Goal: Feedback & Contribution: Contribute content

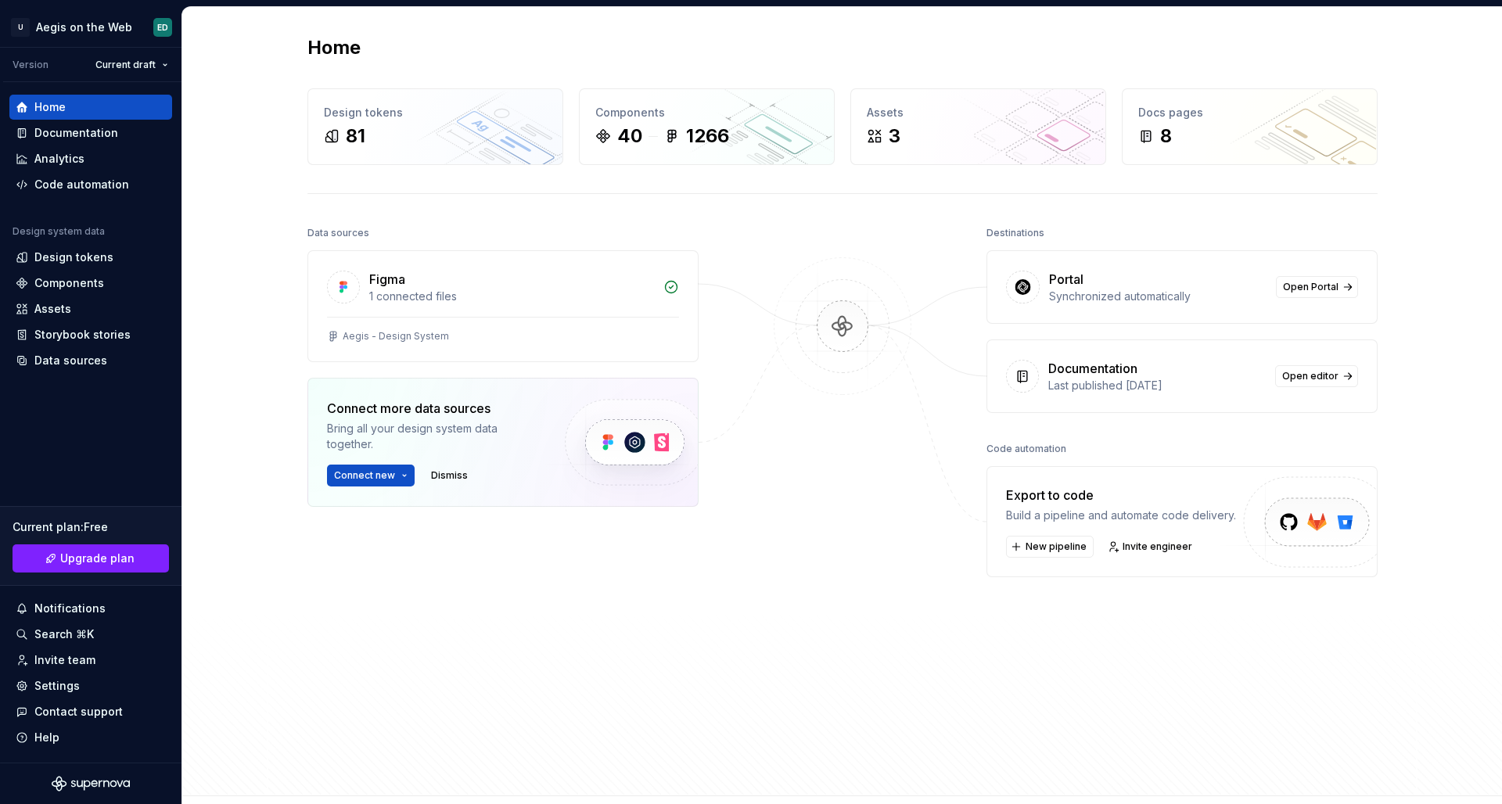
drag, startPoint x: 641, startPoint y: 442, endPoint x: 645, endPoint y: 433, distance: 9.5
click at [642, 441] on img at bounding box center [634, 443] width 192 height 128
click at [379, 479] on span "Connect new" at bounding box center [364, 475] width 61 height 13
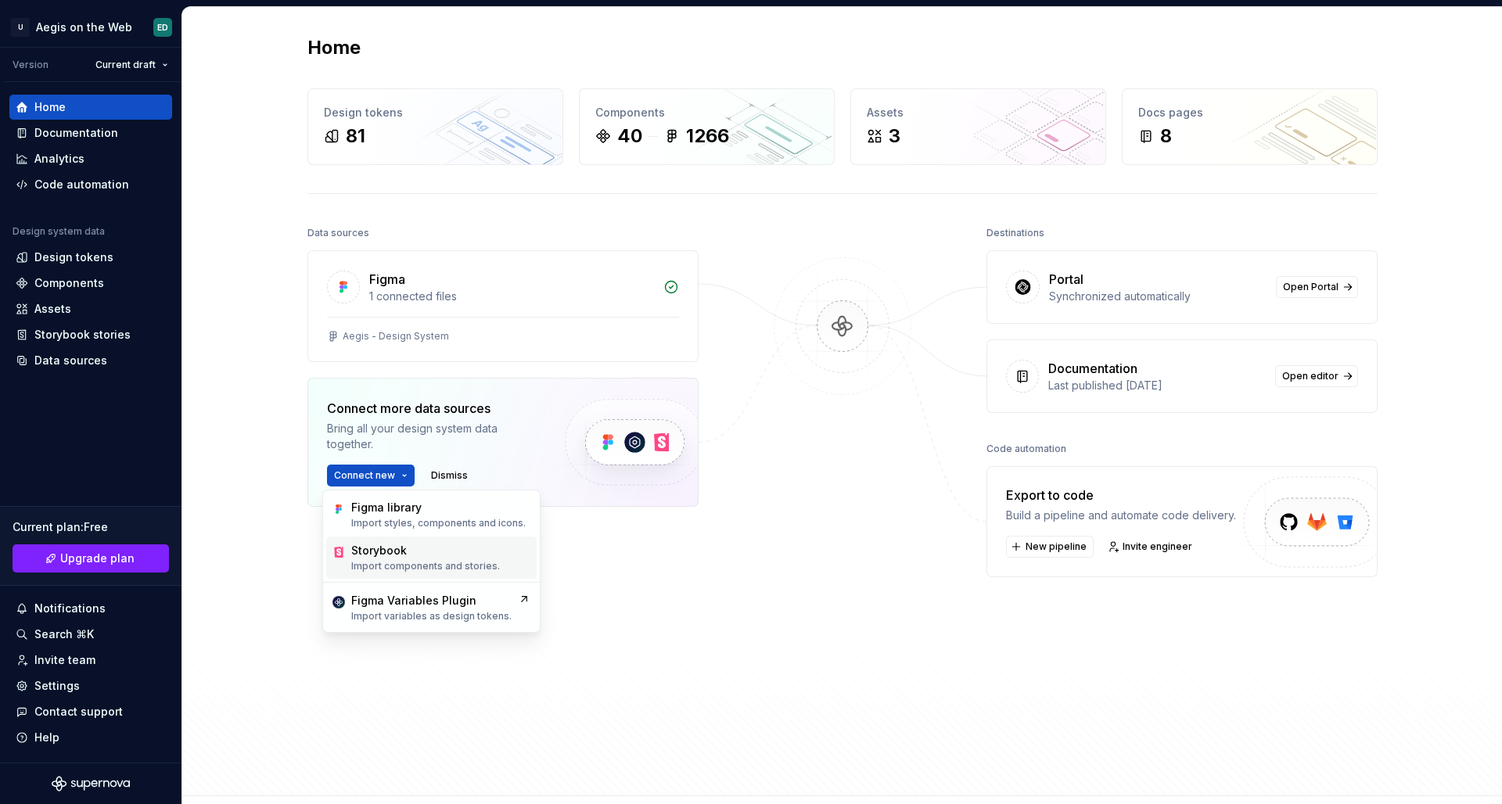
click at [432, 571] on p "Import components and stories." at bounding box center [425, 566] width 149 height 13
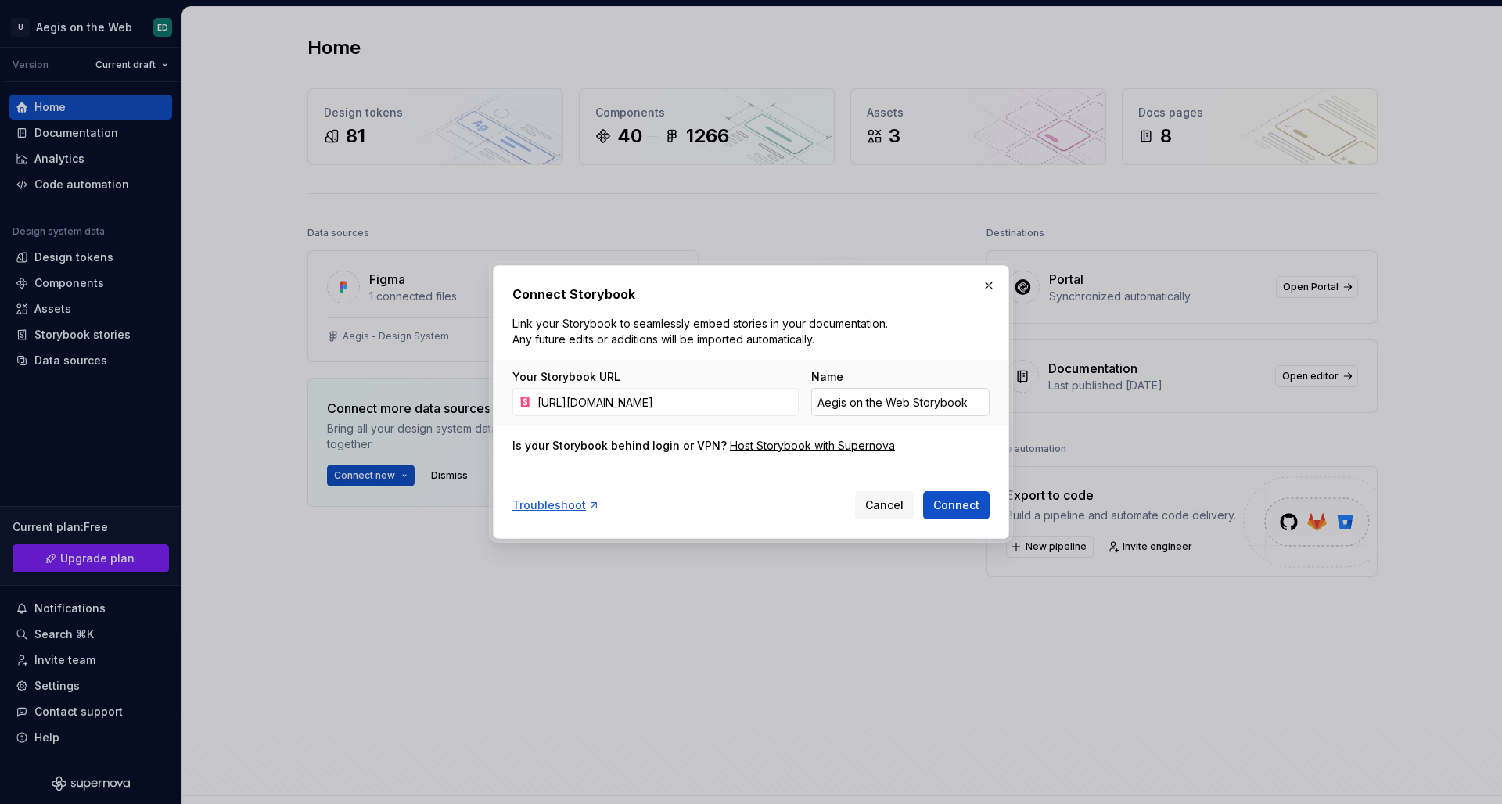
type input "[URL][DOMAIN_NAME]"
click at [979, 403] on input "Aegis on the Web Storybook" at bounding box center [900, 402] width 178 height 28
drag, startPoint x: 900, startPoint y: 396, endPoint x: 973, endPoint y: 408, distance: 74.5
click at [906, 397] on input "Aegis on the Web Storybook" at bounding box center [900, 402] width 178 height 28
click at [985, 401] on input "Aegis on the Web Storybook" at bounding box center [900, 402] width 178 height 28
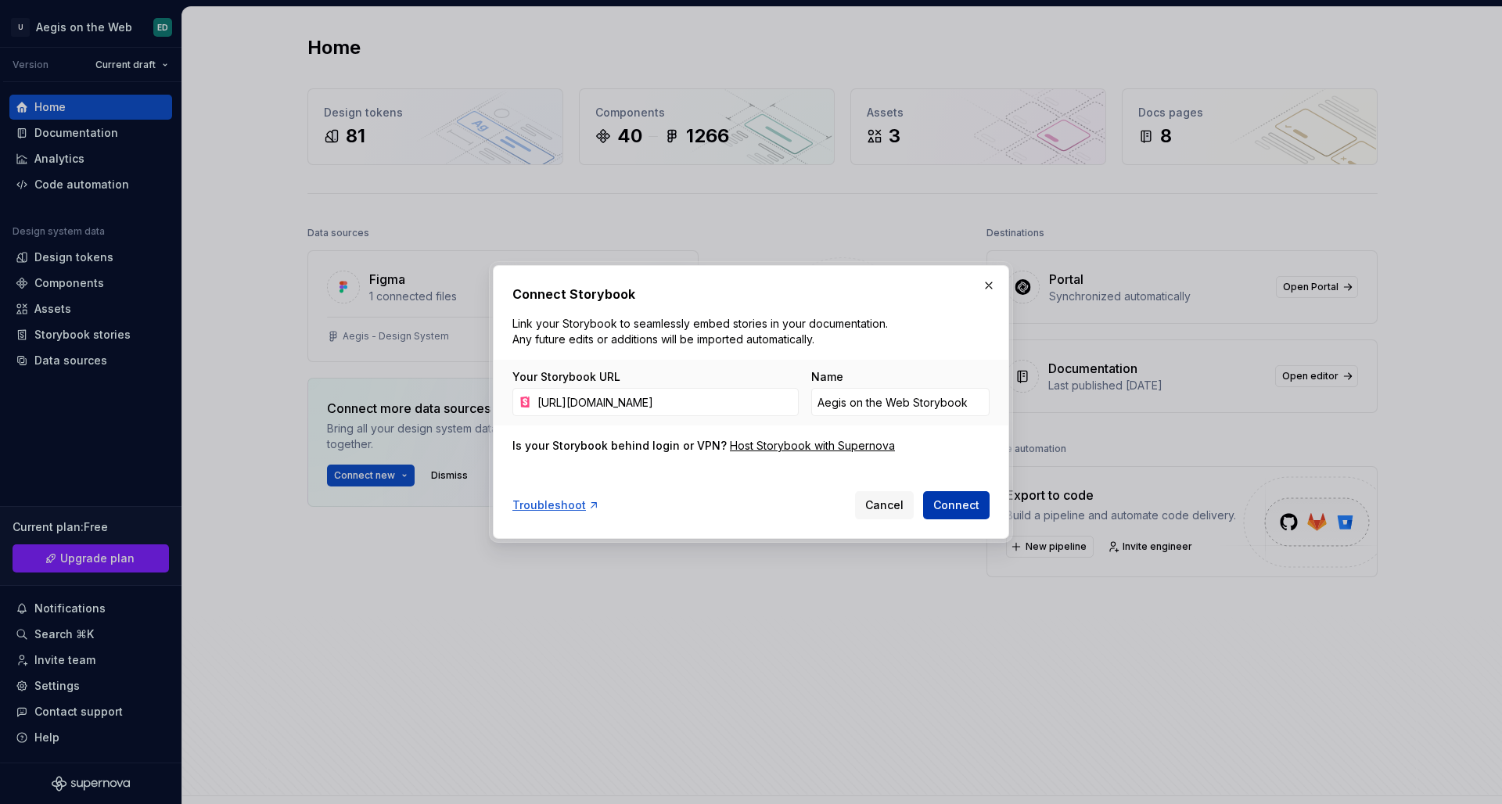
click at [980, 510] on button "Connect" at bounding box center [956, 505] width 67 height 28
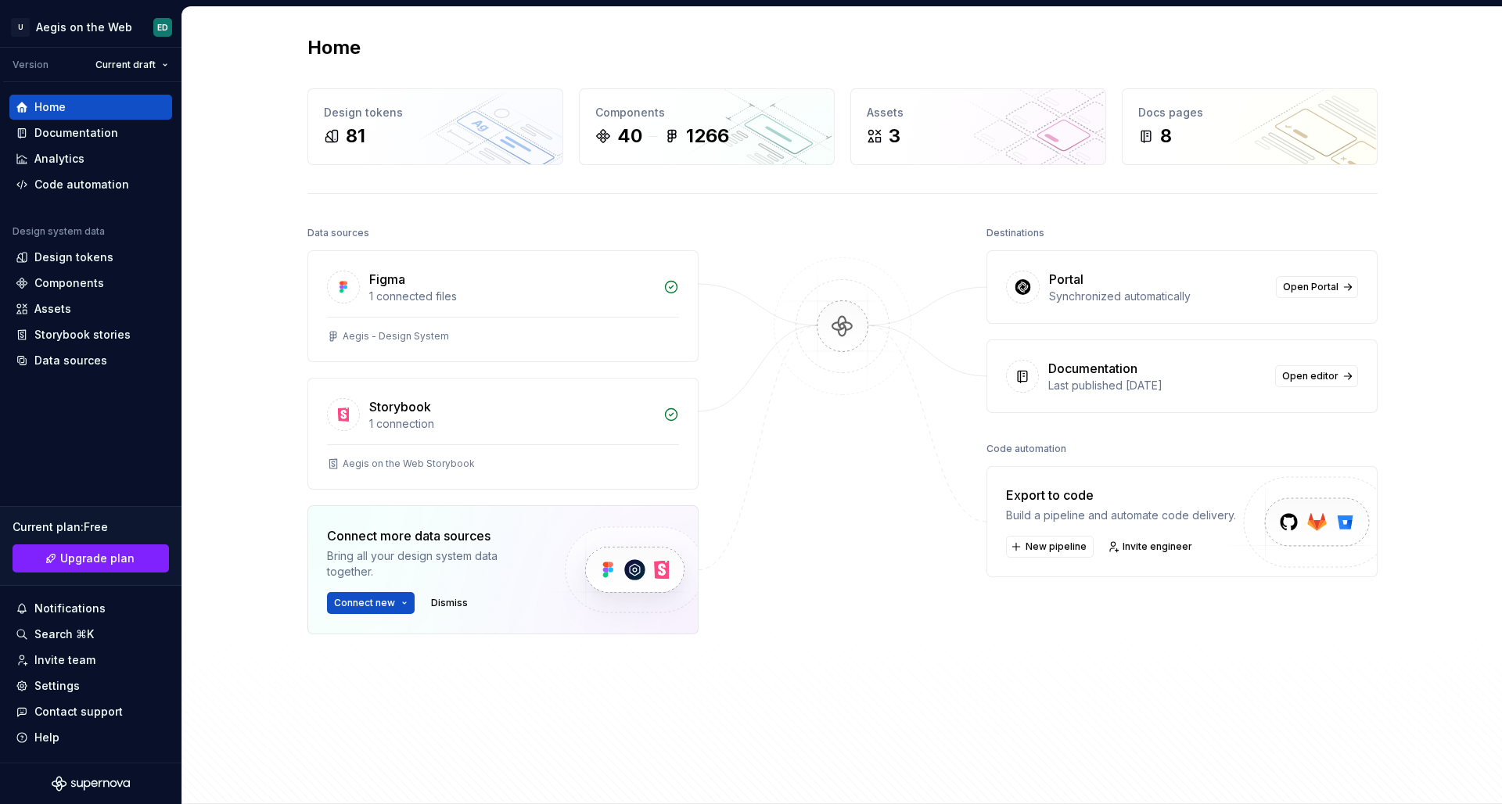
click at [730, 249] on div "Data sources Figma 1 connected files Aegis - Design System Storybook 1 connecti…" at bounding box center [843, 498] width 1070 height 553
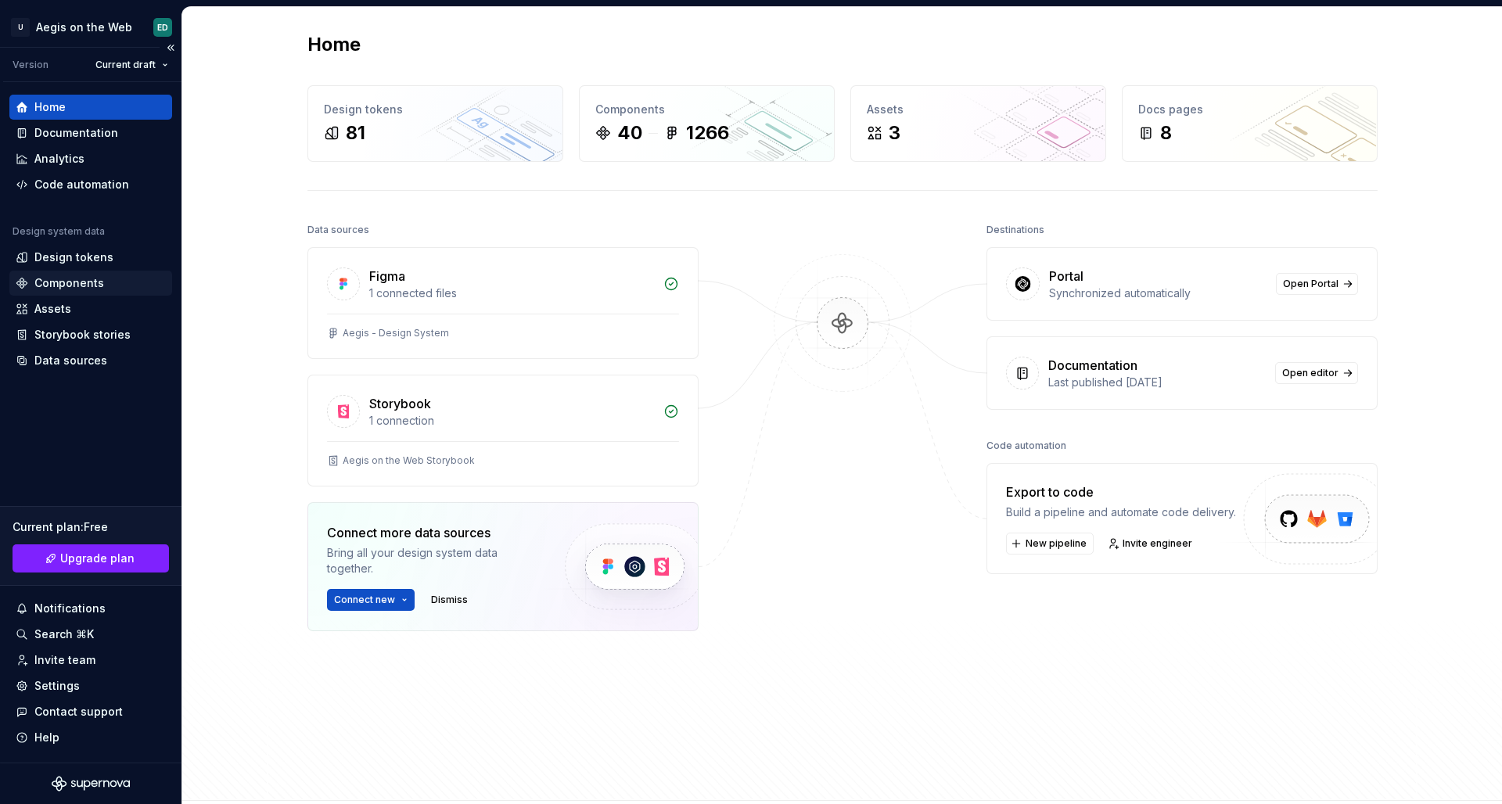
click at [115, 280] on div "Components" at bounding box center [91, 283] width 150 height 16
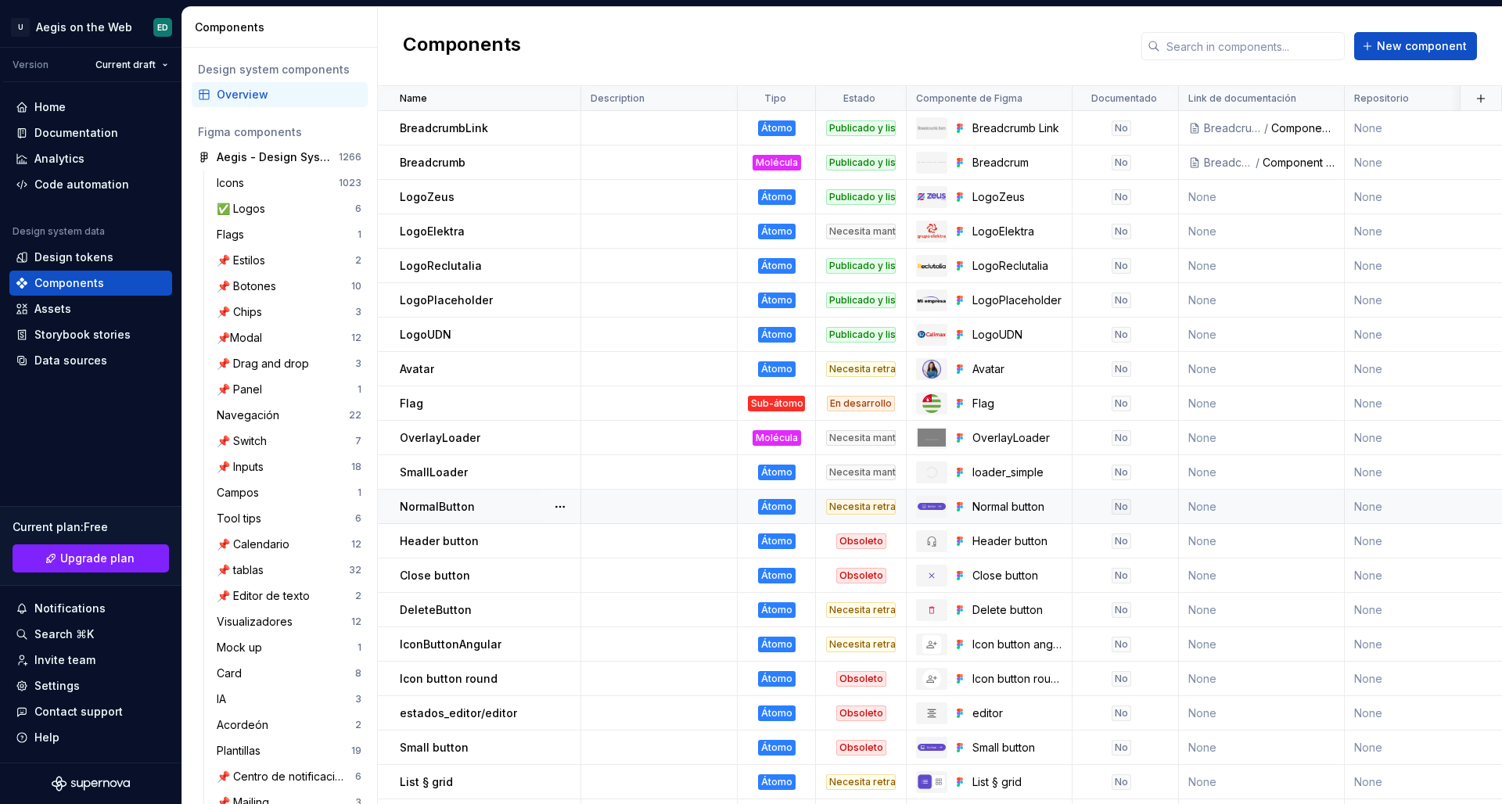
click at [472, 517] on td "NormalButton" at bounding box center [479, 507] width 203 height 34
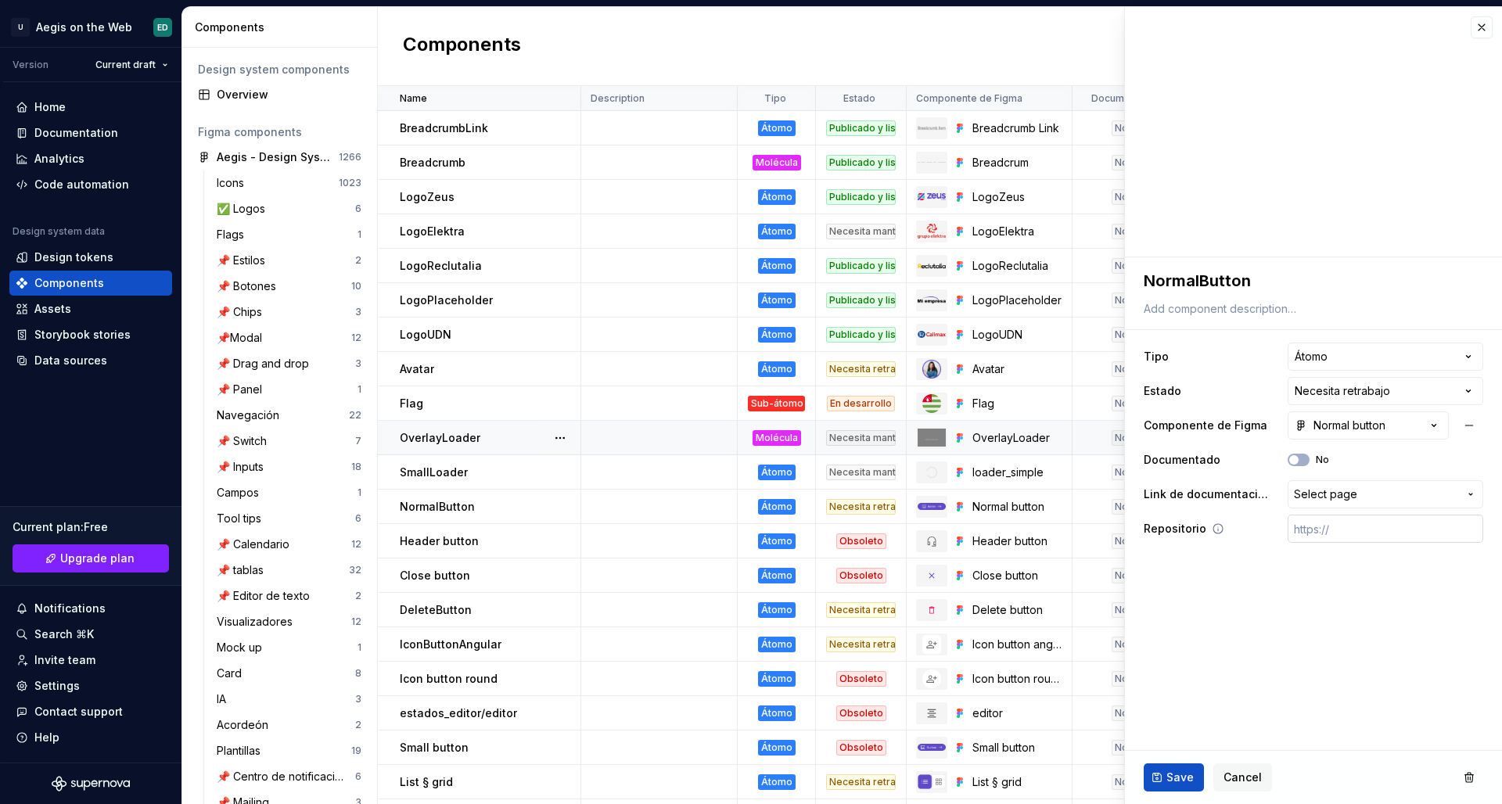
click at [1357, 529] on input "text" at bounding box center [1386, 529] width 196 height 28
click at [1427, 486] on button "Select page" at bounding box center [1386, 494] width 196 height 28
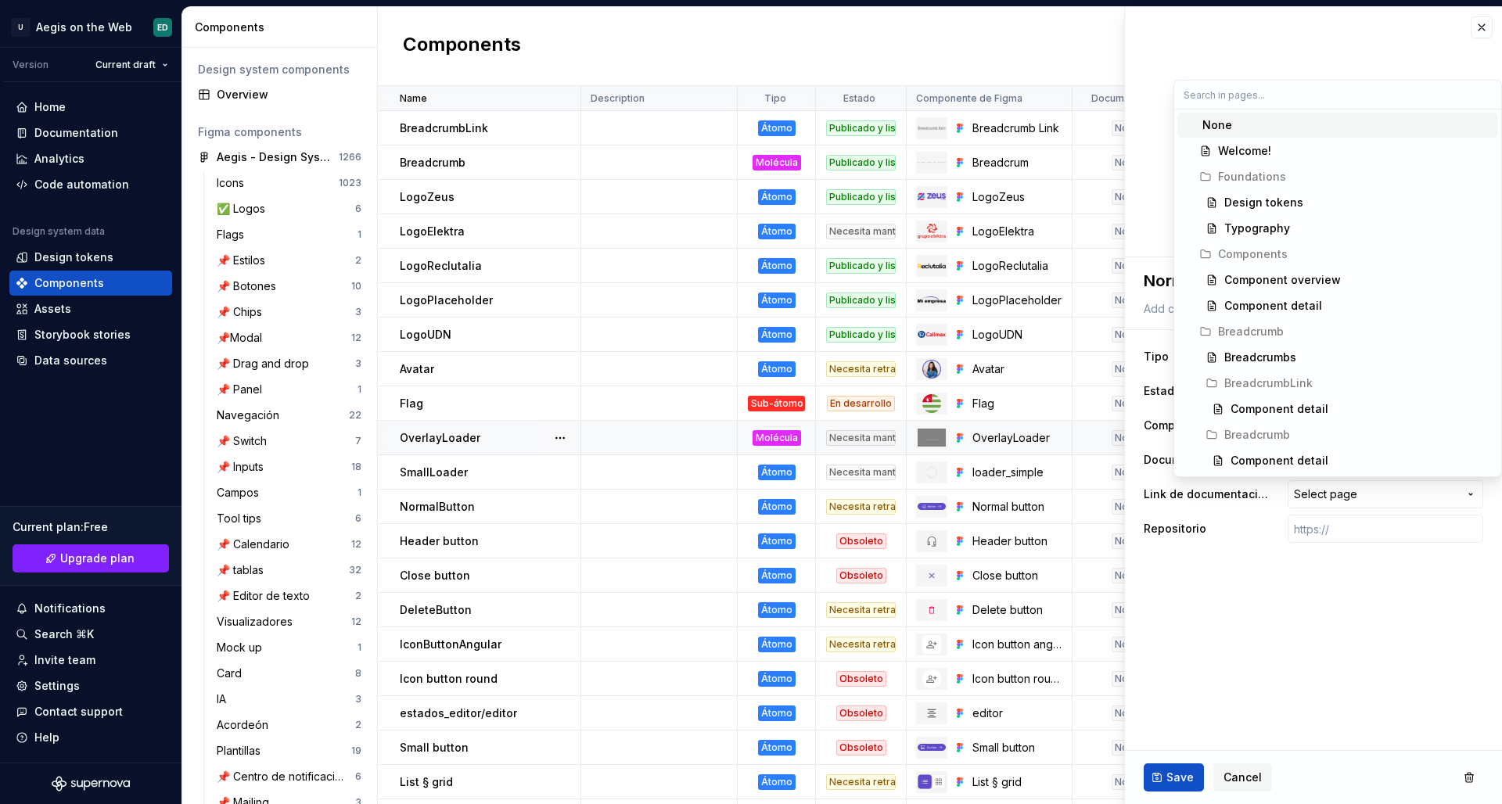
click at [1375, 584] on html "U Aegis on the Web ED Version Current draft Home Documentation Analytics Code a…" at bounding box center [751, 402] width 1502 height 804
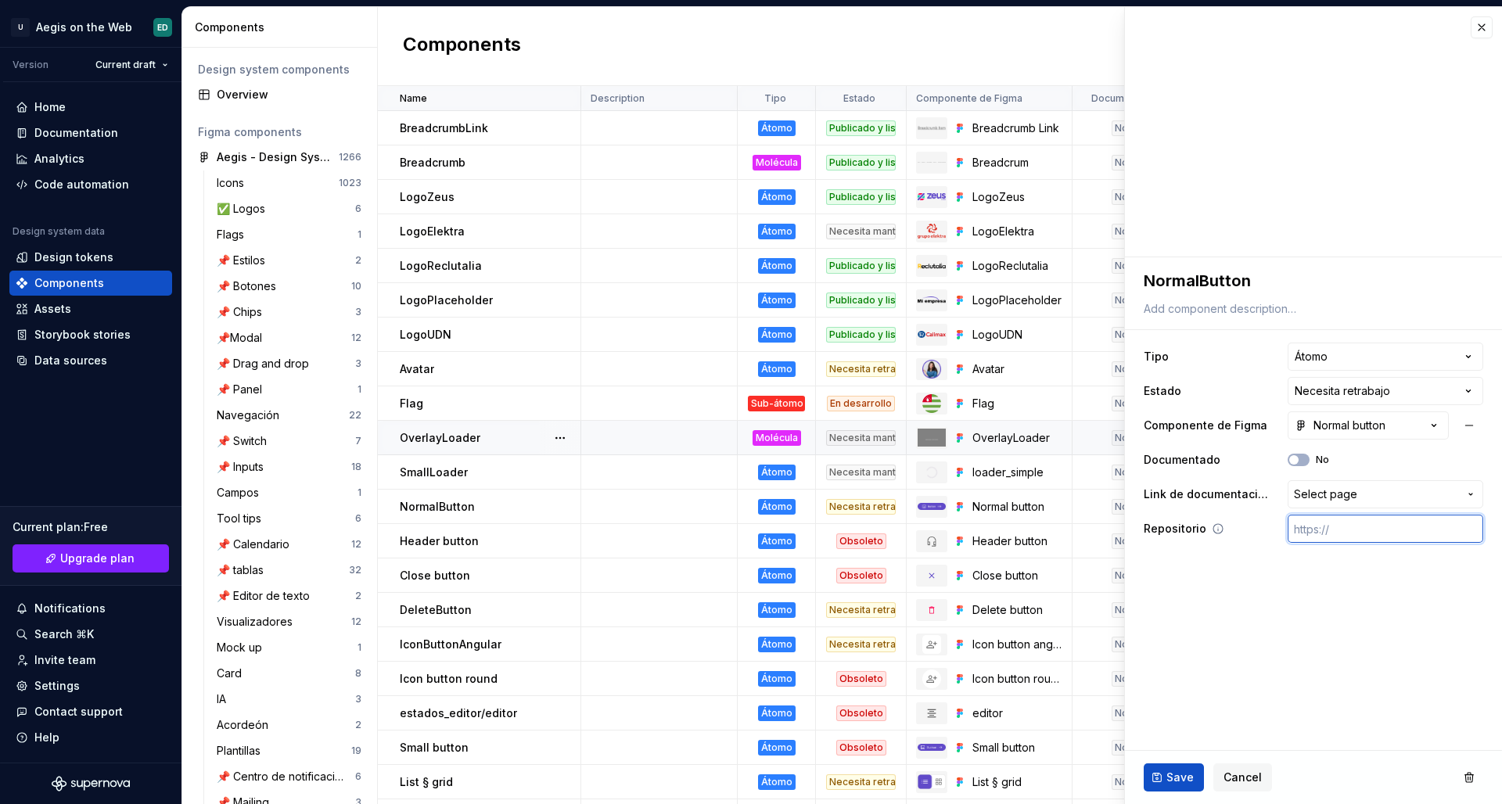
click at [1351, 523] on input "text" at bounding box center [1386, 529] width 196 height 28
click at [1254, 775] on span "Cancel" at bounding box center [1243, 778] width 38 height 16
click at [1242, 776] on span "Cancel" at bounding box center [1243, 778] width 38 height 16
drag, startPoint x: 1200, startPoint y: 782, endPoint x: 1244, endPoint y: 779, distance: 44.0
click at [1244, 779] on td "None" at bounding box center [1262, 782] width 166 height 34
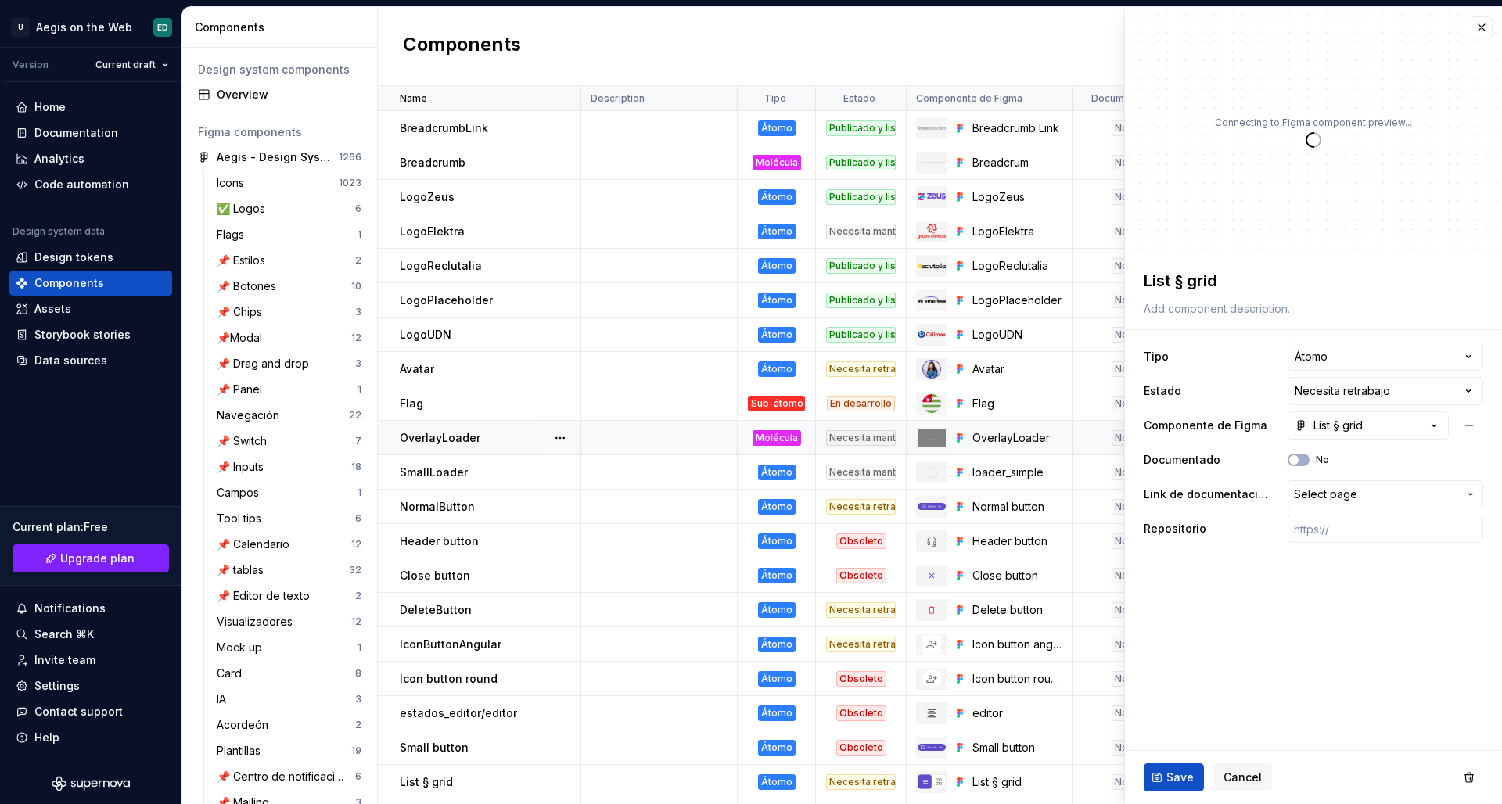
click at [1423, 43] on div "Connecting to Figma component preview..." at bounding box center [1313, 132] width 377 height 250
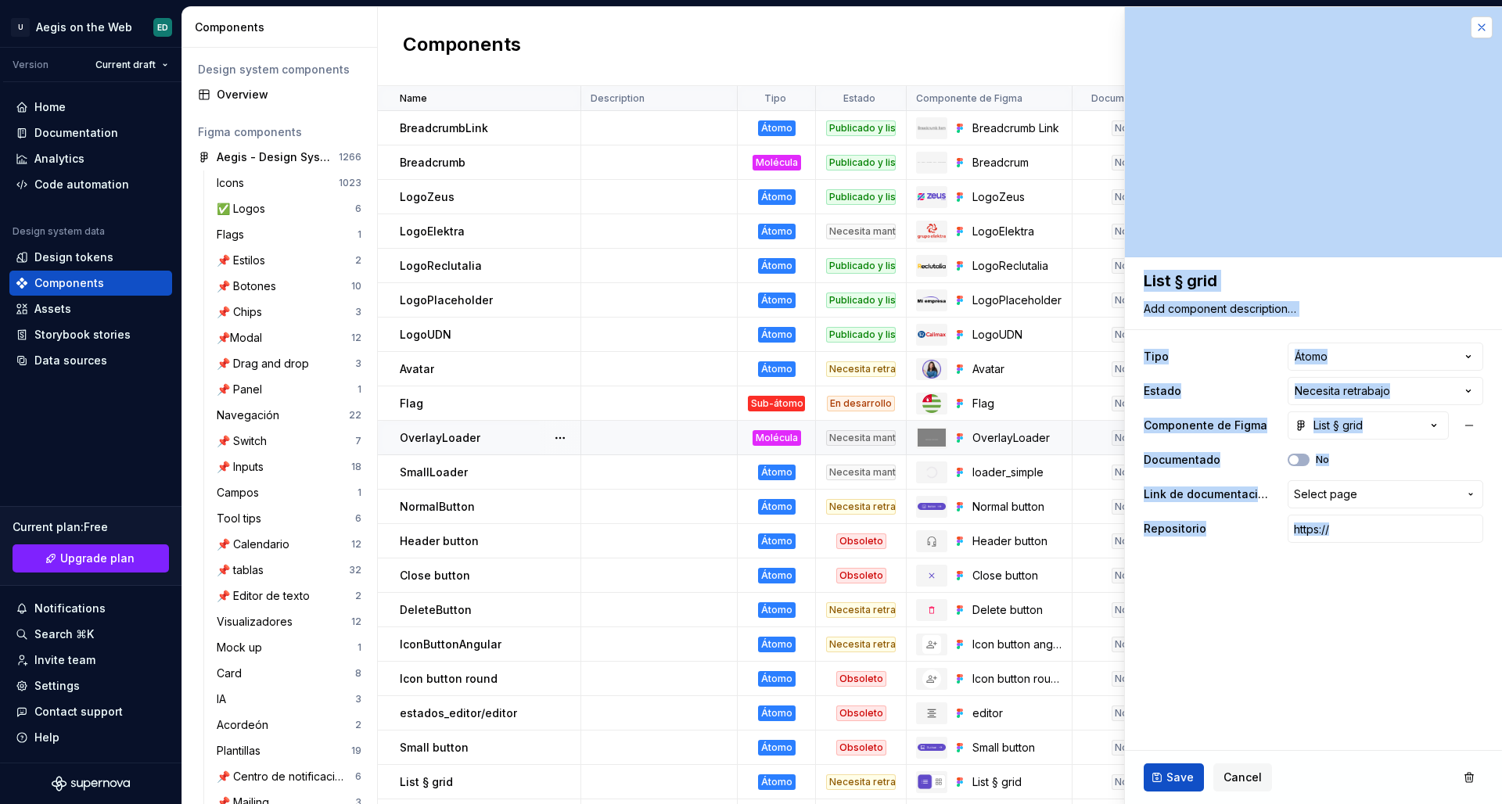
click at [1480, 27] on button "button" at bounding box center [1482, 27] width 22 height 22
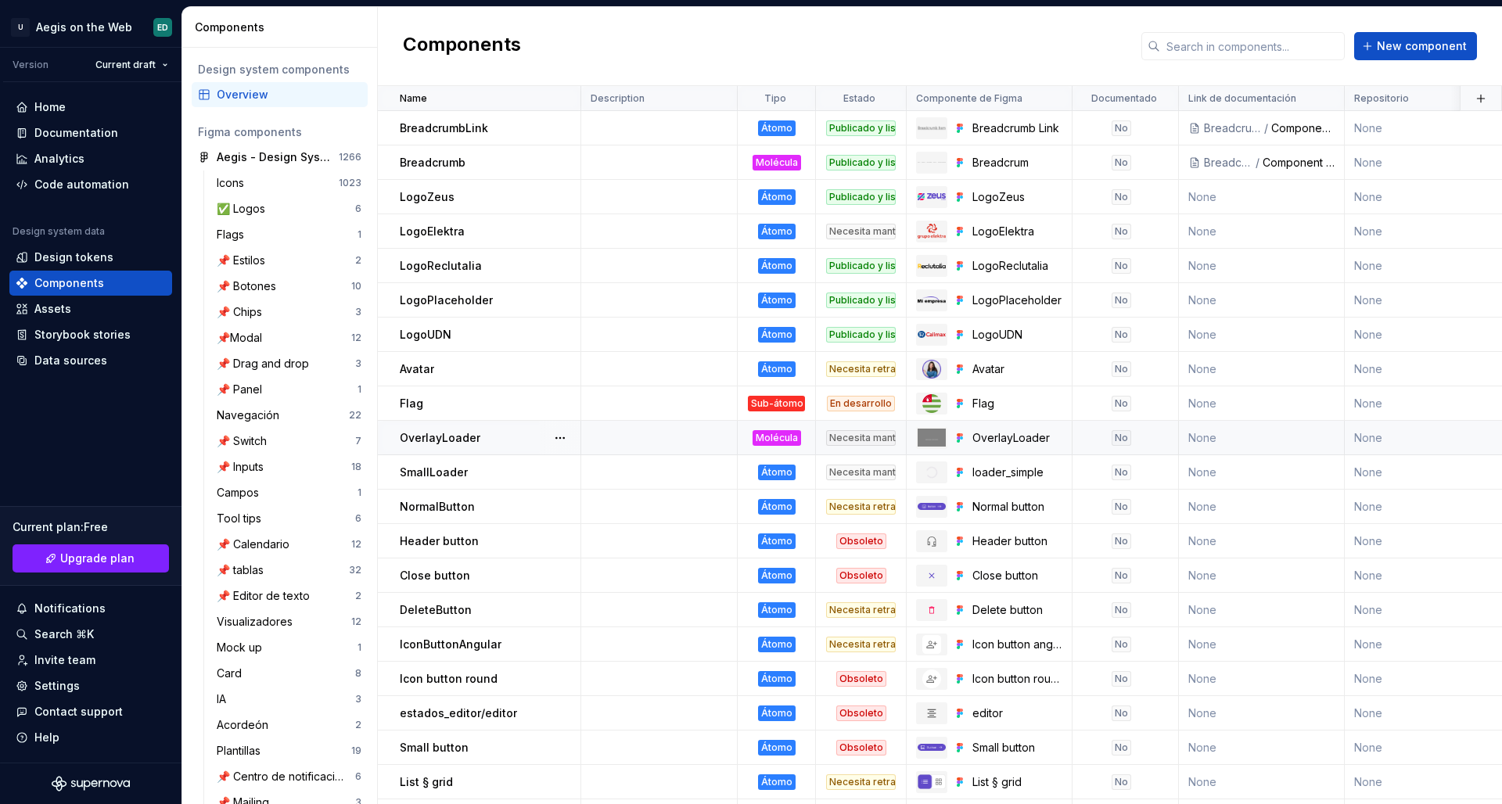
click at [1480, 27] on div "Components New component" at bounding box center [940, 46] width 1124 height 79
click at [1446, 41] on span "New component" at bounding box center [1422, 46] width 90 height 16
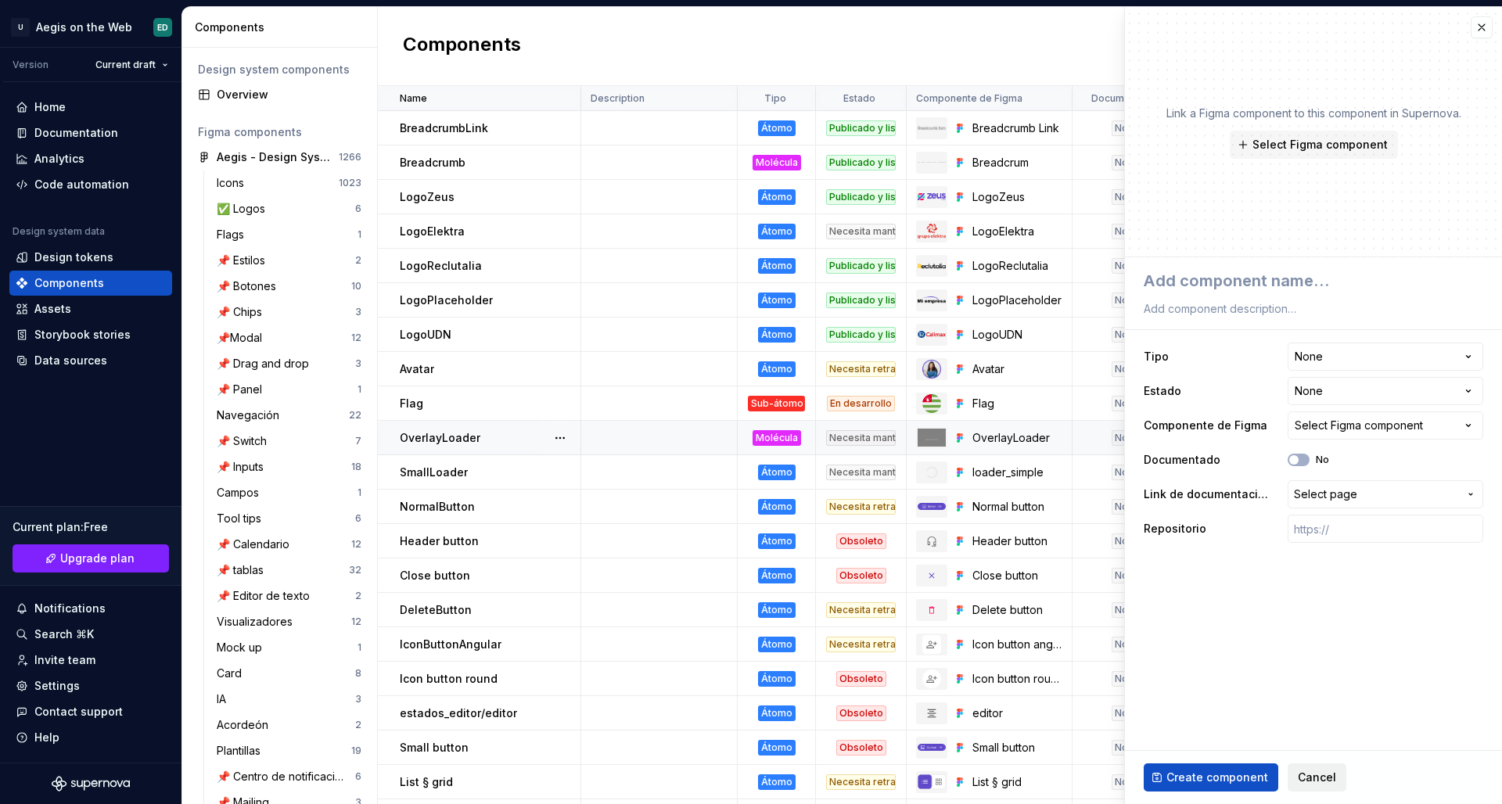
click at [1303, 771] on span "Cancel" at bounding box center [1317, 778] width 38 height 16
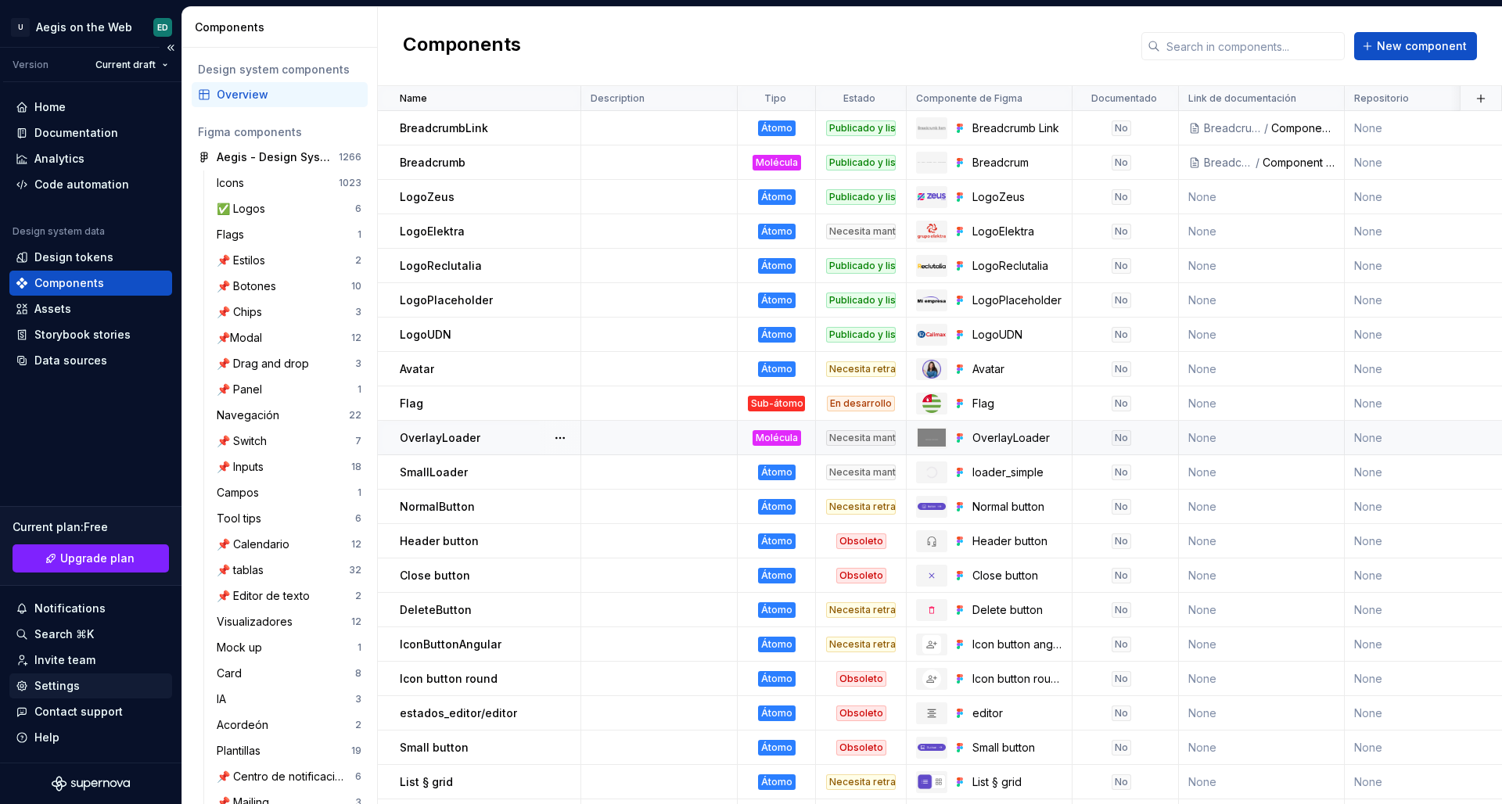
click at [94, 685] on div "Settings" at bounding box center [91, 686] width 150 height 16
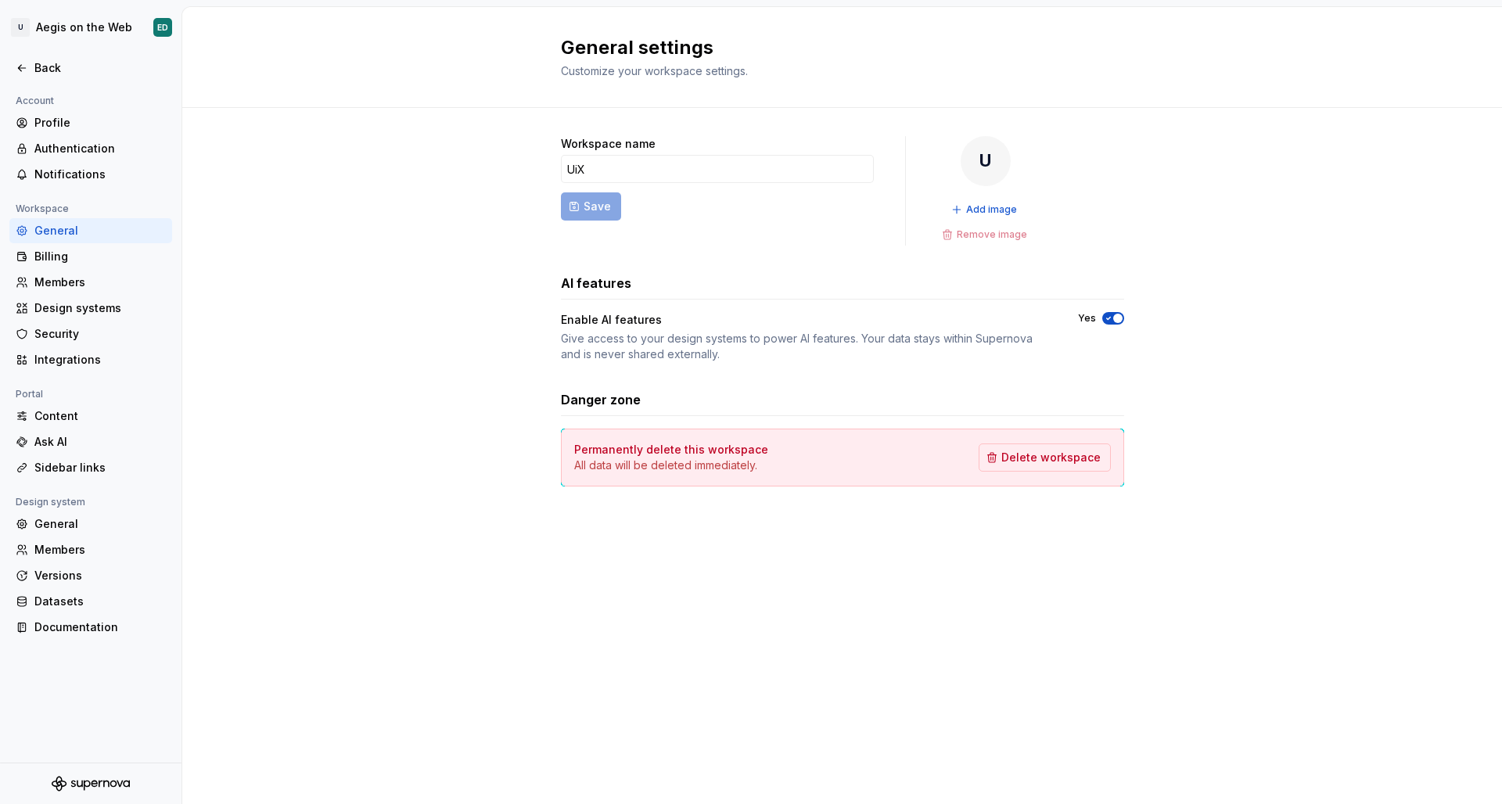
click at [547, 570] on div "General settings Customize your workspace settings. Workspace name UiX Save U A…" at bounding box center [842, 405] width 1320 height 797
click at [82, 341] on div "Security" at bounding box center [99, 334] width 131 height 16
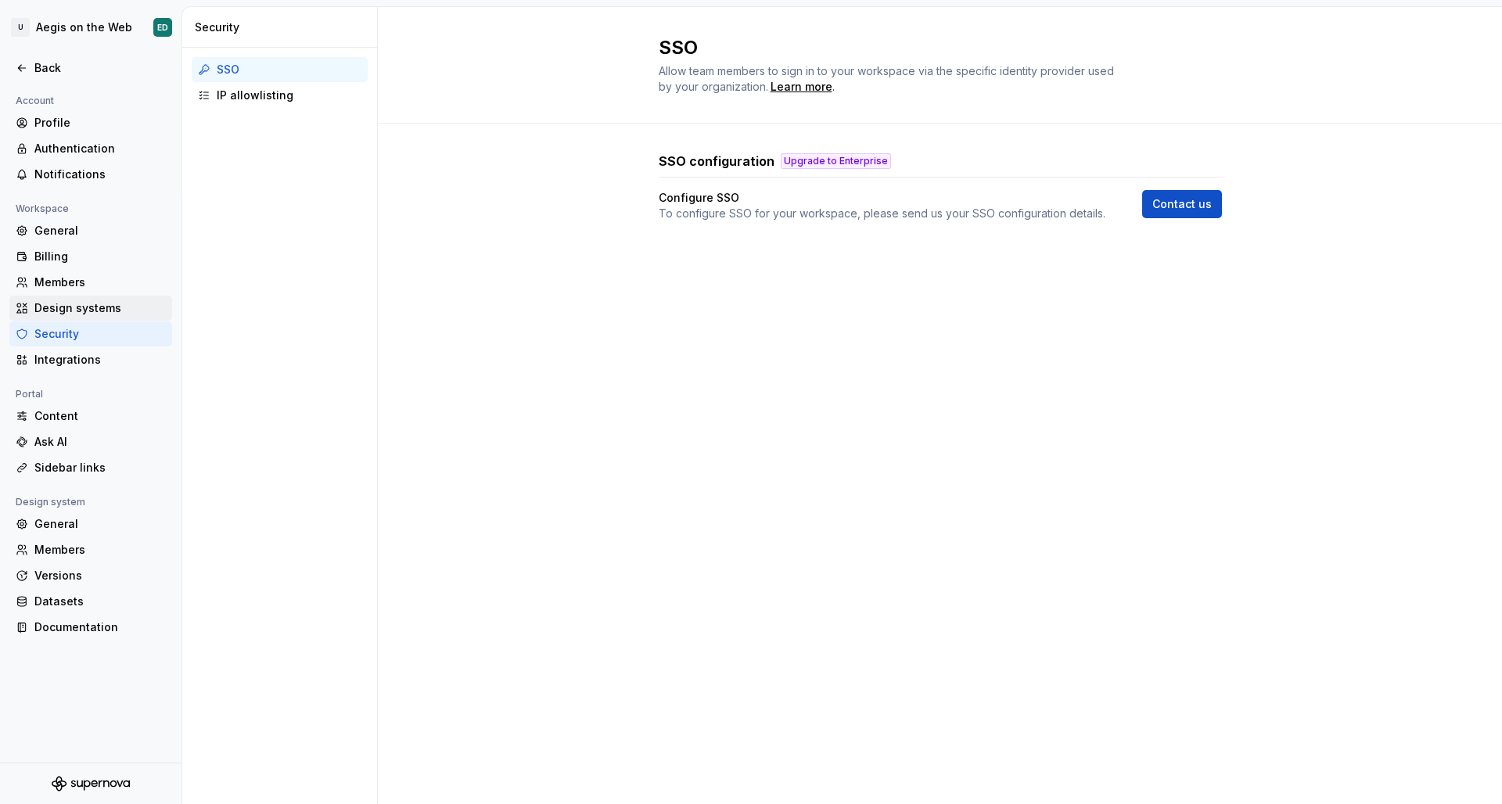
click at [115, 306] on div "Design systems" at bounding box center [99, 308] width 131 height 16
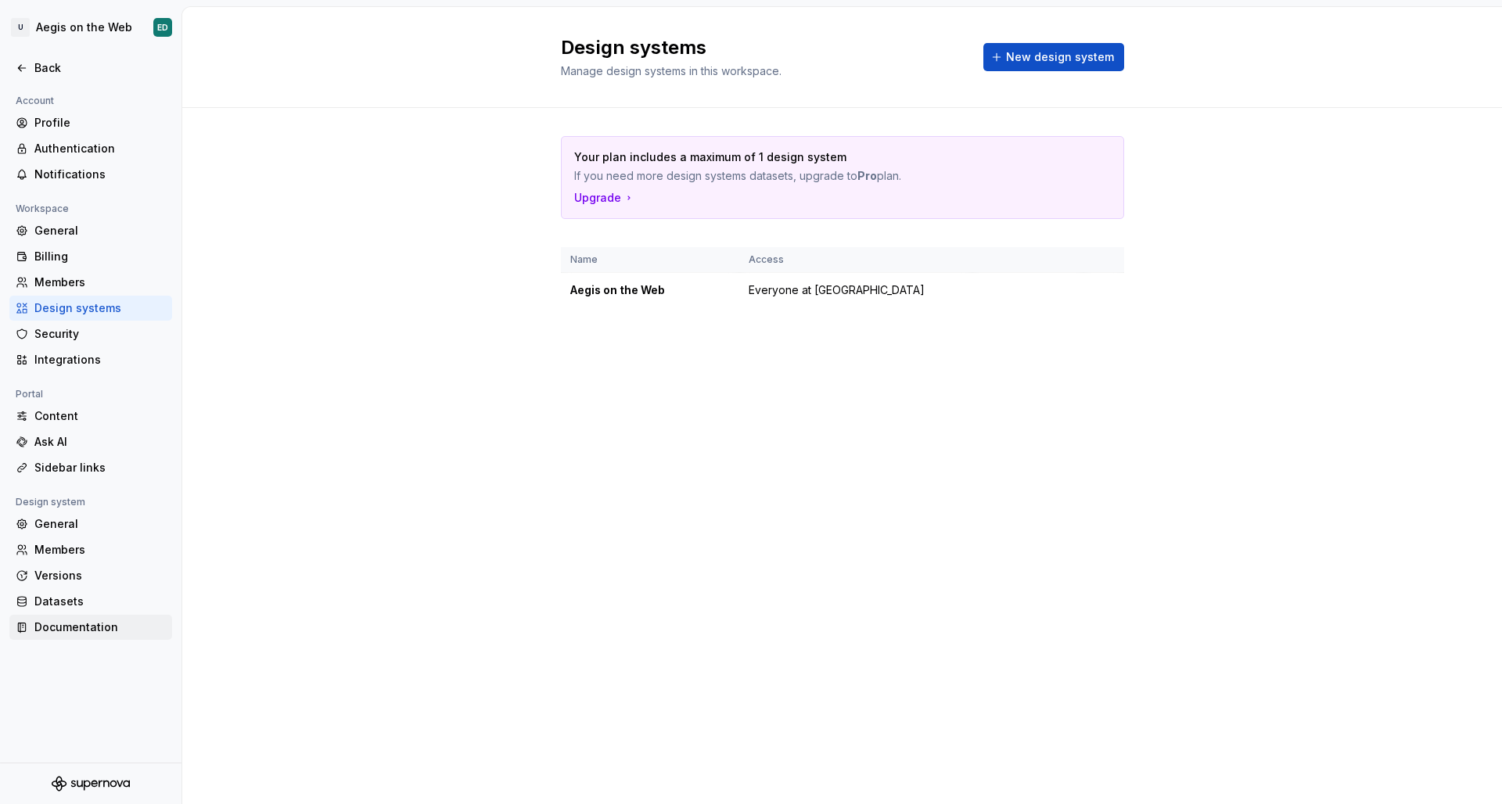
click at [102, 639] on div "Documentation" at bounding box center [90, 627] width 163 height 25
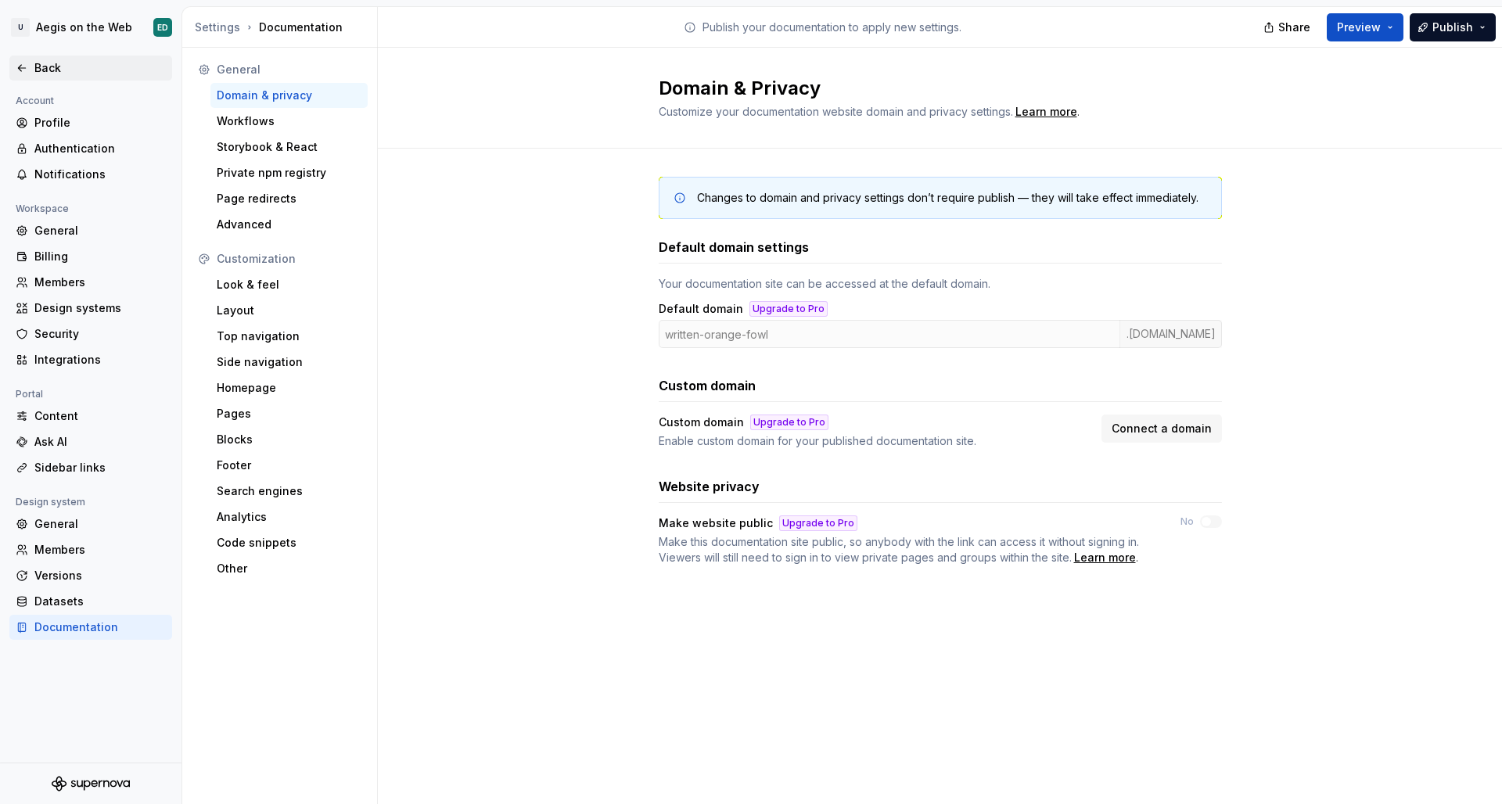
click at [30, 66] on div "Back" at bounding box center [91, 68] width 150 height 16
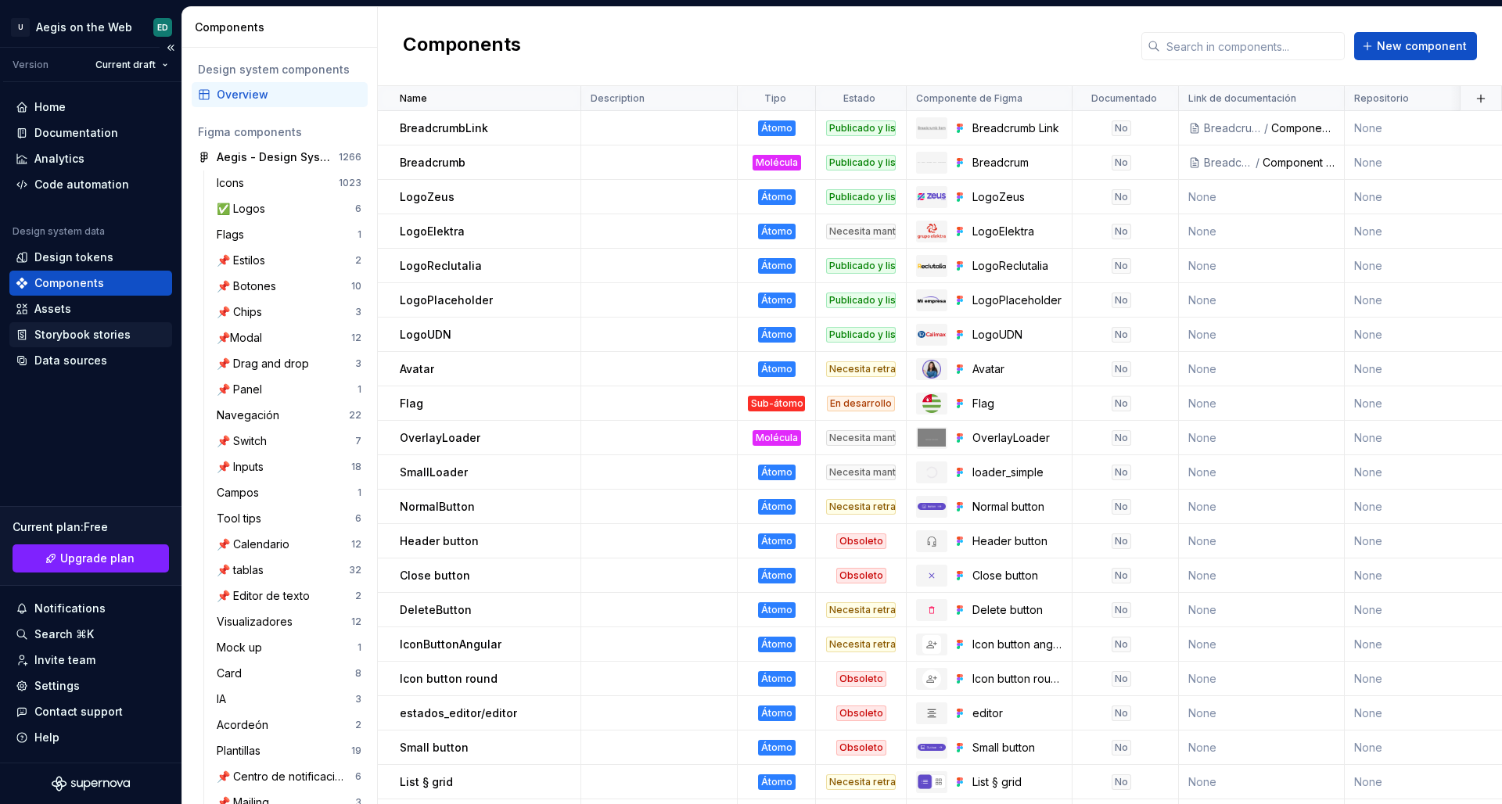
click at [77, 332] on div "Storybook stories" at bounding box center [82, 335] width 96 height 16
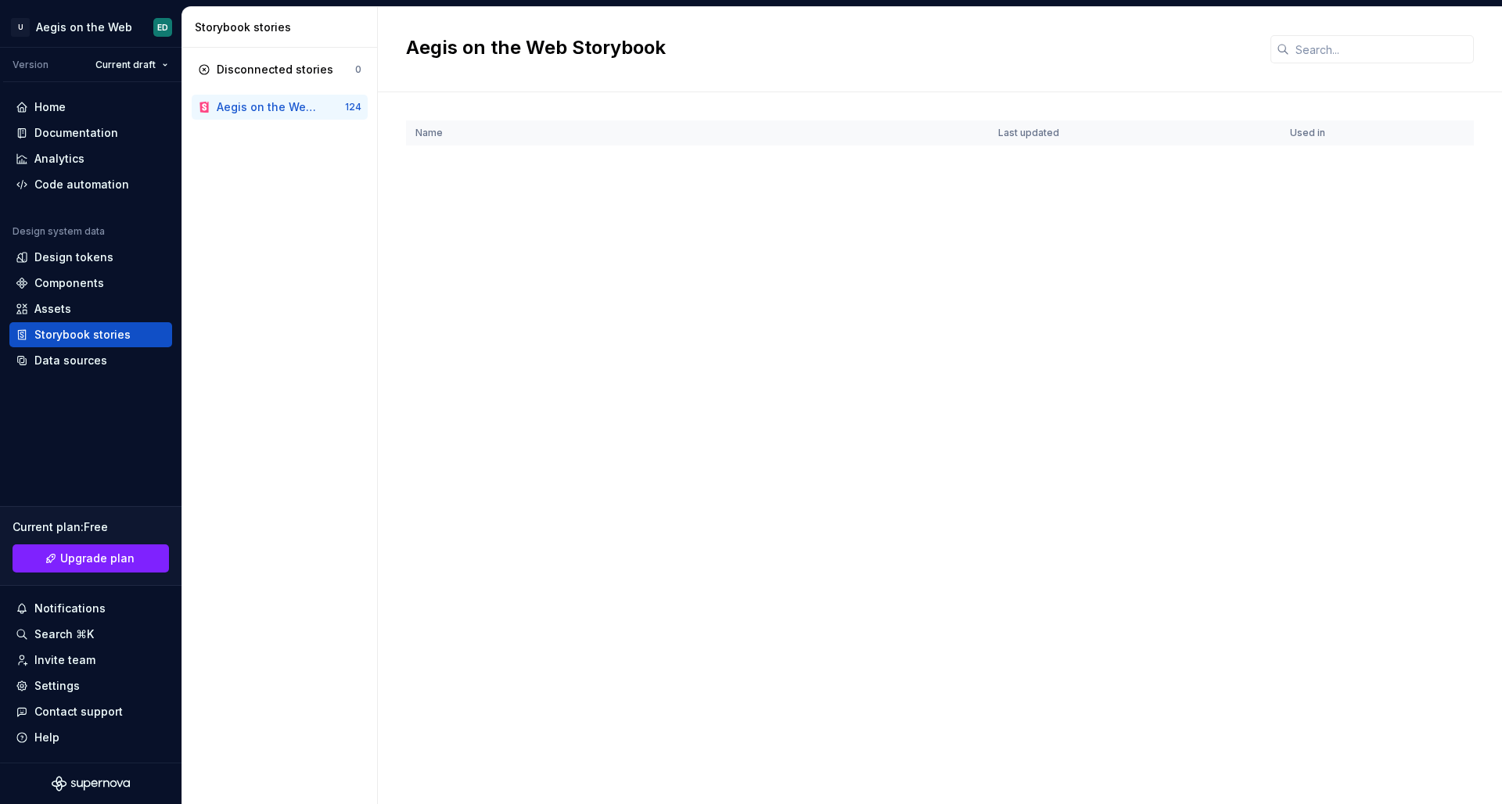
scroll to position [3611, 0]
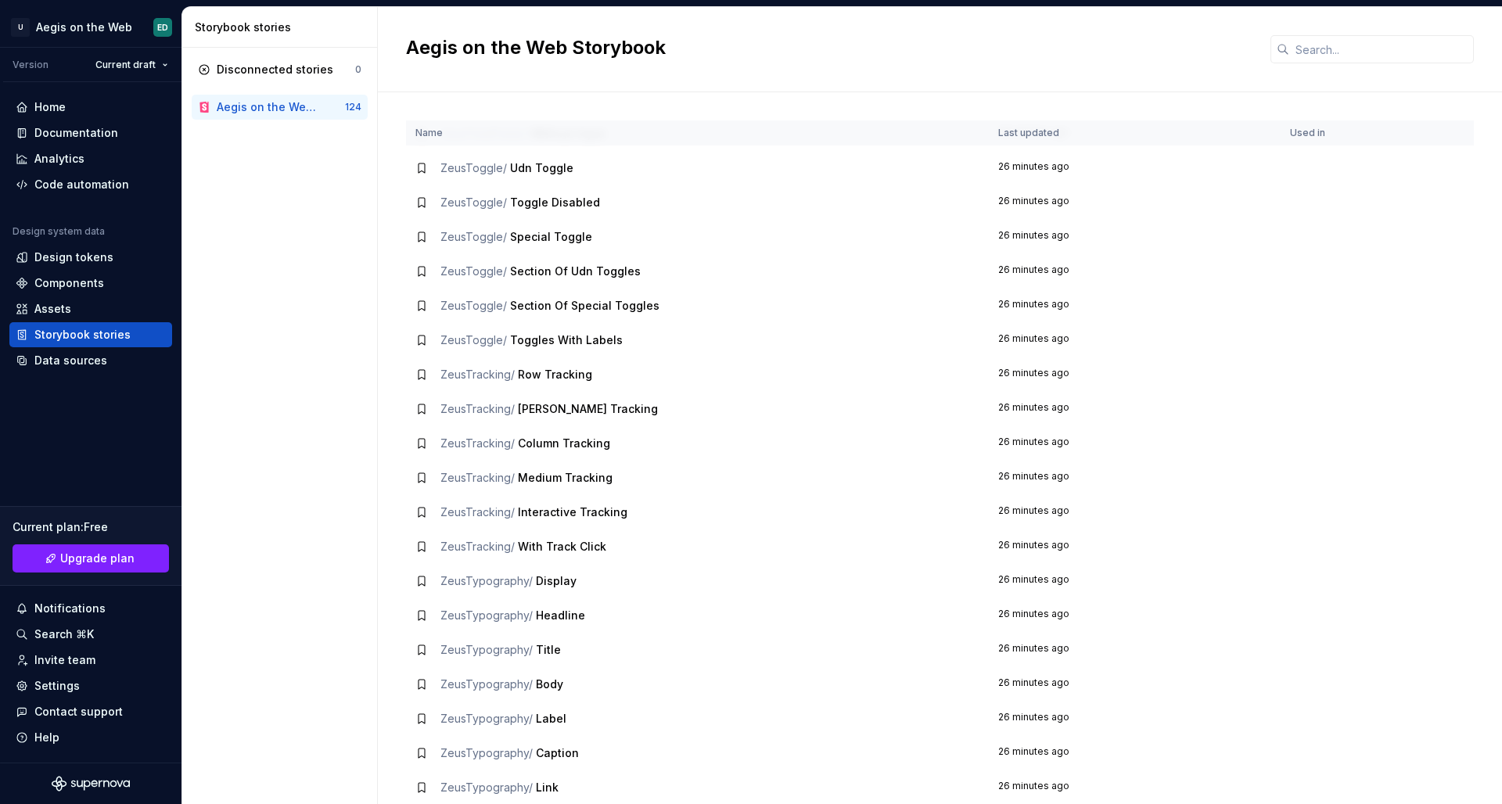
click at [1196, 213] on td "26 minutes ago" at bounding box center [1135, 202] width 292 height 34
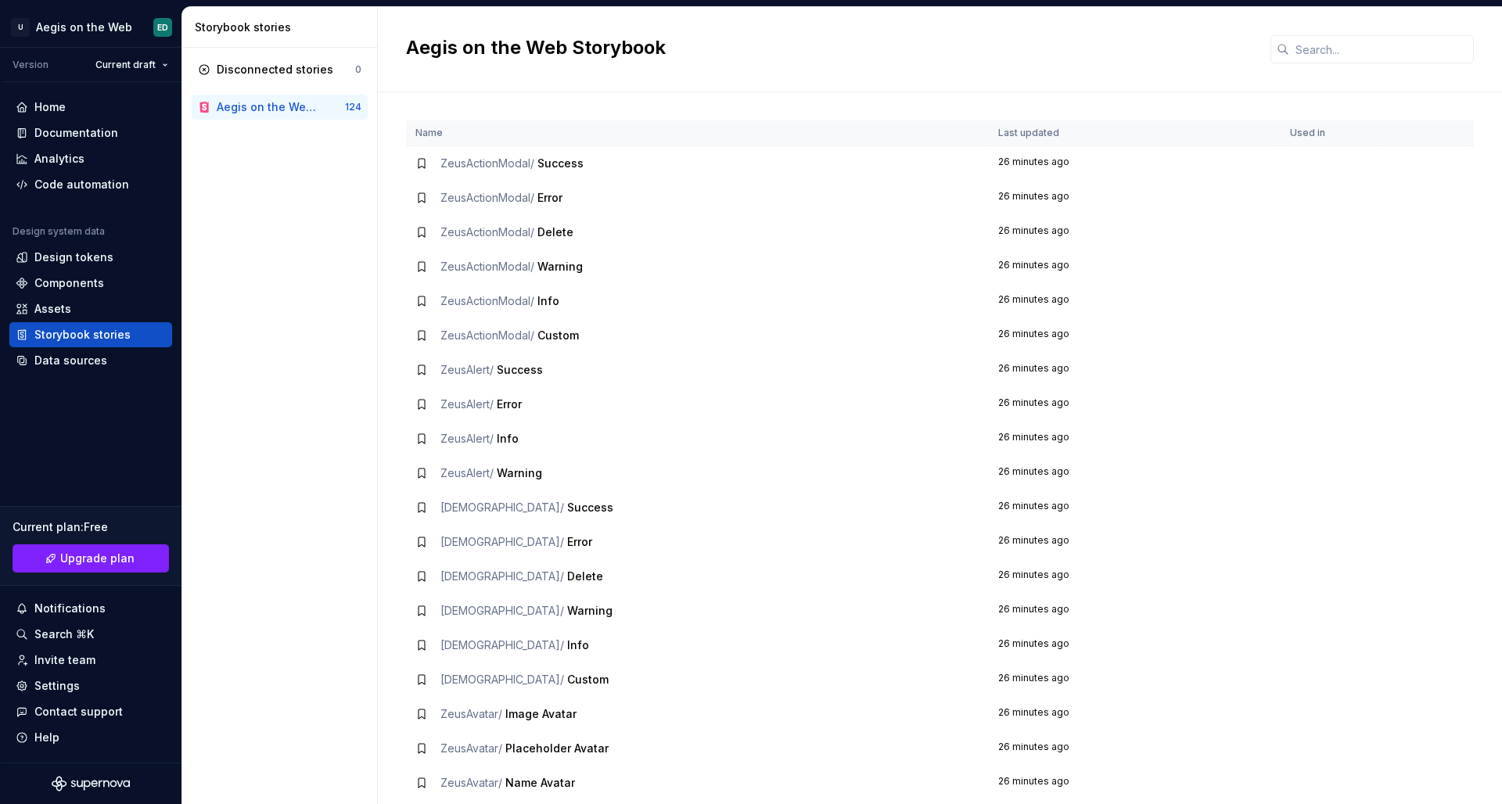
scroll to position [4, 0]
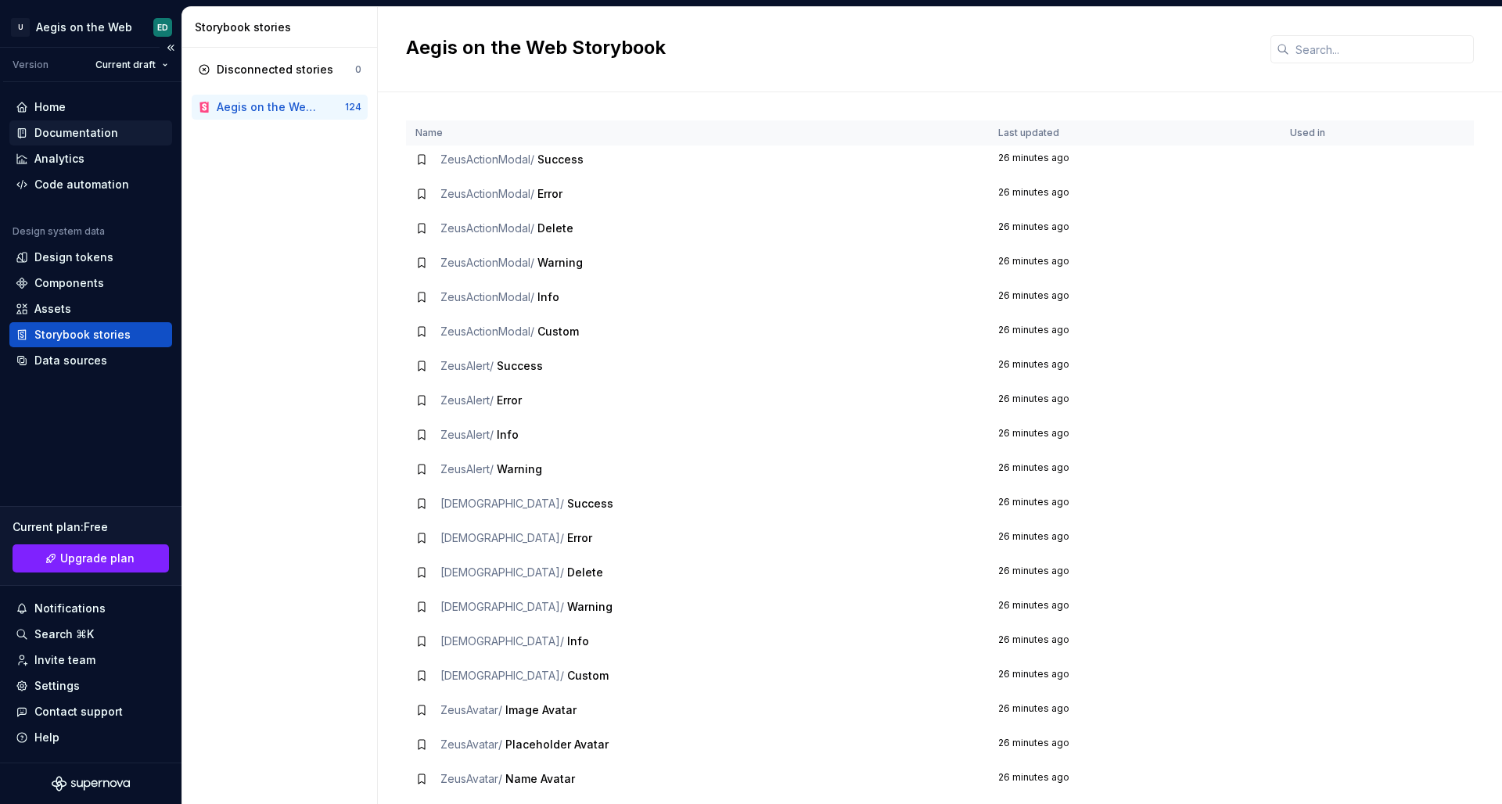
click at [63, 132] on div "Documentation" at bounding box center [76, 133] width 84 height 16
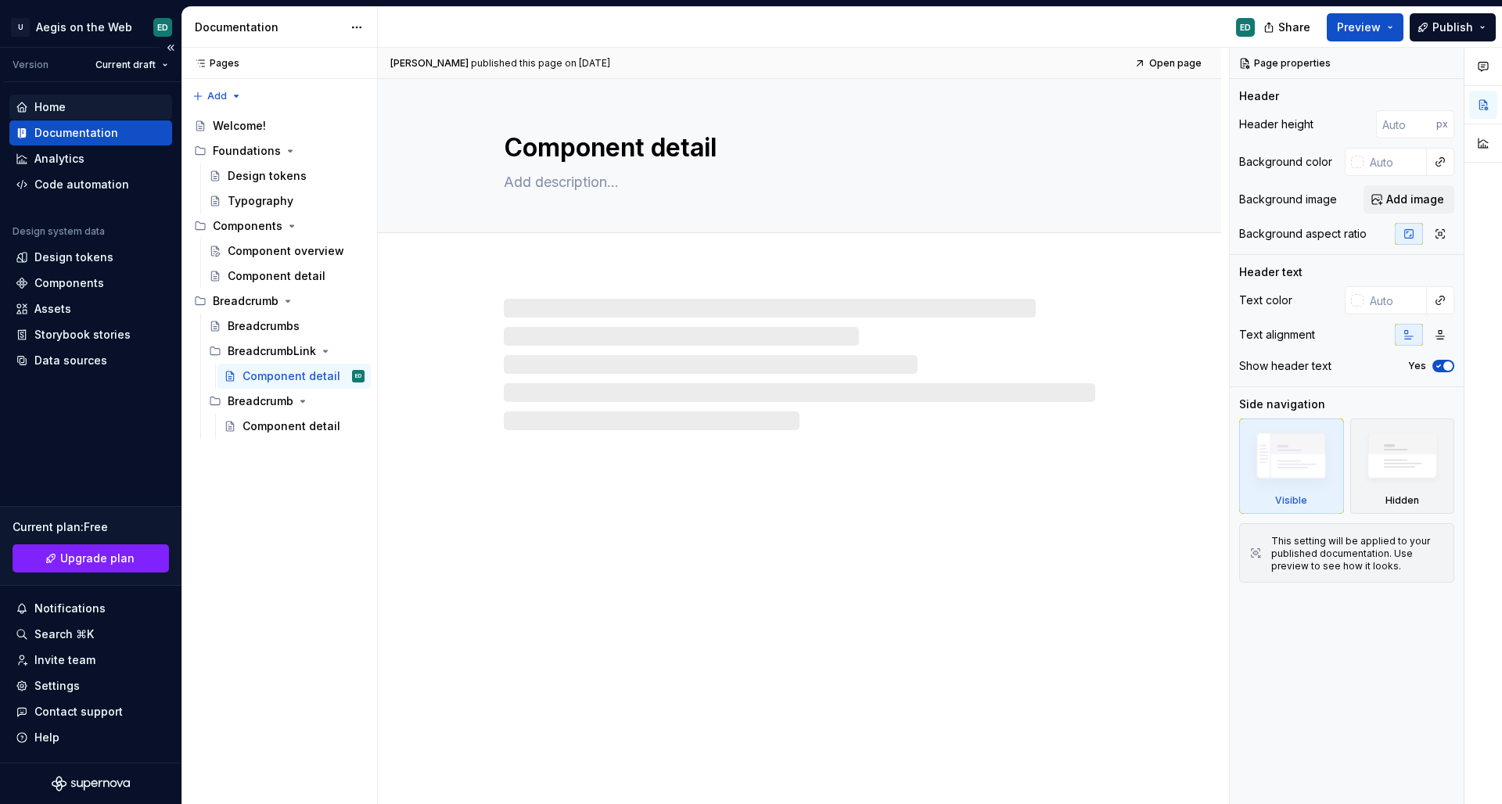
click at [72, 103] on div "Home" at bounding box center [91, 107] width 150 height 16
type textarea "*"
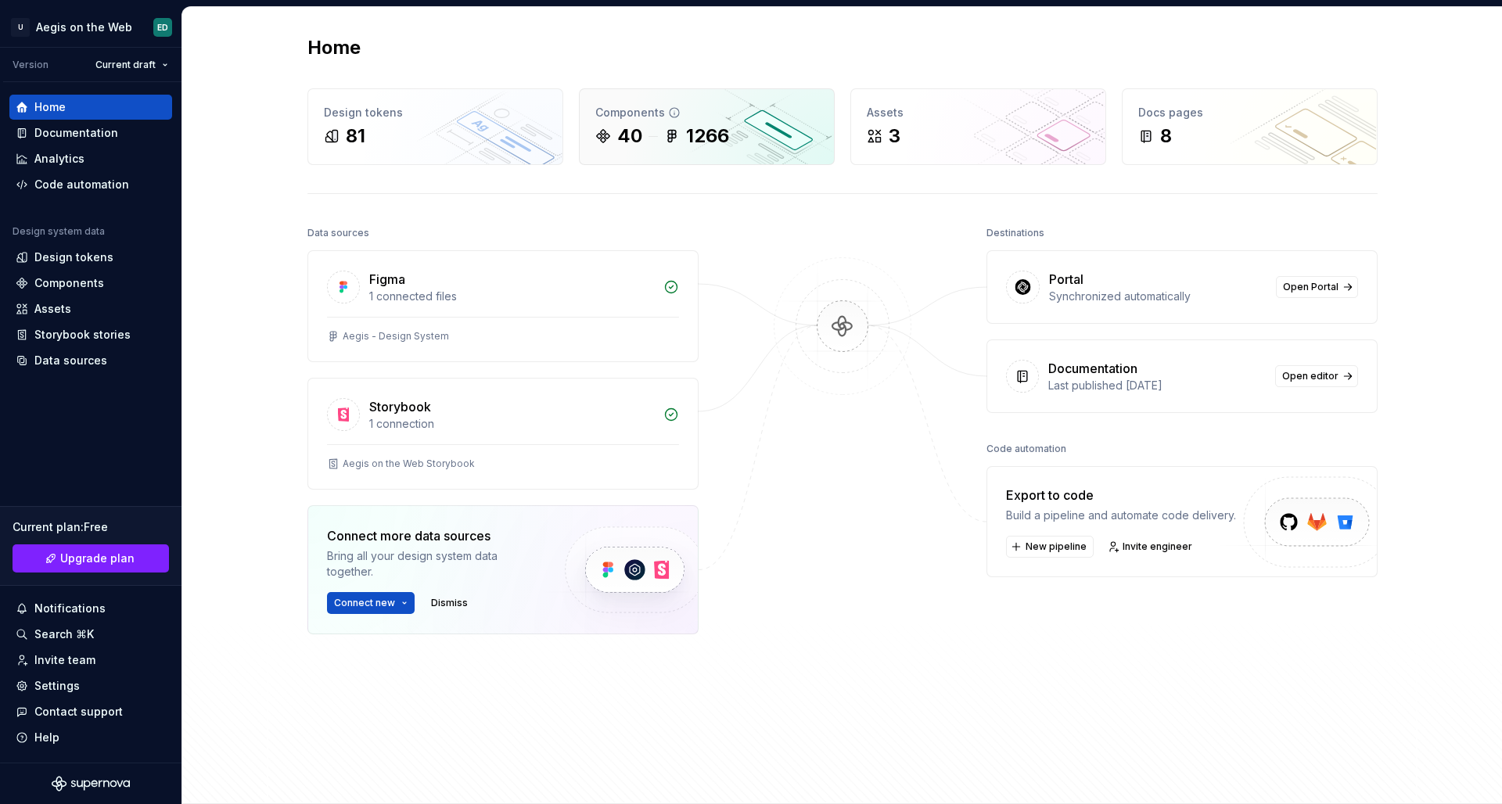
click at [758, 132] on div "40 1266" at bounding box center [706, 136] width 223 height 25
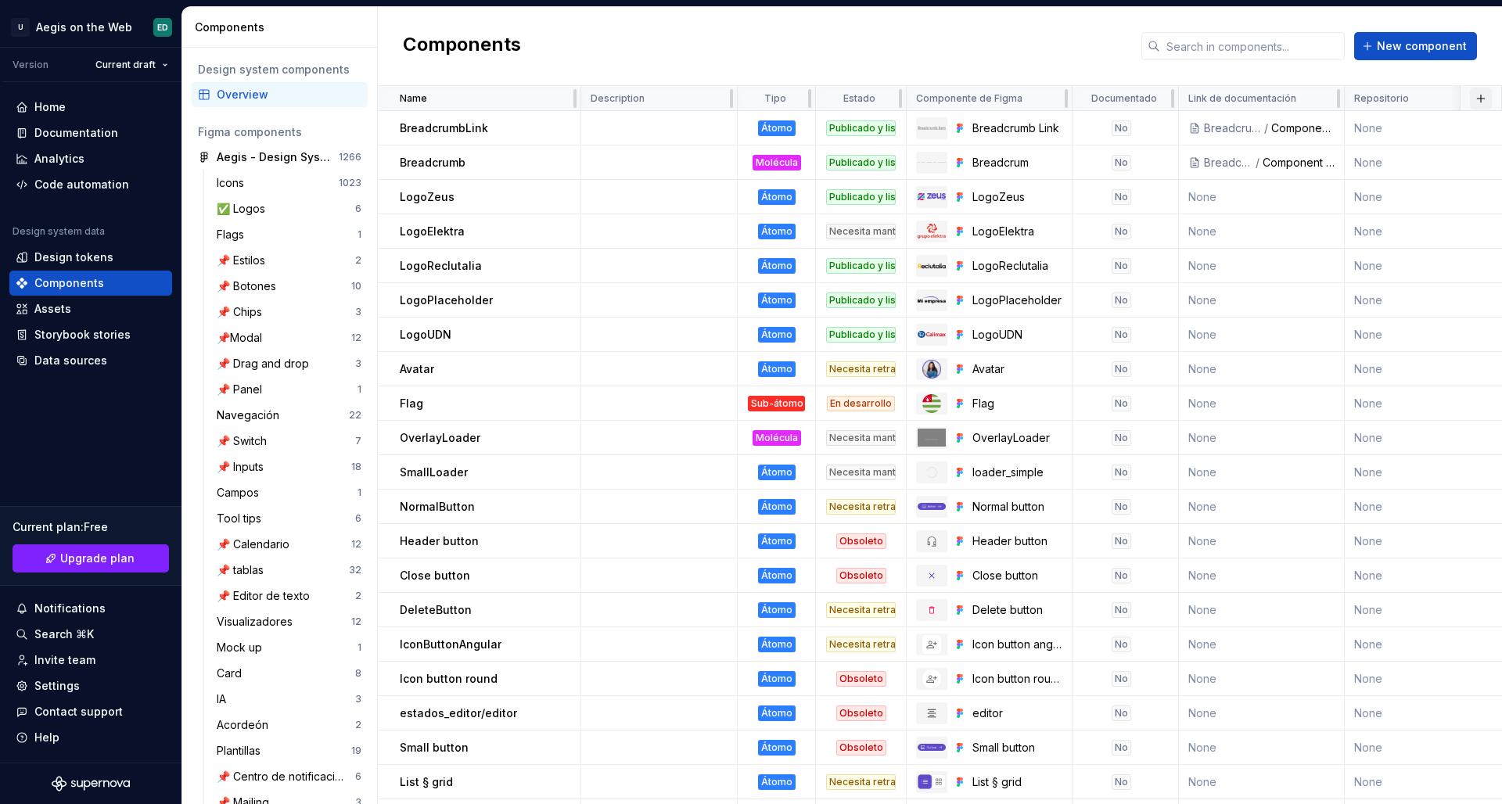
click at [1470, 102] on button "button" at bounding box center [1481, 99] width 22 height 22
click at [1358, 135] on div "New custom property" at bounding box center [1383, 128] width 117 height 16
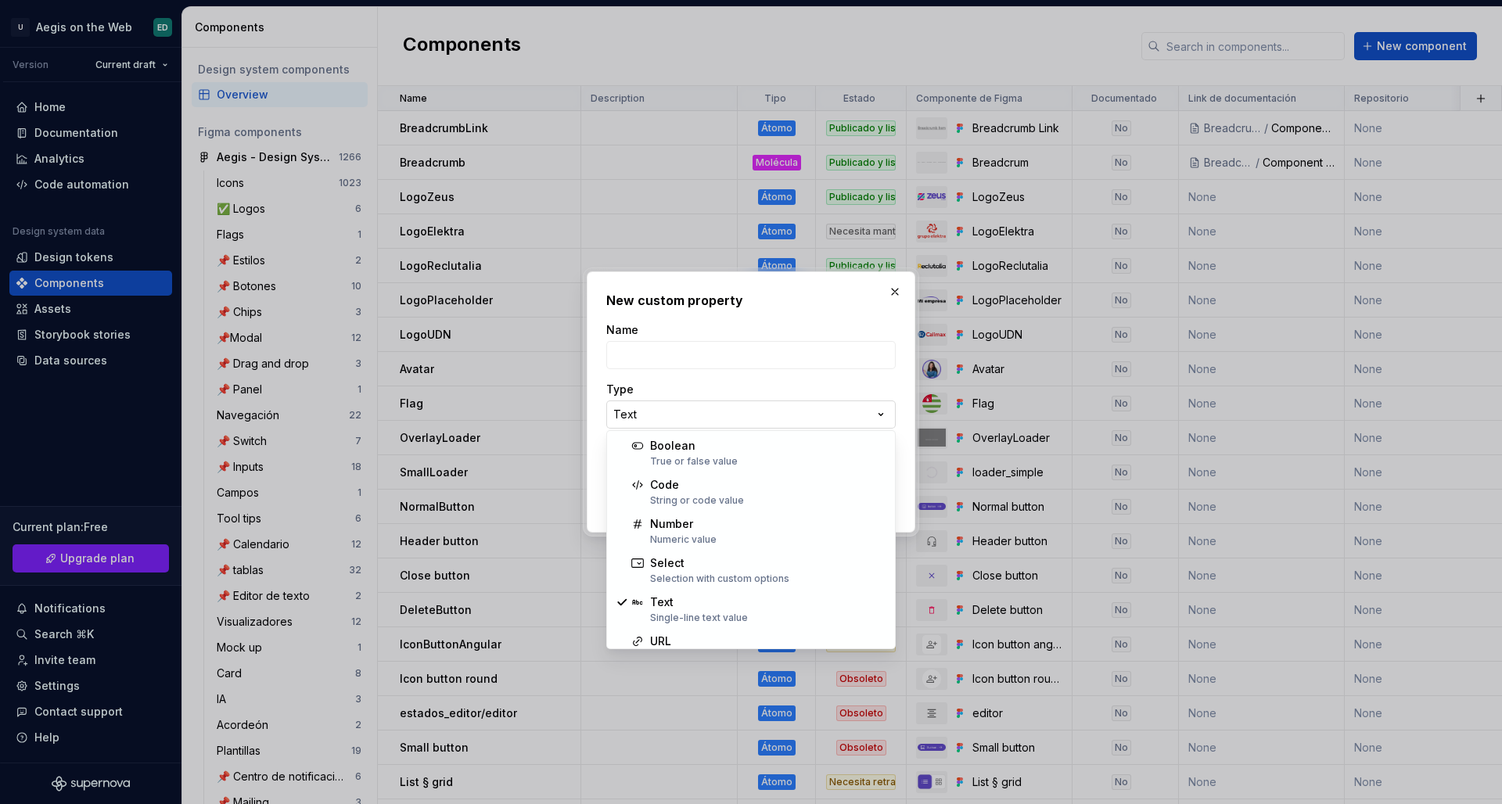
click at [693, 413] on div "**********" at bounding box center [751, 402] width 1502 height 804
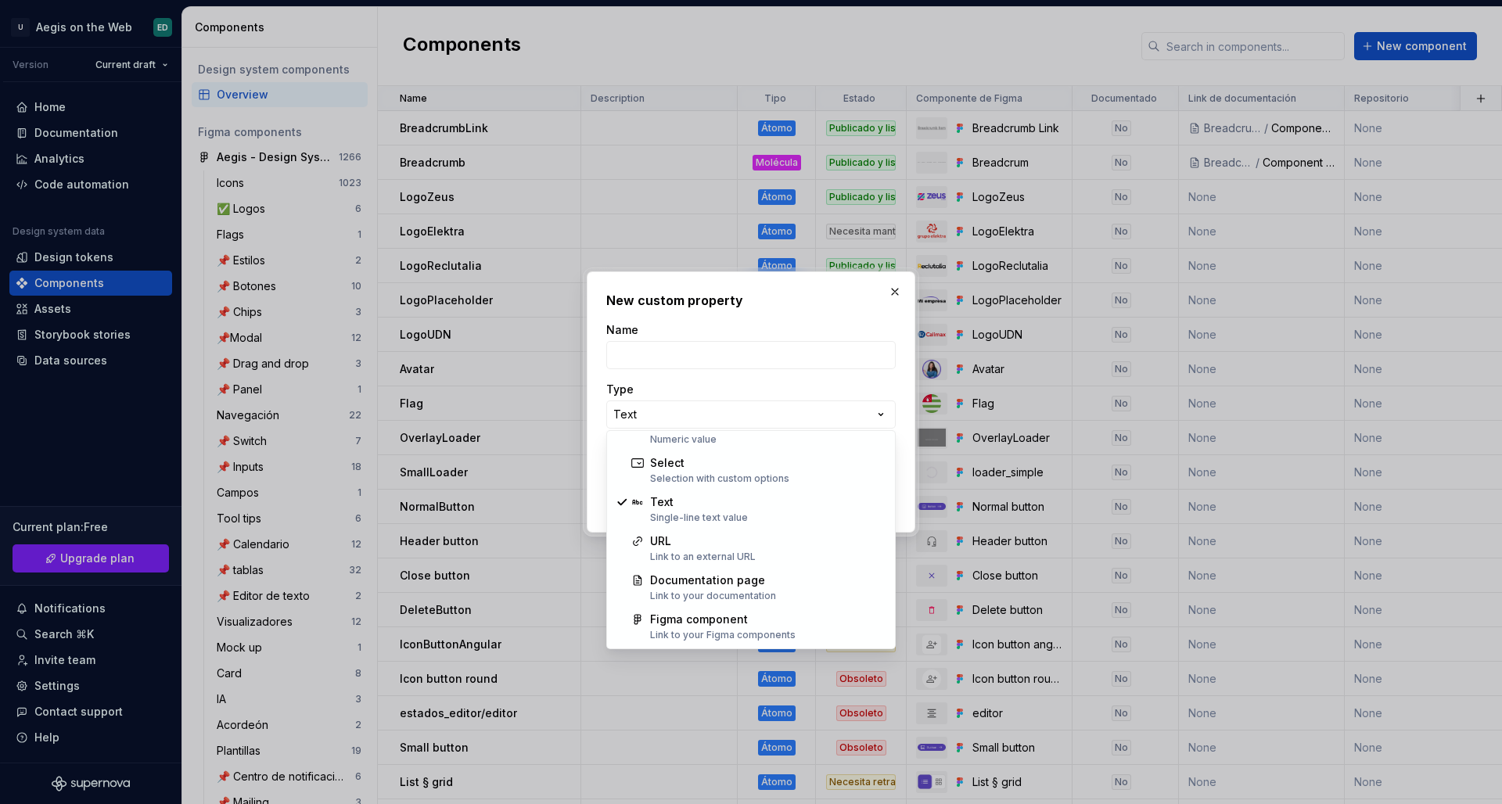
scroll to position [81, 0]
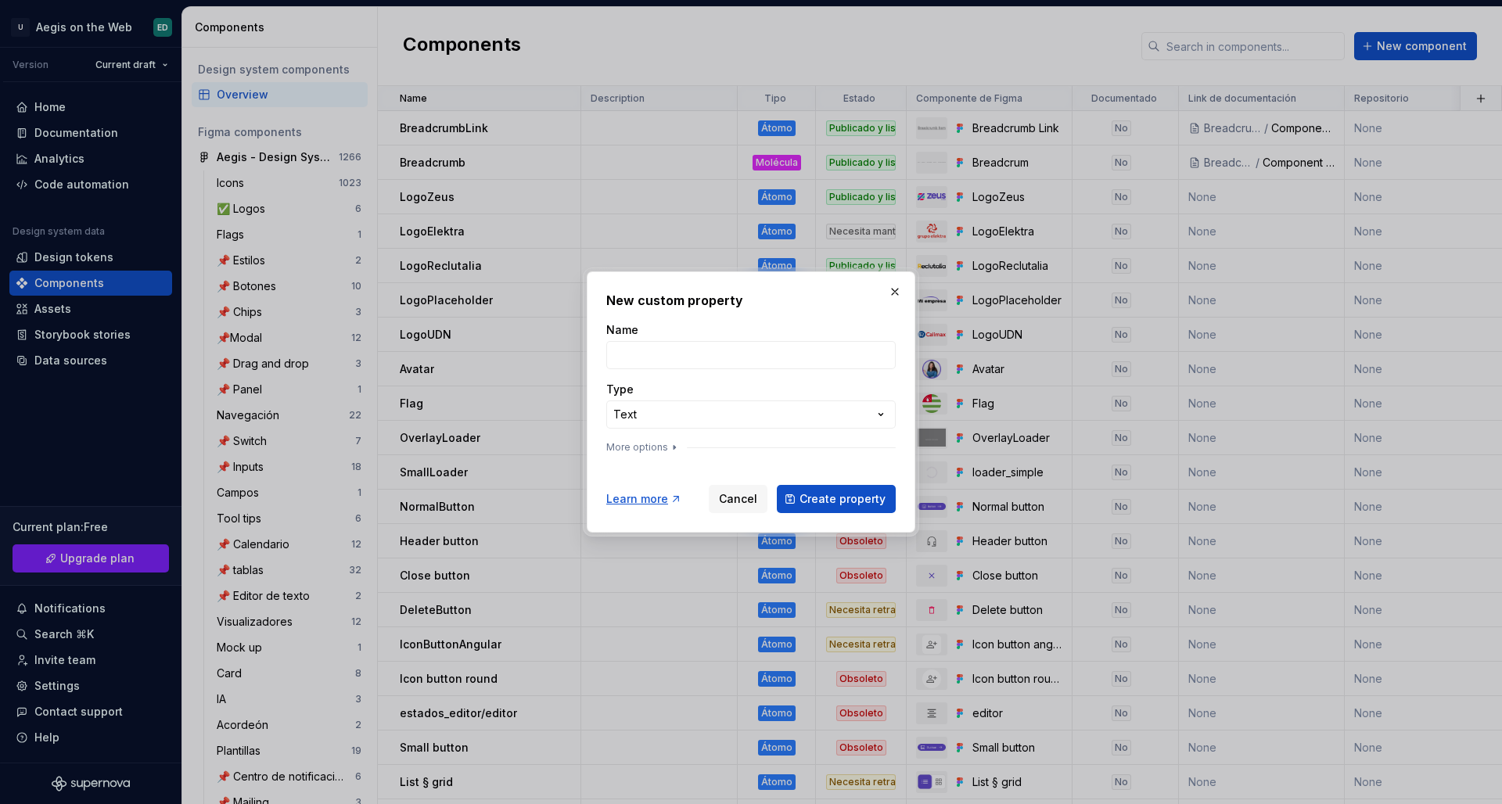
click at [847, 411] on div "**********" at bounding box center [751, 402] width 1502 height 804
click at [668, 448] on icon "button" at bounding box center [674, 447] width 13 height 13
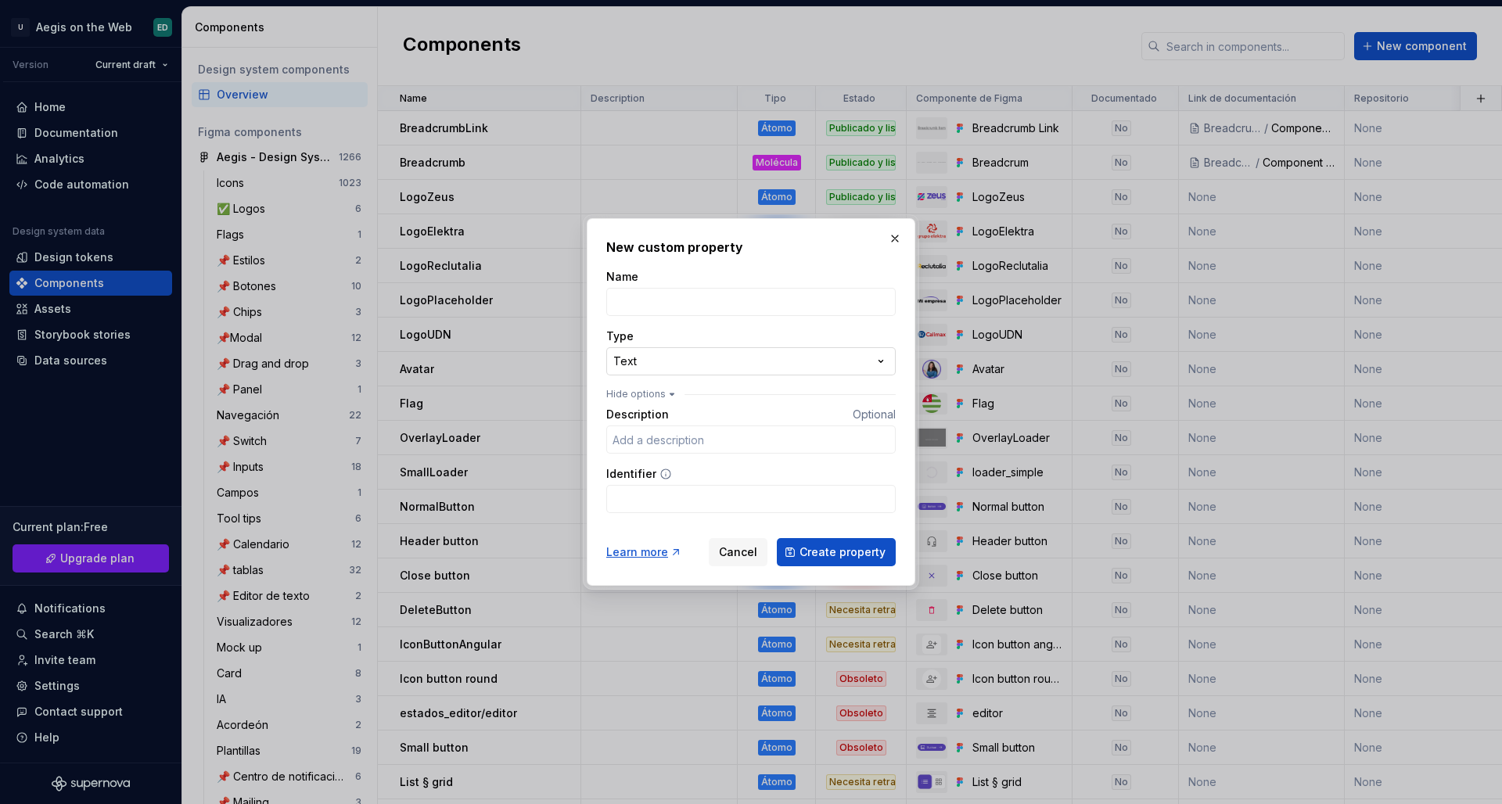
click at [689, 355] on div "**********" at bounding box center [751, 402] width 1502 height 804
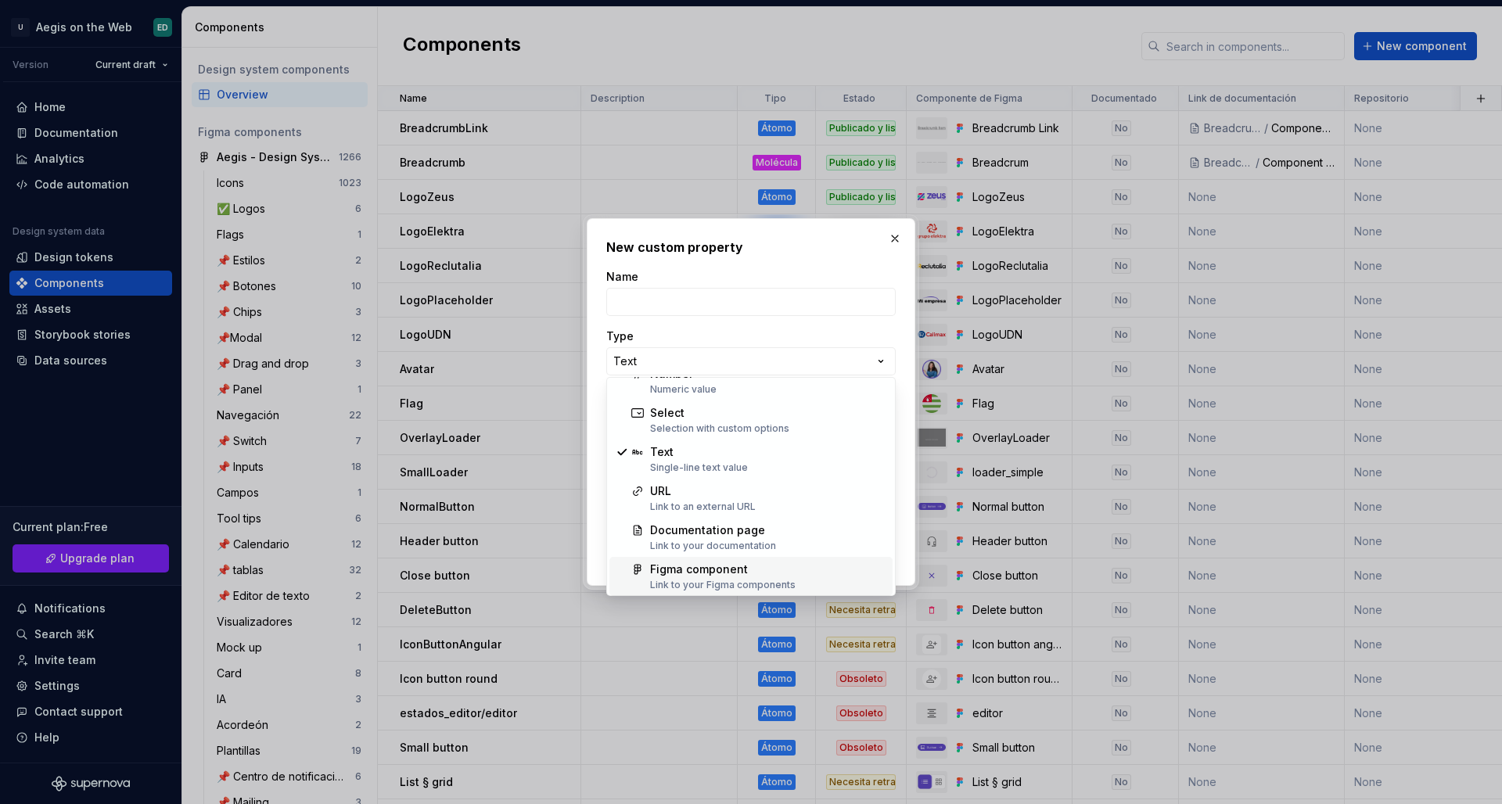
scroll to position [100, 0]
select select "***"
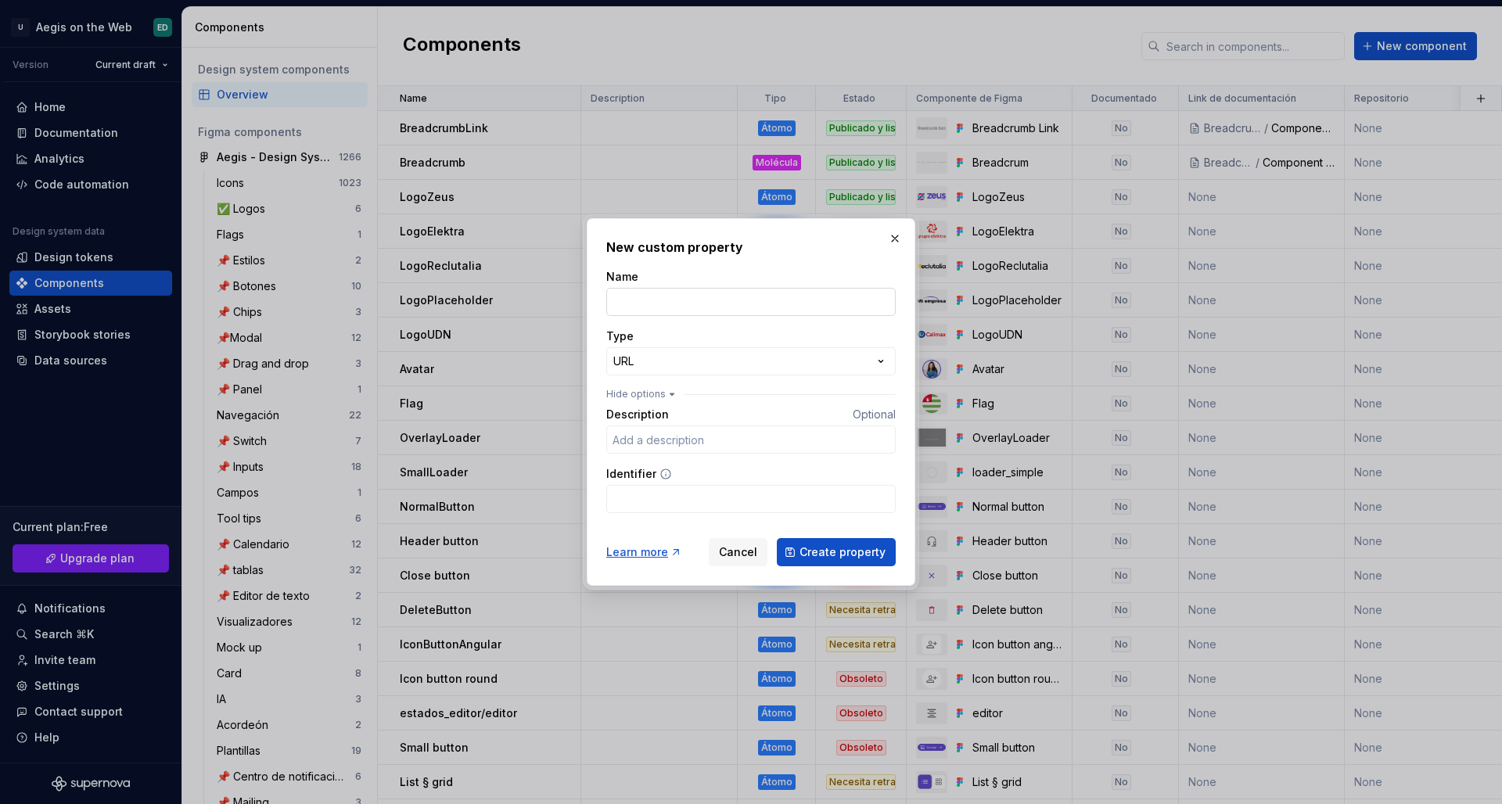
click at [669, 306] on input "Name" at bounding box center [751, 302] width 290 height 28
type input "Storybook?"
click at [829, 537] on div "Learn more Cancel Create property" at bounding box center [751, 549] width 290 height 34
click at [843, 543] on button "Create property" at bounding box center [836, 552] width 119 height 28
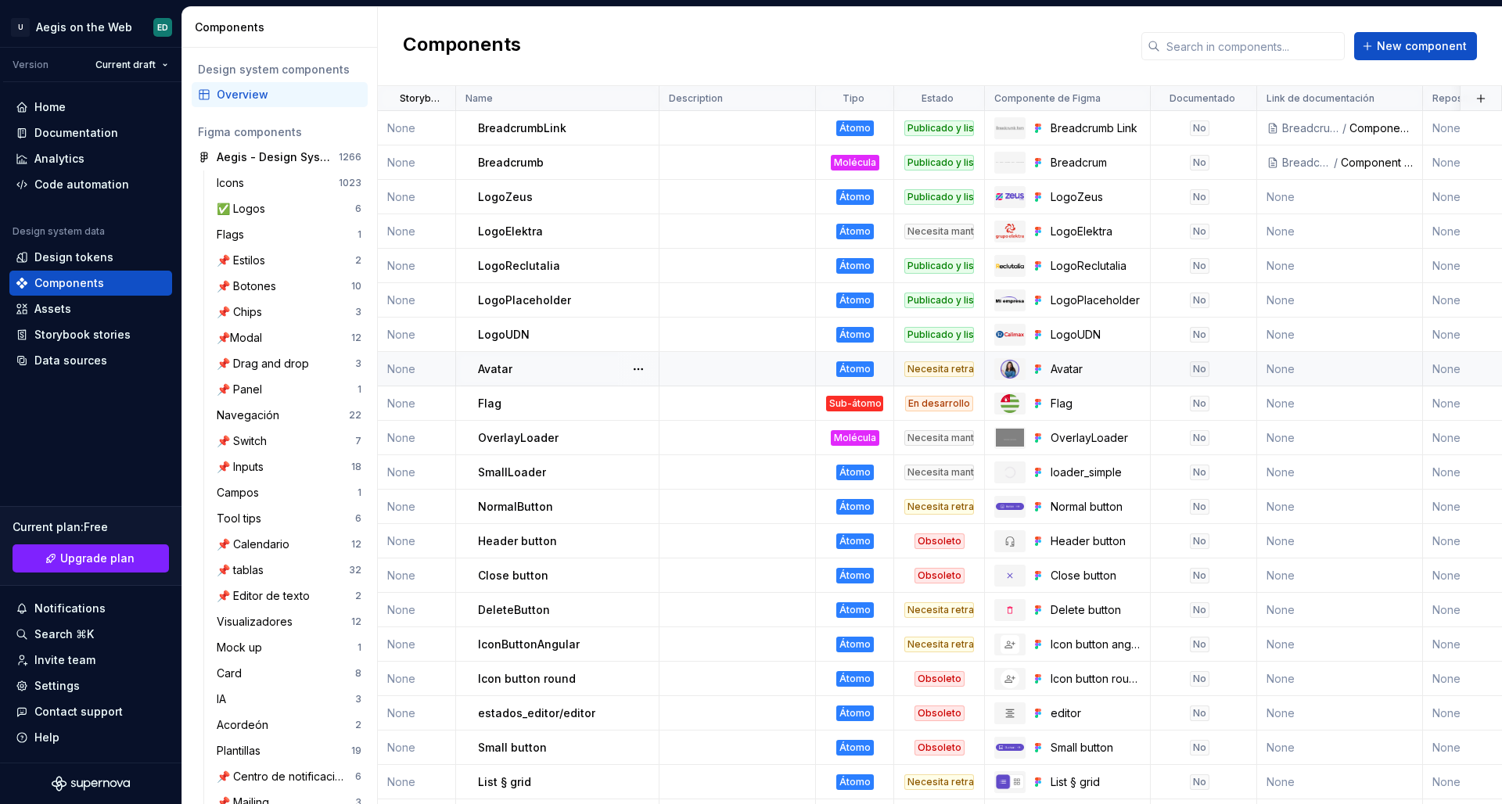
scroll to position [16, 0]
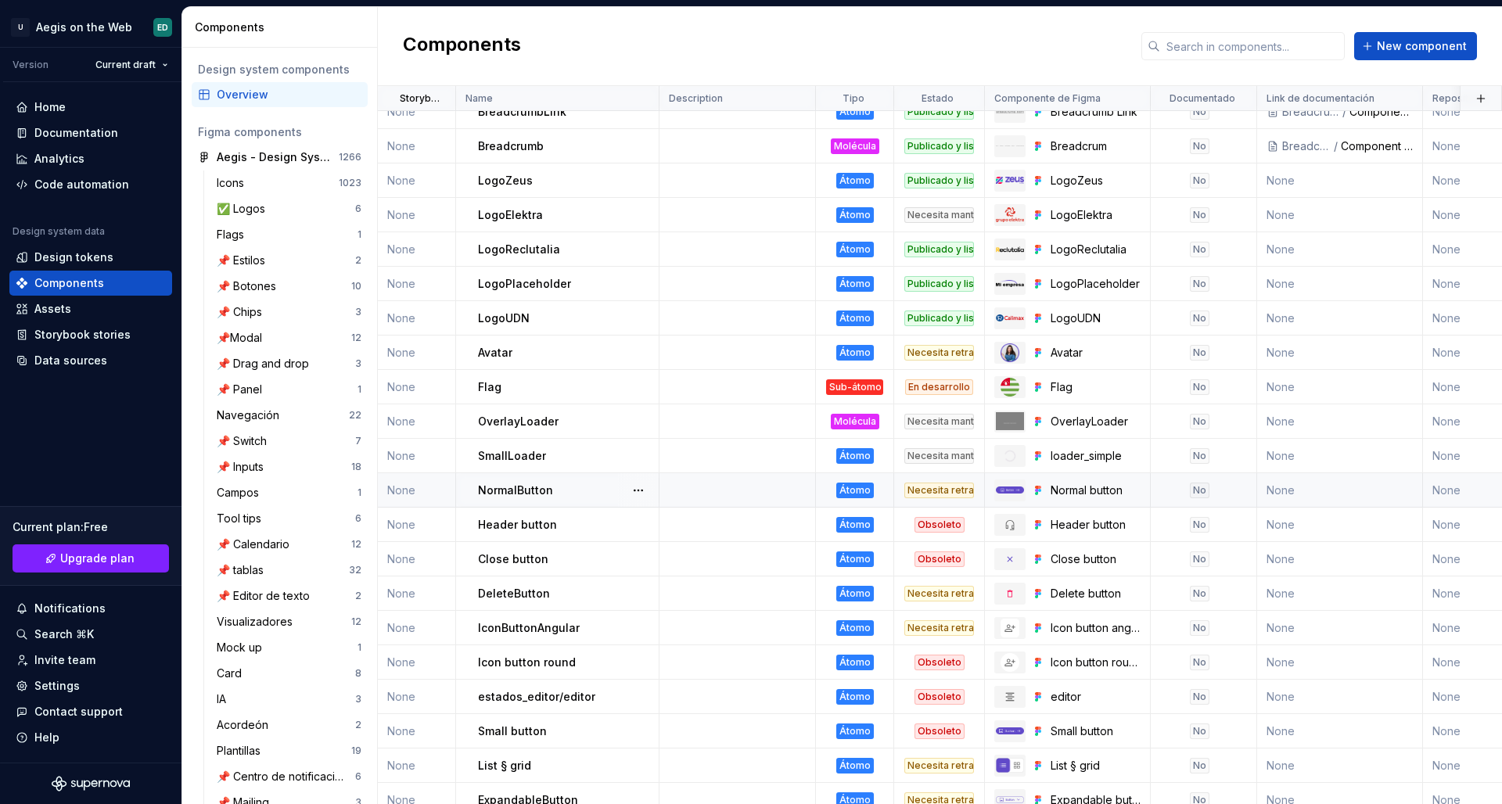
click at [538, 500] on td "NormalButton" at bounding box center [557, 490] width 203 height 34
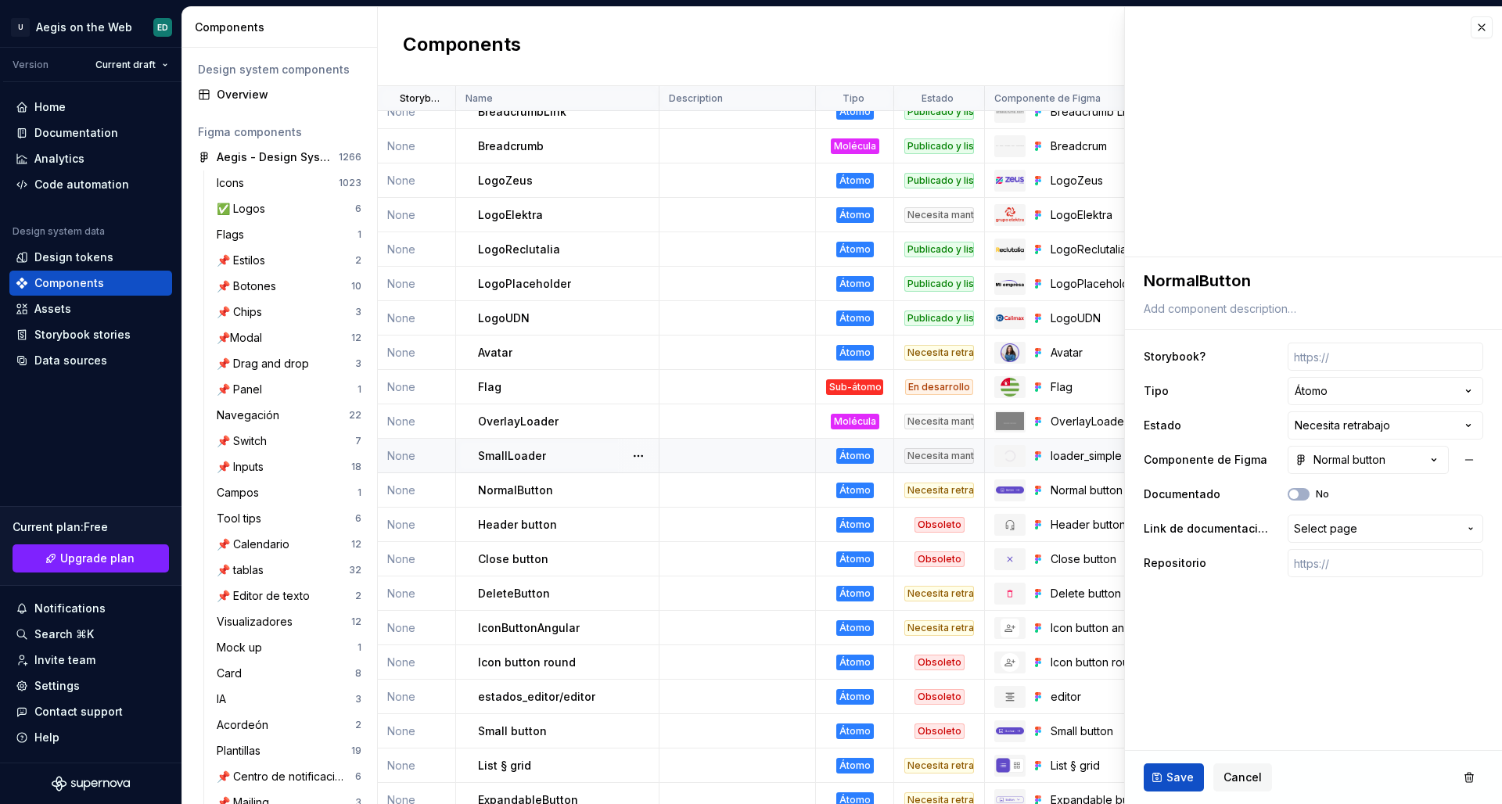
scroll to position [20, 0]
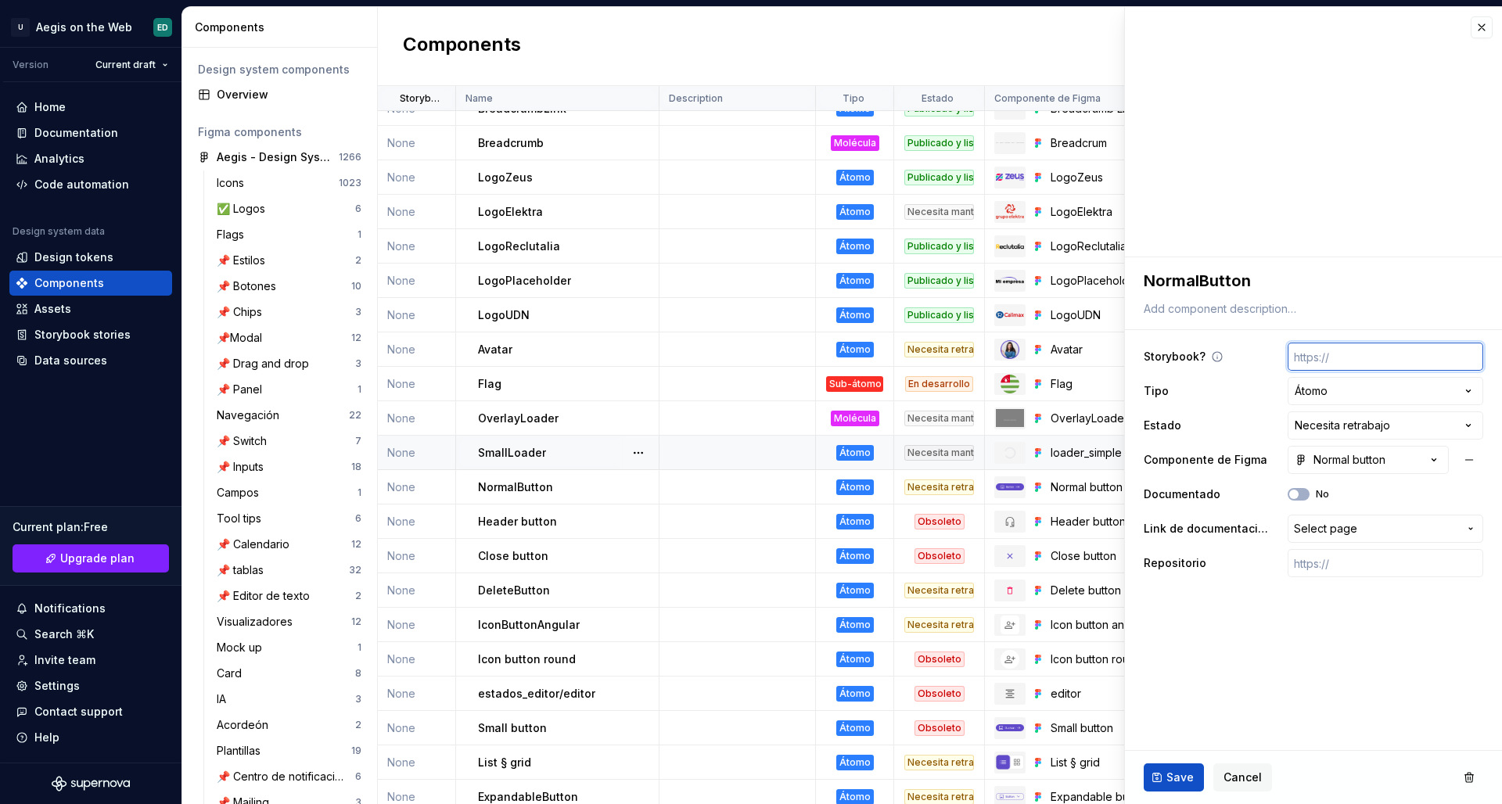
click at [1304, 361] on input "text" at bounding box center [1386, 357] width 196 height 28
paste input "[URL][DOMAIN_NAME]"
type textarea "*"
type input "[URL][DOMAIN_NAME]"
click at [1169, 780] on span "Save" at bounding box center [1180, 778] width 27 height 16
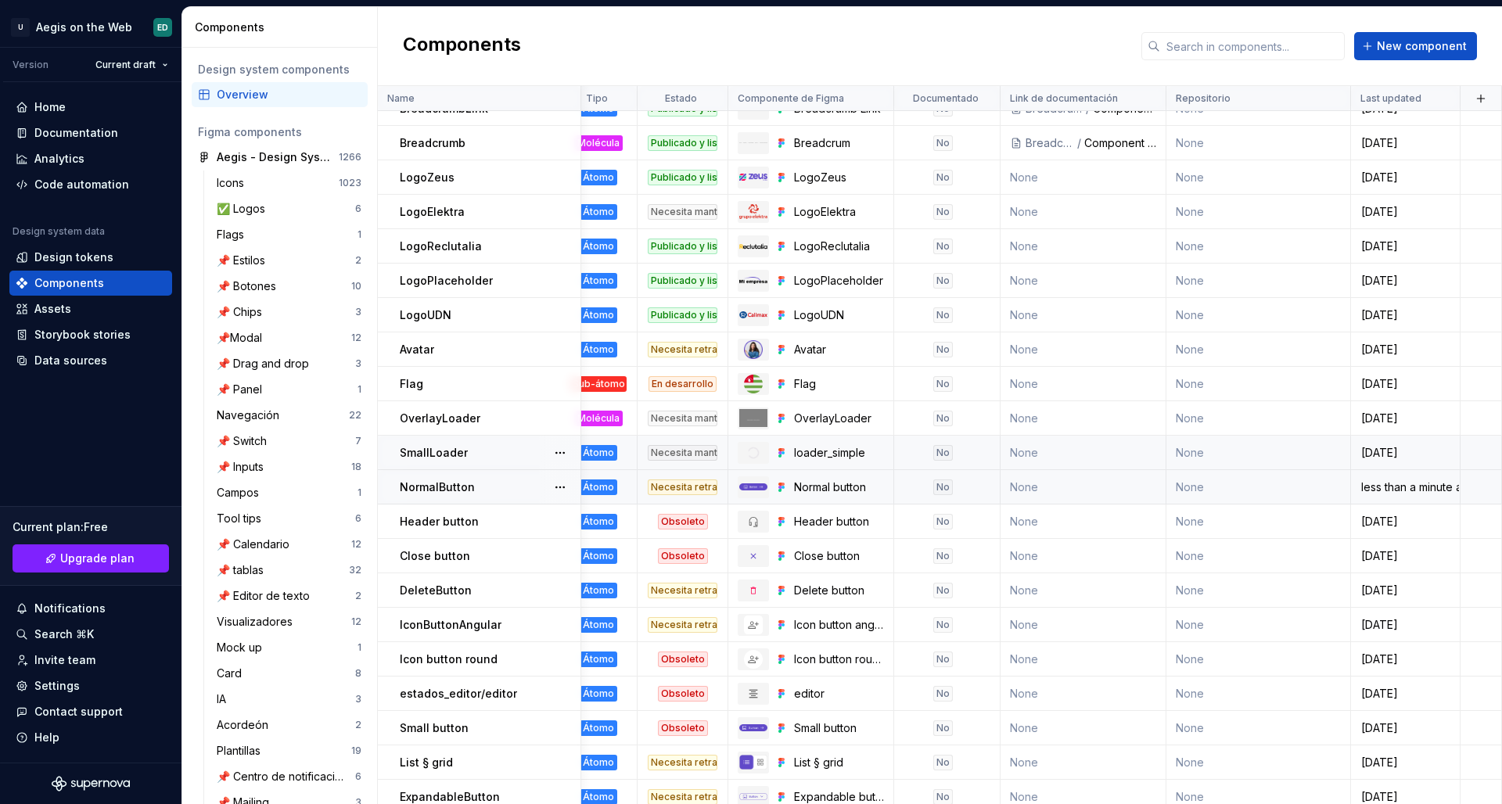
scroll to position [20, 0]
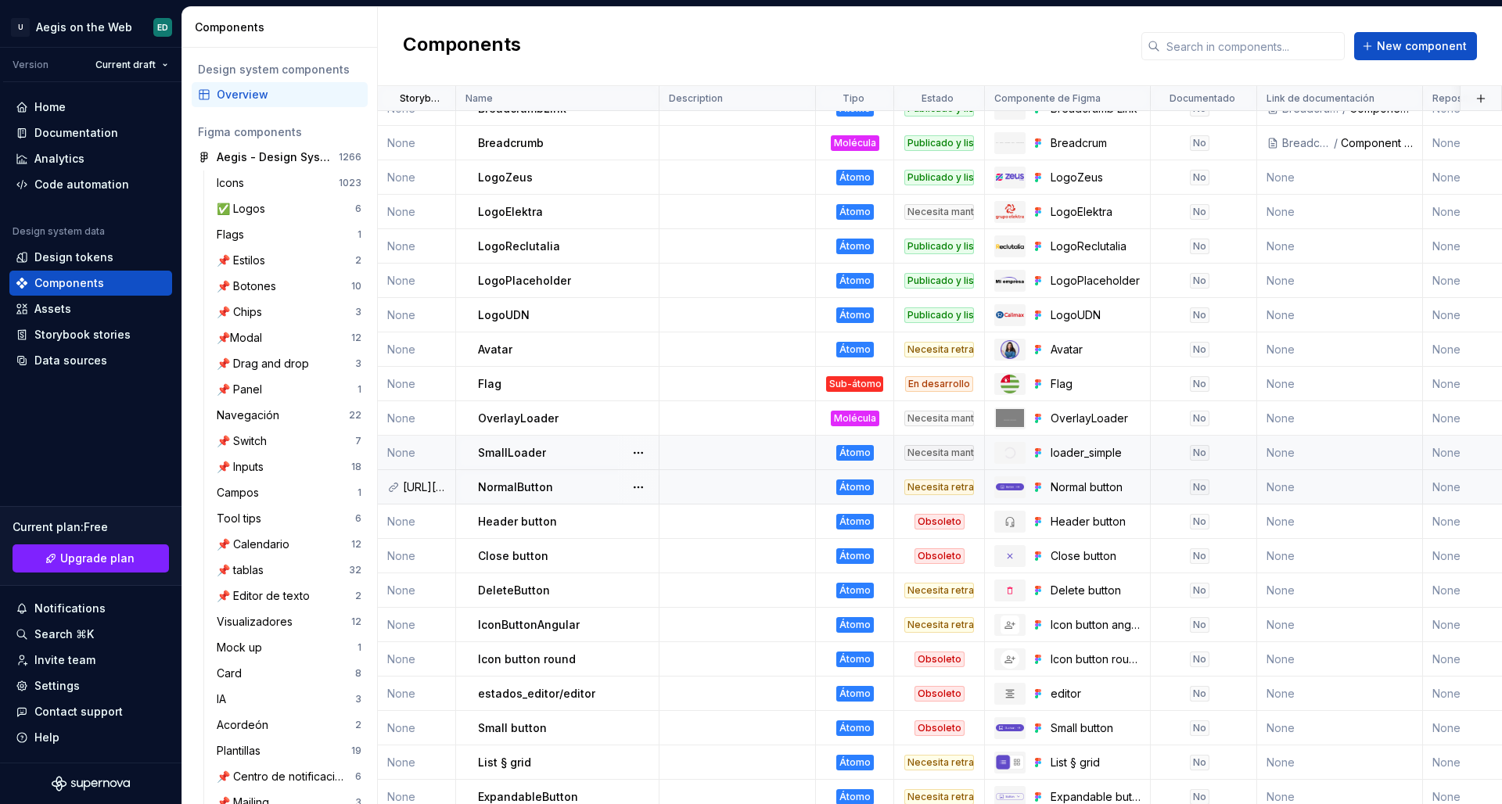
click at [539, 487] on p "NormalButton" at bounding box center [515, 488] width 75 height 16
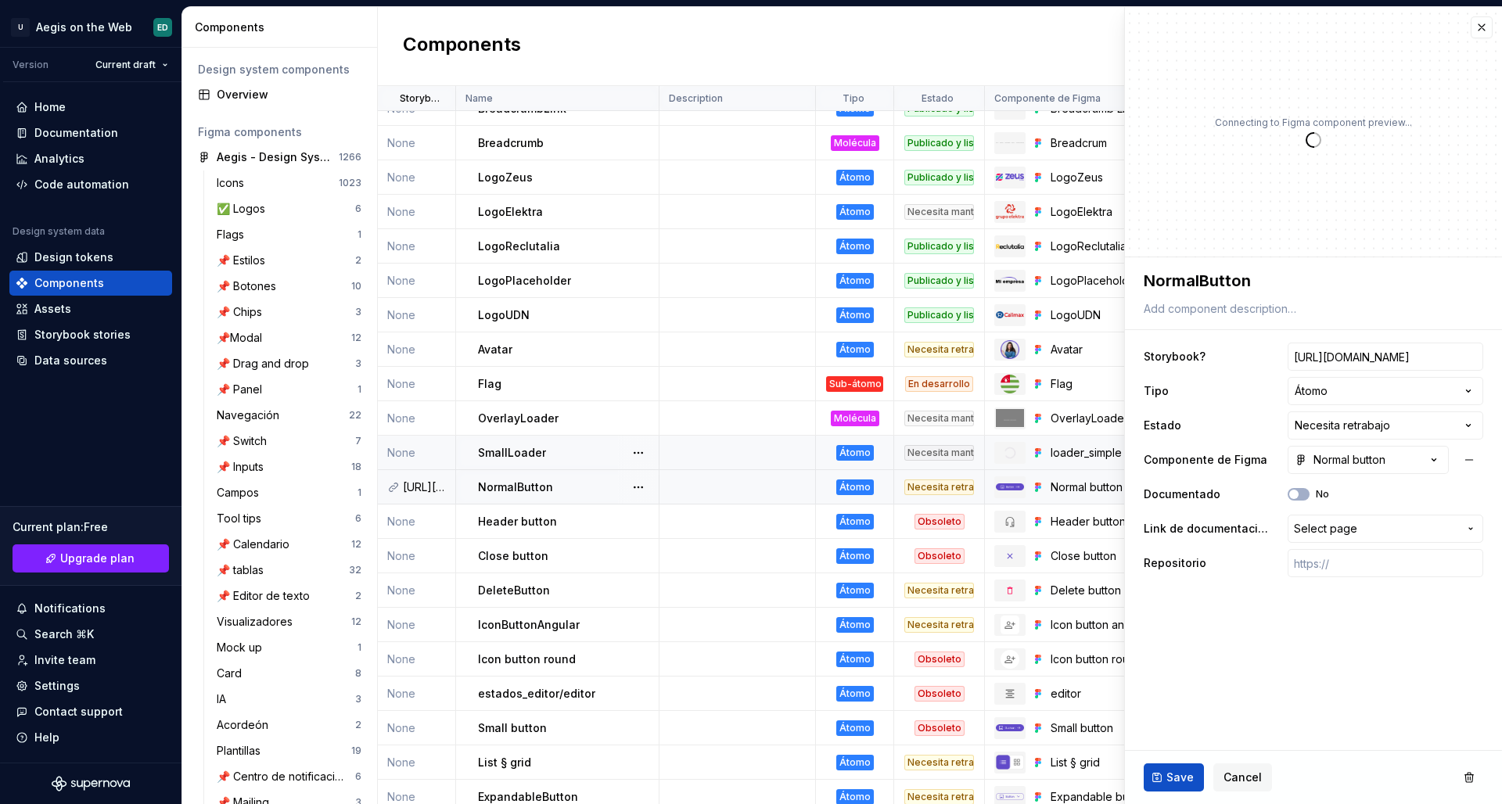
click at [549, 484] on p "NormalButton" at bounding box center [515, 488] width 75 height 16
click at [1213, 356] on icon at bounding box center [1217, 357] width 13 height 13
click at [1216, 355] on icon at bounding box center [1217, 356] width 9 height 9
click at [1480, 33] on button "button" at bounding box center [1482, 27] width 22 height 22
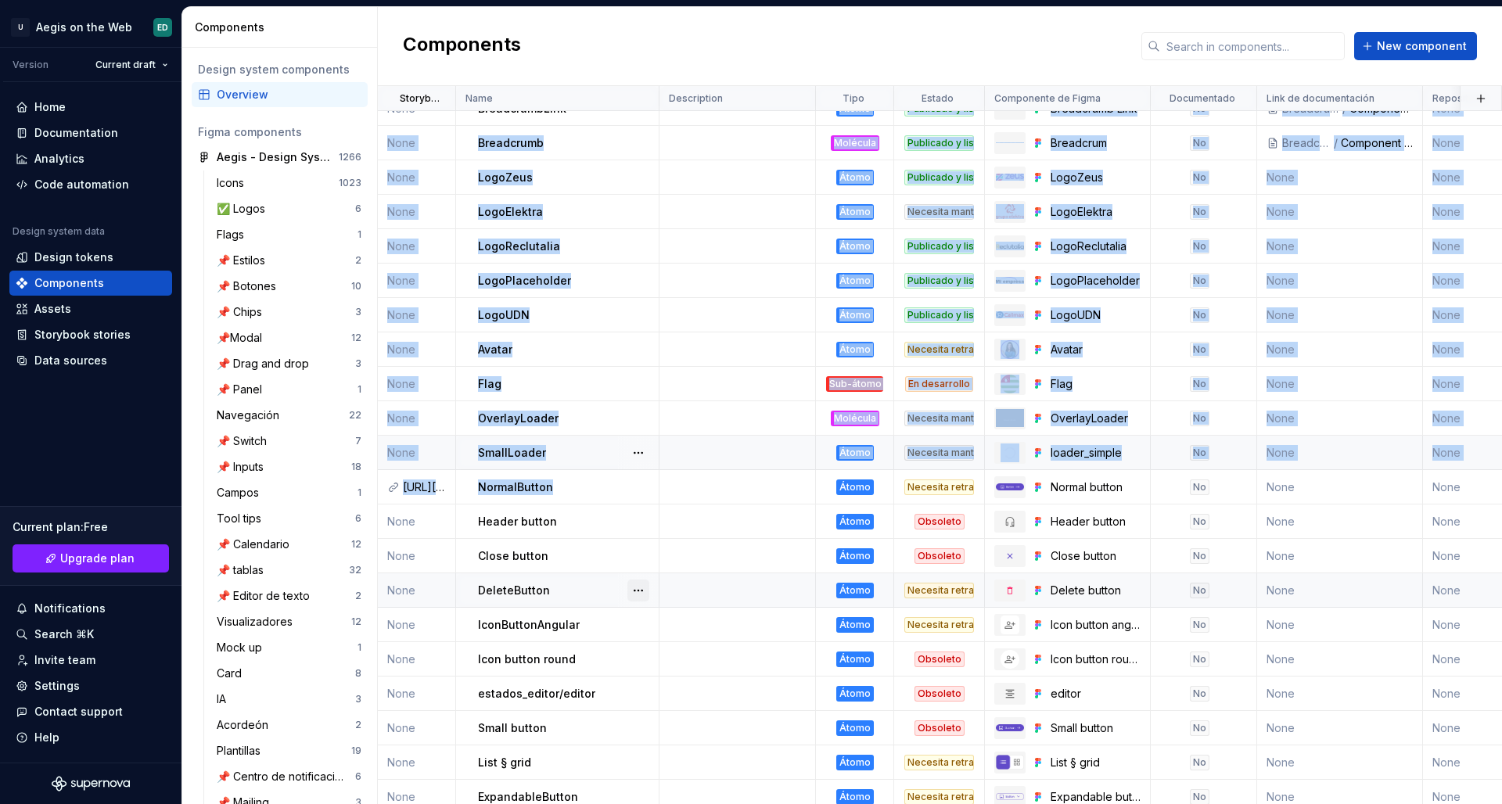
drag, startPoint x: 568, startPoint y: 305, endPoint x: 630, endPoint y: 592, distance: 293.0
click at [627, 571] on tbody "None BreadcrumbLink Átomo Publicado y listo para usar Breadcrumb Link No Breadc…" at bounding box center [1069, 780] width 1382 height 1377
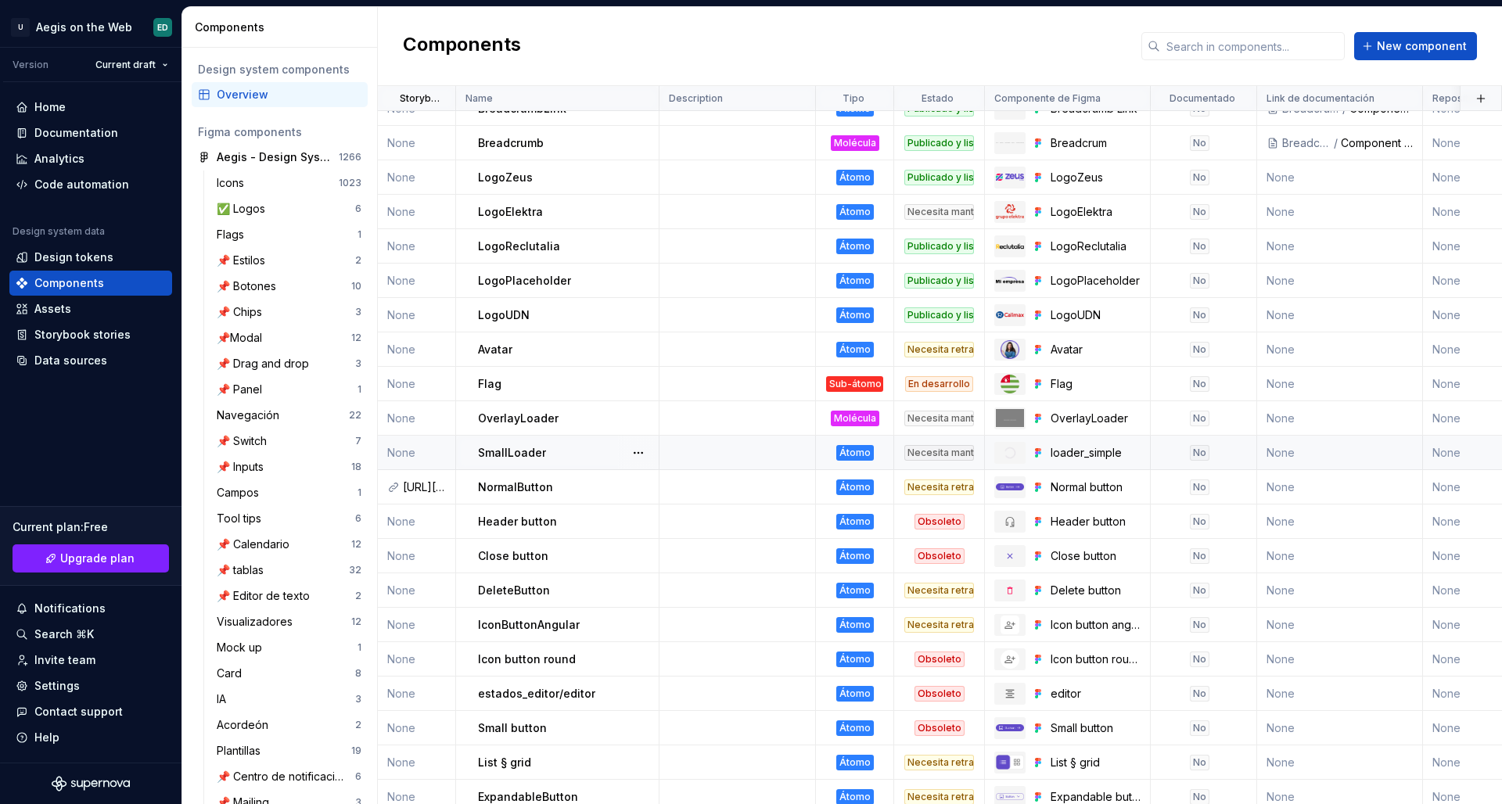
click at [616, 58] on div "Components New component" at bounding box center [940, 46] width 1124 height 79
click at [108, 112] on div "Home" at bounding box center [91, 107] width 150 height 16
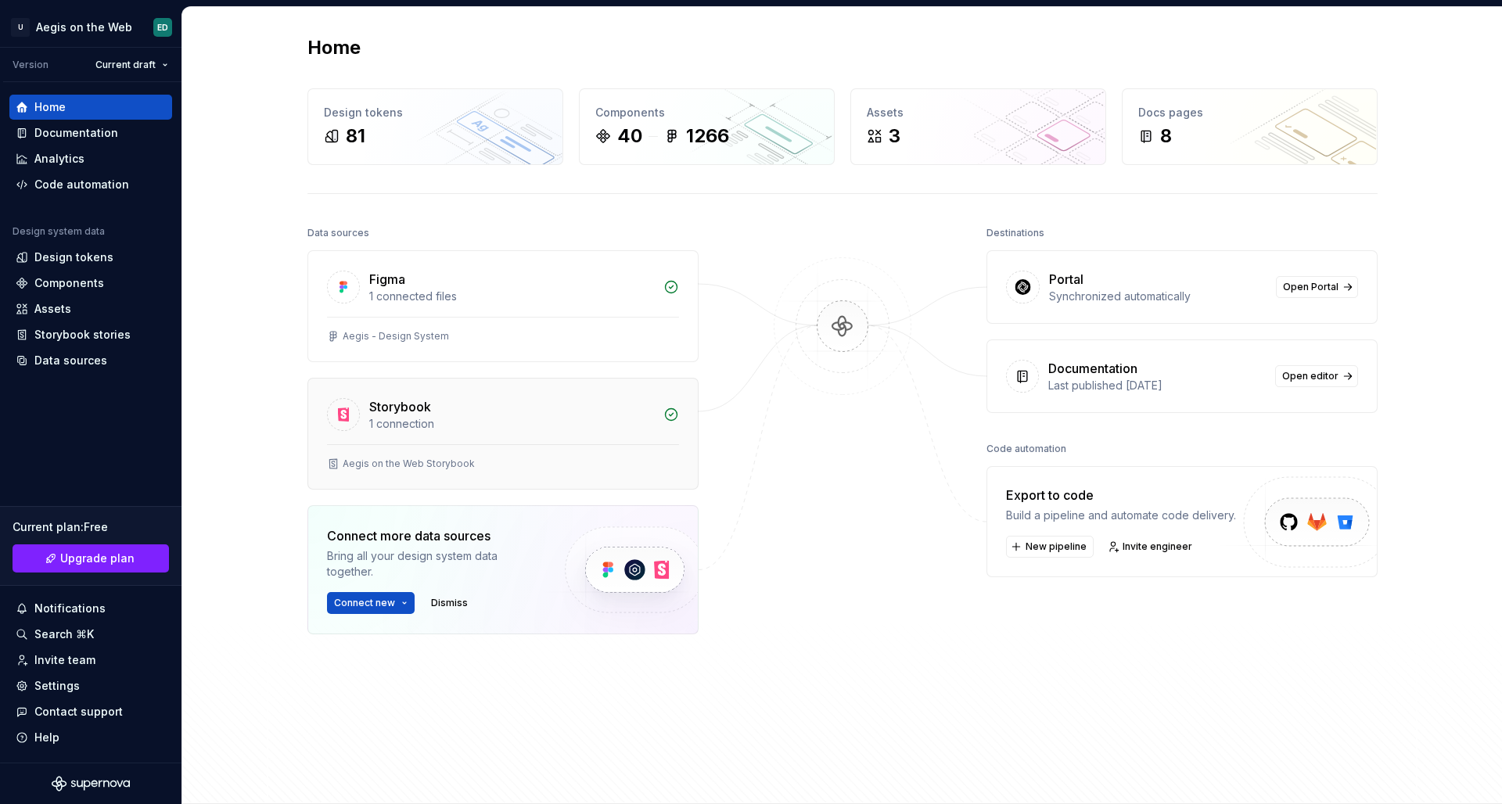
click at [653, 455] on div "Aegis on the Web Storybook" at bounding box center [503, 466] width 390 height 45
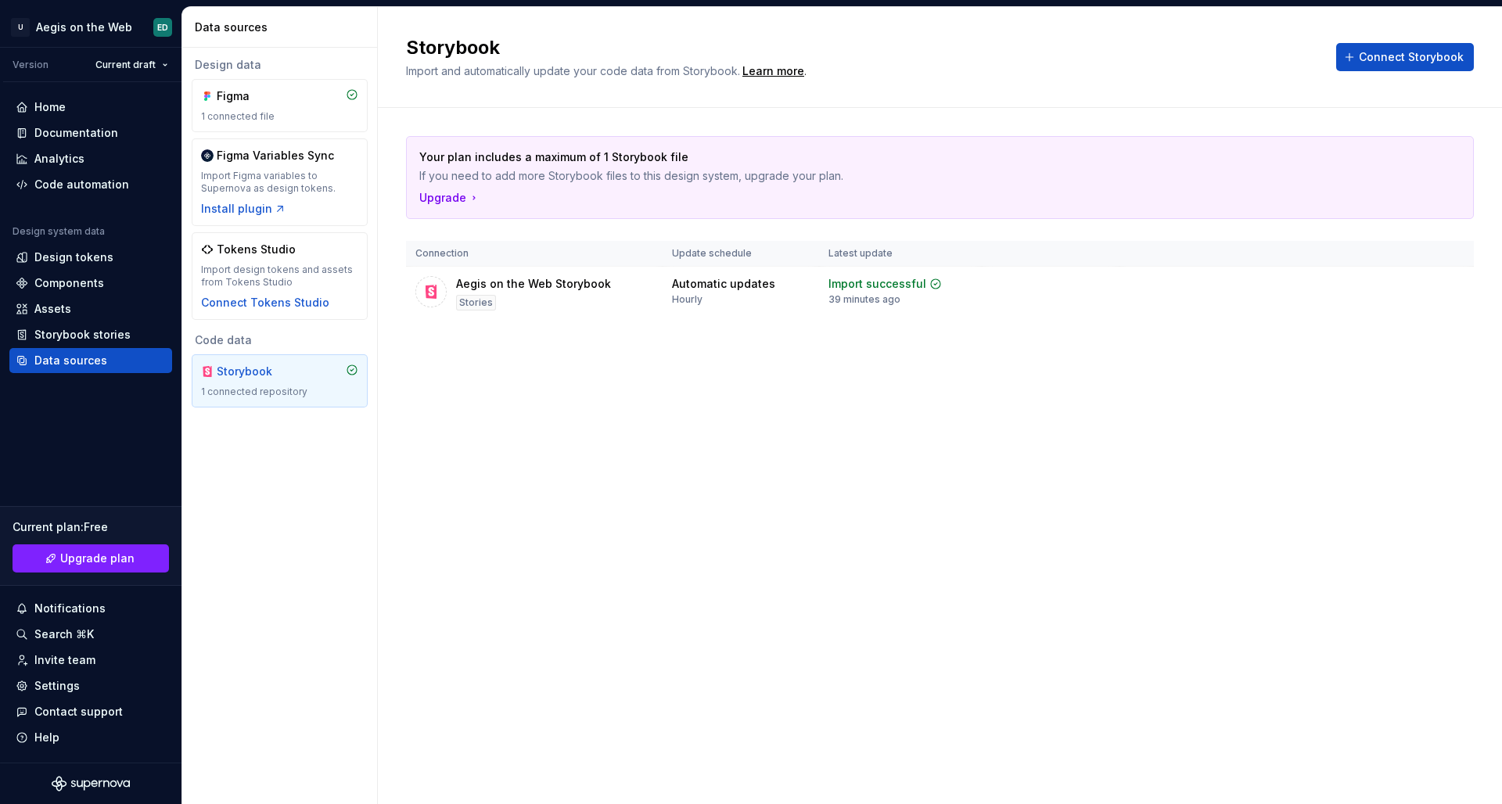
click at [567, 383] on div "Storybook Import and automatically update your code data from Storybook. Learn …" at bounding box center [940, 405] width 1124 height 797
click at [135, 286] on div "Components" at bounding box center [91, 283] width 150 height 16
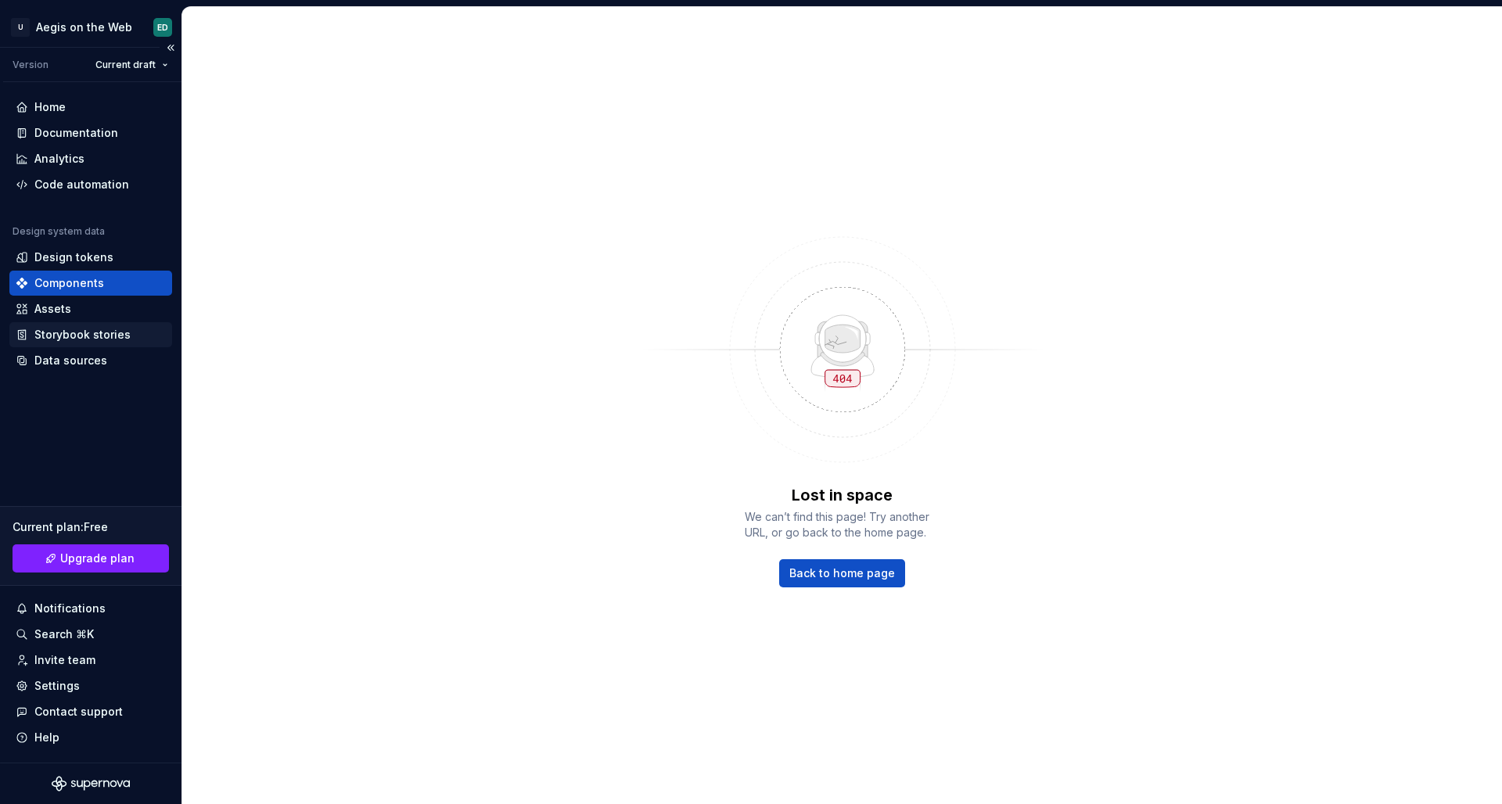
click at [101, 339] on div "Storybook stories" at bounding box center [82, 335] width 96 height 16
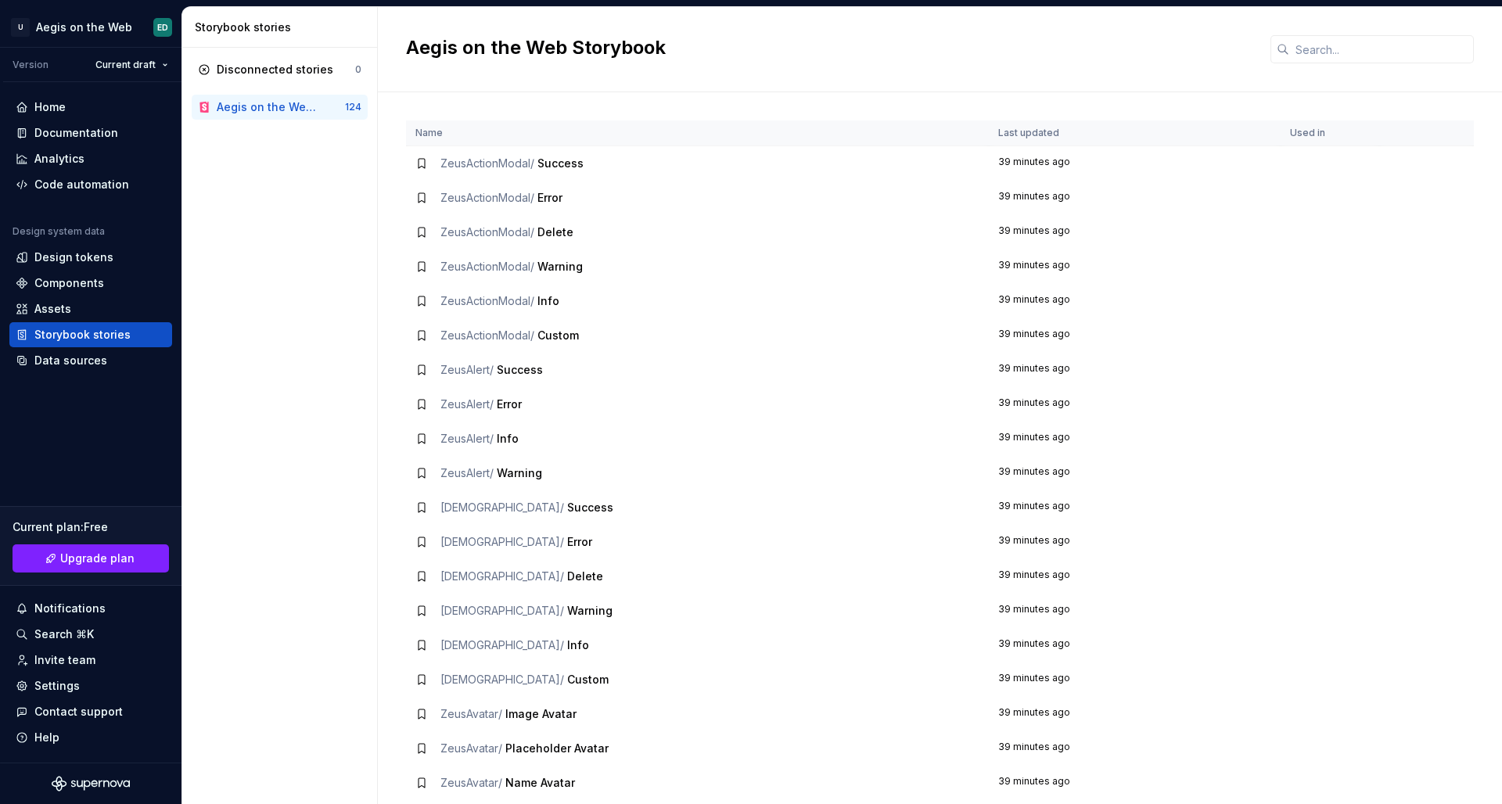
click at [493, 167] on span "ZeusActionModal /" at bounding box center [488, 162] width 94 height 13
click at [415, 166] on td "ZeusActionModal / Success" at bounding box center [697, 163] width 583 height 35
click at [421, 164] on icon at bounding box center [421, 163] width 13 height 13
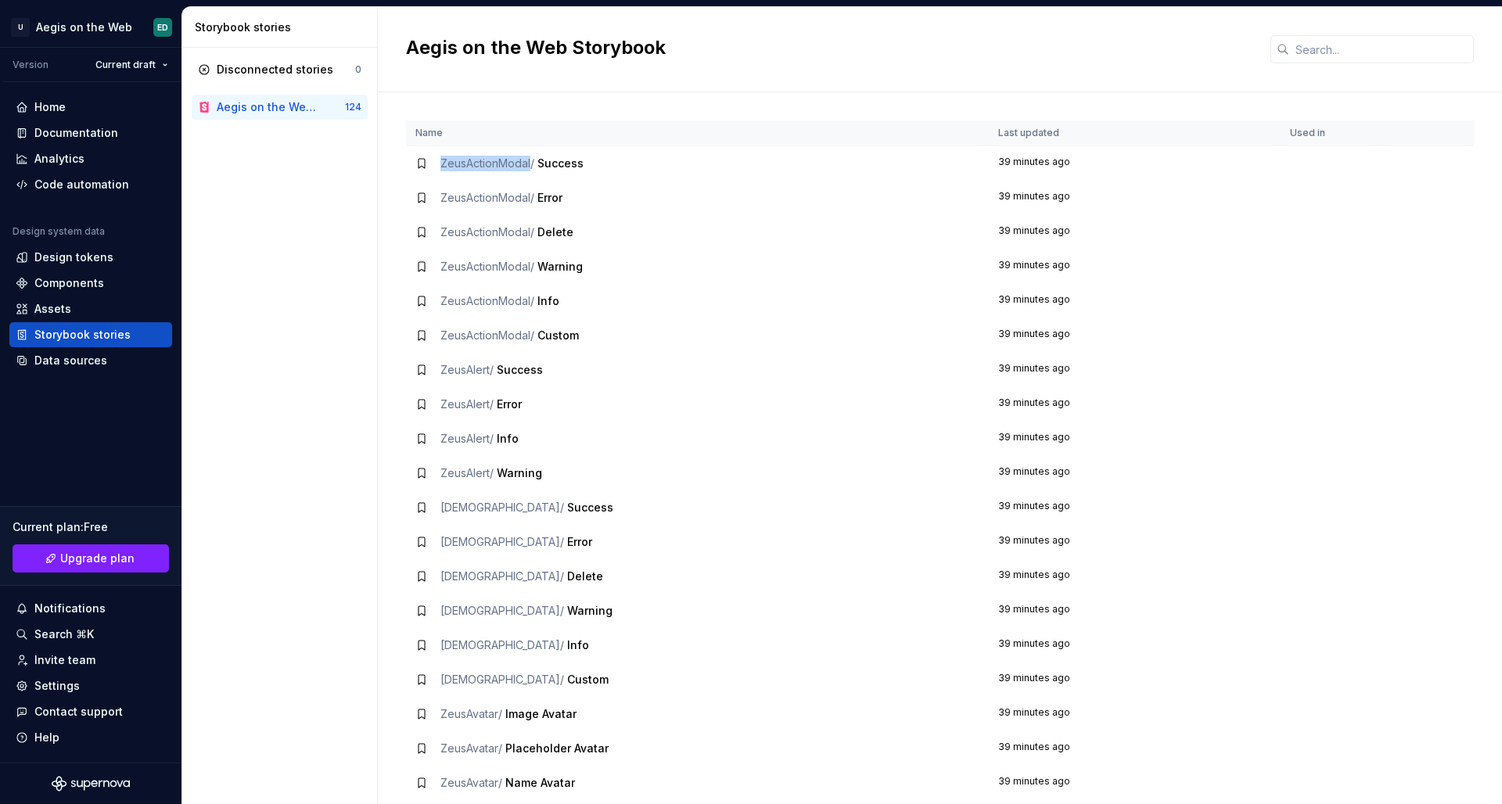
drag, startPoint x: 426, startPoint y: 164, endPoint x: 487, endPoint y: 163, distance: 61.0
click at [428, 164] on div "ZeusActionModal / Success" at bounding box center [697, 164] width 564 height 16
drag, startPoint x: 702, startPoint y: 156, endPoint x: 954, endPoint y: 167, distance: 252.2
click at [705, 156] on div "ZeusActionModal / Success" at bounding box center [697, 164] width 564 height 16
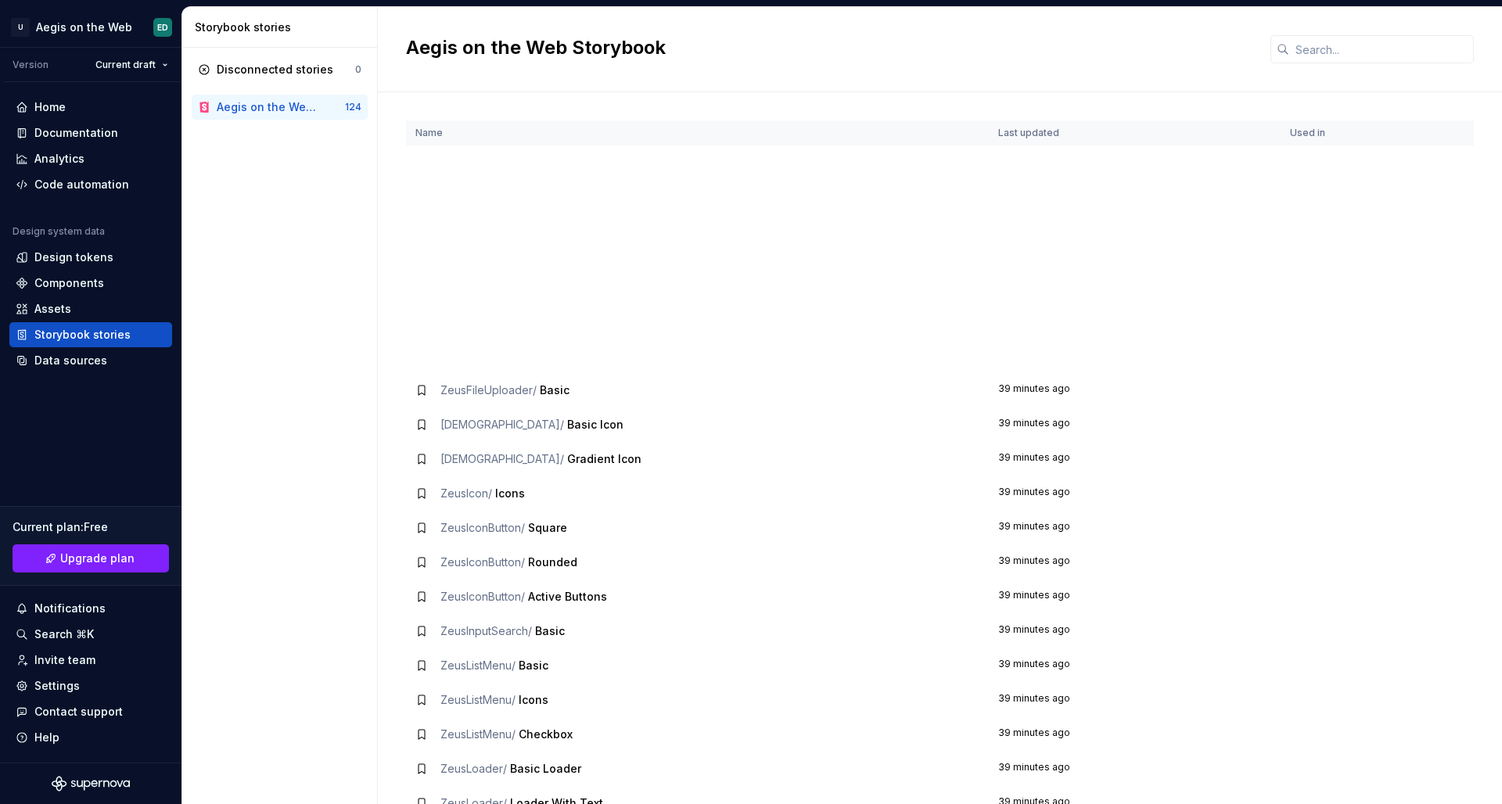
scroll to position [2050, 0]
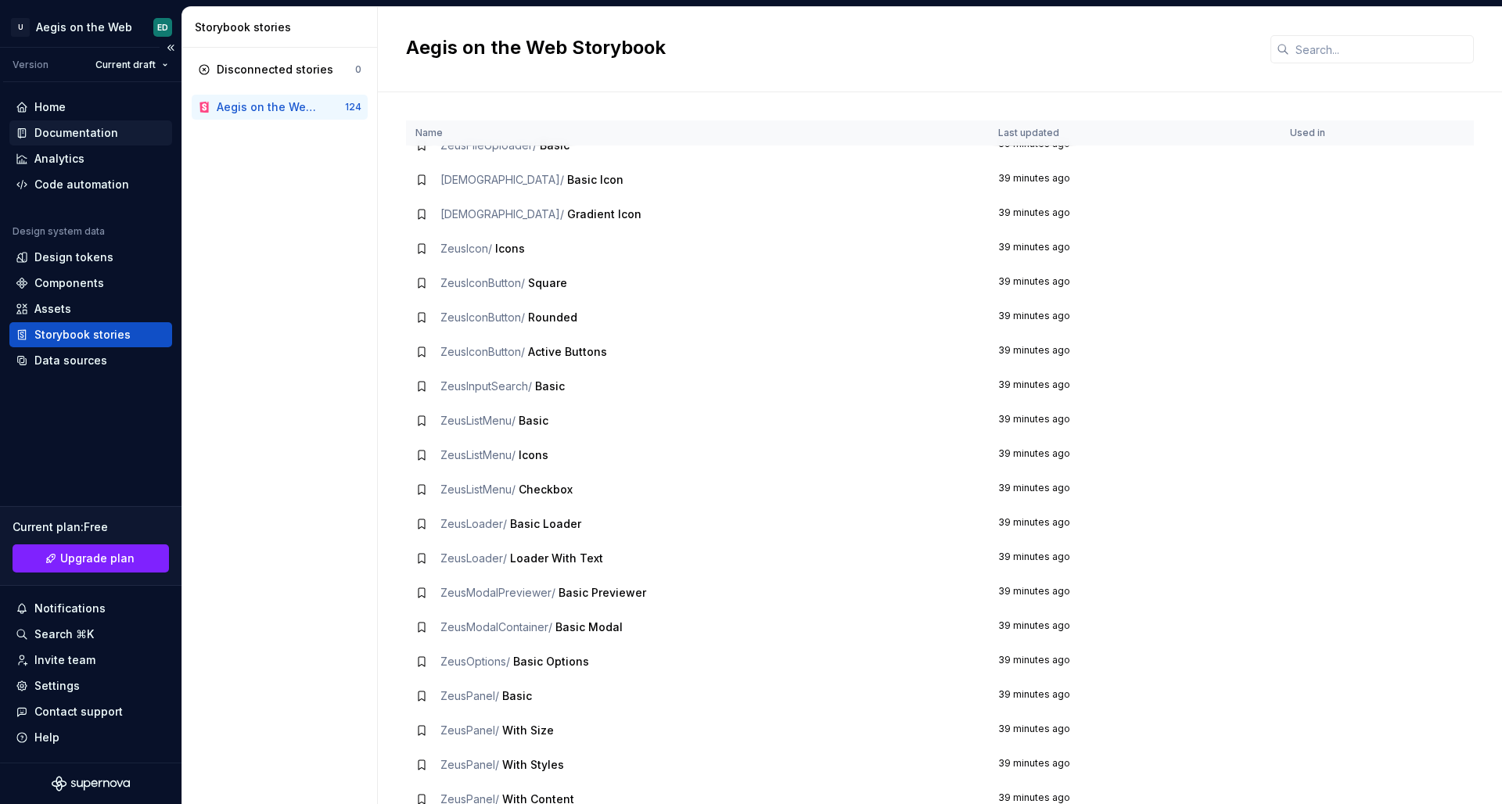
click at [76, 131] on div "Documentation" at bounding box center [76, 133] width 84 height 16
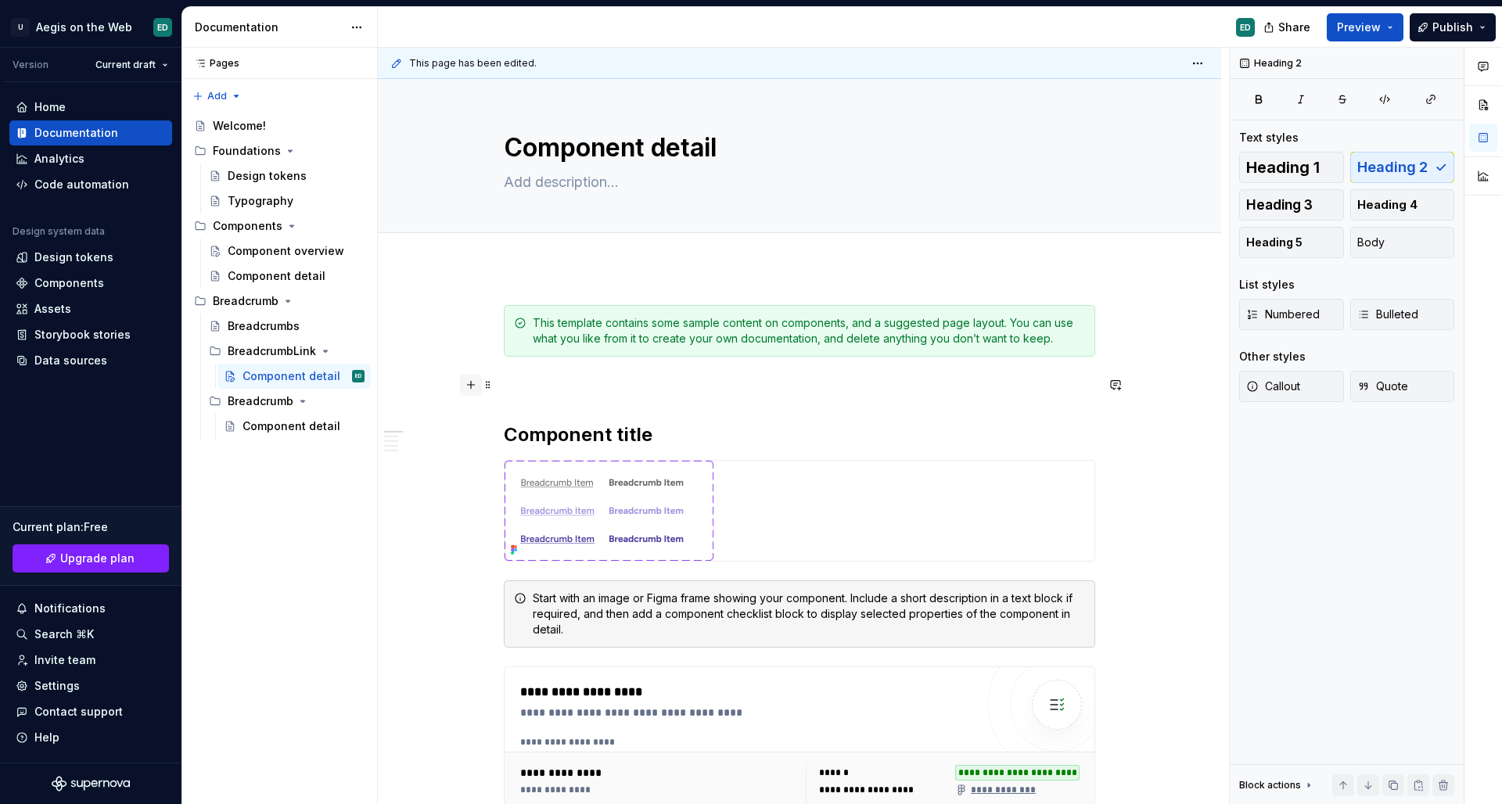
click at [468, 385] on button "button" at bounding box center [471, 385] width 22 height 22
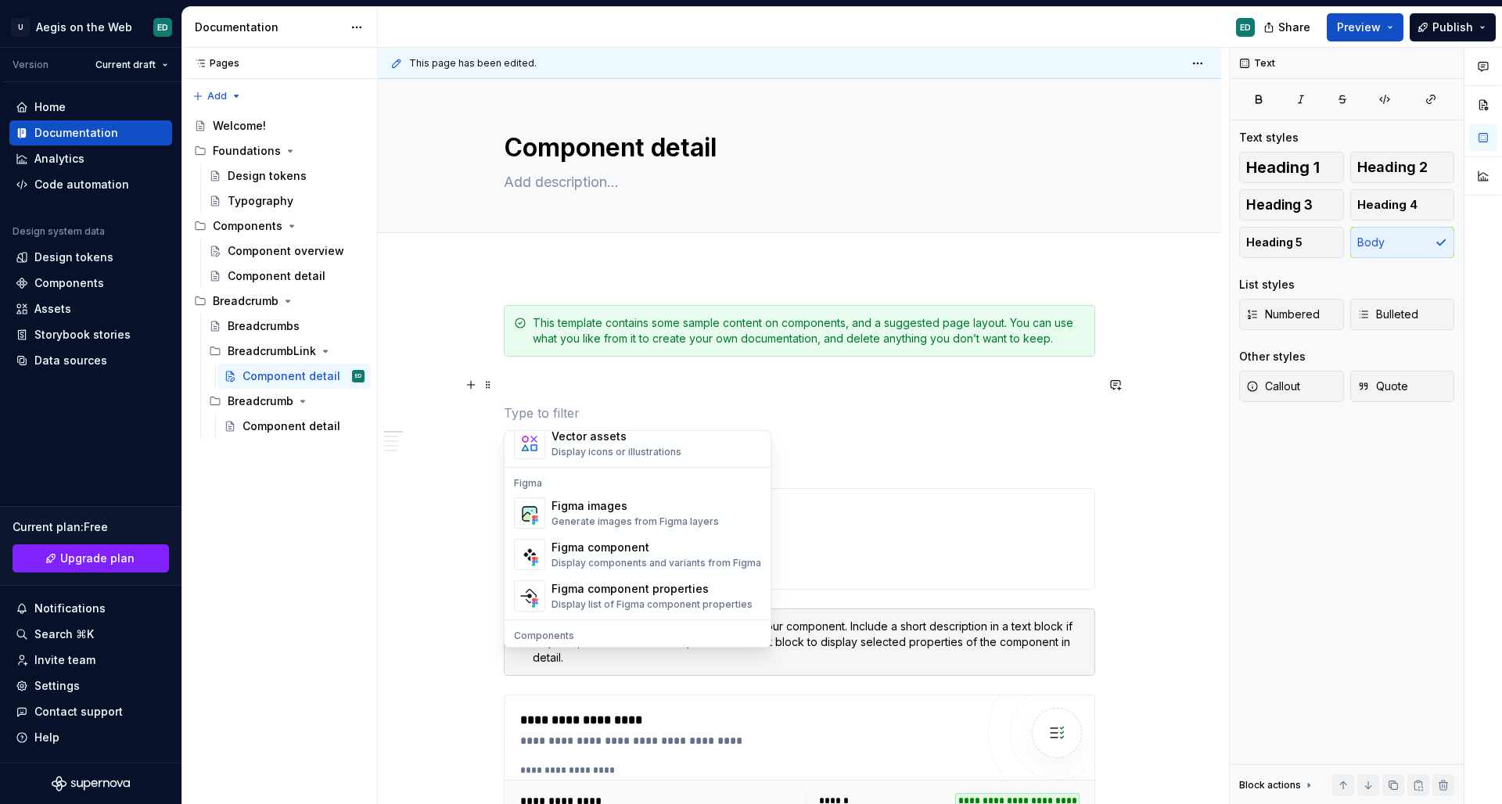
scroll to position [1558, 0]
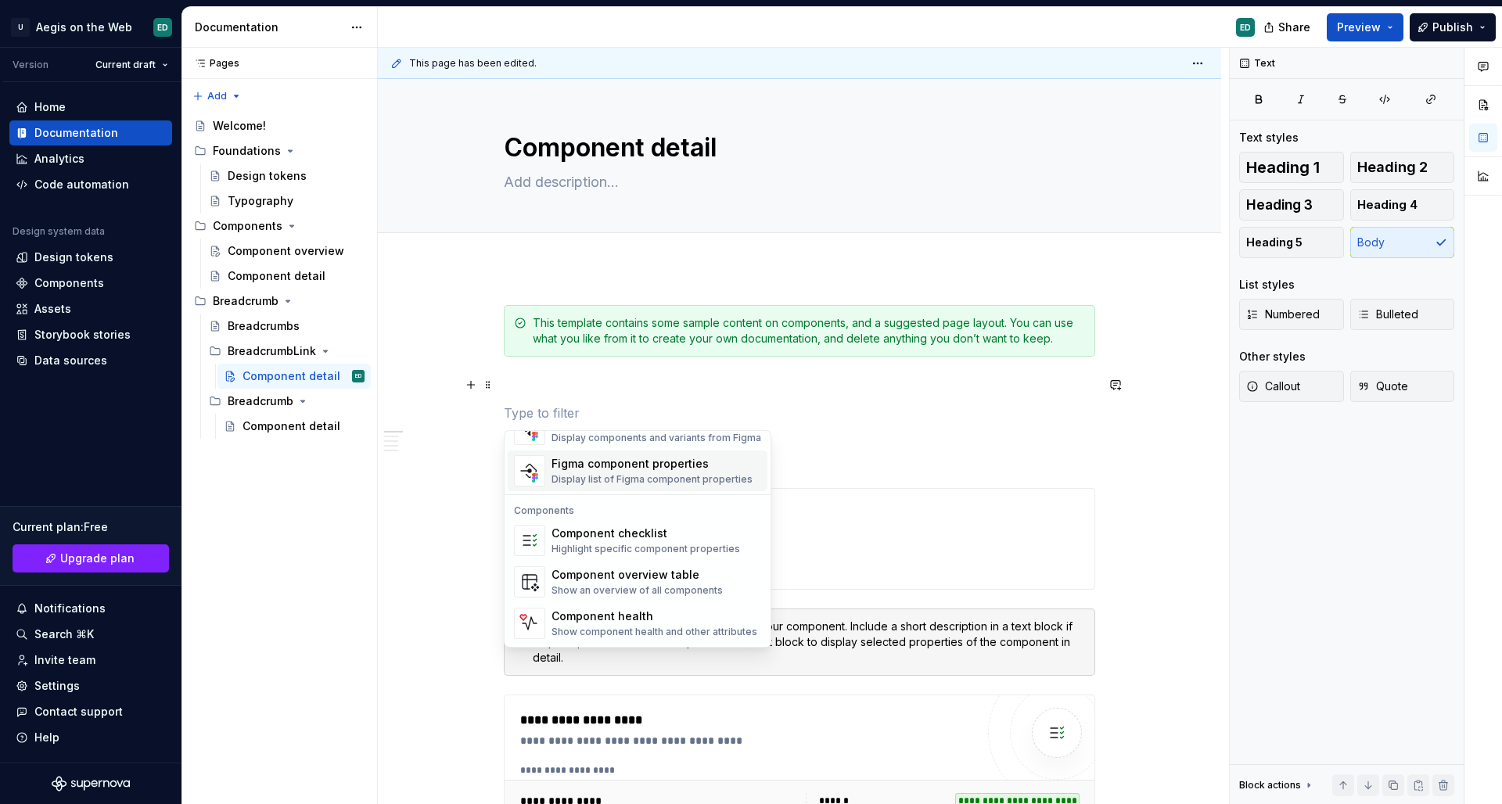
type textarea "*"
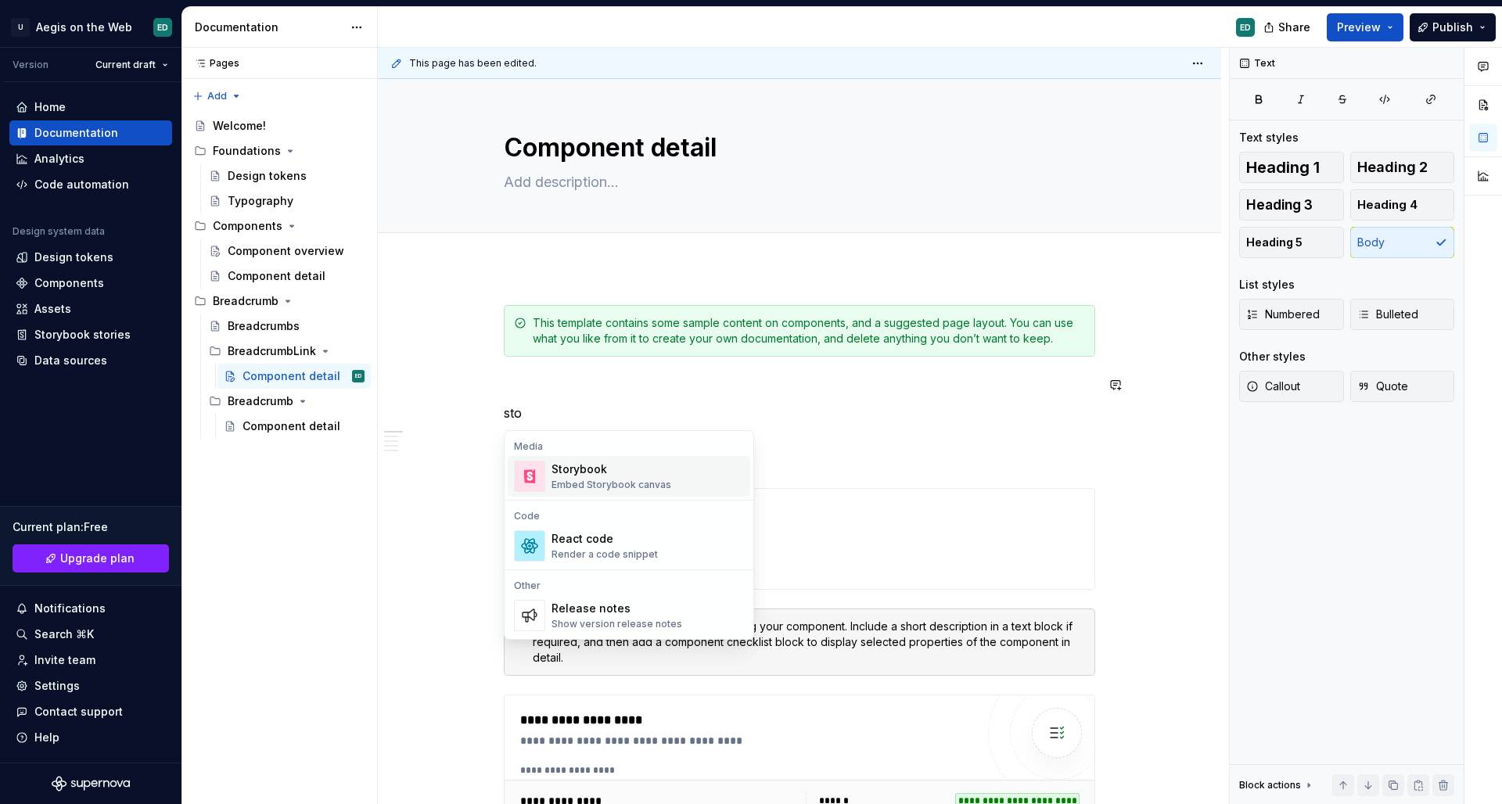
click at [649, 489] on div "Embed Storybook canvas" at bounding box center [612, 485] width 120 height 13
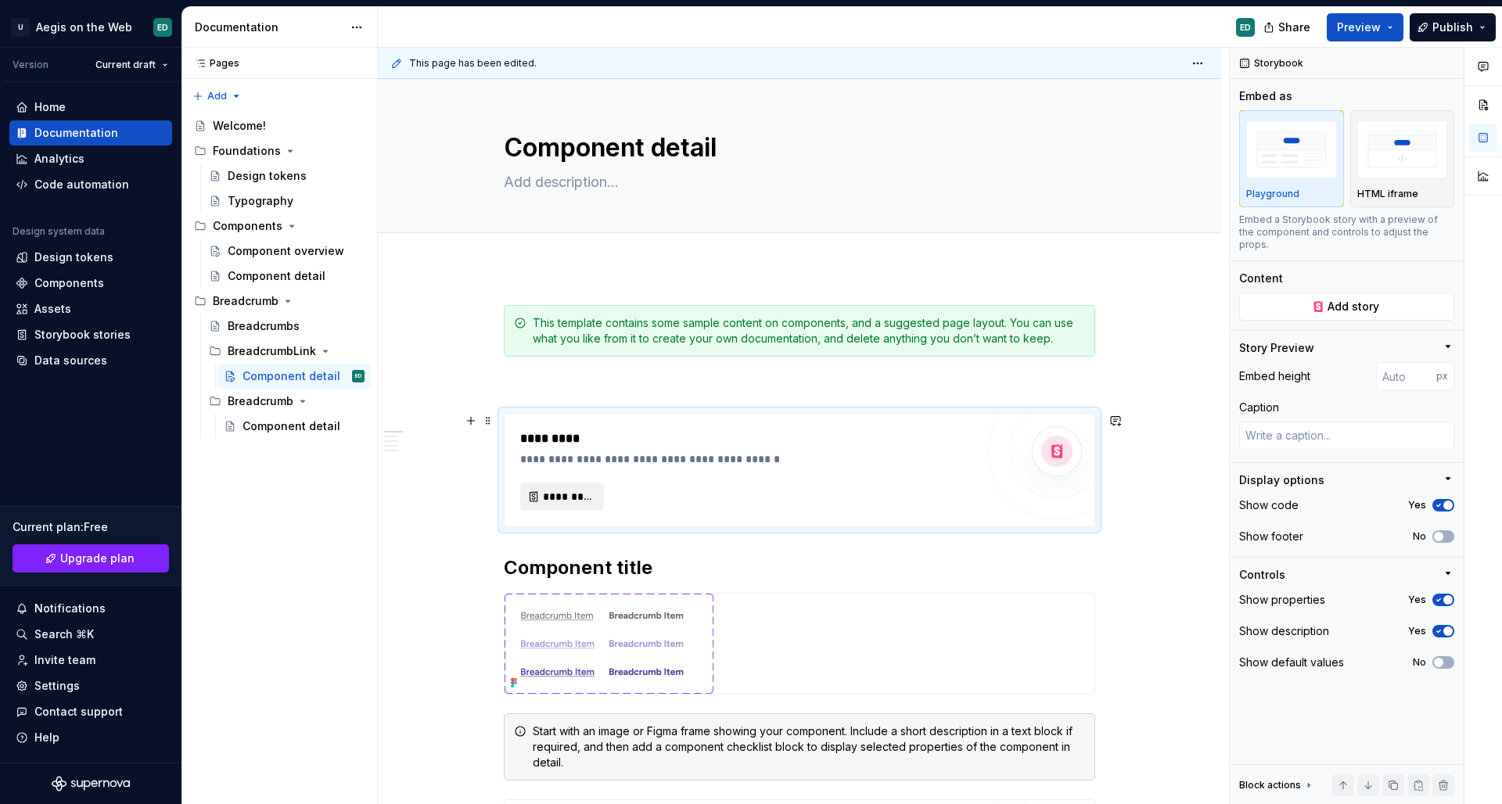
click at [574, 497] on span "*********" at bounding box center [568, 497] width 51 height 16
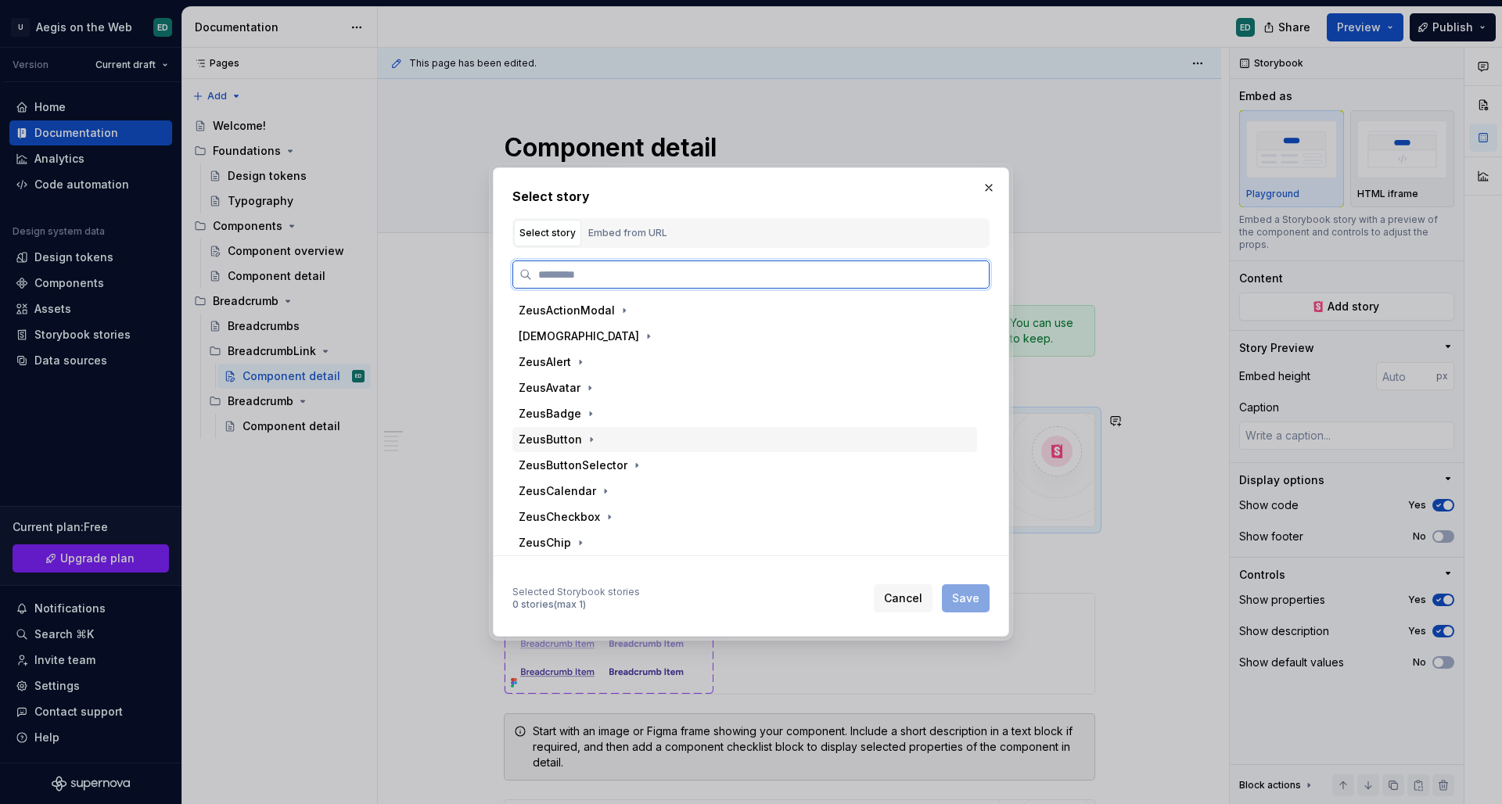
click at [568, 440] on div "ZeusButton" at bounding box center [550, 440] width 63 height 16
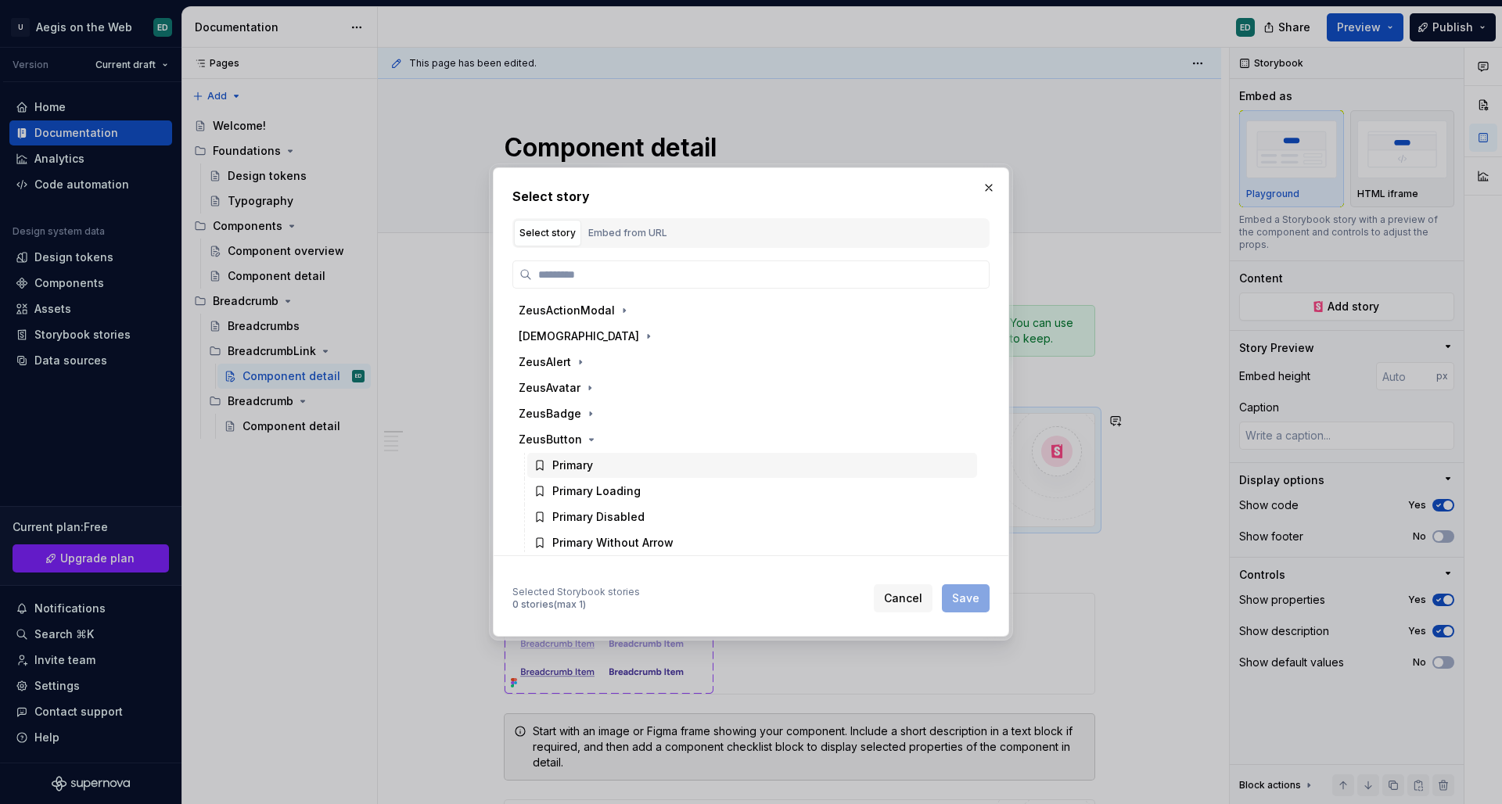
scroll to position [28, 0]
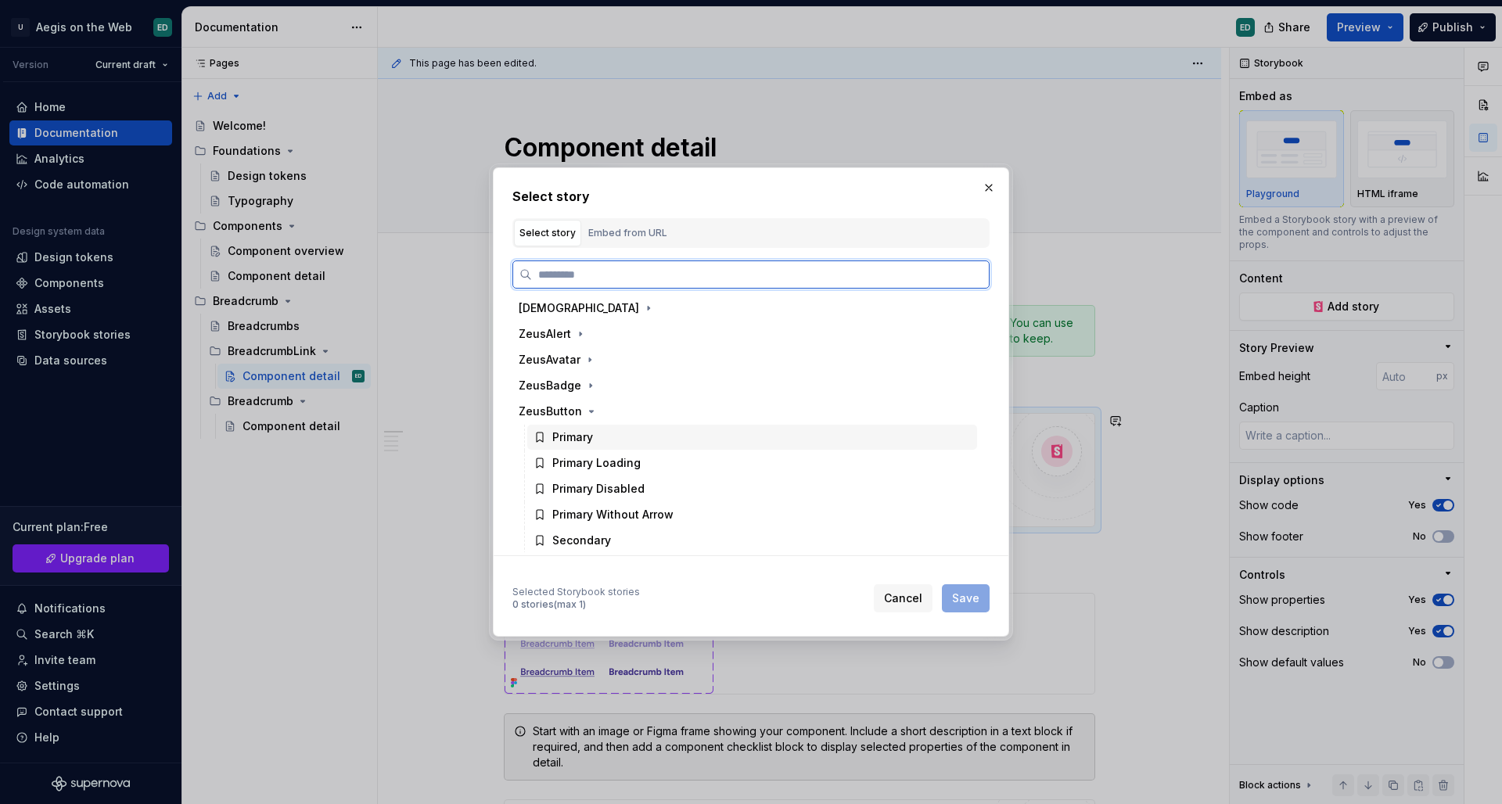
click at [613, 438] on div "Primary" at bounding box center [752, 437] width 450 height 25
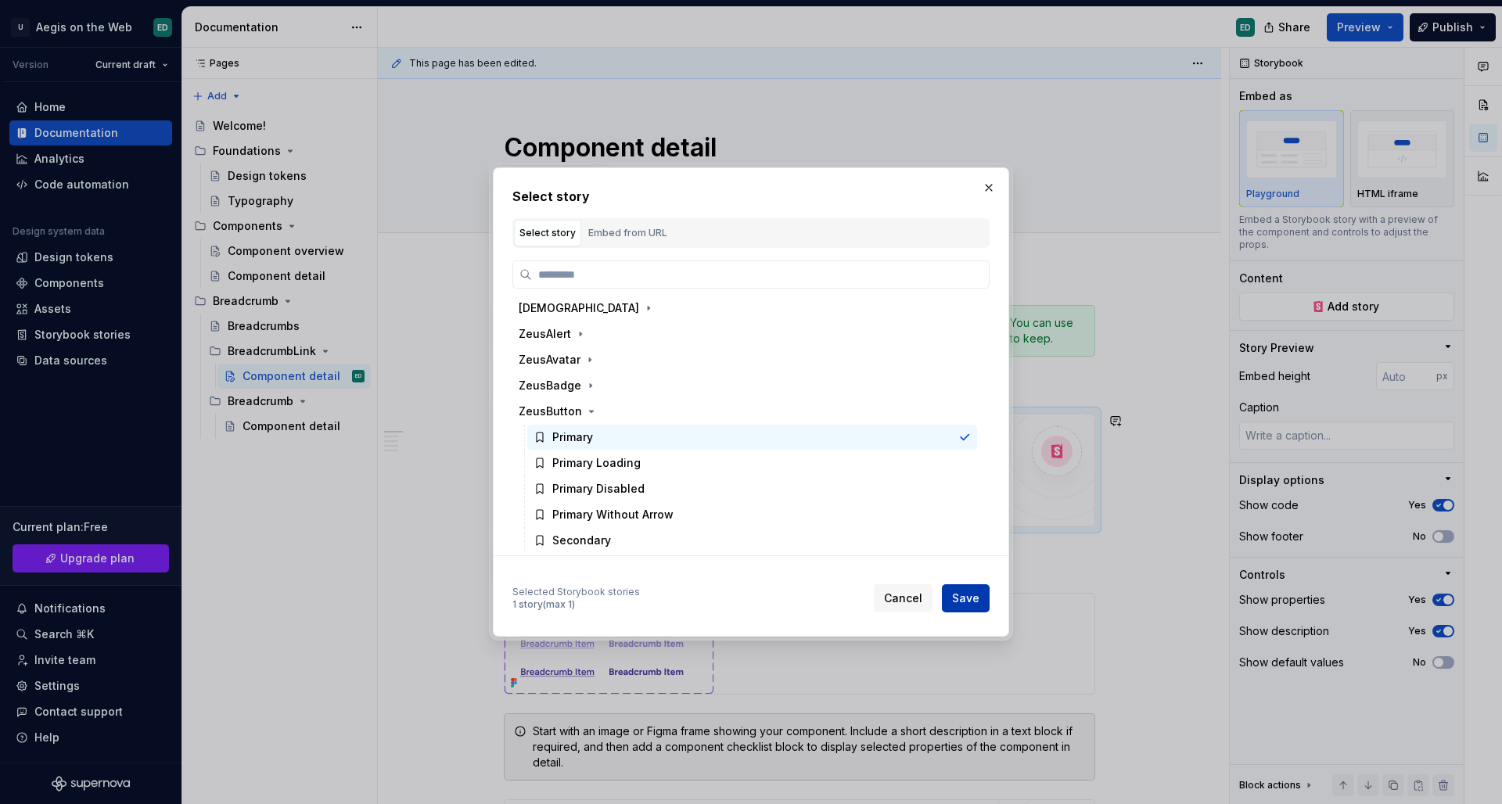
click at [980, 594] on button "Save" at bounding box center [966, 598] width 48 height 28
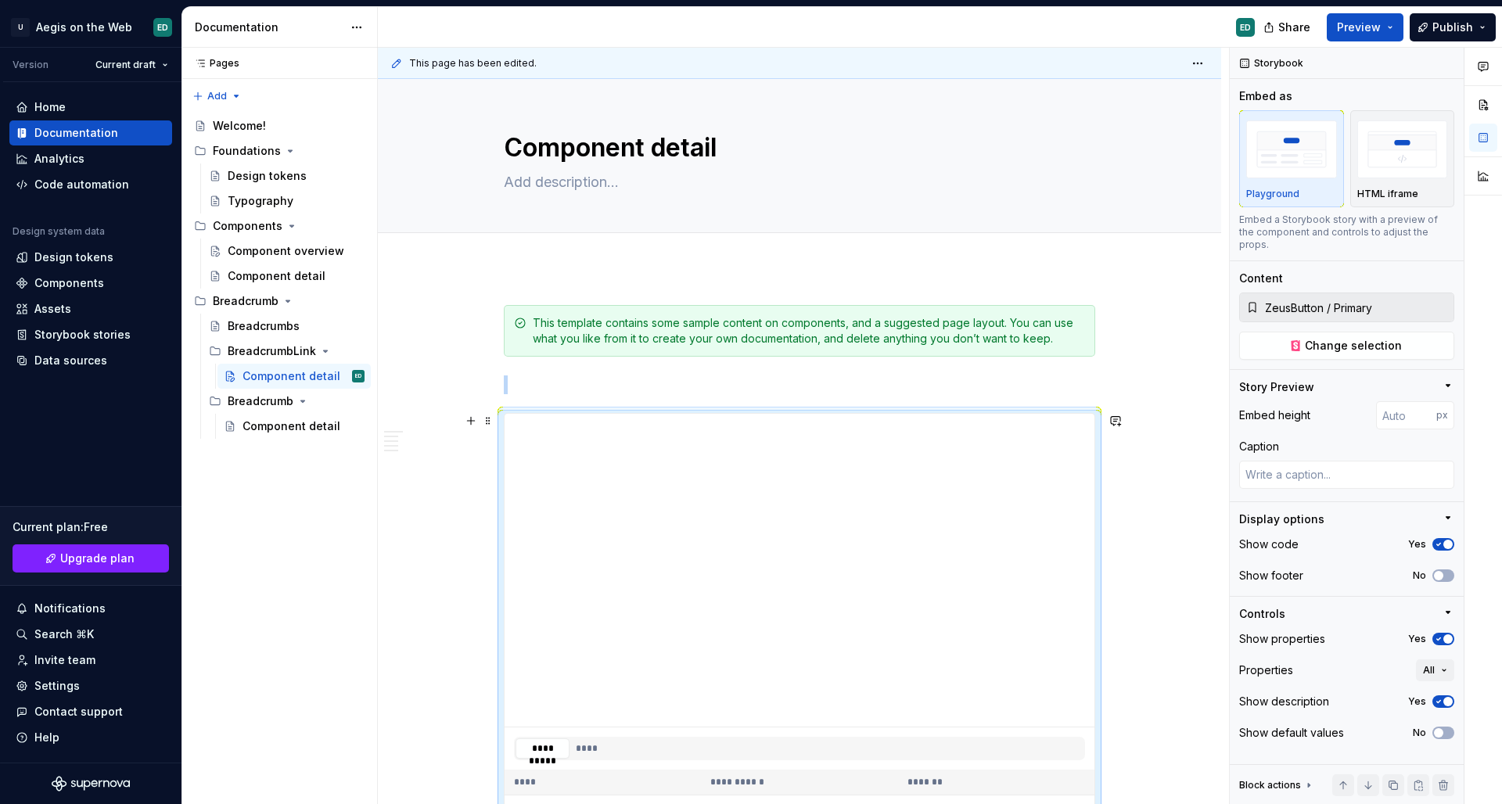
scroll to position [3, 0]
type textarea "*"
type input "399"
type textarea "*"
type input "378"
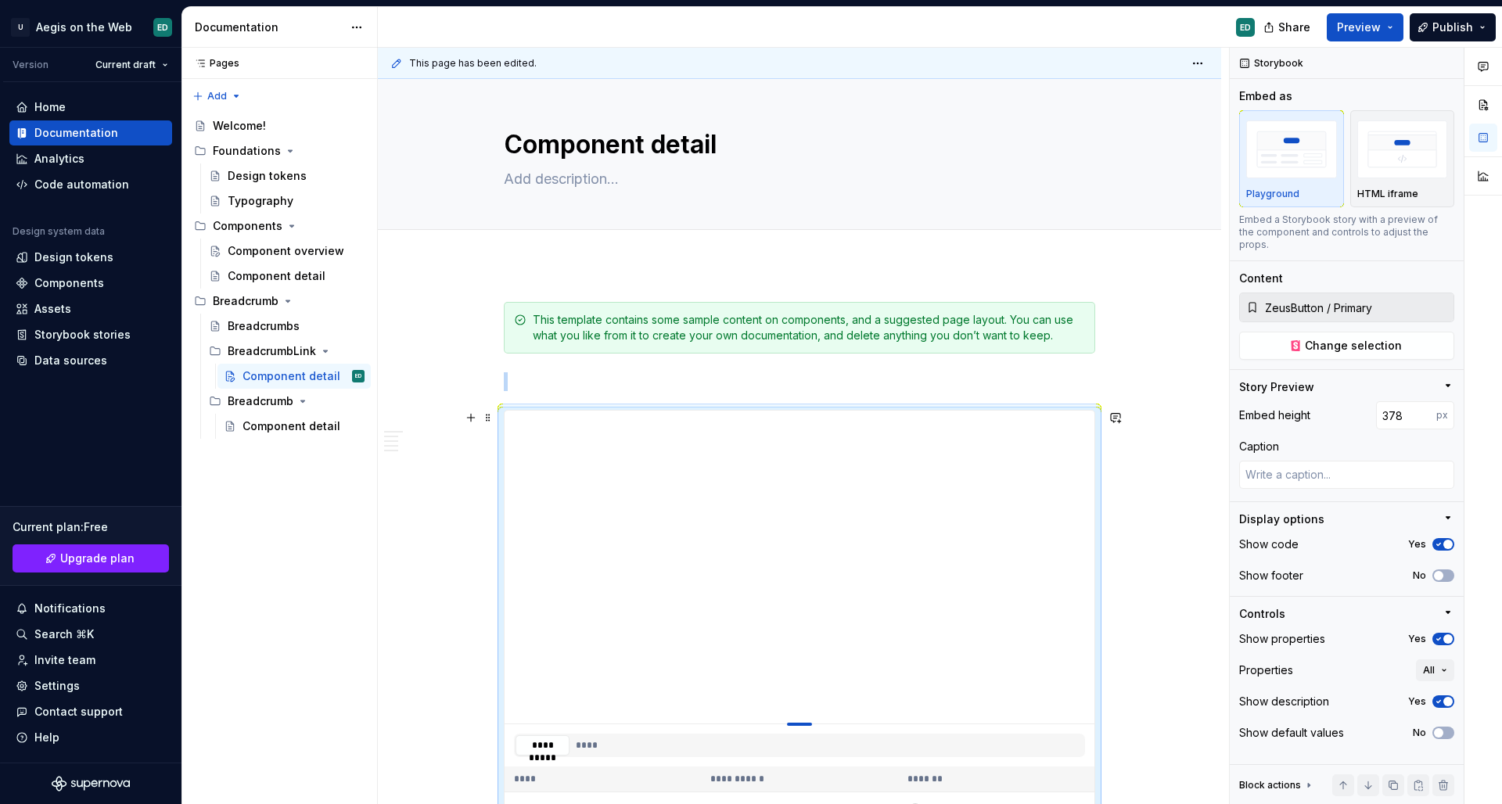
type textarea "*"
type input "357"
type textarea "*"
type input "338"
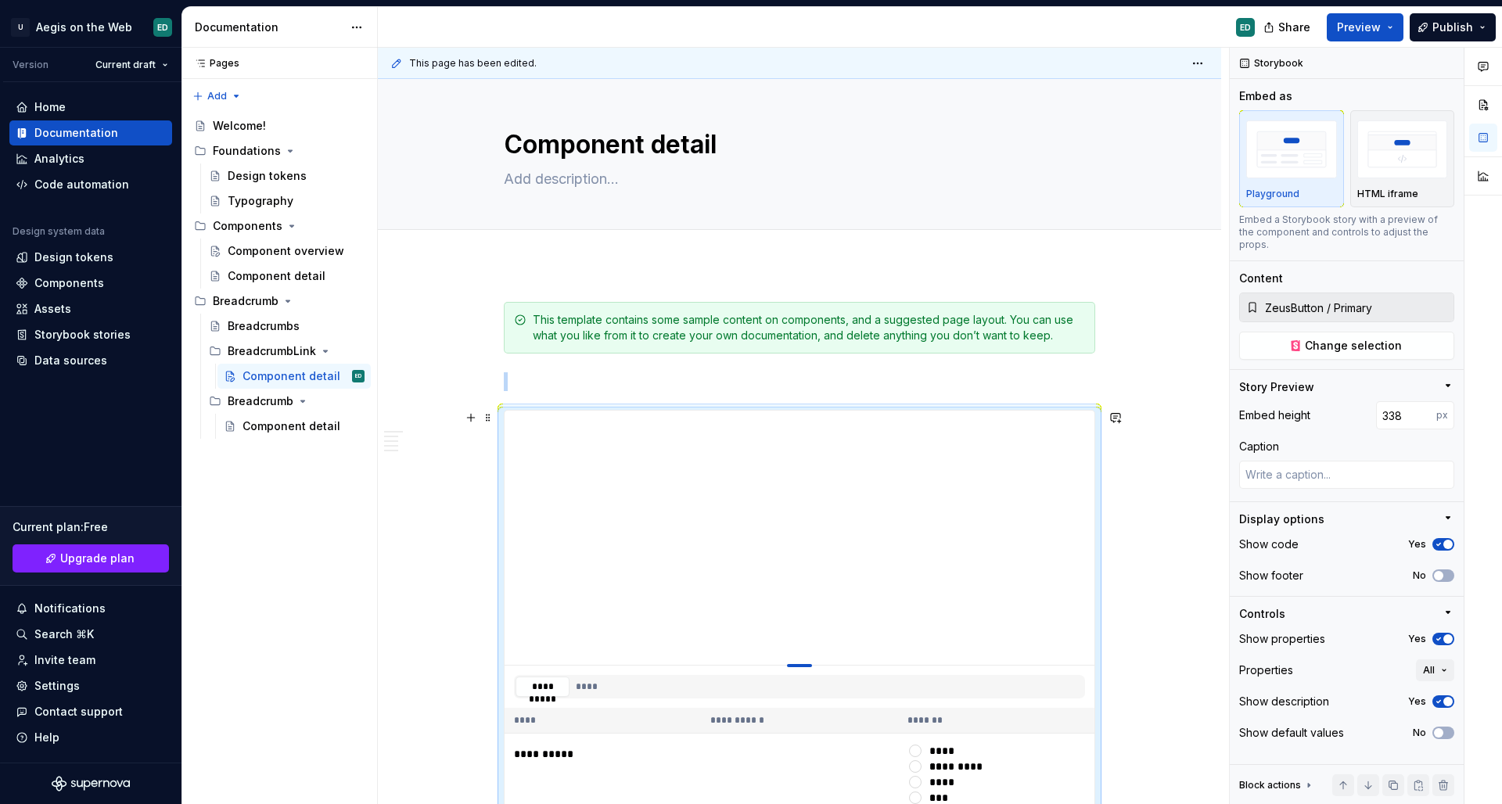
type textarea "*"
type input "325"
type textarea "*"
type input "308"
type textarea "*"
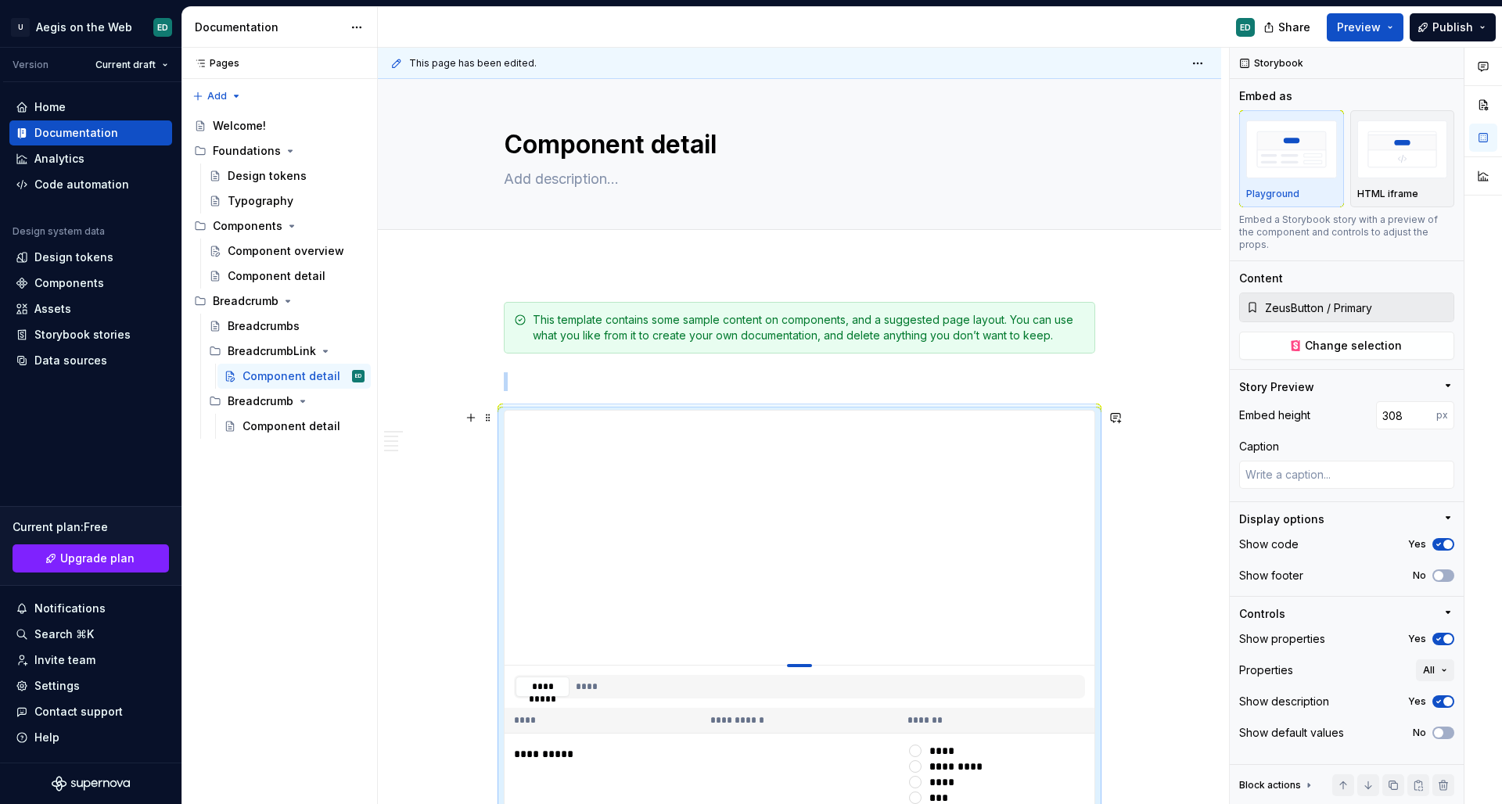
type input "291"
type textarea "*"
type input "283"
type textarea "*"
type input "274"
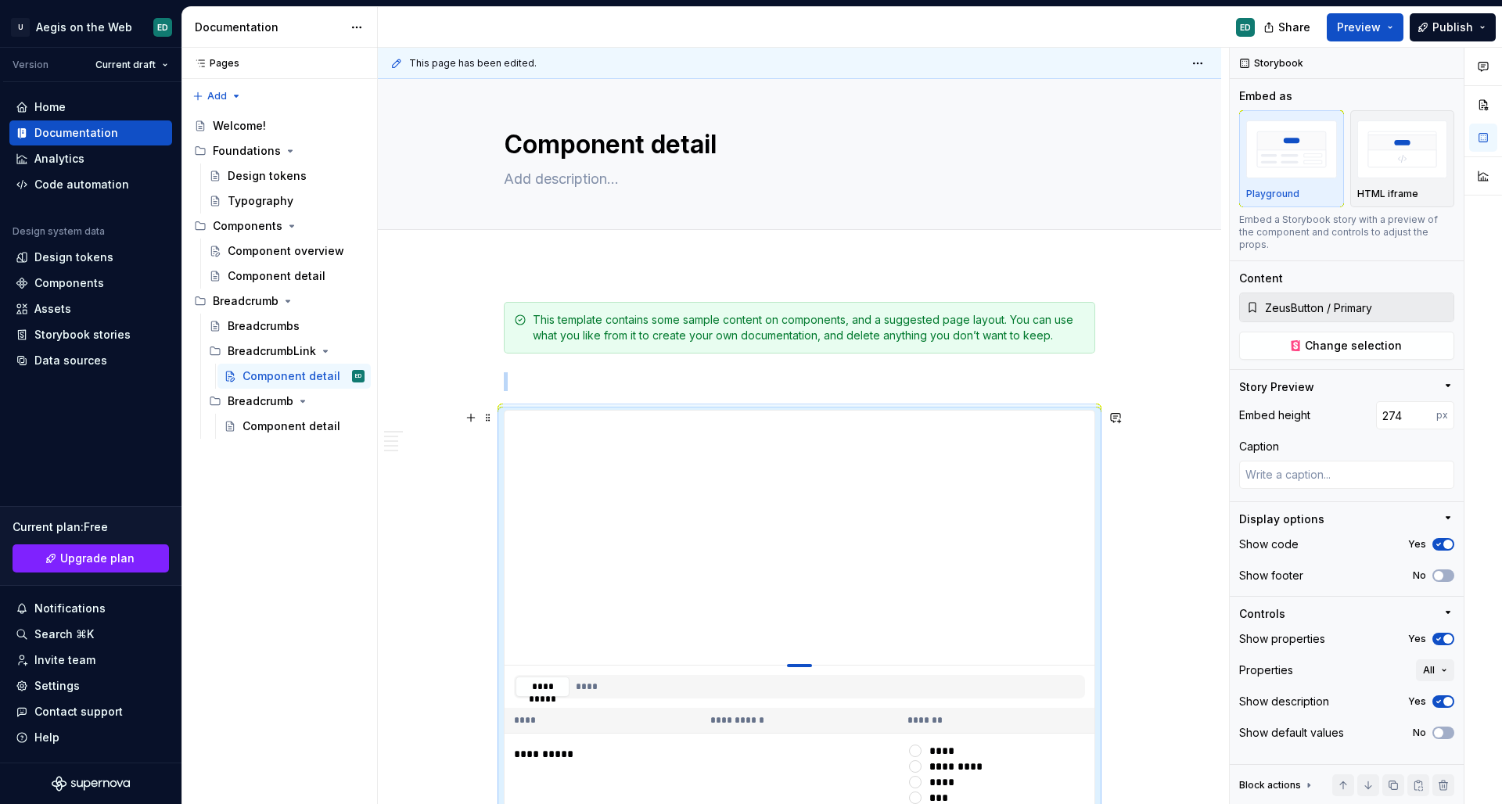
type textarea "*"
type input "258"
type textarea "*"
type input "240"
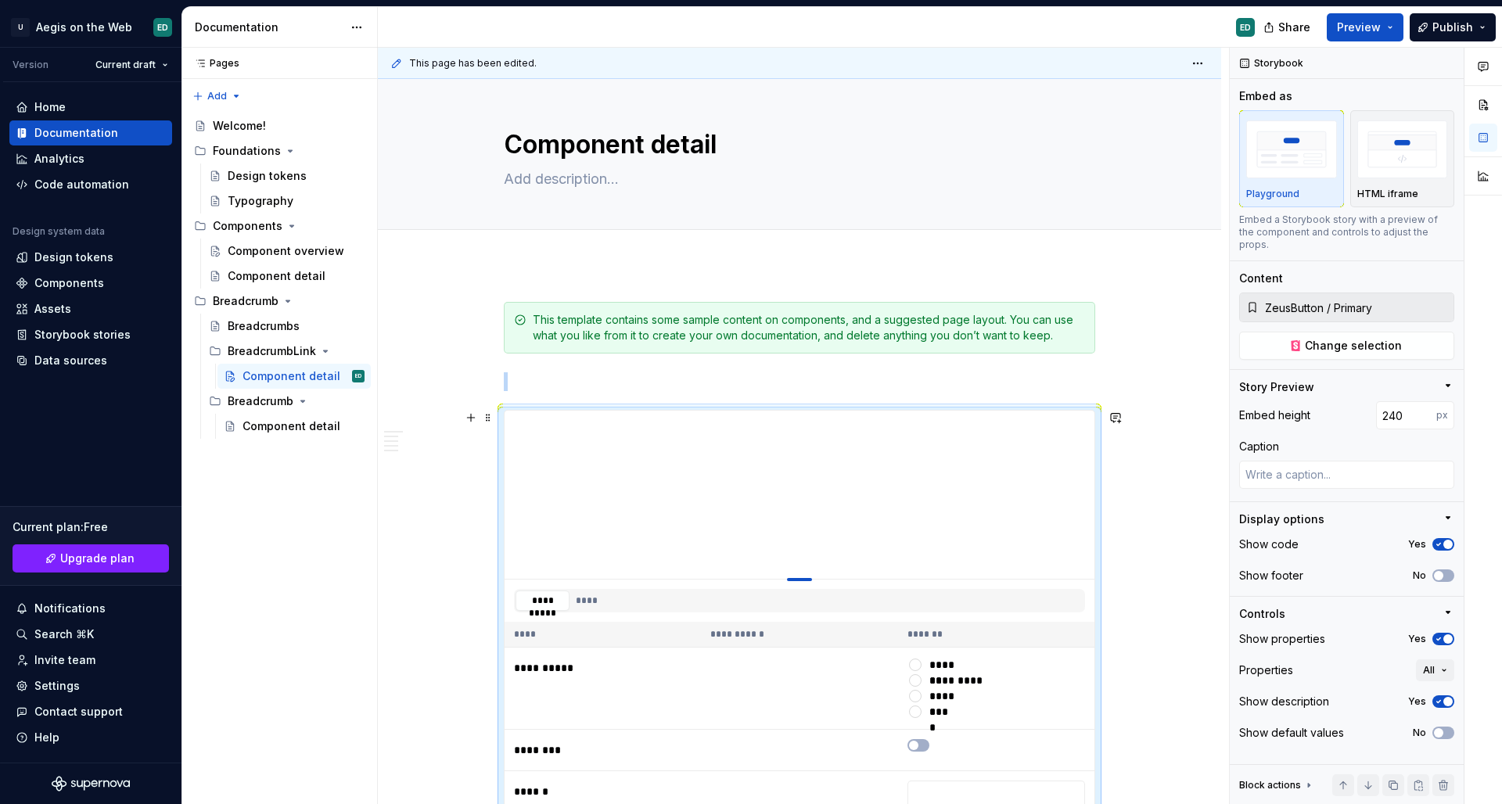
type textarea "*"
type input "215"
type textarea "*"
type input "181"
type textarea "*"
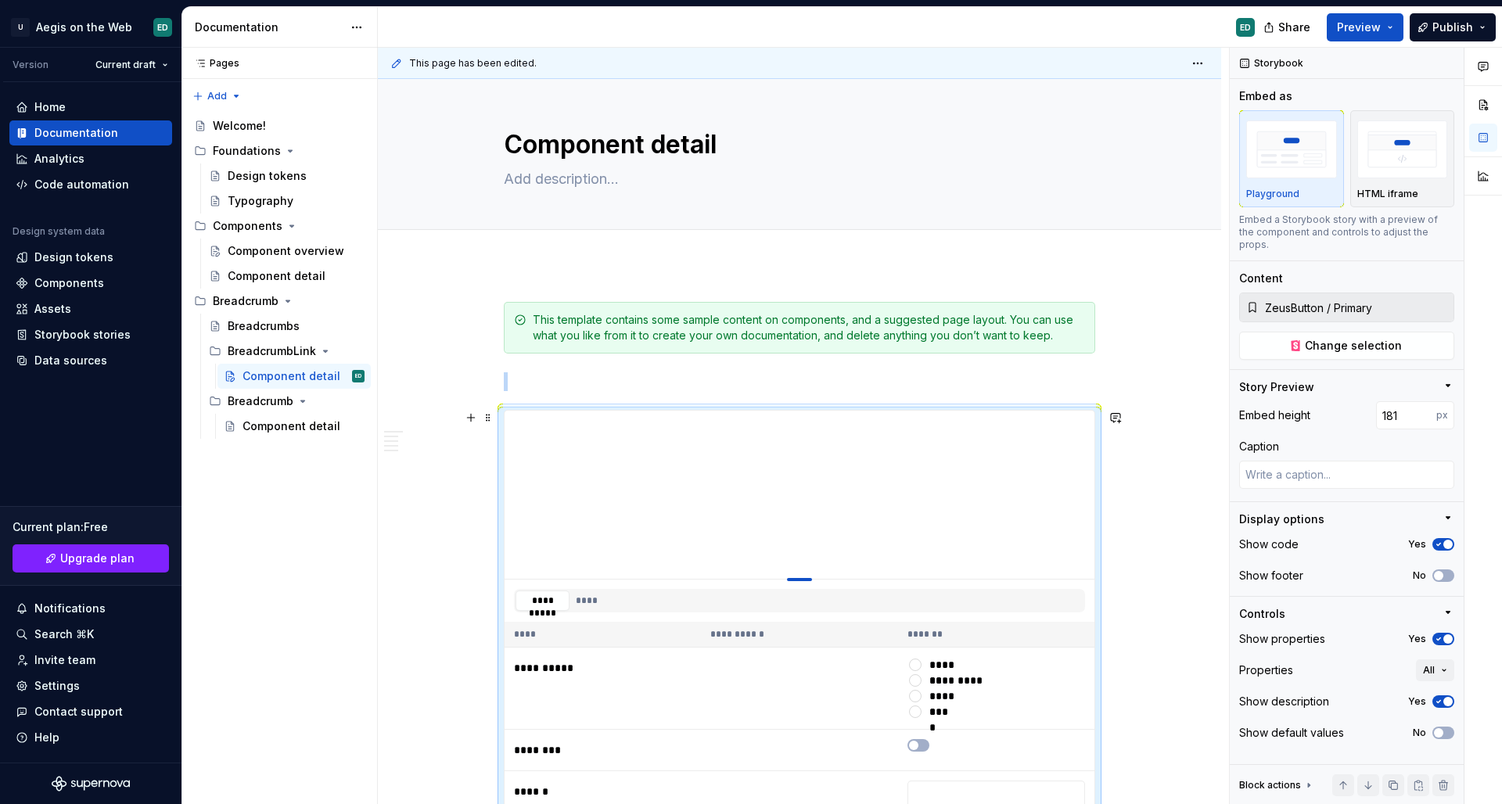
type input "155"
type textarea "*"
type input "140"
type textarea "*"
type input "133"
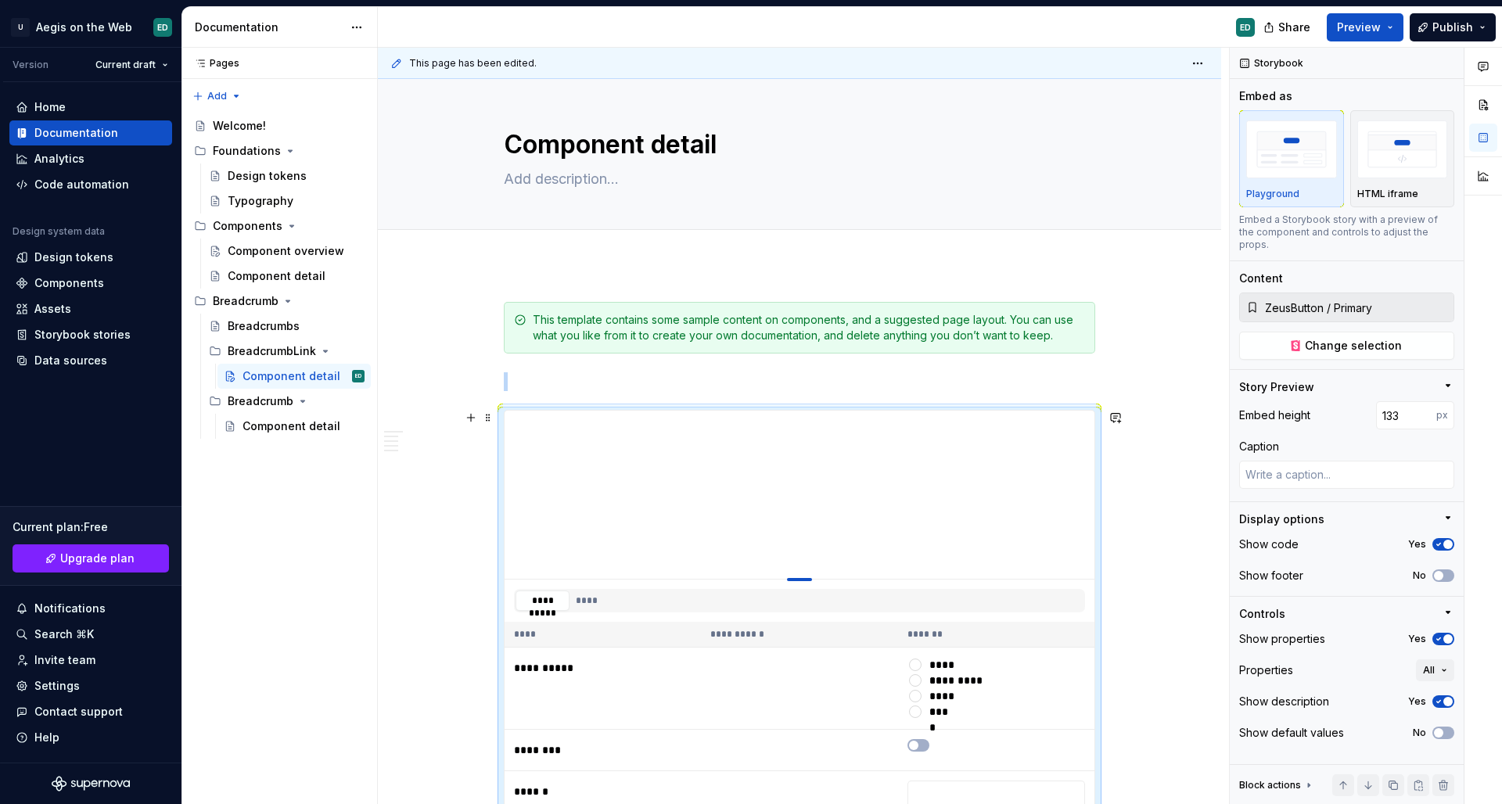
type textarea "*"
type input "123"
type textarea "*"
type input "116"
type textarea "*"
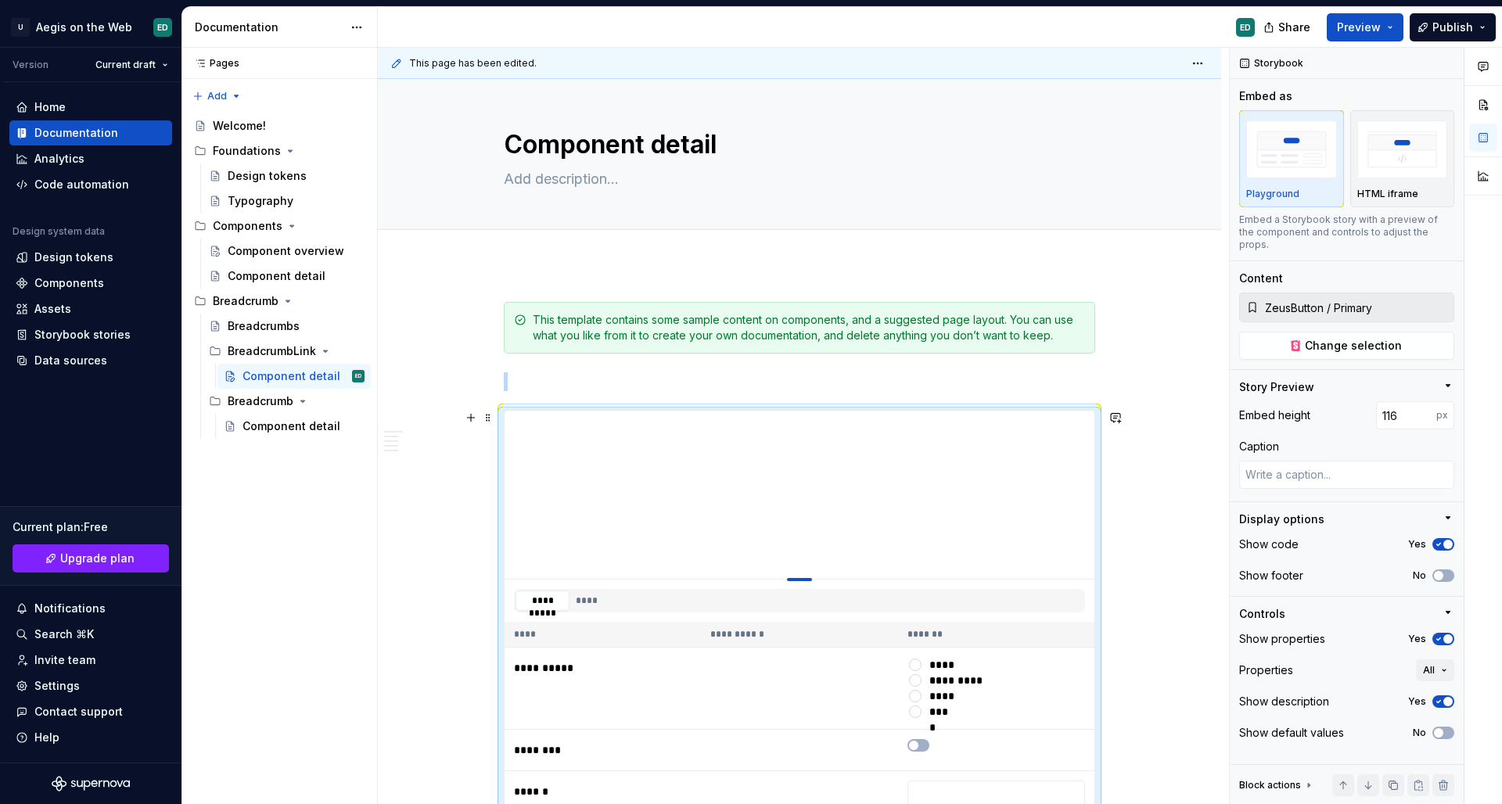
type input "112"
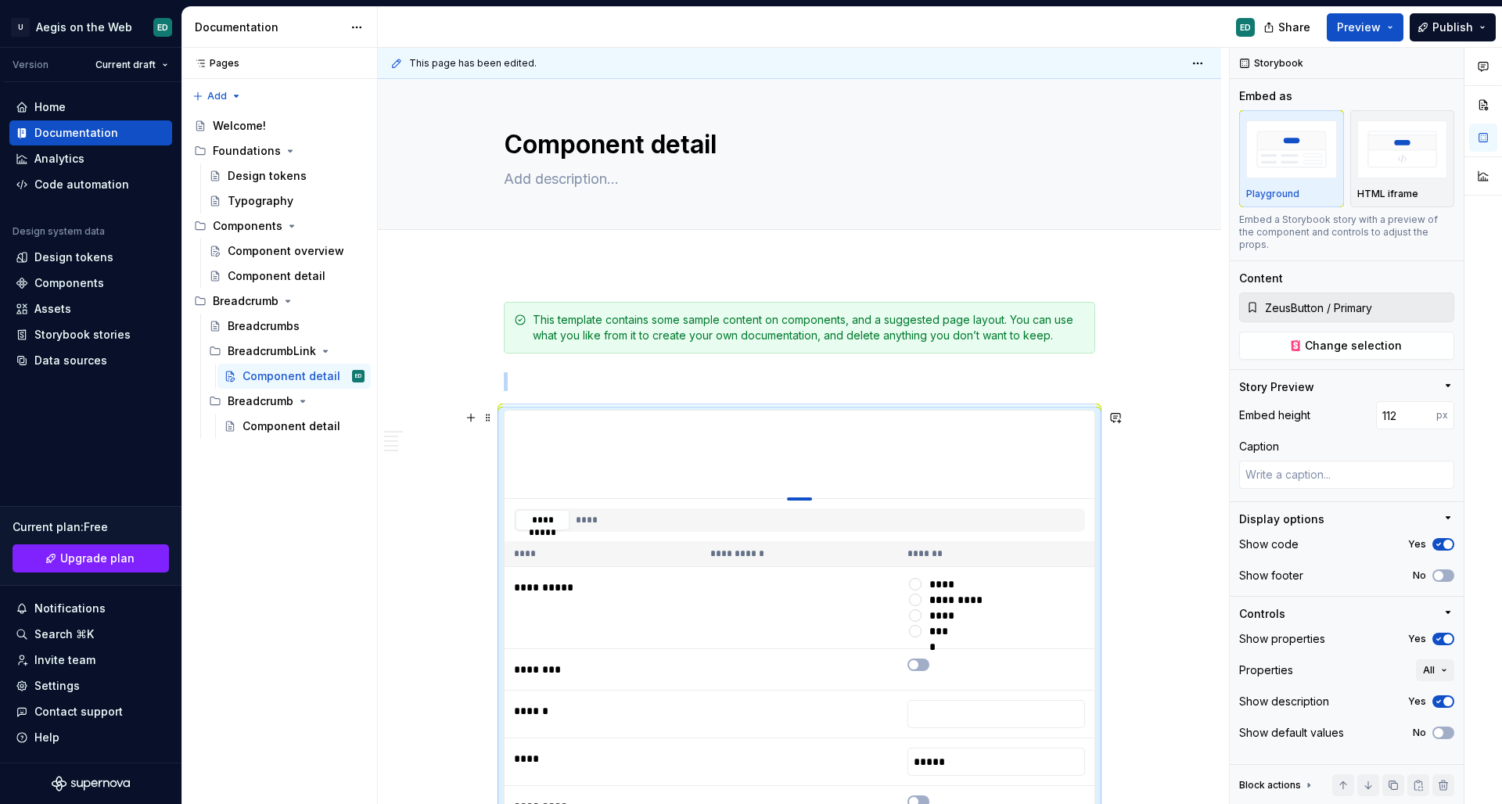
type textarea "*"
type input "102"
type textarea "*"
type input "100"
drag, startPoint x: 797, startPoint y: 723, endPoint x: 848, endPoint y: 441, distance: 286.2
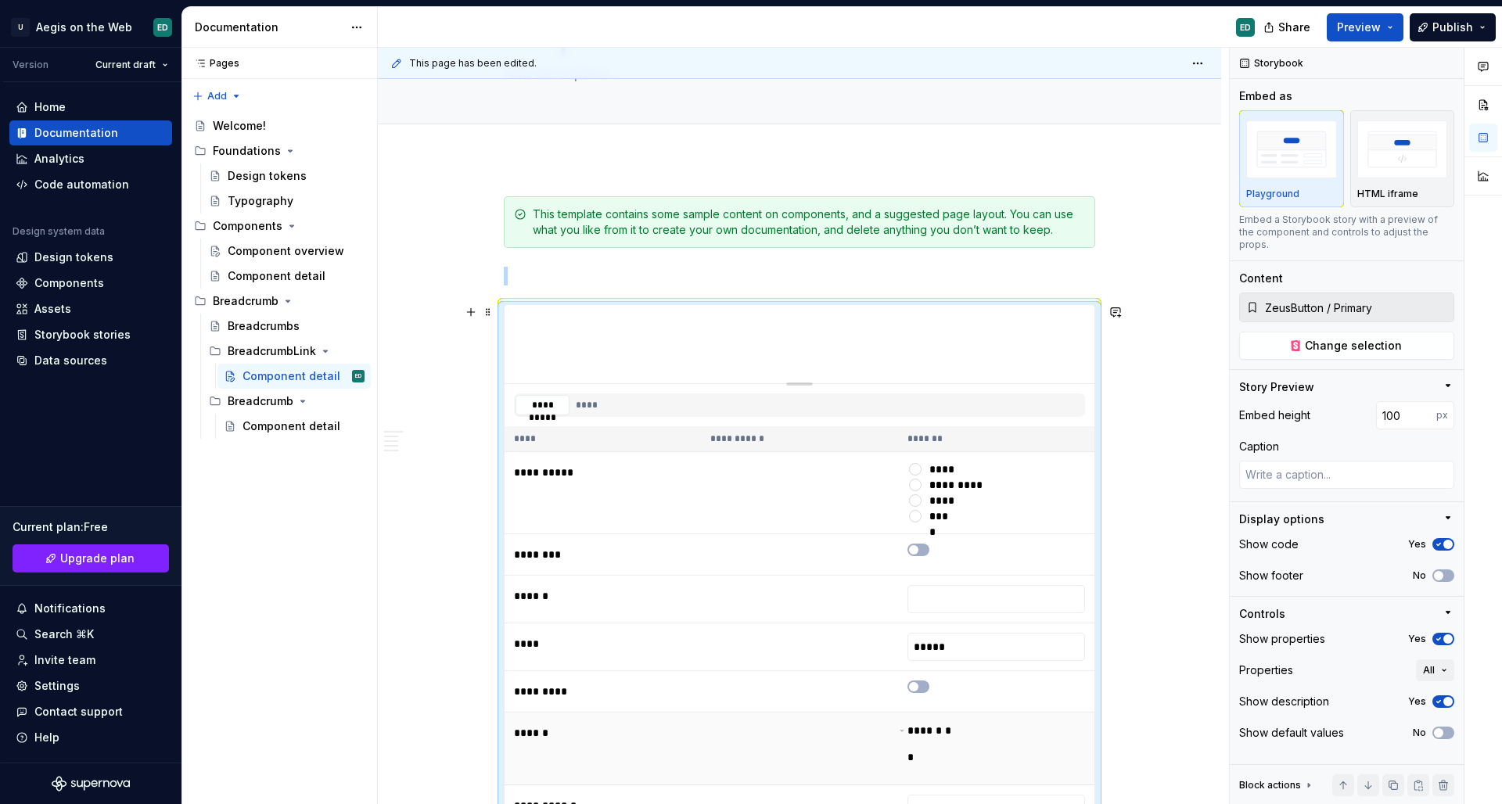
scroll to position [394, 0]
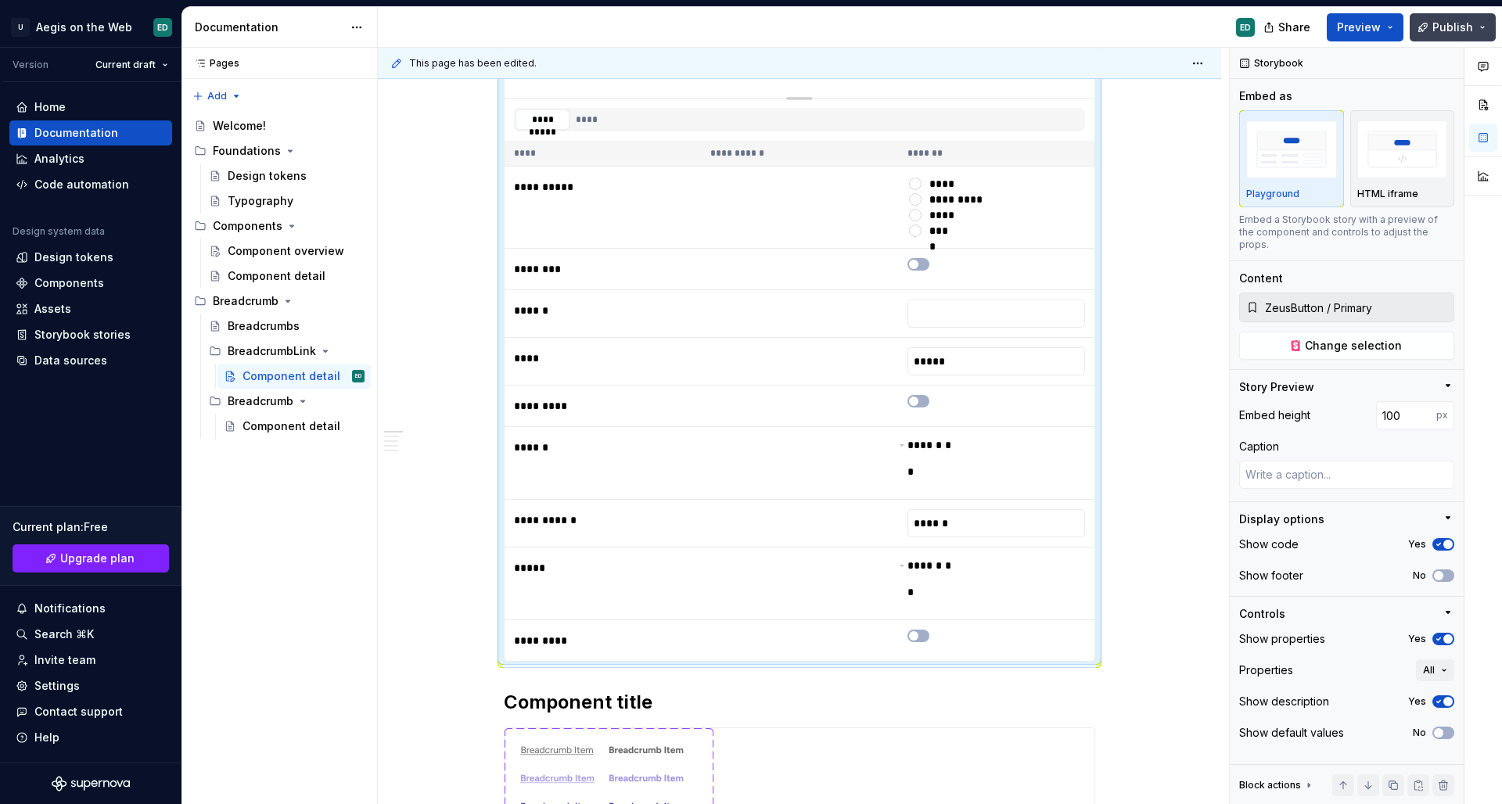
click at [1491, 28] on button "Publish" at bounding box center [1453, 27] width 86 height 28
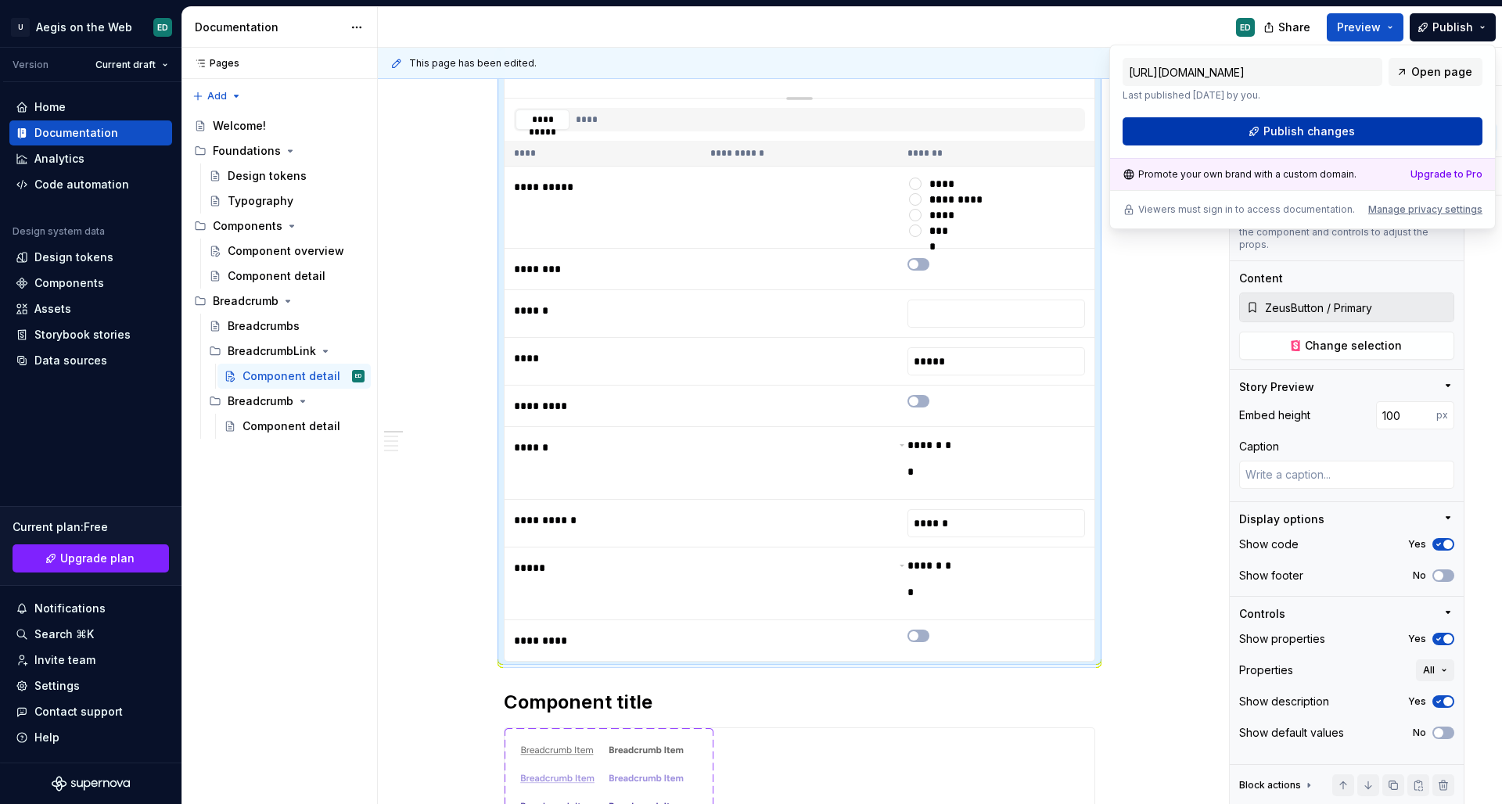
click at [1347, 135] on span "Publish changes" at bounding box center [1310, 132] width 92 height 16
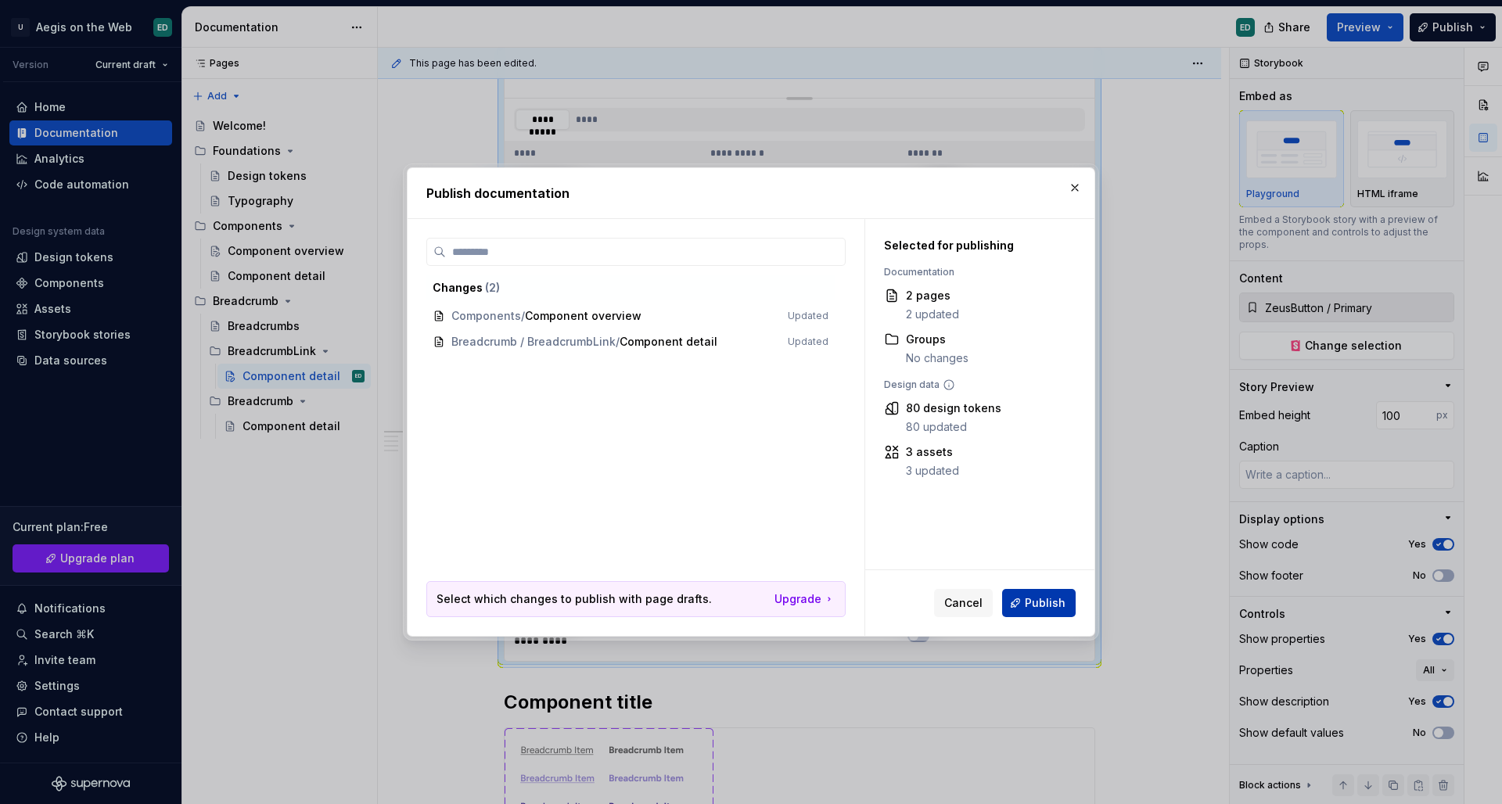
click at [1053, 610] on span "Publish" at bounding box center [1045, 603] width 41 height 16
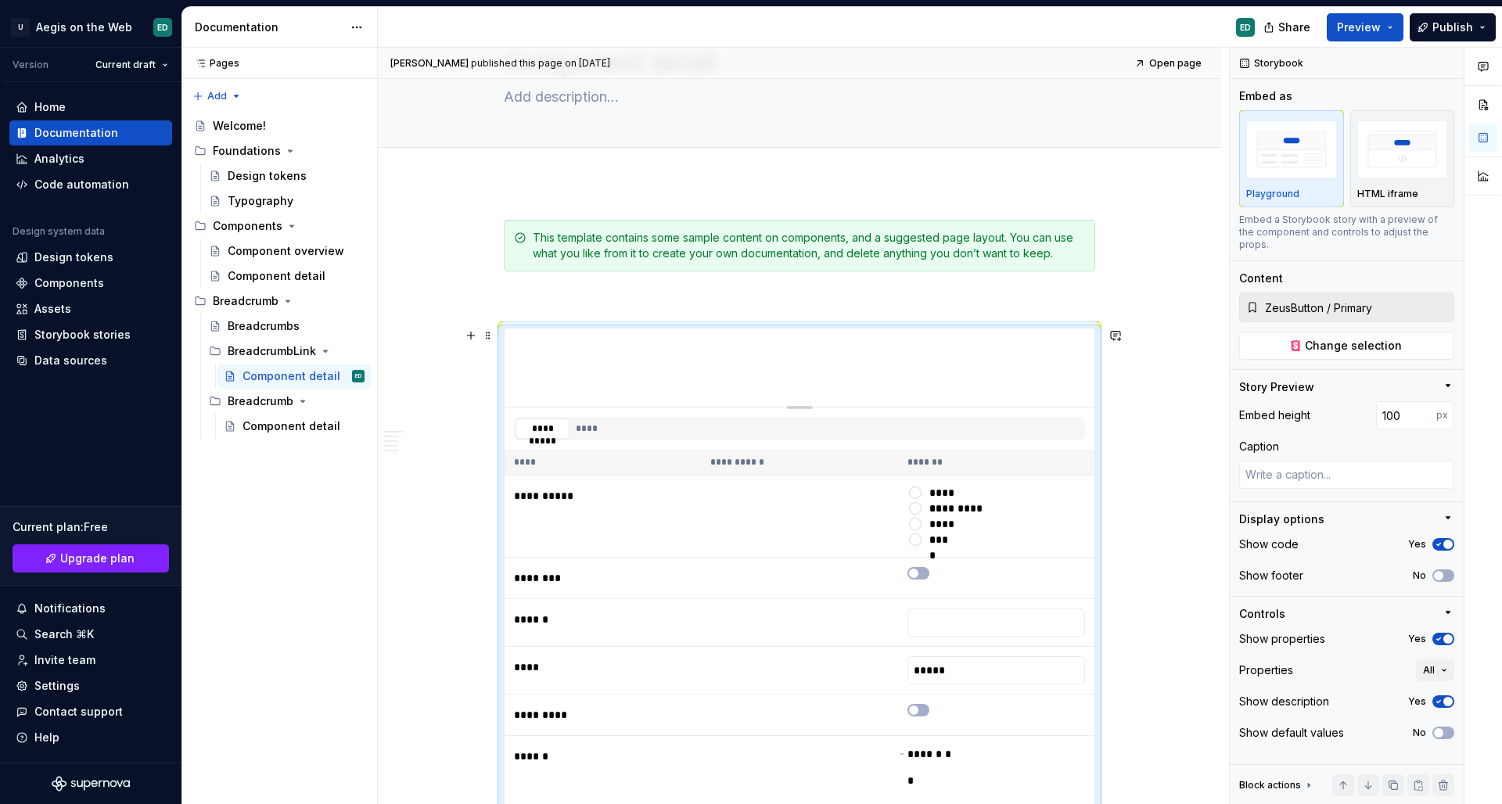
scroll to position [0, 0]
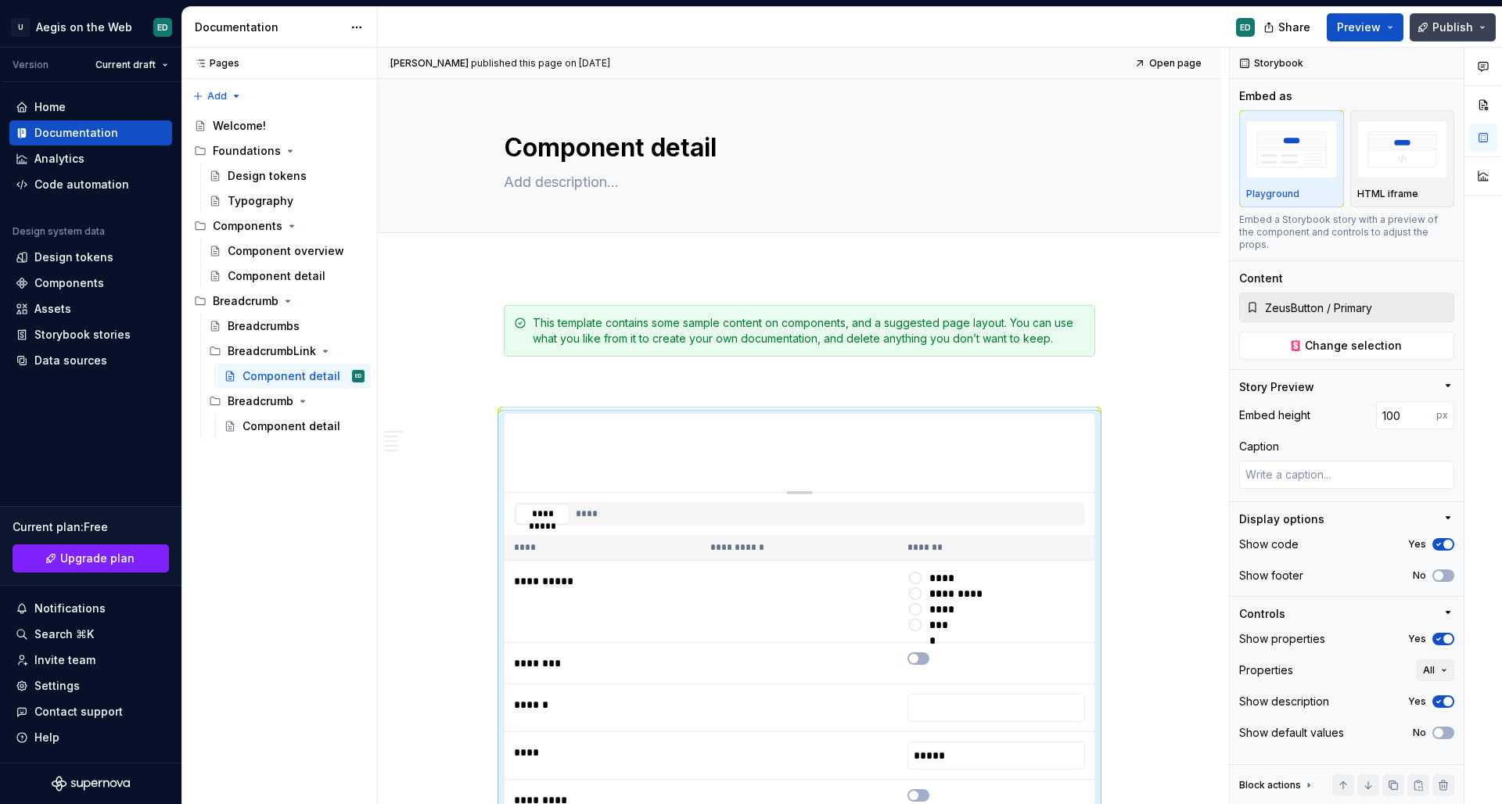
click at [1450, 30] on span "Publish" at bounding box center [1453, 28] width 41 height 16
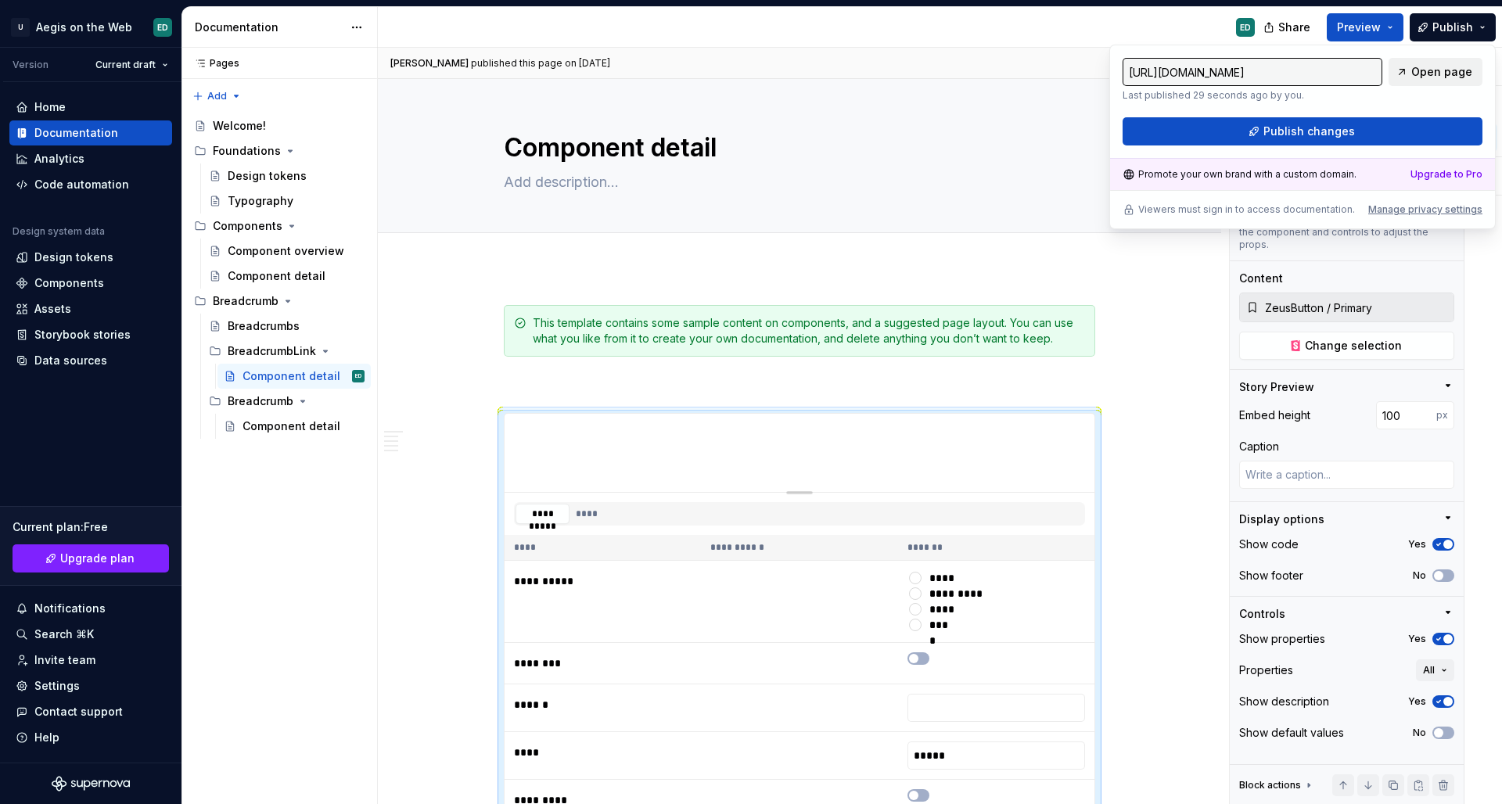
click at [1412, 83] on link "Open page" at bounding box center [1436, 72] width 94 height 28
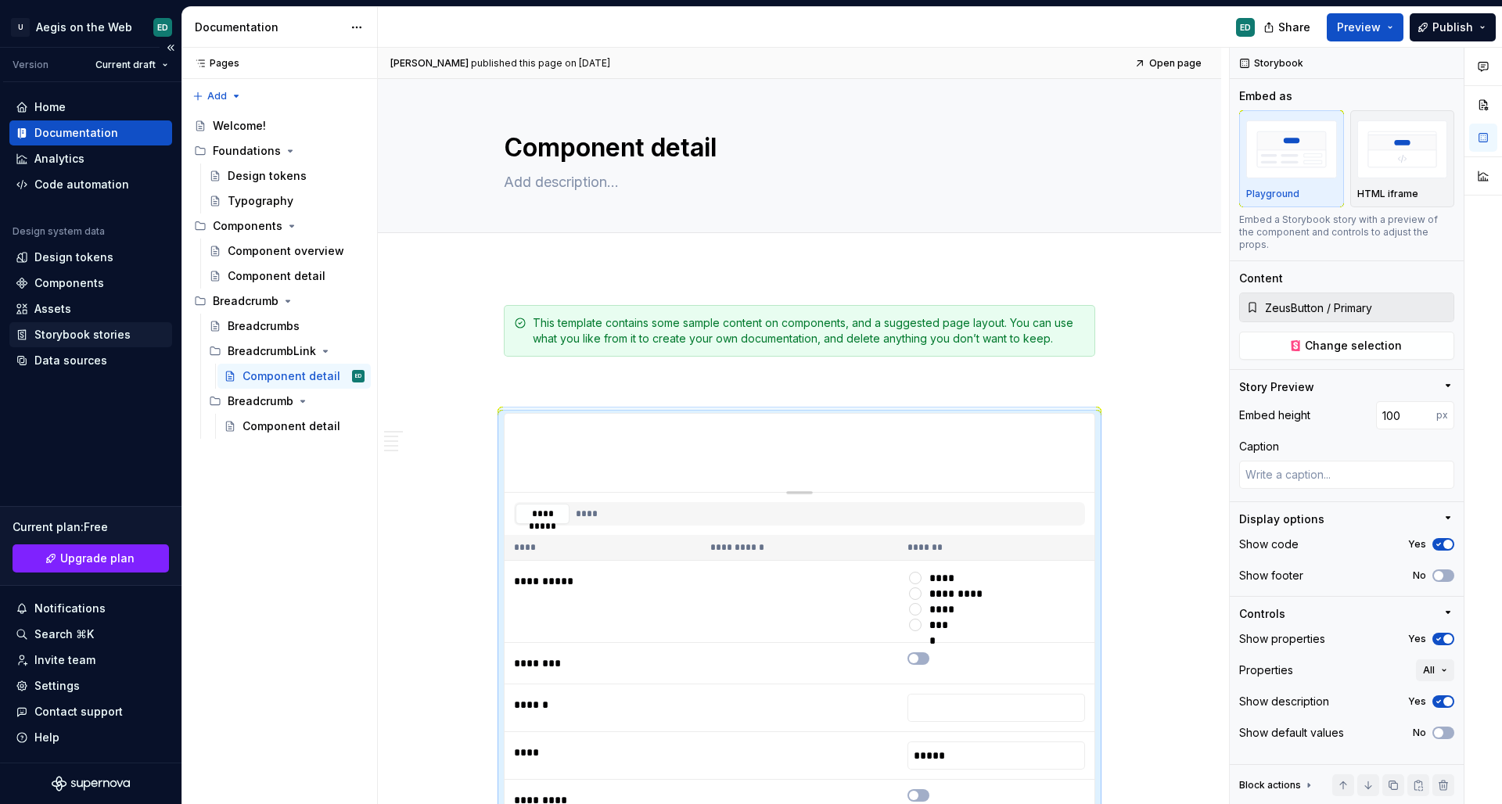
click at [64, 336] on div "Storybook stories" at bounding box center [82, 335] width 96 height 16
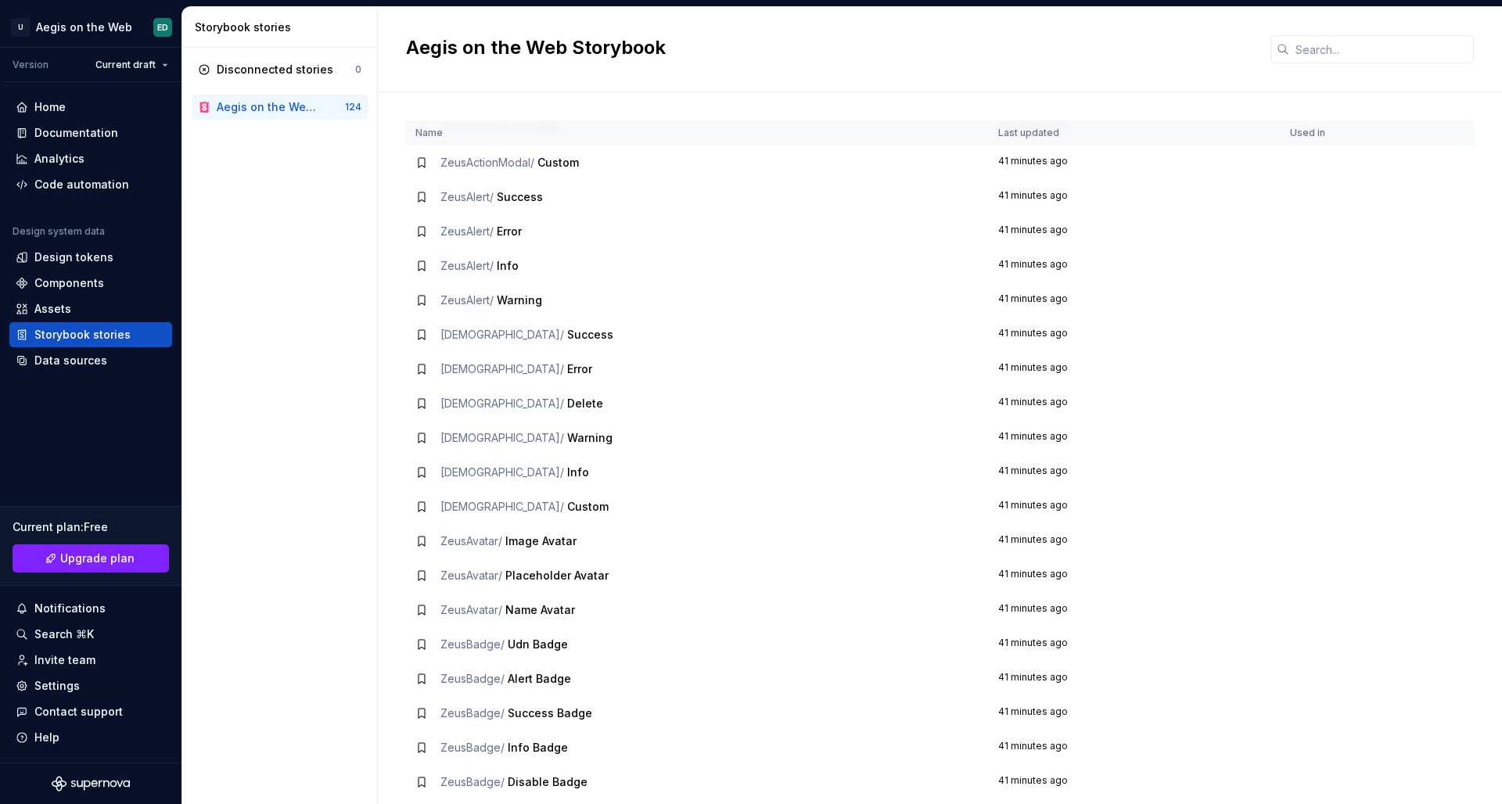
scroll to position [569, 0]
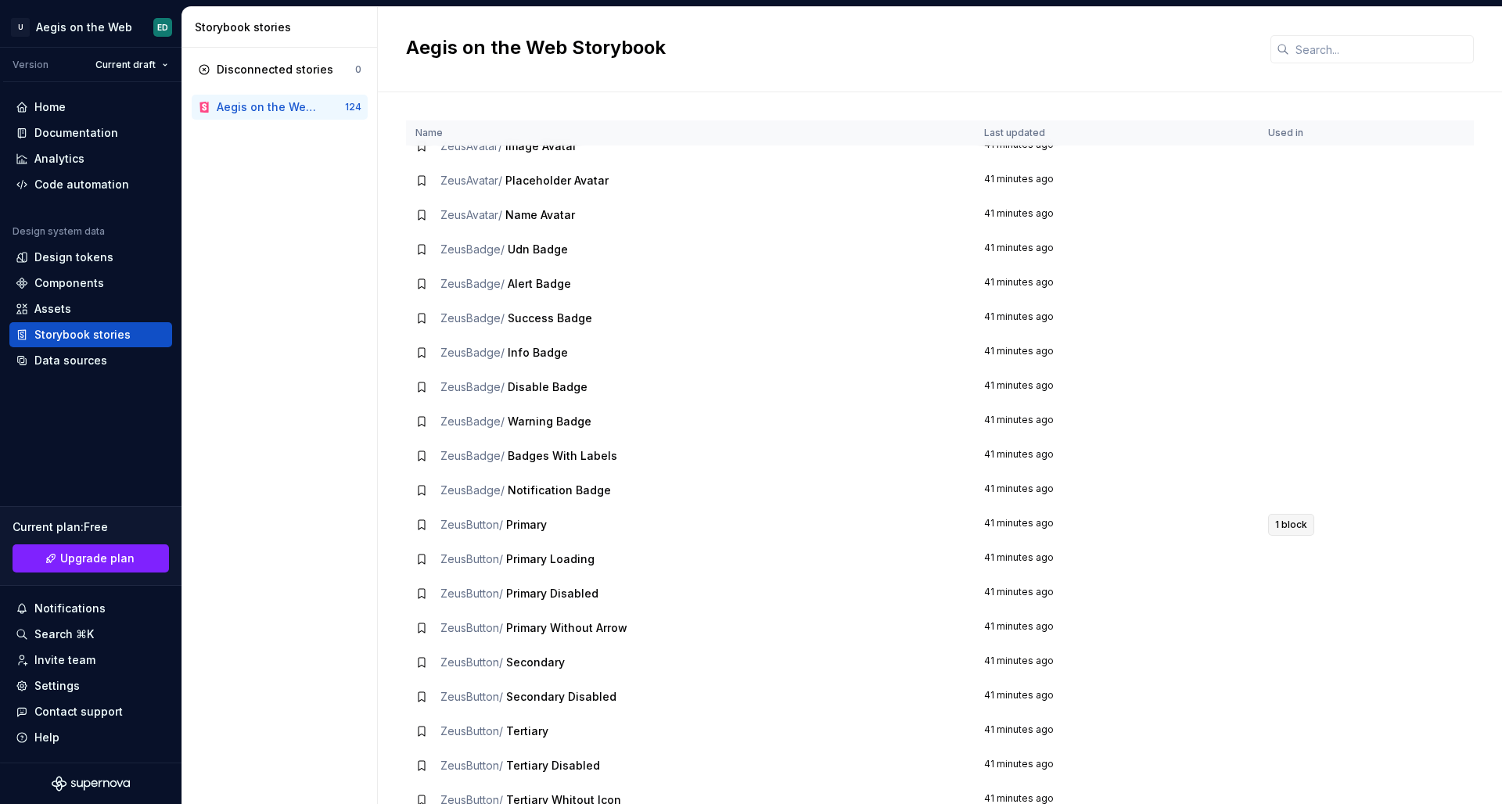
click at [1290, 523] on span "1 block" at bounding box center [1291, 525] width 32 height 13
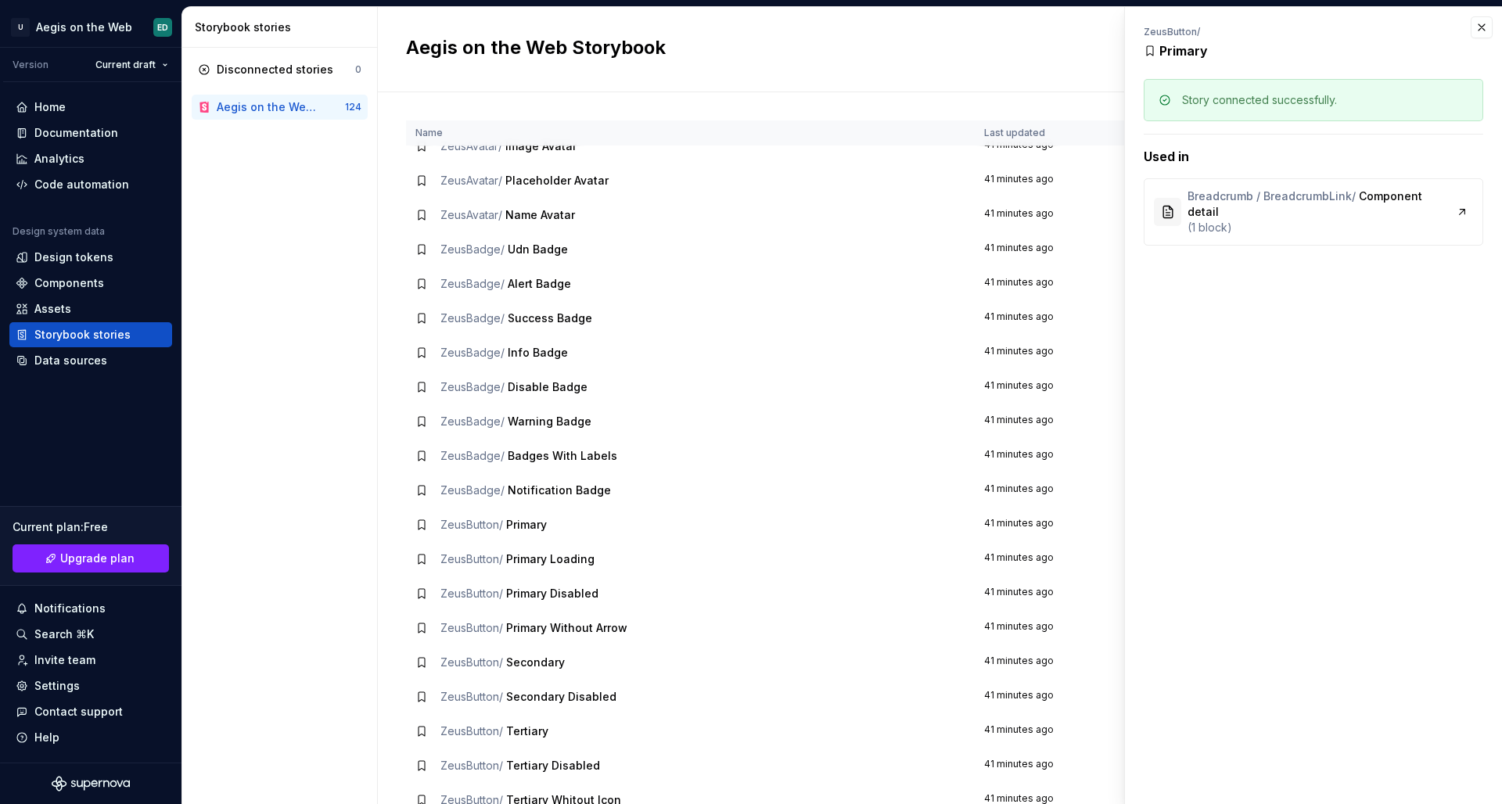
click at [496, 228] on td "ZeusAvatar / Name Avatar" at bounding box center [690, 215] width 569 height 34
click at [1472, 26] on button "button" at bounding box center [1482, 27] width 22 height 22
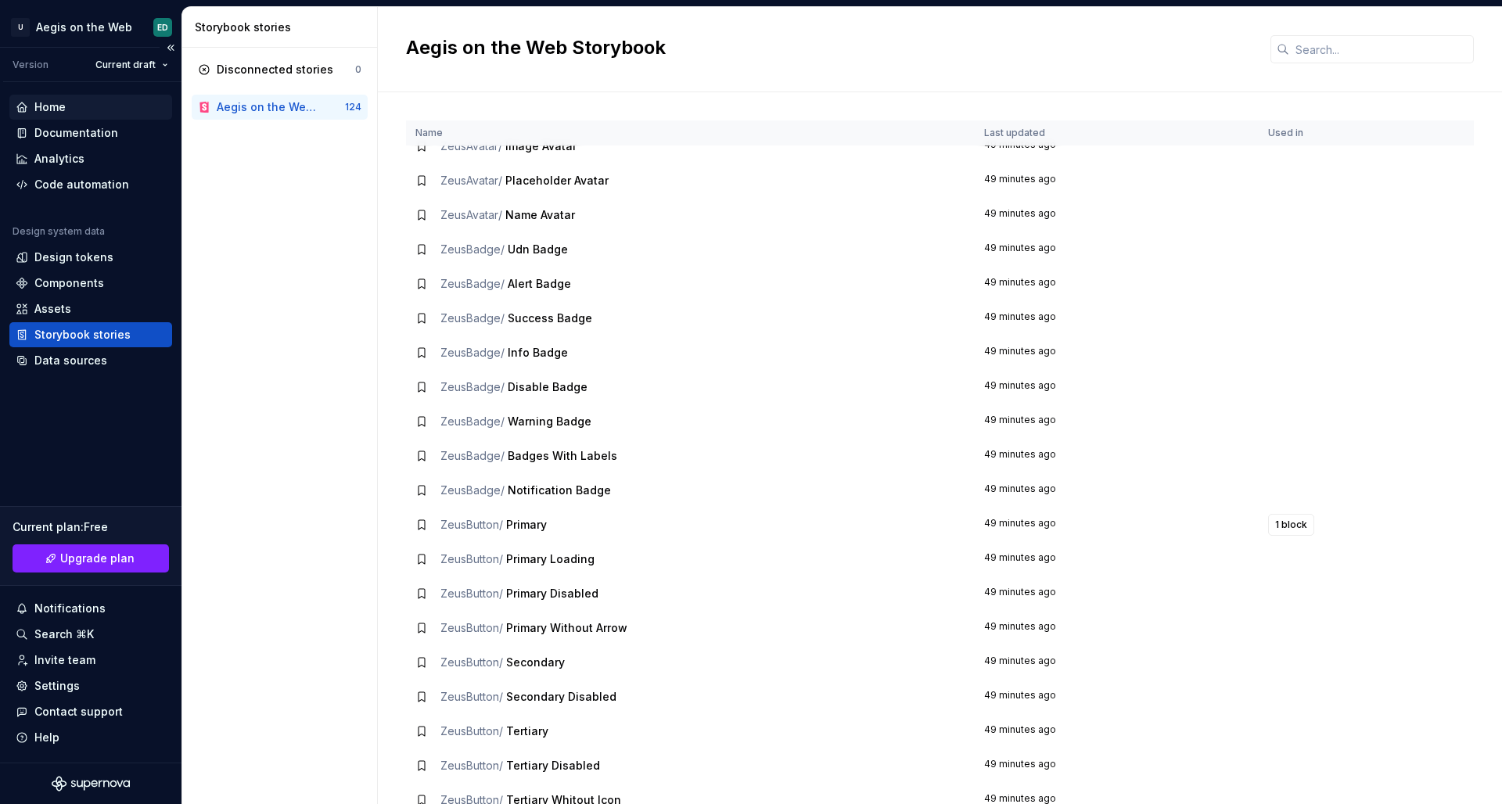
click at [54, 108] on div "Home" at bounding box center [49, 107] width 31 height 16
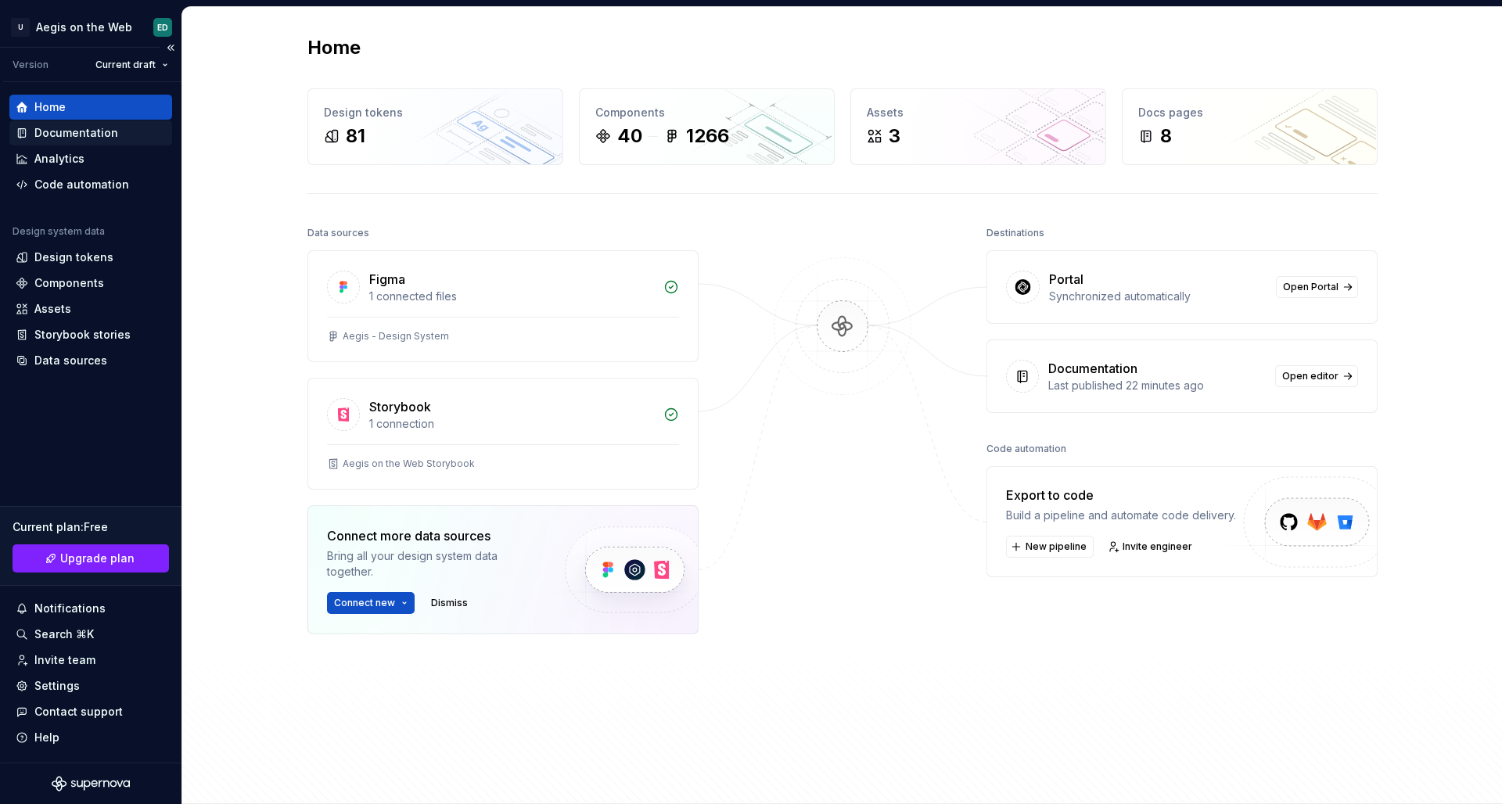
click at [136, 135] on div "Documentation" at bounding box center [91, 133] width 150 height 16
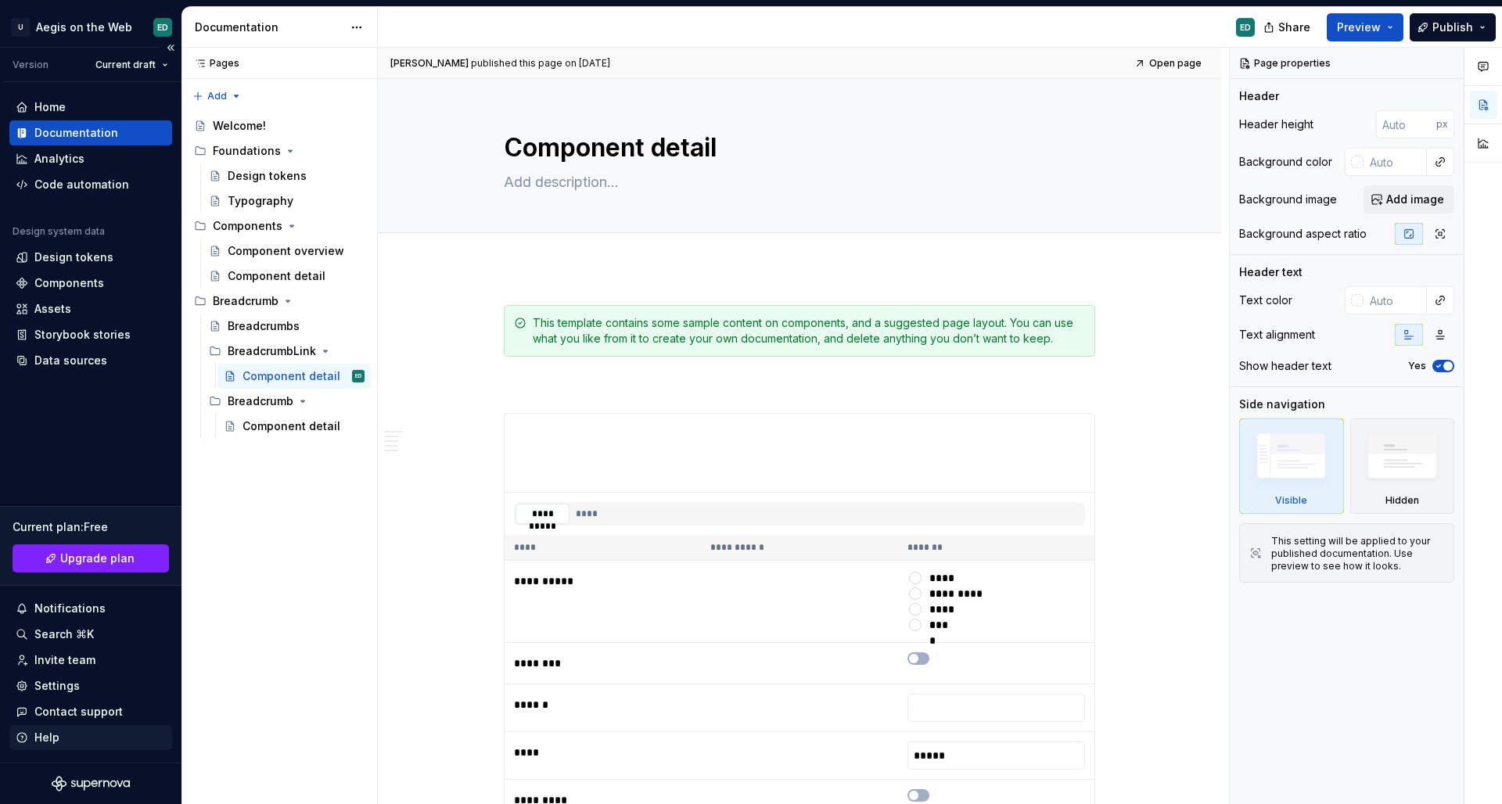
click at [115, 735] on div "Help" at bounding box center [91, 738] width 150 height 16
click at [88, 667] on div "Invite team" at bounding box center [64, 661] width 61 height 16
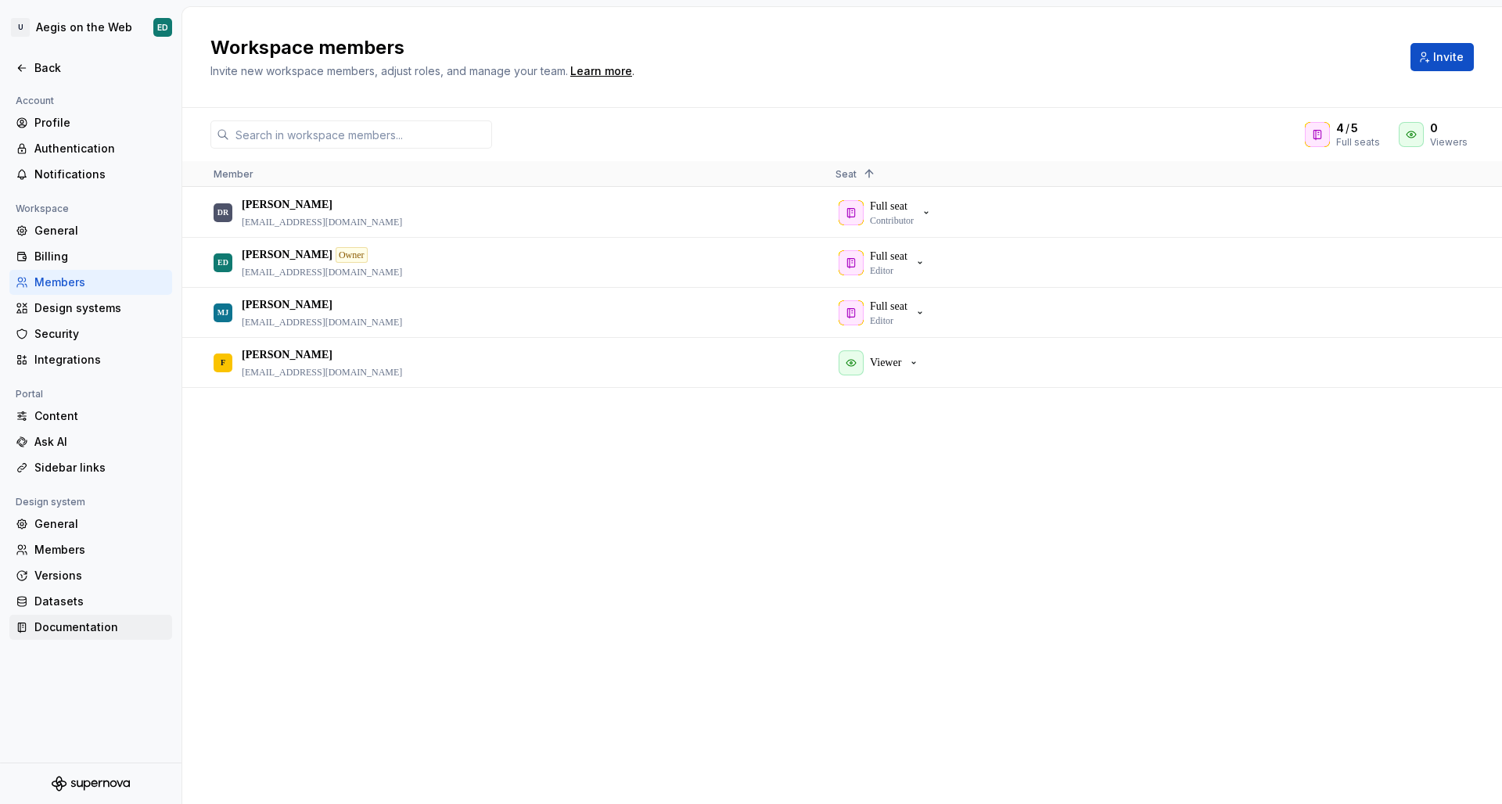
click at [105, 626] on div "Documentation" at bounding box center [99, 628] width 131 height 16
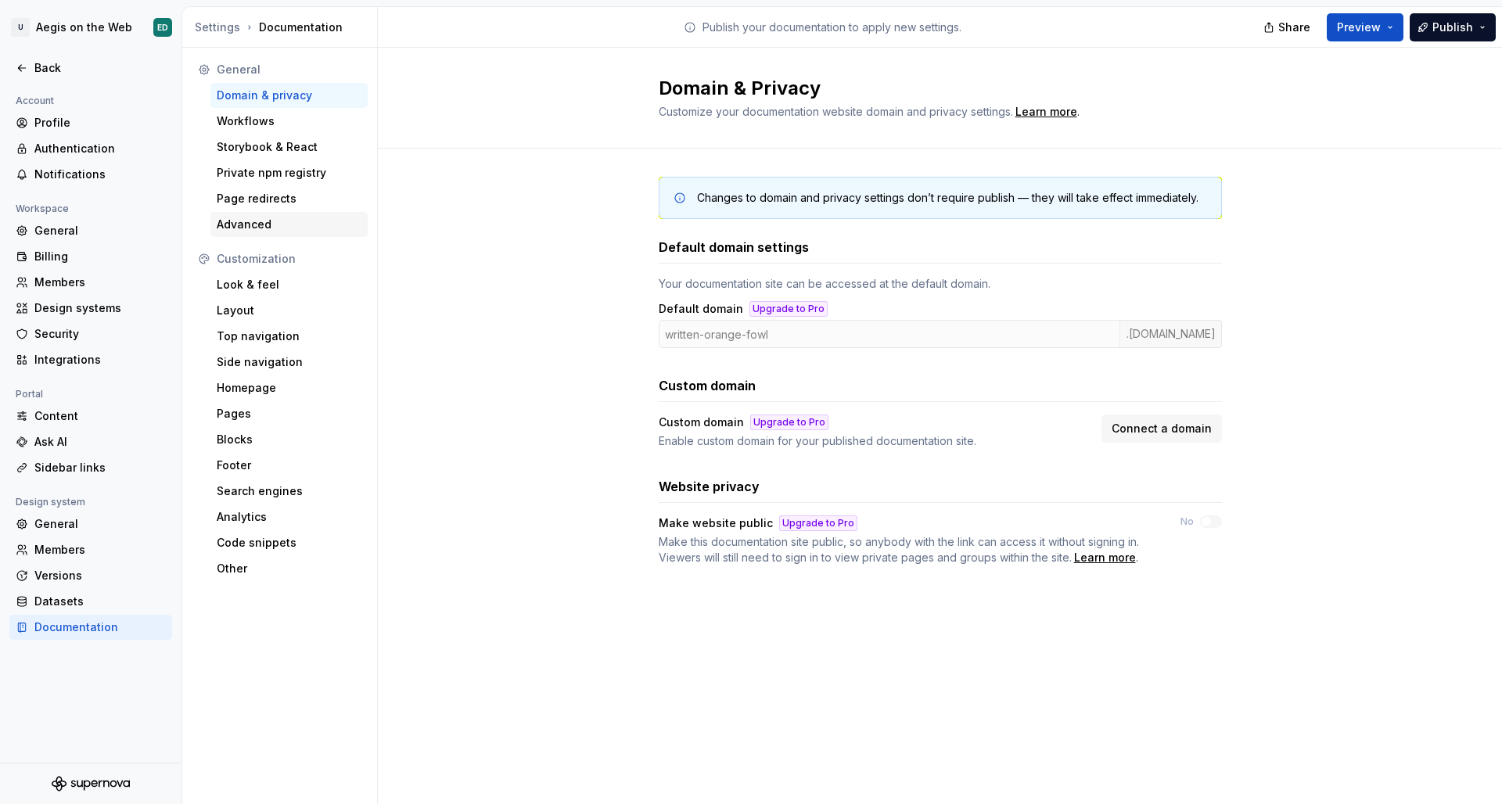
click at [322, 218] on div "Advanced" at bounding box center [289, 225] width 145 height 16
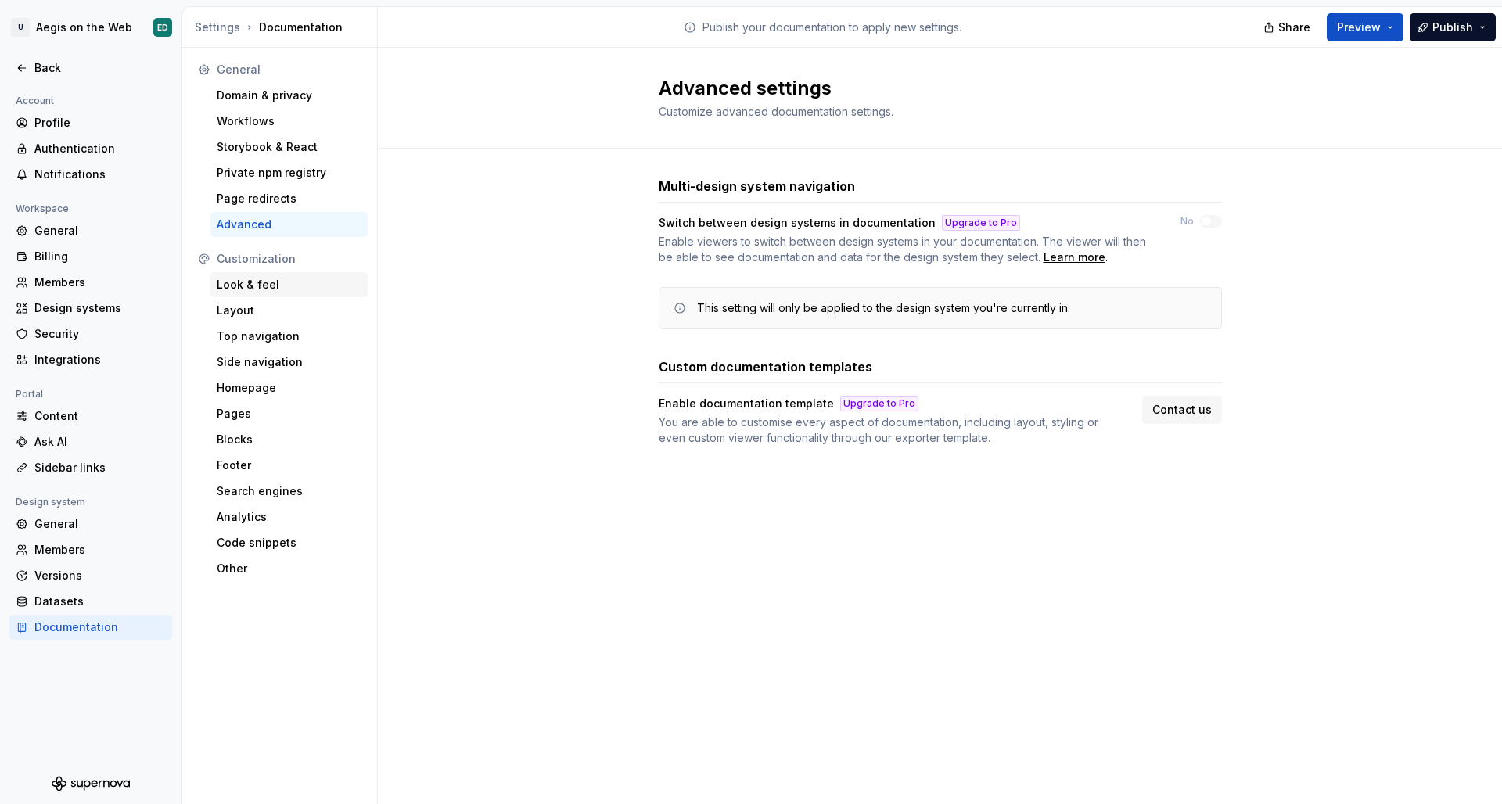
click at [293, 275] on div "Look & feel" at bounding box center [288, 284] width 157 height 25
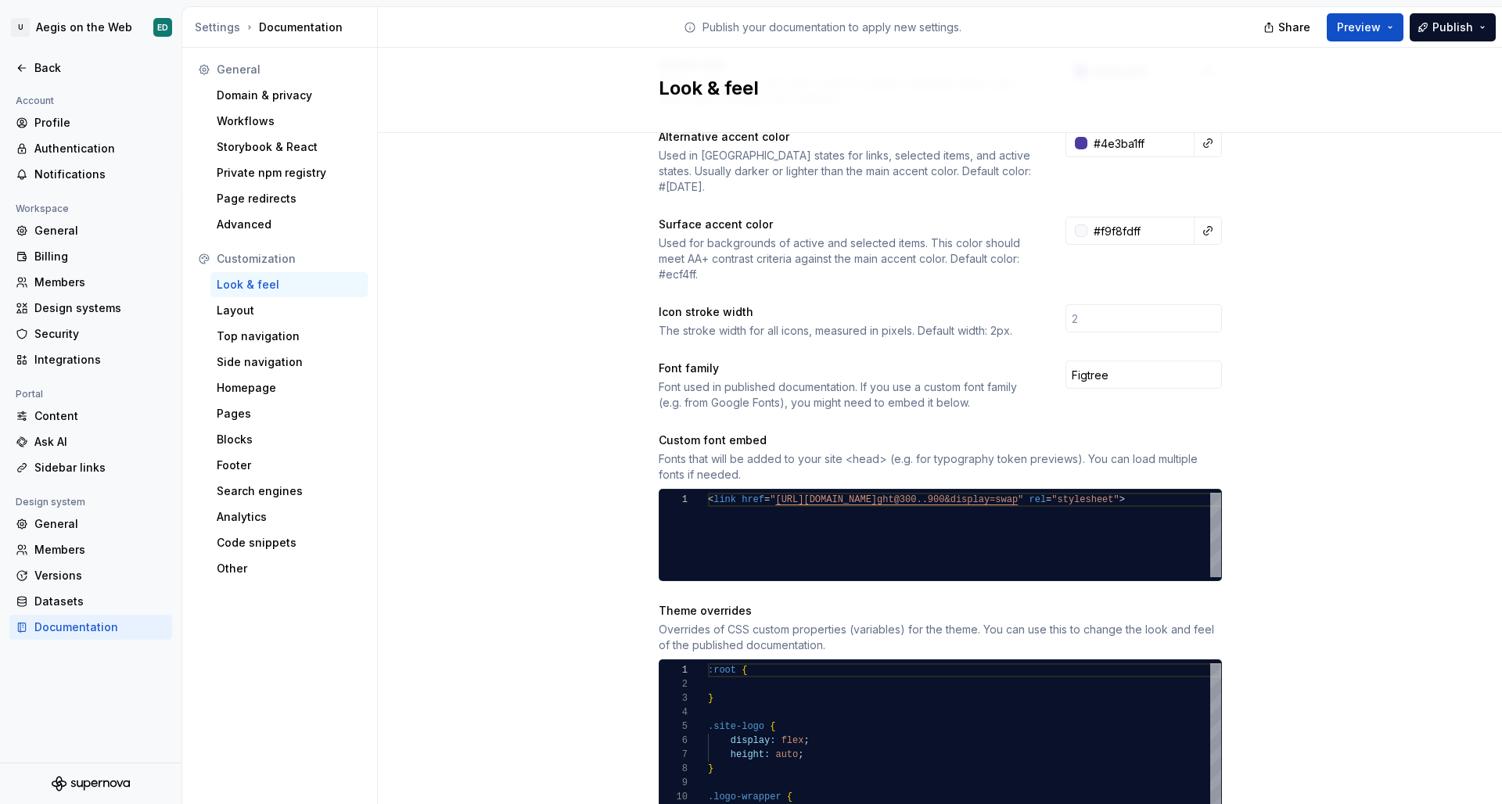
scroll to position [628, 0]
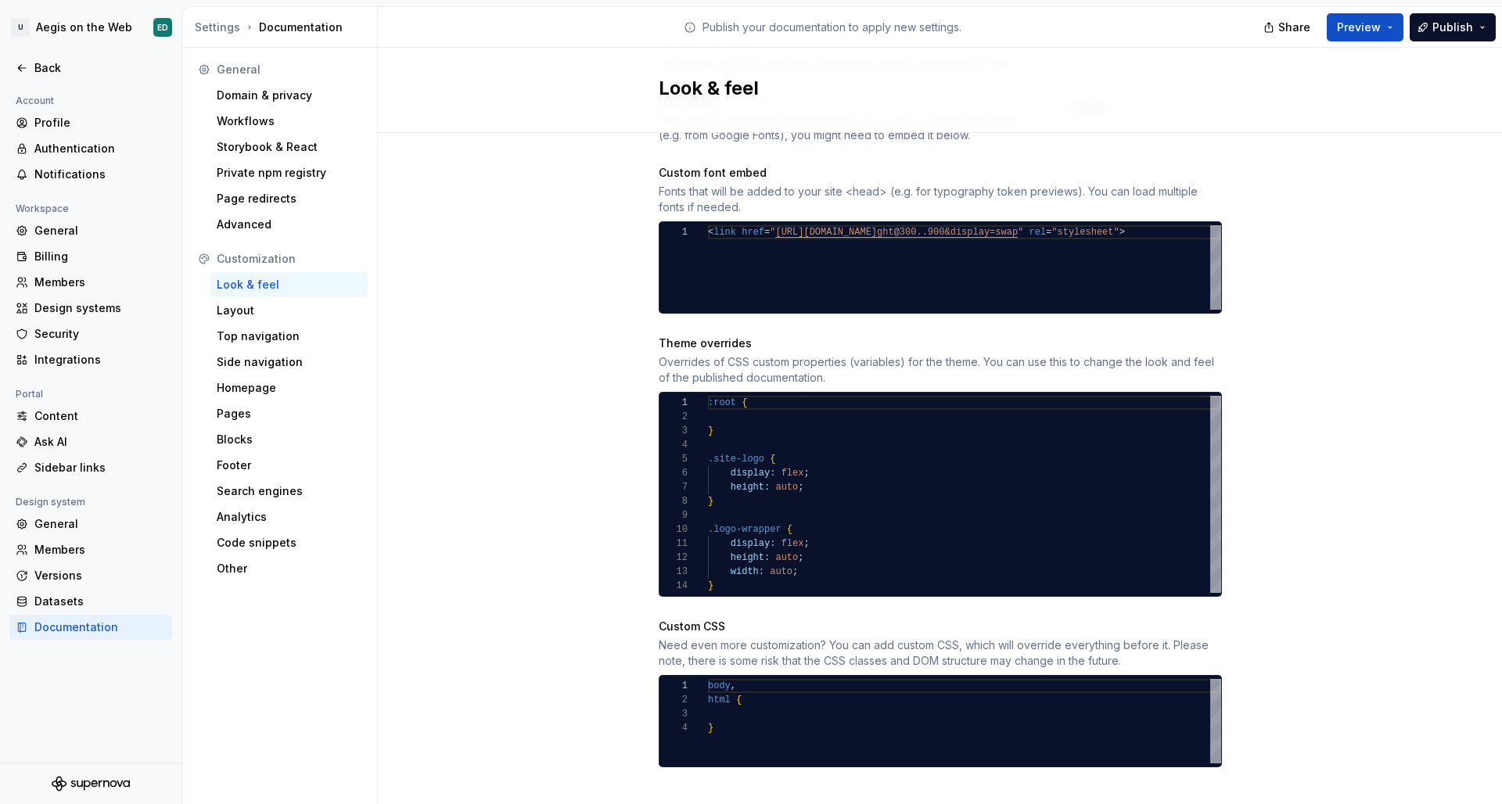
click at [272, 312] on div "Layout" at bounding box center [289, 311] width 145 height 16
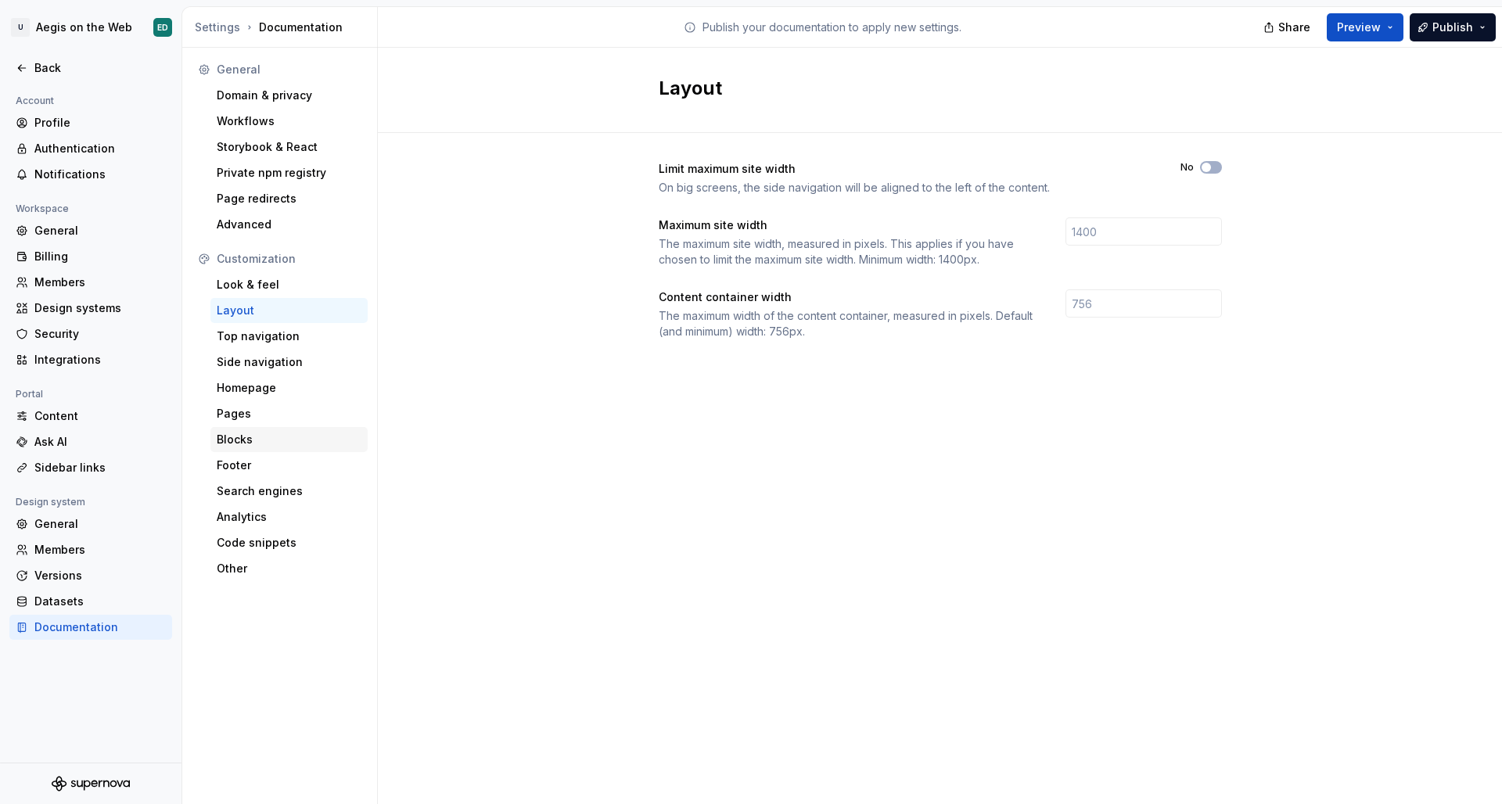
click at [296, 444] on div "Blocks" at bounding box center [289, 440] width 145 height 16
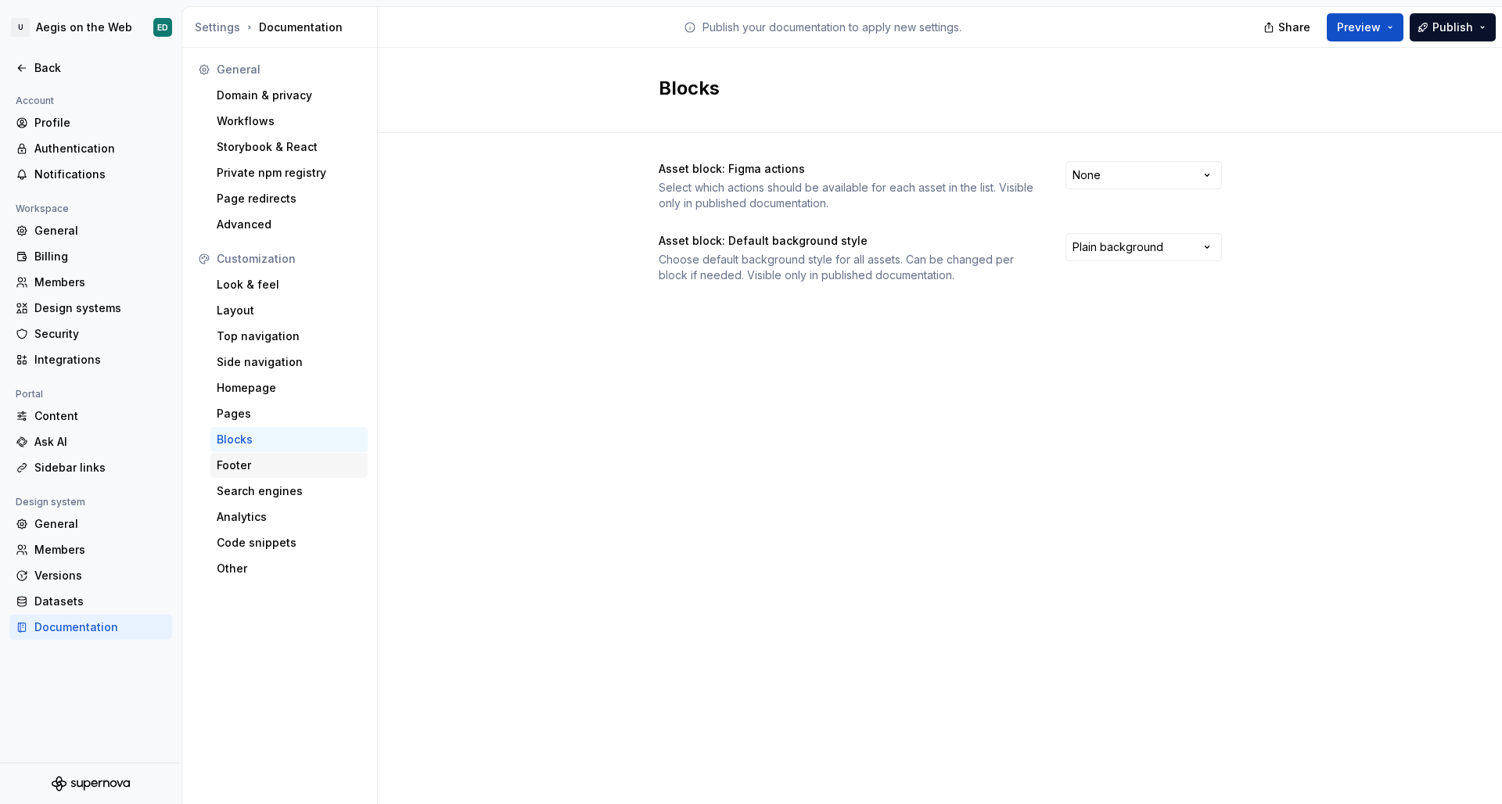
click at [295, 465] on div "Footer" at bounding box center [289, 466] width 145 height 16
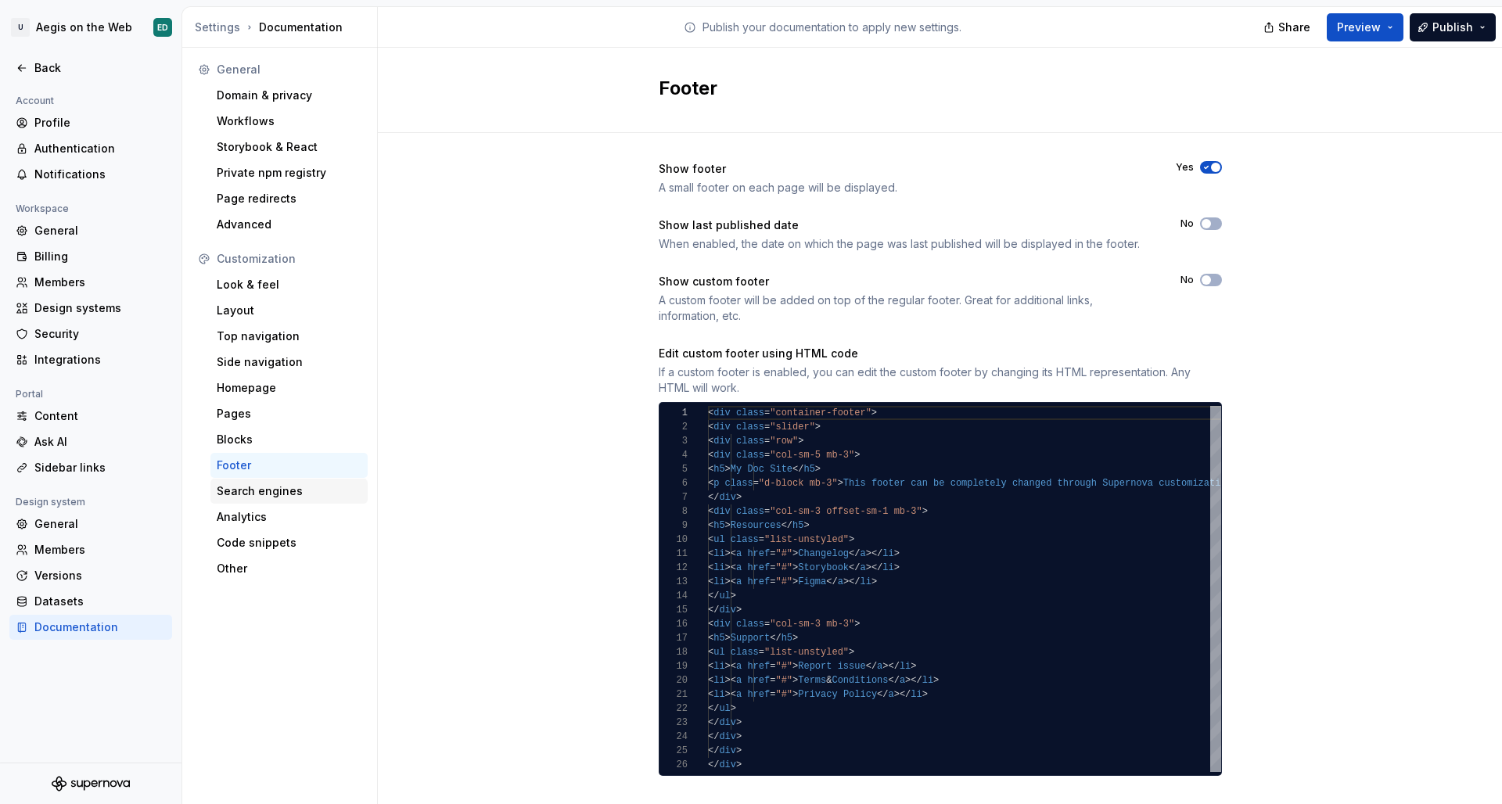
click at [340, 487] on div "Search engines" at bounding box center [289, 492] width 145 height 16
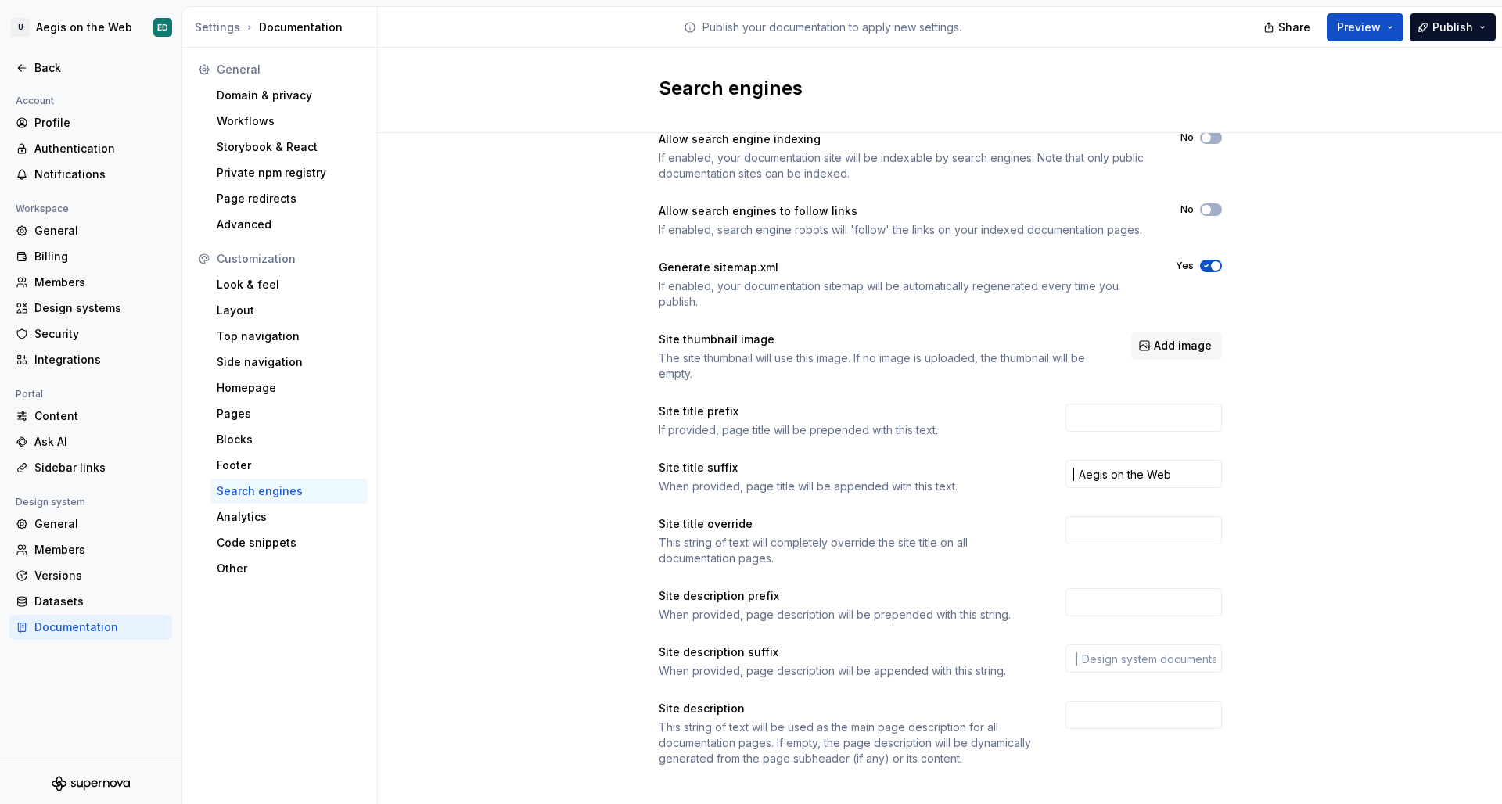
scroll to position [45, 0]
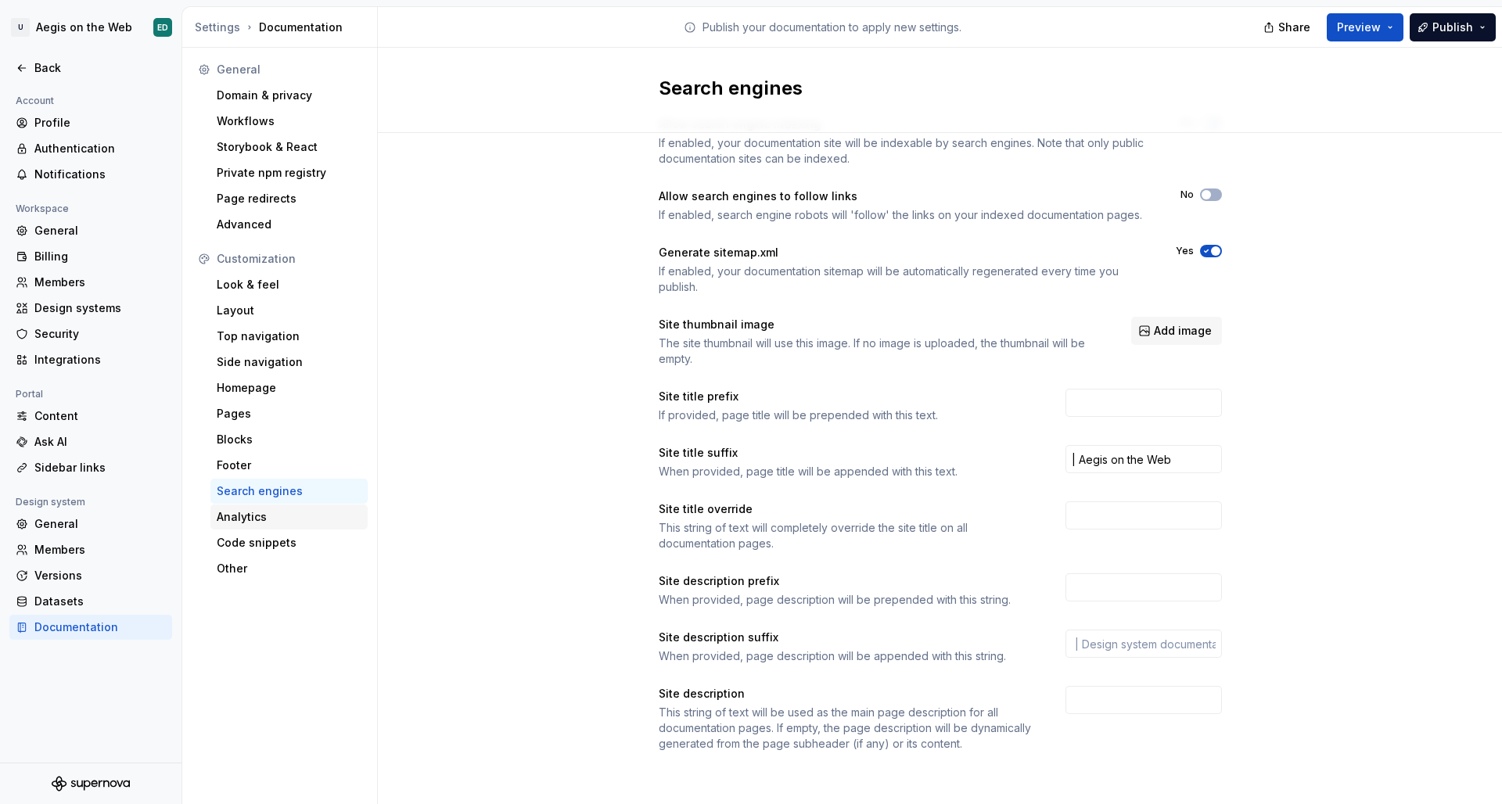
click at [279, 513] on div "Analytics" at bounding box center [289, 517] width 145 height 16
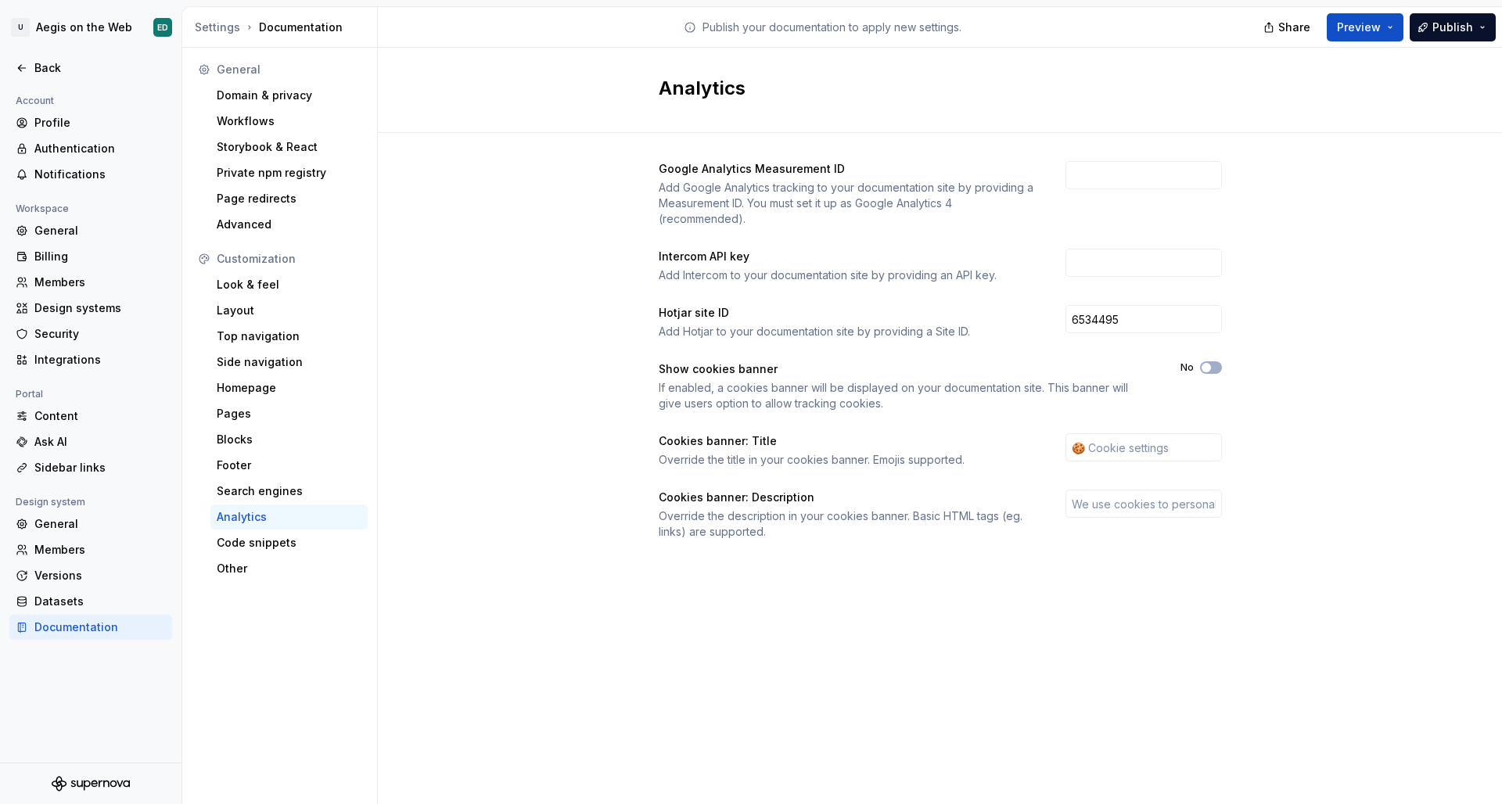
click at [372, 507] on div "General Domain & privacy Workflows Storybook & React Private npm registry Page …" at bounding box center [280, 426] width 196 height 757
click at [254, 546] on div "Code snippets" at bounding box center [289, 543] width 145 height 16
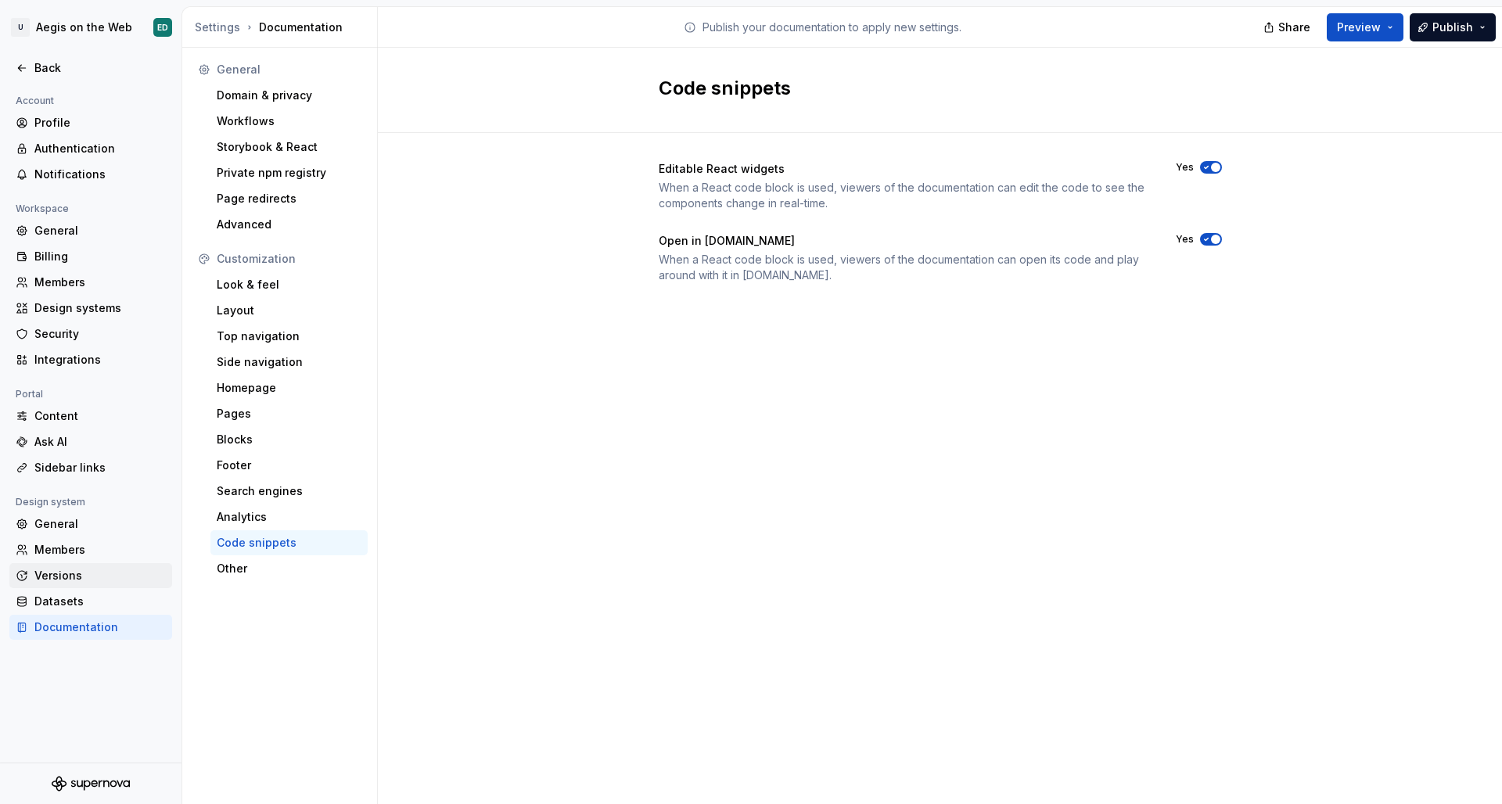
click at [114, 574] on div "Versions" at bounding box center [99, 576] width 131 height 16
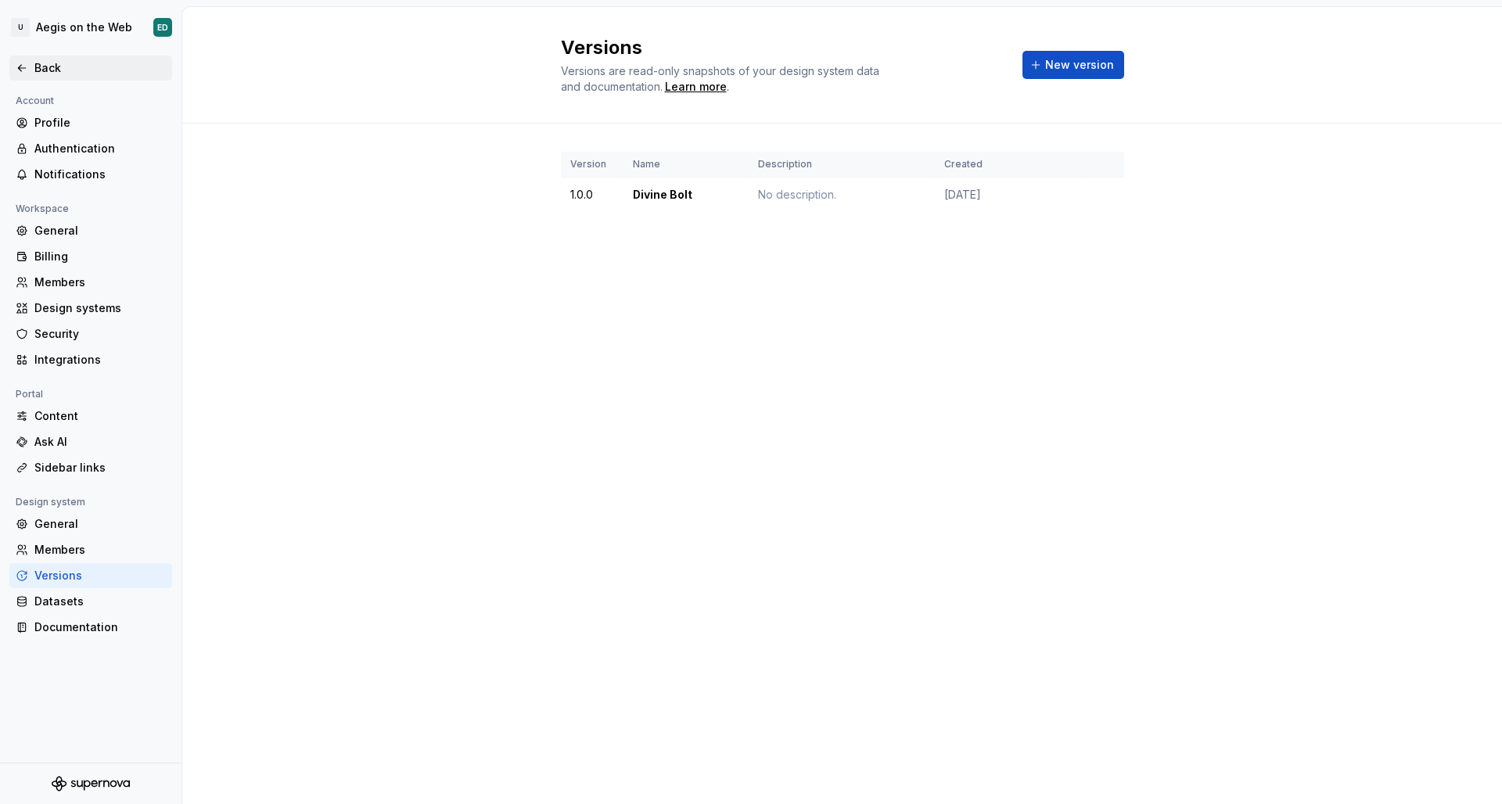
click at [78, 78] on div "Back" at bounding box center [90, 68] width 163 height 25
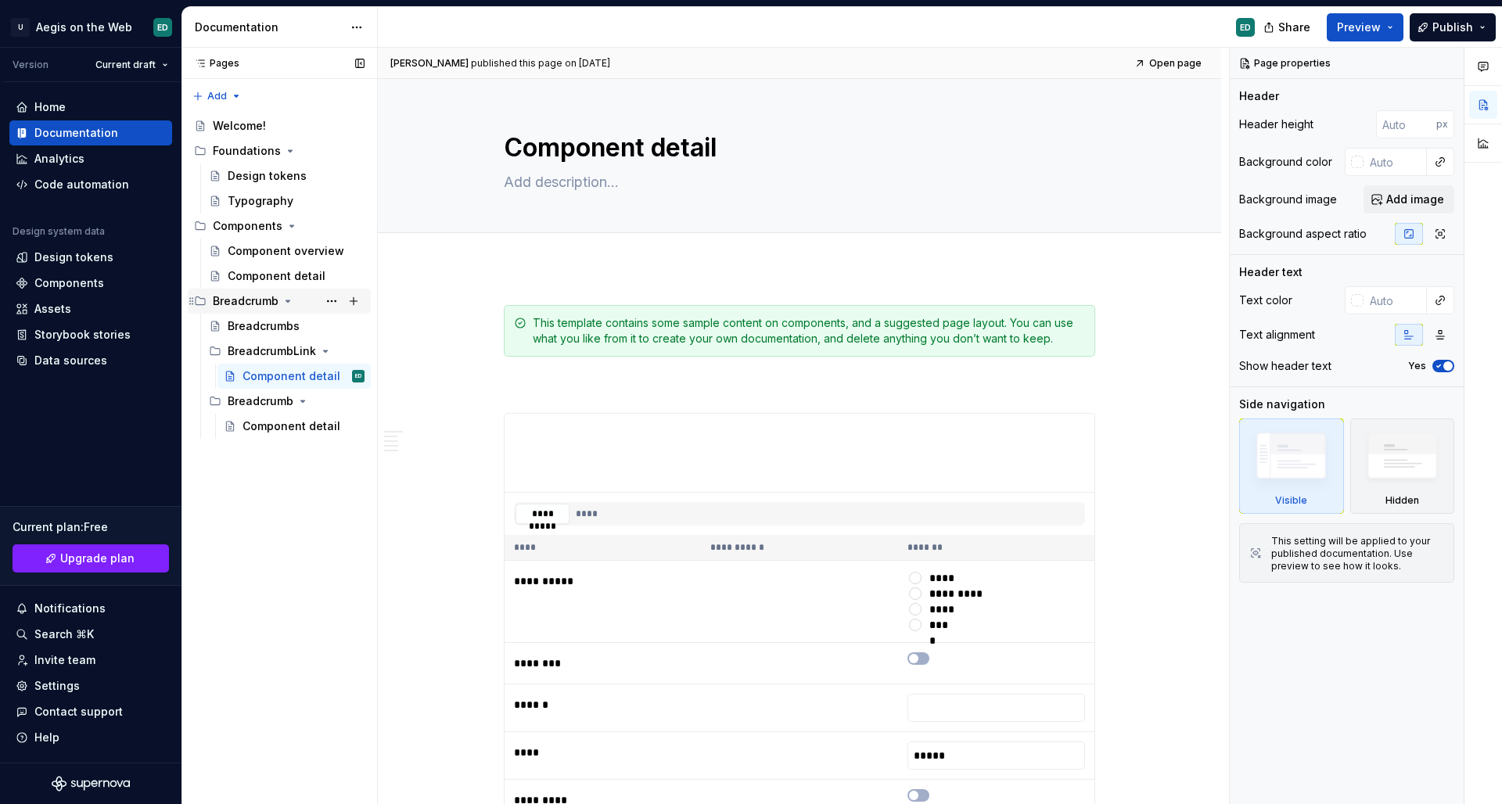
click at [293, 300] on div "Breadcrumb" at bounding box center [289, 301] width 152 height 22
click at [347, 361] on div "Pages Pages Add Accessibility guide for tree Page tree. Navigate the tree with …" at bounding box center [280, 426] width 196 height 757
click at [228, 99] on div "Pages Pages Add Accessibility guide for tree Page tree. Navigate the tree with …" at bounding box center [280, 426] width 196 height 757
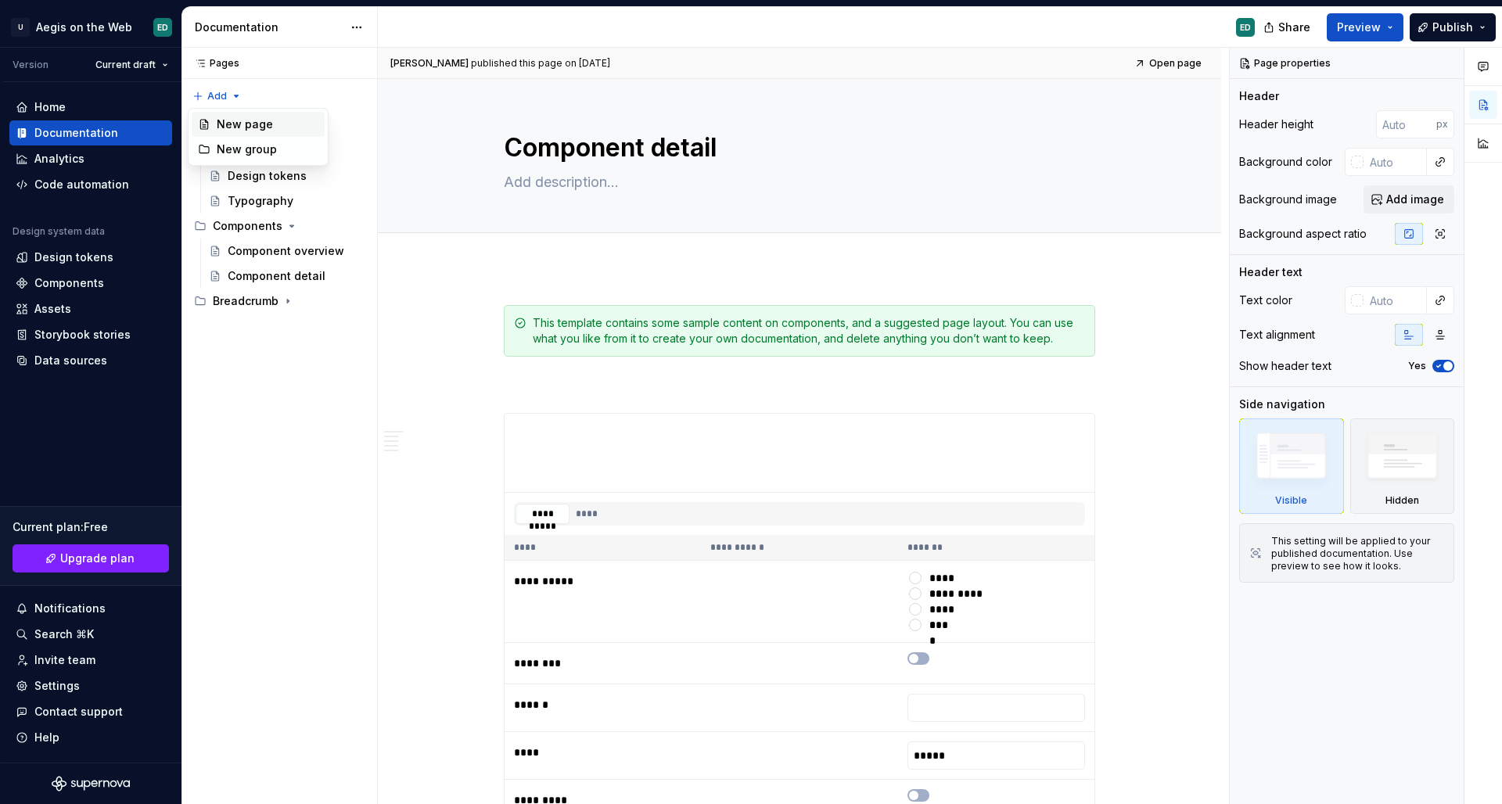
click at [305, 124] on div "New page" at bounding box center [268, 125] width 102 height 16
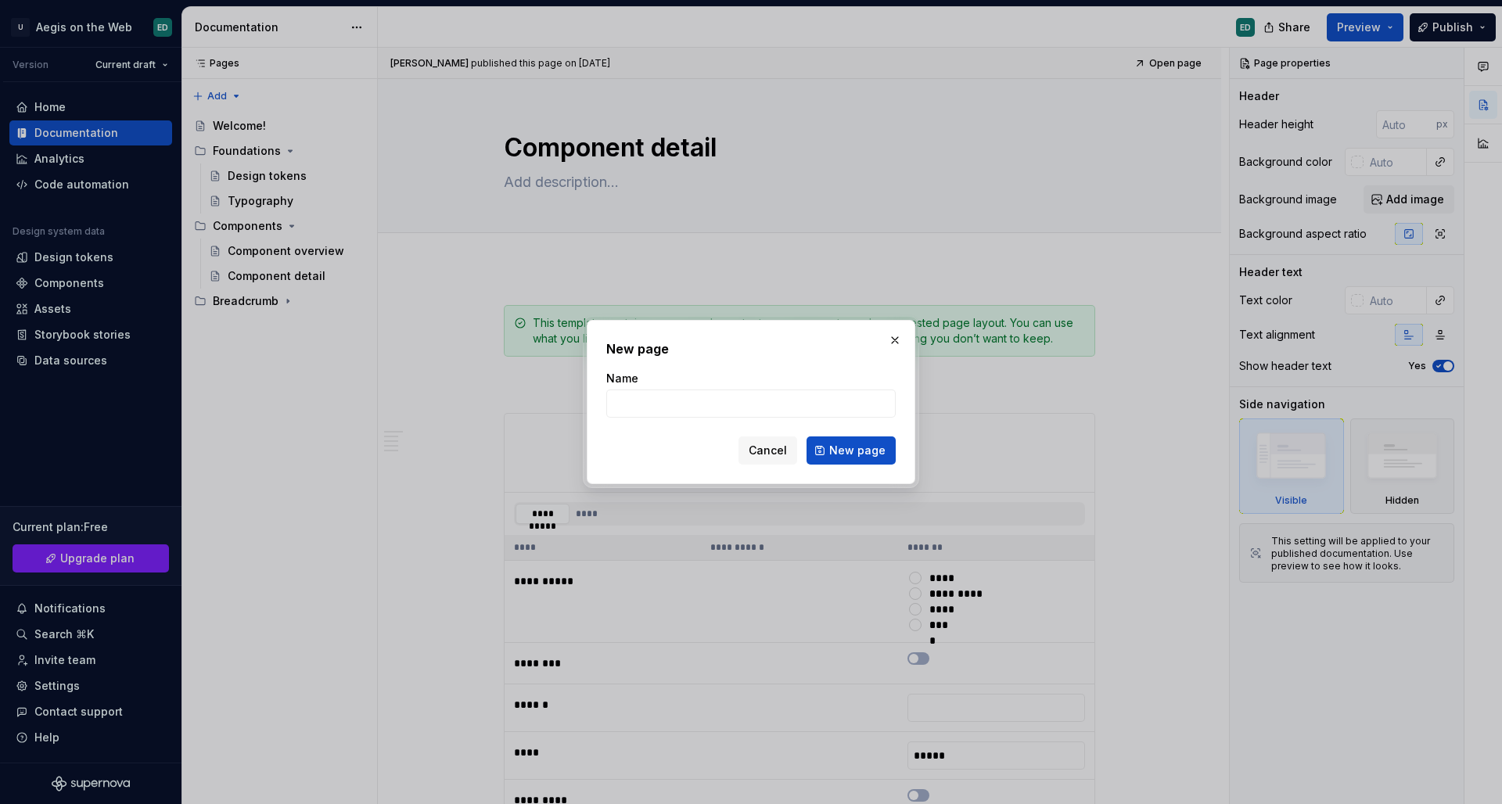
type textarea "*"
type input "Plantilla Detalles de Componente"
click at [872, 457] on span "New page" at bounding box center [857, 451] width 56 height 16
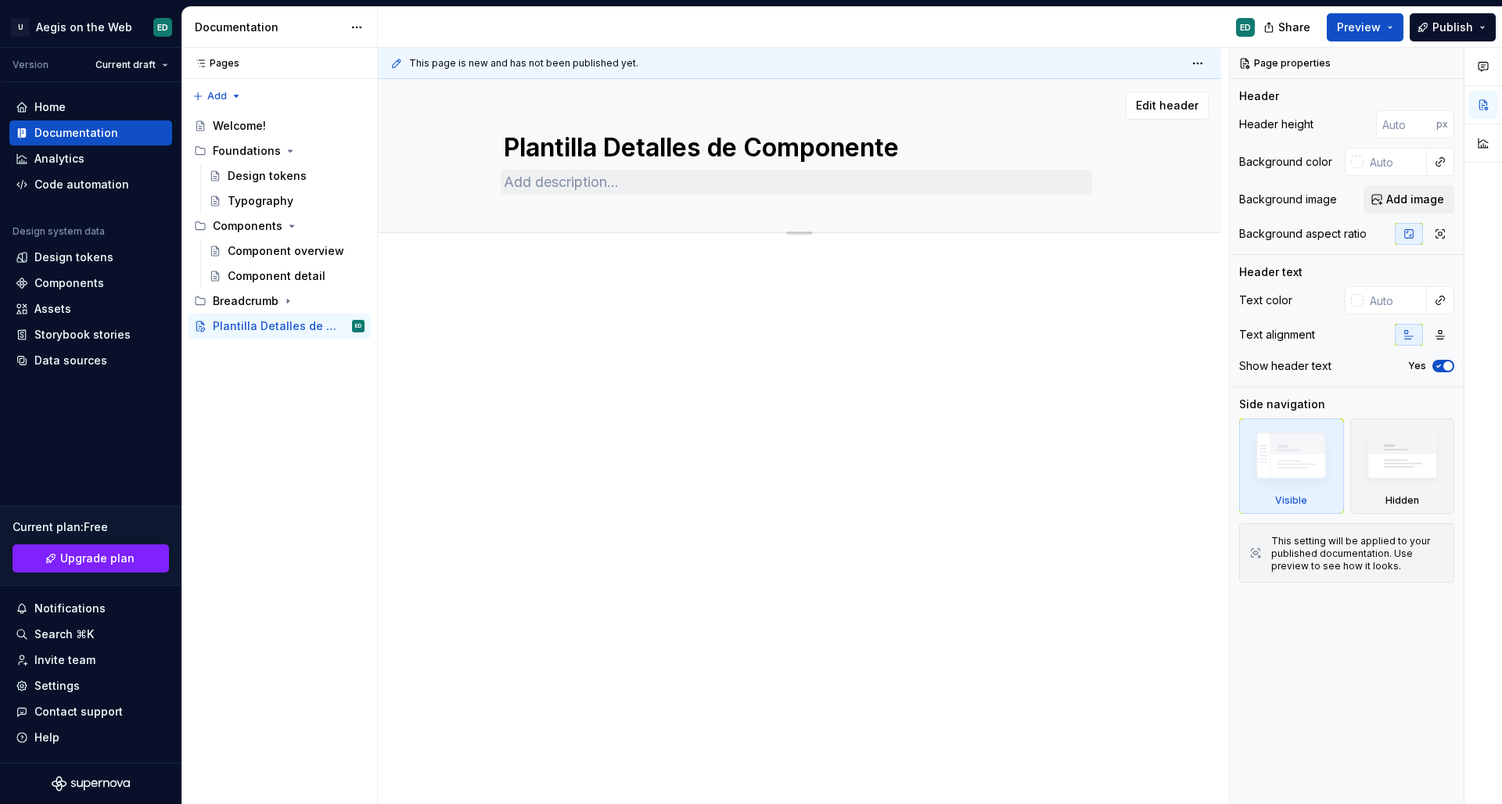
type textarea "*"
click at [546, 243] on button "Add tab" at bounding box center [535, 250] width 63 height 22
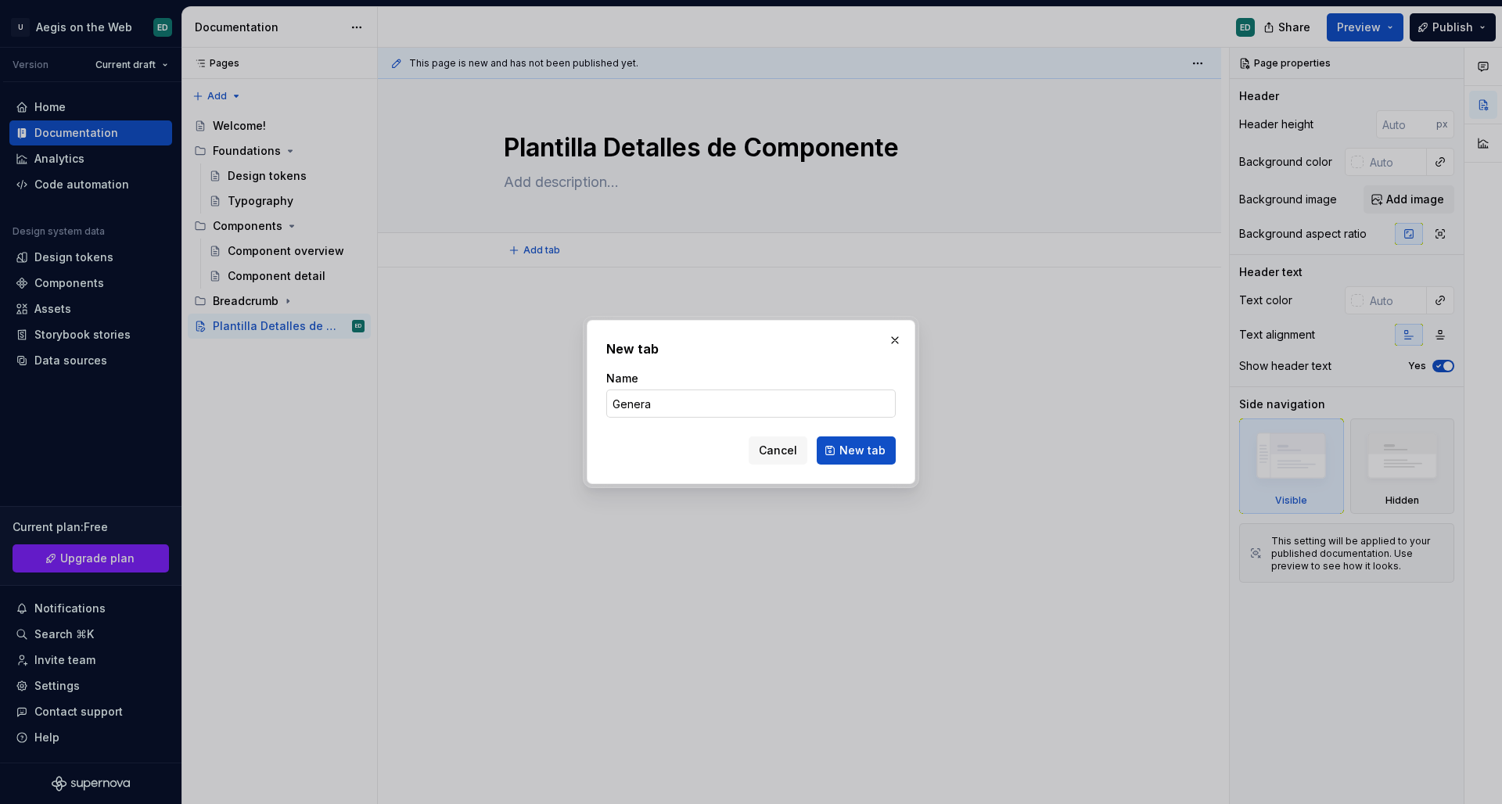
type input "General"
click at [858, 451] on button "New tab" at bounding box center [856, 451] width 79 height 28
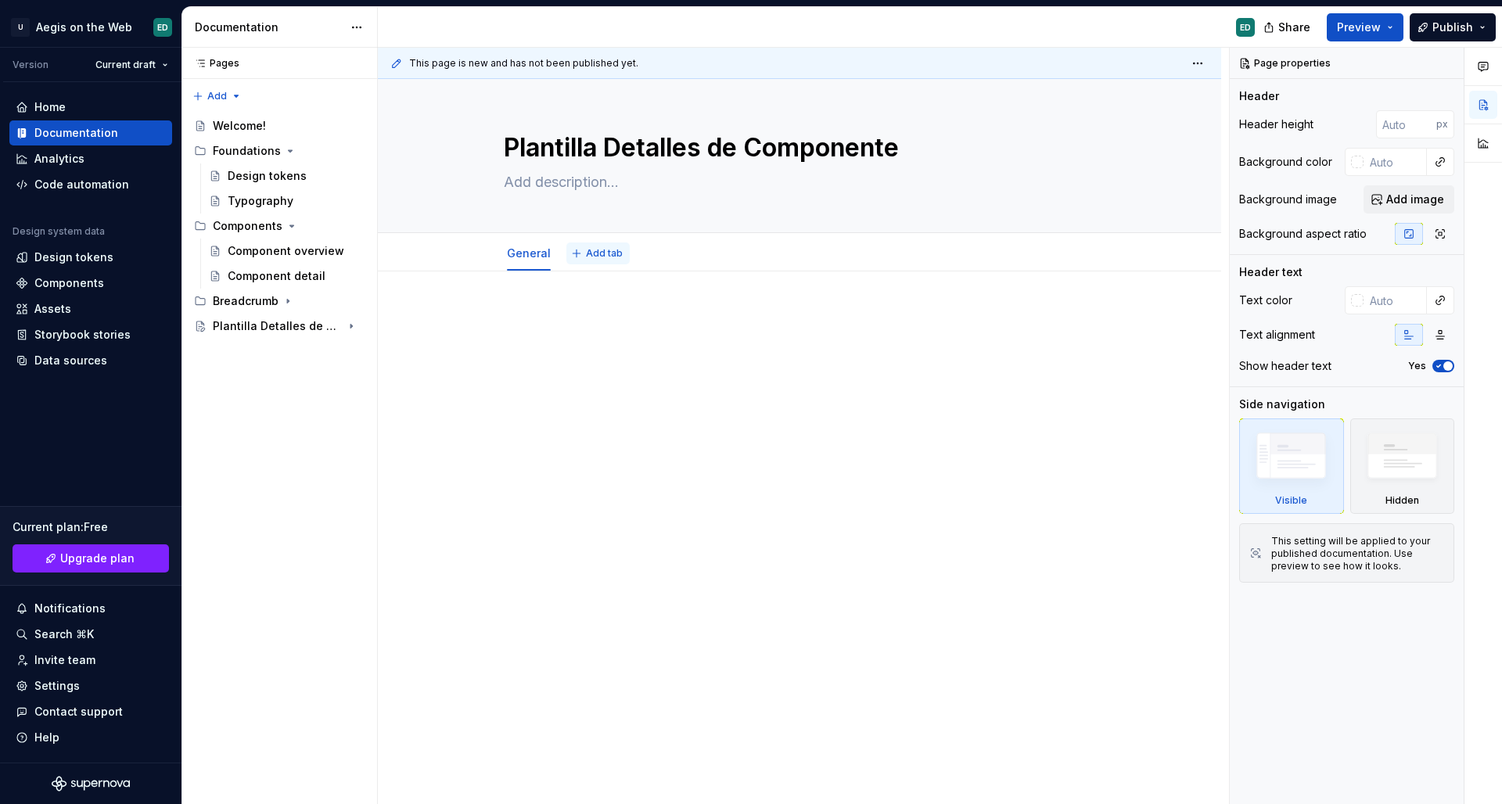
type textarea "*"
click at [595, 264] on button "Add tab" at bounding box center [598, 254] width 63 height 22
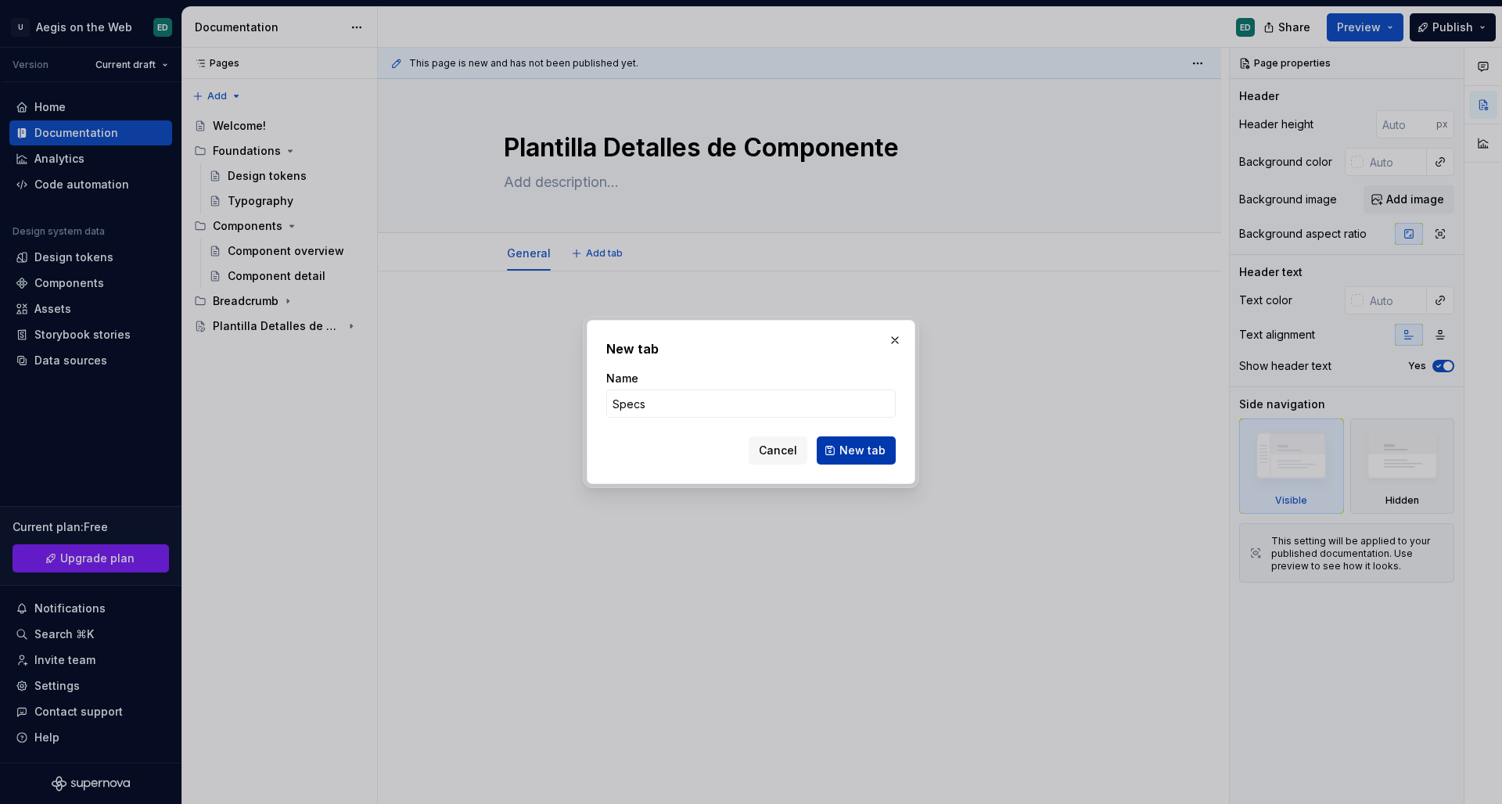
type input "Specs"
click at [878, 458] on span "New tab" at bounding box center [863, 451] width 46 height 16
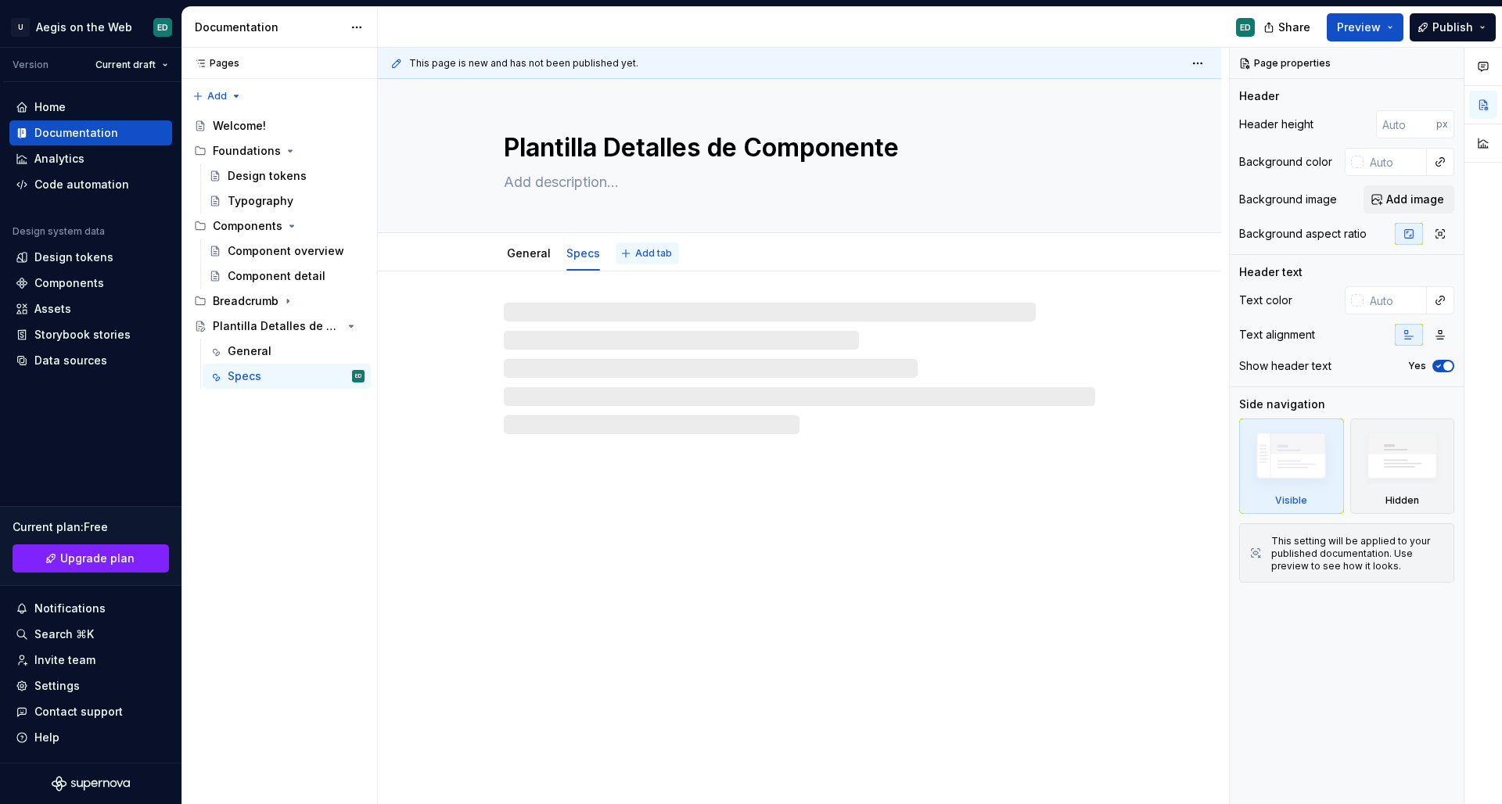
click at [658, 254] on span "Add tab" at bounding box center [653, 253] width 37 height 13
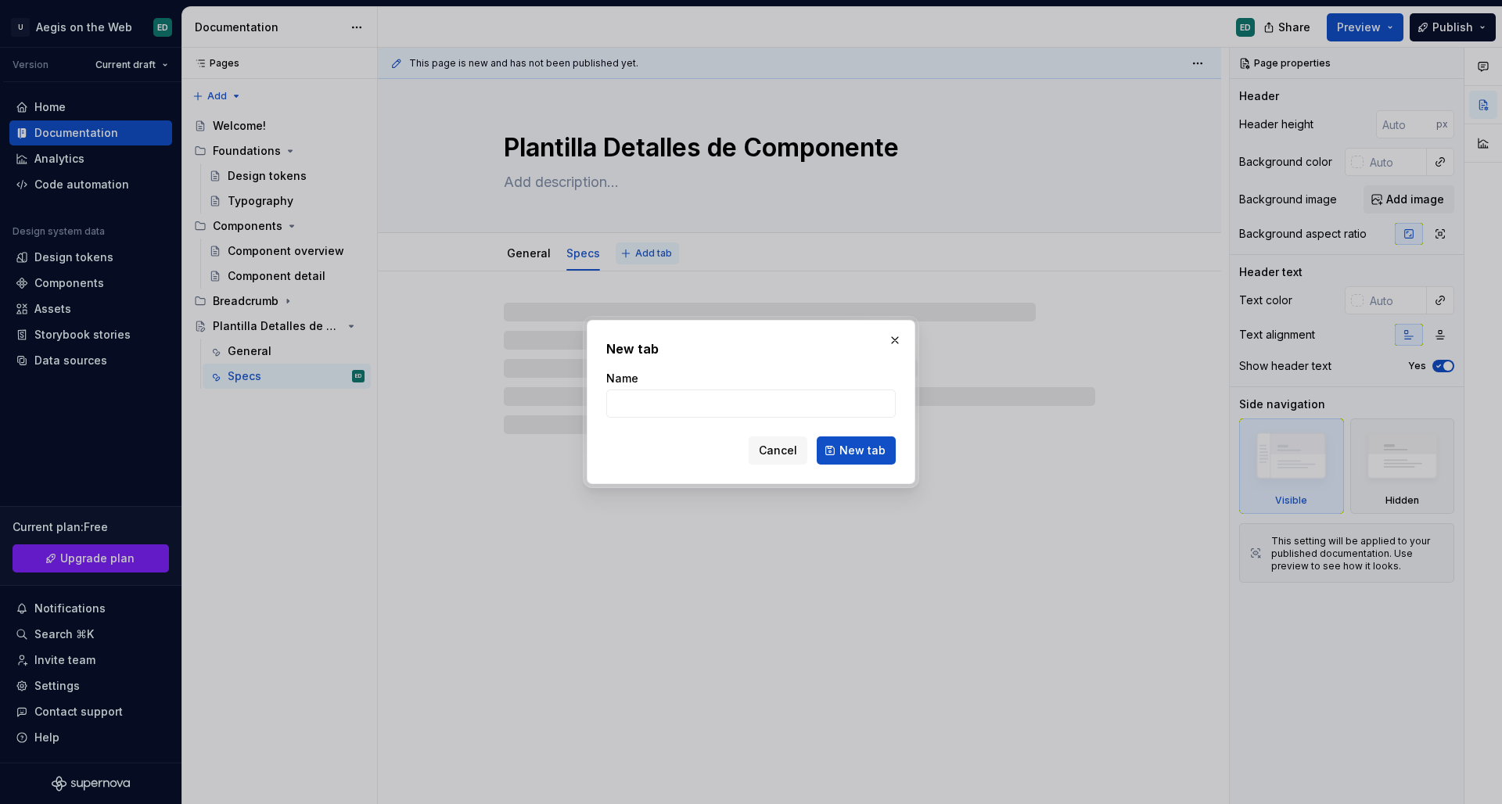
type textarea "*"
type input "G"
type textarea "*"
type input "Guidelines"
click at [858, 451] on button "New tab" at bounding box center [856, 451] width 79 height 28
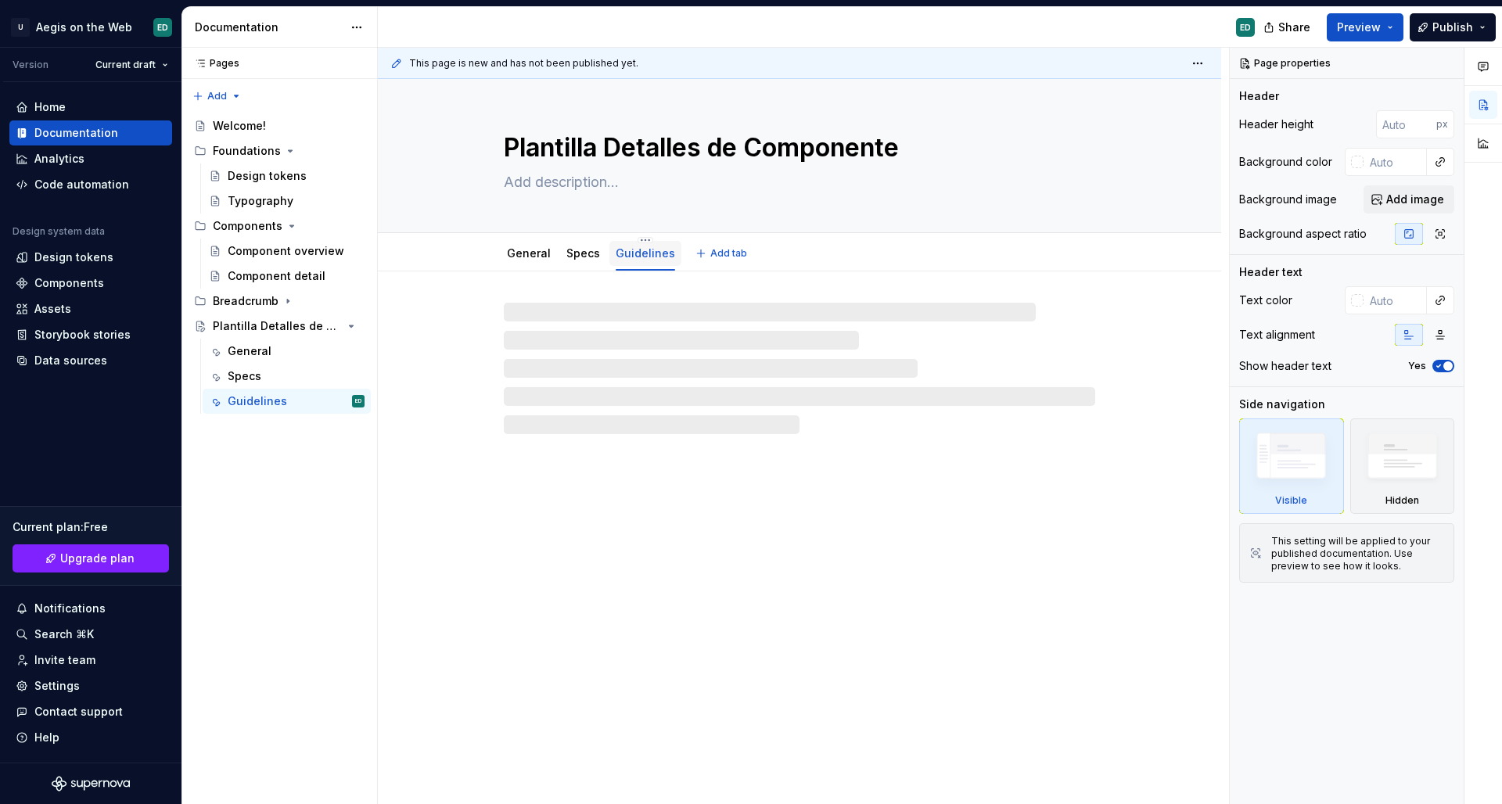
click at [642, 257] on link "Guidelines" at bounding box center [645, 252] width 59 height 13
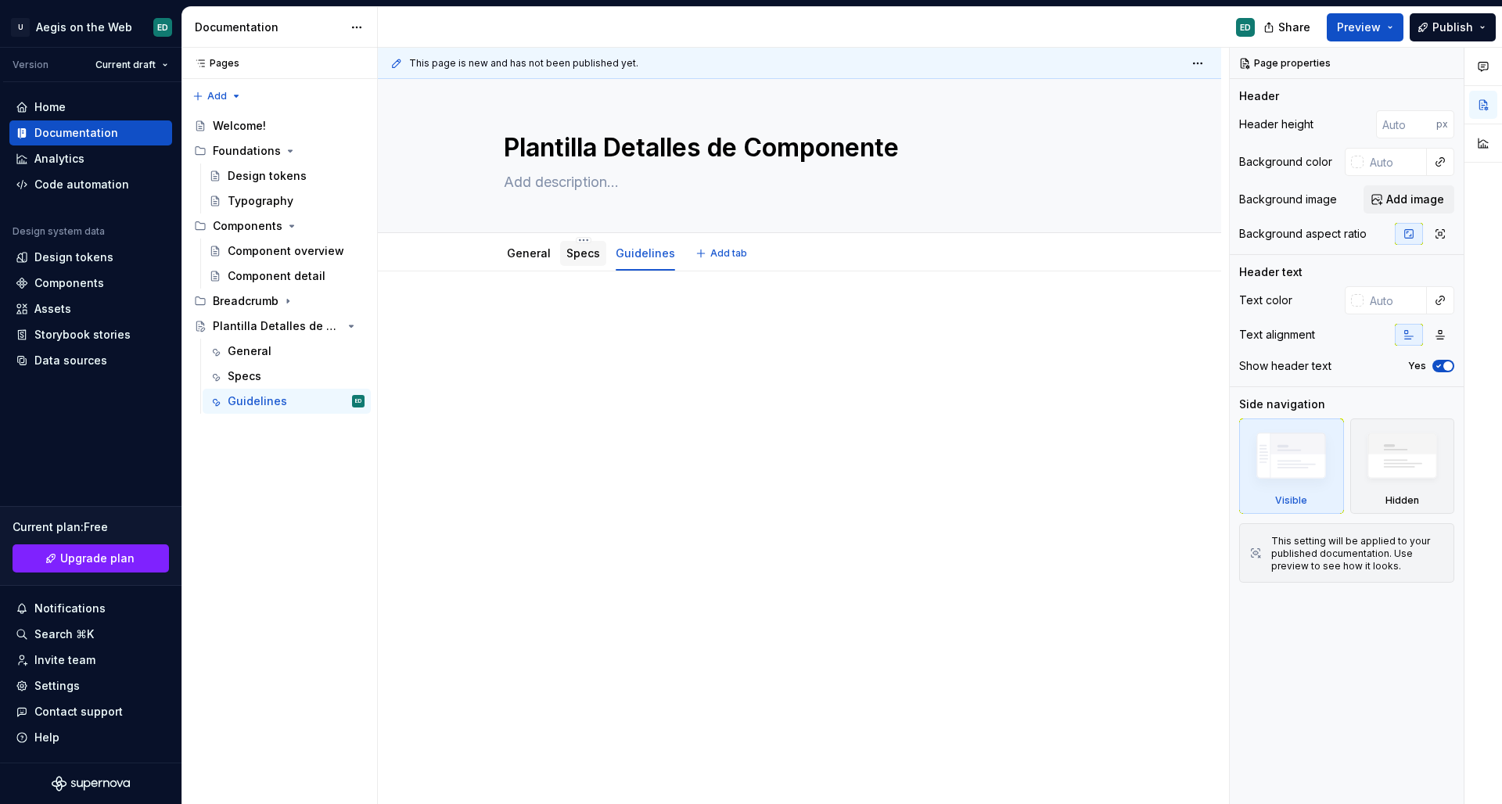
click at [597, 254] on div "Specs" at bounding box center [583, 253] width 46 height 25
click at [589, 253] on link "Specs" at bounding box center [584, 252] width 34 height 13
click at [322, 370] on button "Page tree" at bounding box center [332, 376] width 22 height 22
type textarea "*"
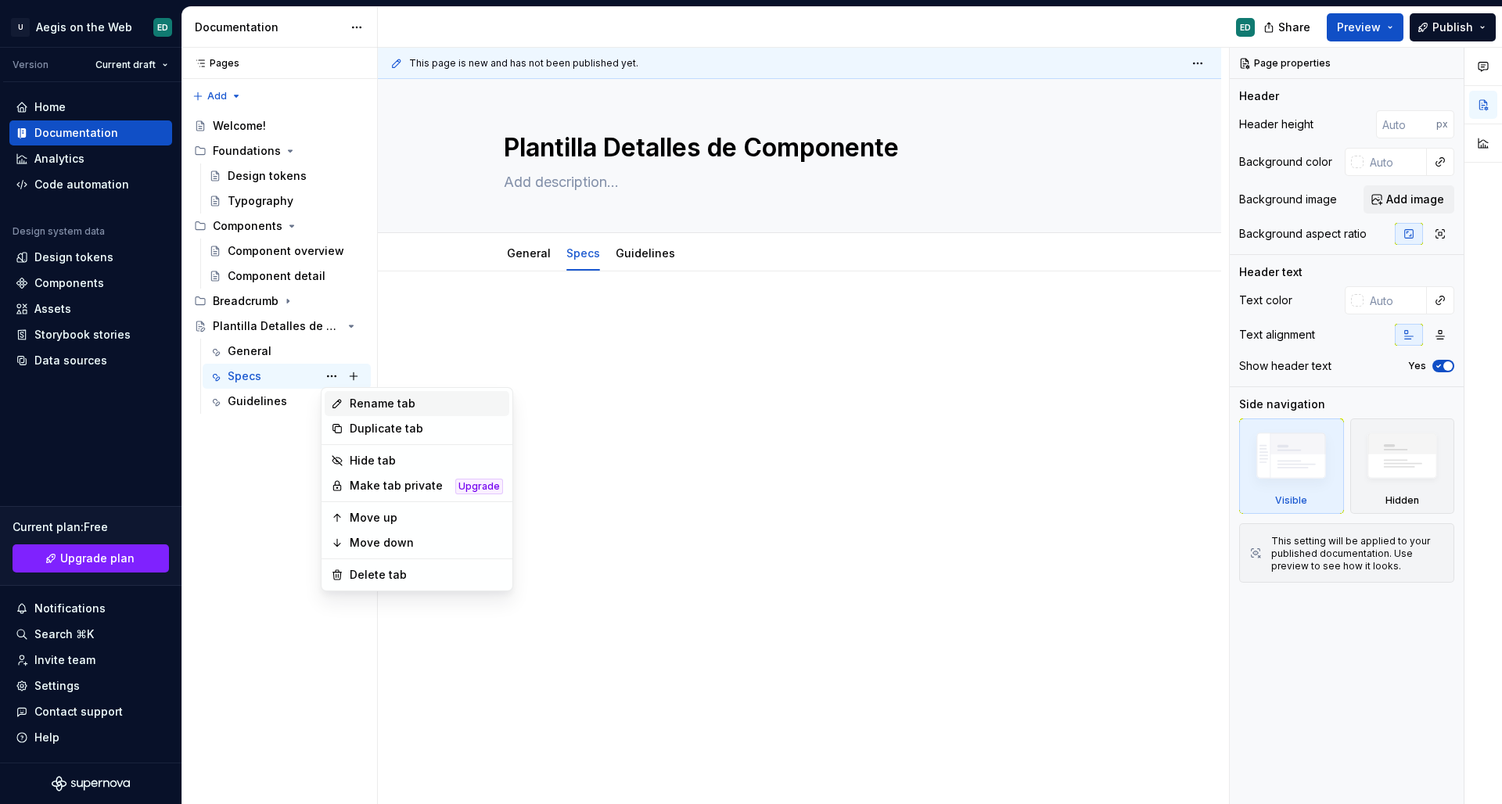
click at [371, 407] on div "Rename tab" at bounding box center [426, 404] width 153 height 16
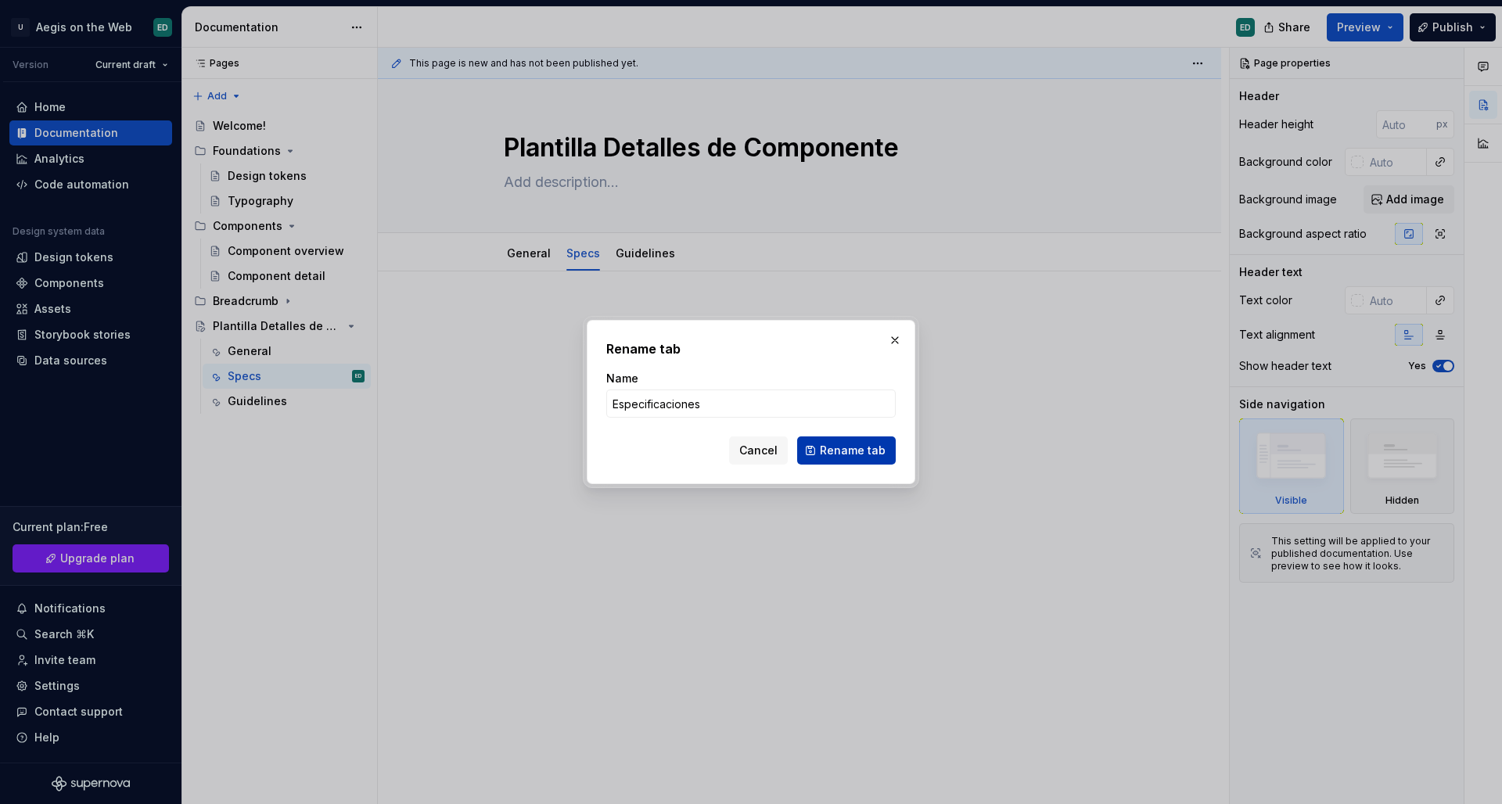
type input "Especificaciones"
click at [855, 452] on span "Rename tab" at bounding box center [853, 451] width 66 height 16
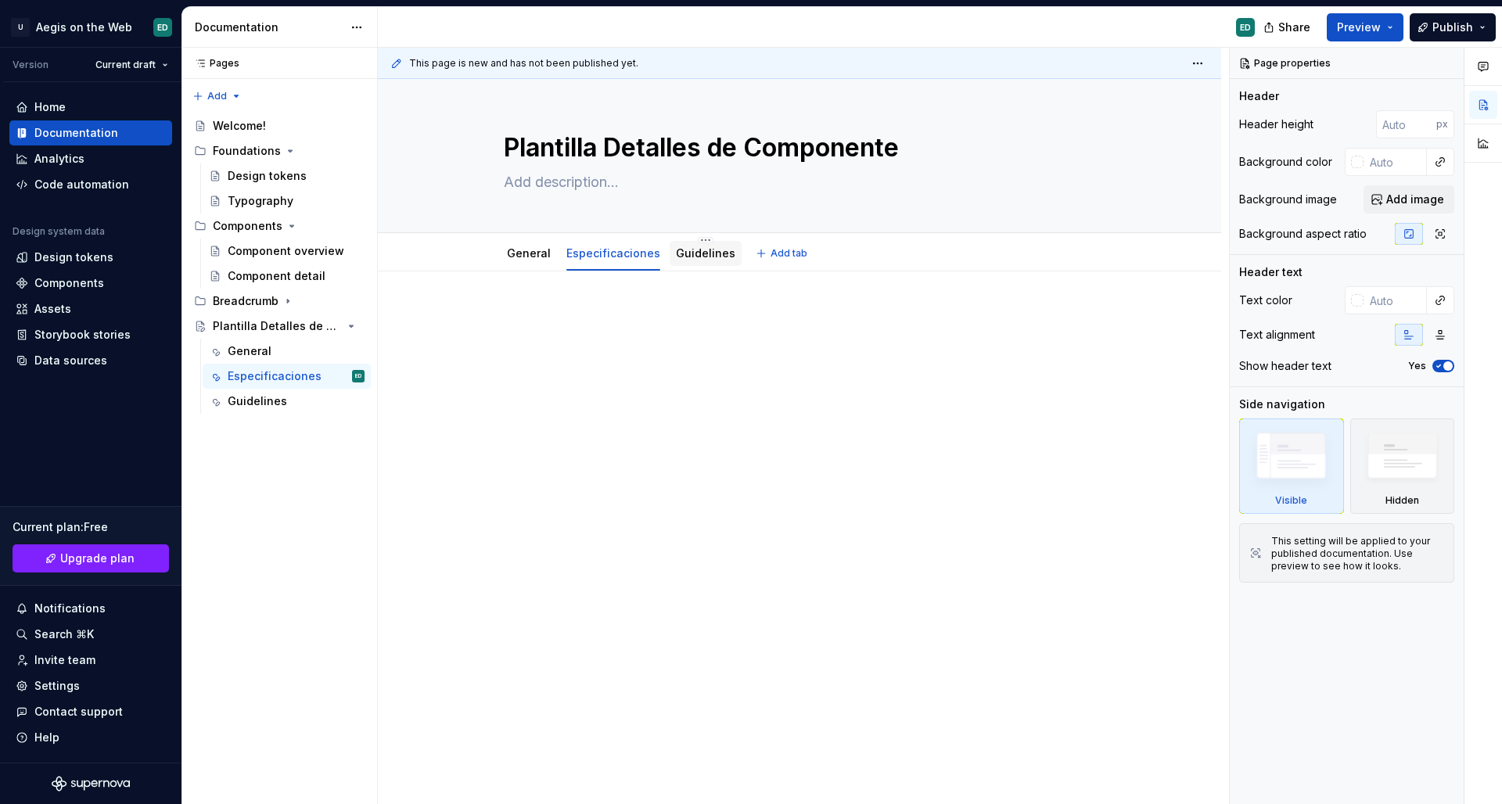
click at [718, 250] on link "Guidelines" at bounding box center [705, 252] width 59 height 13
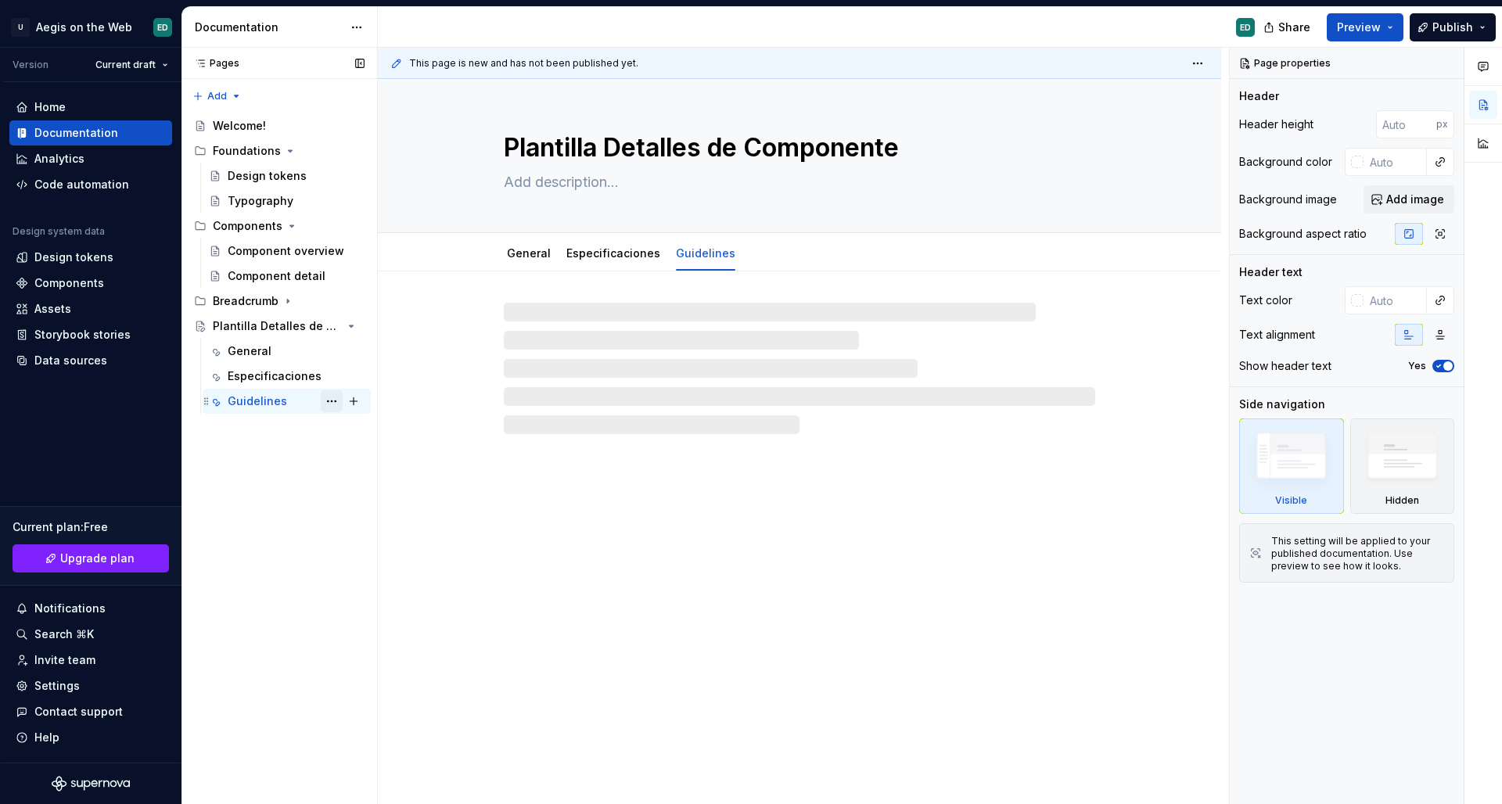
click at [333, 398] on button "Page tree" at bounding box center [332, 401] width 22 height 22
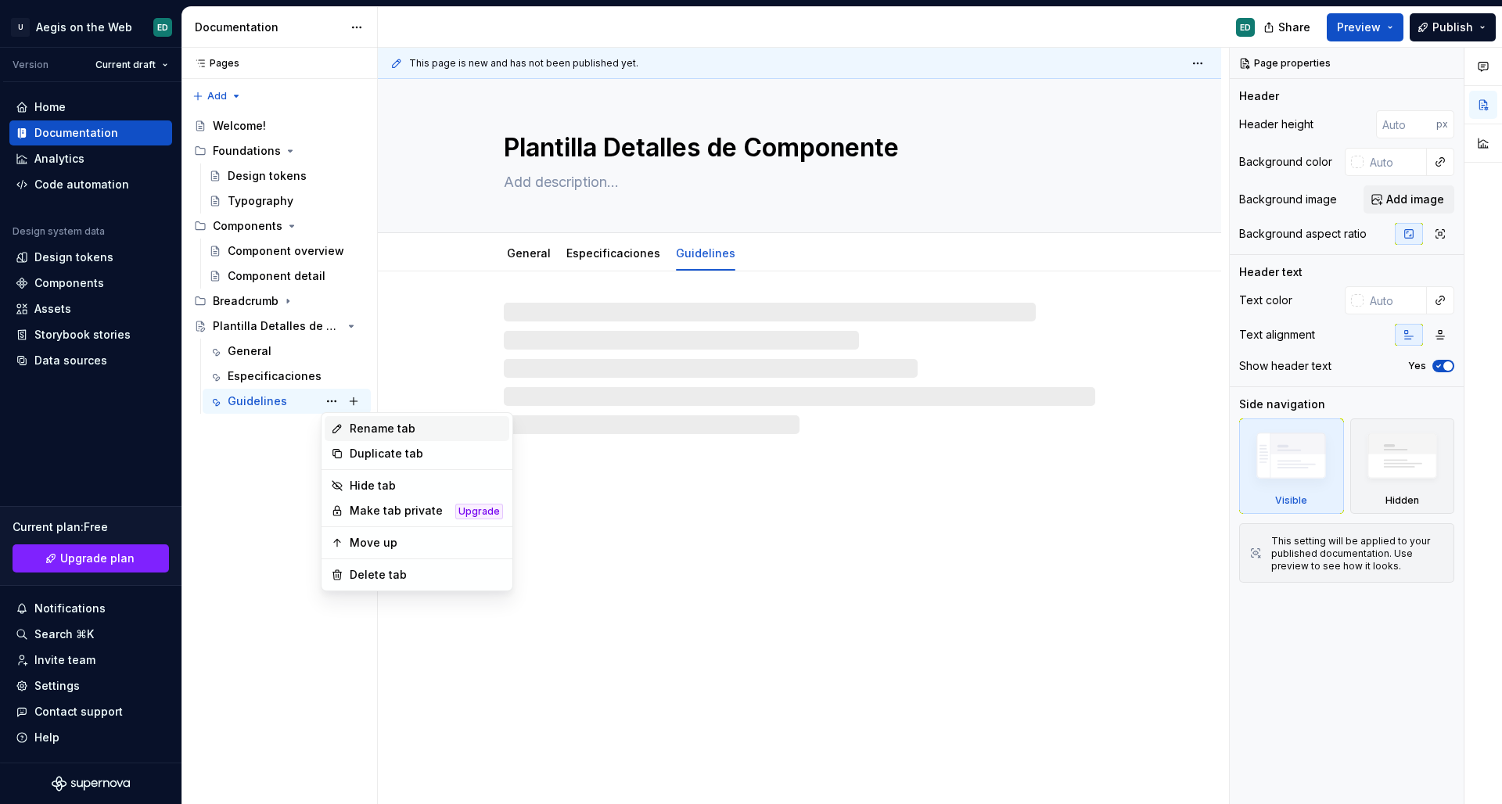
type textarea "*"
click at [376, 431] on div "Rename tab" at bounding box center [426, 429] width 153 height 16
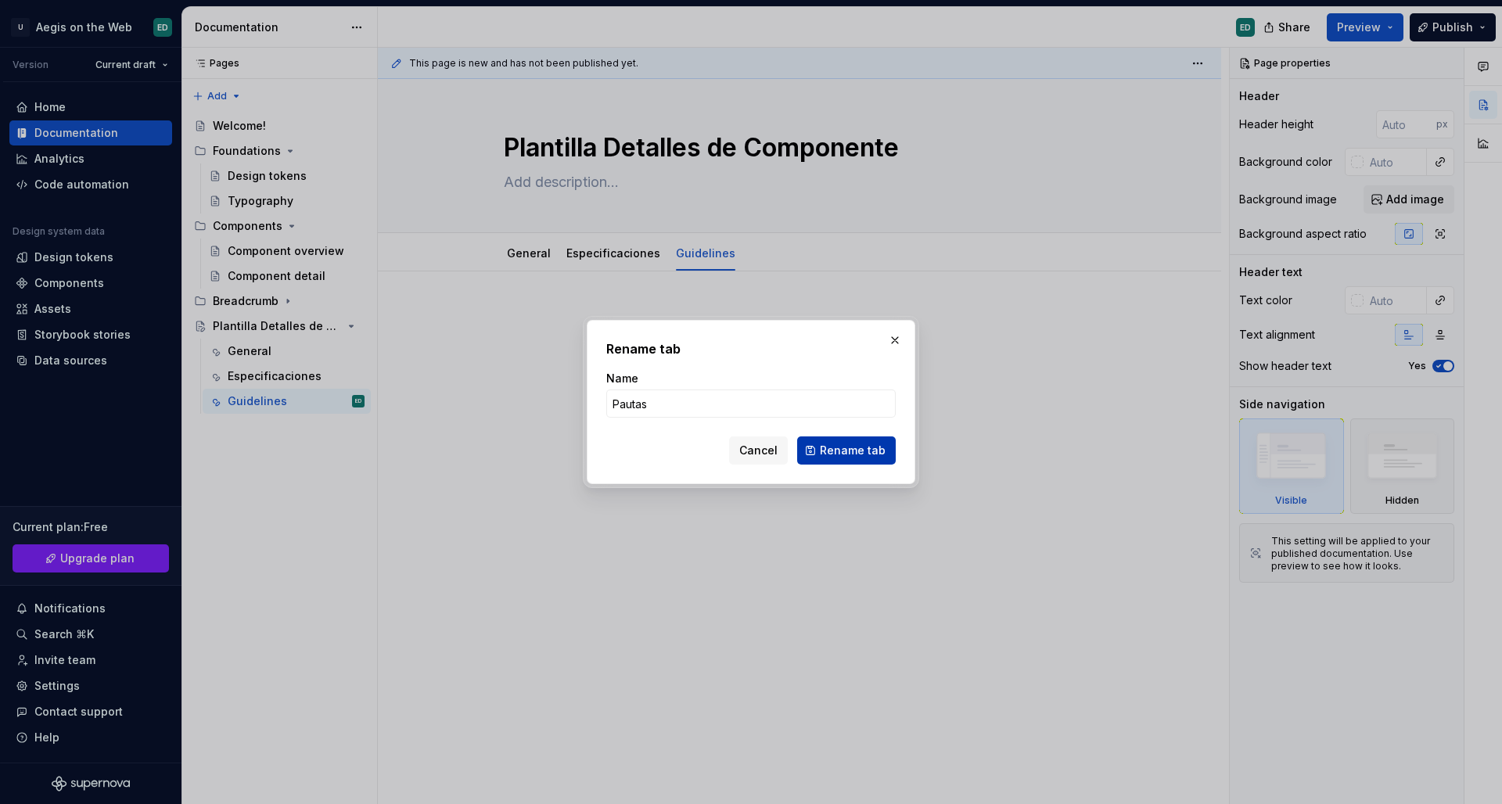
type input "Pautas"
click at [860, 456] on span "Rename tab" at bounding box center [853, 451] width 66 height 16
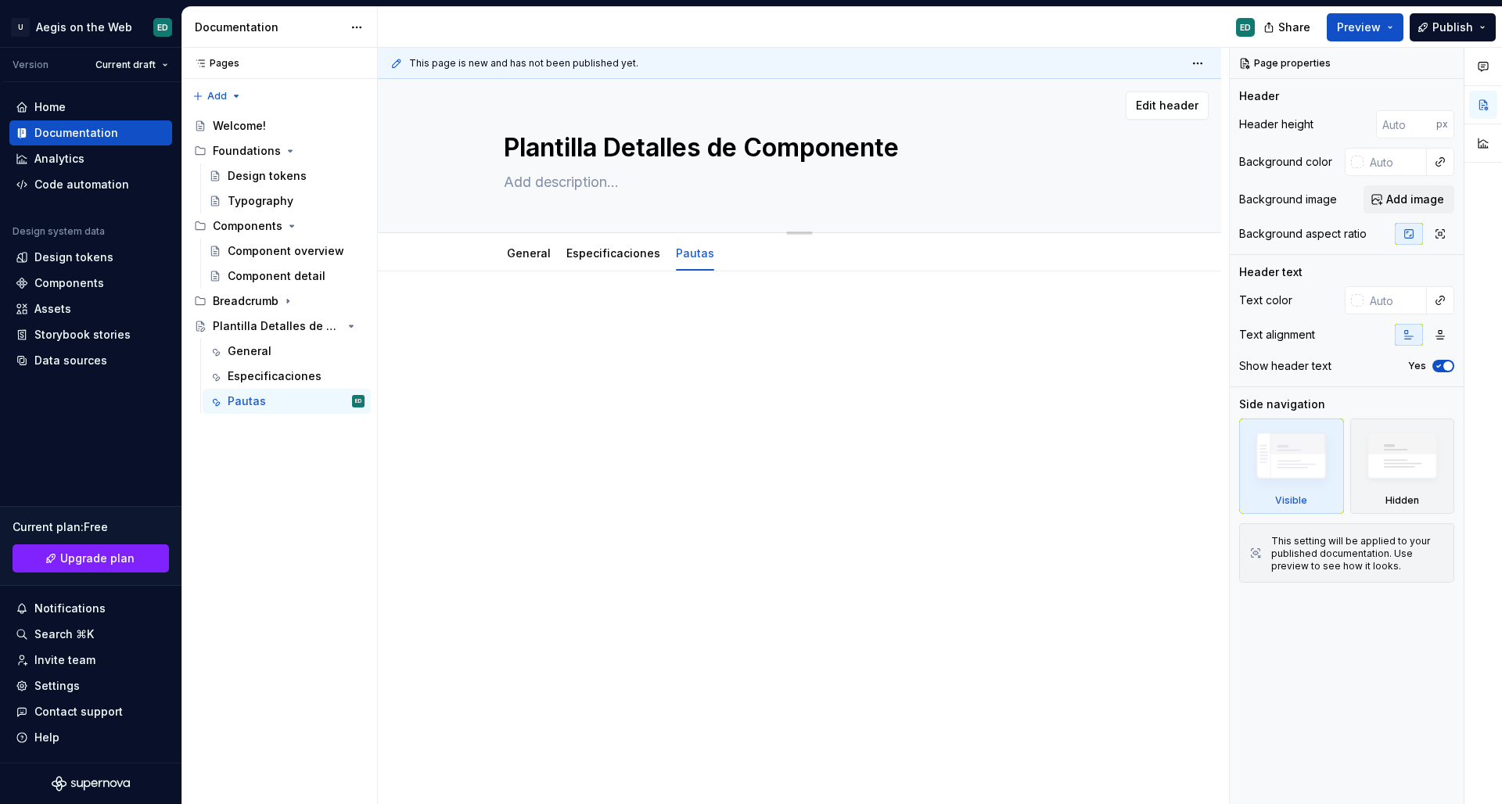
type textarea "*"
click at [755, 261] on button "Add tab" at bounding box center [761, 254] width 63 height 22
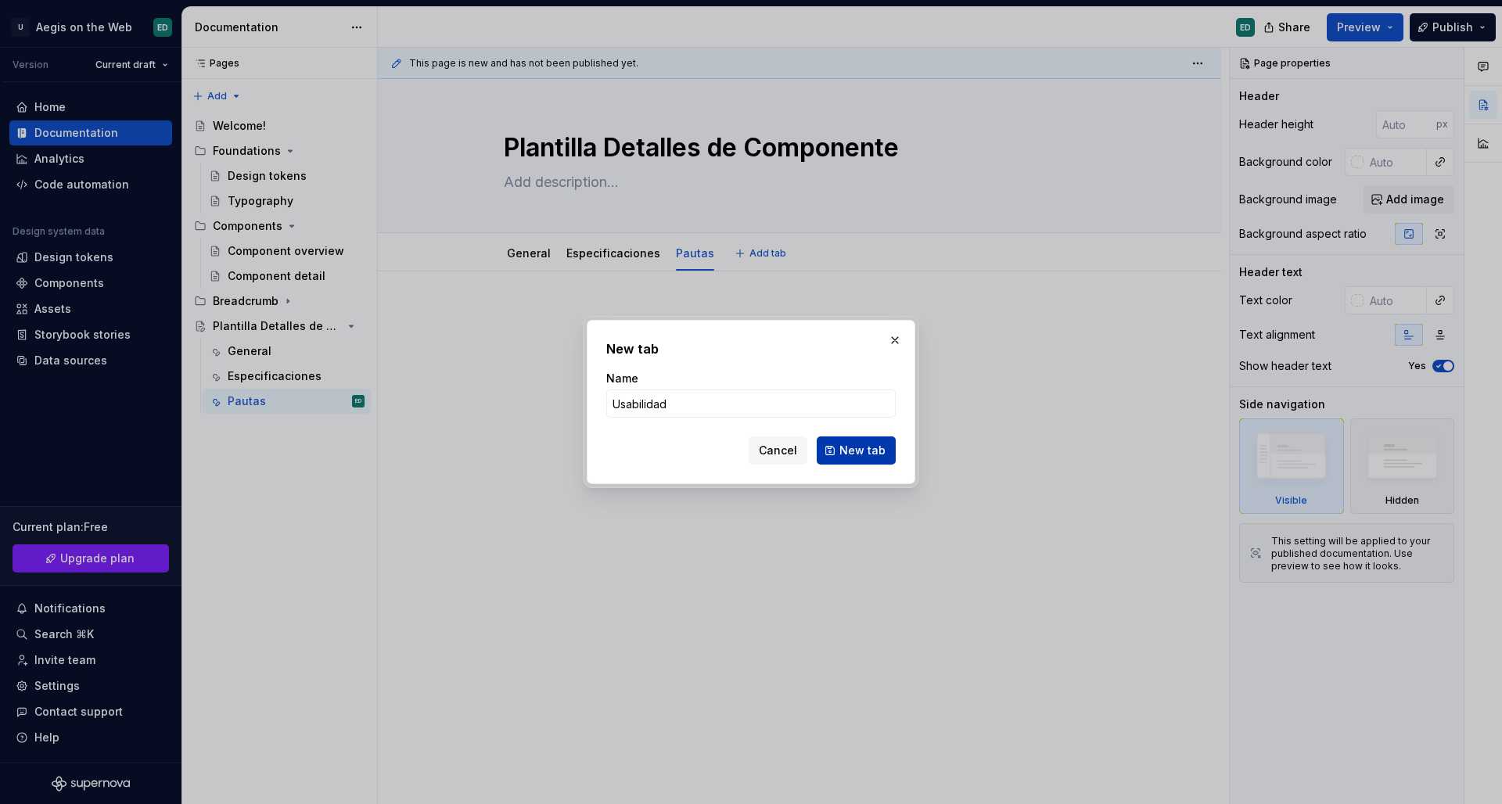
type input "Usabilidad"
click at [844, 446] on span "New tab" at bounding box center [863, 451] width 46 height 16
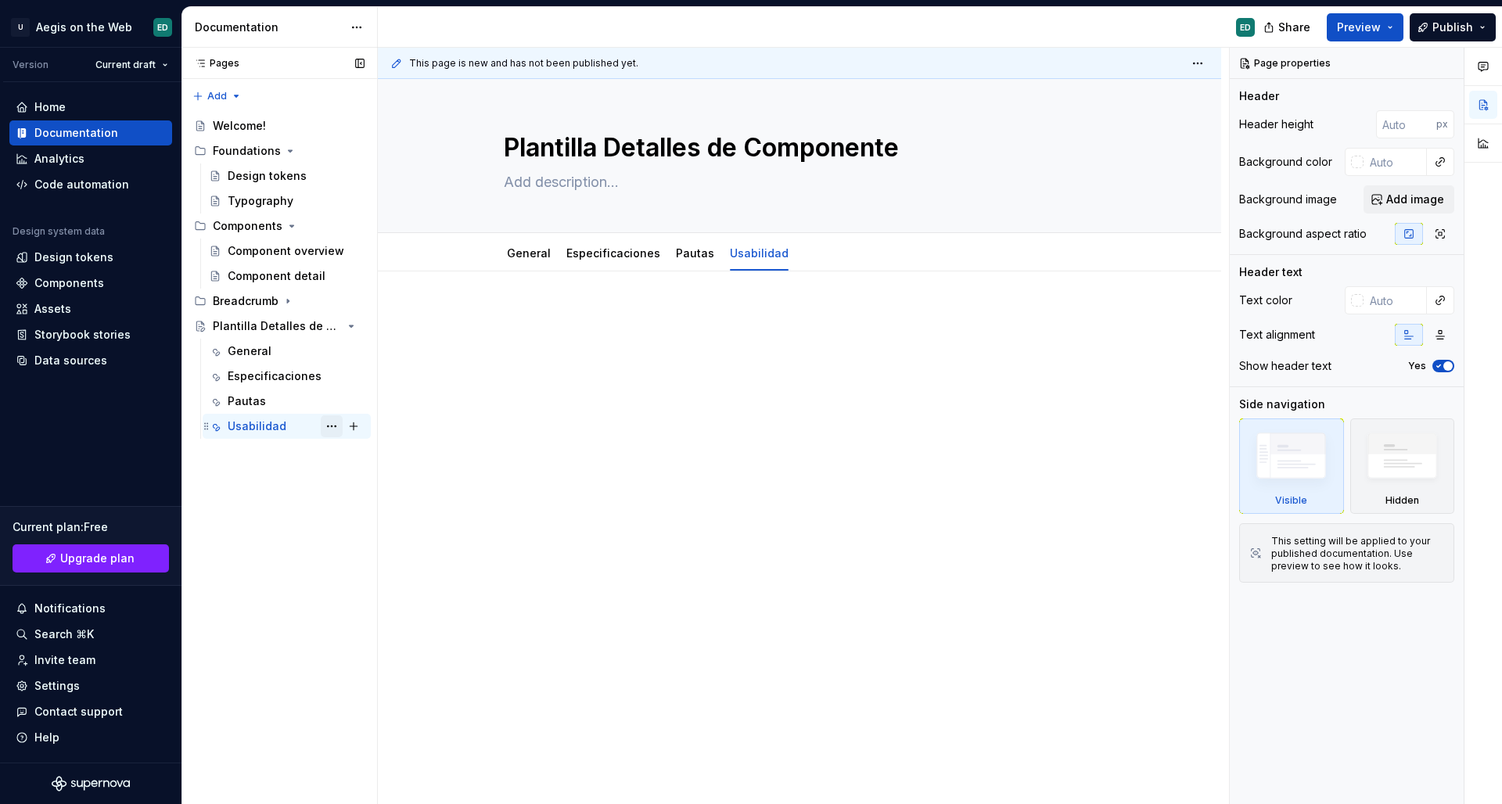
click at [336, 428] on button "Page tree" at bounding box center [332, 426] width 22 height 22
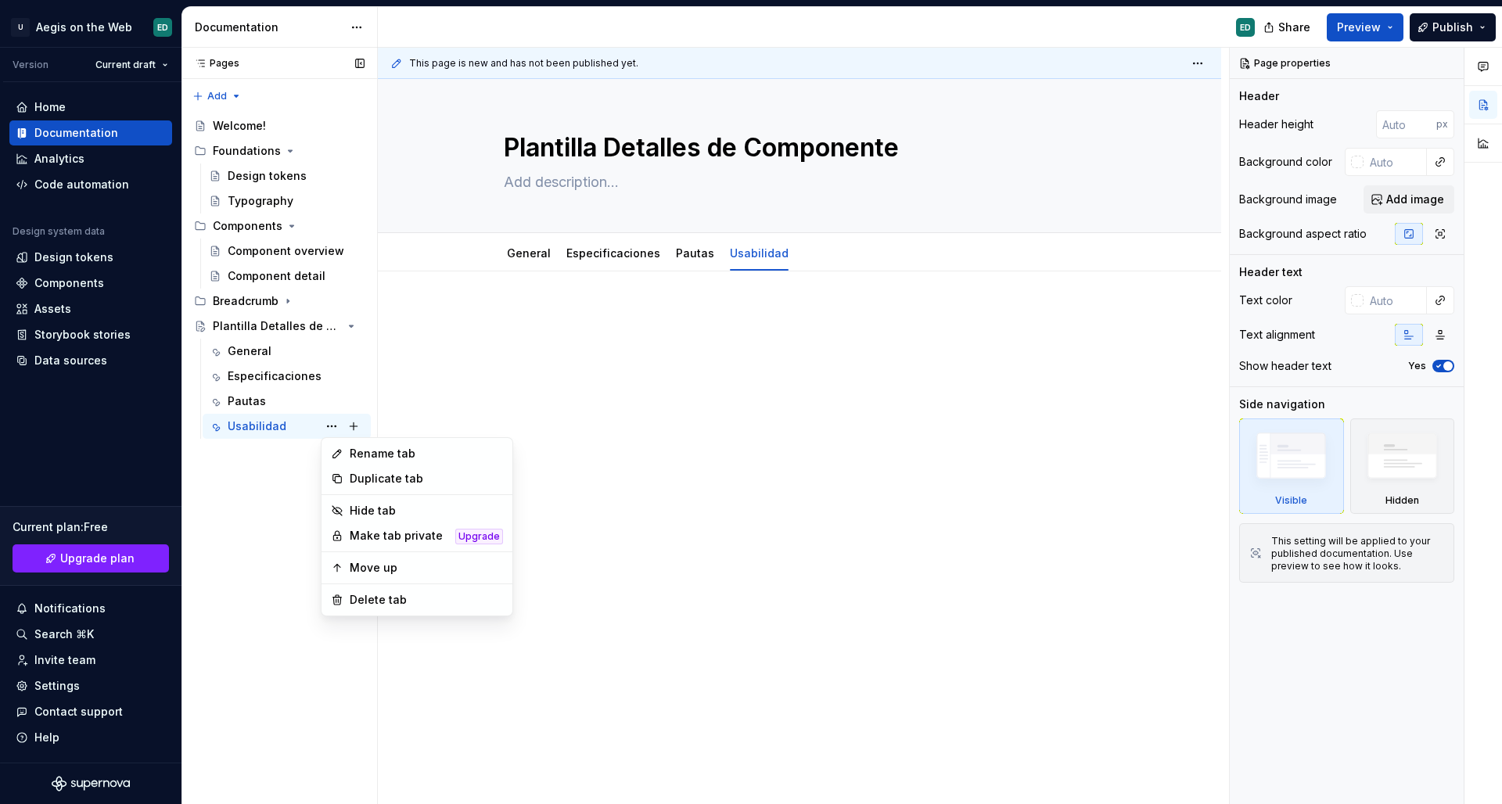
type textarea "*"
click at [392, 456] on div "Rename tab" at bounding box center [426, 454] width 153 height 16
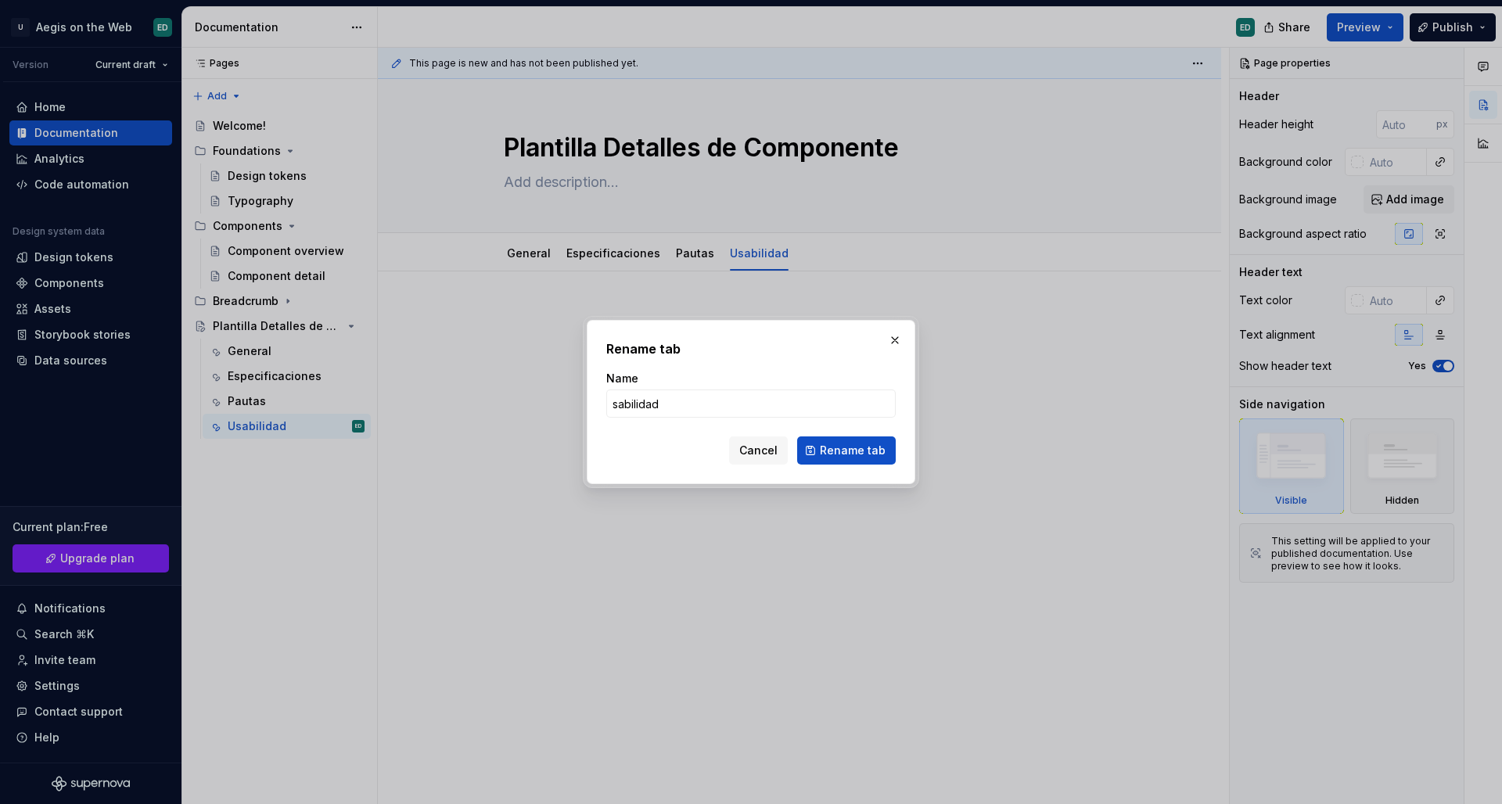
type input "Usabilidad"
click at [830, 452] on span "Rename tab" at bounding box center [853, 451] width 66 height 16
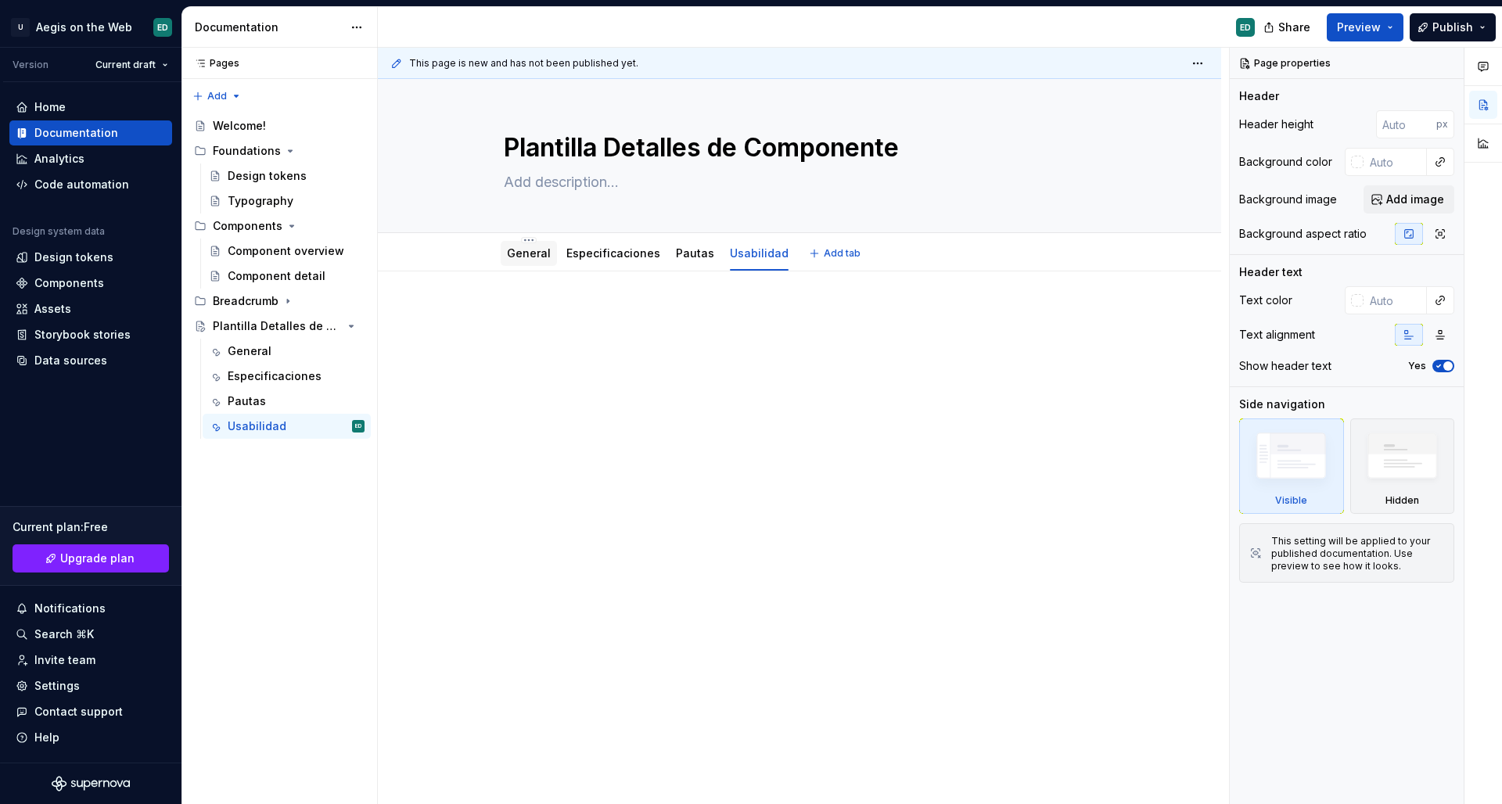
click at [544, 245] on div "General" at bounding box center [529, 253] width 44 height 19
click at [538, 252] on link "General" at bounding box center [529, 252] width 44 height 13
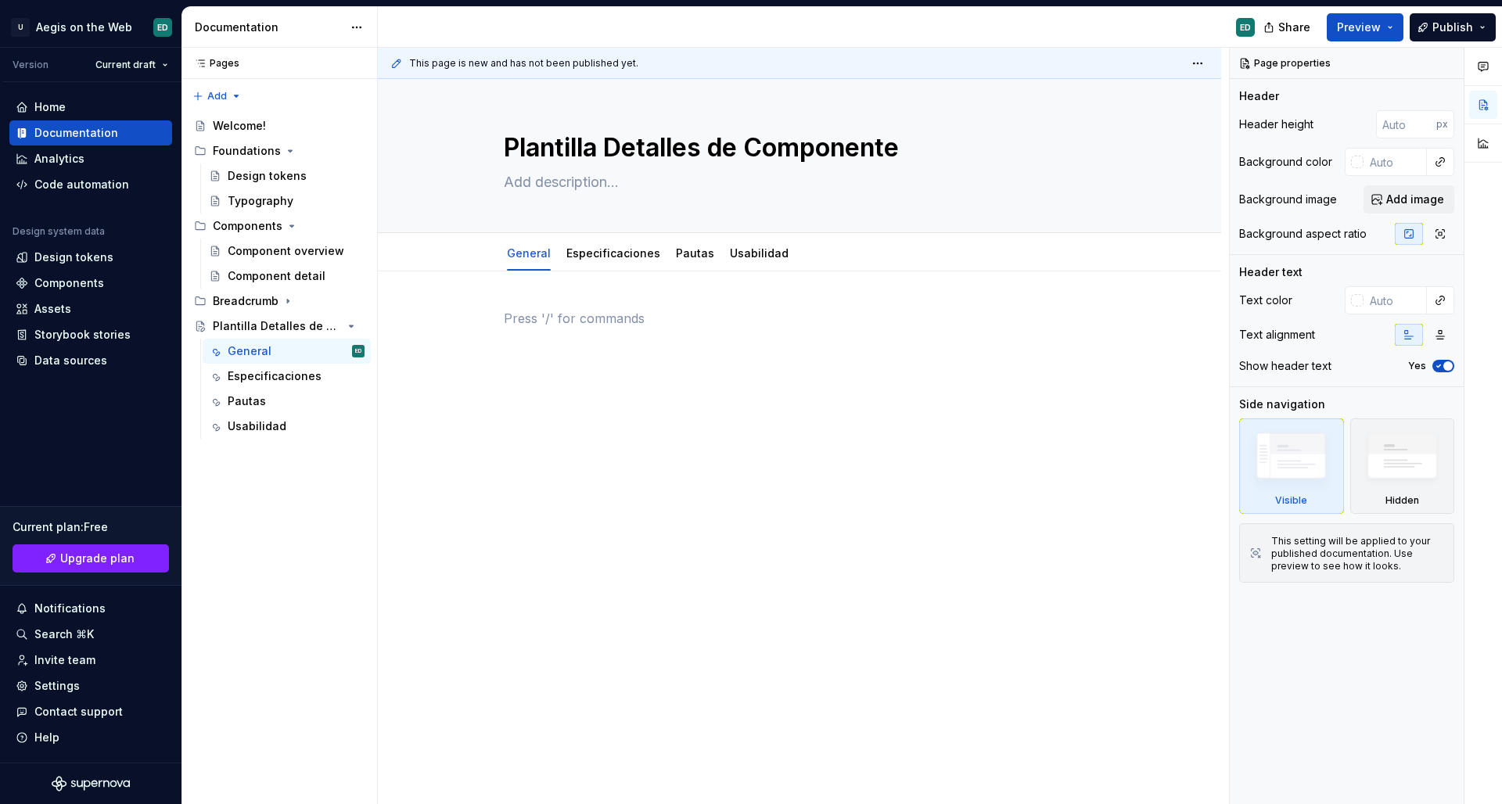
click at [581, 337] on div at bounding box center [800, 338] width 592 height 59
type textarea "*"
click at [465, 317] on div at bounding box center [799, 450] width 843 height 357
click at [536, 328] on div at bounding box center [800, 338] width 592 height 59
click at [409, 293] on div "This page is new and has not been published yet. Plantilla Detalles de Componen…" at bounding box center [803, 426] width 851 height 757
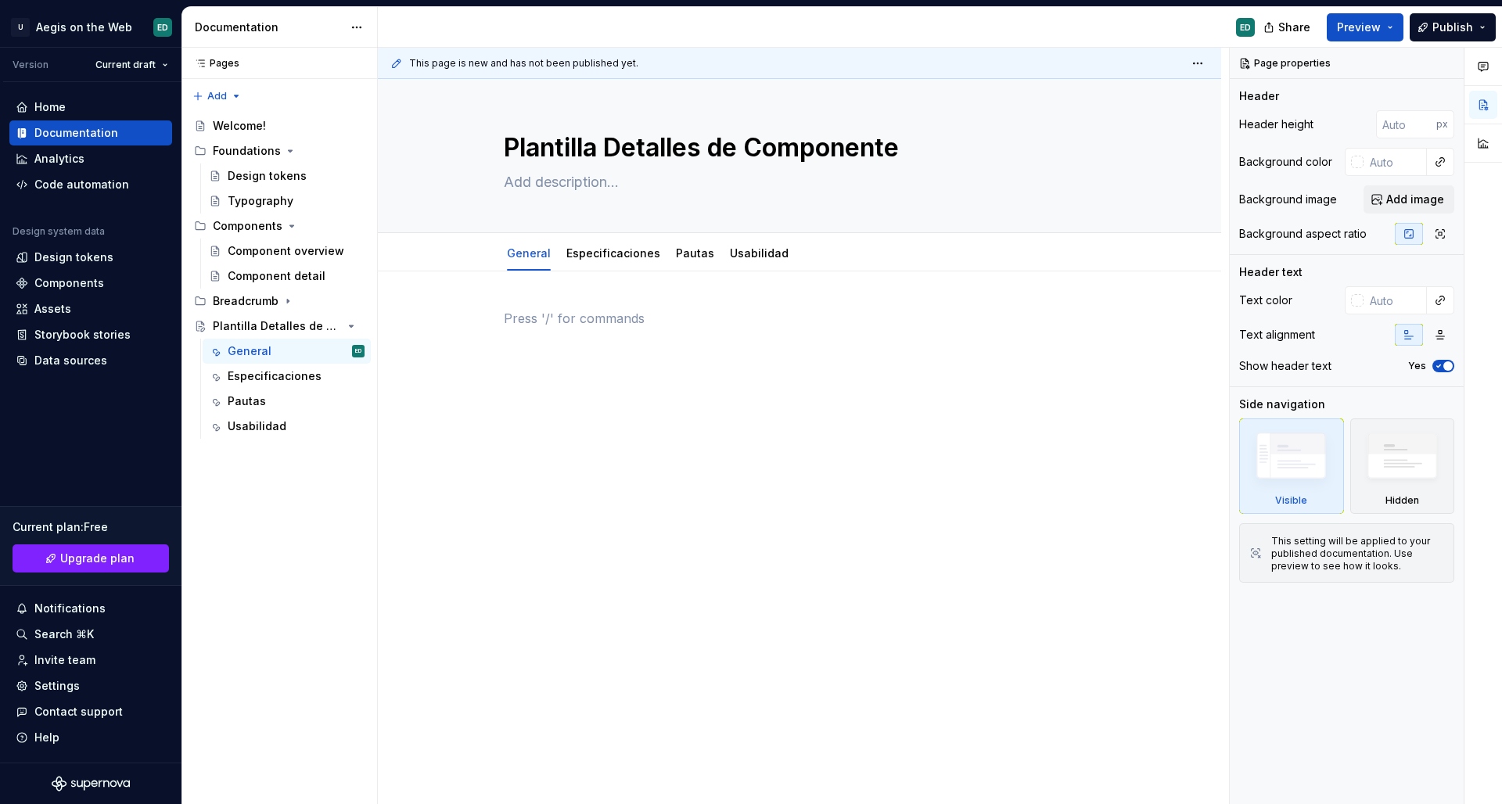
click at [571, 314] on p at bounding box center [800, 318] width 592 height 19
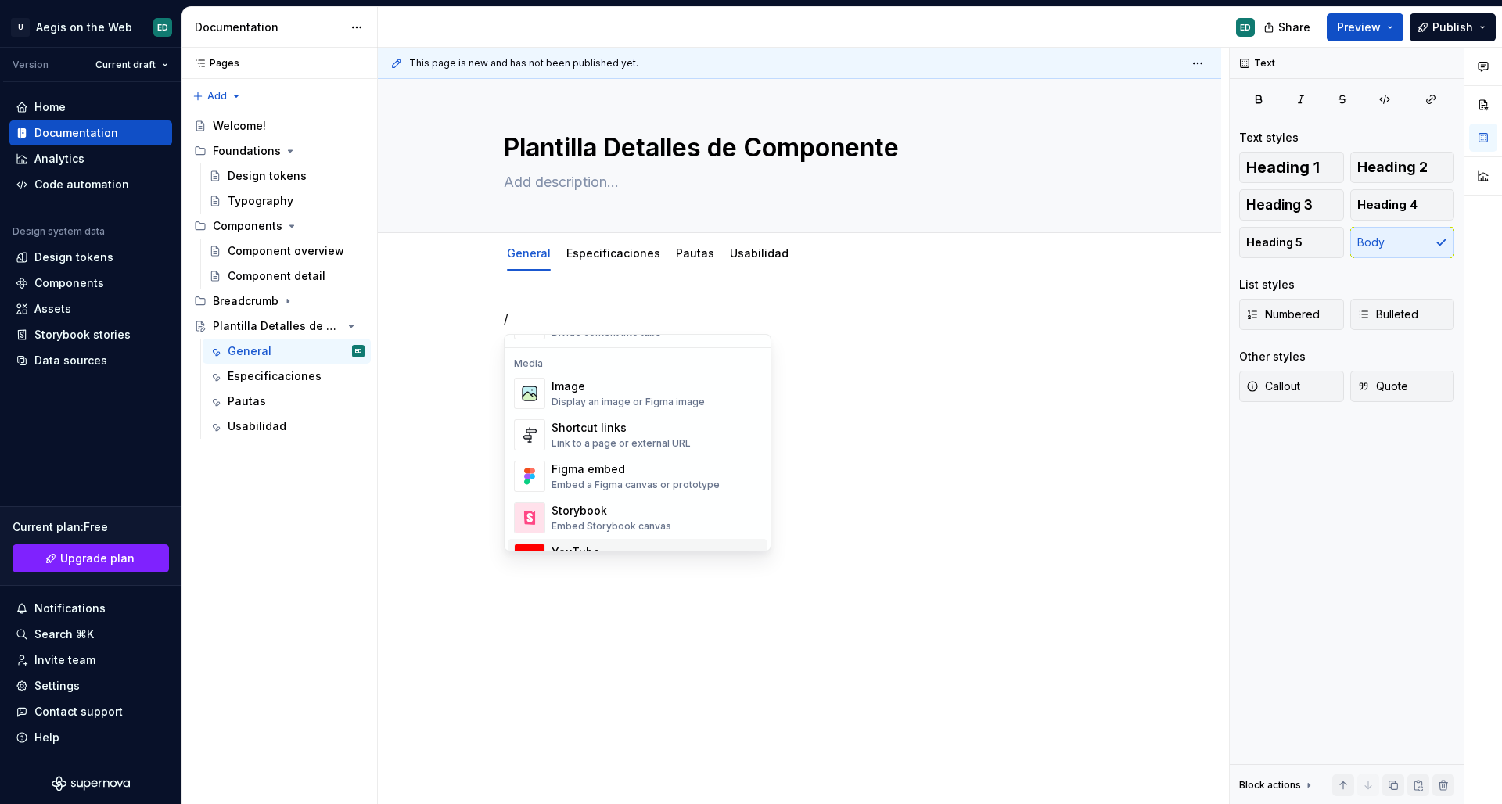
scroll to position [693, 0]
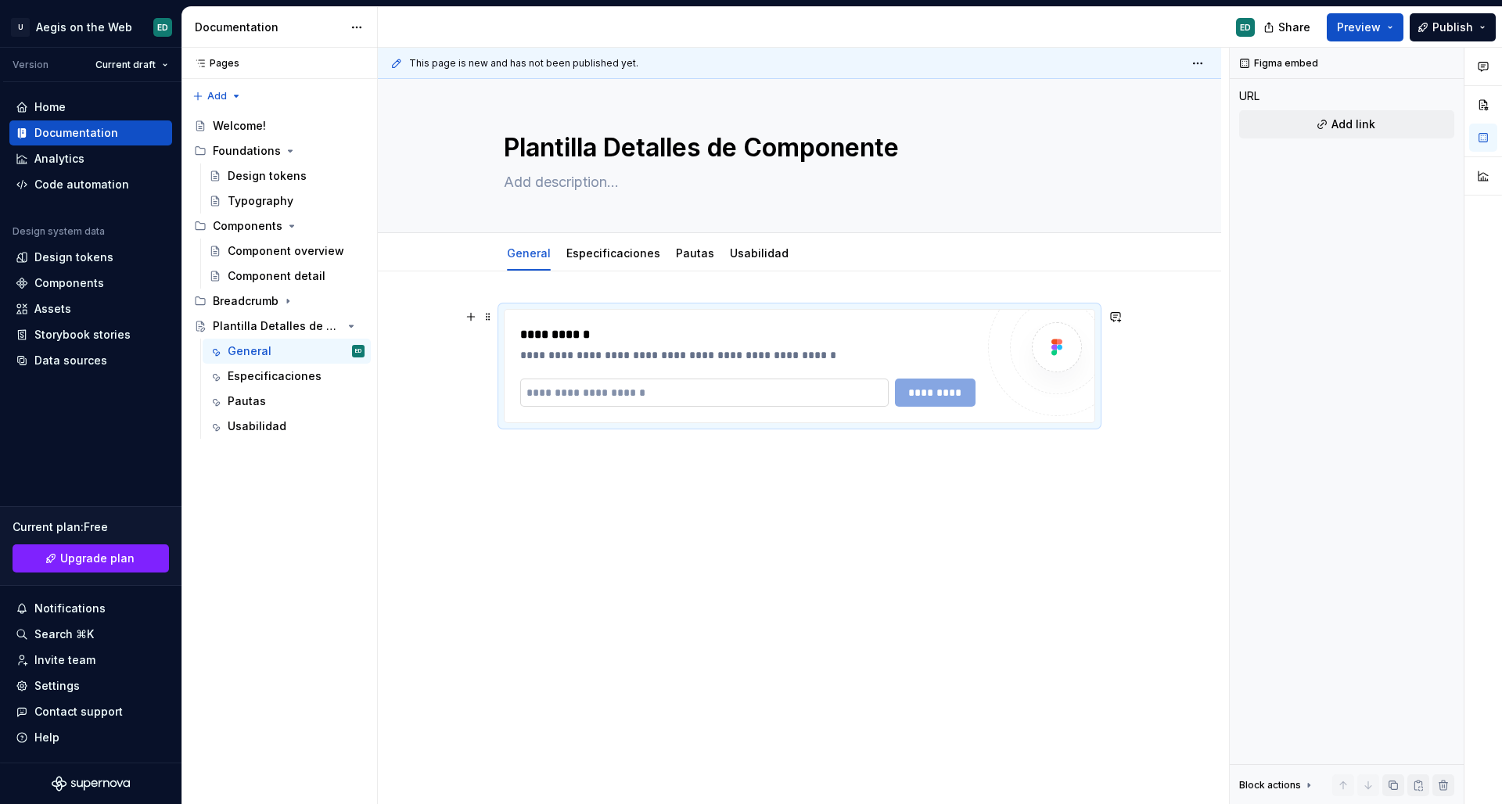
click at [831, 402] on input "text" at bounding box center [704, 393] width 369 height 28
click at [844, 351] on div "**********" at bounding box center [747, 355] width 455 height 16
click at [499, 462] on div "**********" at bounding box center [803, 426] width 851 height 757
click at [506, 444] on div "**********" at bounding box center [799, 478] width 843 height 412
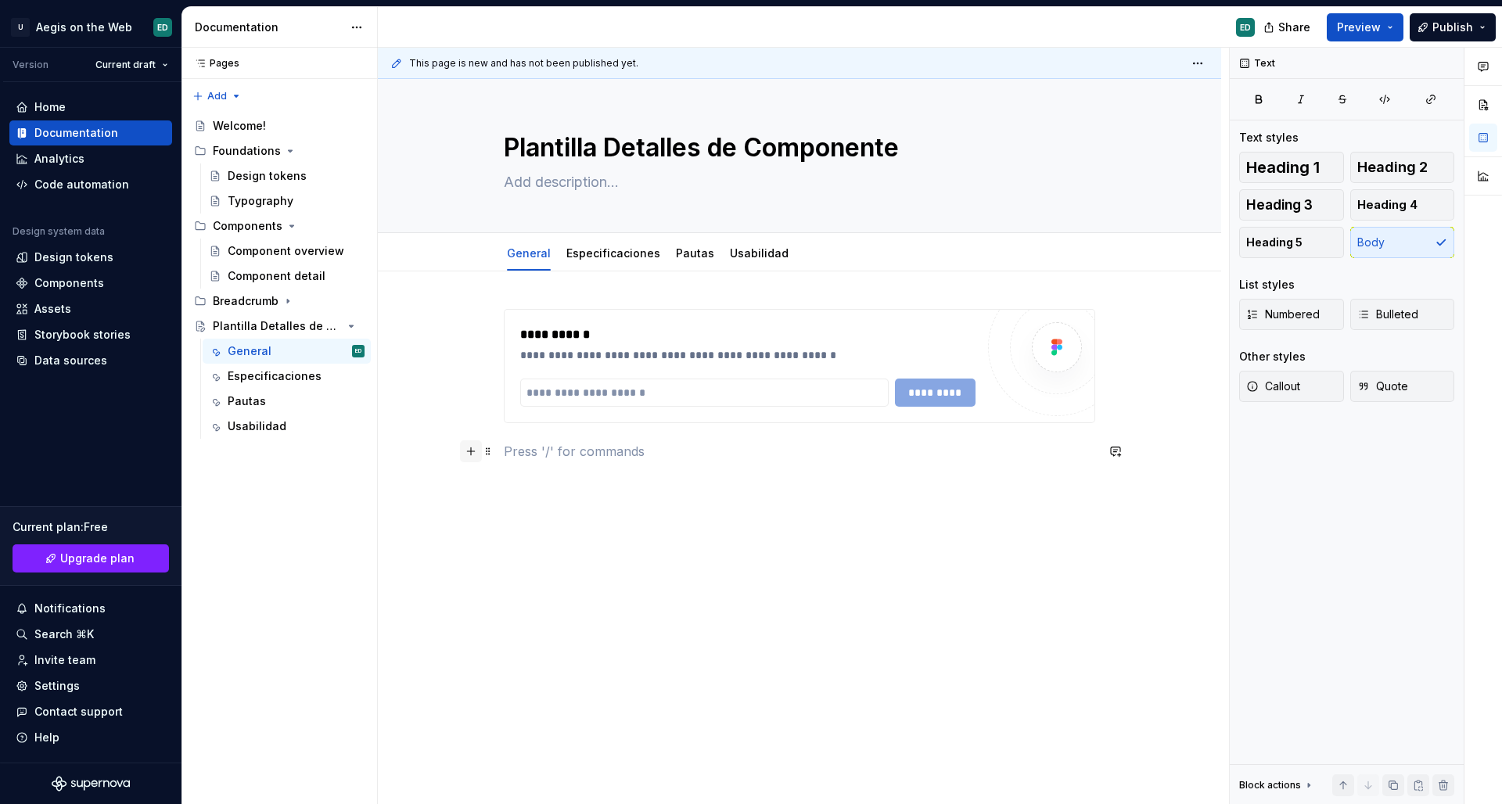
click at [469, 456] on button "button" at bounding box center [471, 452] width 22 height 22
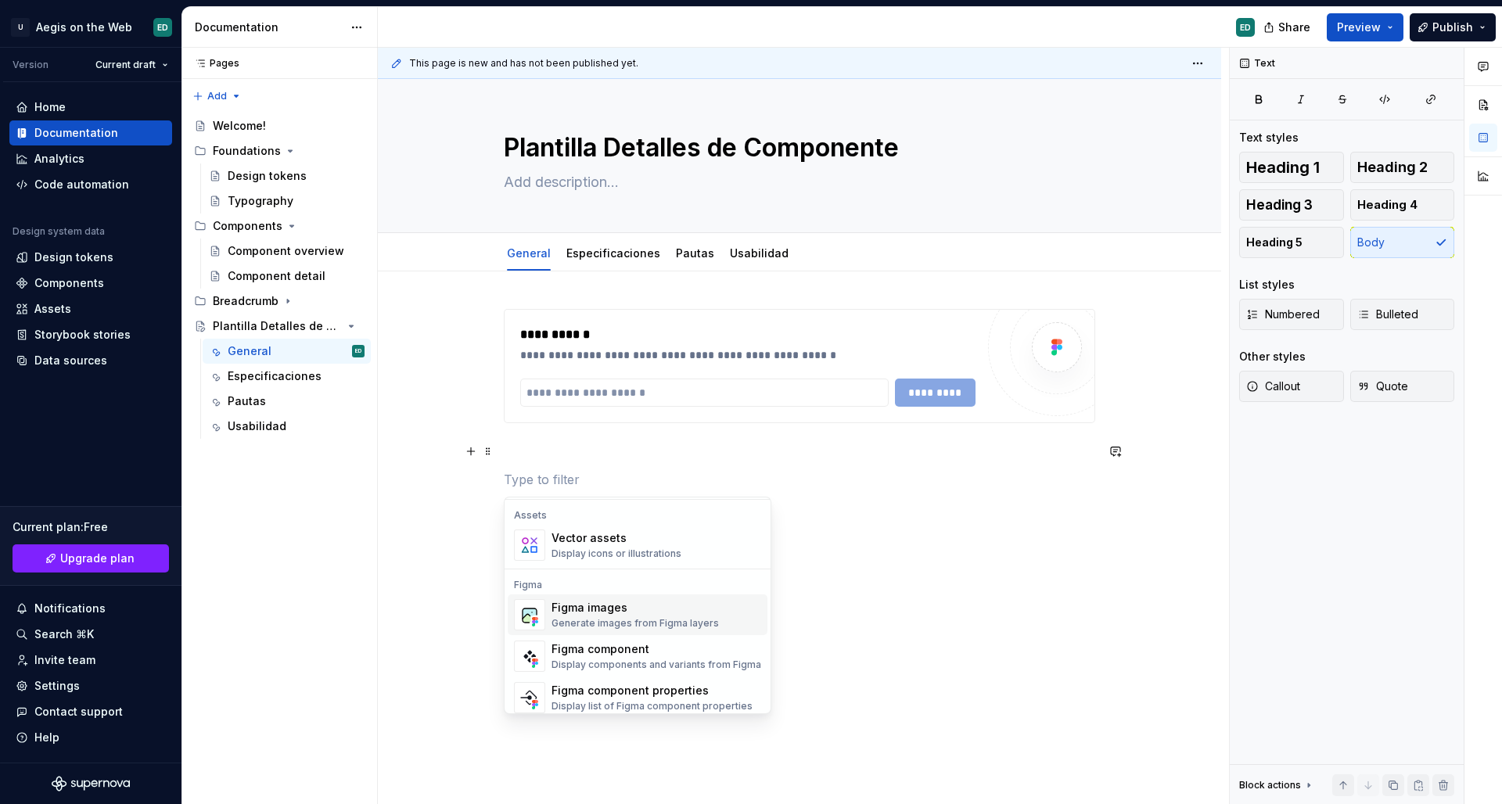
scroll to position [1414, 0]
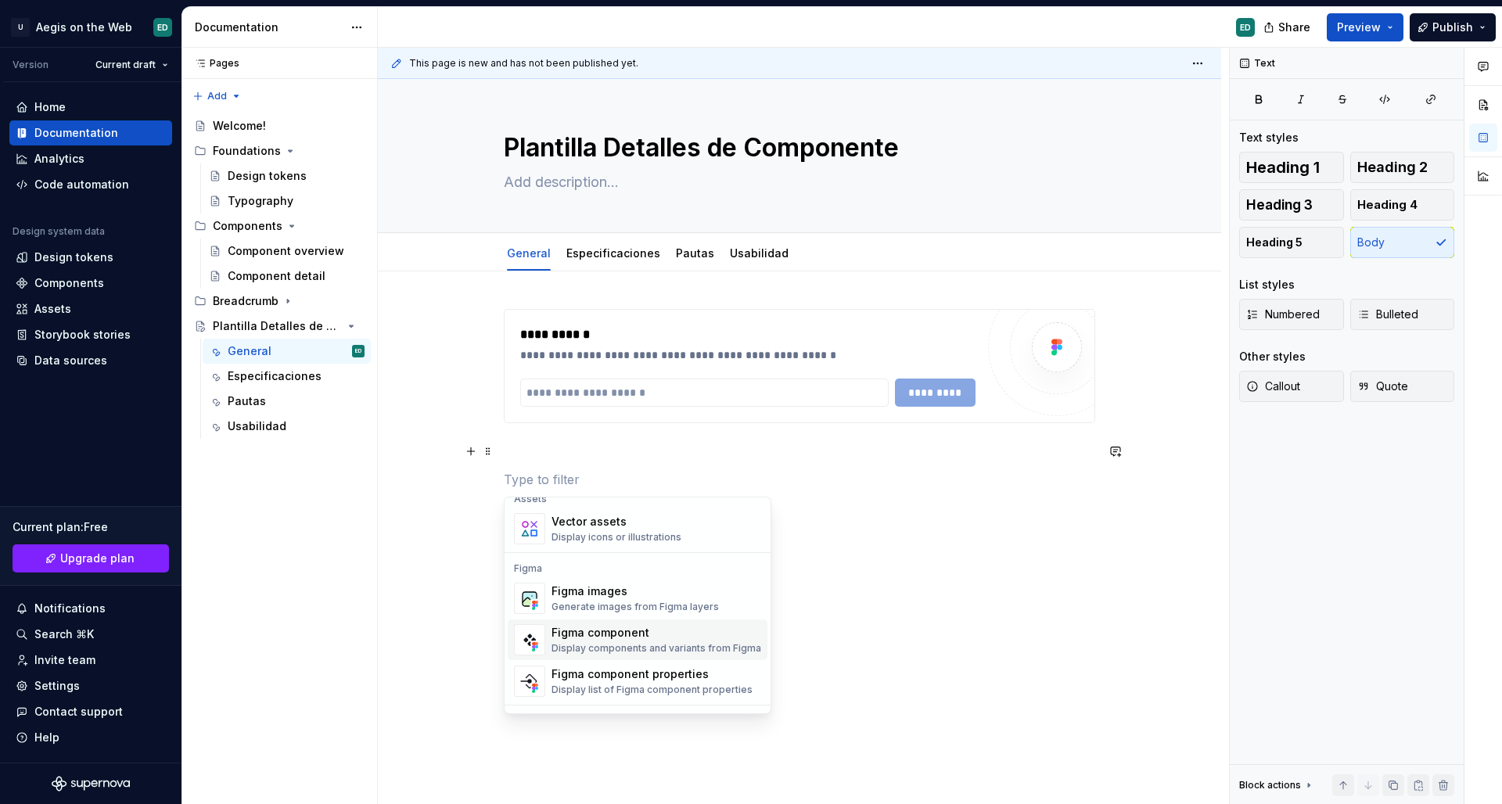
click at [647, 635] on div "Figma component" at bounding box center [657, 633] width 210 height 16
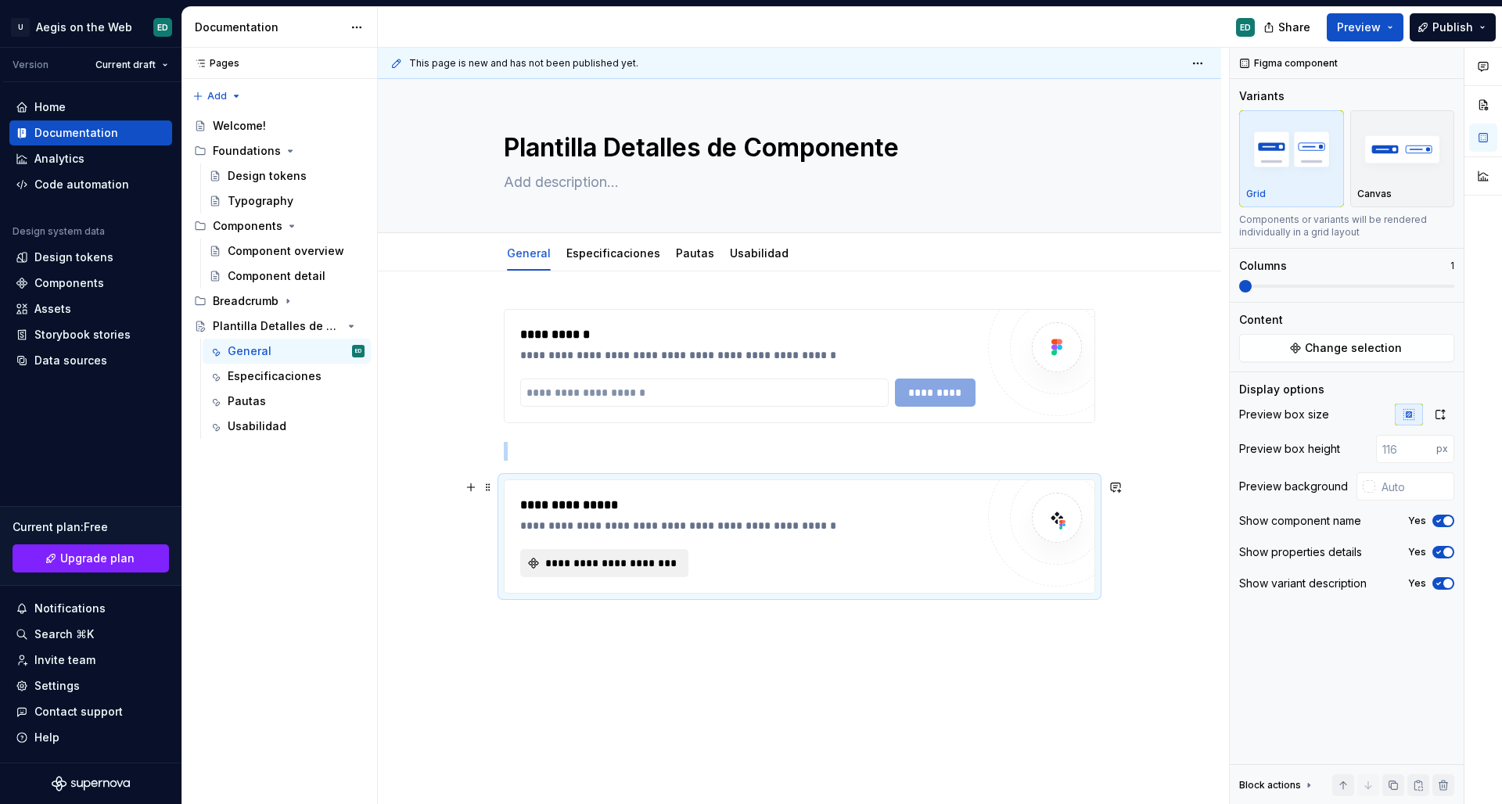
click at [614, 559] on span "**********" at bounding box center [610, 564] width 135 height 16
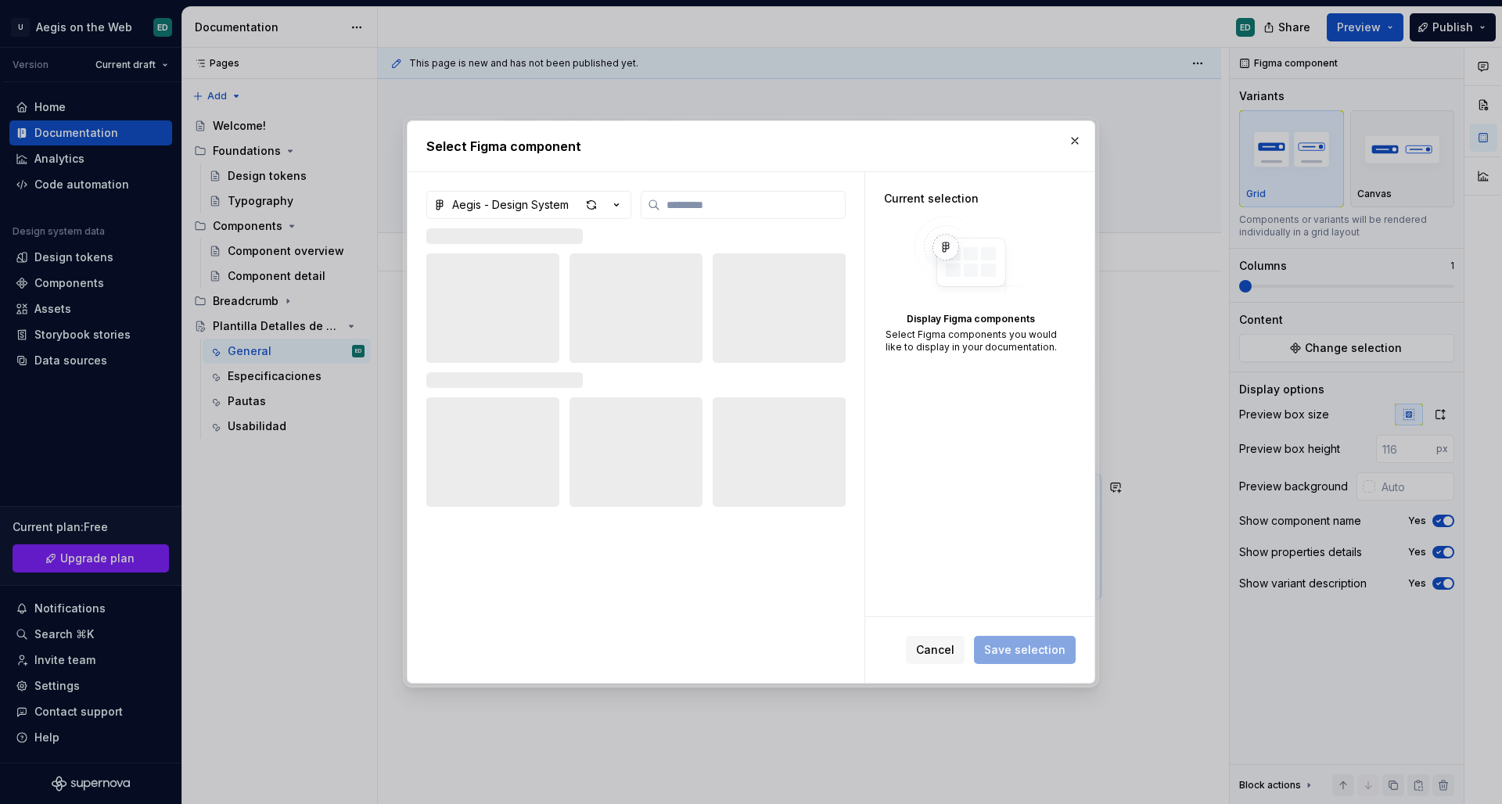
type textarea "*"
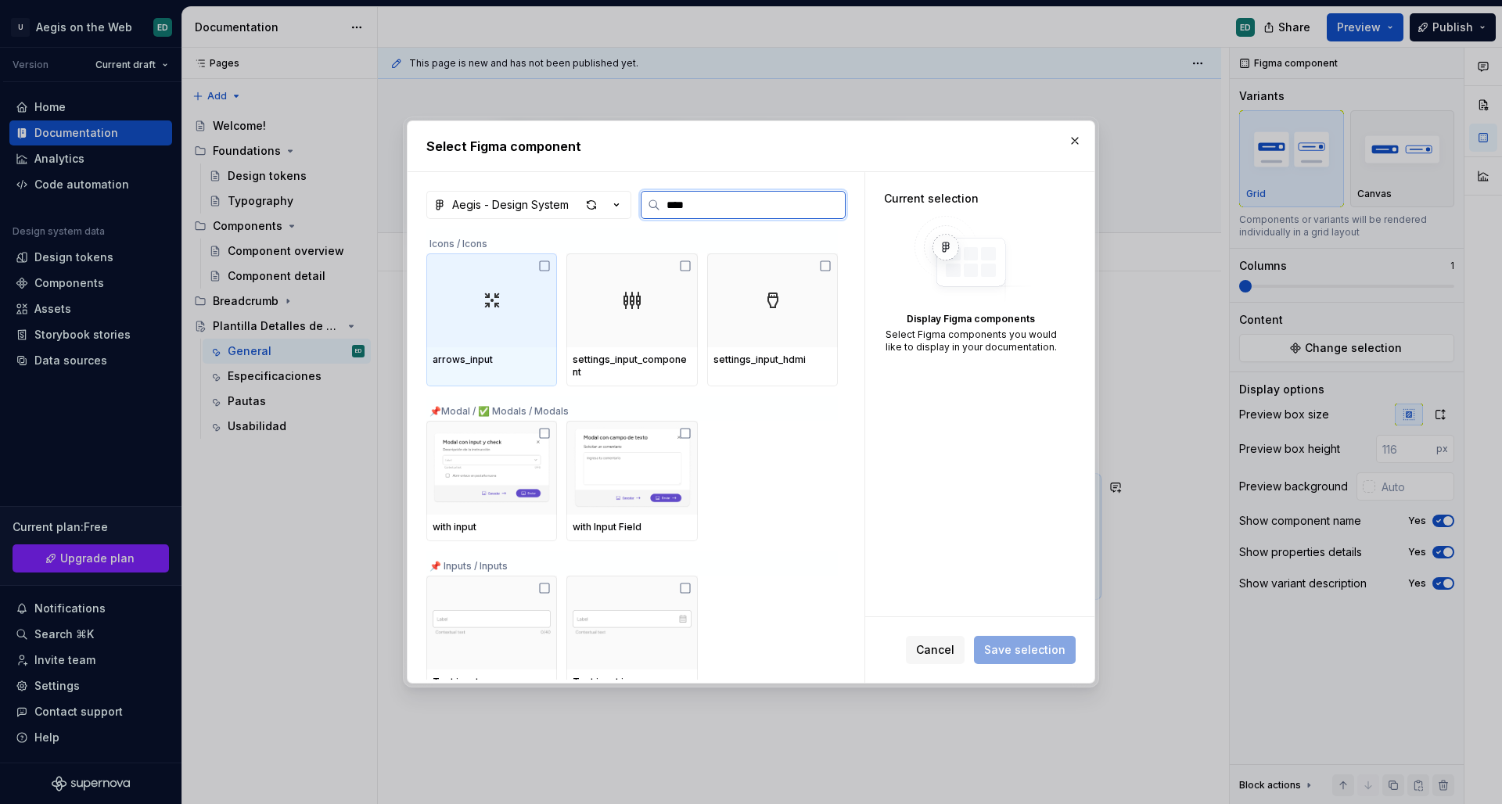
type input "*****"
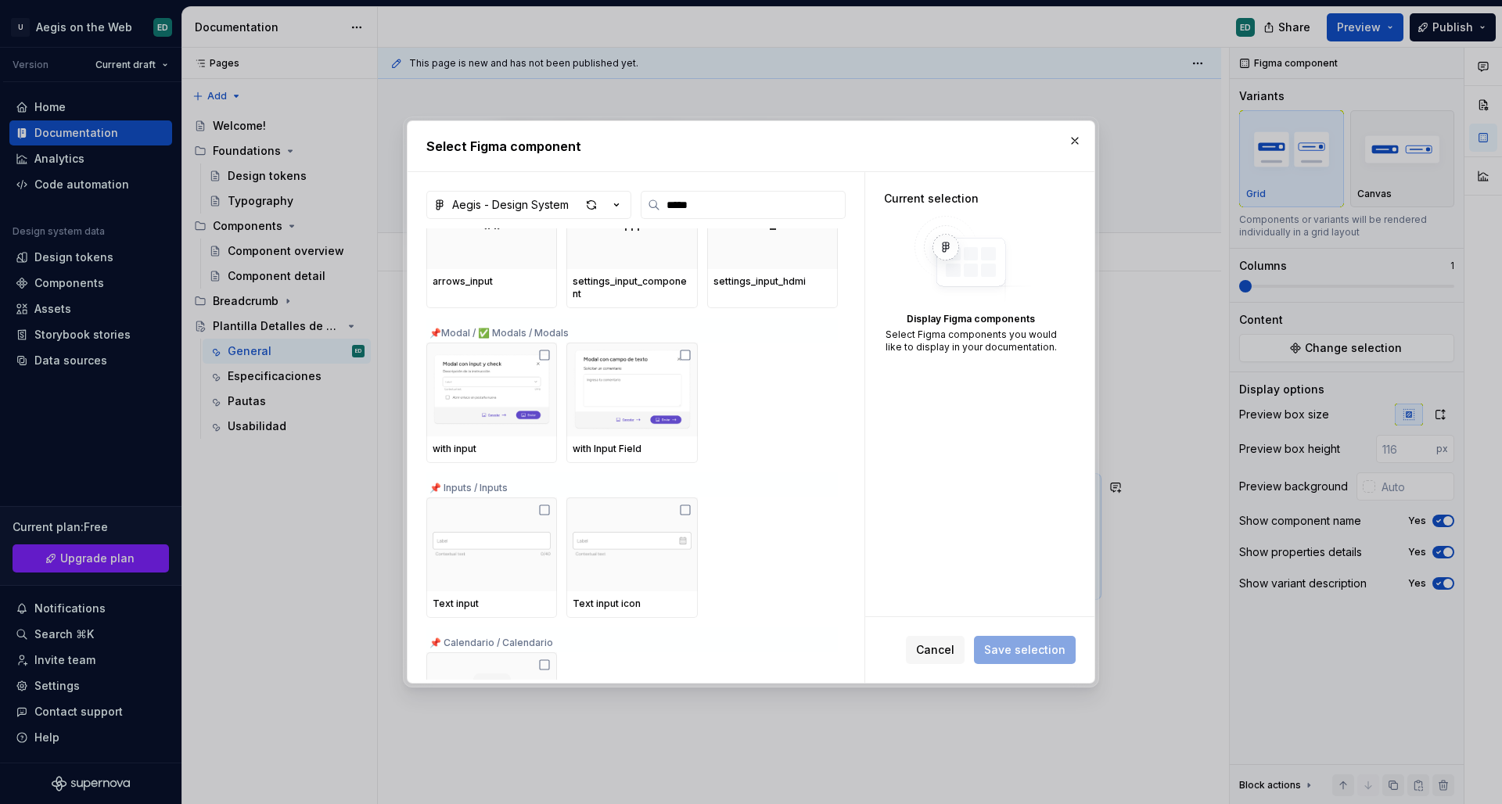
scroll to position [120, 0]
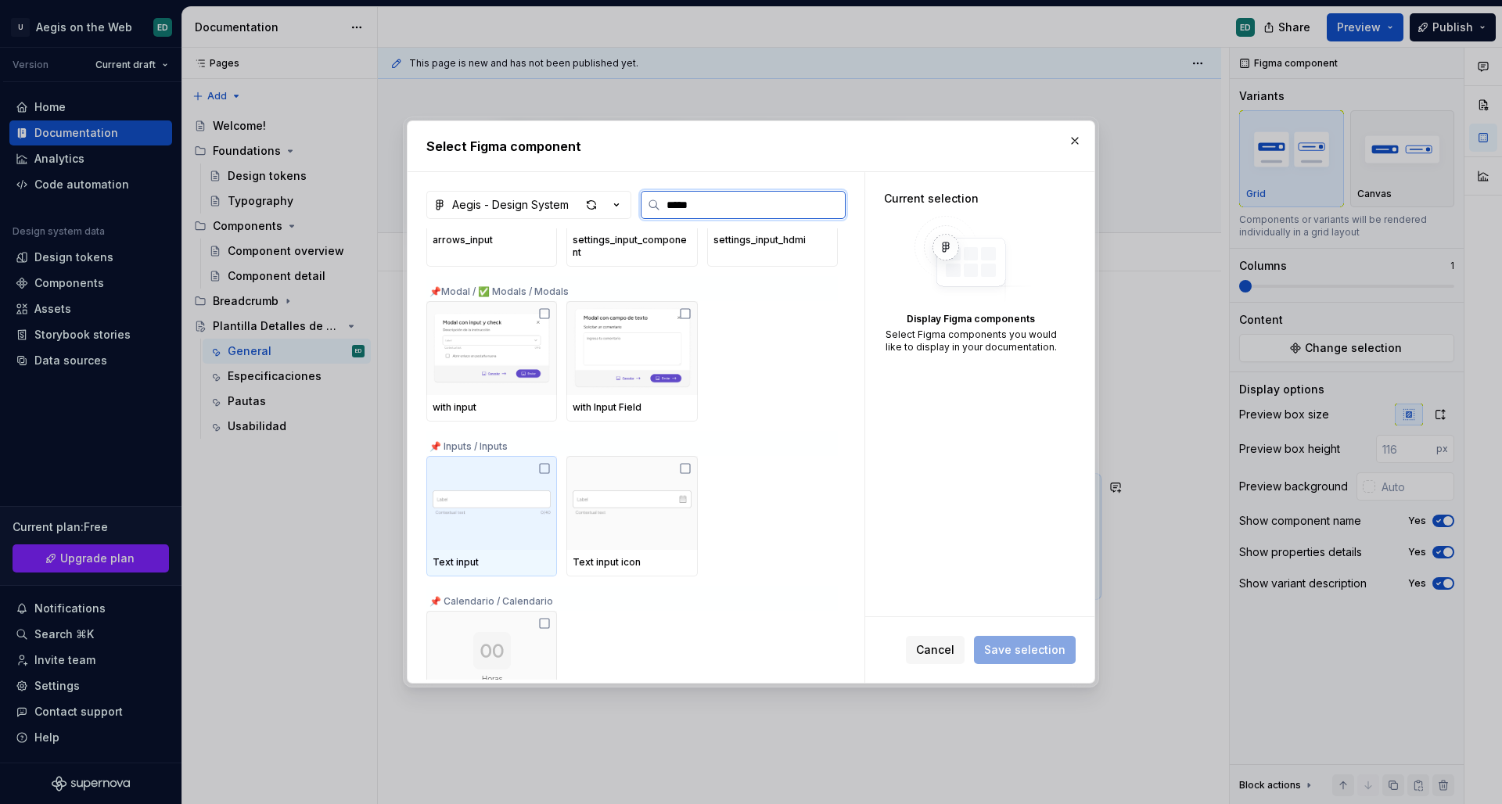
click at [470, 523] on img at bounding box center [492, 503] width 118 height 53
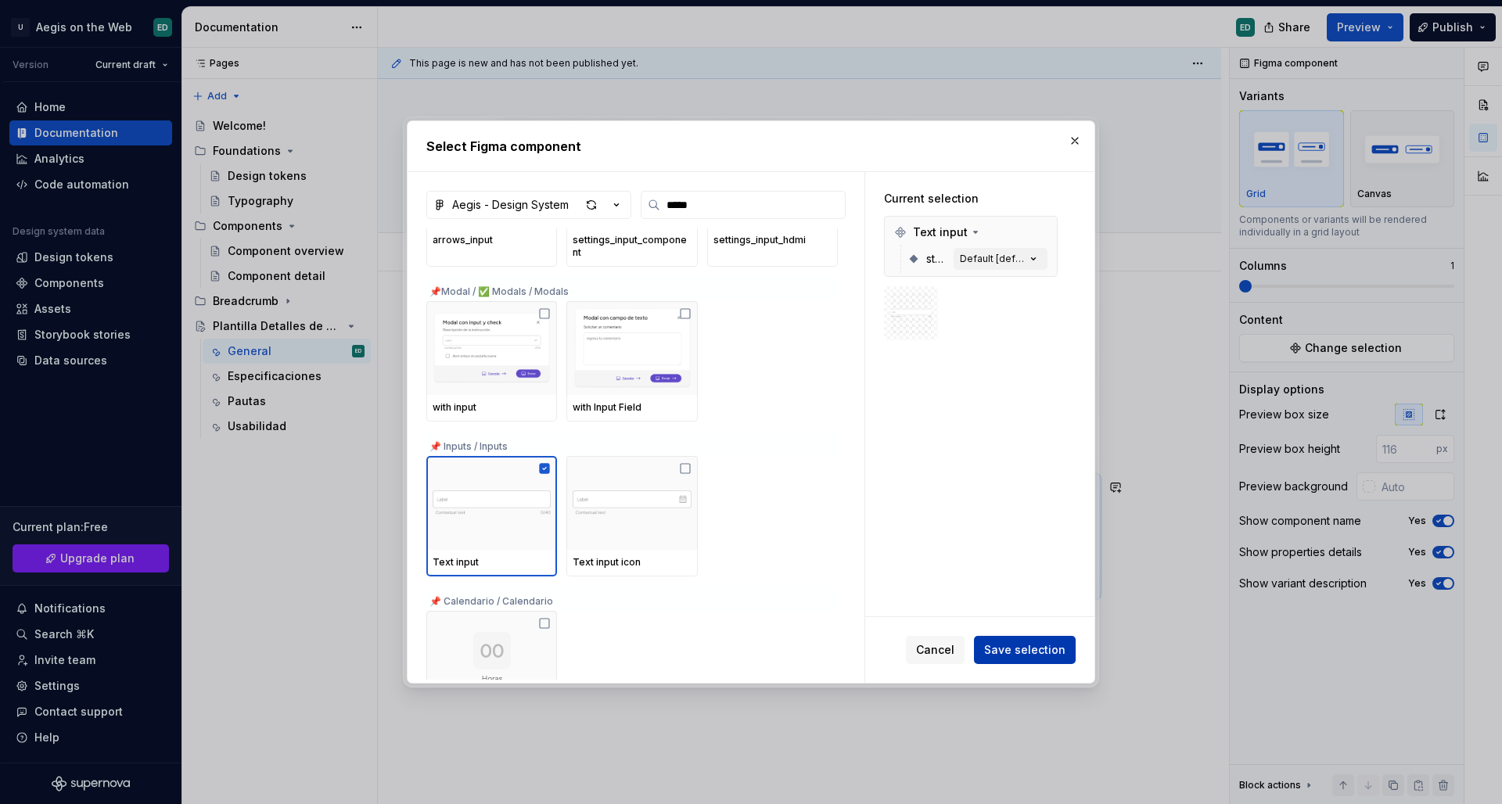
click at [1018, 653] on span "Save selection" at bounding box center [1024, 650] width 81 height 16
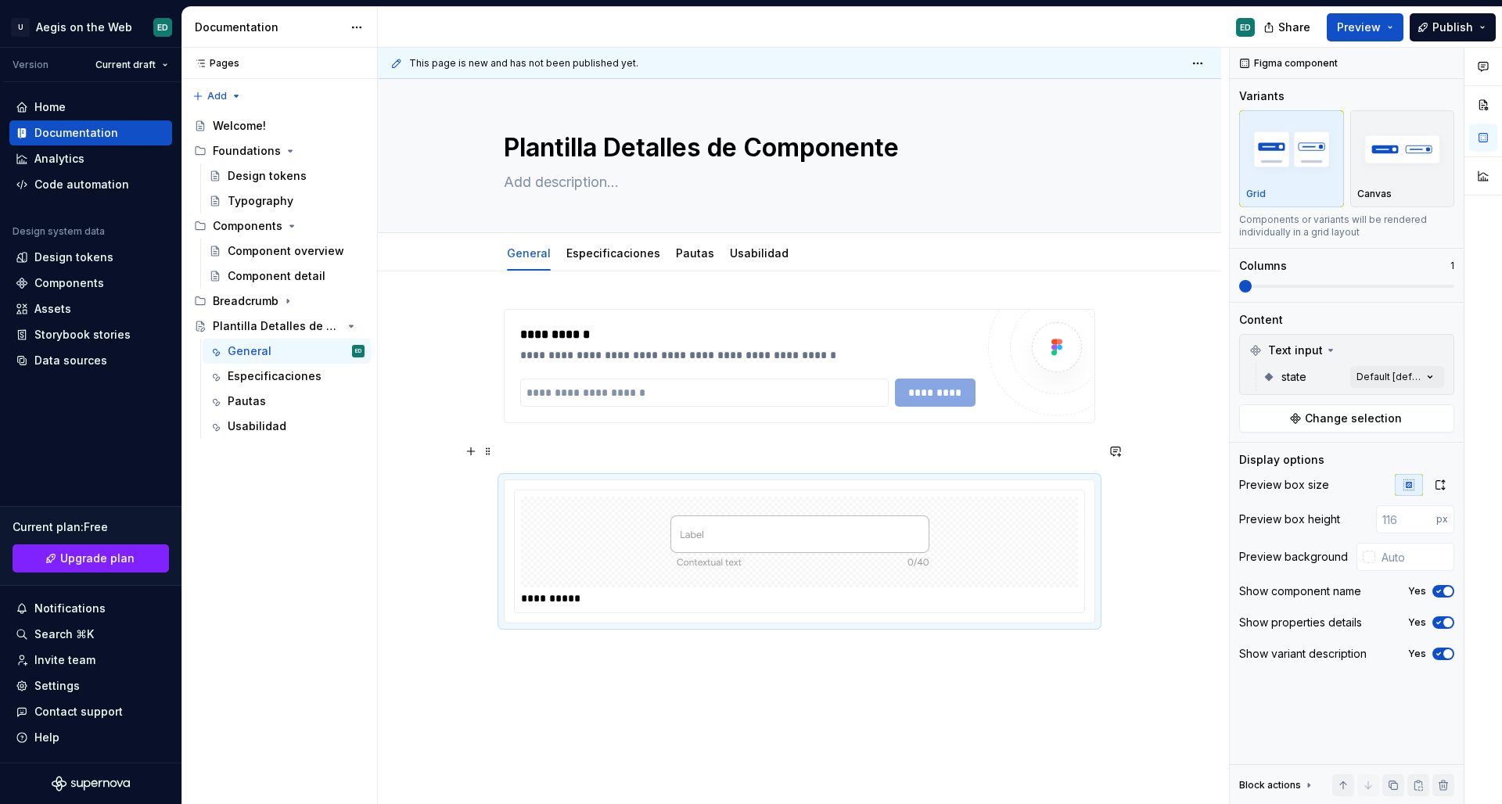
scroll to position [78, 0]
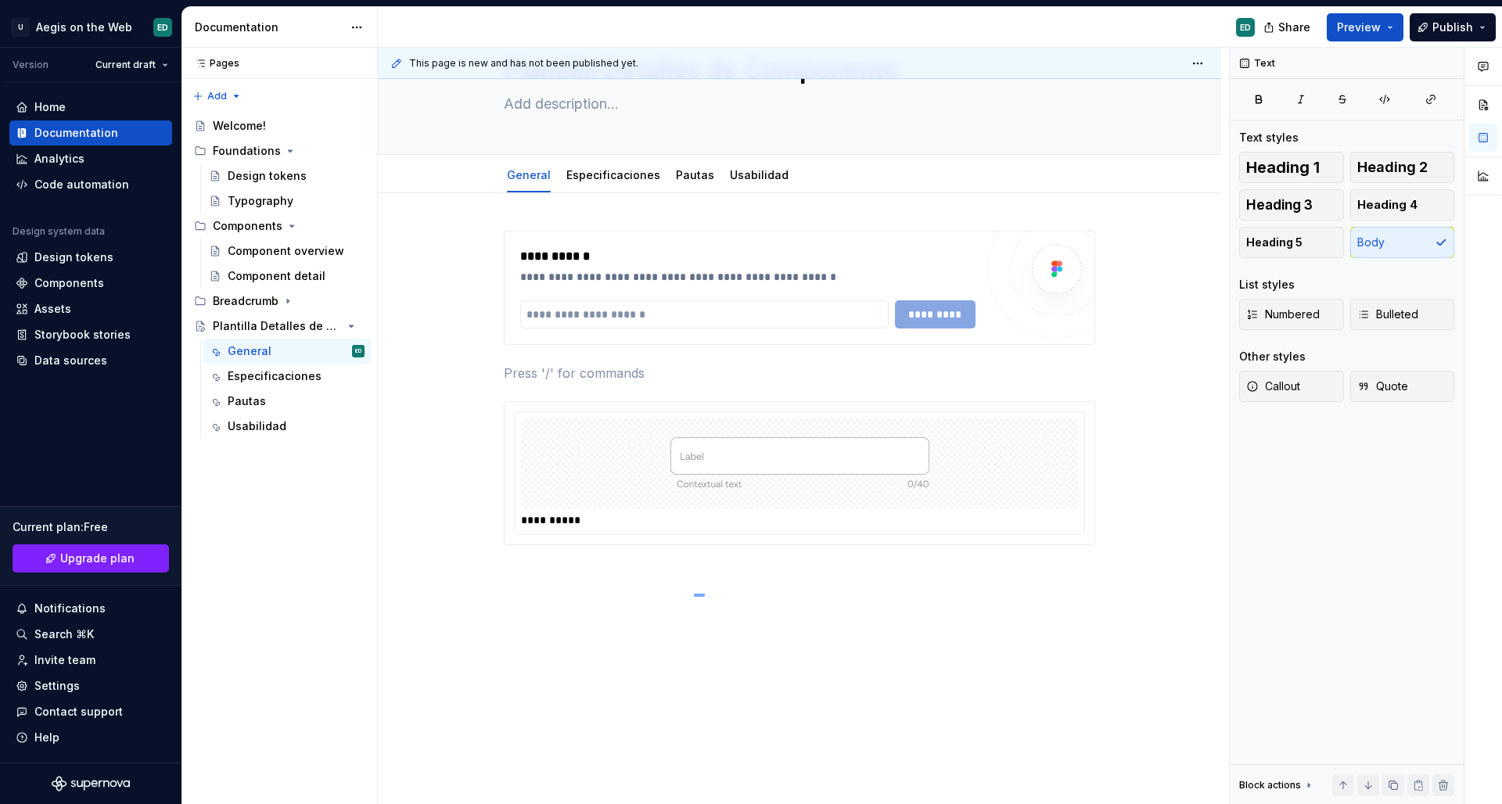
click at [690, 595] on div "**********" at bounding box center [803, 426] width 851 height 757
click at [469, 376] on button "button" at bounding box center [471, 373] width 22 height 22
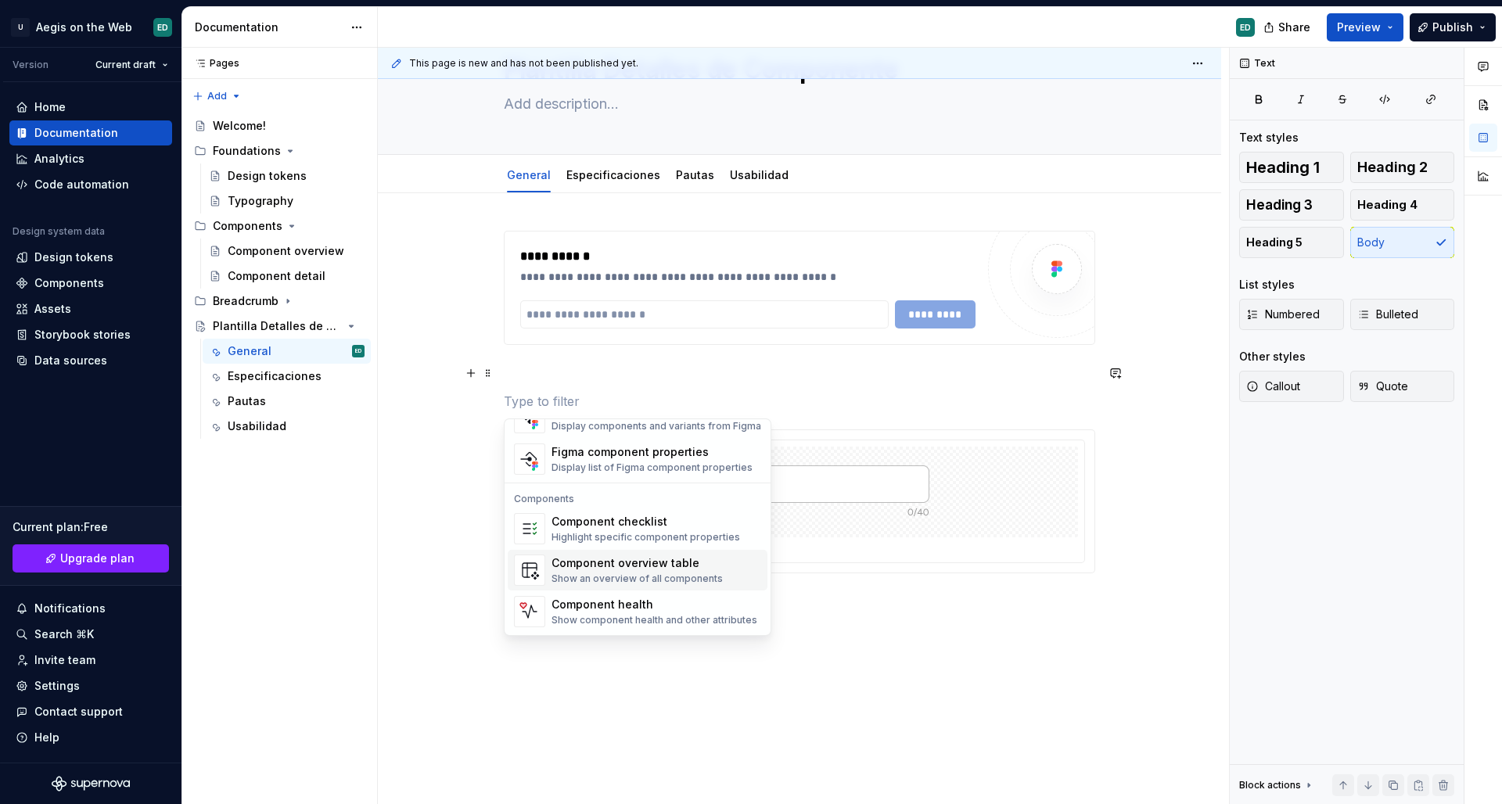
scroll to position [1555, 0]
click at [667, 463] on div "Figma component properties Display list of Figma component properties" at bounding box center [652, 463] width 201 height 30
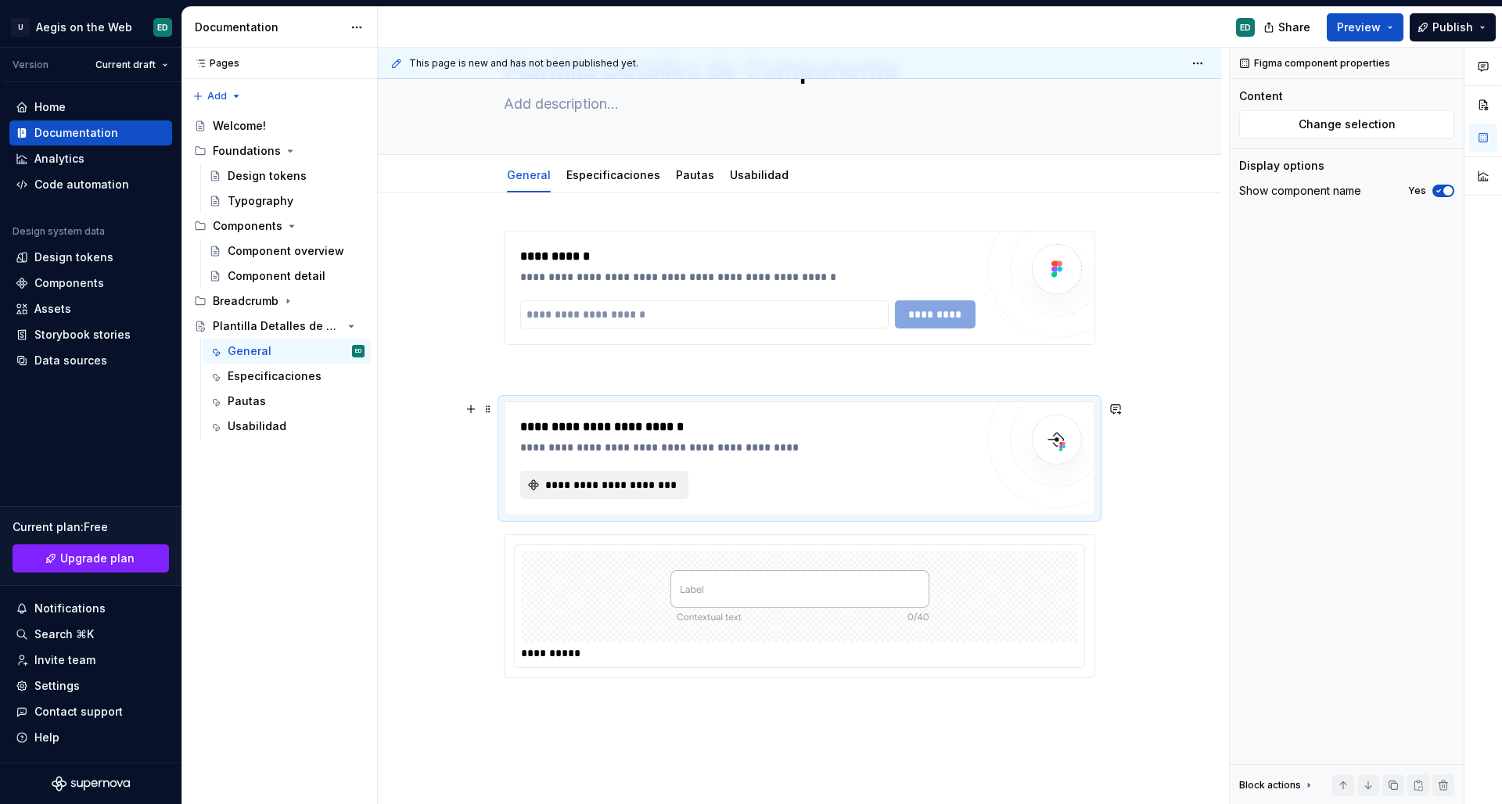
click at [607, 484] on span "**********" at bounding box center [610, 485] width 135 height 16
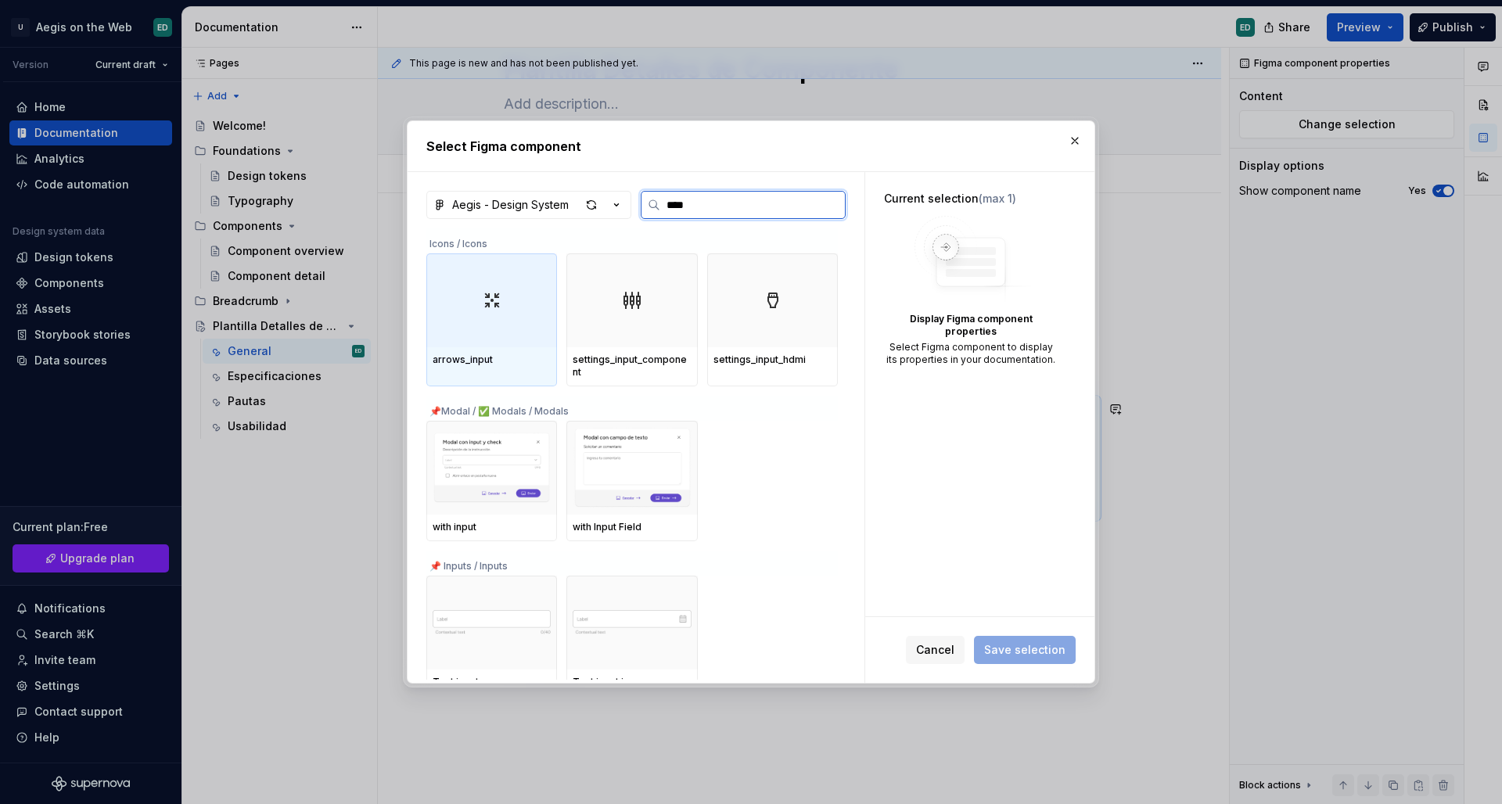
type input "*****"
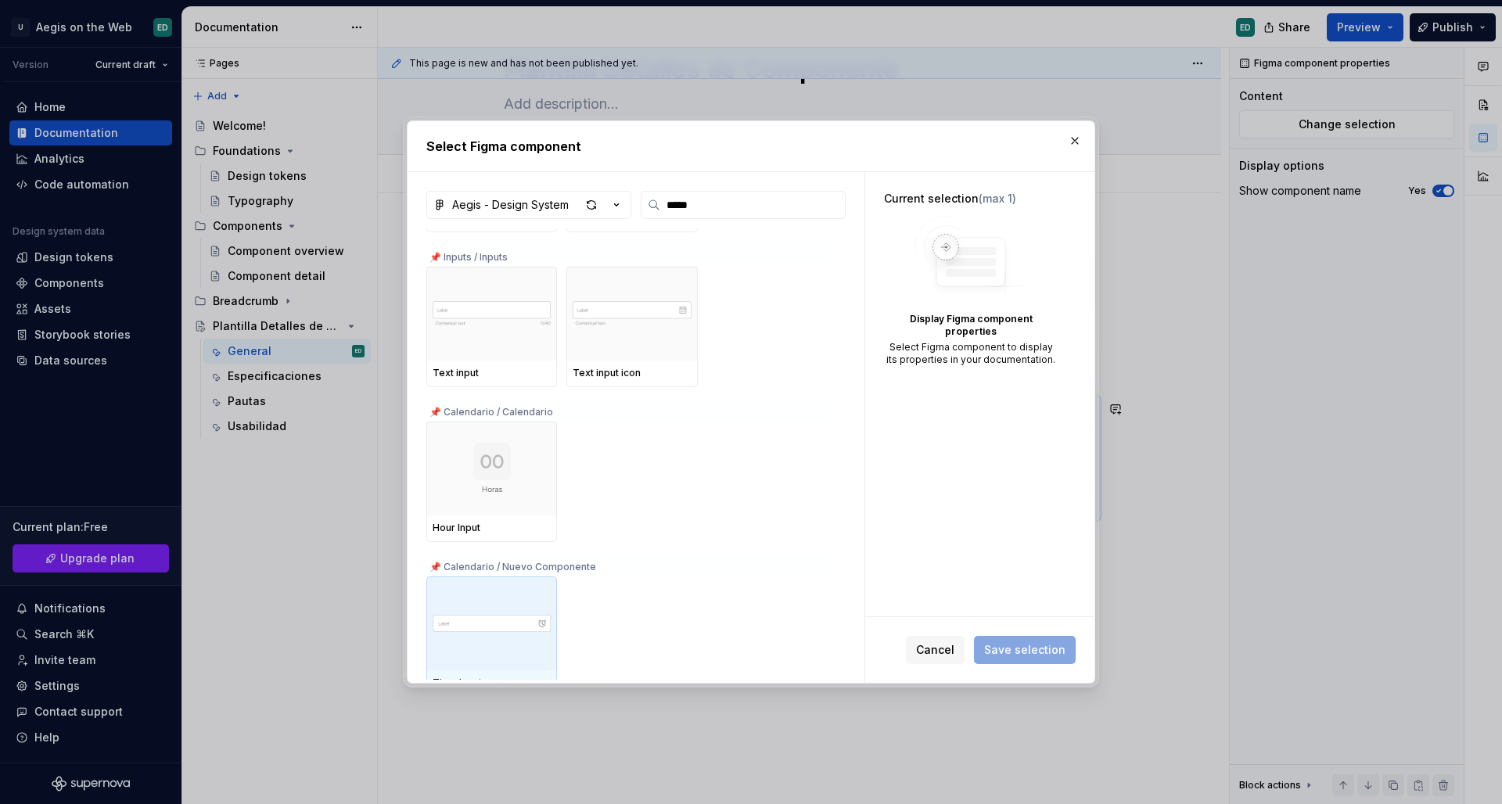
scroll to position [303, 0]
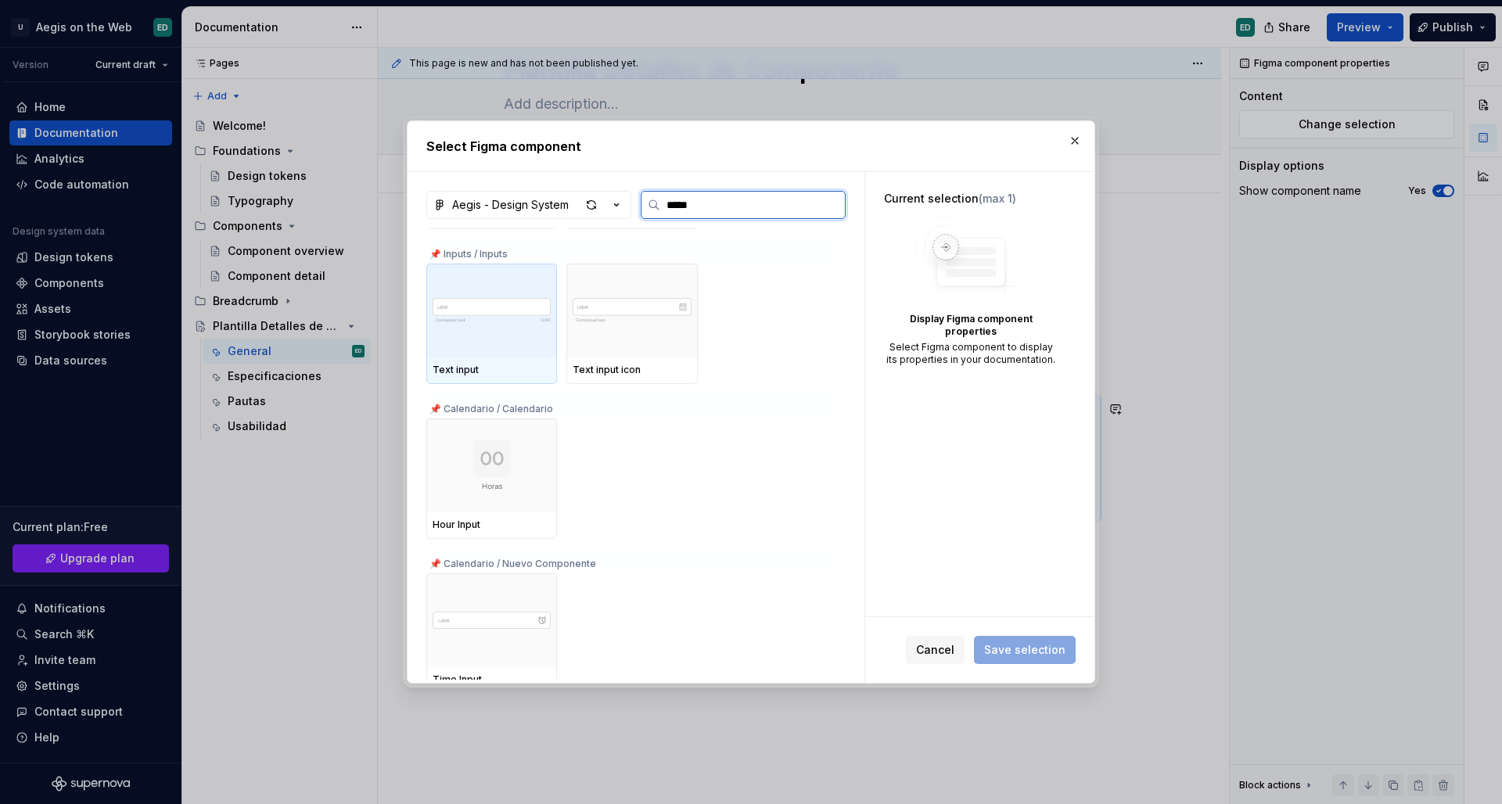
click at [512, 346] on div at bounding box center [491, 311] width 131 height 94
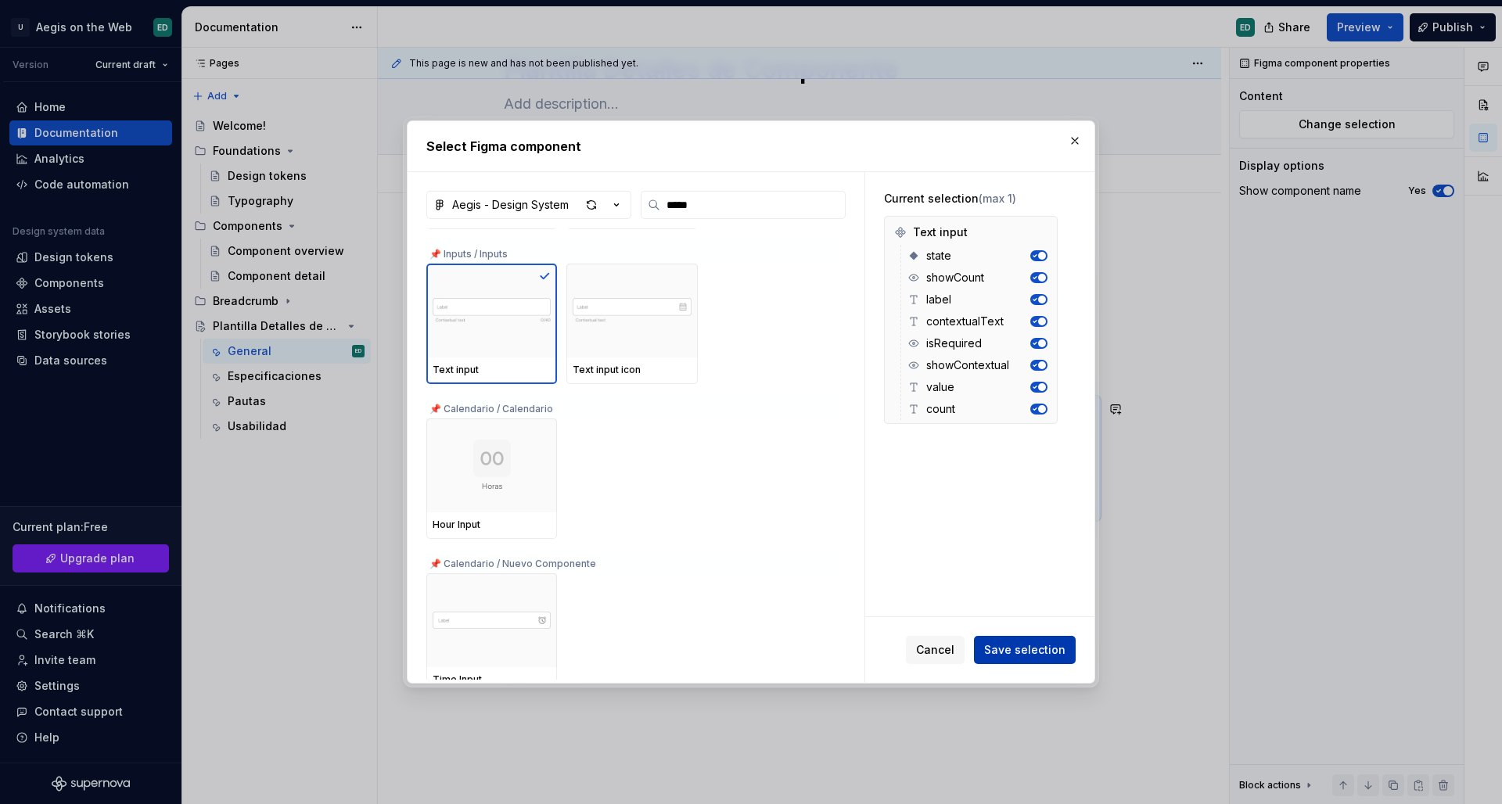
click at [1024, 653] on span "Save selection" at bounding box center [1024, 650] width 81 height 16
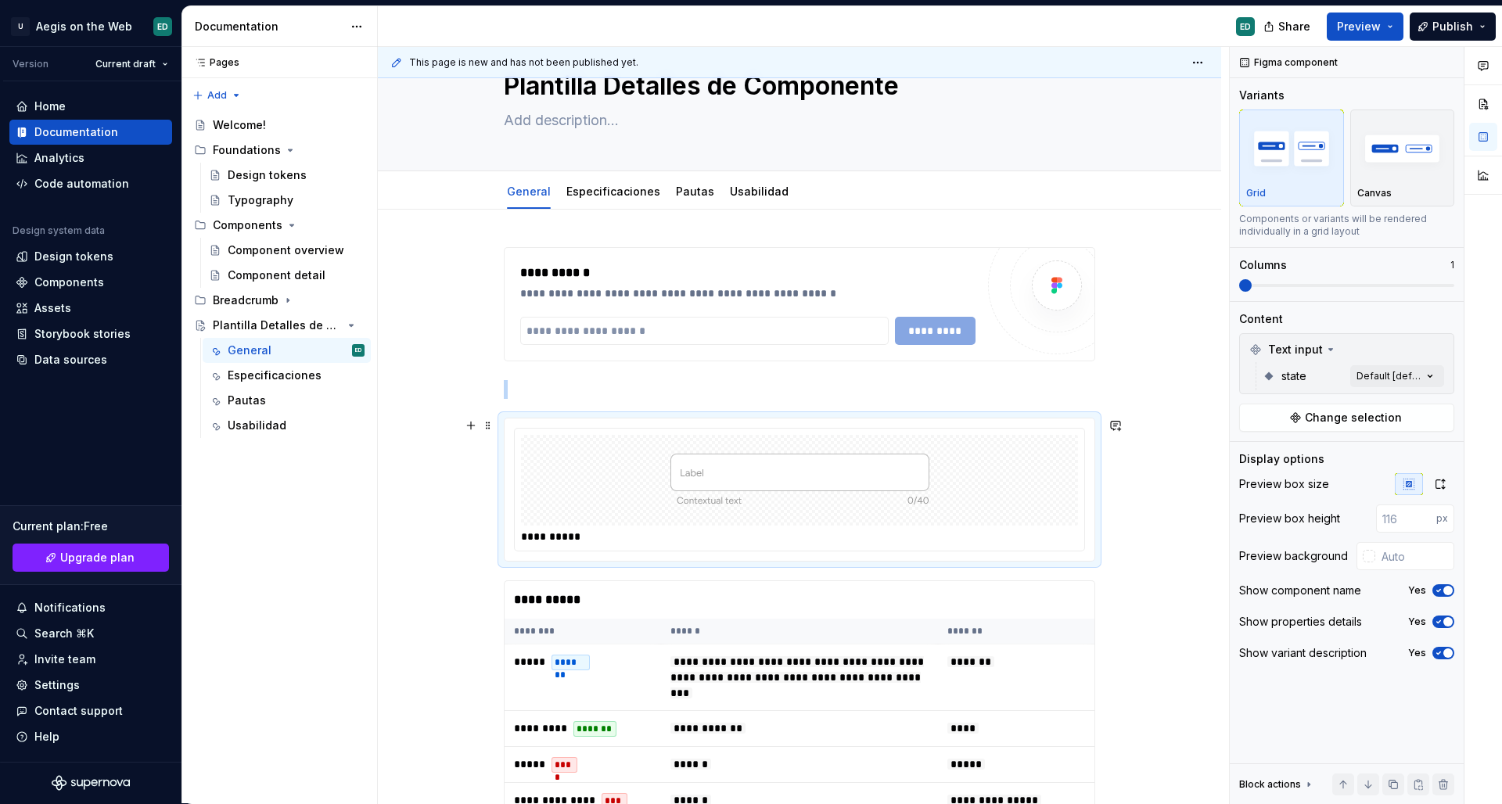
scroll to position [61, 0]
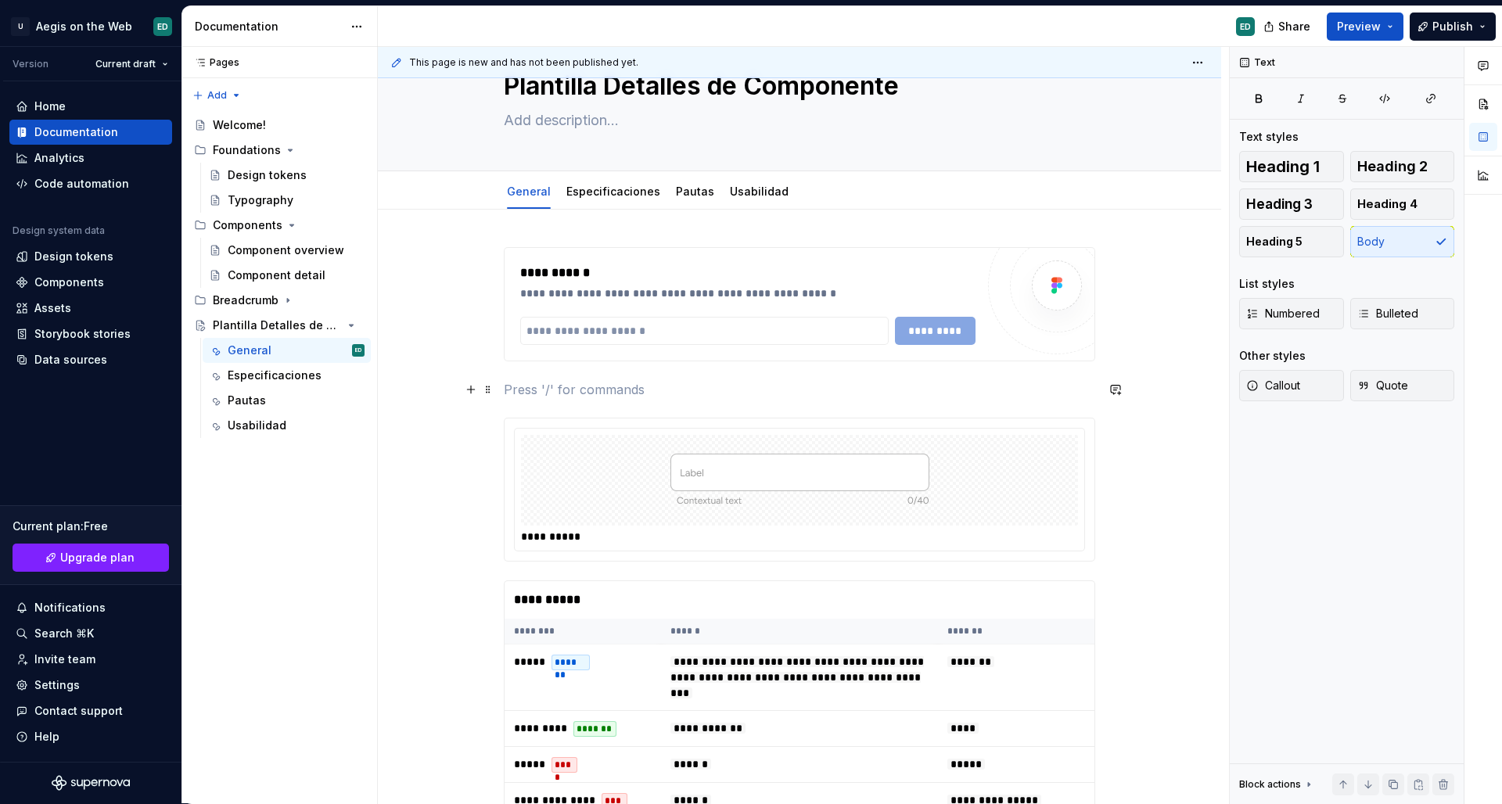
click at [977, 381] on p at bounding box center [800, 389] width 592 height 19
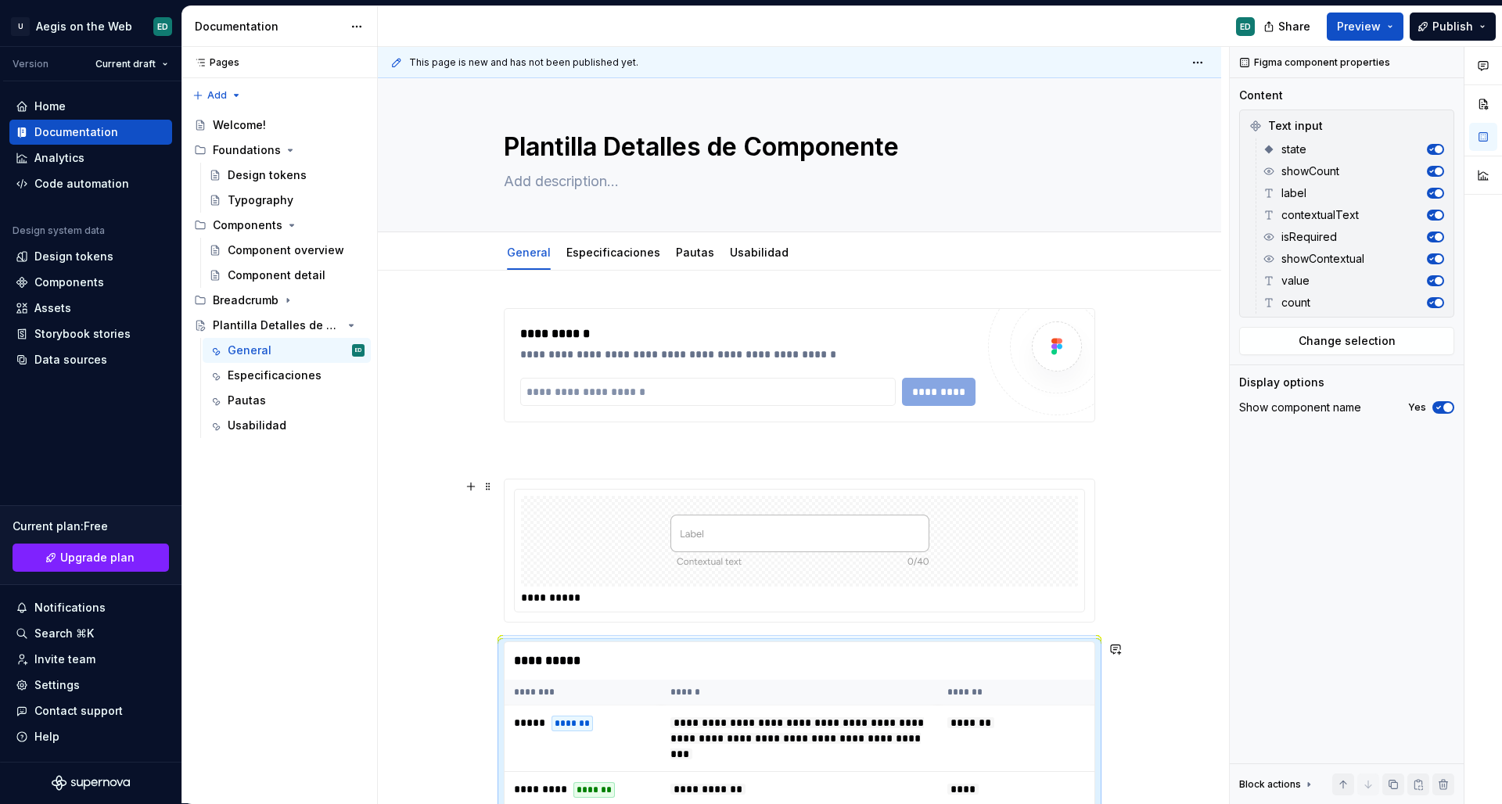
scroll to position [222, 0]
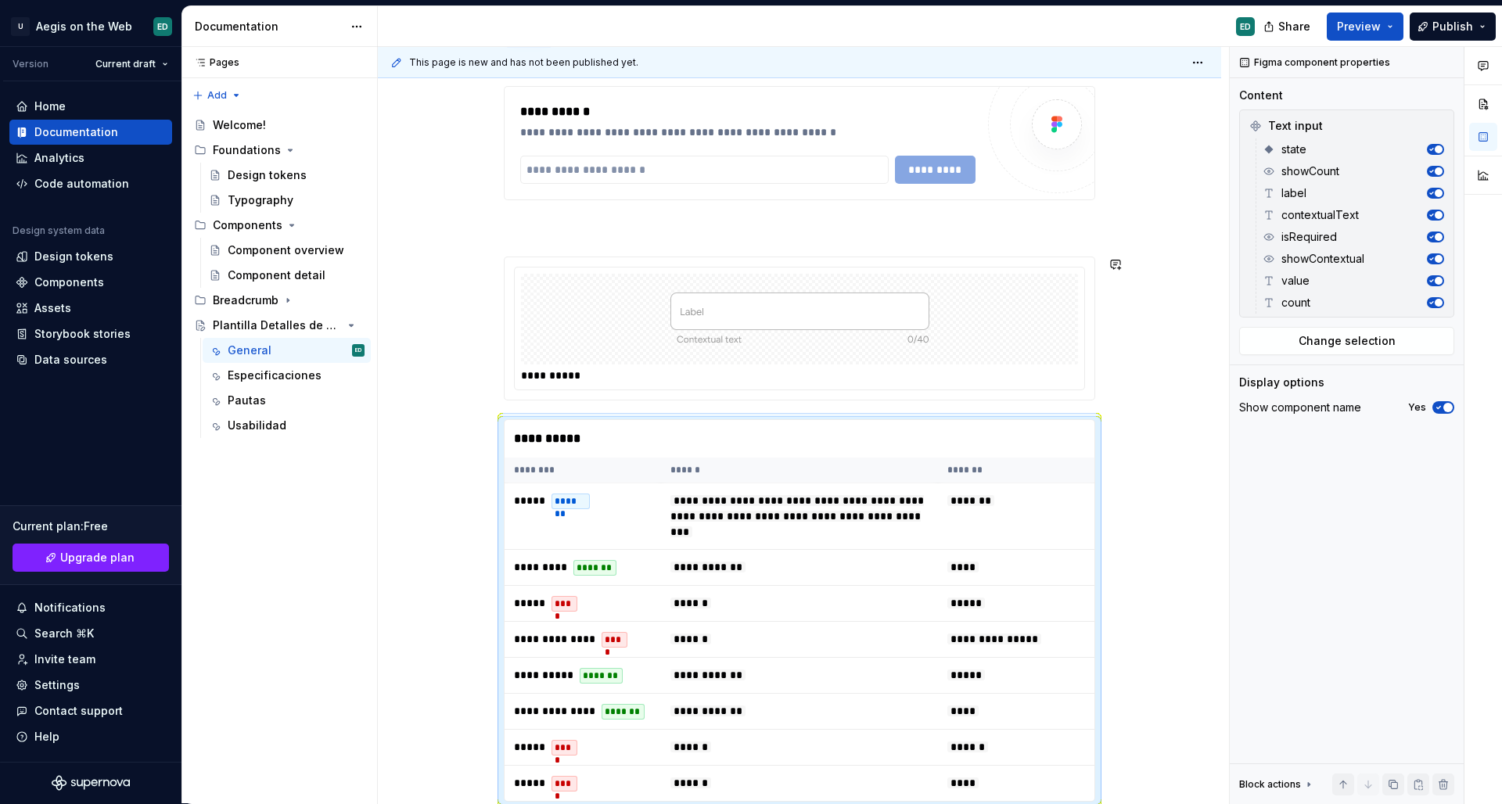
click at [633, 248] on div "**********" at bounding box center [800, 444] width 592 height 716
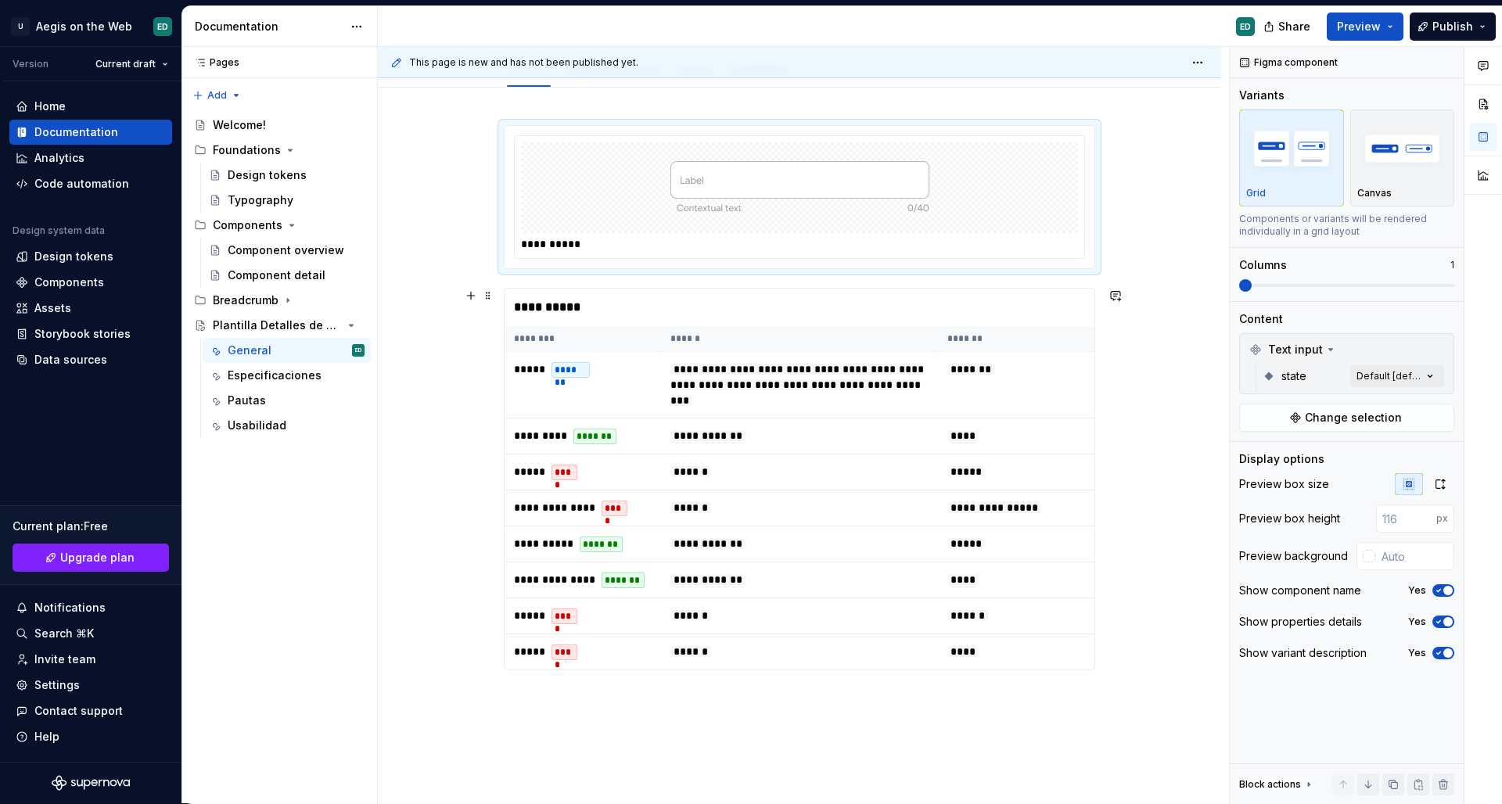
scroll to position [311, 0]
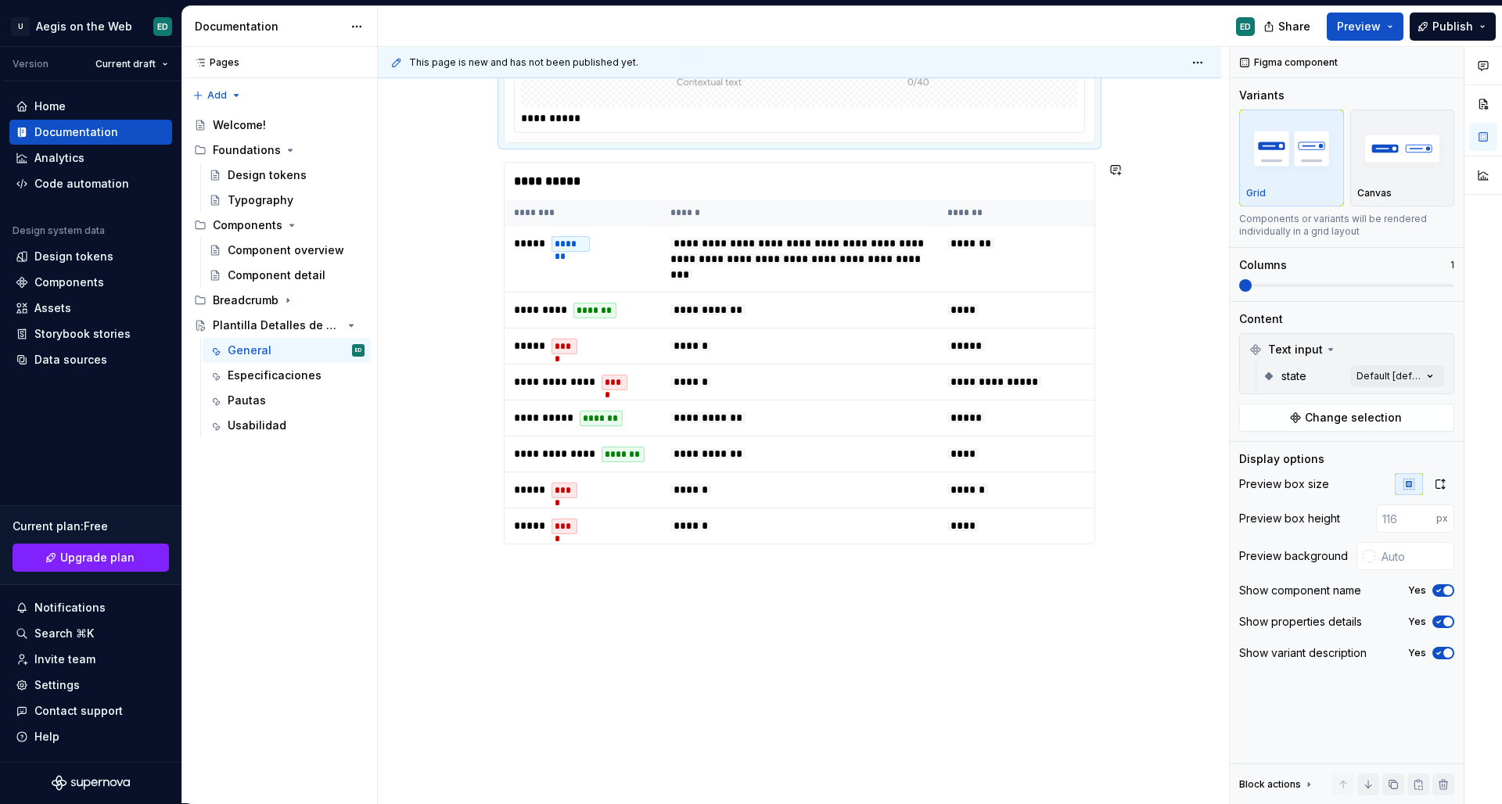
click at [714, 562] on div "**********" at bounding box center [800, 281] width 592 height 564
click at [711, 577] on div "**********" at bounding box center [799, 383] width 843 height 843
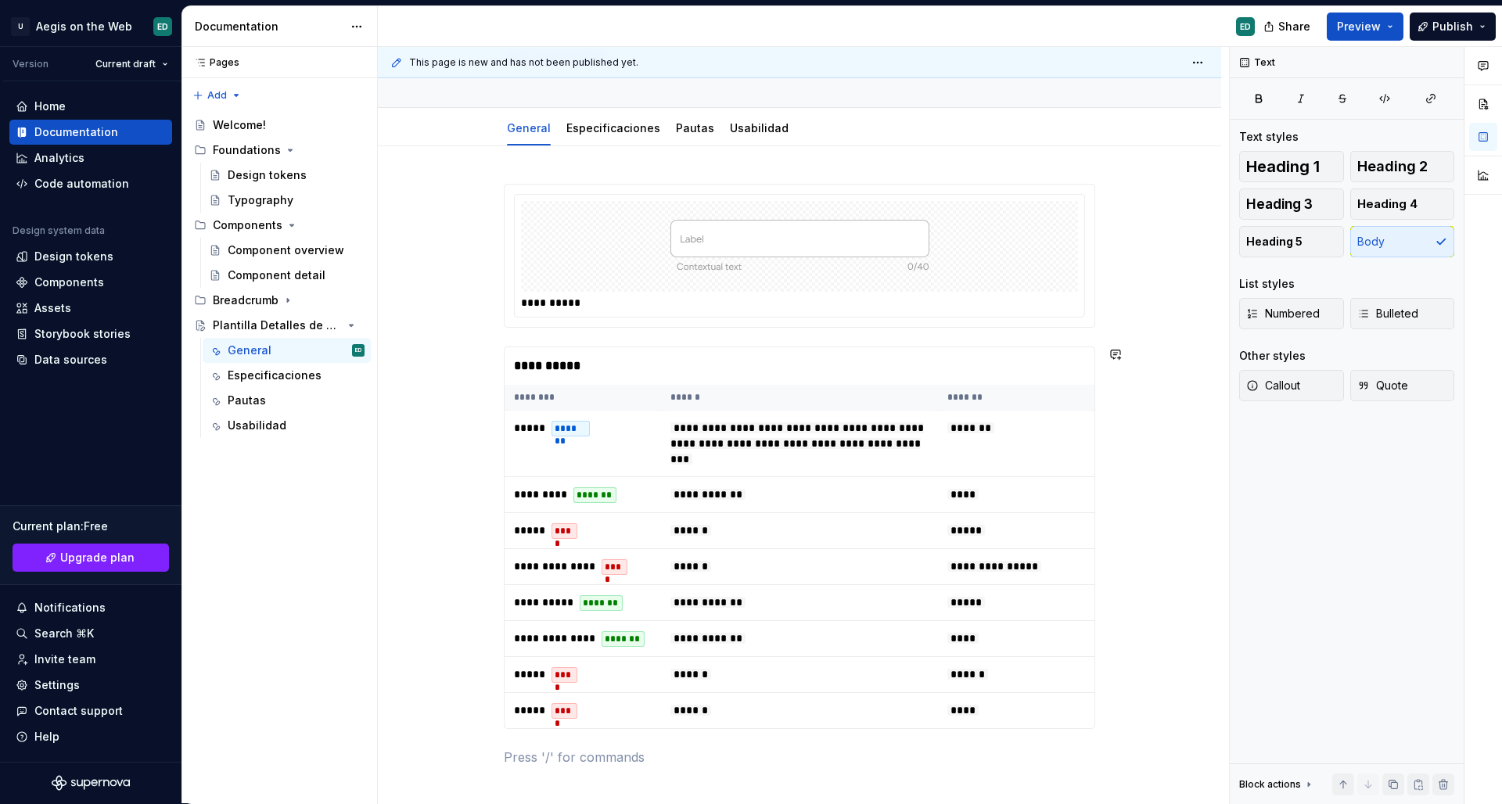
scroll to position [349, 0]
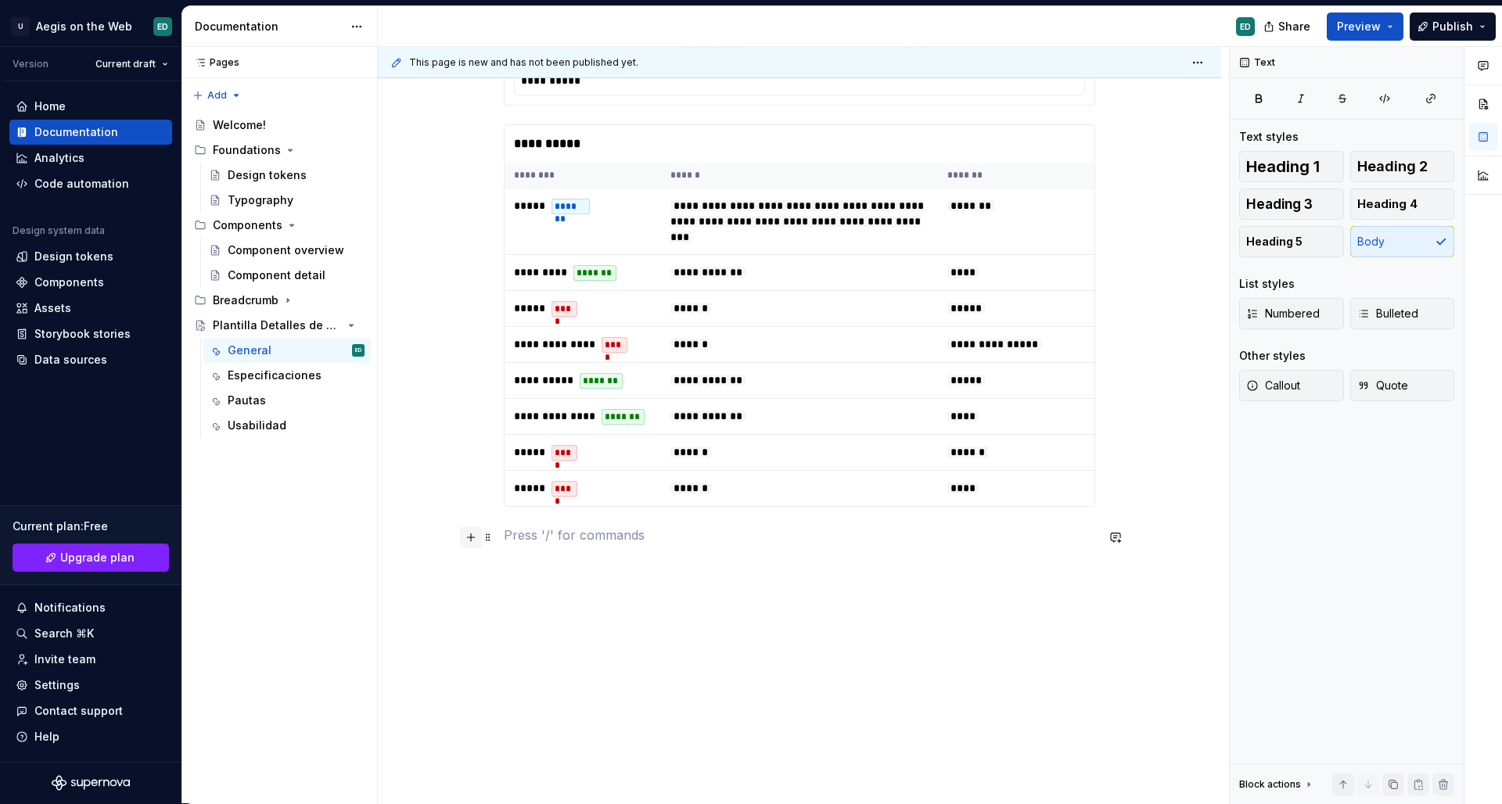
click at [471, 538] on button "button" at bounding box center [471, 538] width 22 height 22
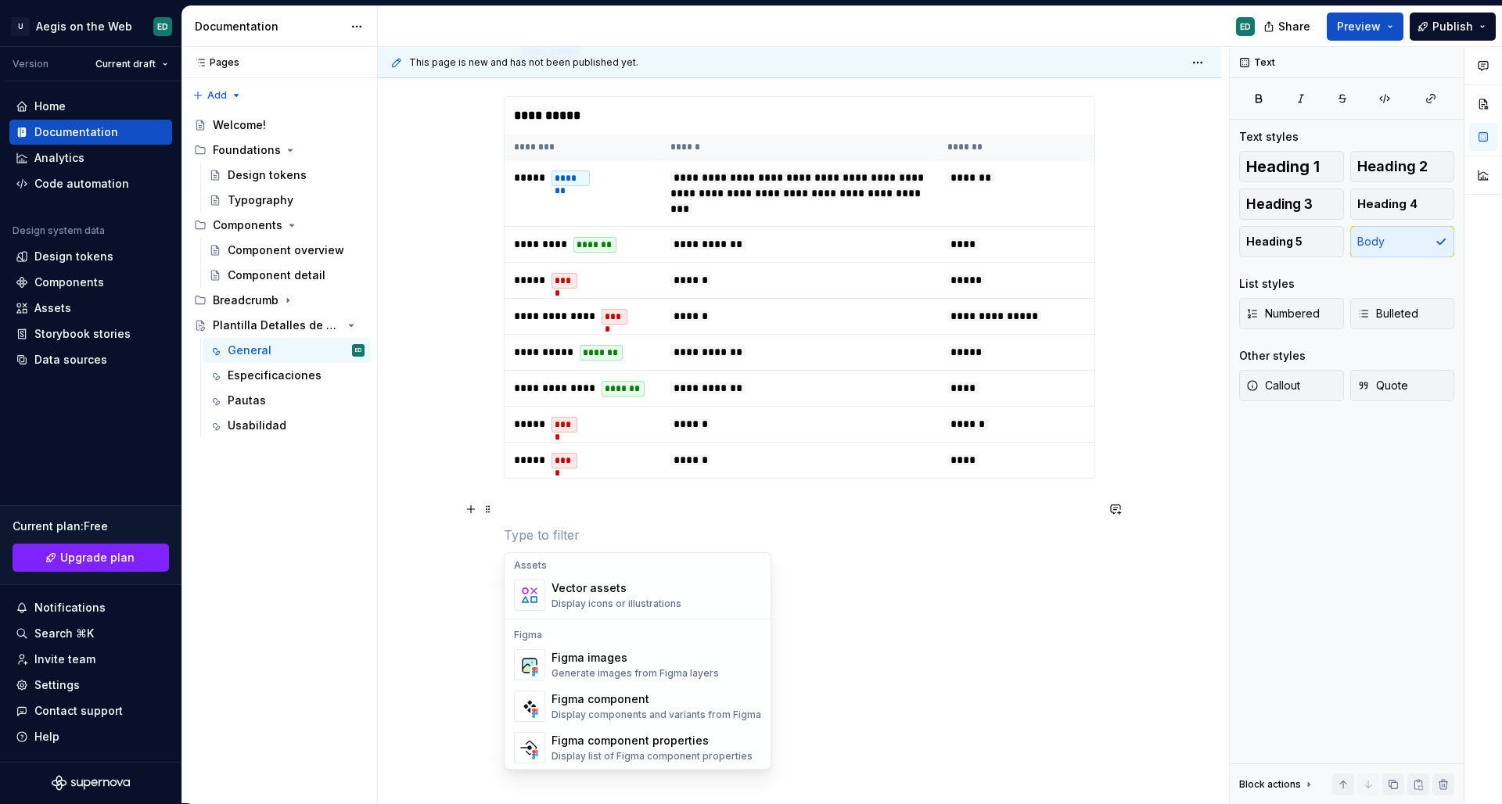
scroll to position [1558, 0]
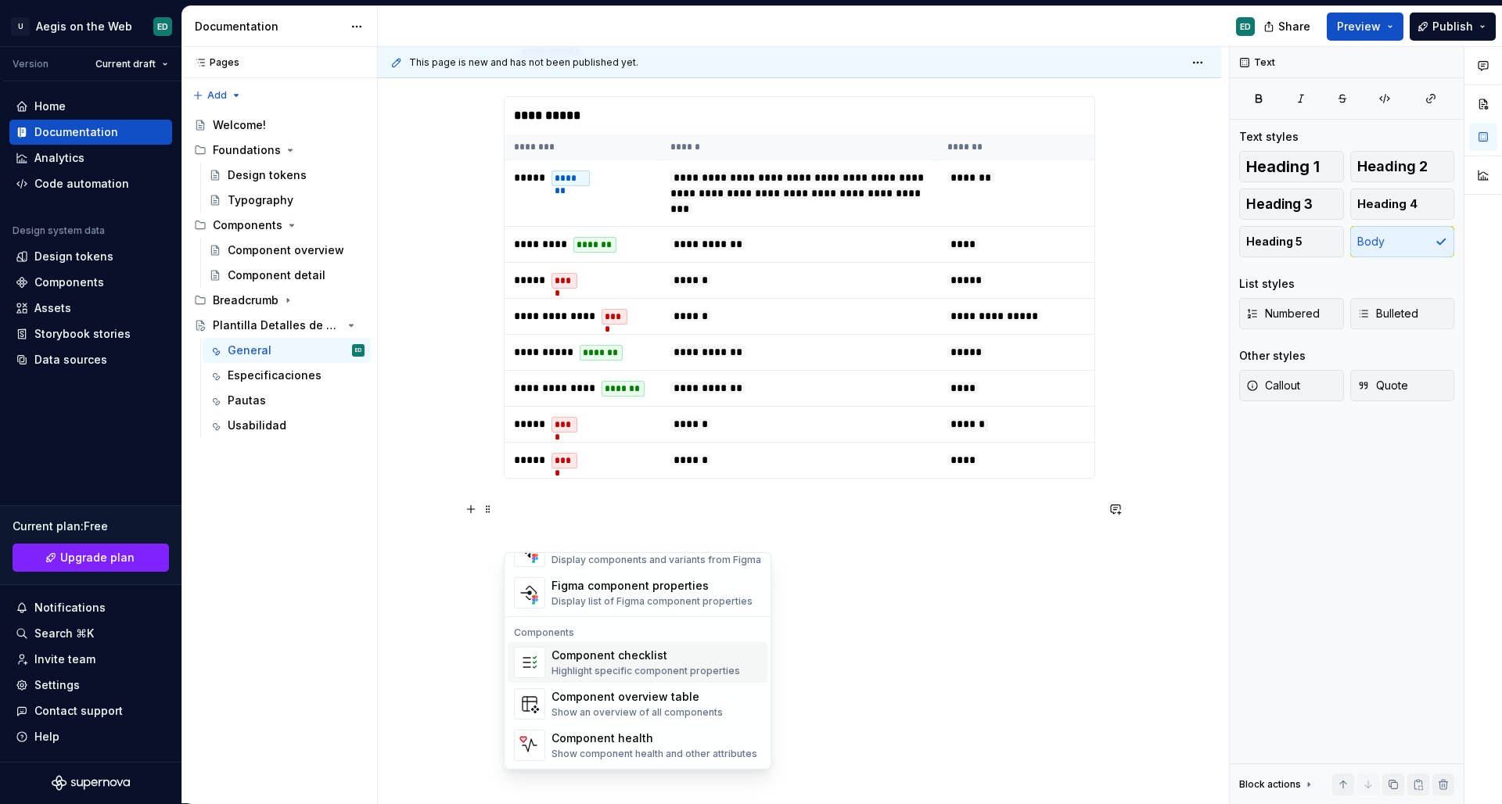
click at [712, 672] on div "Highlight specific component properties" at bounding box center [646, 671] width 189 height 13
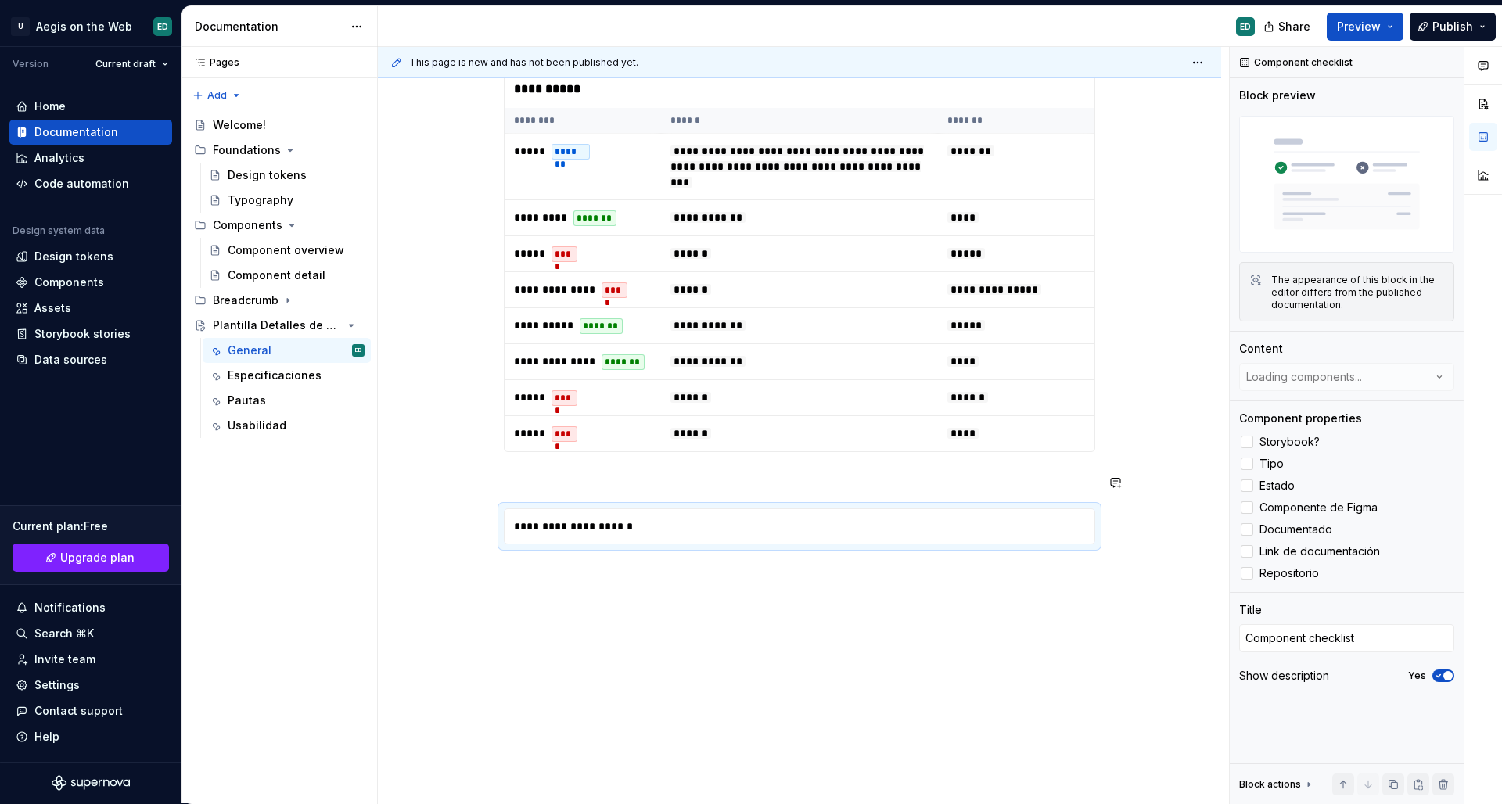
scroll to position [383, 0]
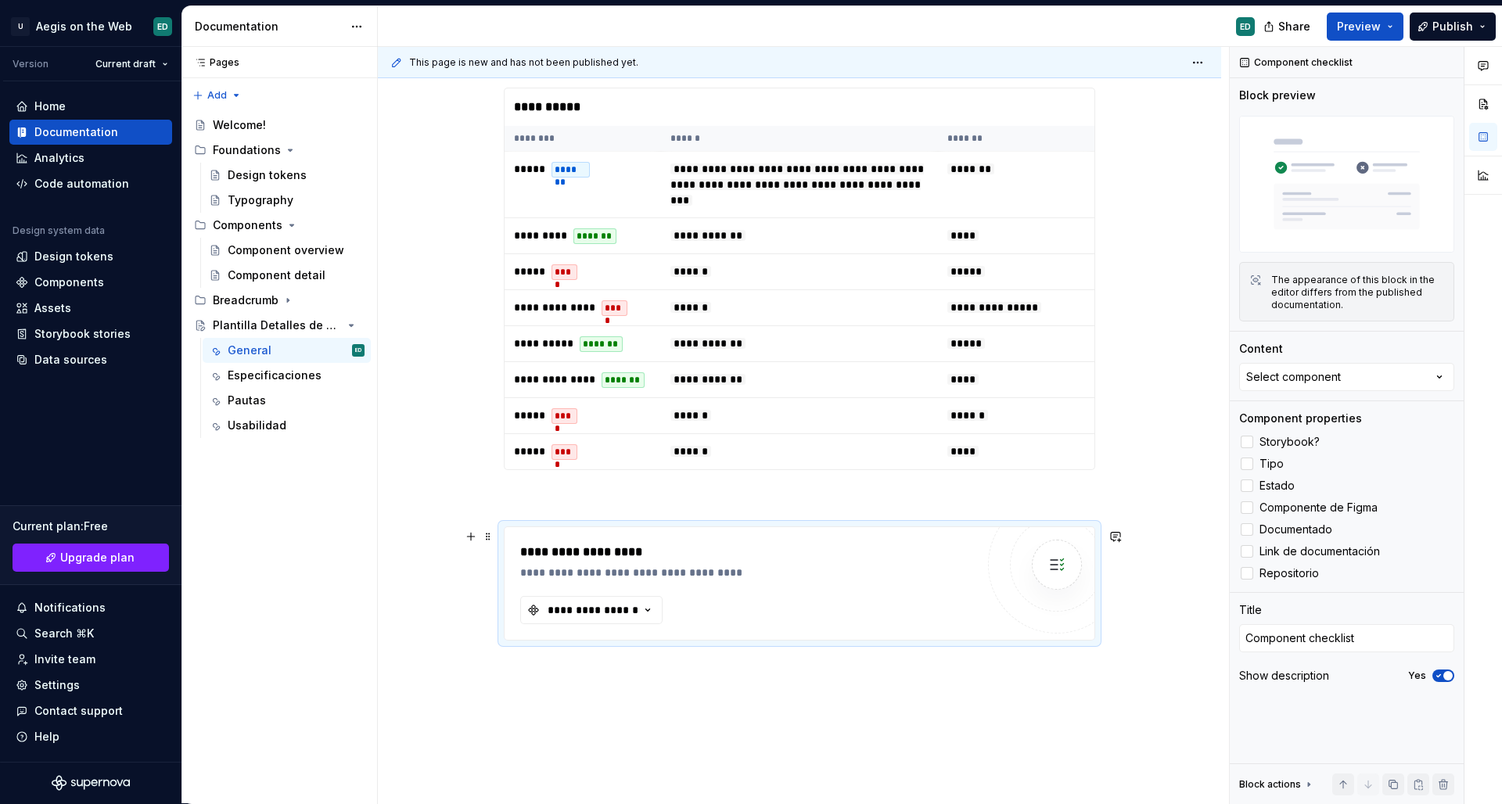
click at [824, 588] on div "**********" at bounding box center [747, 583] width 455 height 81
click at [1253, 439] on div at bounding box center [1247, 442] width 13 height 13
click at [1256, 464] on label "Tipo" at bounding box center [1346, 464] width 215 height 19
click at [1252, 464] on div at bounding box center [1247, 464] width 13 height 13
click at [1250, 466] on div at bounding box center [1247, 464] width 13 height 13
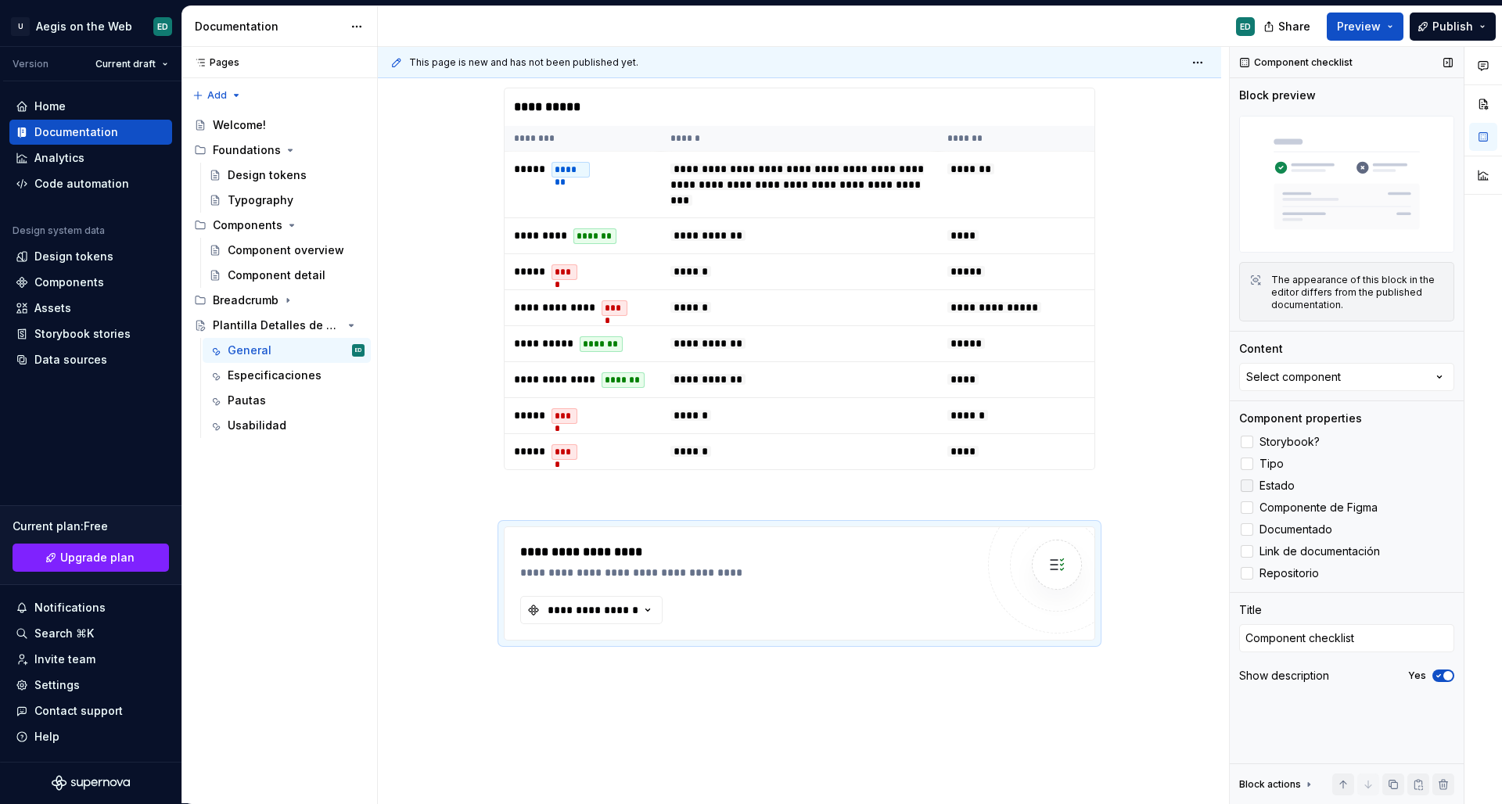
click at [1251, 482] on div at bounding box center [1247, 486] width 13 height 13
click at [1251, 508] on div at bounding box center [1247, 508] width 13 height 13
click at [1257, 531] on label "Documentado" at bounding box center [1346, 529] width 215 height 19
click at [1250, 555] on div at bounding box center [1247, 551] width 13 height 13
click at [1251, 566] on label "Repositorio" at bounding box center [1346, 573] width 215 height 19
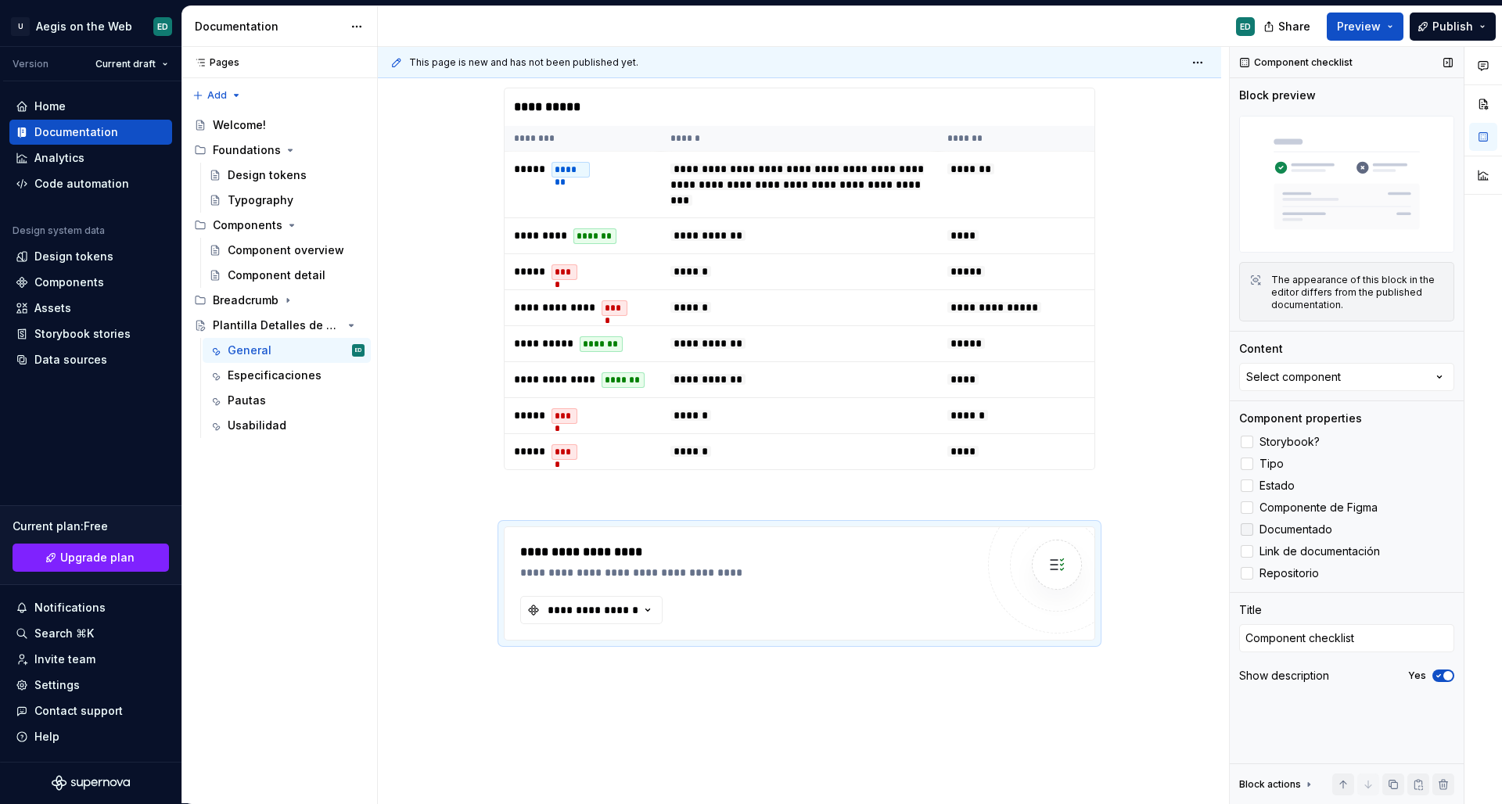
click at [1247, 530] on icon at bounding box center [1247, 530] width 0 height 0
click at [1247, 552] on icon at bounding box center [1247, 552] width 0 height 0
click at [1247, 574] on icon at bounding box center [1247, 574] width 0 height 0
click at [1247, 442] on icon at bounding box center [1247, 442] width 0 height 0
type textarea "*"
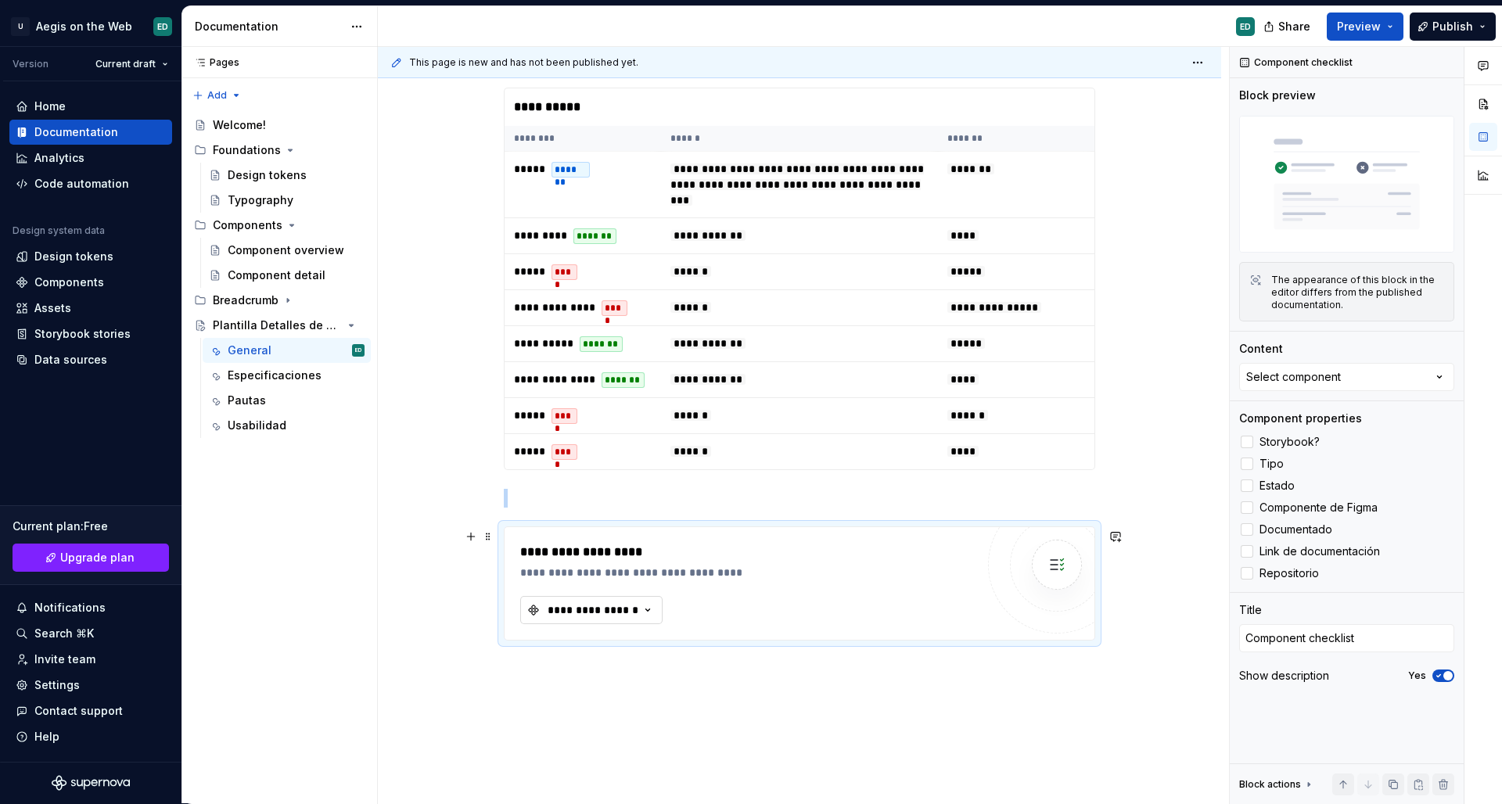
click at [646, 618] on icon "button" at bounding box center [648, 610] width 16 height 16
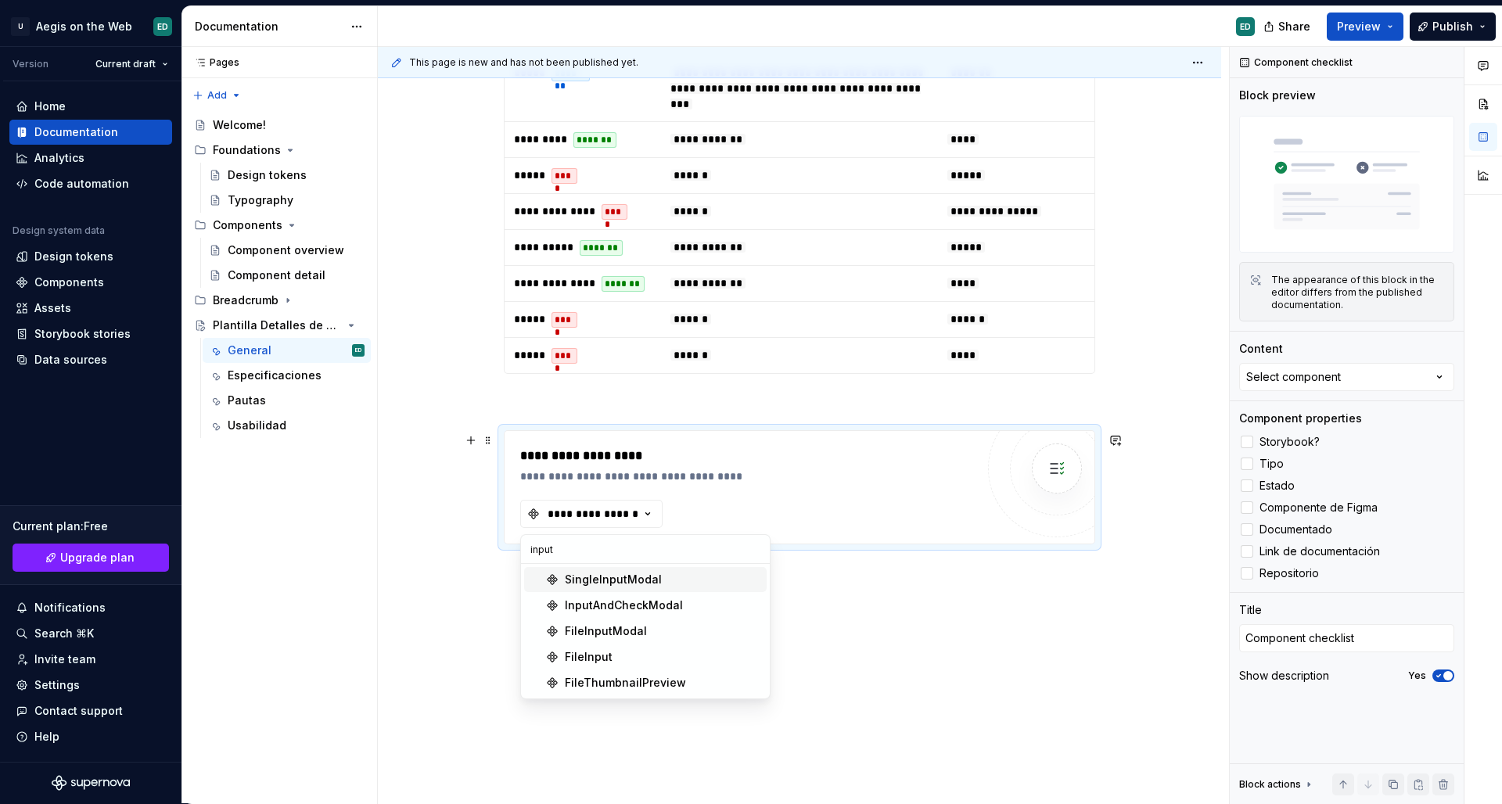
scroll to position [479, 0]
type input "i"
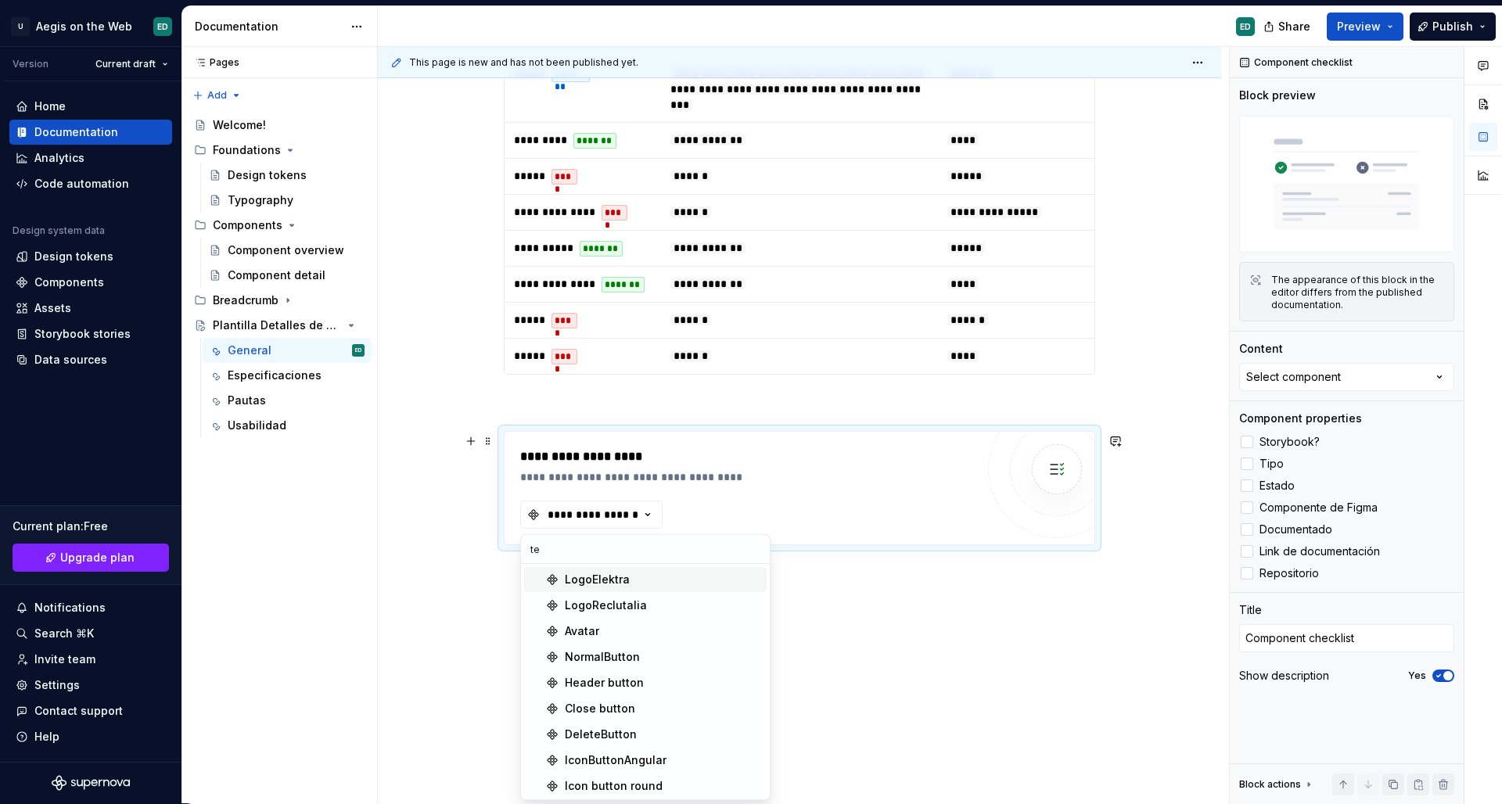
type input "t"
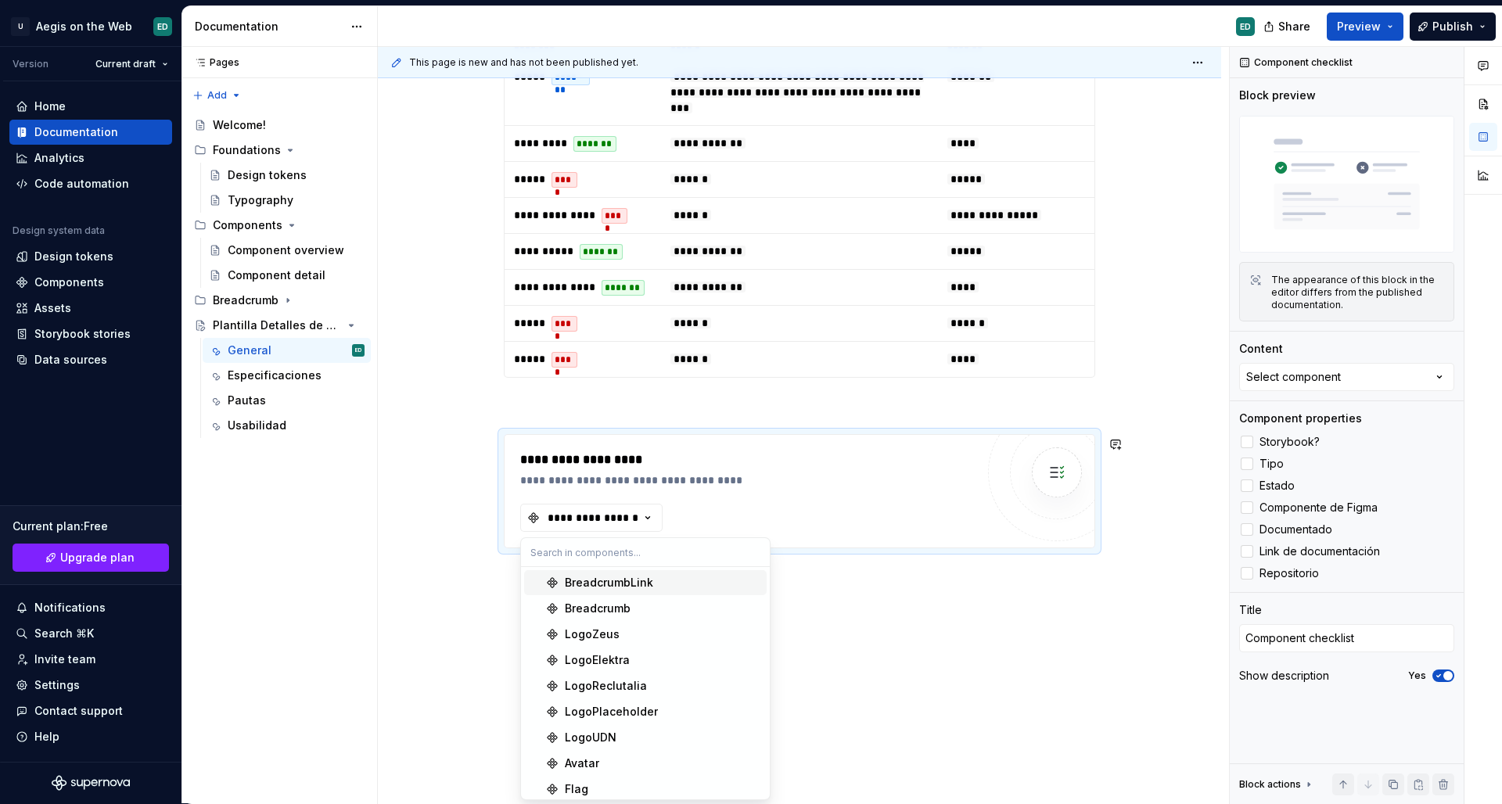
click at [961, 574] on div "**********" at bounding box center [799, 301] width 843 height 1013
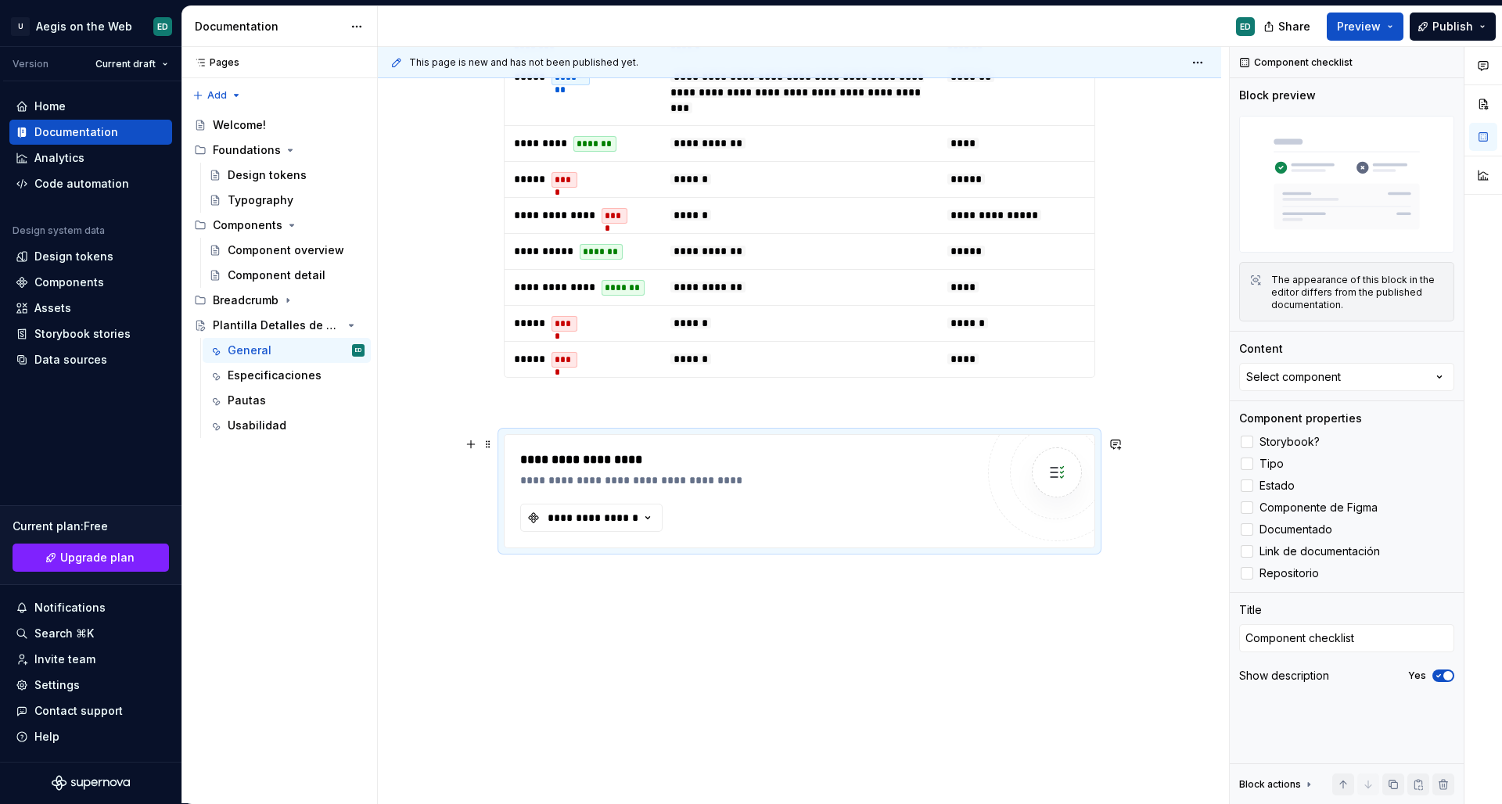
click at [641, 503] on div "**********" at bounding box center [747, 491] width 455 height 81
click at [642, 514] on icon "button" at bounding box center [648, 518] width 16 height 16
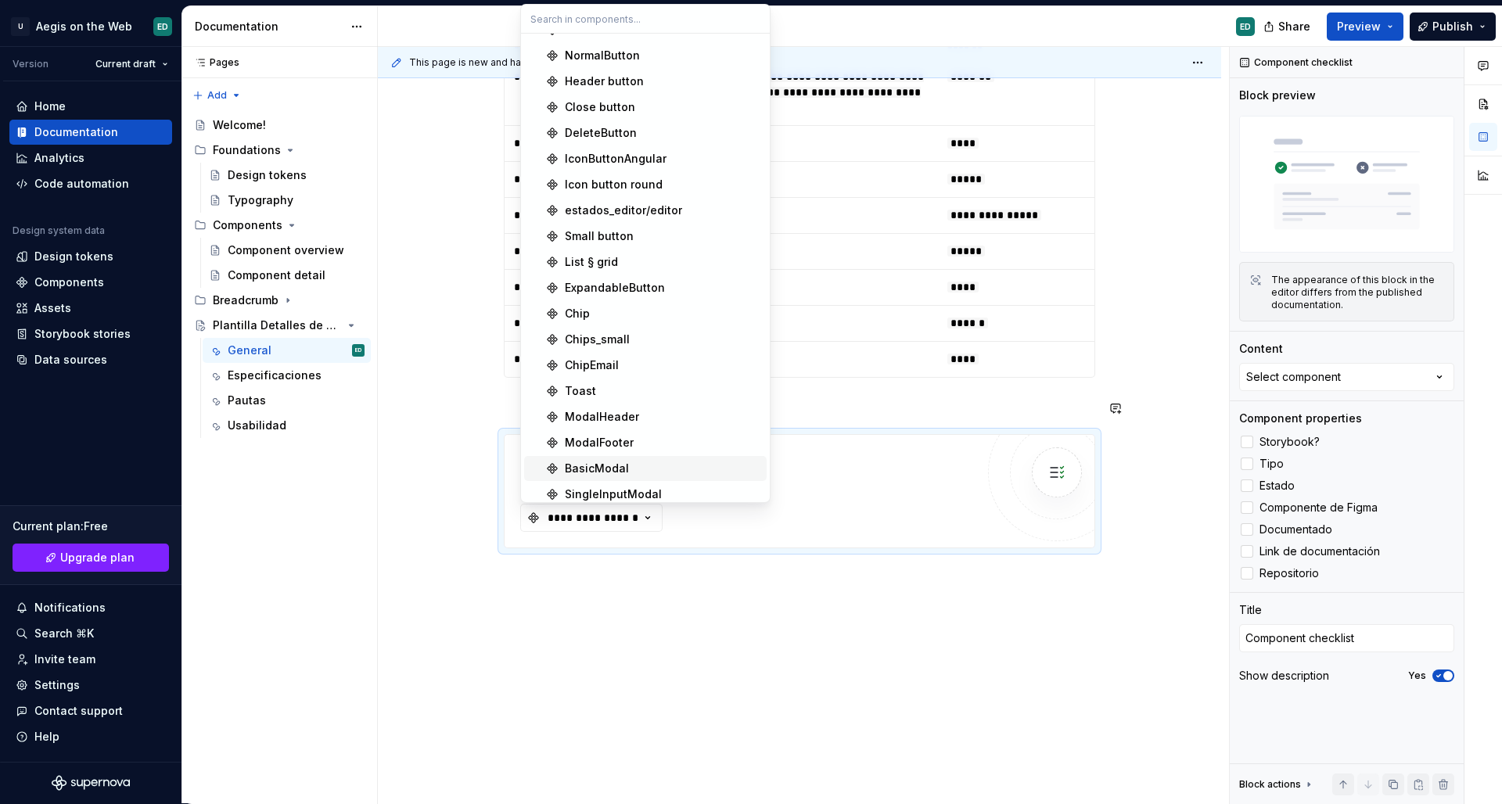
scroll to position [422, 0]
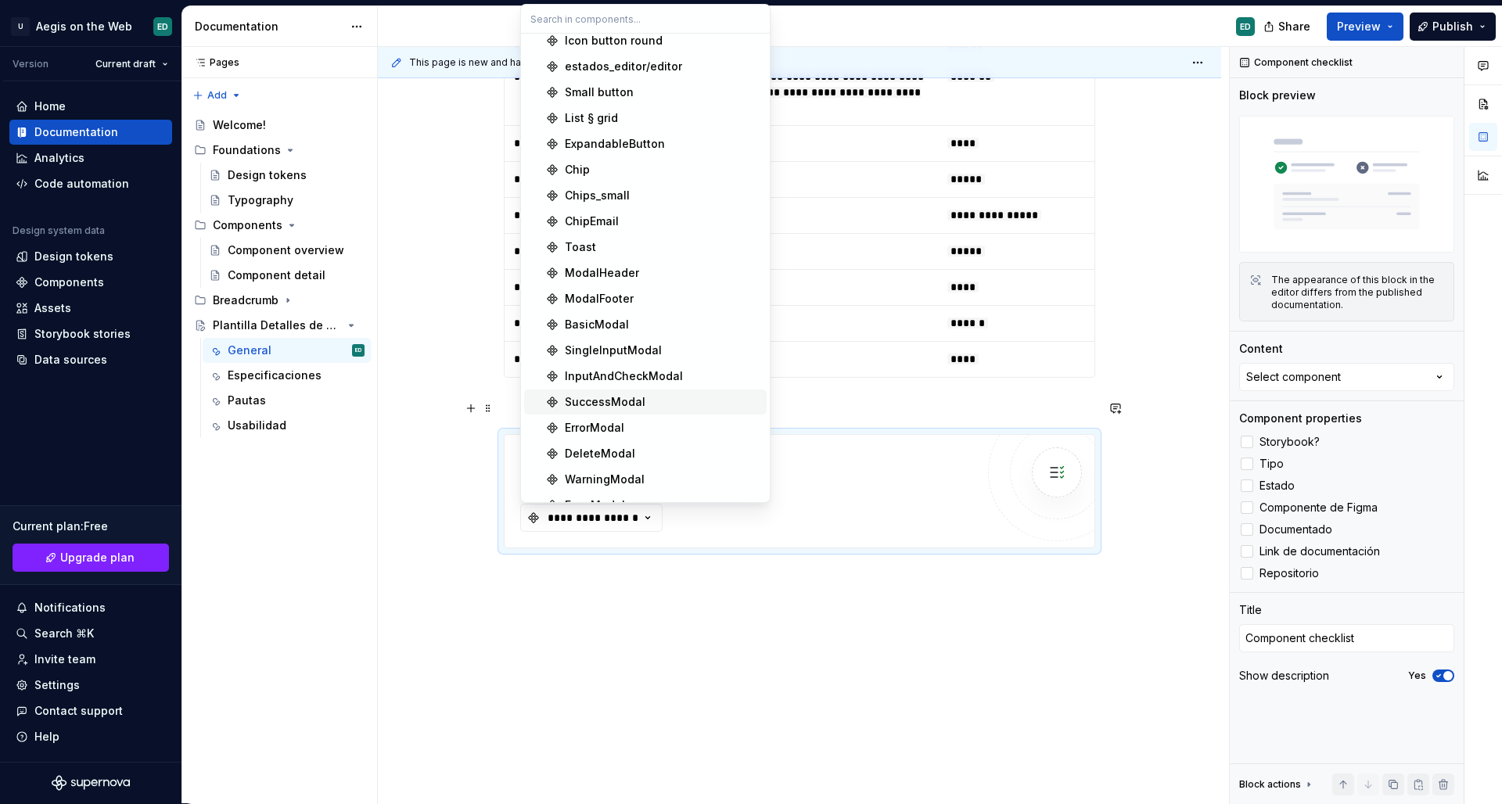
click at [685, 404] on div "SuccessModal" at bounding box center [663, 402] width 196 height 16
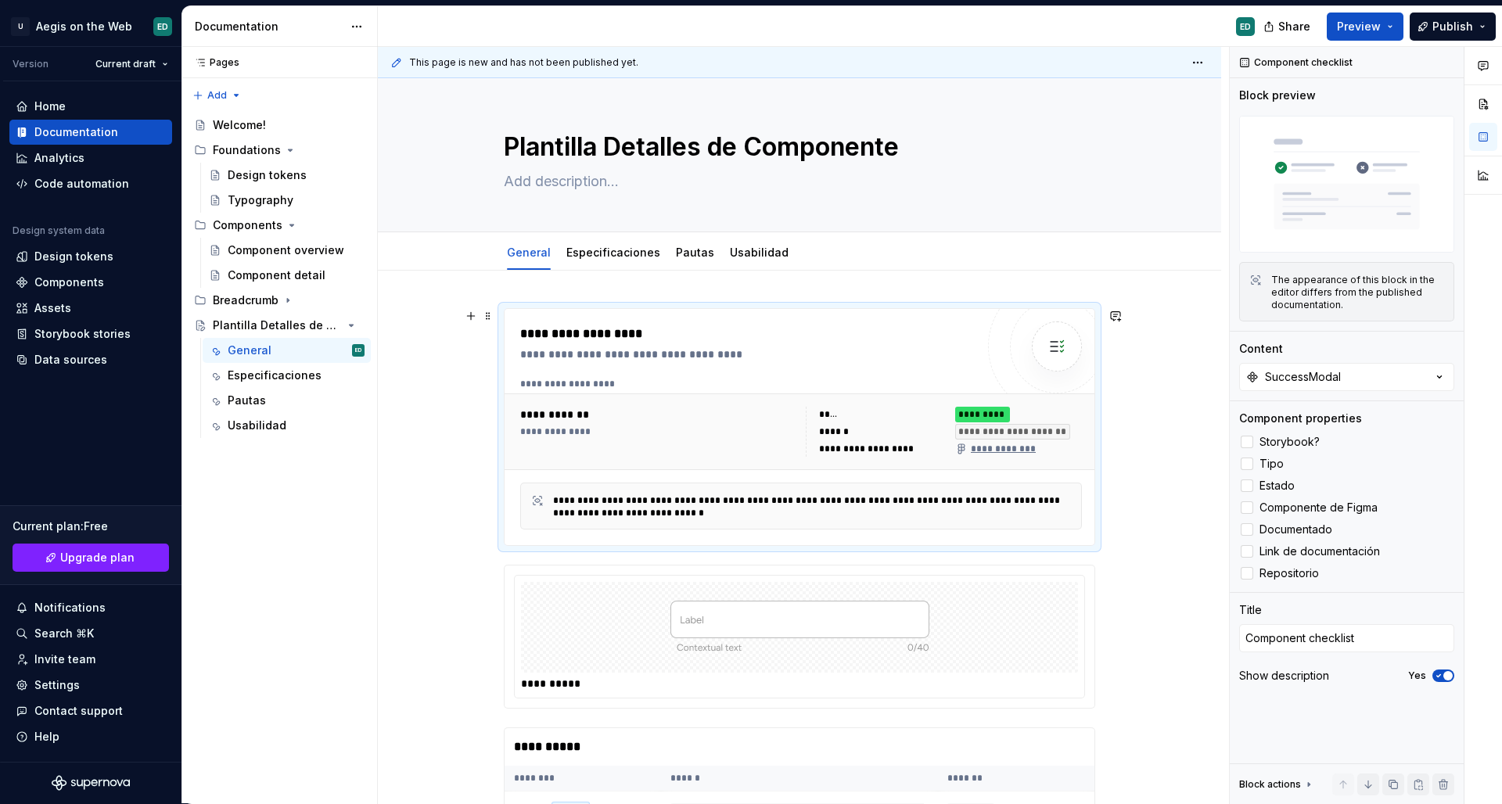
scroll to position [17, 0]
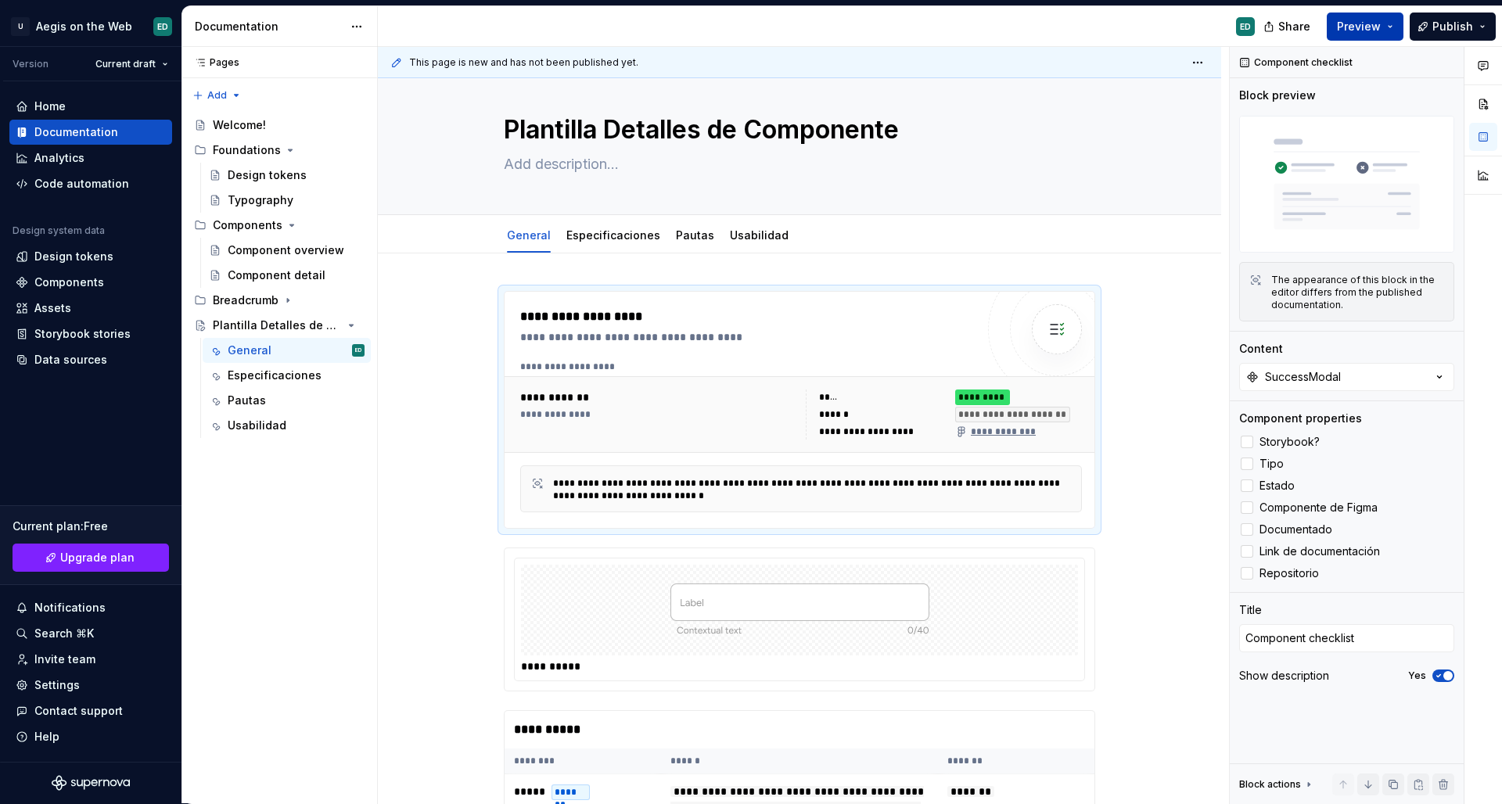
click at [1378, 25] on span "Preview" at bounding box center [1359, 27] width 44 height 16
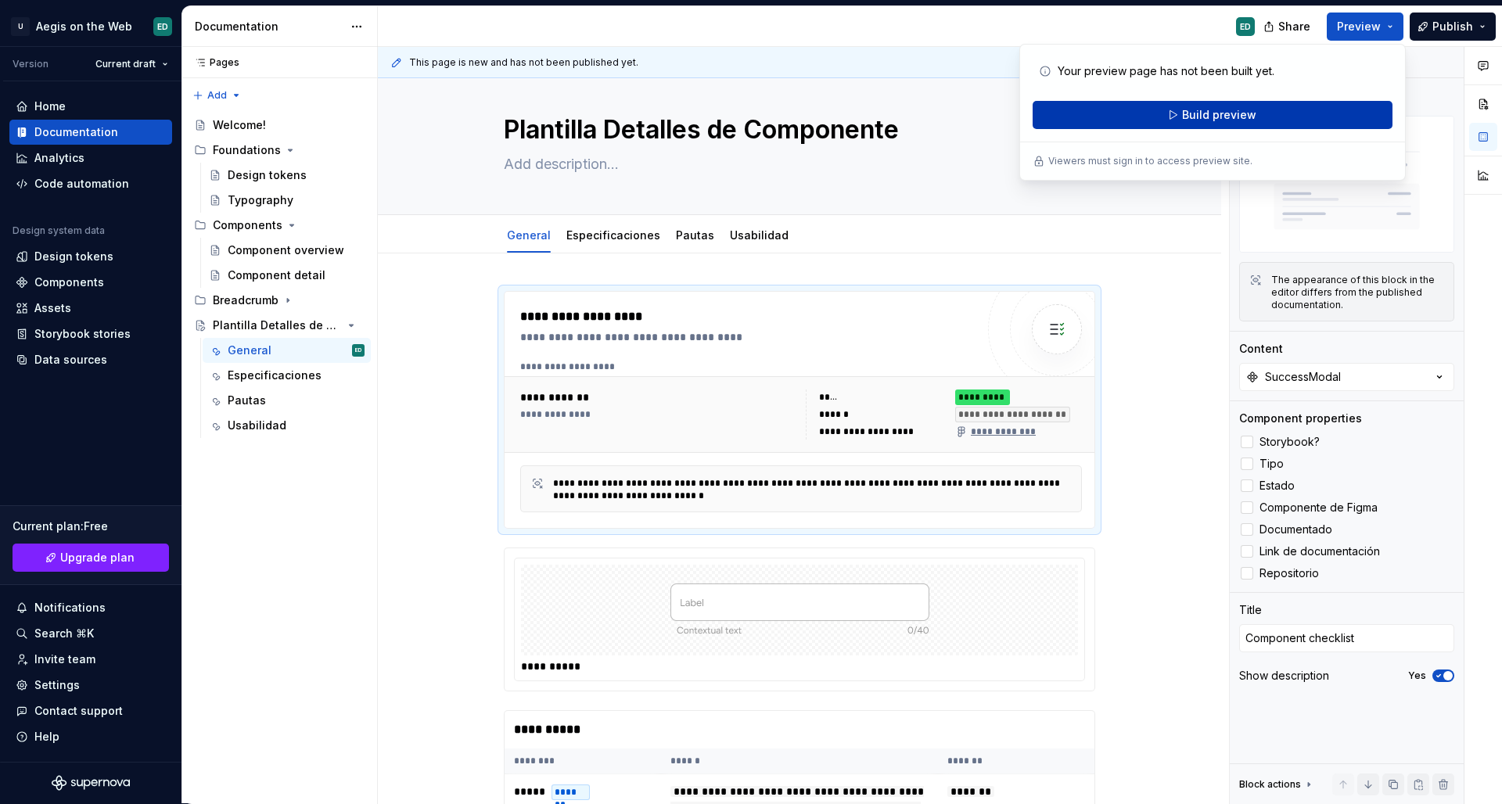
click at [1312, 104] on button "Build preview" at bounding box center [1213, 115] width 360 height 28
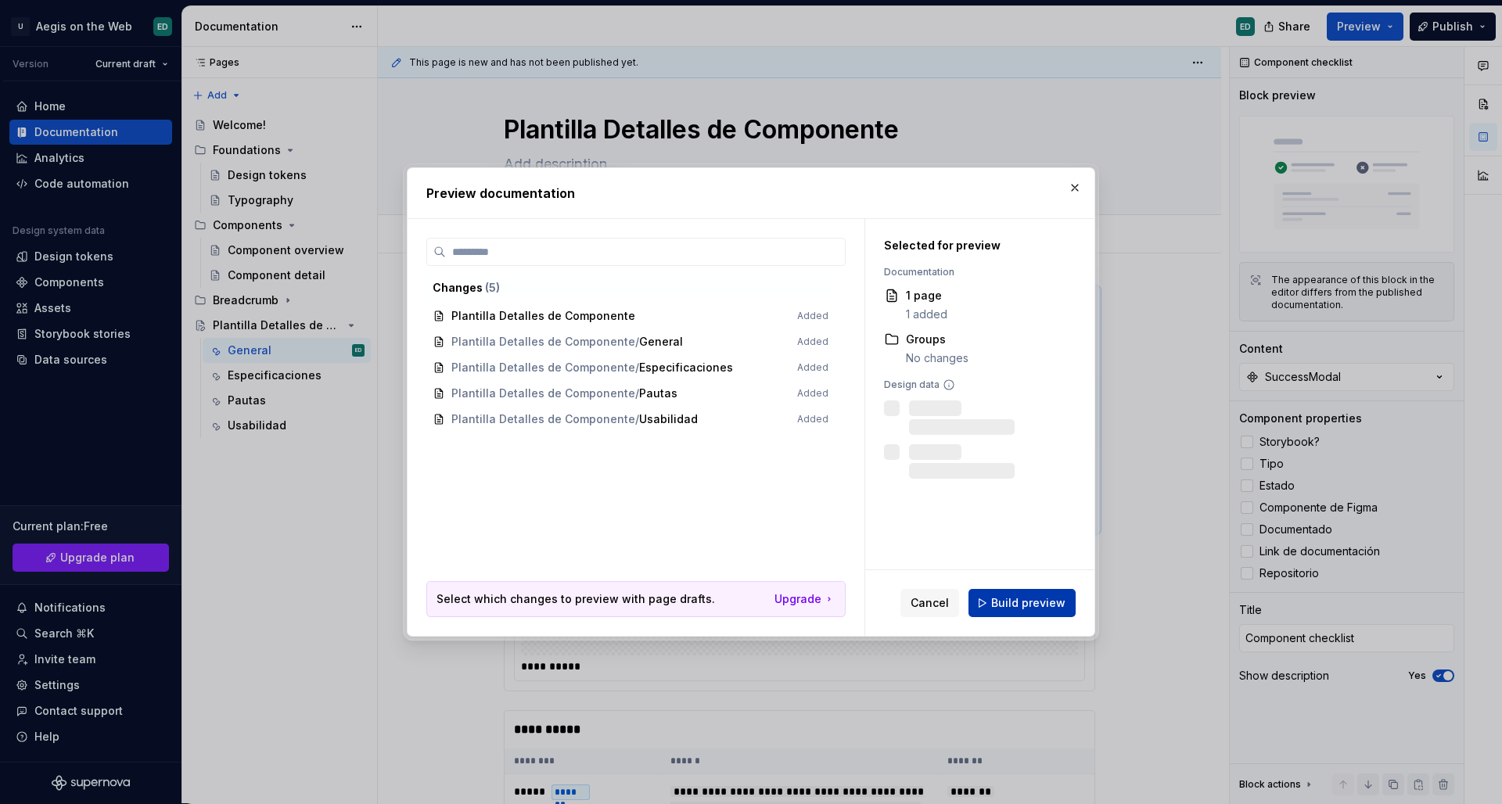
click at [1070, 604] on button "Build preview" at bounding box center [1022, 603] width 107 height 28
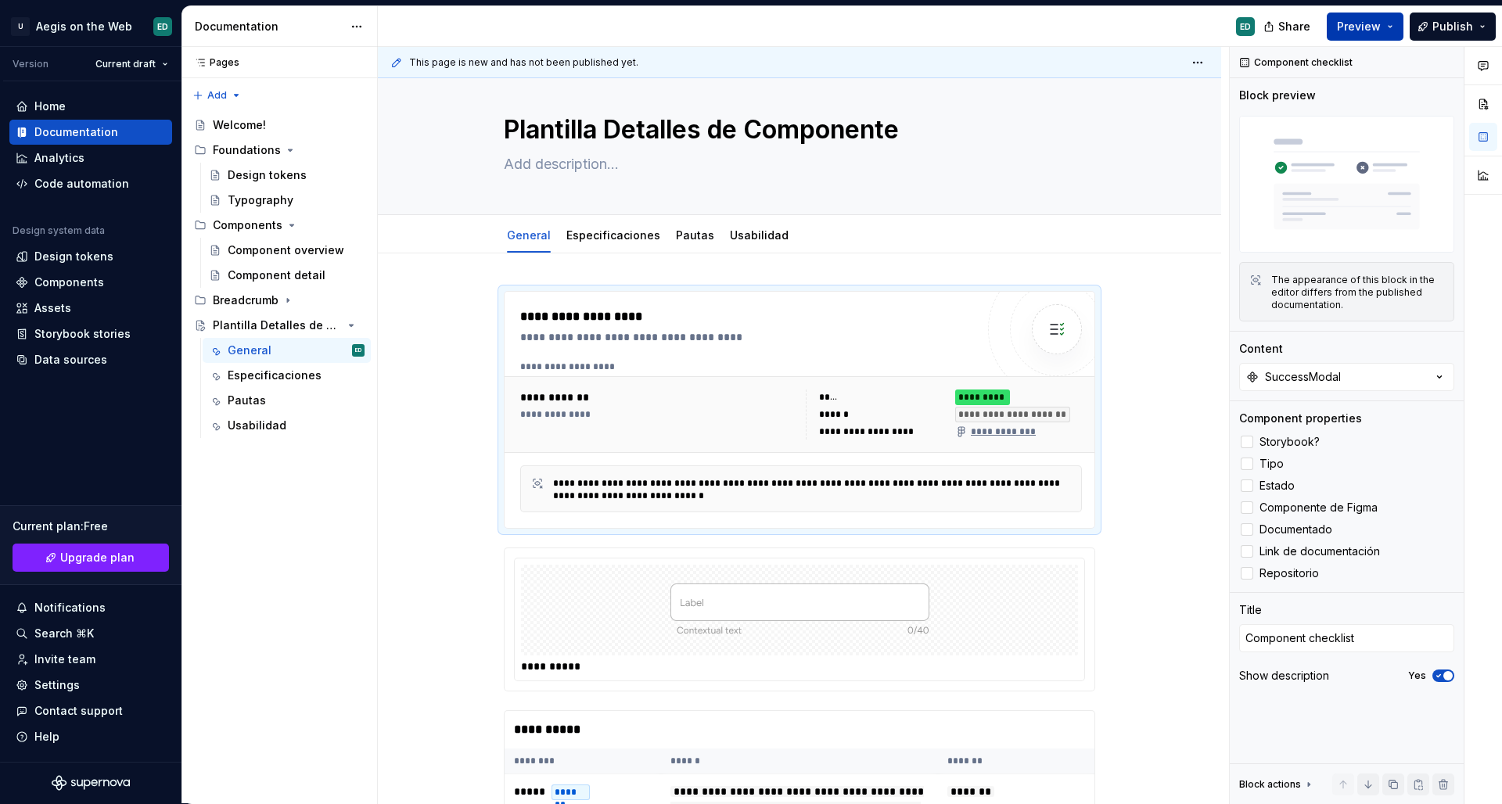
click at [1394, 29] on button "Preview" at bounding box center [1365, 27] width 77 height 28
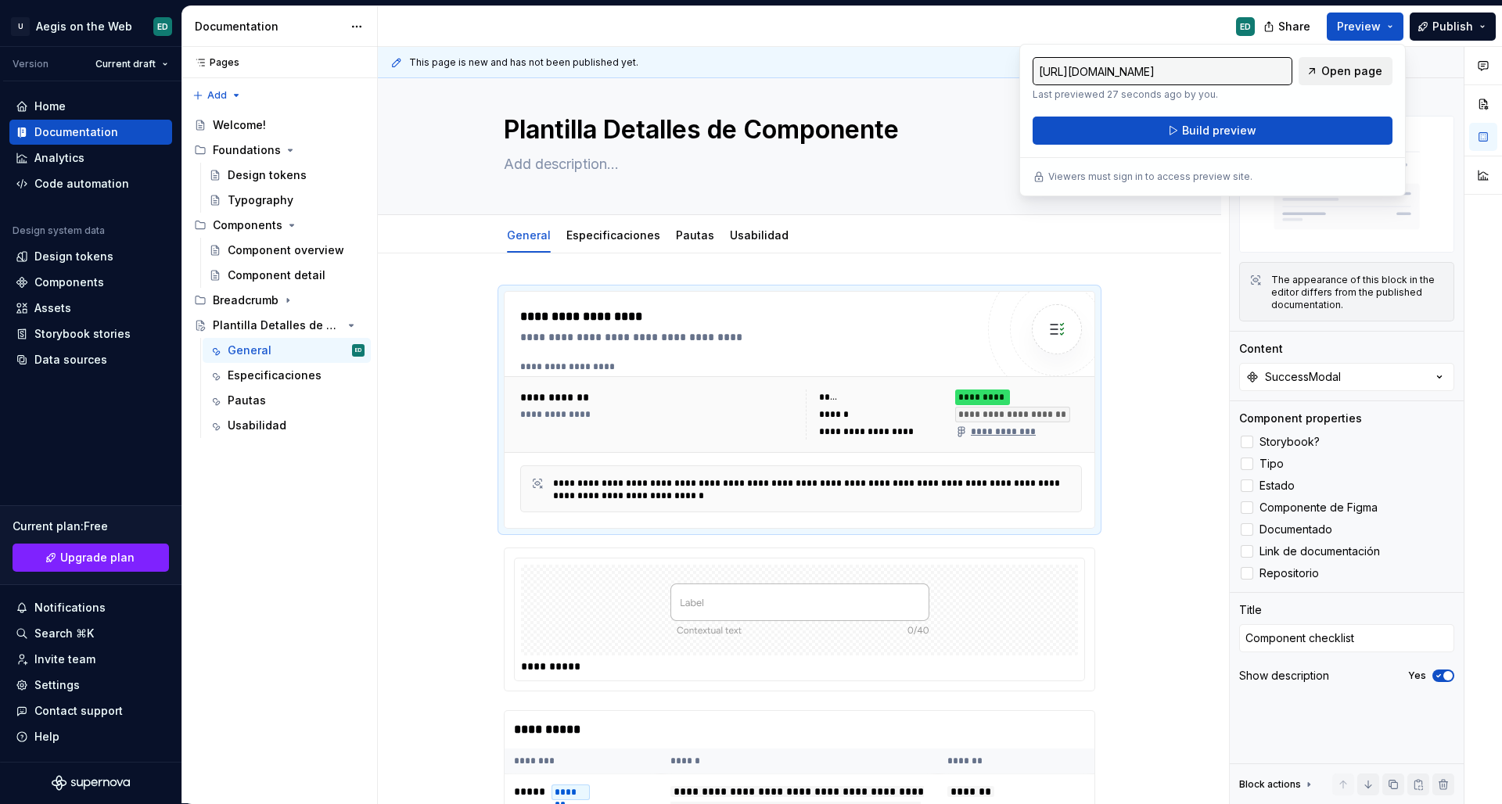
click at [1358, 72] on span "Open page" at bounding box center [1352, 71] width 61 height 16
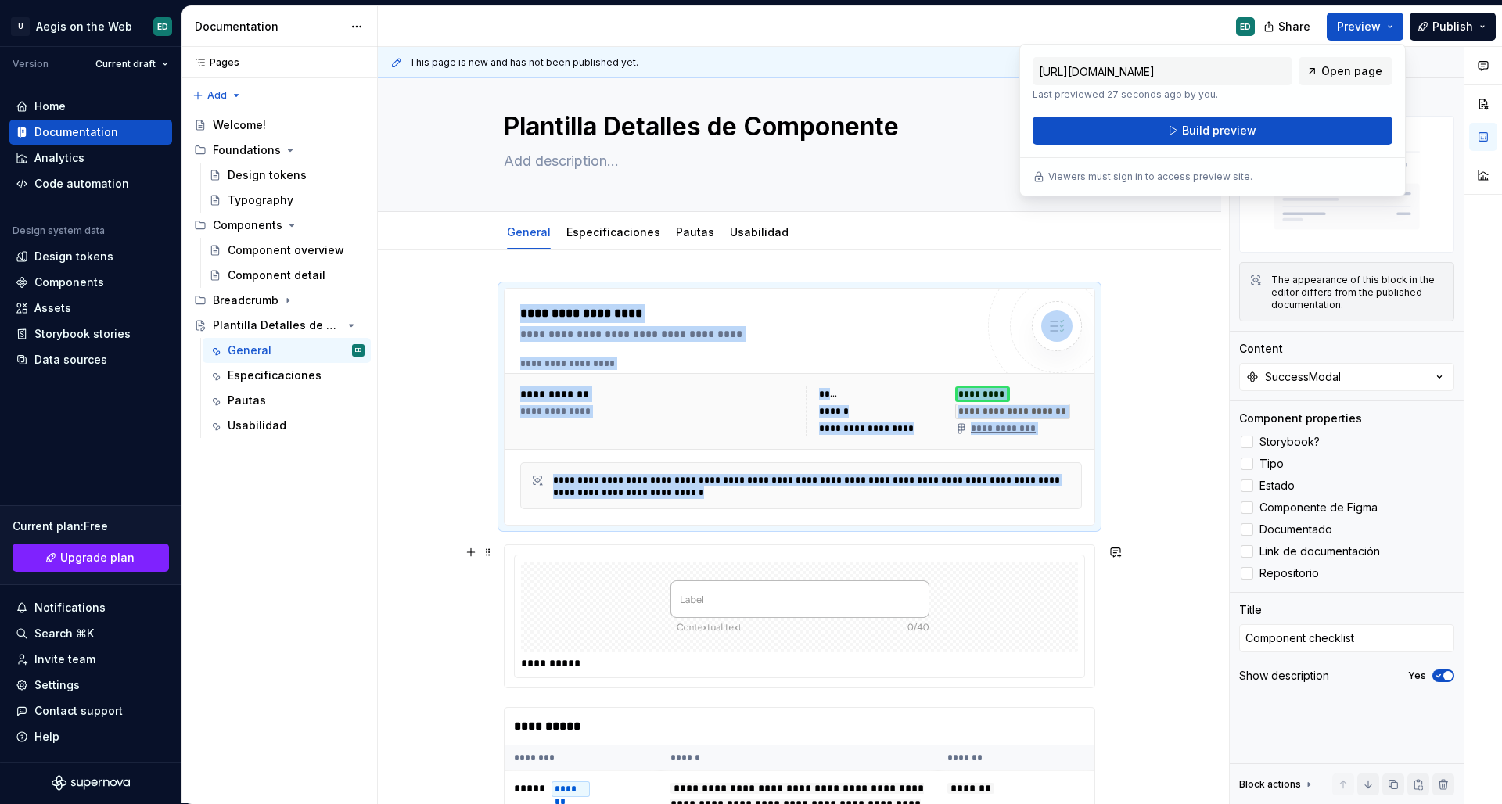
click at [595, 583] on div at bounding box center [799, 607] width 557 height 91
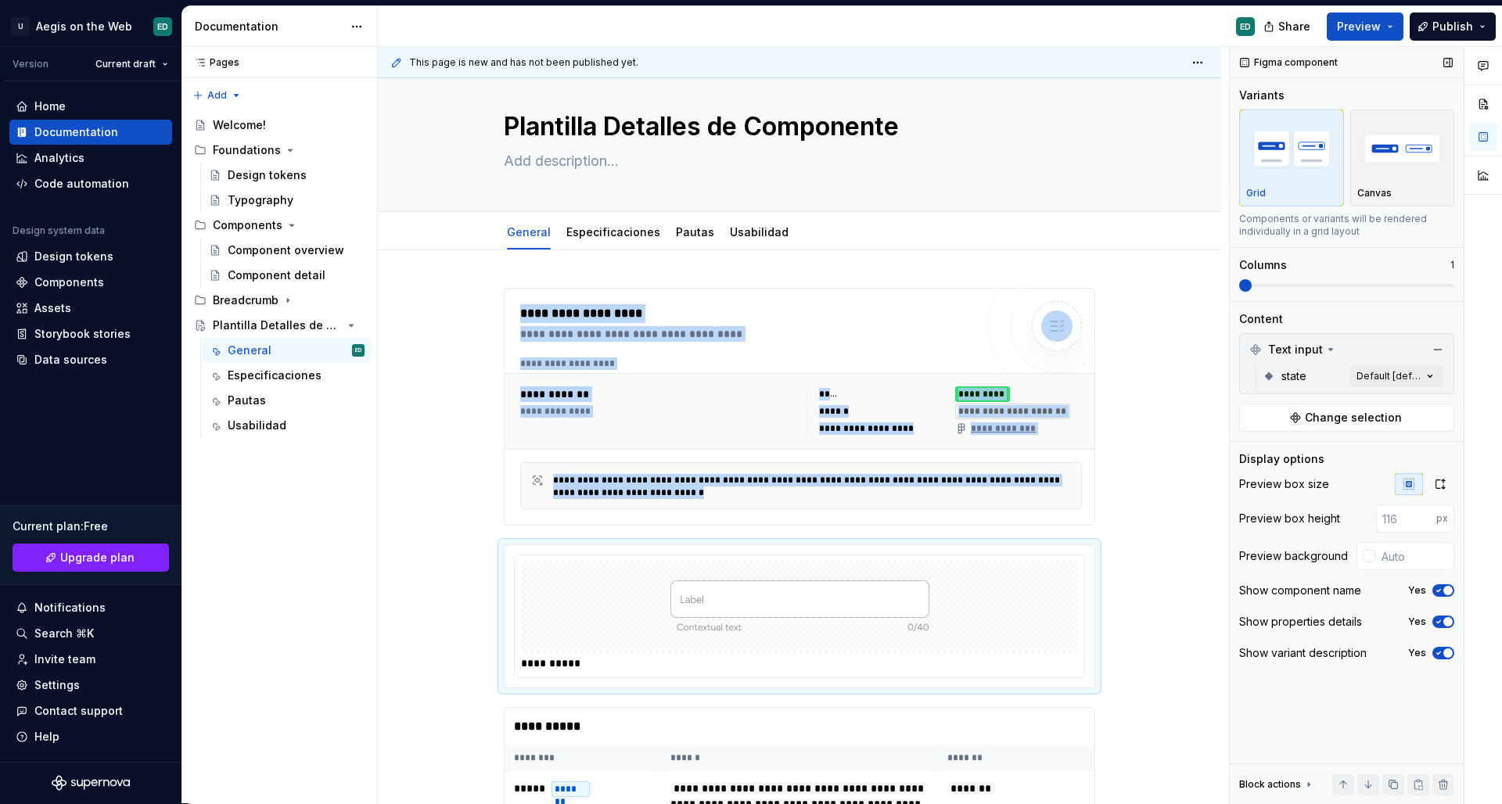
click at [1445, 589] on span "button" at bounding box center [1448, 590] width 9 height 9
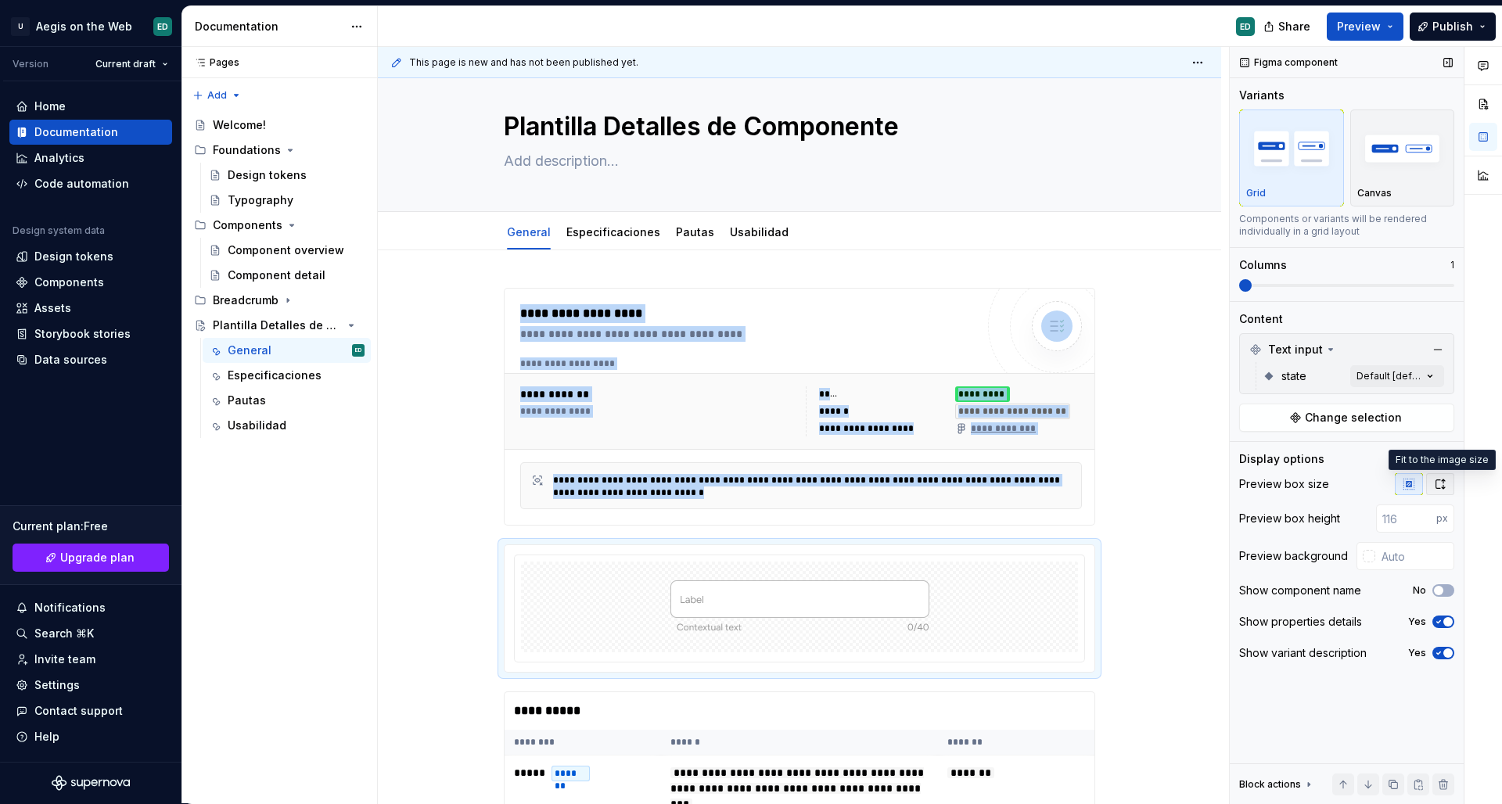
click at [1444, 487] on icon "button" at bounding box center [1440, 484] width 13 height 13
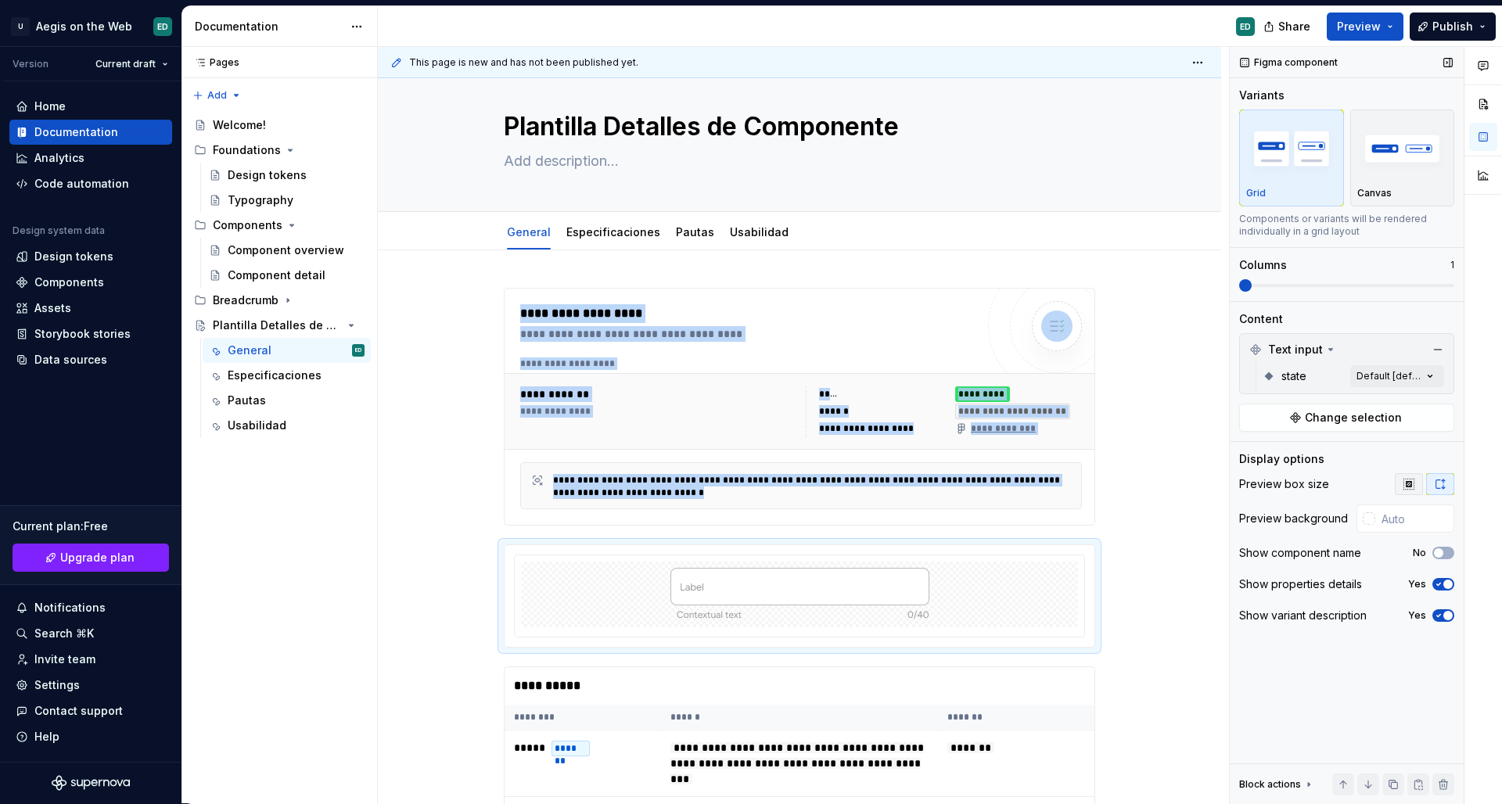
click at [1418, 483] on button "button" at bounding box center [1409, 484] width 28 height 22
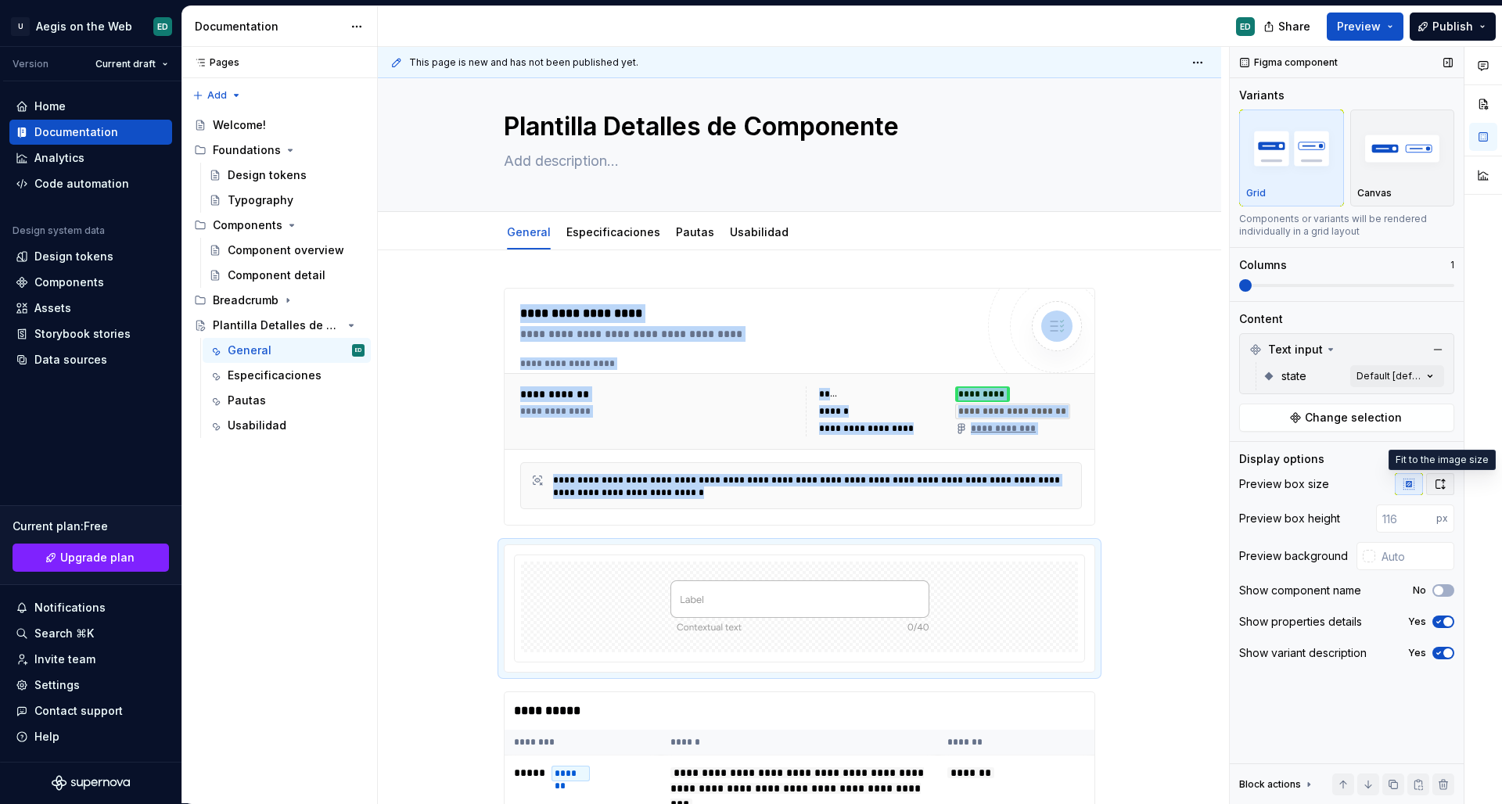
click at [1433, 484] on button "button" at bounding box center [1440, 484] width 28 height 22
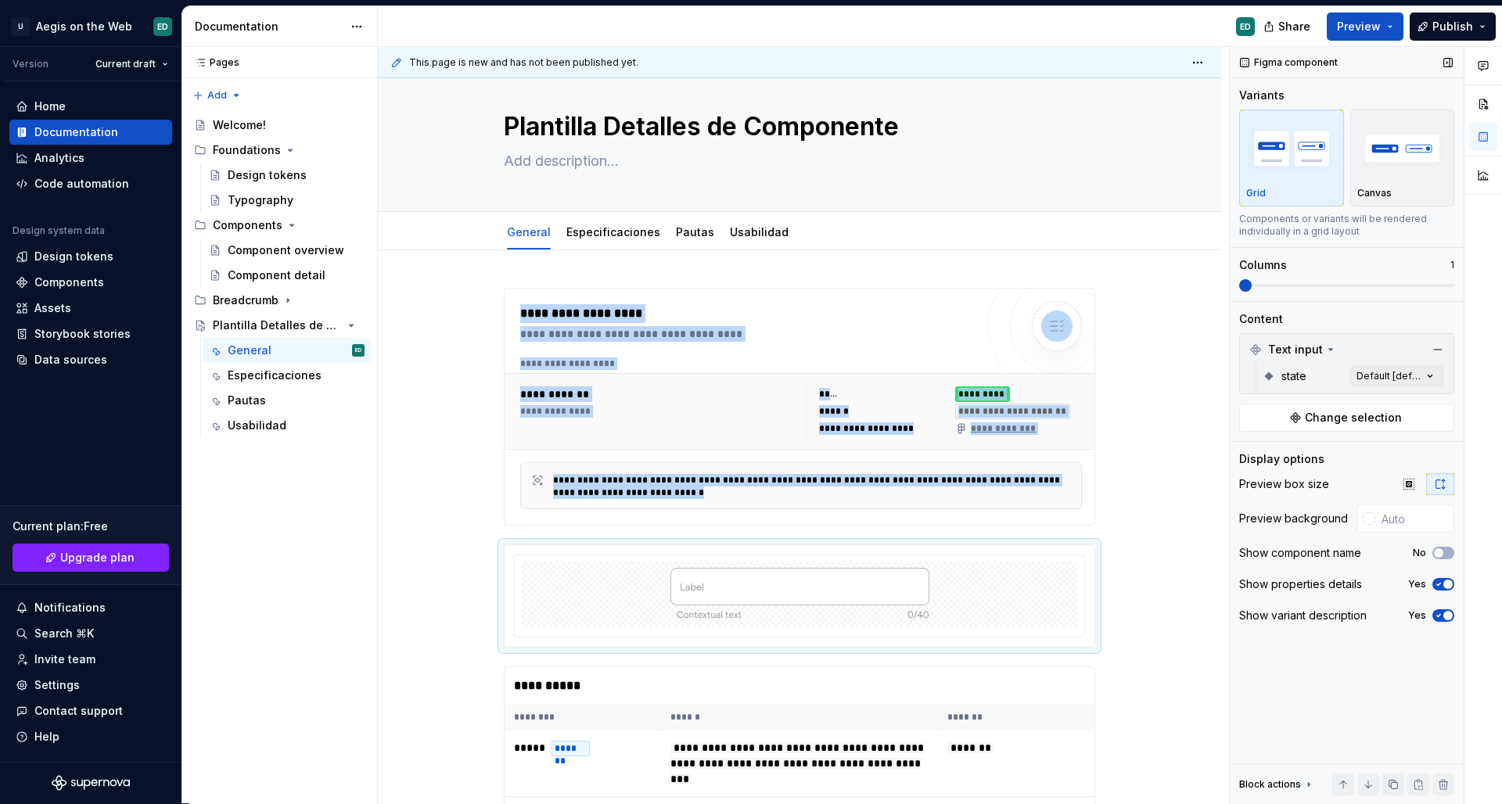
click at [1441, 615] on icon "button" at bounding box center [1439, 615] width 13 height 9
click at [1444, 588] on button "Yes" at bounding box center [1444, 584] width 22 height 13
click at [1444, 585] on icon "button" at bounding box center [1439, 584] width 13 height 9
click at [1444, 585] on span "button" at bounding box center [1448, 584] width 9 height 9
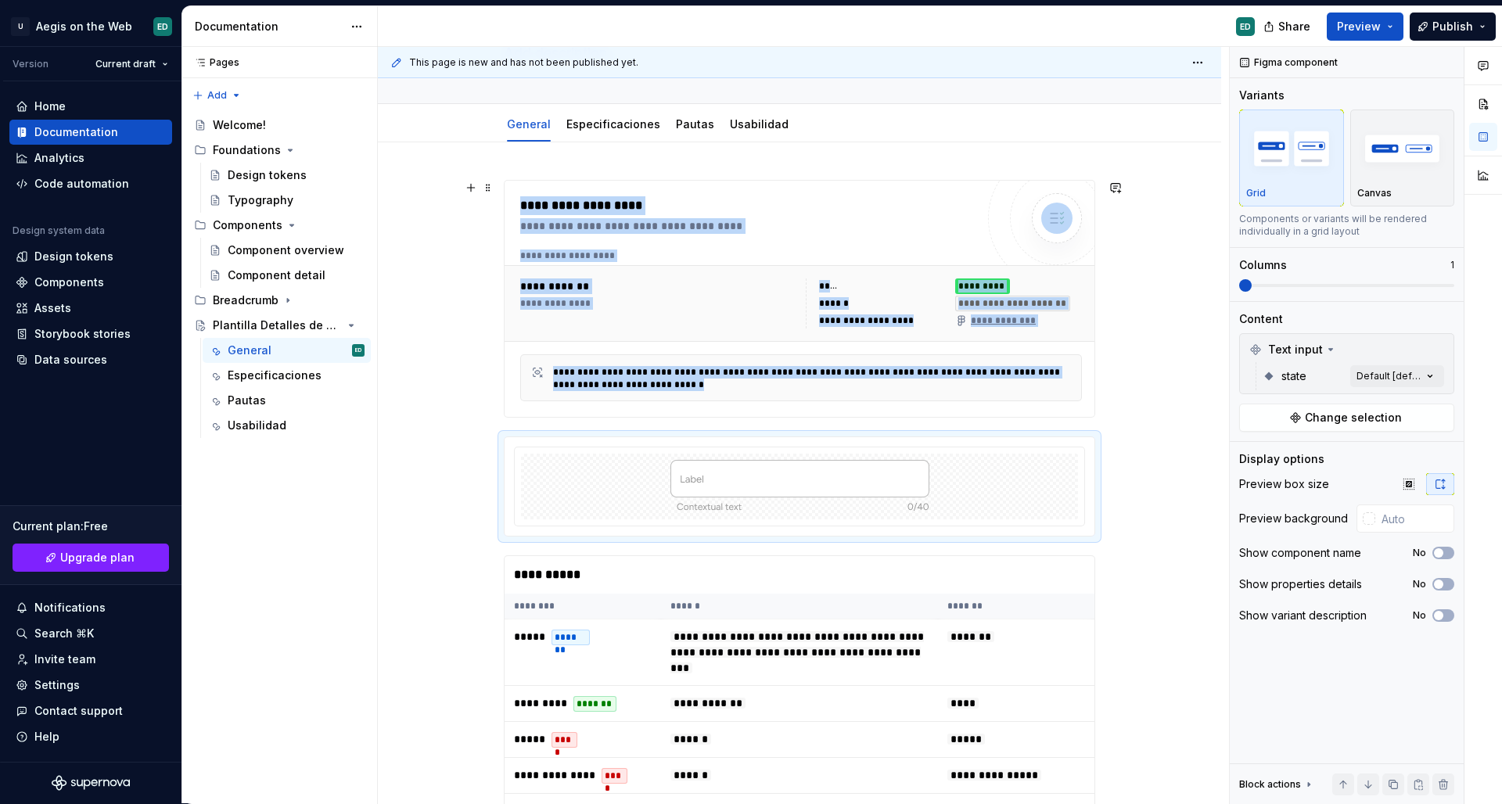
scroll to position [199, 0]
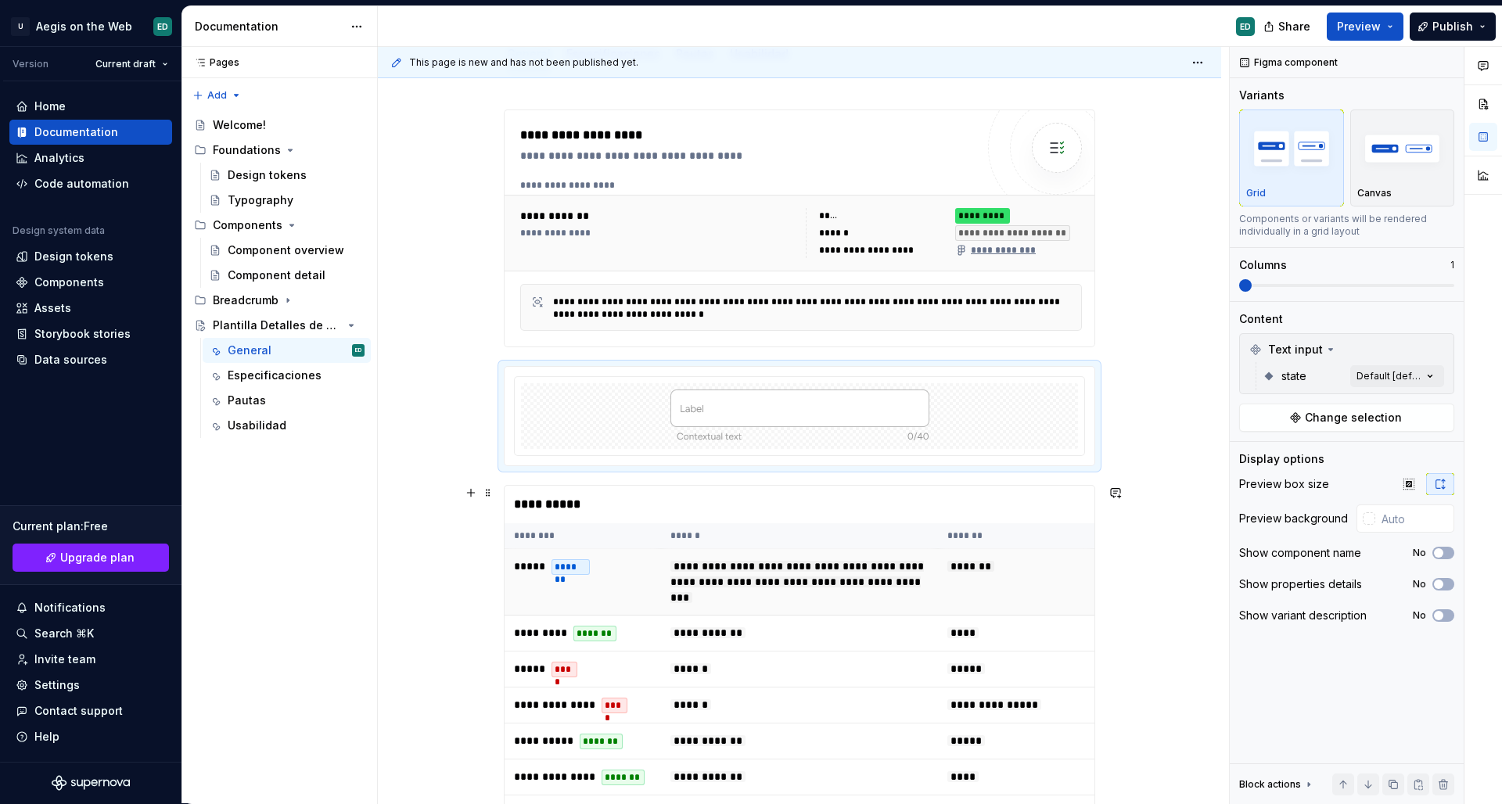
click at [803, 551] on td "**********" at bounding box center [799, 582] width 277 height 67
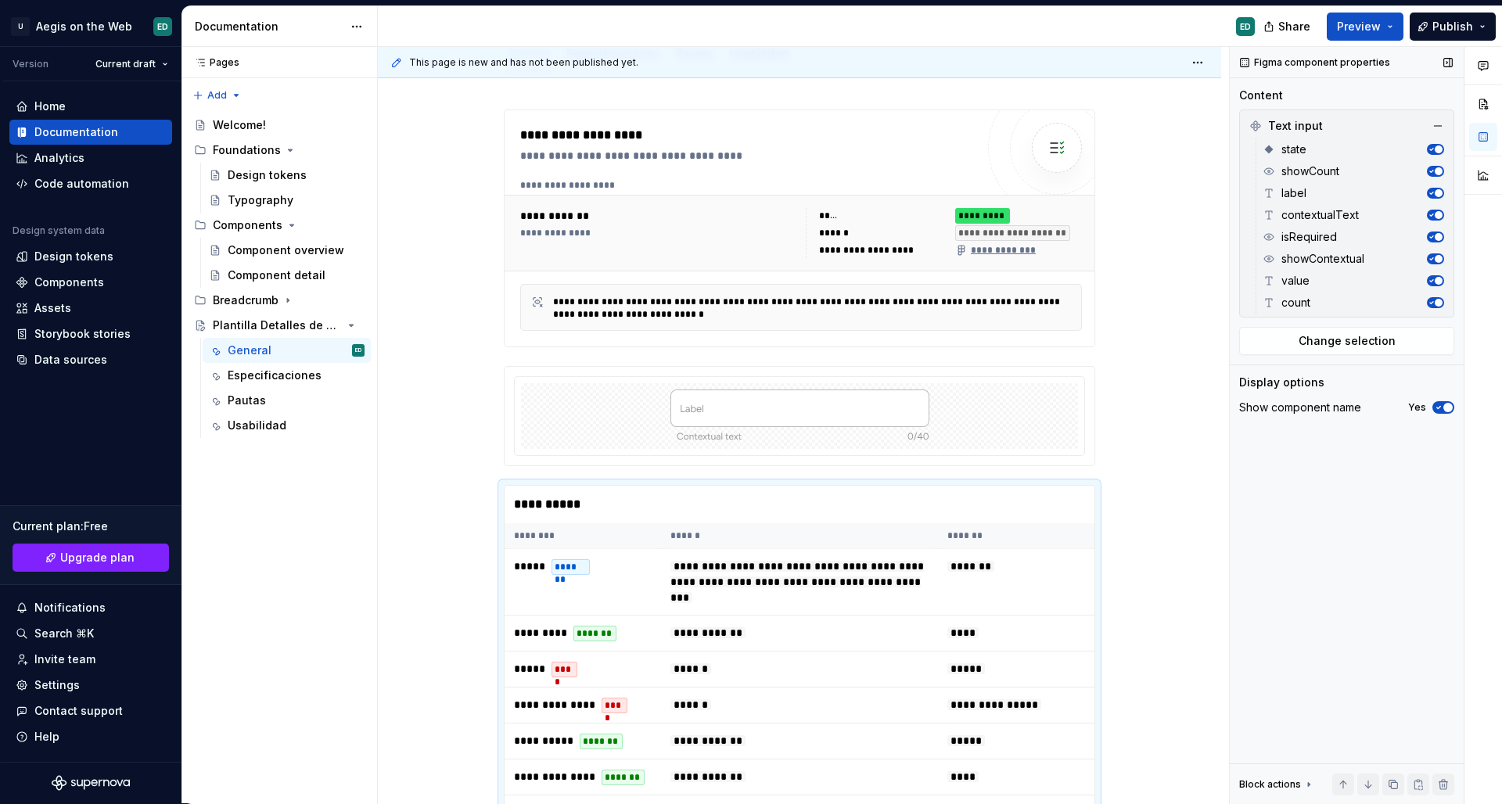
click at [1446, 408] on span "button" at bounding box center [1448, 407] width 9 height 9
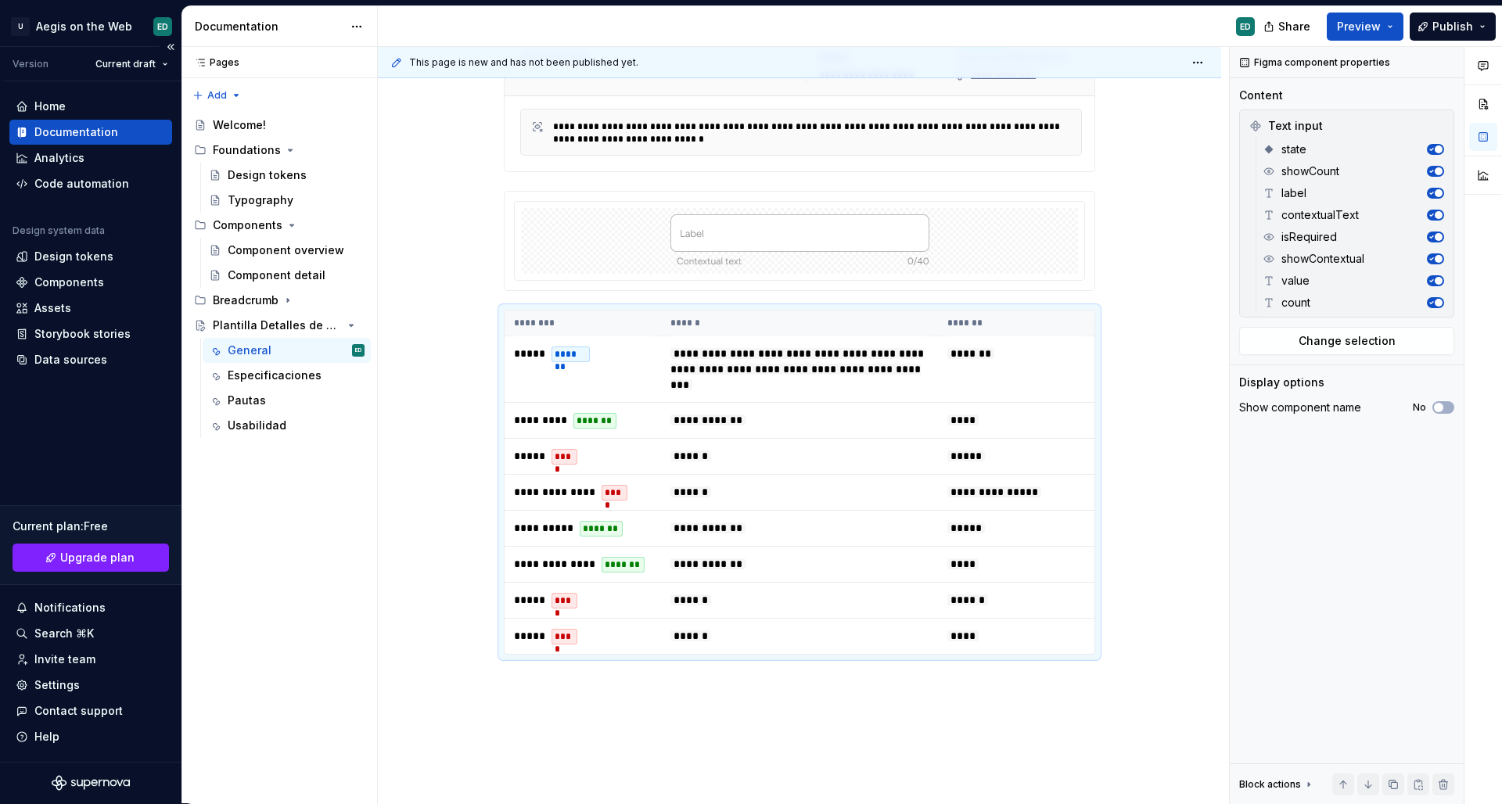
scroll to position [509, 0]
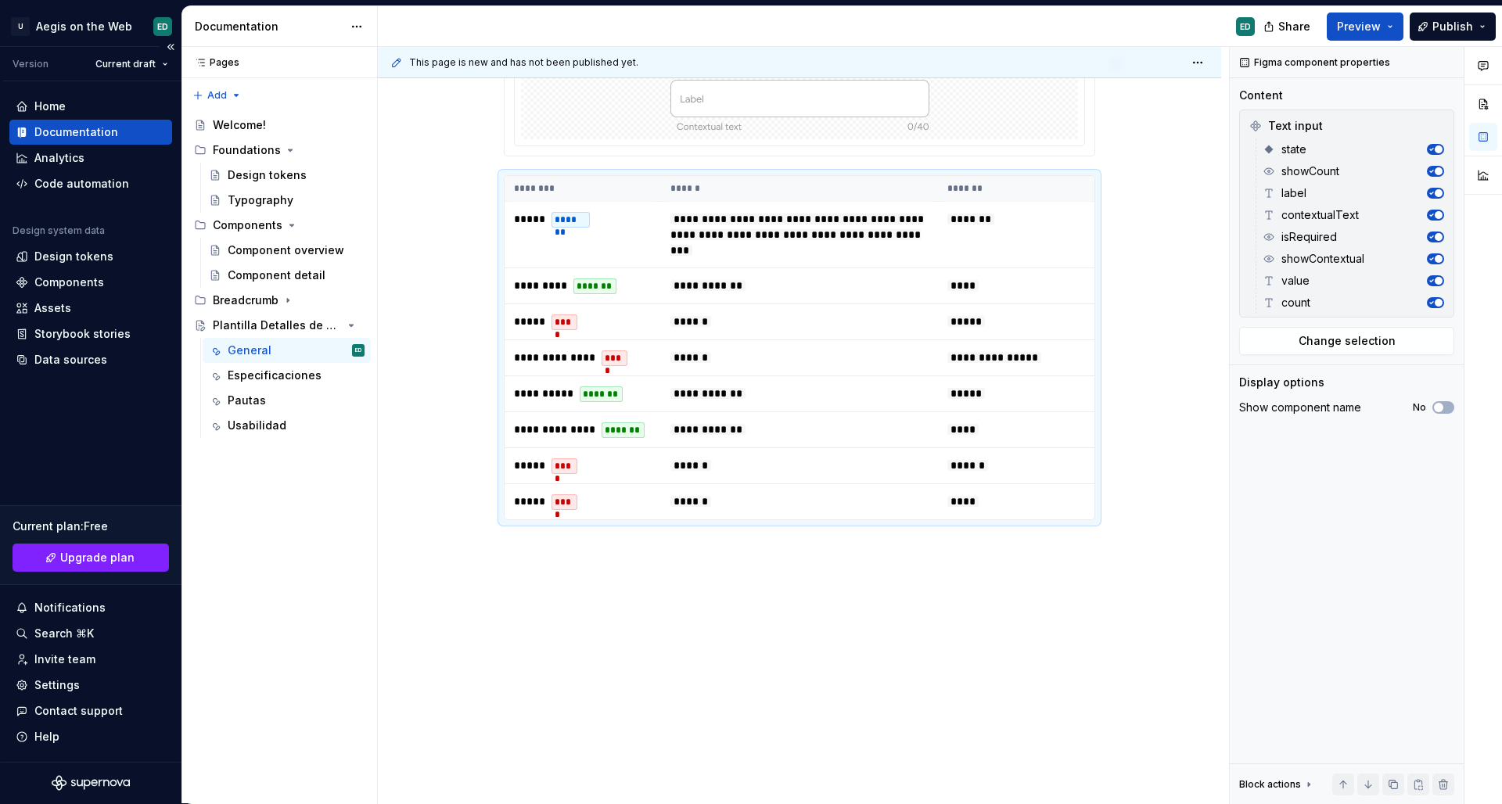
click at [701, 551] on p at bounding box center [800, 548] width 592 height 19
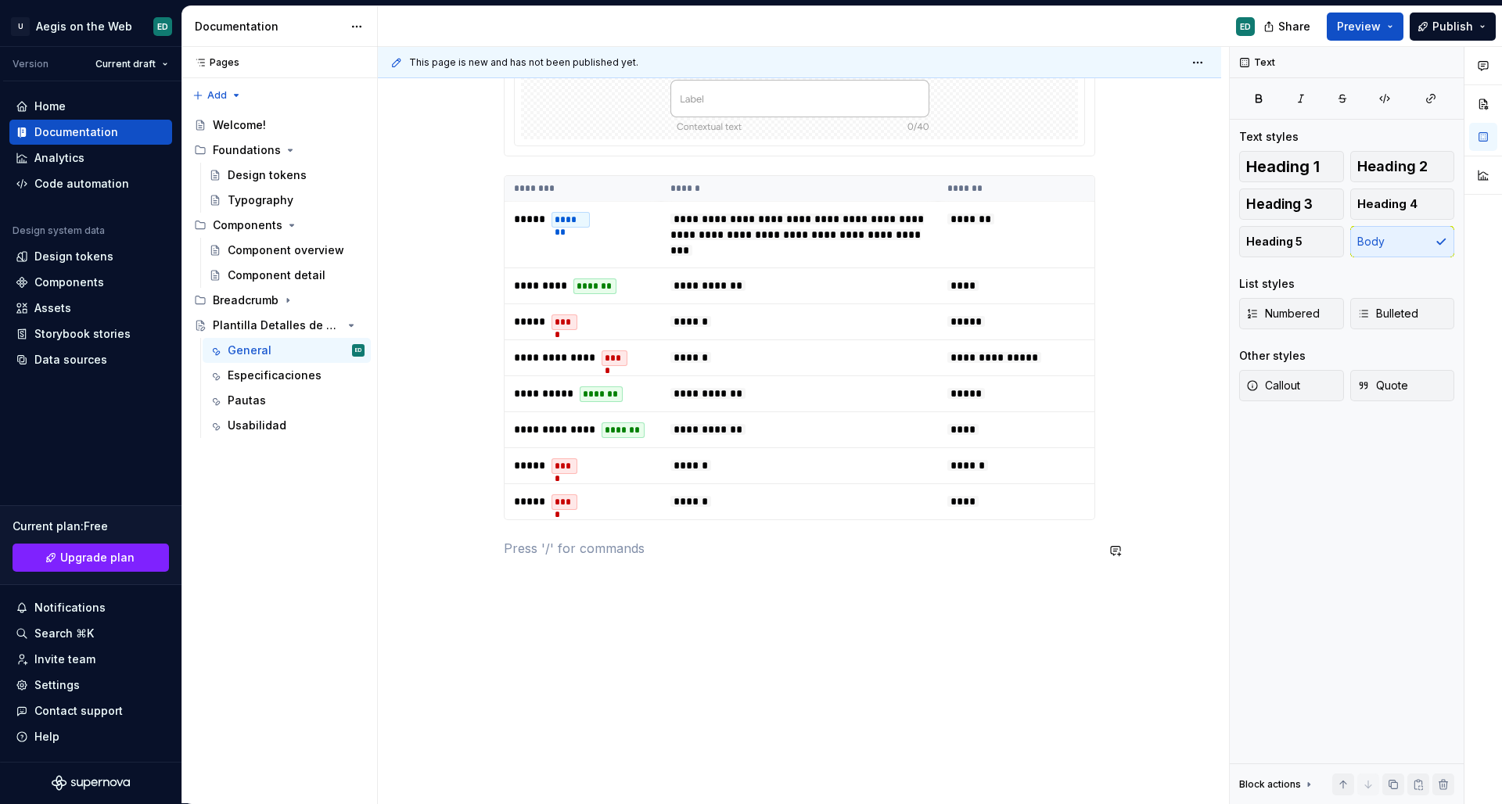
click at [689, 567] on div "**********" at bounding box center [800, 188] width 592 height 777
click at [473, 554] on button "button" at bounding box center [471, 551] width 22 height 22
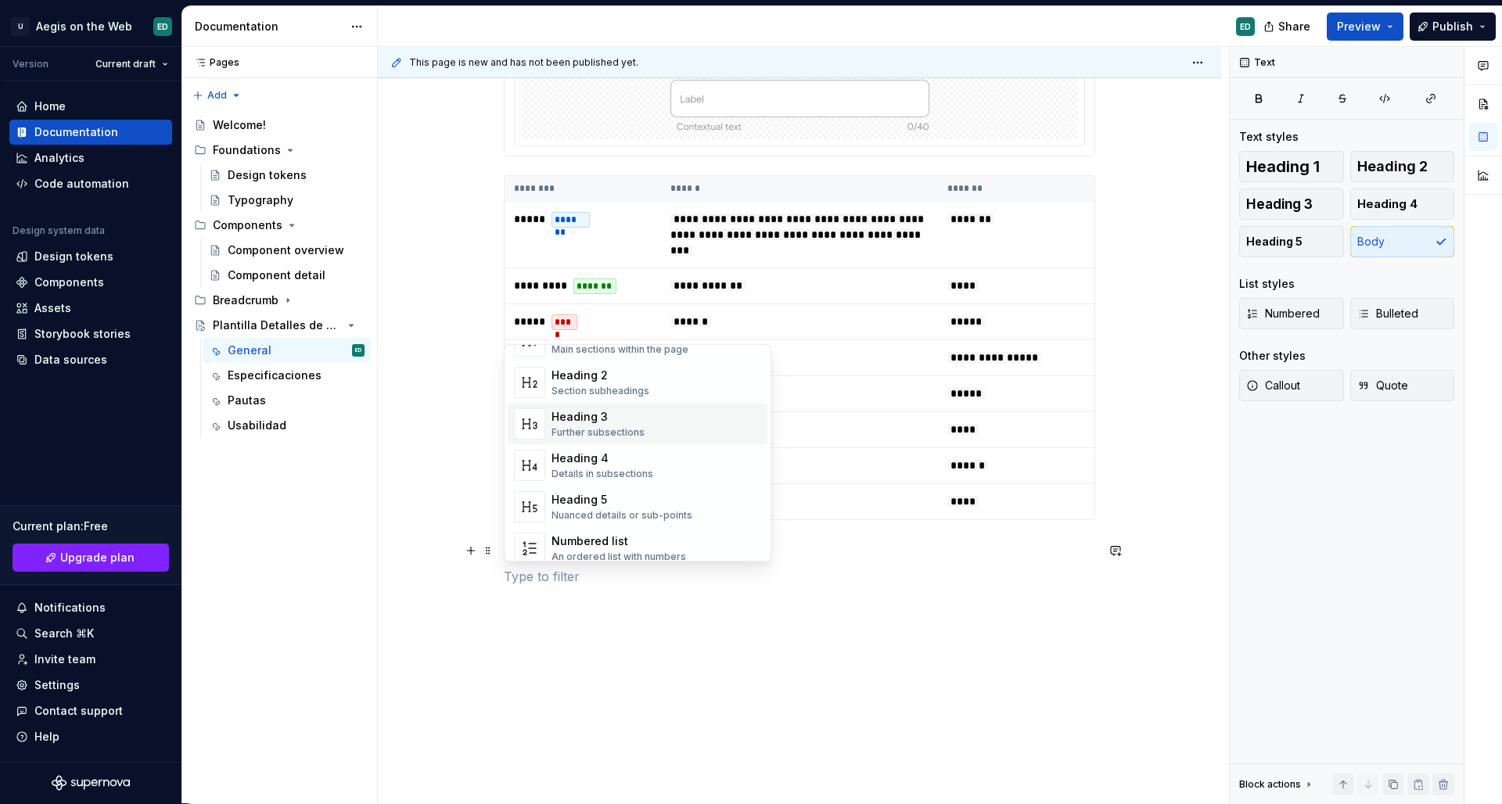
scroll to position [71, 0]
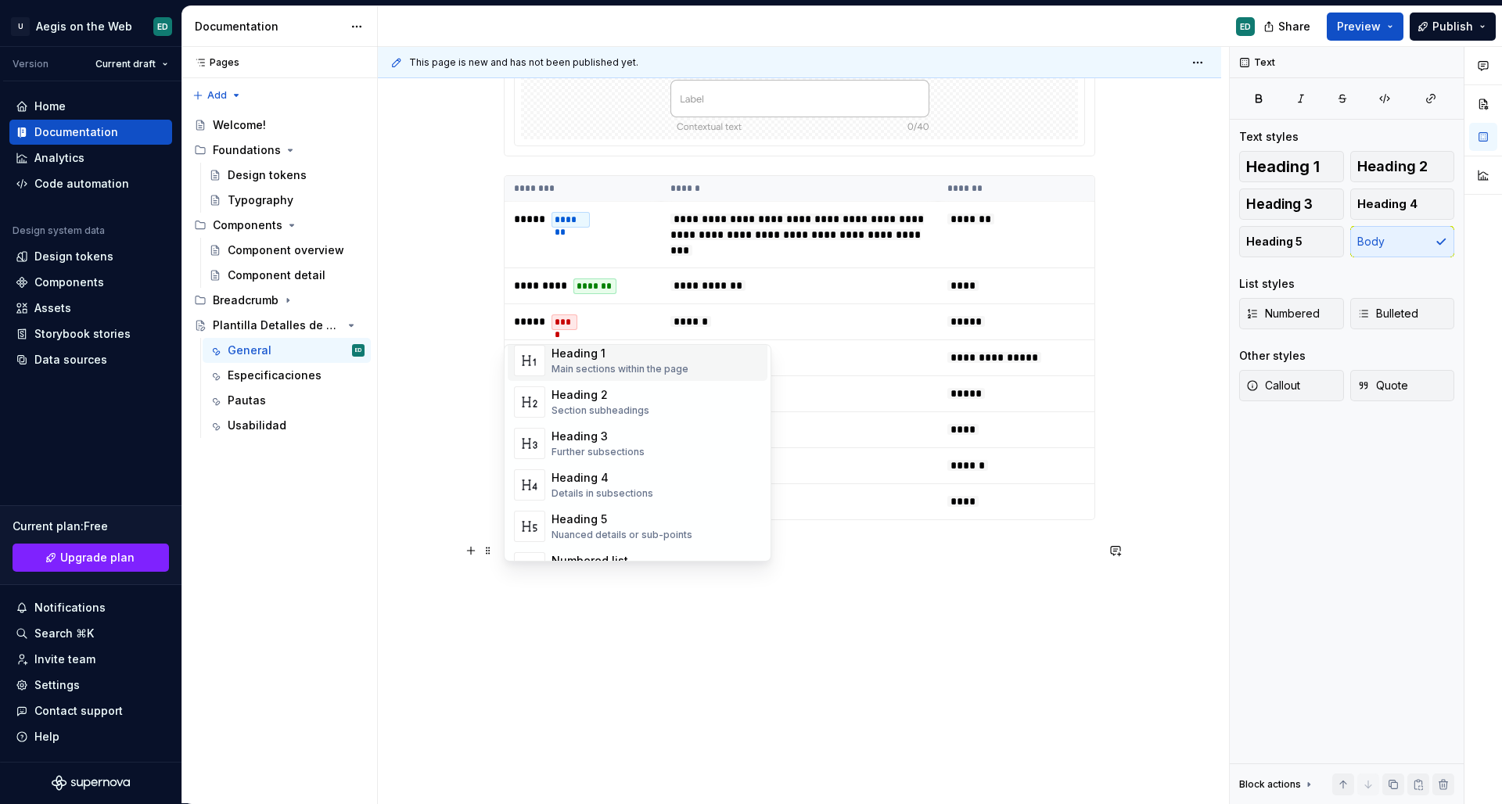
click at [653, 362] on div "Heading 1 Main sections within the page" at bounding box center [620, 361] width 137 height 30
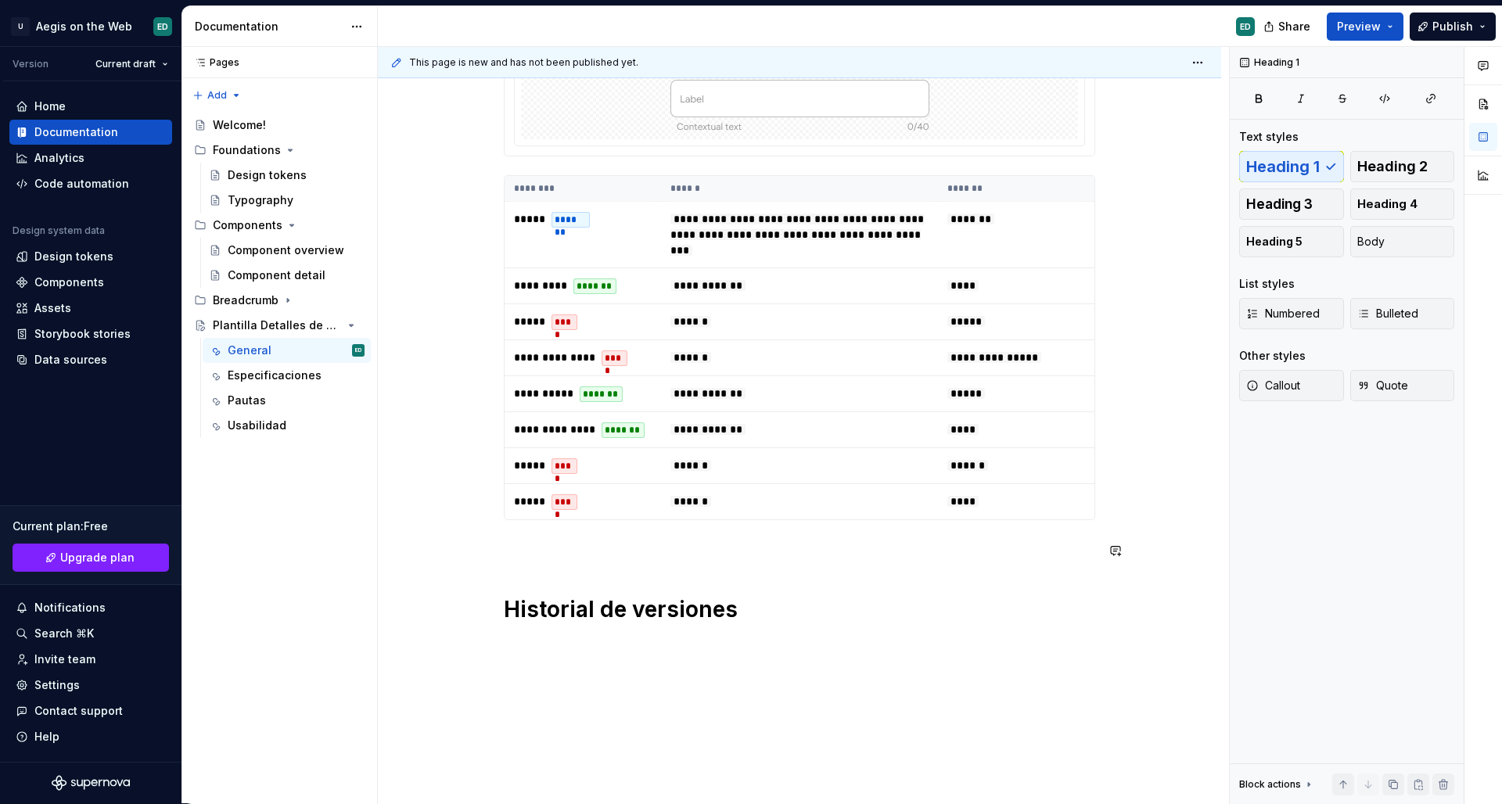
click at [659, 584] on div "**********" at bounding box center [800, 212] width 592 height 824
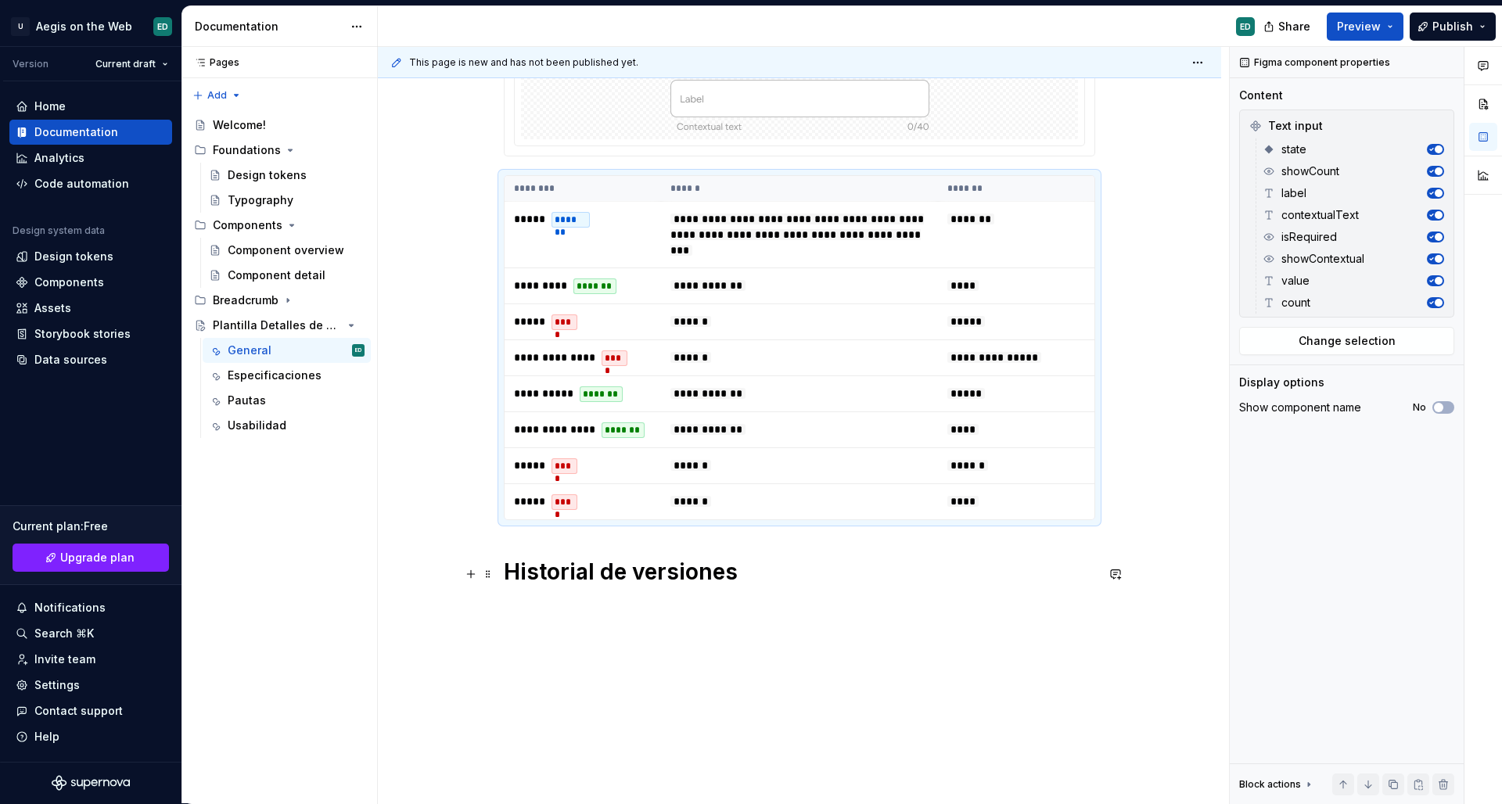
click at [766, 577] on h1 "Historial de versiones" at bounding box center [800, 572] width 592 height 28
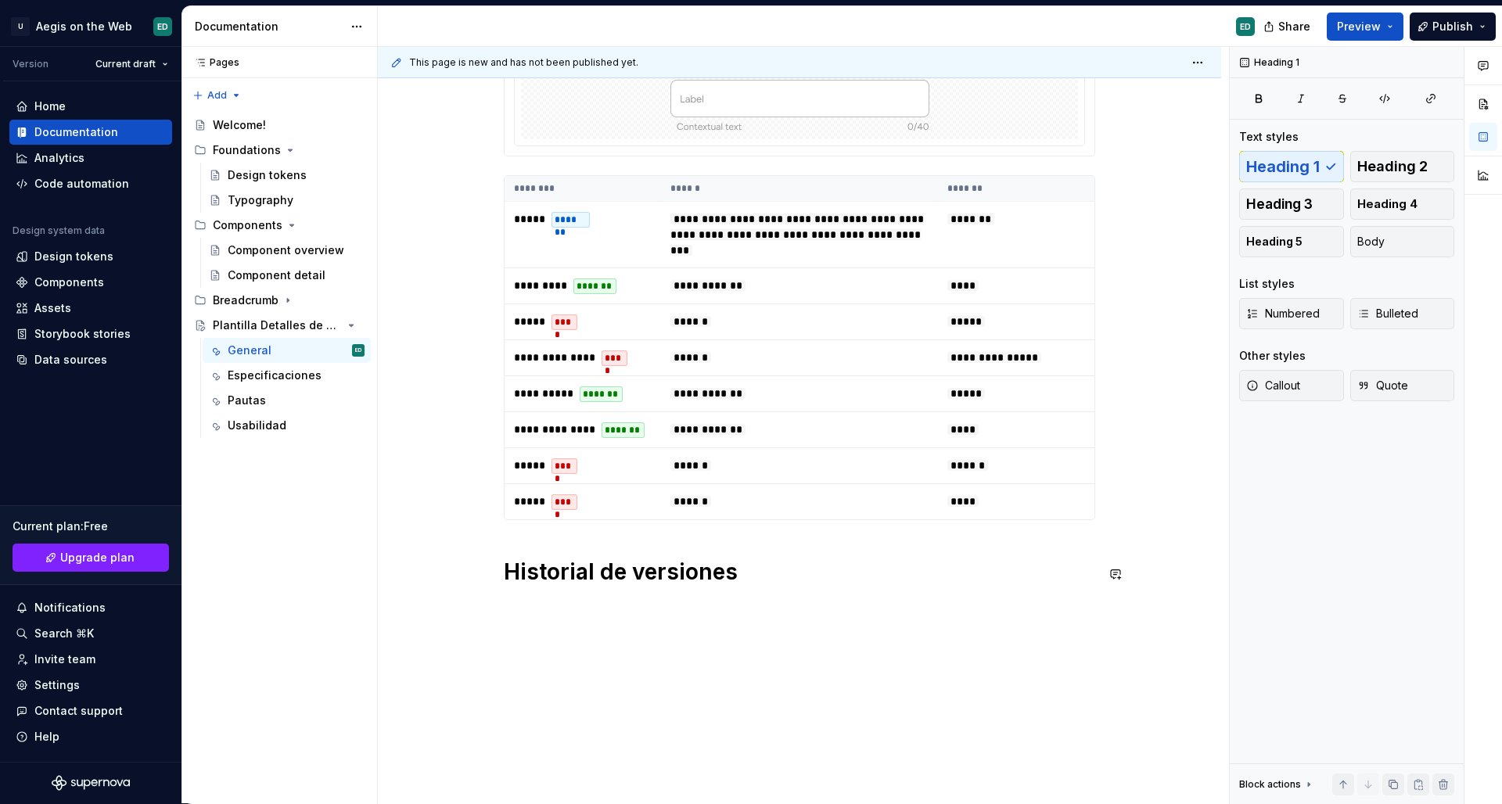
click at [696, 646] on div "**********" at bounding box center [799, 304] width 843 height 1084
click at [464, 610] on button "button" at bounding box center [471, 610] width 22 height 22
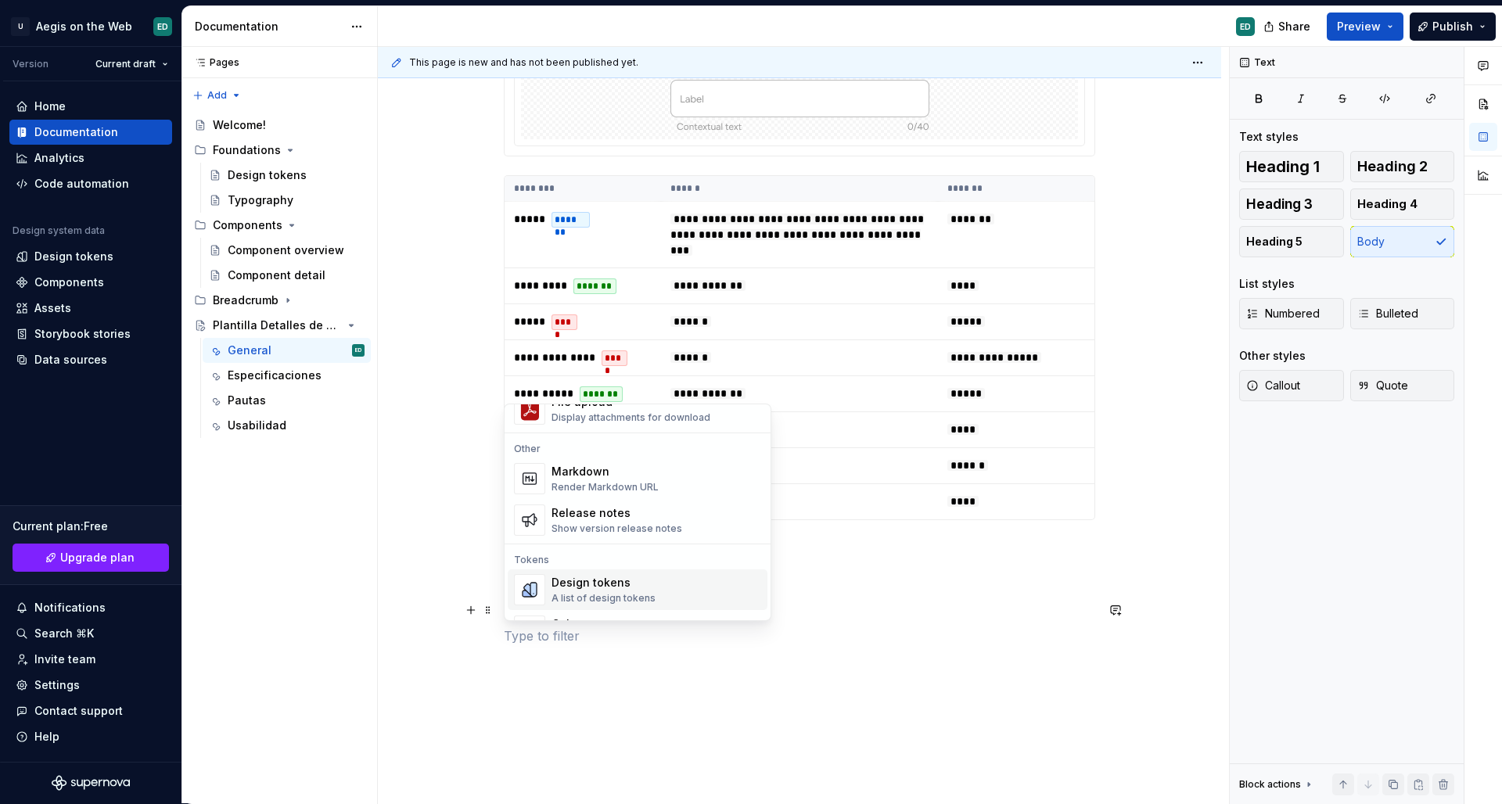
scroll to position [999, 0]
click at [652, 510] on div "Release notes" at bounding box center [617, 510] width 131 height 16
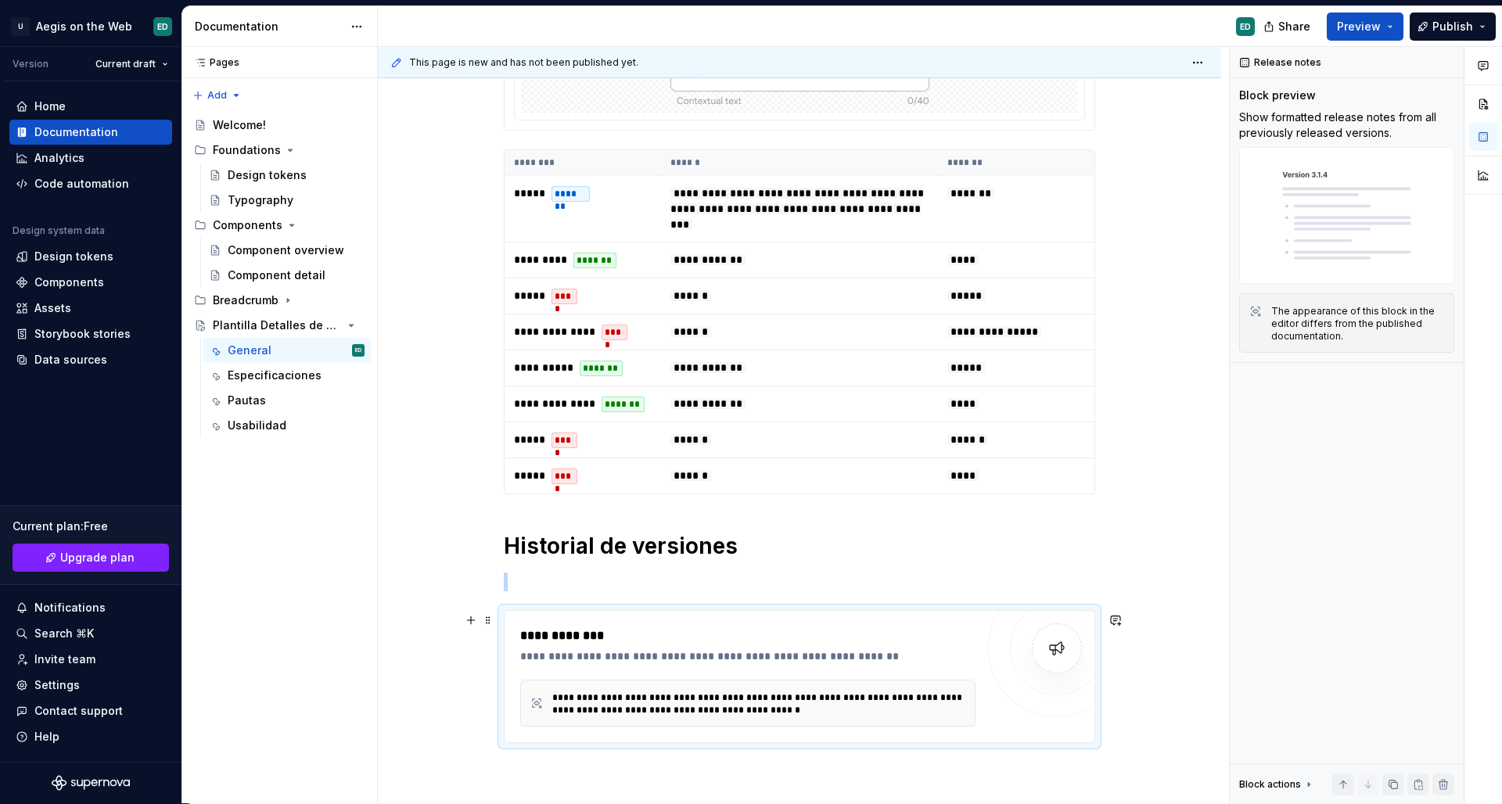
scroll to position [615, 0]
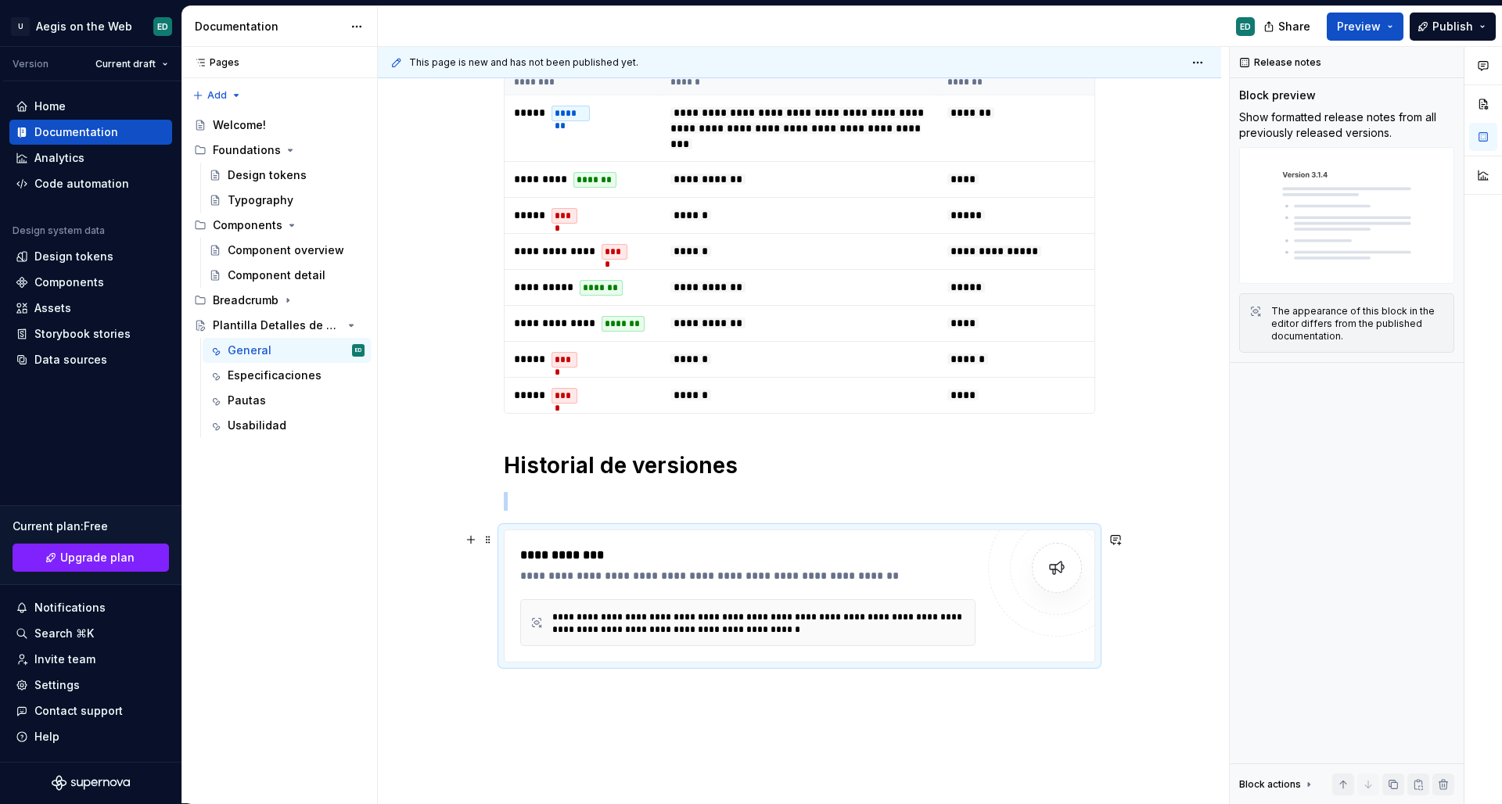
click at [718, 569] on div "**********" at bounding box center [747, 565] width 455 height 38
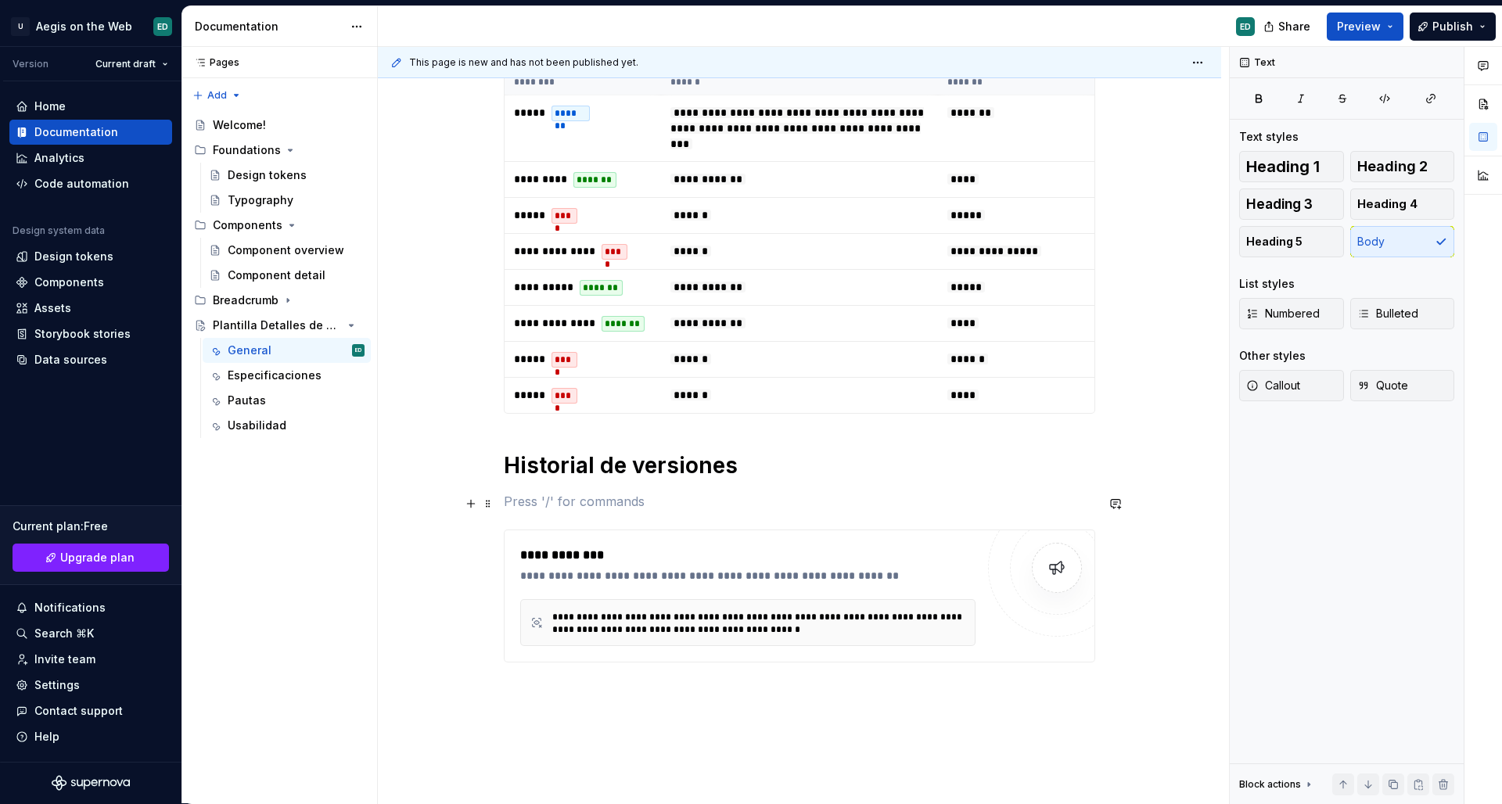
click at [549, 503] on p at bounding box center [800, 501] width 592 height 19
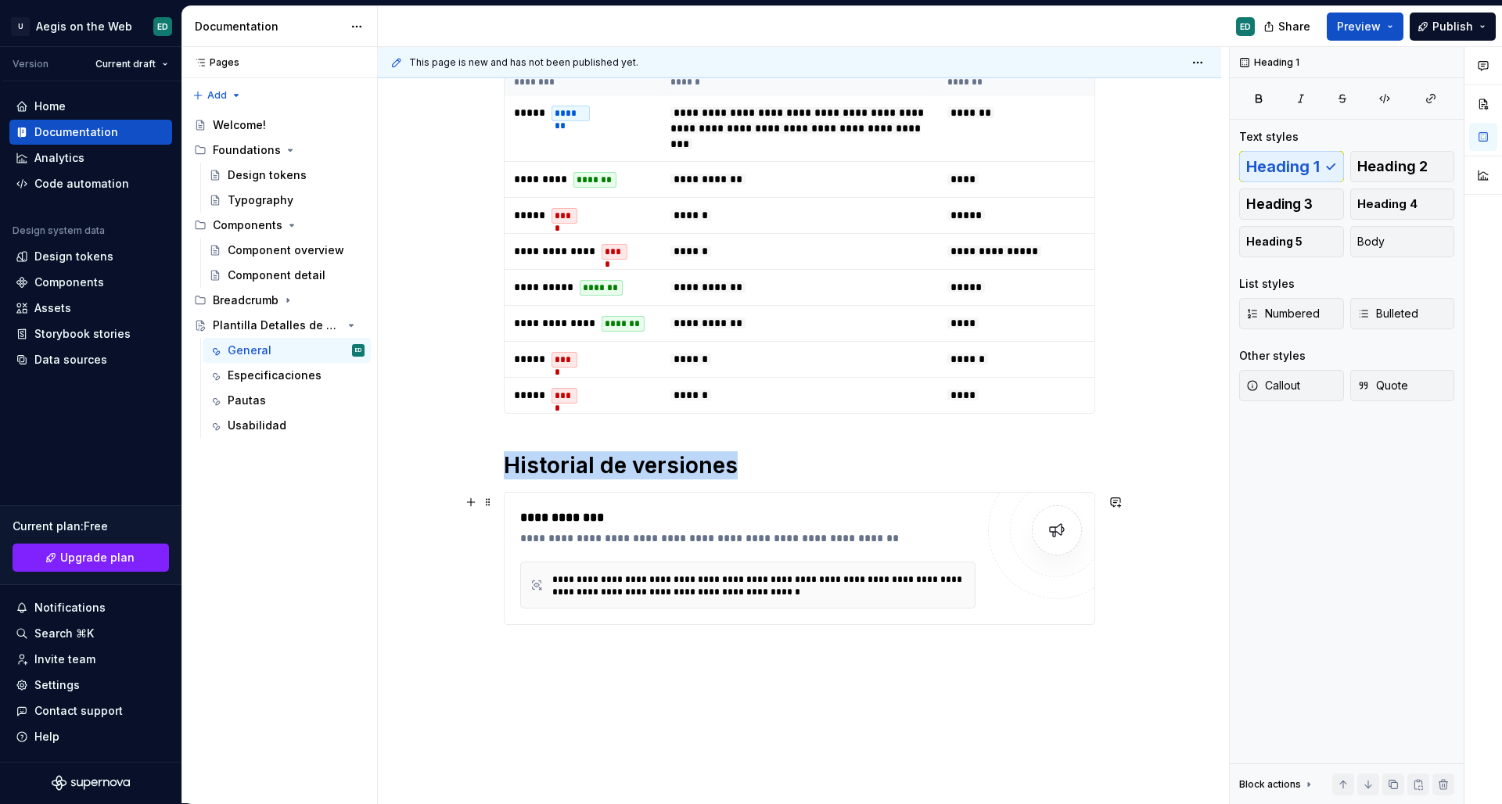
click at [480, 549] on div "**********" at bounding box center [799, 270] width 843 height 1229
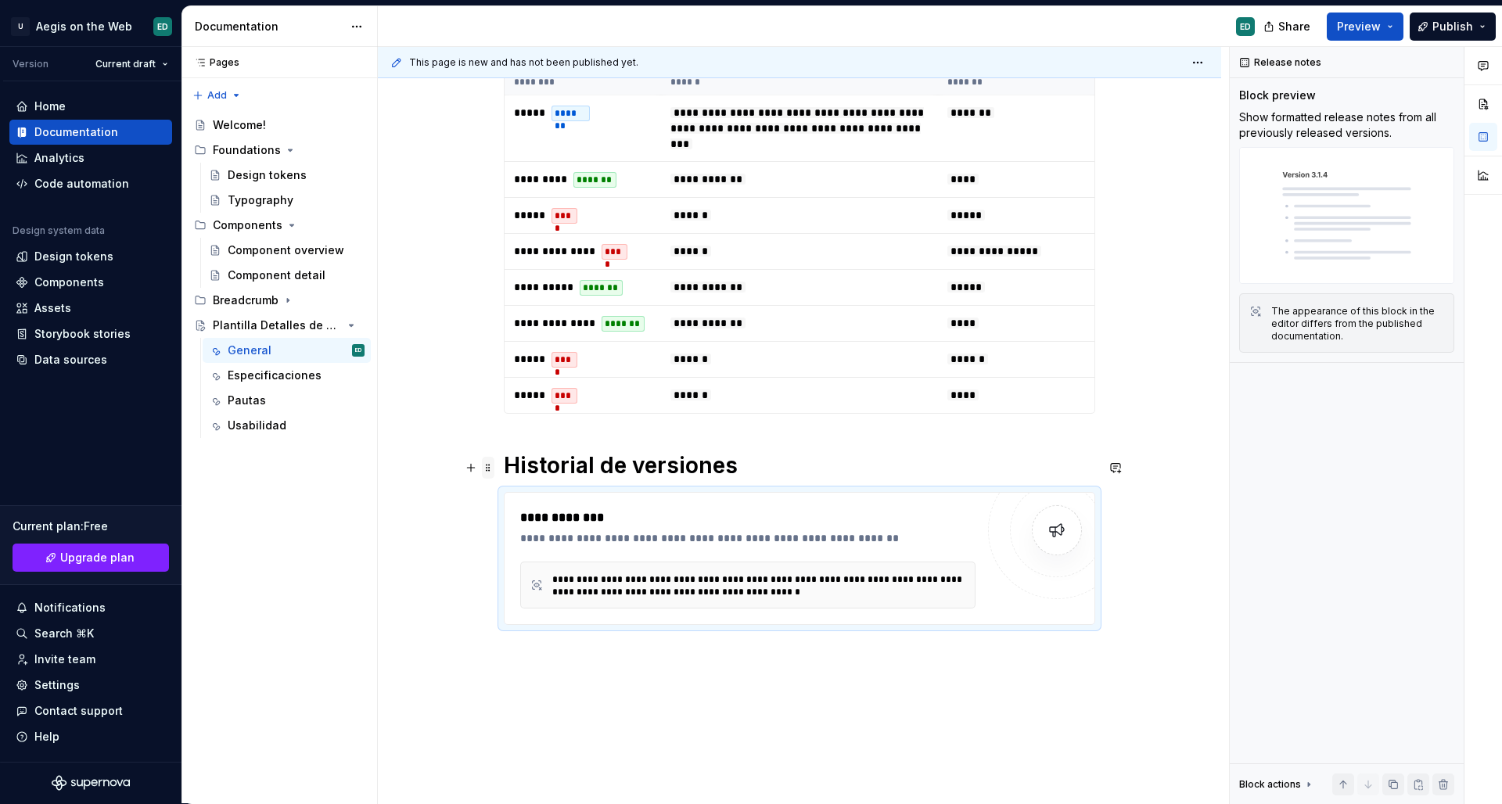
click at [483, 464] on span at bounding box center [488, 468] width 13 height 22
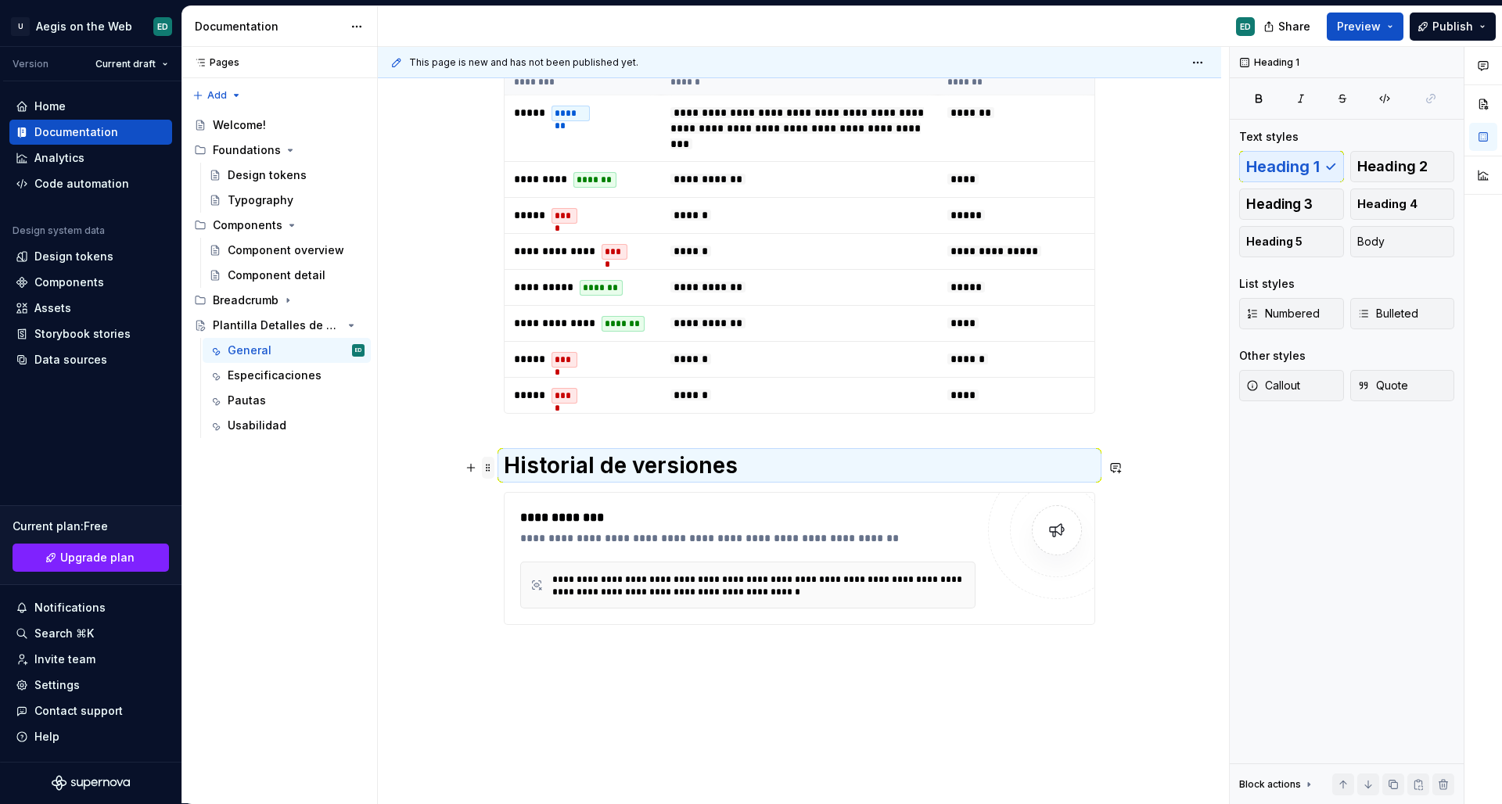
click at [487, 466] on span at bounding box center [488, 468] width 13 height 22
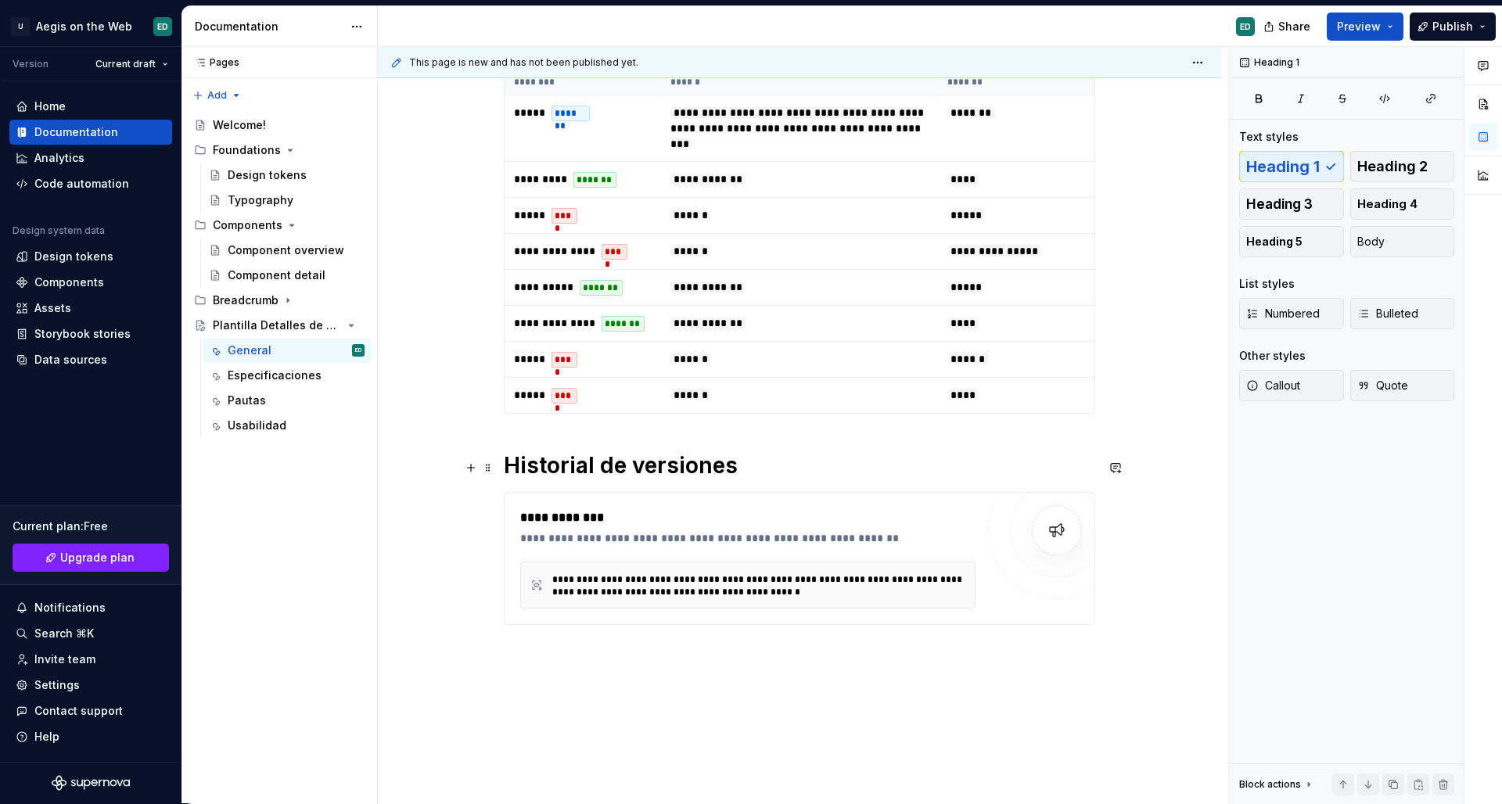
click at [886, 461] on h1 "Historial de versiones" at bounding box center [800, 465] width 592 height 28
click at [563, 535] on div "**********" at bounding box center [747, 539] width 455 height 16
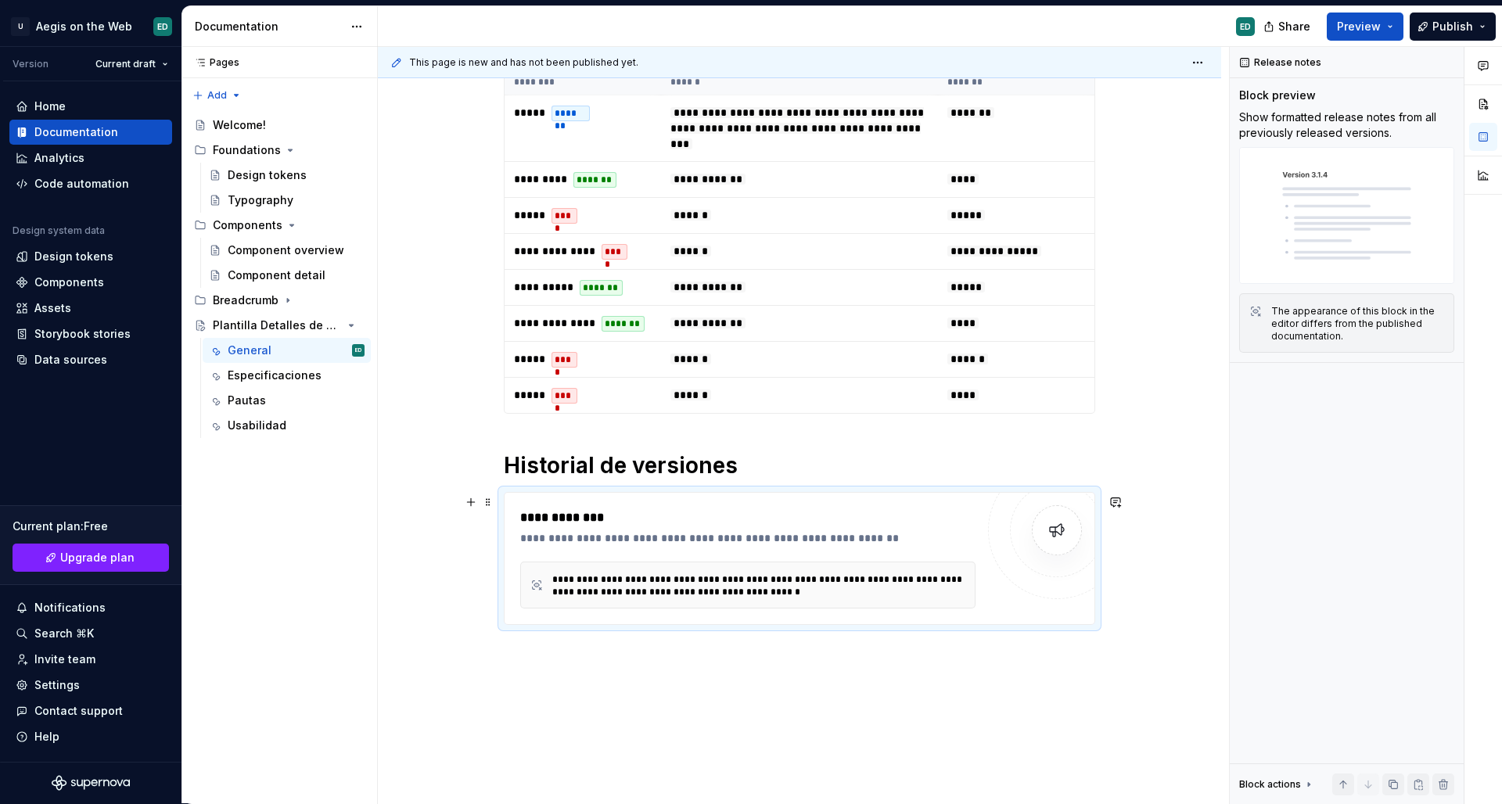
scroll to position [552, 0]
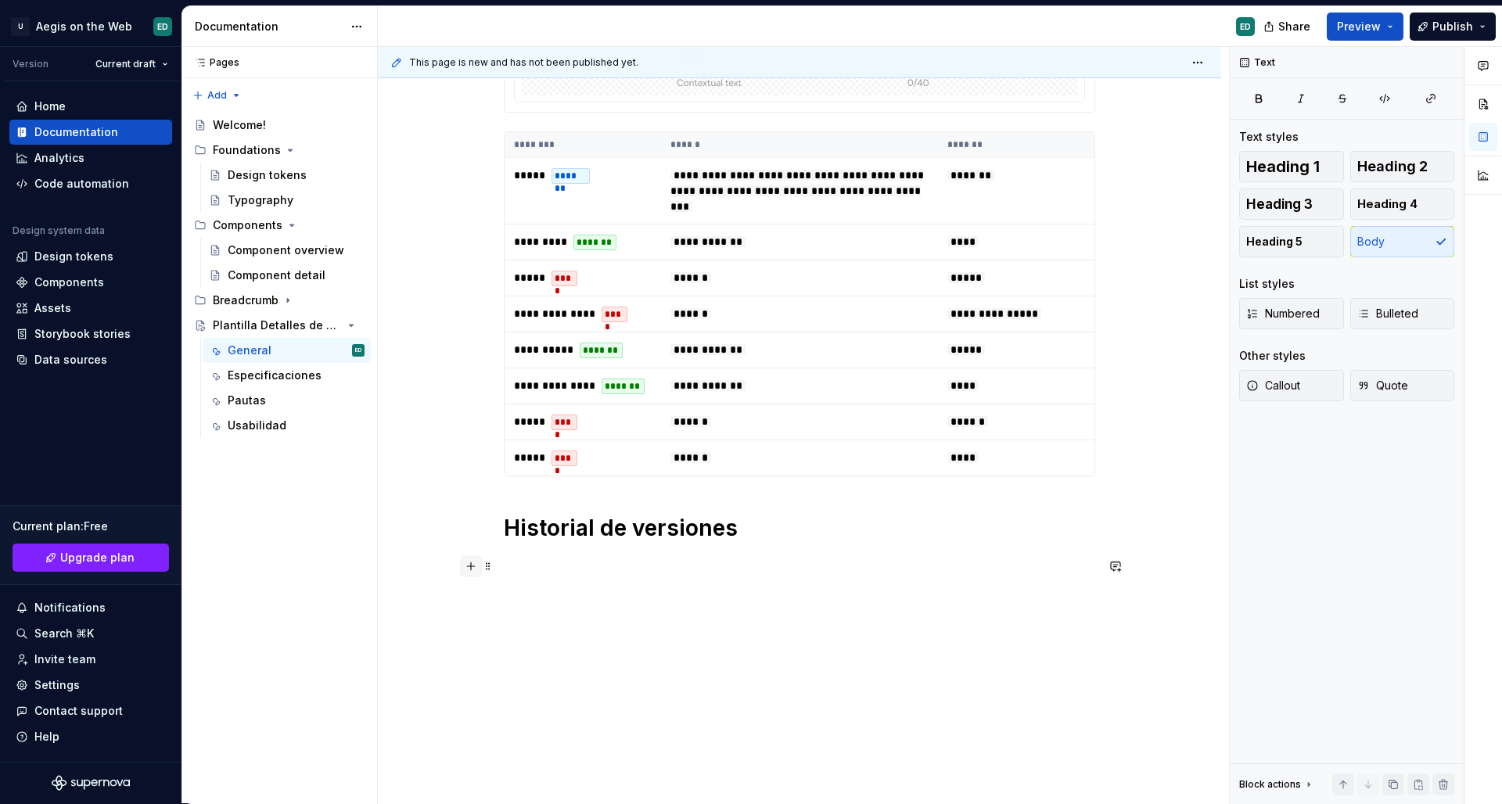
click at [468, 571] on button "button" at bounding box center [471, 567] width 22 height 22
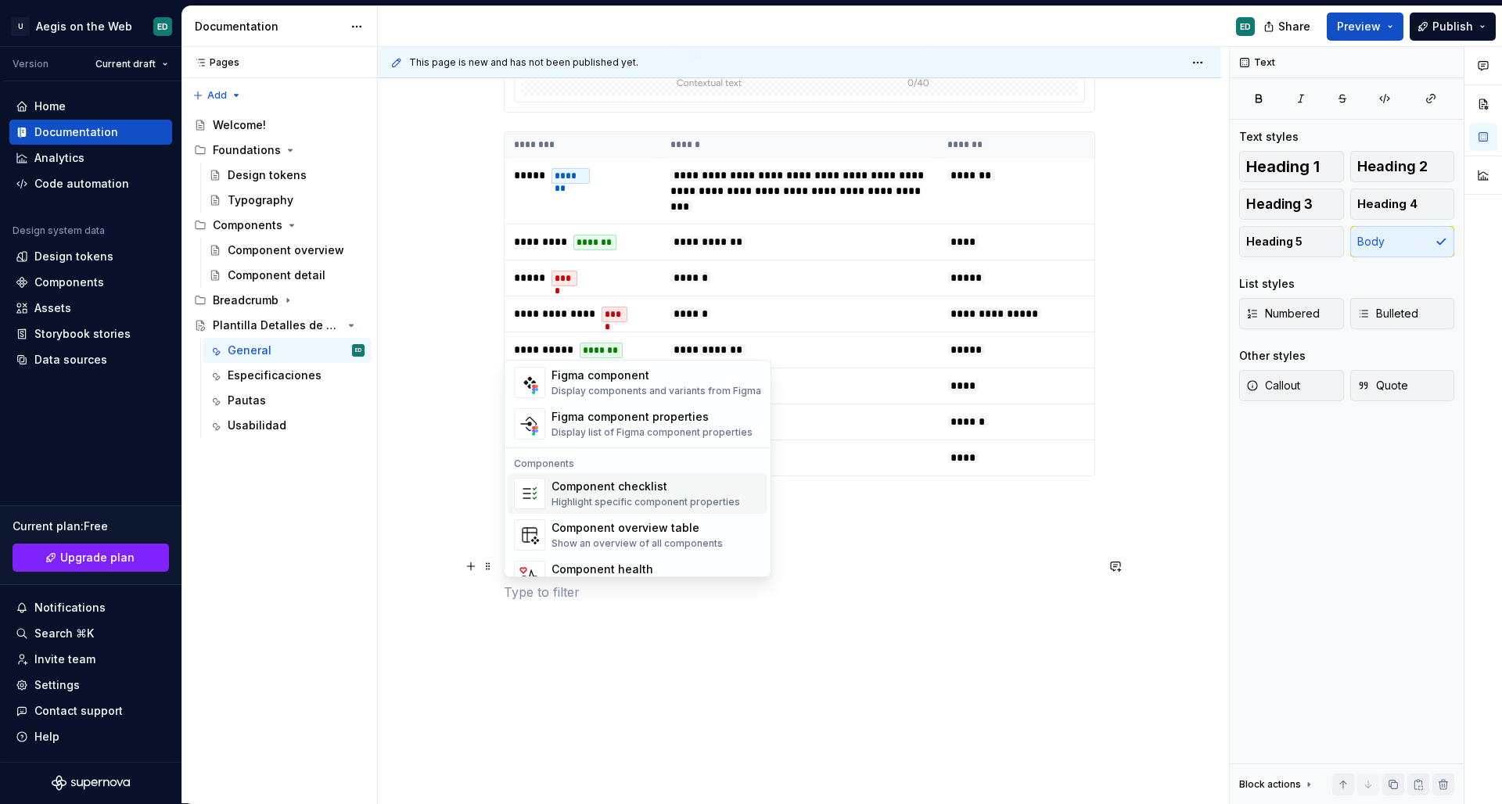
scroll to position [1558, 0]
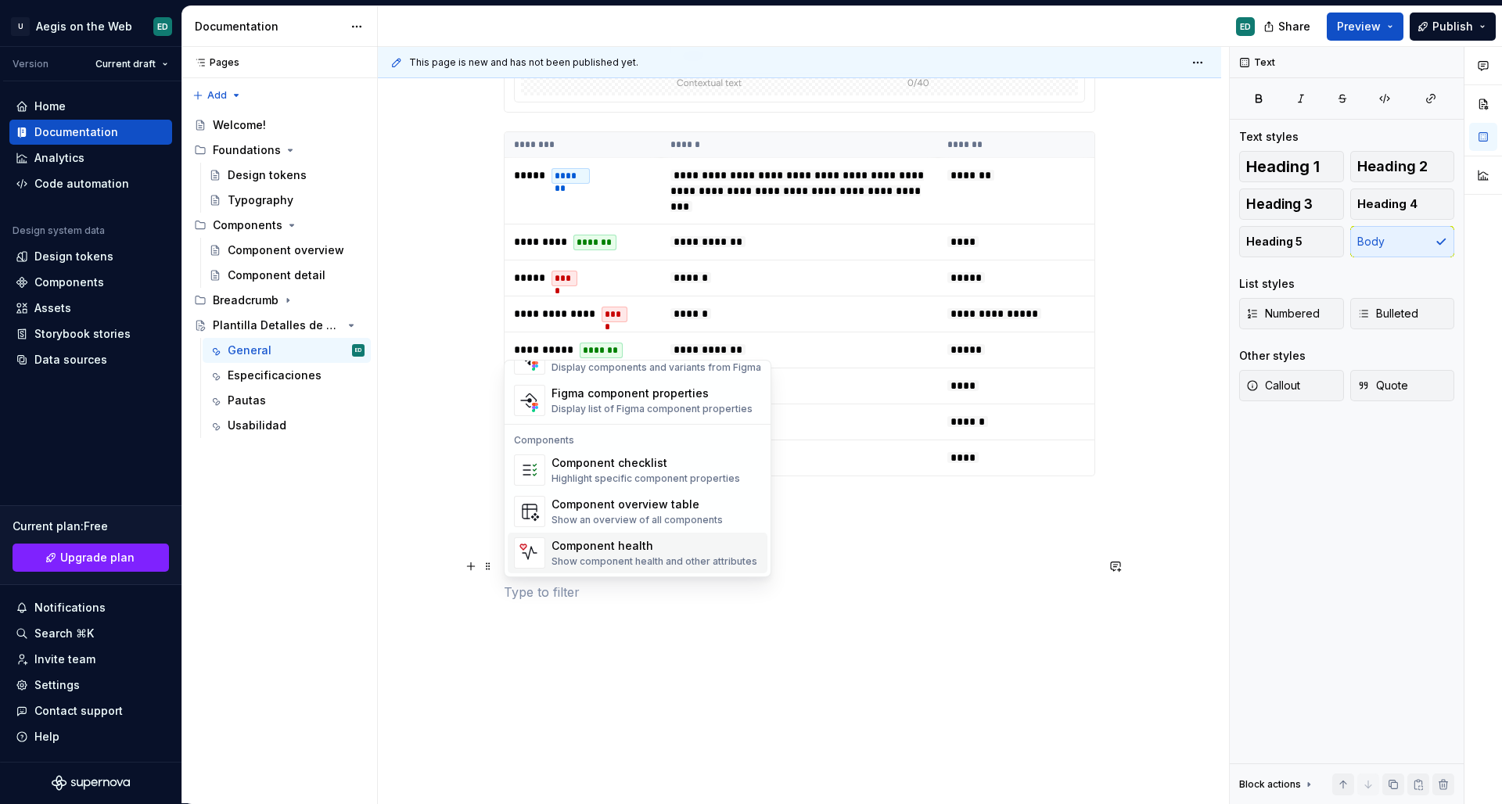
click at [642, 638] on div "**********" at bounding box center [803, 425] width 851 height 757
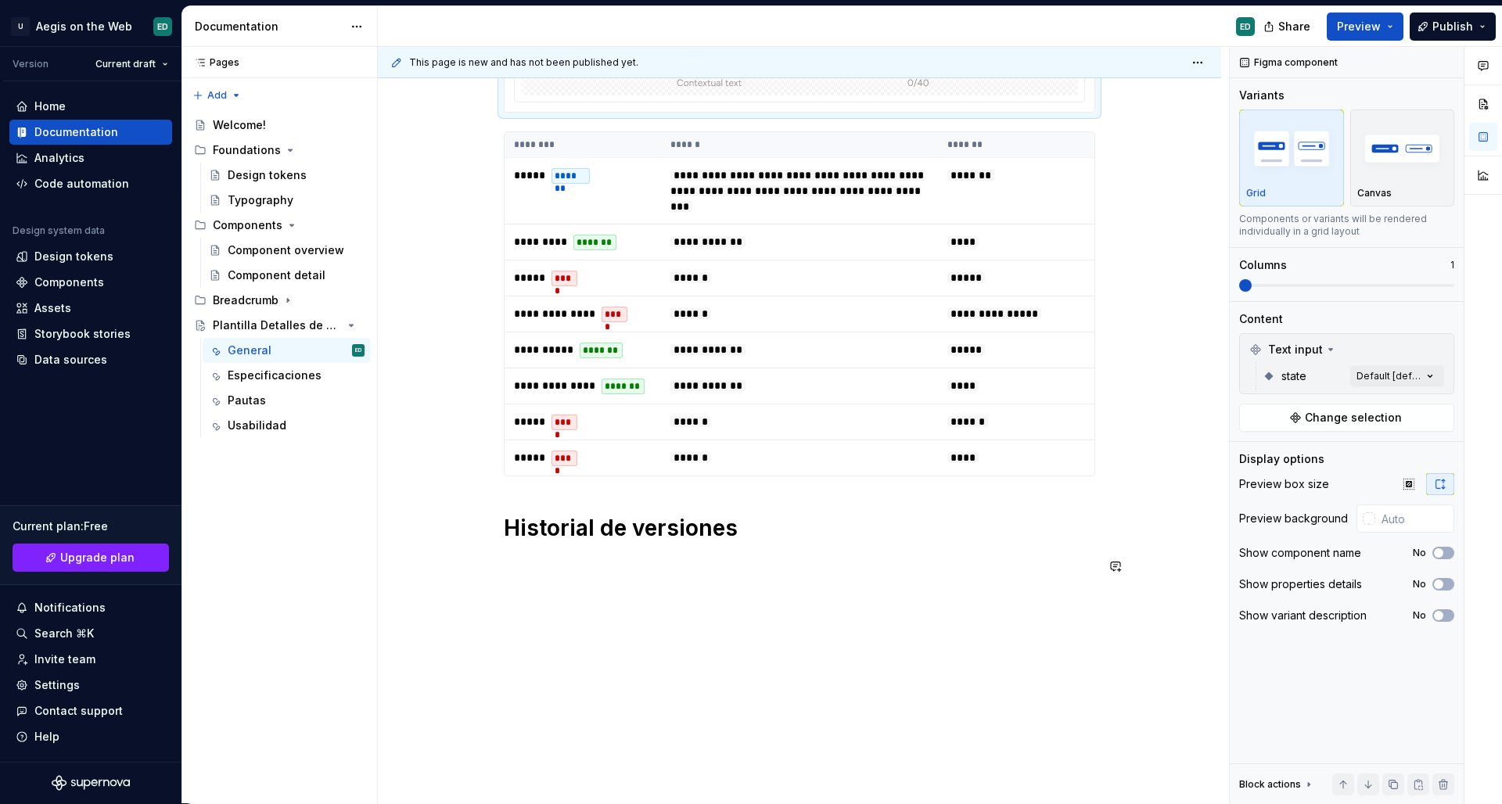
scroll to position [0, 0]
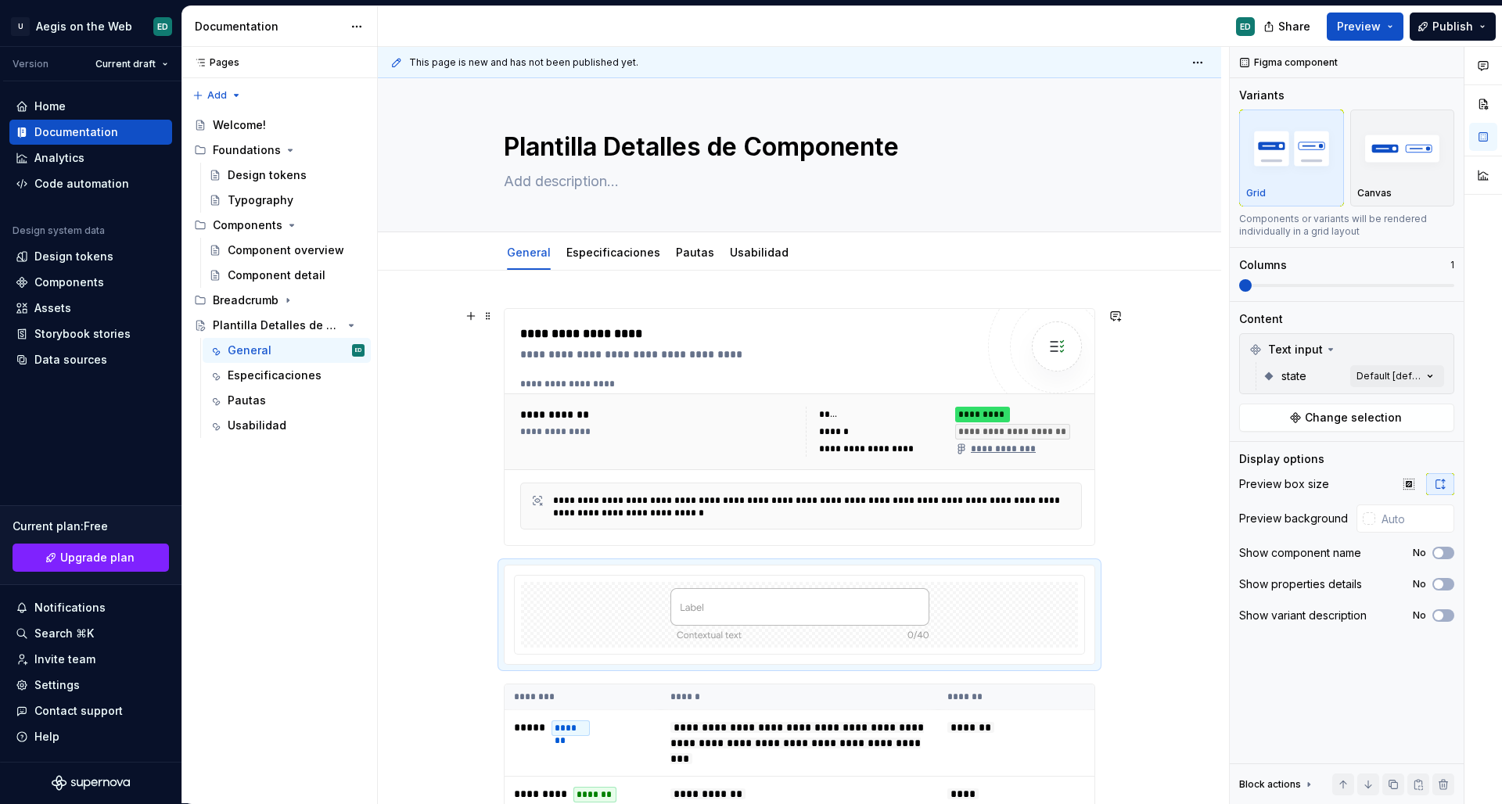
click at [753, 460] on div "**********" at bounding box center [801, 432] width 574 height 63
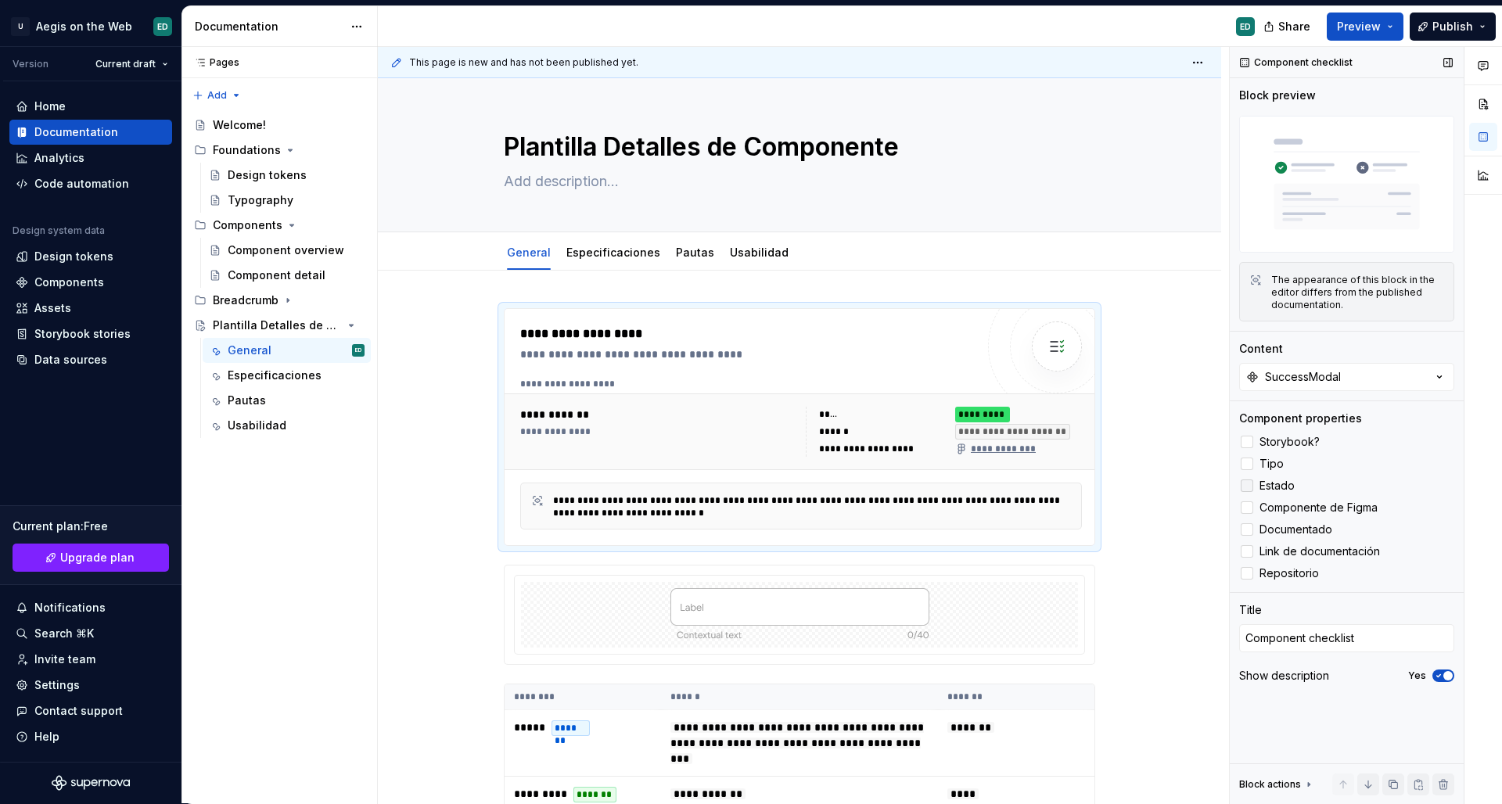
click at [1247, 486] on icon at bounding box center [1247, 486] width 0 height 0
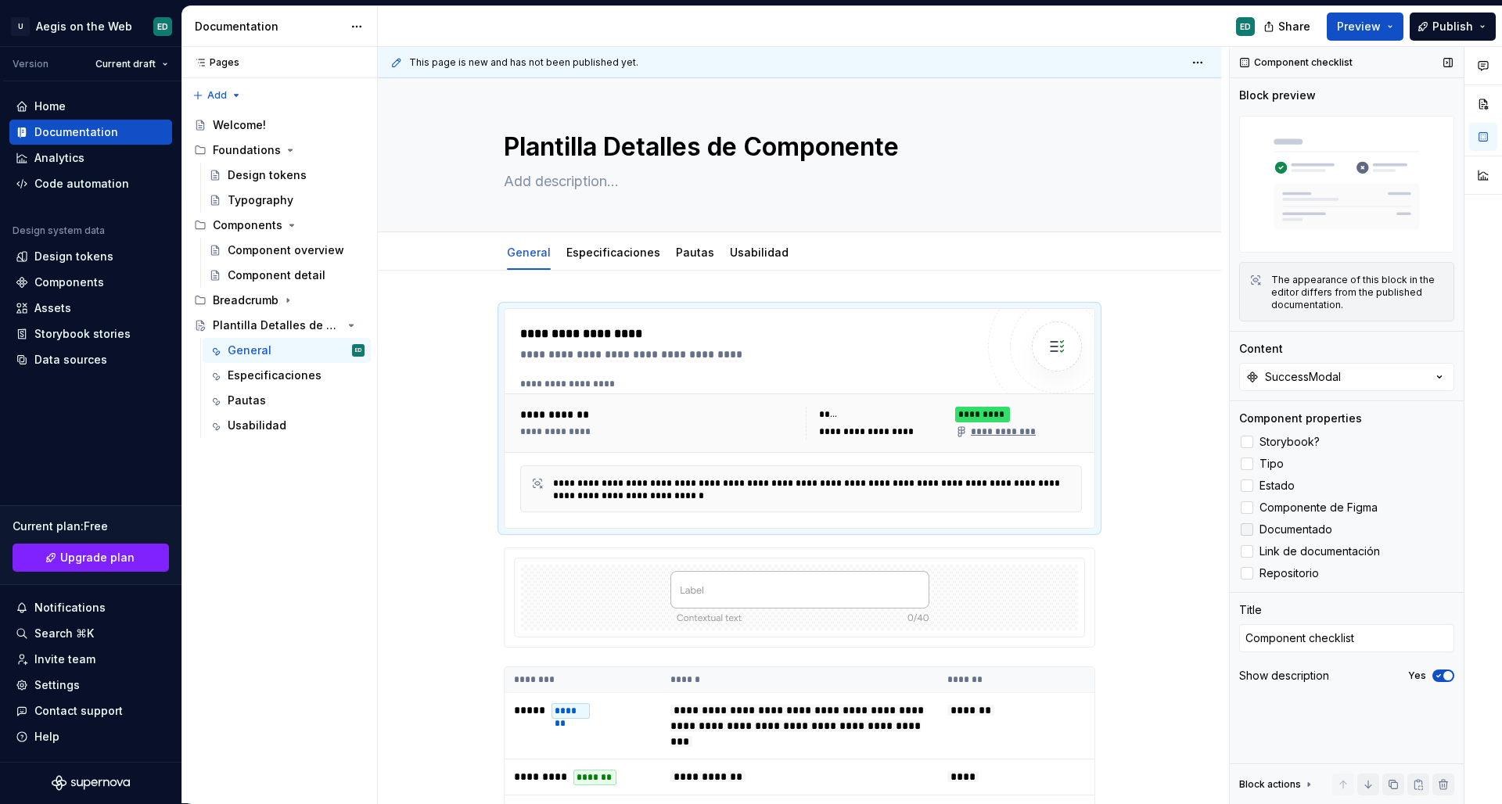
click at [1254, 527] on label "Documentado" at bounding box center [1346, 529] width 215 height 19
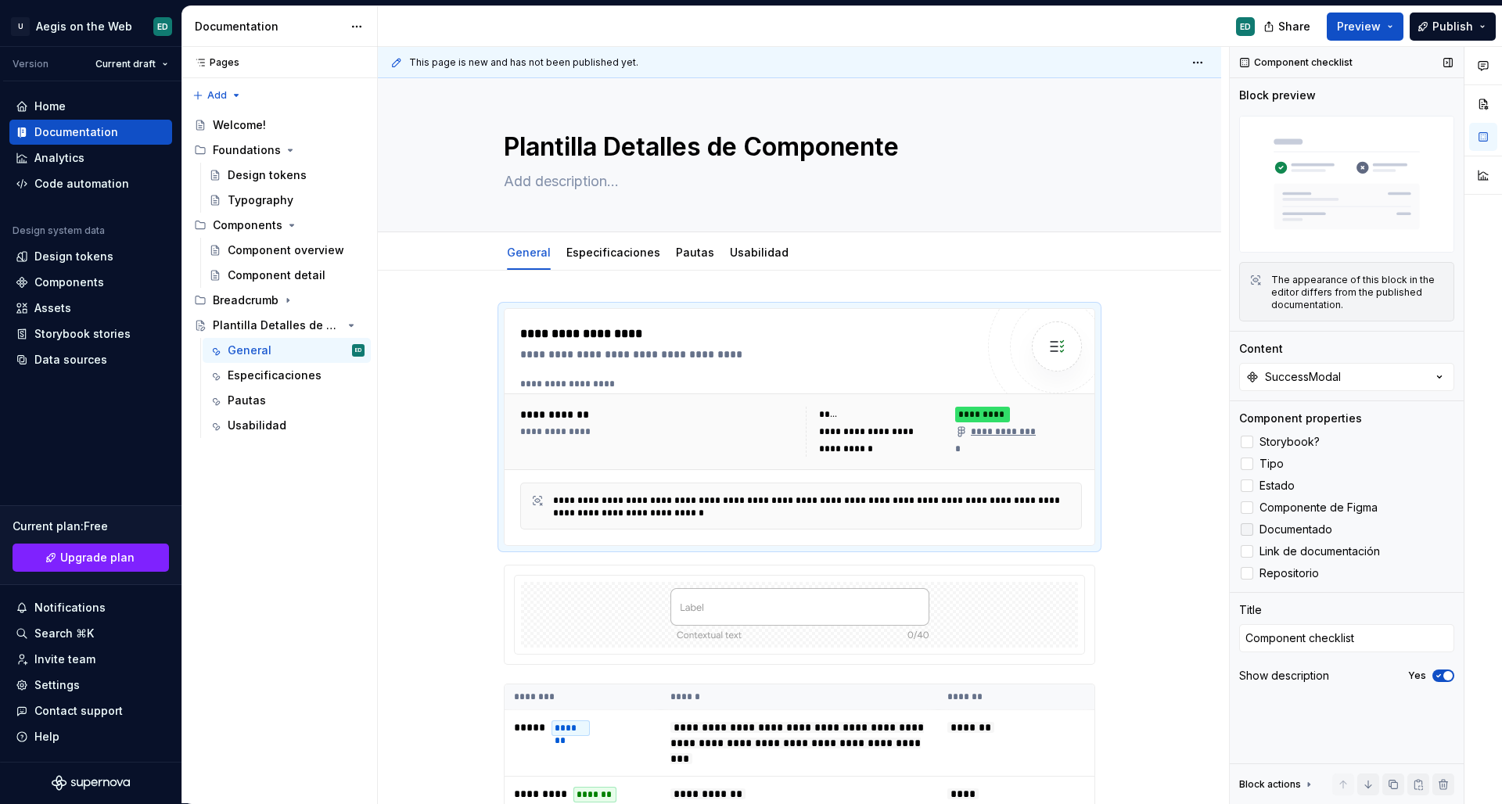
click at [1250, 523] on label "Documentado" at bounding box center [1346, 529] width 215 height 19
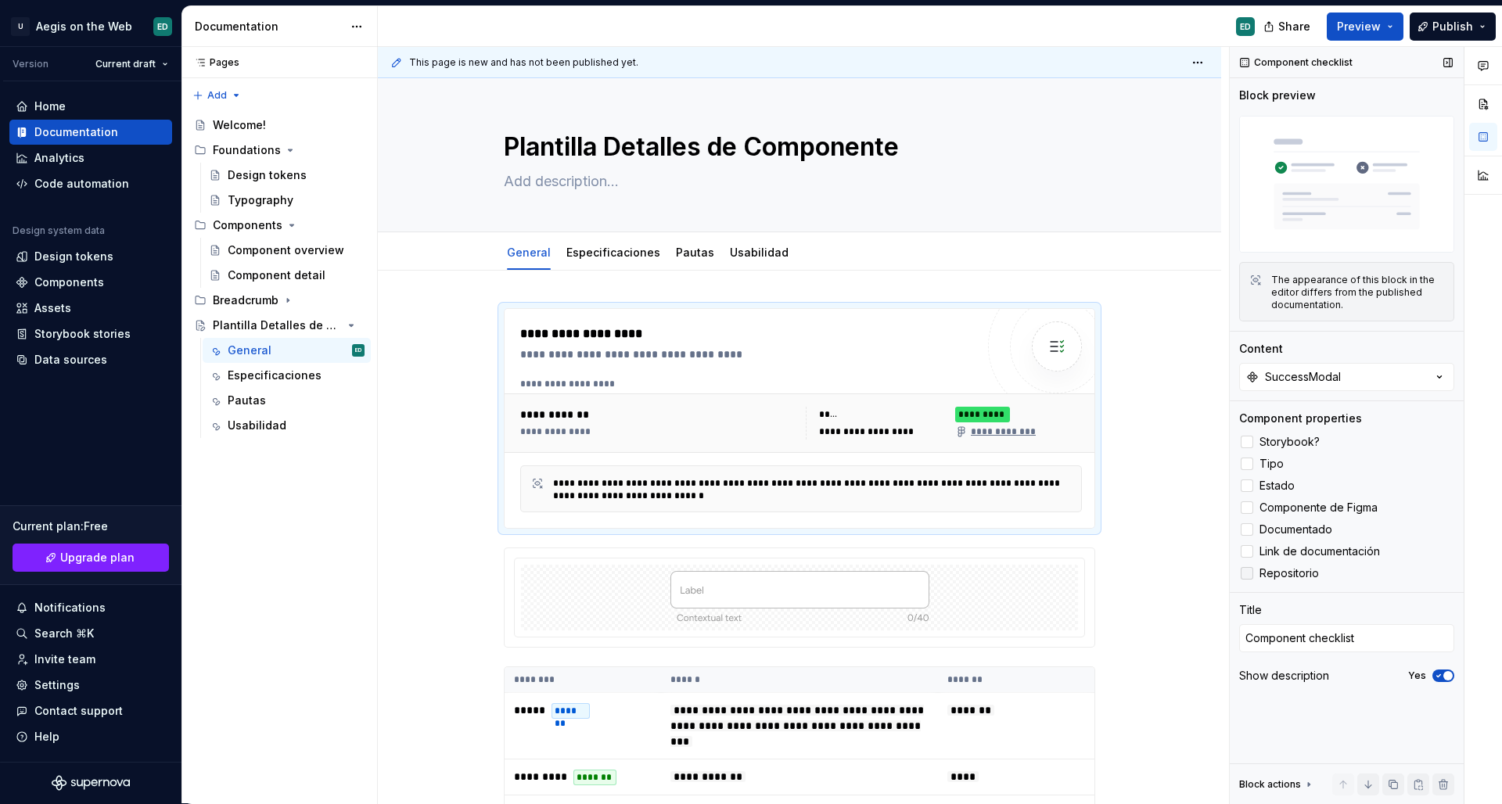
click at [1257, 581] on label "Repositorio" at bounding box center [1346, 573] width 215 height 19
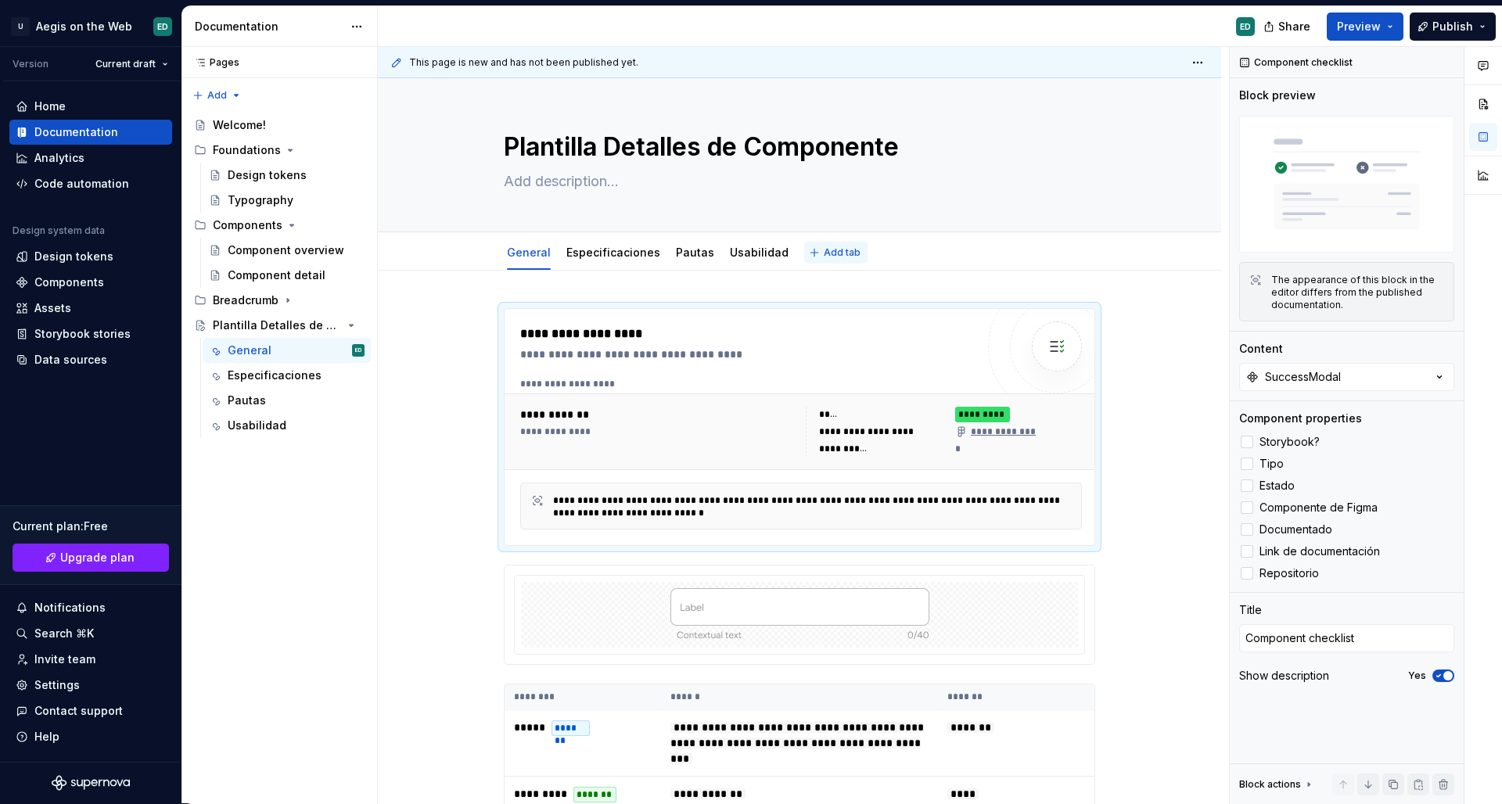
click at [822, 258] on button "Add tab" at bounding box center [835, 253] width 63 height 22
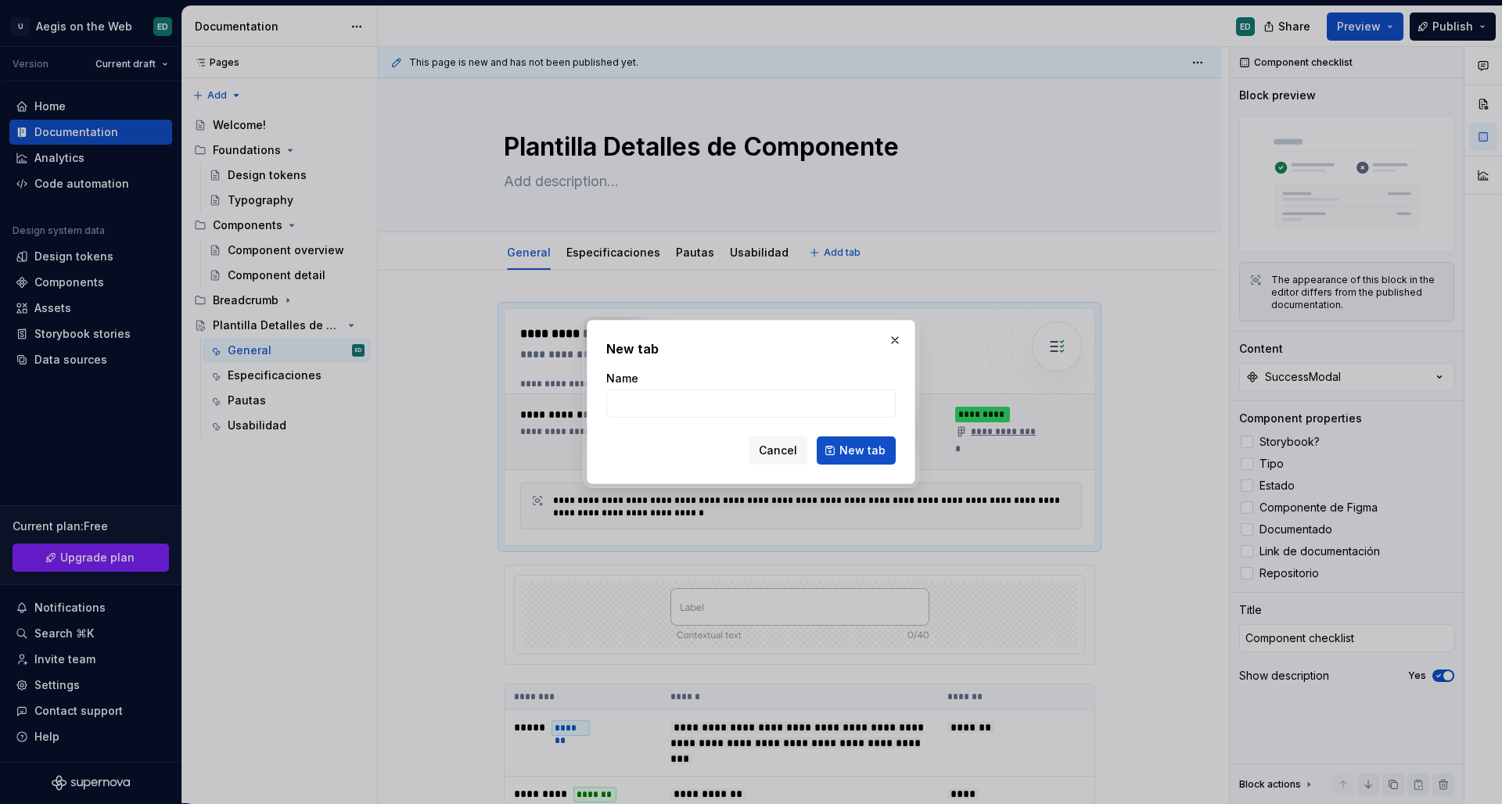
type textarea "*"
type input "D"
type input "Development"
click at [874, 437] on button "New tab" at bounding box center [856, 451] width 79 height 28
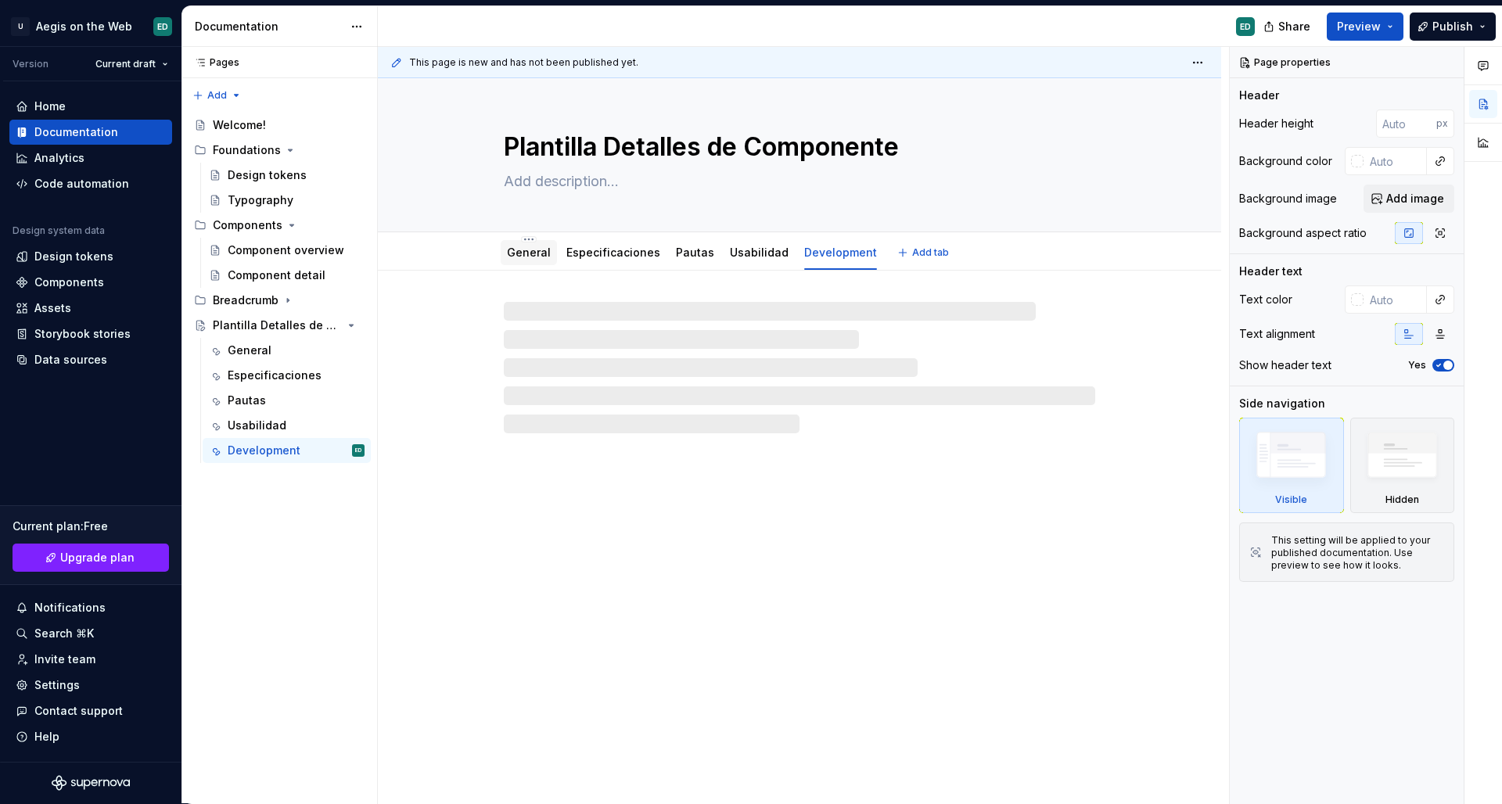
click at [511, 263] on div "General" at bounding box center [529, 252] width 56 height 25
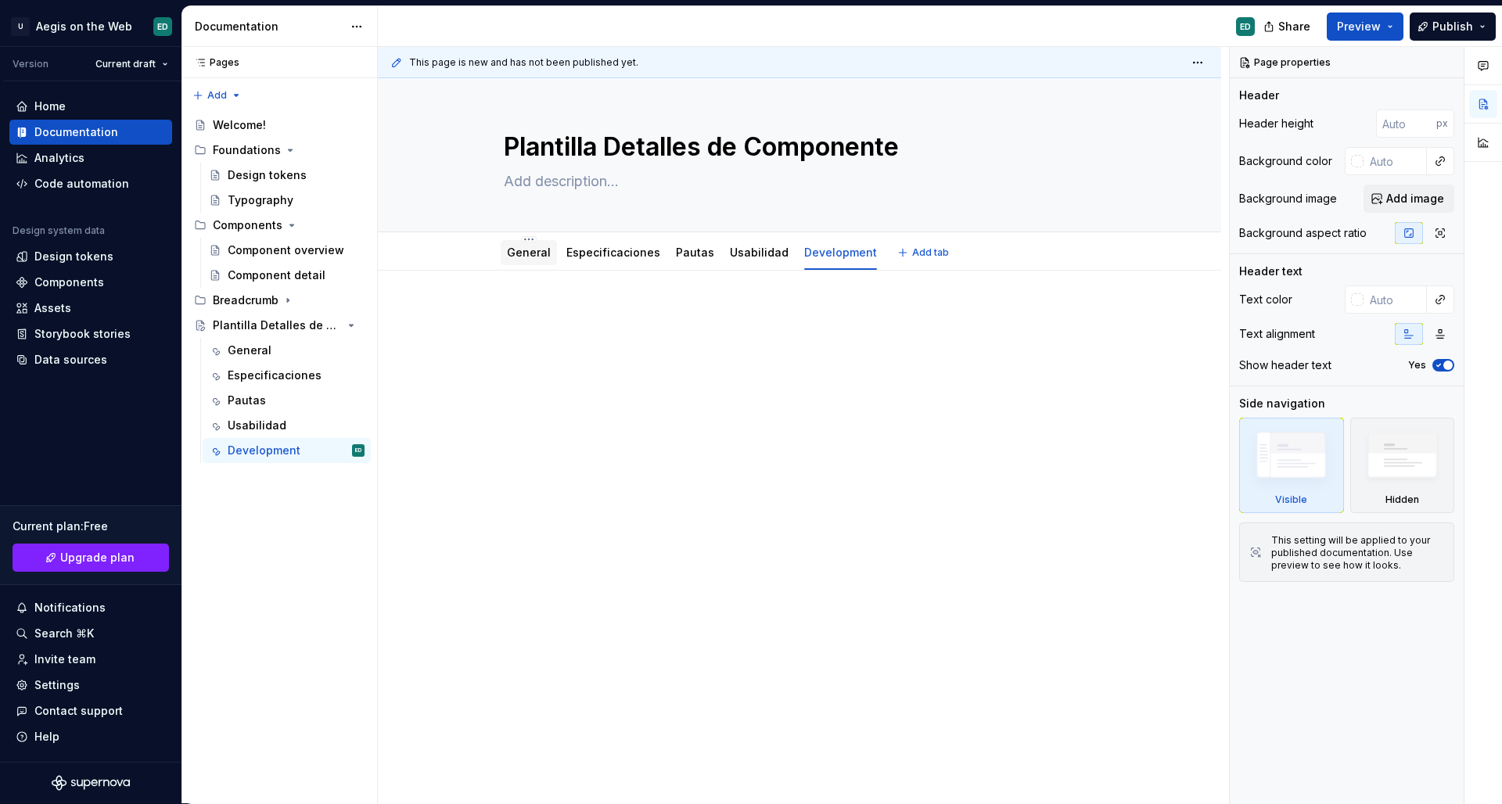
click at [530, 256] on link "General" at bounding box center [529, 252] width 44 height 13
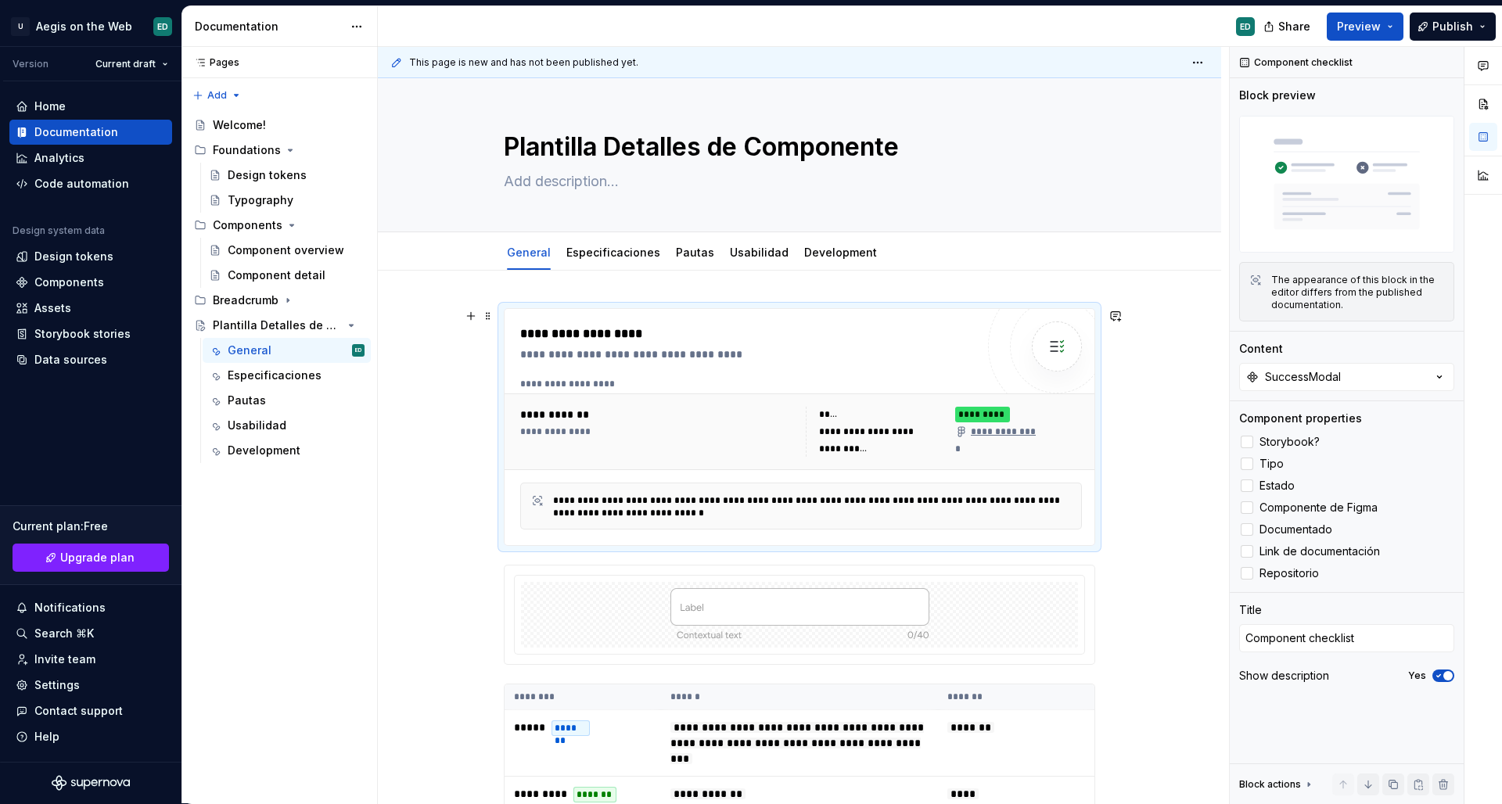
click at [779, 439] on div "**********" at bounding box center [658, 432] width 276 height 50
click at [1439, 678] on icon "button" at bounding box center [1439, 676] width 4 height 2
type textarea "*"
type textarea "C"
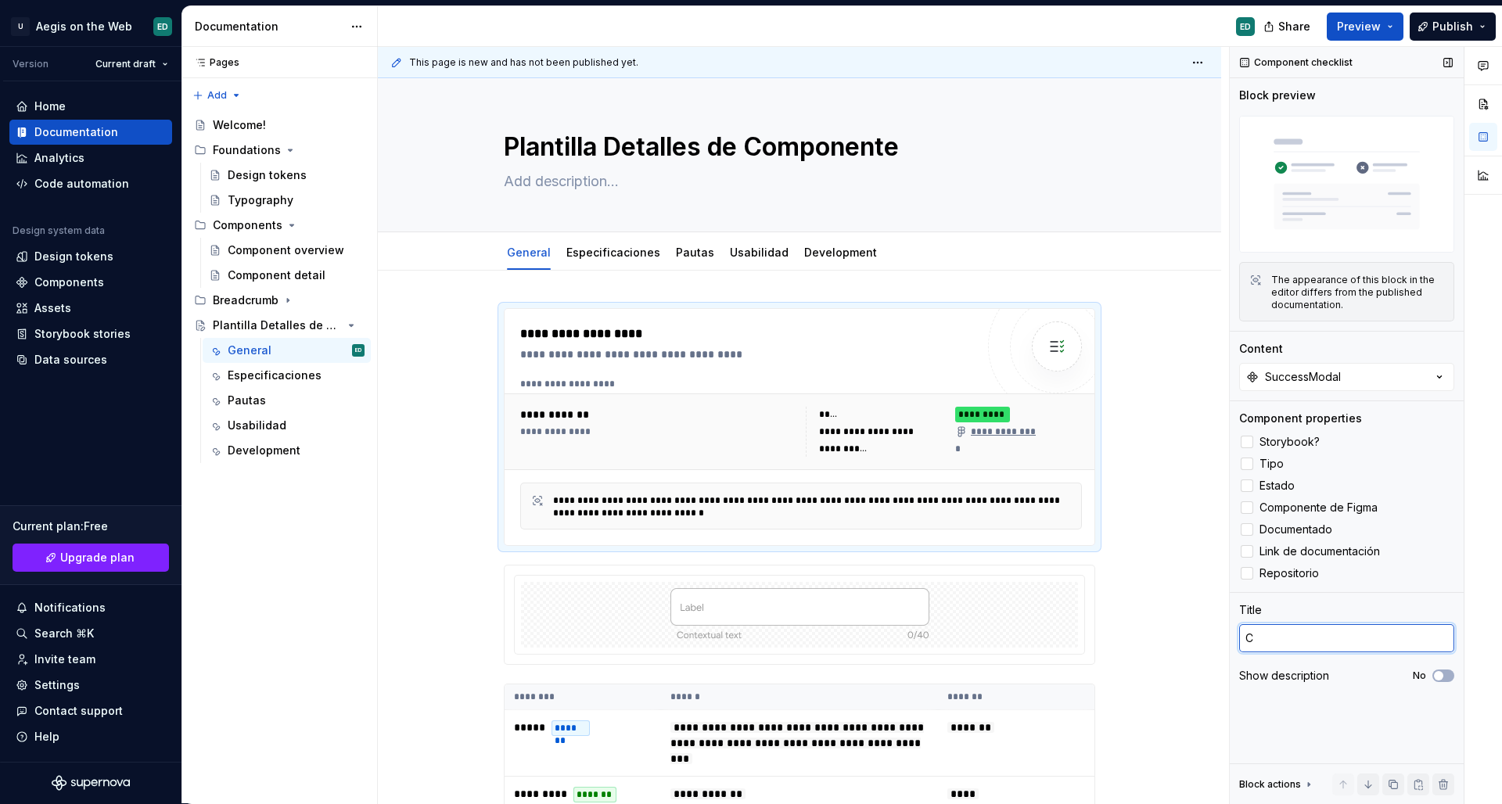
type textarea "*"
type textarea "Ch"
type textarea "*"
type textarea "Che"
type textarea "*"
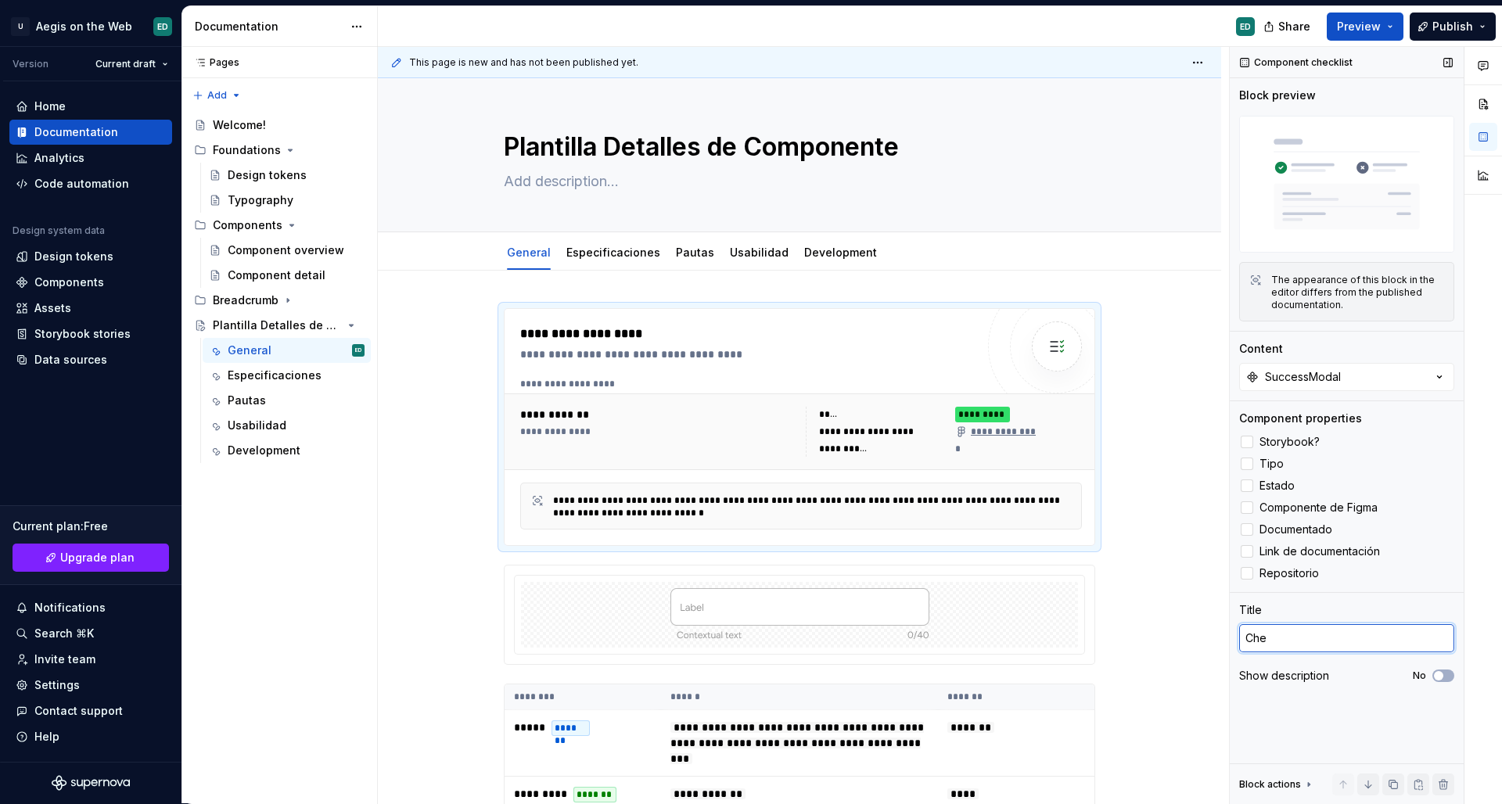
type textarea "Chec"
type textarea "*"
type textarea "Check"
paste textarea "Availability & resources"
type textarea "*"
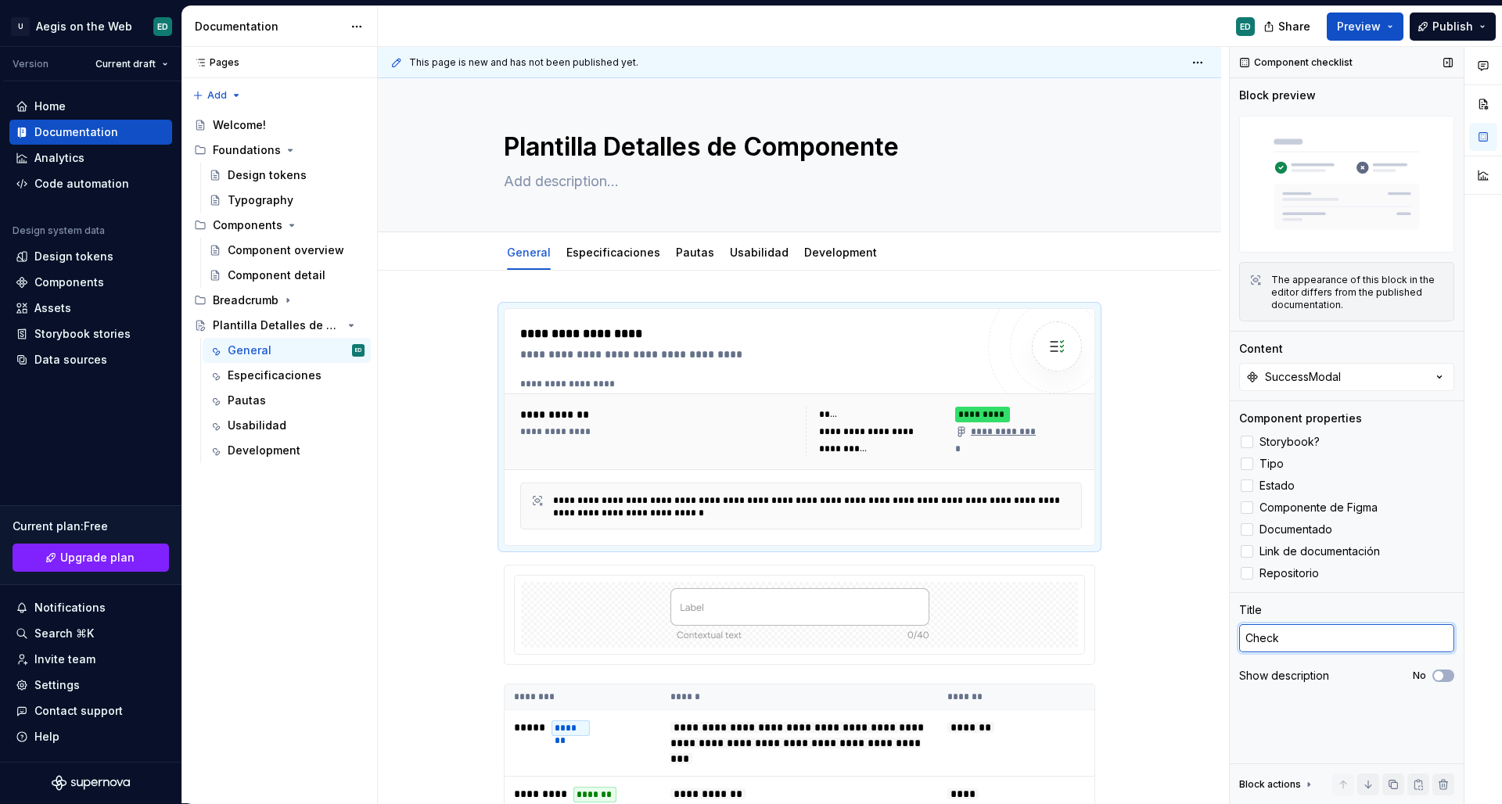
type textarea "Availability & resources"
paste textarea "Disponibilidad y recurso"
type textarea "*"
type textarea "Disponibilidad y recursos"
click at [1354, 592] on div at bounding box center [1347, 592] width 234 height 1
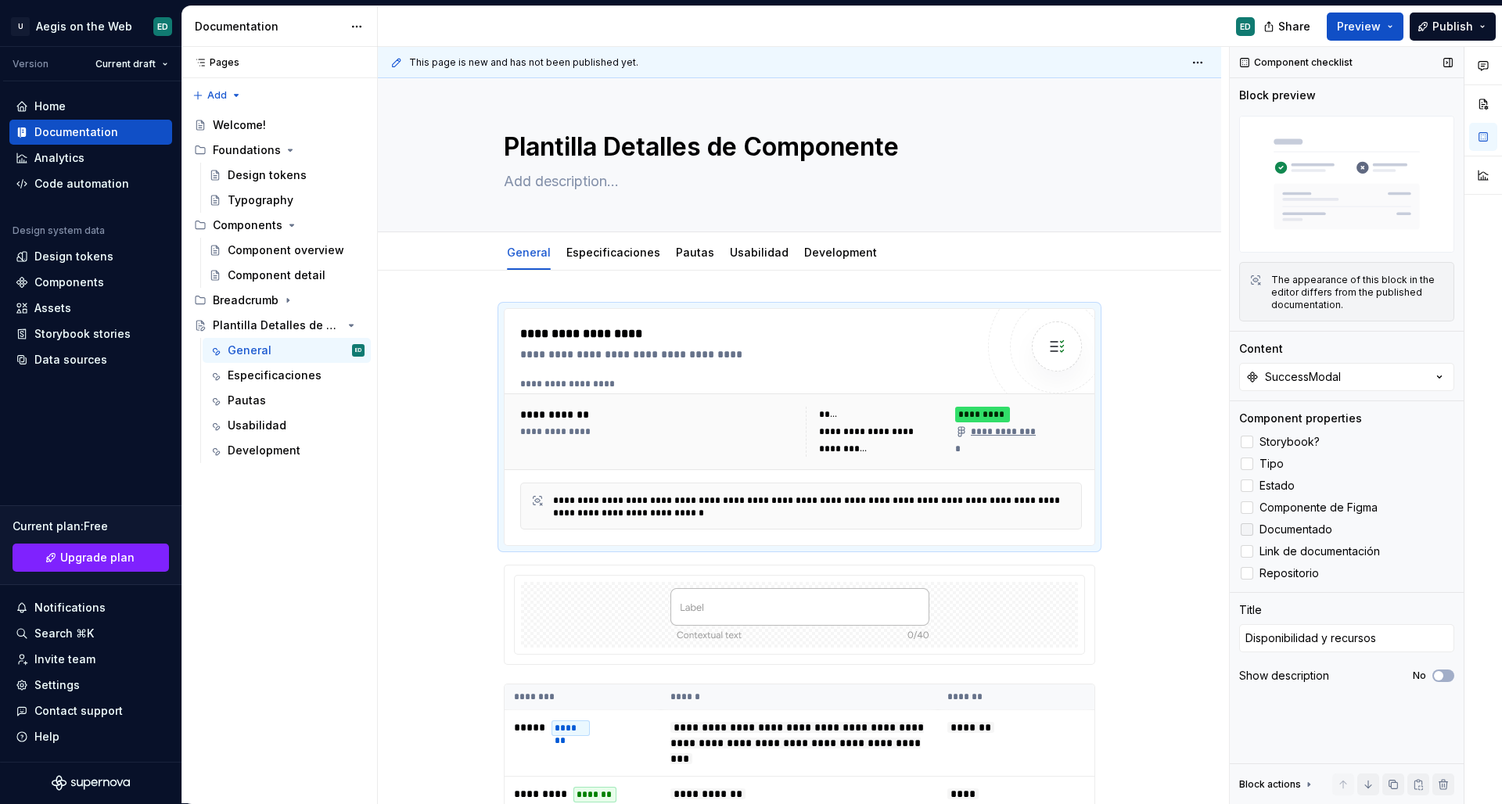
click at [1244, 531] on div at bounding box center [1247, 529] width 13 height 13
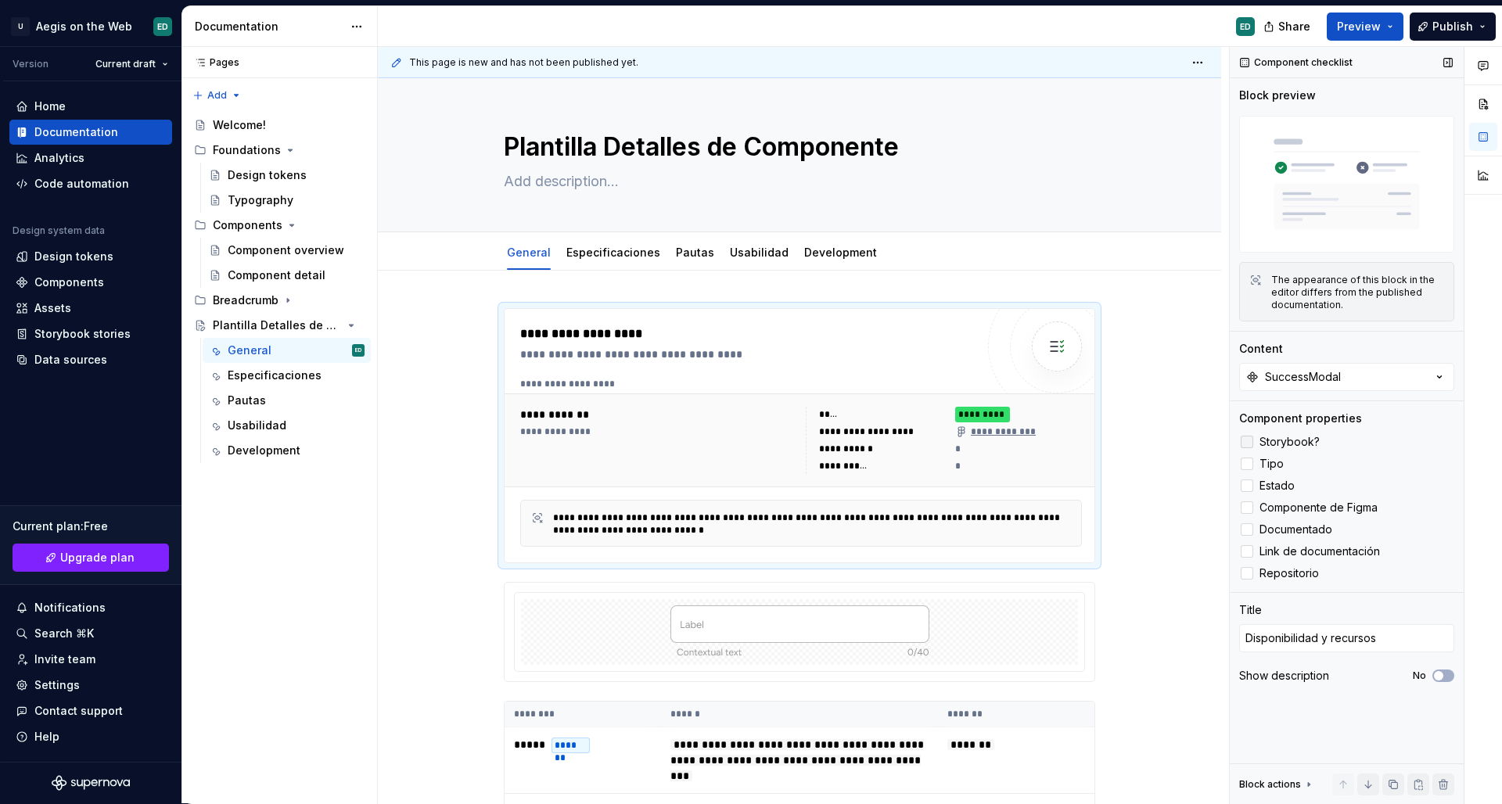
click at [1249, 442] on div at bounding box center [1247, 442] width 13 height 13
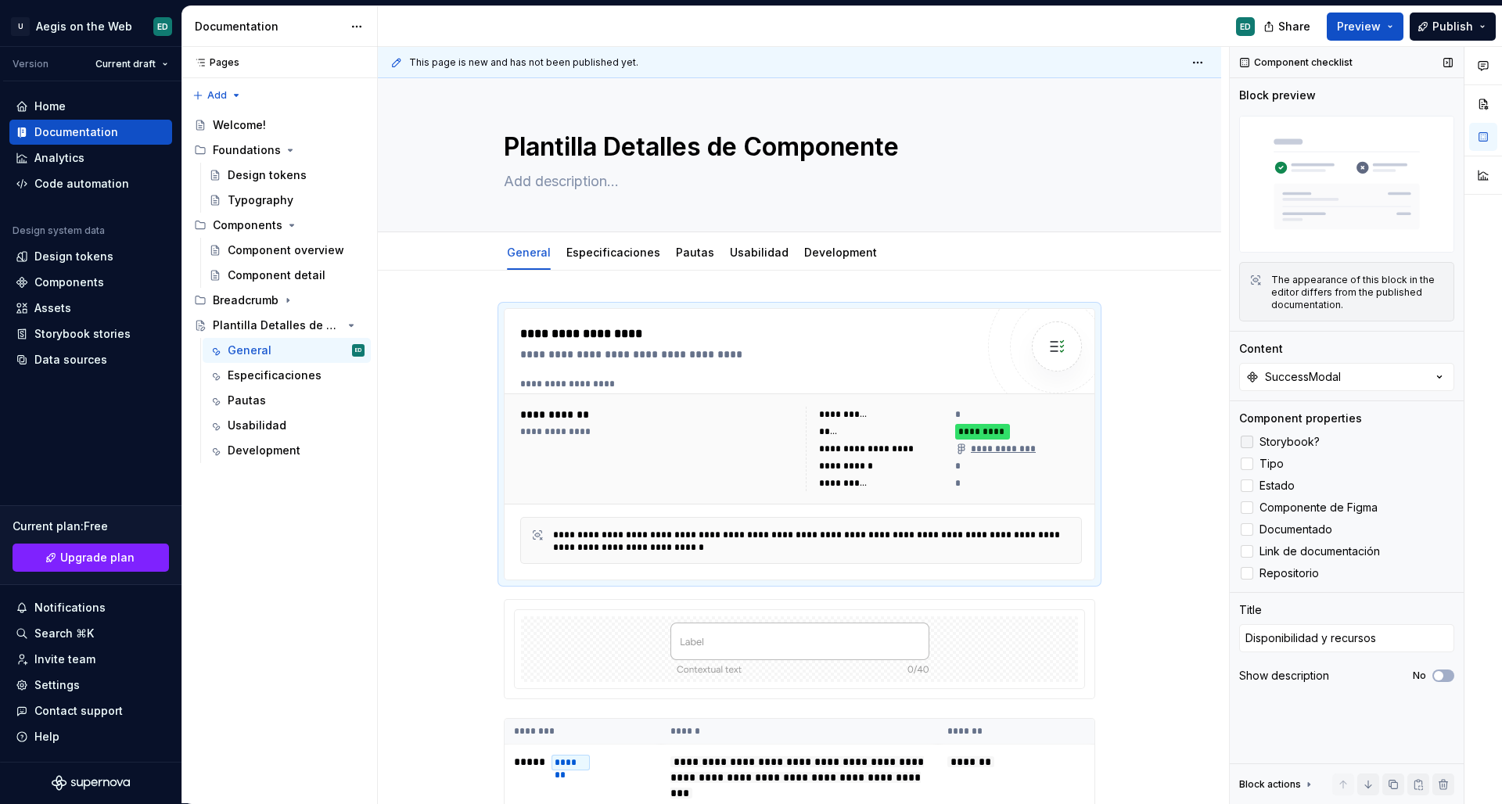
click at [1247, 442] on icon at bounding box center [1247, 442] width 0 height 0
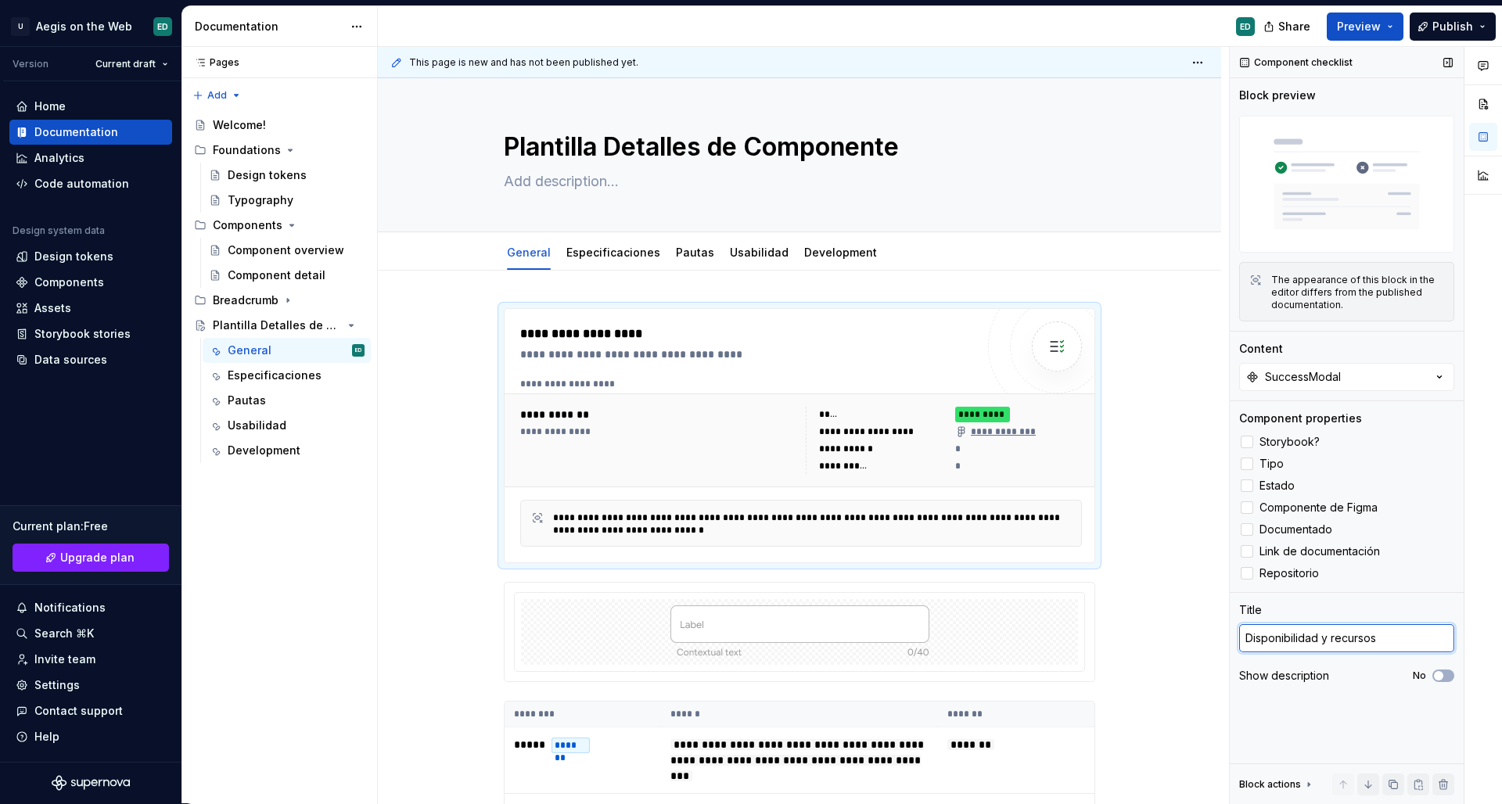
click at [1421, 645] on textarea "Disponibilidad y recursos" at bounding box center [1346, 638] width 215 height 28
type textarea "*"
type textarea "Disponibilidad y recursosa"
type textarea "*"
type textarea "Disponibilidad y recursosas"
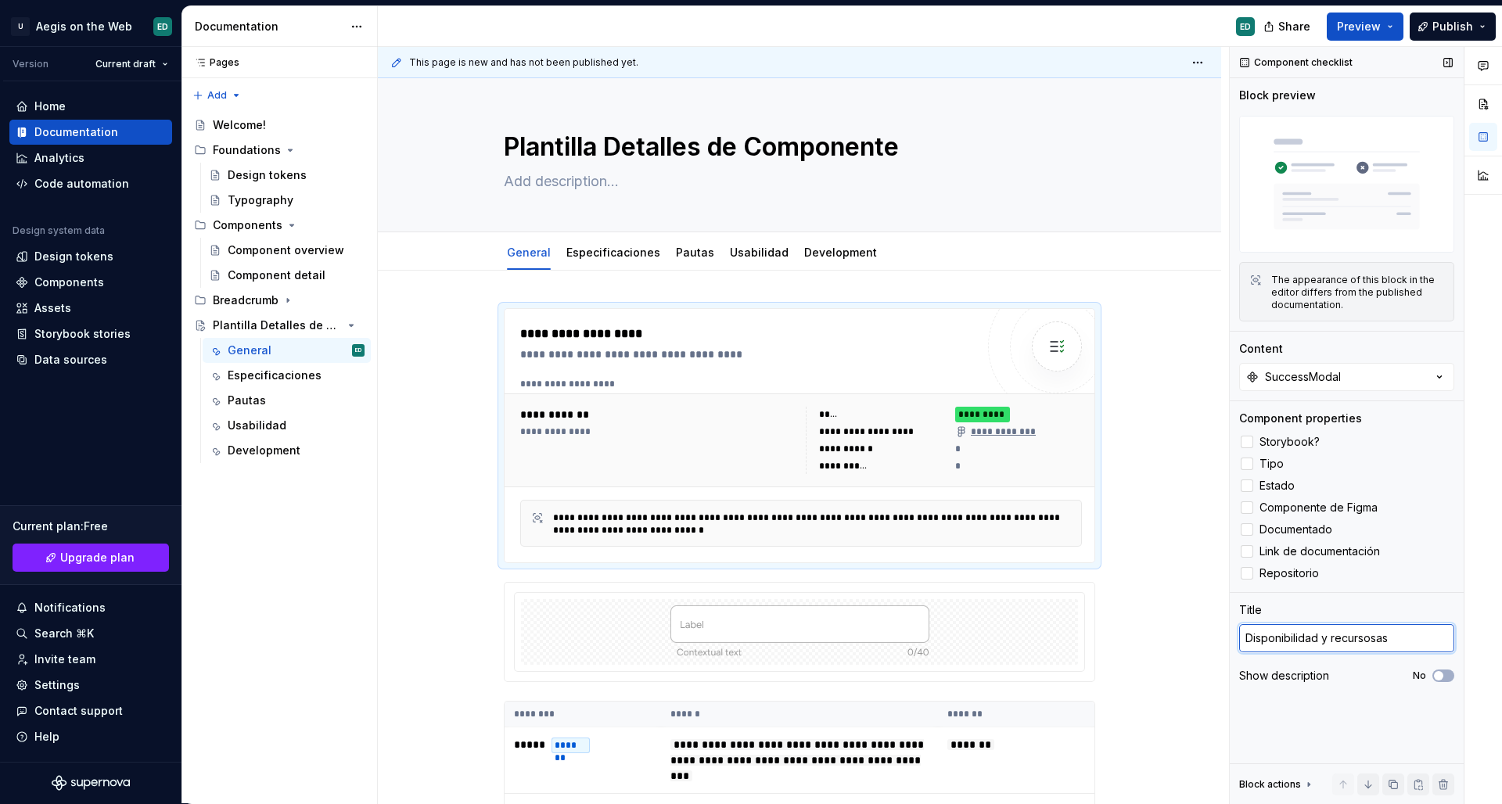
type textarea "*"
type textarea "Disponibilidad y recursosa"
type textarea "*"
type textarea "Disponibilidad y recursos"
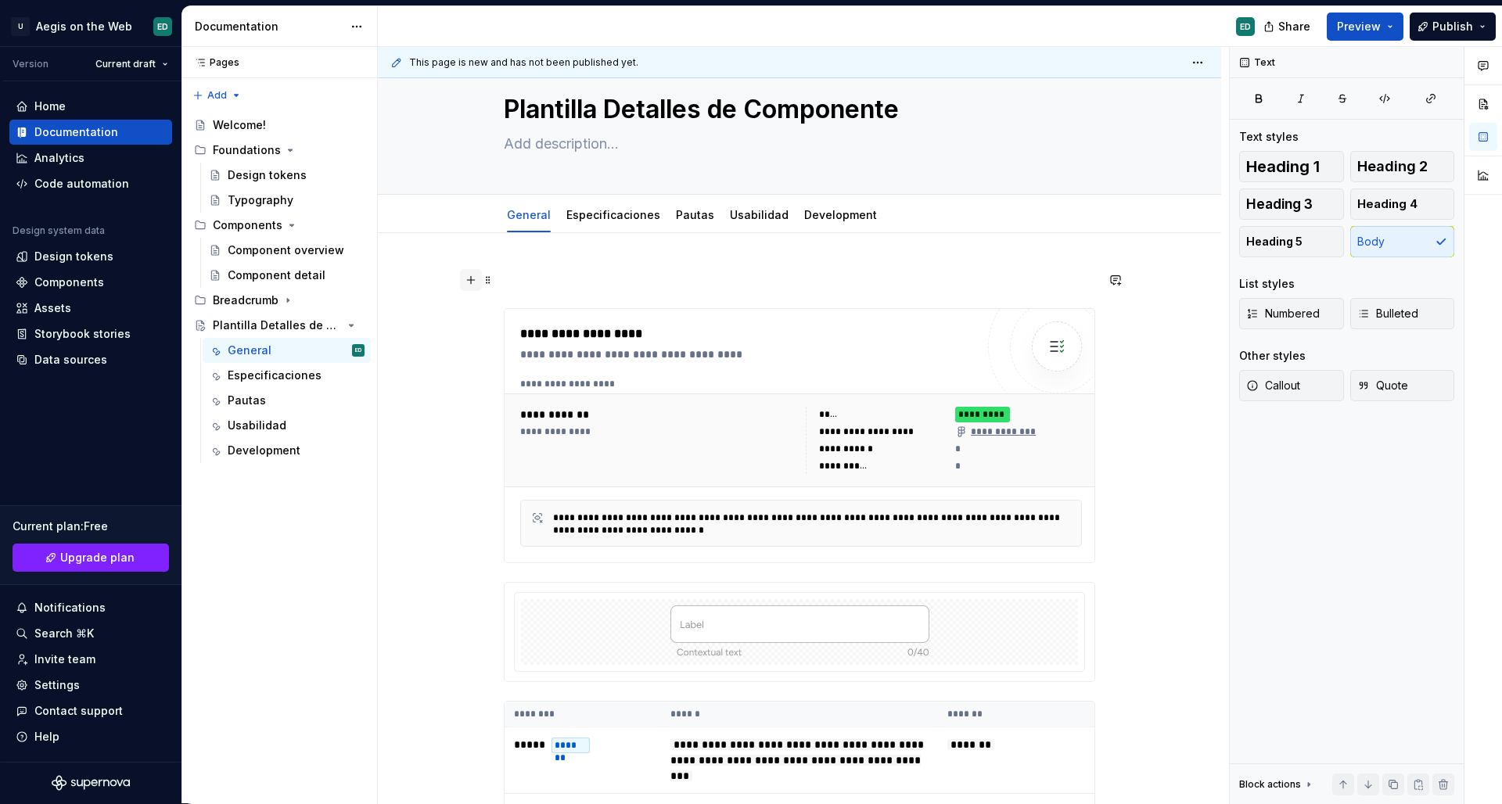
click at [472, 277] on button "button" at bounding box center [471, 280] width 22 height 22
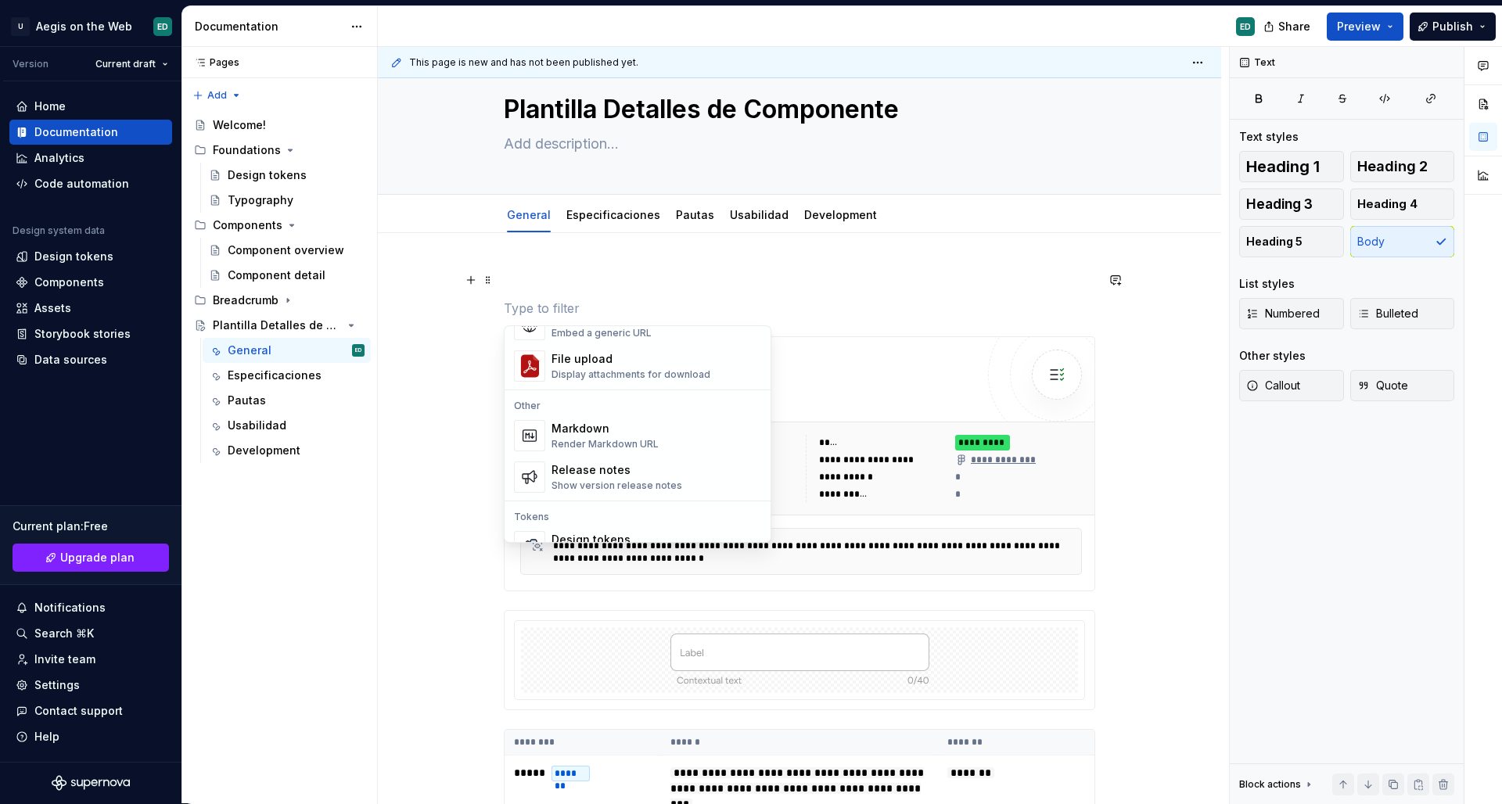
scroll to position [1558, 0]
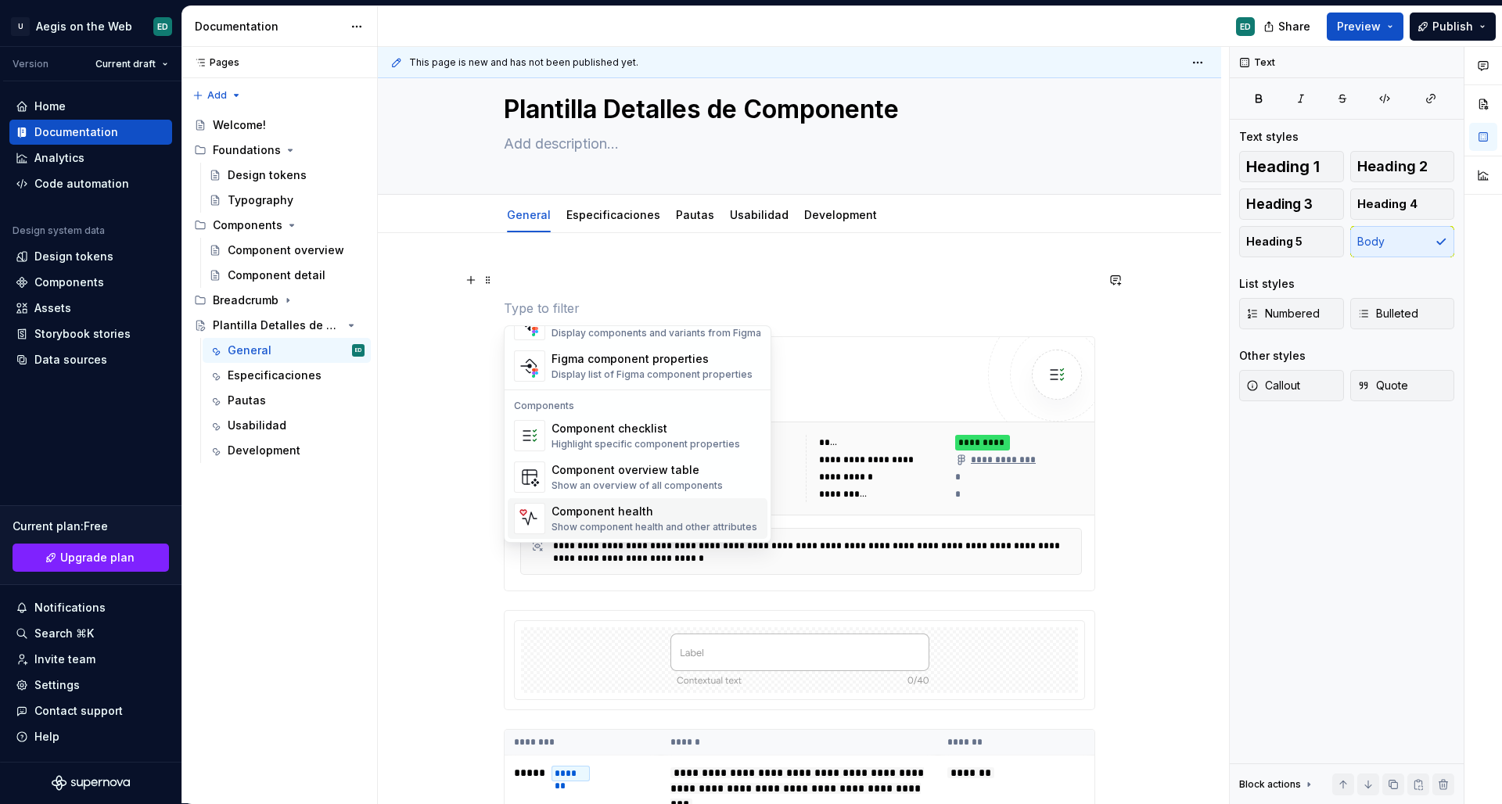
click at [639, 506] on div "Component health" at bounding box center [655, 512] width 206 height 16
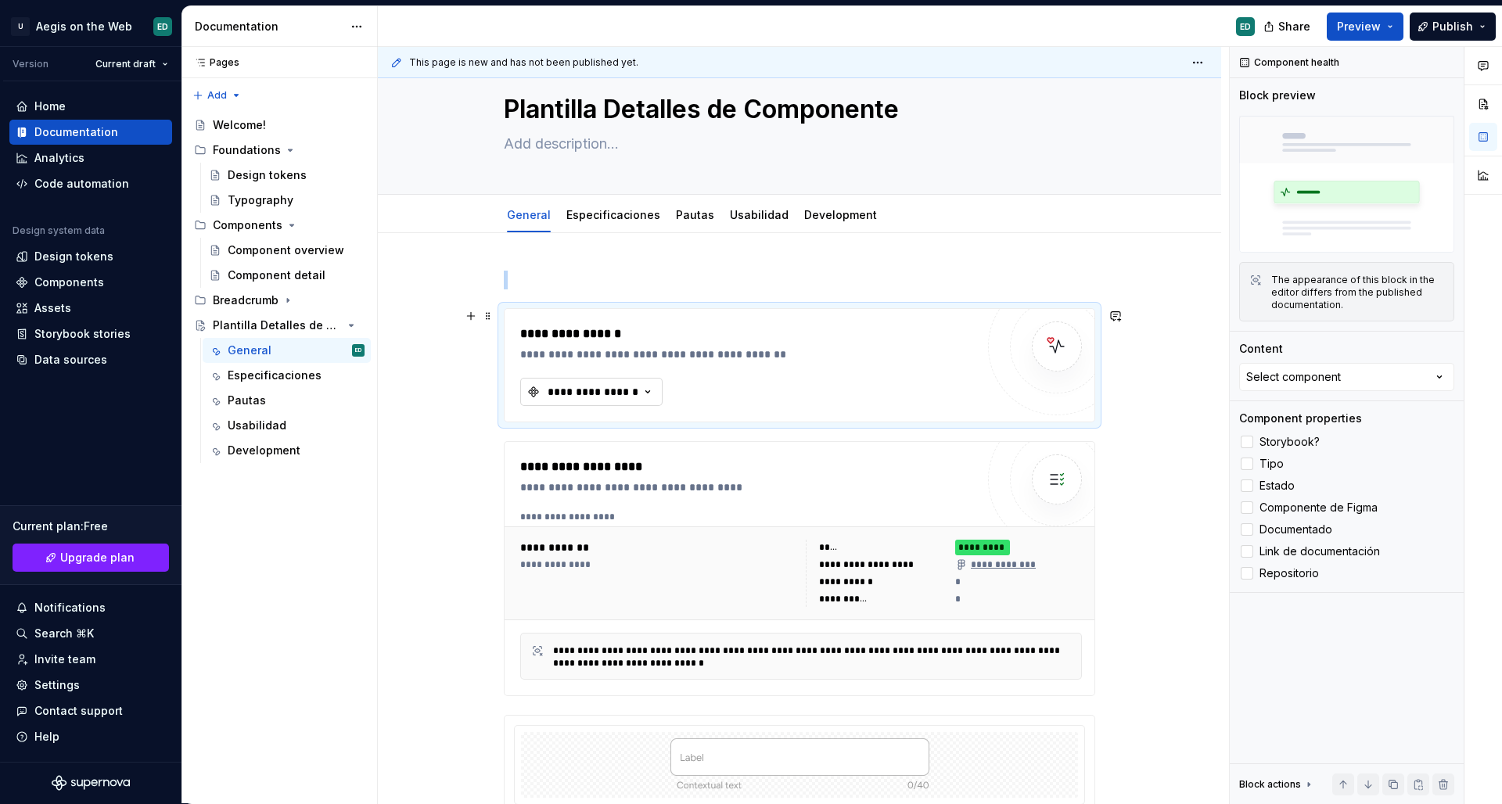
click at [631, 388] on div "**********" at bounding box center [593, 392] width 94 height 16
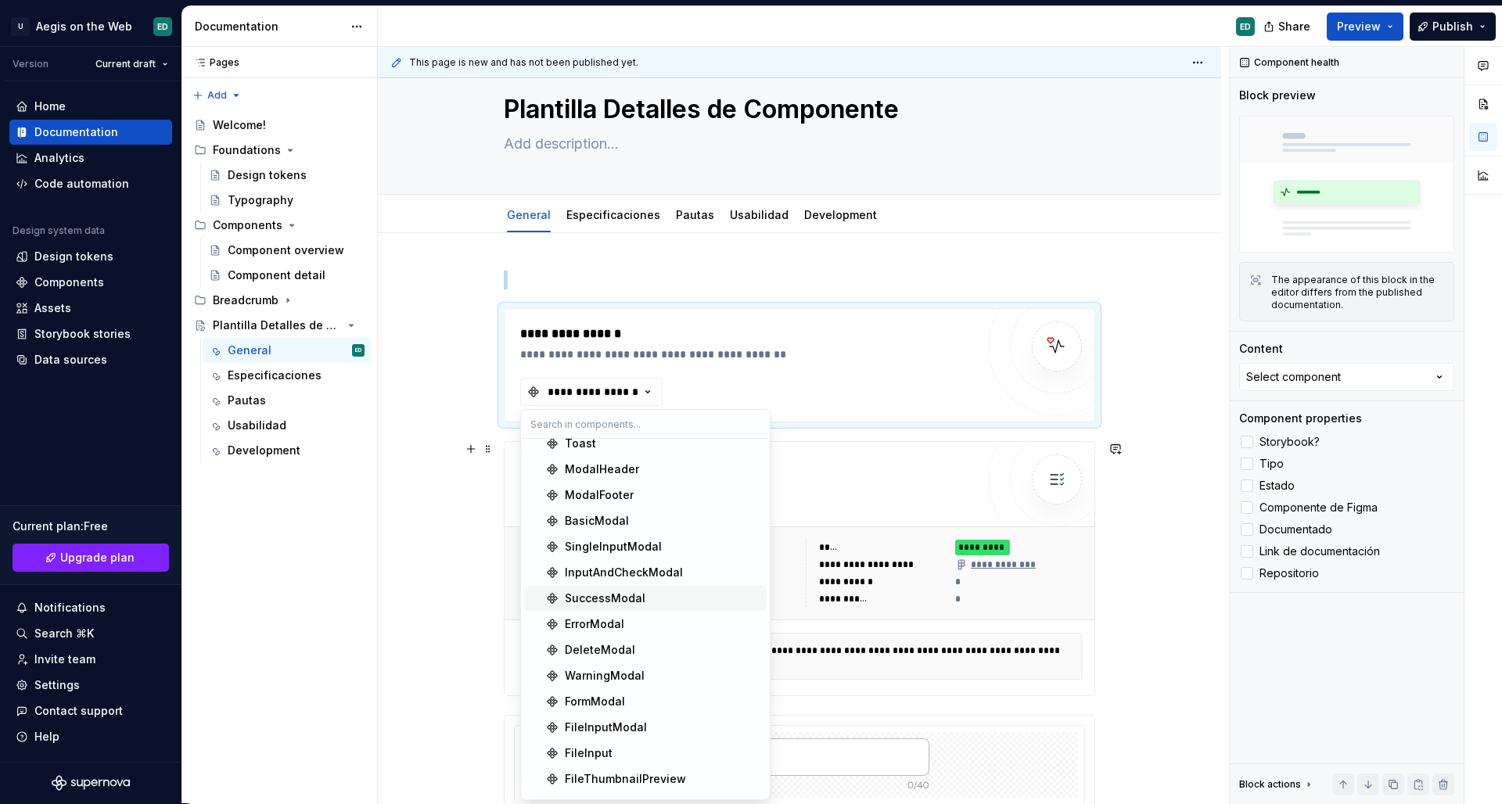
scroll to position [614, 0]
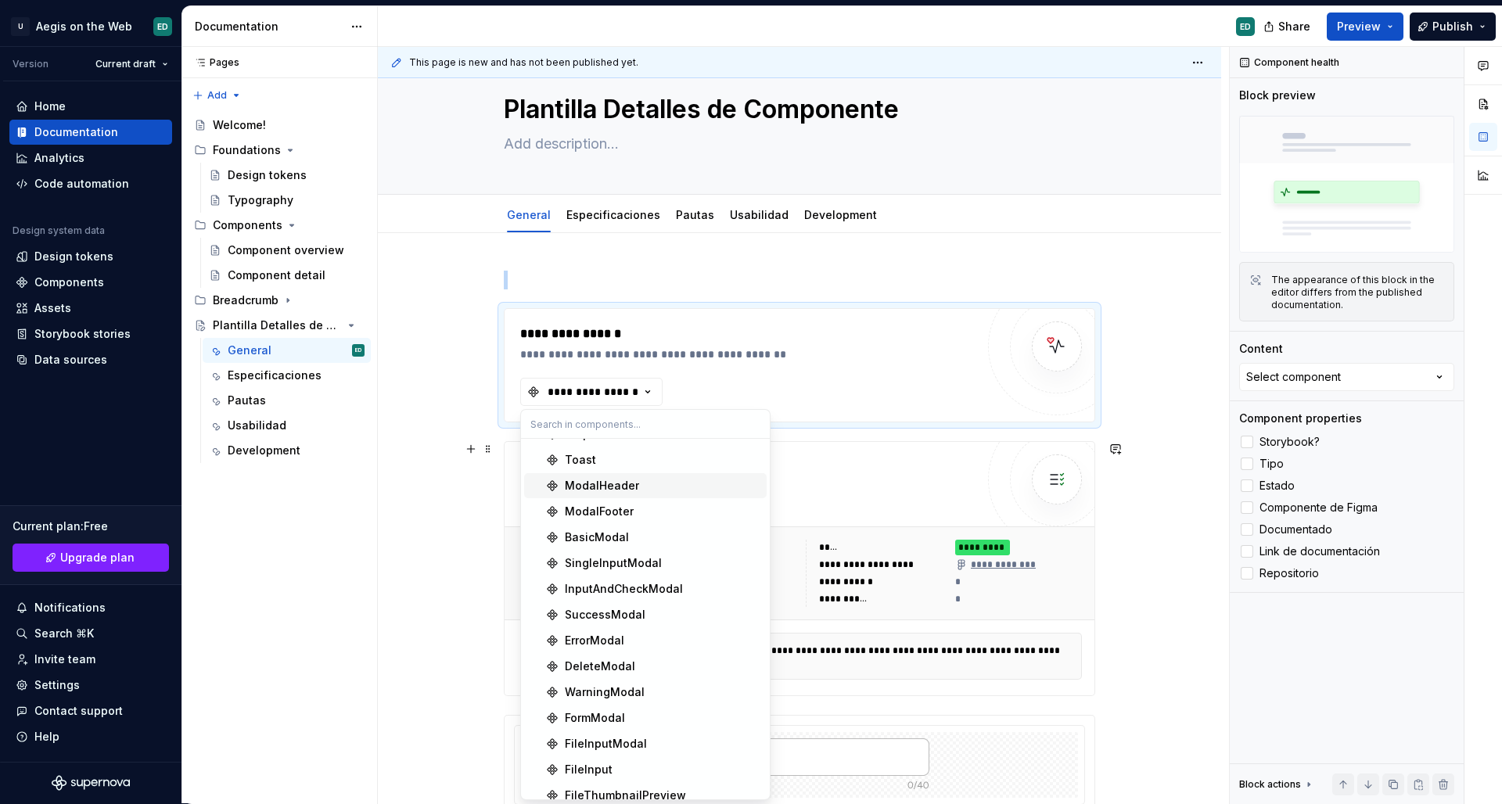
type textarea "*"
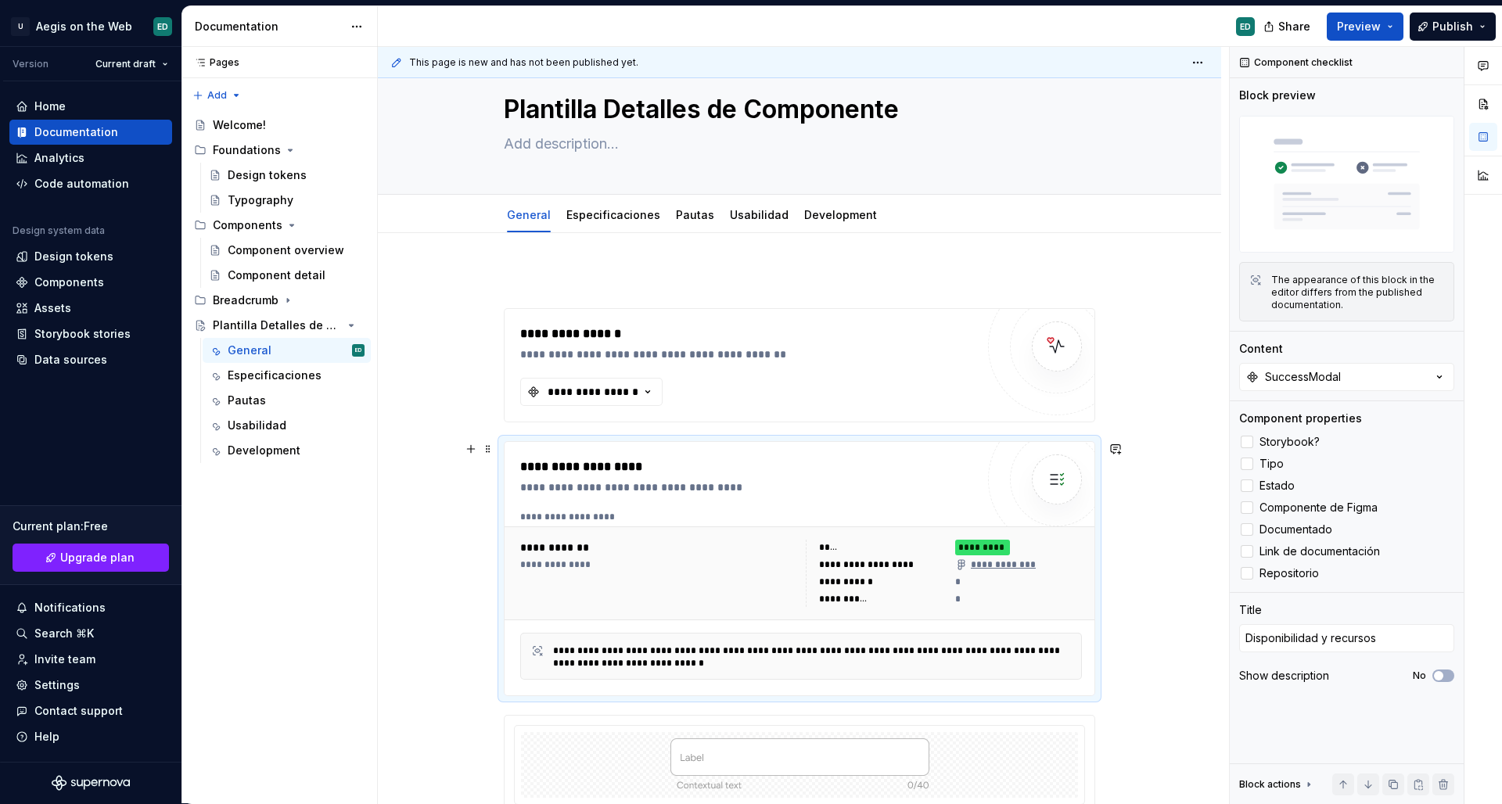
click at [932, 446] on div "**********" at bounding box center [800, 569] width 590 height 254
click at [799, 383] on div "**********" at bounding box center [747, 365] width 455 height 81
click at [580, 380] on button "**********" at bounding box center [591, 392] width 142 height 28
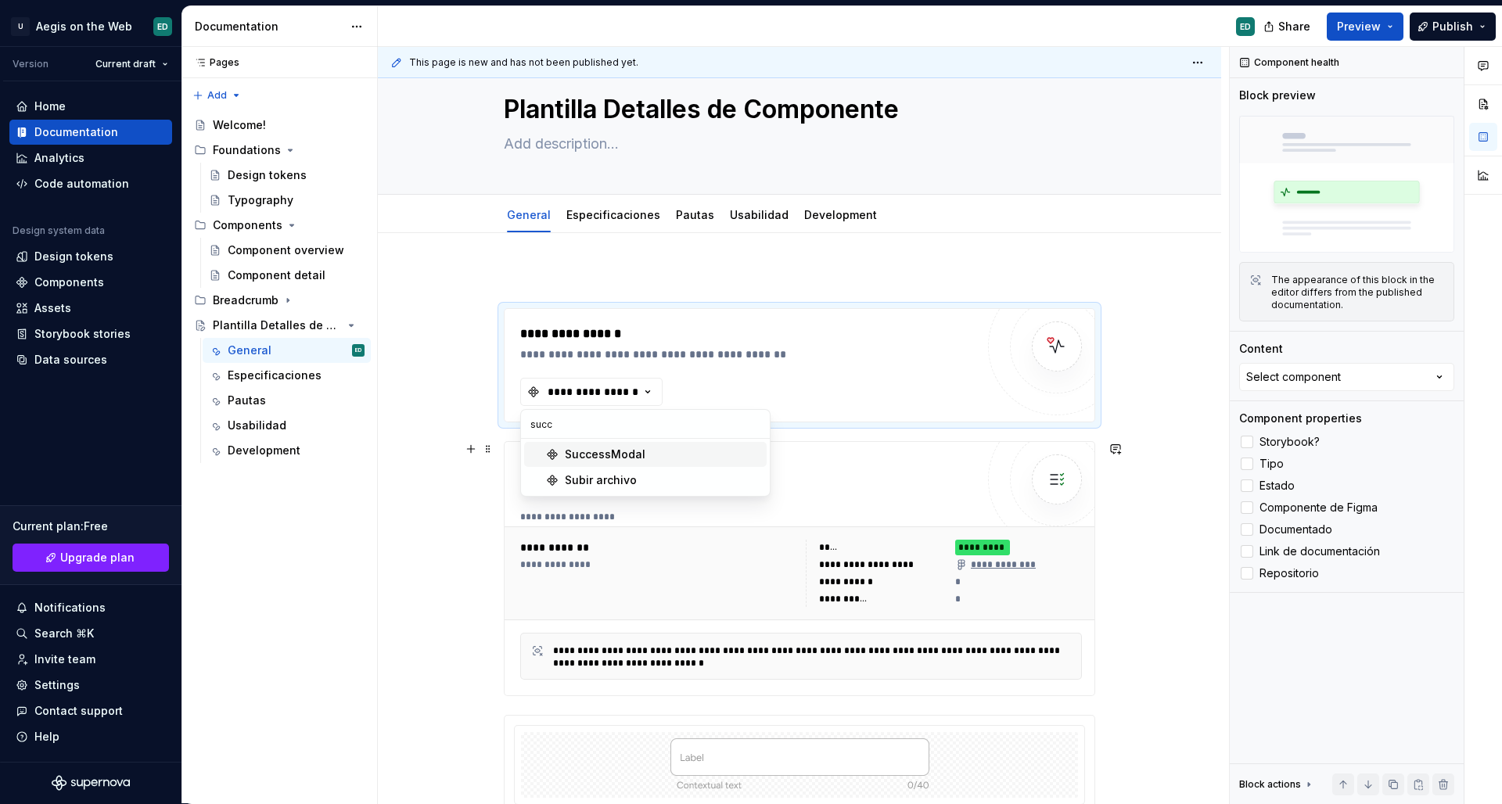
type input "succ"
click at [620, 455] on div "SuccessModal" at bounding box center [605, 455] width 81 height 16
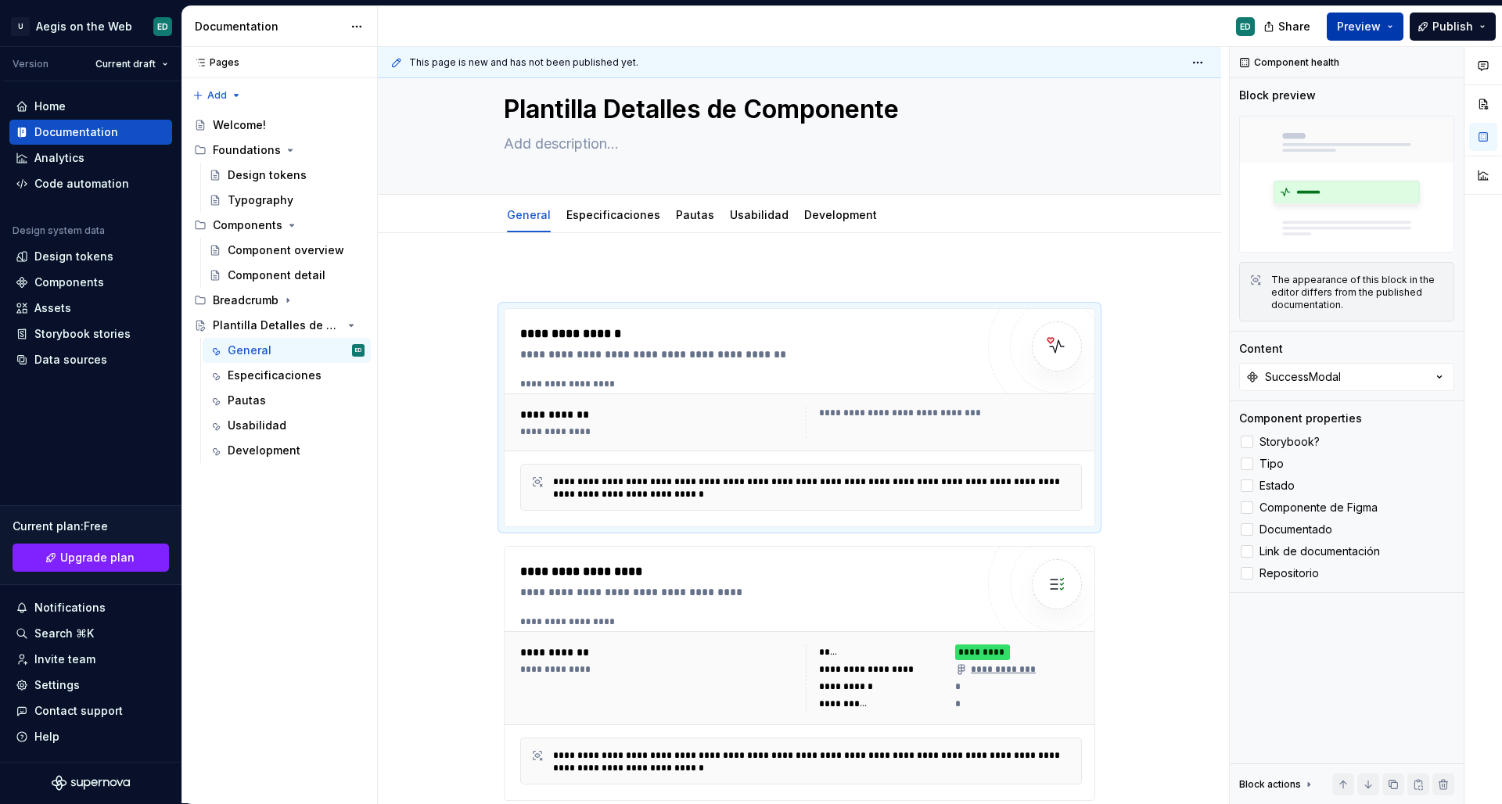
click at [1384, 25] on button "Preview" at bounding box center [1365, 27] width 77 height 28
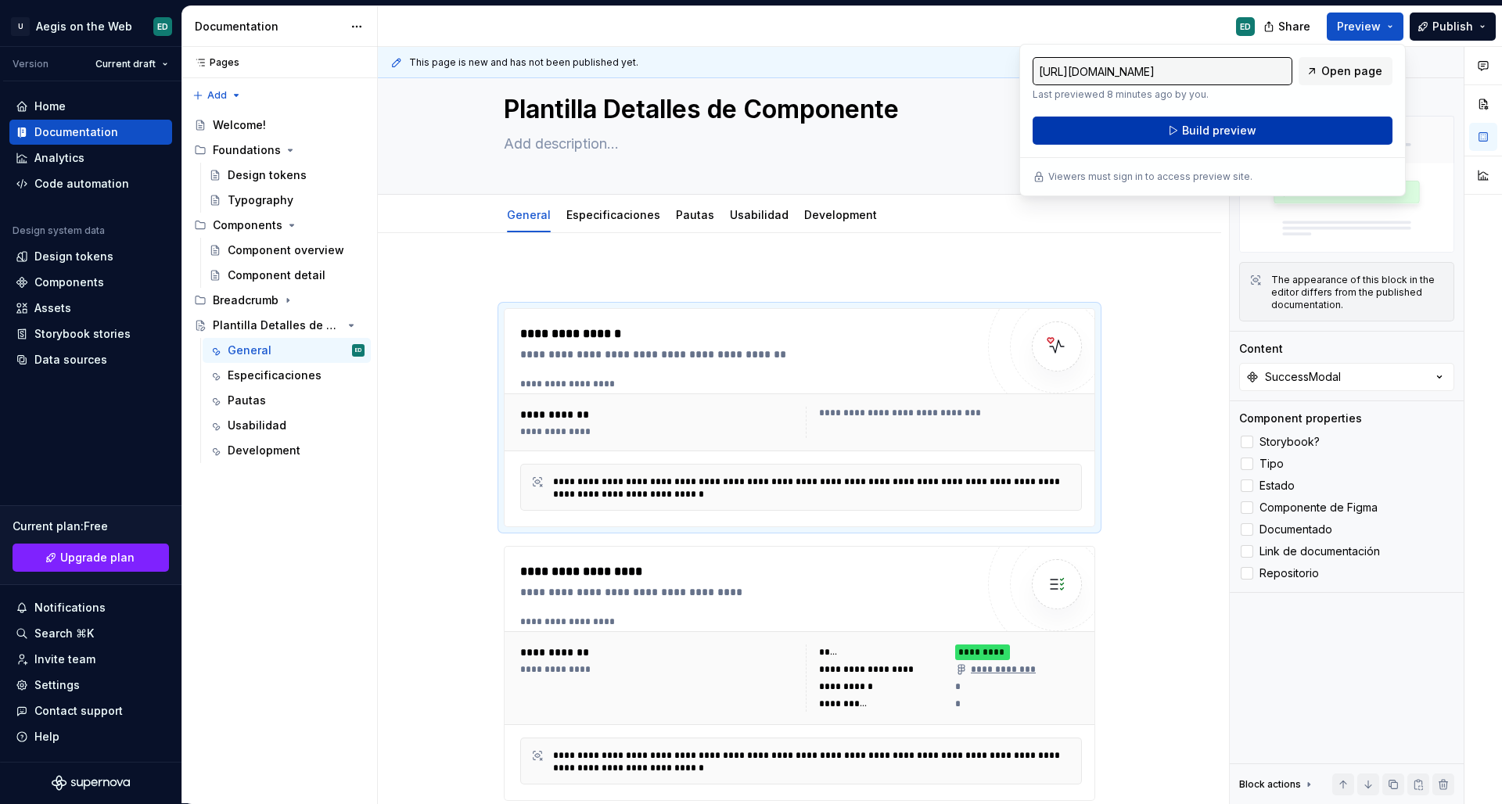
click at [1301, 123] on button "Build preview" at bounding box center [1213, 131] width 360 height 28
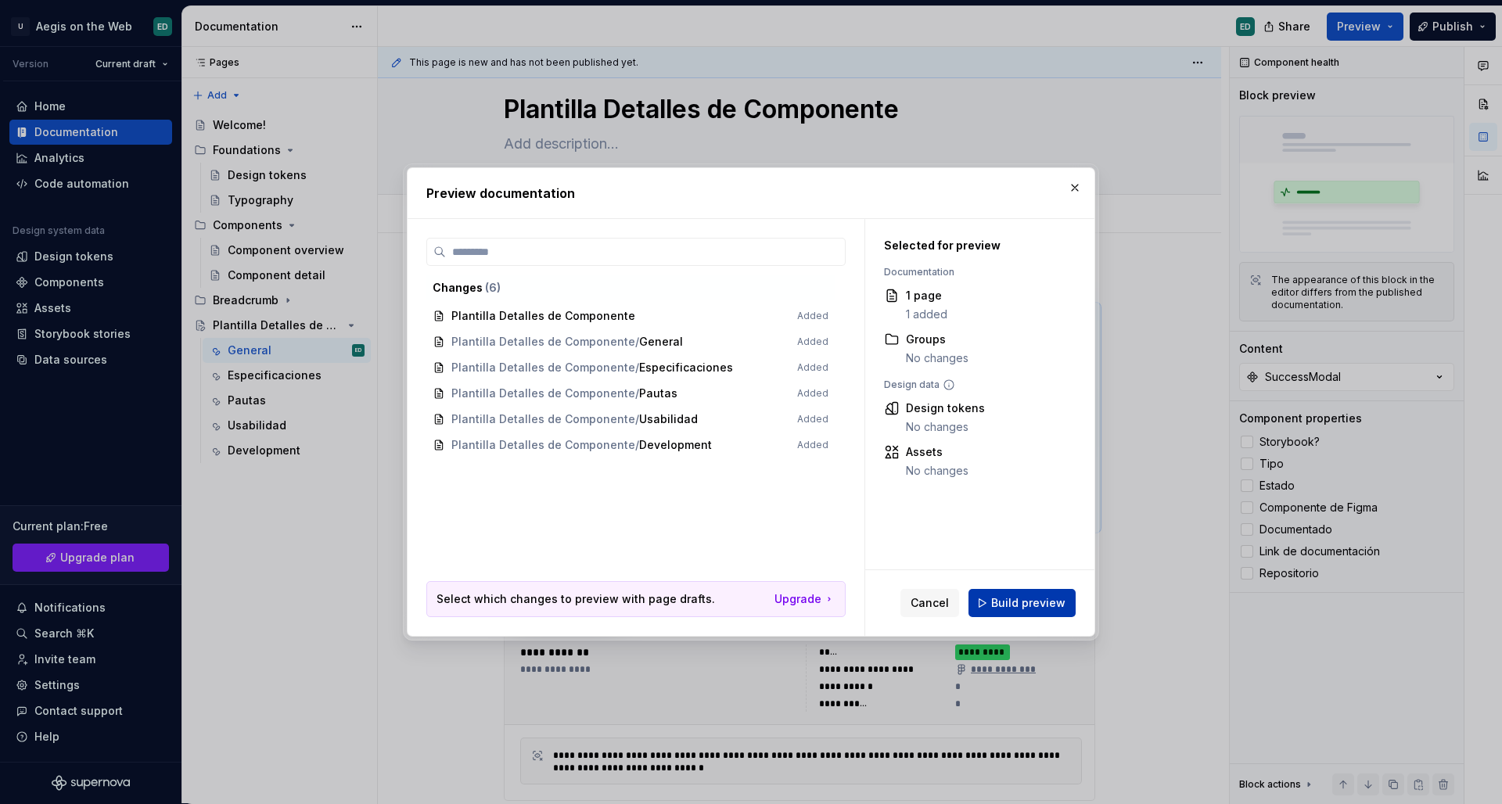
click at [1056, 601] on span "Build preview" at bounding box center [1028, 603] width 74 height 16
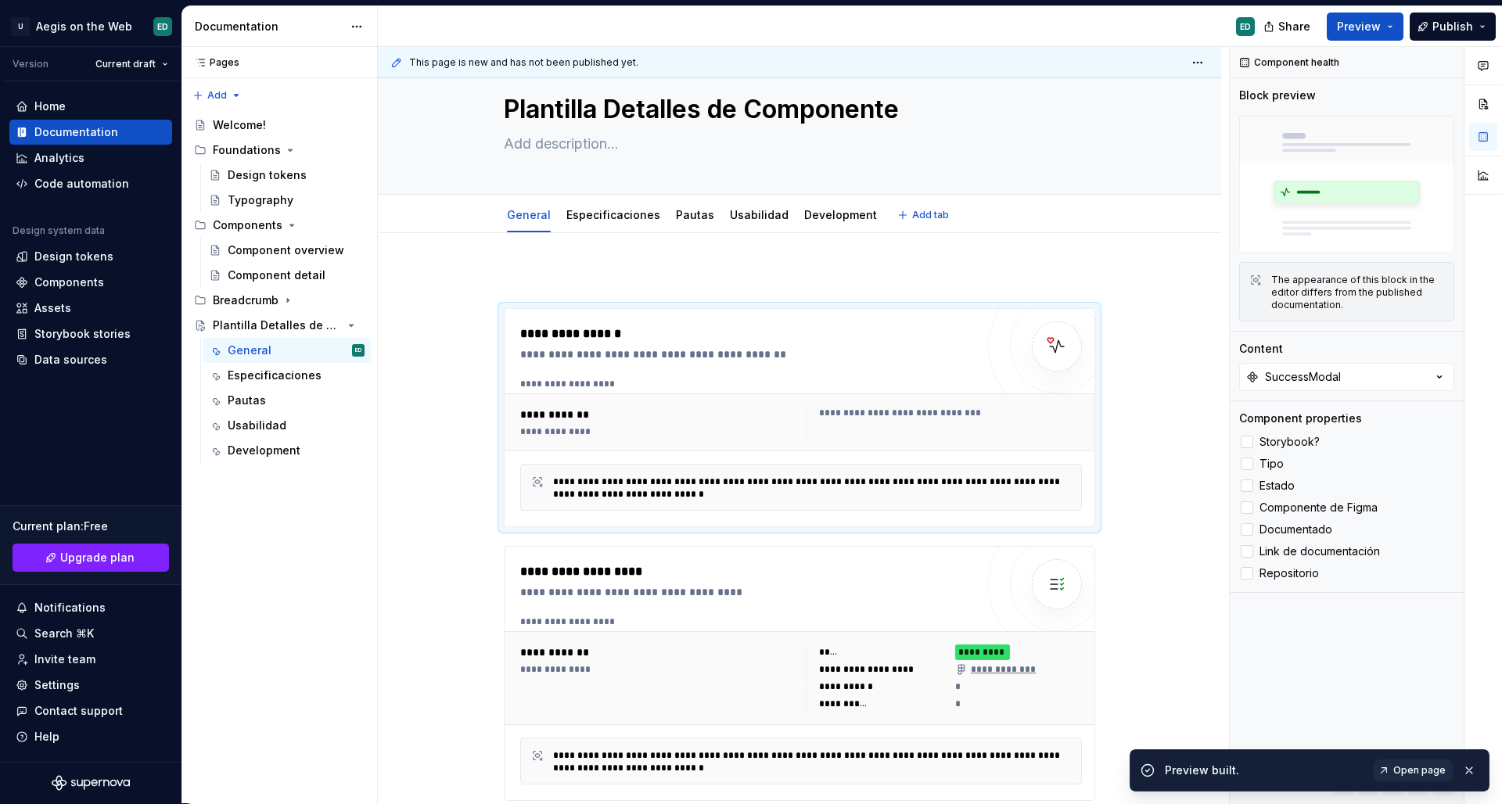
click at [1203, 201] on div "General Especificaciones Pautas Usabilidad Development Add tab" at bounding box center [799, 214] width 843 height 38
click at [1419, 767] on span "Open page" at bounding box center [1420, 770] width 52 height 13
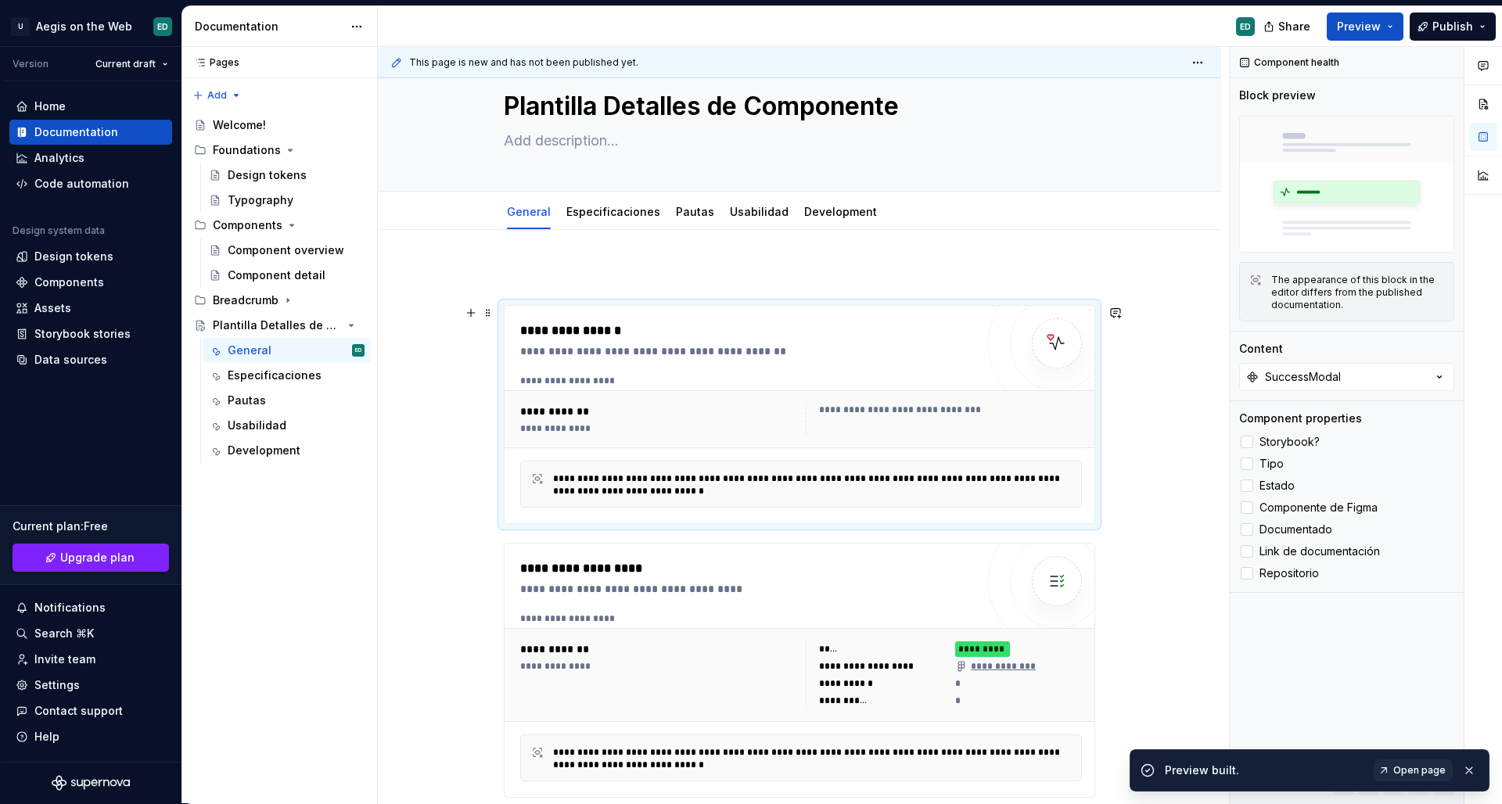
click at [825, 344] on div "**********" at bounding box center [747, 352] width 455 height 16
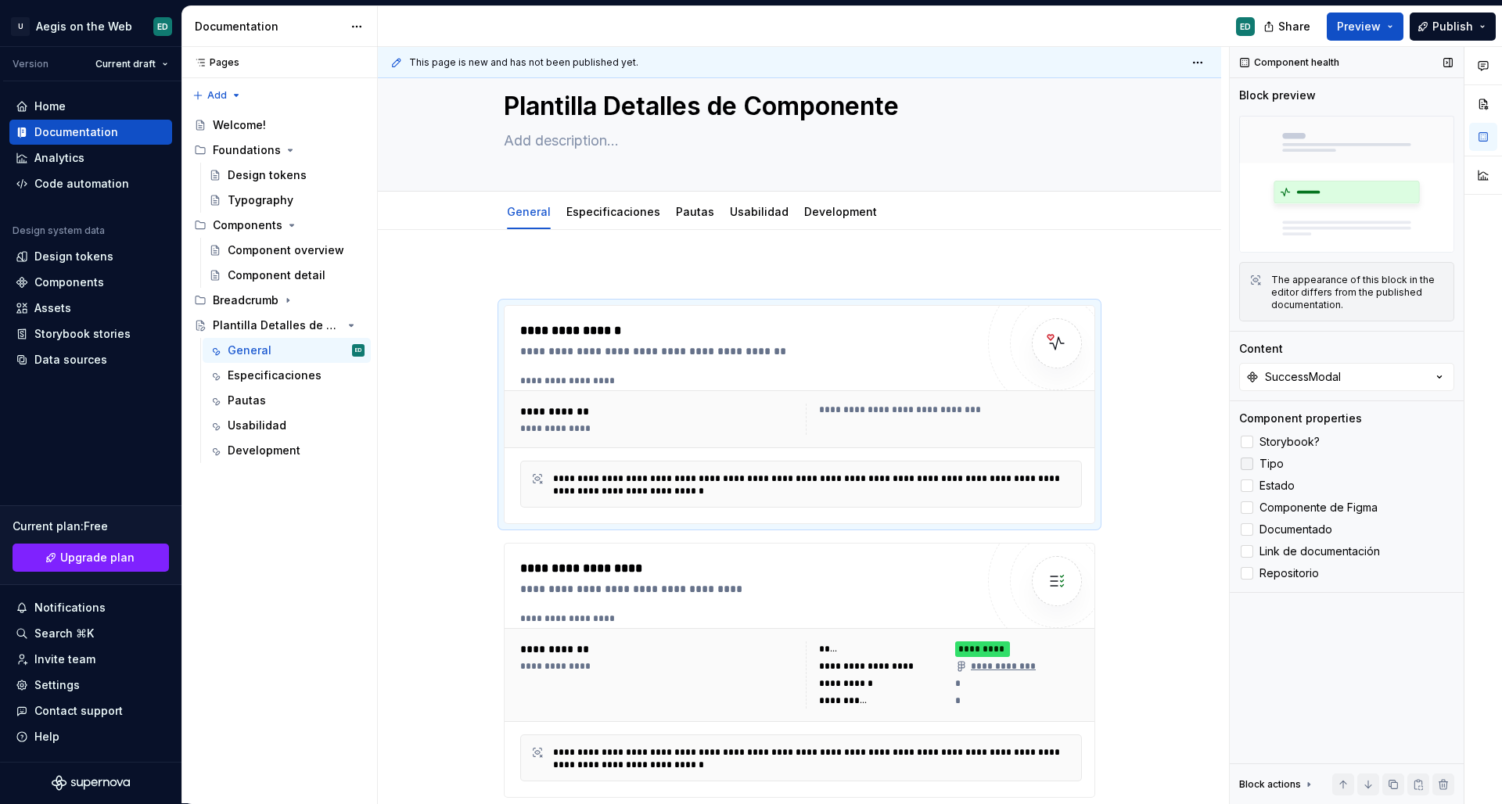
click at [1288, 466] on label "Tipo" at bounding box center [1346, 464] width 215 height 19
click at [1286, 484] on span "Estado" at bounding box center [1277, 486] width 35 height 13
click at [1380, 33] on span "Preview" at bounding box center [1359, 27] width 44 height 16
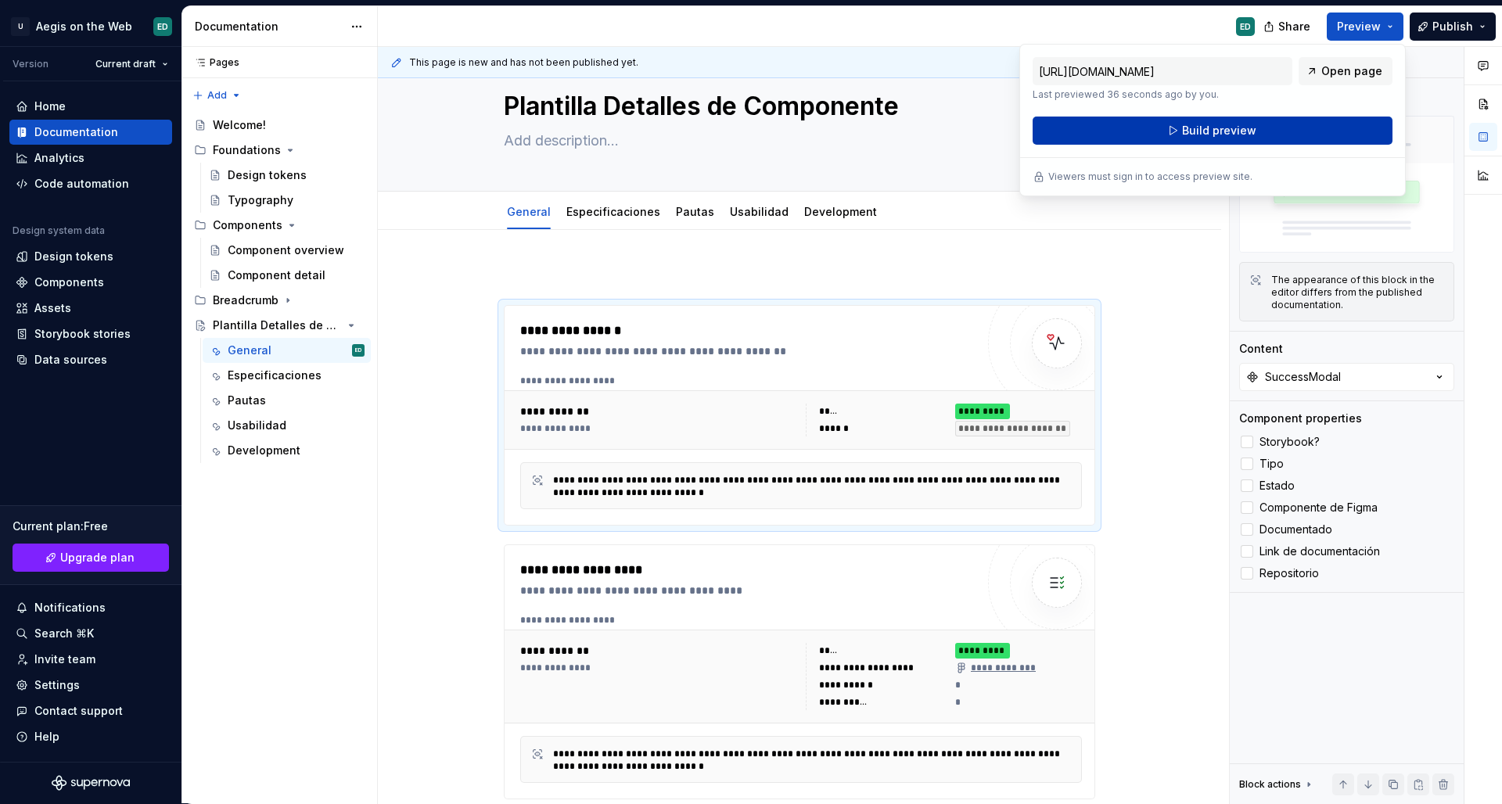
click at [1208, 134] on span "Build preview" at bounding box center [1219, 131] width 74 height 16
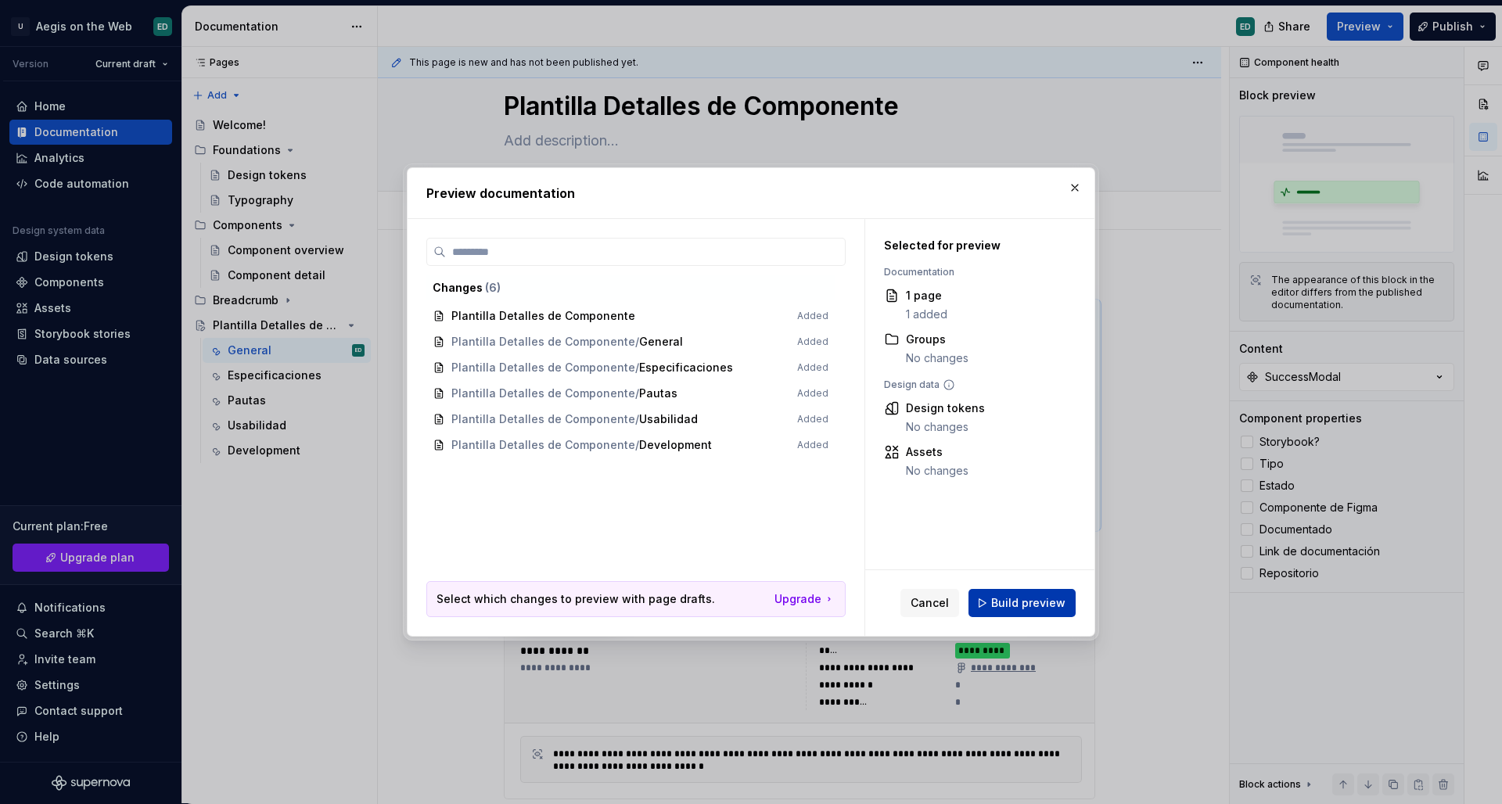
click at [1026, 604] on span "Build preview" at bounding box center [1028, 603] width 74 height 16
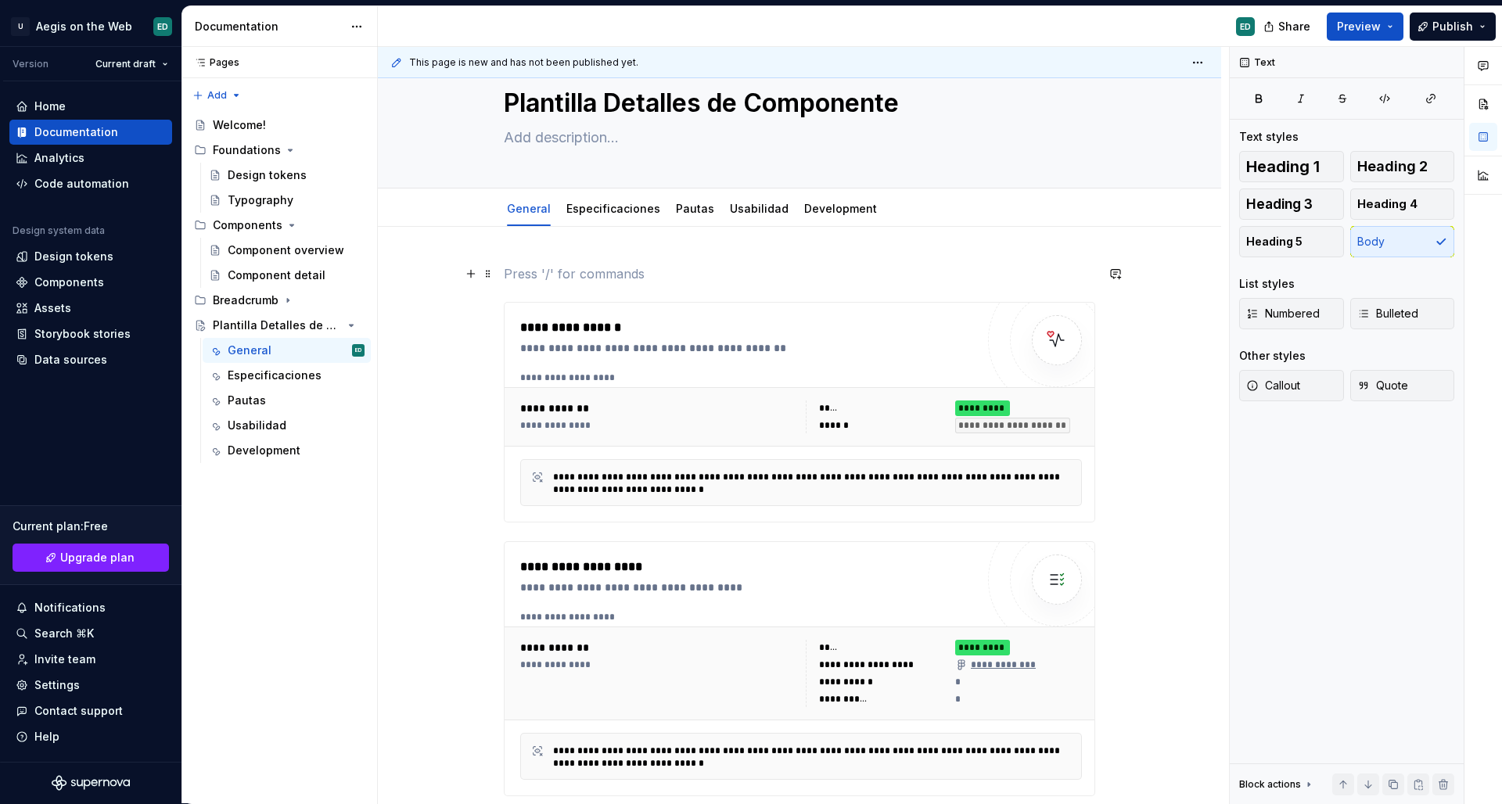
scroll to position [47, 0]
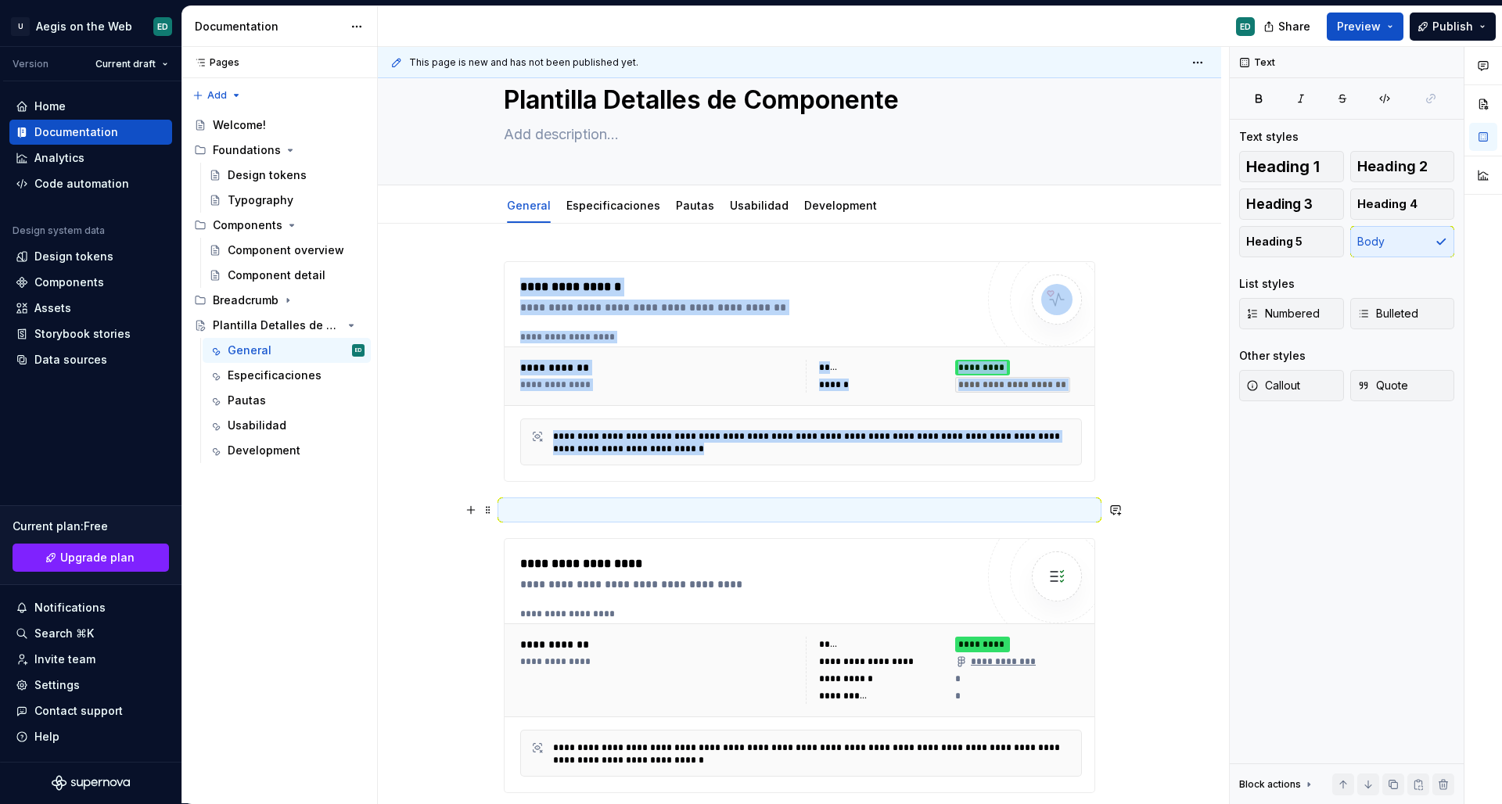
click at [527, 502] on p at bounding box center [800, 510] width 592 height 19
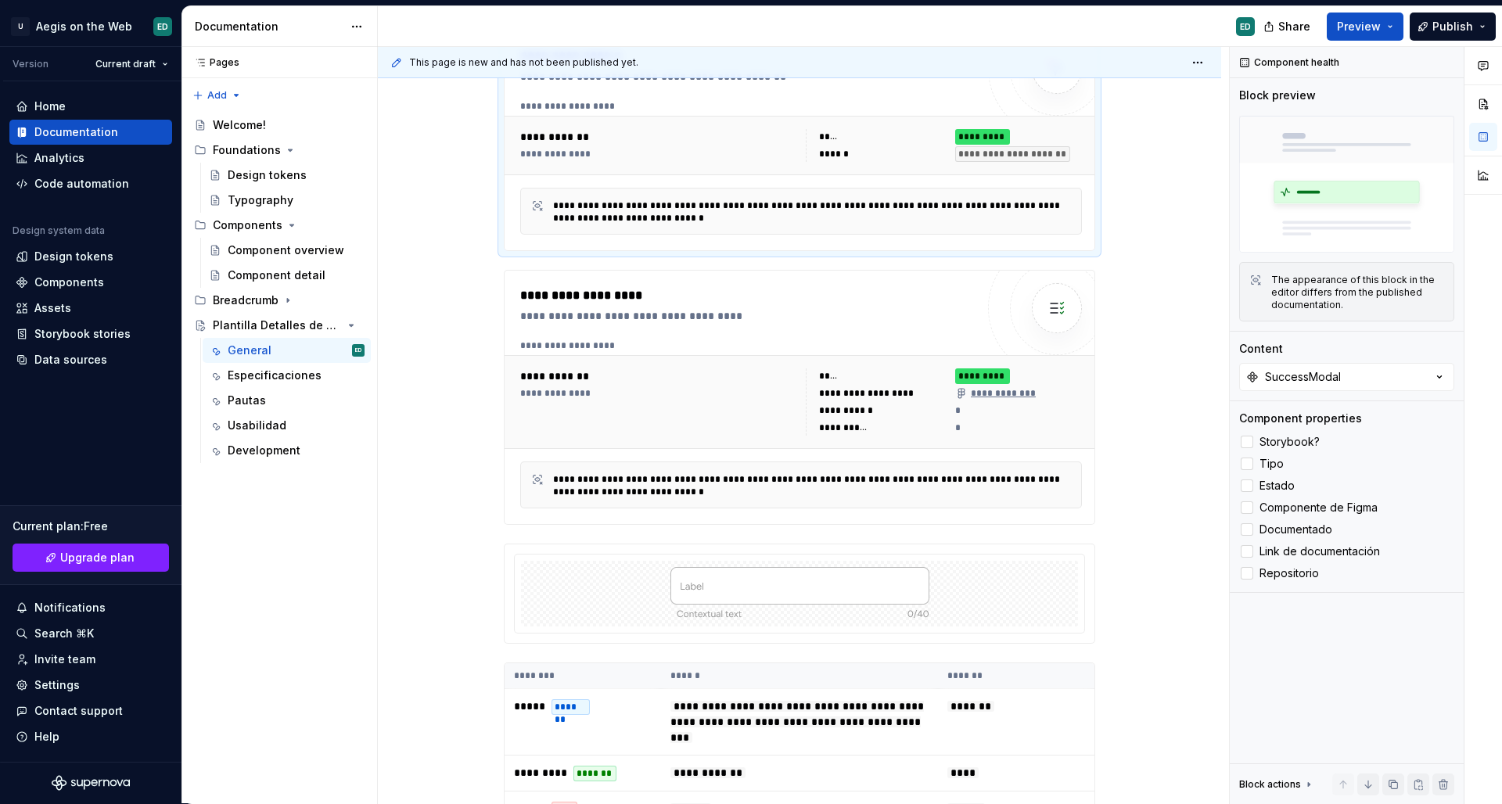
scroll to position [267, 0]
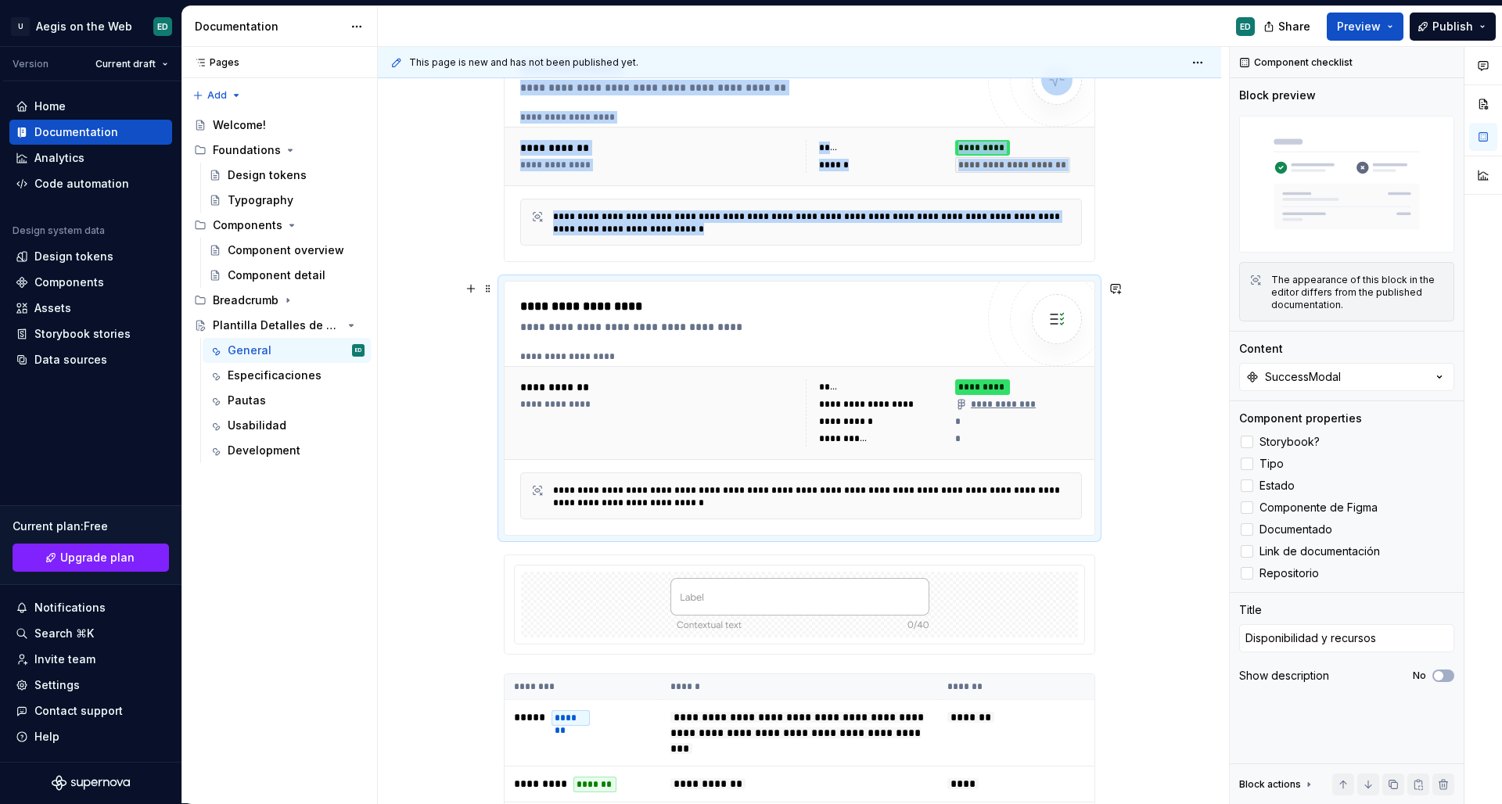
click at [757, 357] on div "**********" at bounding box center [801, 357] width 562 height 13
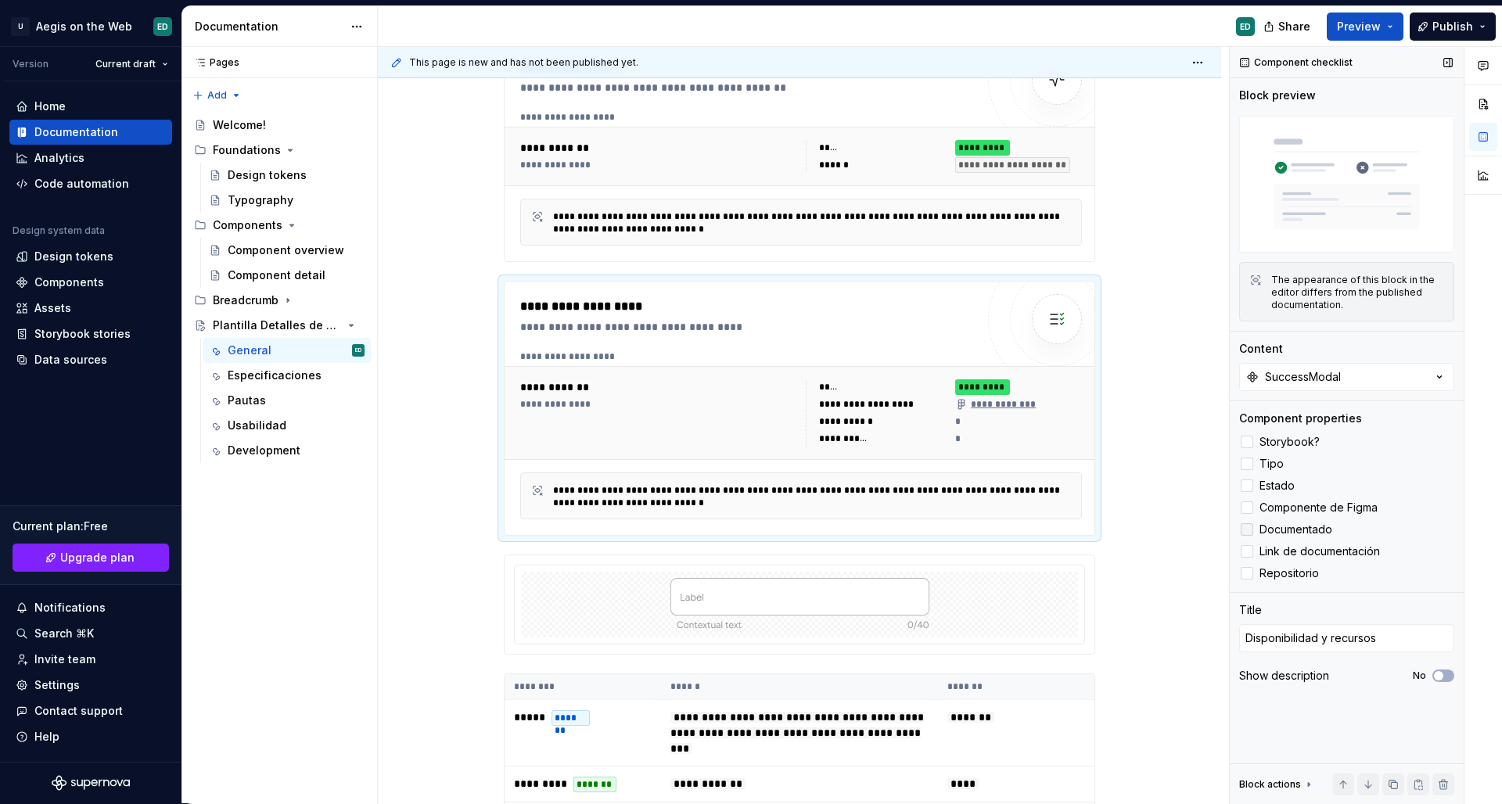
click at [1247, 530] on polyline at bounding box center [1247, 530] width 0 height 0
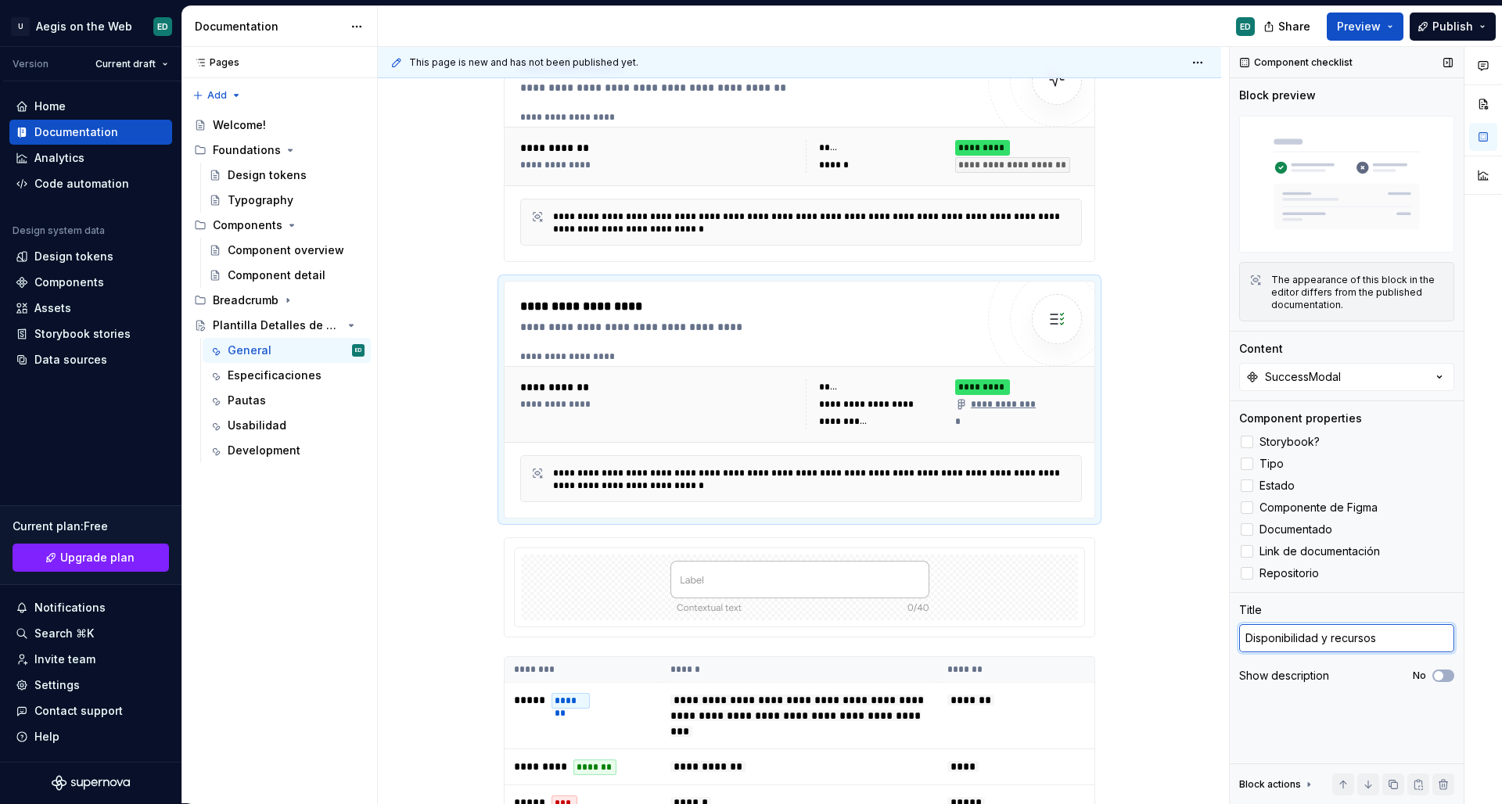
click at [1333, 630] on textarea "Disponibilidad y recursos" at bounding box center [1346, 638] width 215 height 28
click at [1329, 638] on textarea "Disponibilidad y recursos" at bounding box center [1346, 638] width 215 height 28
type textarea "*"
type textarea "recursos"
type textarea "*"
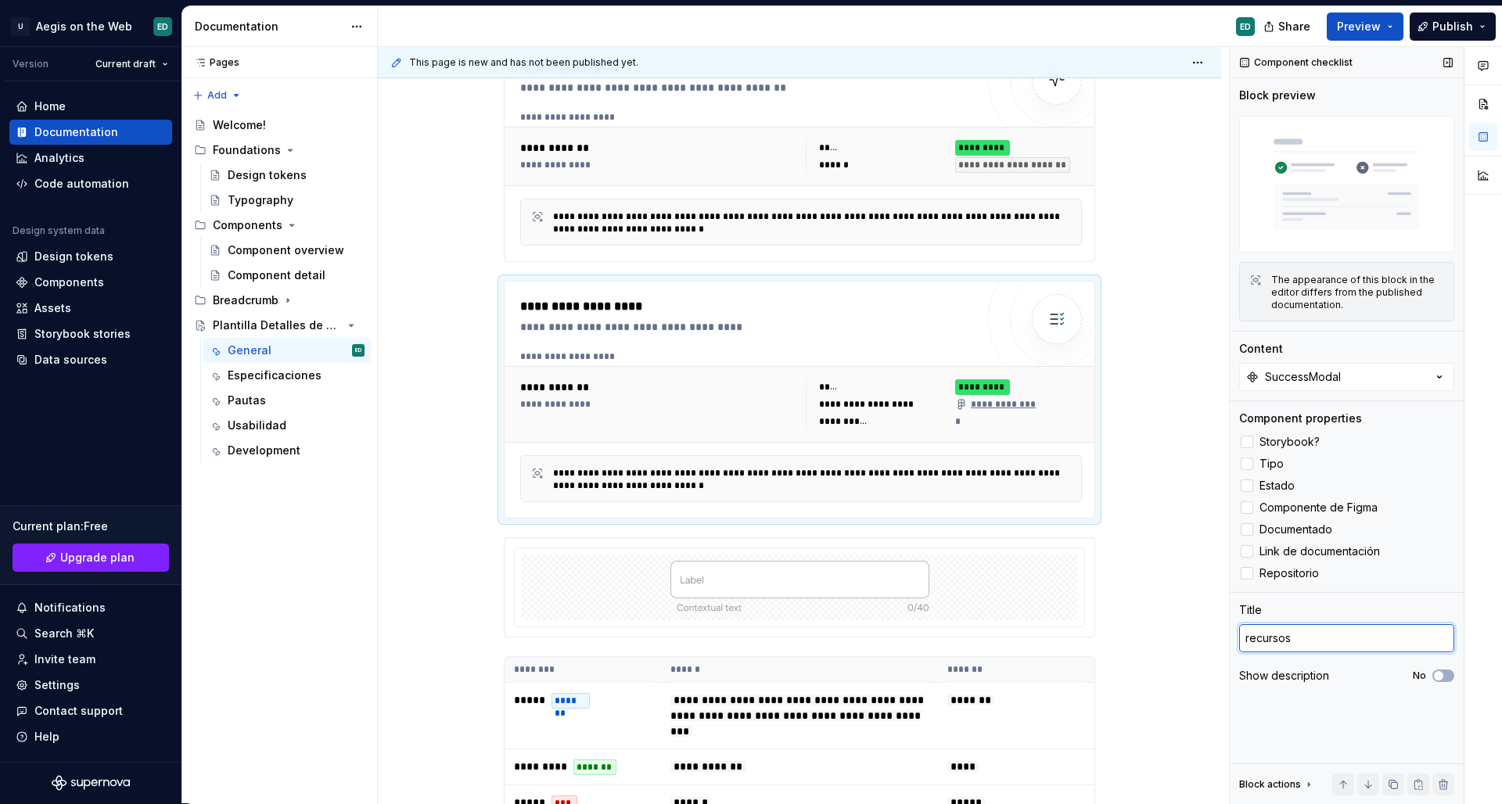
type textarea "ecursos"
type textarea "*"
type textarea "Recursos"
type textarea "*"
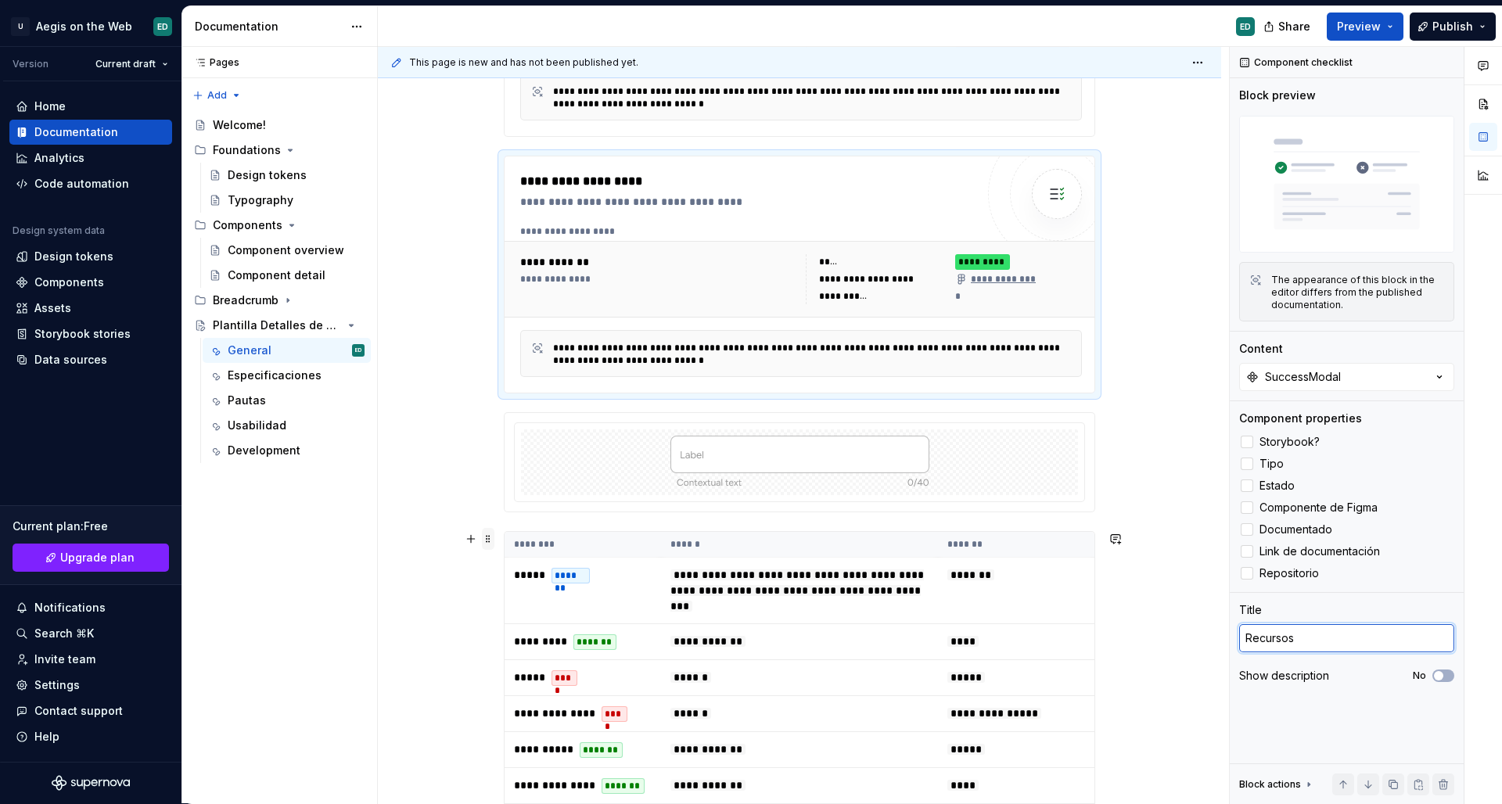
type textarea "Recursos"
click at [491, 538] on span at bounding box center [488, 539] width 13 height 22
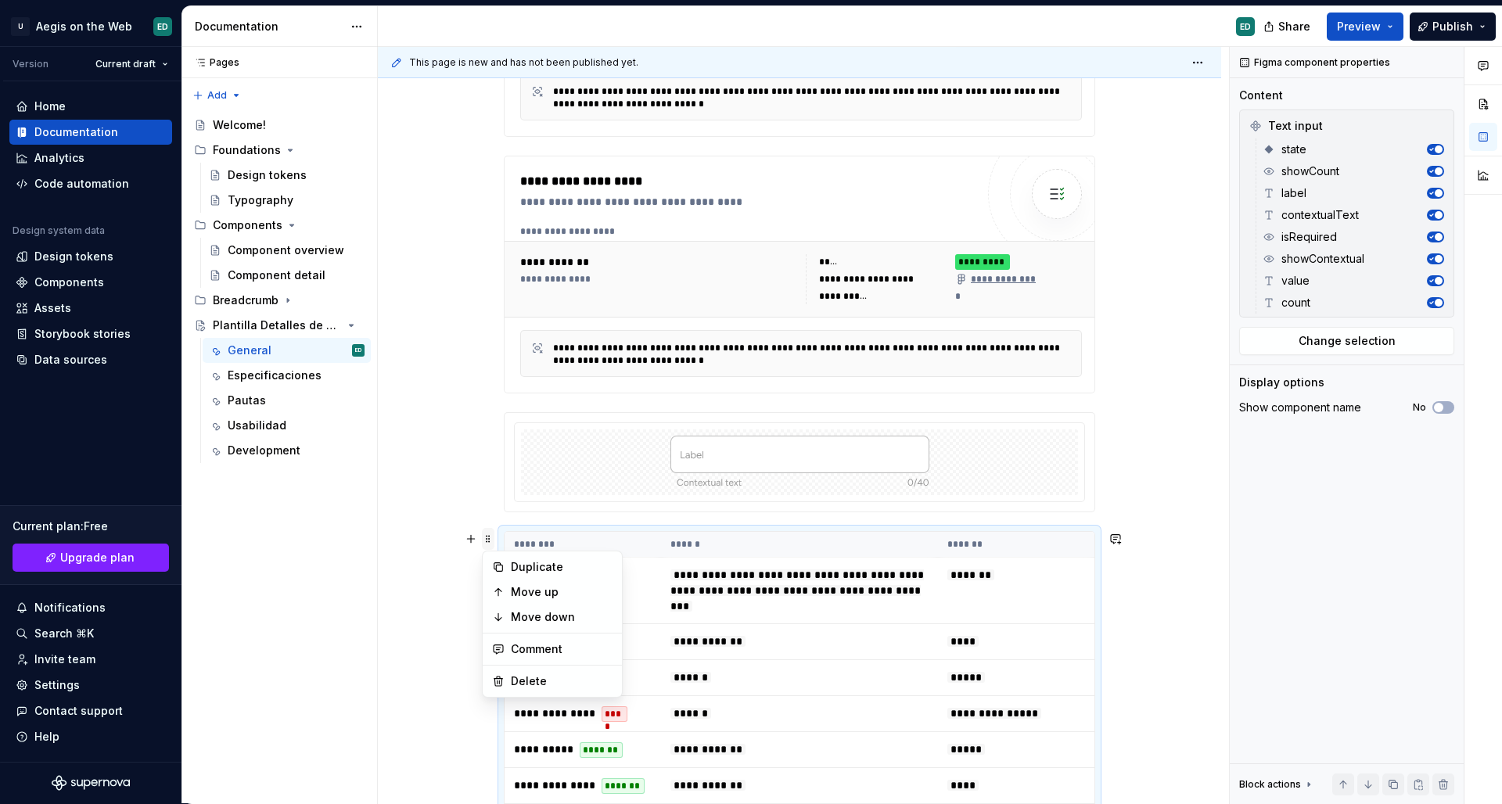
type textarea "*"
click at [572, 685] on div "Delete" at bounding box center [562, 682] width 102 height 16
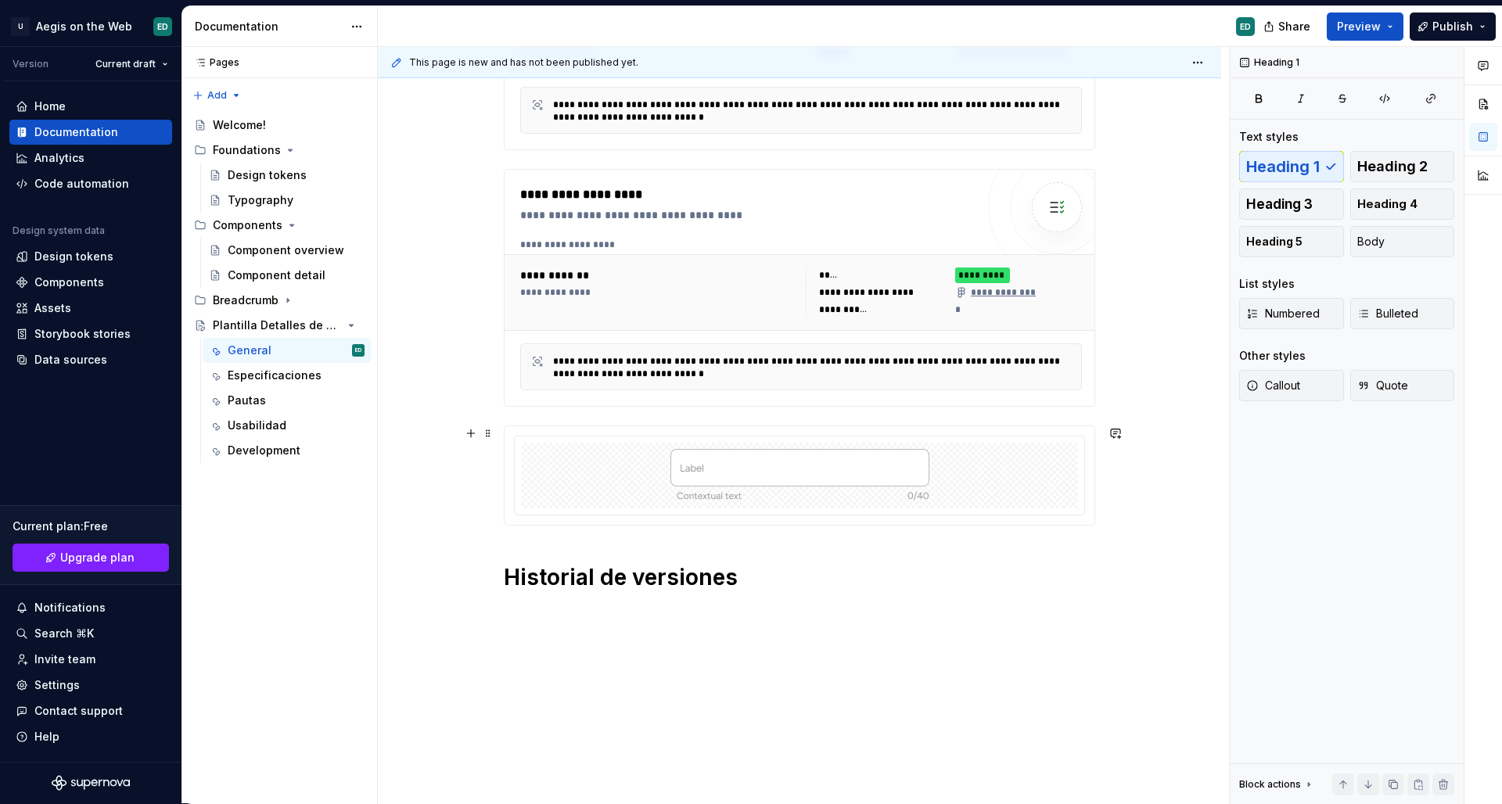
scroll to position [376, 0]
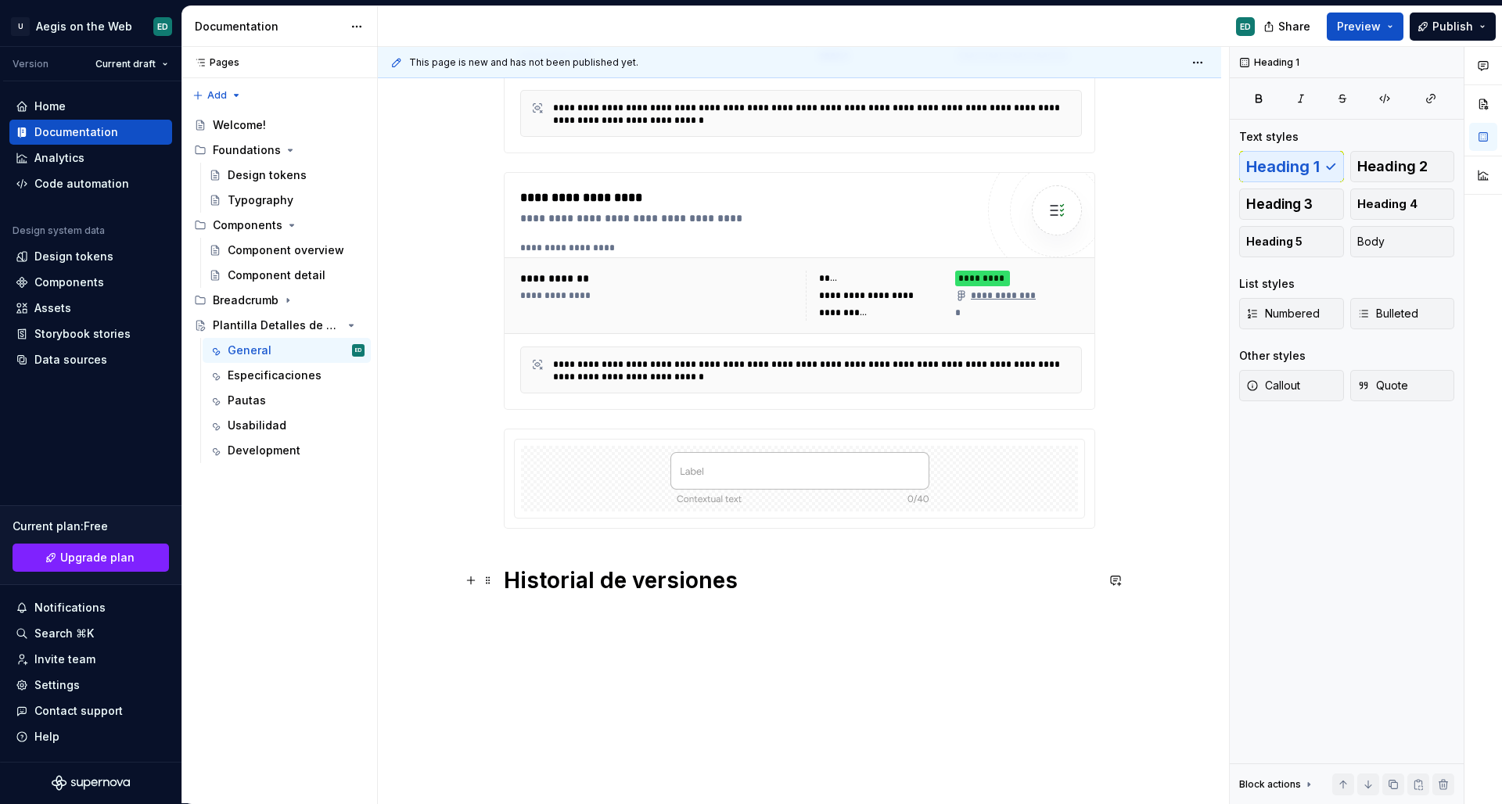
click at [763, 574] on h1 "Historial de versiones" at bounding box center [800, 581] width 592 height 28
click at [490, 617] on span at bounding box center [488, 617] width 13 height 22
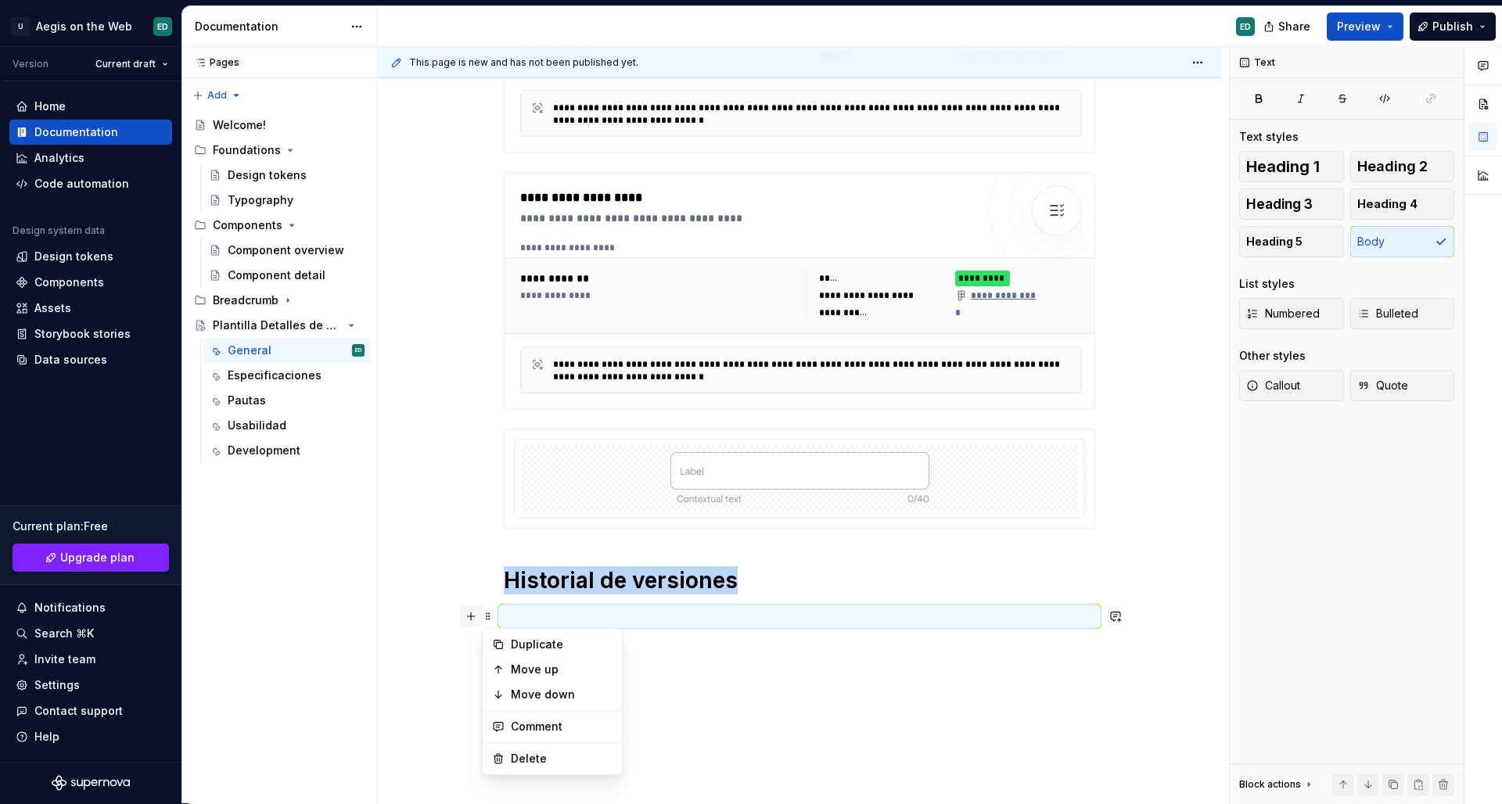
click at [466, 616] on button "button" at bounding box center [471, 617] width 22 height 22
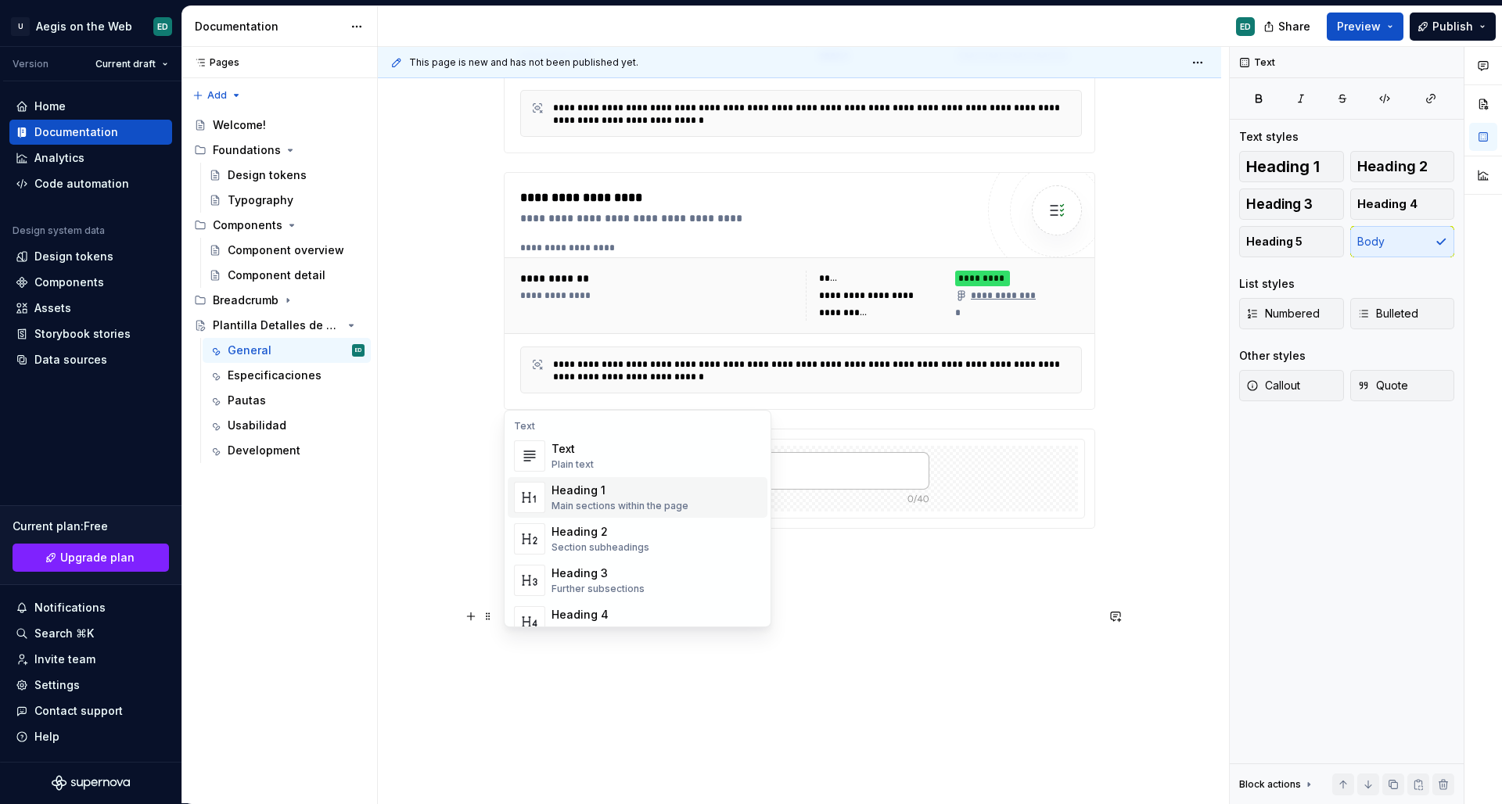
click at [590, 487] on div "Heading 1" at bounding box center [620, 491] width 137 height 16
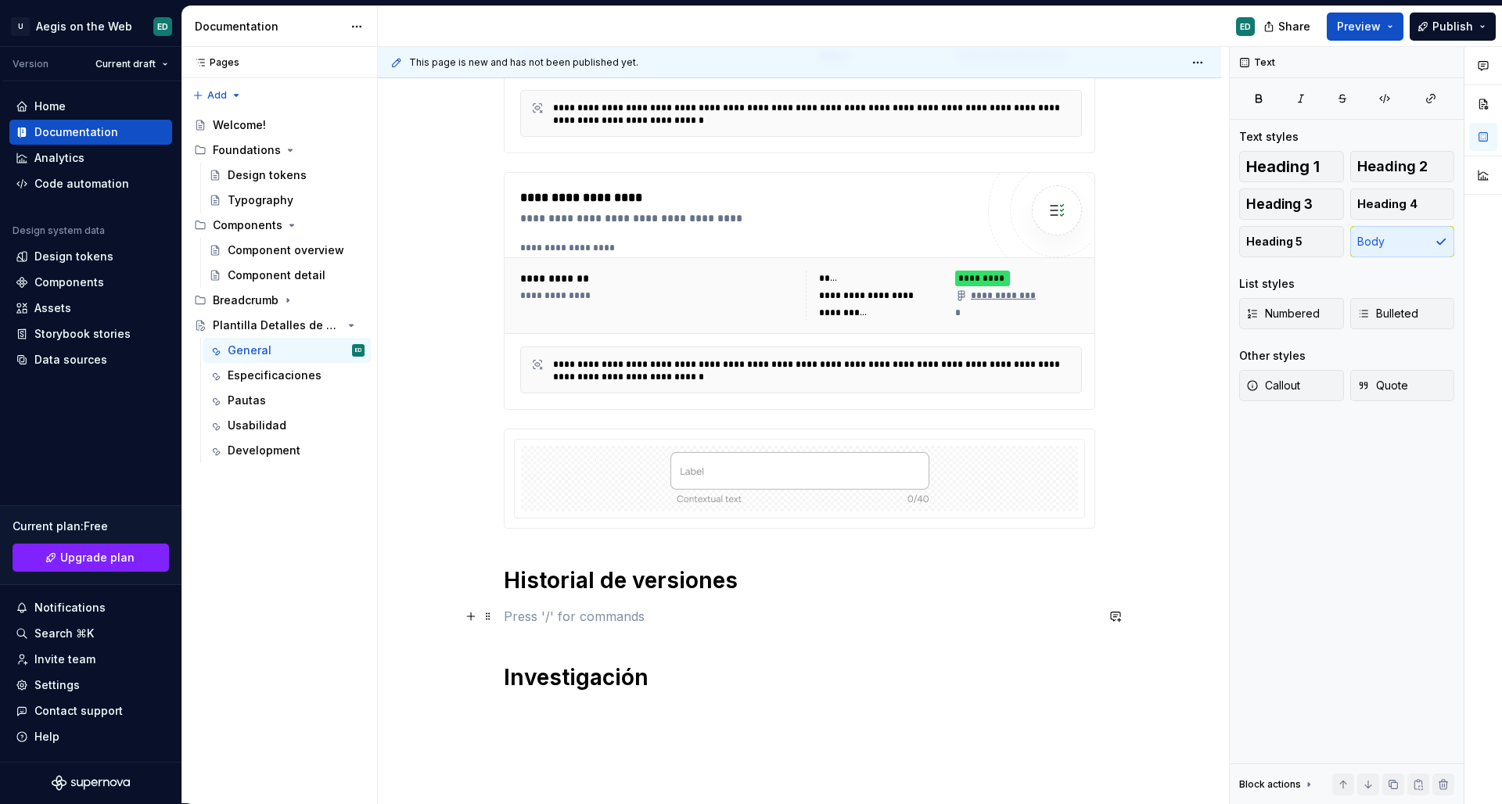
click at [635, 617] on p at bounding box center [800, 616] width 592 height 19
click at [749, 625] on h1 "Investigación" at bounding box center [800, 621] width 592 height 28
click at [842, 560] on div "**********" at bounding box center [800, 314] width 592 height 762
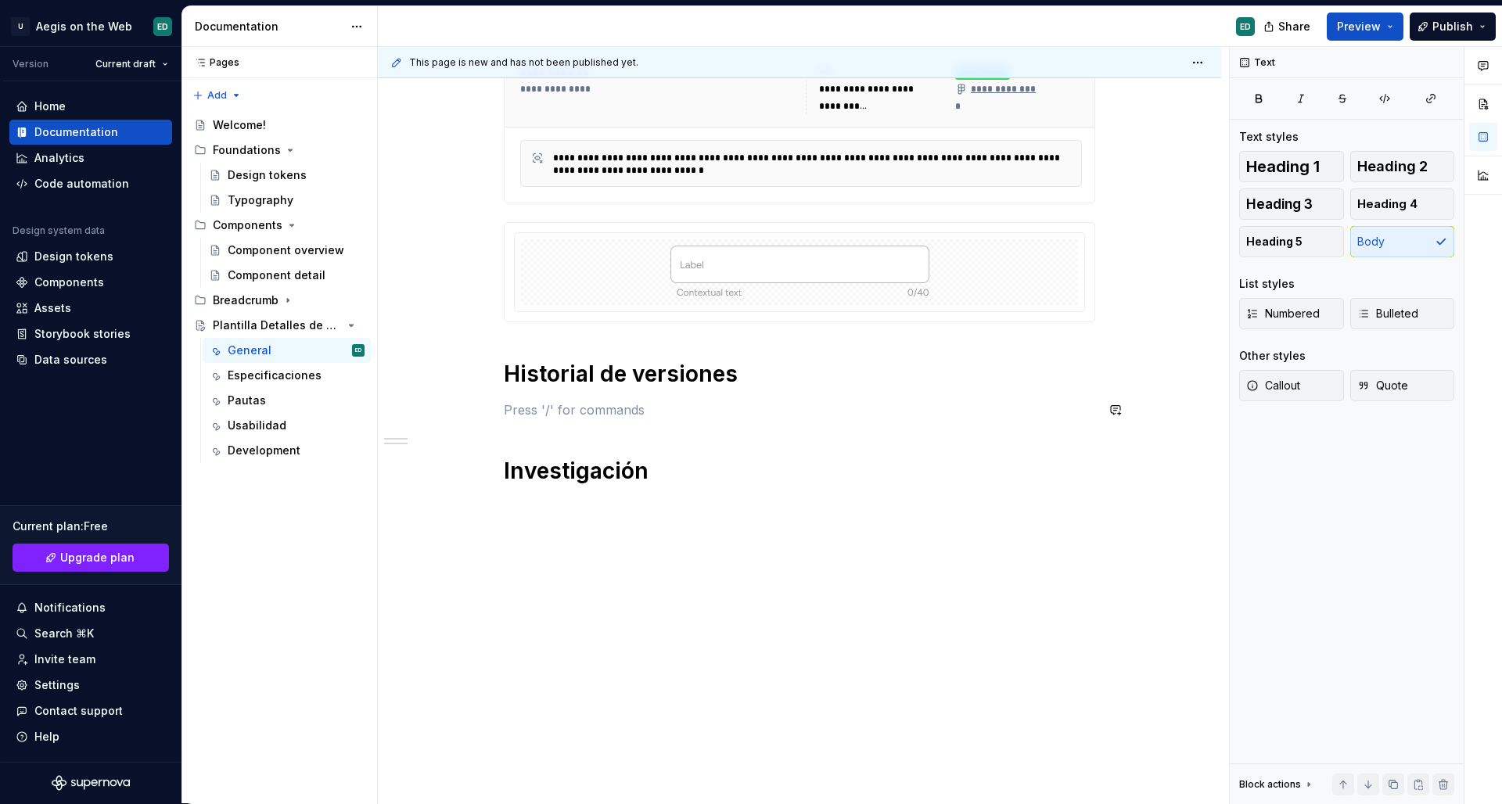
scroll to position [529, 0]
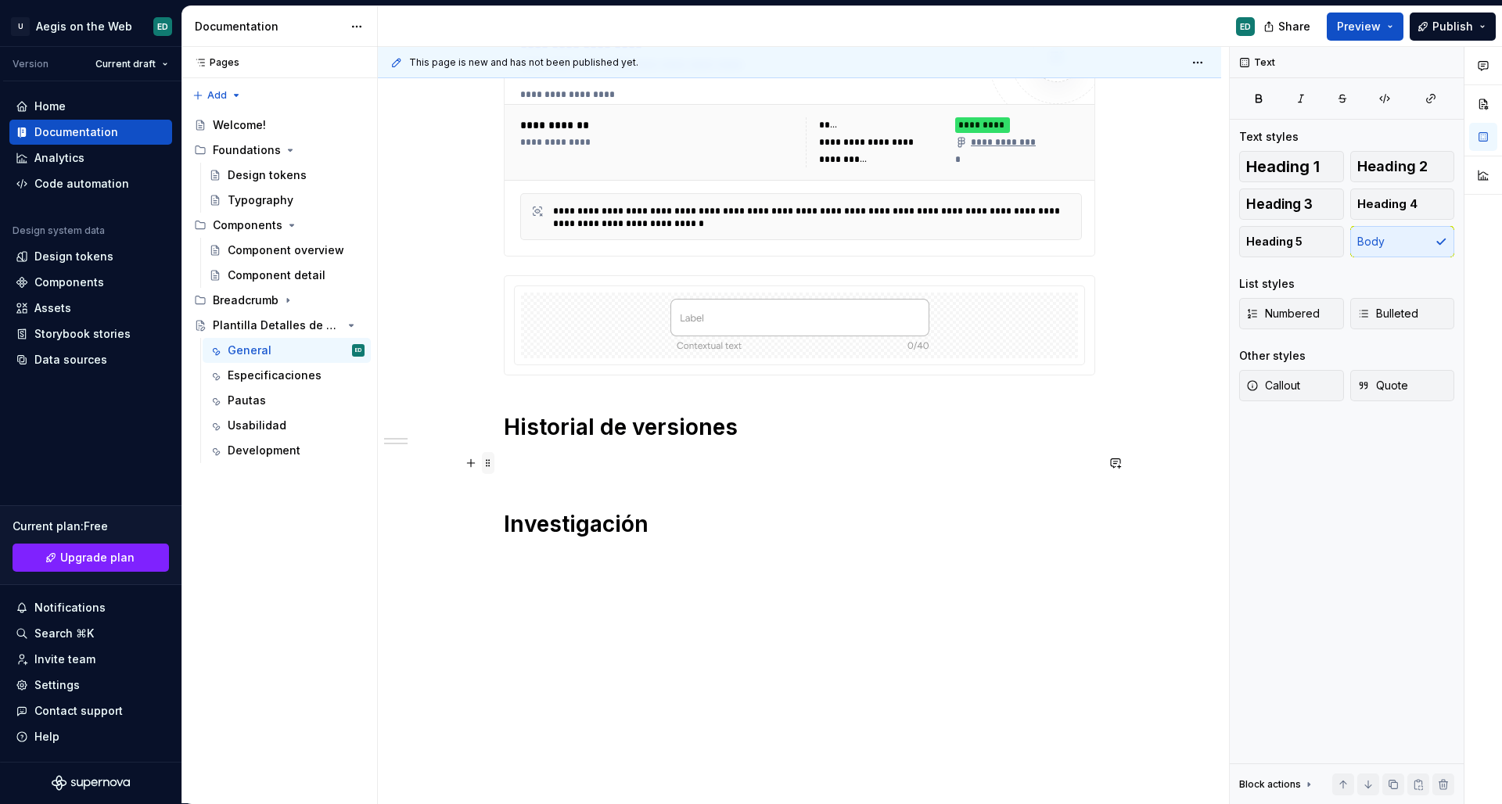
click at [482, 461] on span at bounding box center [488, 463] width 13 height 22
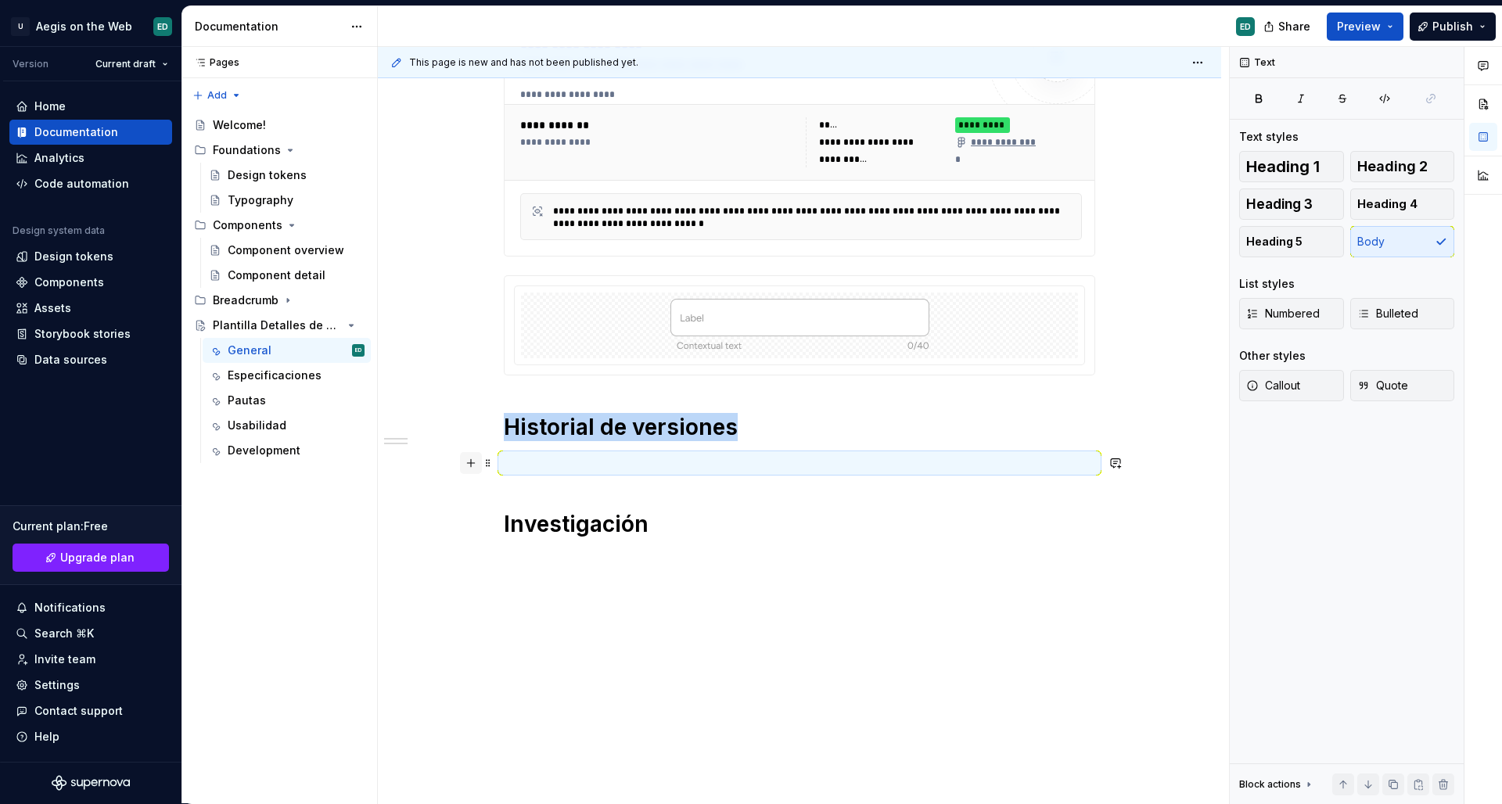
click at [470, 464] on button "button" at bounding box center [471, 463] width 22 height 22
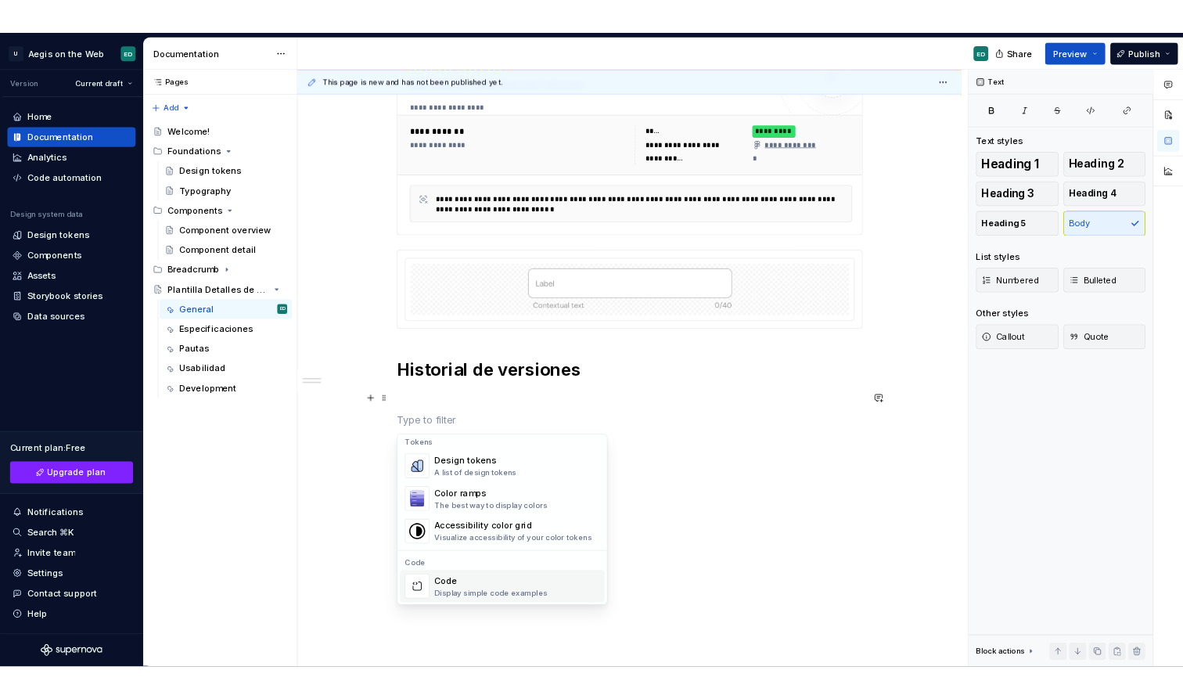
scroll to position [1005, 0]
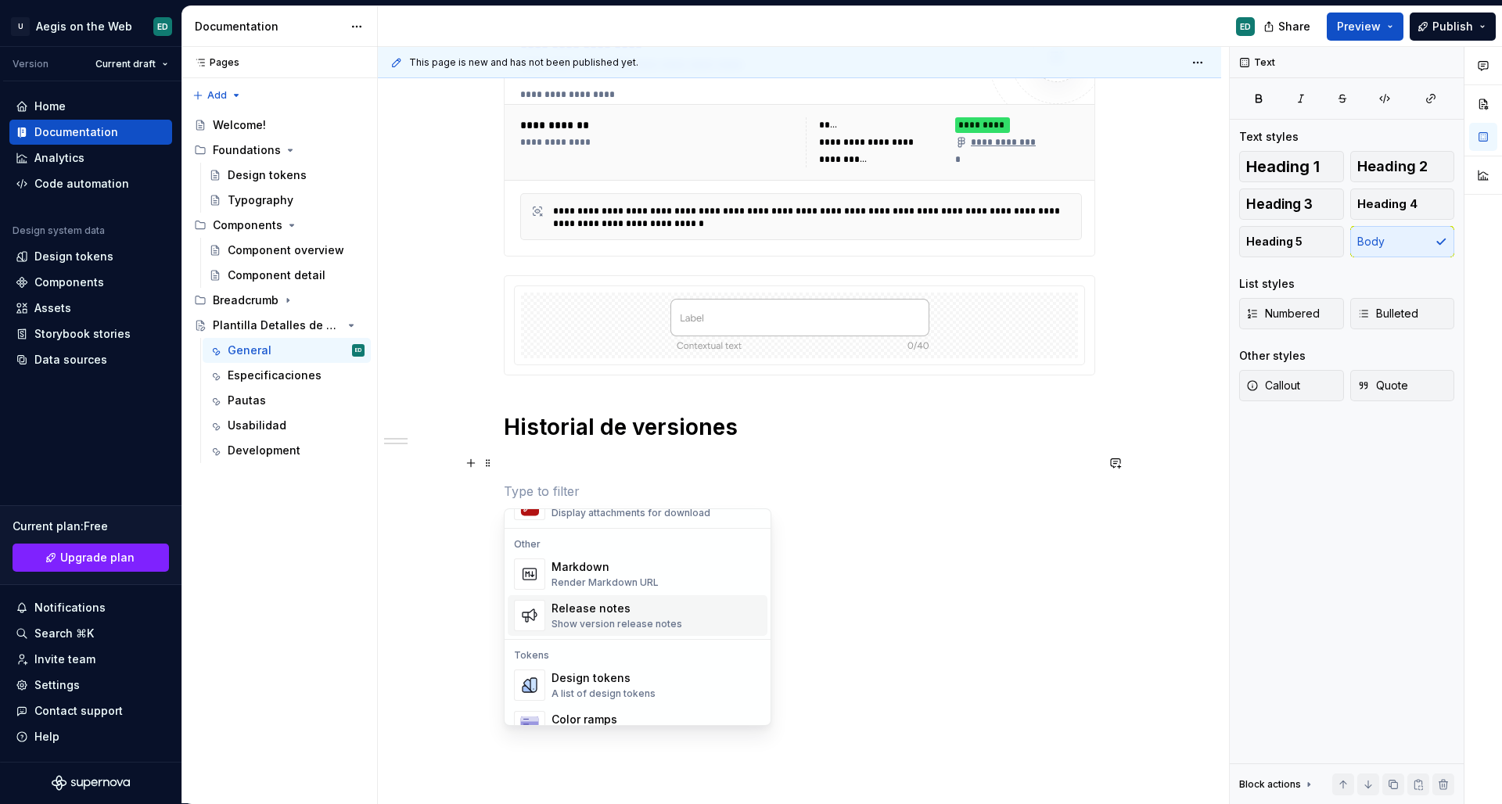
click at [659, 617] on div "Release notes Show version release notes" at bounding box center [617, 616] width 131 height 30
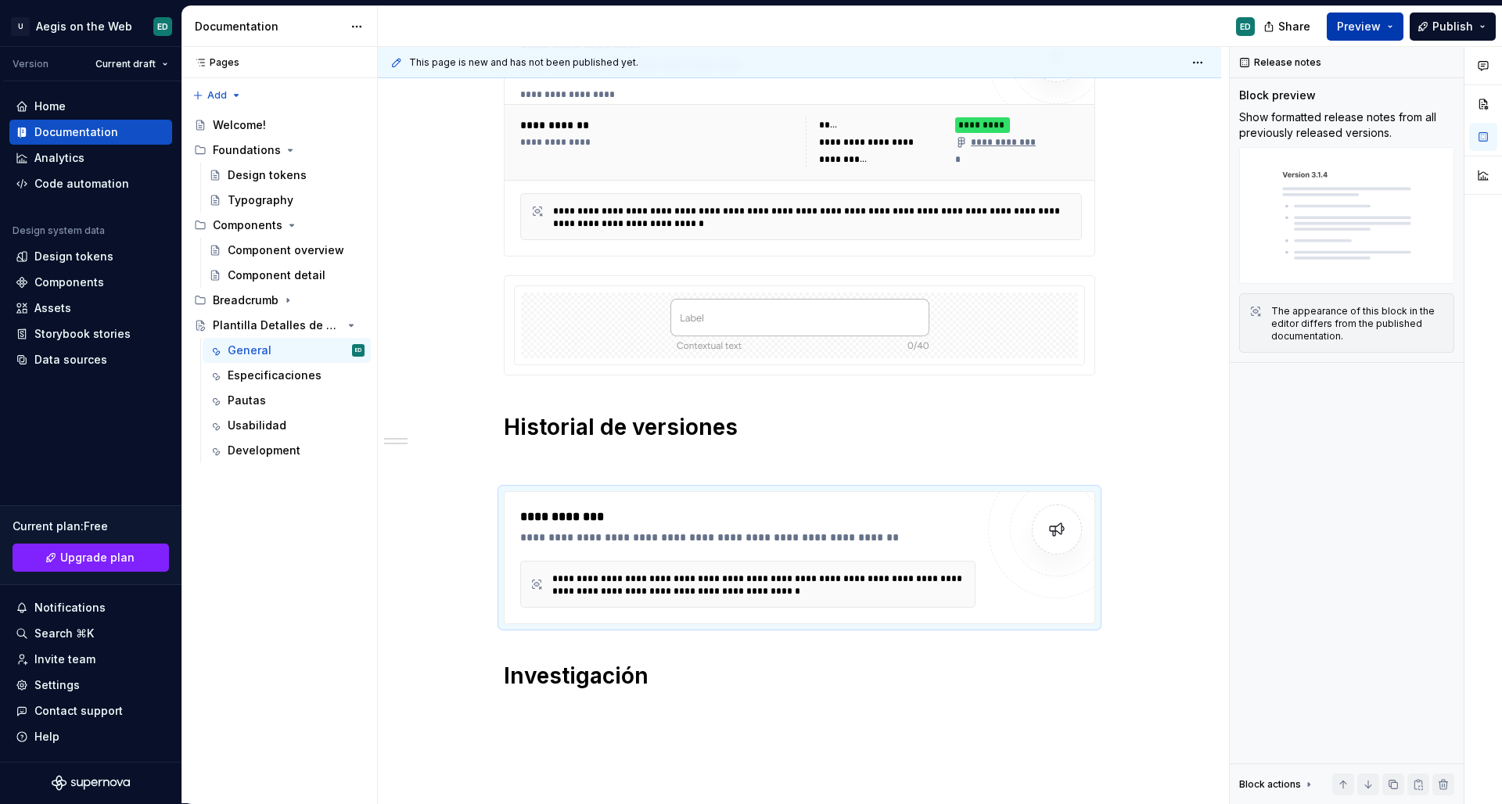
click at [1394, 29] on button "Preview" at bounding box center [1365, 27] width 77 height 28
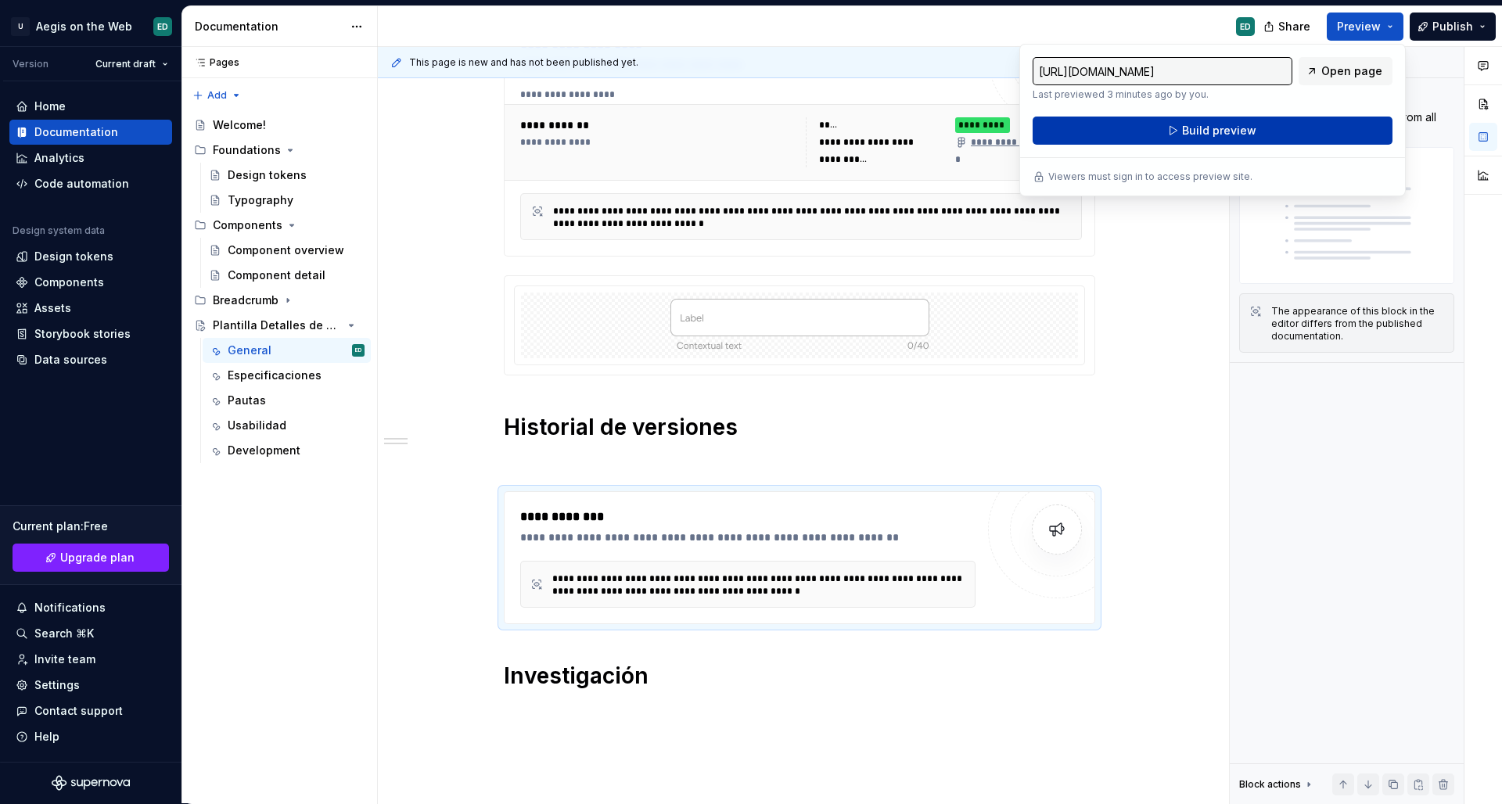
click at [1327, 121] on button "Build preview" at bounding box center [1213, 131] width 360 height 28
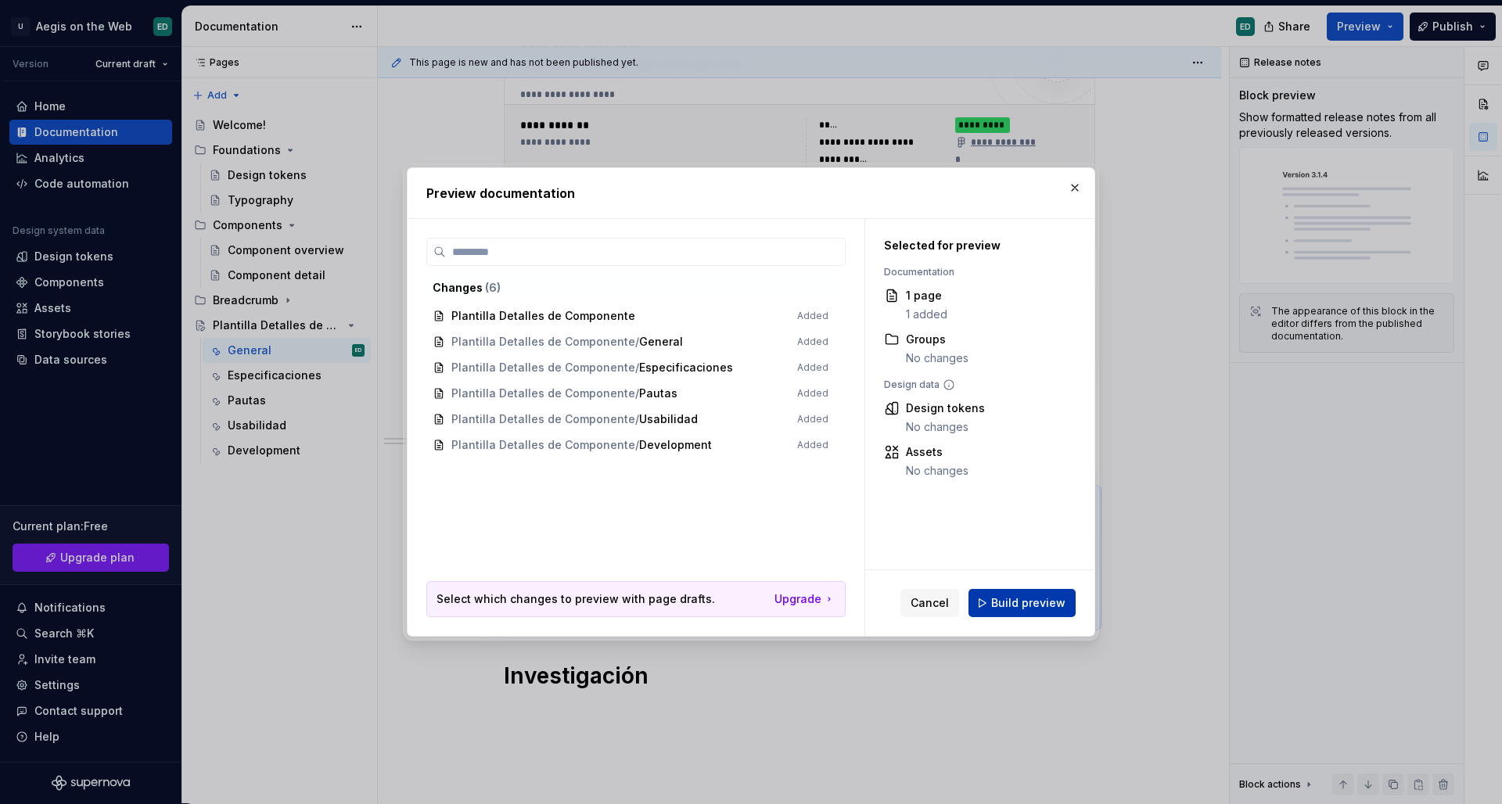
click at [1049, 606] on span "Build preview" at bounding box center [1028, 603] width 74 height 16
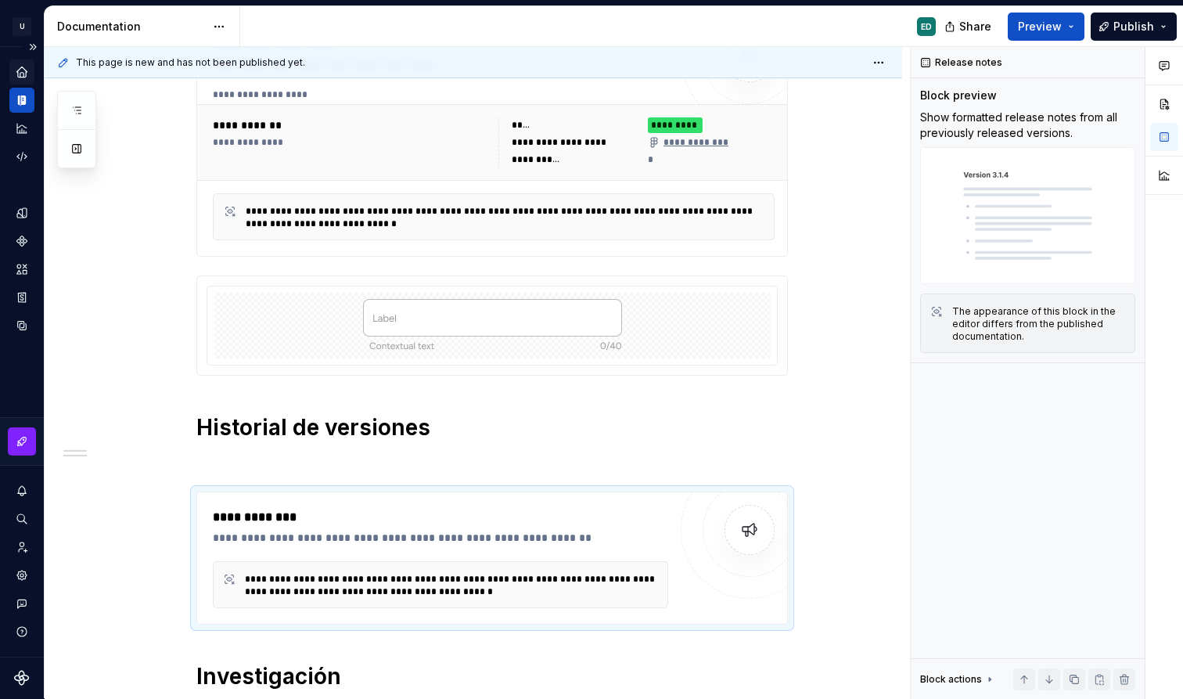
click at [23, 72] on icon "Home" at bounding box center [21, 72] width 10 height 10
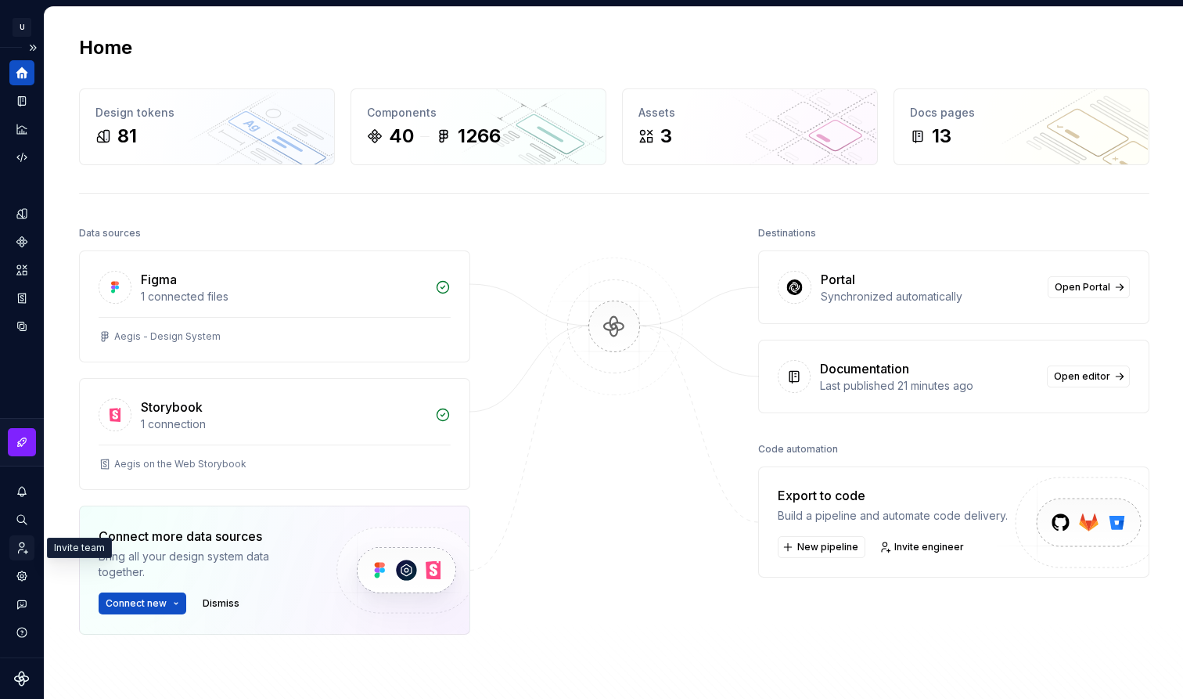
click at [26, 555] on div "Invite team" at bounding box center [21, 547] width 25 height 25
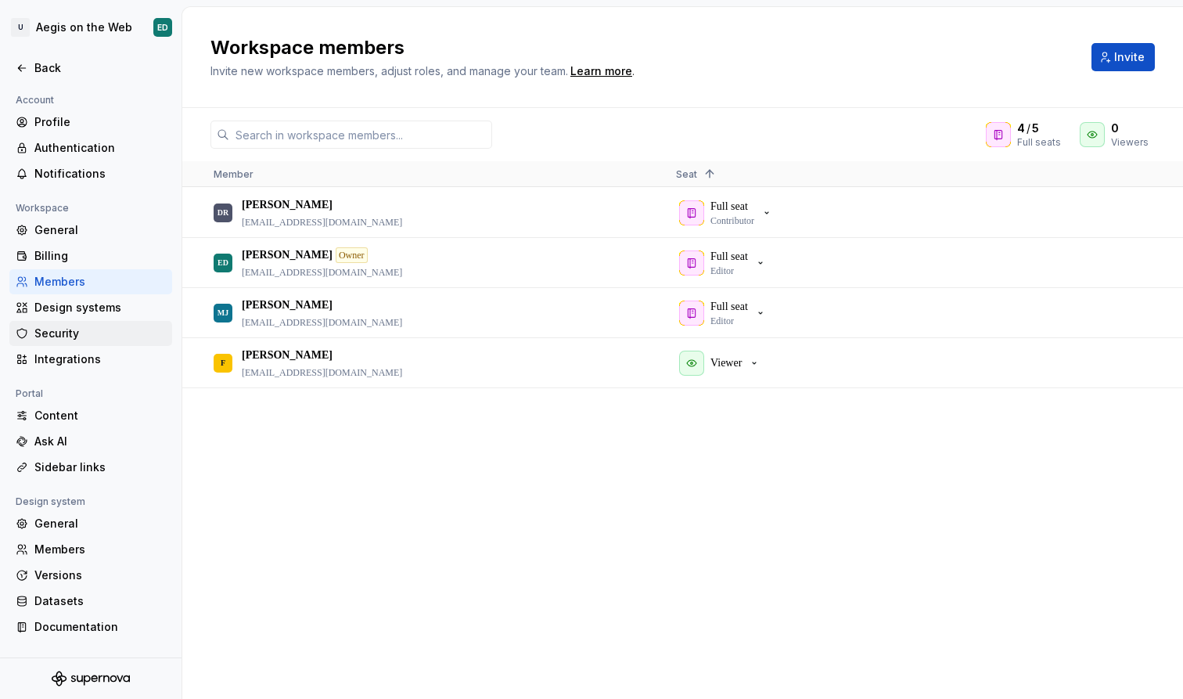
click at [89, 324] on div "Security" at bounding box center [90, 333] width 163 height 25
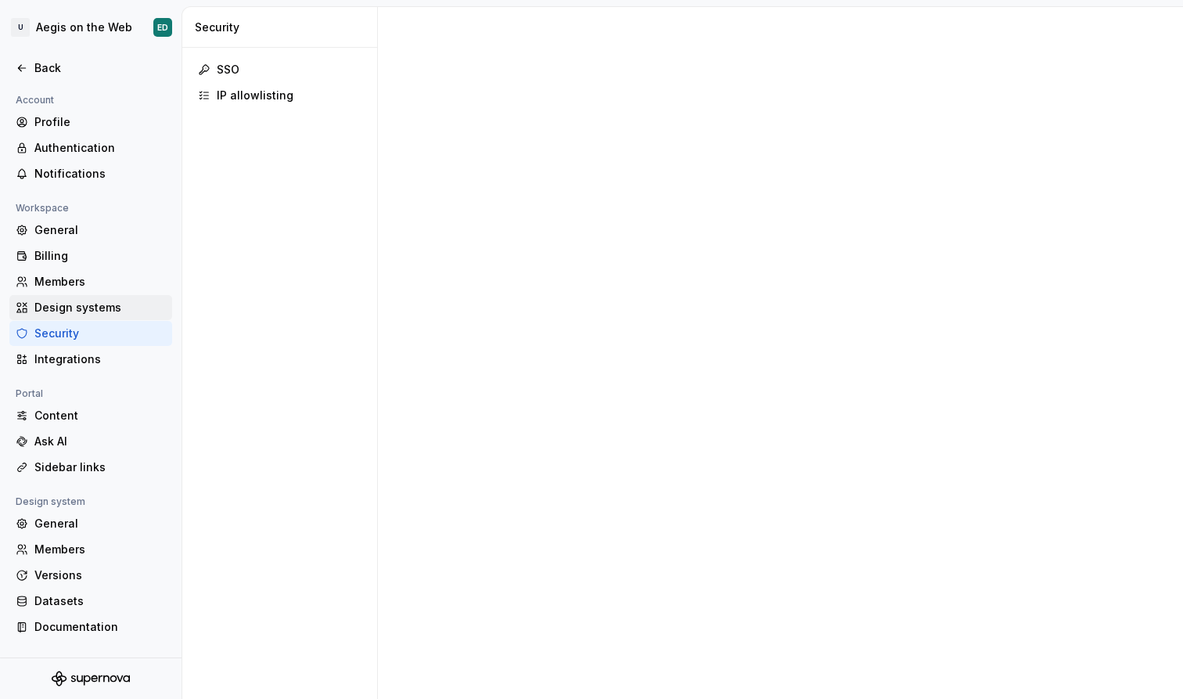
click at [103, 305] on div "Design systems" at bounding box center [99, 308] width 131 height 16
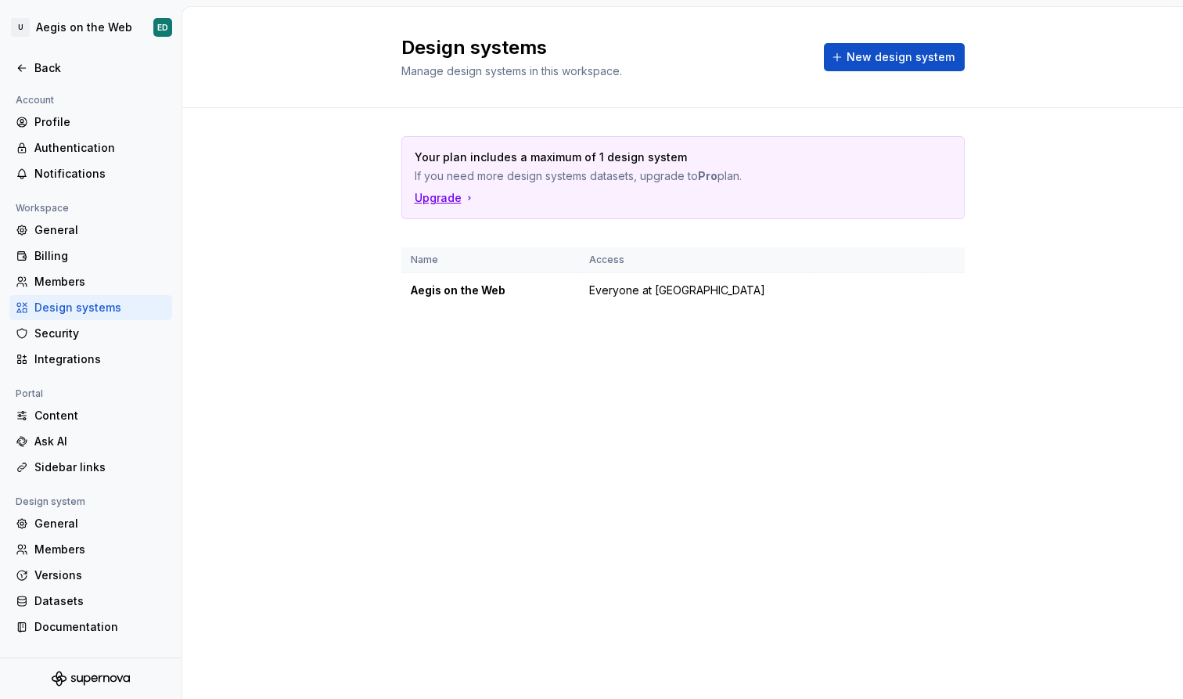
click at [415, 195] on div "Upgrade" at bounding box center [445, 198] width 61 height 16
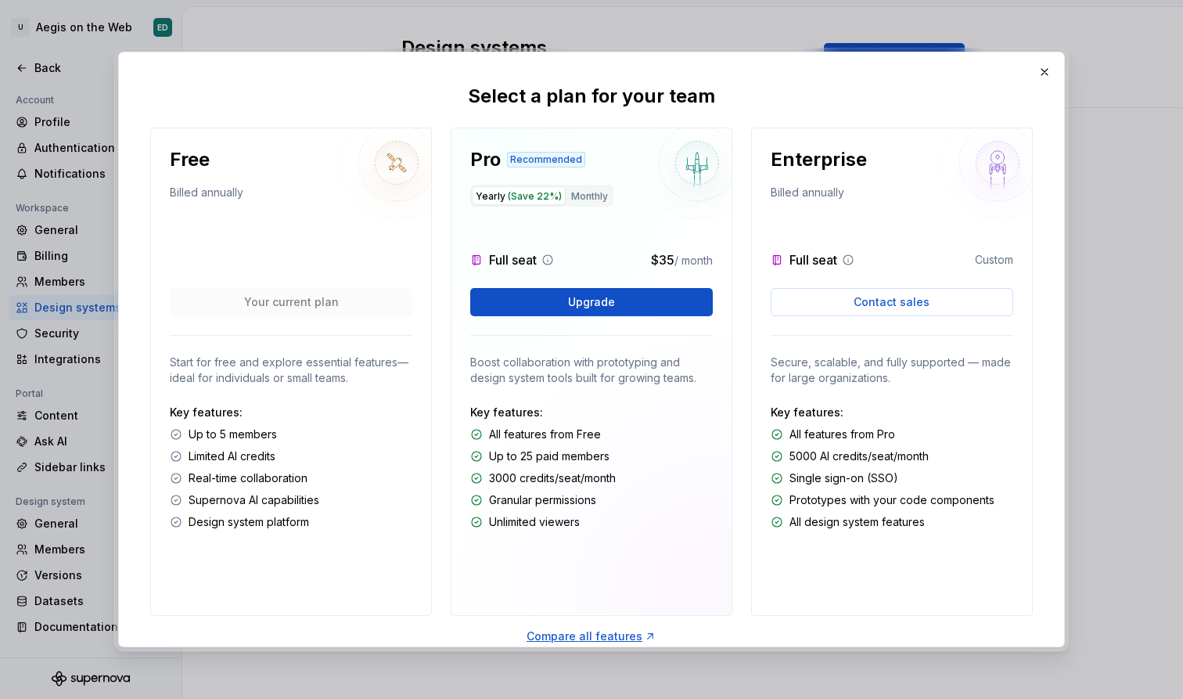
drag, startPoint x: 512, startPoint y: 531, endPoint x: 576, endPoint y: 530, distance: 64.2
click at [576, 530] on div "Pro Recommended Yearly (Save 22%) Monthly Full seat $35 / month Upgrade Boost c…" at bounding box center [592, 372] width 282 height 488
drag, startPoint x: 576, startPoint y: 530, endPoint x: 457, endPoint y: 507, distance: 121.1
click at [457, 507] on div "Pro Recommended Yearly (Save 22%) Monthly Full seat $35 / month Upgrade Boost c…" at bounding box center [592, 372] width 282 height 488
click at [569, 518] on p "Unlimited viewers" at bounding box center [534, 522] width 91 height 16
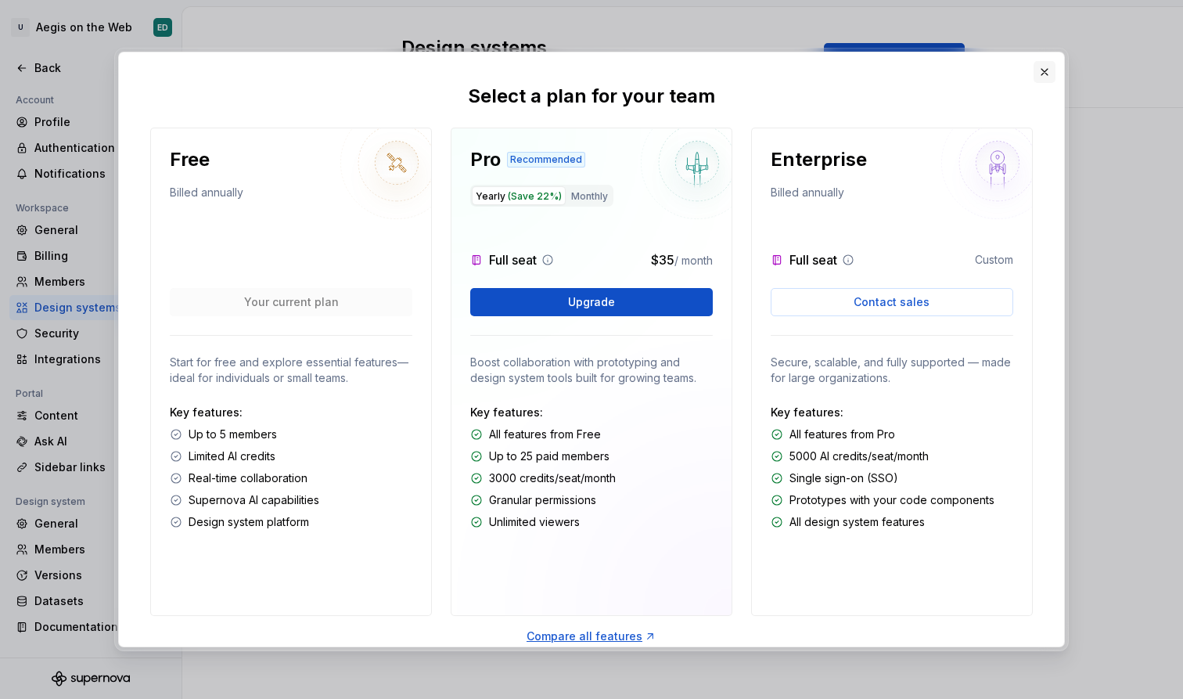
click at [1052, 77] on button "button" at bounding box center [1045, 72] width 22 height 22
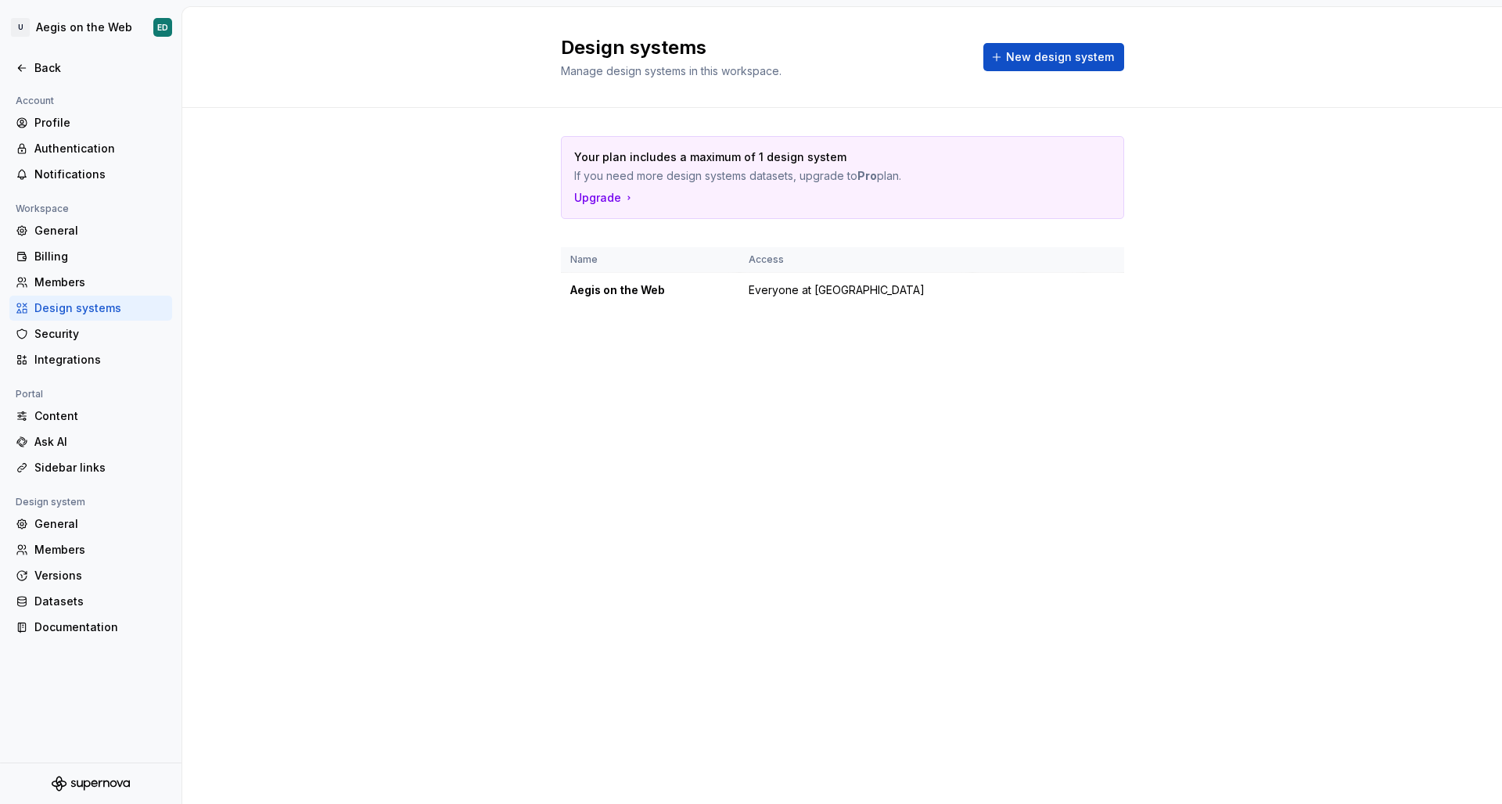
click at [787, 117] on div "Your plan includes a maximum of 1 design system If you need more design systems…" at bounding box center [842, 237] width 563 height 259
click at [45, 72] on div "Back" at bounding box center [99, 68] width 131 height 16
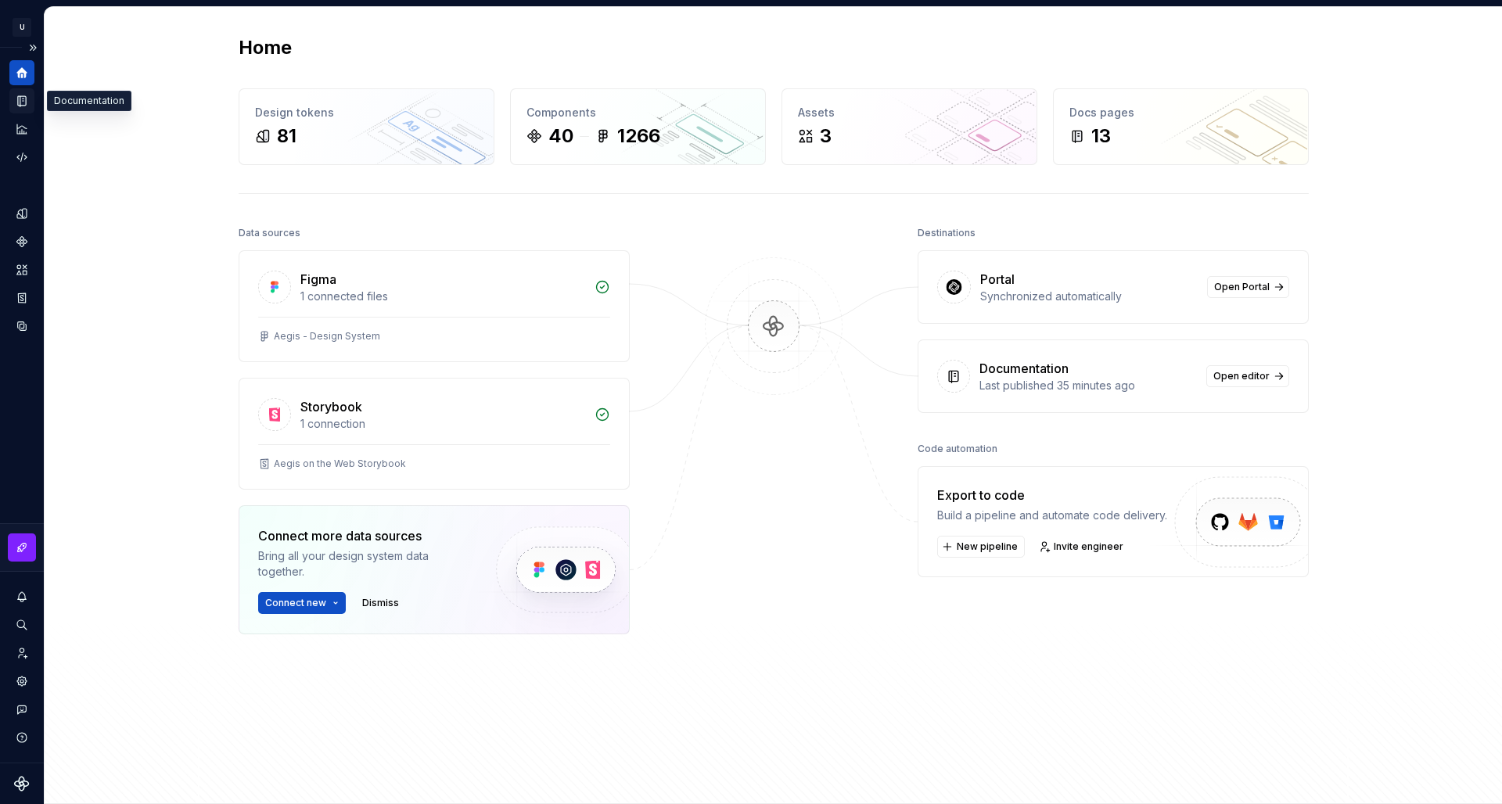
click at [31, 109] on div "Documentation" at bounding box center [21, 100] width 25 height 25
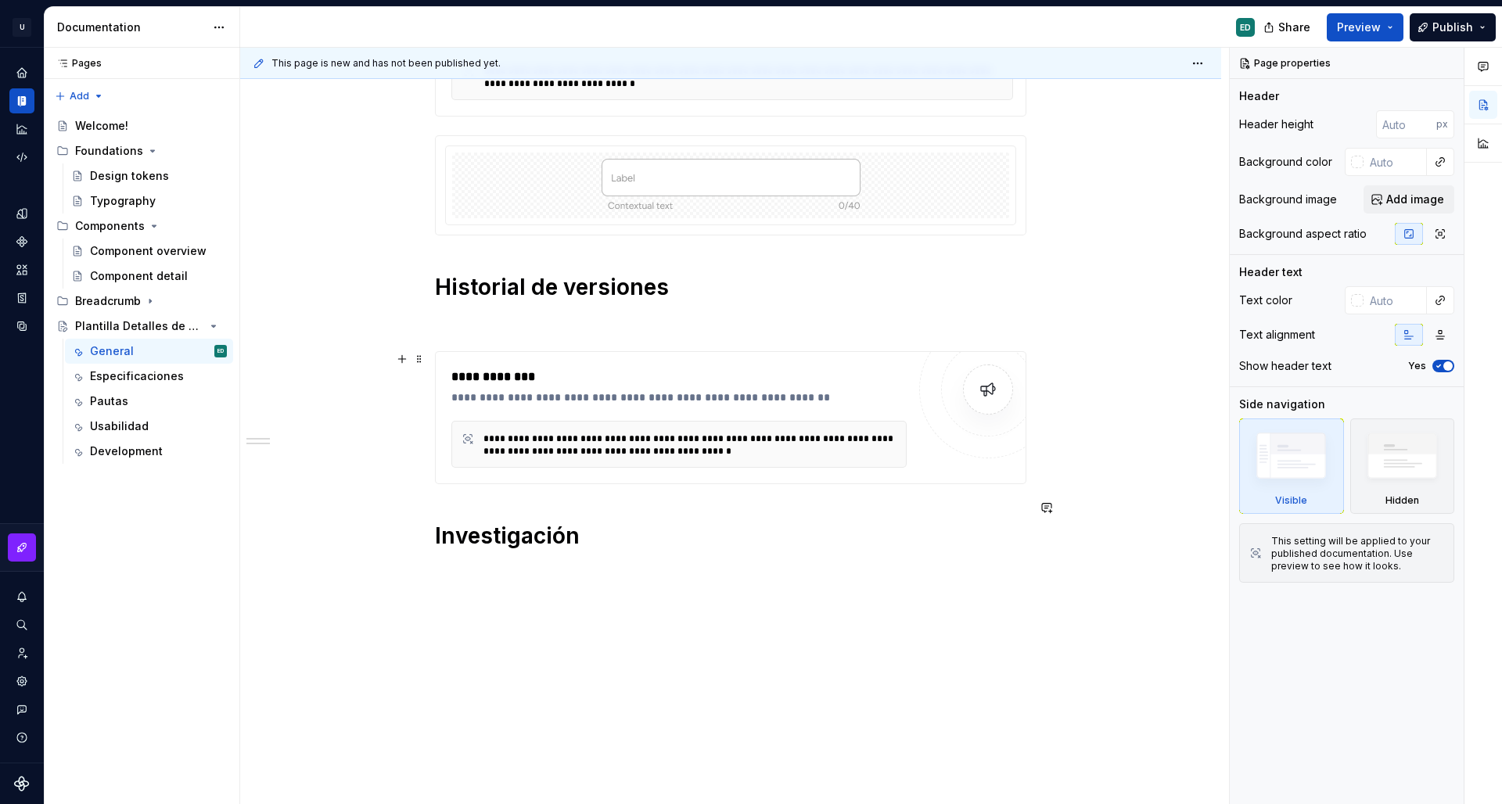
scroll to position [649, 0]
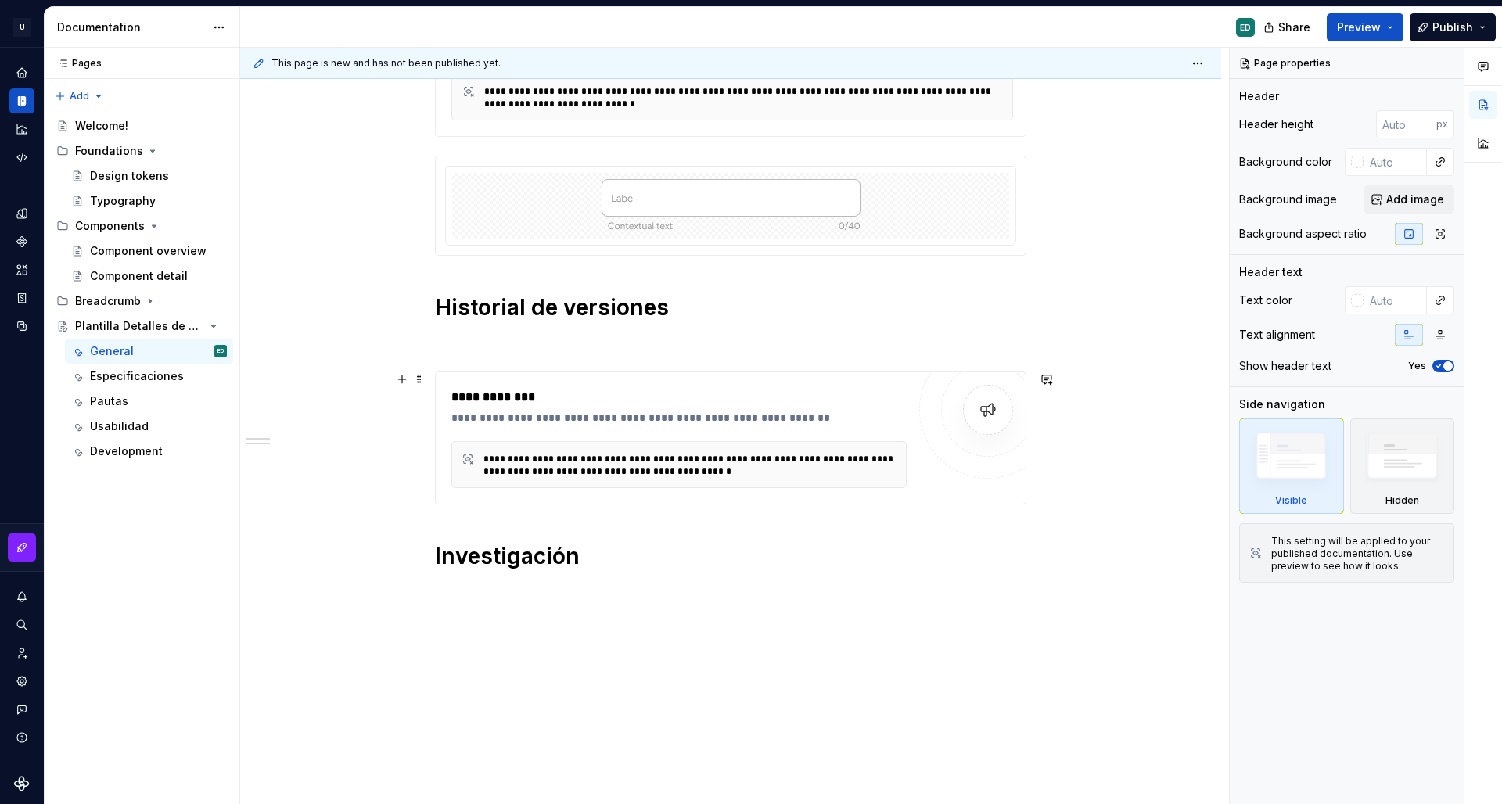
click at [567, 436] on div "**********" at bounding box center [678, 438] width 455 height 100
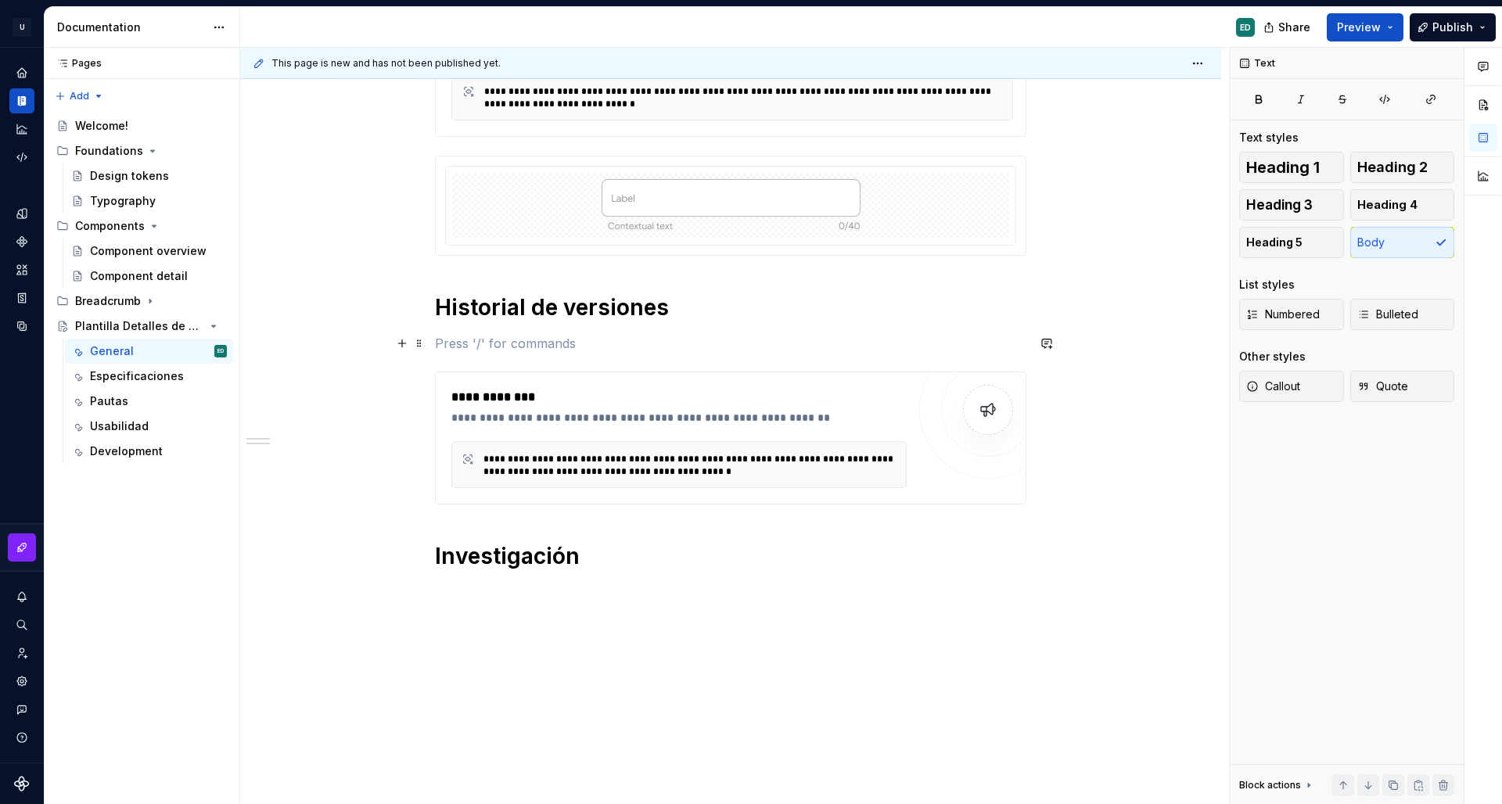
click at [492, 346] on p at bounding box center [731, 343] width 592 height 19
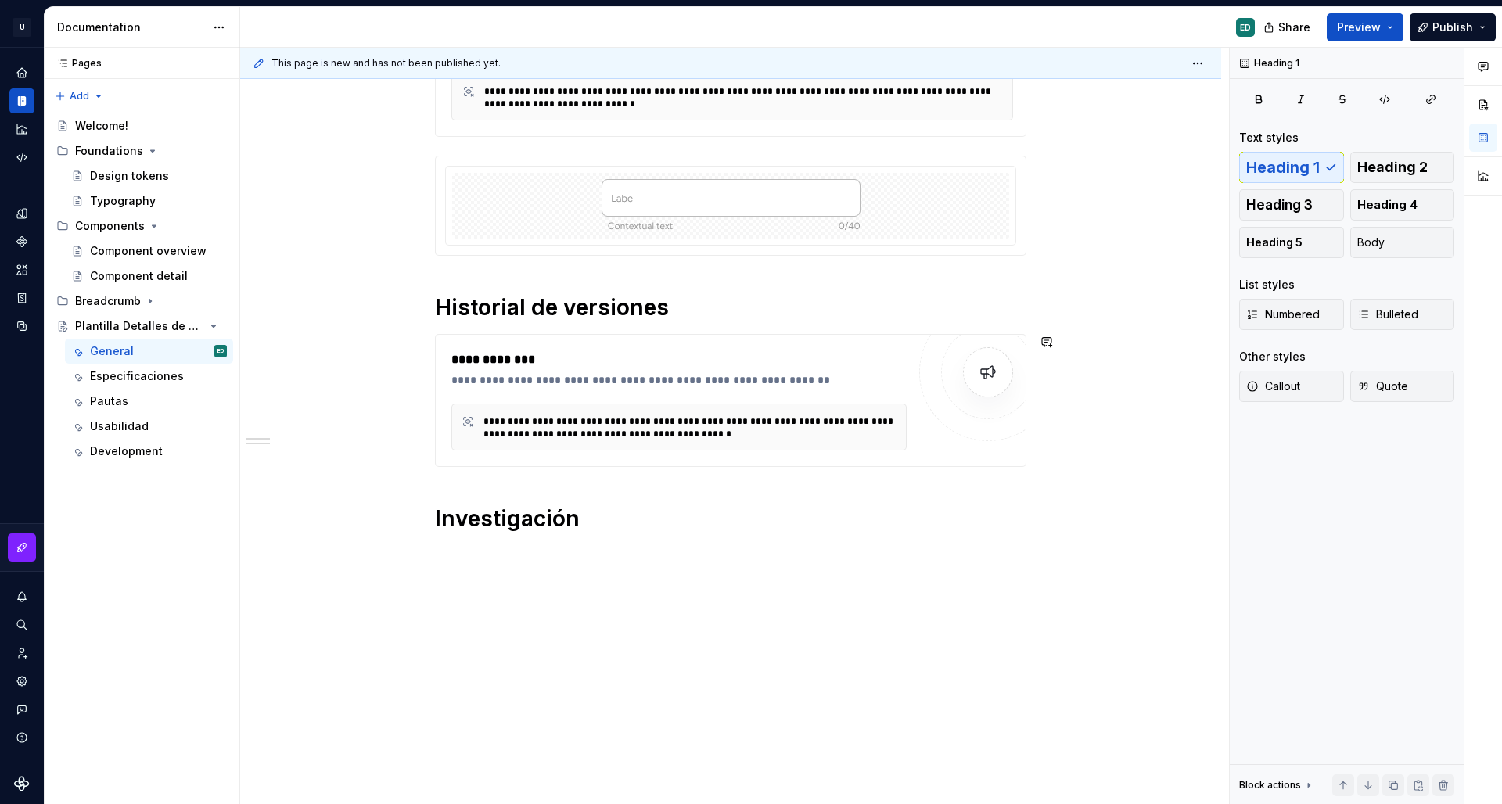
click at [527, 484] on div "**********" at bounding box center [731, 126] width 592 height 933
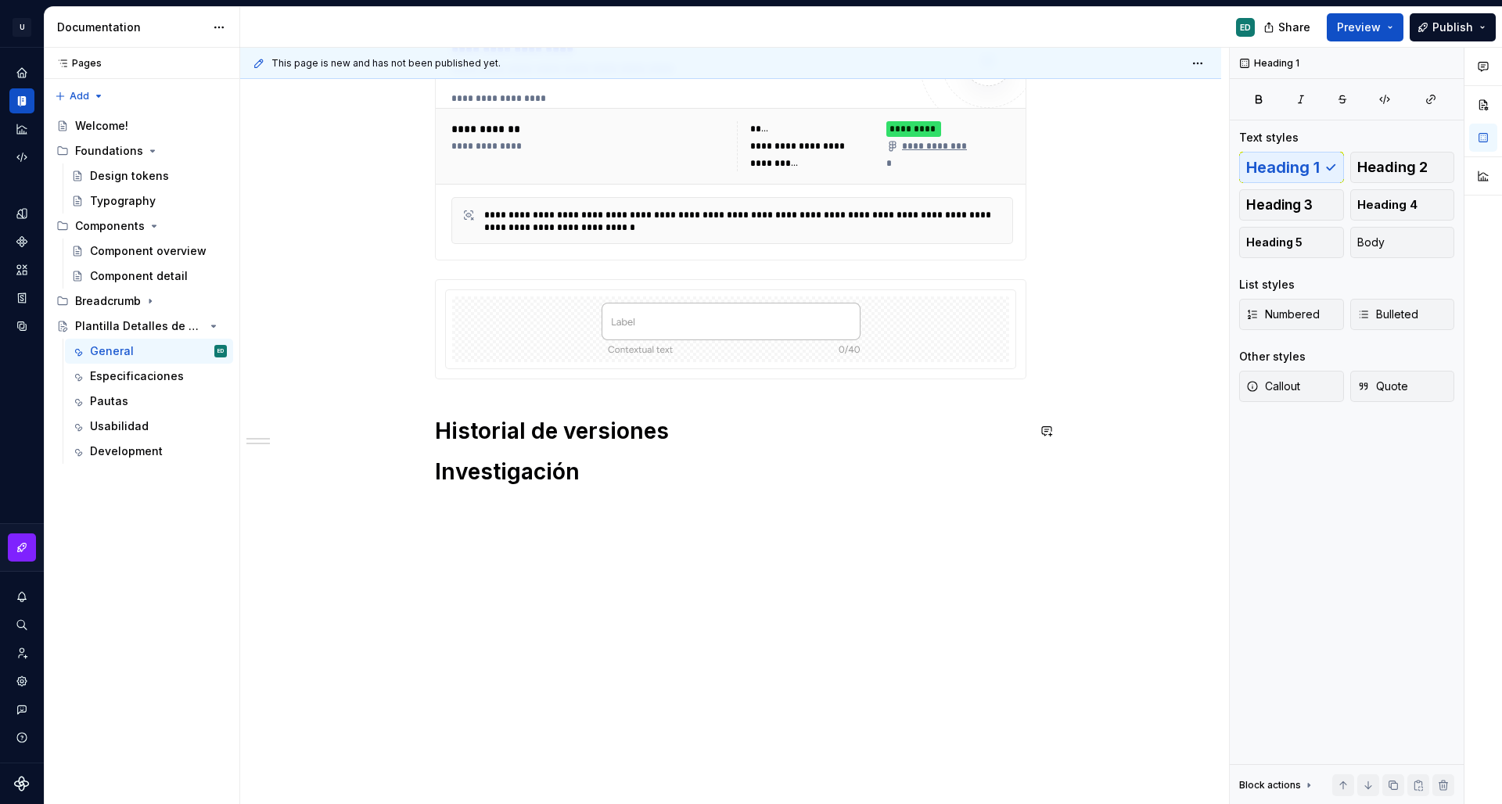
click at [755, 419] on div "**********" at bounding box center [731, 164] width 592 height 762
click at [801, 451] on div "**********" at bounding box center [731, 164] width 592 height 762
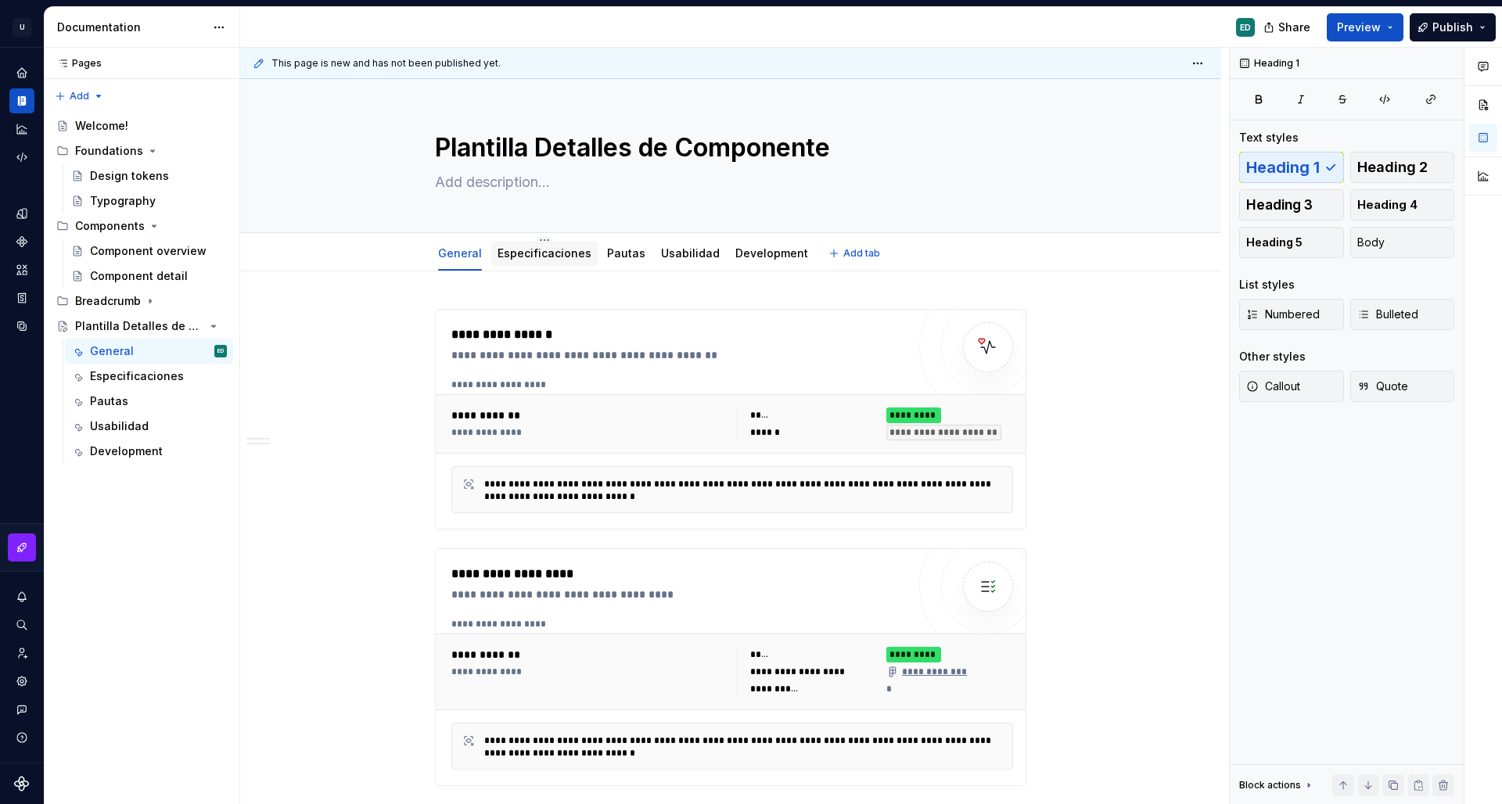
click at [545, 248] on link "Especificaciones" at bounding box center [545, 252] width 94 height 13
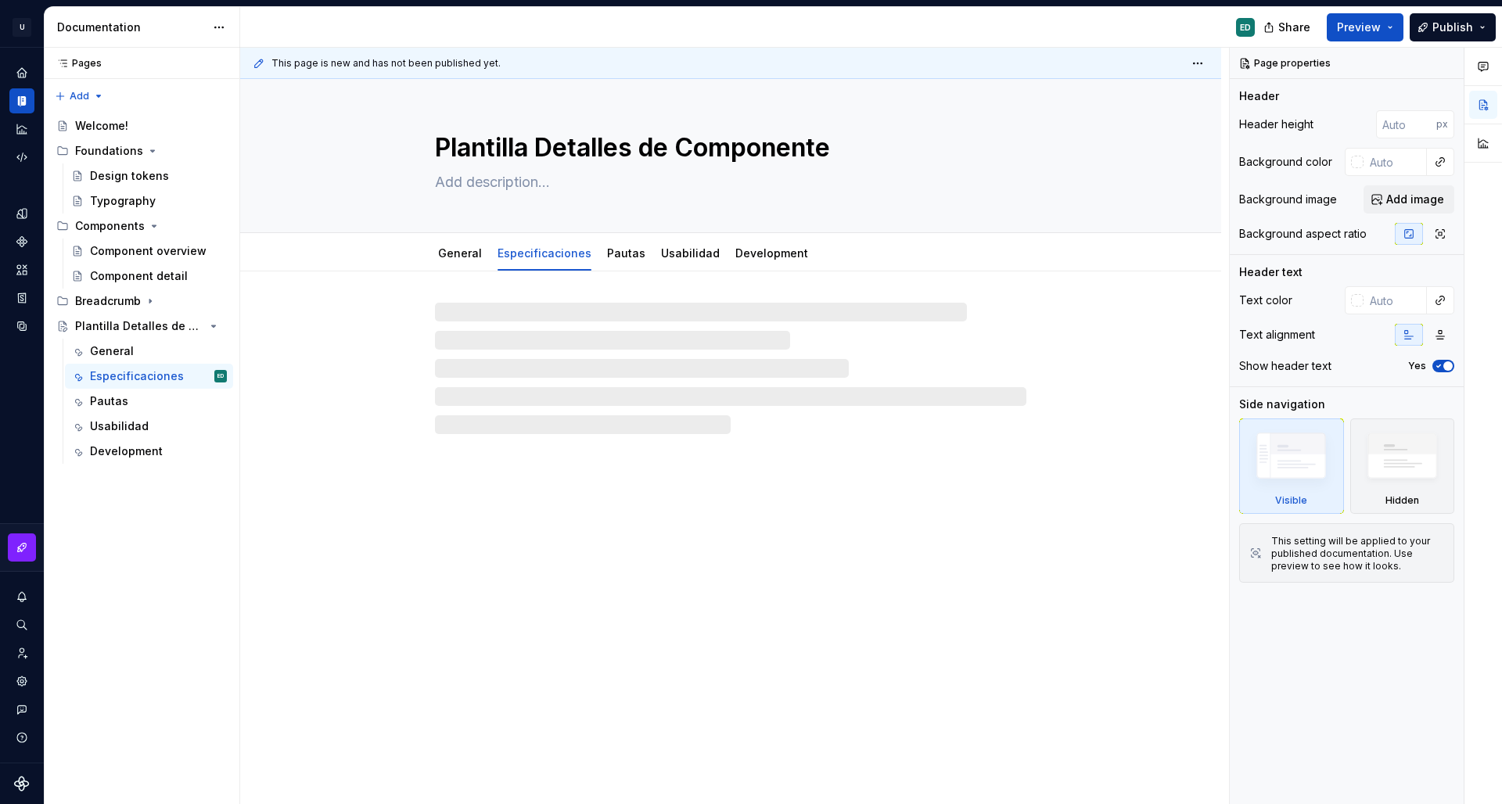
type textarea "*"
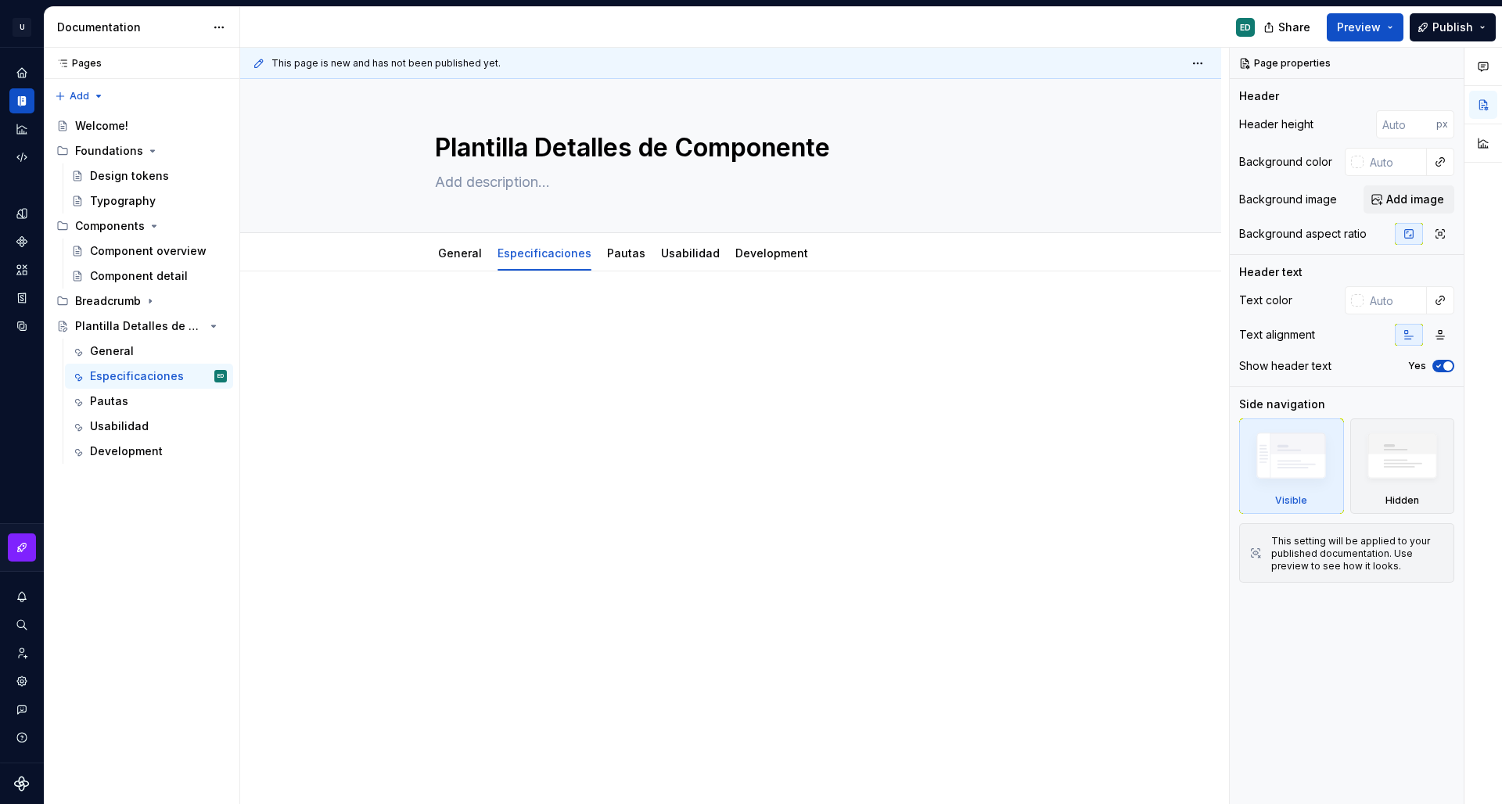
click at [423, 322] on div at bounding box center [730, 450] width 981 height 357
click at [401, 317] on div at bounding box center [730, 450] width 981 height 357
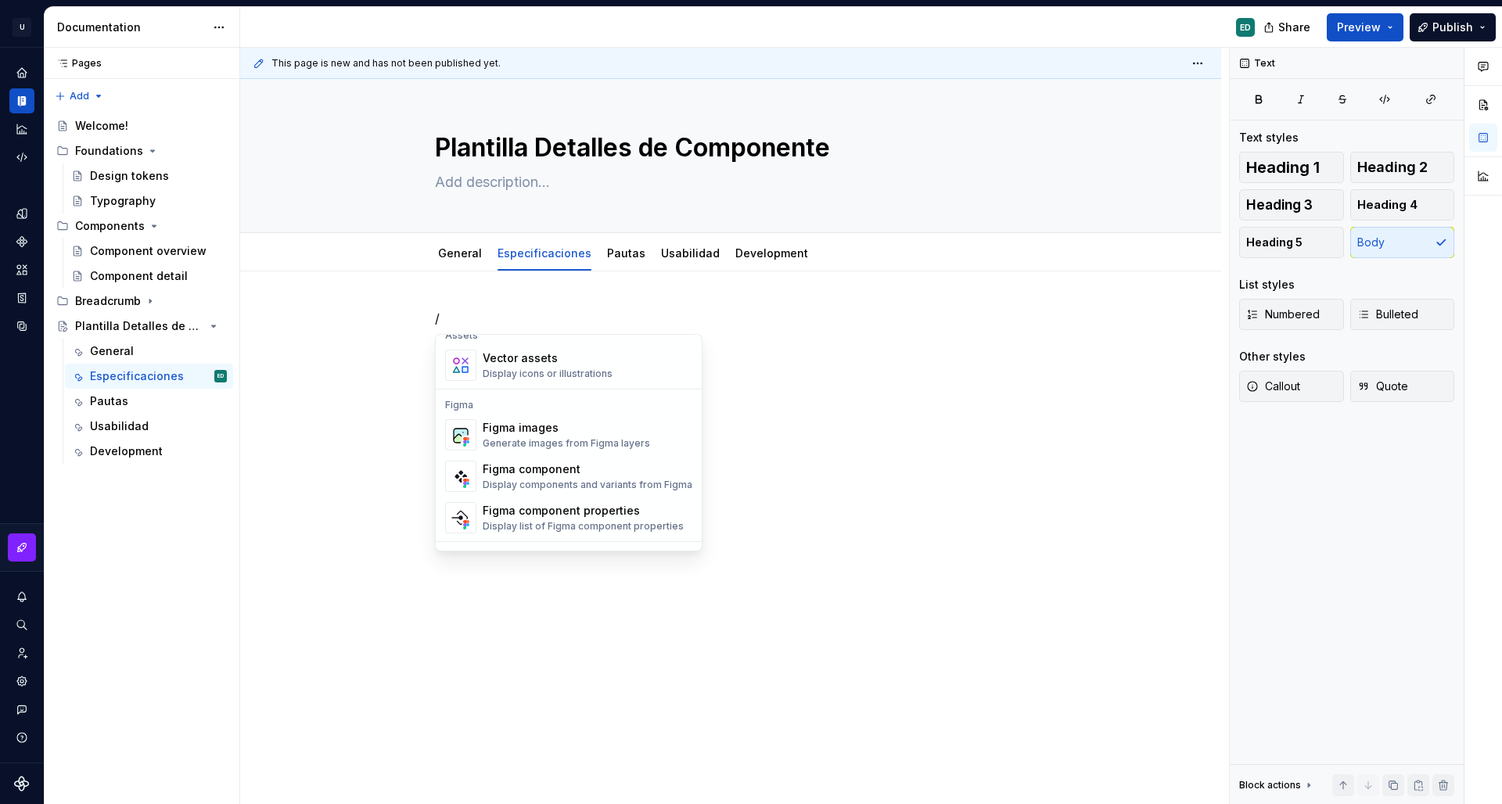
scroll to position [1484, 0]
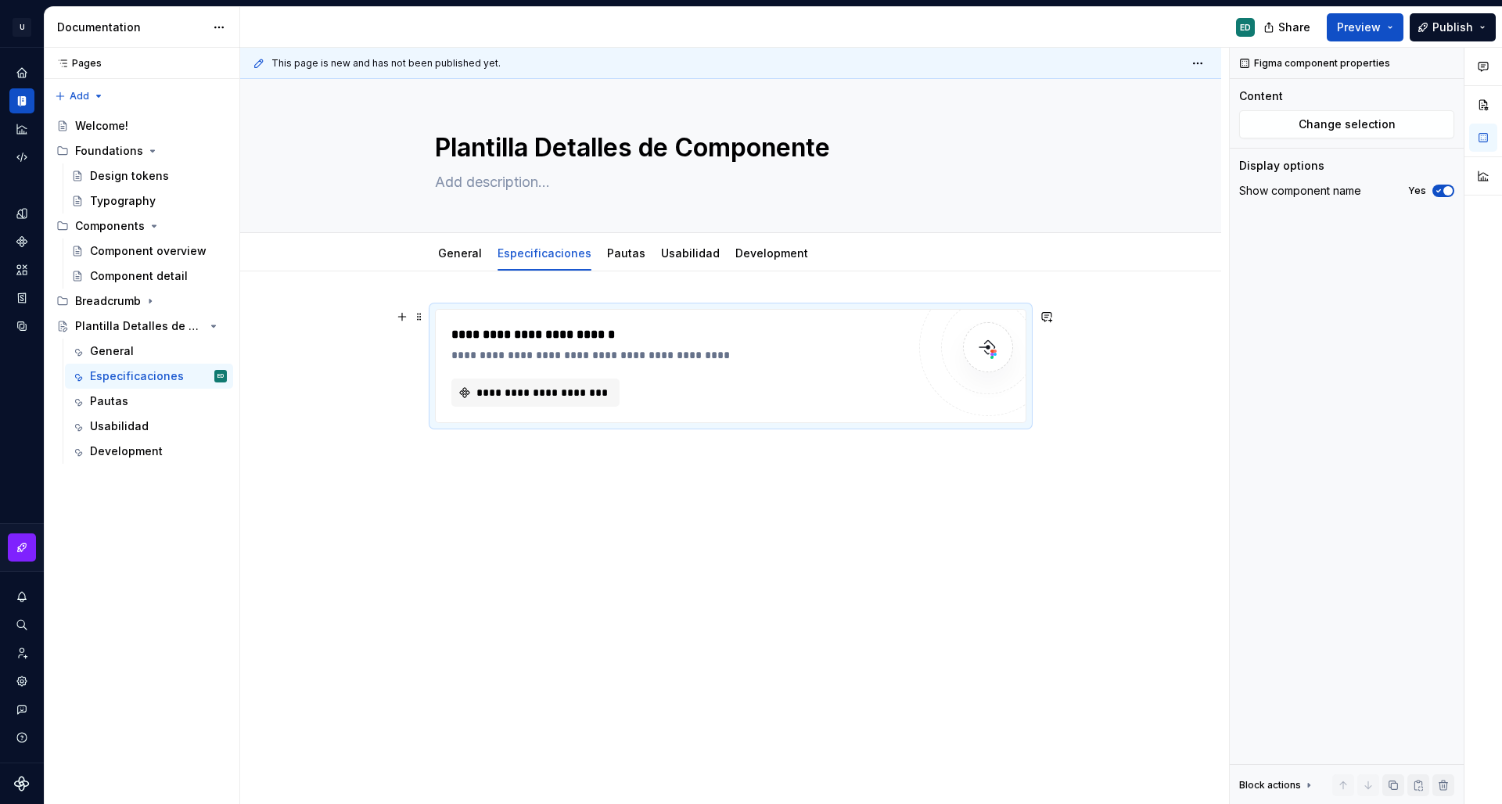
click at [530, 412] on div "**********" at bounding box center [731, 366] width 590 height 113
click at [443, 262] on div "General" at bounding box center [460, 253] width 44 height 19
click at [469, 258] on link "General" at bounding box center [460, 252] width 44 height 13
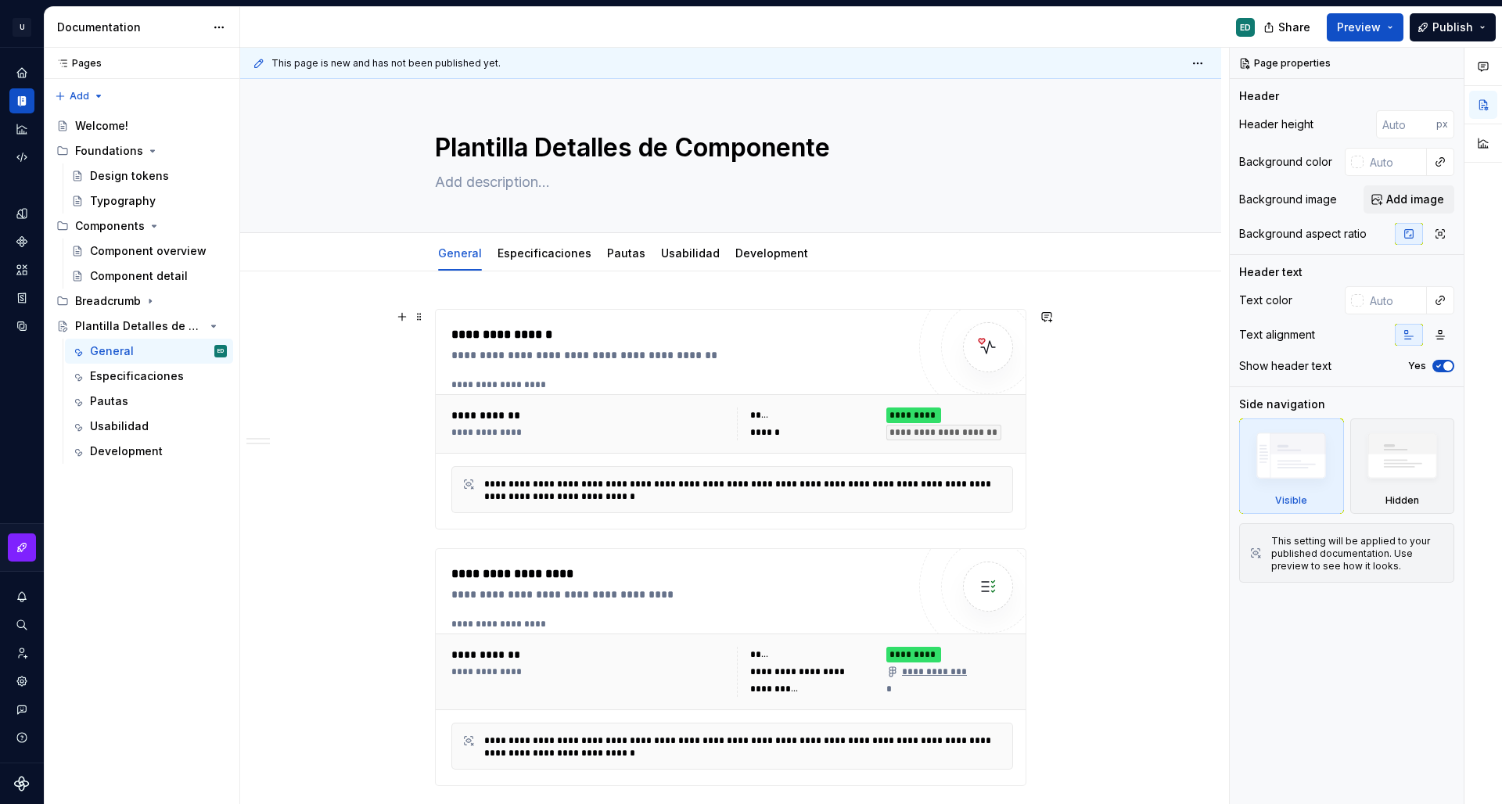
click at [582, 401] on div "**********" at bounding box center [732, 423] width 574 height 45
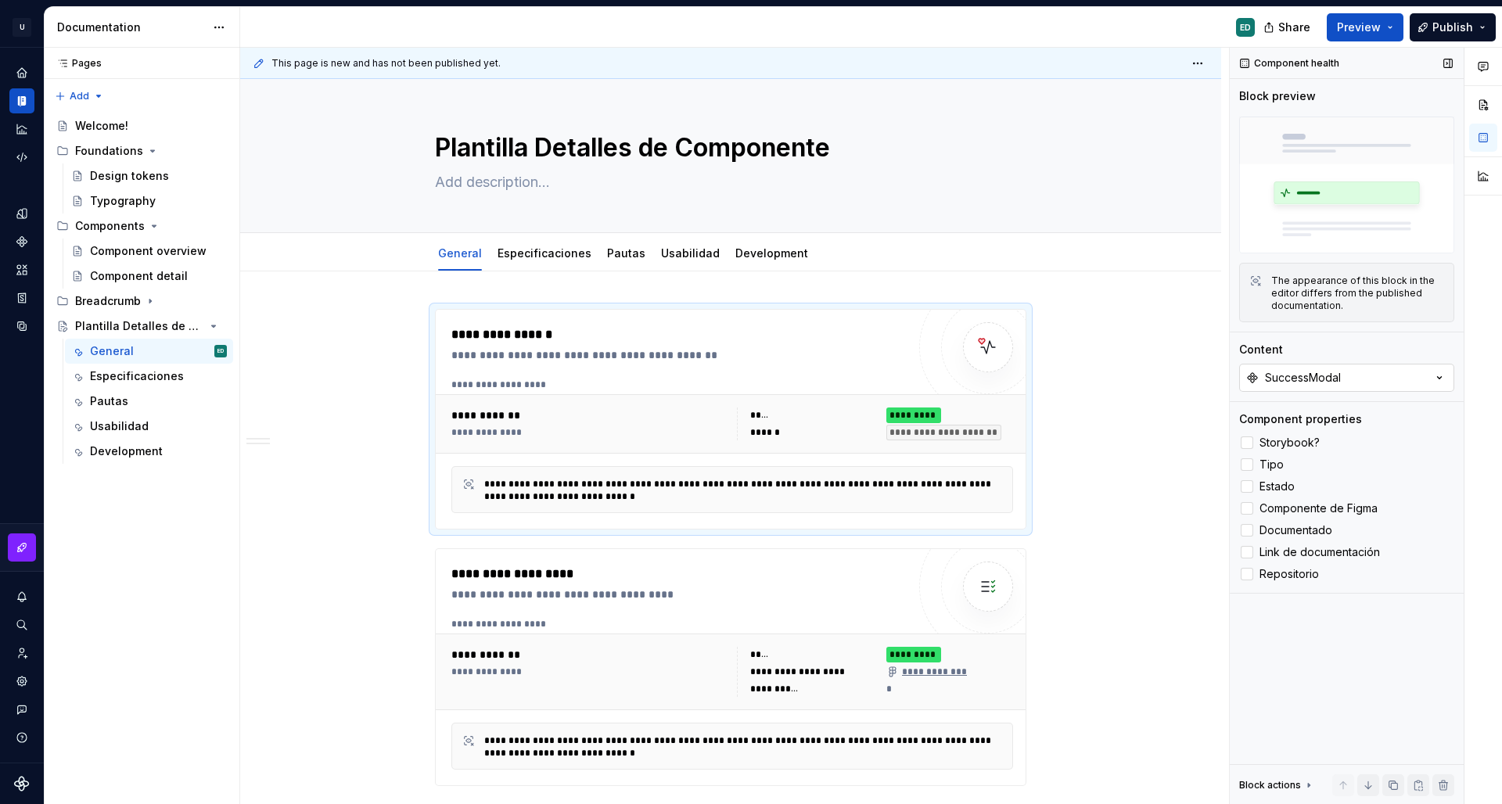
click at [1320, 376] on div "SuccessModal" at bounding box center [1303, 378] width 76 height 16
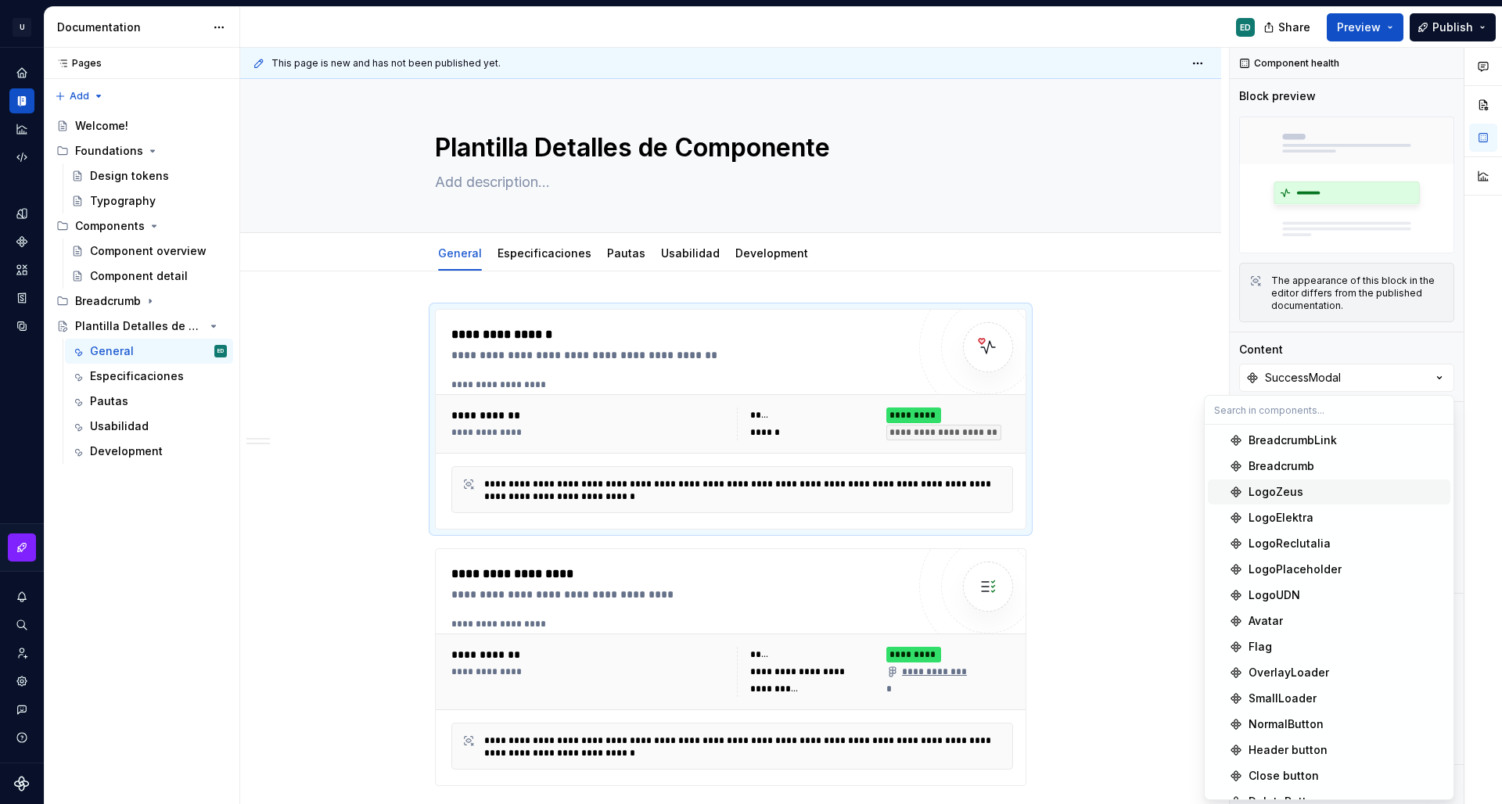
scroll to position [664, 0]
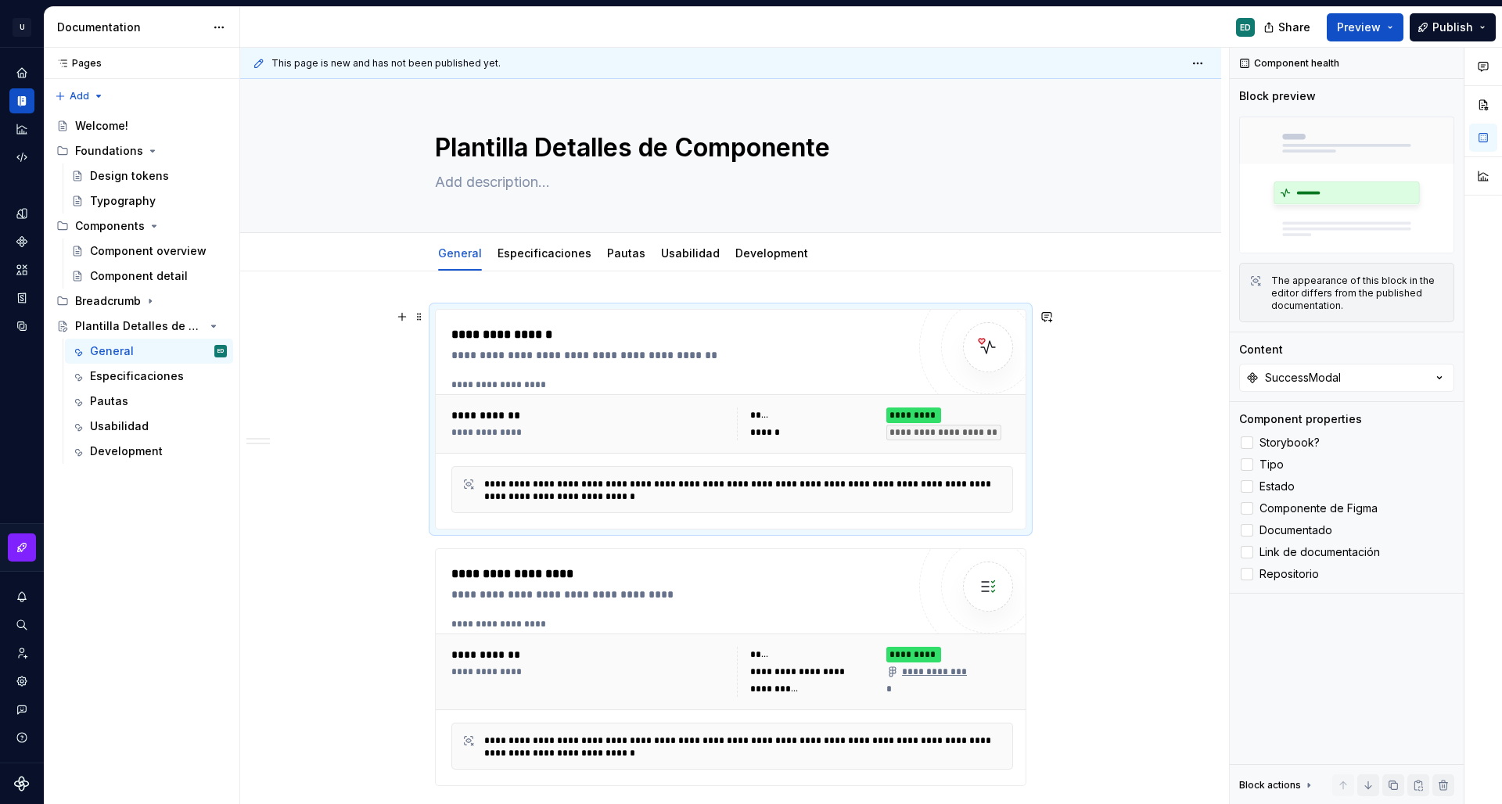
click at [1092, 422] on div "**********" at bounding box center [730, 801] width 981 height 1059
click at [520, 260] on div "Especificaciones" at bounding box center [545, 254] width 94 height 16
click at [548, 256] on link "Especificaciones" at bounding box center [545, 252] width 94 height 13
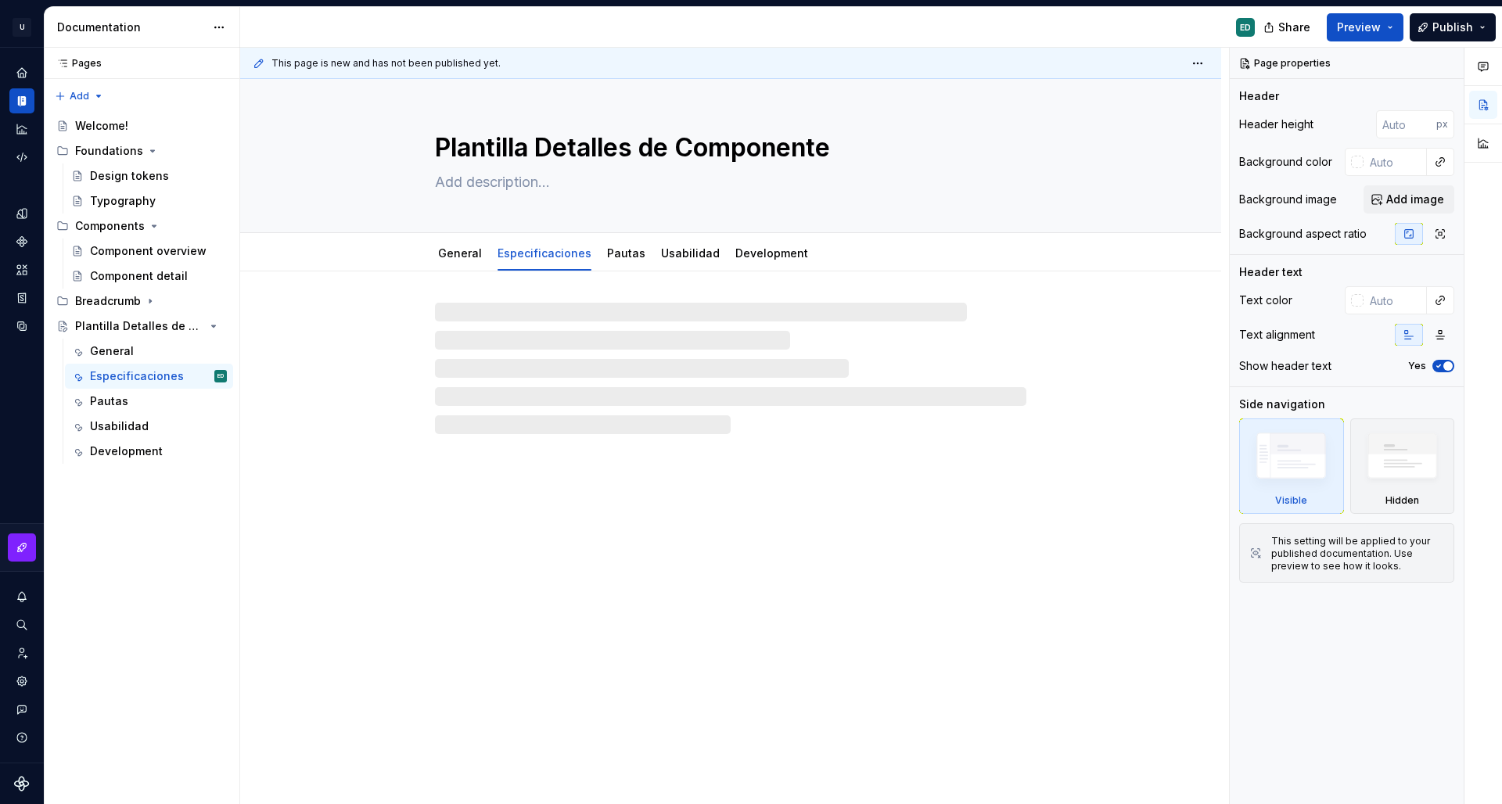
type textarea "*"
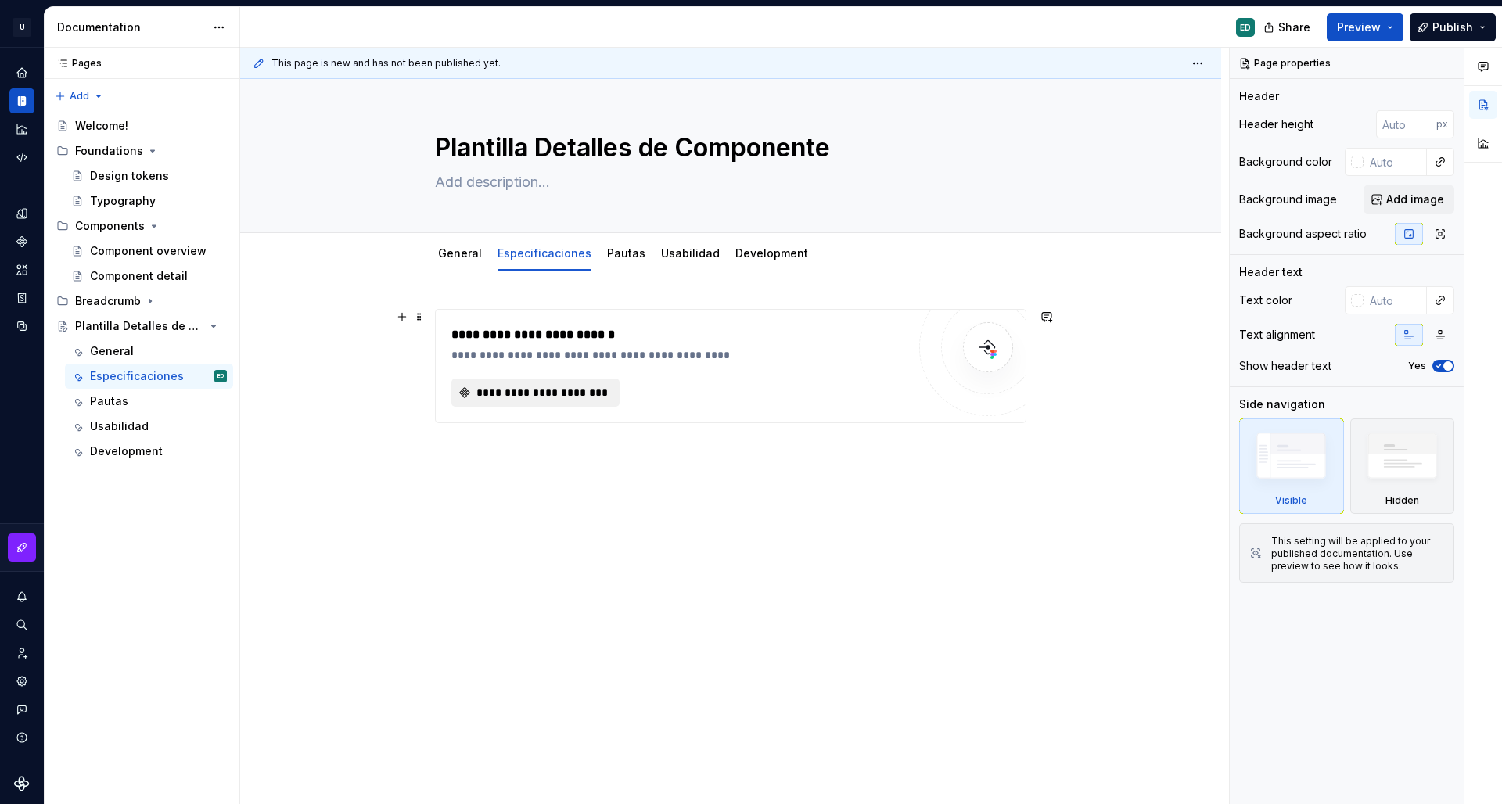
click at [597, 389] on span "**********" at bounding box center [541, 393] width 135 height 16
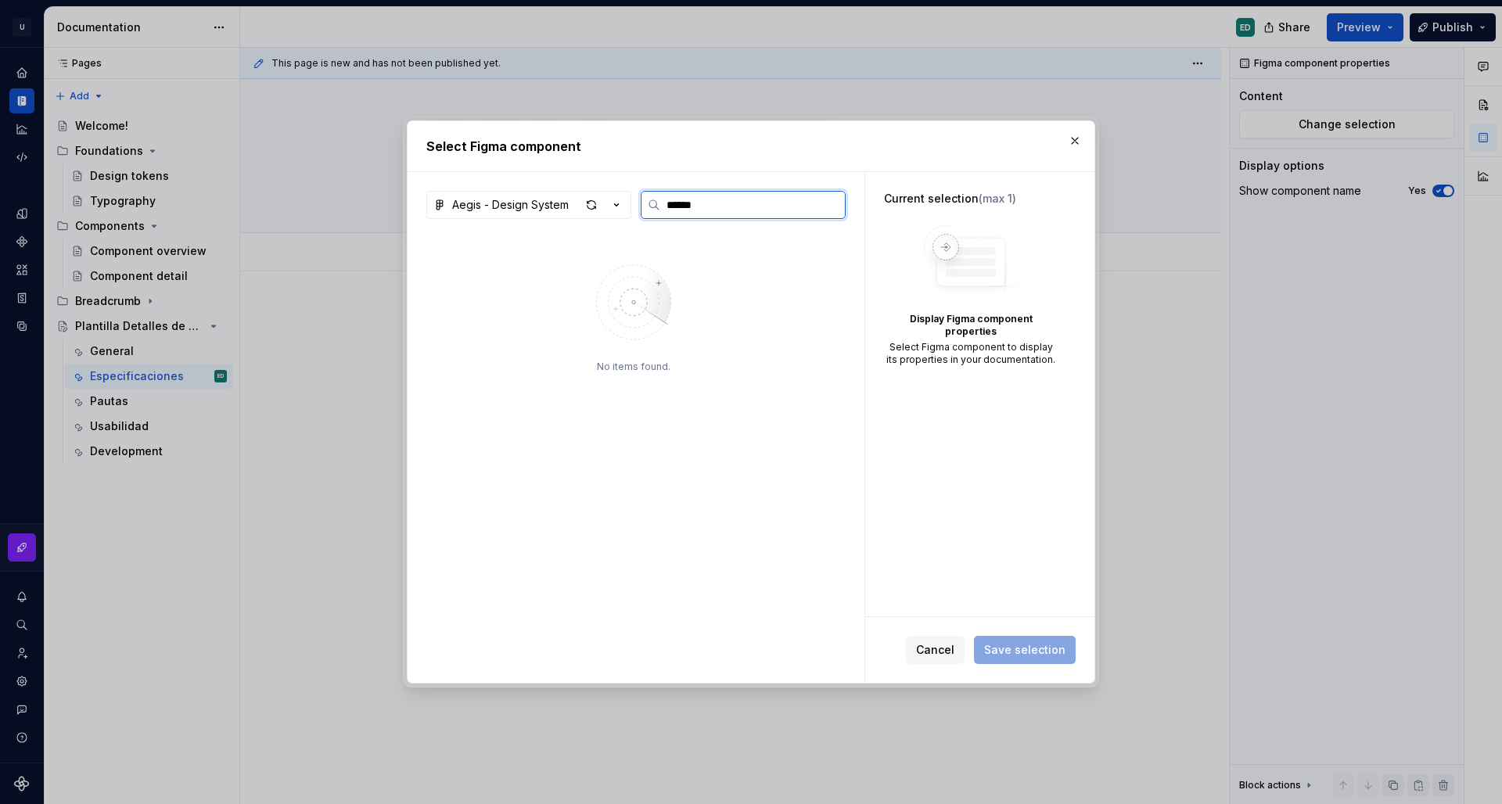
type input "*******"
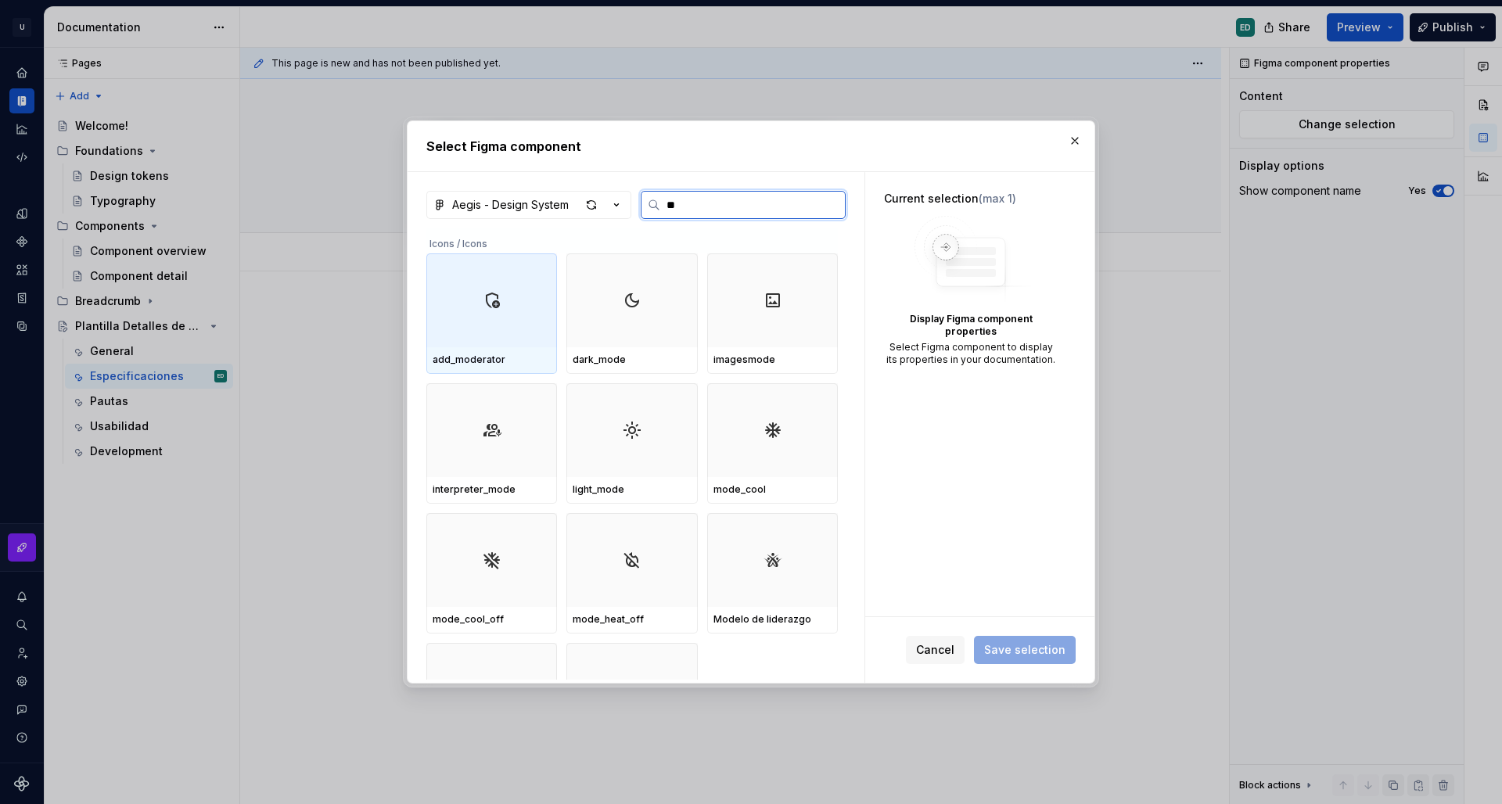
type input "*"
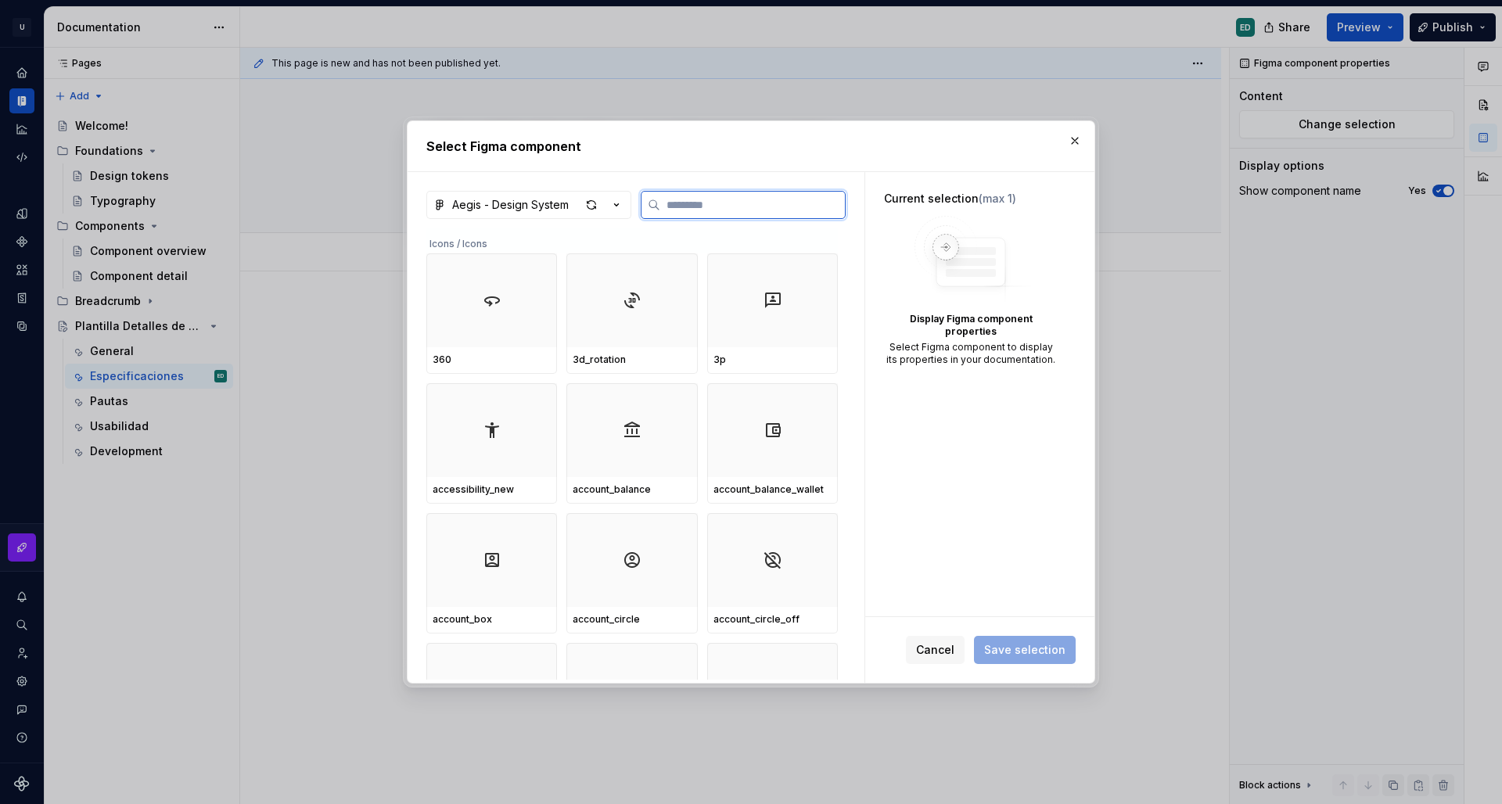
paste input "**********"
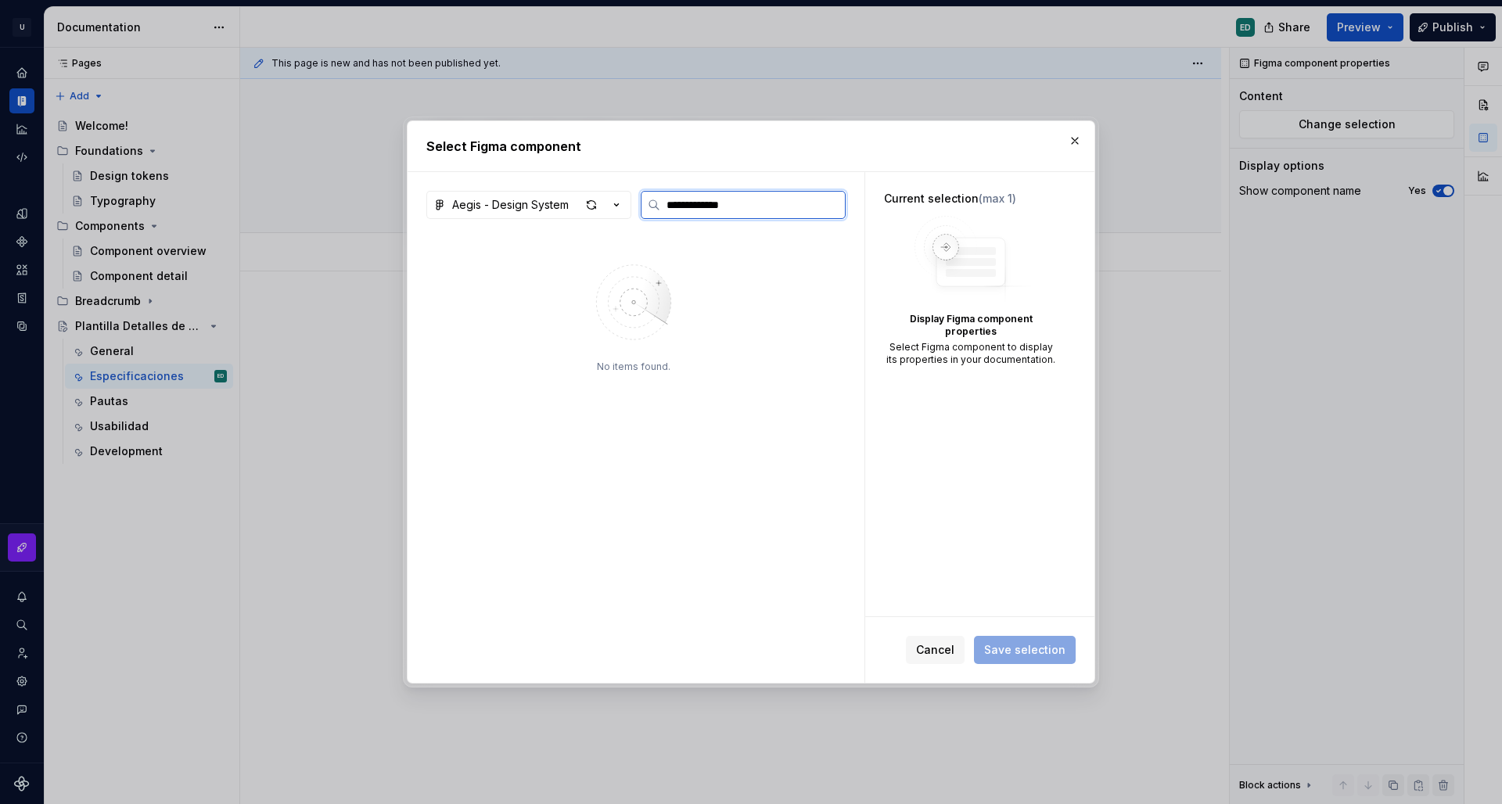
type input "**********"
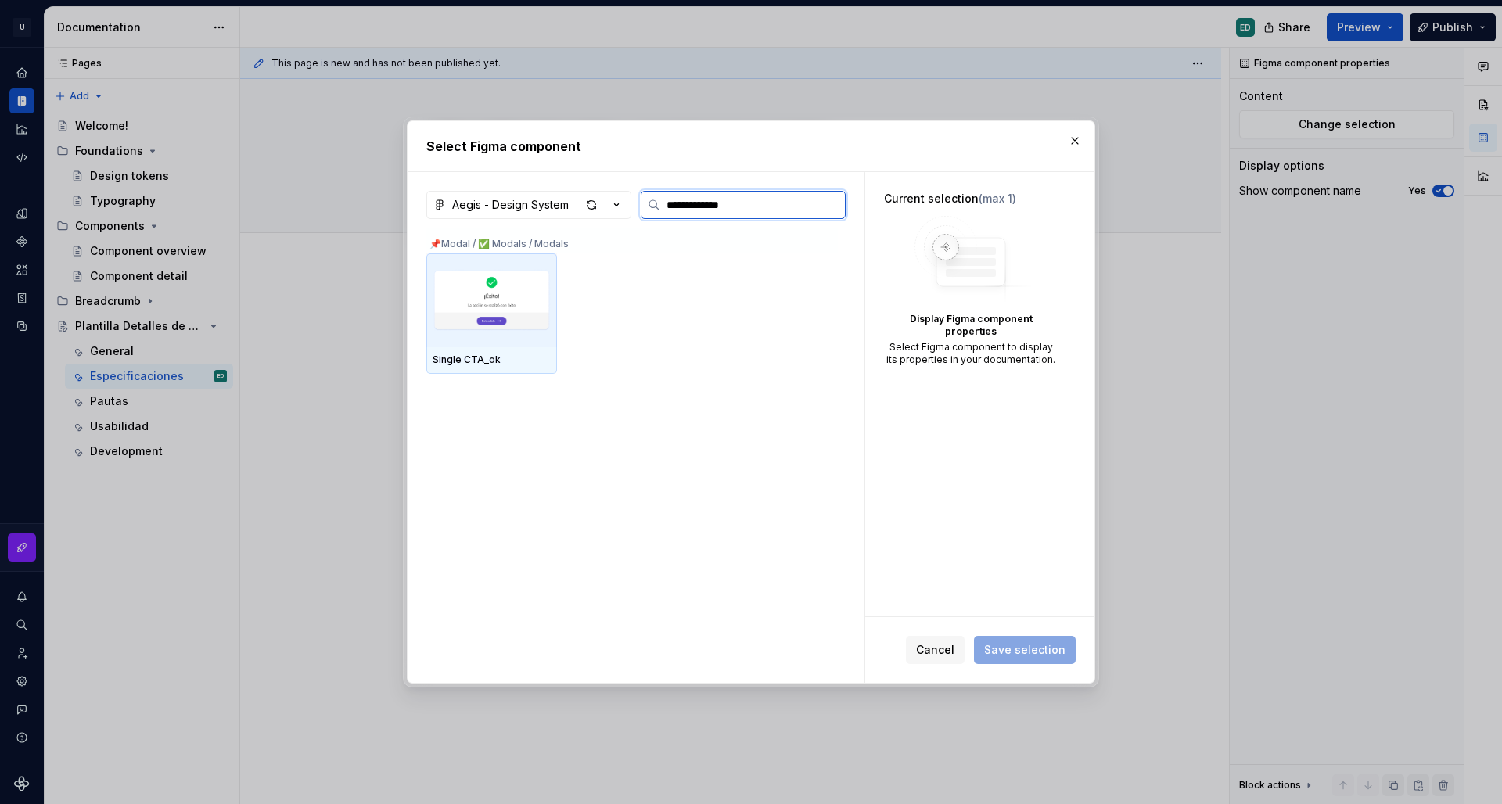
click at [511, 332] on img at bounding box center [492, 300] width 118 height 81
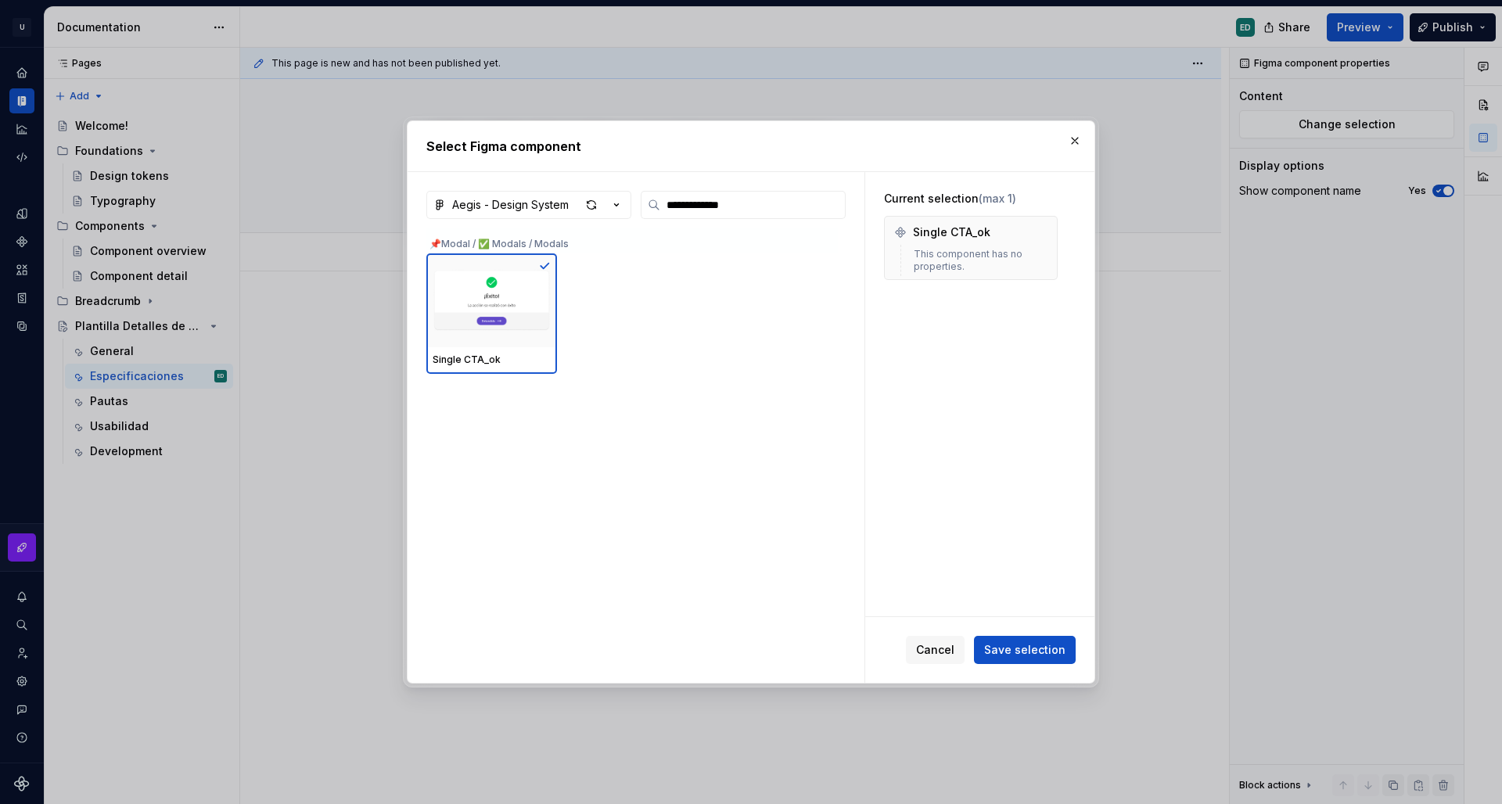
click at [1016, 665] on div "Cancel Save selection" at bounding box center [979, 650] width 229 height 66
click at [1019, 650] on span "Save selection" at bounding box center [1024, 650] width 81 height 16
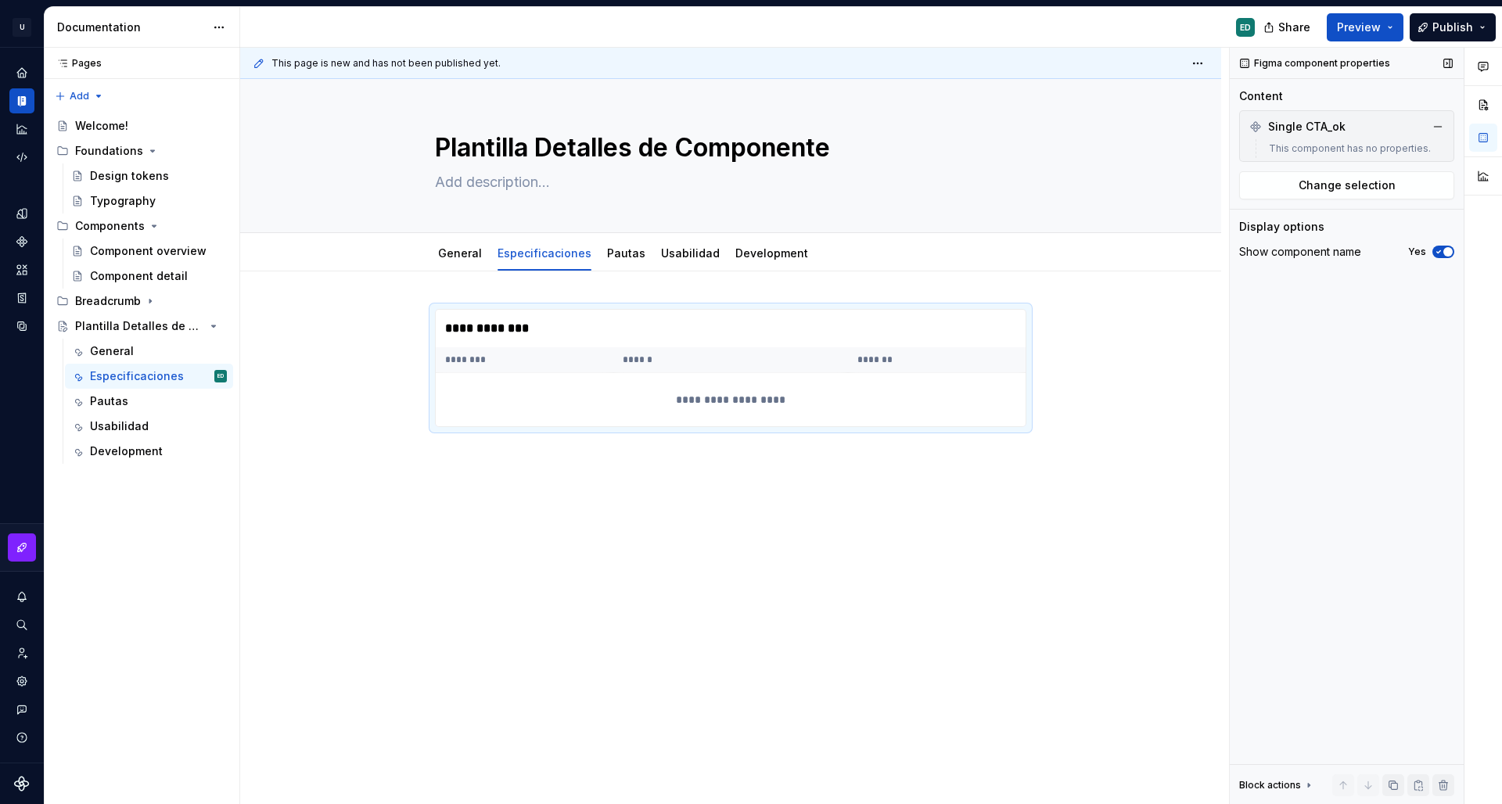
click at [1449, 252] on span "button" at bounding box center [1448, 251] width 9 height 9
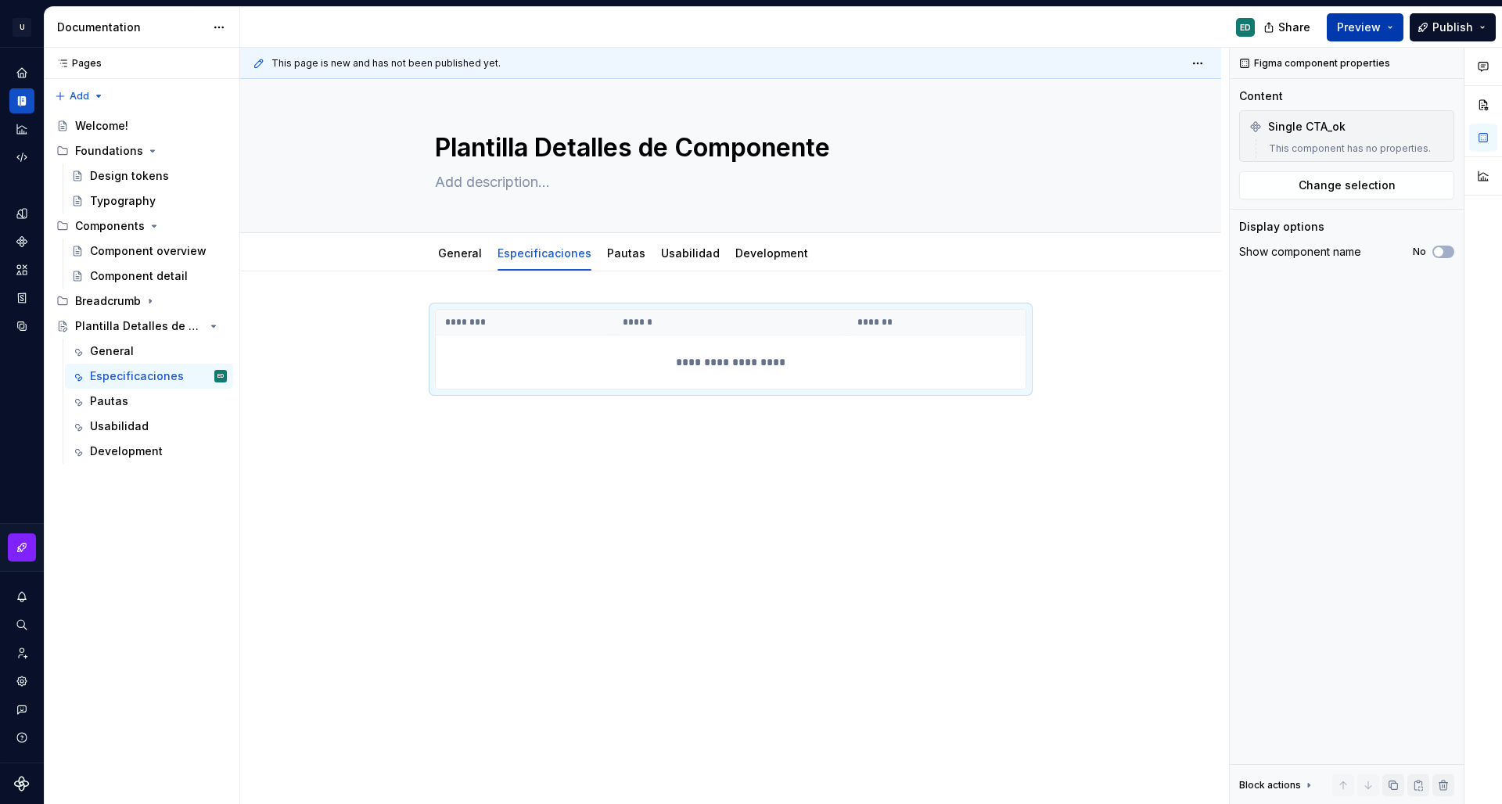
click at [1376, 31] on span "Preview" at bounding box center [1359, 28] width 44 height 16
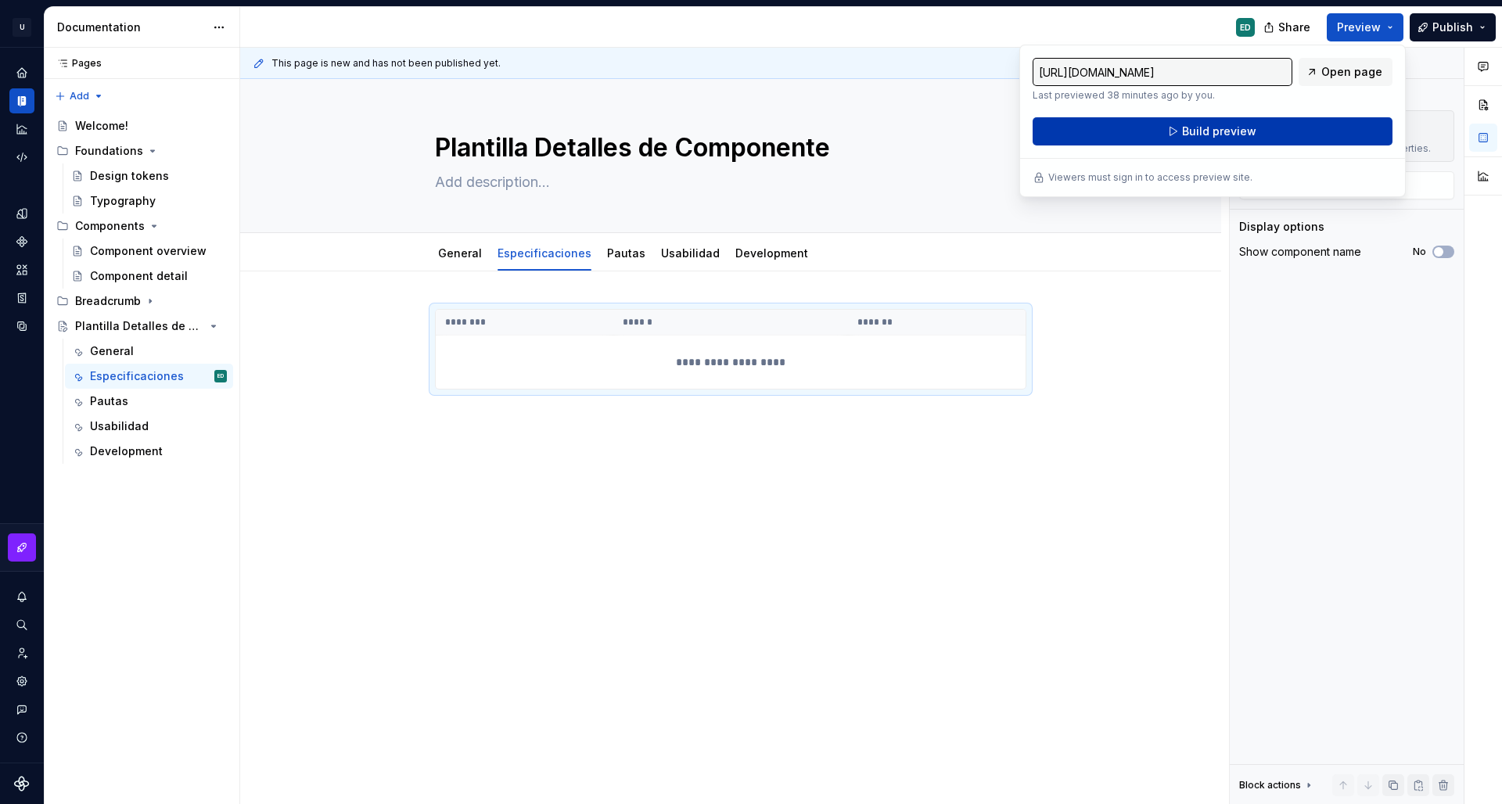
click at [1338, 123] on button "Build preview" at bounding box center [1213, 131] width 360 height 28
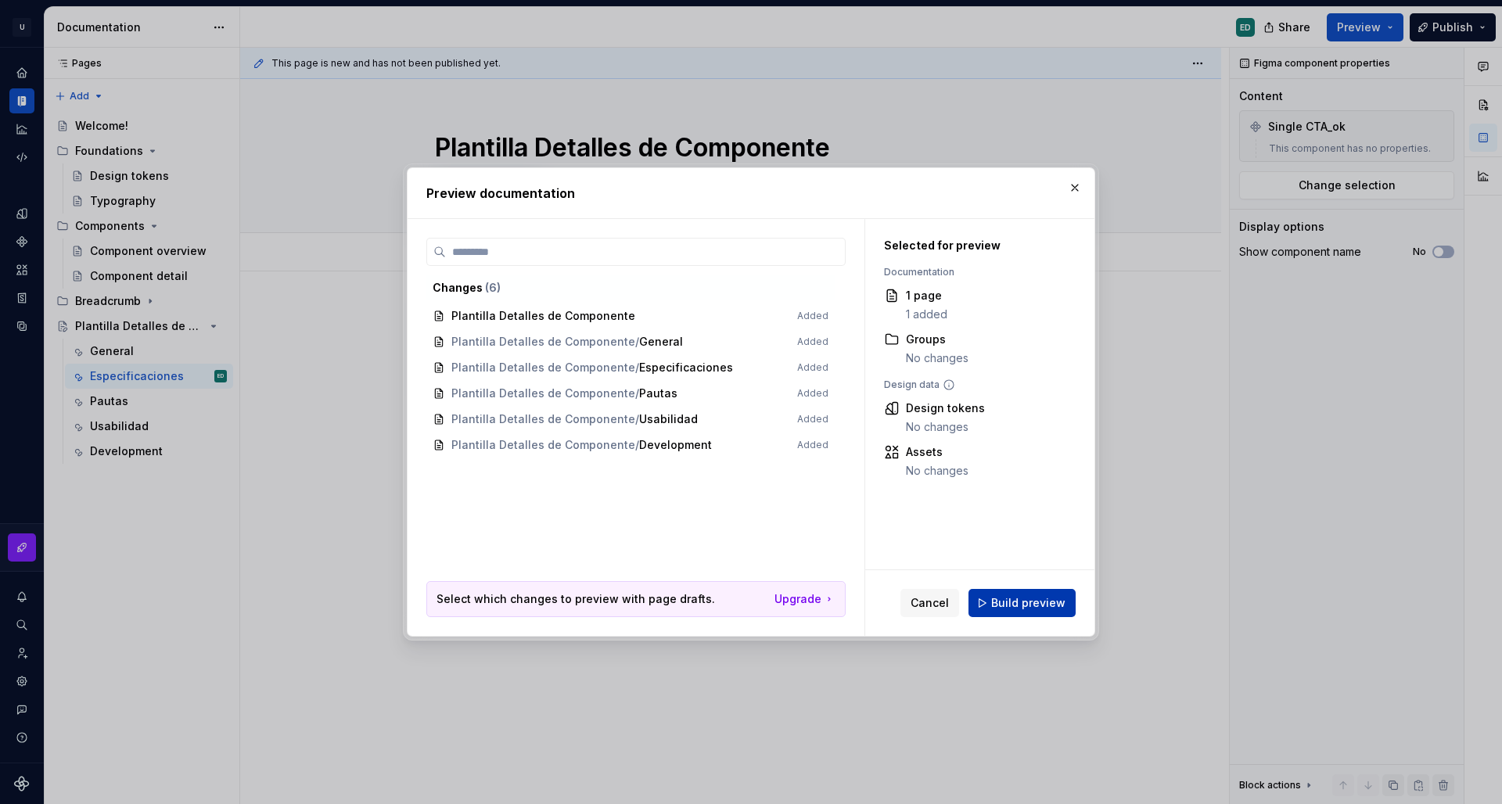
click at [1057, 603] on span "Build preview" at bounding box center [1028, 603] width 74 height 16
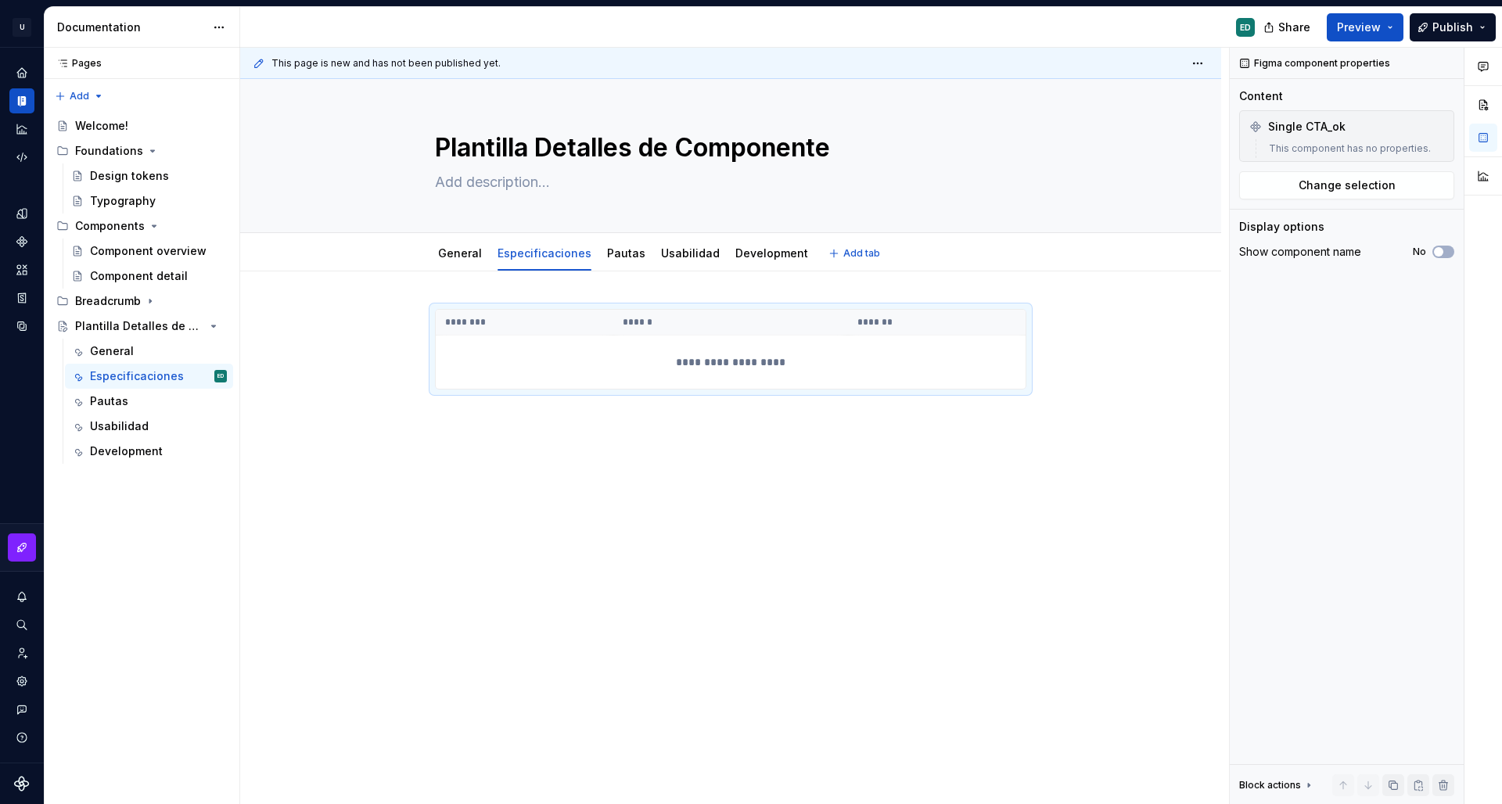
type textarea "*"
click at [466, 290] on div "**********" at bounding box center [730, 461] width 981 height 378
click at [472, 447] on div "**********" at bounding box center [730, 461] width 981 height 378
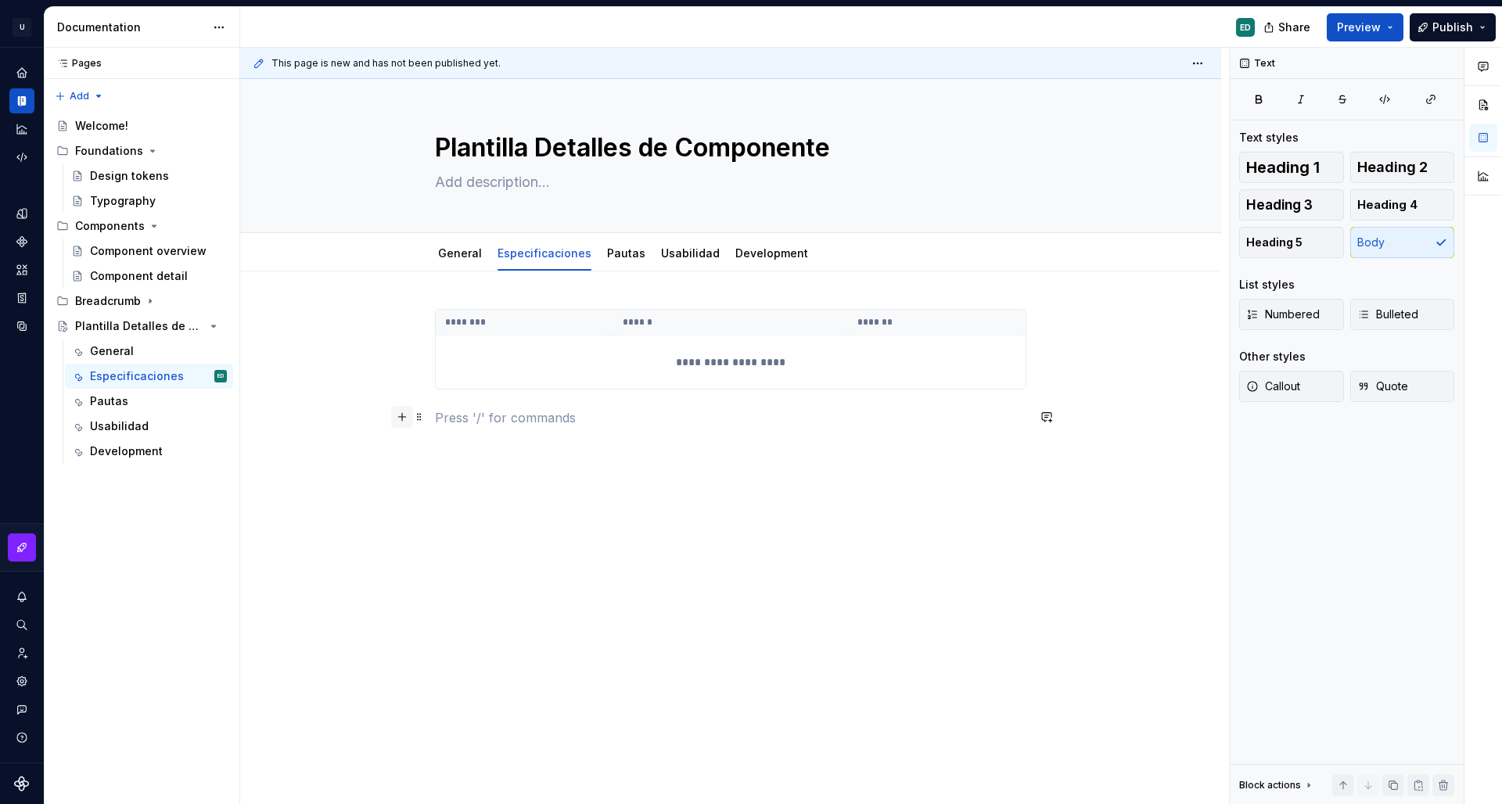
click at [408, 414] on button "button" at bounding box center [402, 417] width 22 height 22
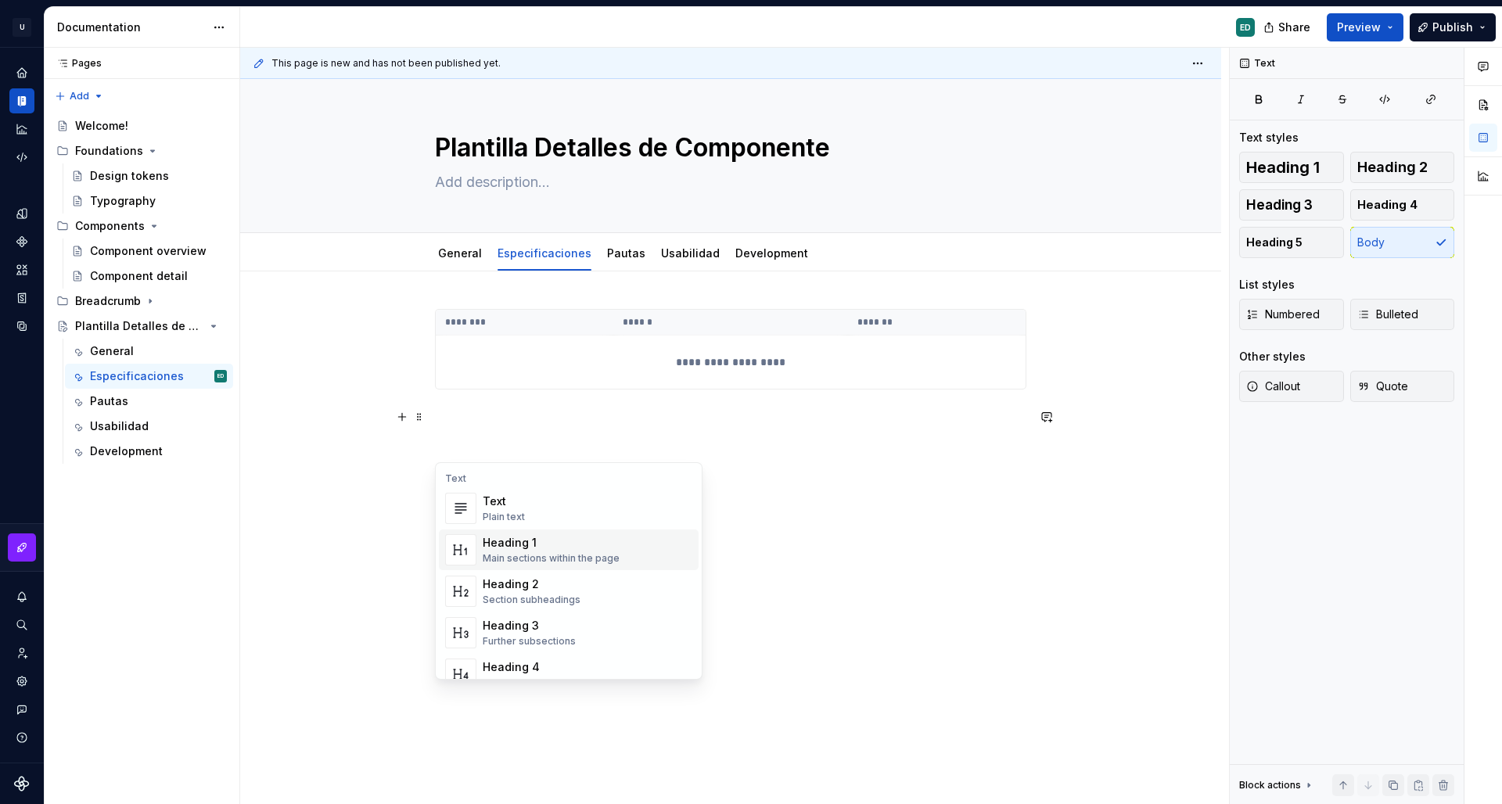
click at [522, 535] on div "Heading 1" at bounding box center [551, 543] width 137 height 16
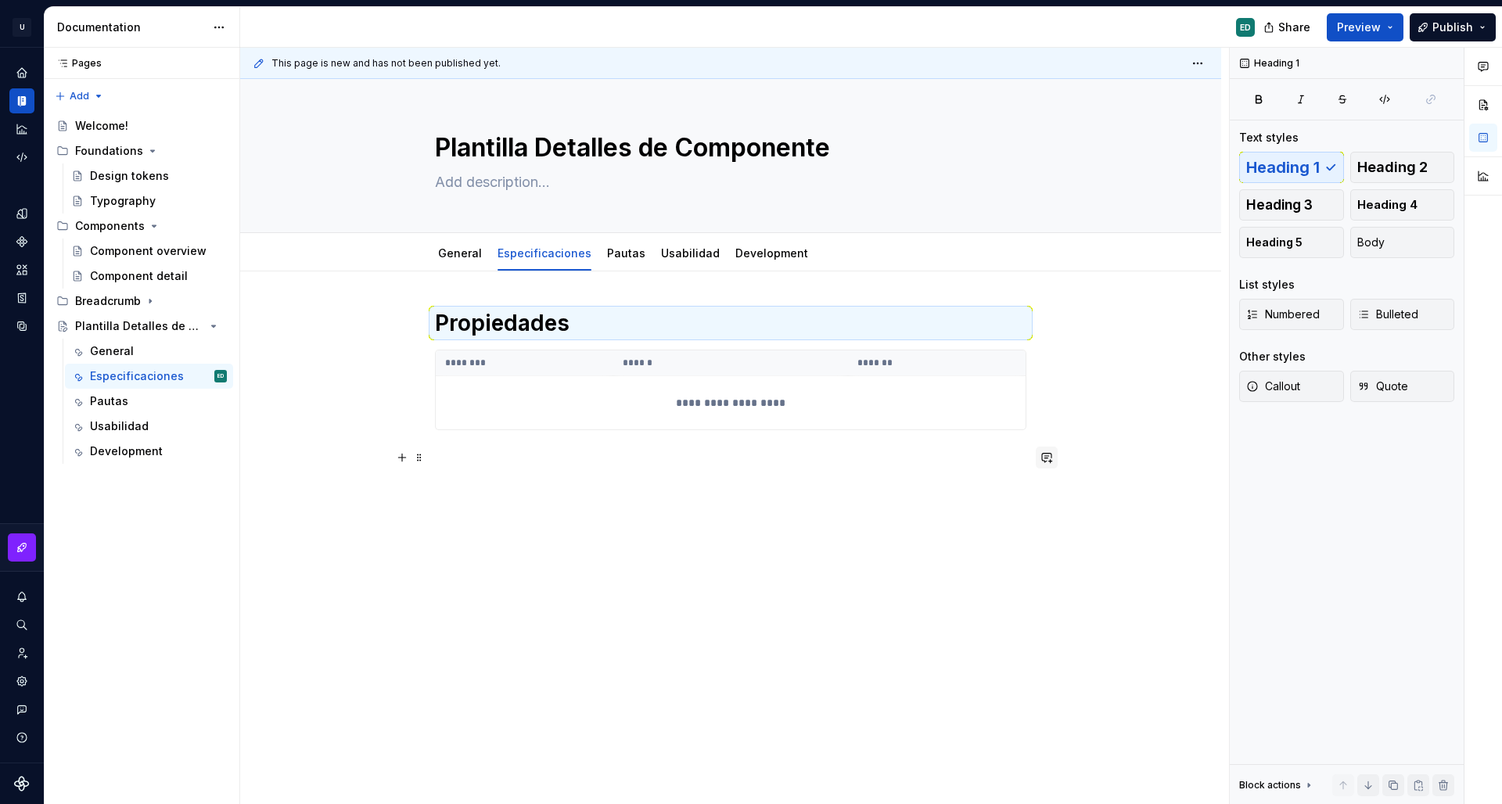
click at [1042, 461] on button "button" at bounding box center [1047, 458] width 22 height 22
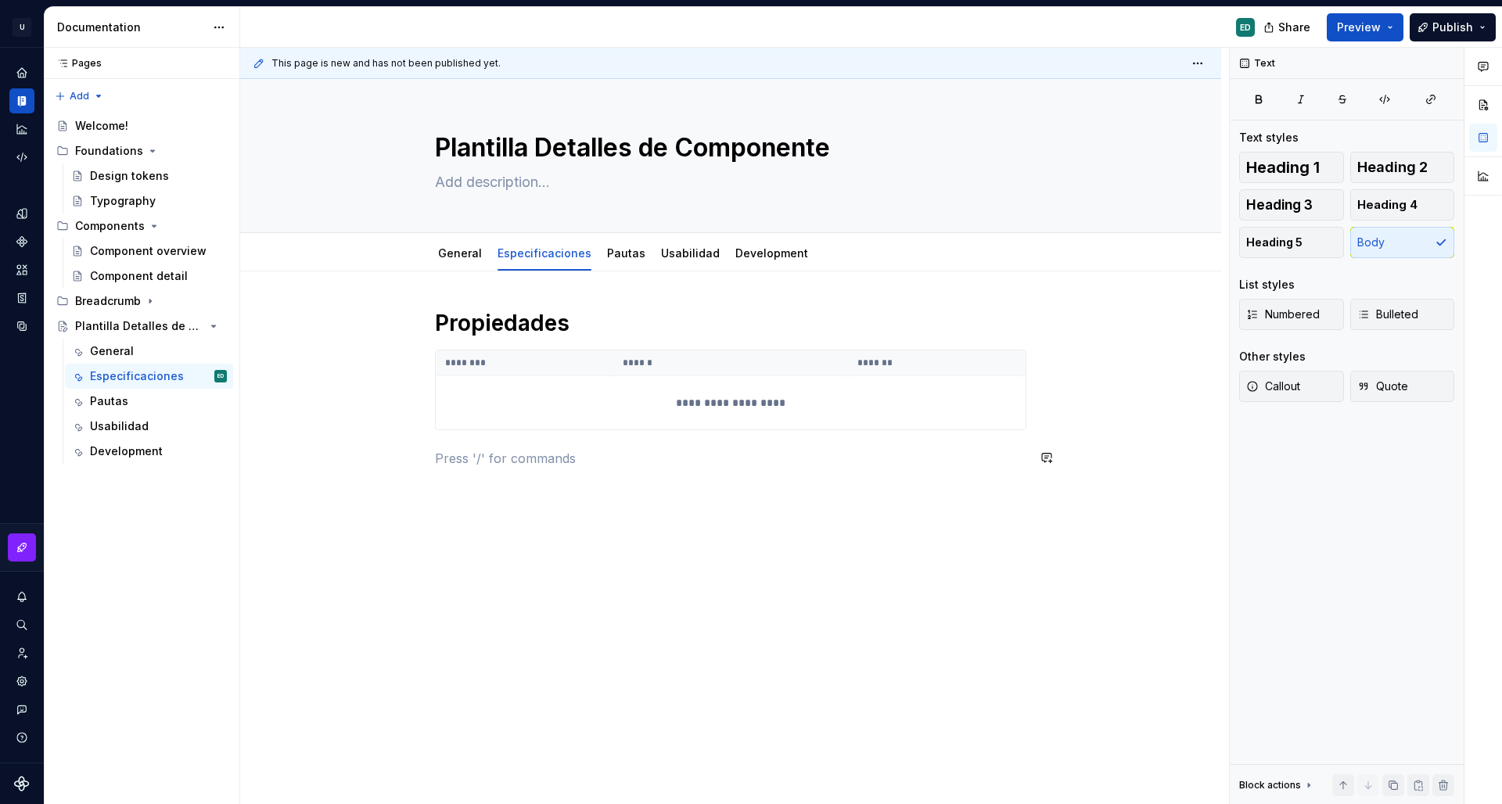
click at [480, 467] on div "**********" at bounding box center [731, 398] width 592 height 178
click at [410, 457] on button "button" at bounding box center [402, 458] width 22 height 22
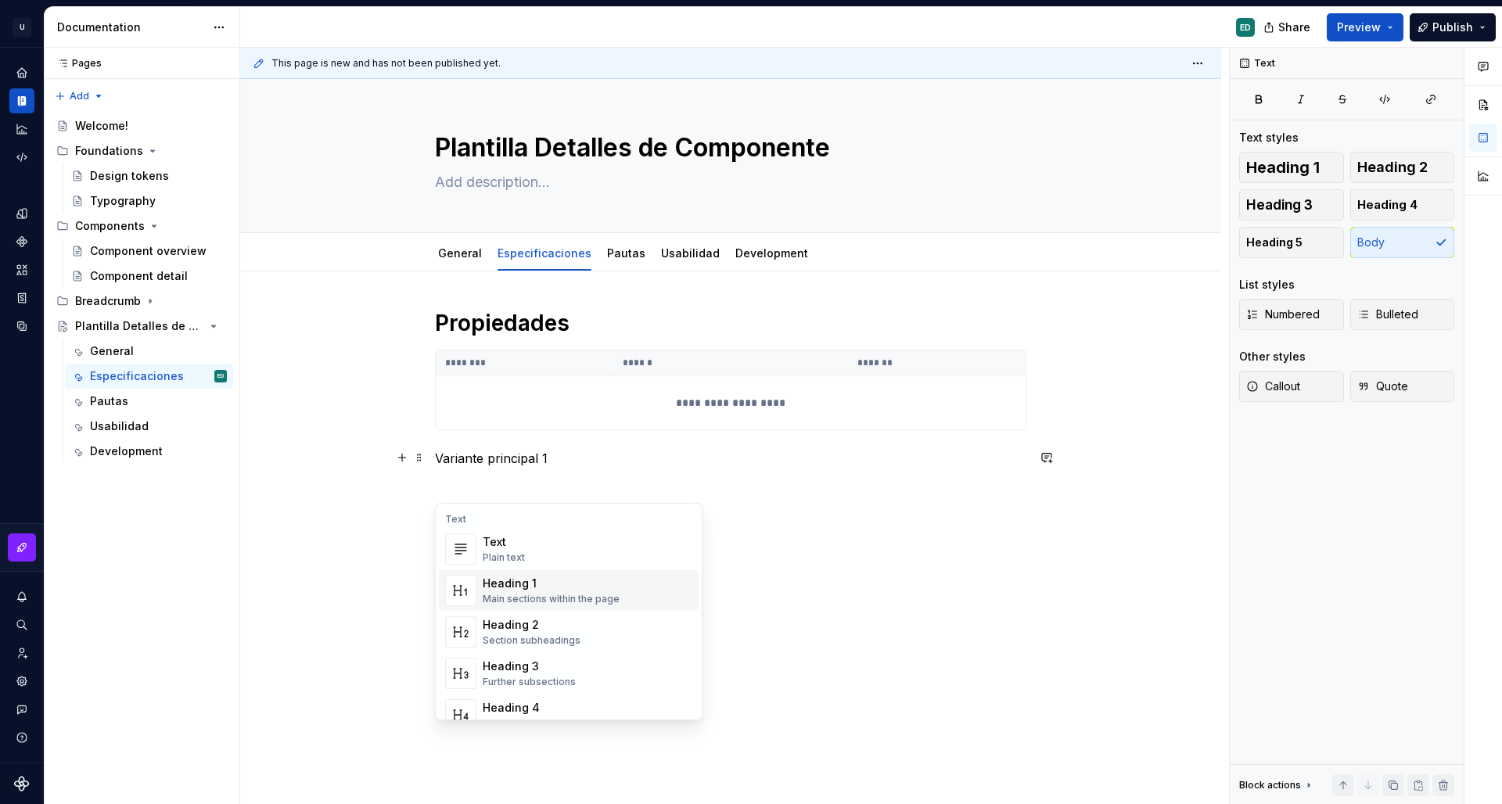
click at [509, 592] on div "Heading 1 Main sections within the page" at bounding box center [551, 591] width 137 height 30
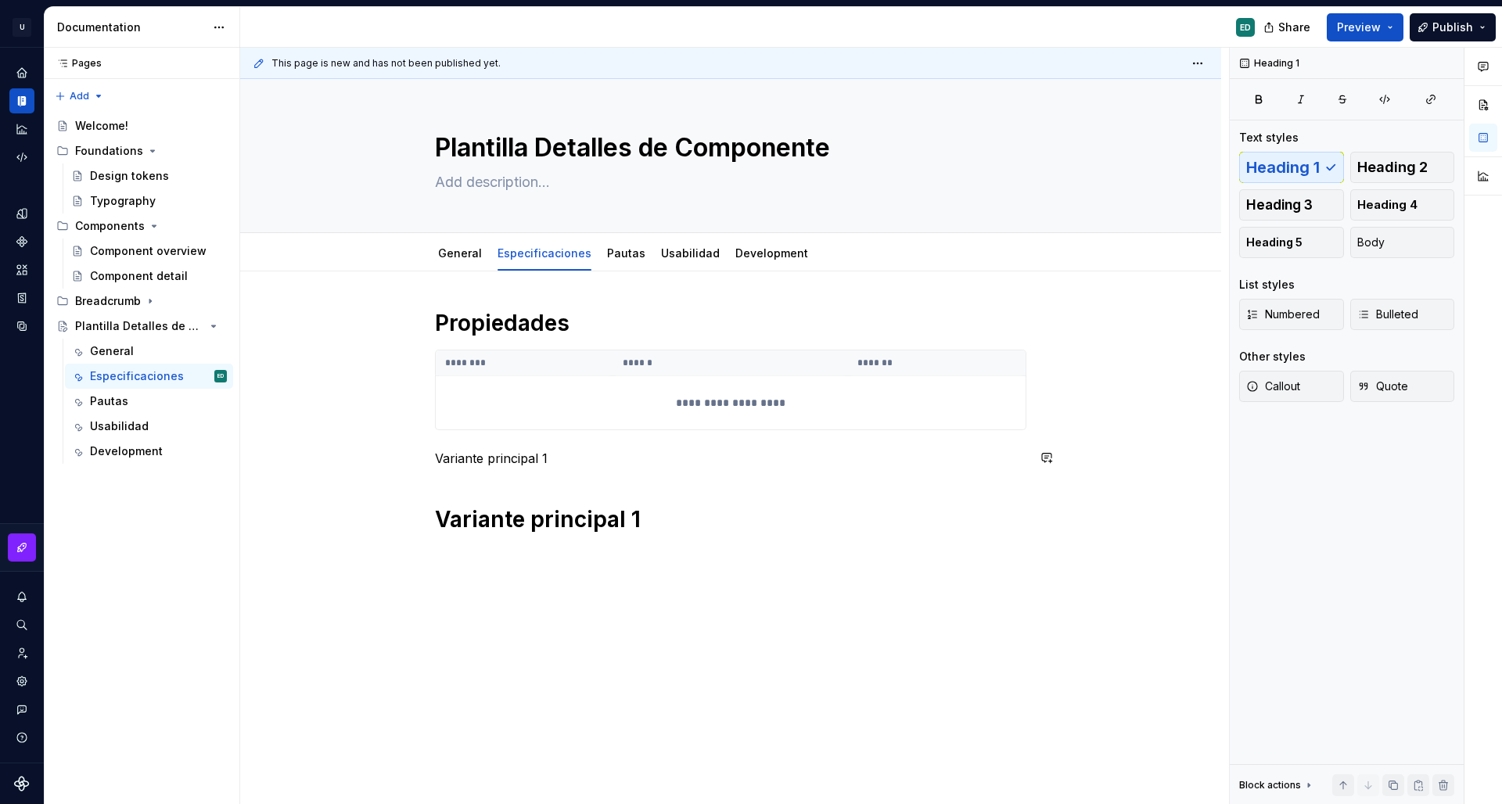
drag, startPoint x: 484, startPoint y: 476, endPoint x: 493, endPoint y: 473, distance: 9.9
click at [488, 474] on div "**********" at bounding box center [731, 421] width 592 height 225
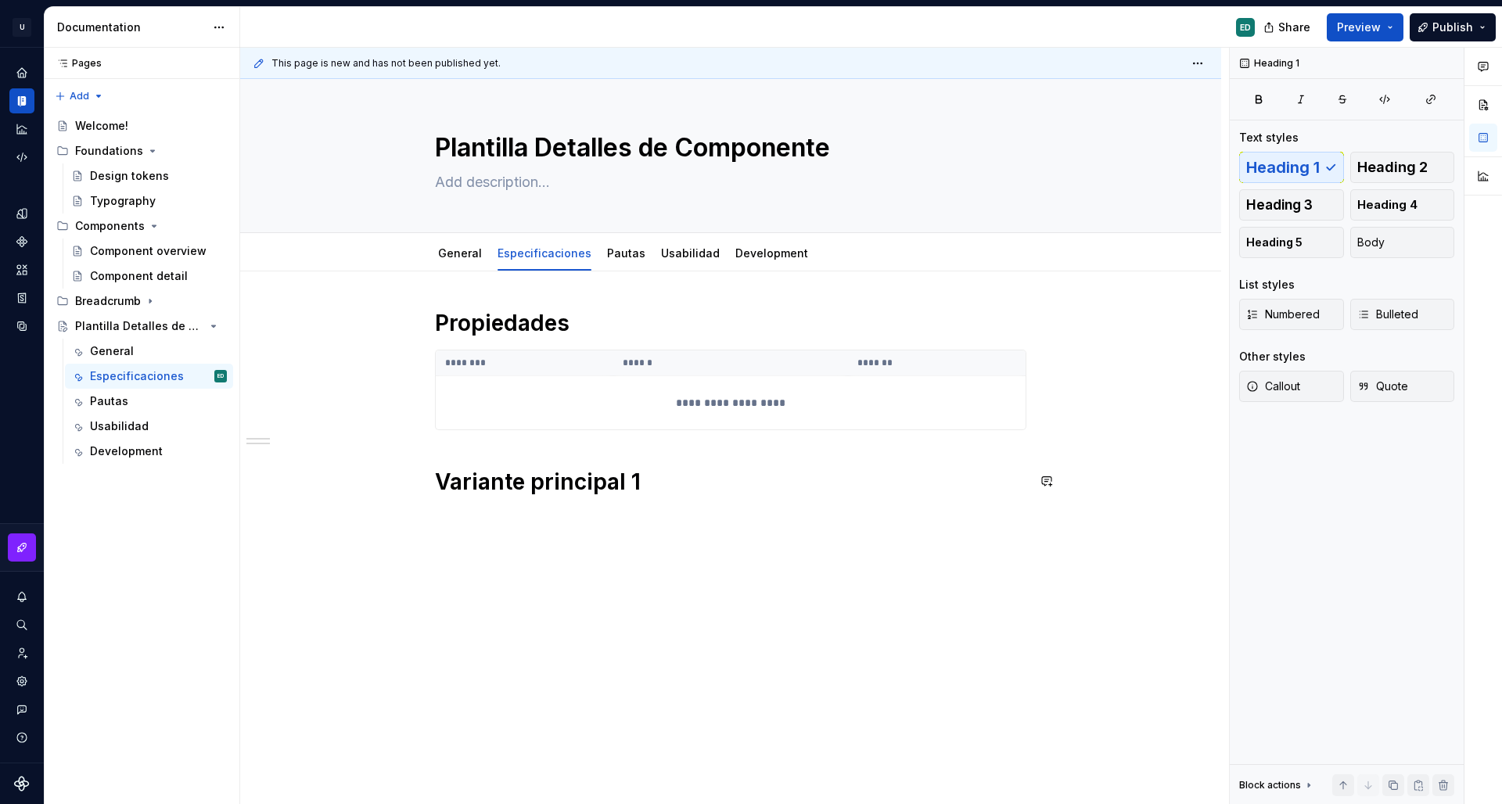
click at [469, 500] on div "**********" at bounding box center [731, 412] width 592 height 206
click at [401, 519] on button "button" at bounding box center [402, 517] width 22 height 22
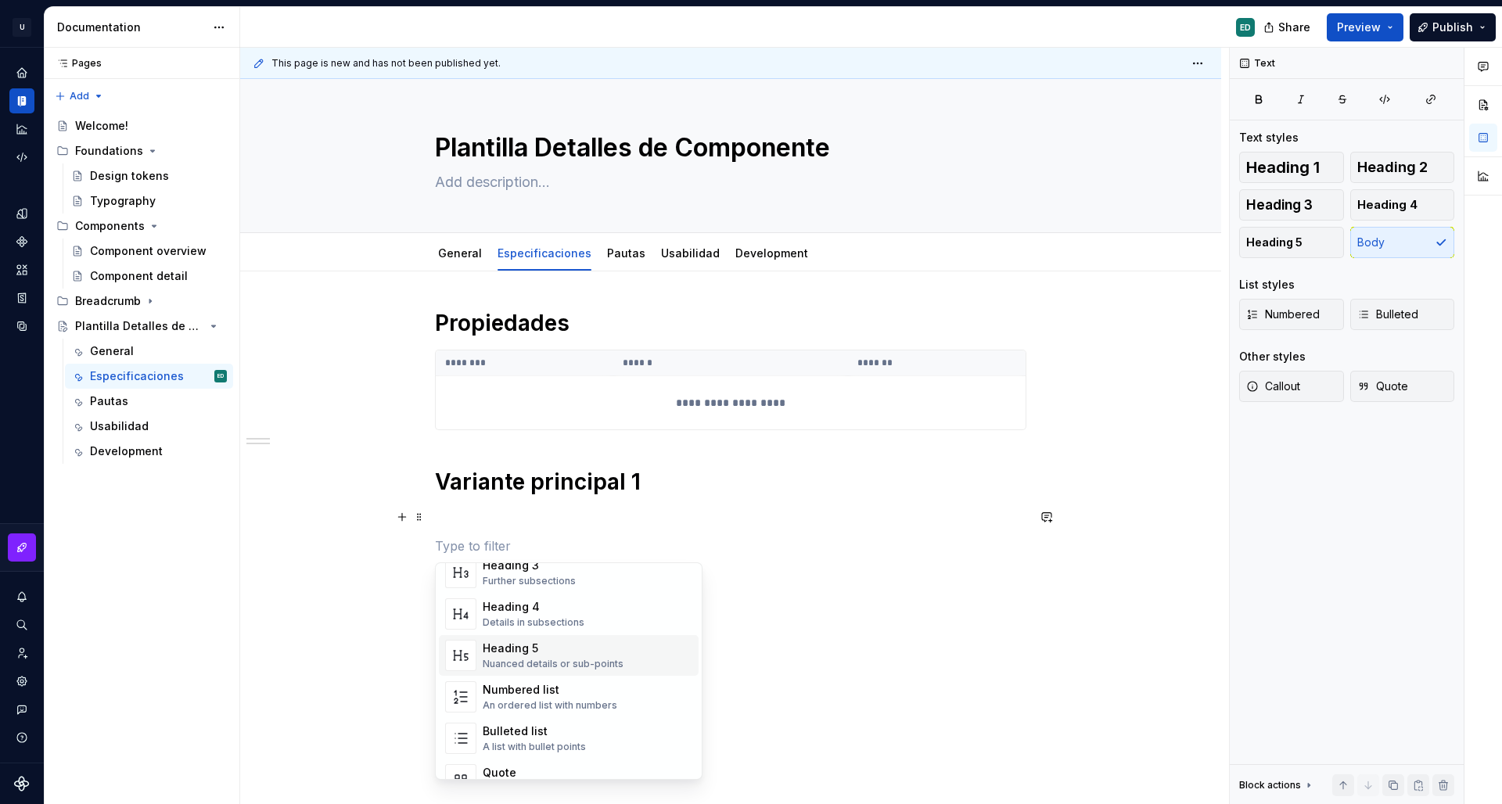
scroll to position [237, 0]
click at [592, 668] on div "Bulleted list A list with bullet points" at bounding box center [588, 661] width 210 height 31
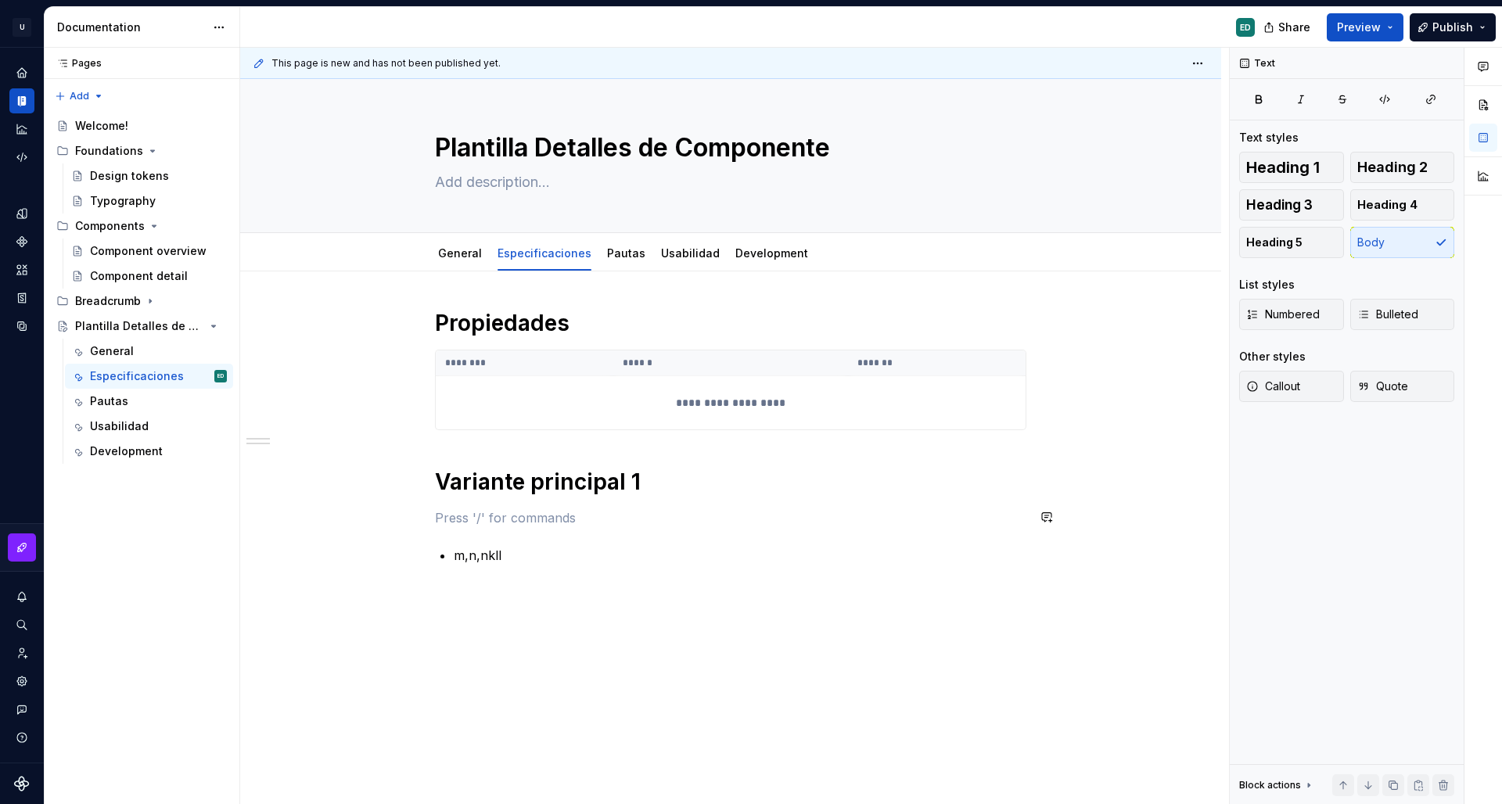
click at [567, 542] on div "**********" at bounding box center [731, 437] width 592 height 256
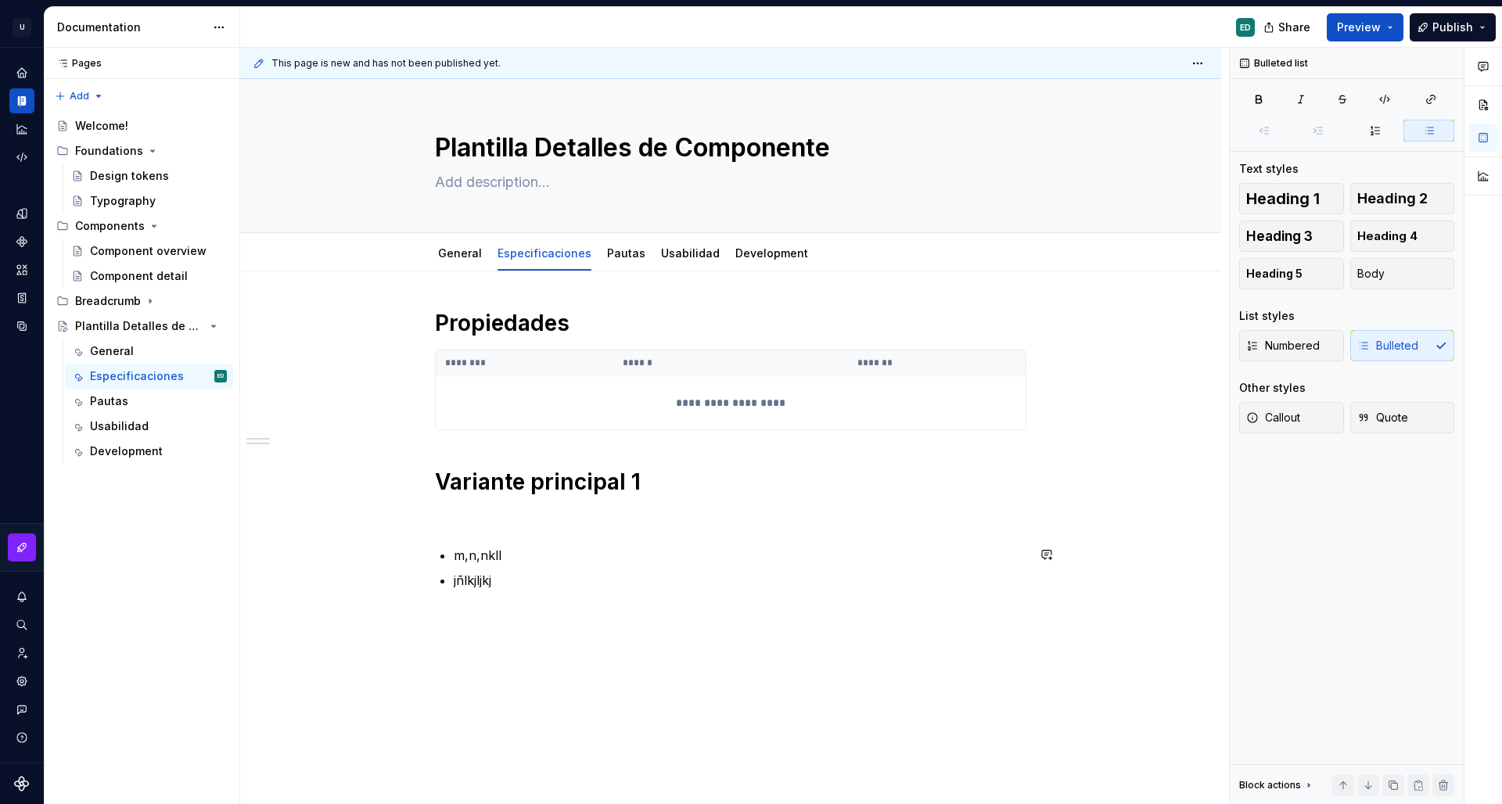
click at [488, 528] on div "**********" at bounding box center [731, 449] width 592 height 281
click at [464, 525] on p at bounding box center [731, 518] width 592 height 19
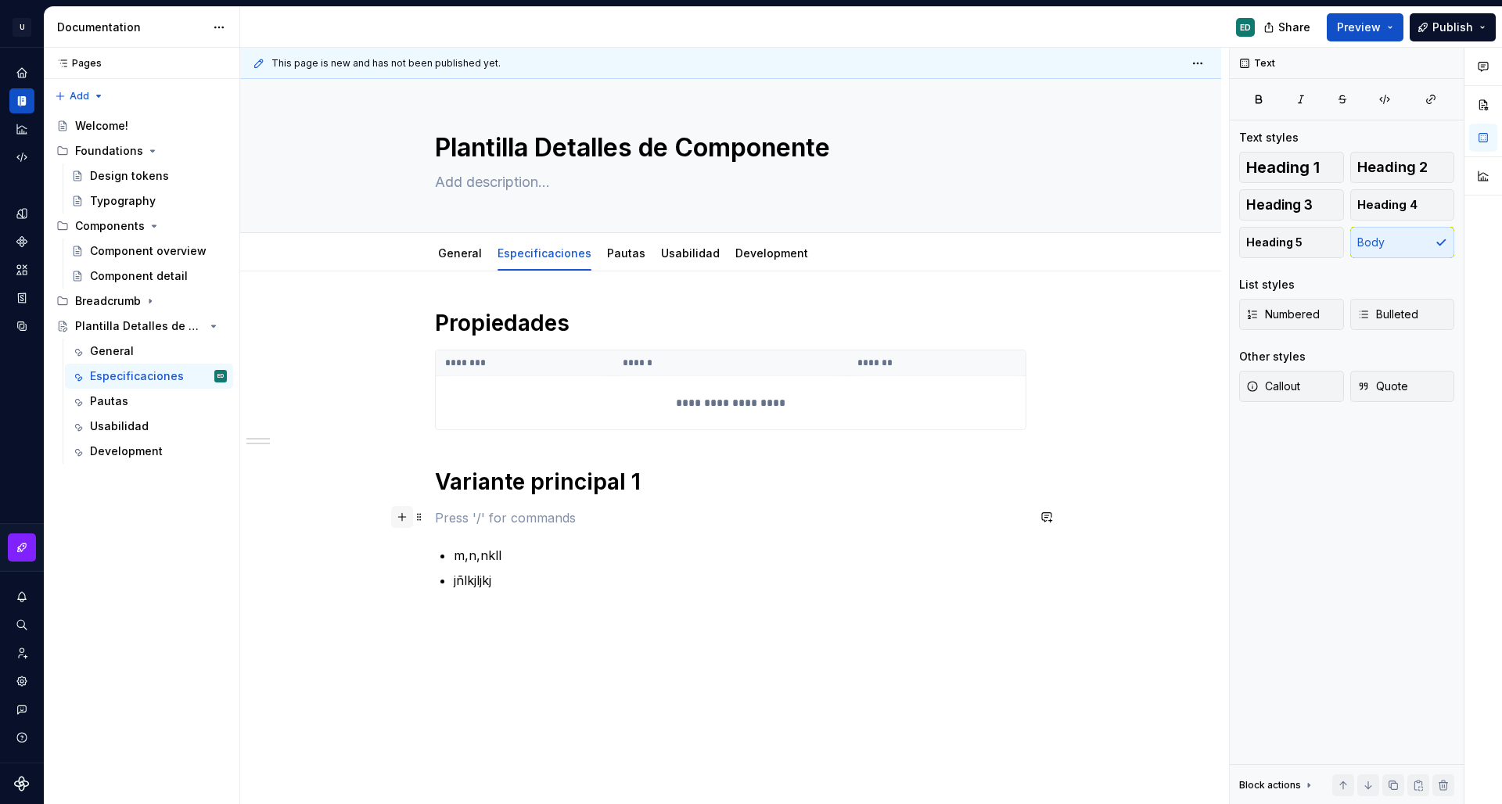
click at [408, 515] on button "button" at bounding box center [402, 517] width 22 height 22
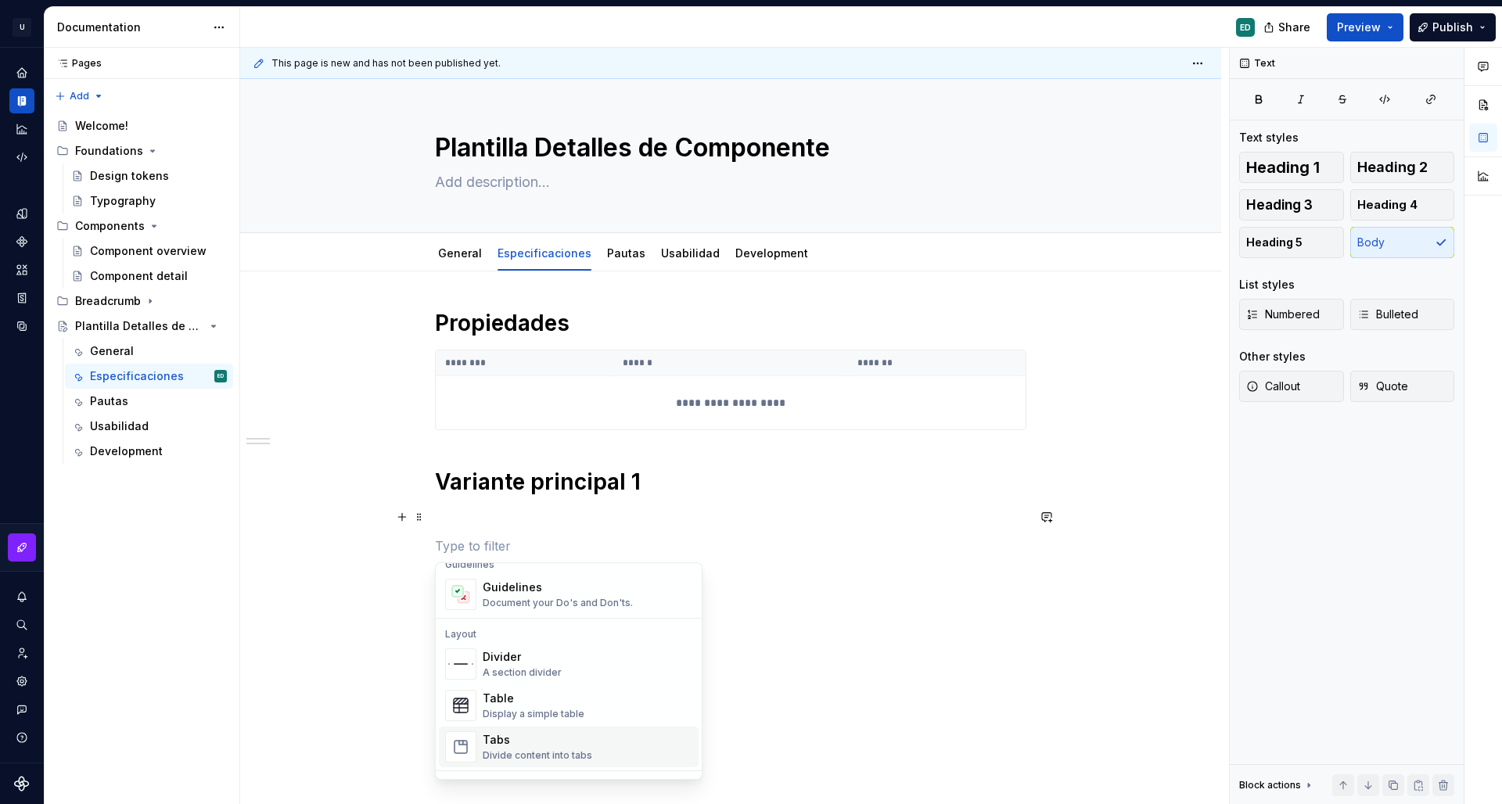
scroll to position [463, 0]
click at [595, 738] on div "Tabs Divide content into tabs" at bounding box center [588, 740] width 210 height 31
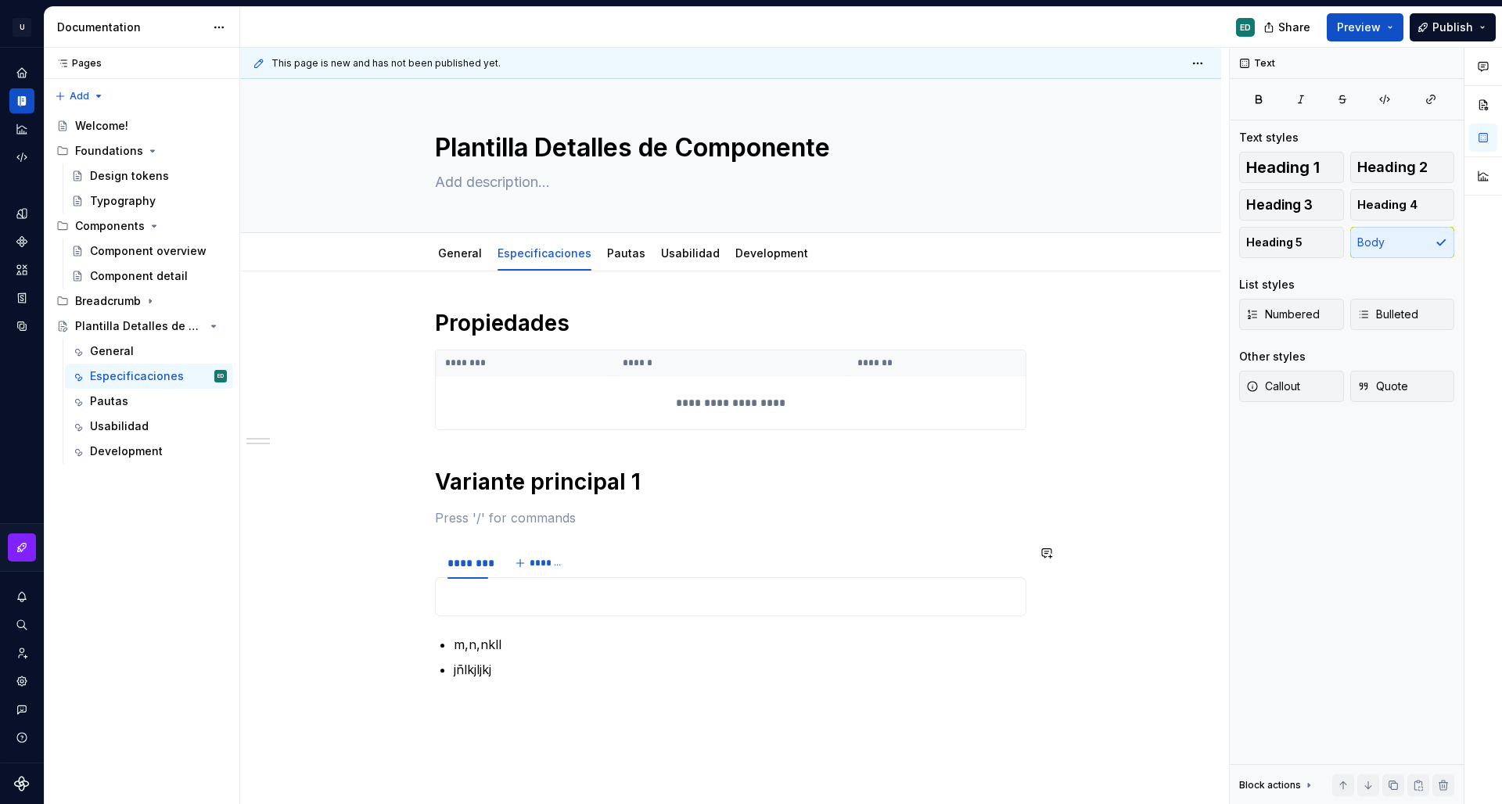
click at [442, 534] on div "**********" at bounding box center [731, 494] width 592 height 370
click at [426, 556] on div "**********" at bounding box center [730, 605] width 981 height 667
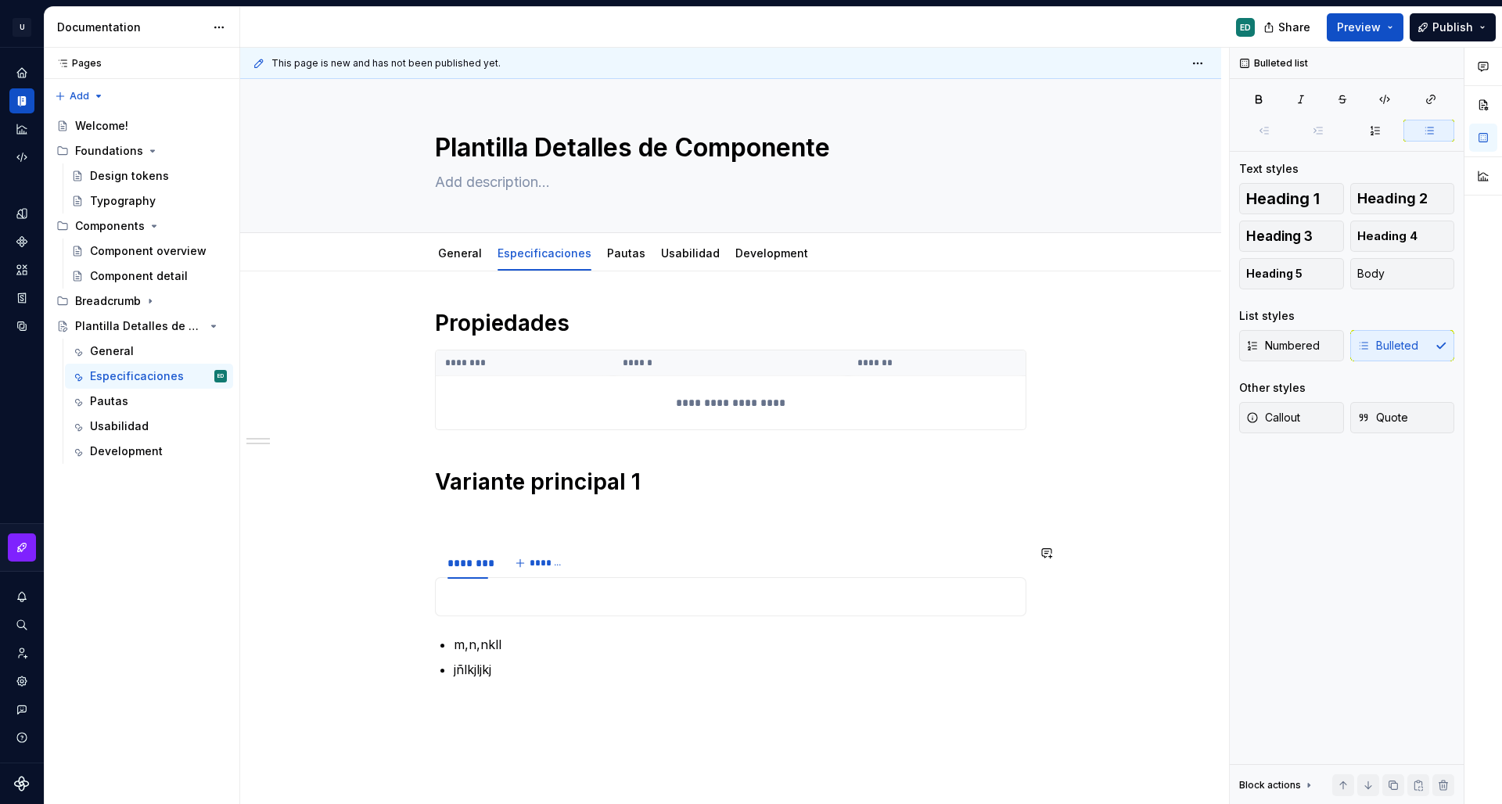
click at [535, 624] on div "**********" at bounding box center [731, 494] width 592 height 370
click at [540, 606] on div at bounding box center [731, 596] width 592 height 39
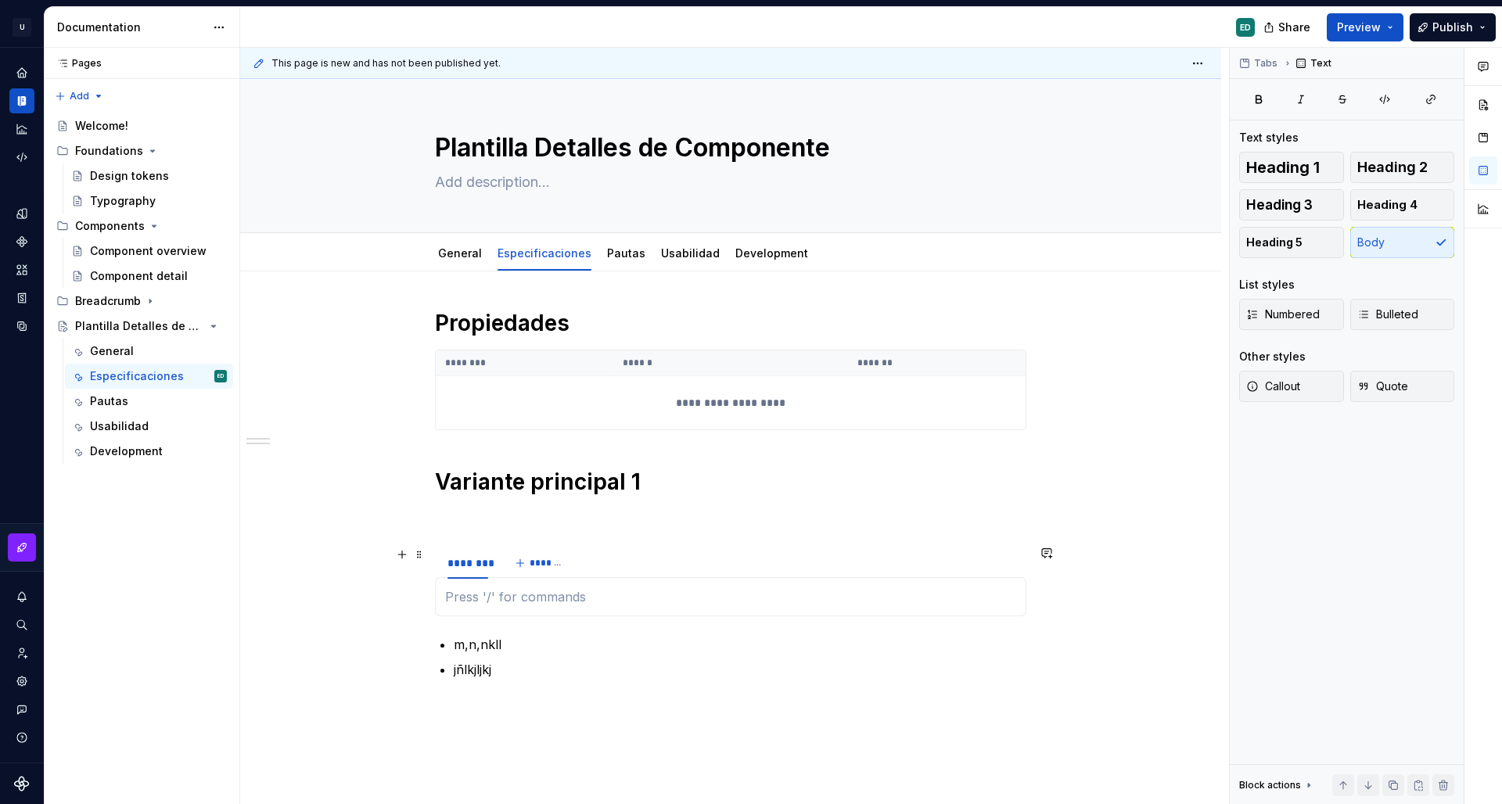
click at [722, 556] on div "******** *******" at bounding box center [731, 563] width 592 height 31
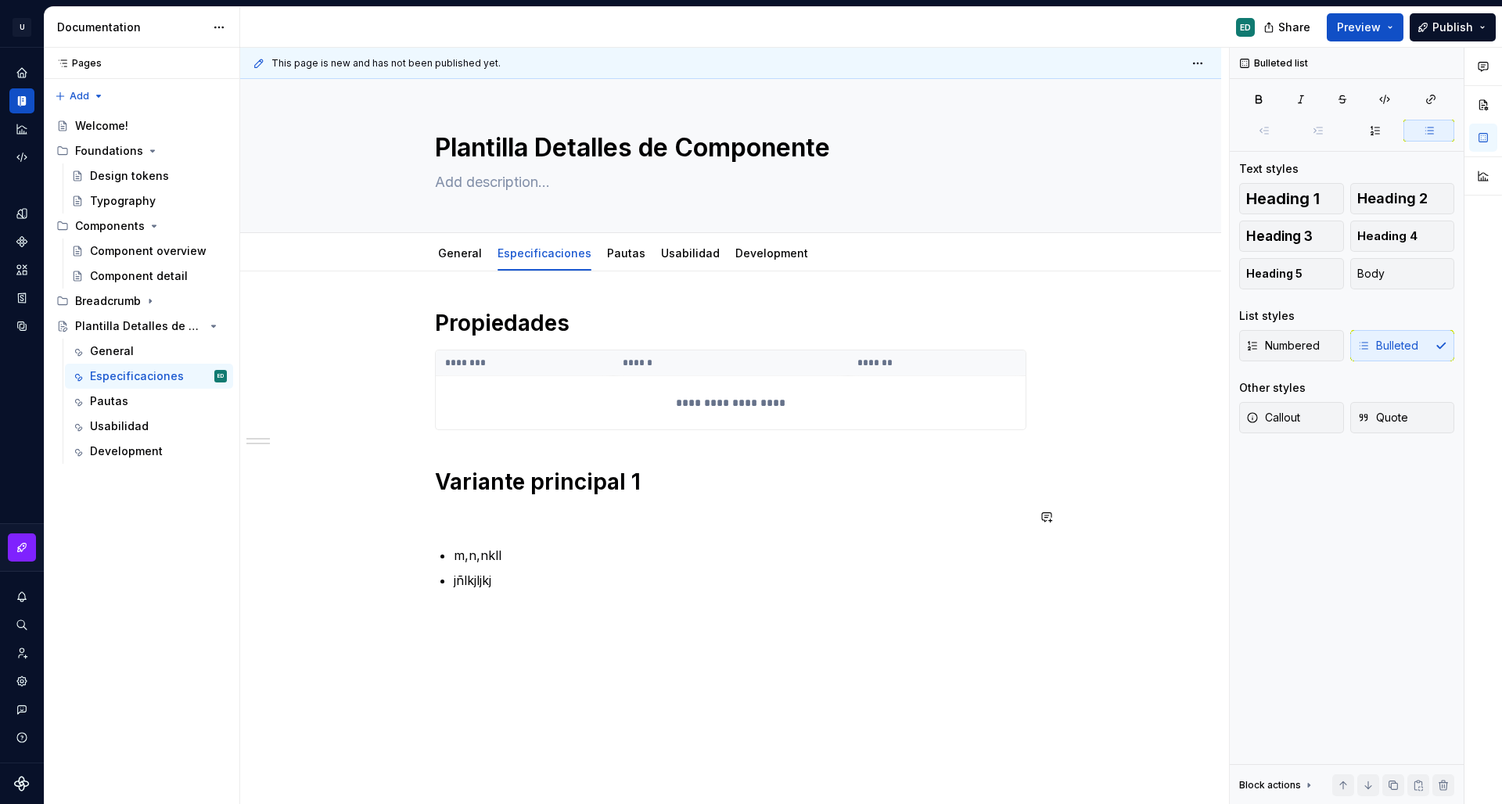
click at [458, 531] on div "**********" at bounding box center [731, 449] width 592 height 281
click at [402, 519] on button "button" at bounding box center [402, 517] width 22 height 22
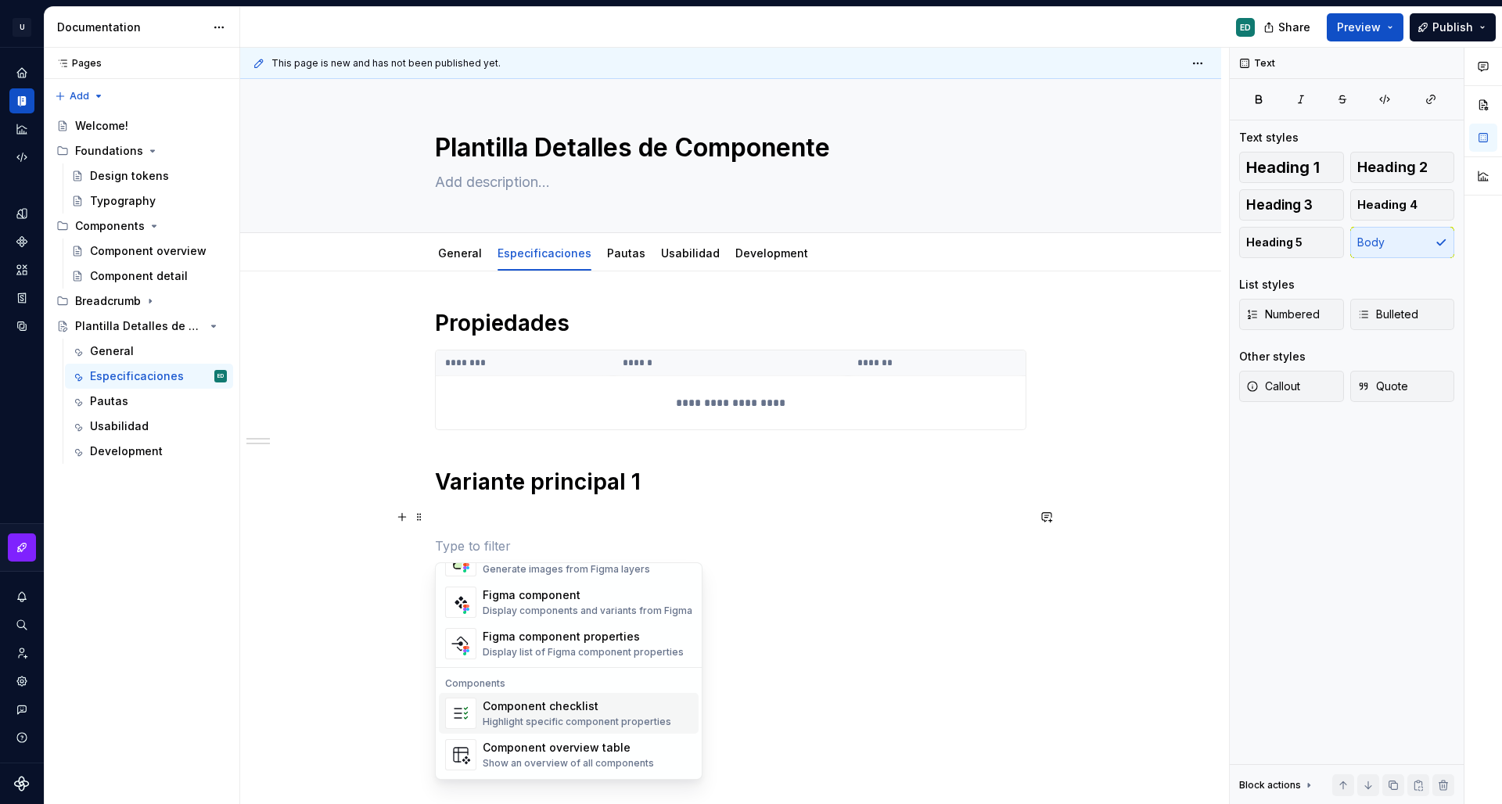
scroll to position [1558, 0]
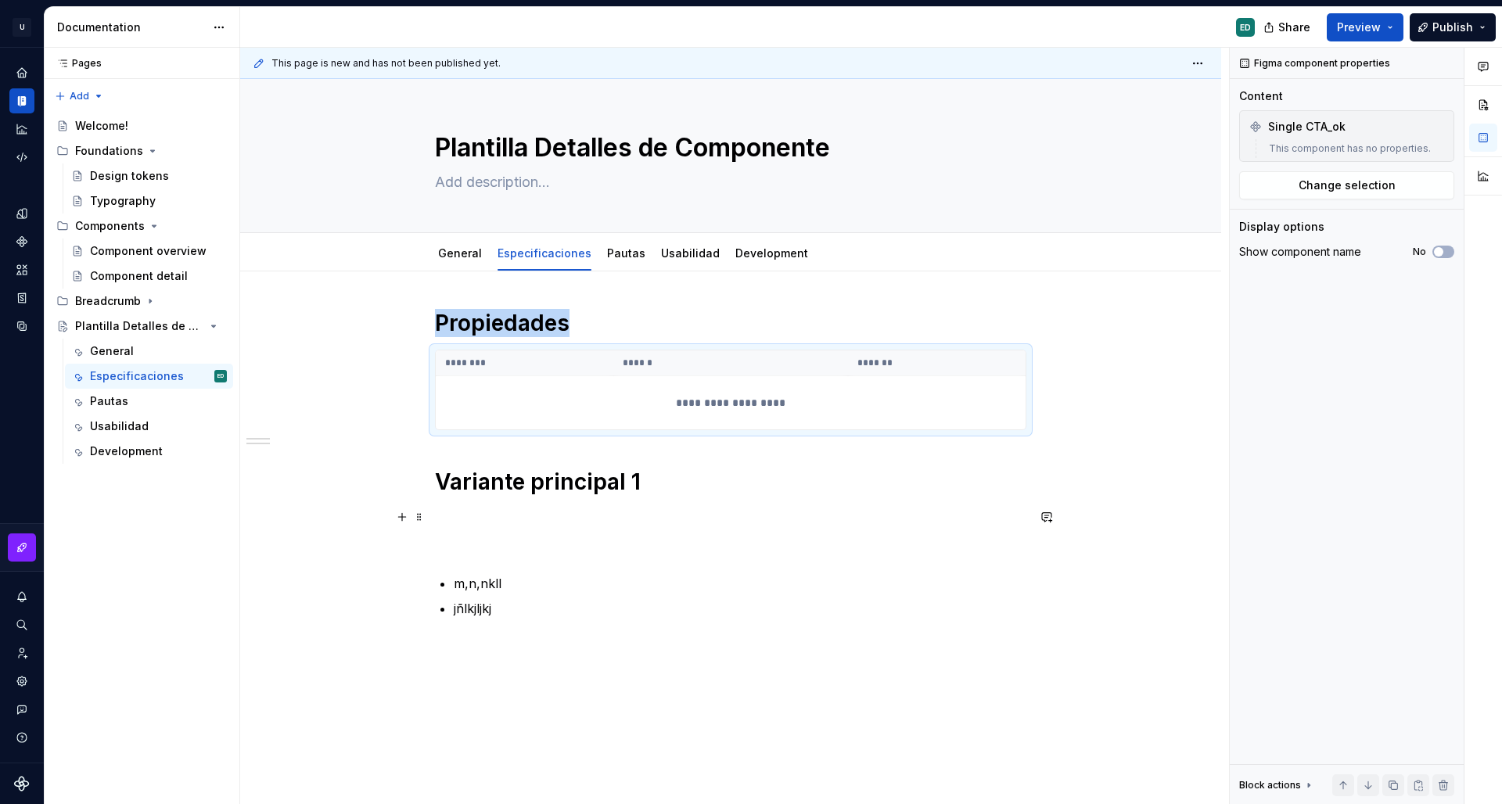
click at [1003, 365] on th "*******" at bounding box center [937, 364] width 178 height 26
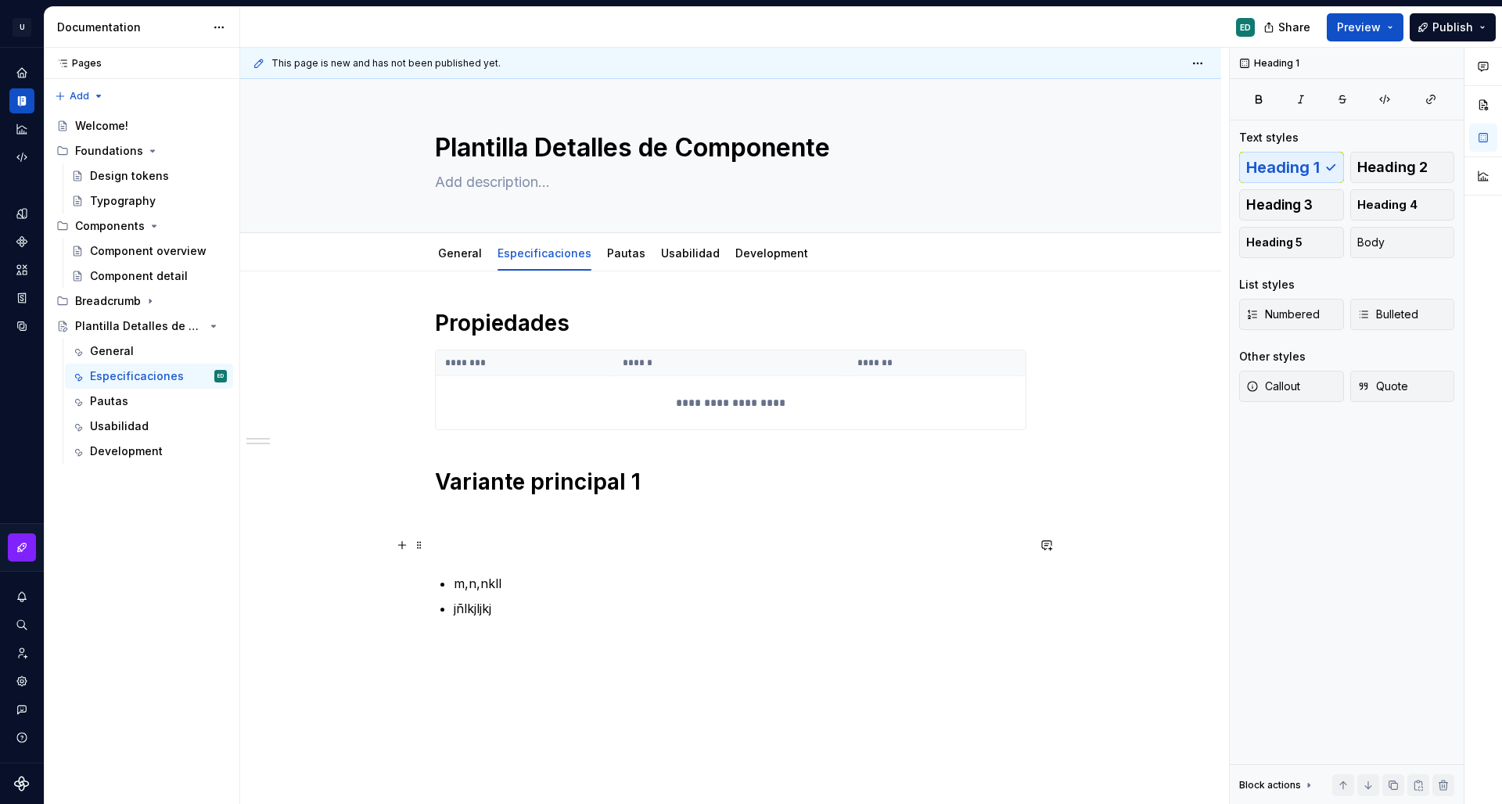
click at [552, 537] on p at bounding box center [731, 546] width 592 height 19
click at [397, 545] on button "button" at bounding box center [402, 545] width 22 height 22
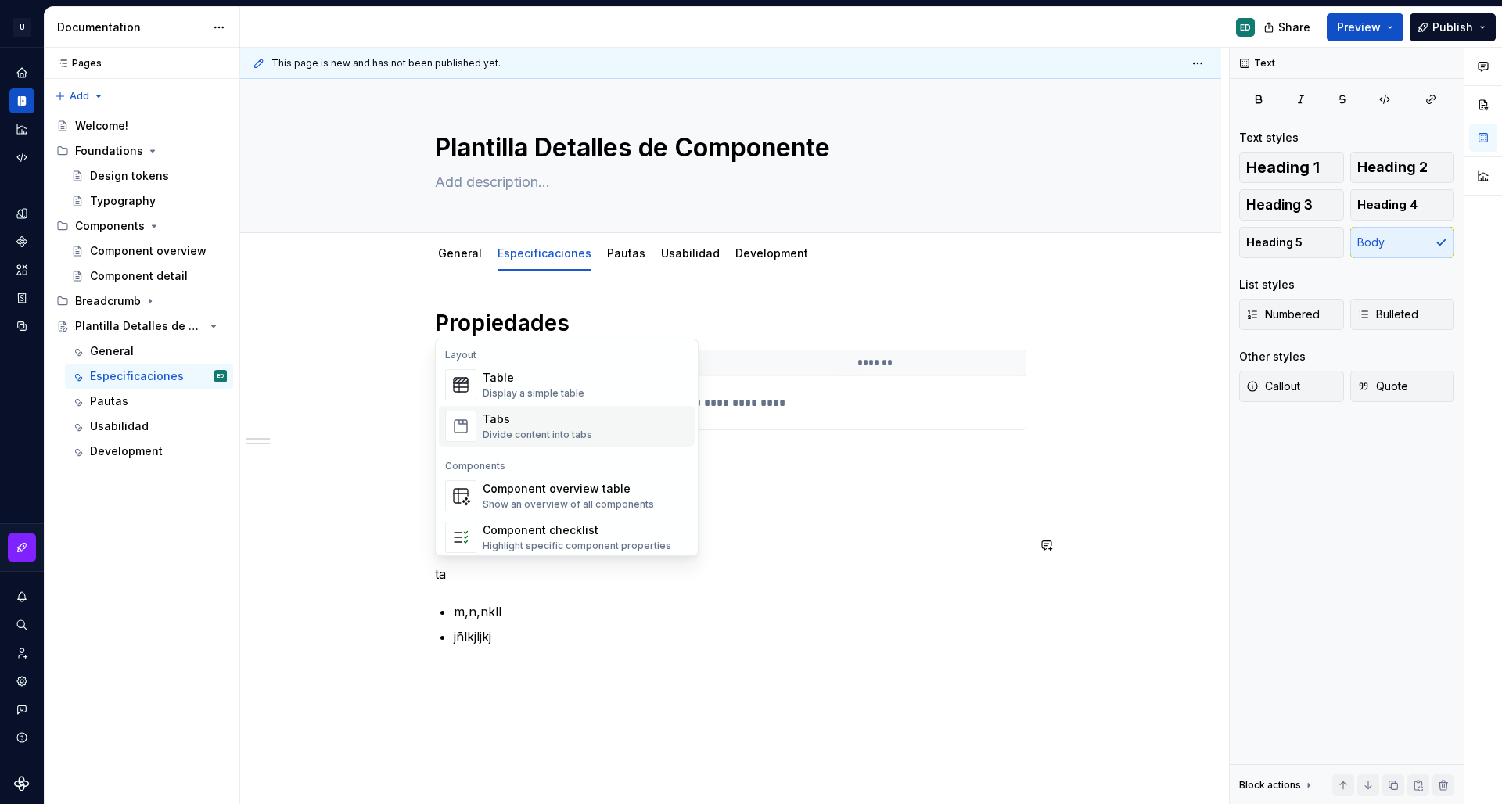
click at [577, 423] on div "Tabs" at bounding box center [538, 420] width 110 height 16
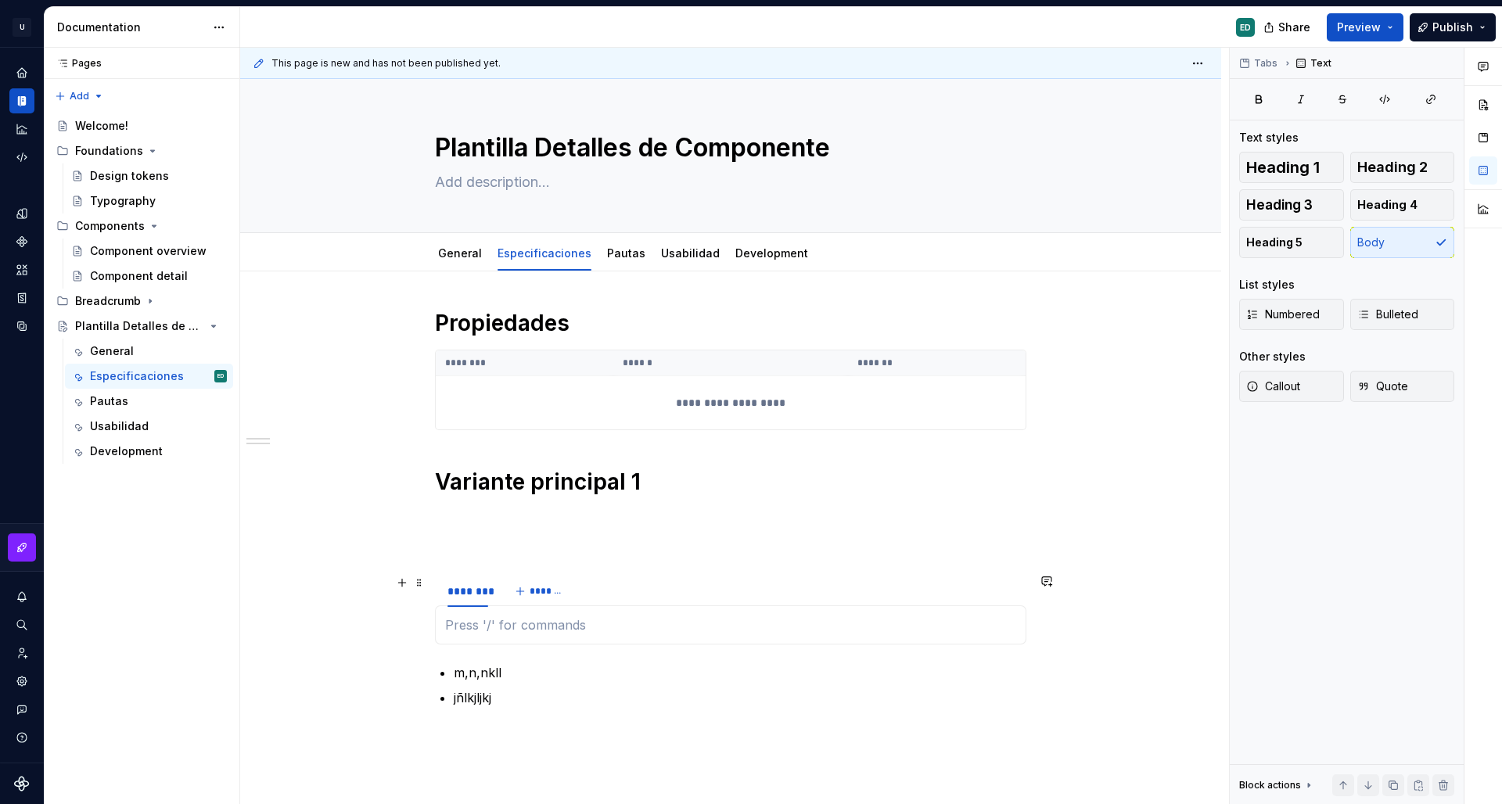
click at [646, 592] on div "******** *******" at bounding box center [731, 591] width 592 height 31
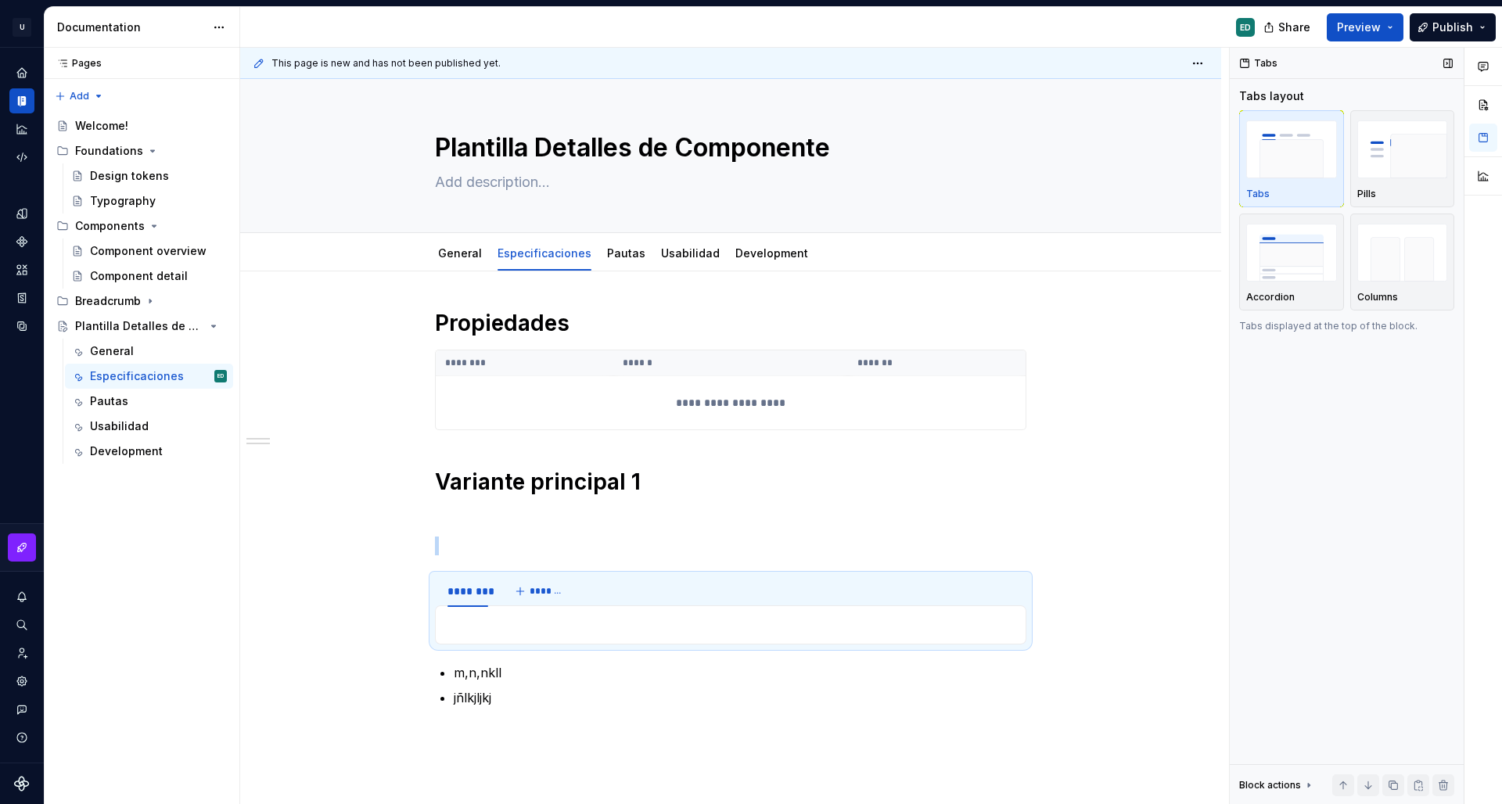
click at [1383, 162] on img "button" at bounding box center [1403, 148] width 91 height 57
type textarea "*"
click at [484, 599] on div "********" at bounding box center [467, 592] width 53 height 22
drag, startPoint x: 482, startPoint y: 594, endPoint x: 446, endPoint y: 595, distance: 36.0
click at [446, 595] on div "********" at bounding box center [467, 592] width 53 height 22
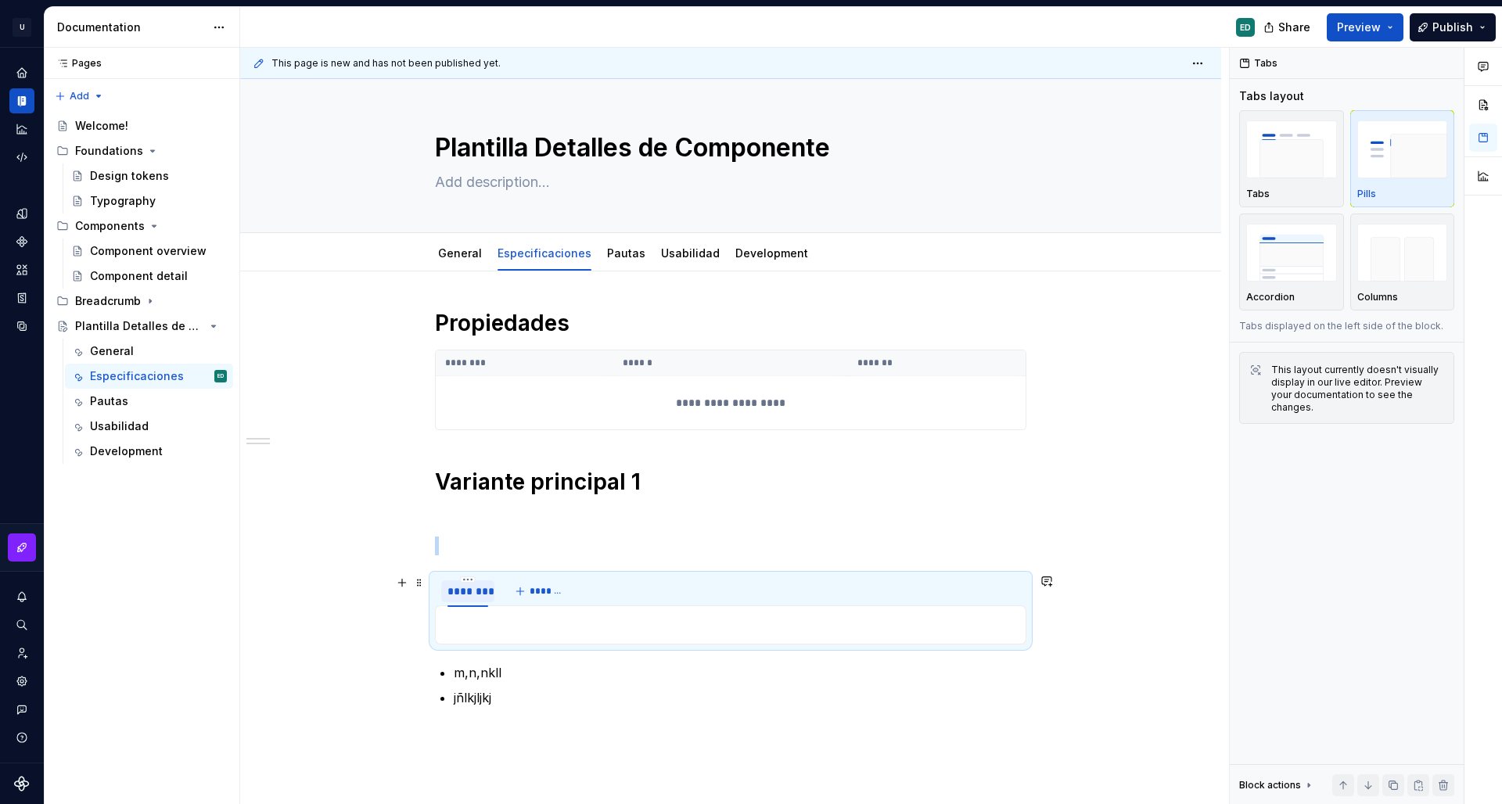
click at [457, 593] on div "********" at bounding box center [468, 592] width 41 height 16
type input "******"
click at [515, 582] on button "*******" at bounding box center [533, 592] width 62 height 22
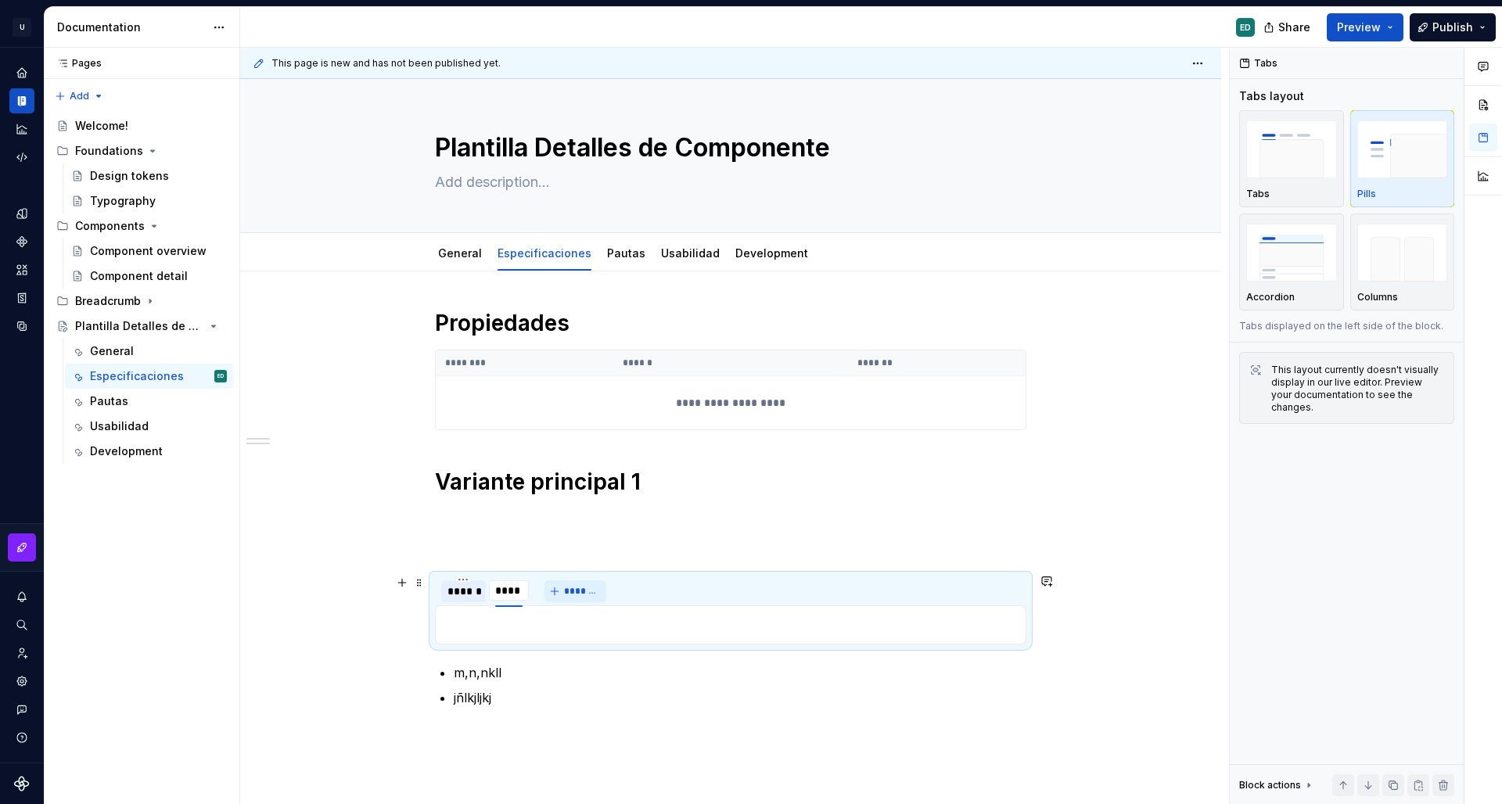
type input "******"
click at [590, 576] on div "****** ****** *******" at bounding box center [524, 591] width 178 height 31
click at [597, 584] on button "*******" at bounding box center [582, 592] width 62 height 22
type input "******"
drag, startPoint x: 559, startPoint y: 613, endPoint x: 517, endPoint y: 617, distance: 41.7
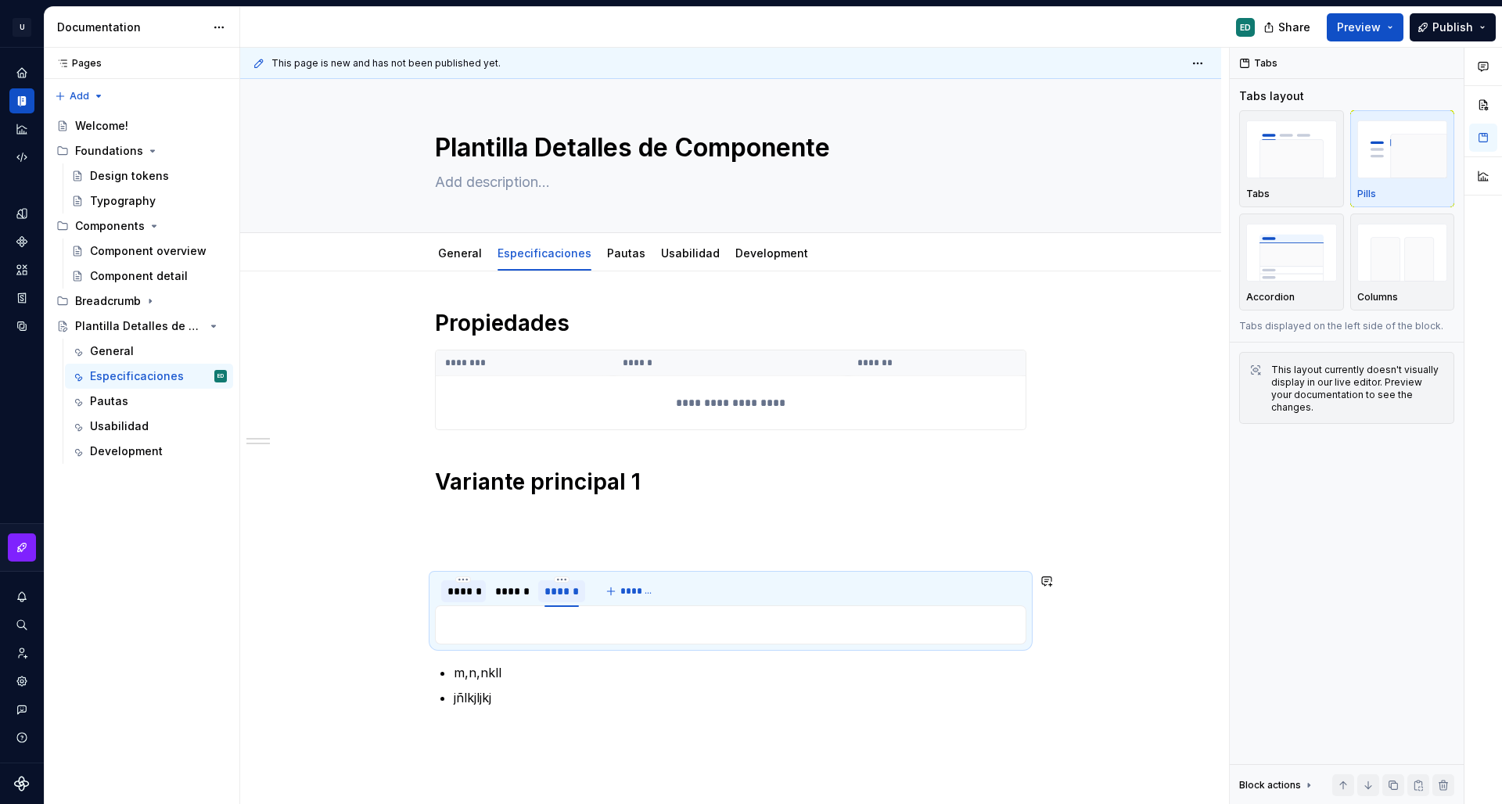
click at [559, 613] on div at bounding box center [731, 625] width 592 height 39
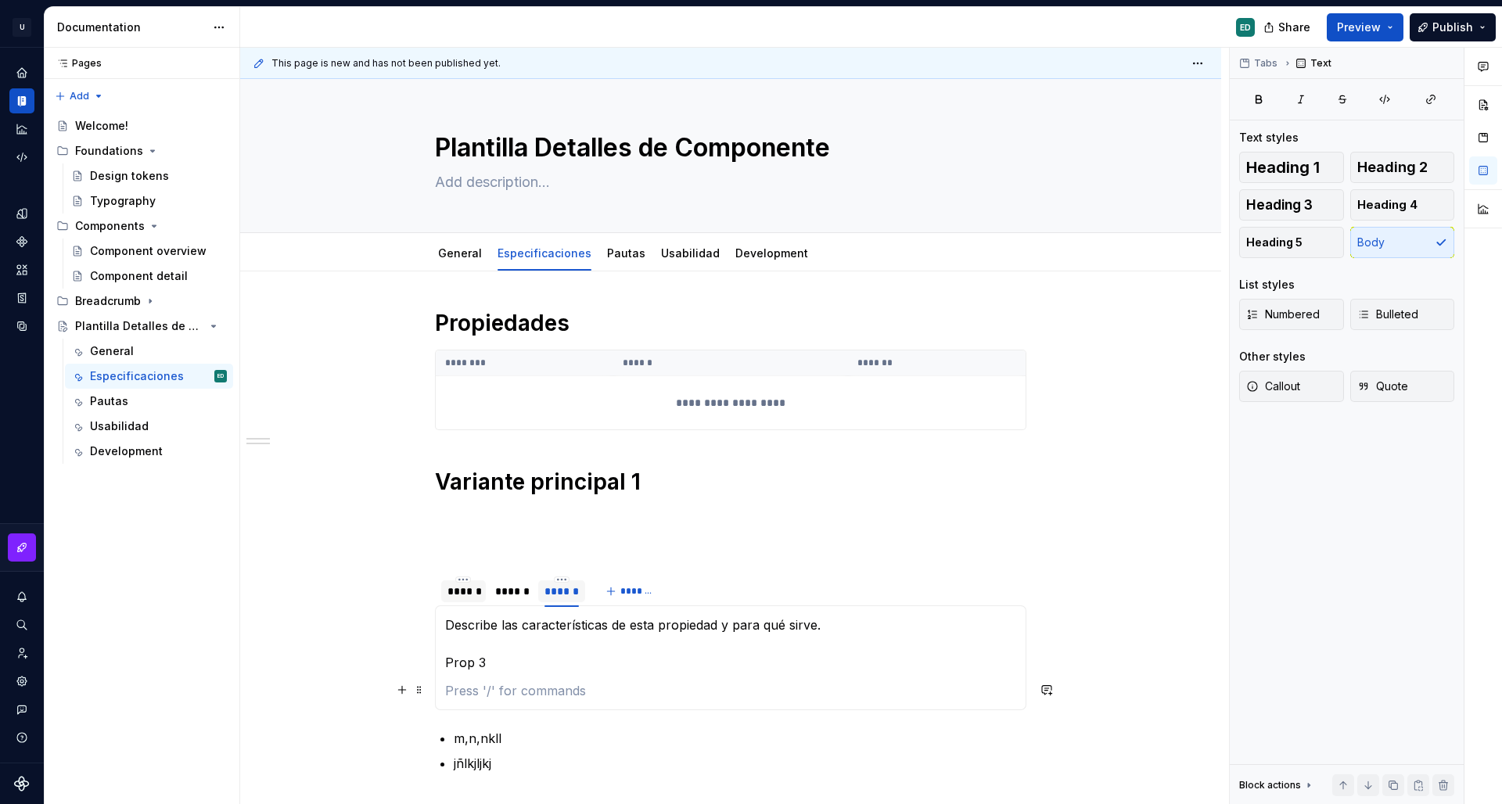
click at [514, 690] on p at bounding box center [730, 691] width 571 height 19
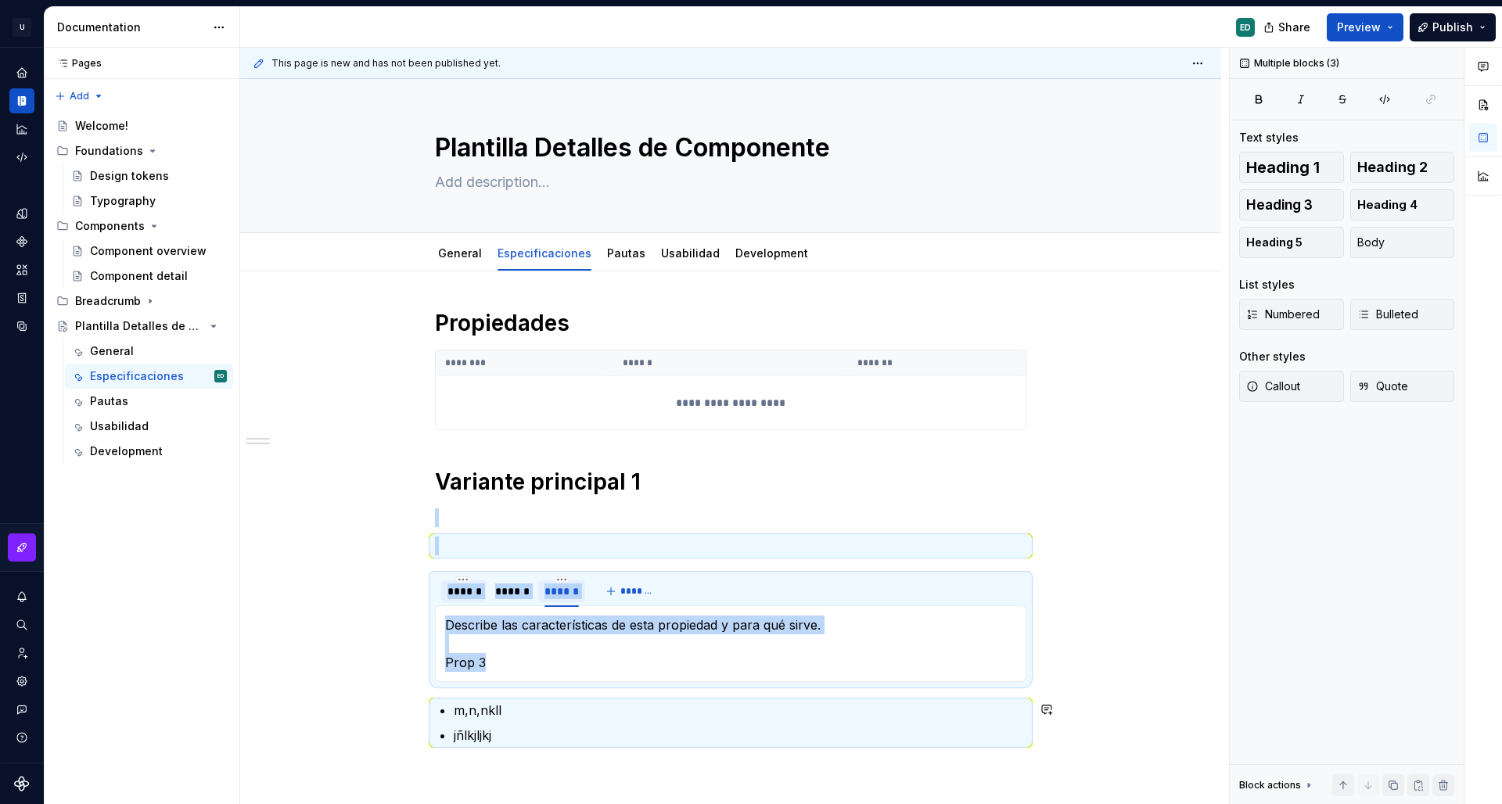
click at [527, 665] on p "Describe las características de esta propiedad y para qué sirve. Prop 3" at bounding box center [730, 644] width 571 height 56
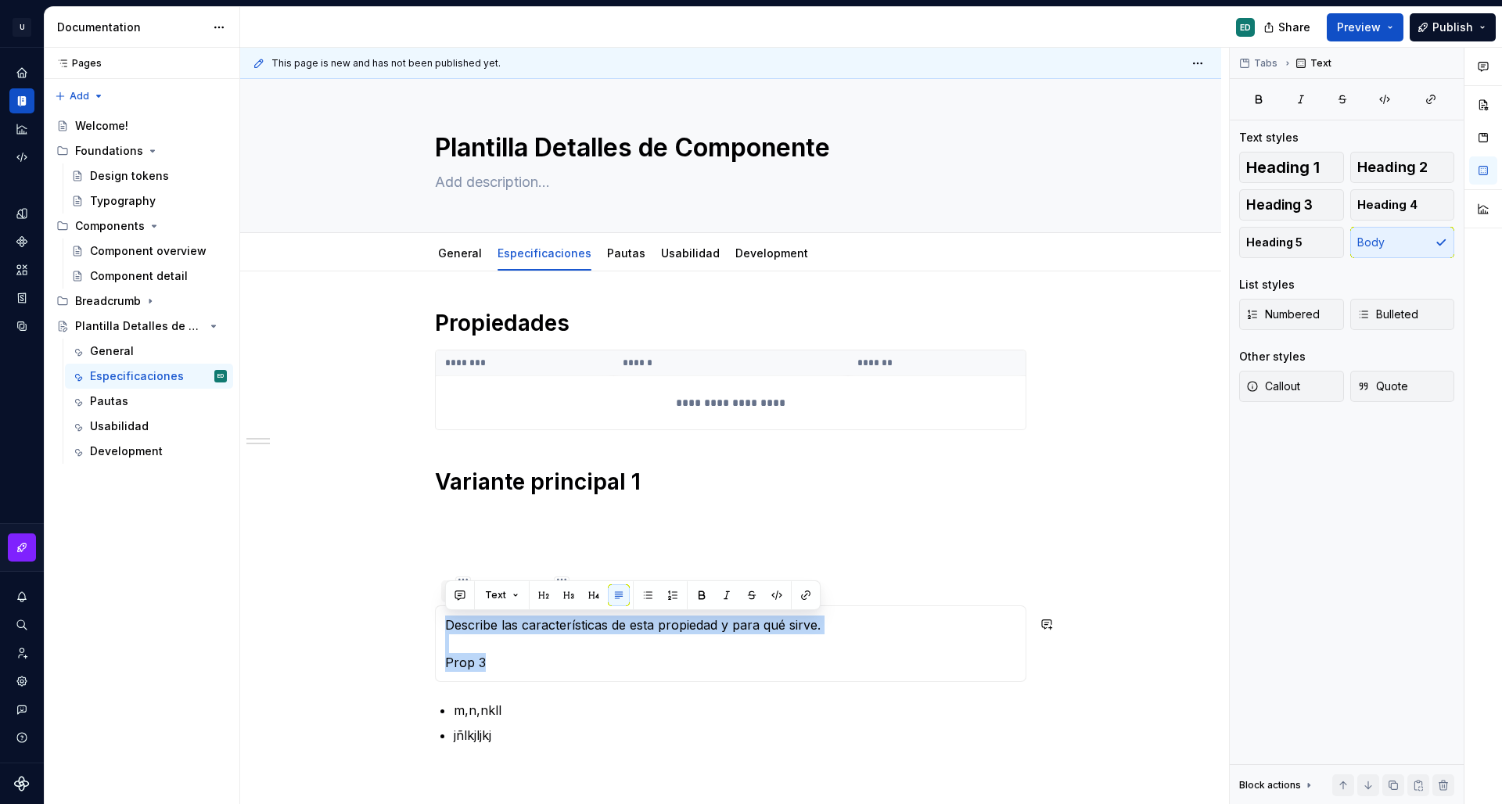
copy p "Describe las características de esta propiedad y para qué sirve. Prop 3"
click at [355, 629] on div "**********" at bounding box center [730, 638] width 981 height 733
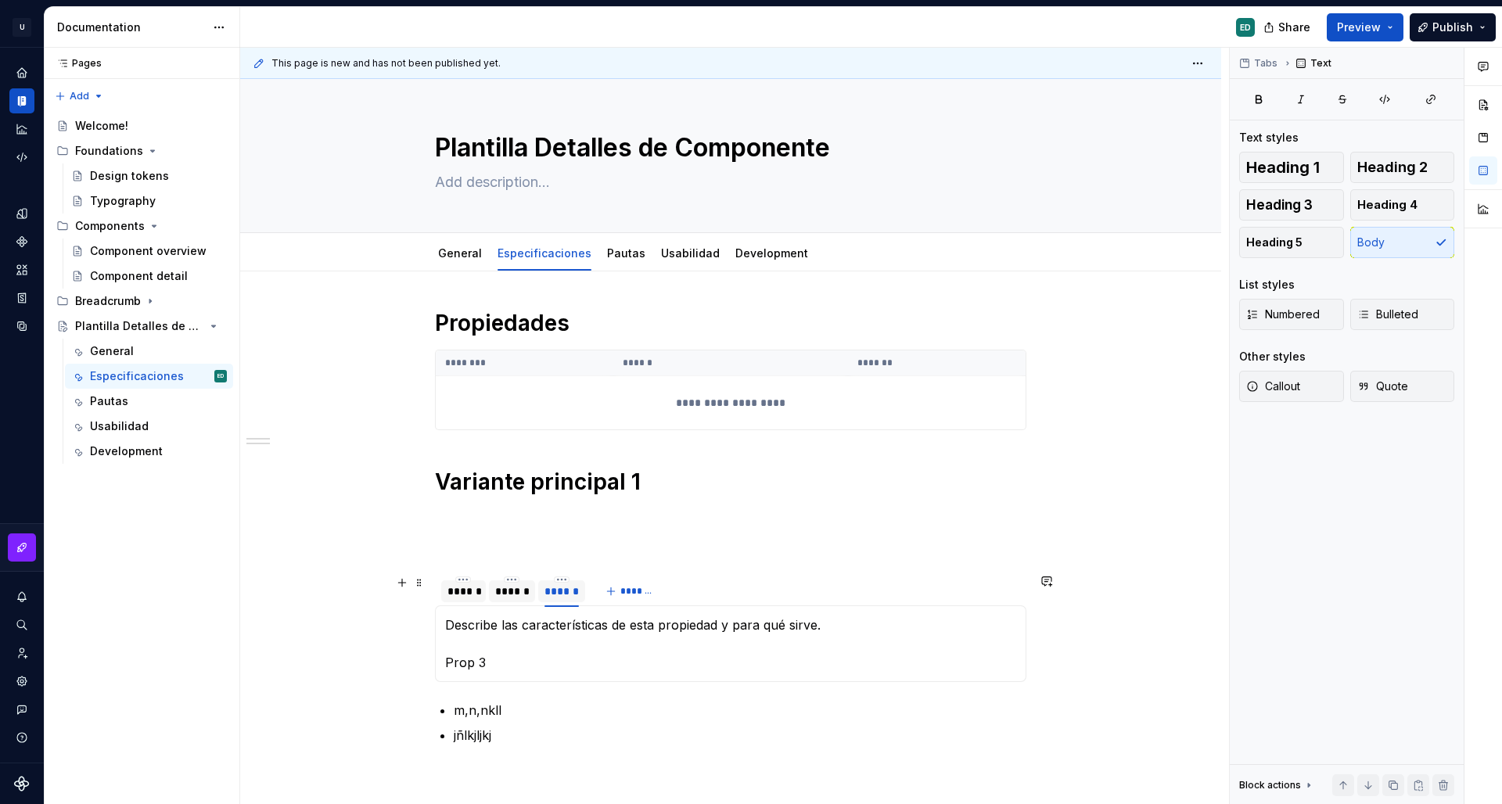
click at [498, 592] on div "******" at bounding box center [512, 592] width 34 height 16
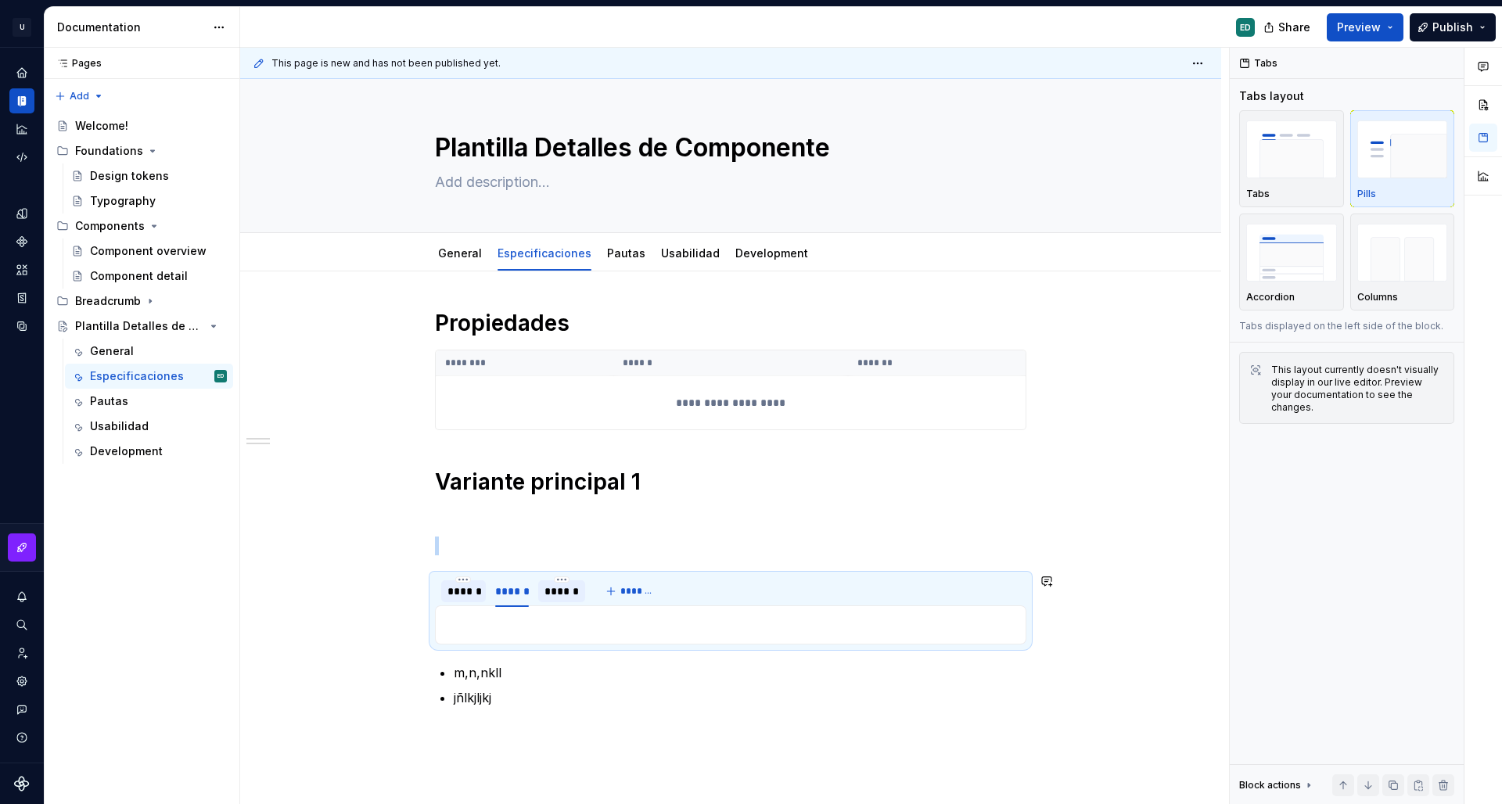
click at [508, 640] on div "Describe las características de esta propiedad y para qué sirve. Prop 3" at bounding box center [731, 625] width 592 height 39
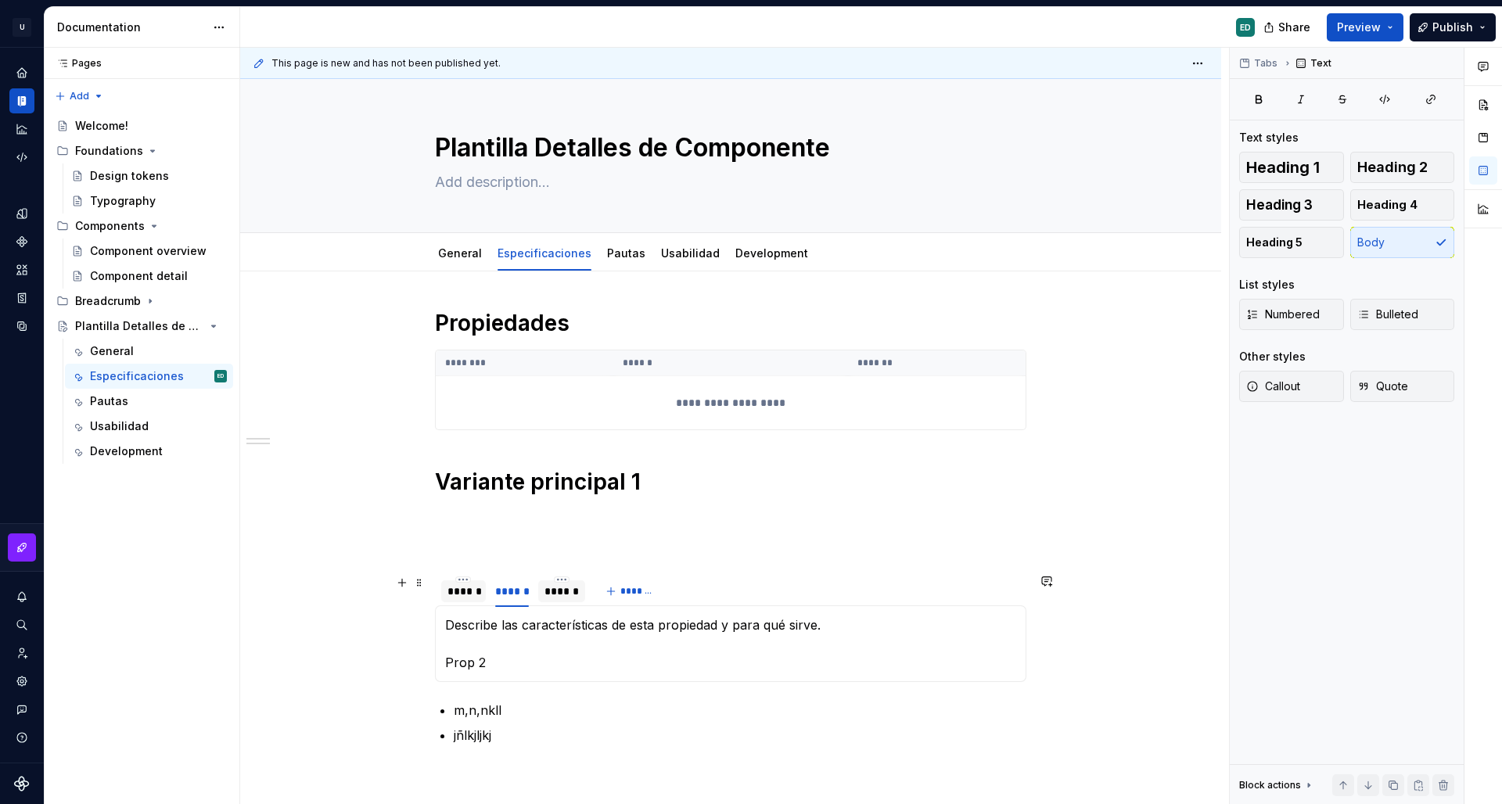
click at [470, 590] on div "******" at bounding box center [464, 592] width 32 height 16
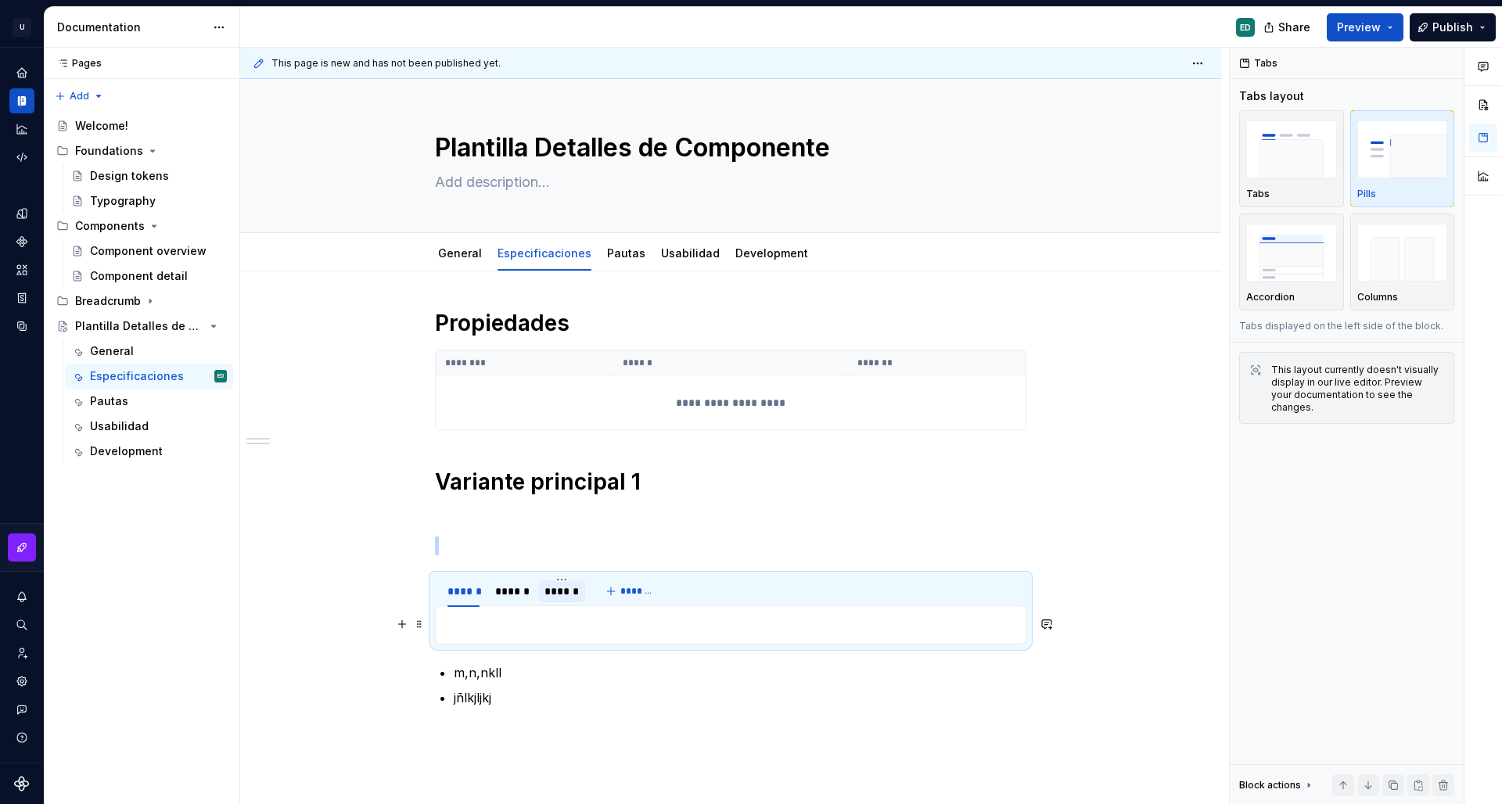
click at [534, 629] on p at bounding box center [730, 625] width 571 height 19
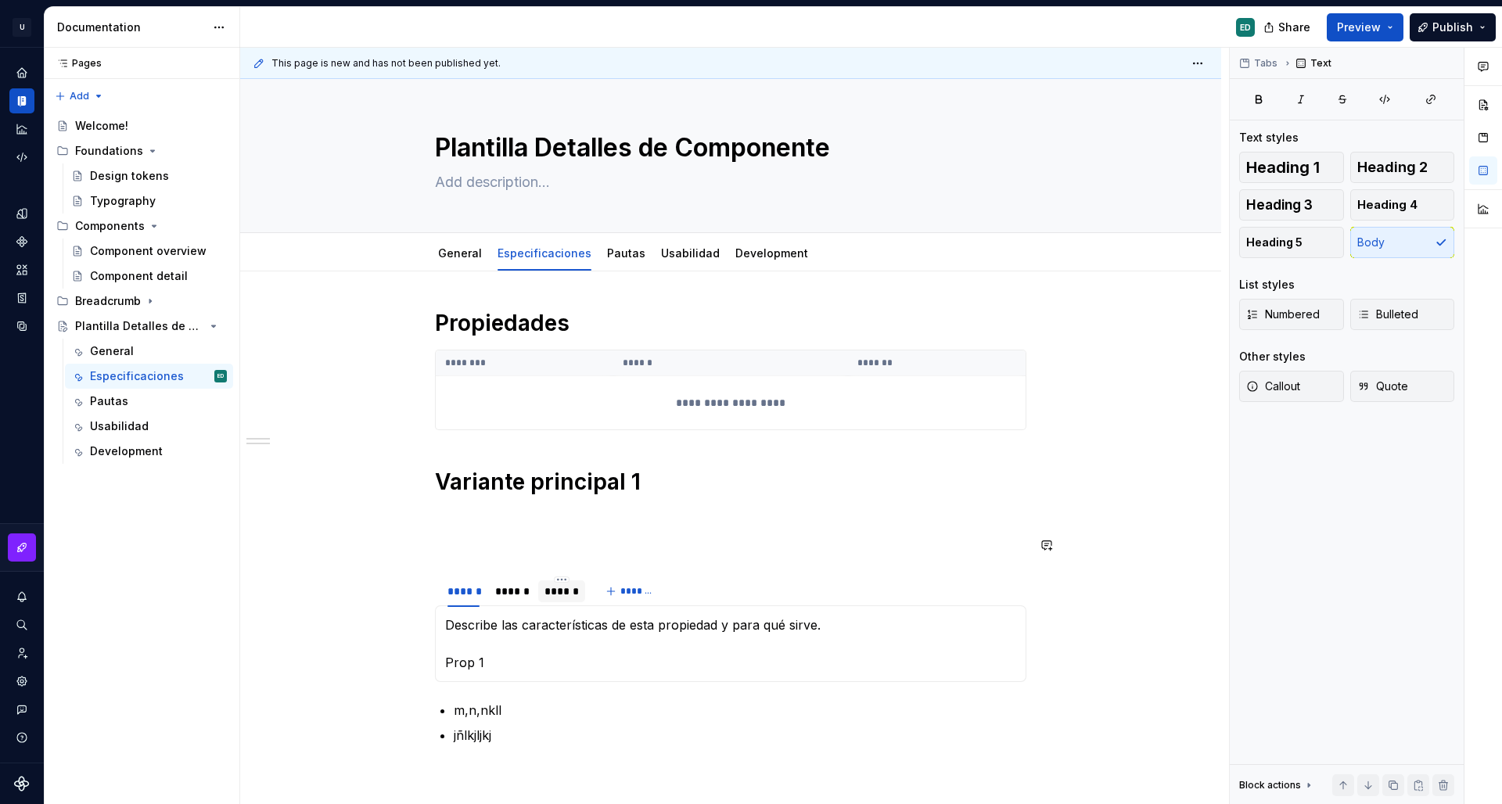
click at [512, 531] on div "**********" at bounding box center [731, 527] width 592 height 436
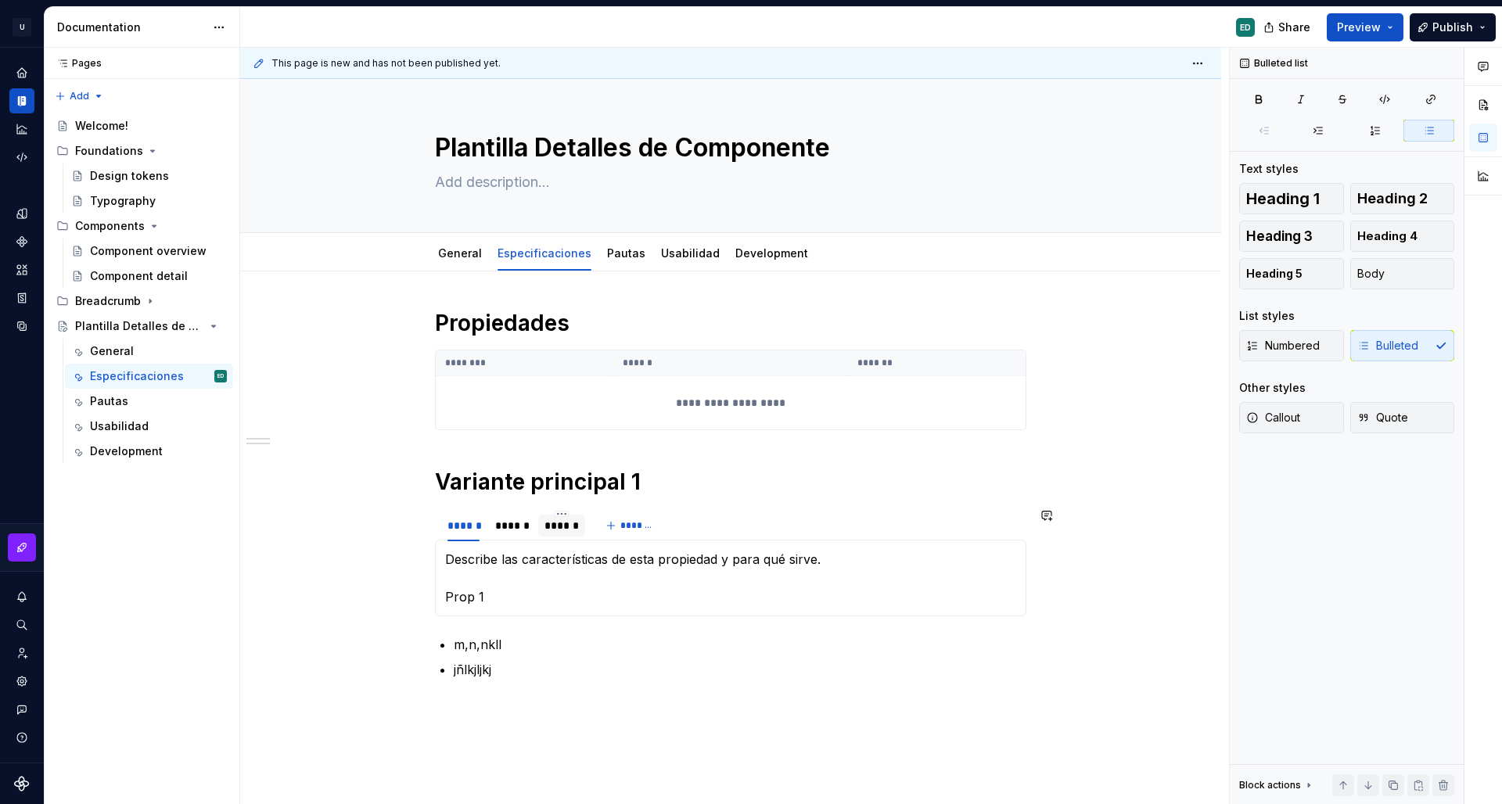
click at [585, 691] on div "**********" at bounding box center [731, 503] width 592 height 389
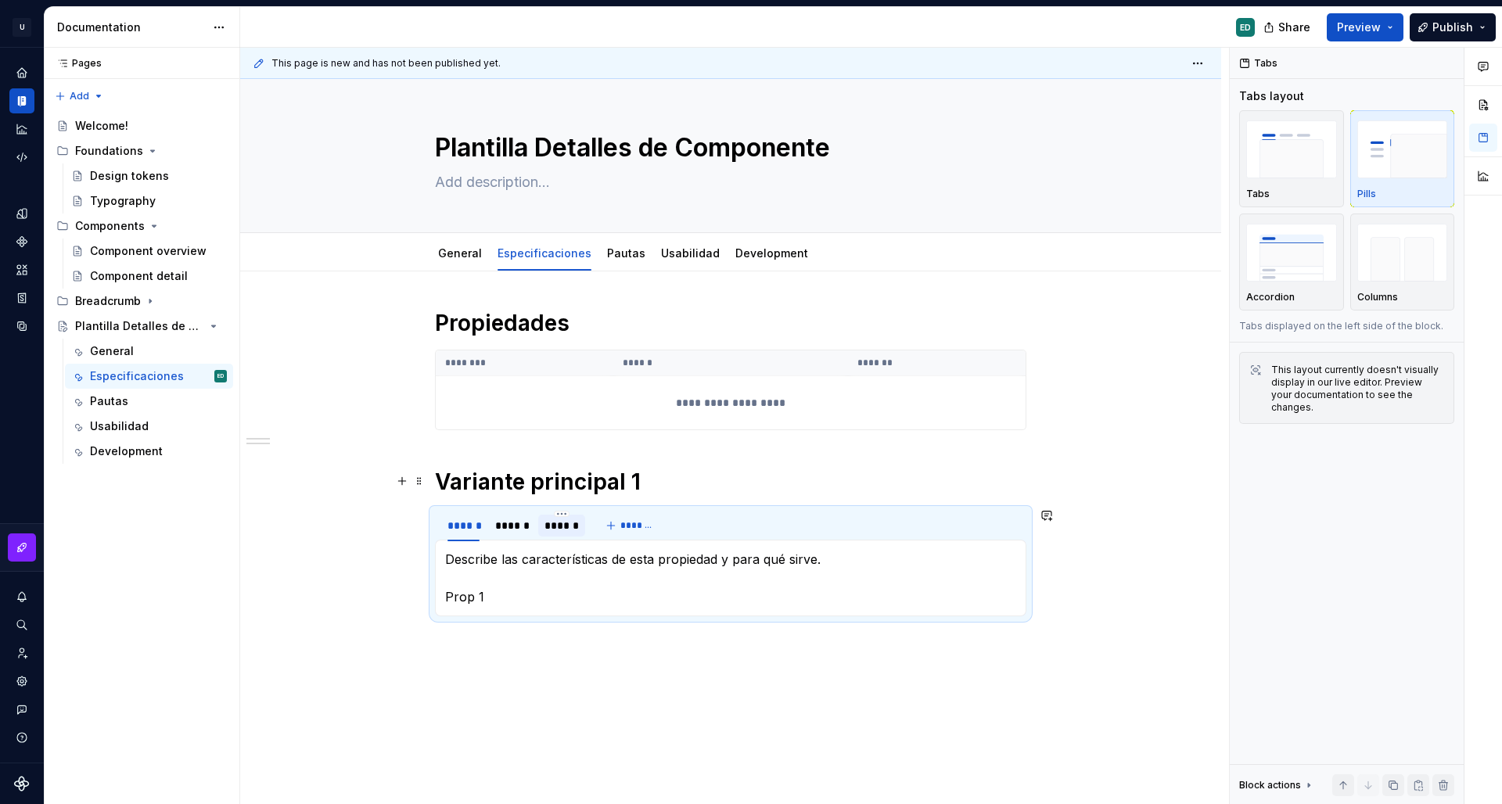
click at [1171, 455] on div "**********" at bounding box center [730, 580] width 981 height 617
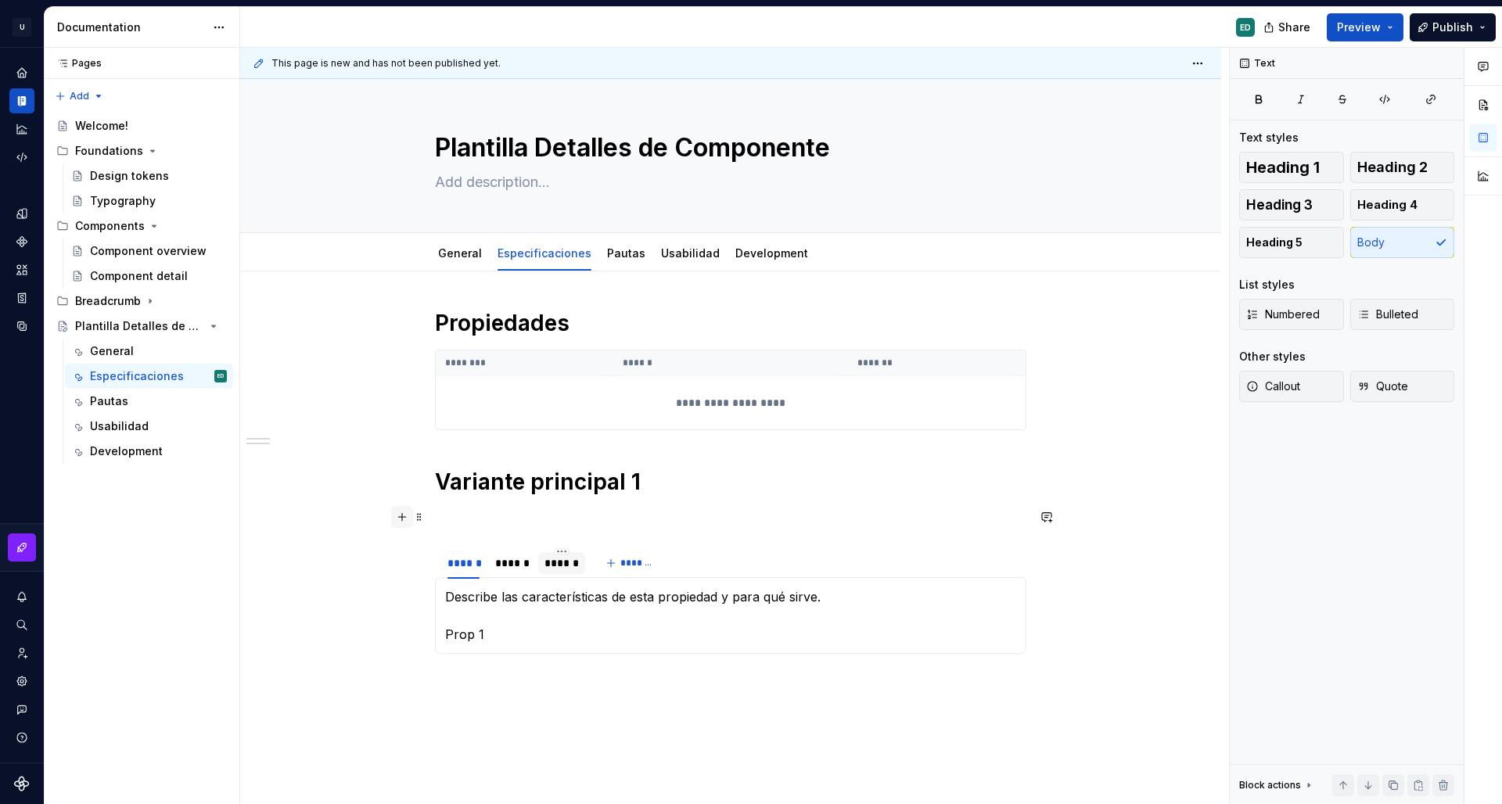
click at [401, 520] on button "button" at bounding box center [402, 517] width 22 height 22
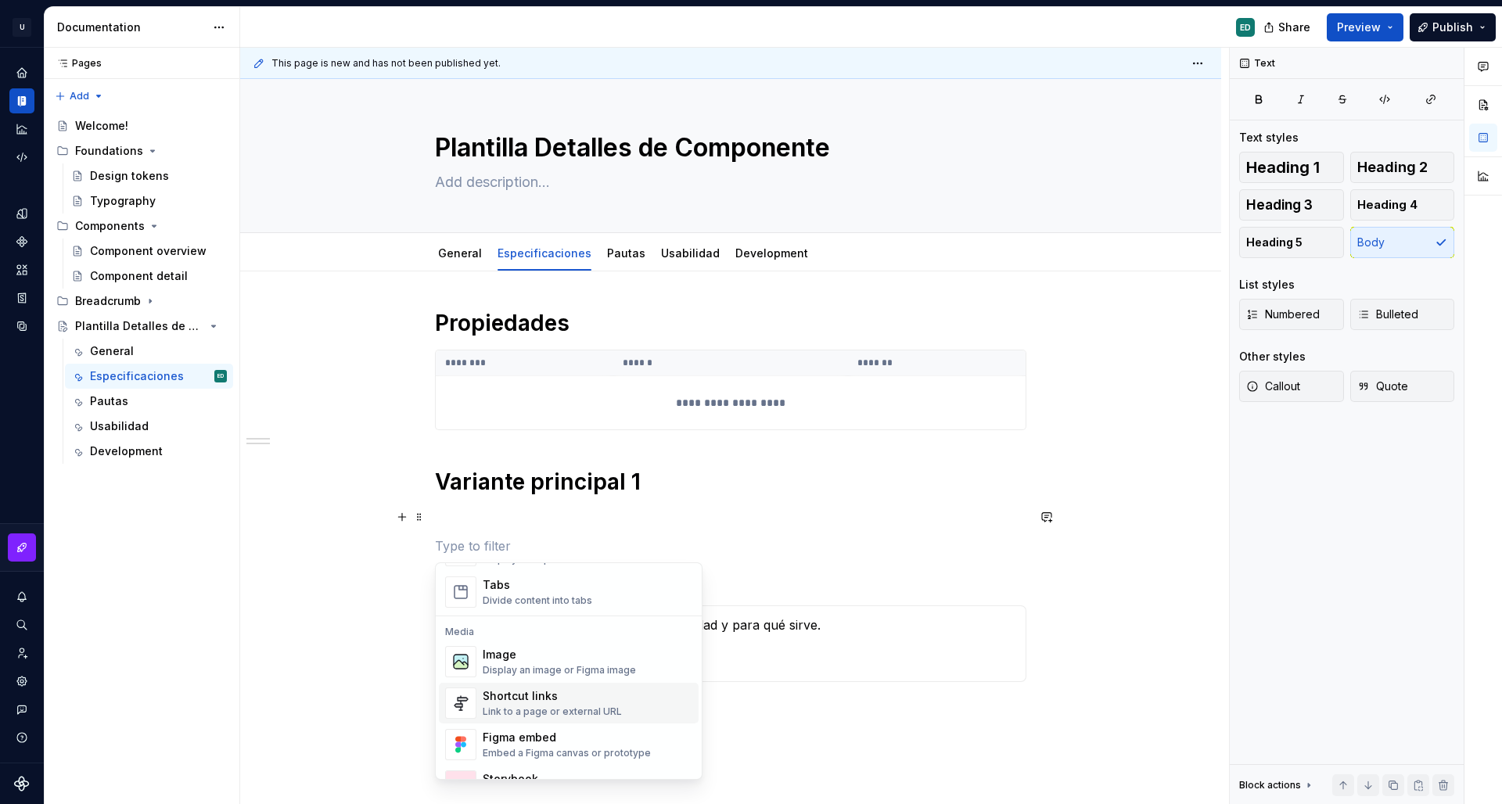
scroll to position [615, 0]
click at [615, 665] on div "Display an image or Figma image" at bounding box center [559, 667] width 153 height 13
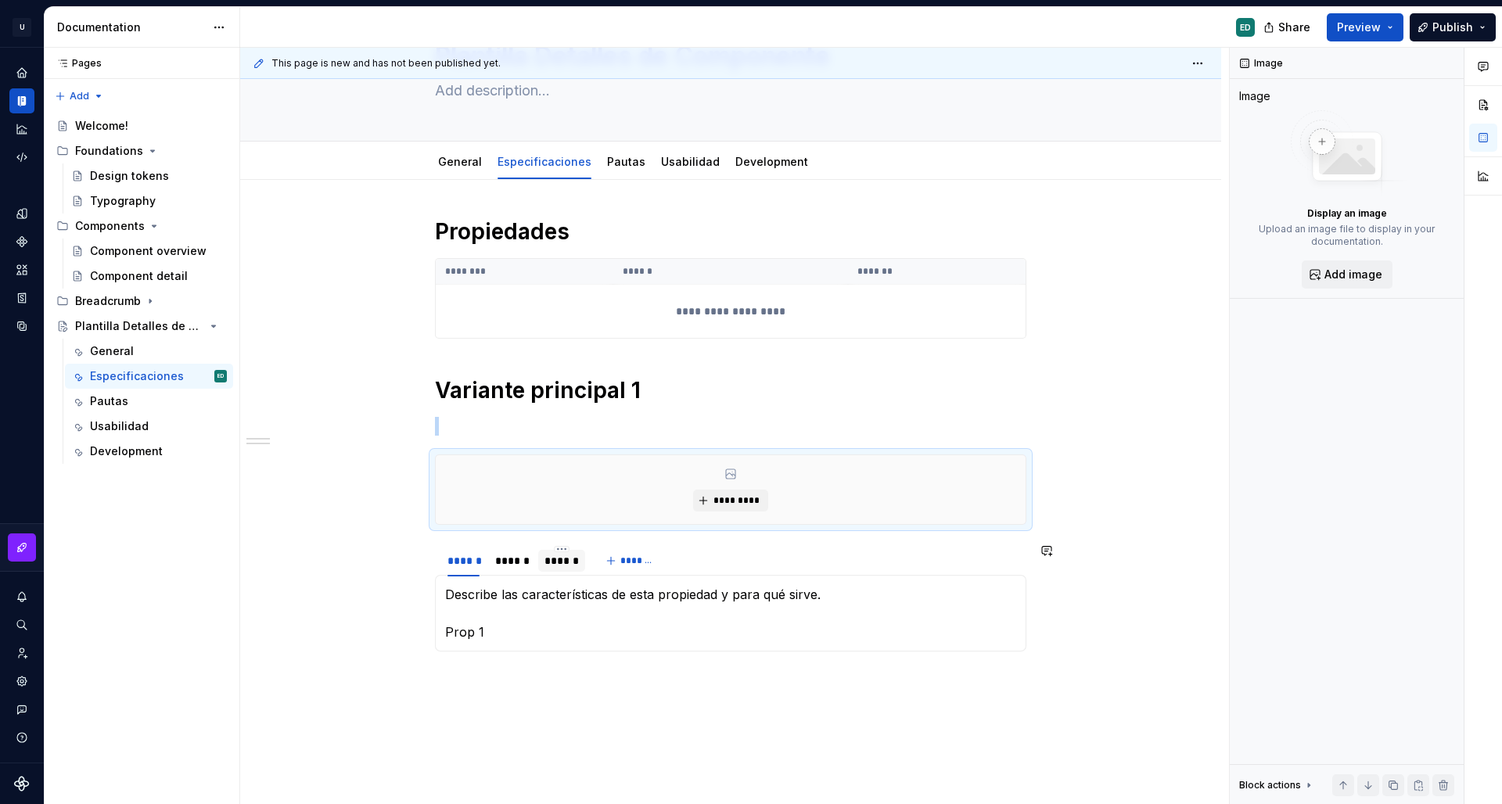
scroll to position [88, 0]
click at [535, 458] on div "*********" at bounding box center [731, 493] width 592 height 70
click at [525, 432] on p at bounding box center [731, 429] width 592 height 19
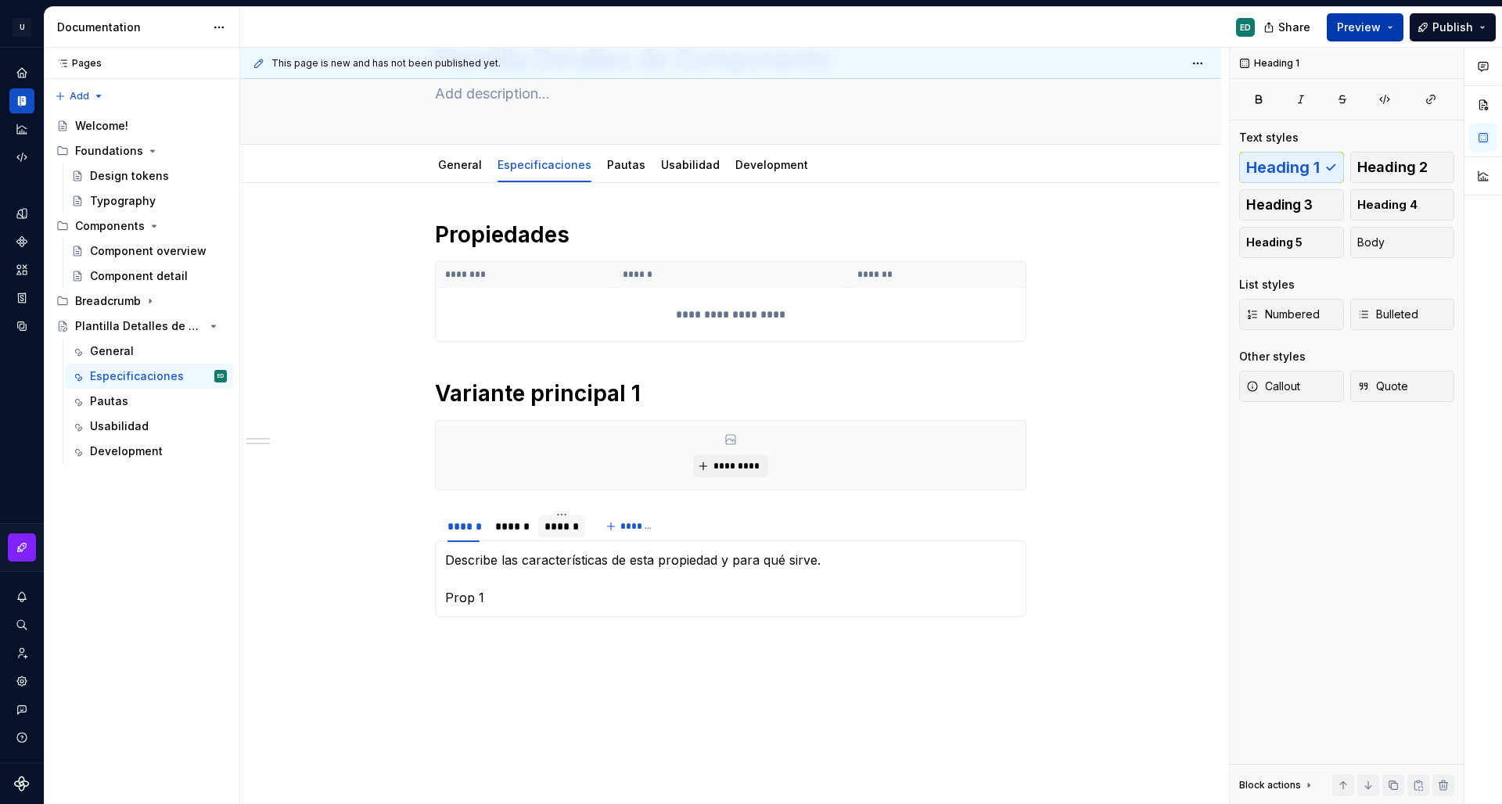
click at [1384, 24] on button "Preview" at bounding box center [1365, 27] width 77 height 28
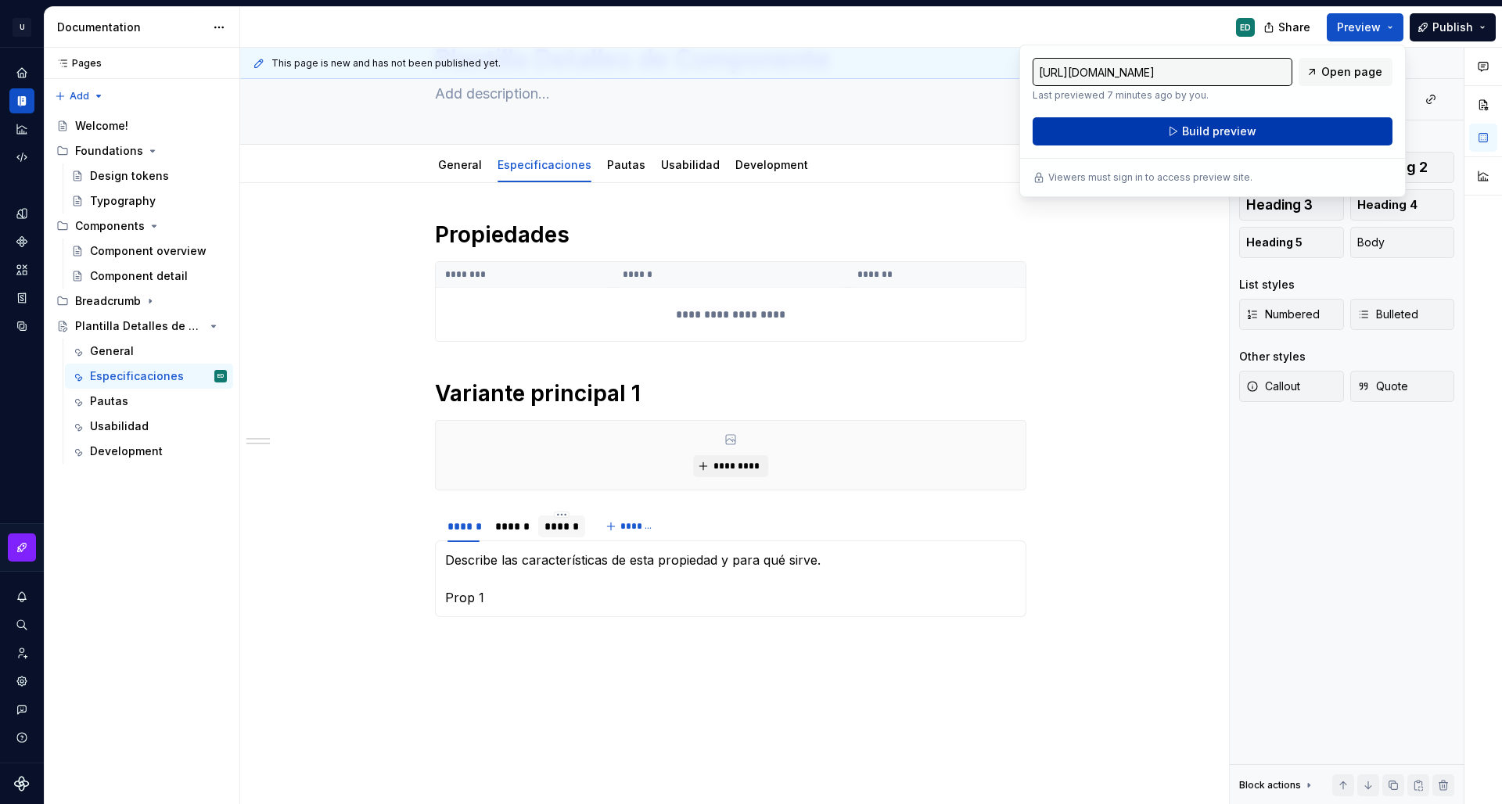
click at [1291, 127] on button "Build preview" at bounding box center [1213, 131] width 360 height 28
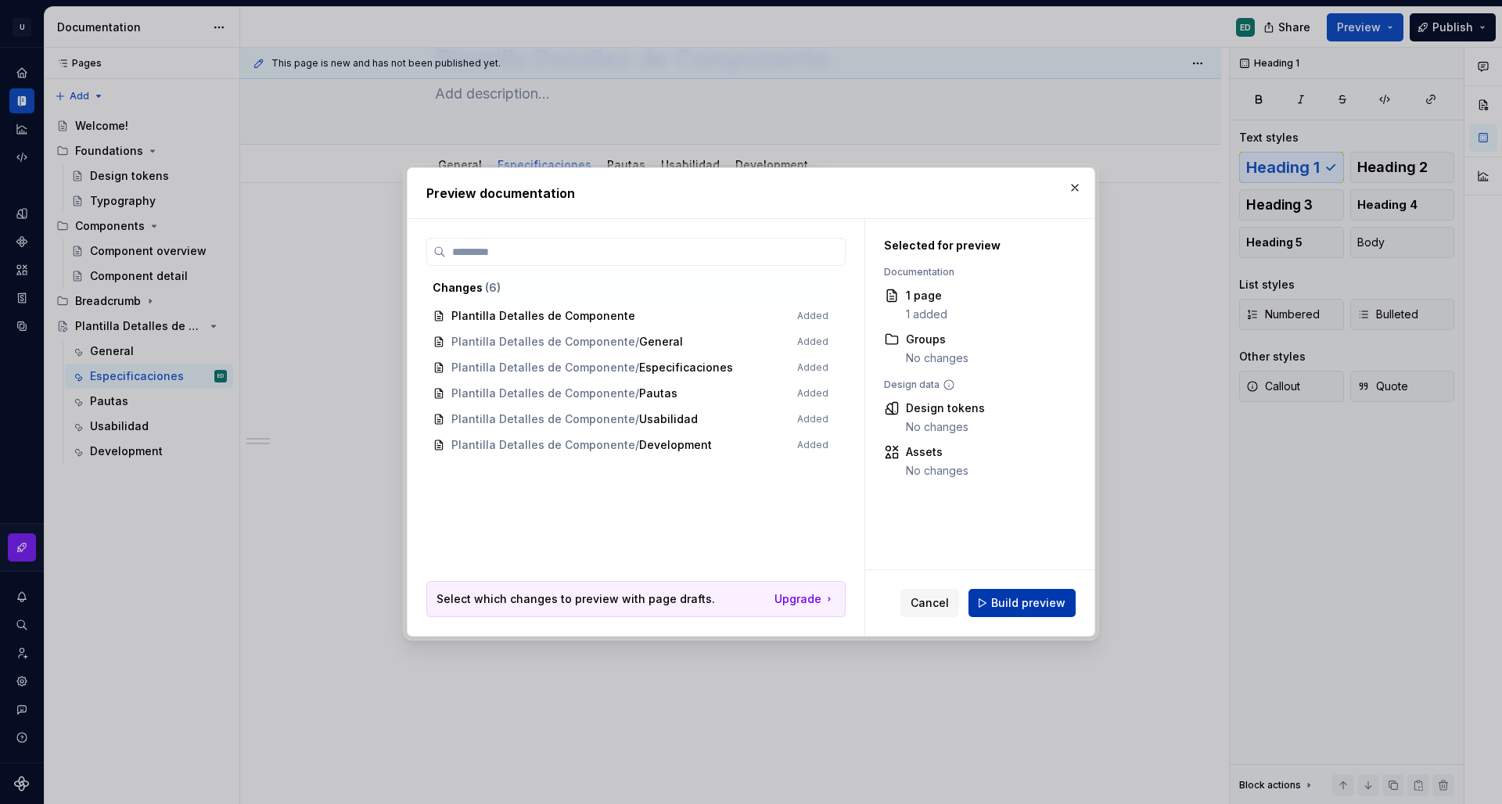
click at [1054, 603] on span "Build preview" at bounding box center [1028, 603] width 74 height 16
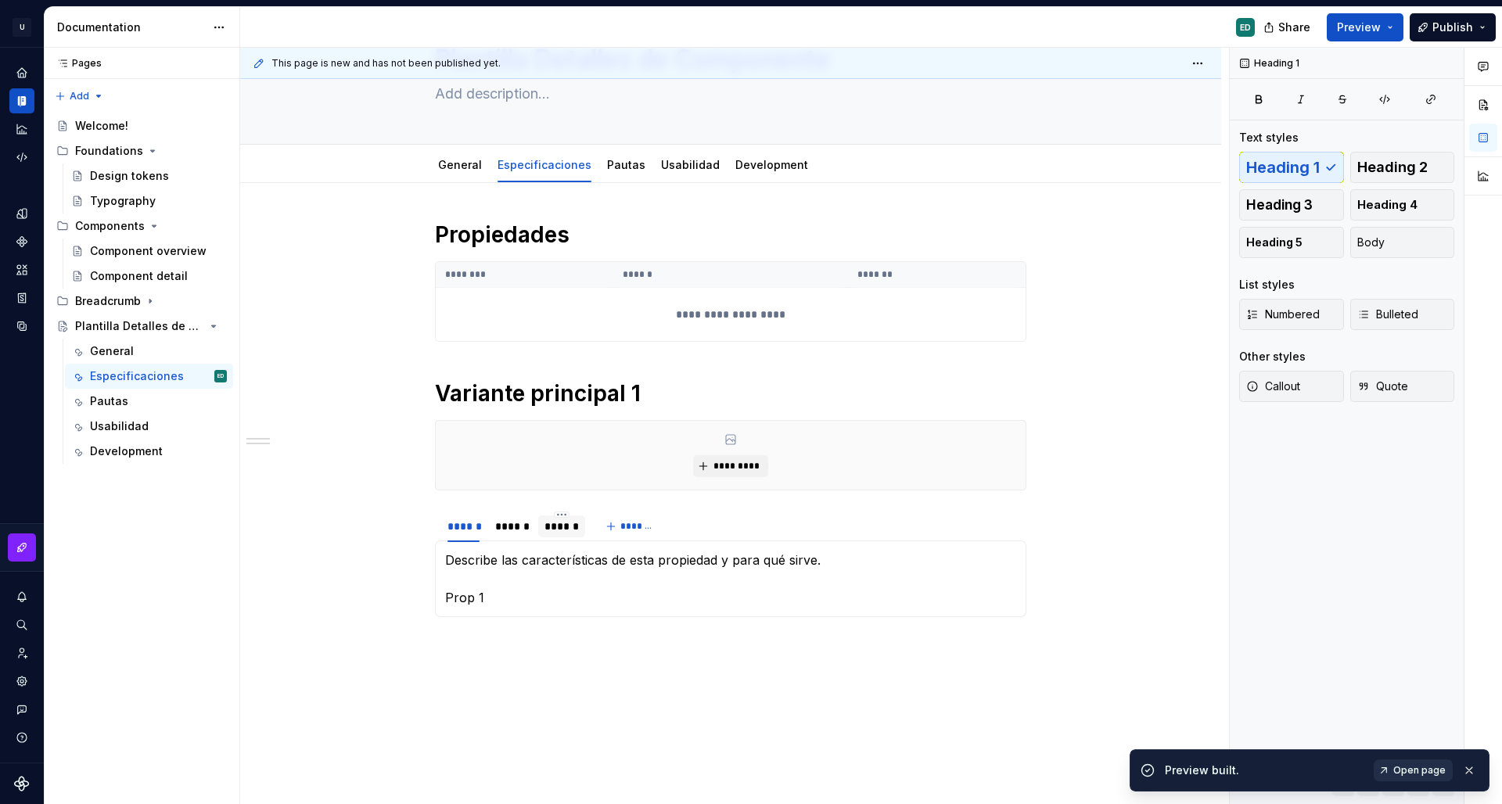
click at [1412, 773] on span "Open page" at bounding box center [1420, 770] width 52 height 13
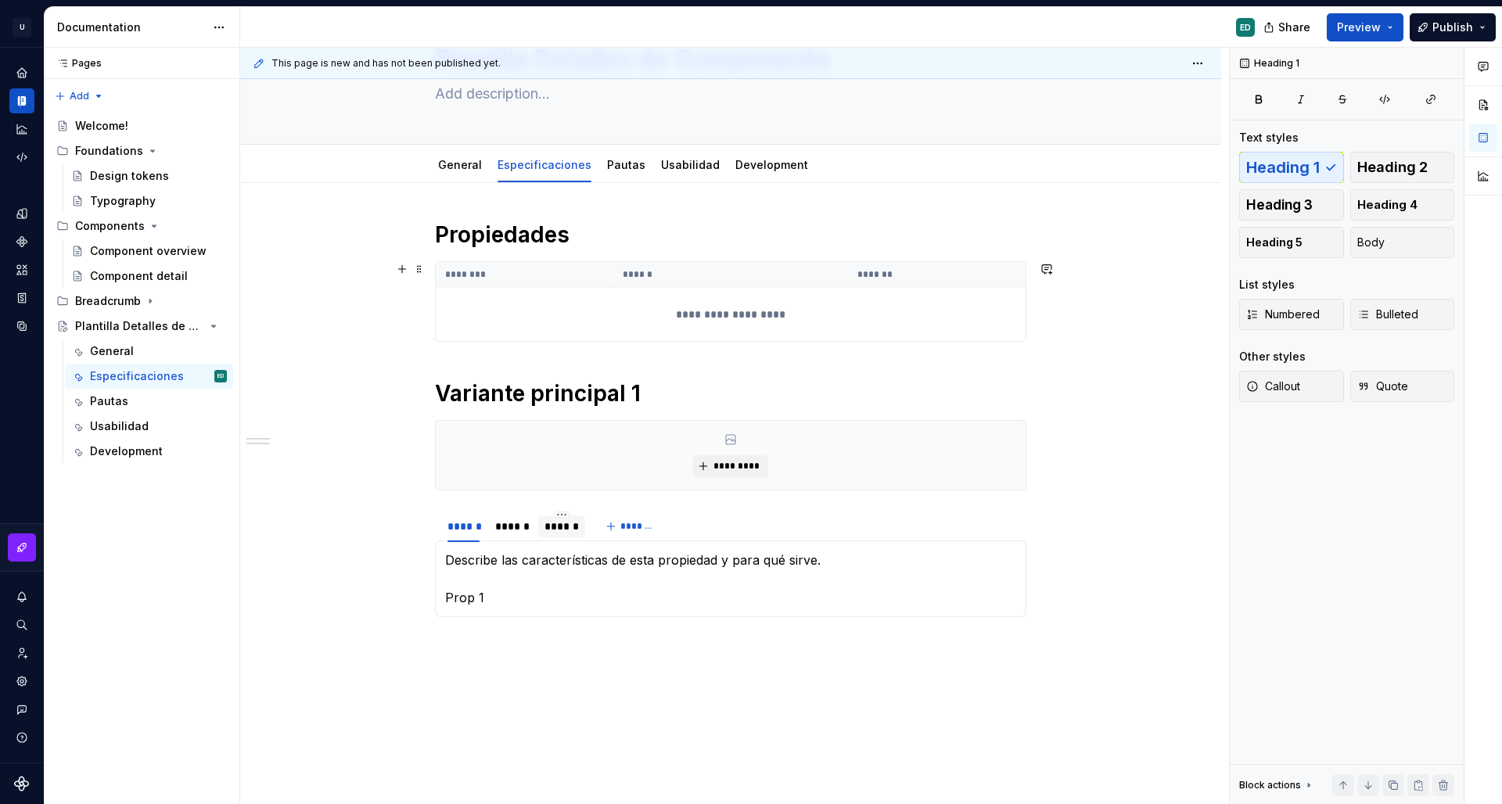
click at [1102, 332] on div "**********" at bounding box center [730, 536] width 981 height 707
click at [559, 239] on h1 "Propiedades" at bounding box center [731, 235] width 592 height 28
click at [414, 236] on span at bounding box center [419, 235] width 13 height 22
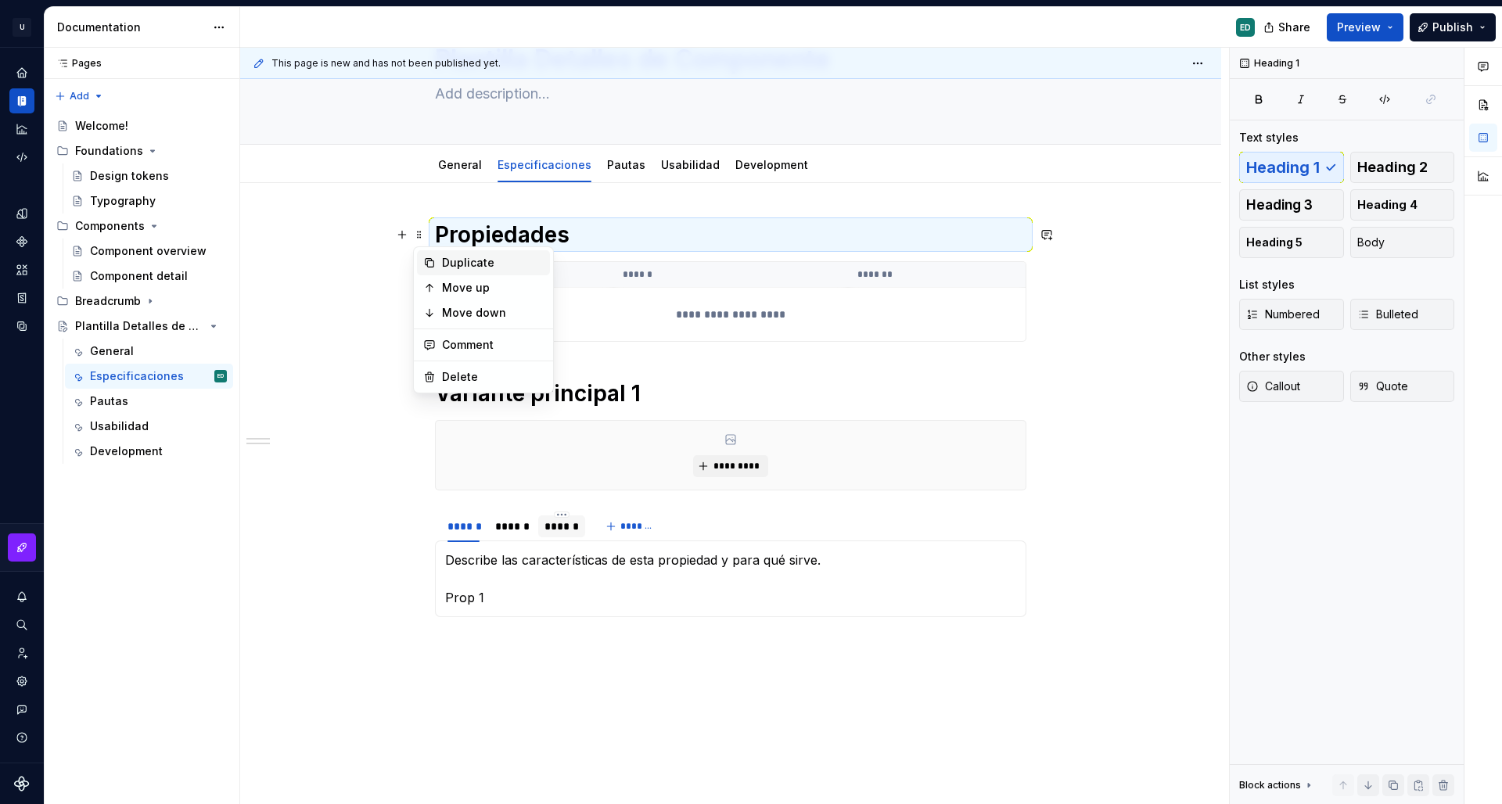
click at [469, 266] on div "Duplicate" at bounding box center [493, 263] width 102 height 16
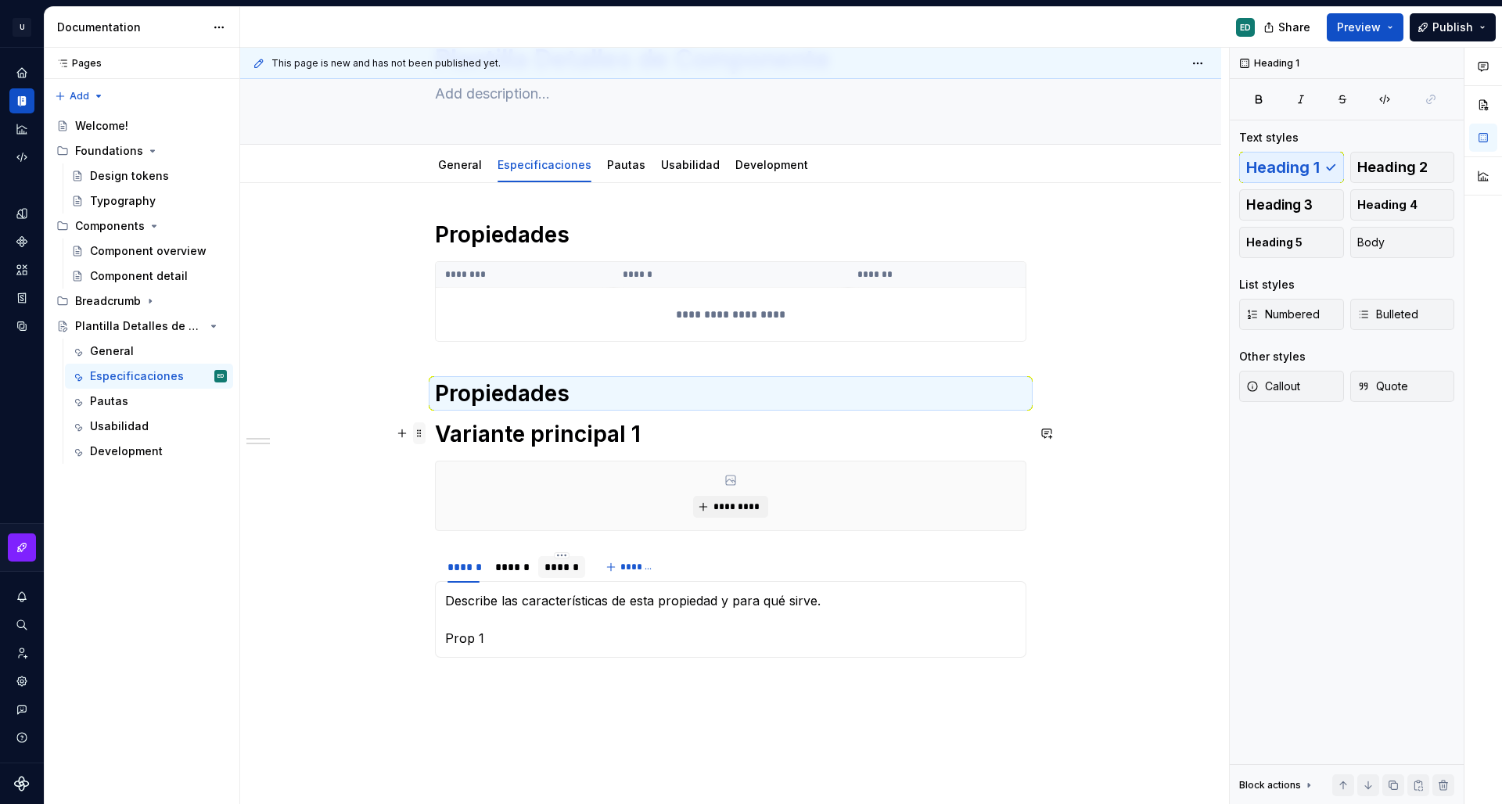
click at [423, 435] on span at bounding box center [419, 434] width 13 height 22
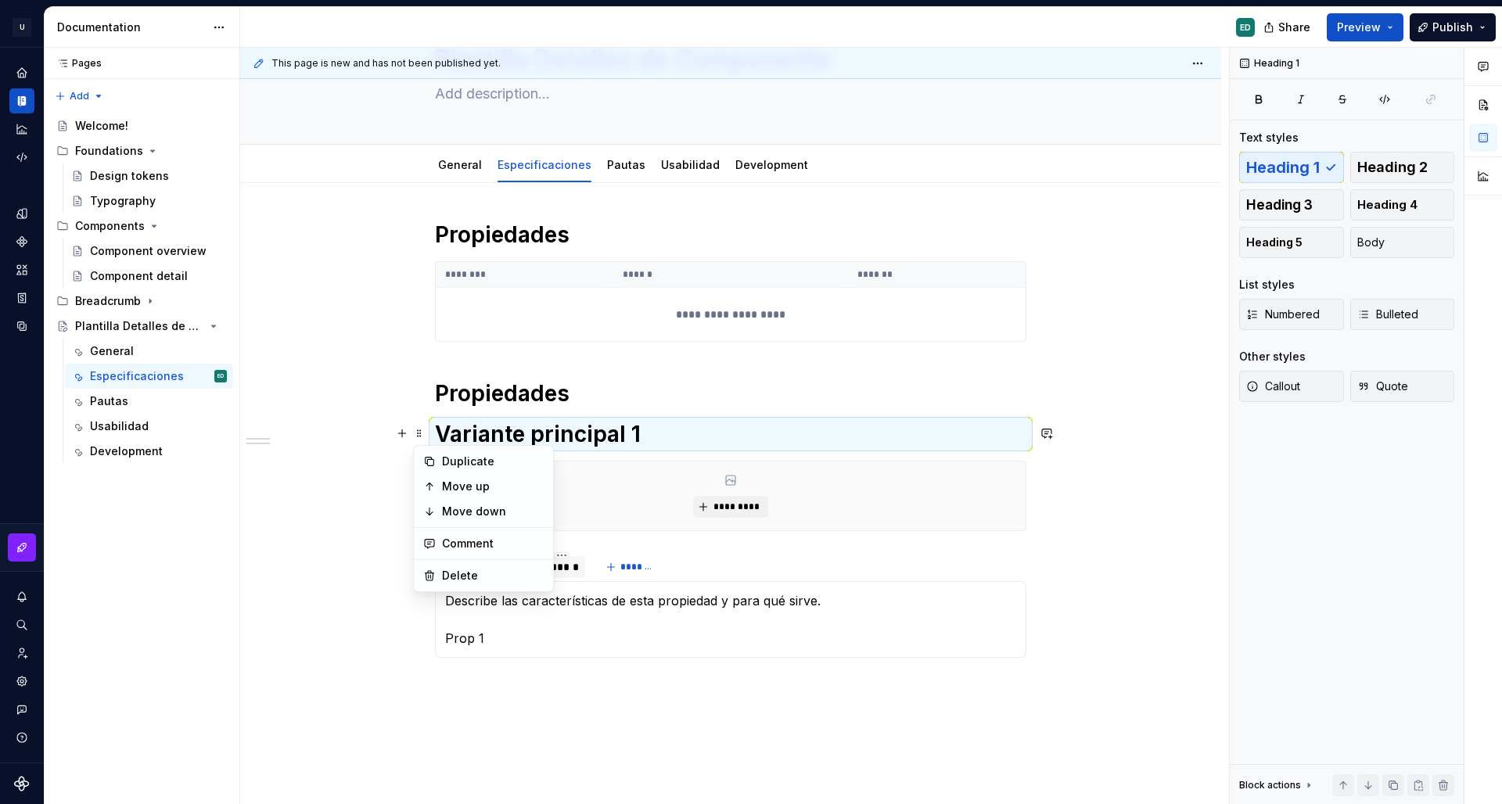
click at [523, 421] on h1 "Variante principal 1" at bounding box center [731, 434] width 592 height 28
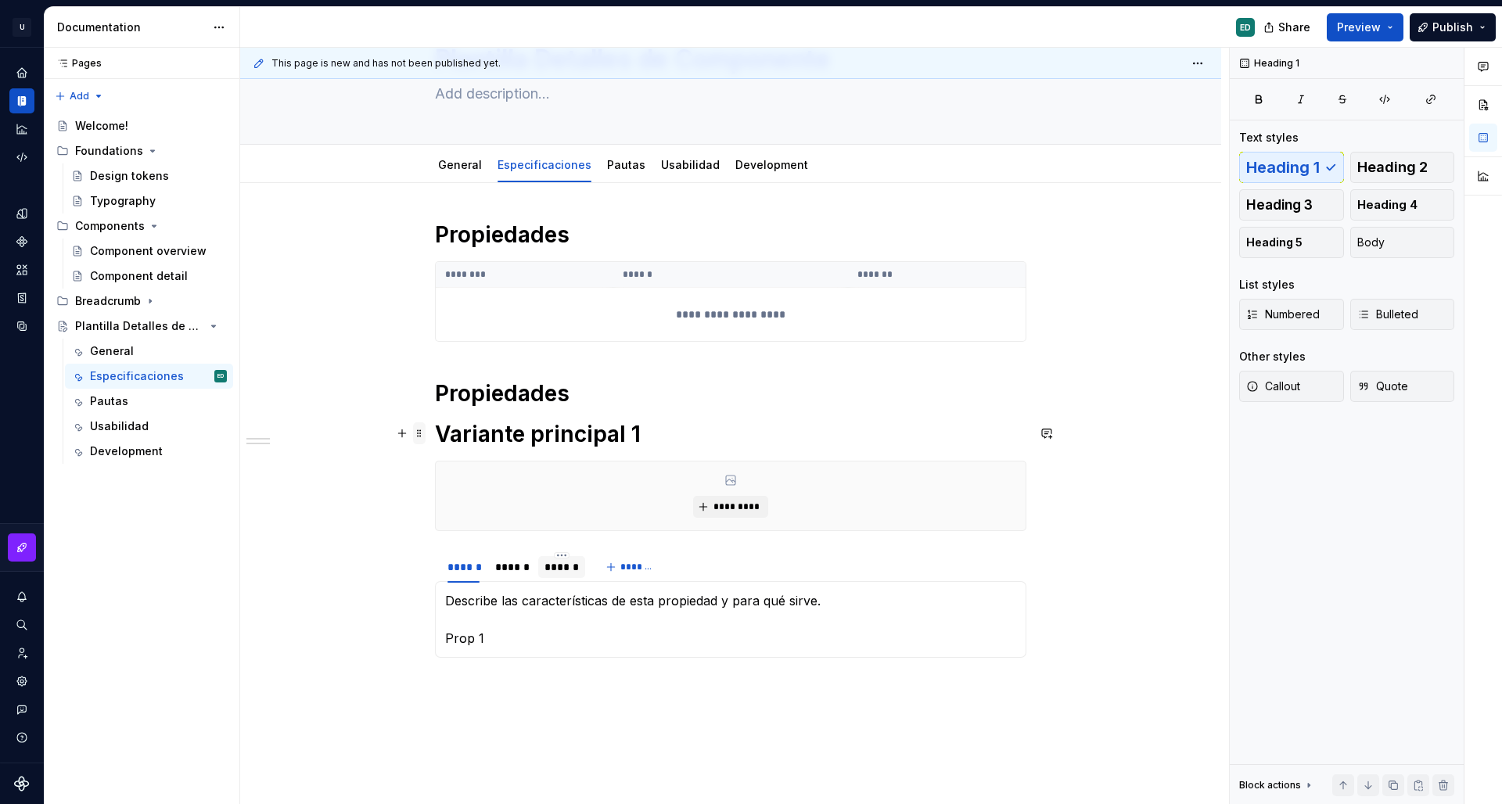
click at [419, 431] on span at bounding box center [419, 434] width 13 height 22
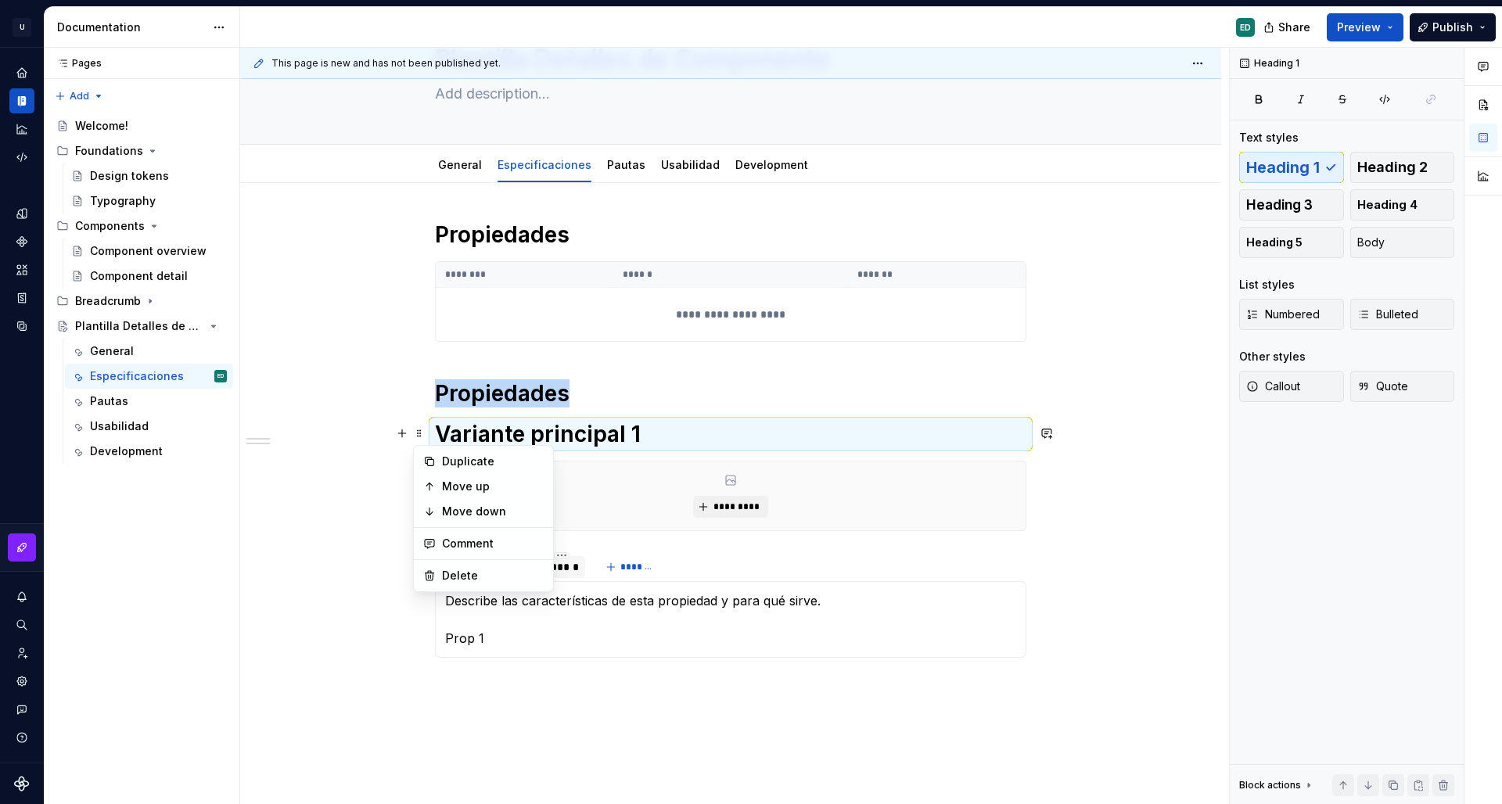
click at [341, 462] on div "**********" at bounding box center [730, 556] width 981 height 747
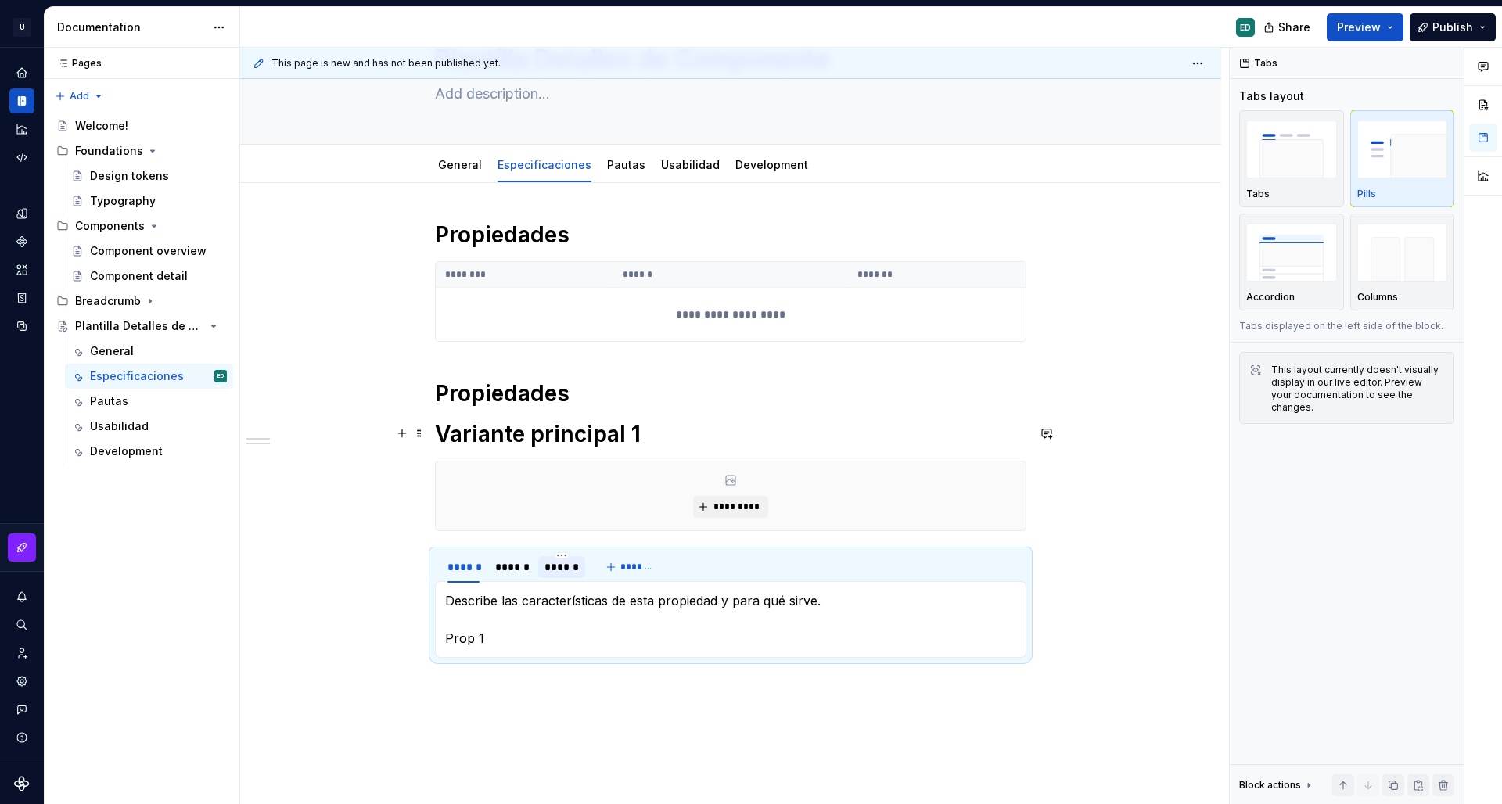
click at [563, 442] on h1 "Variante principal 1" at bounding box center [731, 434] width 592 height 28
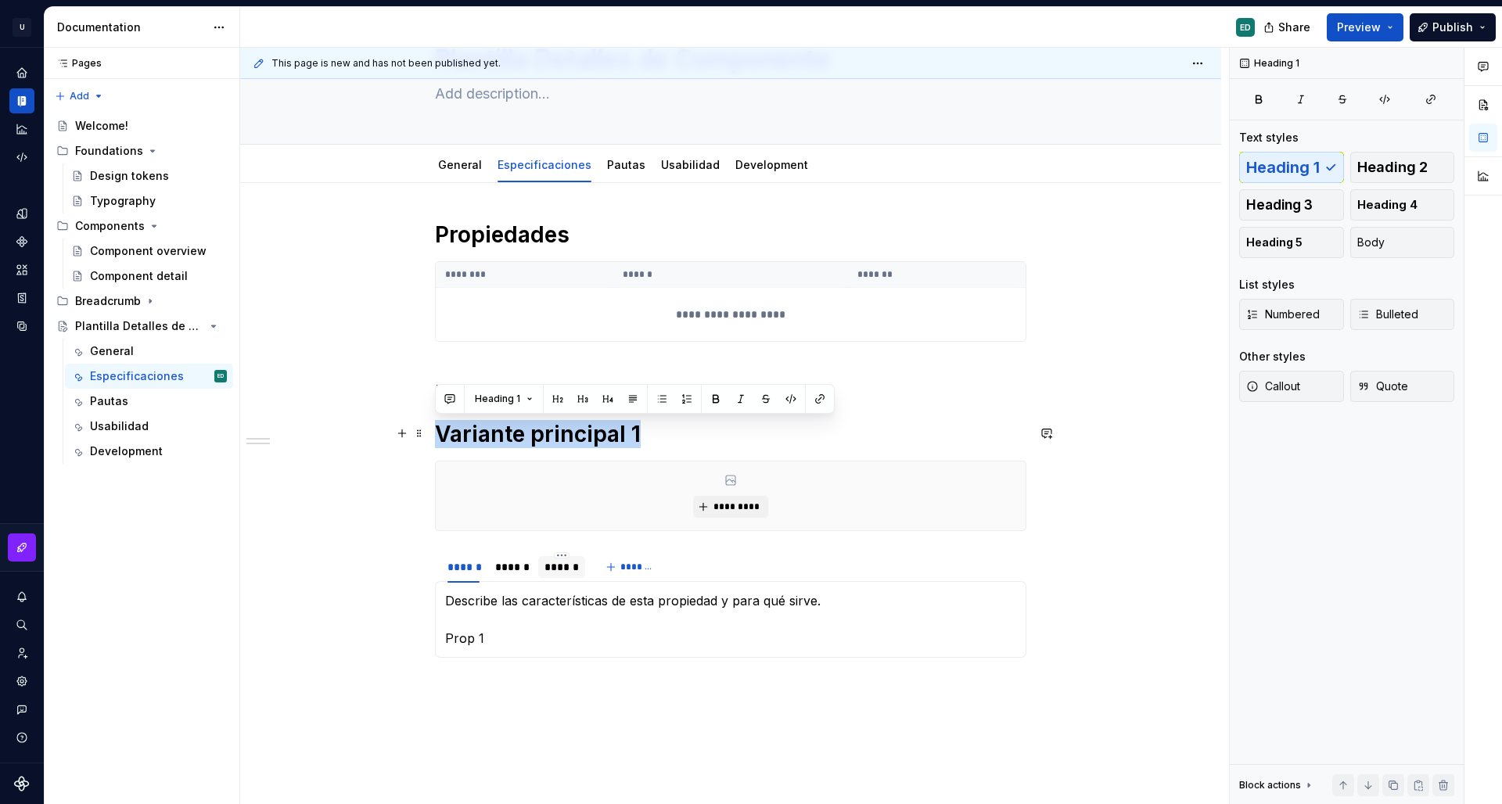
drag, startPoint x: 557, startPoint y: 424, endPoint x: 352, endPoint y: 427, distance: 205.0
click at [352, 427] on div "**********" at bounding box center [730, 556] width 981 height 747
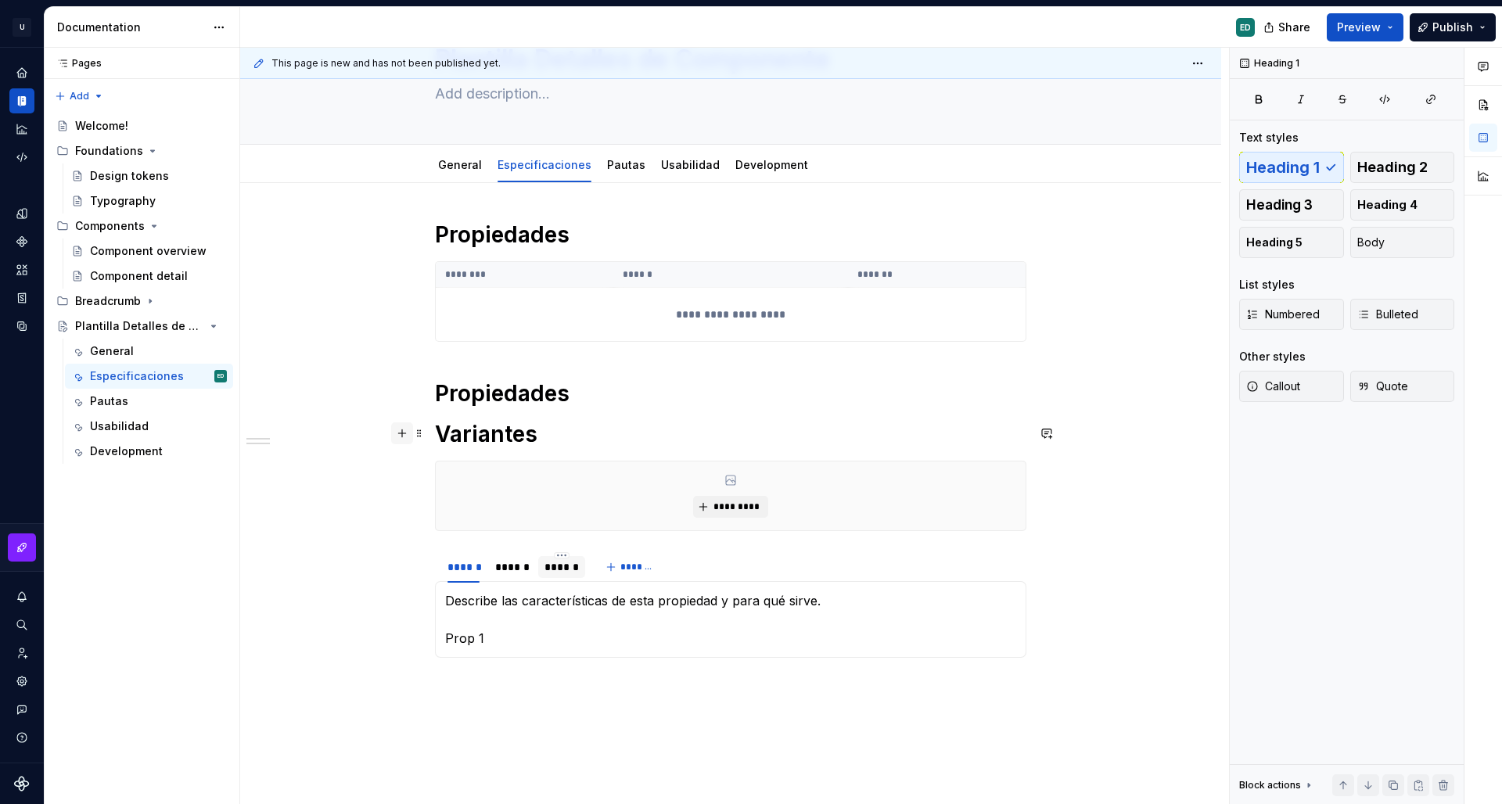
click at [405, 433] on button "button" at bounding box center [402, 434] width 22 height 22
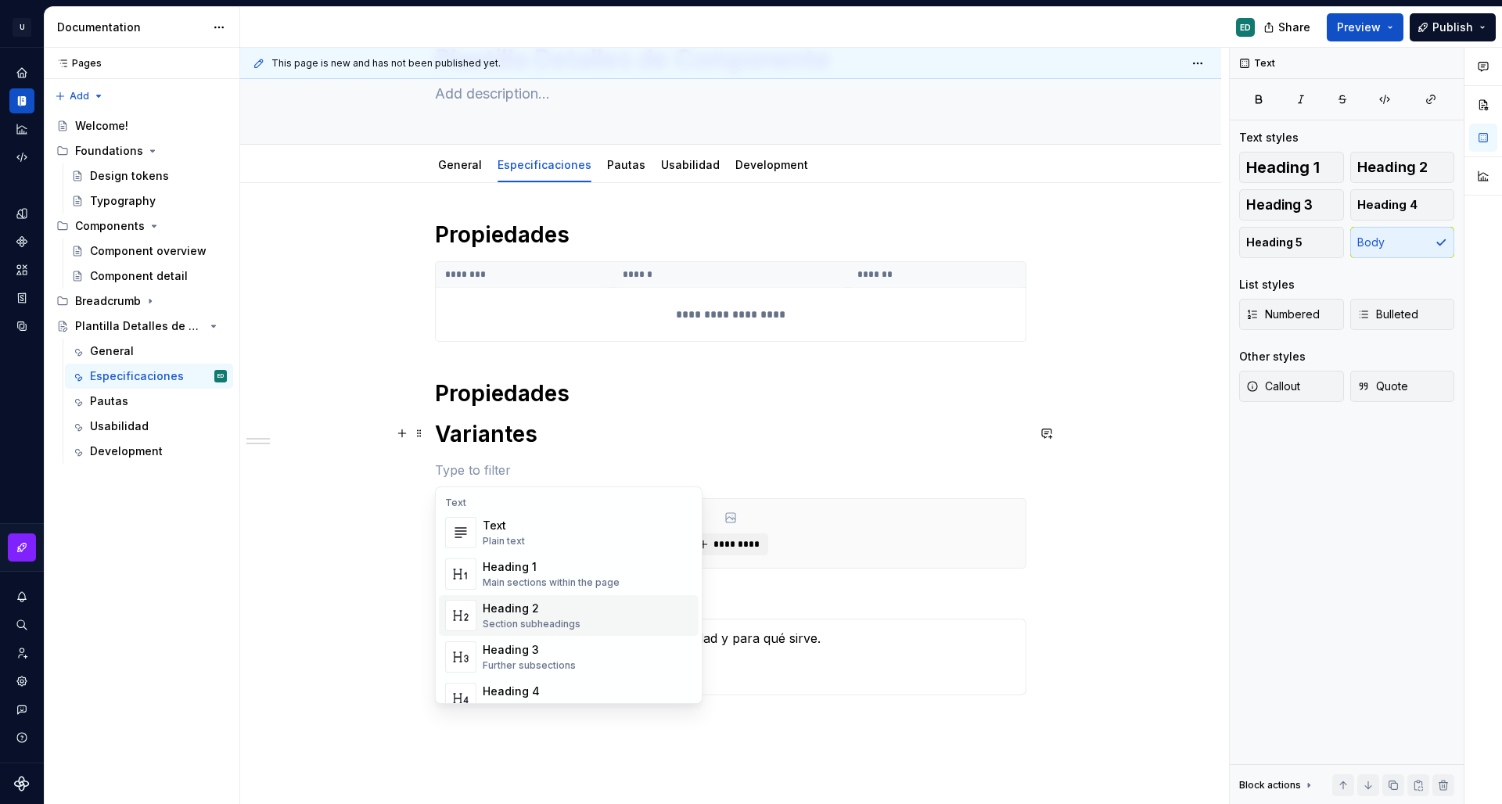
click at [584, 609] on div "Heading 2 Section subheadings" at bounding box center [588, 615] width 210 height 31
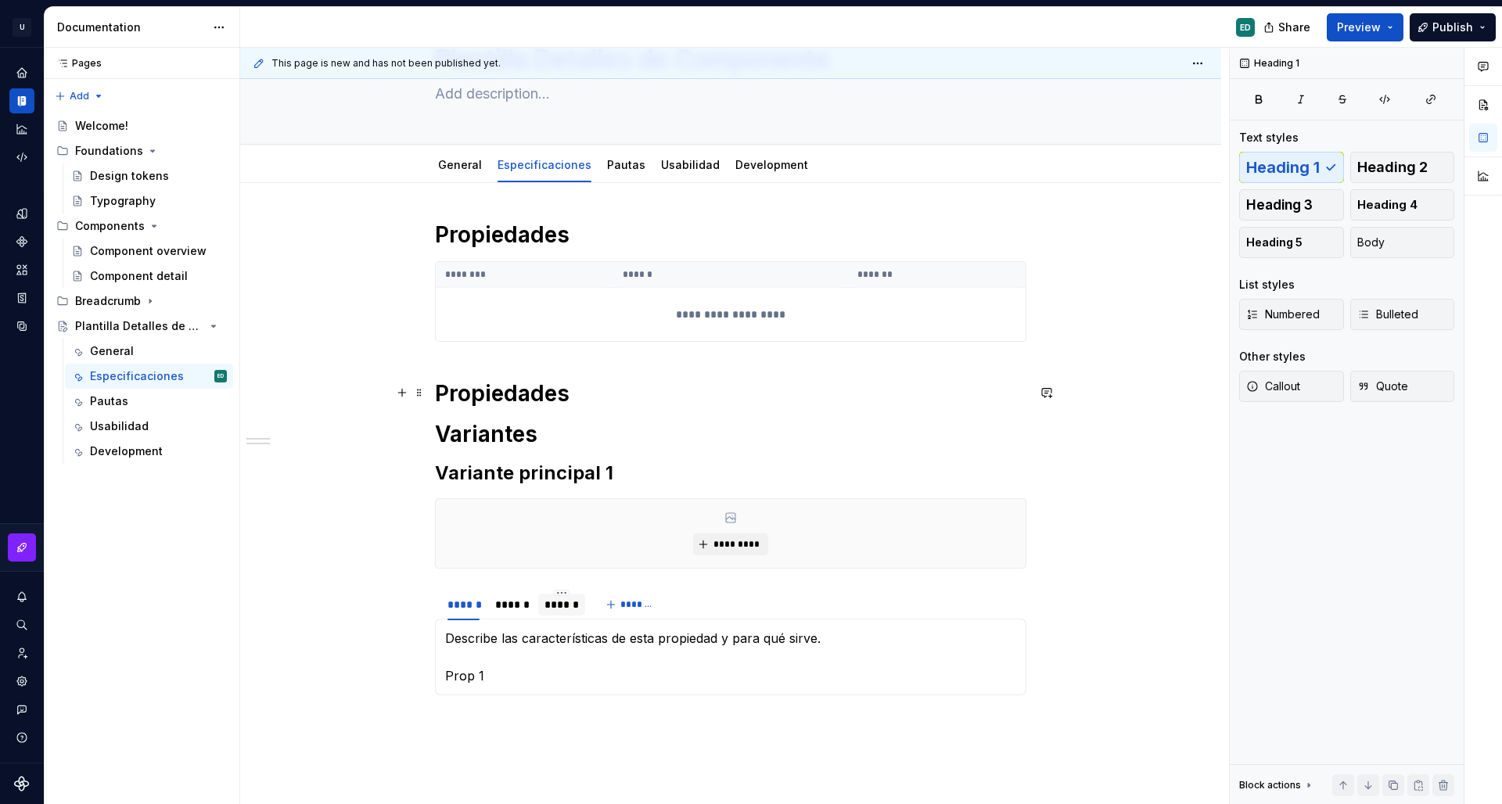
click at [640, 394] on h1 "Propiedades" at bounding box center [731, 393] width 592 height 28
click at [404, 391] on button "button" at bounding box center [402, 393] width 22 height 22
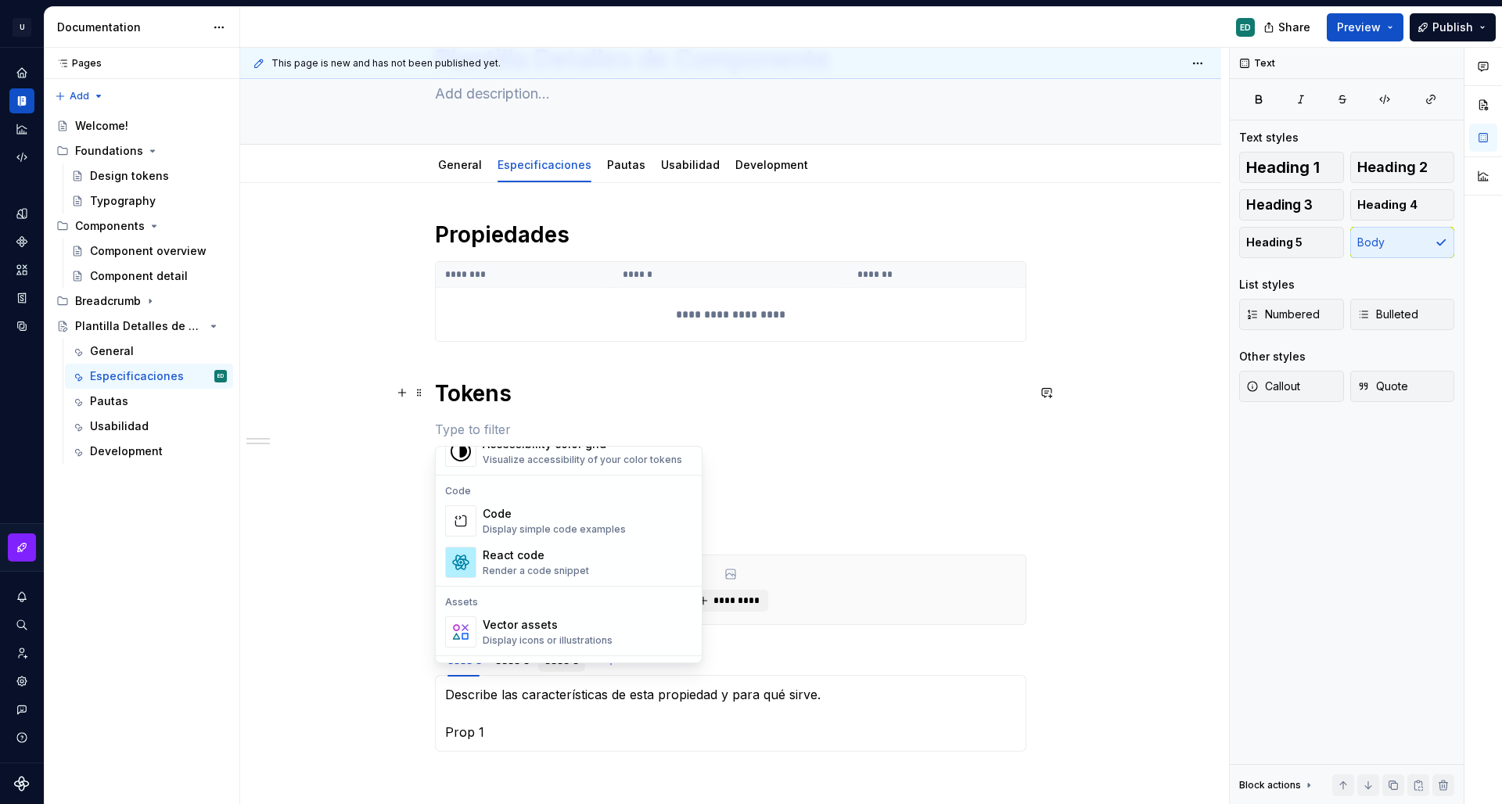
scroll to position [1110, 0]
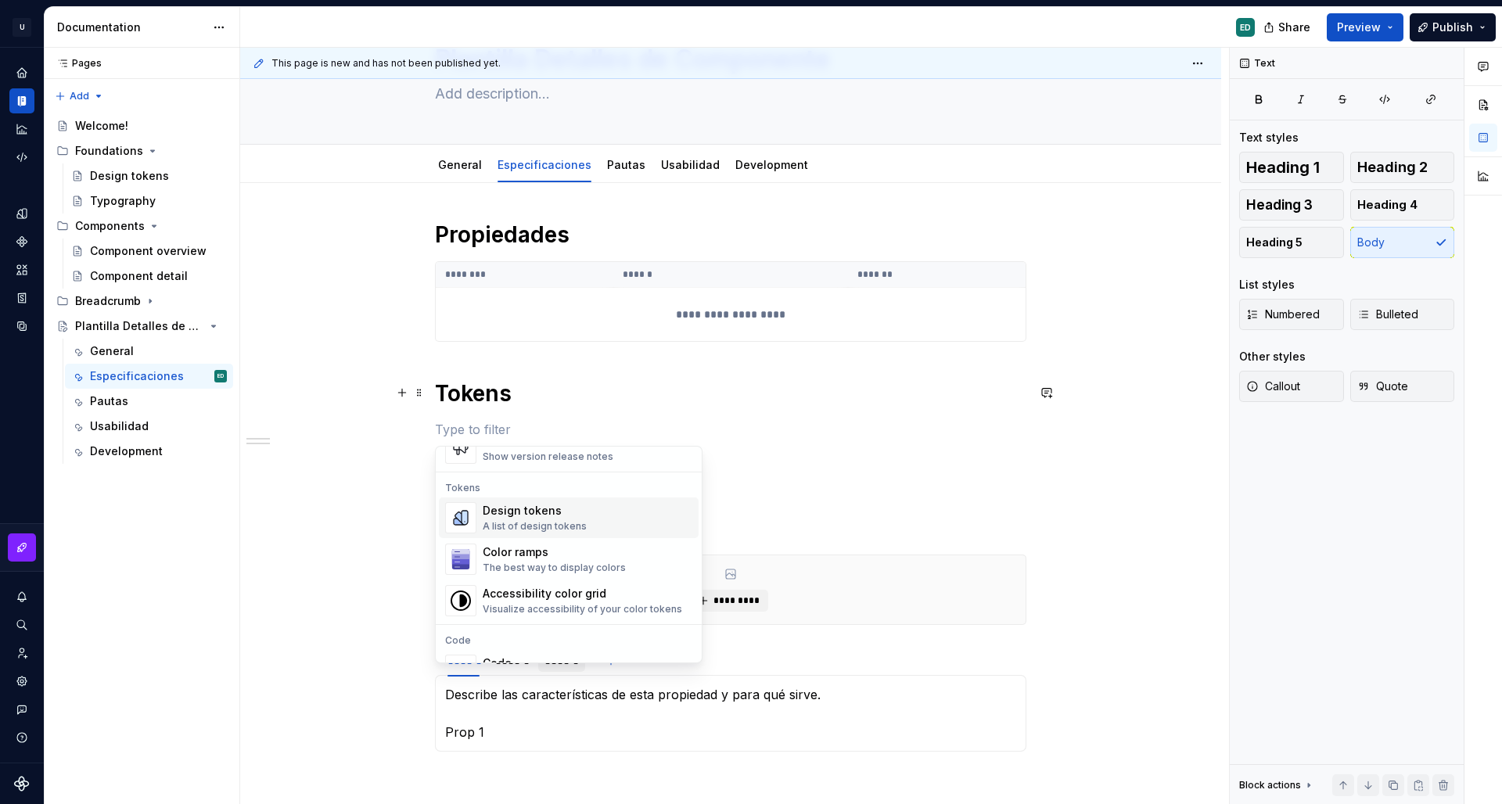
click at [556, 532] on div "A list of design tokens" at bounding box center [535, 526] width 104 height 13
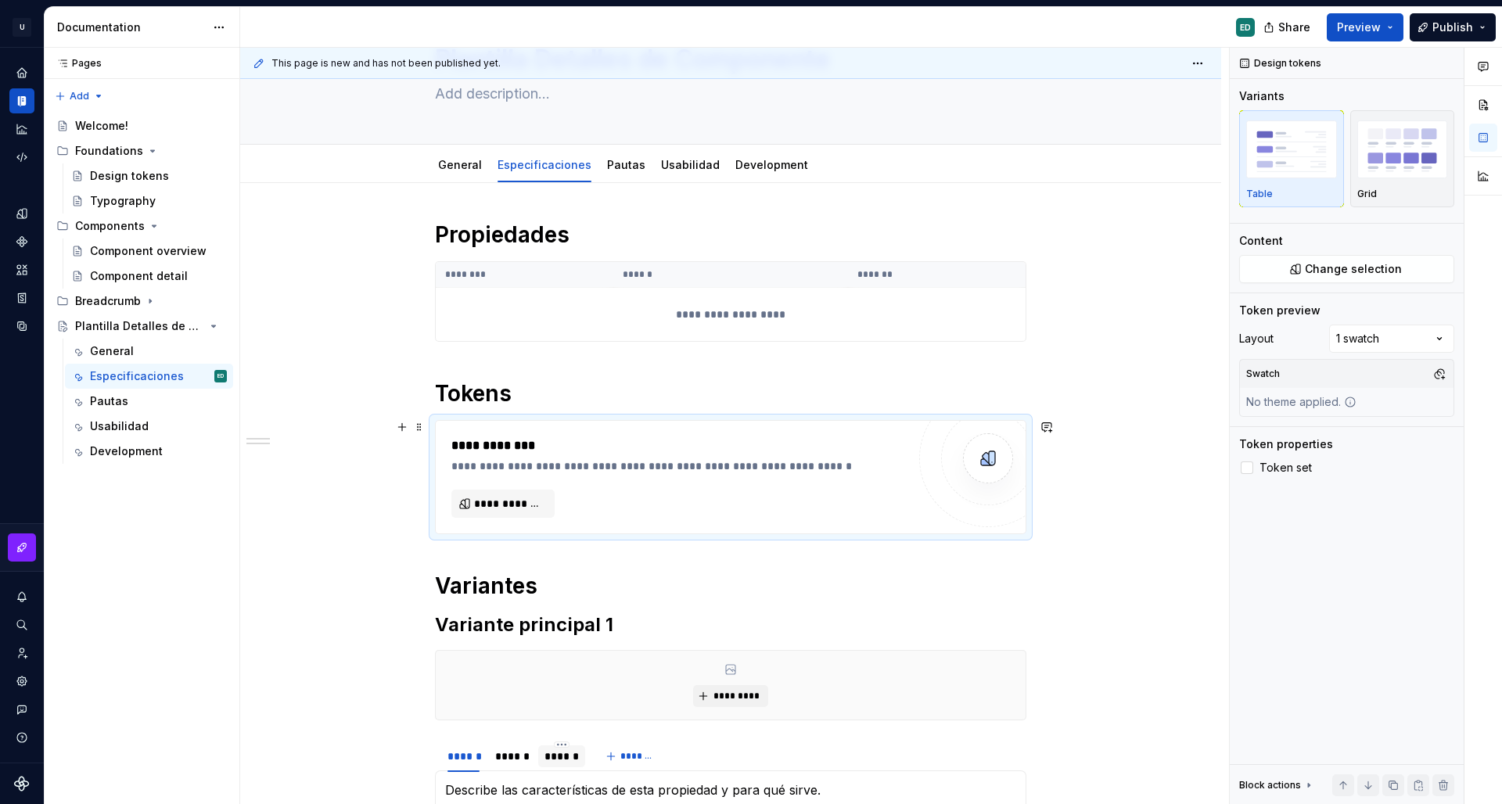
click at [612, 437] on div "**********" at bounding box center [678, 446] width 455 height 19
click at [519, 504] on span "**********" at bounding box center [509, 504] width 70 height 16
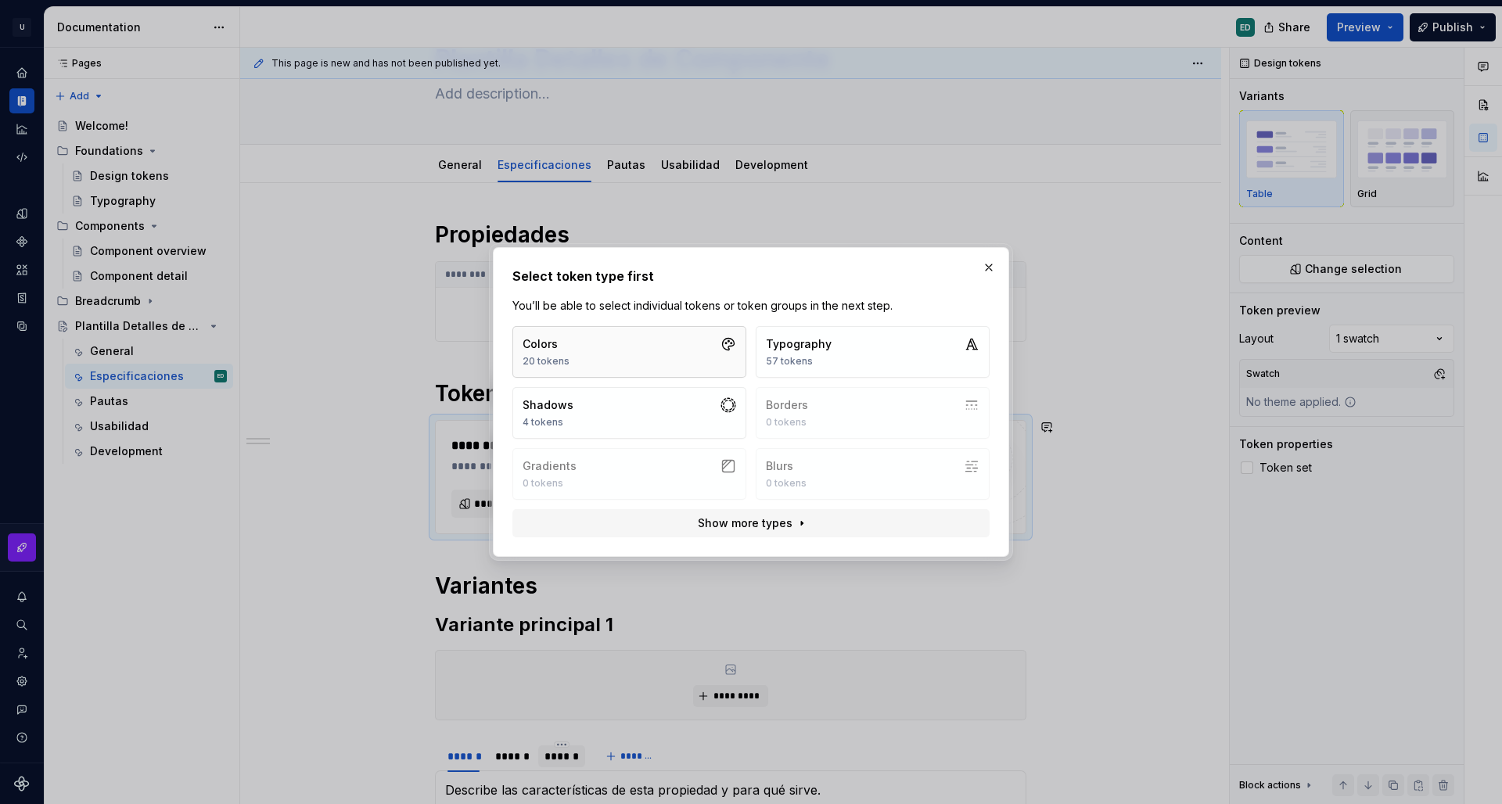
click at [712, 360] on button "Colors 20 tokens" at bounding box center [630, 352] width 234 height 52
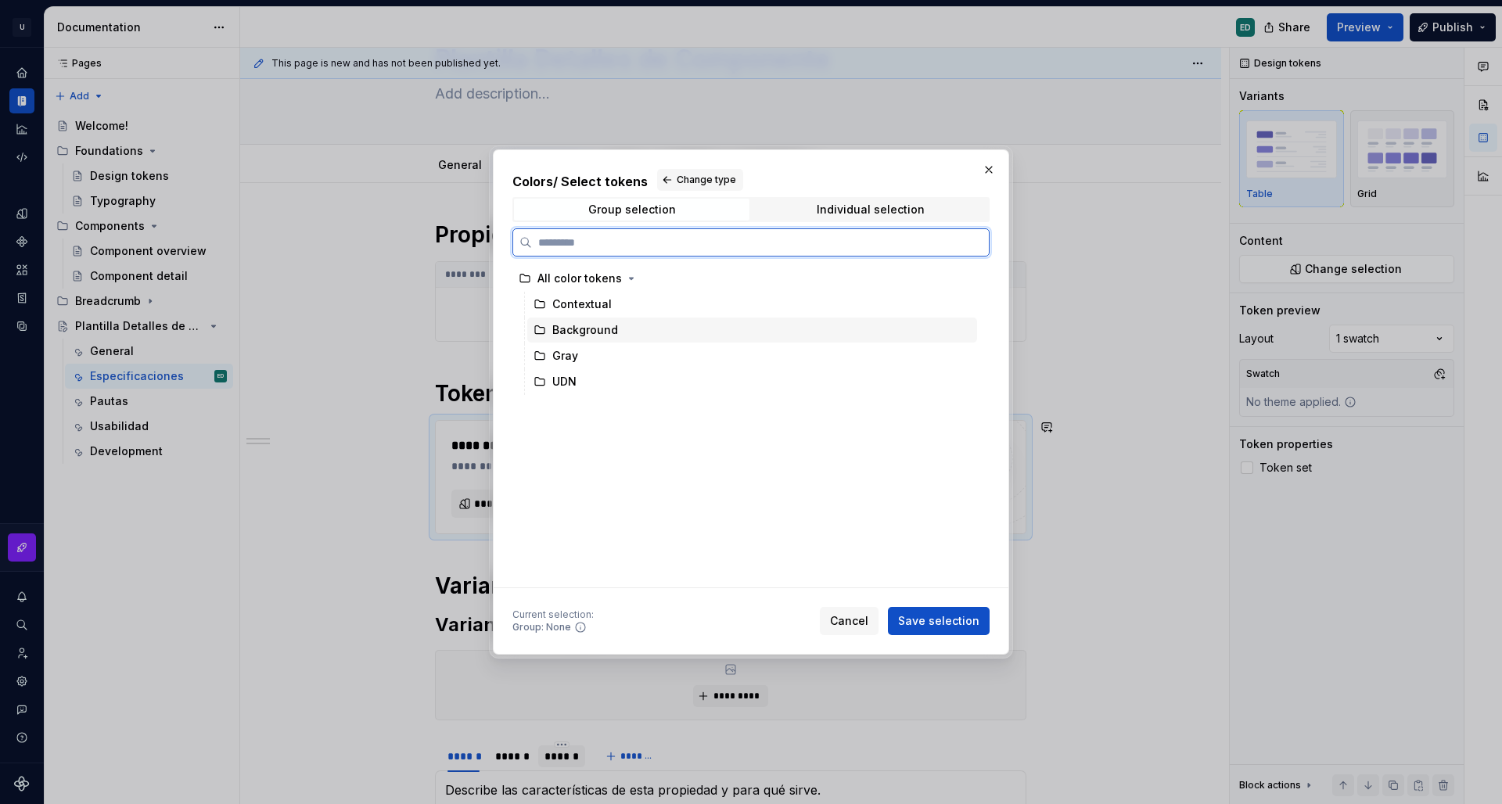
click at [684, 326] on div "Background" at bounding box center [752, 330] width 450 height 25
click at [628, 345] on div "Gray" at bounding box center [752, 356] width 450 height 25
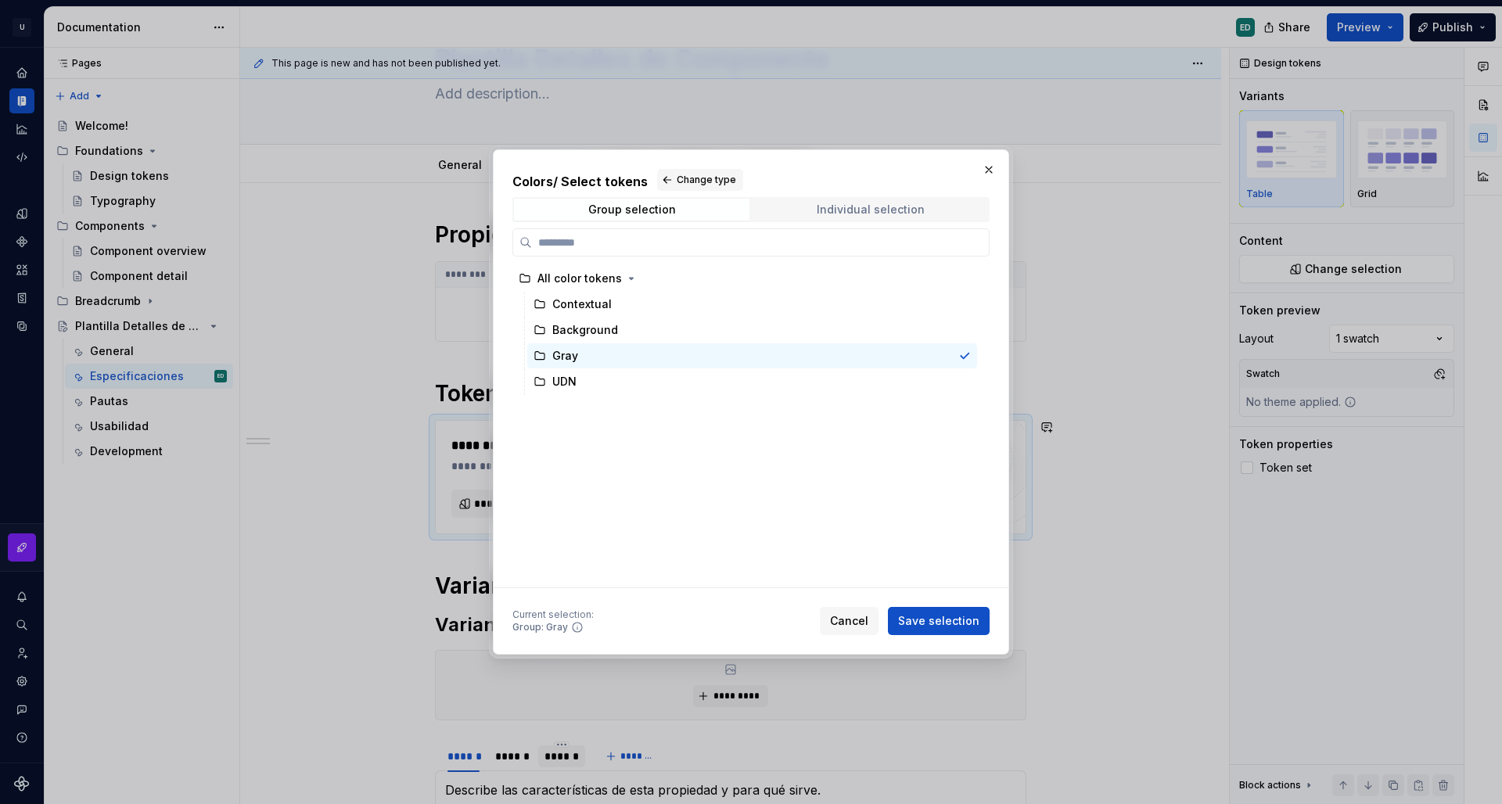
click at [879, 220] on span "Individual selection" at bounding box center [871, 210] width 236 height 22
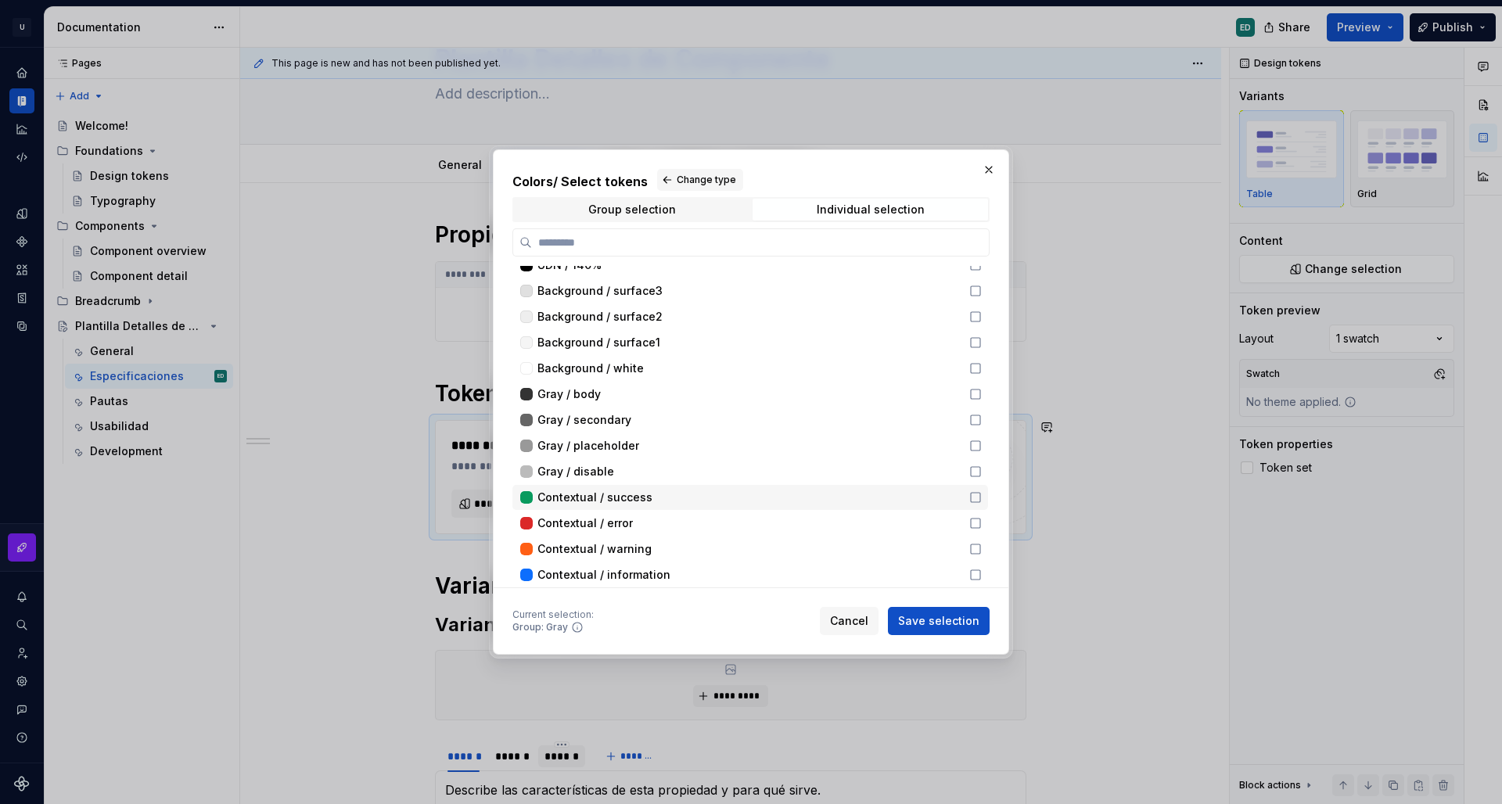
scroll to position [0, 0]
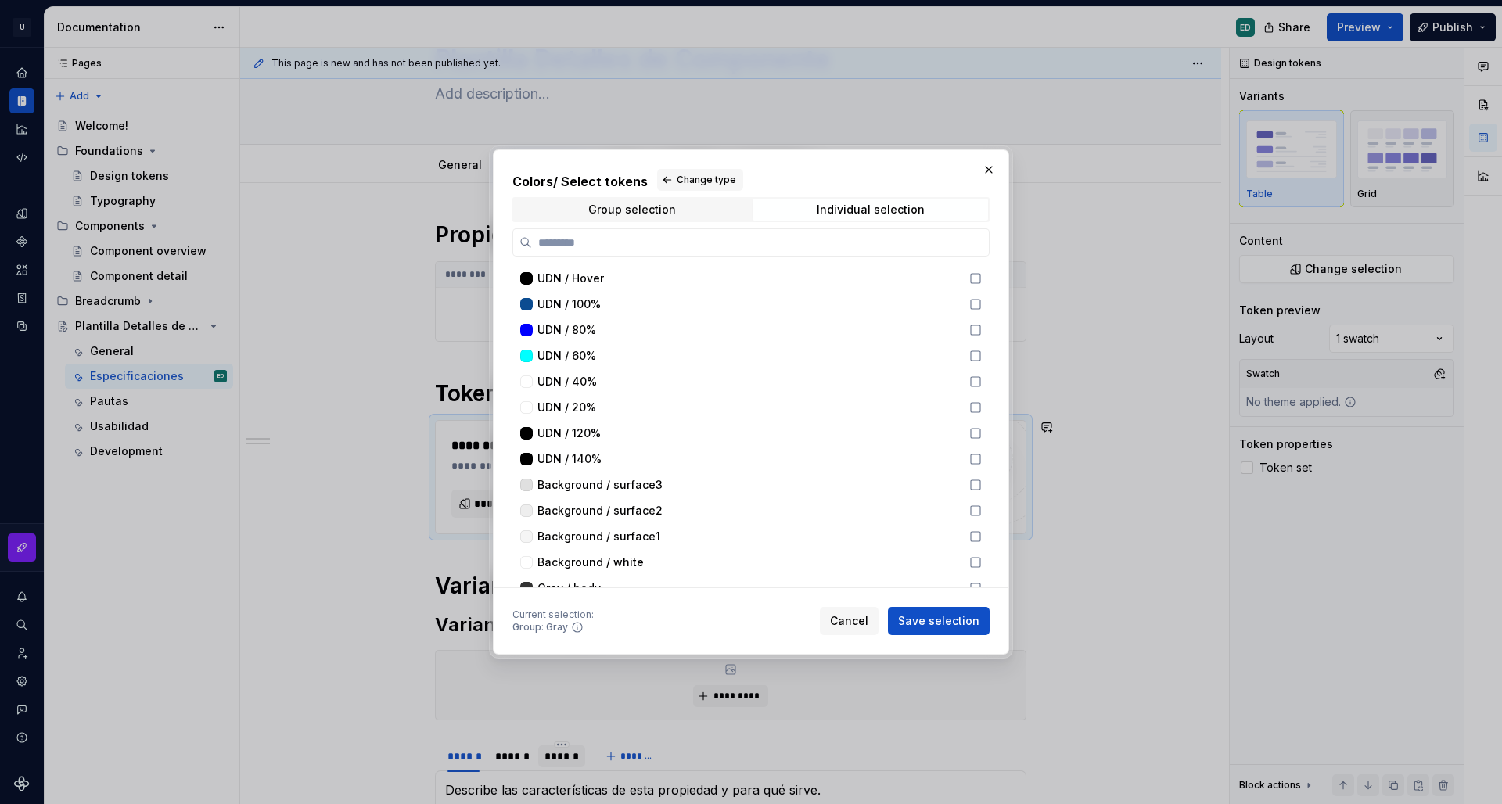
click at [670, 197] on div "Group selection Individual selection" at bounding box center [751, 209] width 477 height 25
click at [675, 200] on span "Group selection" at bounding box center [632, 210] width 236 height 22
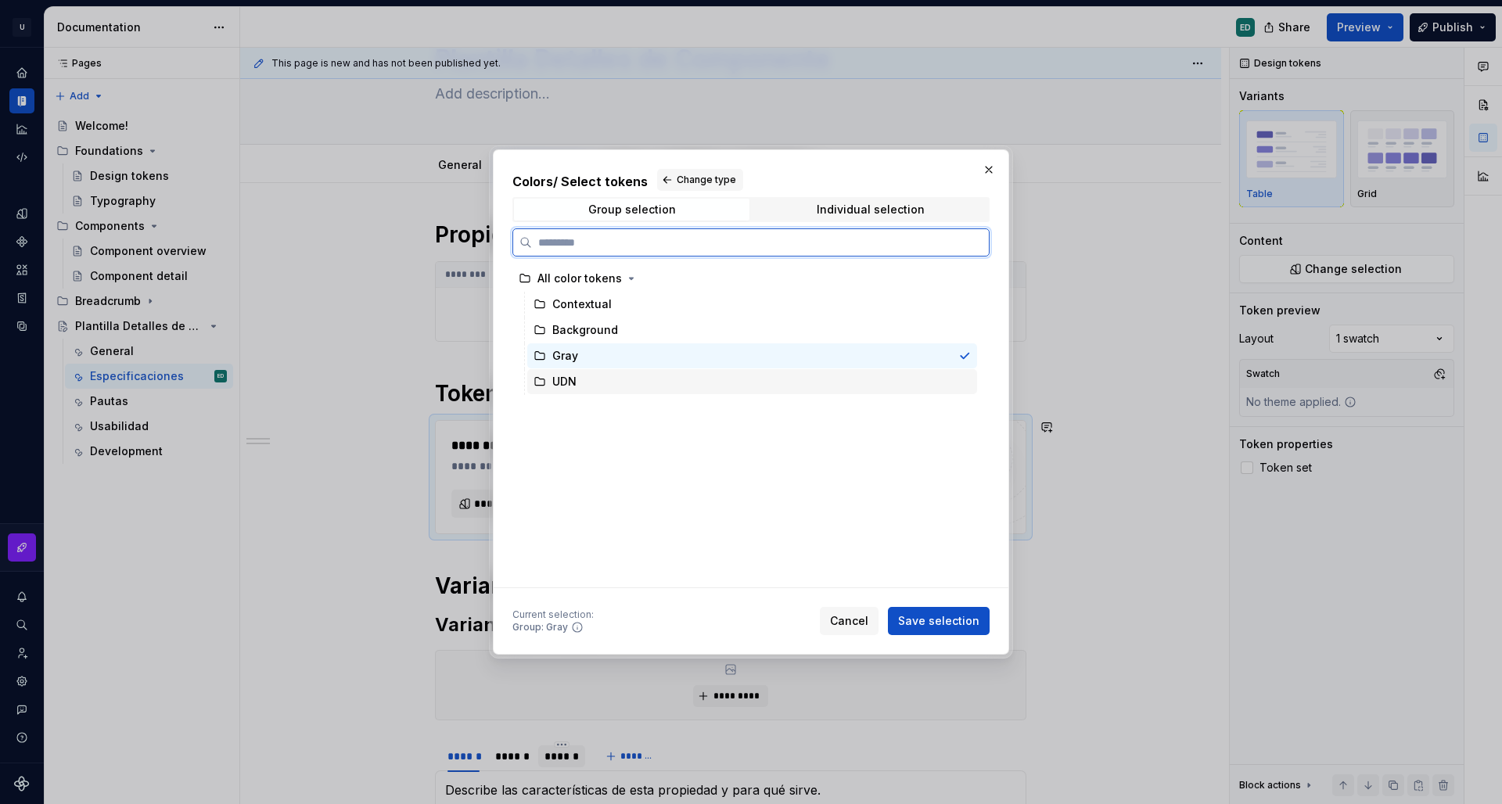
click at [634, 387] on div "UDN" at bounding box center [752, 381] width 450 height 25
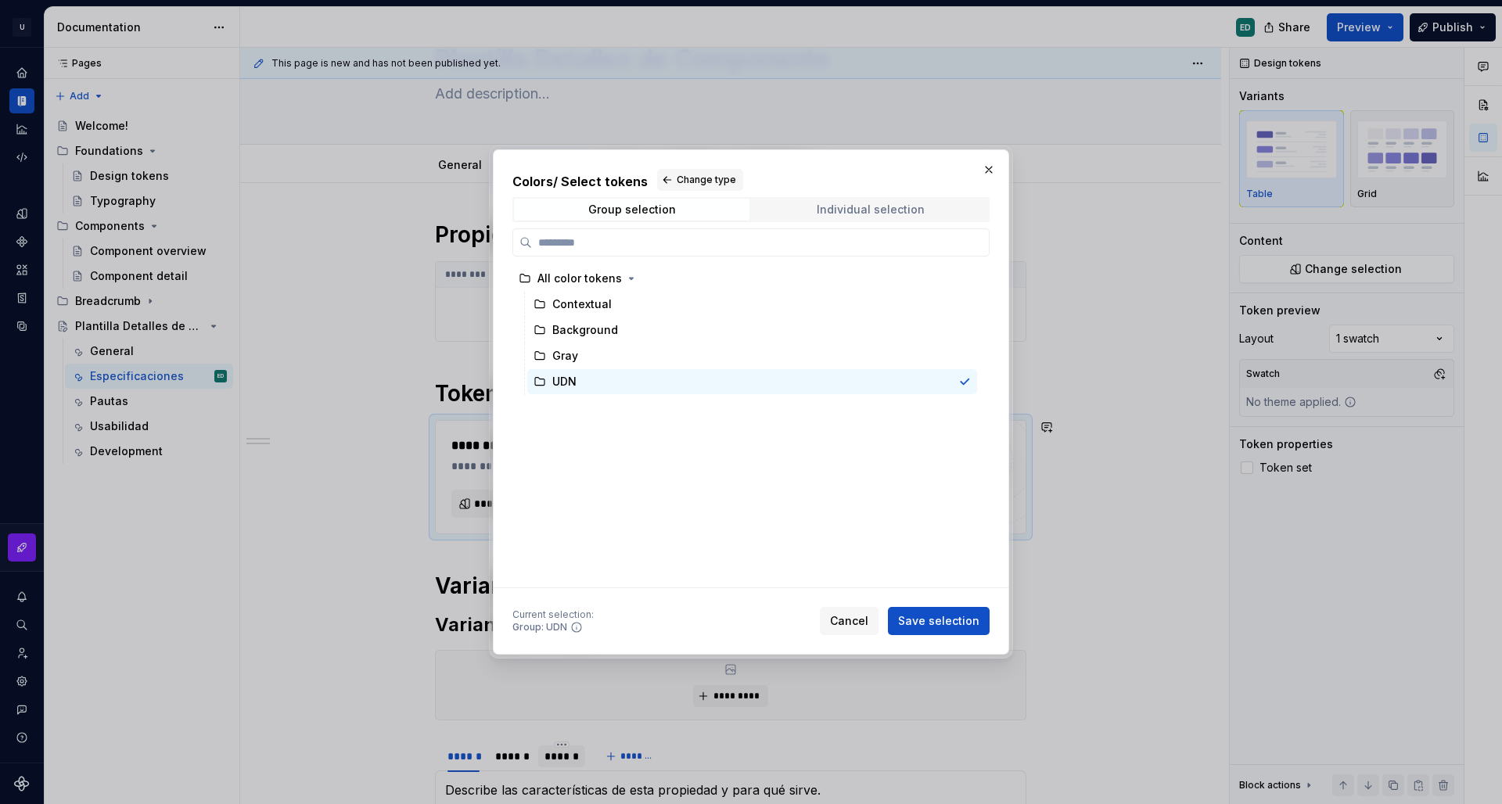
click at [848, 212] on div "Individual selection" at bounding box center [871, 209] width 108 height 13
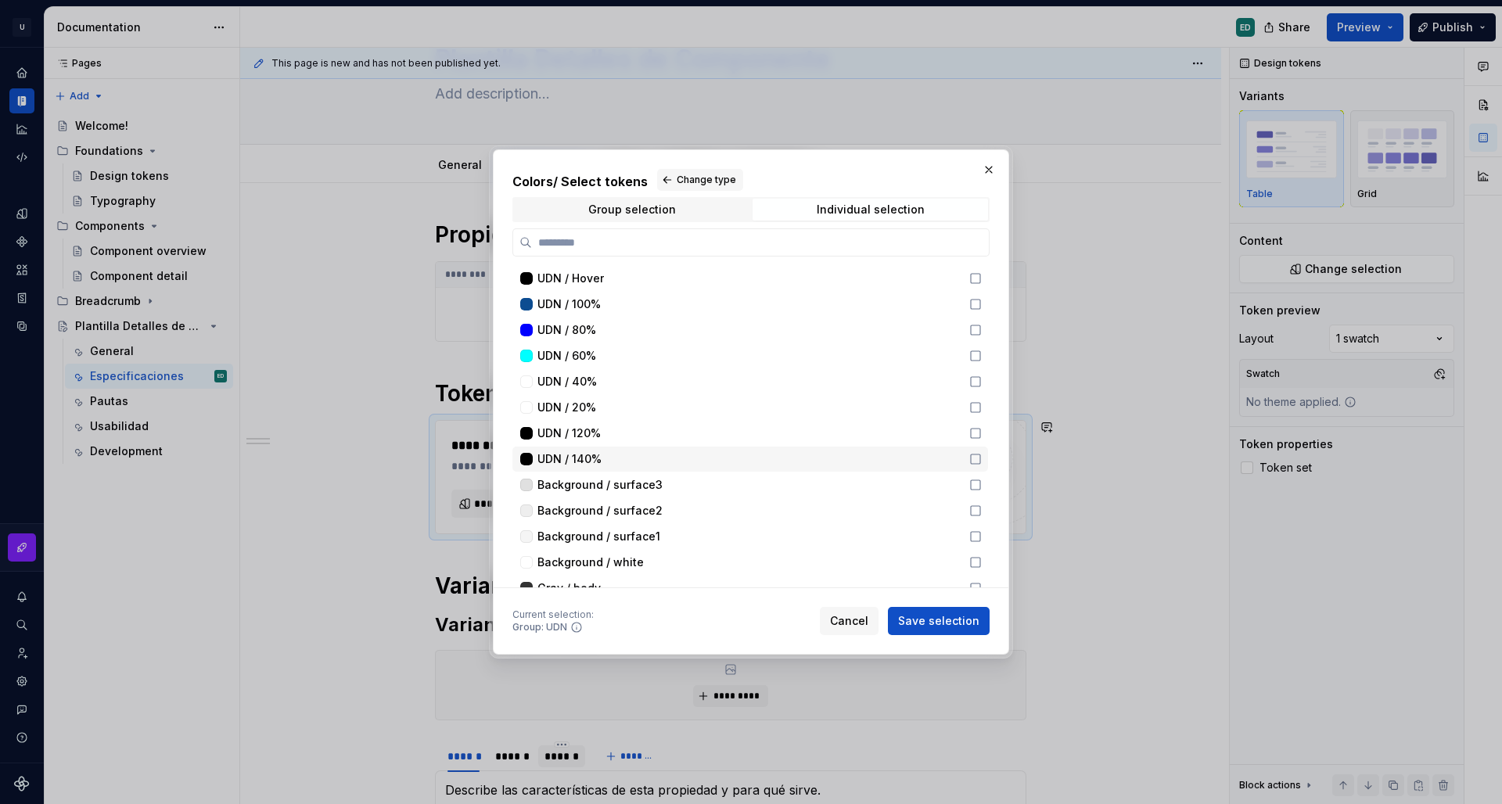
scroll to position [189, 0]
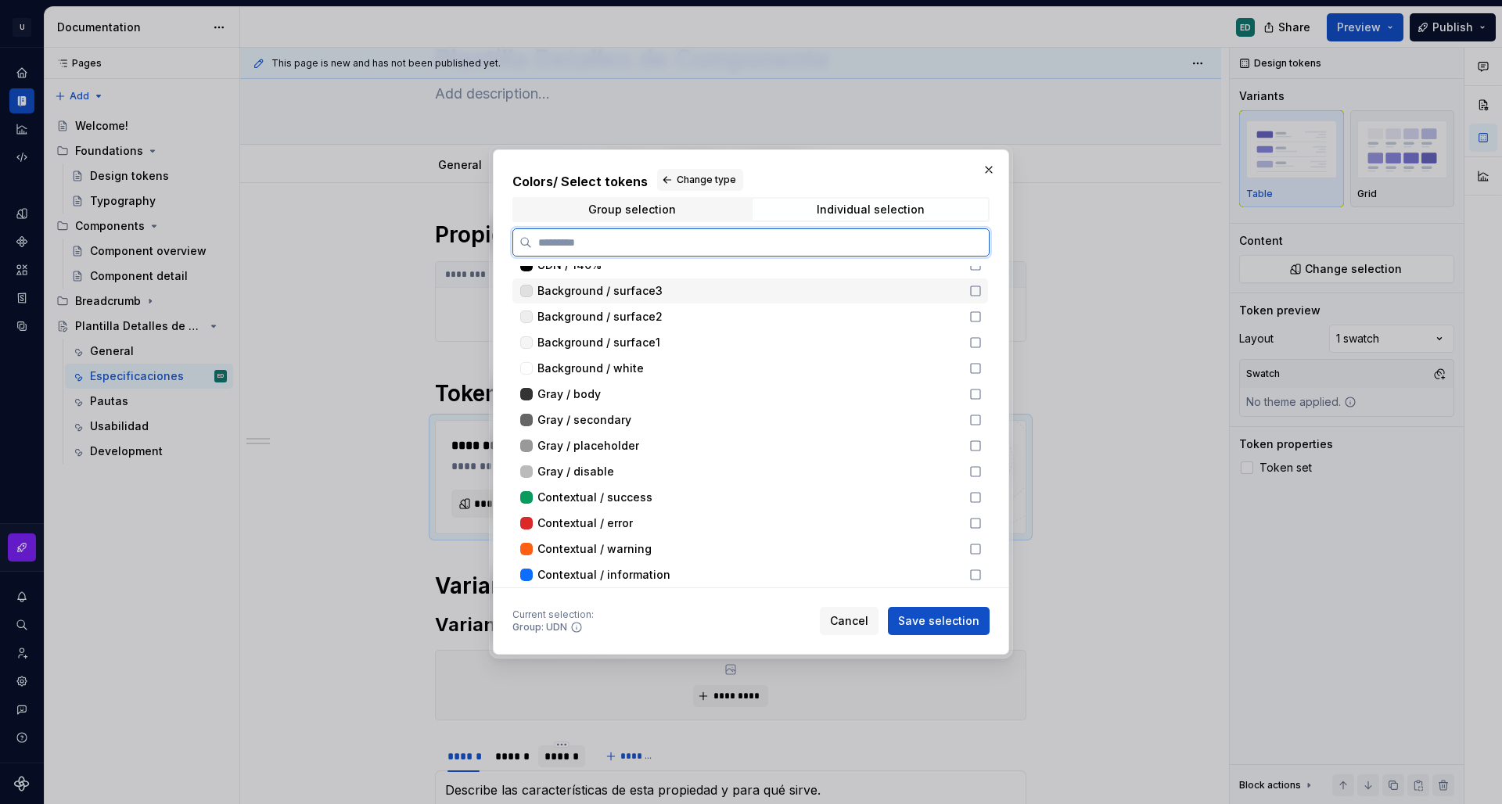
click at [978, 297] on icon at bounding box center [975, 291] width 13 height 13
click at [978, 311] on icon at bounding box center [975, 317] width 13 height 13
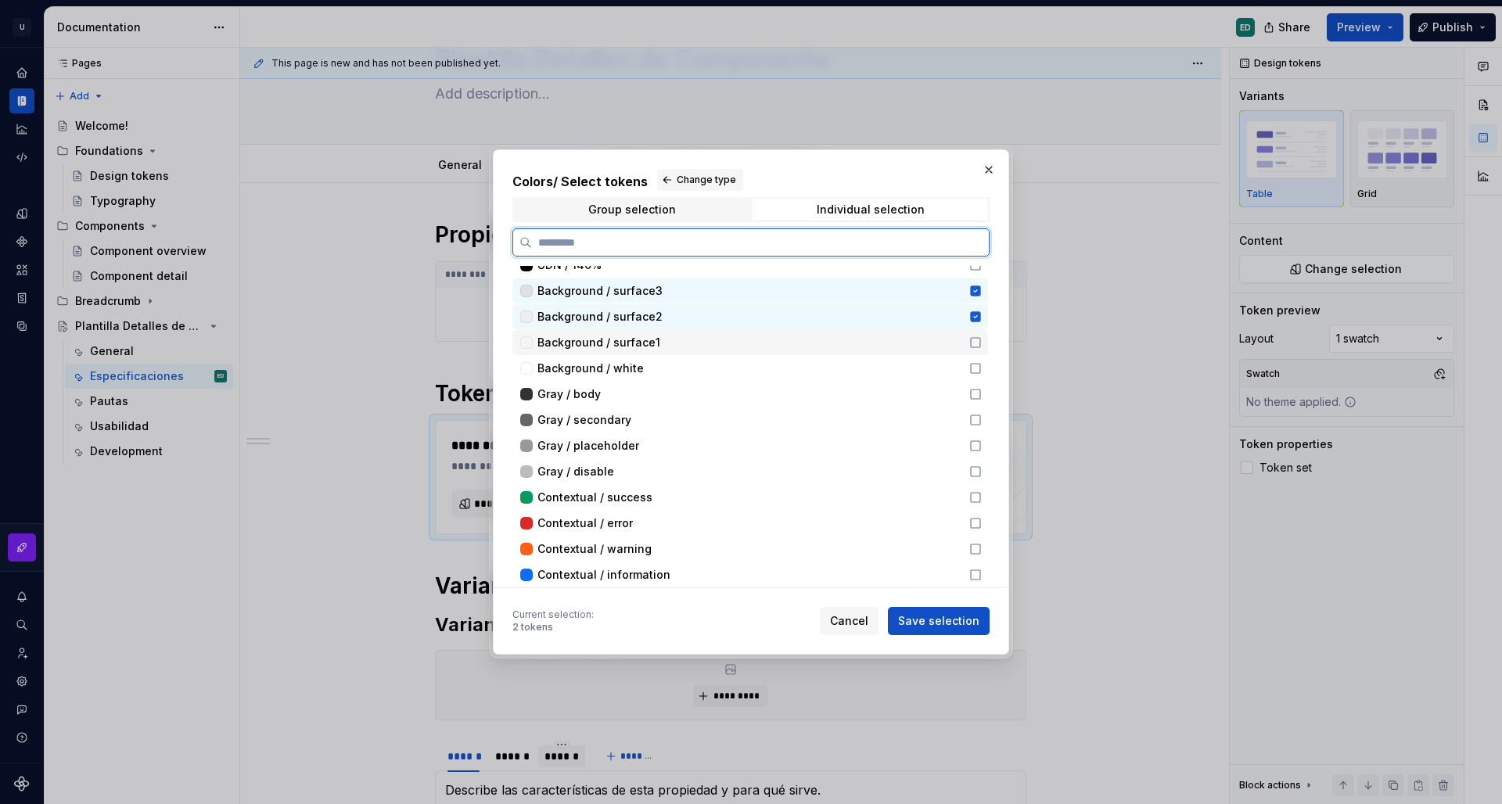
click at [972, 336] on icon at bounding box center [975, 342] width 13 height 13
click at [638, 222] on div "Colors / Select tokens Change type Group selection Individual selection UDN / 1…" at bounding box center [751, 378] width 477 height 419
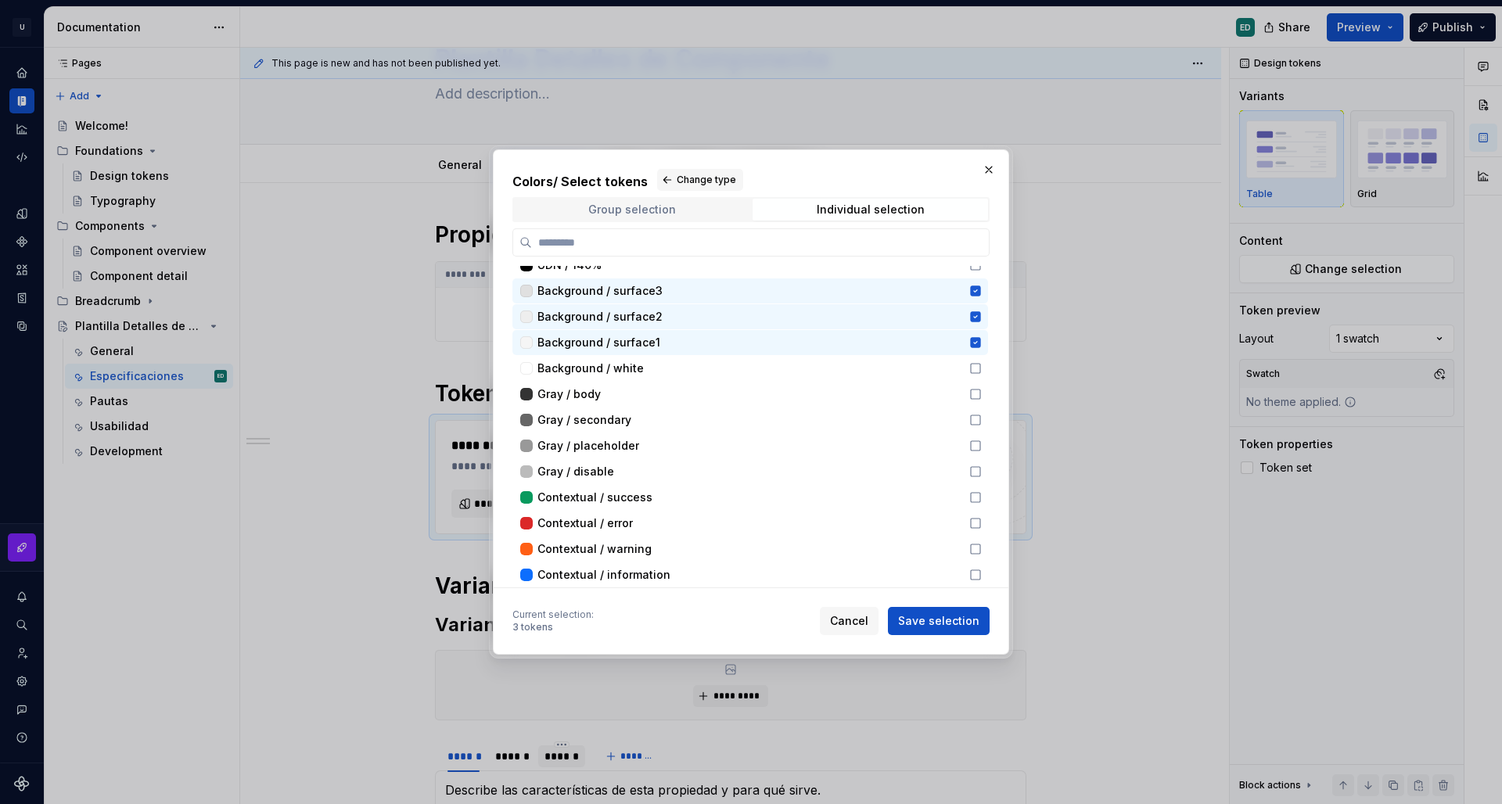
click at [649, 213] on div "Group selection" at bounding box center [632, 209] width 88 height 13
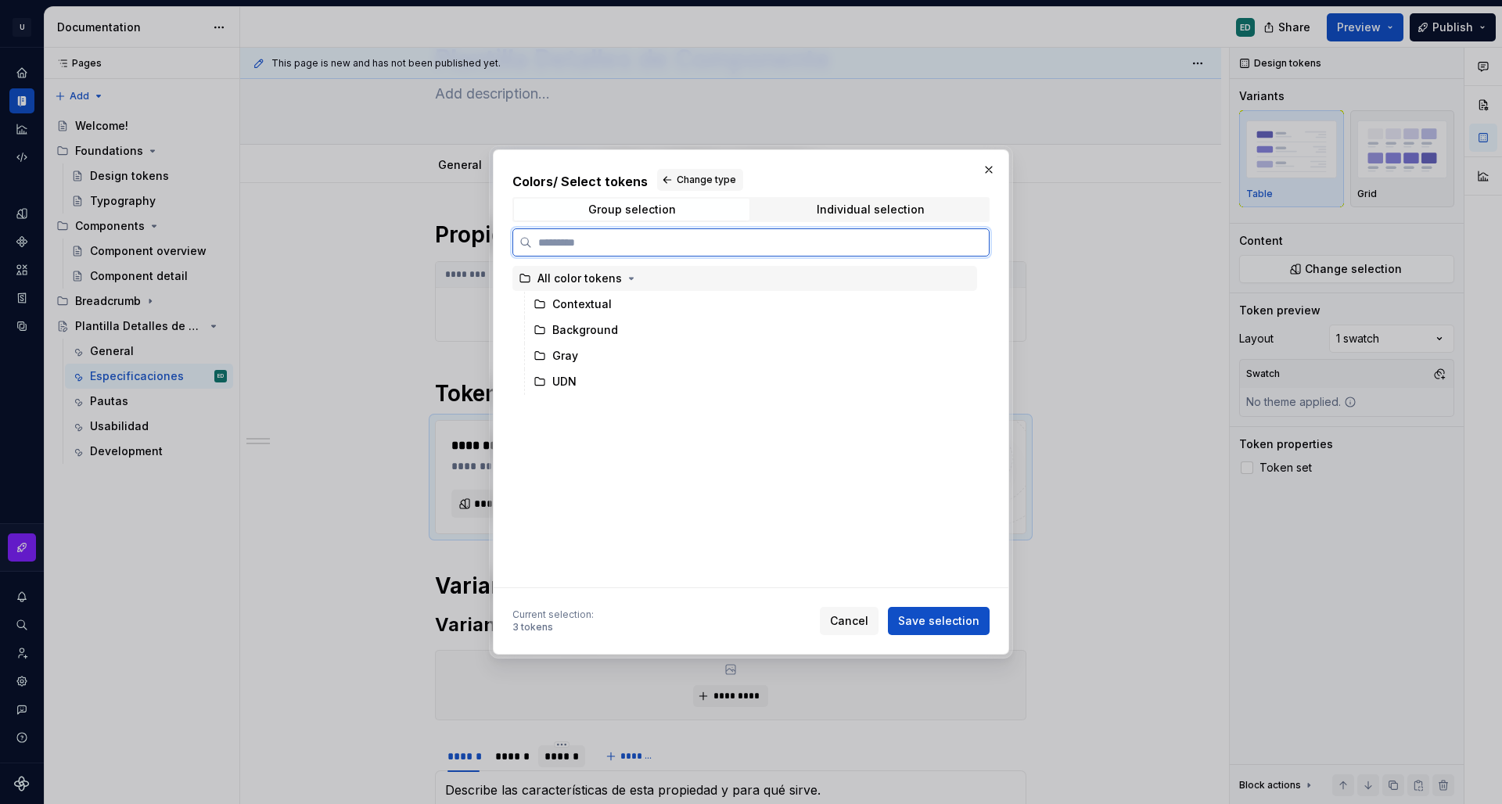
click at [616, 275] on div "All color tokens" at bounding box center [580, 279] width 85 height 16
click at [625, 278] on icon "button" at bounding box center [631, 278] width 13 height 13
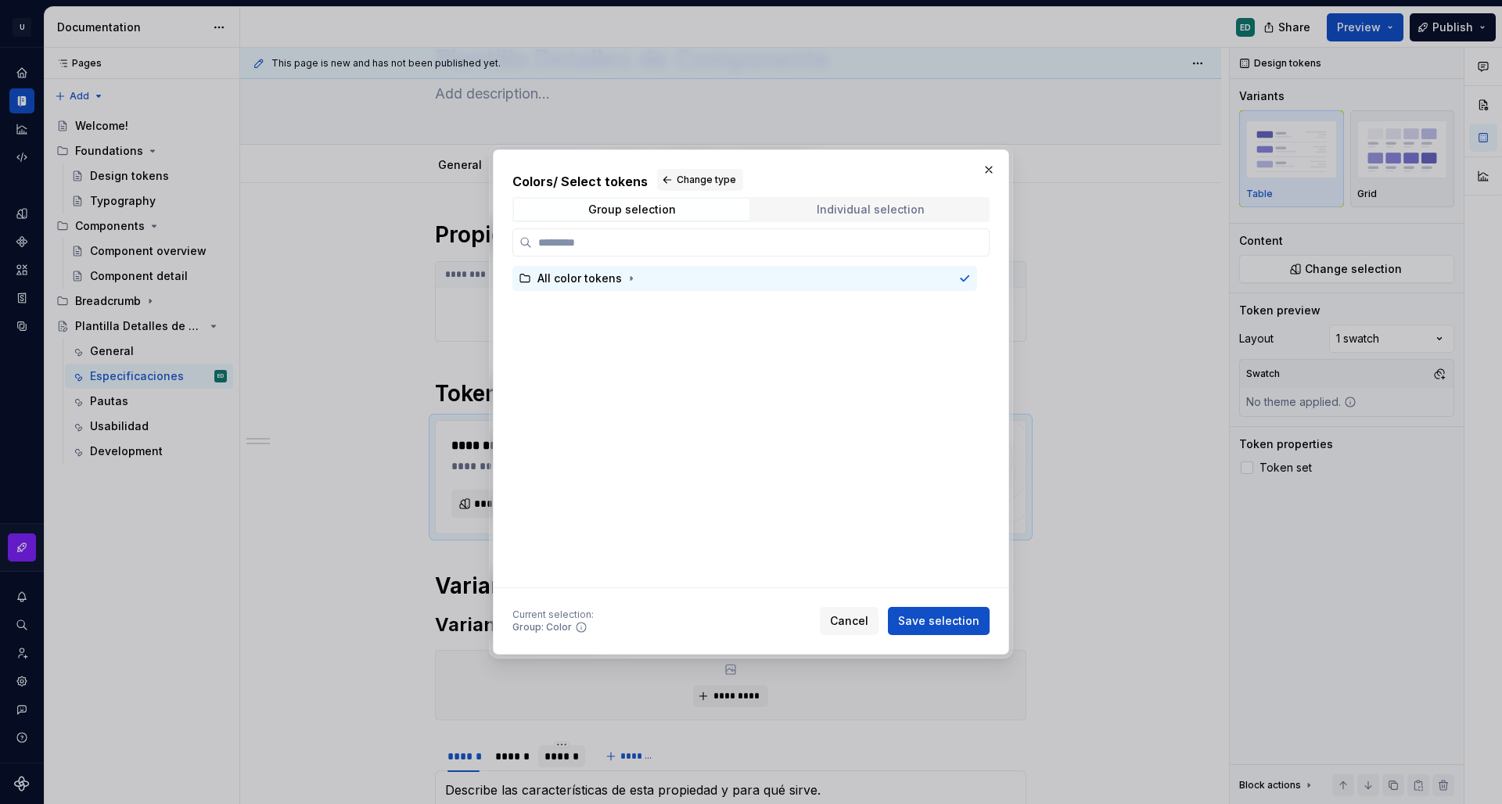
click at [927, 218] on span "Individual selection" at bounding box center [871, 210] width 236 height 22
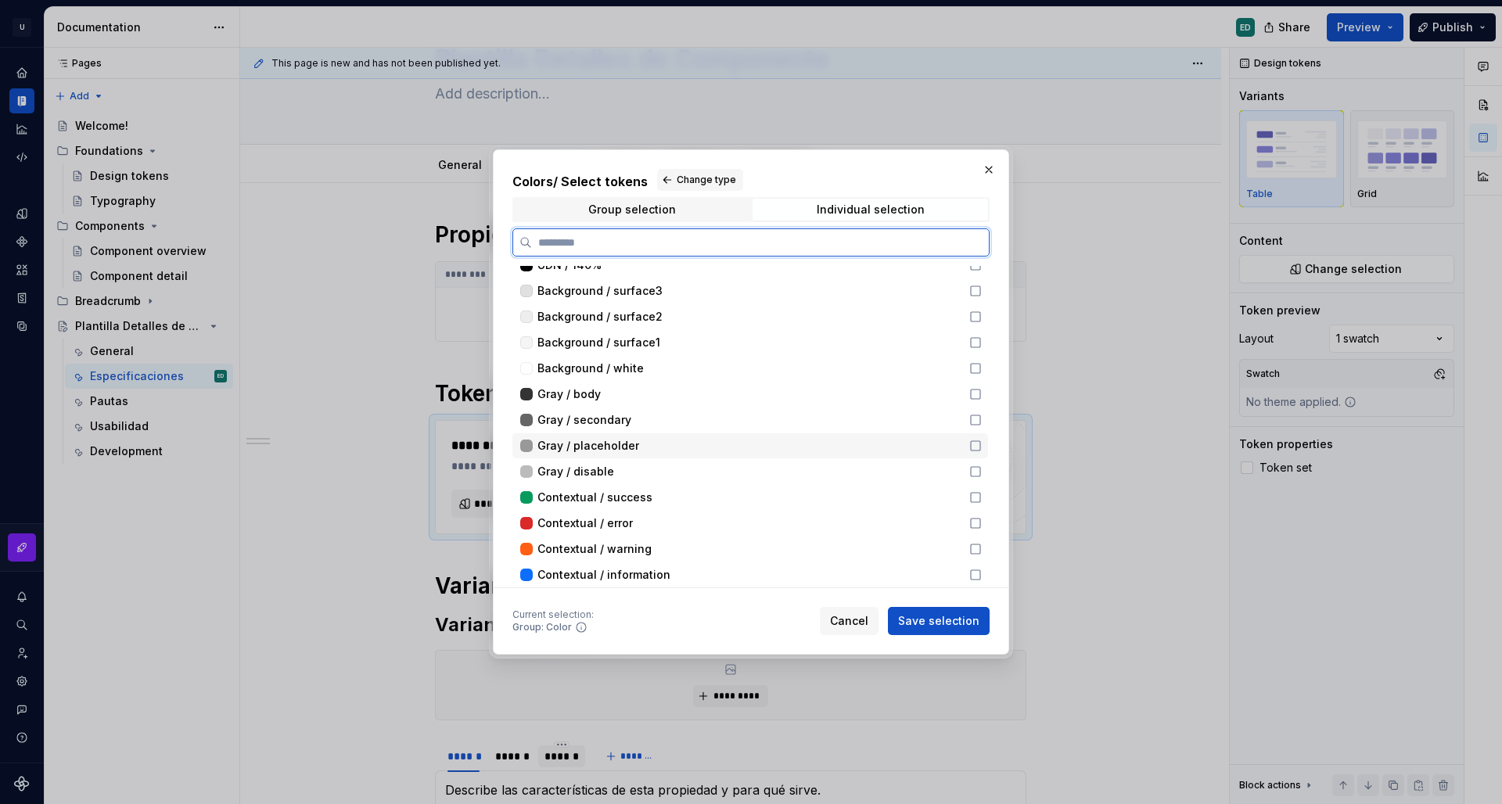
click at [939, 440] on div "Gray / placeholder" at bounding box center [749, 446] width 423 height 16
click at [969, 421] on icon at bounding box center [975, 420] width 13 height 13
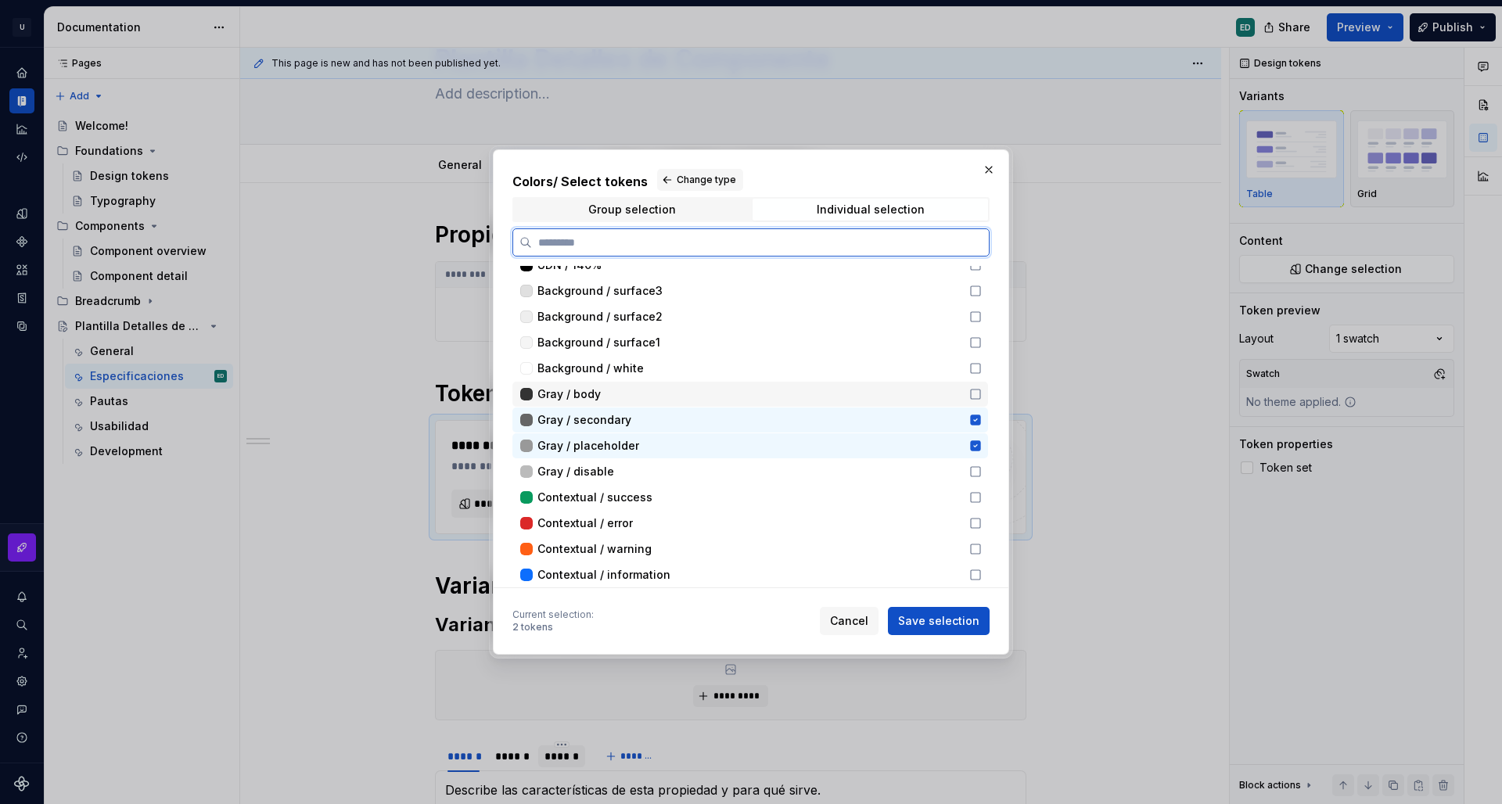
click at [966, 394] on div "Gray / body" at bounding box center [751, 394] width 476 height 25
click at [969, 495] on icon at bounding box center [975, 497] width 13 height 13
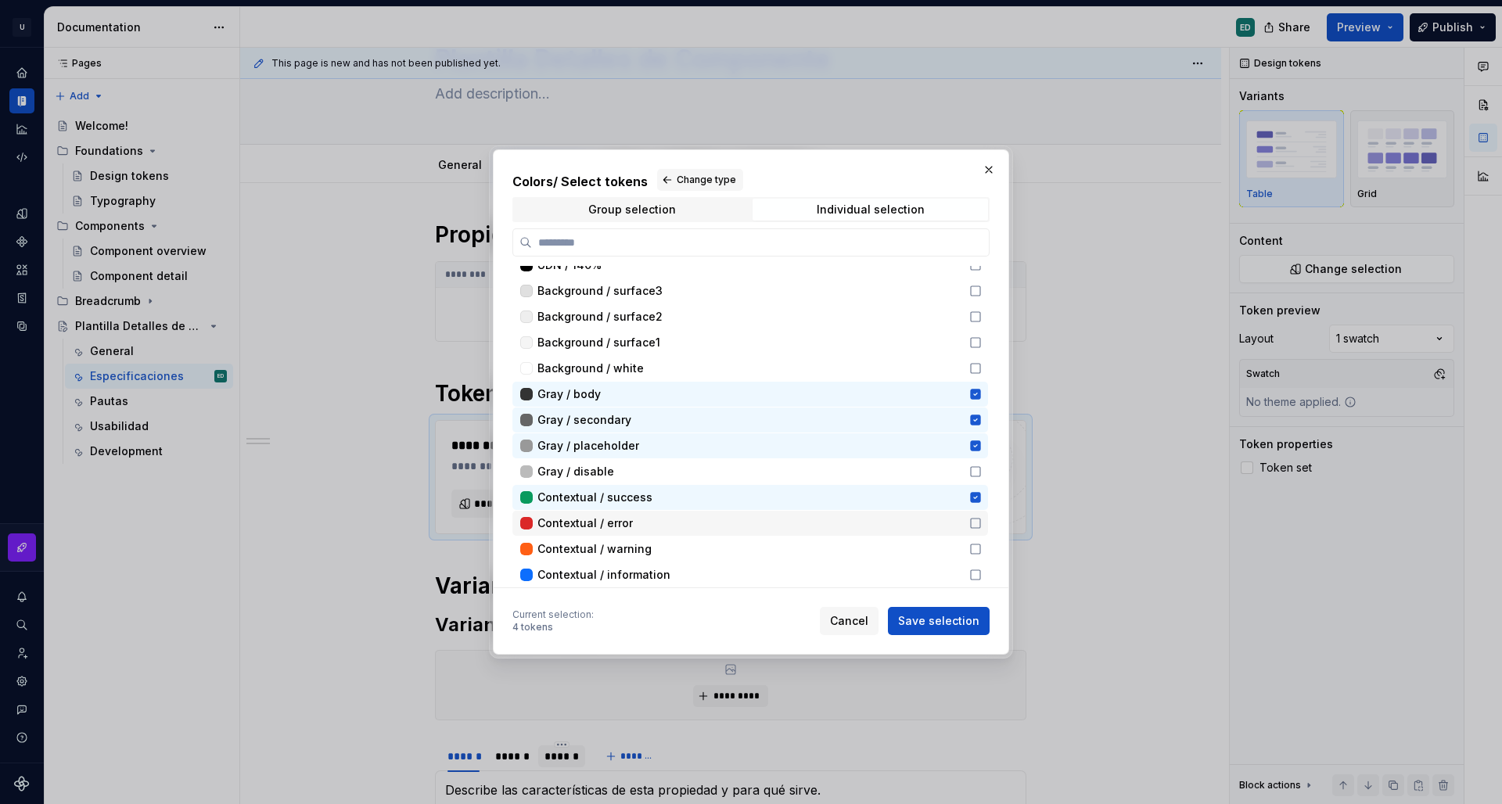
scroll to position [0, 0]
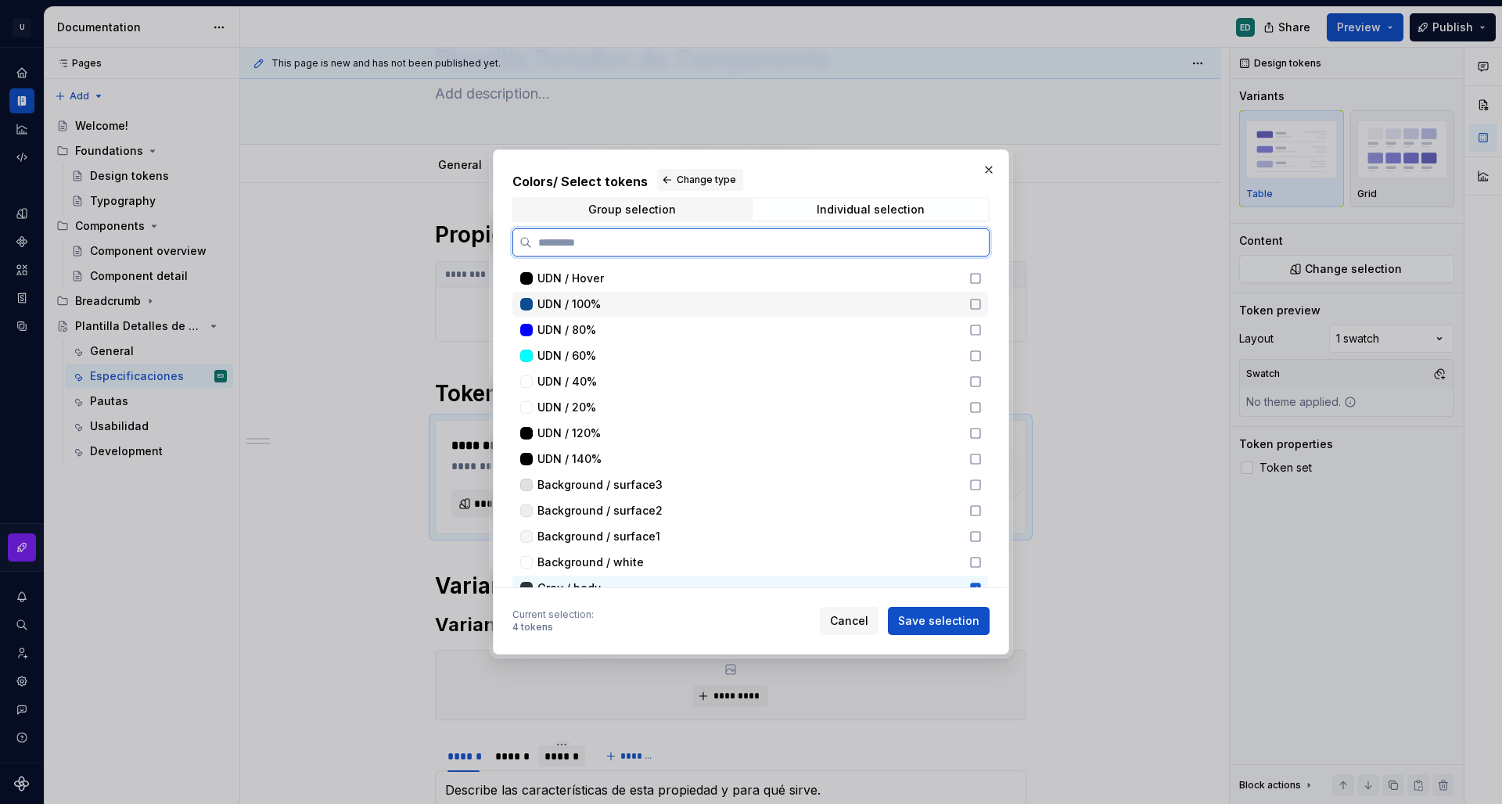
click at [976, 306] on icon at bounding box center [975, 304] width 13 height 13
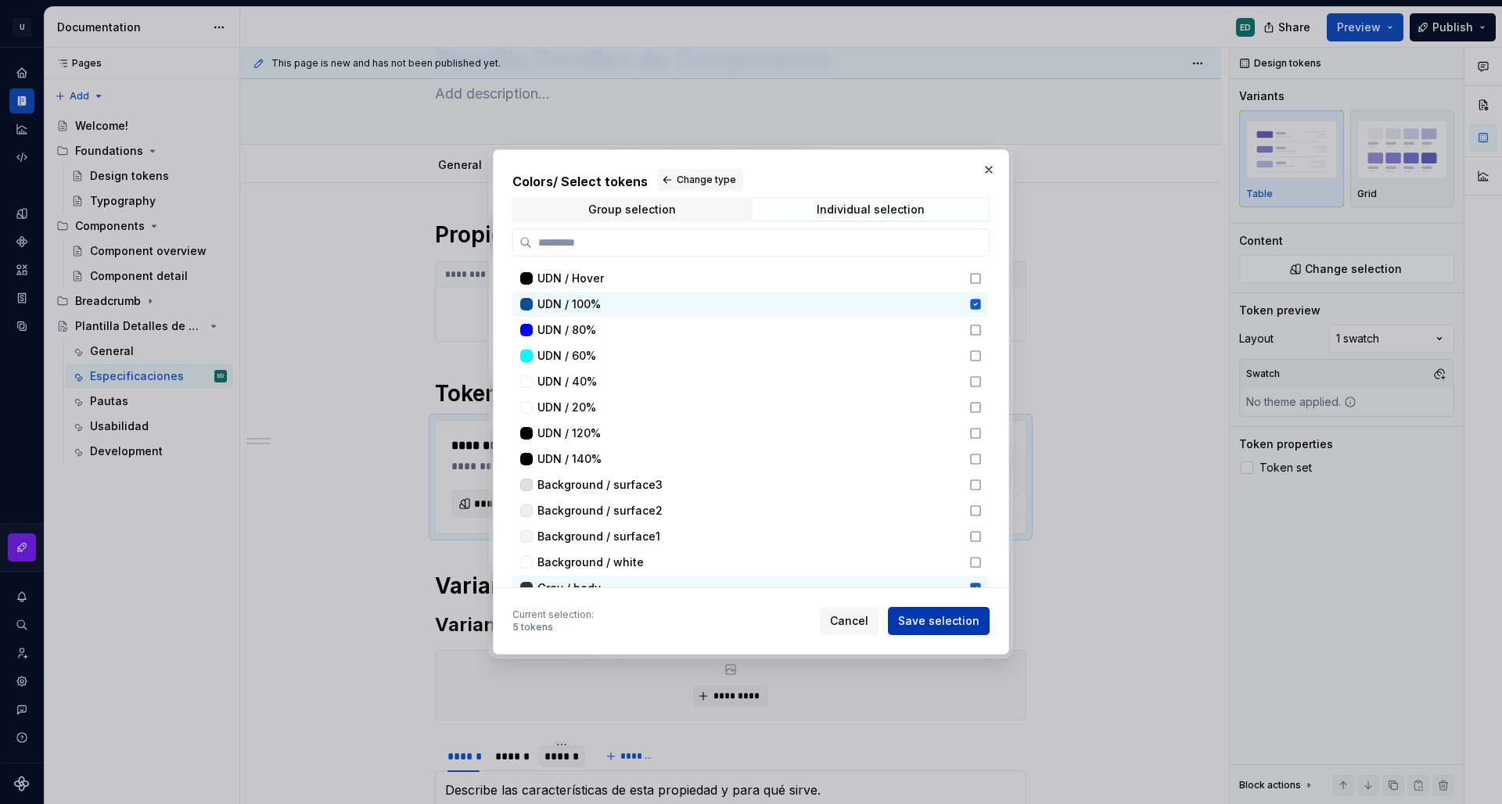
click at [949, 614] on span "Save selection" at bounding box center [938, 621] width 81 height 16
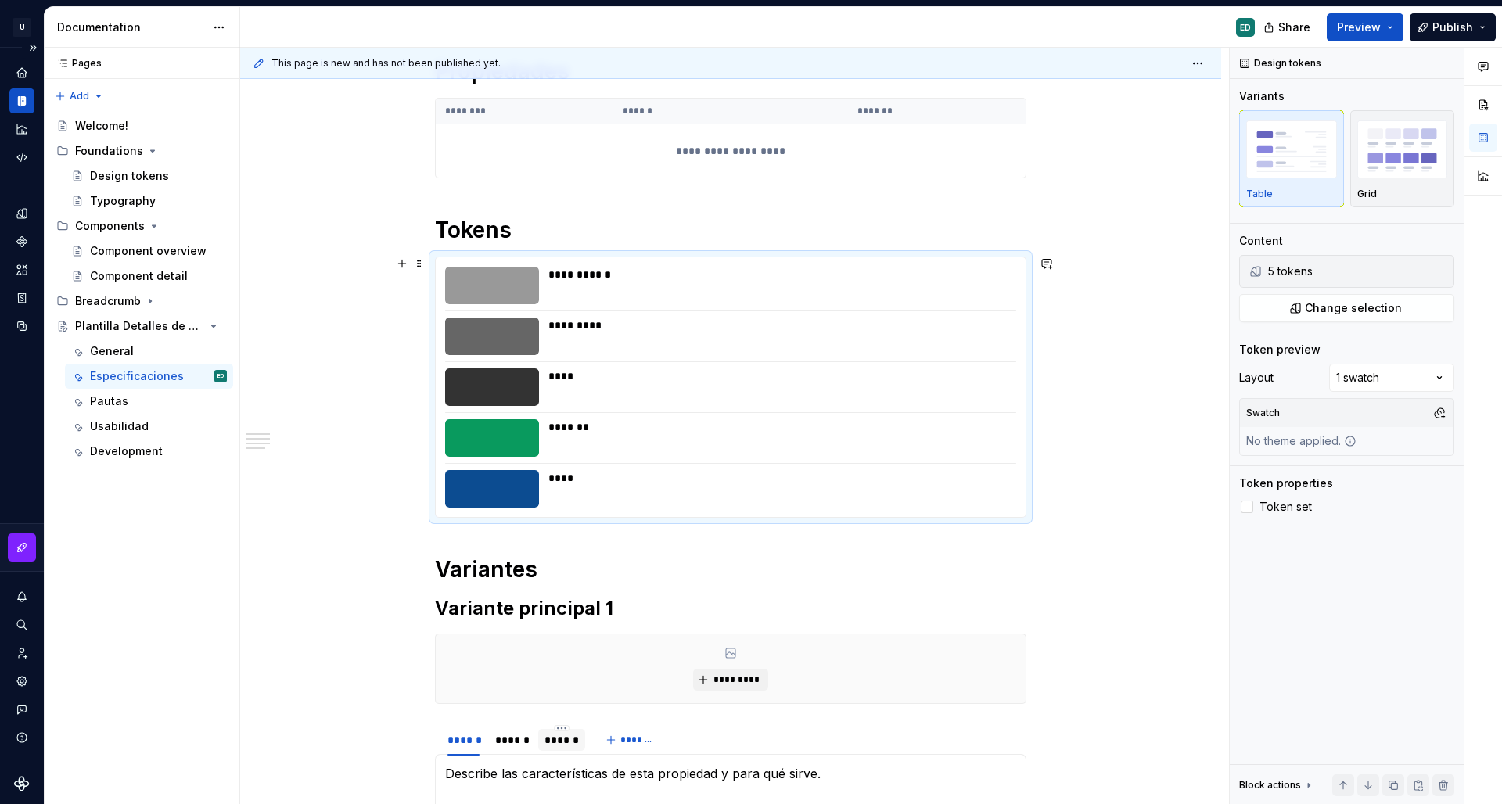
scroll to position [363, 0]
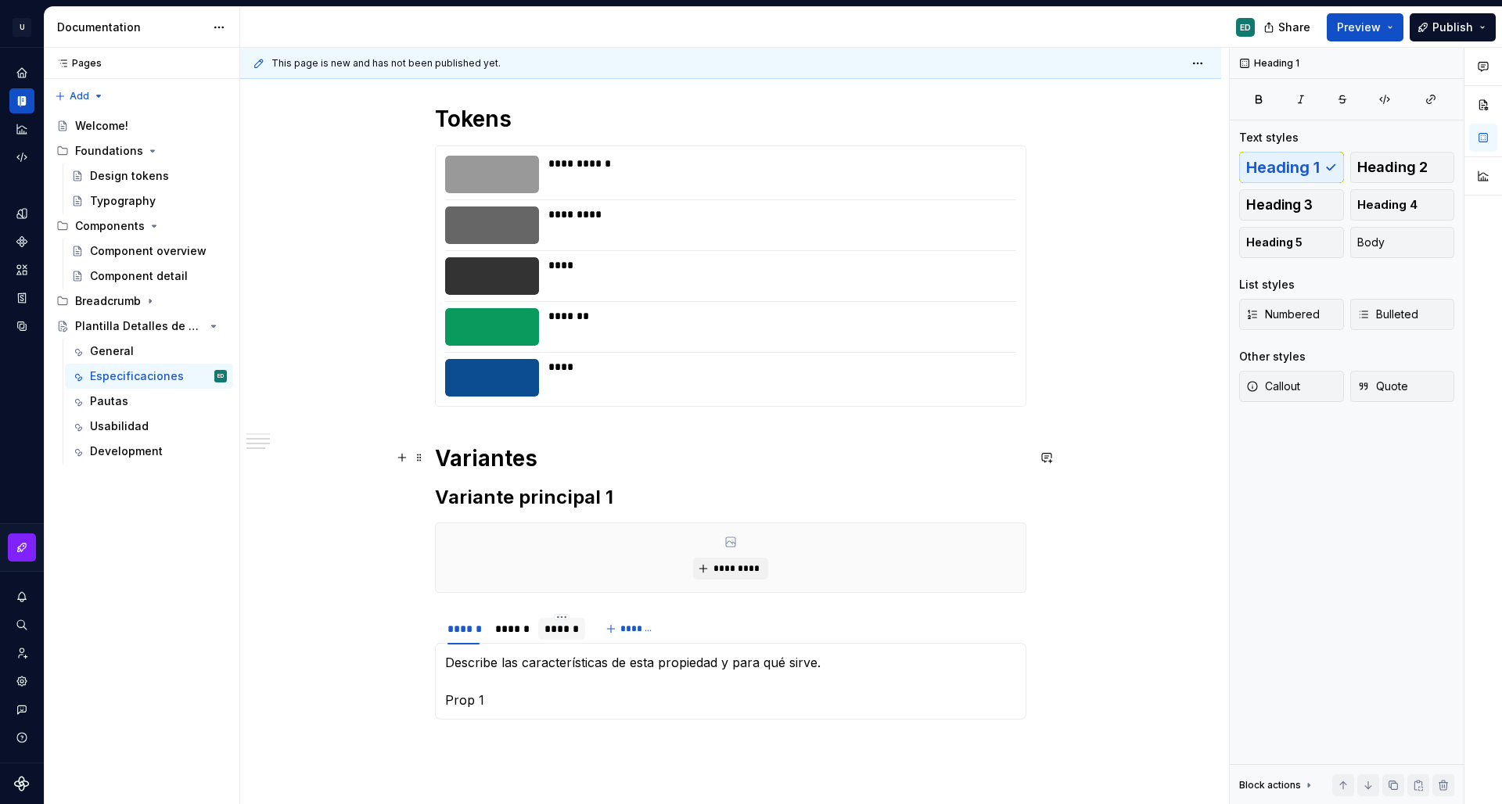
click at [513, 467] on h1 "Variantes" at bounding box center [731, 458] width 592 height 28
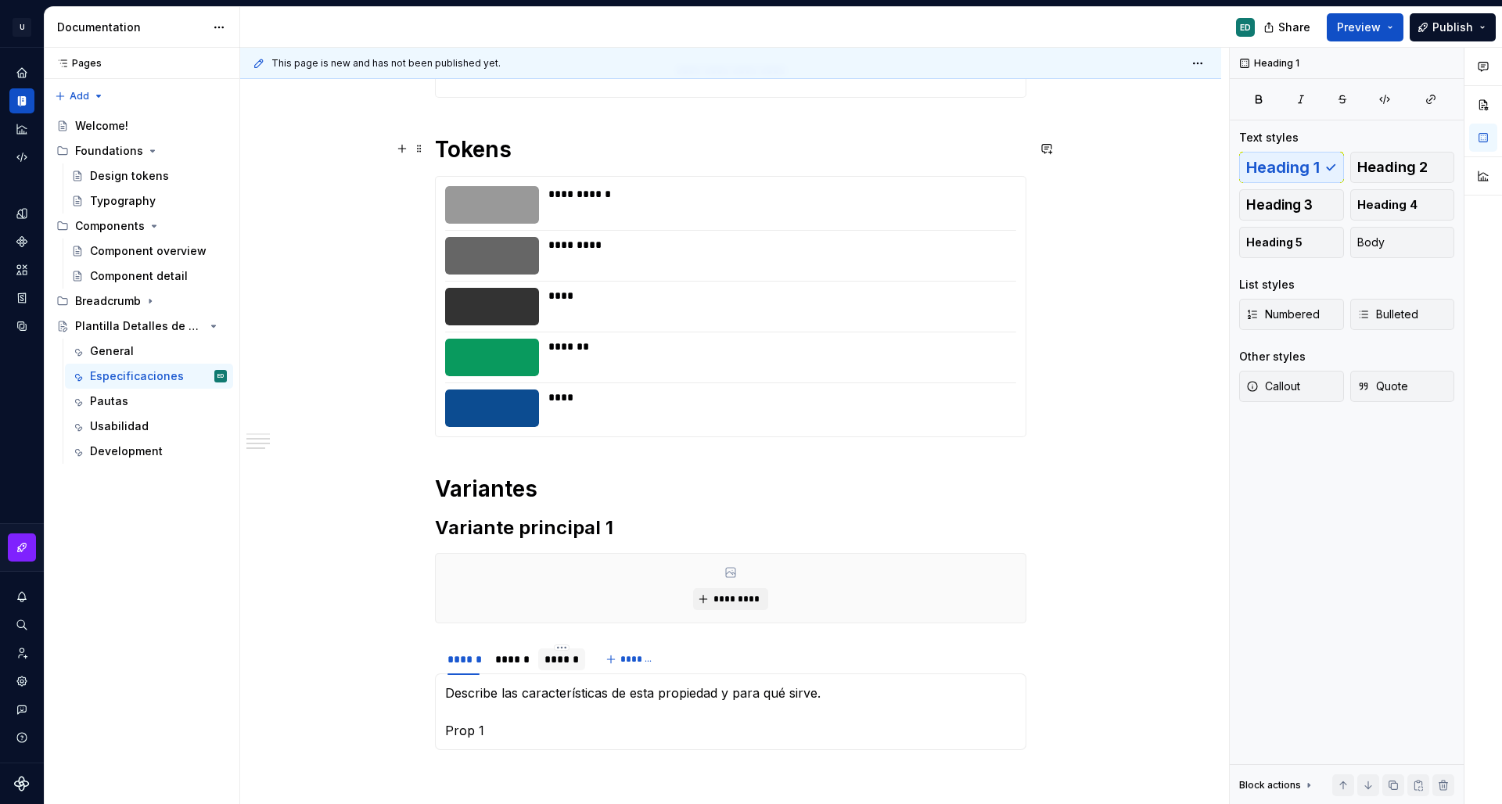
click at [474, 160] on h1 "Tokens" at bounding box center [731, 149] width 592 height 28
click at [444, 468] on div "**********" at bounding box center [731, 370] width 592 height 786
click at [443, 459] on div "**********" at bounding box center [731, 370] width 592 height 786
click at [416, 487] on span at bounding box center [419, 488] width 13 height 22
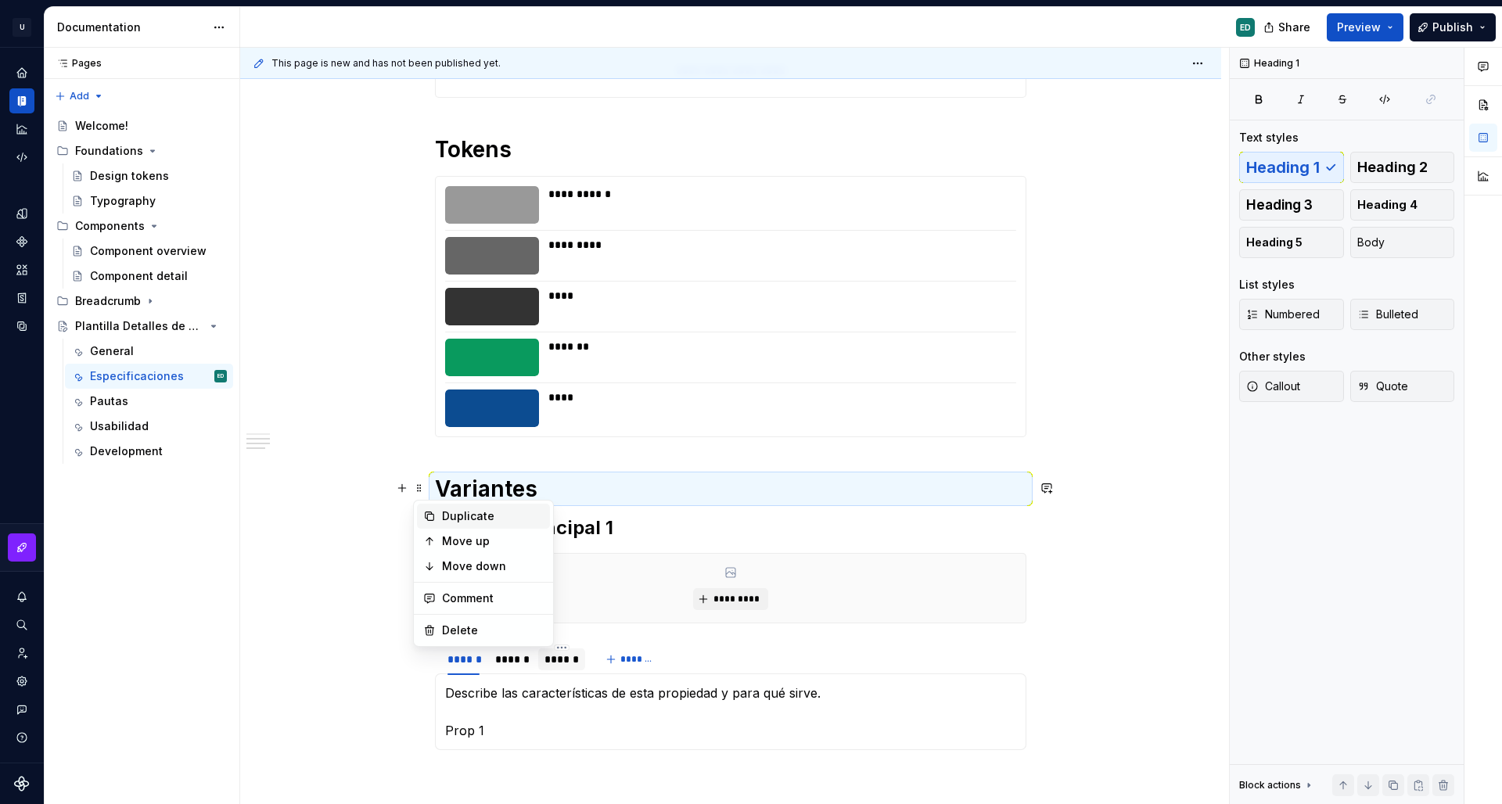
click at [524, 514] on div "Duplicate" at bounding box center [493, 517] width 102 height 16
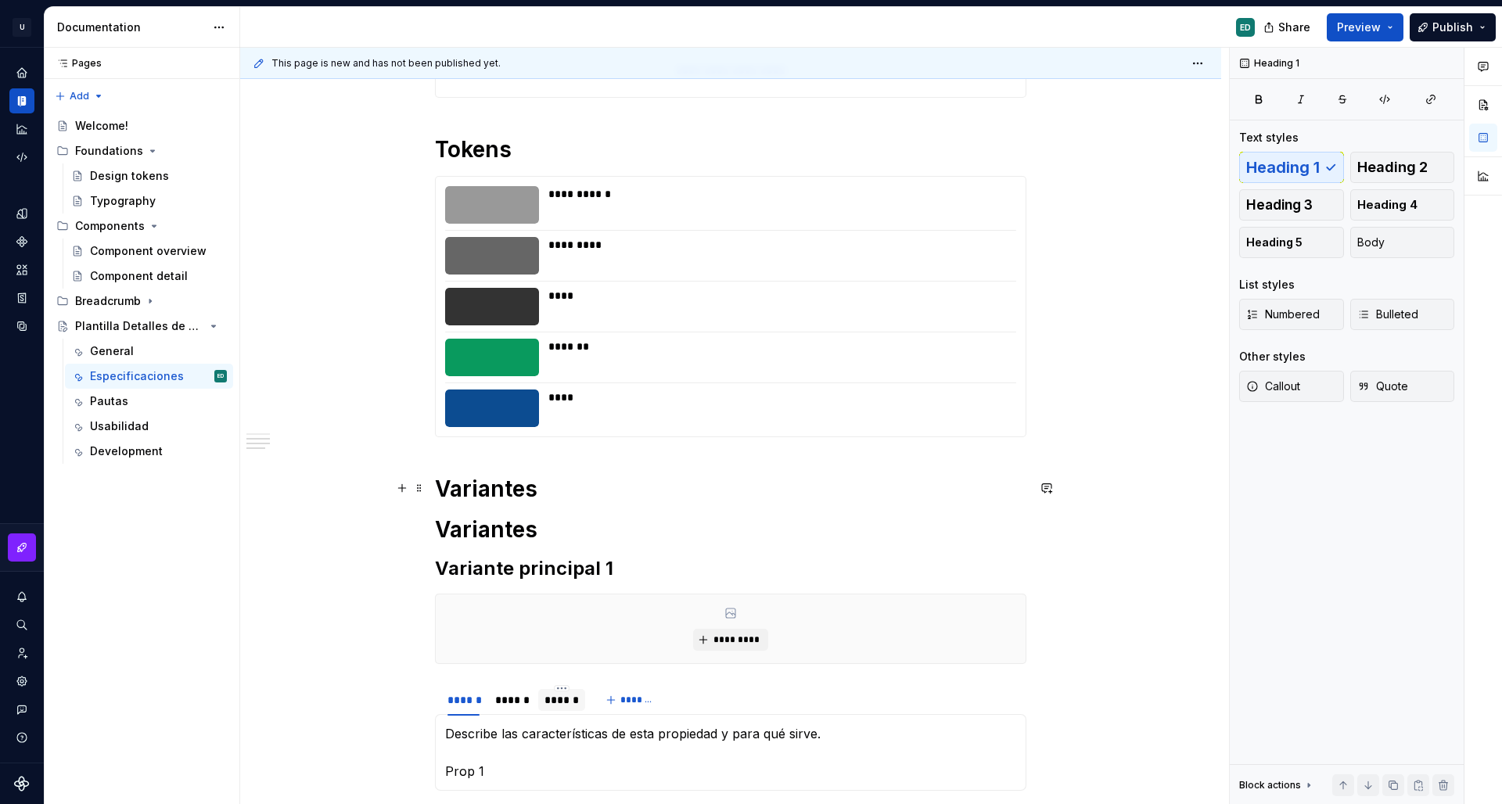
click at [542, 487] on h1 "Variantes" at bounding box center [731, 489] width 592 height 28
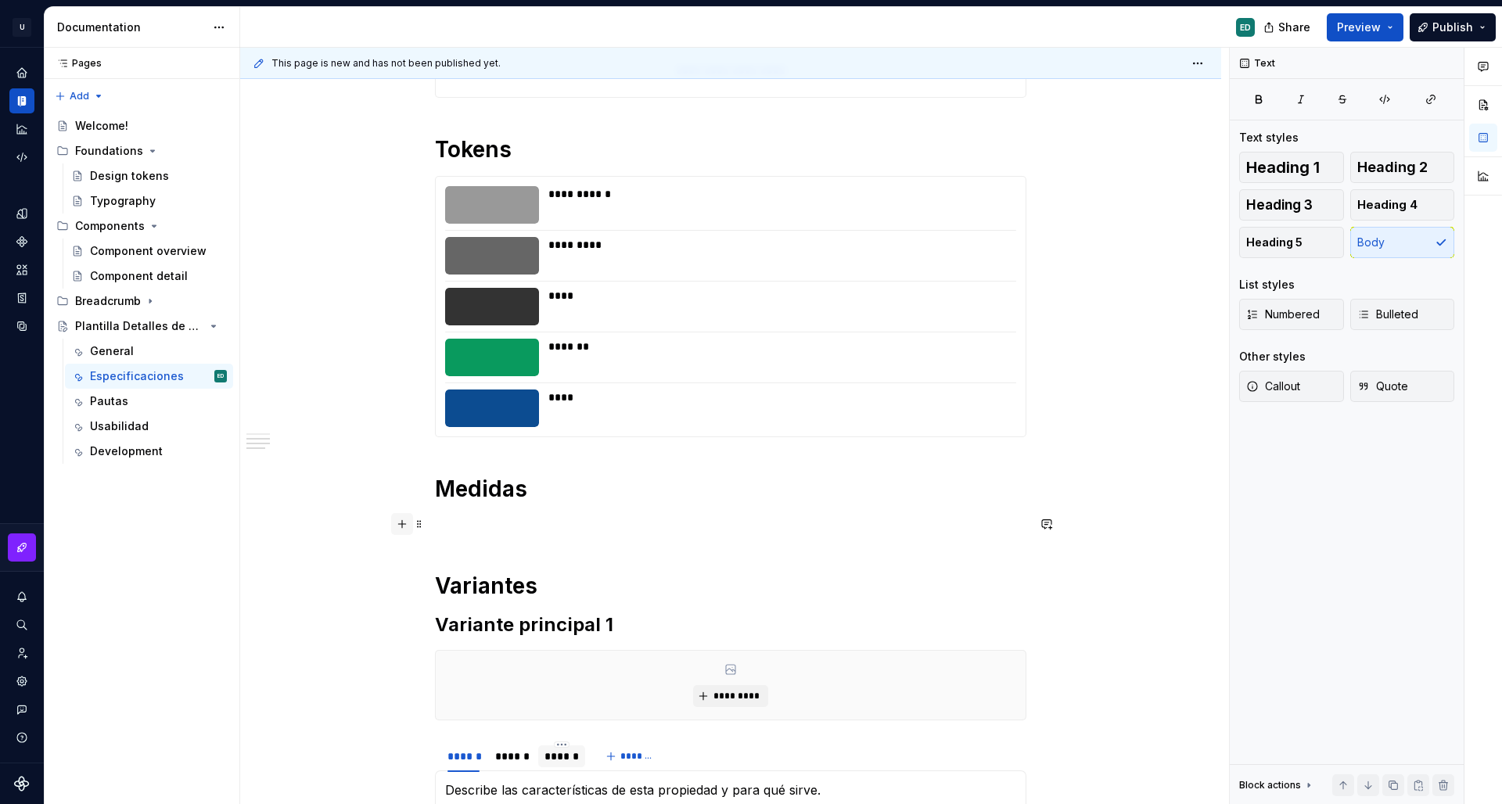
click at [405, 523] on button "button" at bounding box center [402, 524] width 22 height 22
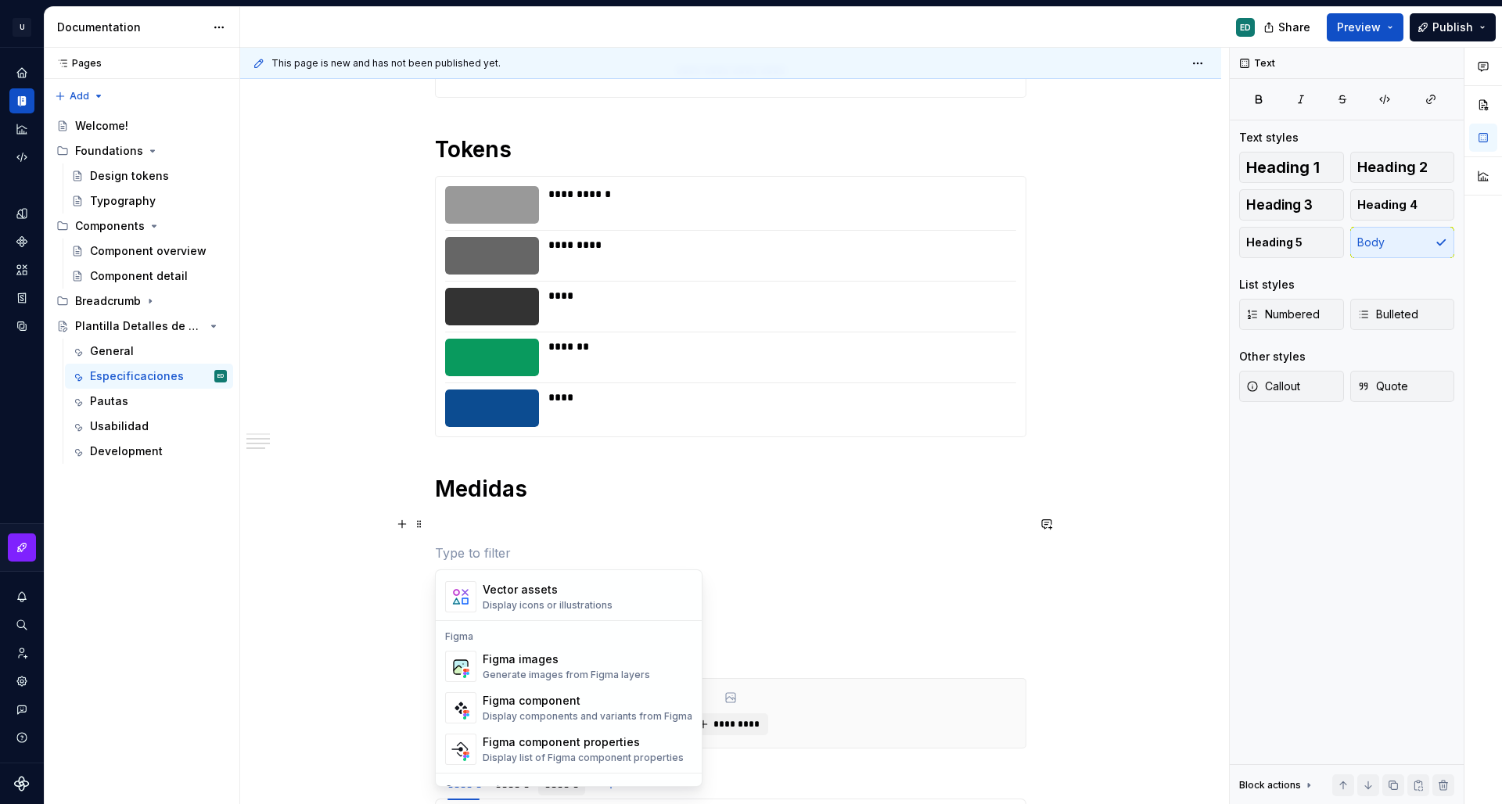
scroll to position [1422, 0]
click at [655, 660] on div "Figma images Generate images from Figma layers" at bounding box center [588, 663] width 210 height 31
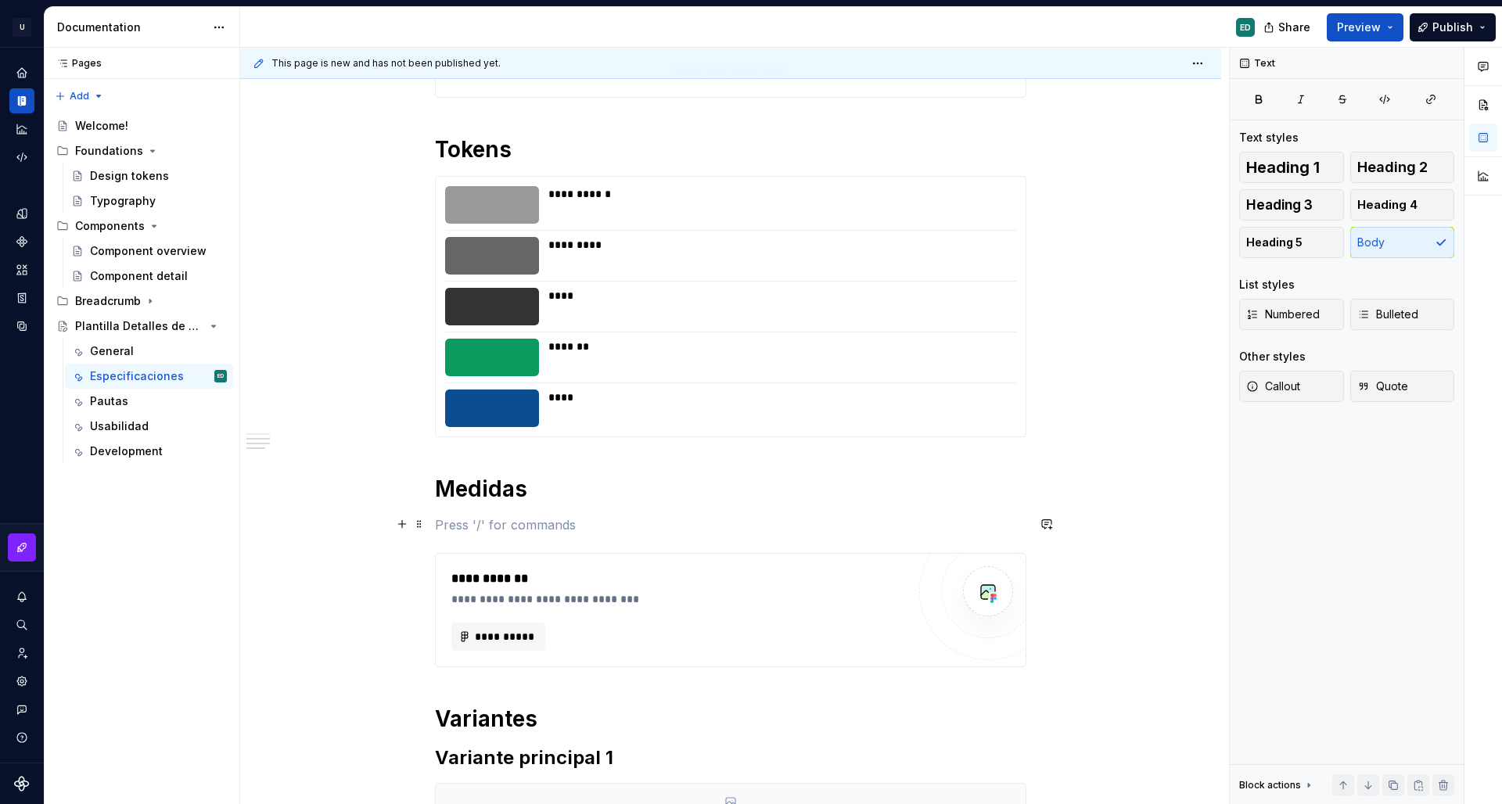
click at [491, 531] on p at bounding box center [731, 525] width 592 height 19
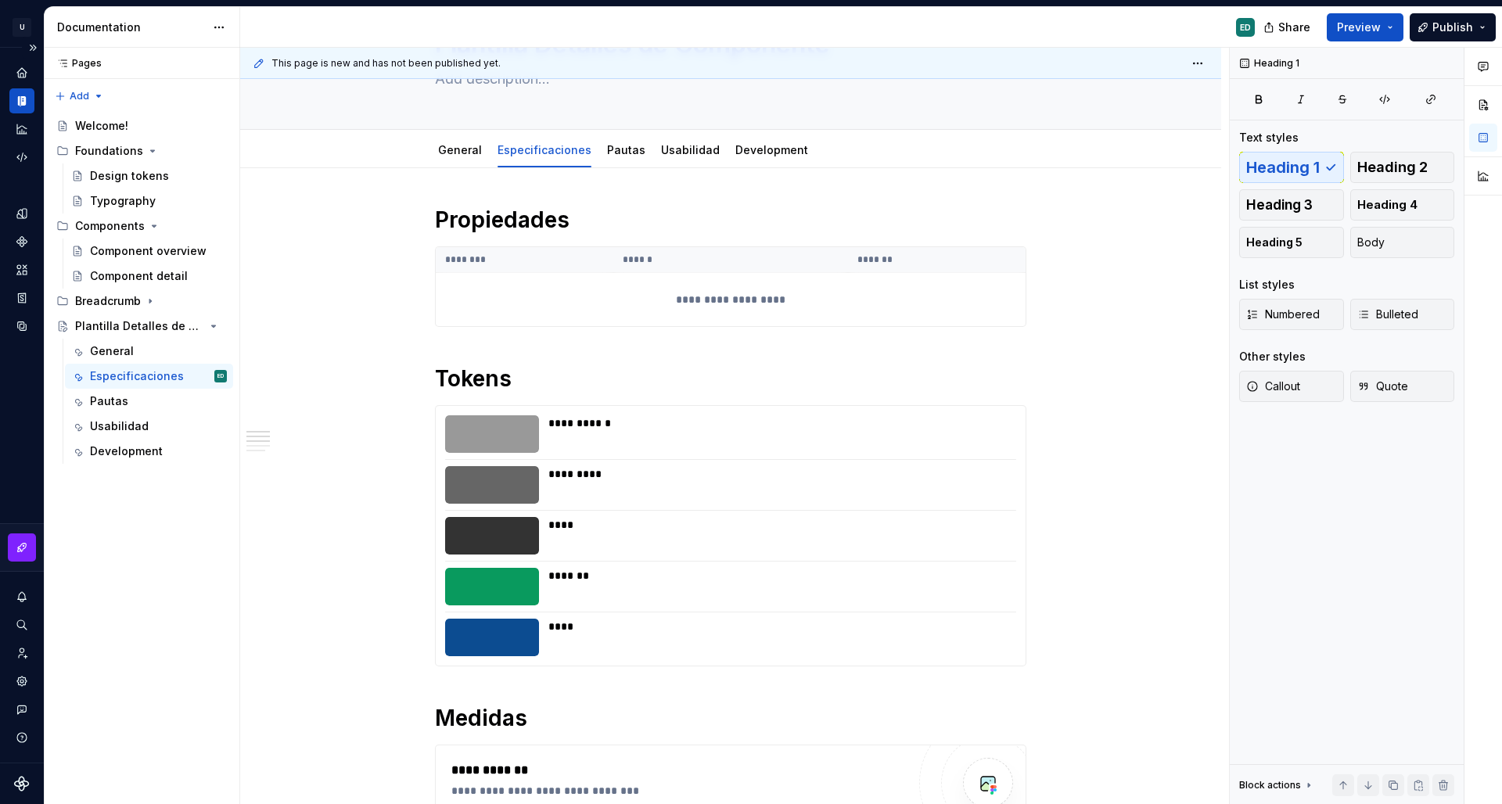
scroll to position [0, 0]
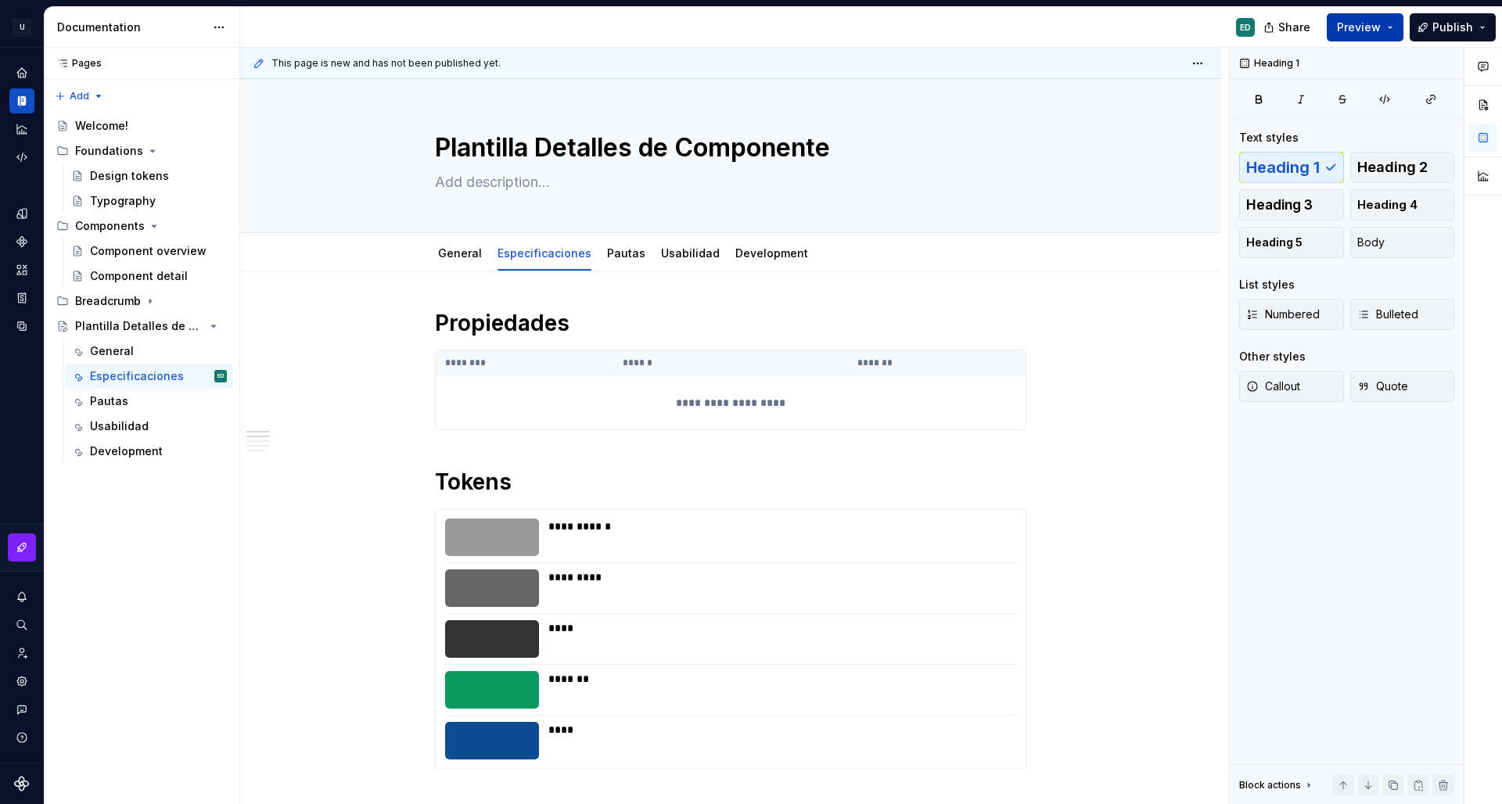
click at [1392, 20] on button "Preview" at bounding box center [1365, 27] width 77 height 28
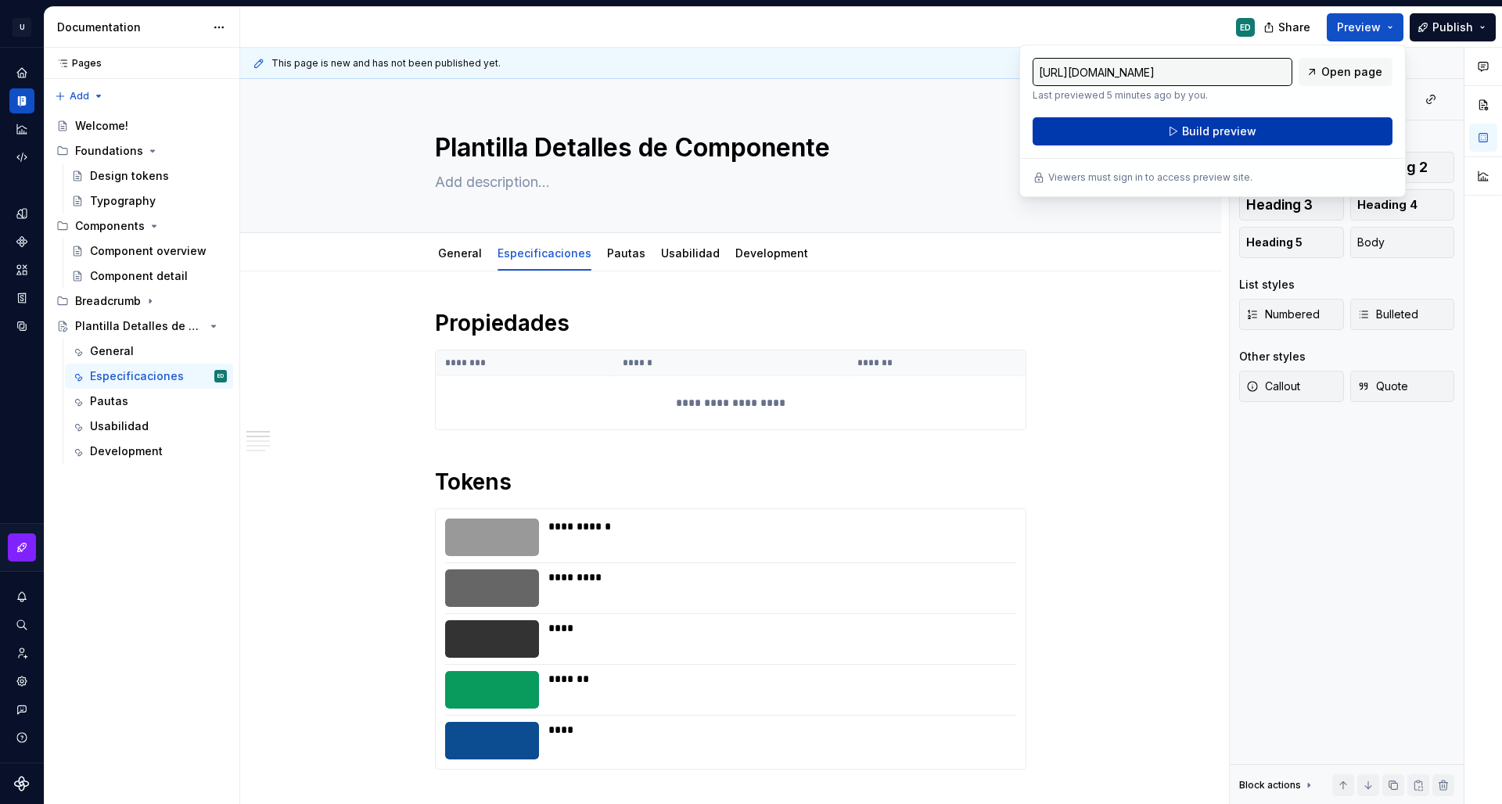
click at [1269, 126] on button "Build preview" at bounding box center [1213, 131] width 360 height 28
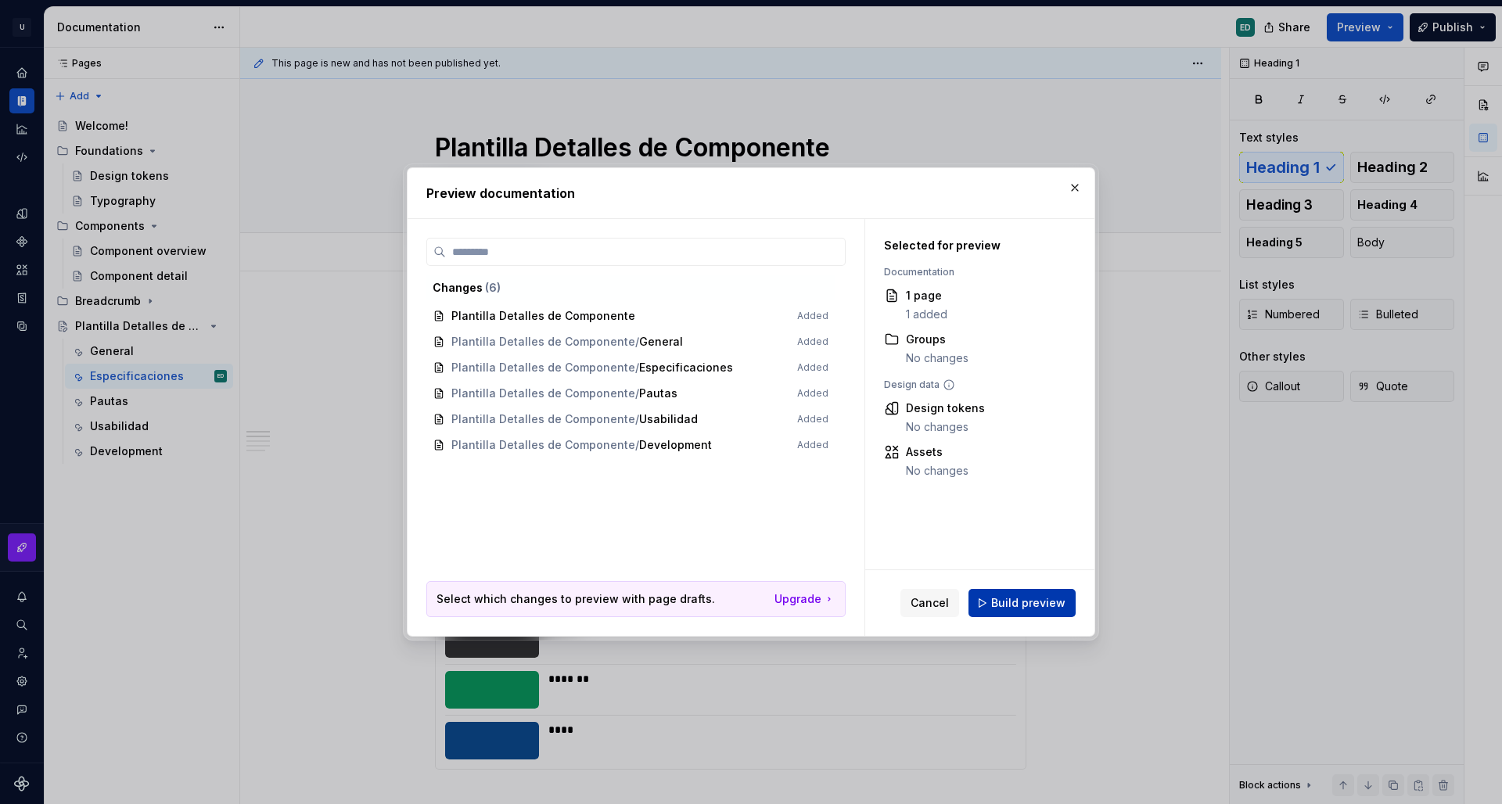
click at [1031, 612] on button "Build preview" at bounding box center [1022, 603] width 107 height 28
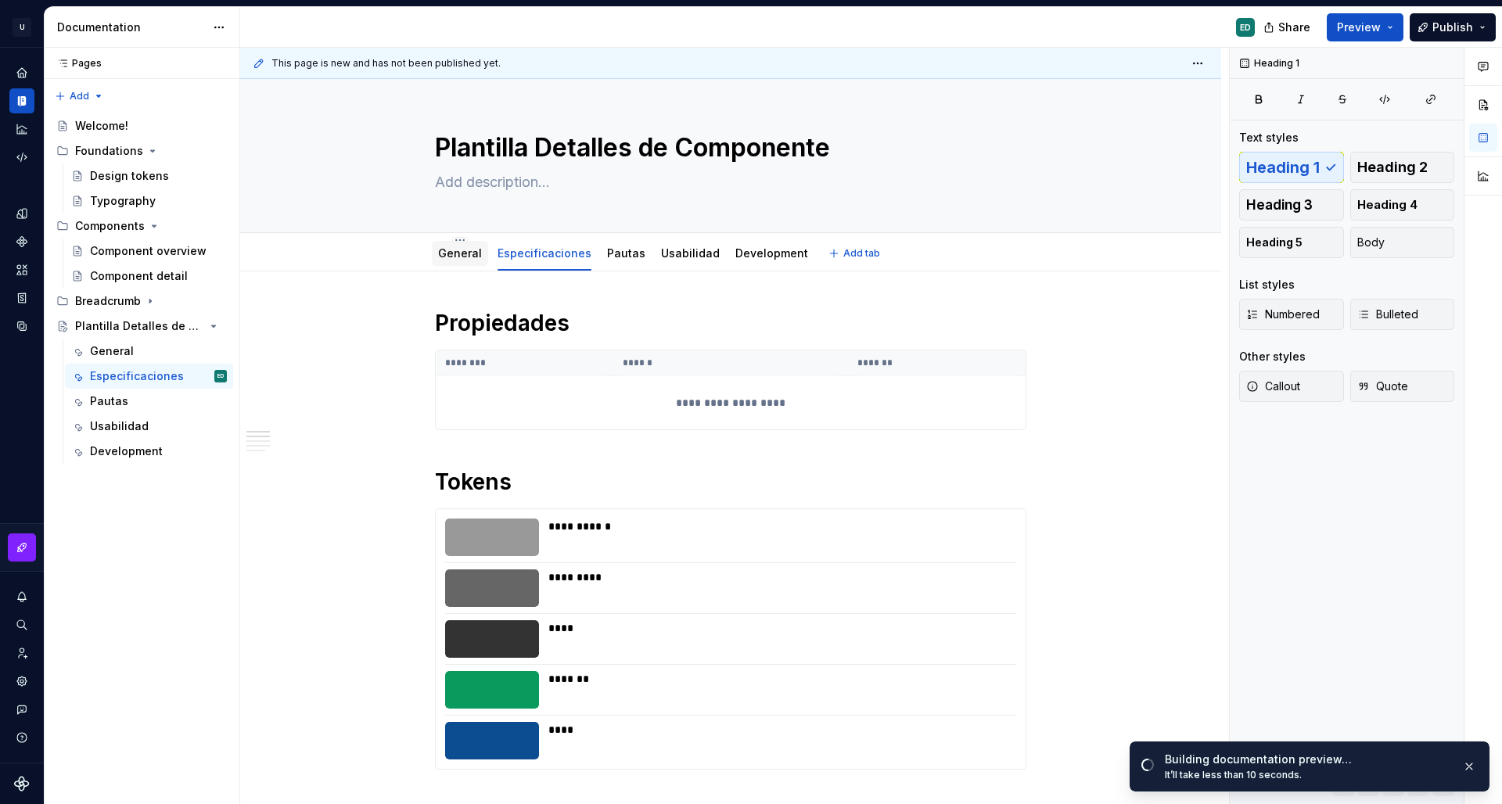
click at [469, 253] on link "General" at bounding box center [460, 252] width 44 height 13
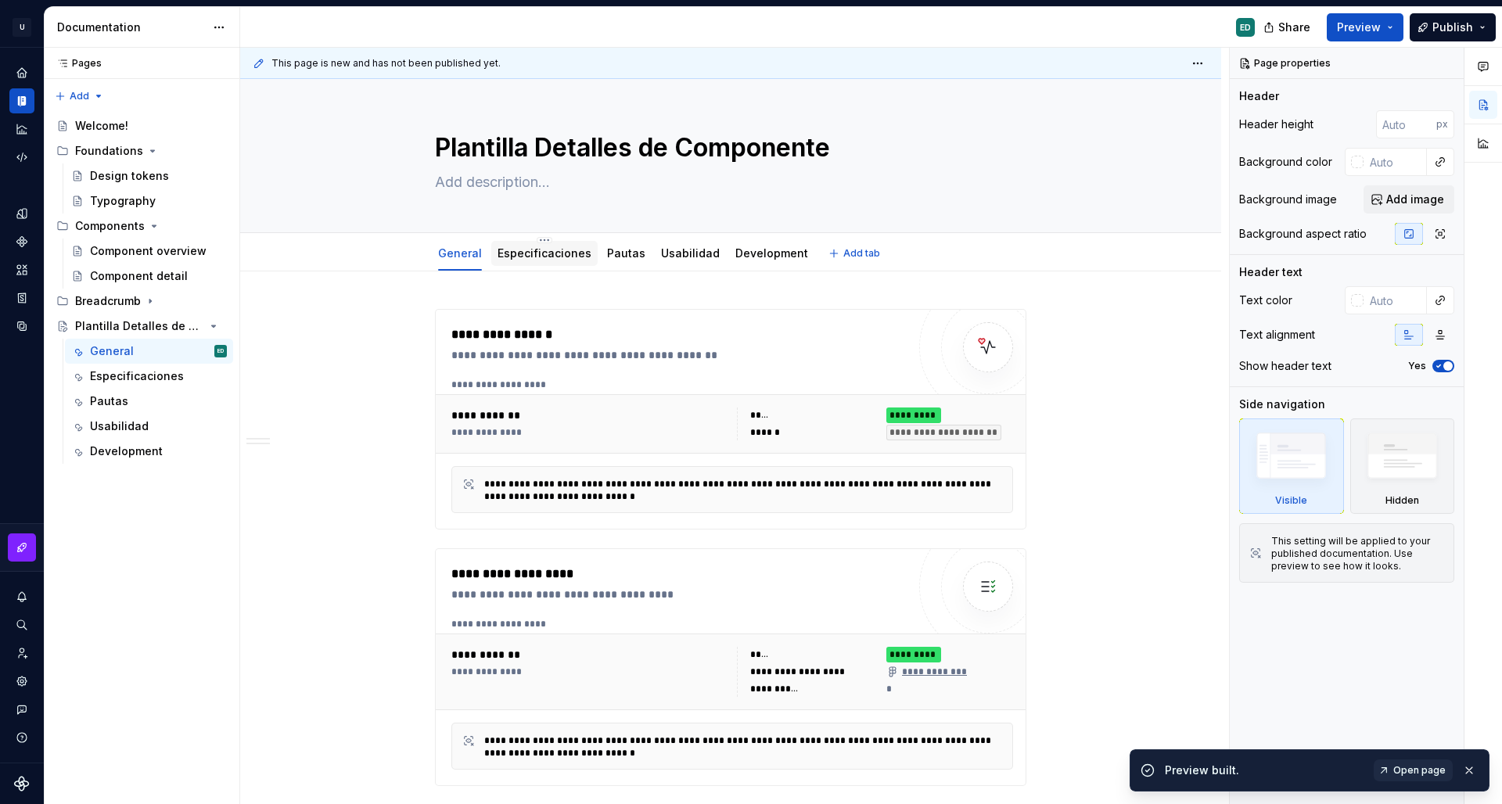
click at [527, 248] on link "Especificaciones" at bounding box center [545, 252] width 94 height 13
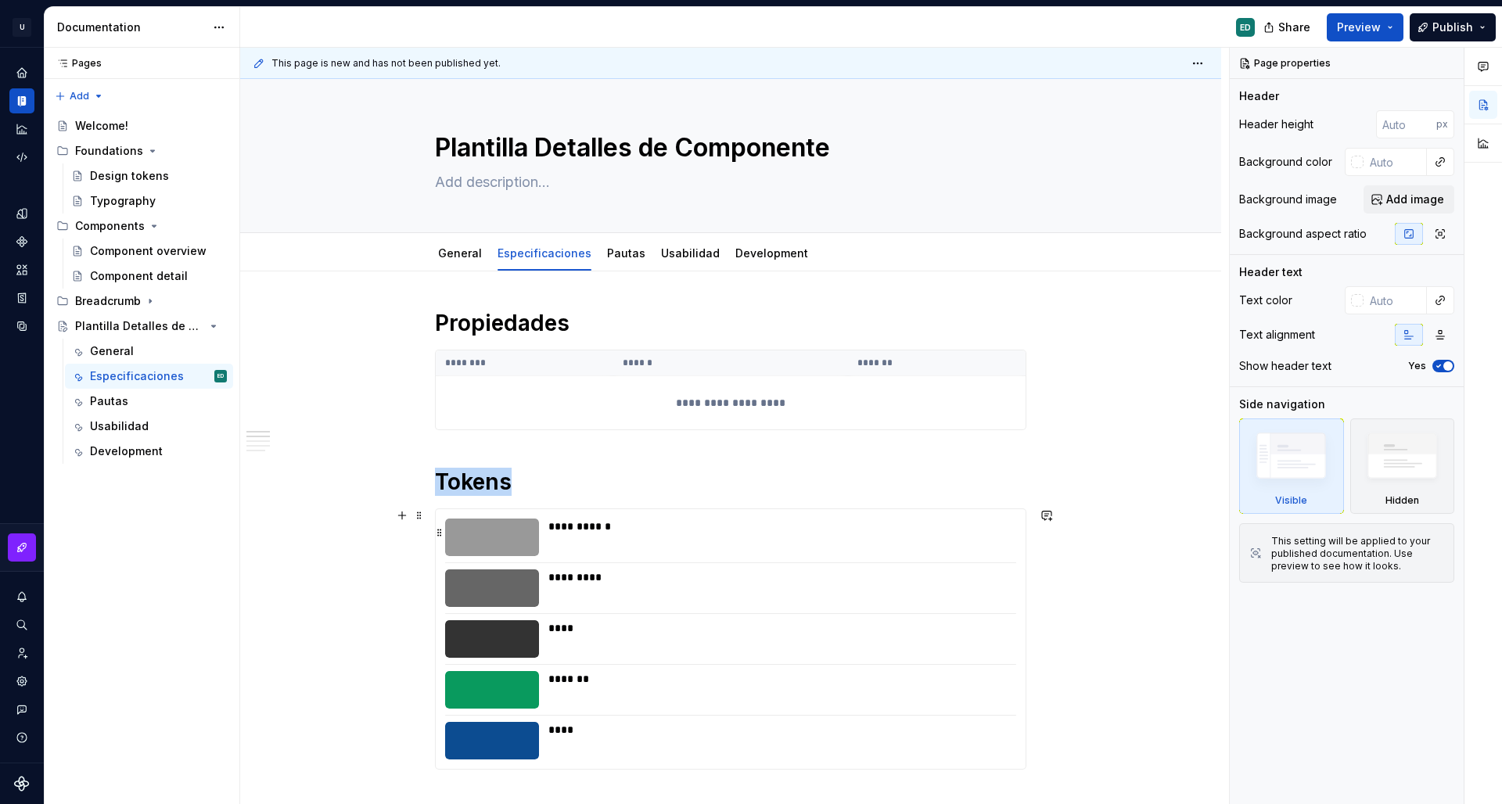
click at [745, 546] on div "**********" at bounding box center [778, 538] width 459 height 38
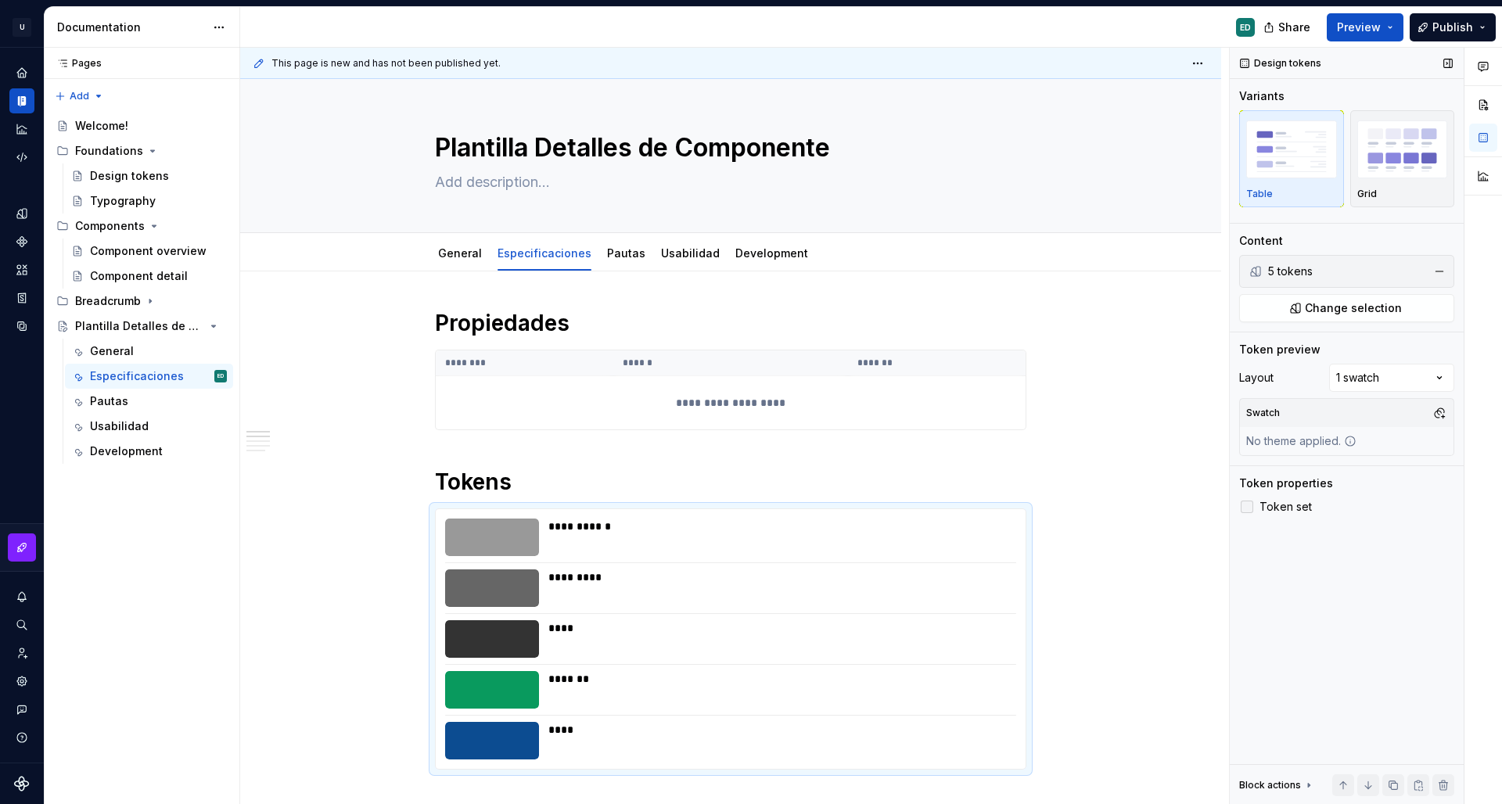
click at [1282, 509] on span "Token set" at bounding box center [1286, 507] width 52 height 13
click at [1333, 415] on div "Swatch" at bounding box center [1347, 413] width 214 height 28
click at [1361, 391] on div "Comments Open comments No comments yet Select ‘Comment’ from the block context …" at bounding box center [1366, 426] width 272 height 757
click at [1365, 378] on div "Comments Open comments No comments yet Select ‘Comment’ from the block context …" at bounding box center [1366, 426] width 272 height 757
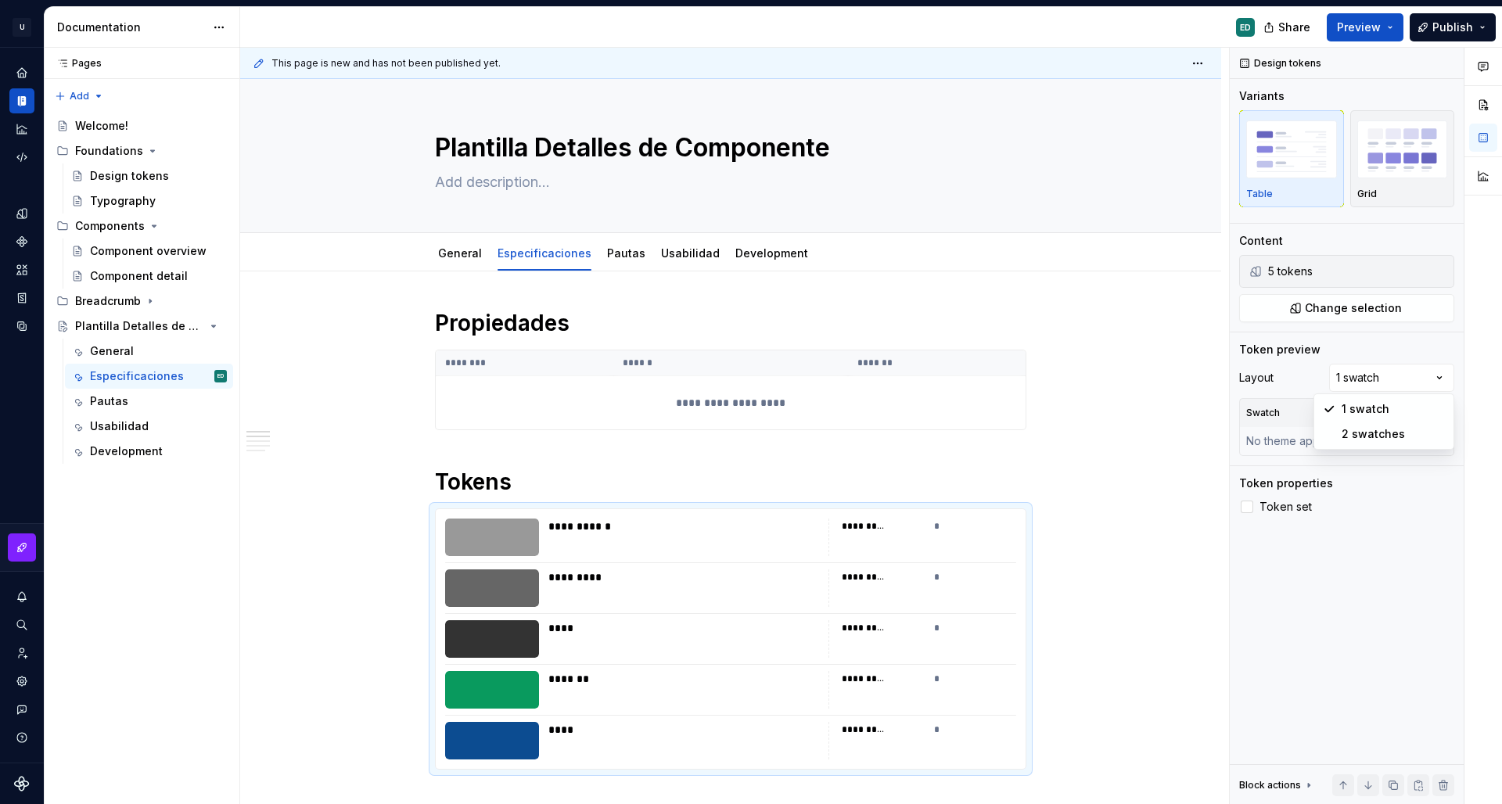
click at [1377, 375] on div "Comments Open comments No comments yet Select ‘Comment’ from the block context …" at bounding box center [1366, 426] width 272 height 757
click at [1444, 411] on button "button" at bounding box center [1440, 413] width 22 height 22
click at [1325, 394] on div "Comments Open comments No comments yet Select ‘Comment’ from the block context …" at bounding box center [1366, 426] width 272 height 757
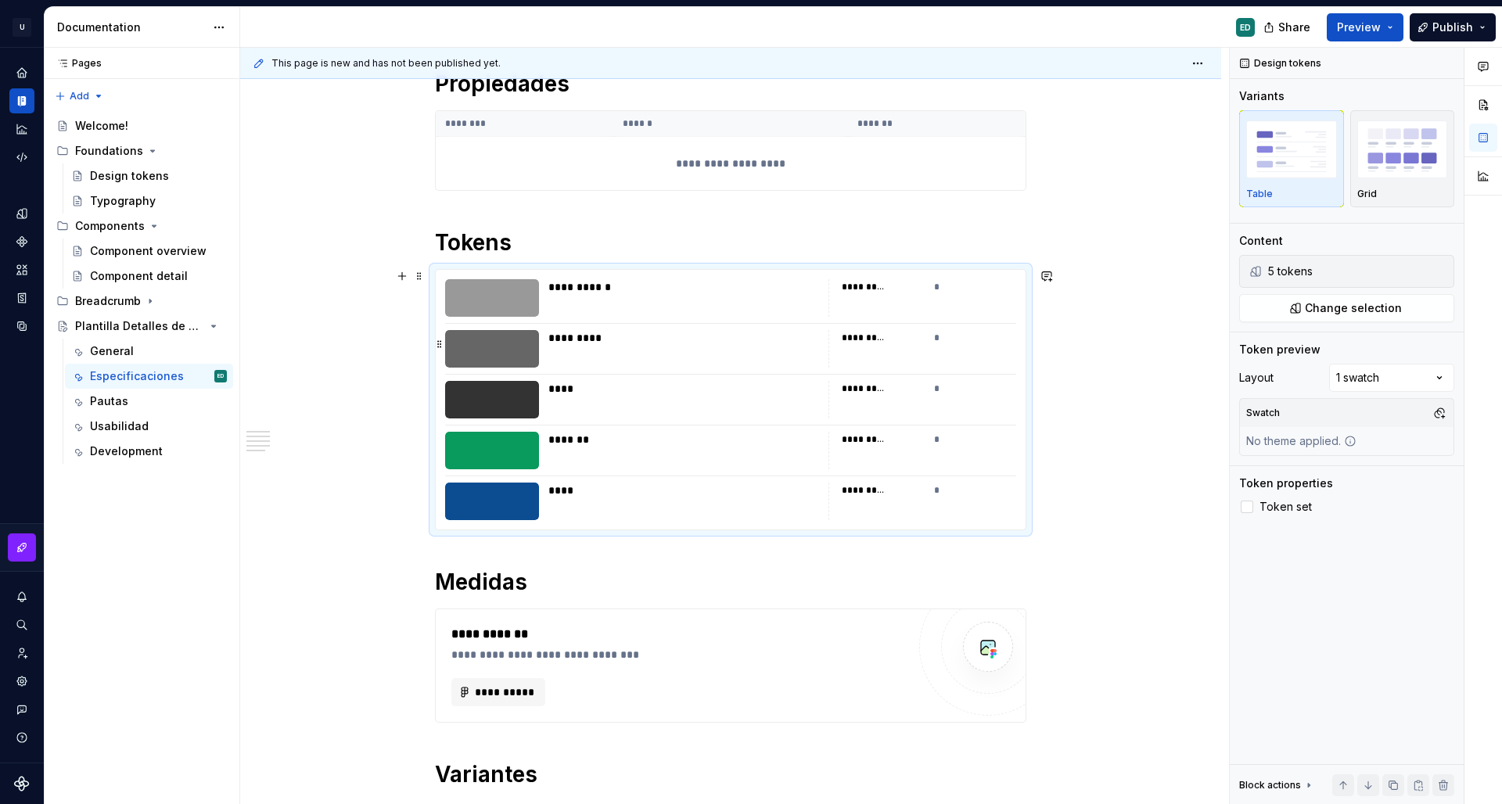
scroll to position [107, 0]
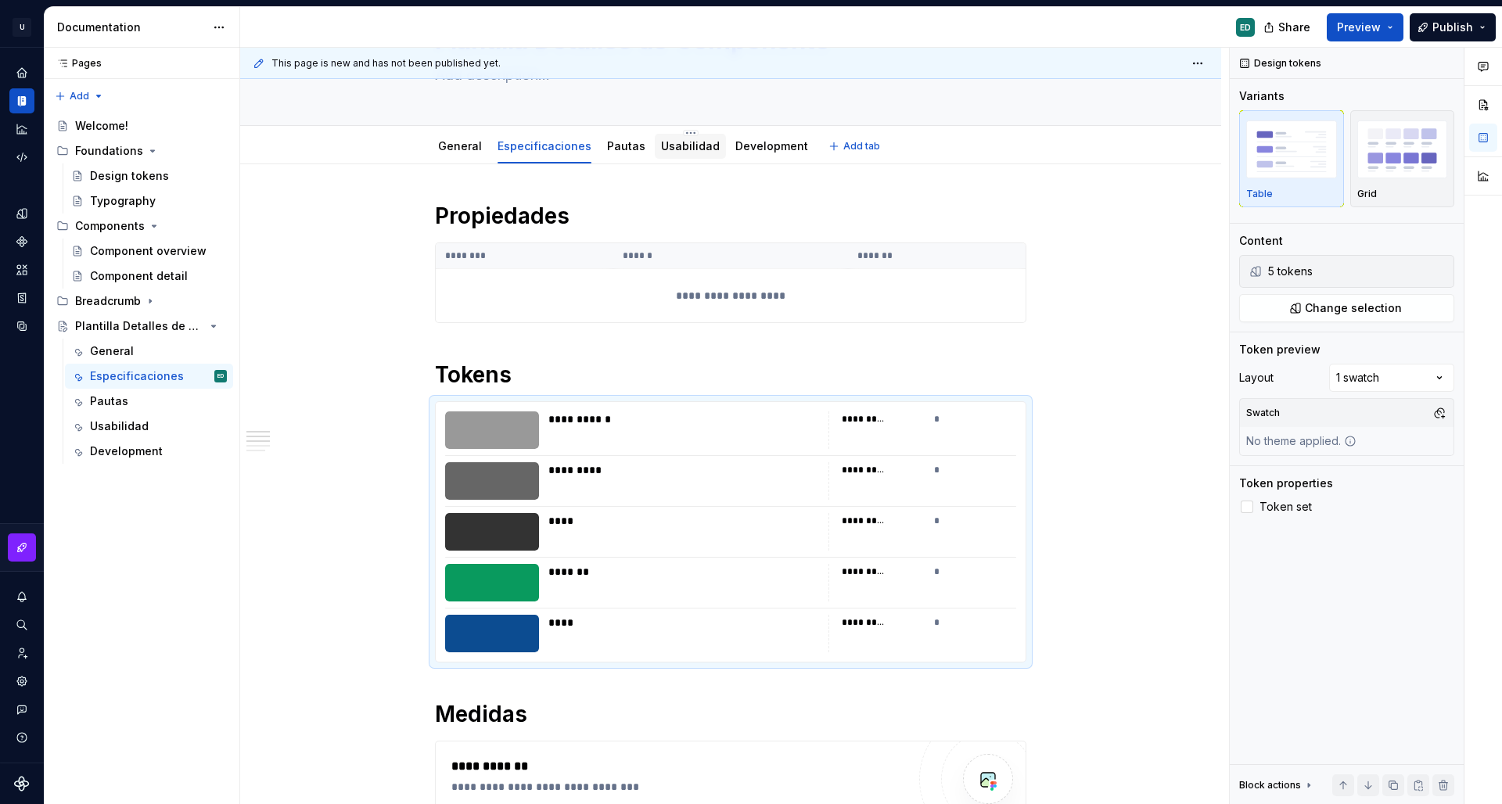
click at [684, 145] on link "Usabilidad" at bounding box center [690, 145] width 59 height 13
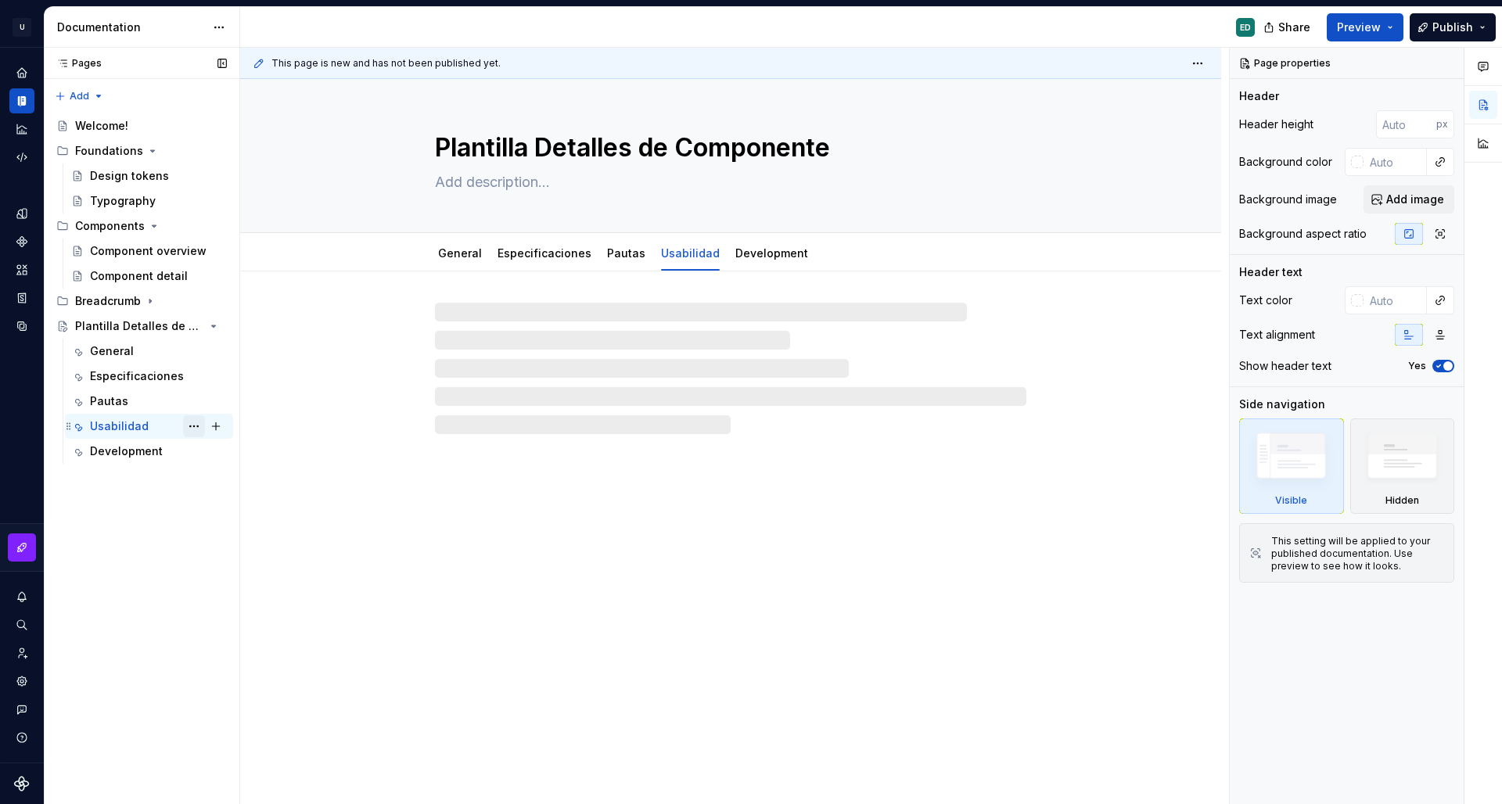
click at [188, 426] on button "Page tree" at bounding box center [194, 426] width 22 height 22
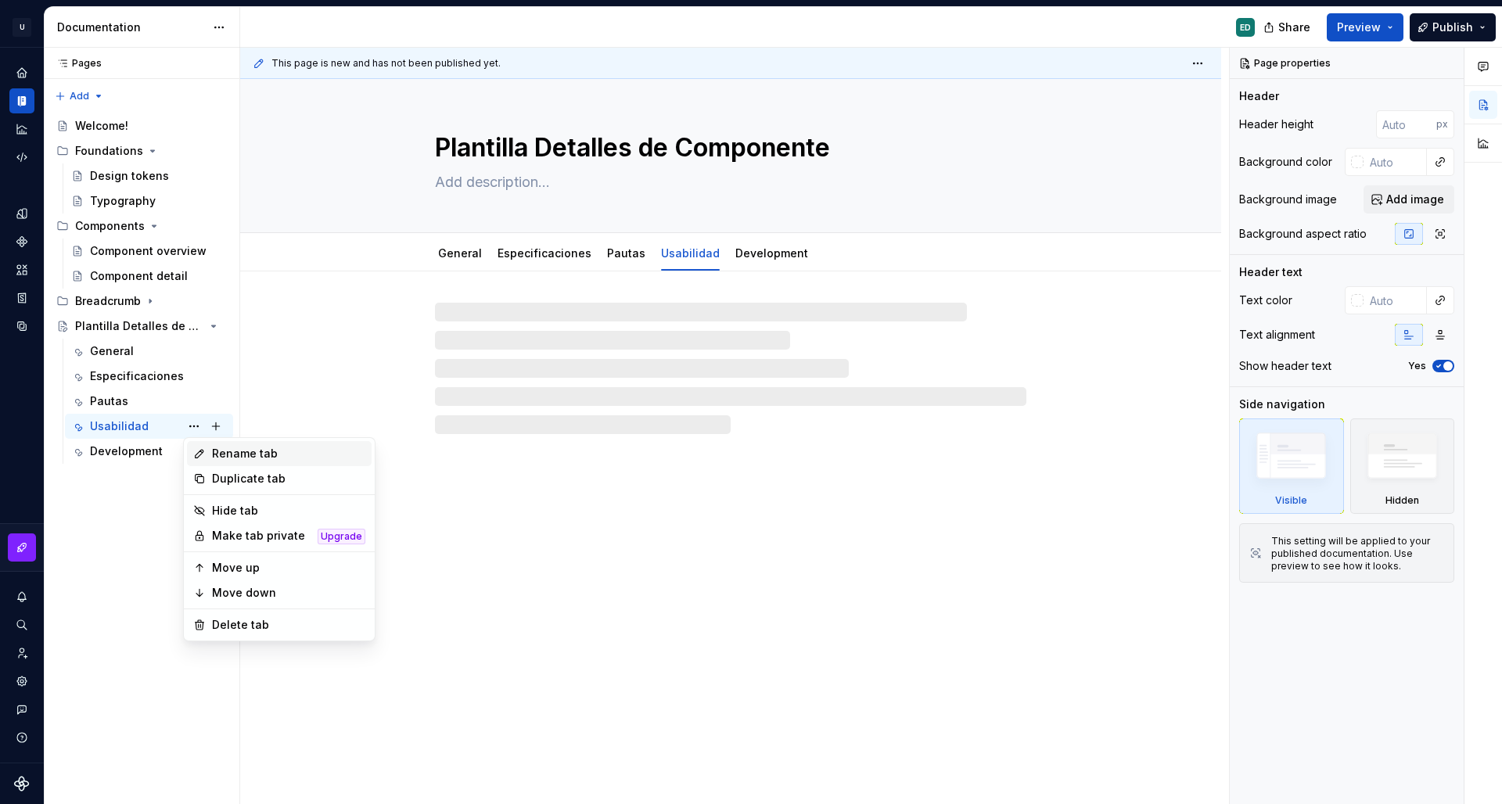
click at [250, 464] on div "Rename tab" at bounding box center [279, 453] width 185 height 25
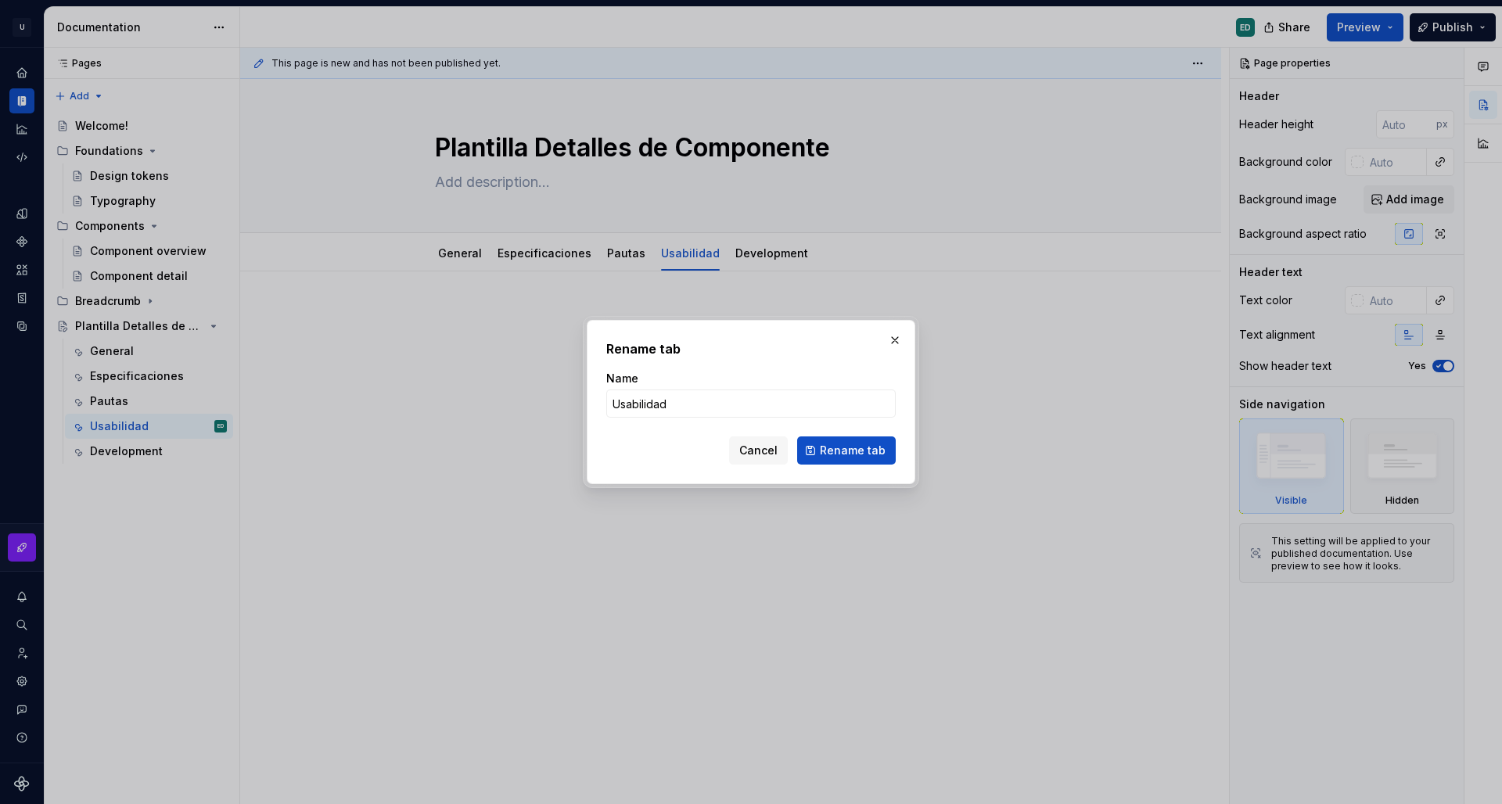
click at [848, 451] on button "Rename tab" at bounding box center [846, 451] width 99 height 28
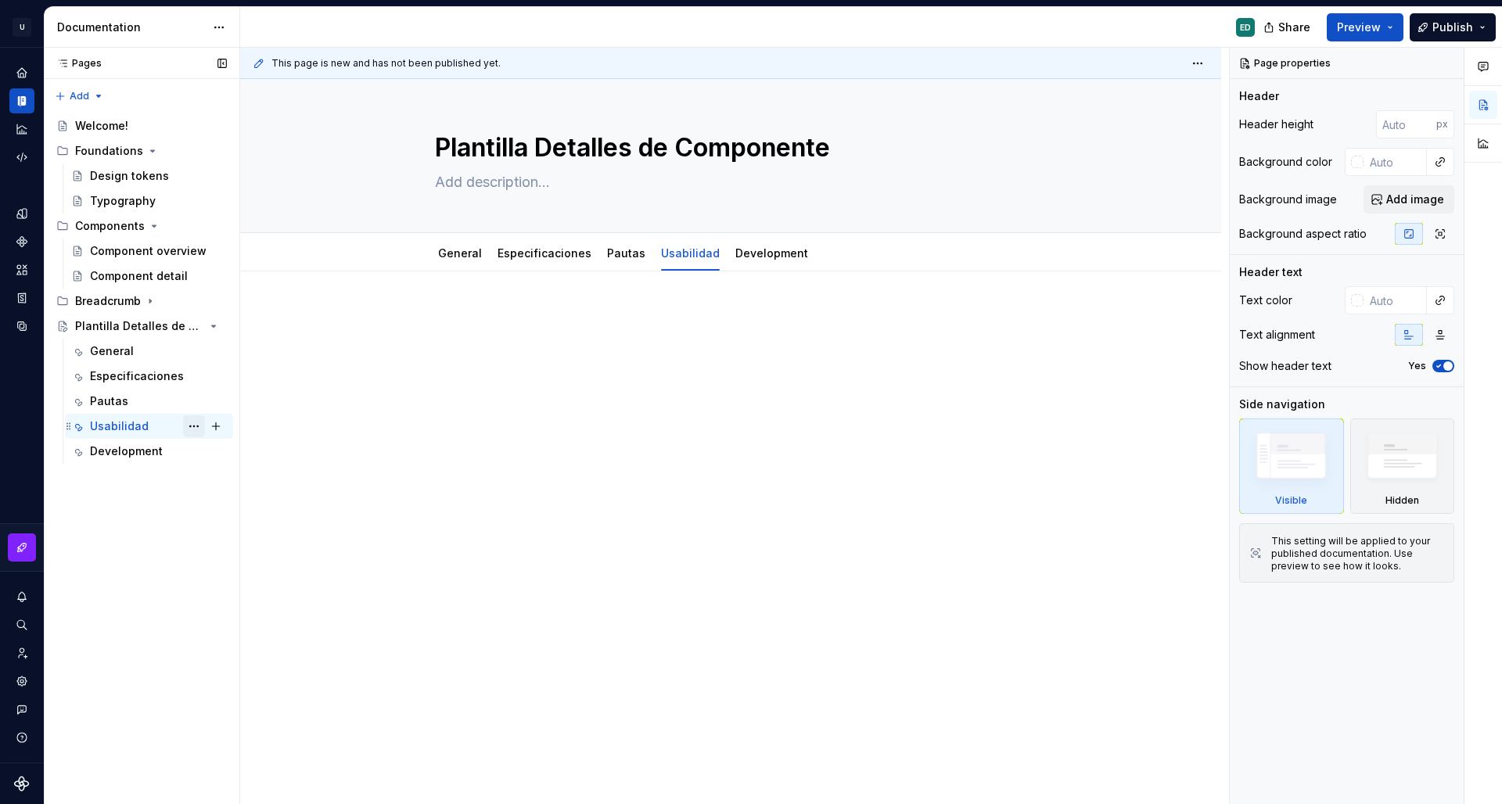
click at [198, 427] on button "Page tree" at bounding box center [194, 426] width 22 height 22
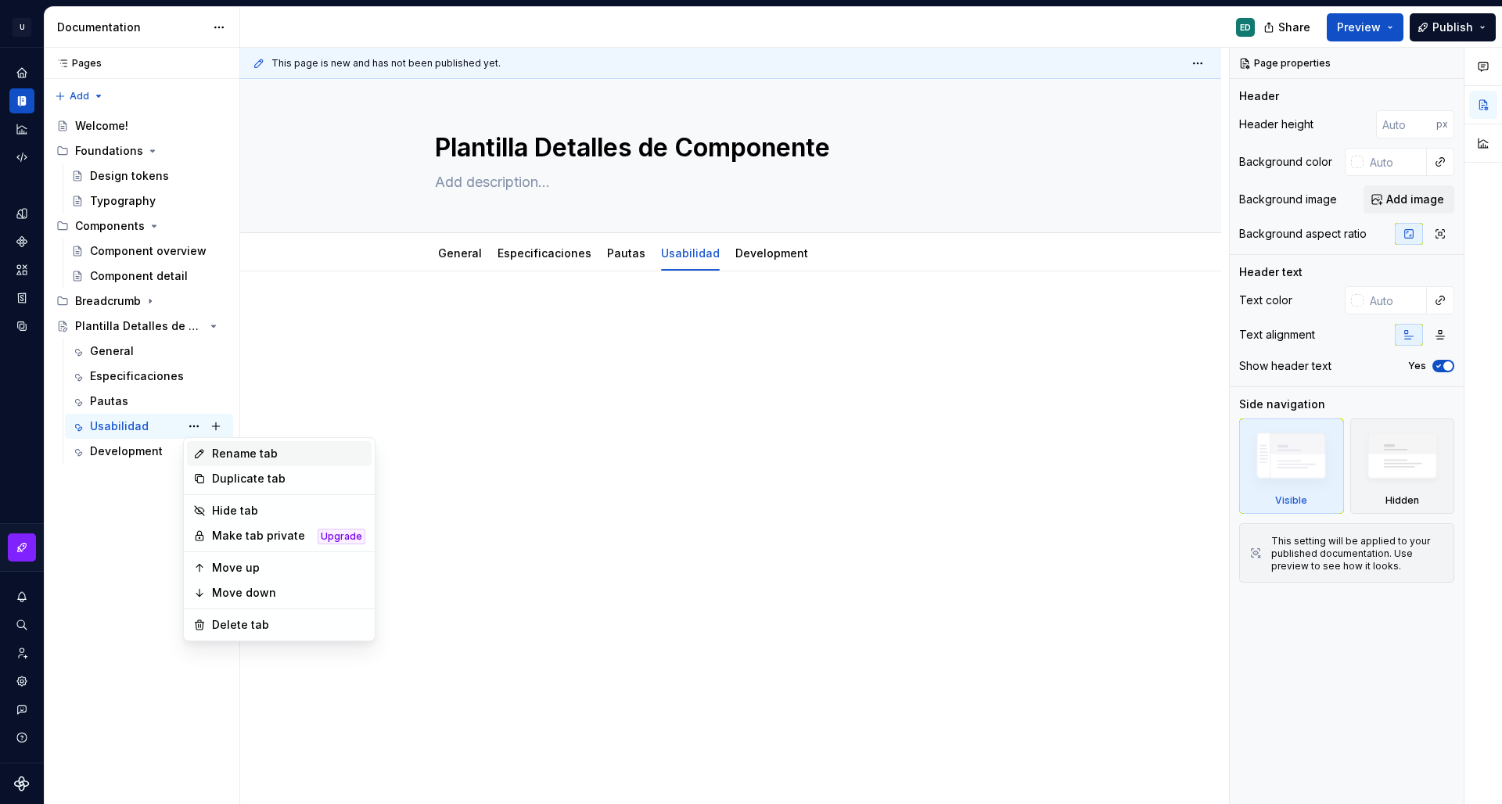
click at [272, 459] on div "Rename tab" at bounding box center [288, 454] width 153 height 16
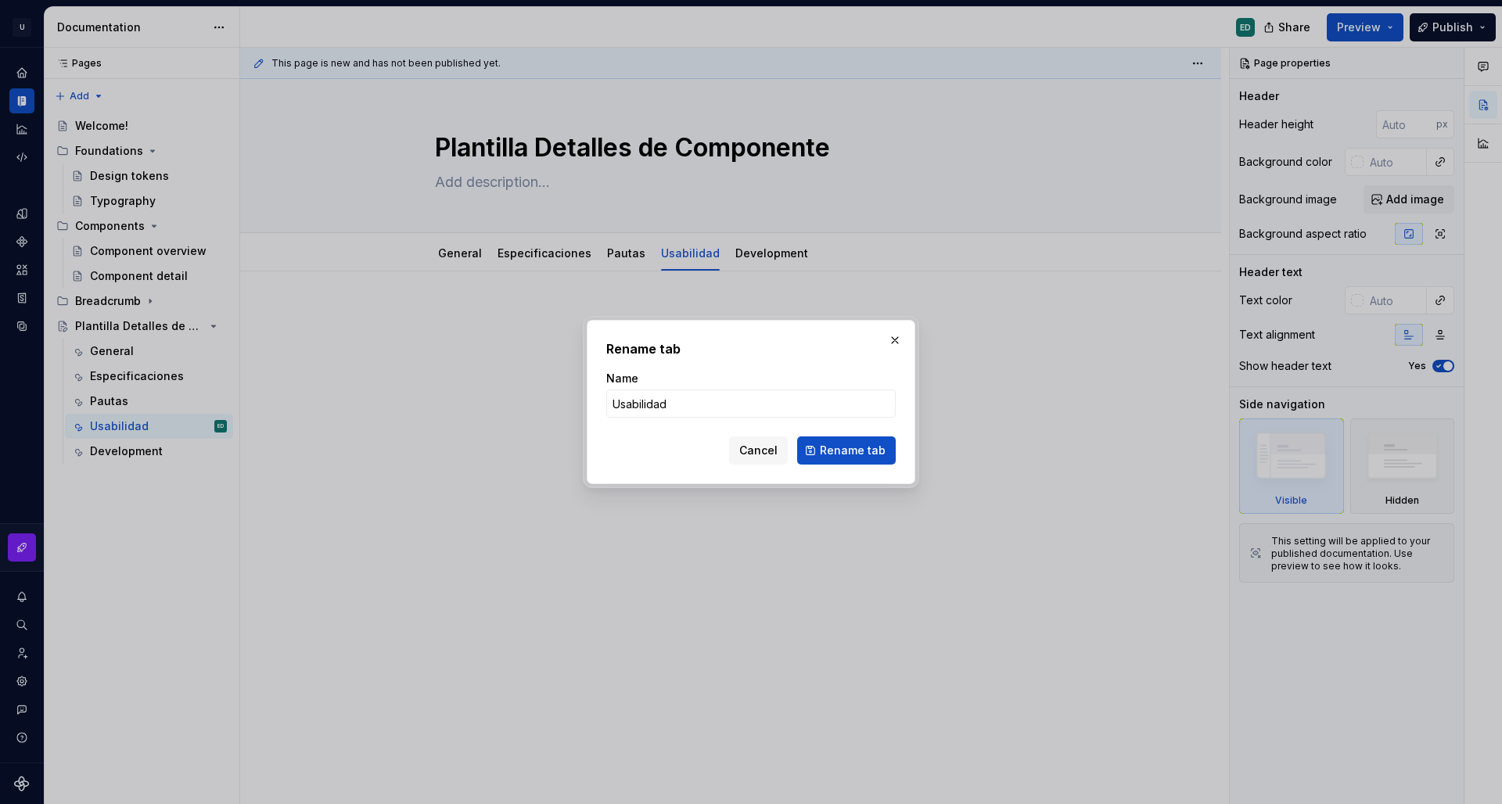
click at [848, 451] on button "Rename tab" at bounding box center [846, 451] width 99 height 28
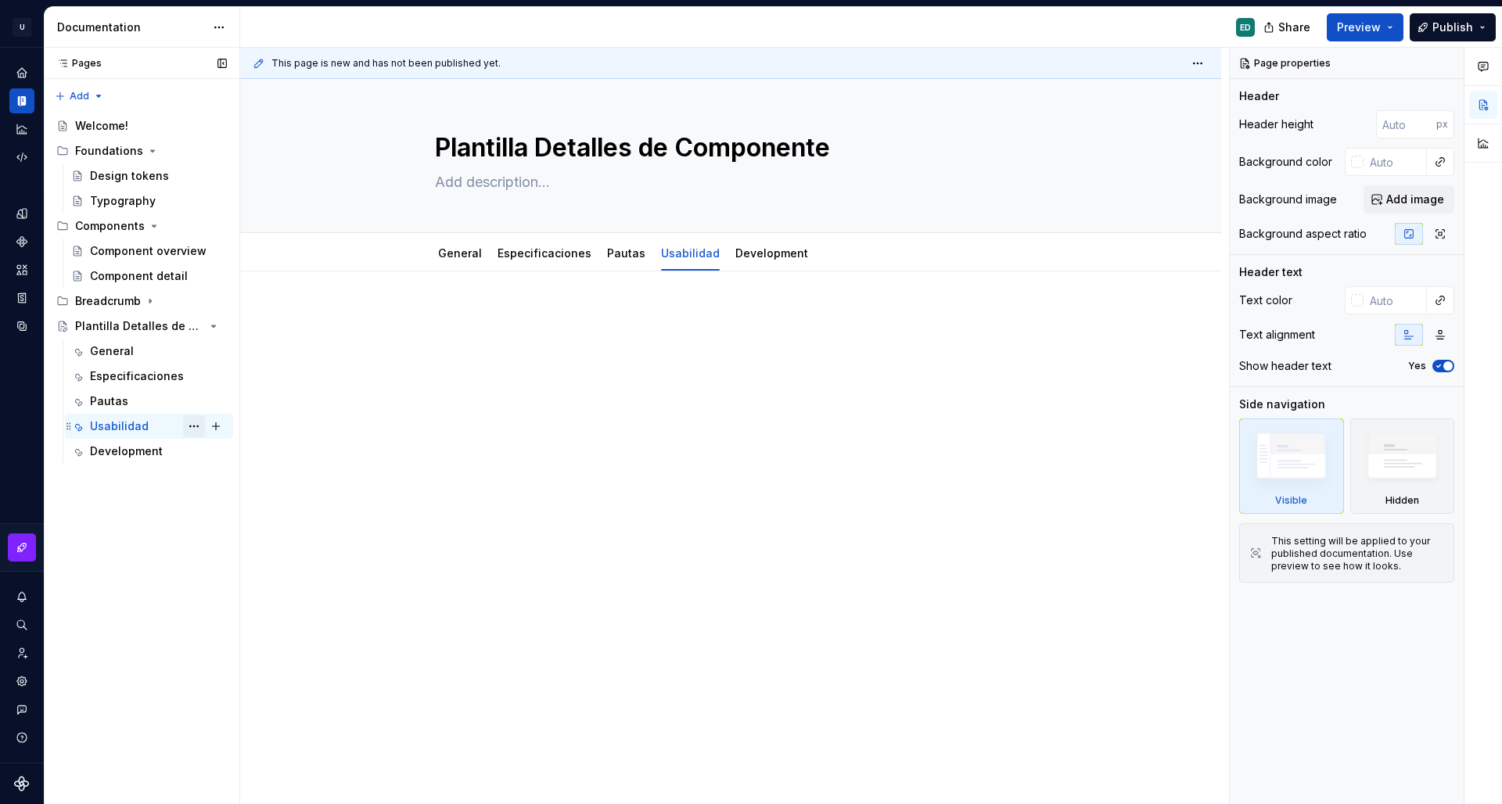
click at [190, 423] on button "Page tree" at bounding box center [194, 426] width 22 height 22
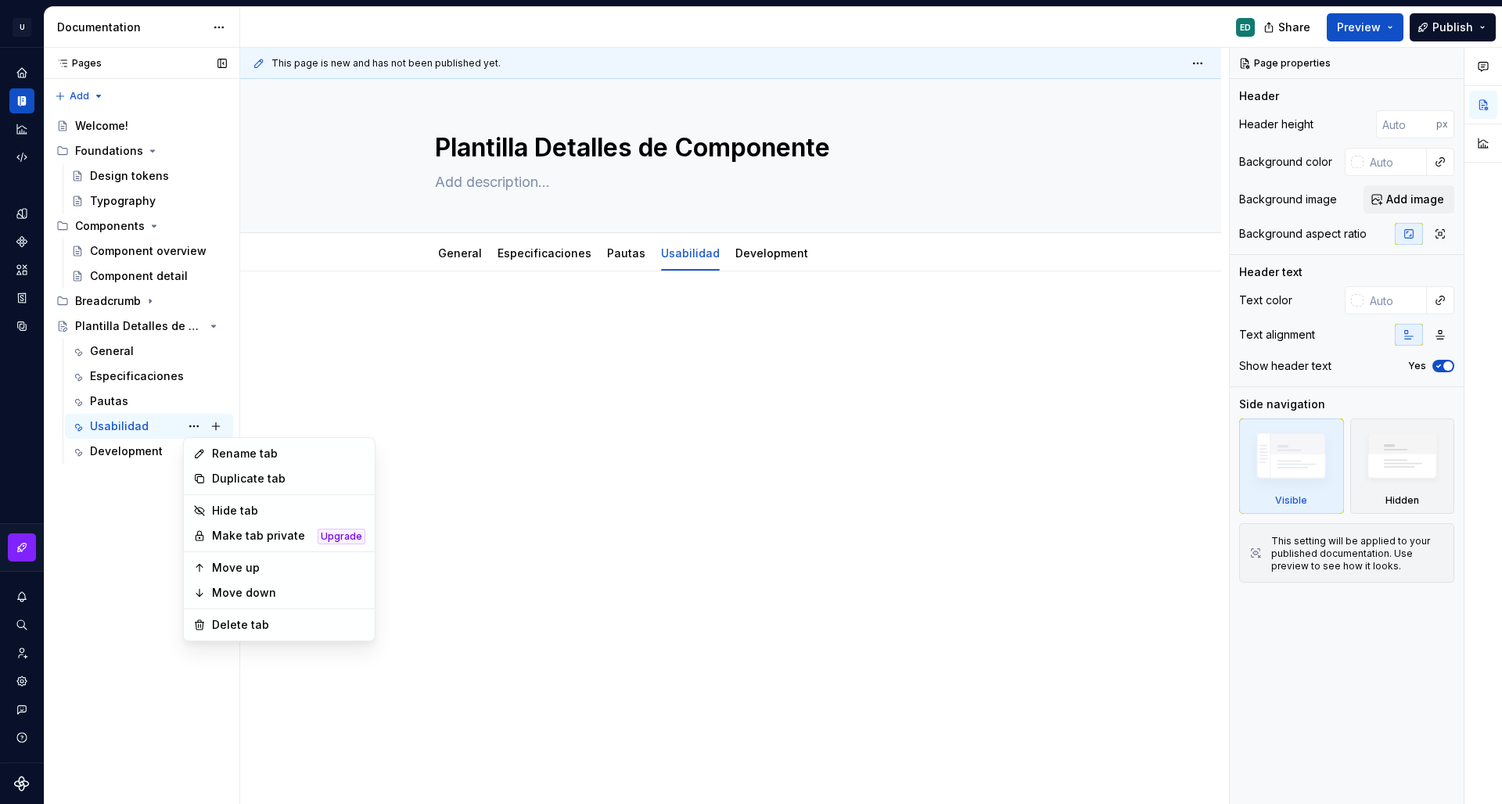
type textarea "*"
click at [245, 457] on div "Rename tab" at bounding box center [288, 454] width 153 height 16
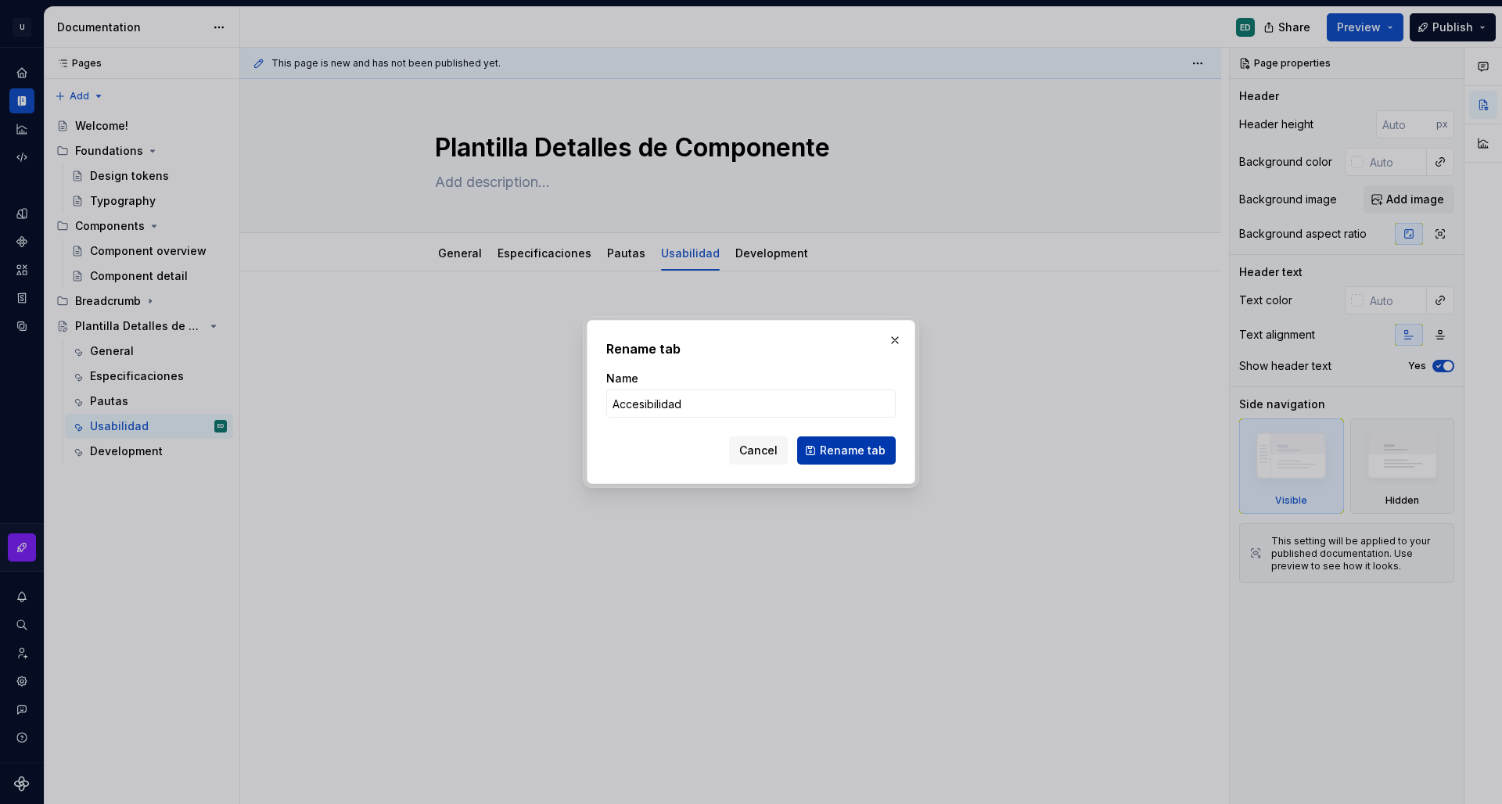
type input "Accesibilidad"
click at [859, 455] on span "Rename tab" at bounding box center [853, 451] width 66 height 16
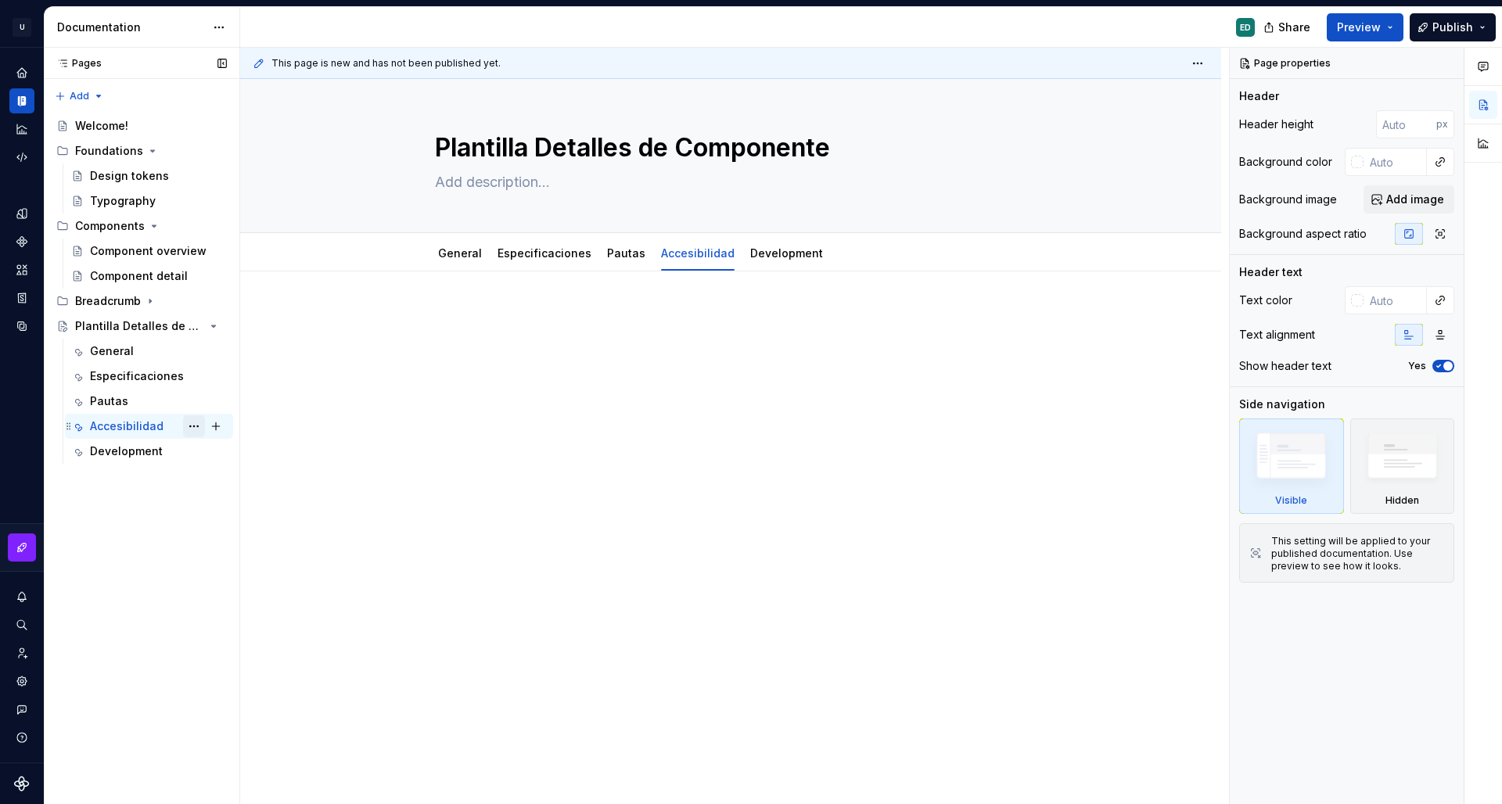
click at [189, 429] on button "Page tree" at bounding box center [194, 426] width 22 height 22
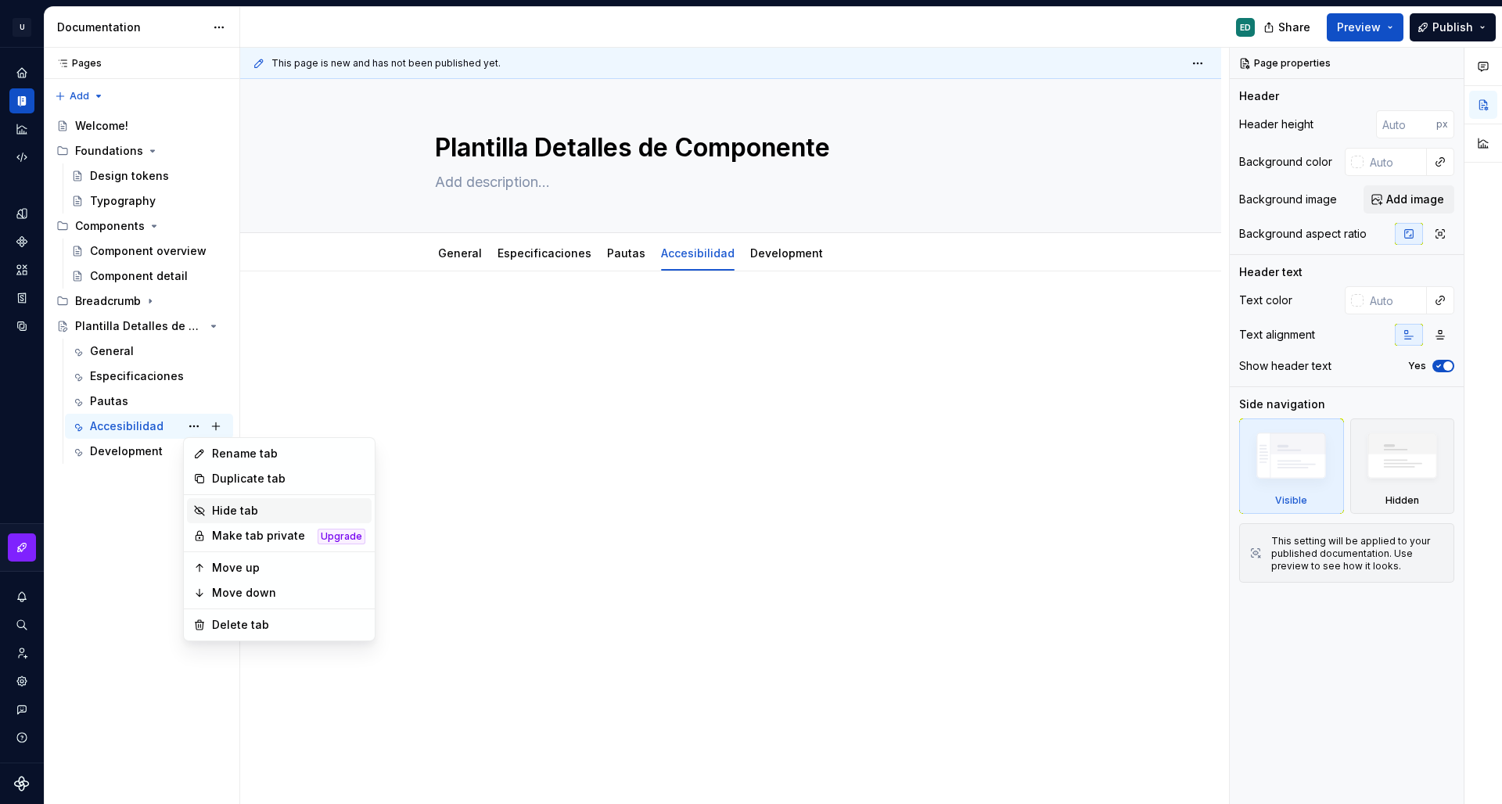
click at [225, 511] on div "Hide tab" at bounding box center [288, 511] width 153 height 16
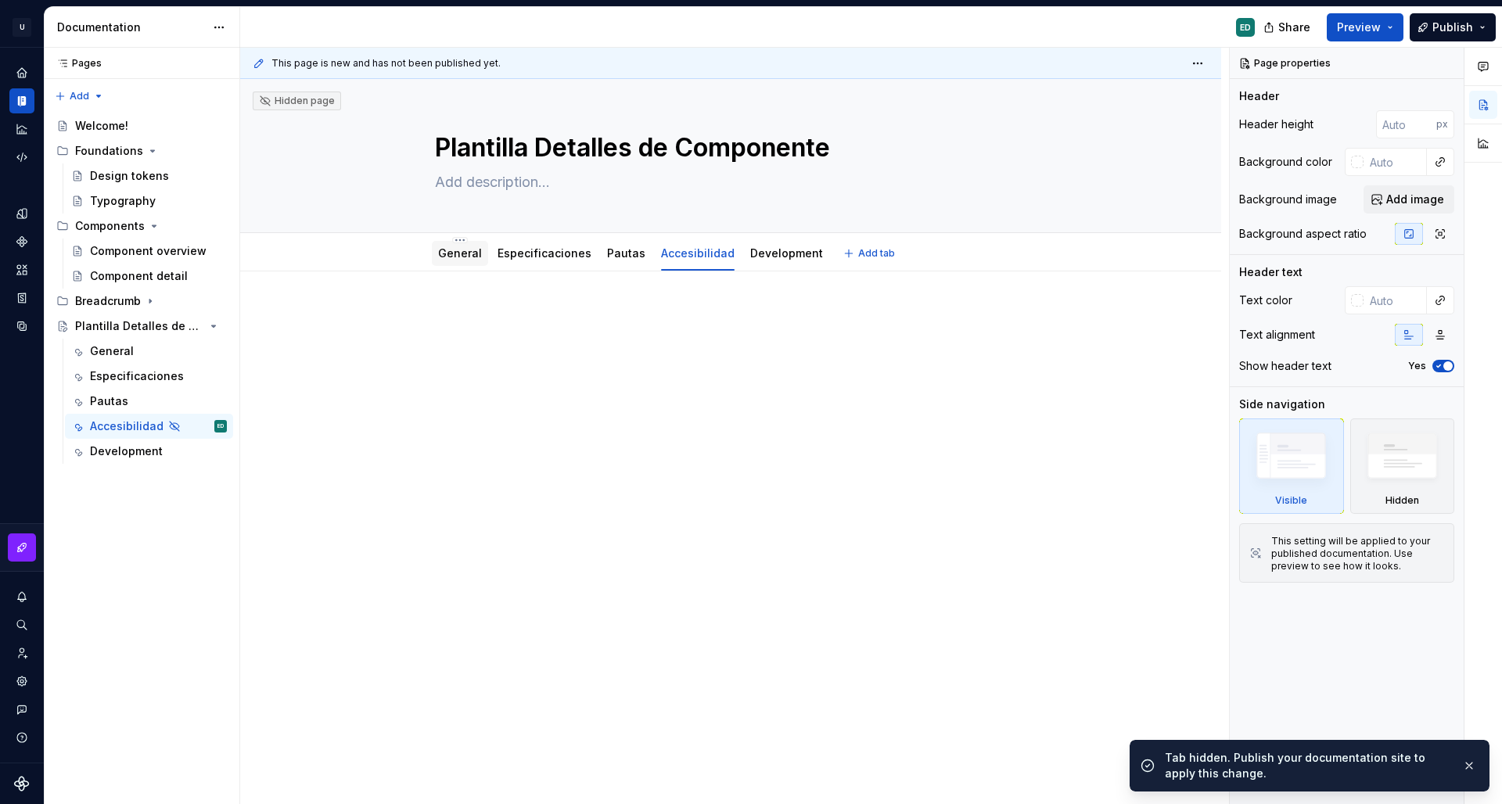
click at [438, 257] on link "General" at bounding box center [460, 252] width 44 height 13
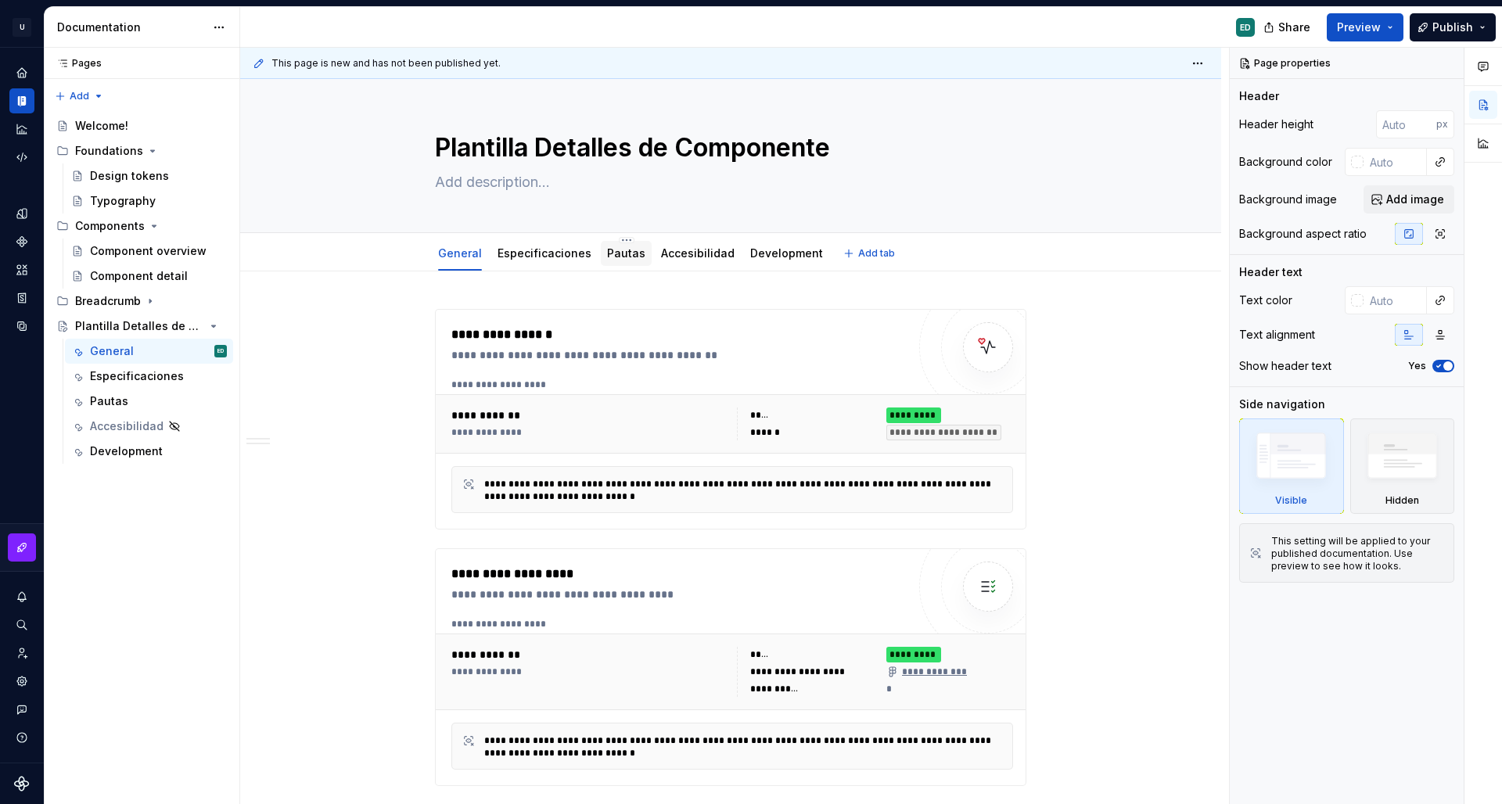
click at [631, 249] on link "Pautas" at bounding box center [626, 252] width 38 height 13
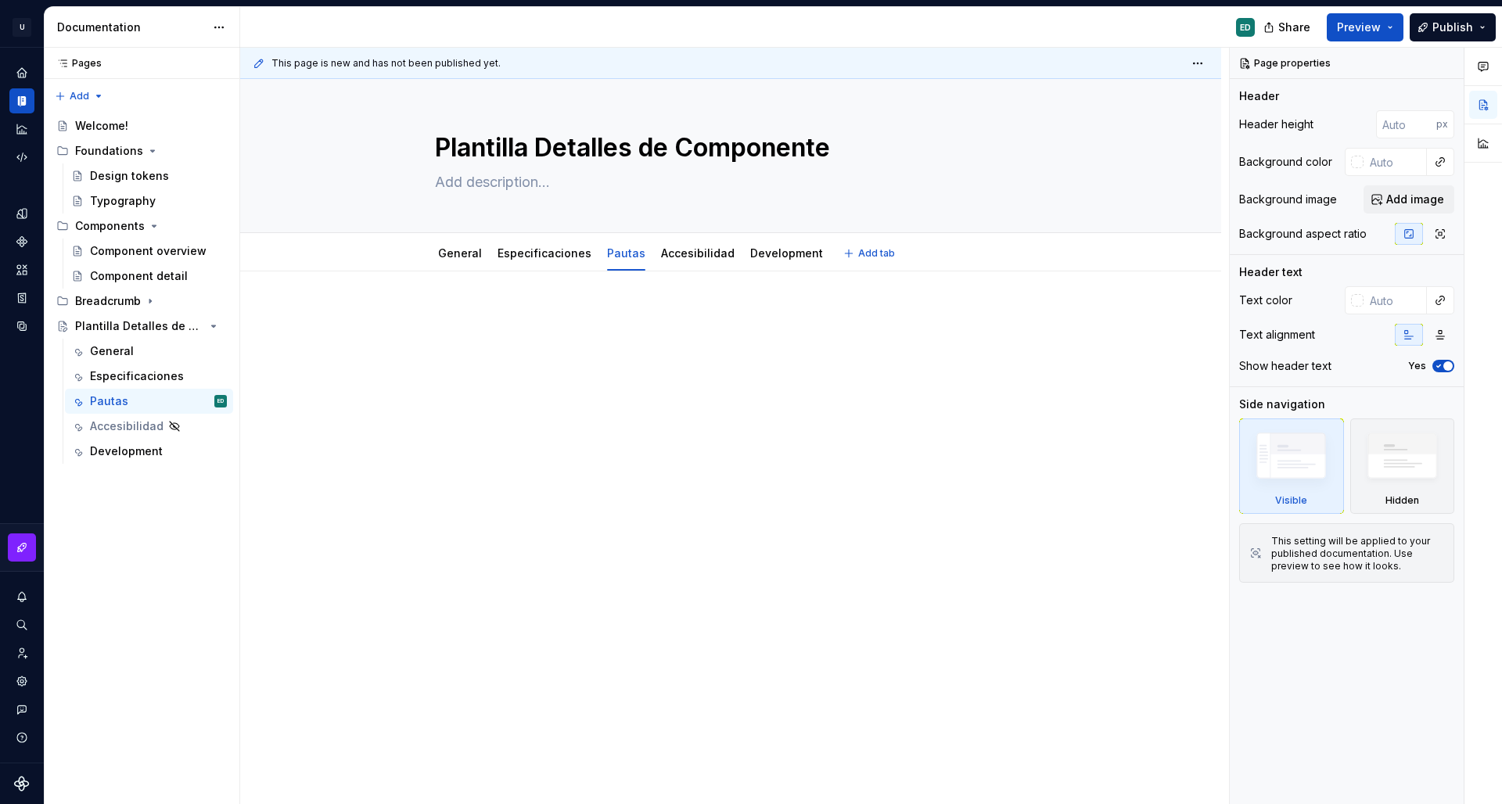
type textarea "*"
click at [527, 300] on div at bounding box center [730, 450] width 981 height 357
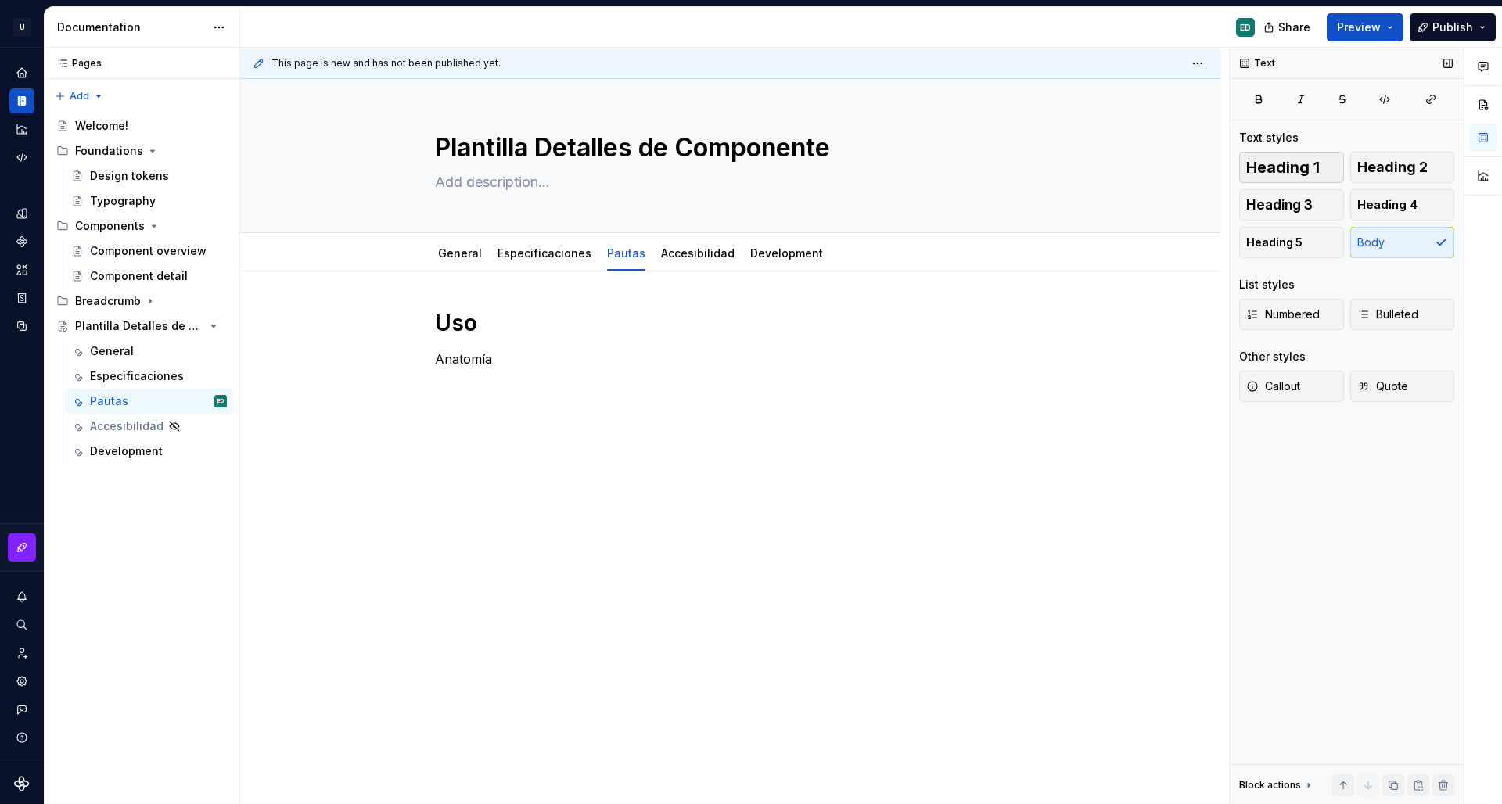
click at [1321, 167] on button "Heading 1" at bounding box center [1291, 167] width 105 height 31
click at [501, 419] on div "Uso Anatomía" at bounding box center [730, 455] width 981 height 366
click at [410, 428] on div "This page is new and has not been published yet. Plantilla Detalles de Componen…" at bounding box center [734, 426] width 989 height 757
click at [404, 398] on button "button" at bounding box center [402, 400] width 22 height 22
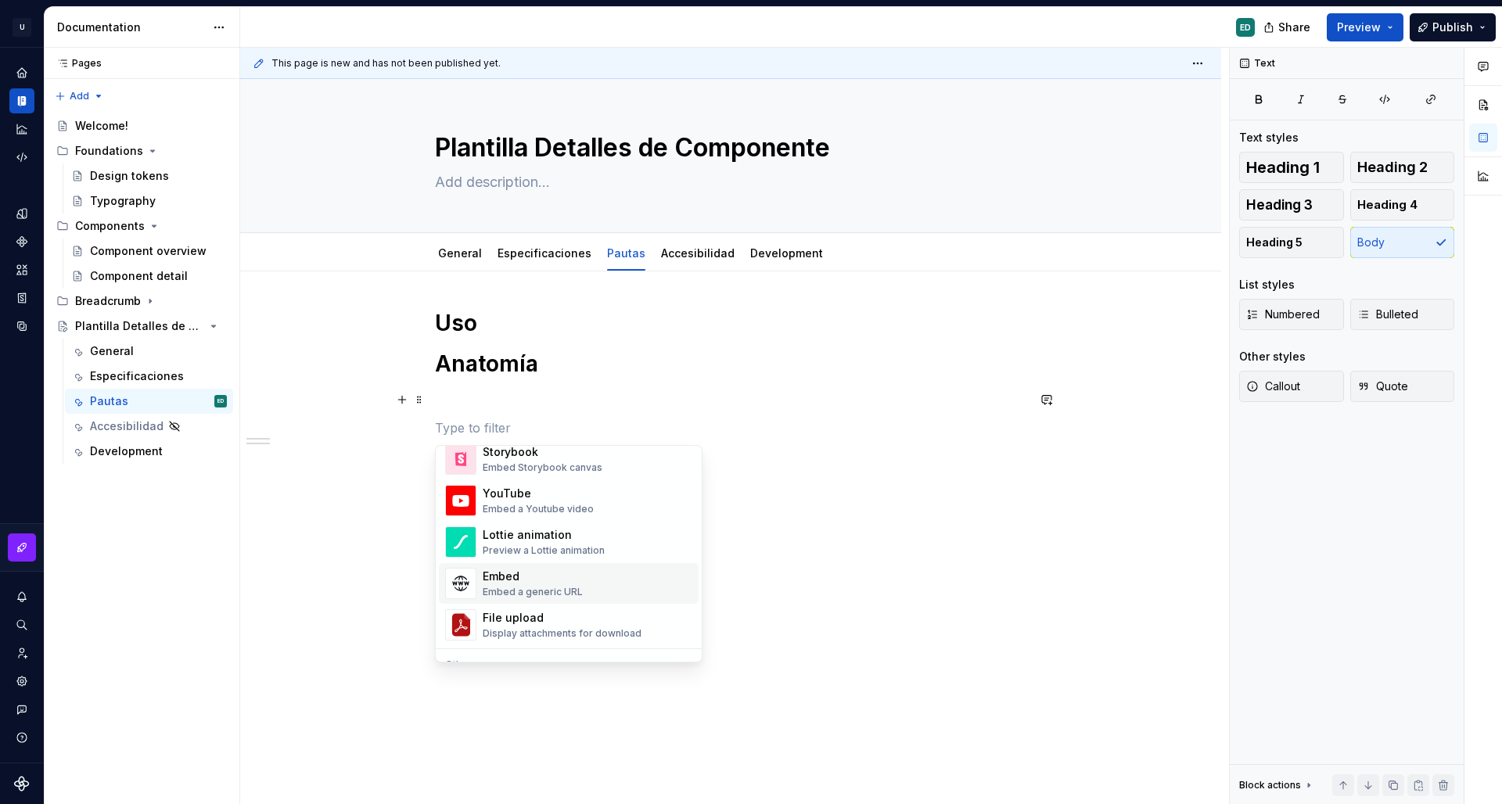
scroll to position [582, 0]
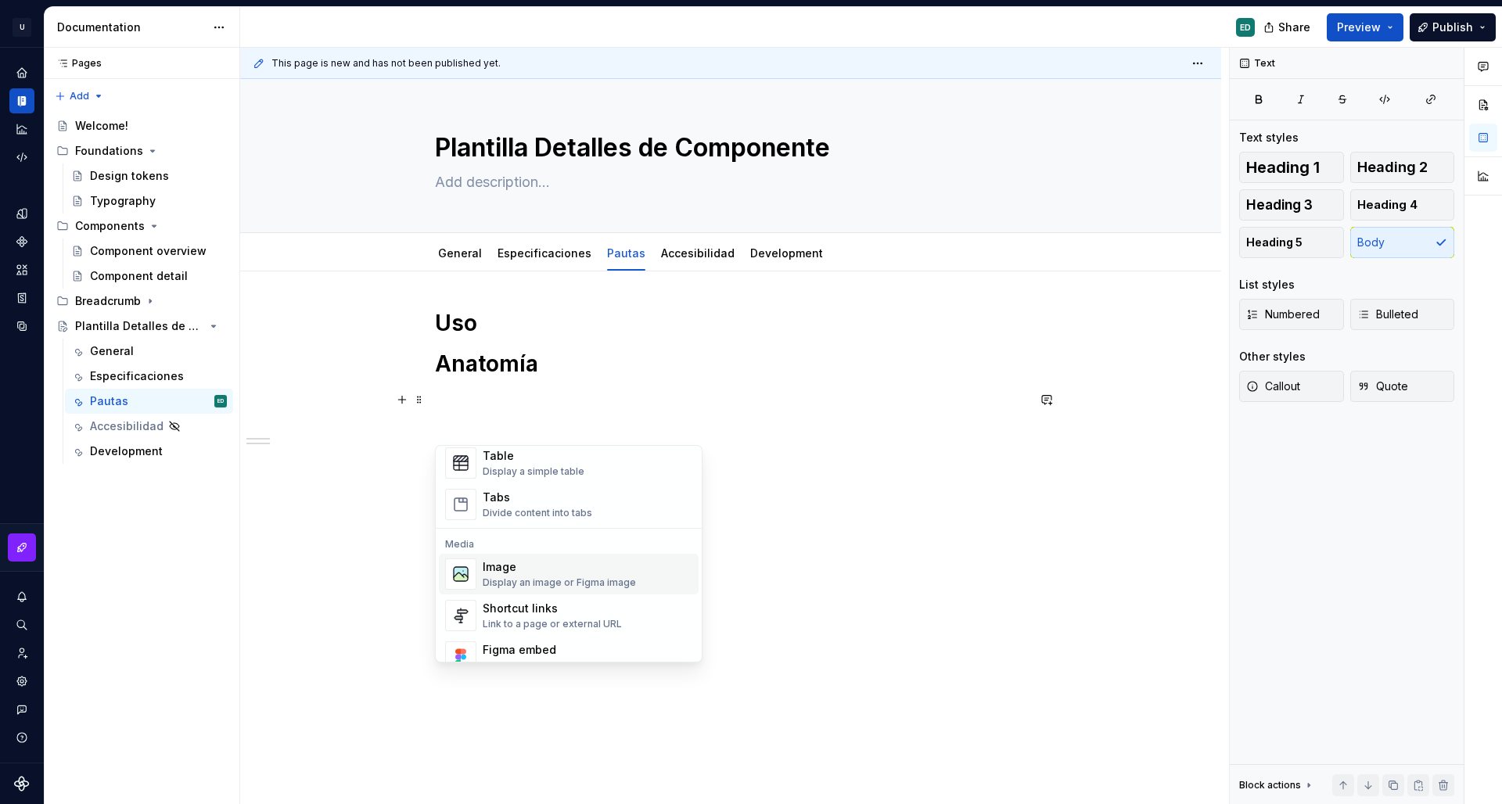
click at [536, 571] on div "Image" at bounding box center [559, 567] width 153 height 16
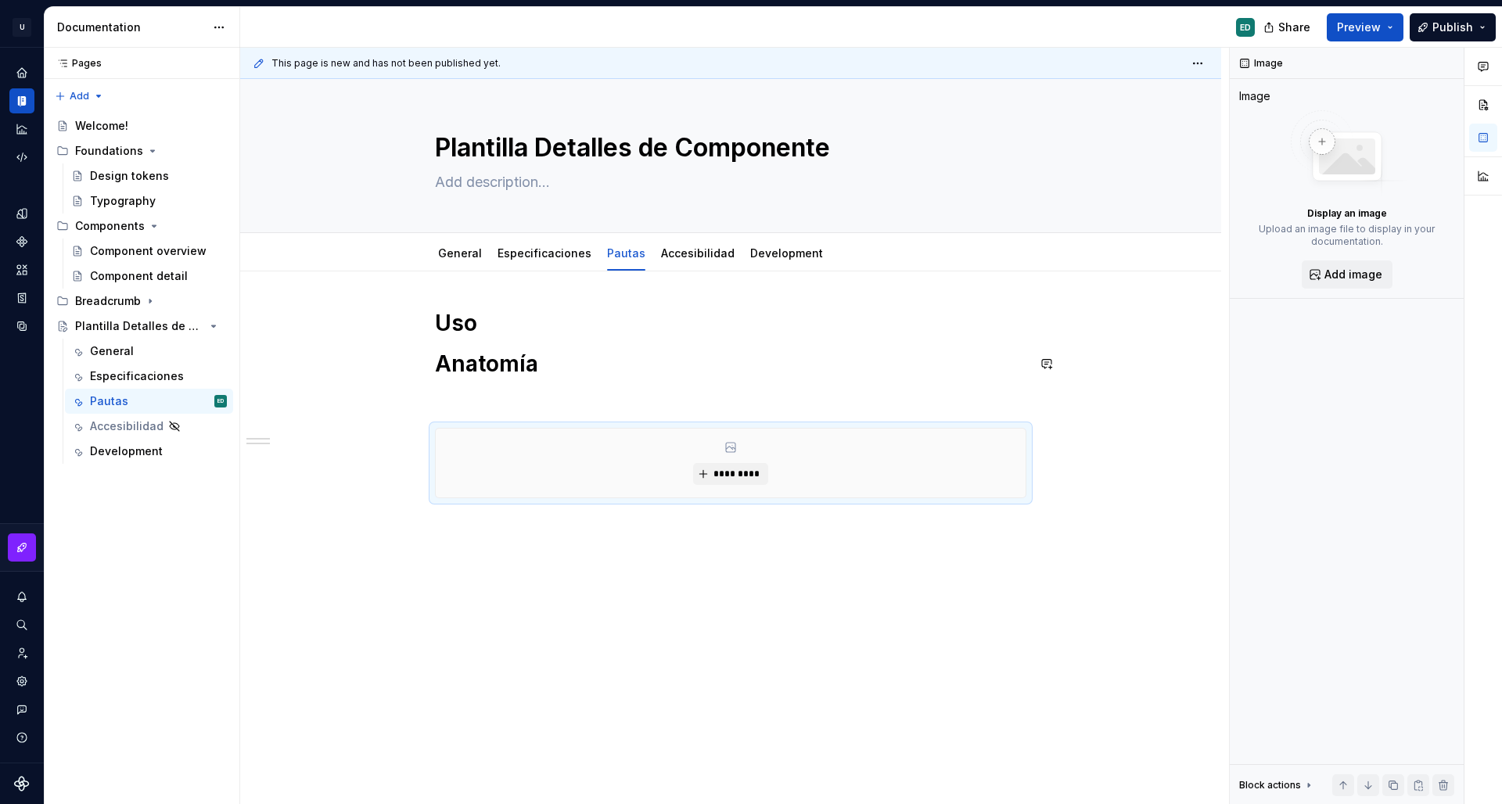
click at [592, 381] on div "Uso Anatomía *********" at bounding box center [731, 422] width 592 height 227
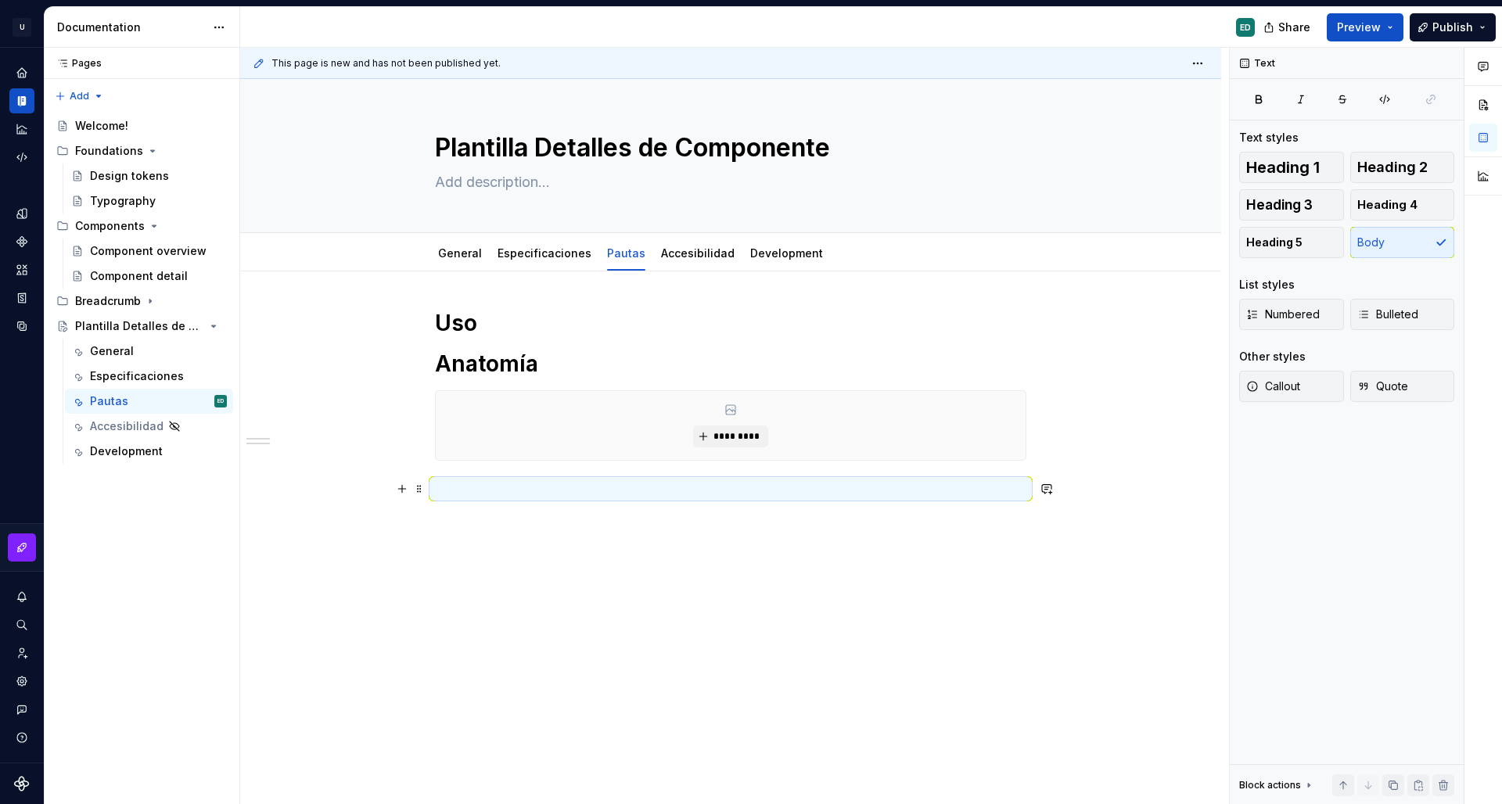
click at [476, 491] on p at bounding box center [731, 489] width 592 height 19
click at [495, 484] on p at bounding box center [731, 489] width 592 height 19
click at [488, 595] on div "Uso Anatomía *********" at bounding box center [730, 515] width 981 height 487
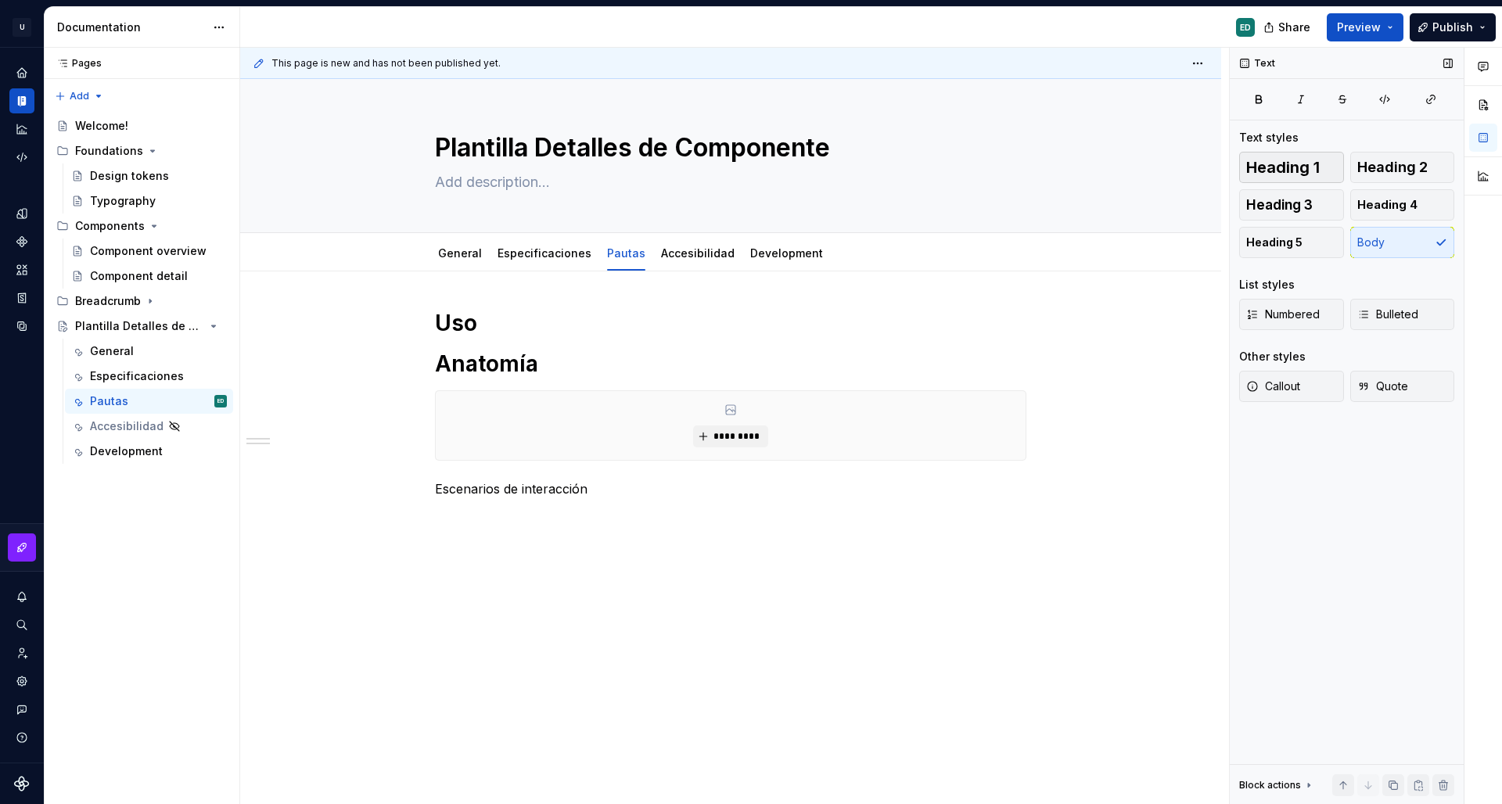
click at [1300, 170] on span "Heading 1" at bounding box center [1283, 168] width 74 height 16
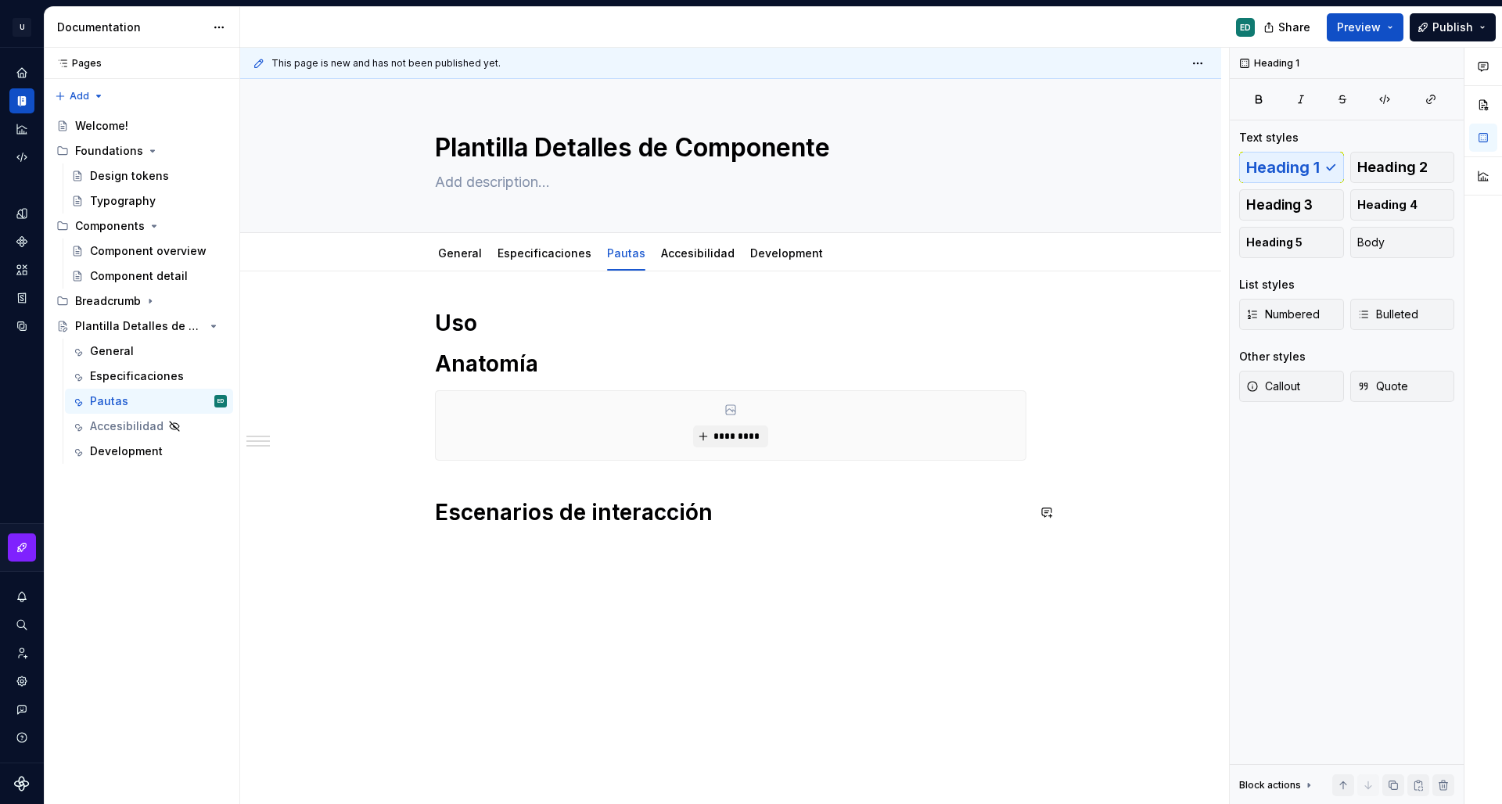
click at [660, 603] on div "Uso Anatomía ********* Escenarios de interacción" at bounding box center [730, 529] width 981 height 515
click at [1333, 170] on button "Heading 1" at bounding box center [1291, 167] width 105 height 31
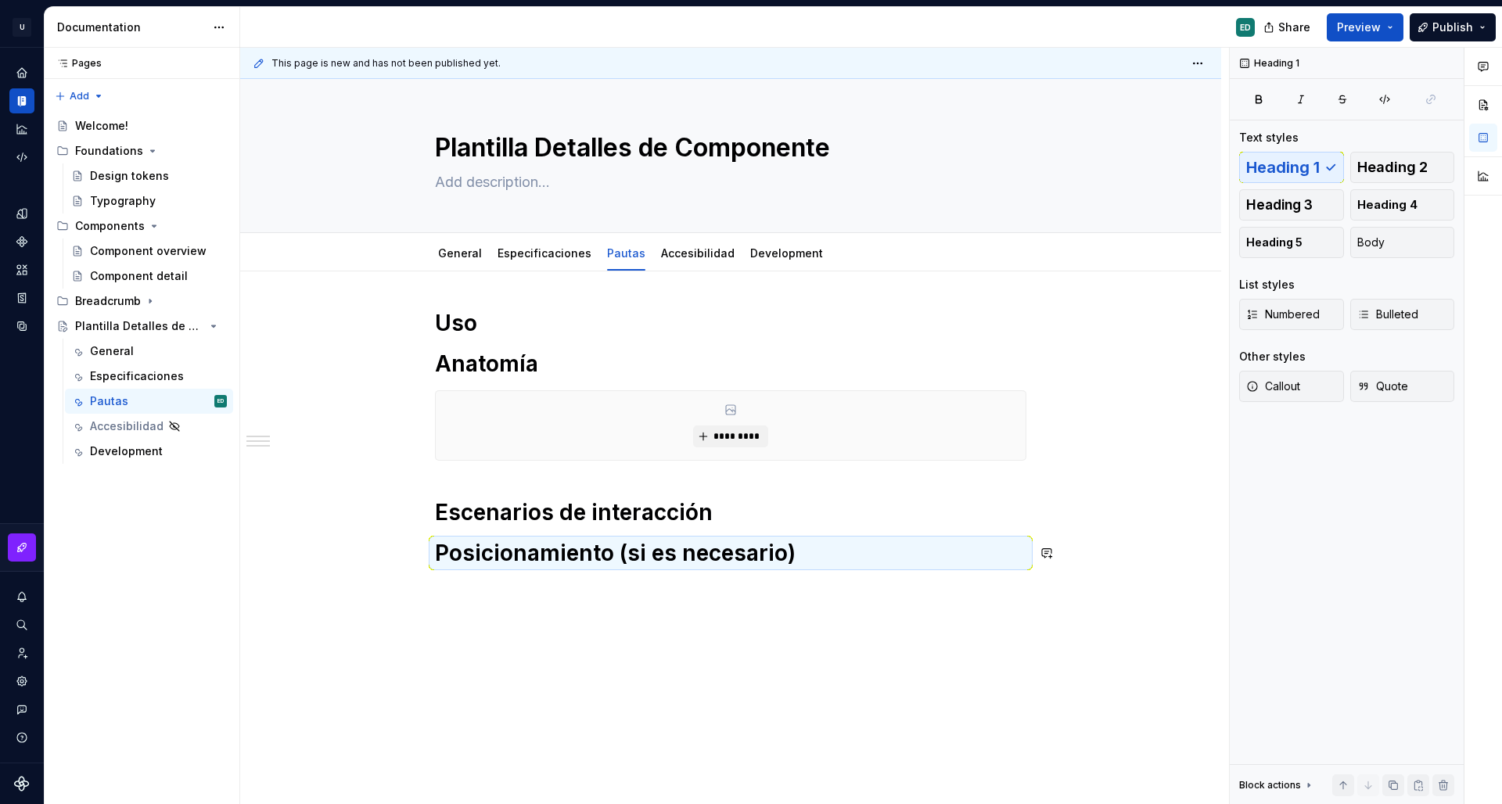
click at [841, 566] on h1 "Posicionamiento (si es necesario)" at bounding box center [731, 553] width 592 height 28
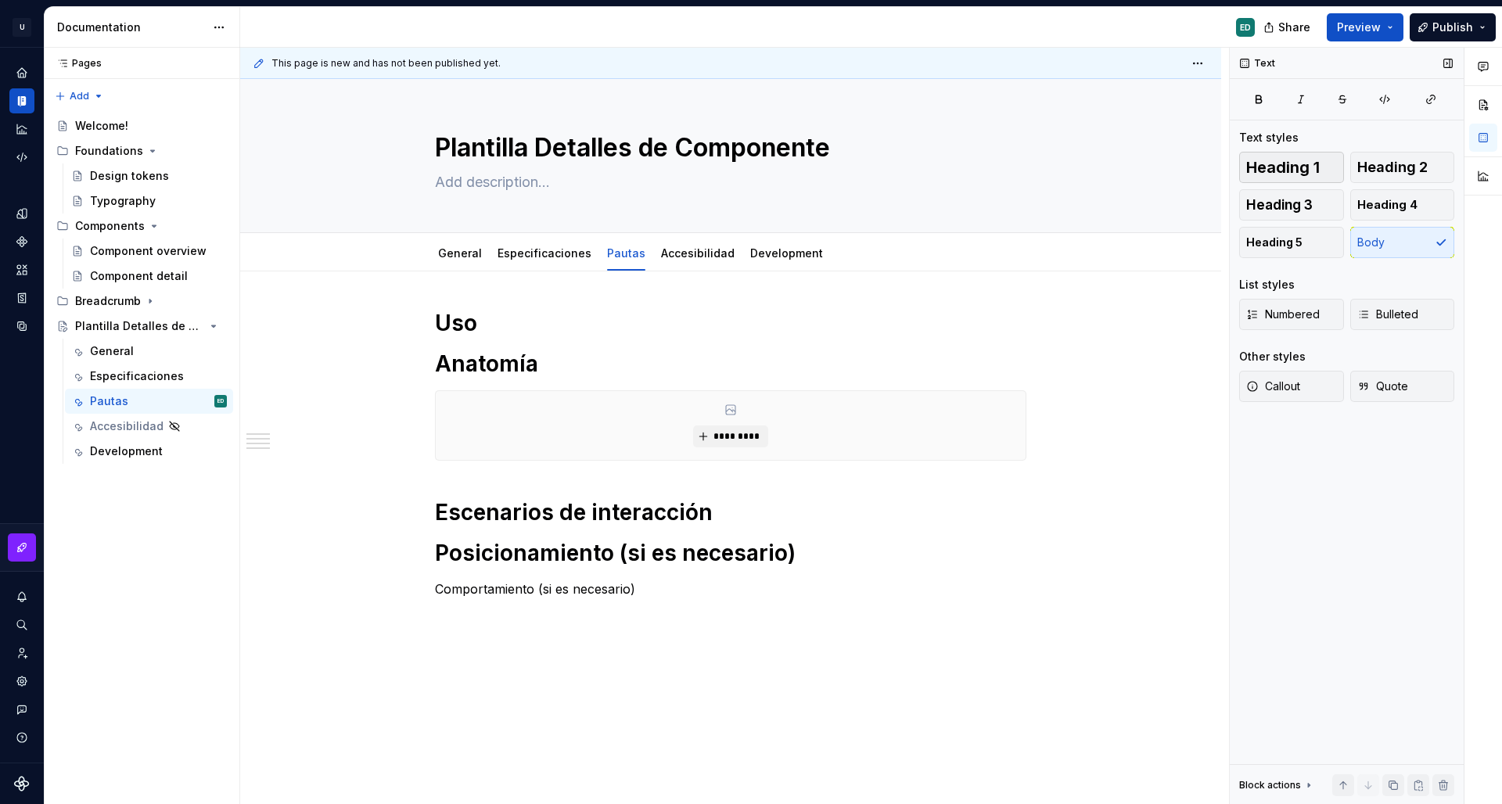
click at [1310, 165] on span "Heading 1" at bounding box center [1283, 168] width 74 height 16
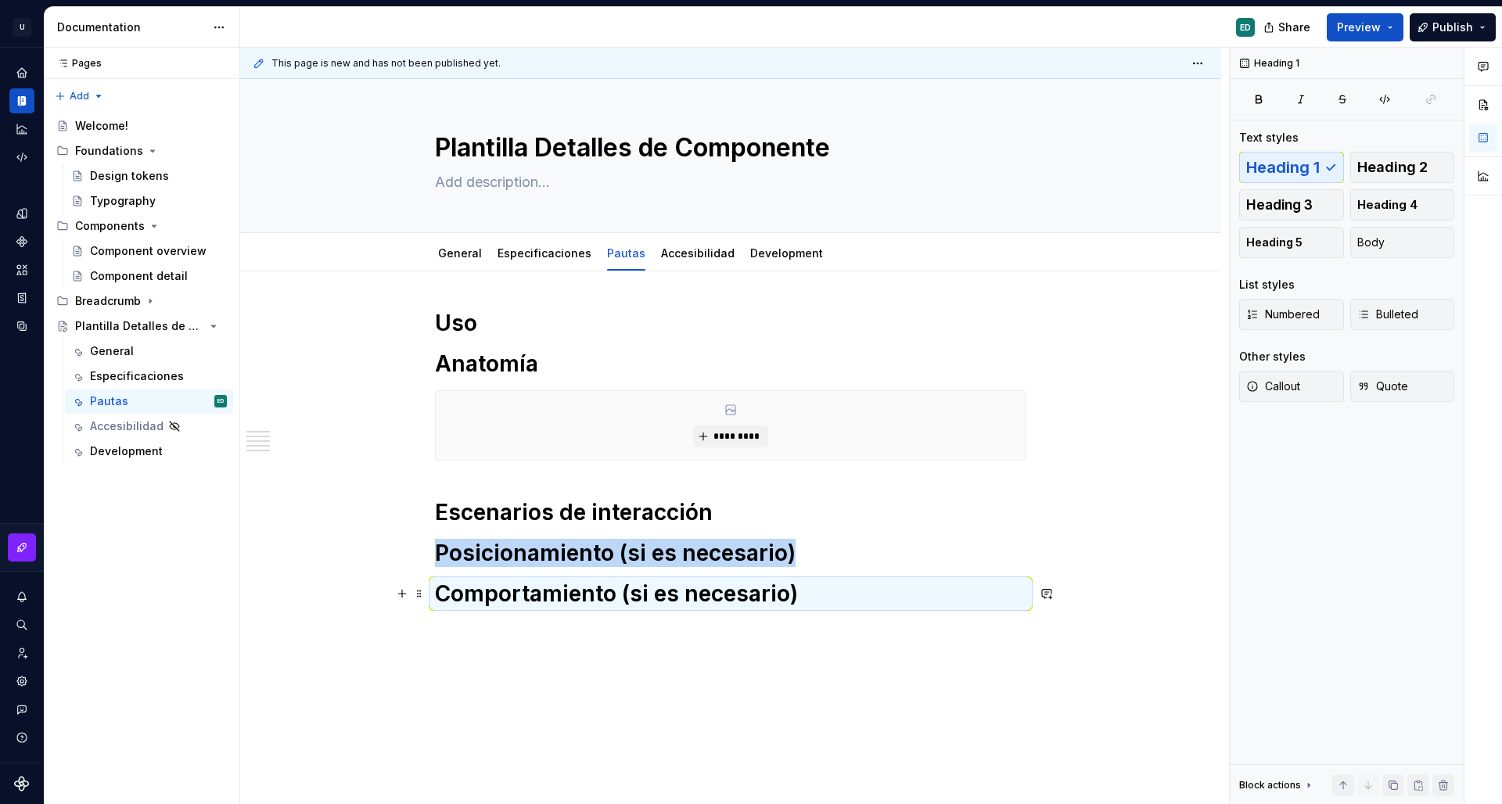
click at [869, 589] on h1 "Comportamiento (si es necesario)" at bounding box center [731, 594] width 592 height 28
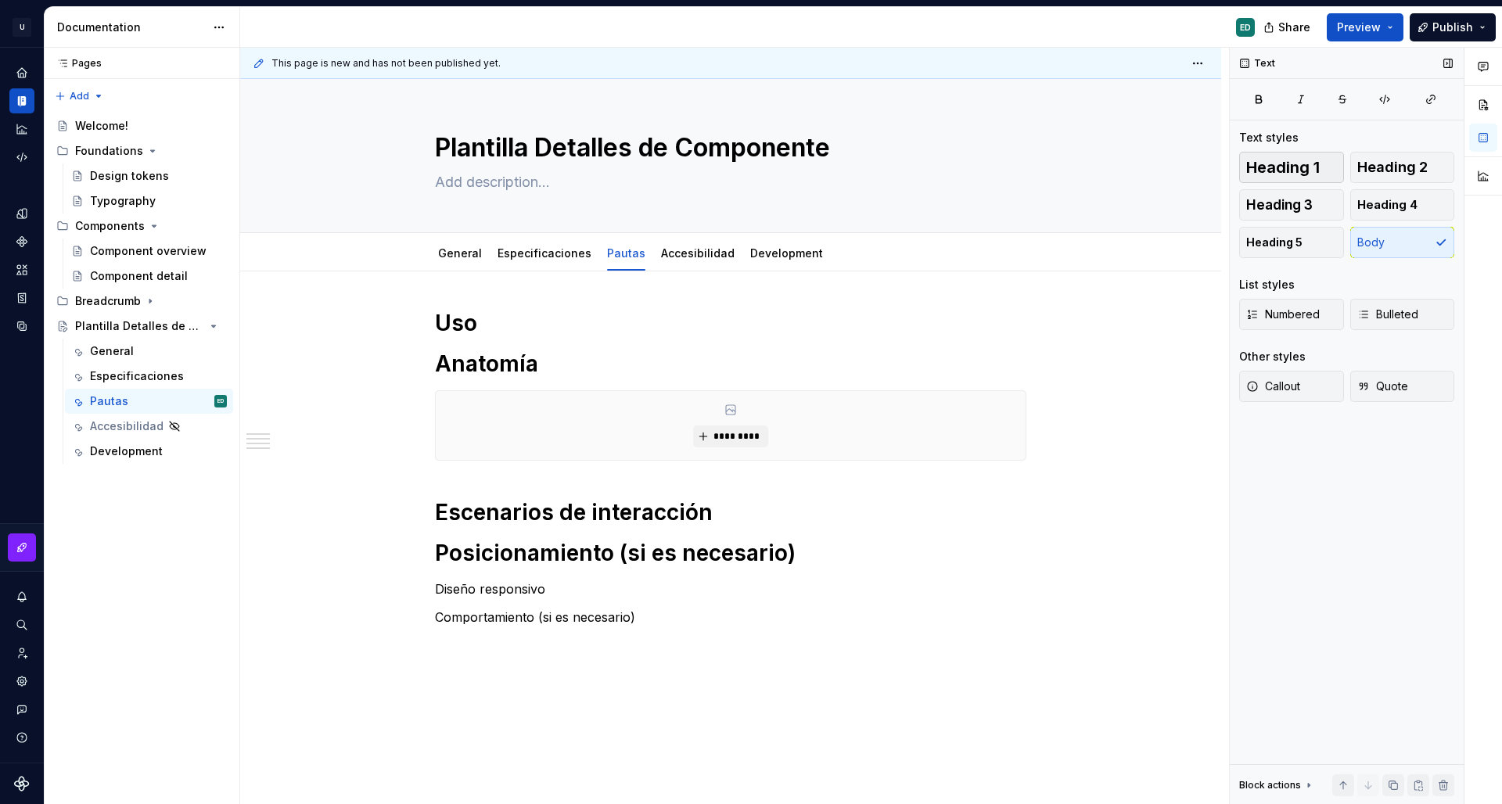
click at [1283, 171] on span "Heading 1" at bounding box center [1283, 168] width 74 height 16
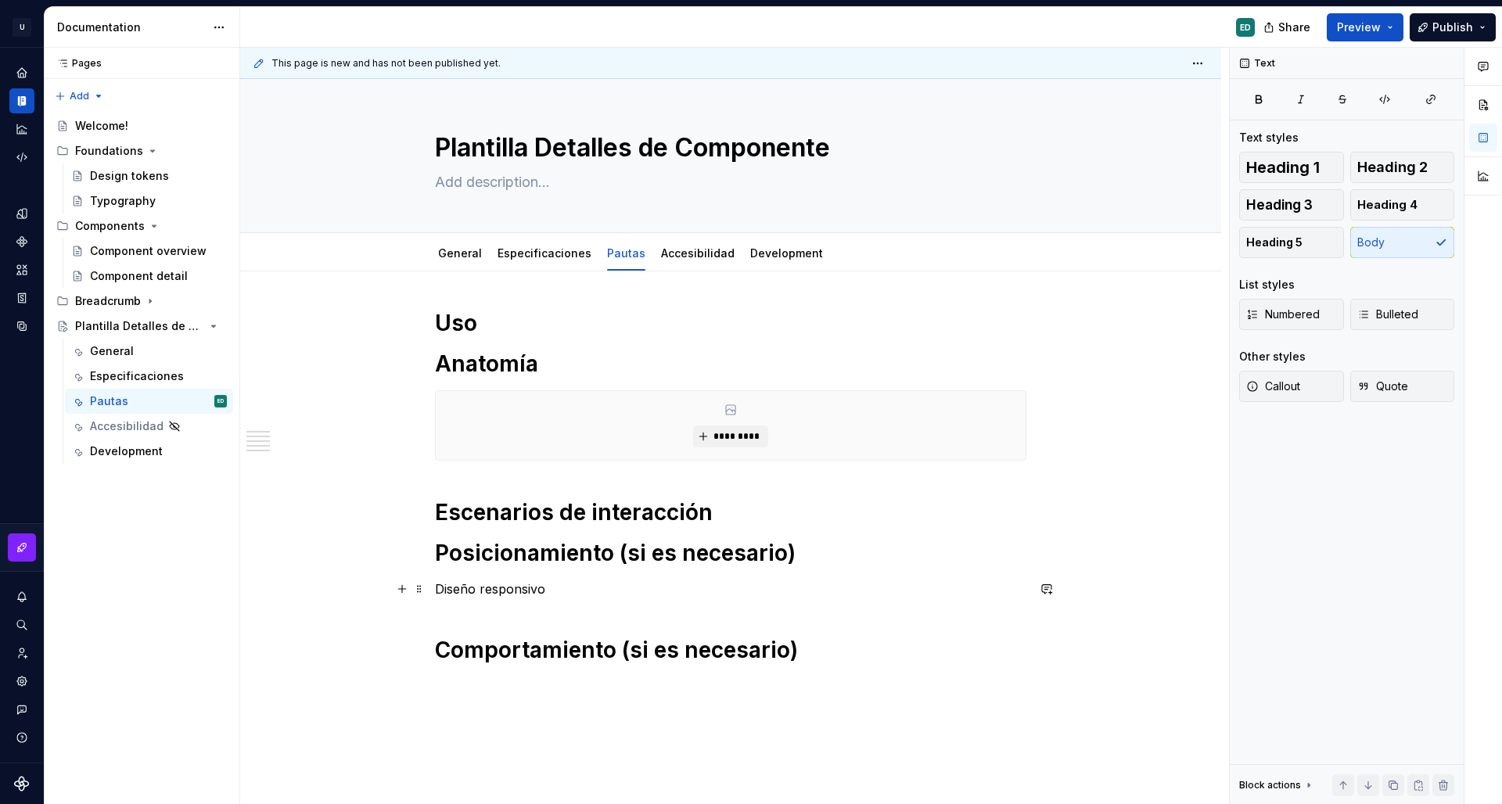
click at [614, 587] on p "Diseño responsivo" at bounding box center [731, 589] width 592 height 19
click at [1313, 171] on span "Heading 1" at bounding box center [1283, 168] width 74 height 16
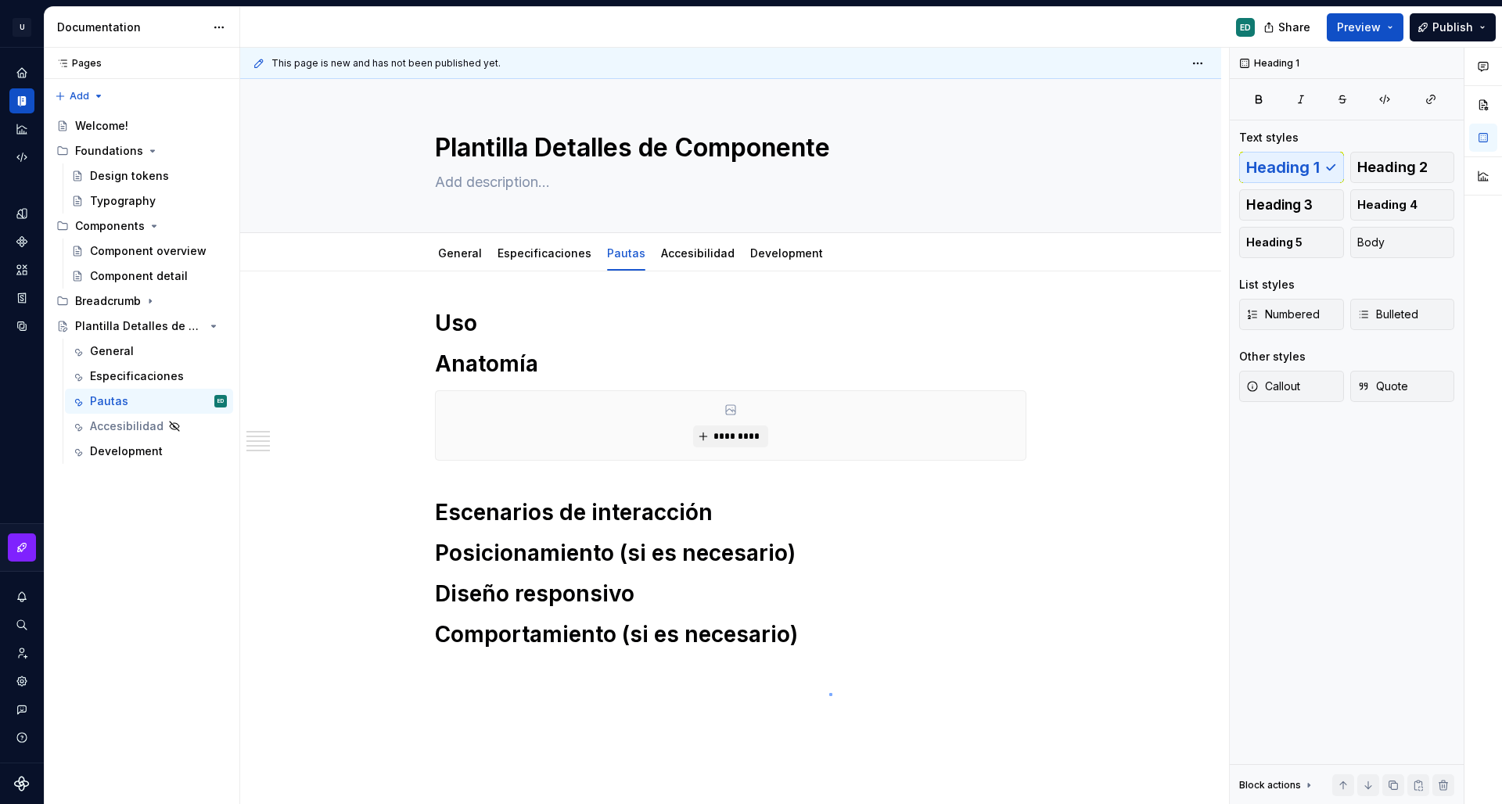
click at [829, 696] on div "This page is new and has not been published yet. Plantilla Detalles de Componen…" at bounding box center [734, 426] width 989 height 757
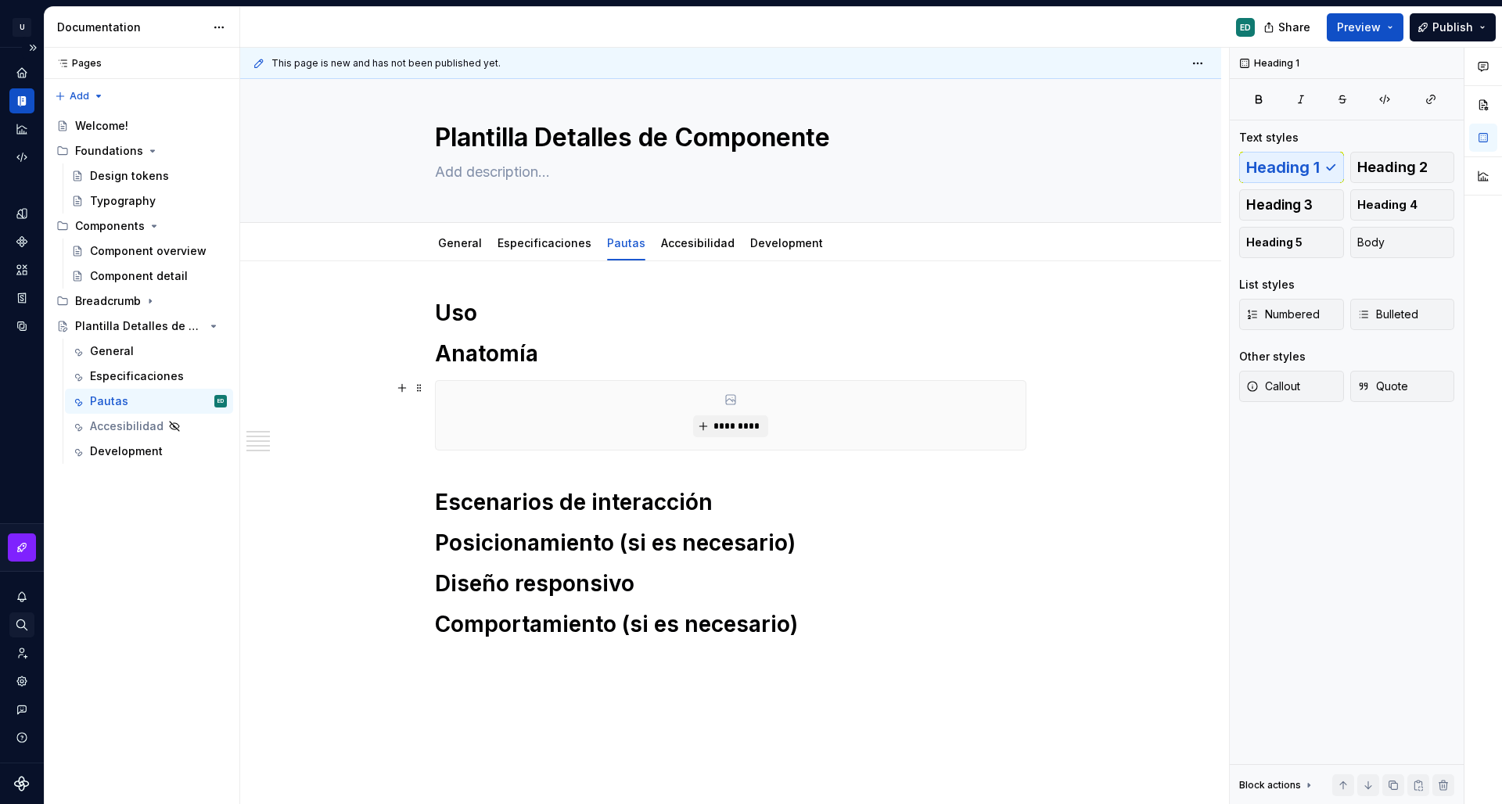
scroll to position [0, 0]
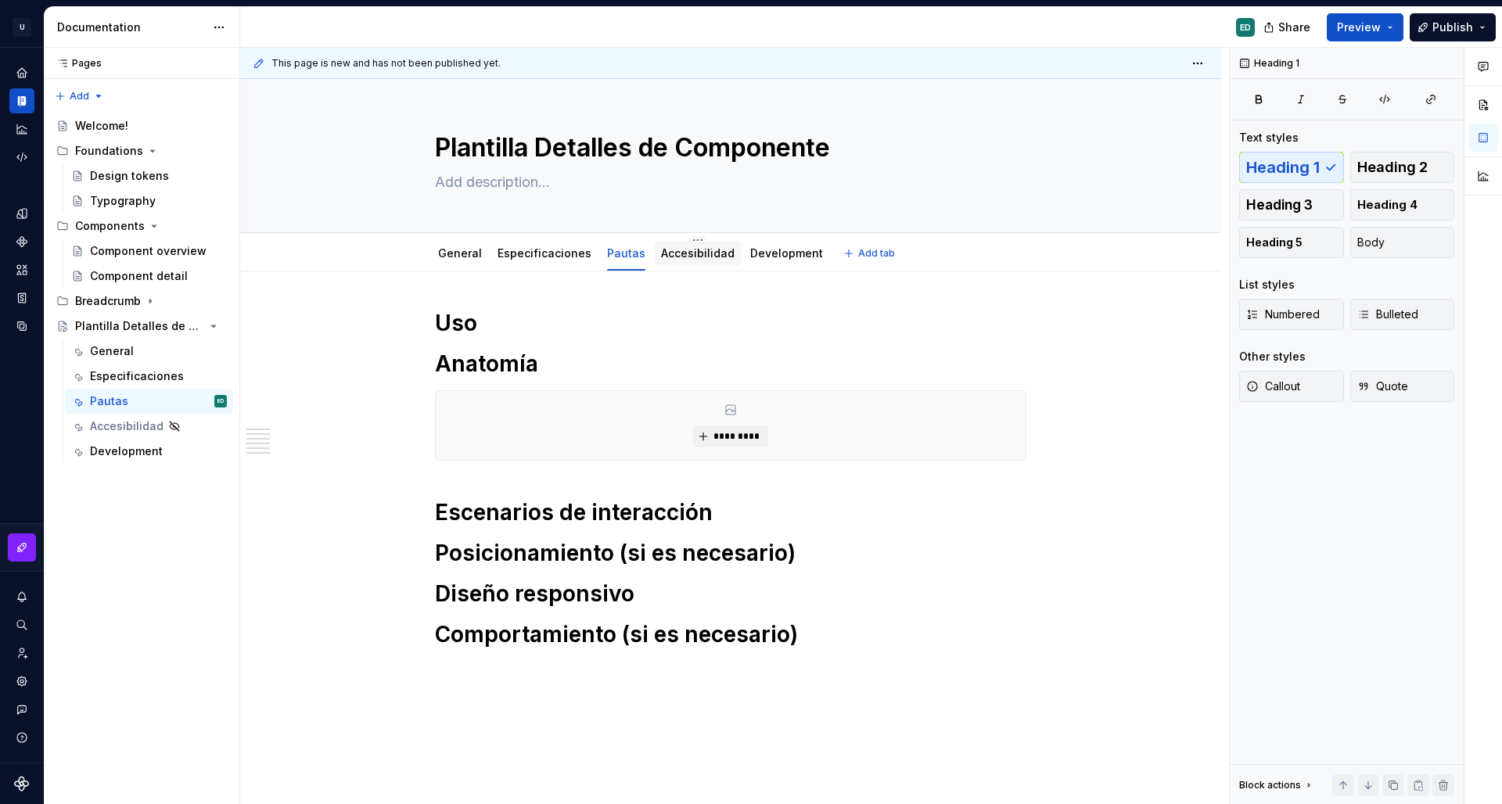
click at [708, 253] on link "Accesibilidad" at bounding box center [698, 252] width 74 height 13
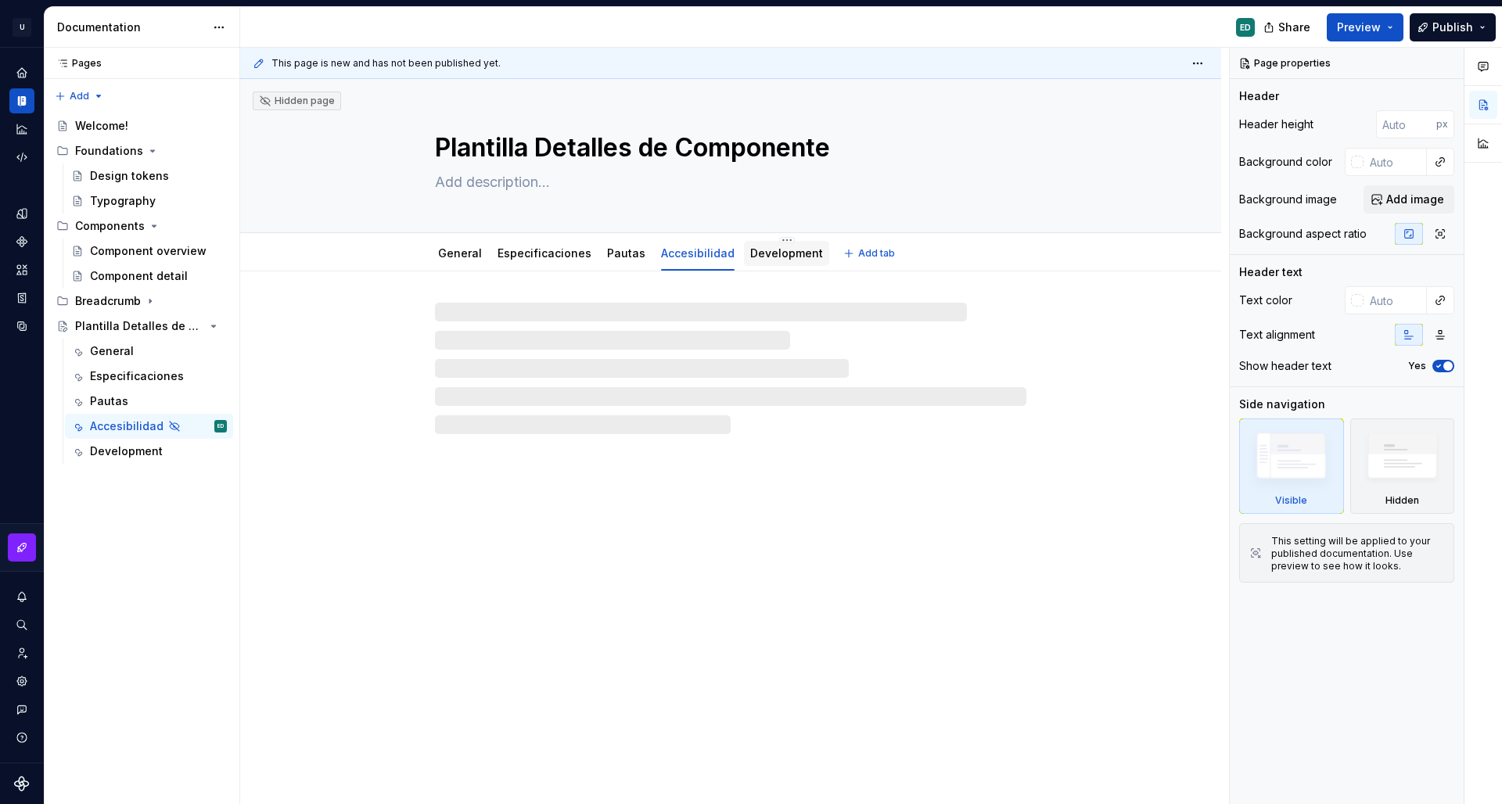
click at [784, 261] on div "Development" at bounding box center [786, 254] width 73 height 16
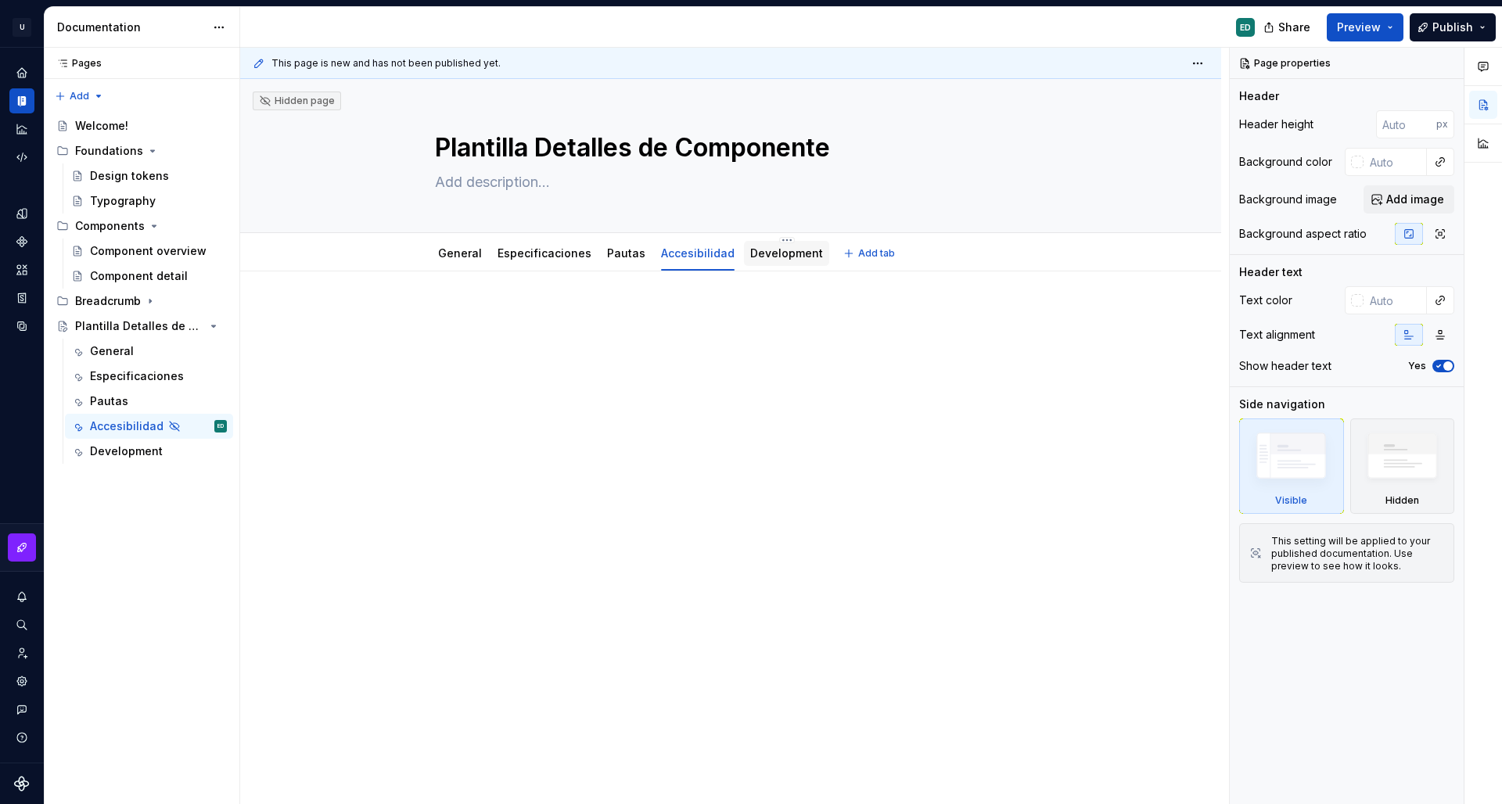
click at [783, 268] on div at bounding box center [786, 269] width 85 height 2
click at [796, 252] on link "Development" at bounding box center [786, 252] width 73 height 13
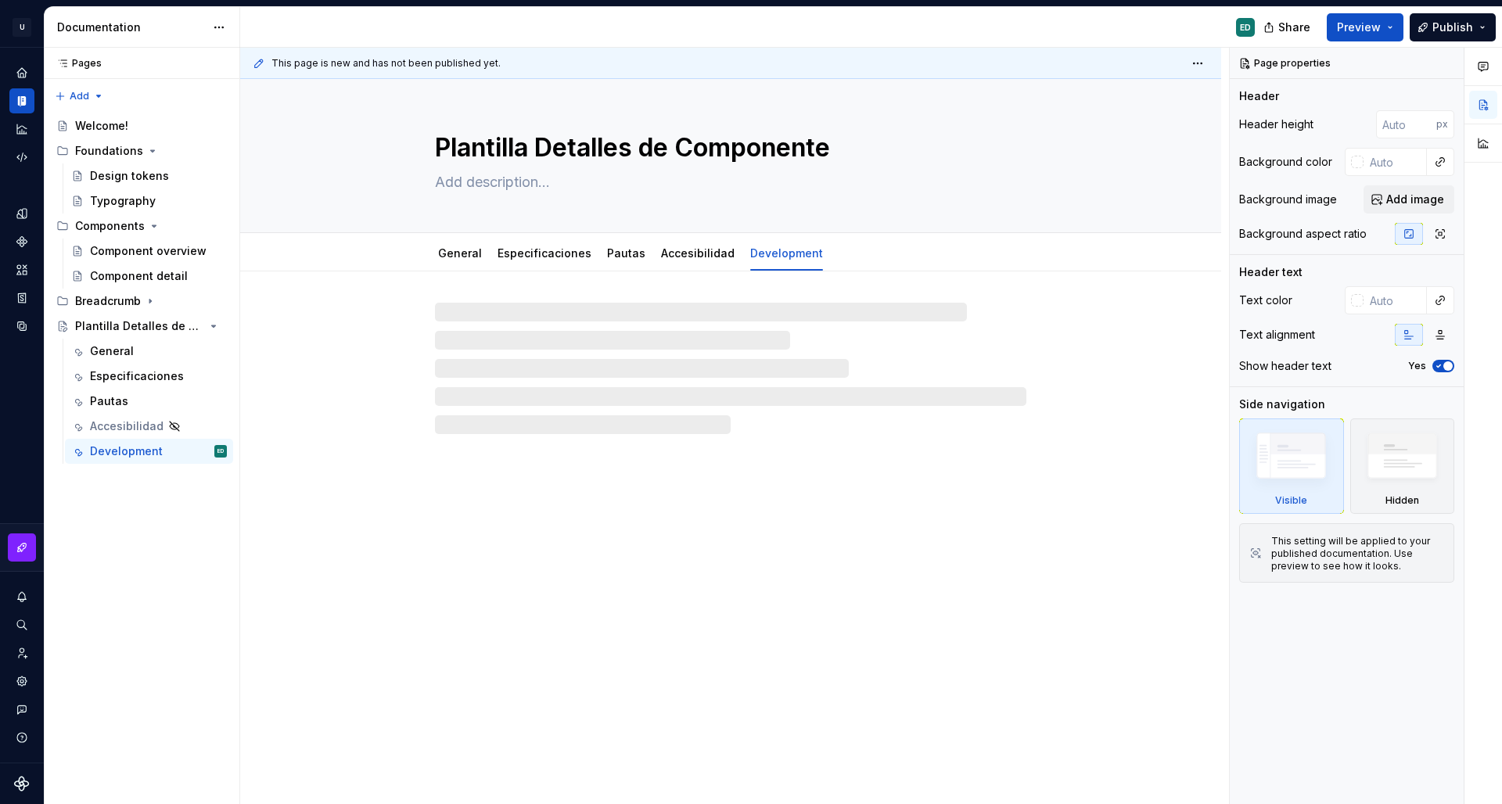
type textarea "*"
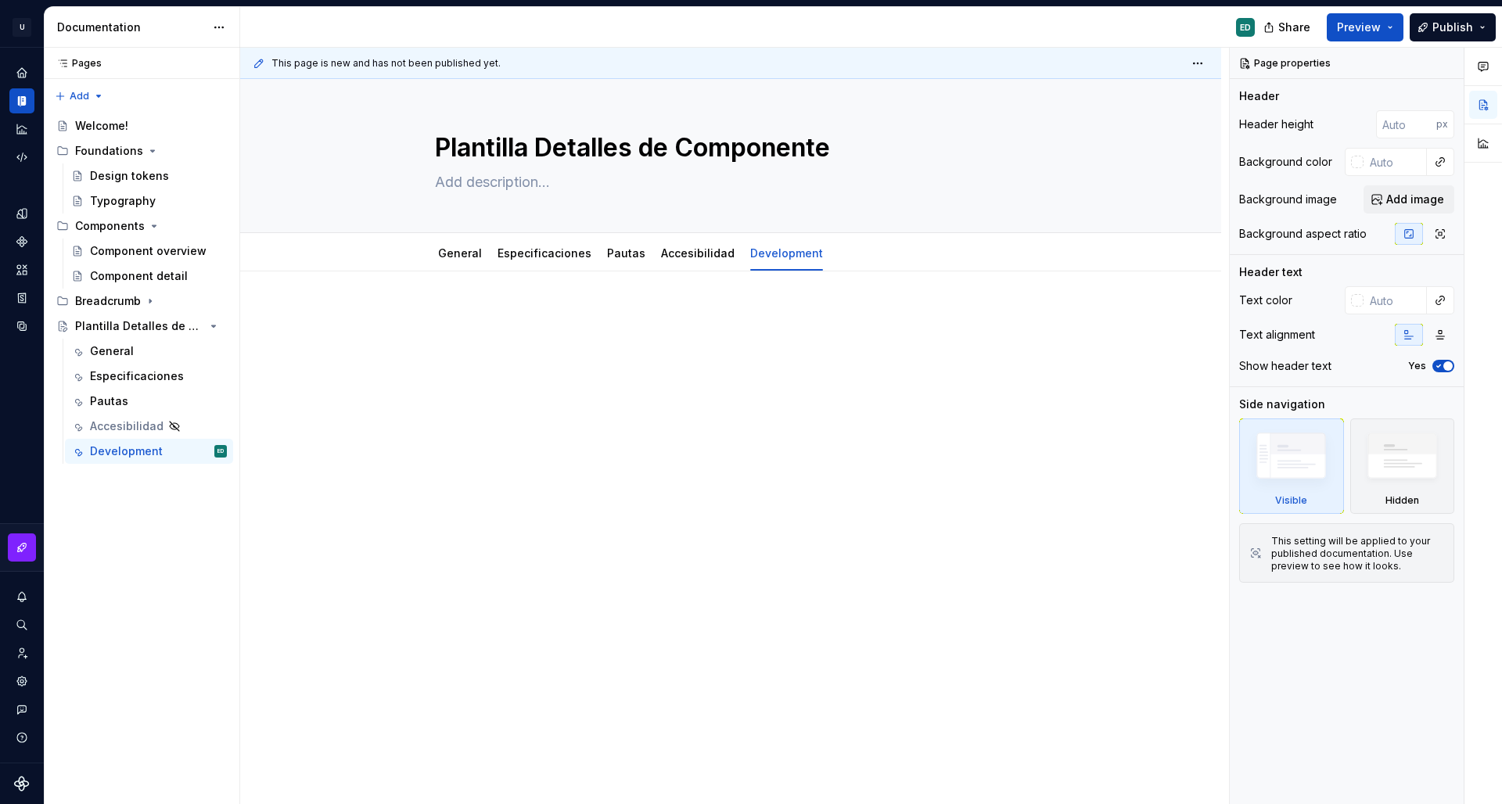
click at [571, 349] on div at bounding box center [731, 338] width 592 height 59
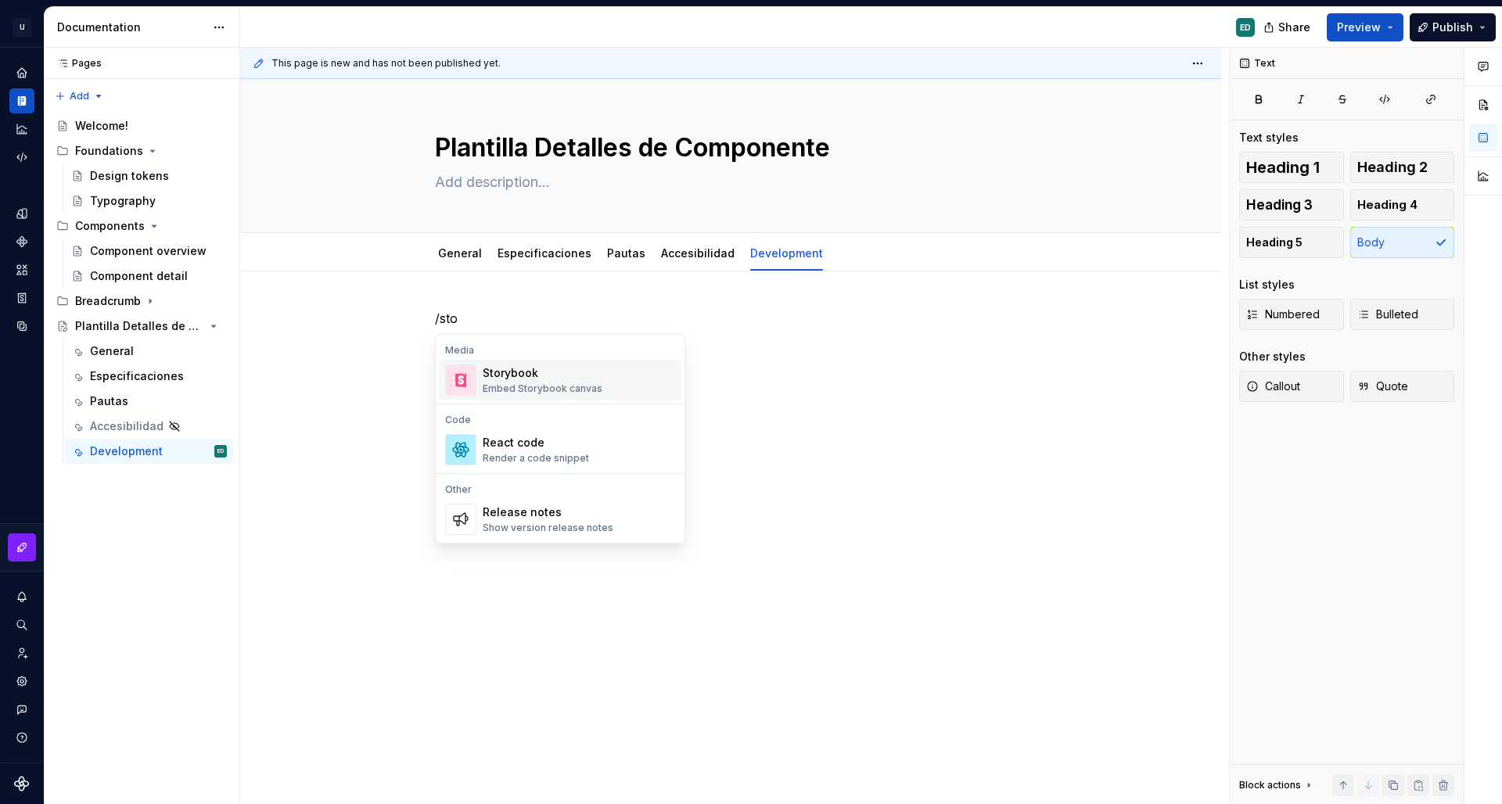
click at [595, 376] on div "Storybook" at bounding box center [543, 373] width 120 height 16
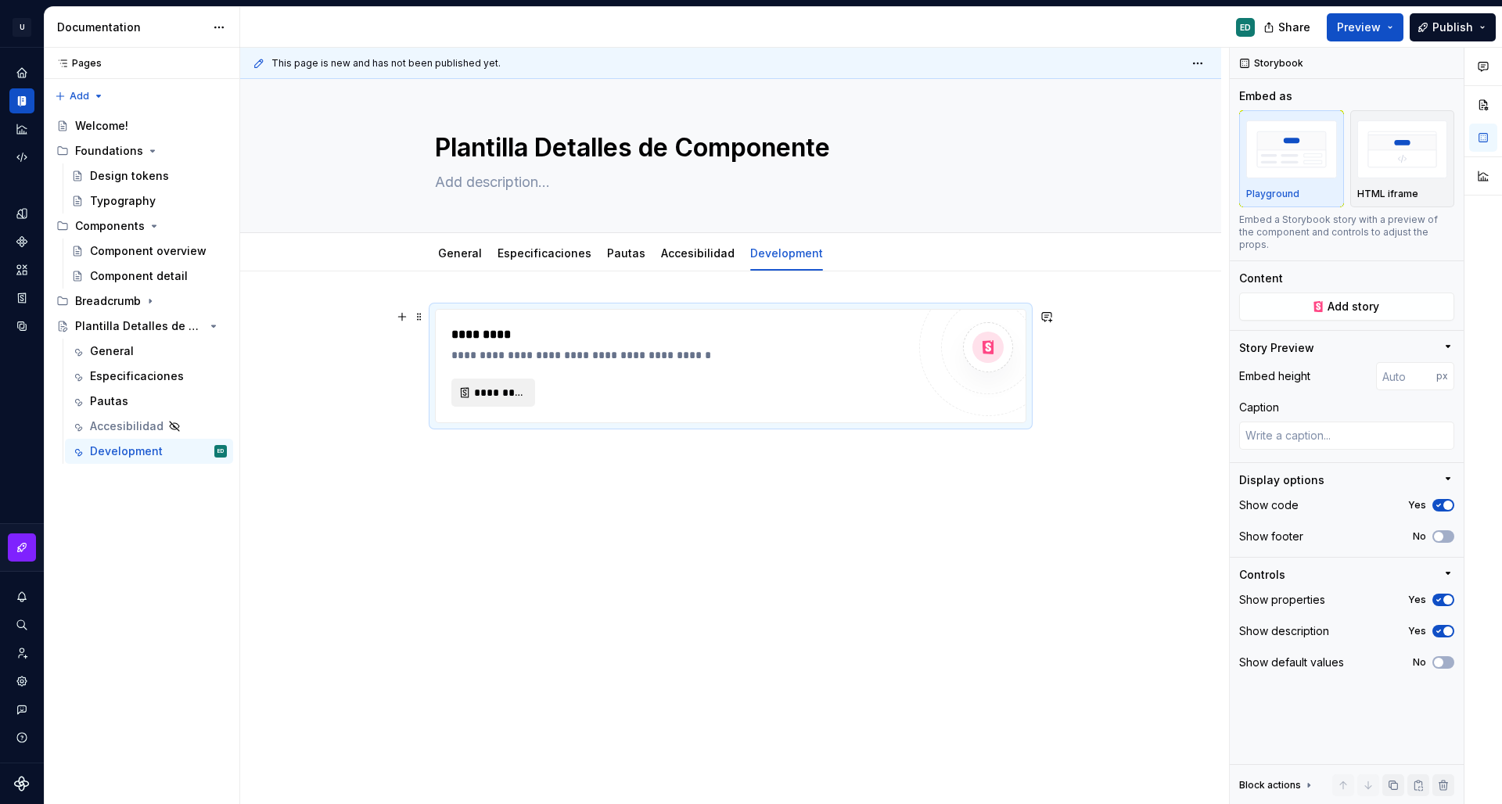
click at [466, 394] on button "*********" at bounding box center [493, 393] width 84 height 28
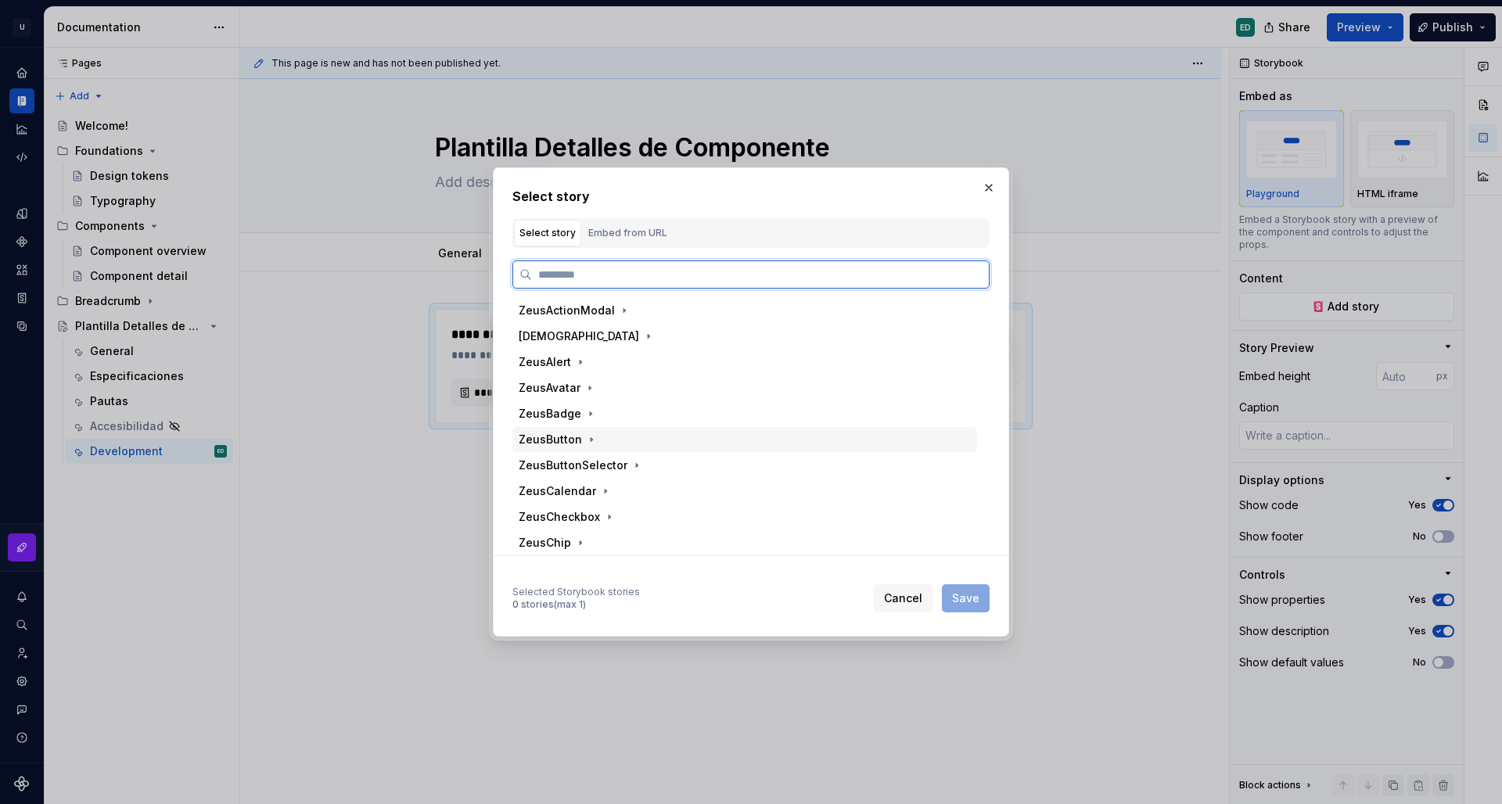
click at [632, 429] on div "ZeusButton" at bounding box center [745, 439] width 465 height 25
click at [666, 467] on div "Primary" at bounding box center [752, 465] width 450 height 25
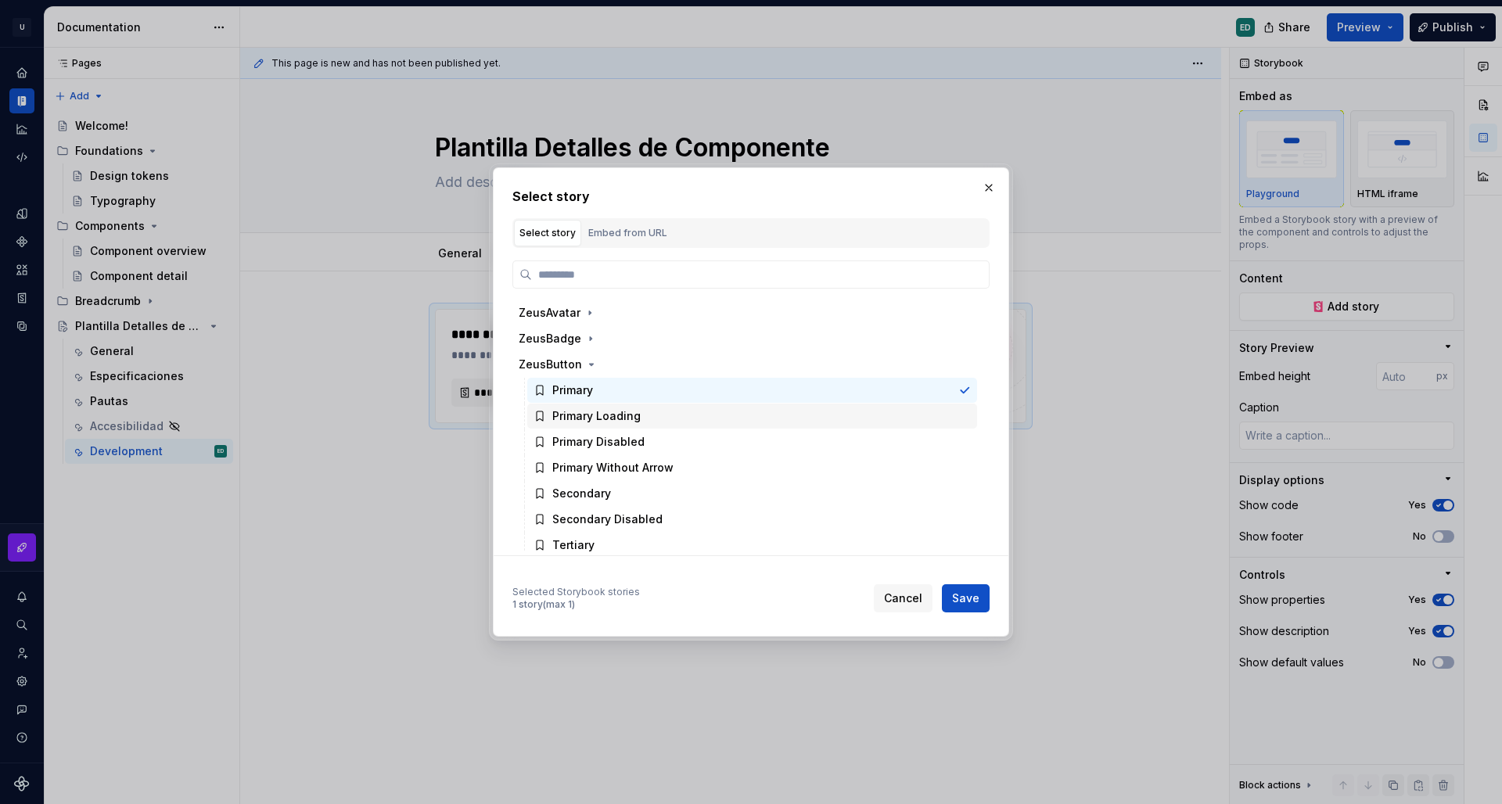
scroll to position [60, 0]
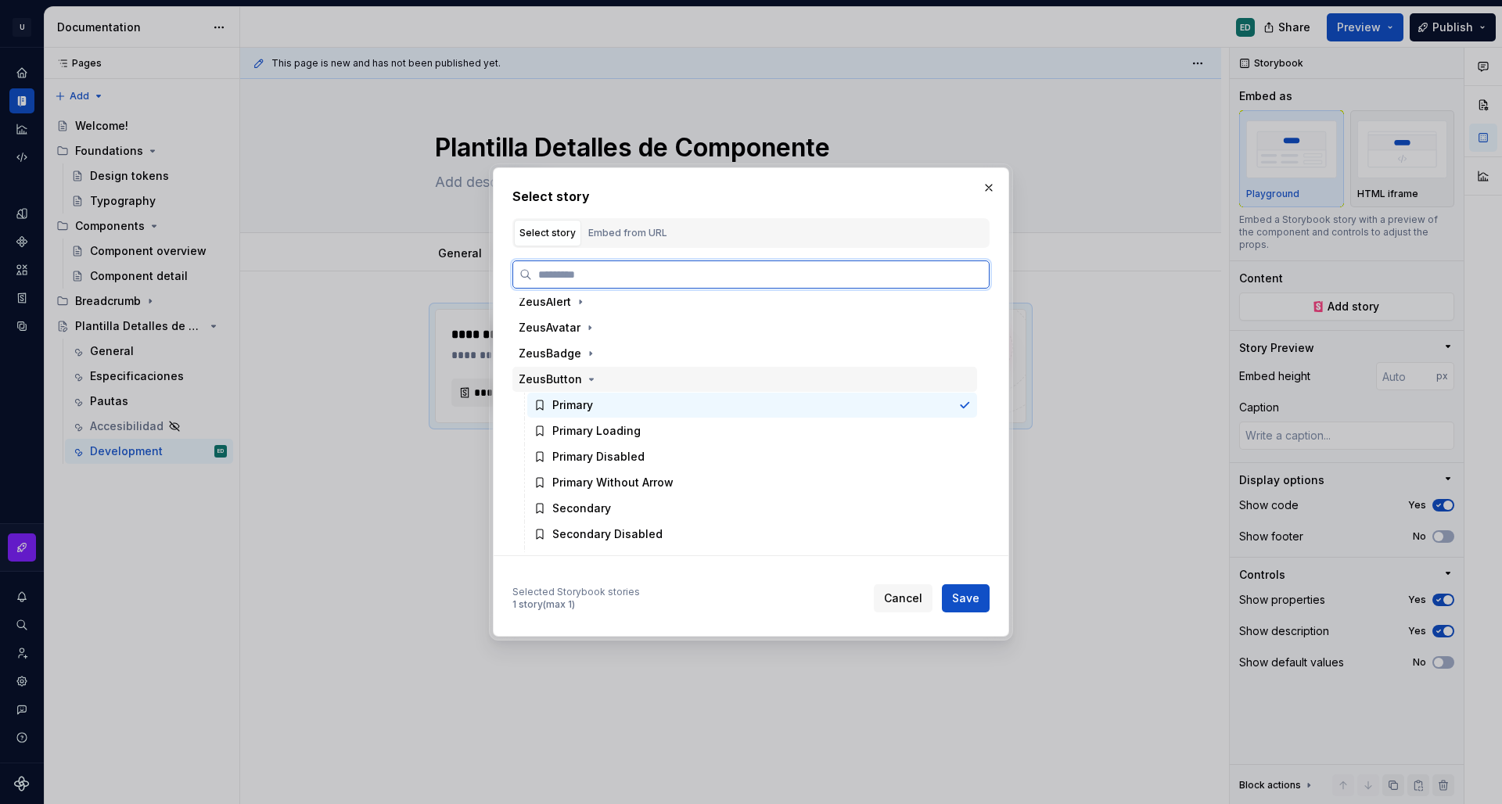
click at [563, 376] on div "ZeusButton" at bounding box center [550, 380] width 63 height 16
click at [589, 383] on icon "button" at bounding box center [591, 379] width 13 height 13
click at [598, 433] on div "Primary Loading" at bounding box center [596, 431] width 88 height 16
click at [615, 412] on div "Primary" at bounding box center [752, 405] width 450 height 25
click at [948, 595] on button "Save" at bounding box center [966, 598] width 48 height 28
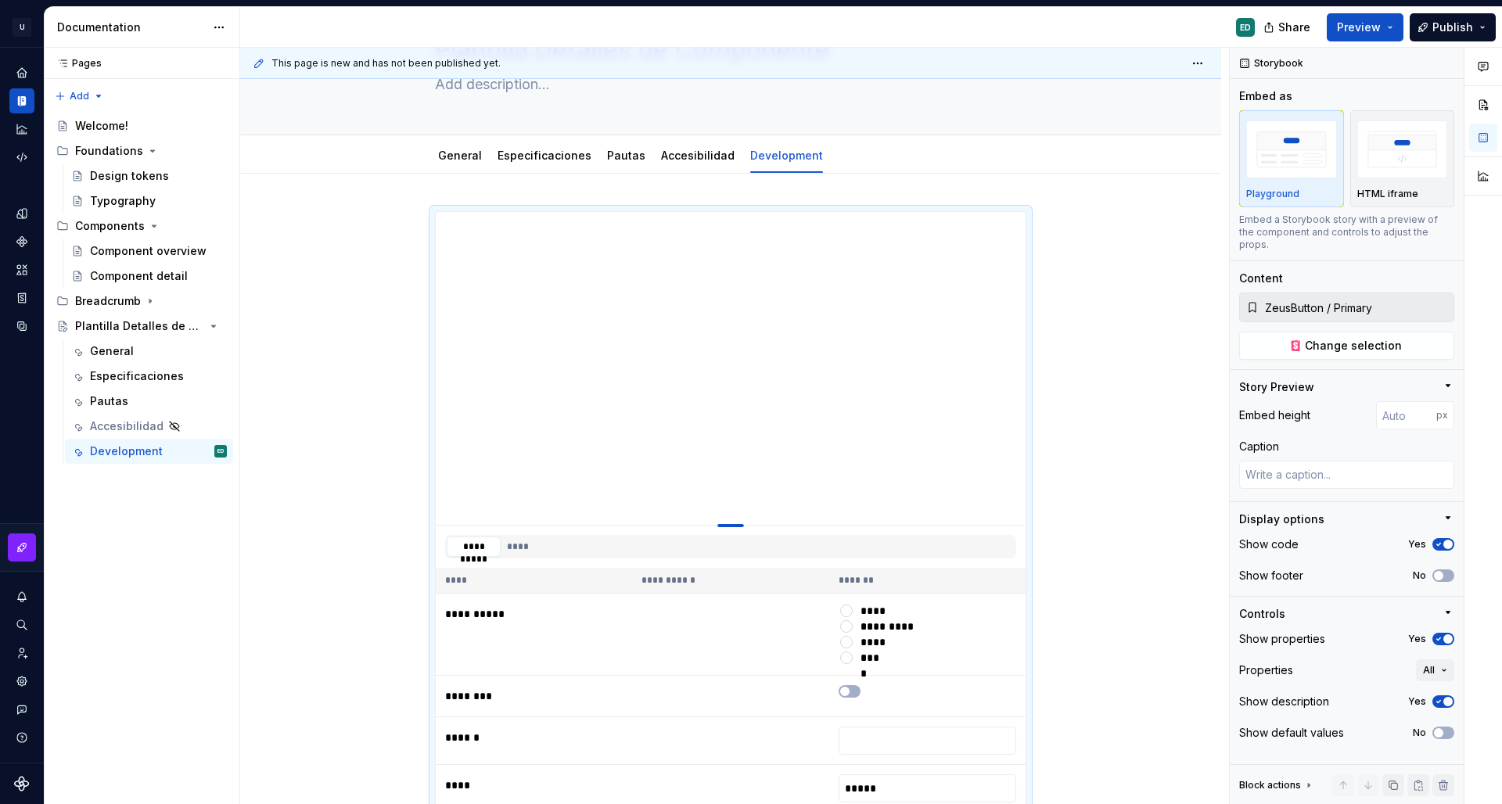
scroll to position [95, 0]
type textarea "*"
type input "398"
type textarea "*"
type input "346"
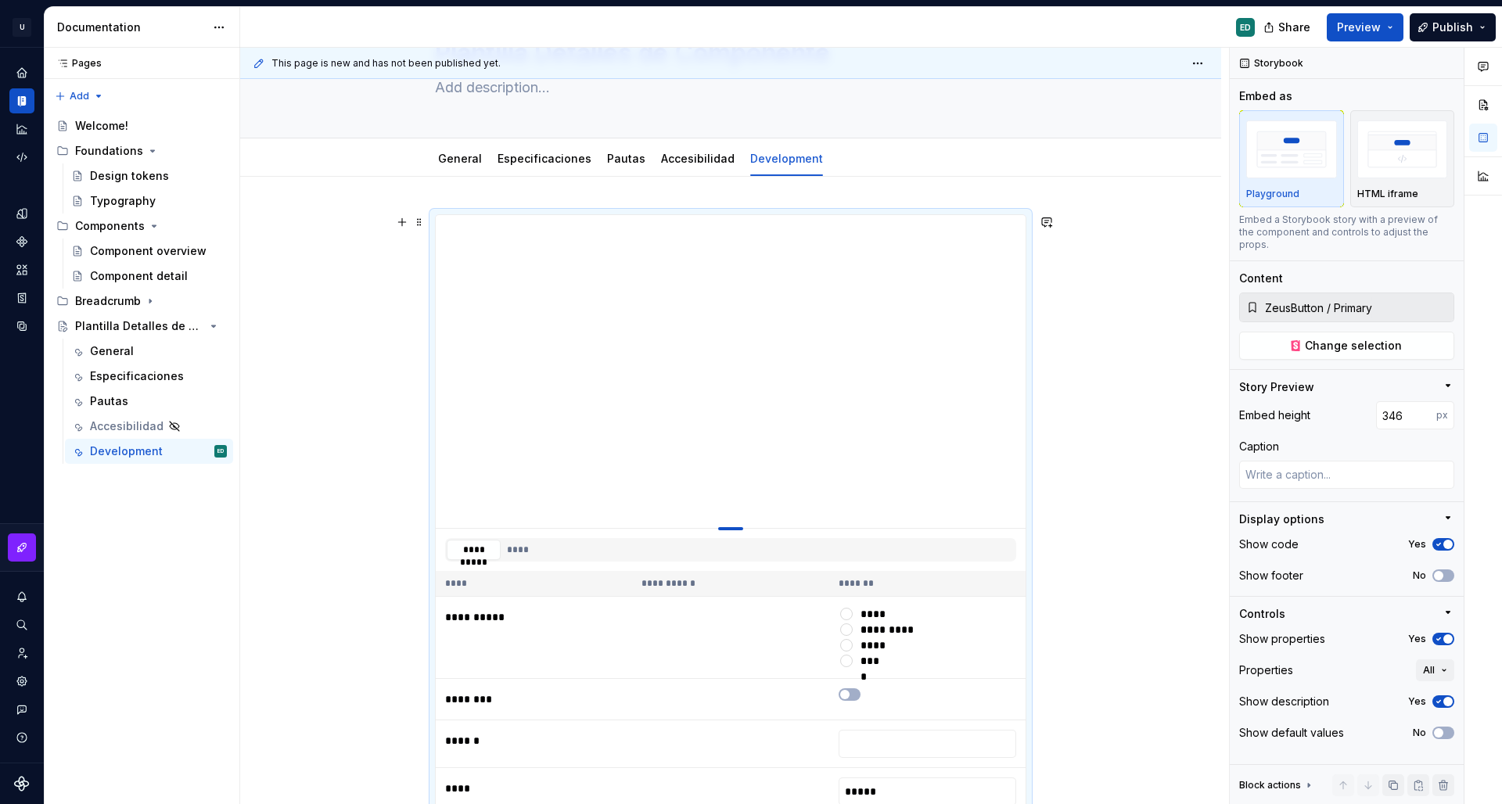
type textarea "*"
type input "303"
type textarea "*"
type input "262"
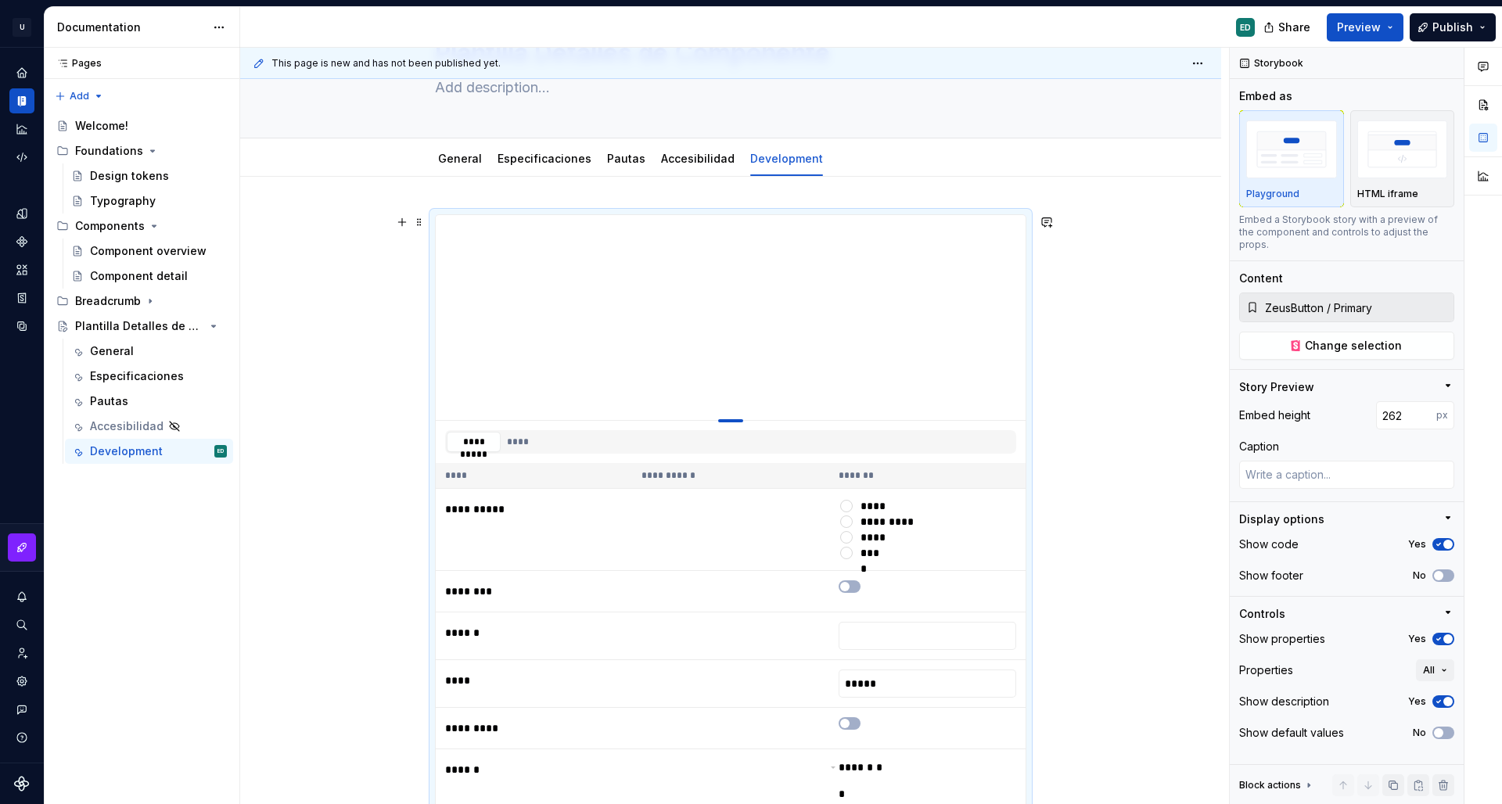
type textarea "*"
type input "216"
type textarea "*"
type input "161"
type textarea "*"
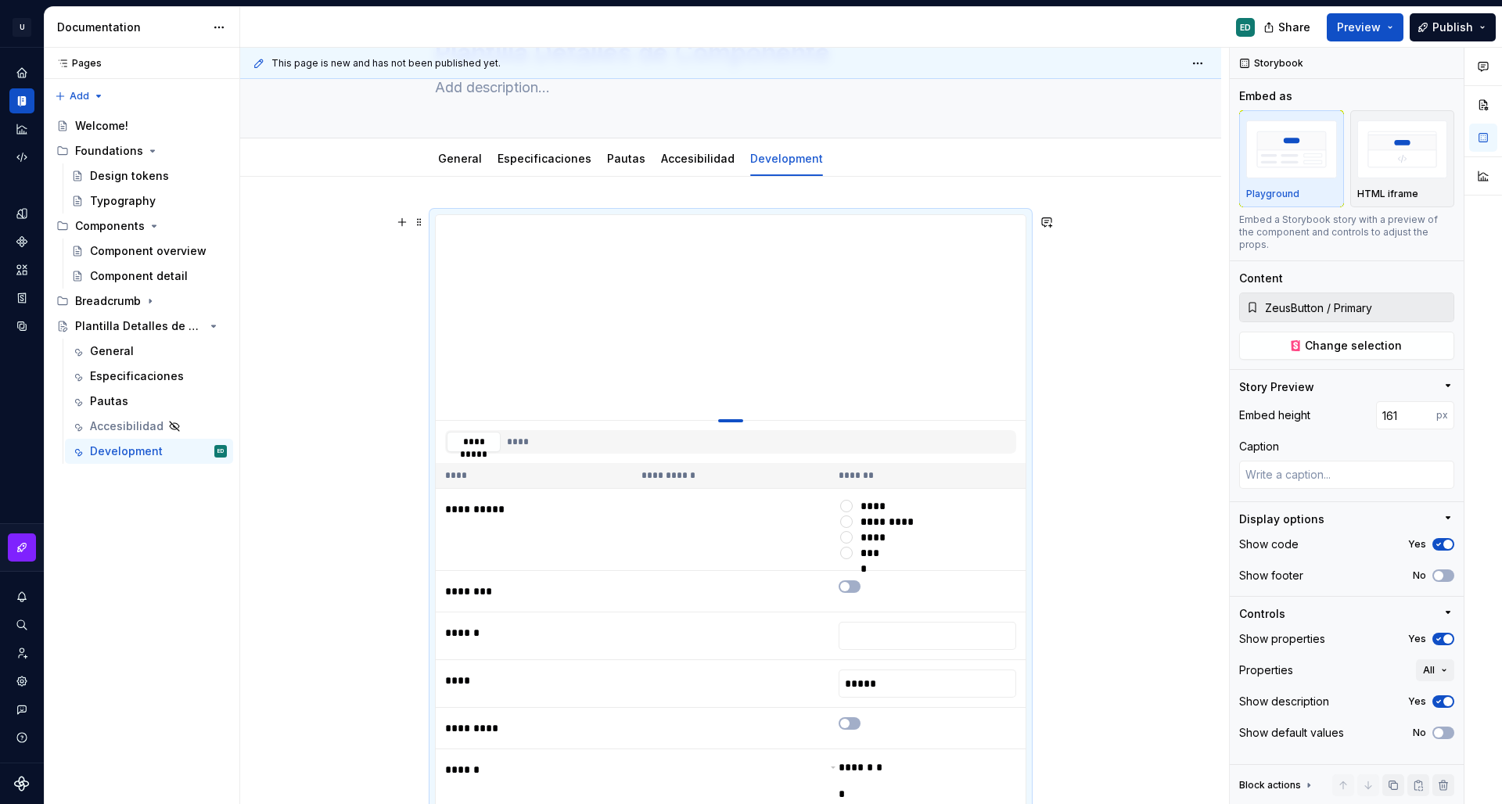
type input "118"
type textarea "*"
type input "100"
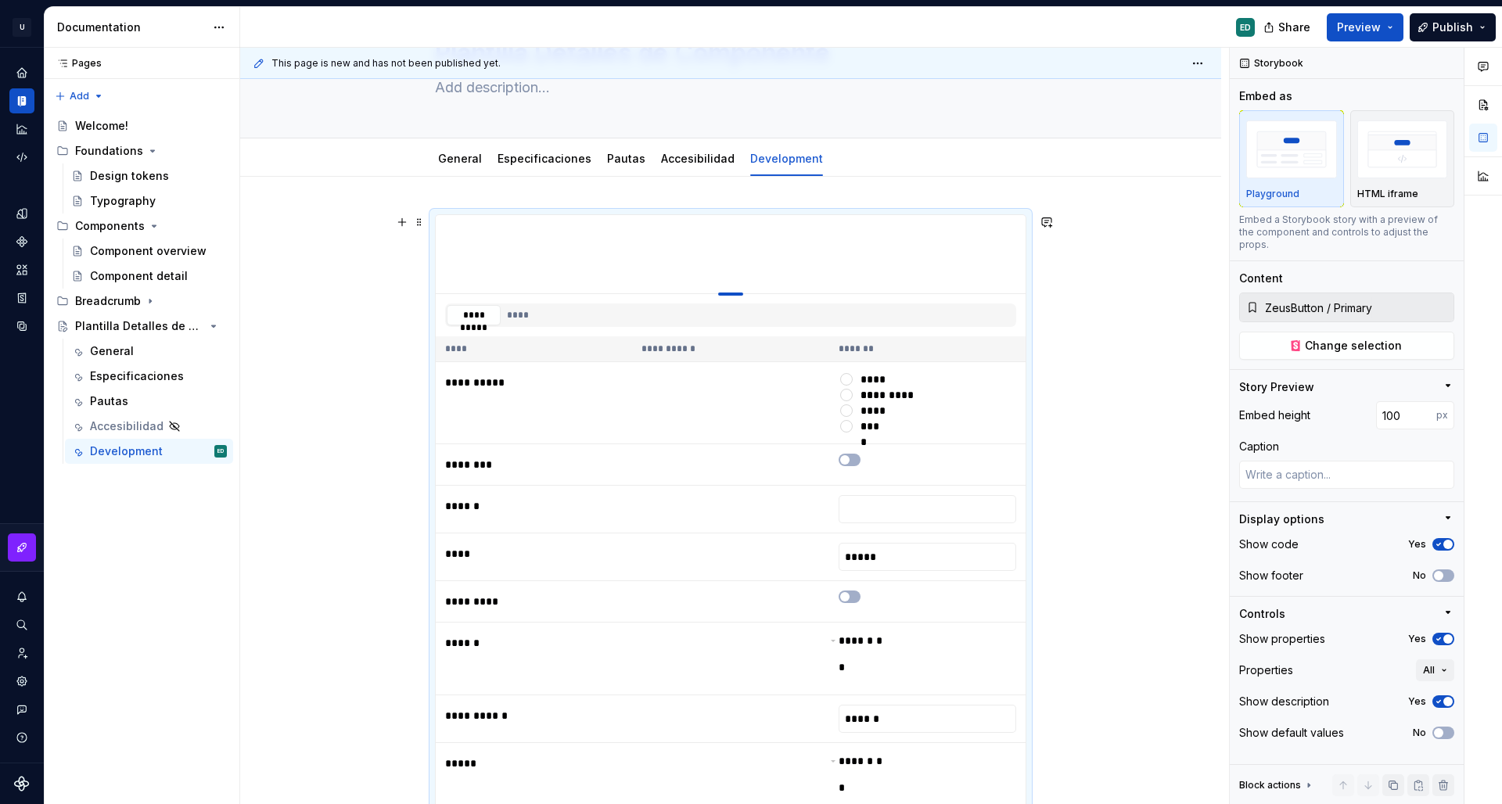
drag, startPoint x: 728, startPoint y: 527, endPoint x: 716, endPoint y: 225, distance: 303.1
click at [615, 149] on div "Pautas" at bounding box center [626, 158] width 51 height 25
click at [620, 161] on link "Pautas" at bounding box center [626, 158] width 38 height 13
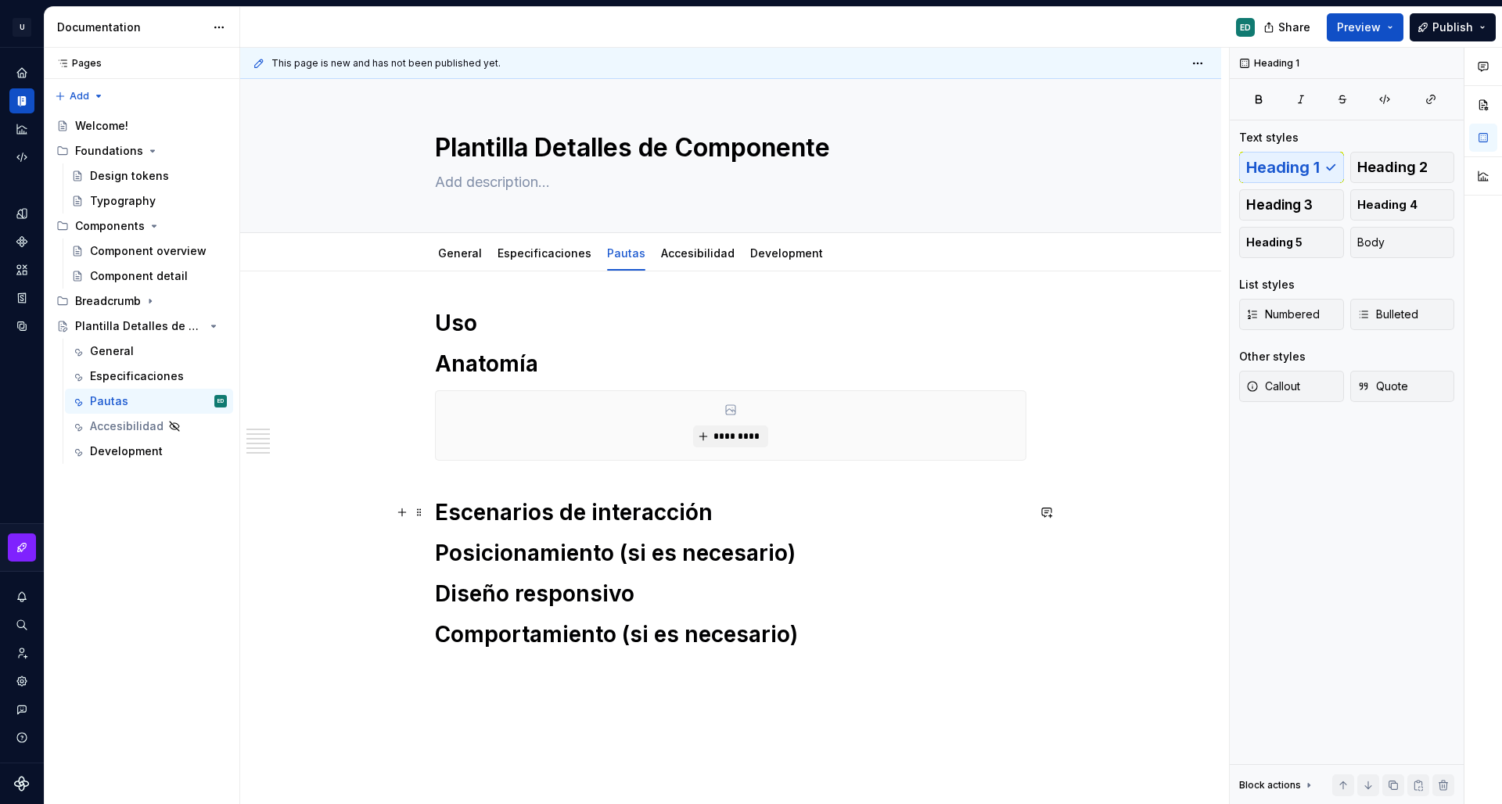
click at [545, 509] on h1 "Escenarios de interacción" at bounding box center [731, 512] width 592 height 28
click at [549, 332] on h1 "Uso" at bounding box center [731, 323] width 592 height 28
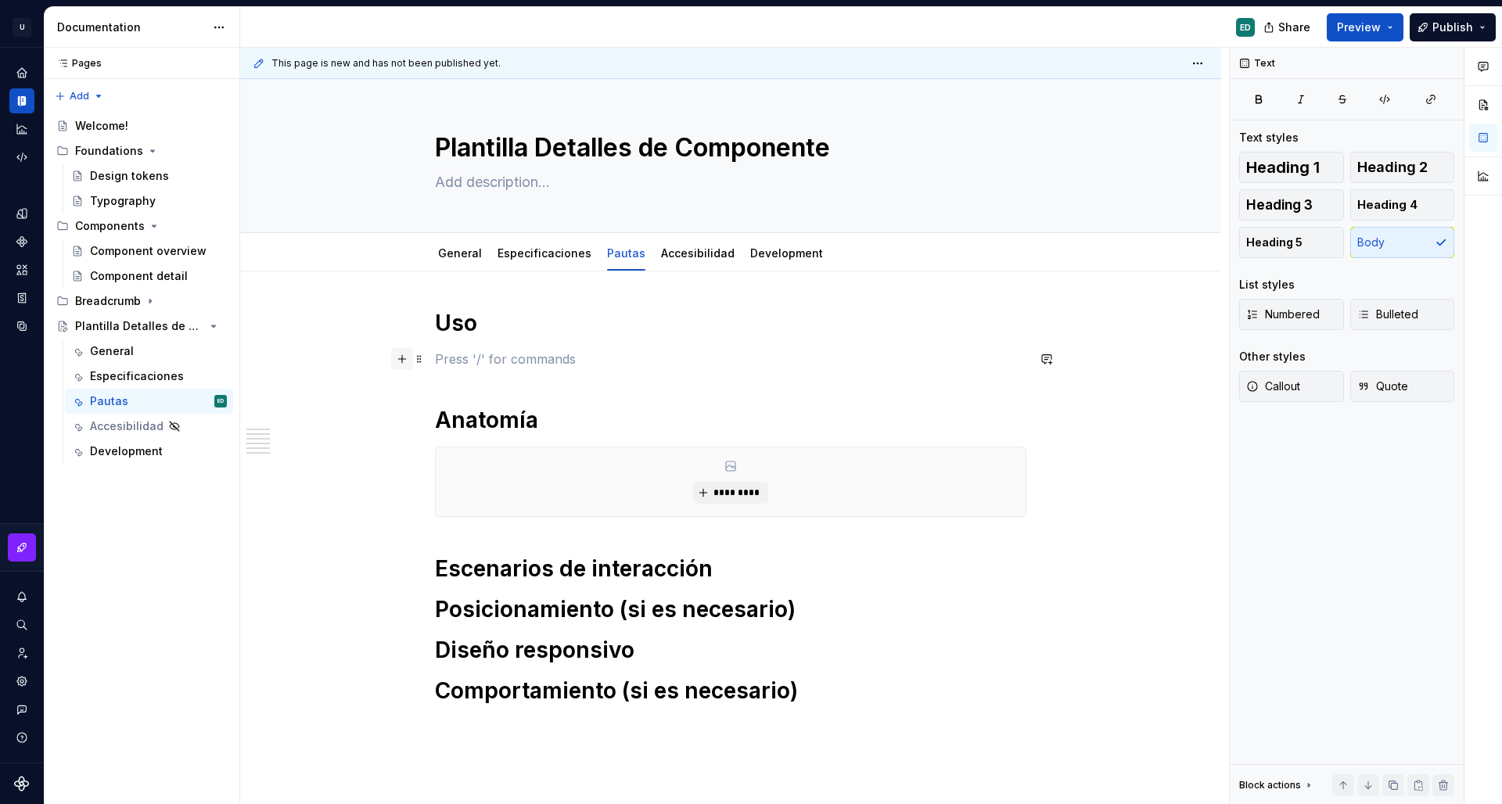
click at [402, 362] on button "button" at bounding box center [402, 359] width 22 height 22
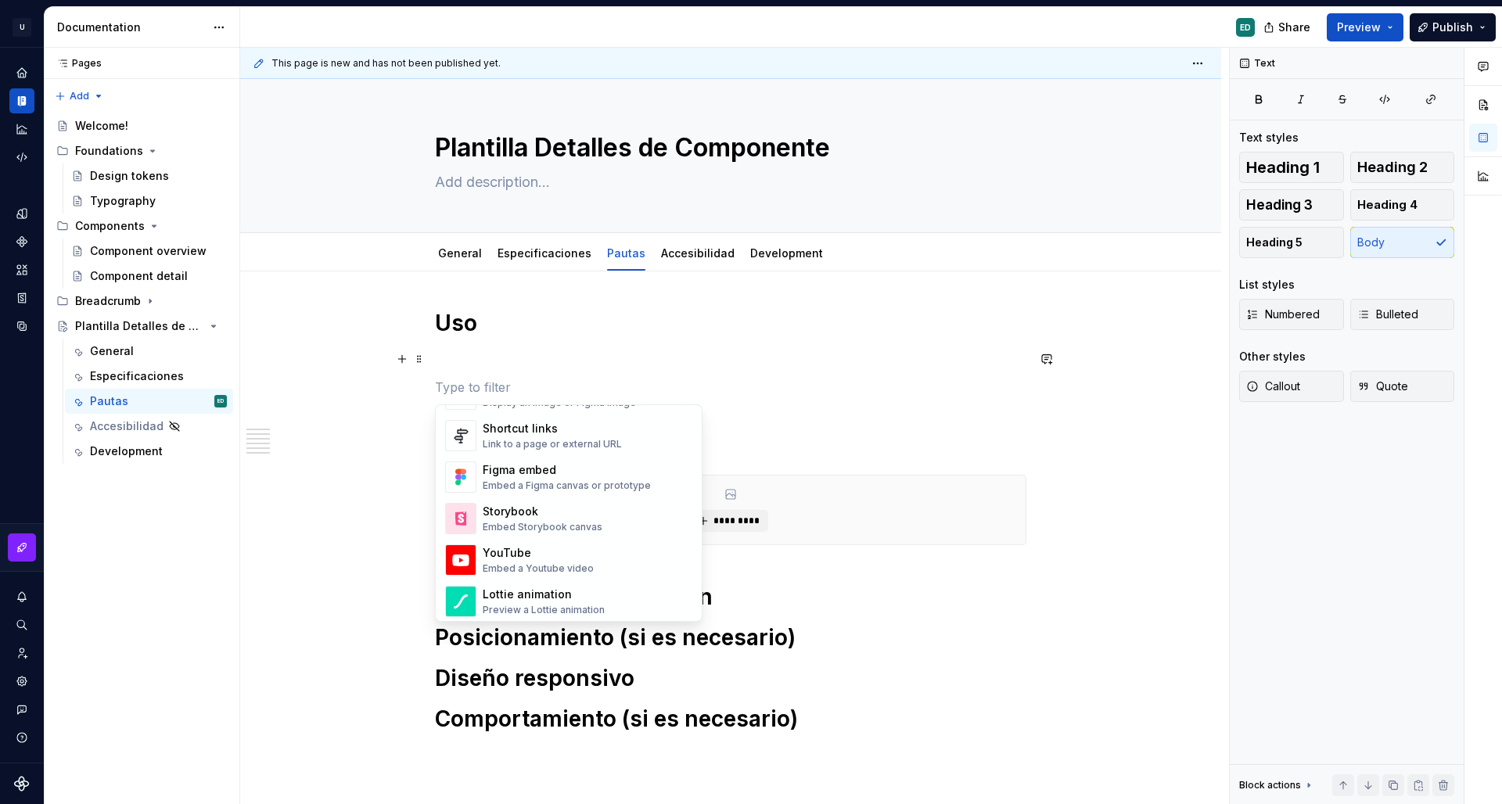
scroll to position [426, 0]
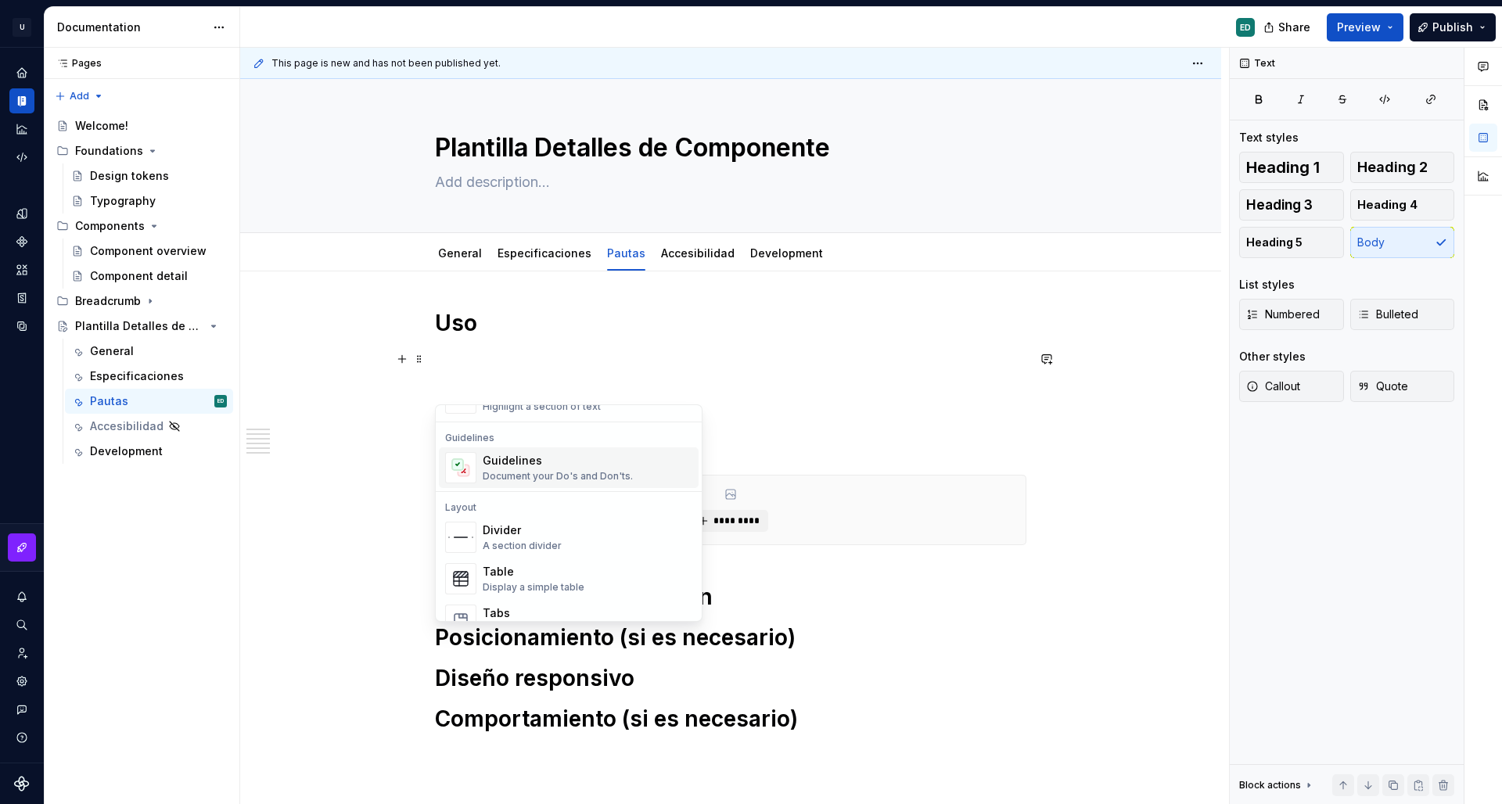
click at [537, 482] on div "Document your Do's and Don'ts." at bounding box center [558, 476] width 150 height 13
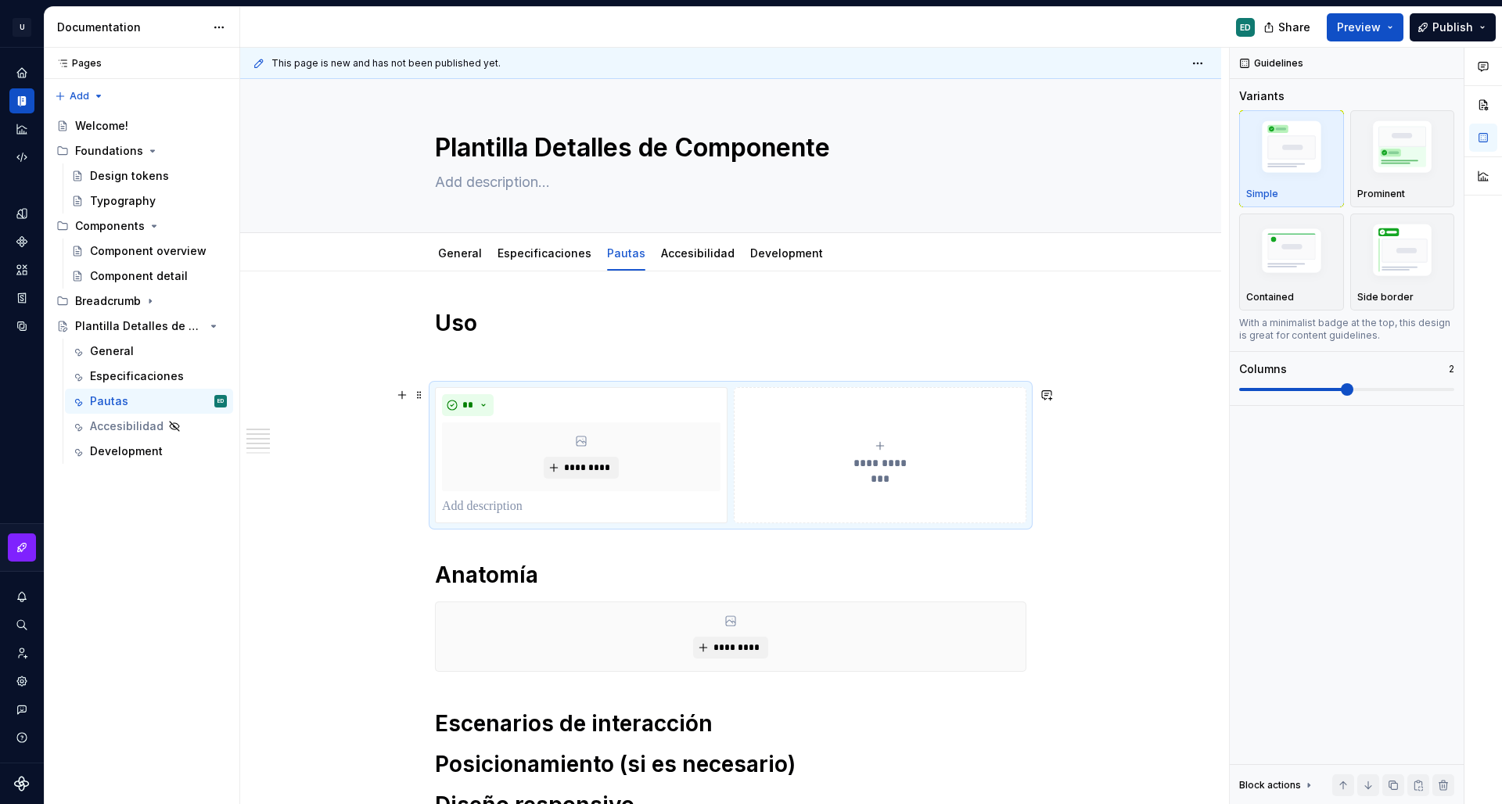
click at [750, 405] on button "**********" at bounding box center [880, 455] width 293 height 136
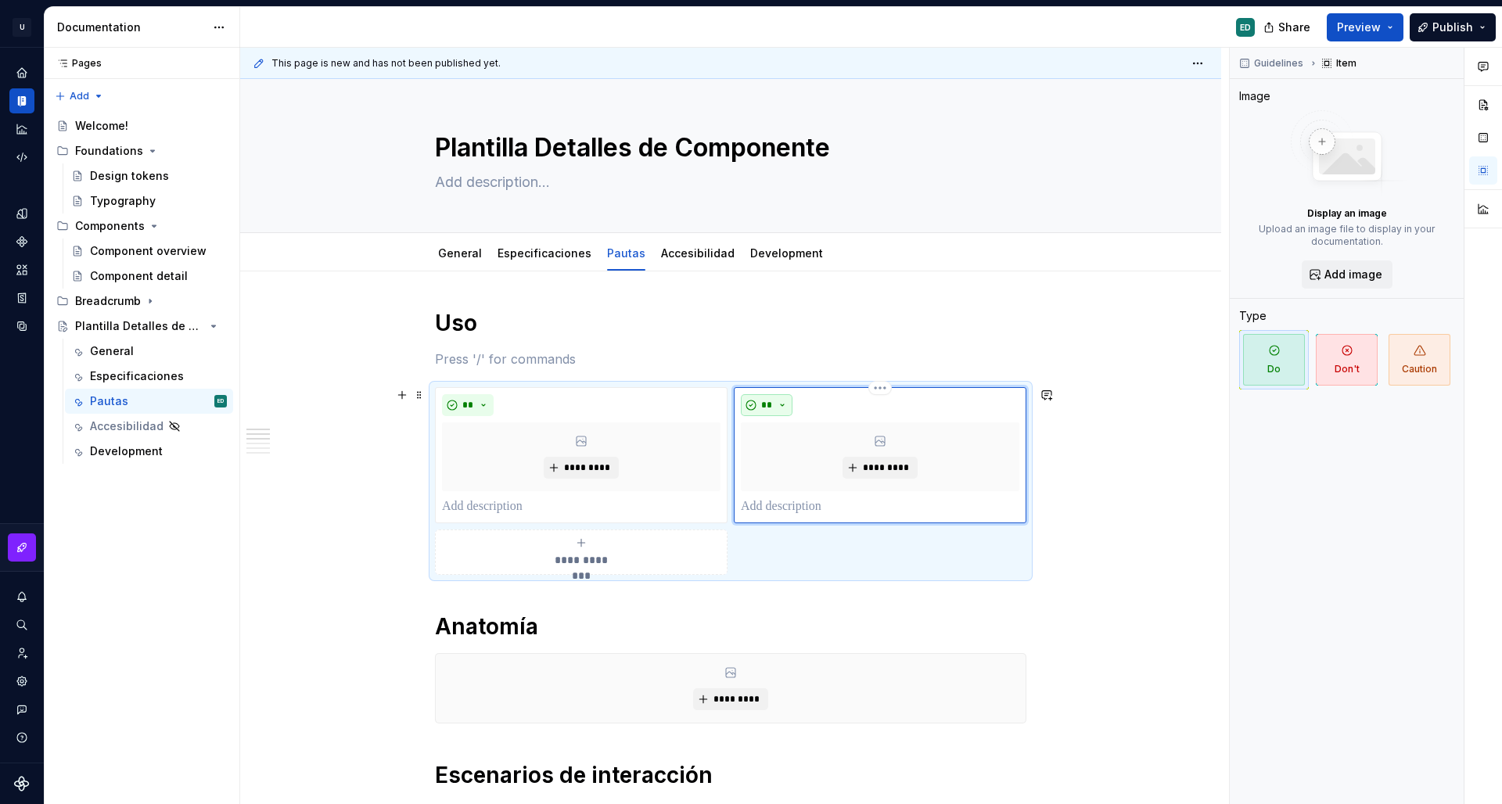
click at [780, 407] on button "**" at bounding box center [767, 405] width 52 height 22
click at [818, 462] on div "Don't" at bounding box center [830, 461] width 83 height 16
click at [637, 559] on div "**********" at bounding box center [581, 552] width 279 height 31
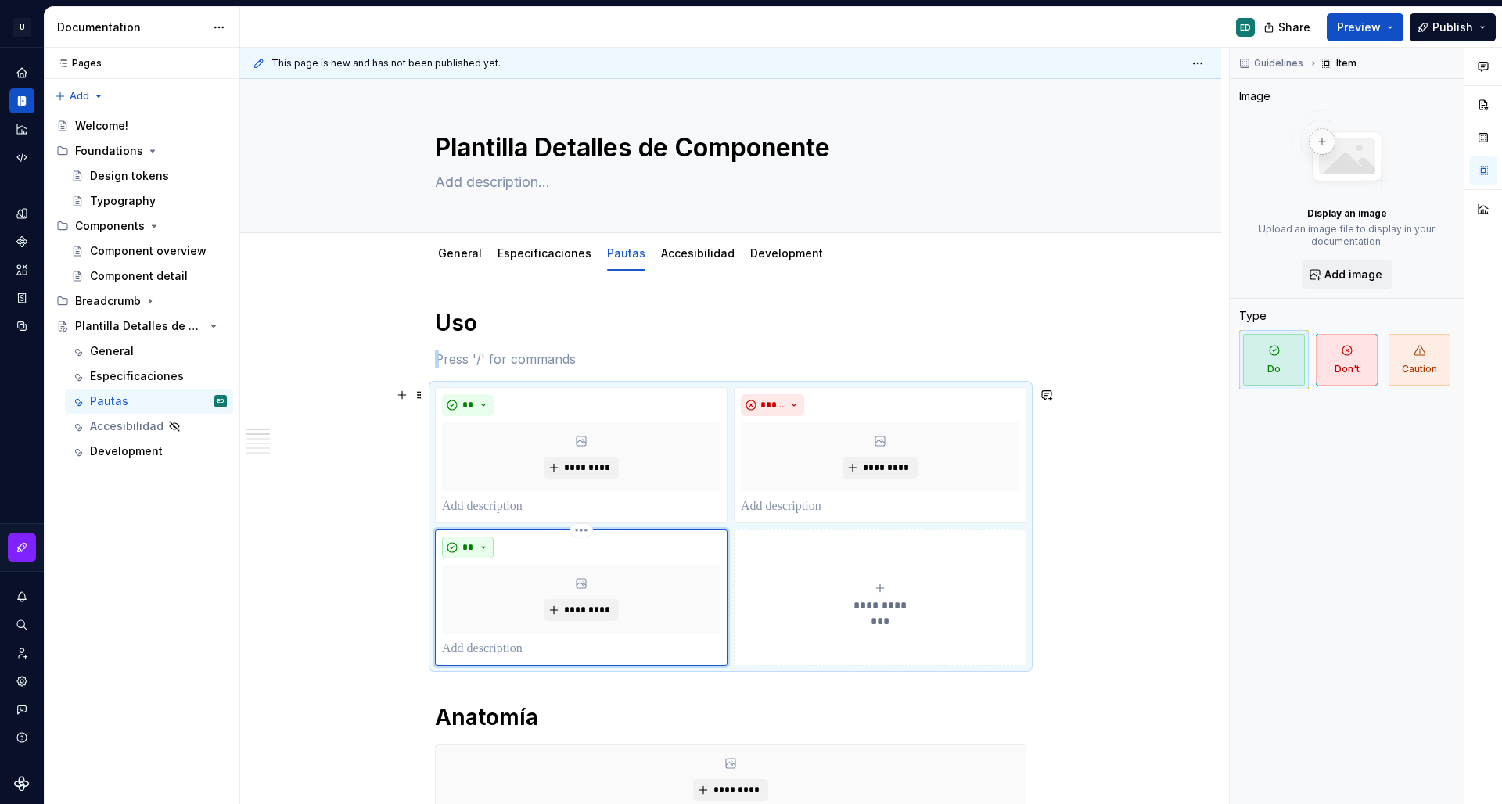
click at [487, 545] on button "**" at bounding box center [468, 548] width 52 height 22
click at [513, 631] on div "Caution" at bounding box center [511, 628] width 43 height 16
drag, startPoint x: 728, startPoint y: 560, endPoint x: 784, endPoint y: 544, distance: 58.7
click at [833, 551] on div "**********" at bounding box center [731, 526] width 592 height 279
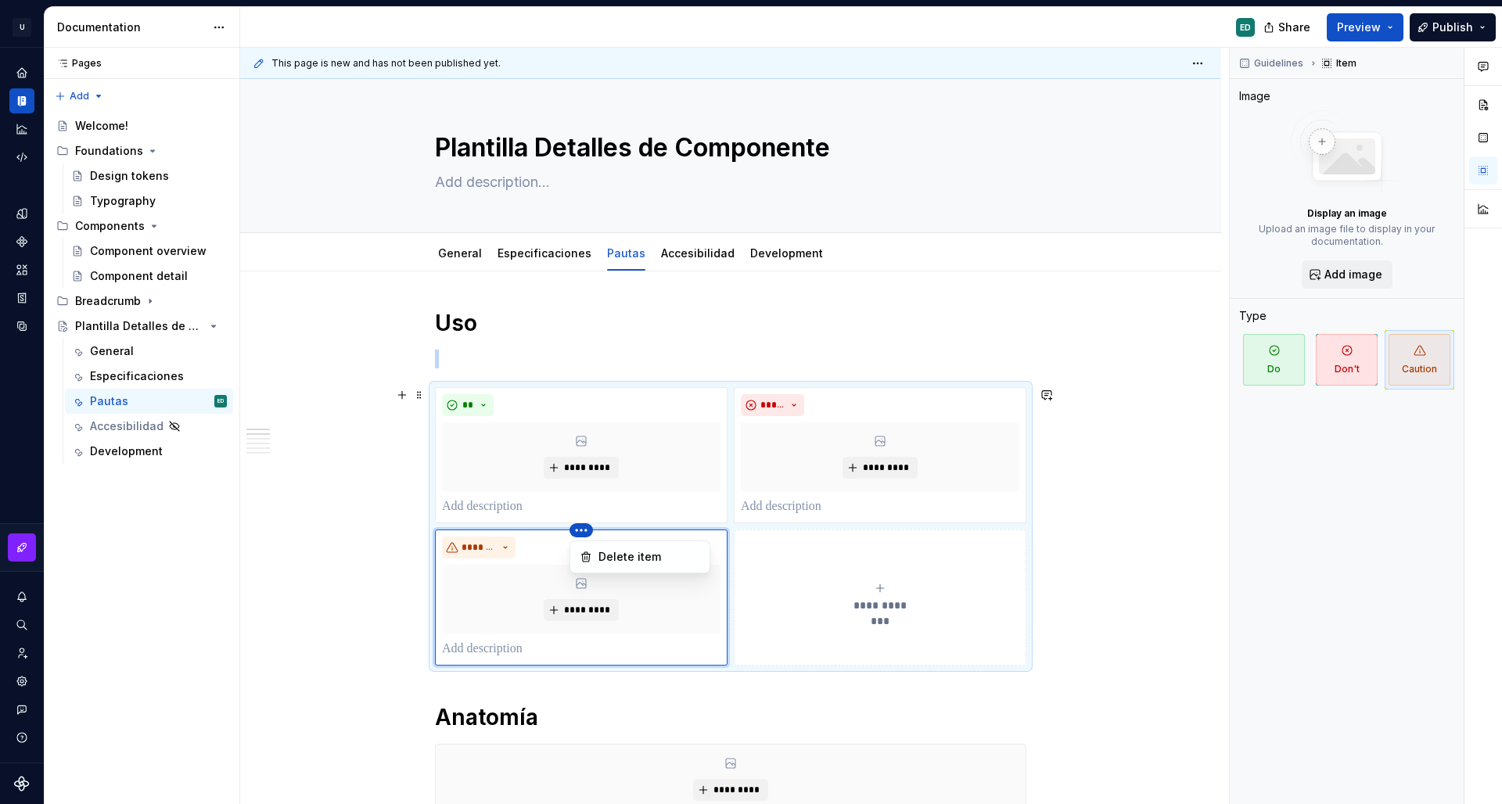
click at [584, 532] on html "U Aegis on the Web ED Design system data Documentation ED Share Preview Publish…" at bounding box center [751, 402] width 1502 height 804
click at [882, 609] on html "U Aegis on the Web ED Design system data Documentation ED Share Preview Publish…" at bounding box center [751, 402] width 1502 height 804
drag, startPoint x: 1232, startPoint y: 467, endPoint x: 1190, endPoint y: 473, distance: 42.6
click at [1219, 469] on div "**********" at bounding box center [871, 426] width 1262 height 757
click at [1128, 473] on div "**********" at bounding box center [730, 767] width 981 height 991
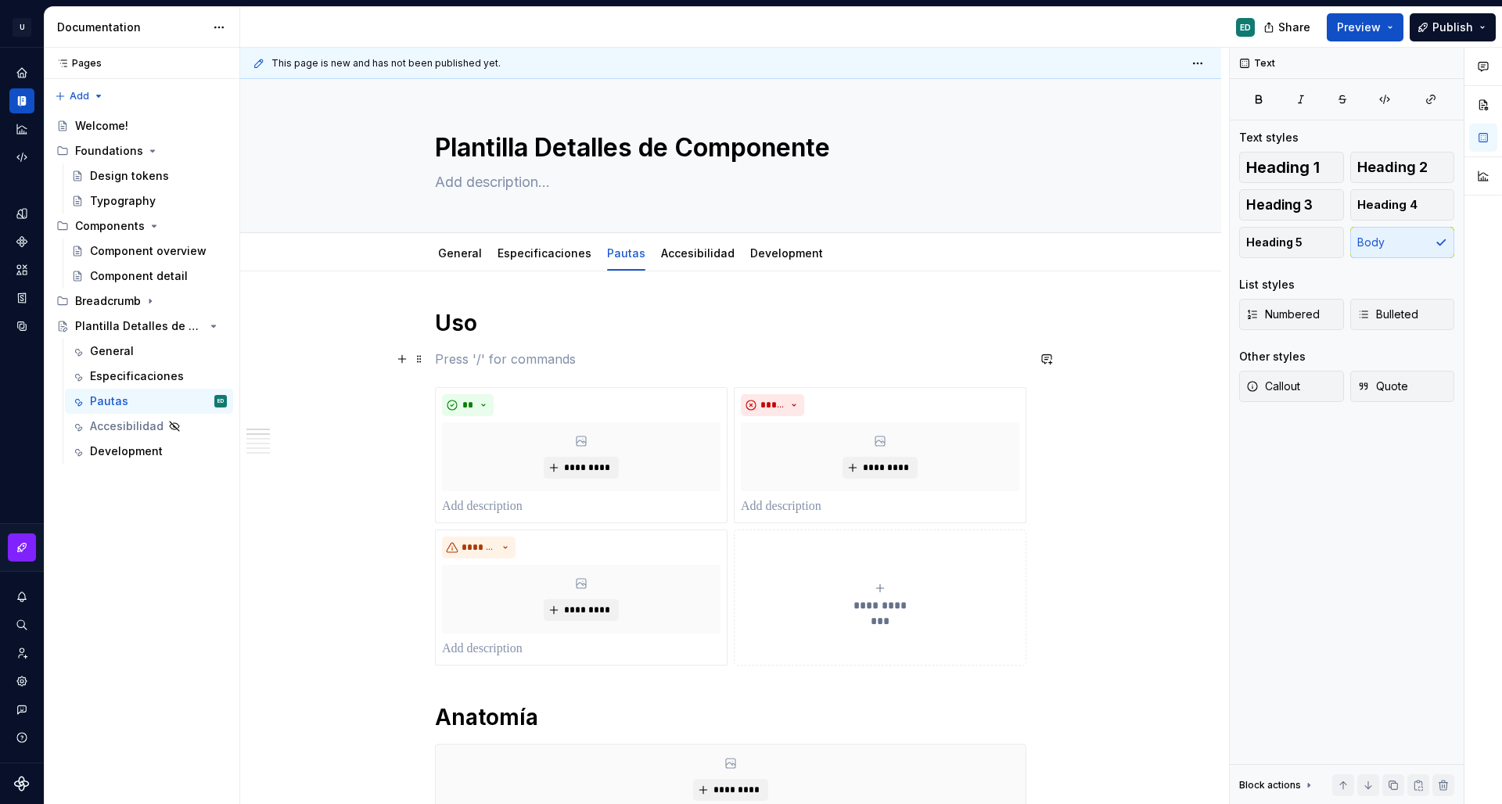
click at [515, 356] on p at bounding box center [731, 359] width 592 height 19
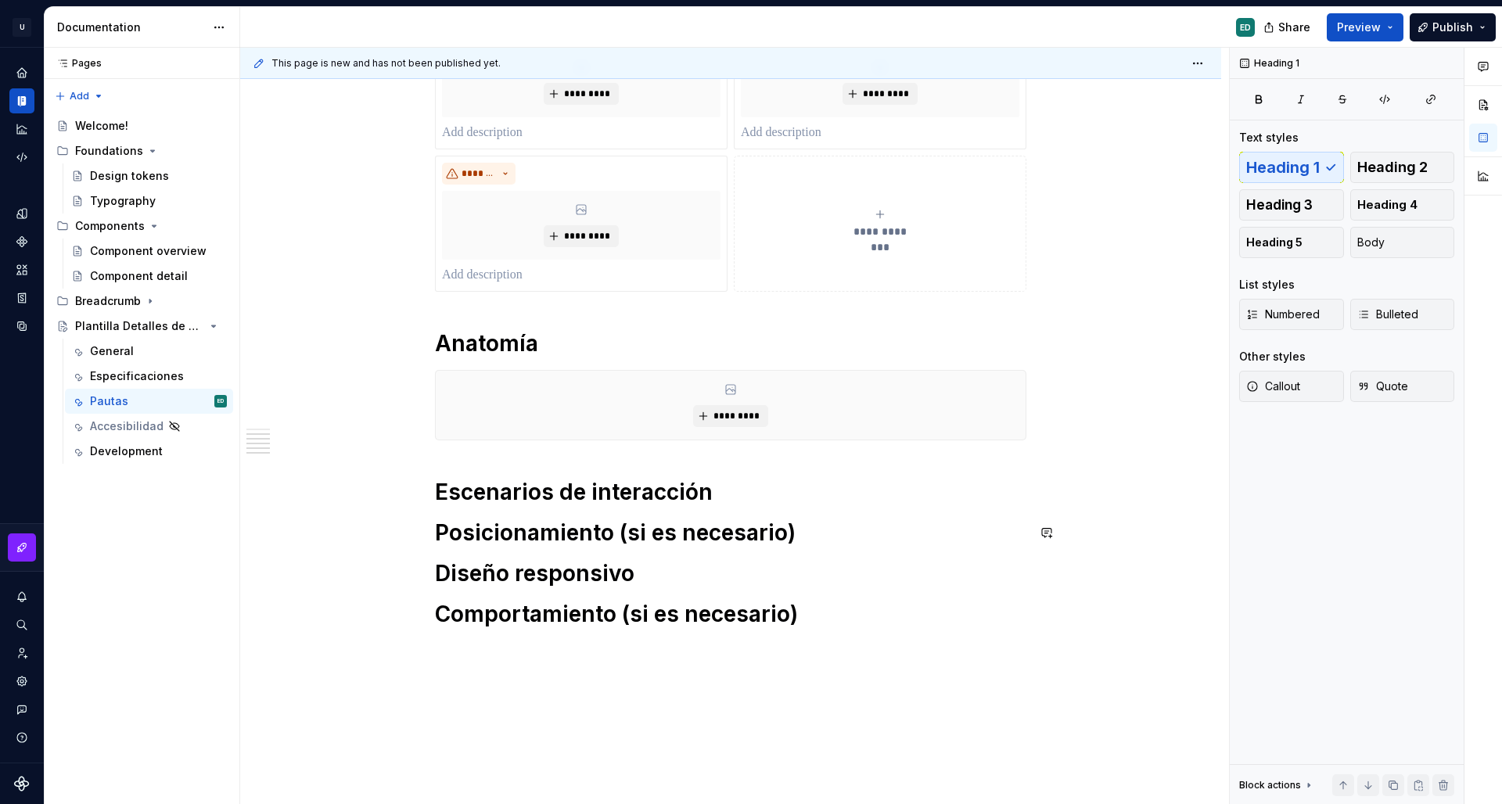
scroll to position [419, 0]
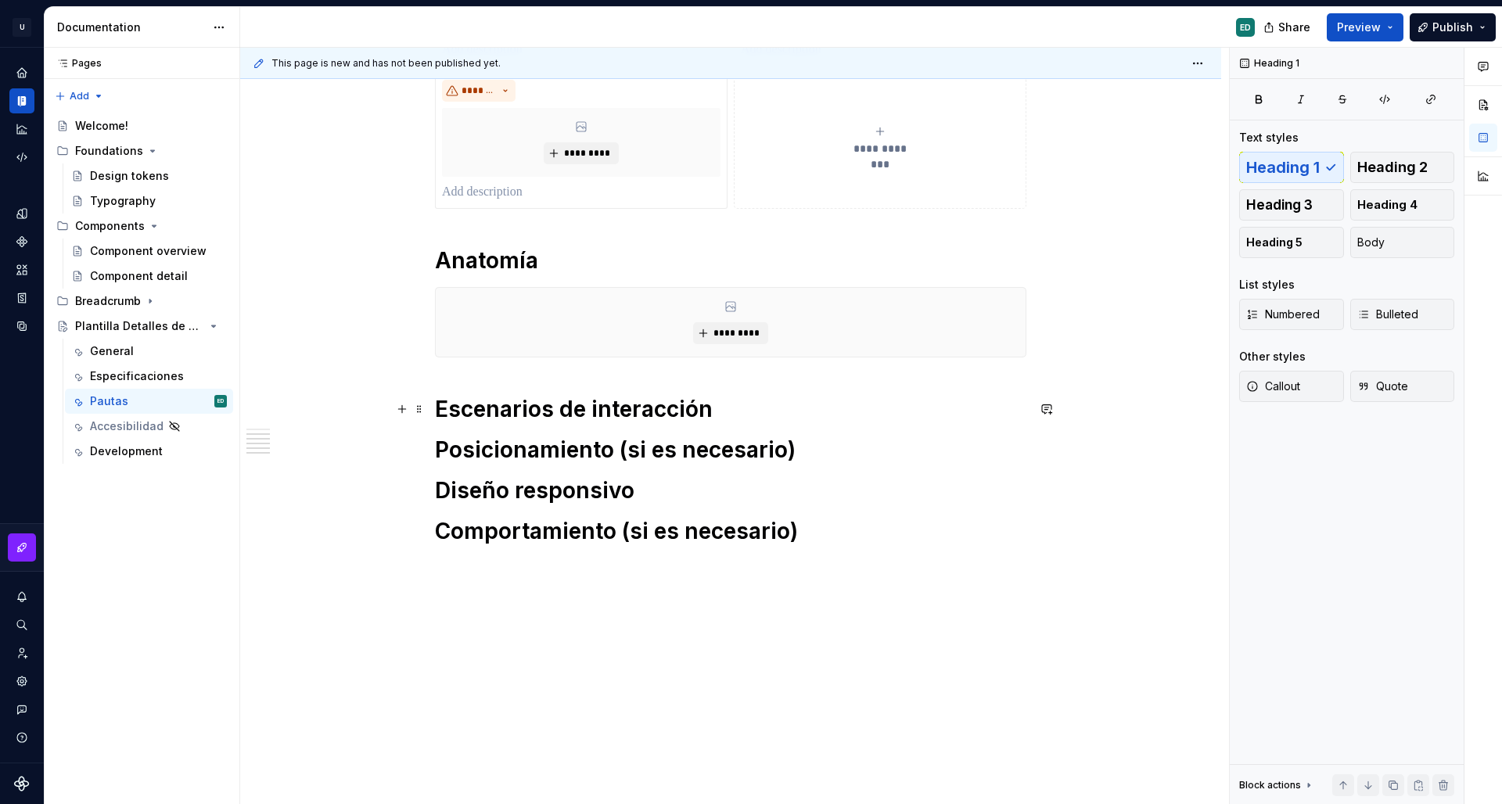
click at [762, 414] on h1 "Escenarios de interacción" at bounding box center [731, 409] width 592 height 28
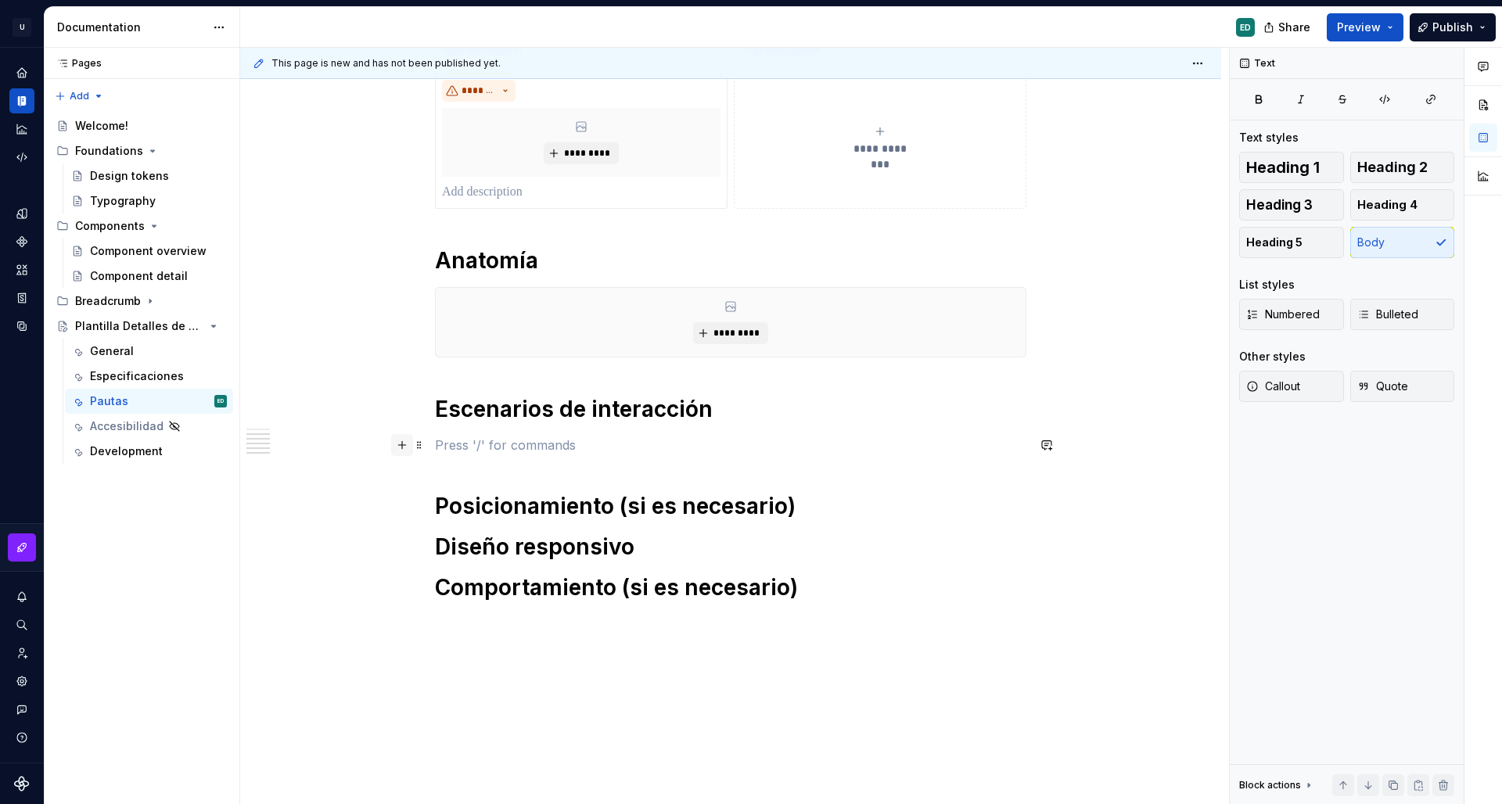
click at [399, 444] on button "button" at bounding box center [402, 445] width 22 height 22
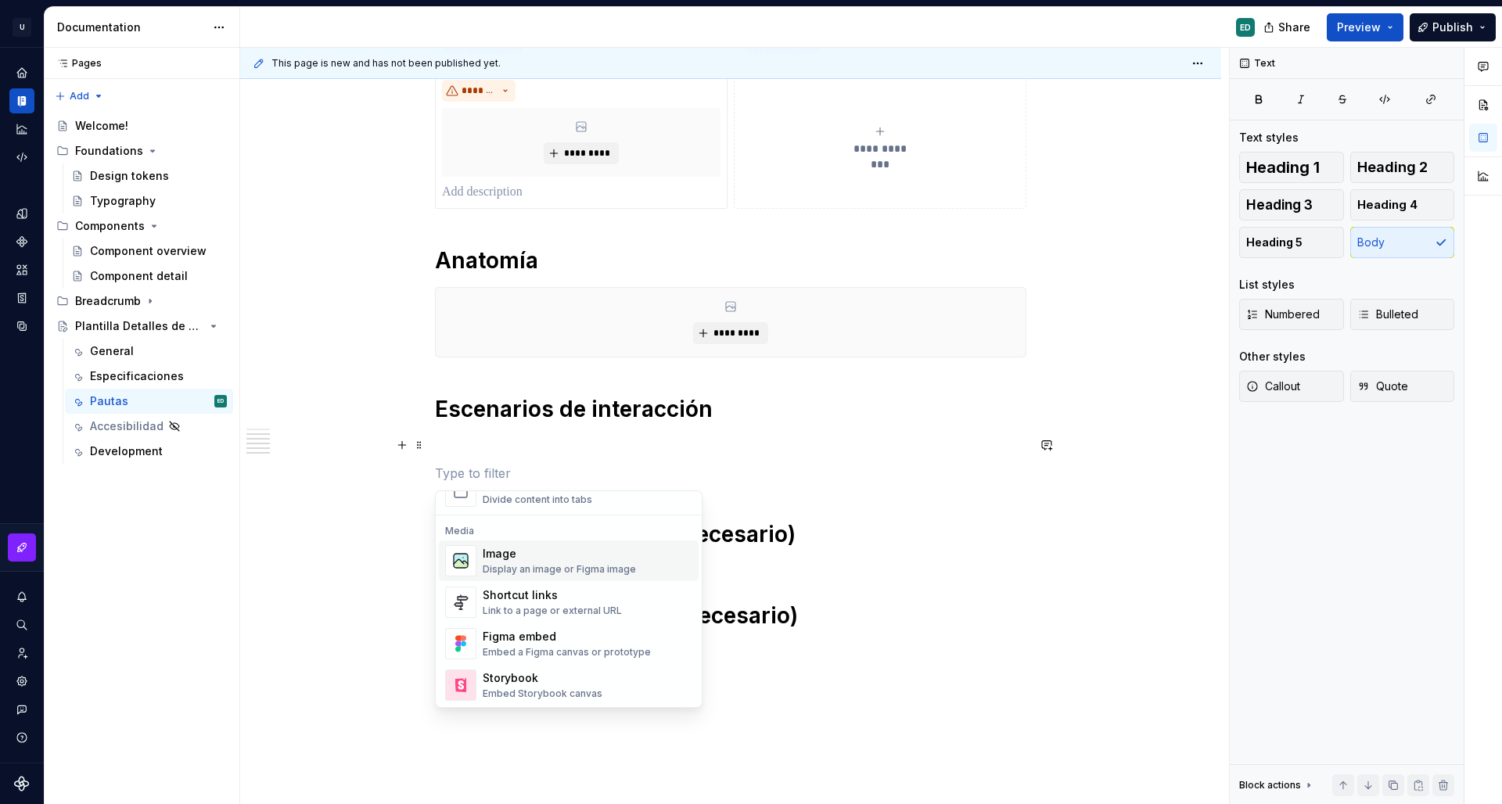
scroll to position [644, 0]
click at [562, 628] on div "Figma embed" at bounding box center [567, 634] width 168 height 16
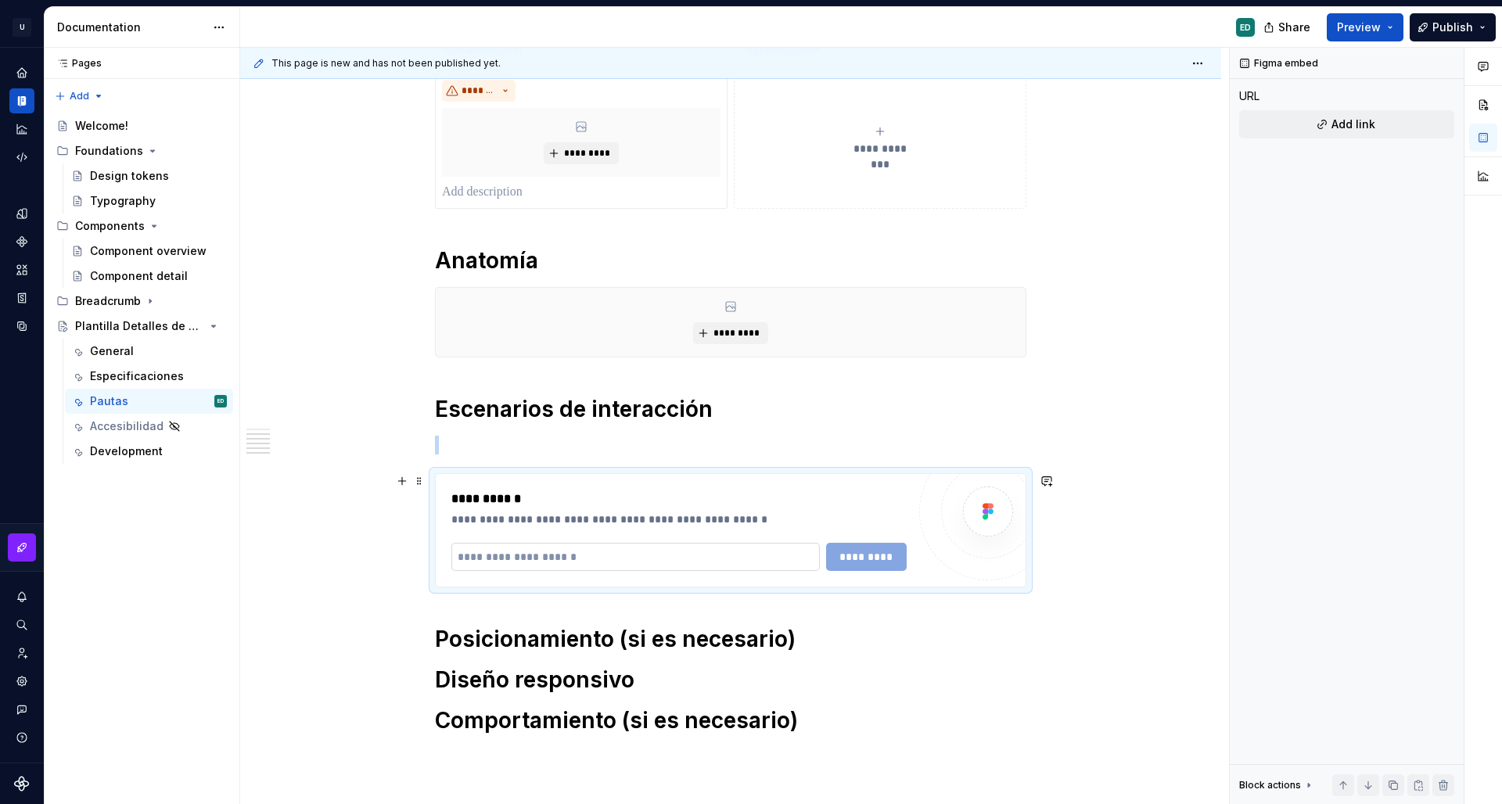
click at [563, 551] on input "text" at bounding box center [635, 557] width 369 height 28
click at [516, 484] on div "**********" at bounding box center [731, 530] width 590 height 113
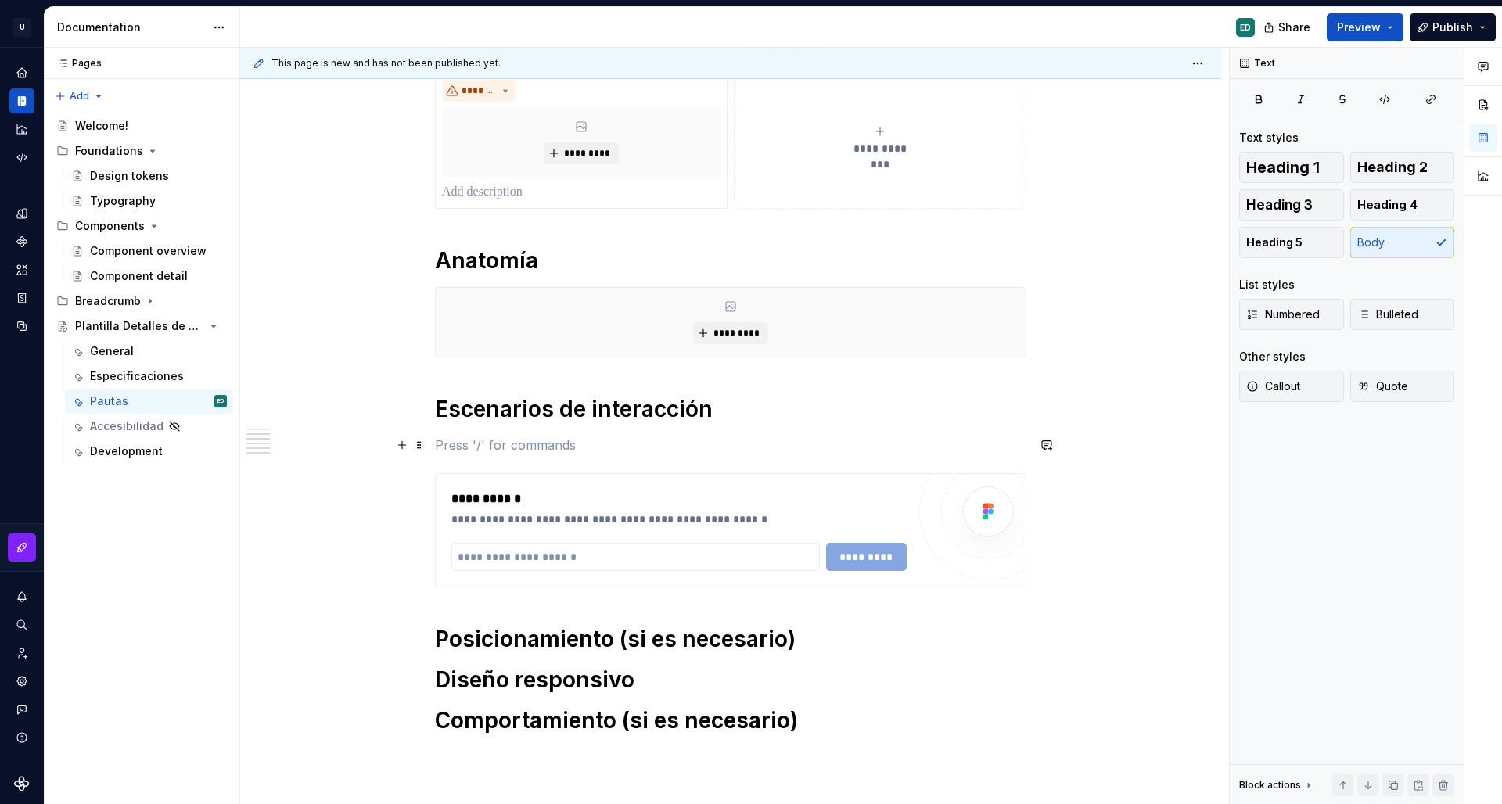
click at [584, 444] on p at bounding box center [731, 445] width 592 height 19
click at [393, 445] on button "button" at bounding box center [402, 445] width 22 height 22
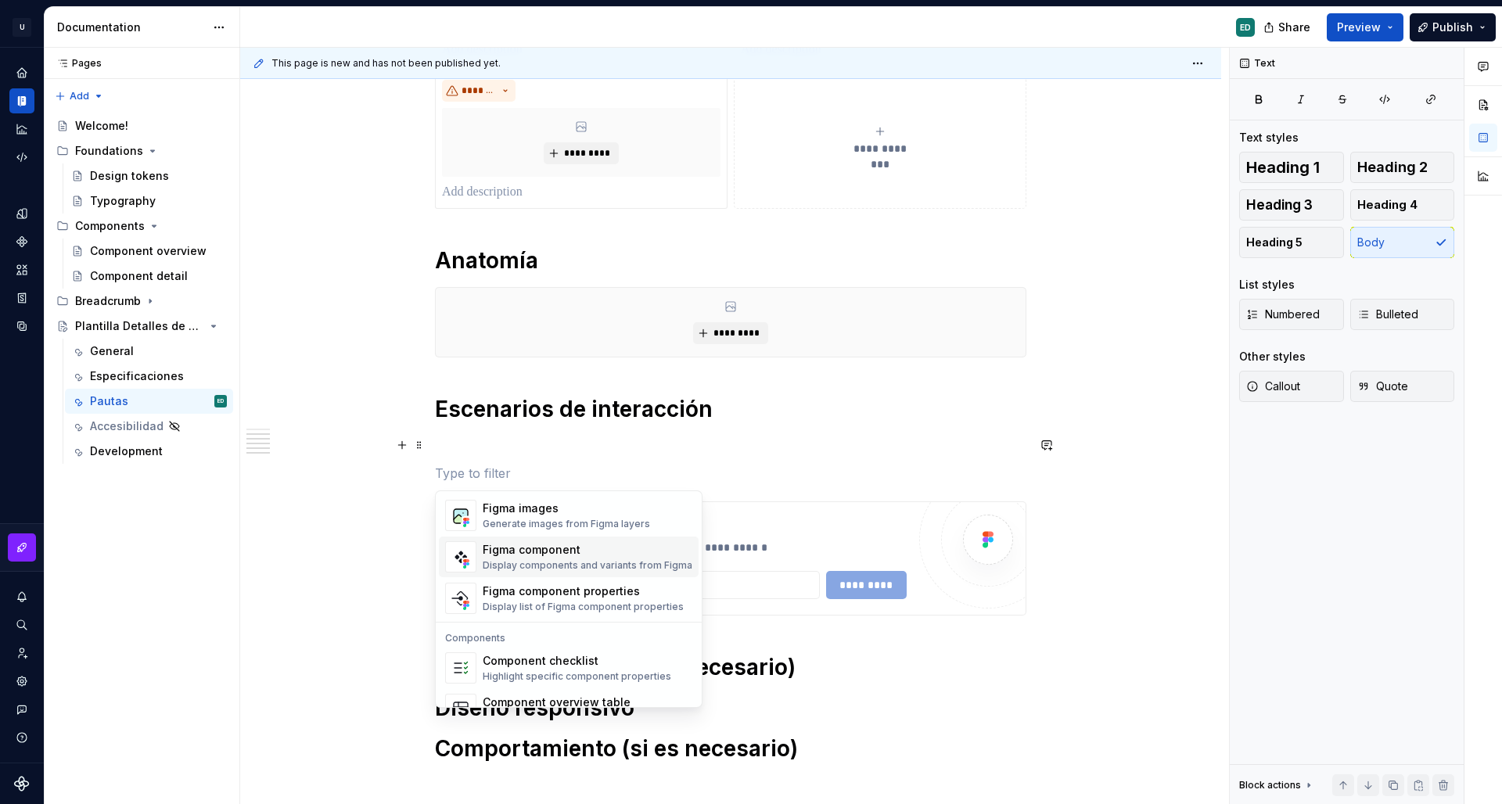
scroll to position [1487, 0]
click at [653, 556] on div "Figma component" at bounding box center [588, 553] width 210 height 16
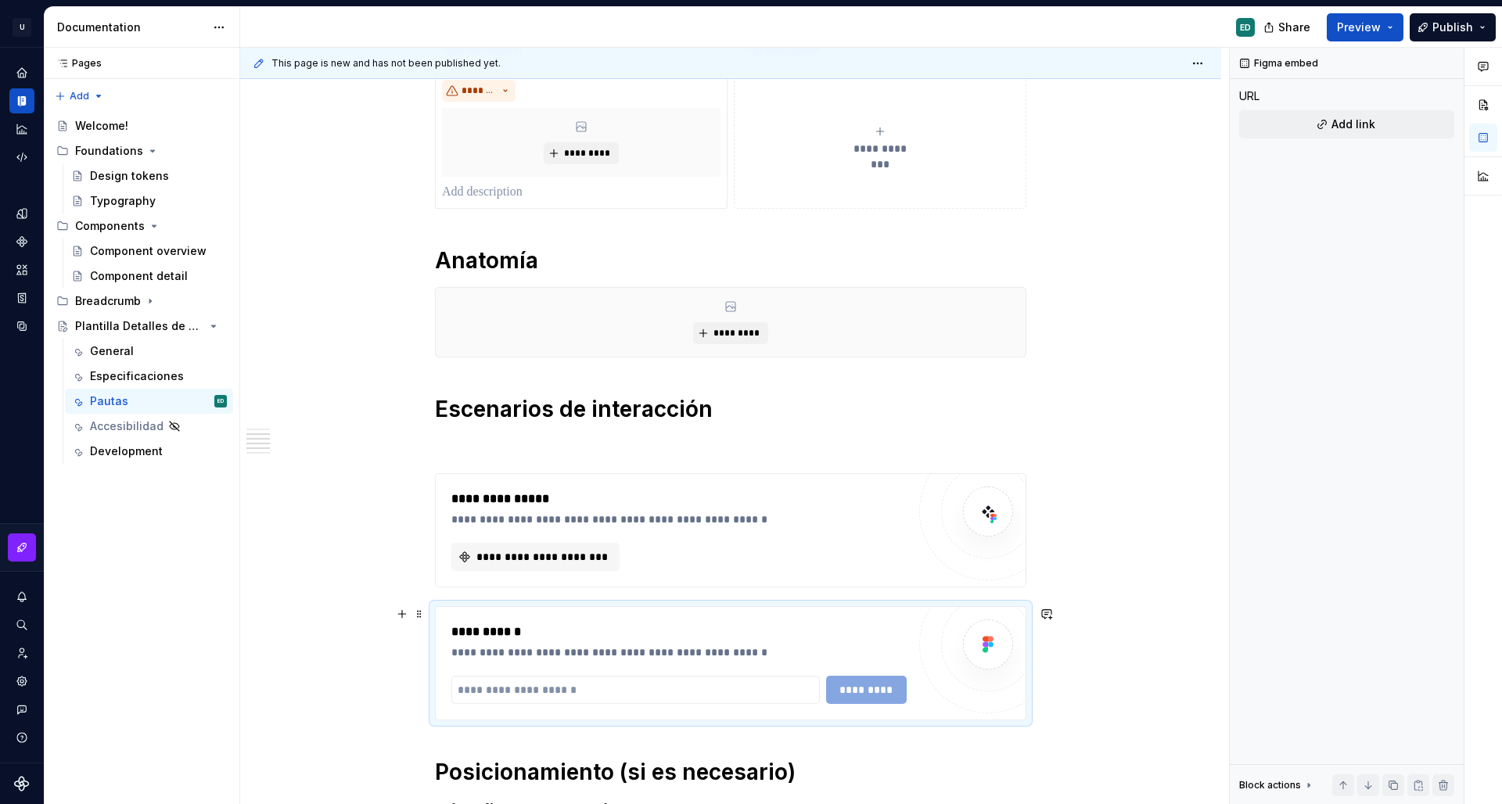
click at [917, 623] on div "**********" at bounding box center [731, 663] width 590 height 113
click at [993, 660] on div at bounding box center [988, 645] width 50 height 50
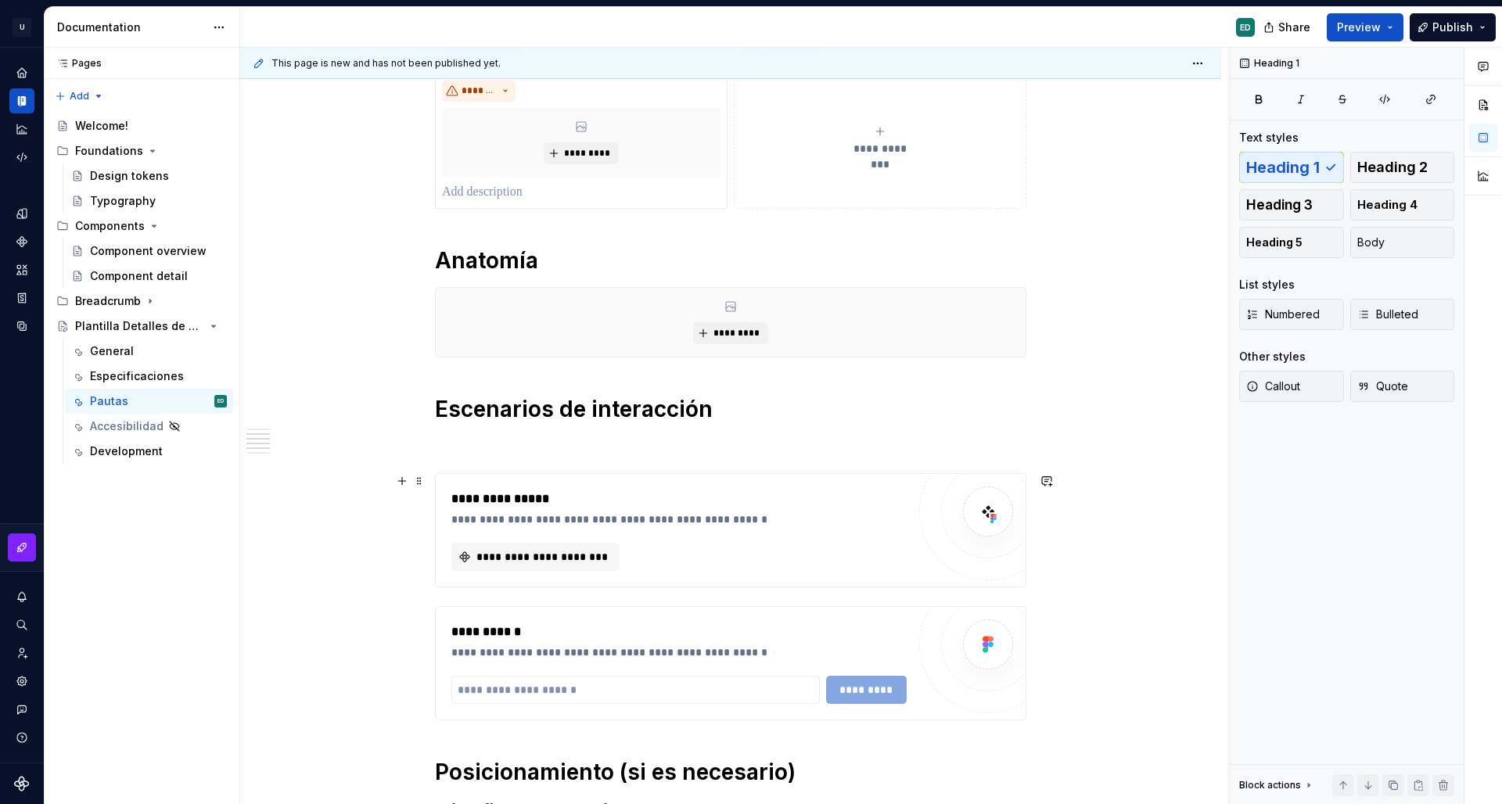
click at [1125, 588] on div "**********" at bounding box center [730, 489] width 981 height 1275
click at [1075, 705] on div "**********" at bounding box center [730, 489] width 981 height 1275
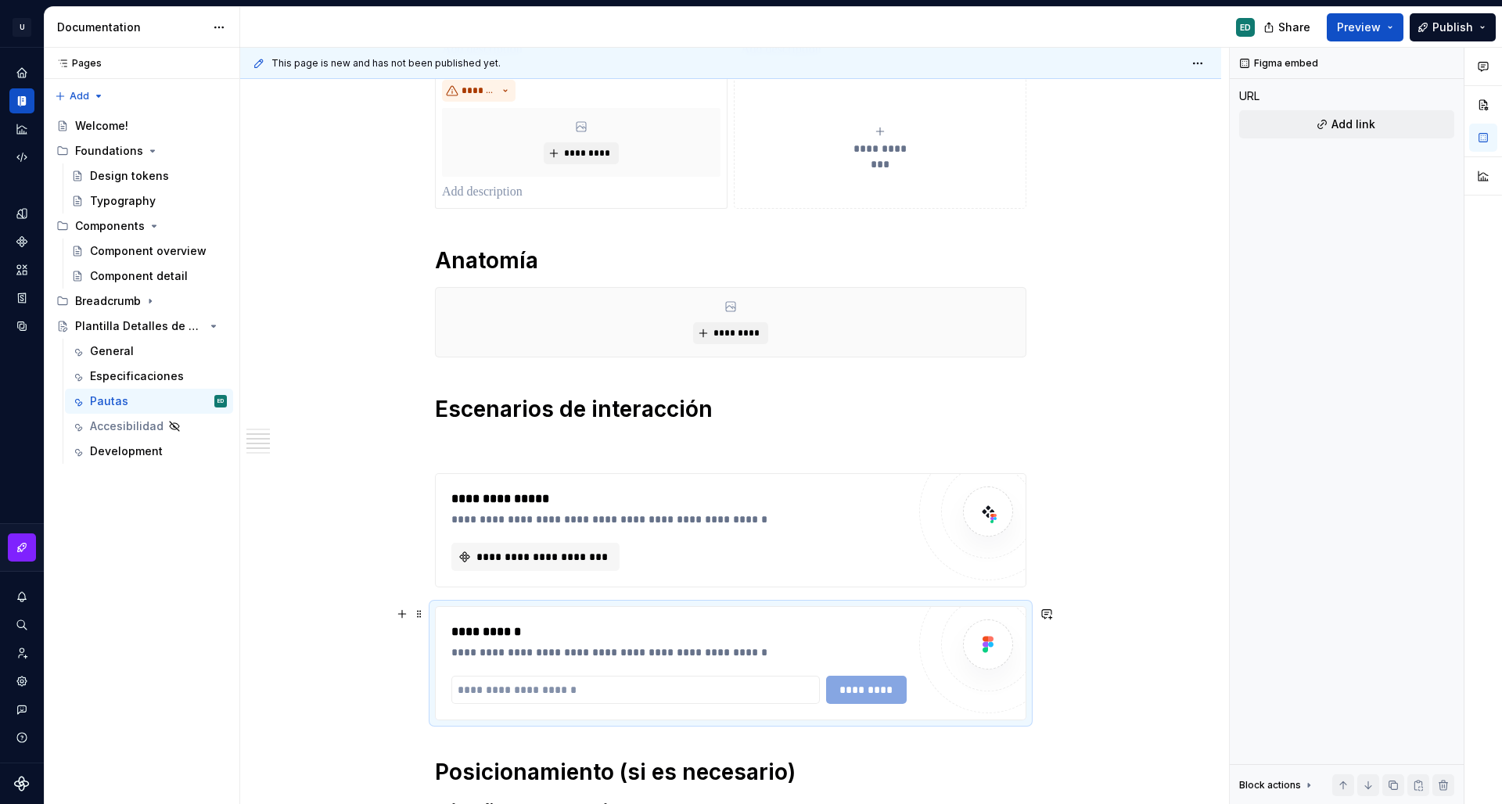
click at [986, 679] on div at bounding box center [988, 645] width 94 height 94
click at [417, 609] on span at bounding box center [419, 614] width 13 height 22
click at [419, 609] on span at bounding box center [419, 614] width 13 height 22
click at [491, 753] on div "Delete" at bounding box center [493, 757] width 102 height 16
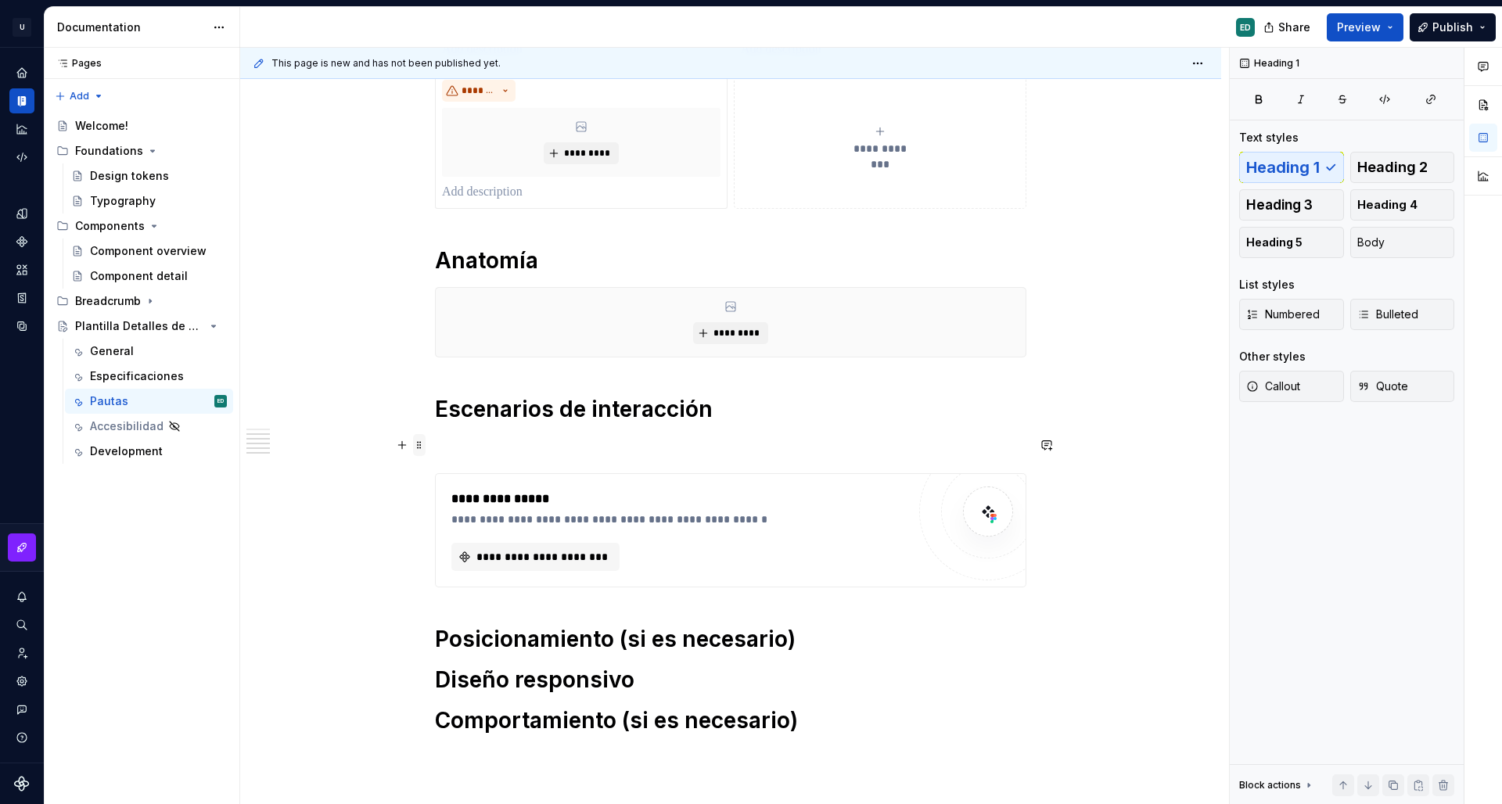
click at [414, 444] on span at bounding box center [419, 445] width 13 height 22
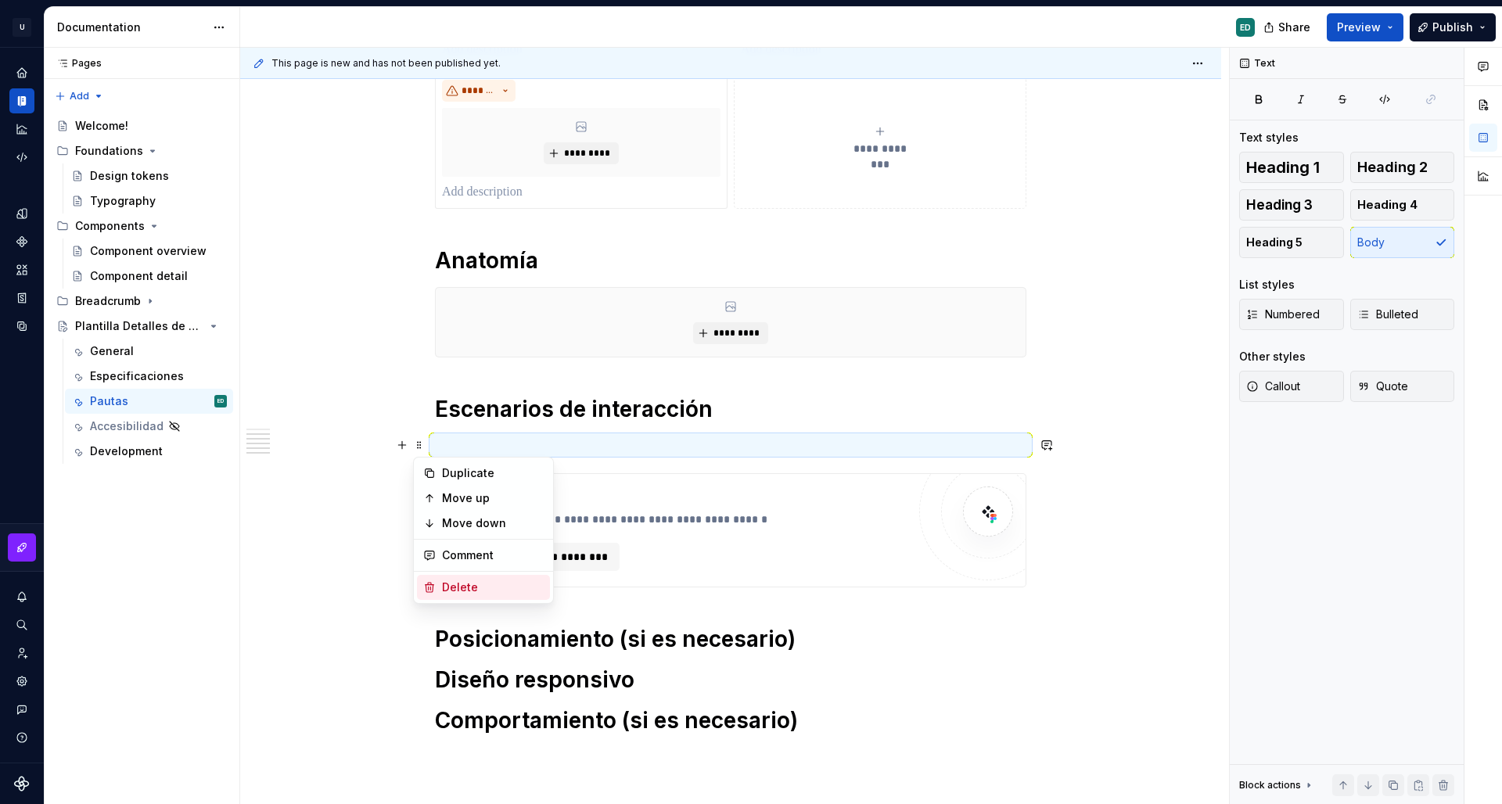
click at [464, 584] on div "Delete" at bounding box center [493, 588] width 102 height 16
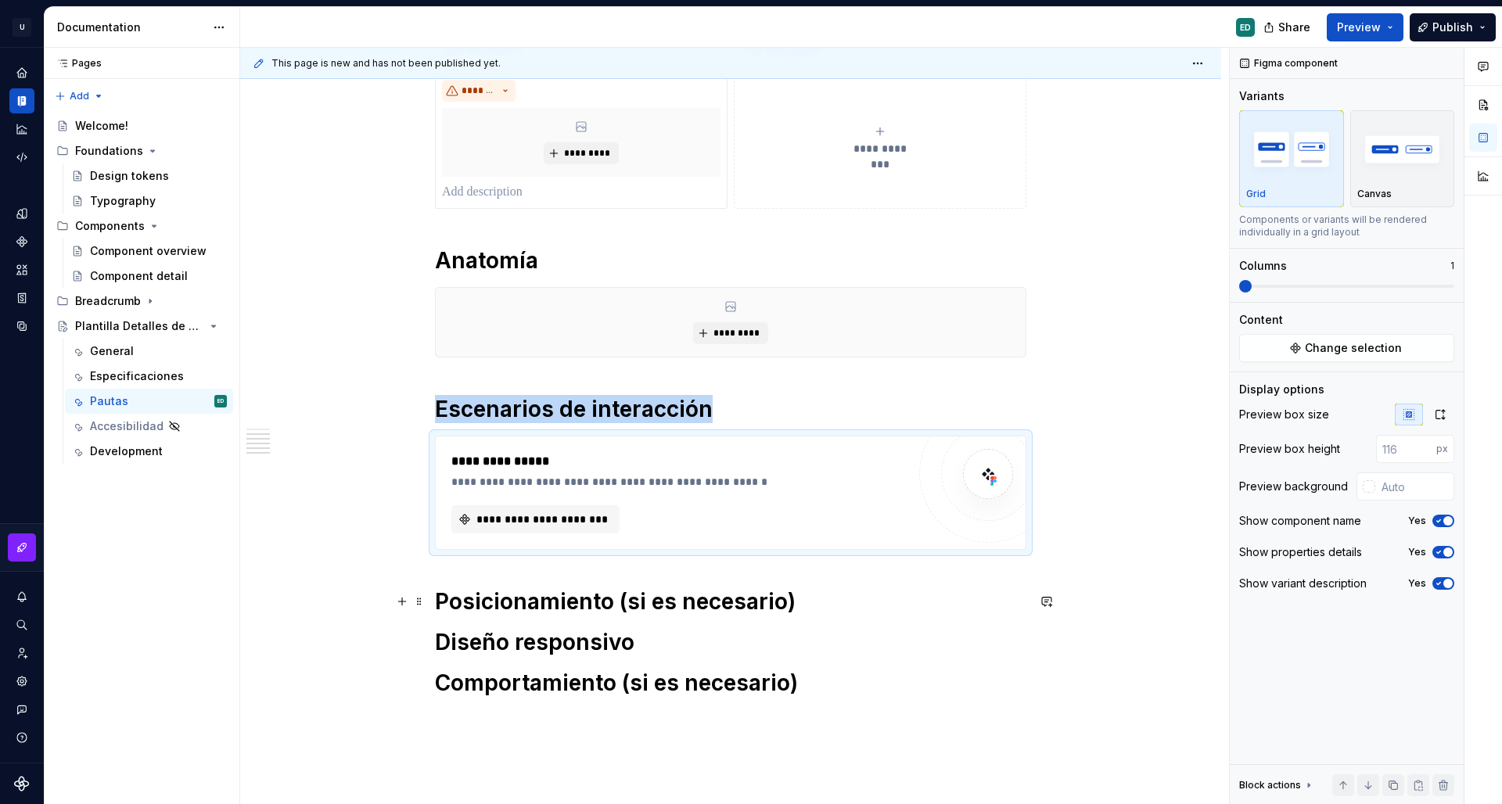
scroll to position [390, 0]
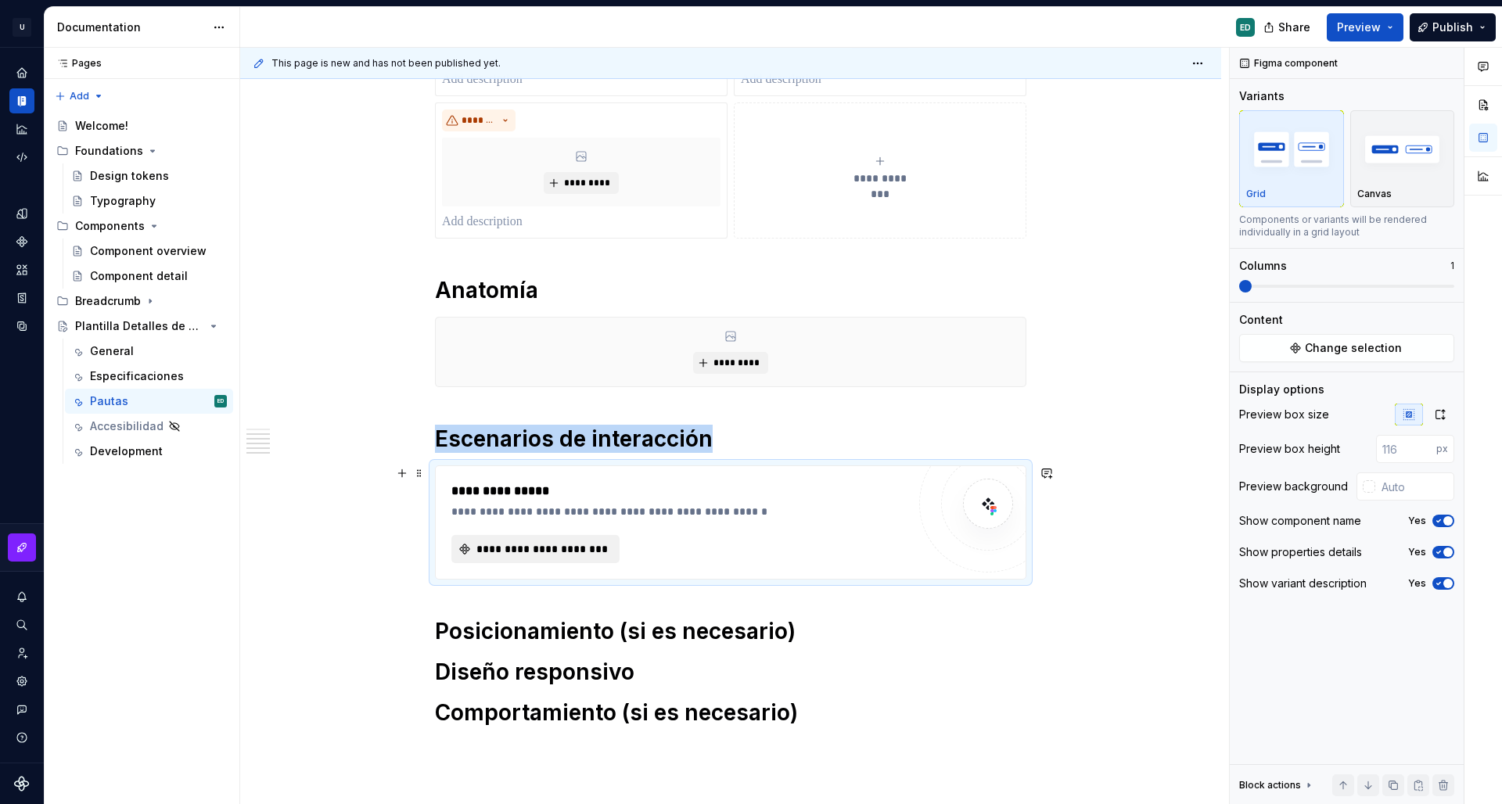
click at [513, 554] on span "**********" at bounding box center [541, 549] width 135 height 16
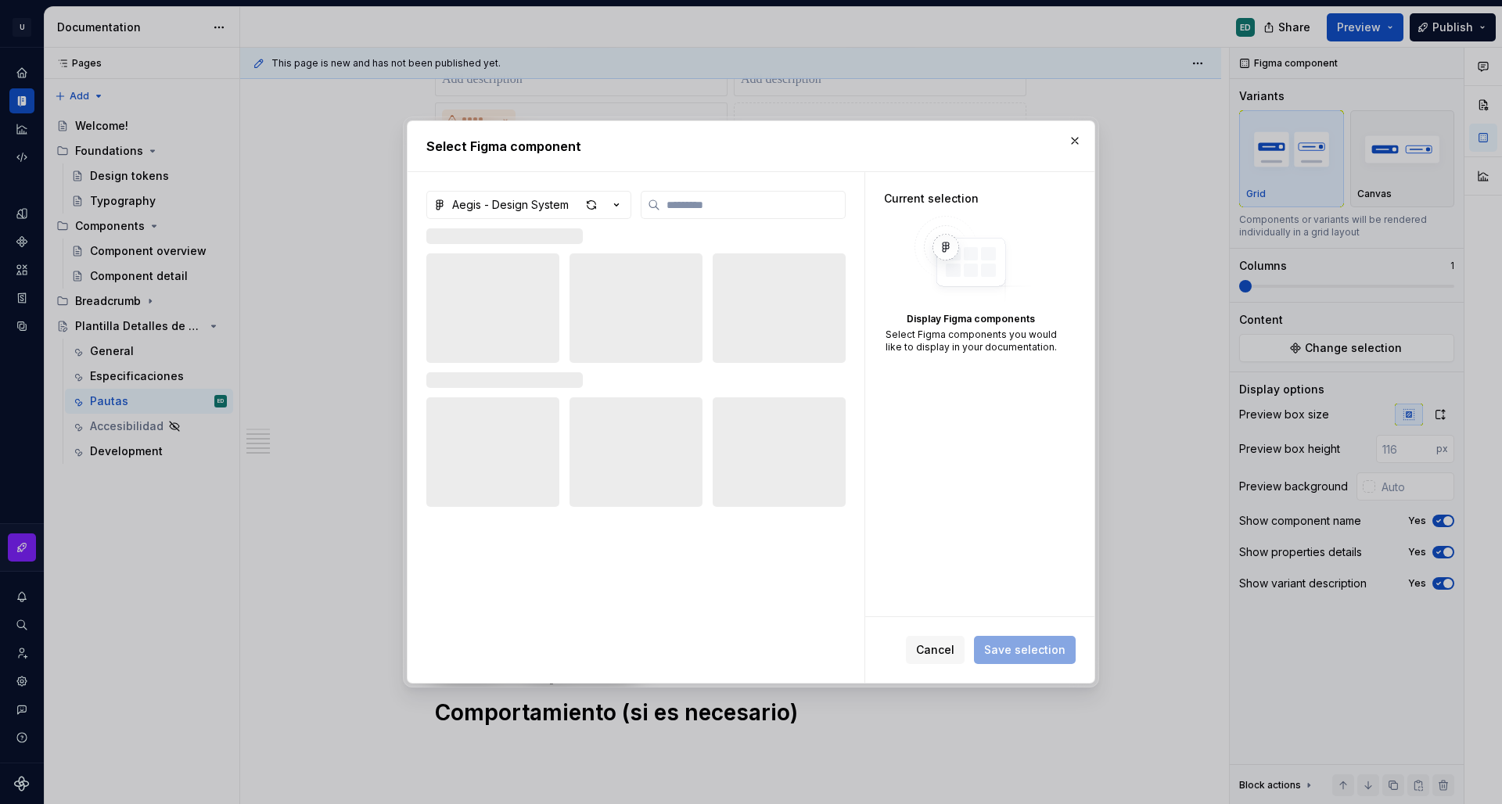
type textarea "*"
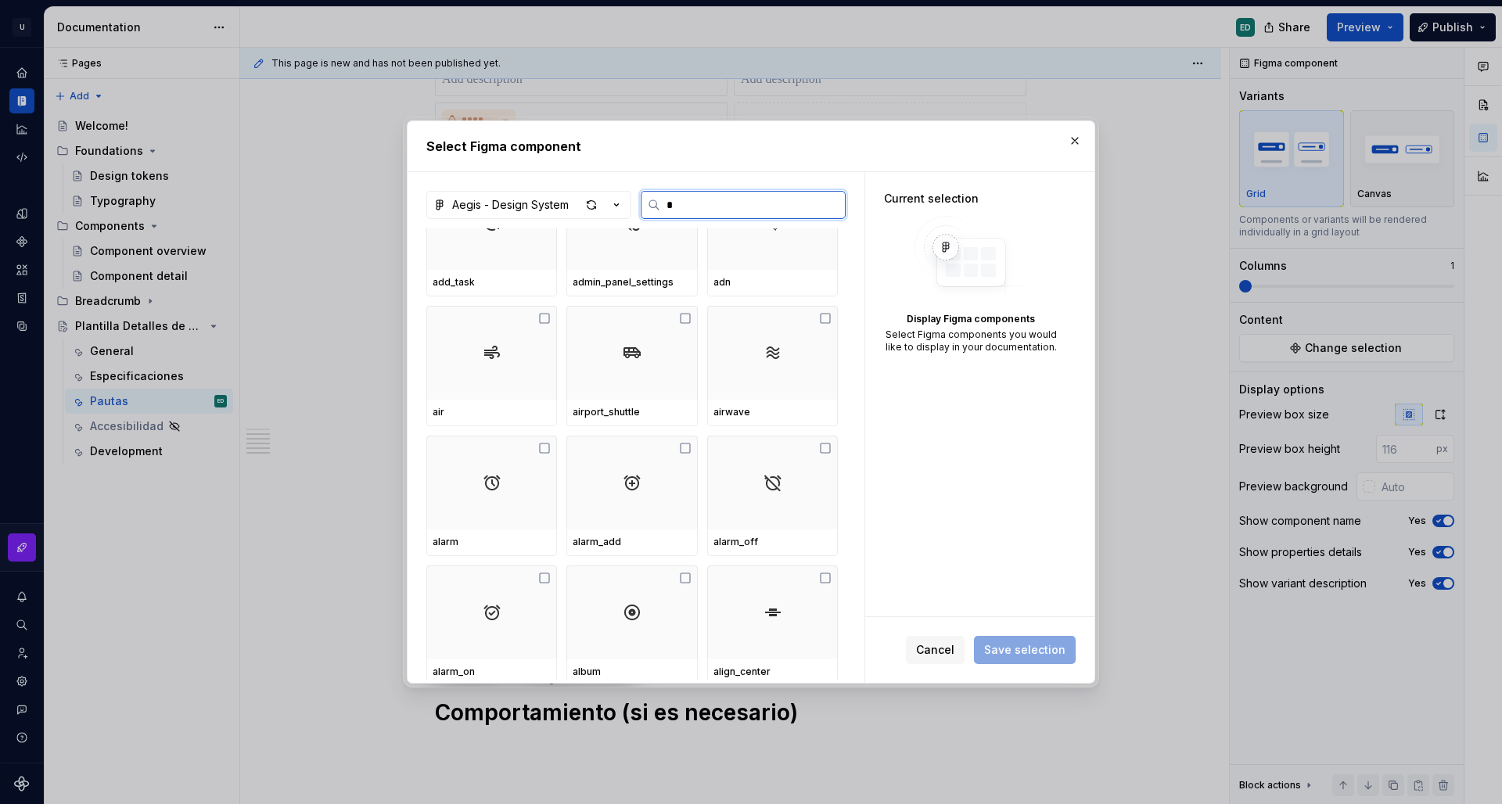
scroll to position [0, 0]
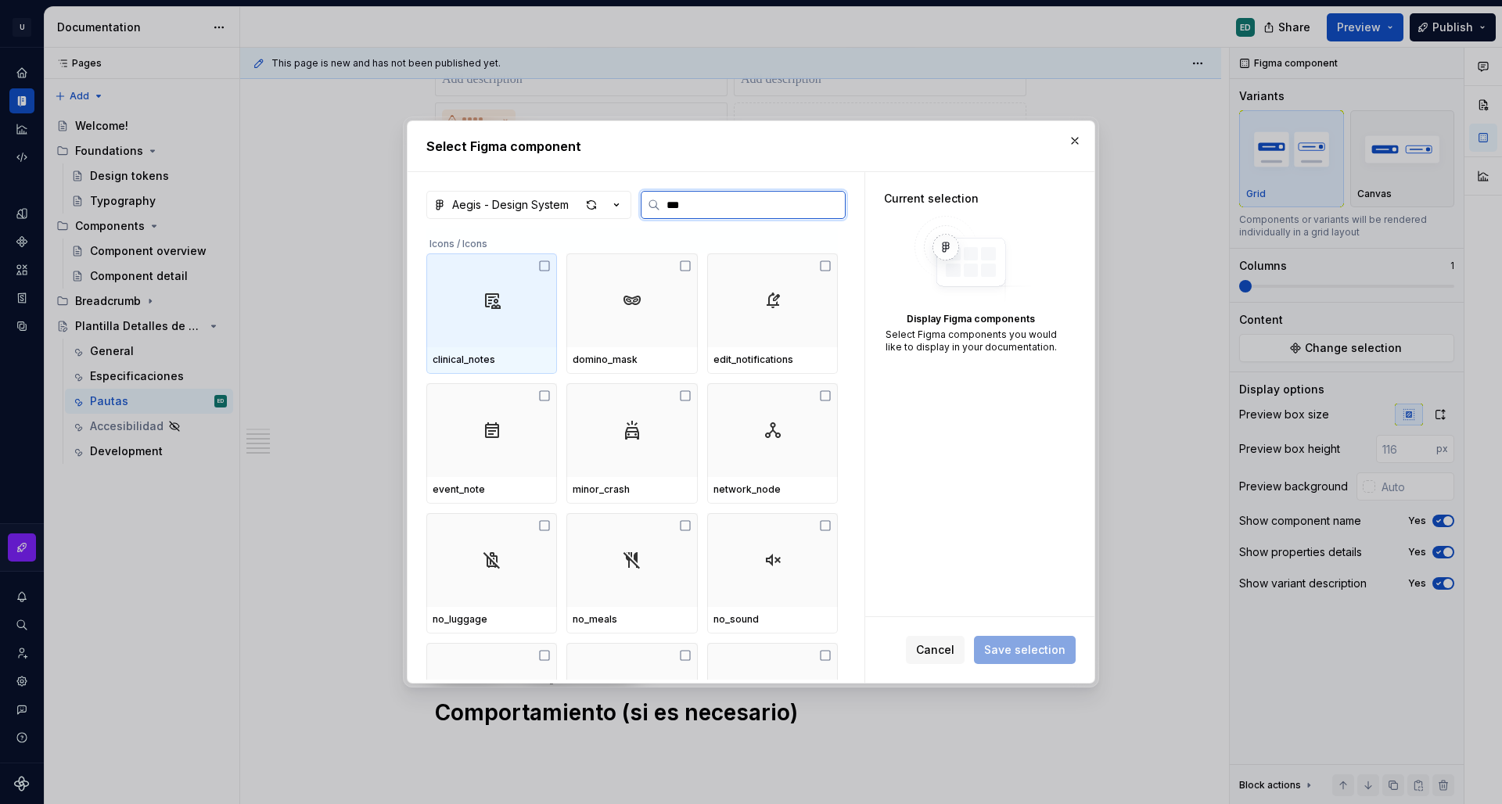
type input "****"
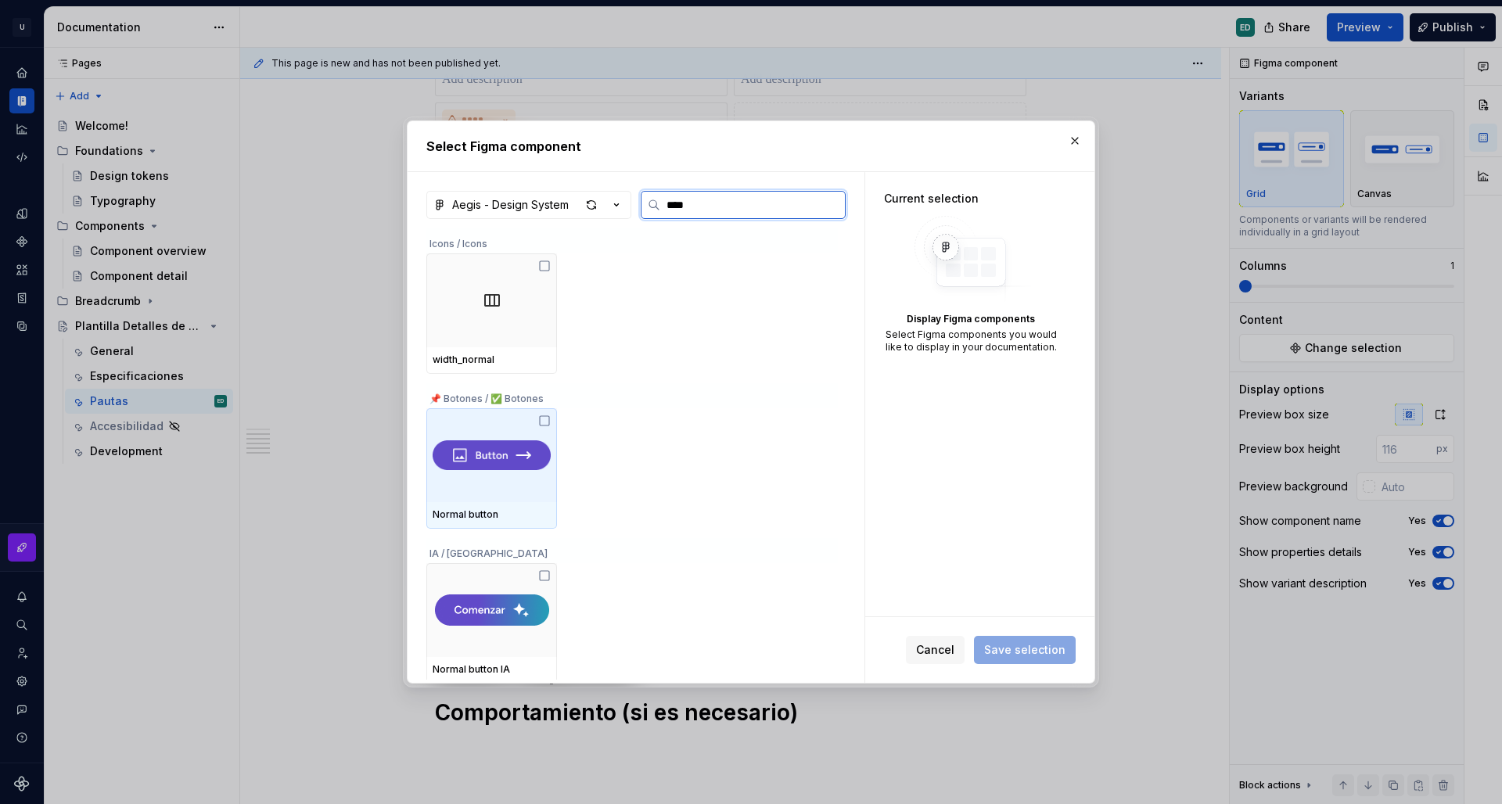
click at [505, 497] on div at bounding box center [491, 455] width 131 height 94
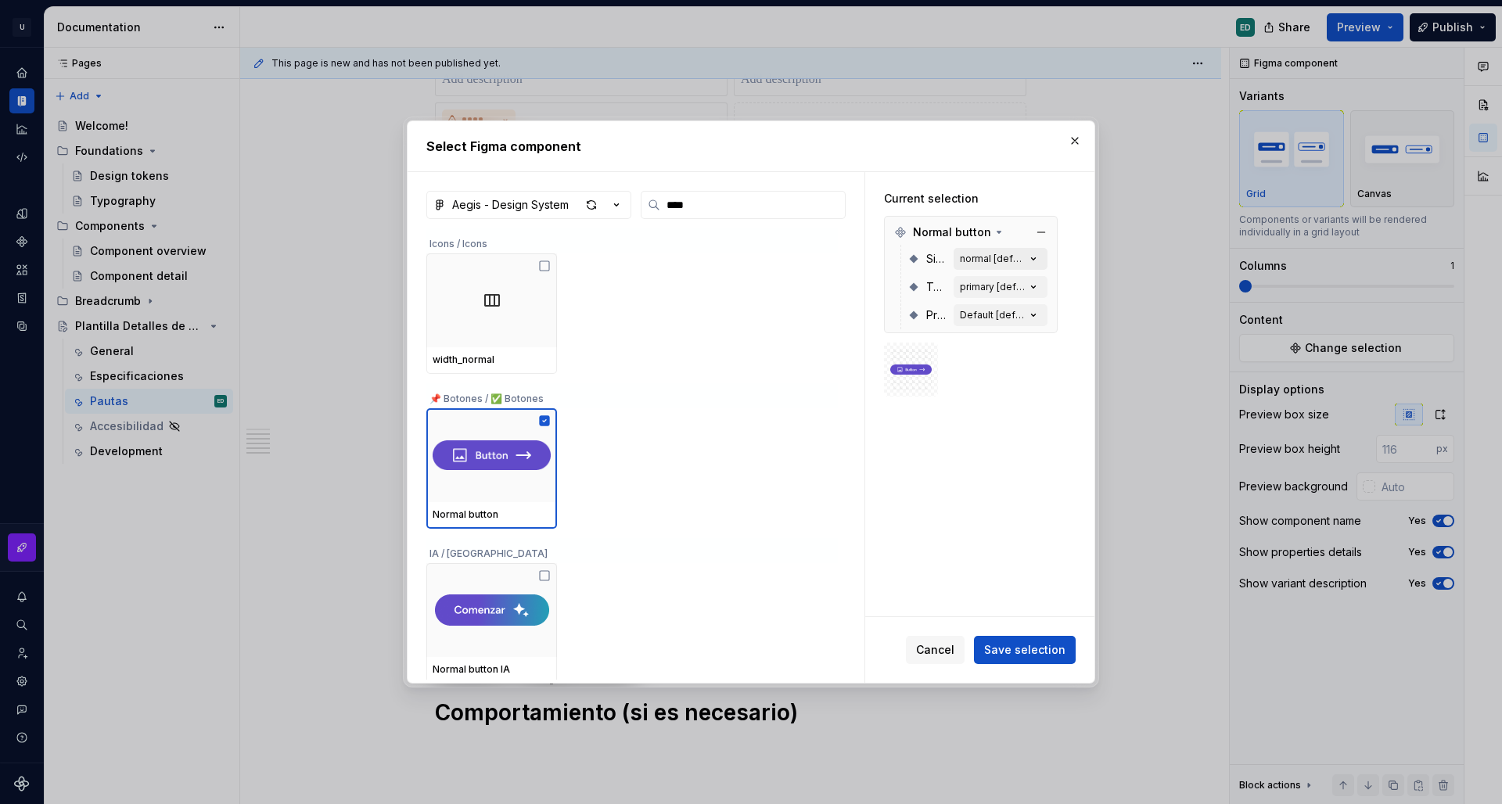
click at [1000, 259] on div "normal [default]" at bounding box center [993, 259] width 66 height 13
click at [1009, 289] on div "primary [default]" at bounding box center [993, 287] width 66 height 13
click at [1045, 653] on span "Save selection" at bounding box center [1024, 650] width 81 height 16
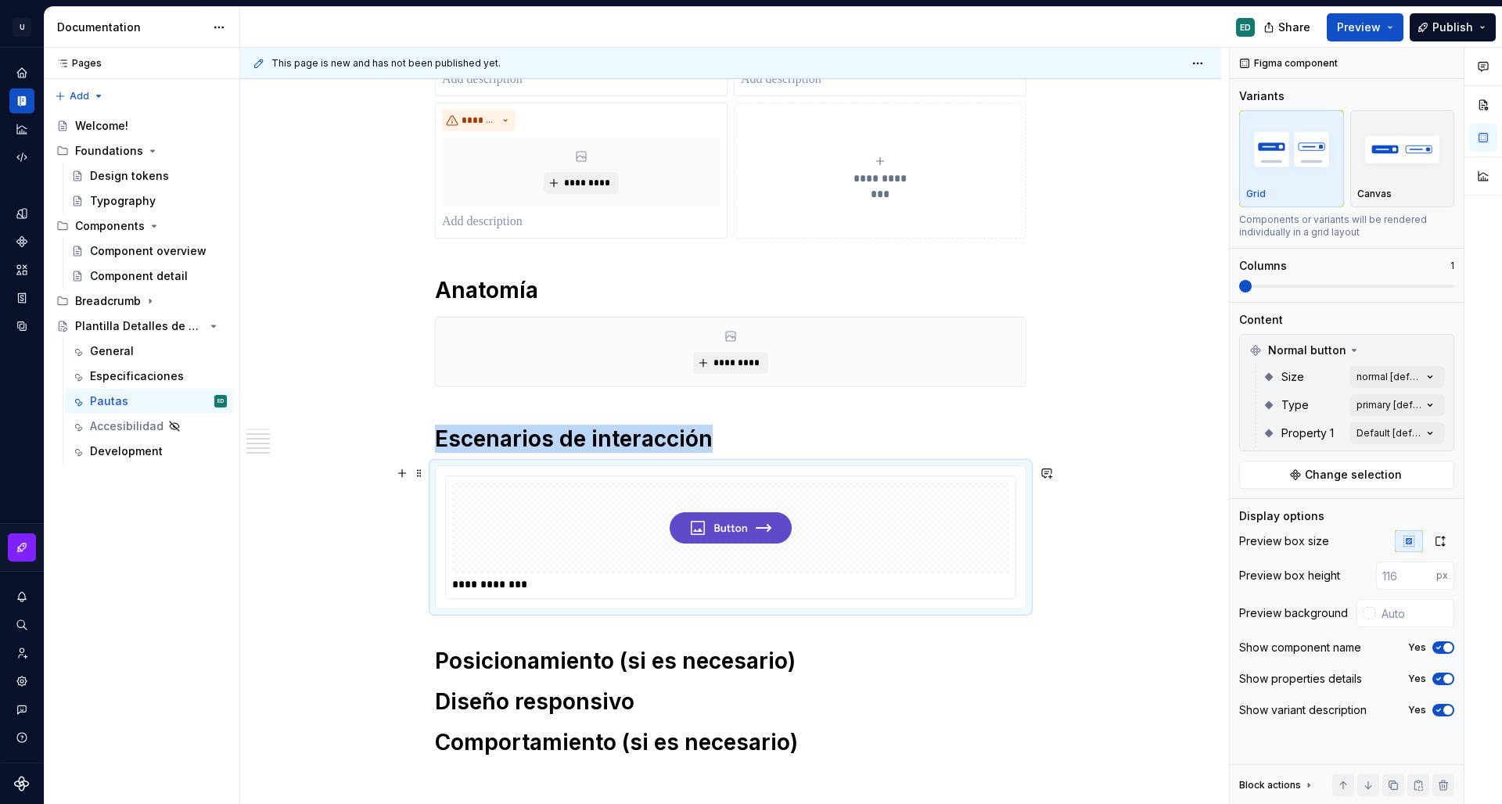
click at [847, 531] on div at bounding box center [730, 528] width 557 height 91
click at [1451, 649] on span "button" at bounding box center [1448, 647] width 9 height 9
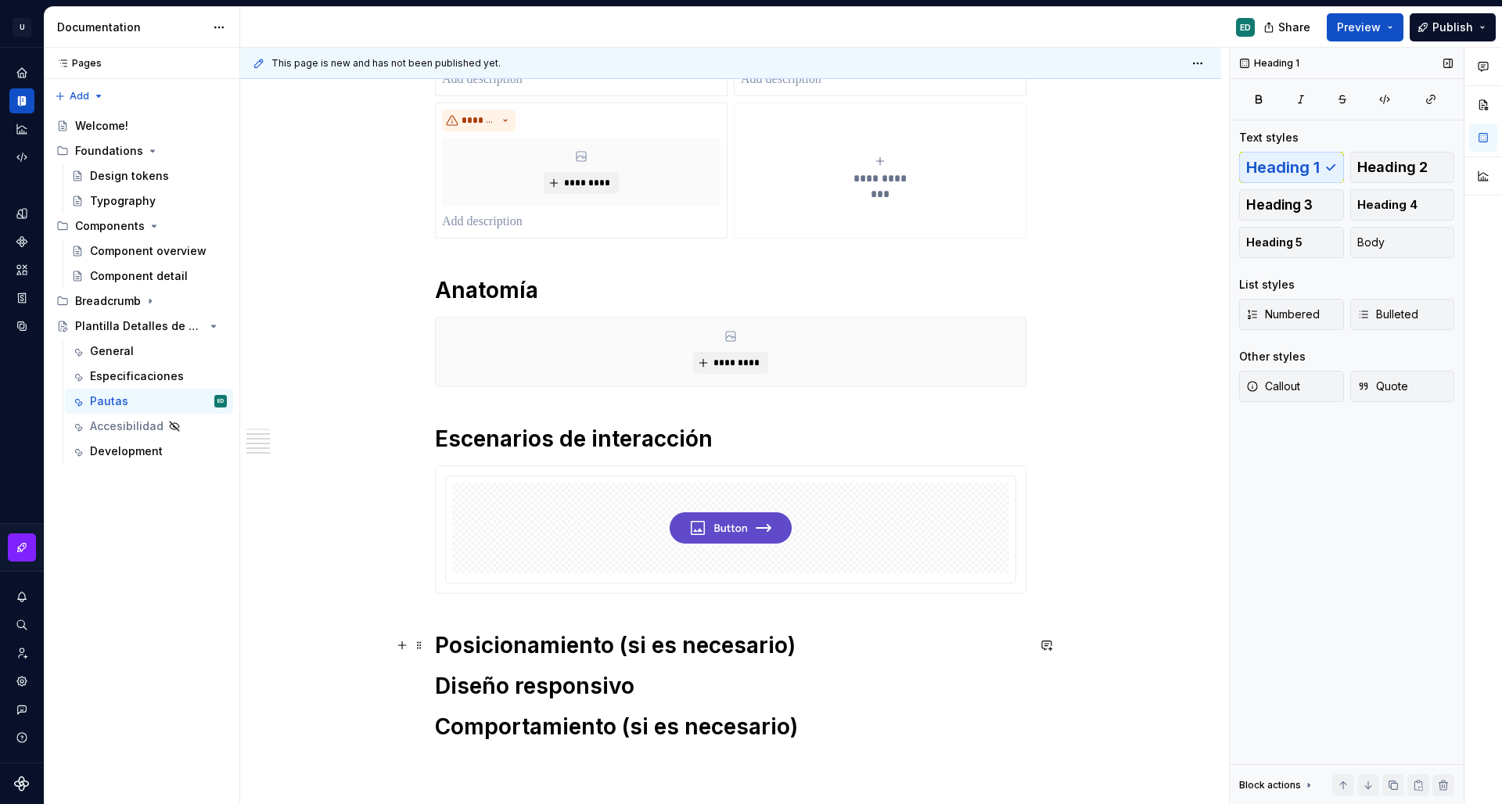
click at [807, 653] on h1 "Posicionamiento (si es necesario)" at bounding box center [731, 645] width 592 height 28
click at [709, 686] on h1 "Diseño responsivo" at bounding box center [731, 686] width 592 height 28
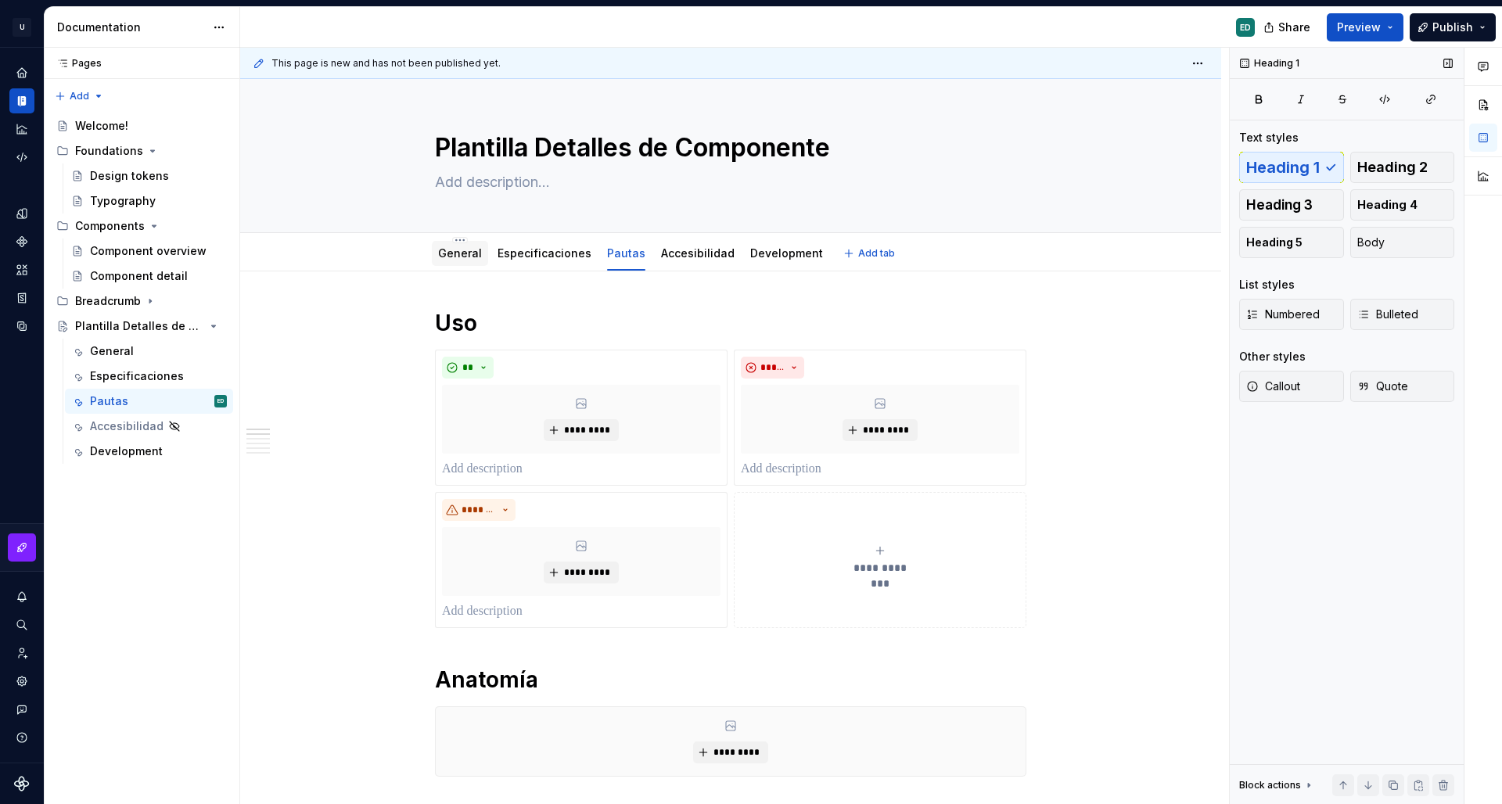
click at [463, 250] on link "General" at bounding box center [460, 252] width 44 height 13
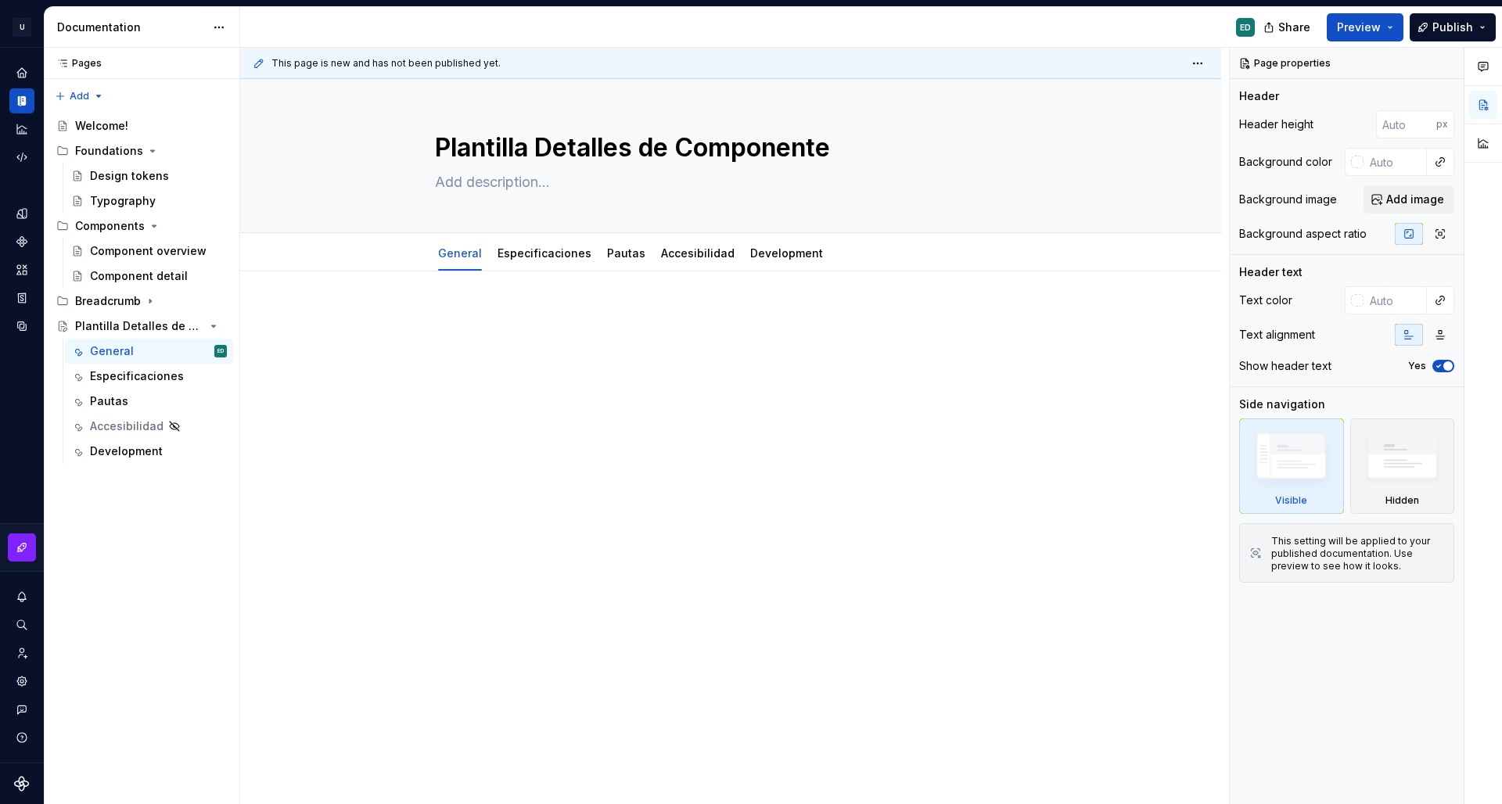
type textarea "*"
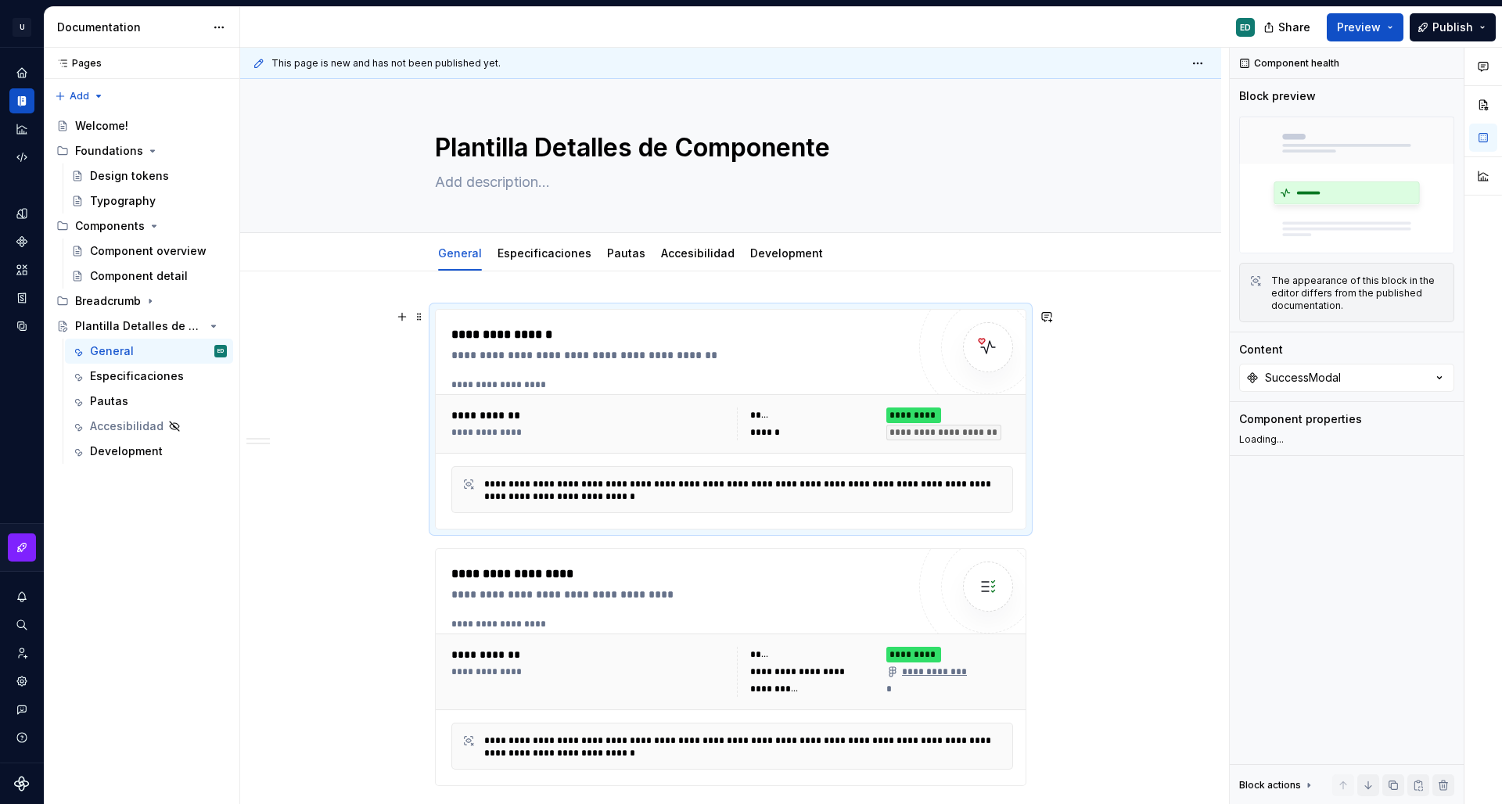
click at [718, 332] on div "**********" at bounding box center [678, 335] width 455 height 19
click at [1315, 383] on div "SuccessModal" at bounding box center [1303, 378] width 76 height 16
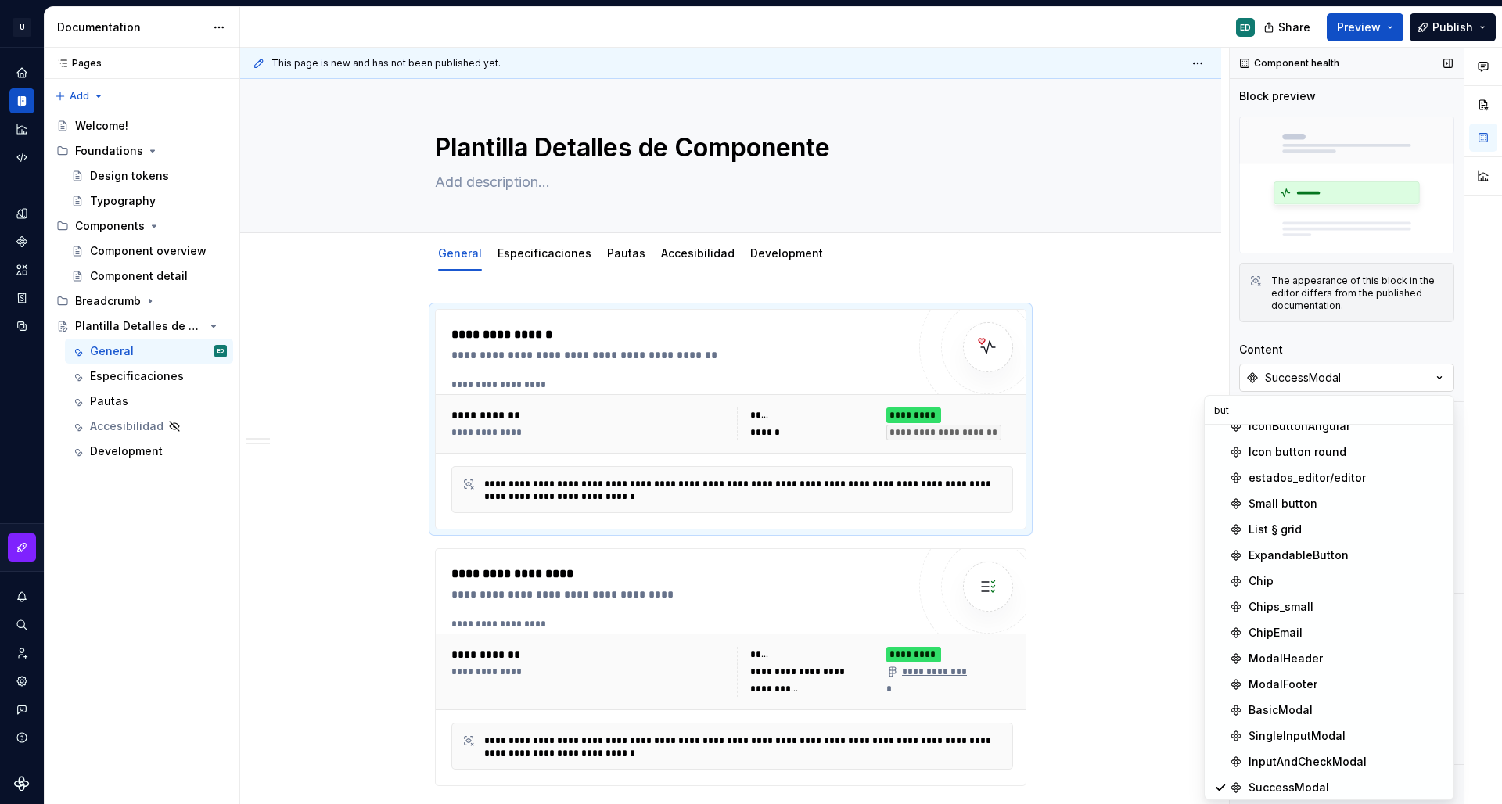
scroll to position [376, 0]
type input "butt"
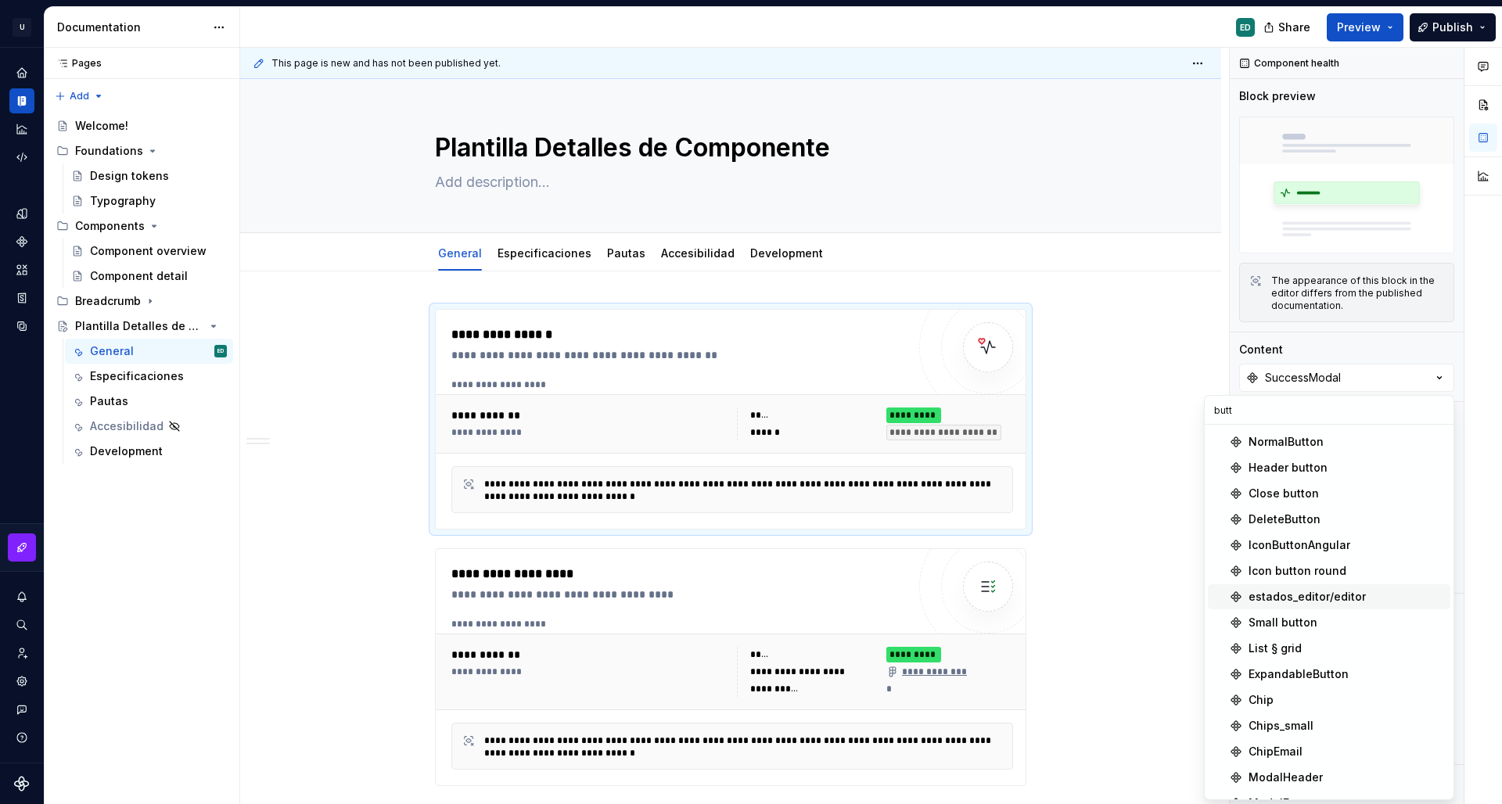
scroll to position [254, 0]
type input "butt"
click at [1311, 435] on span "NormalButton" at bounding box center [1329, 445] width 243 height 25
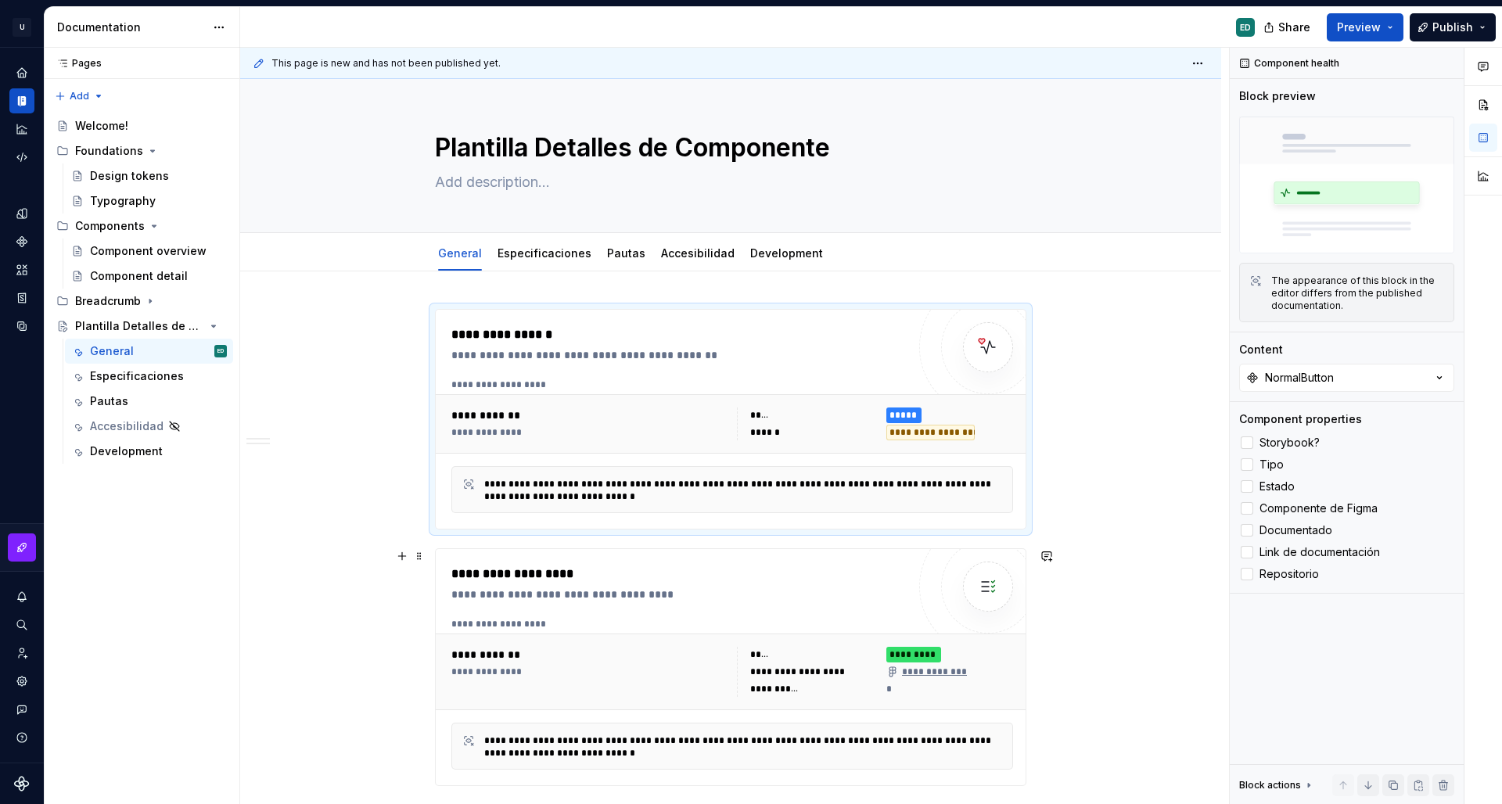
click at [739, 602] on div "**********" at bounding box center [678, 667] width 455 height 205
type textarea "*"
click at [1348, 382] on button "SuccessModal" at bounding box center [1346, 378] width 215 height 28
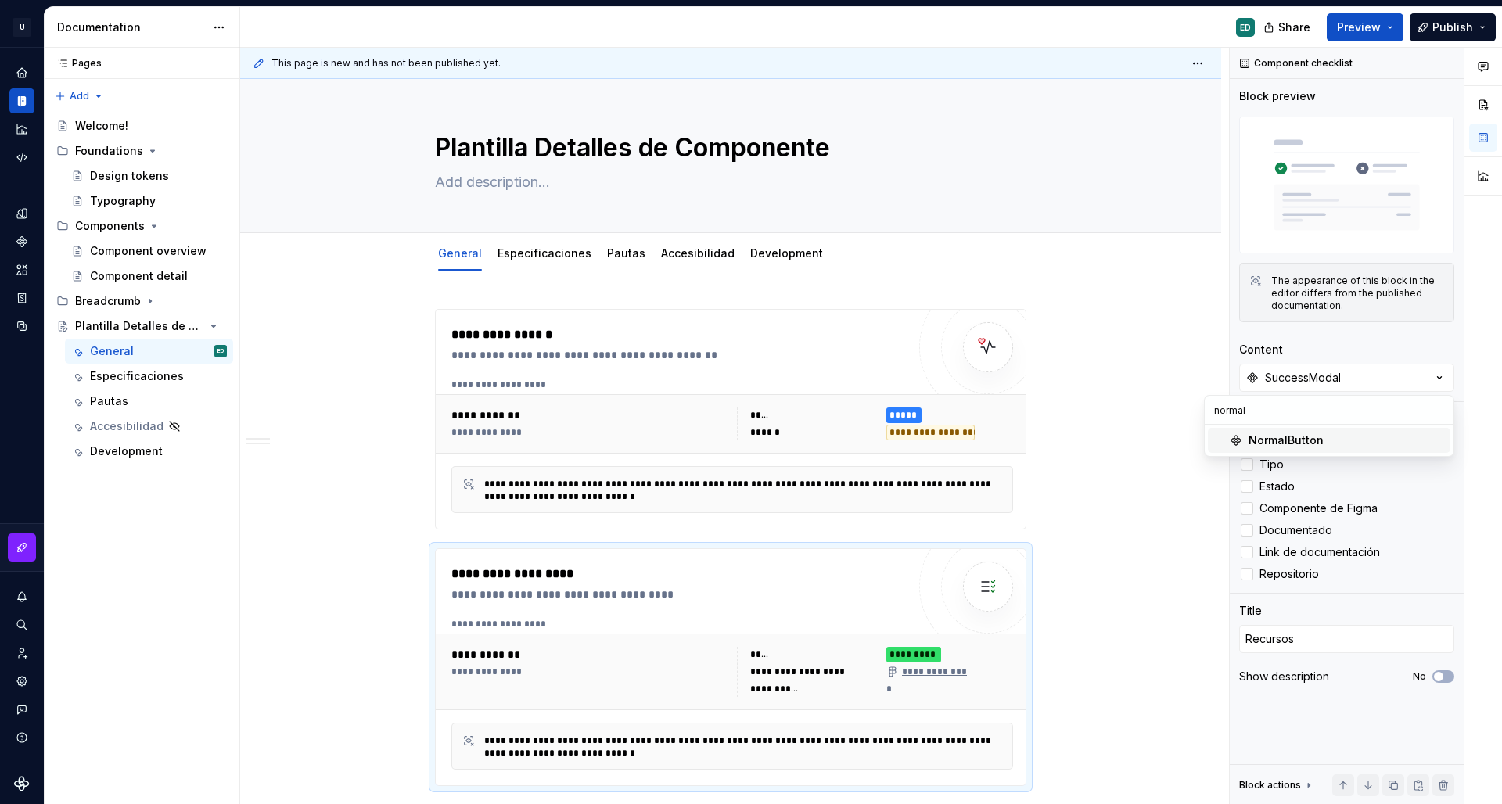
type input "normal"
click at [1303, 446] on div "NormalButton" at bounding box center [1286, 441] width 75 height 16
click at [1254, 441] on label "Storybook?" at bounding box center [1346, 442] width 215 height 19
type textarea "*"
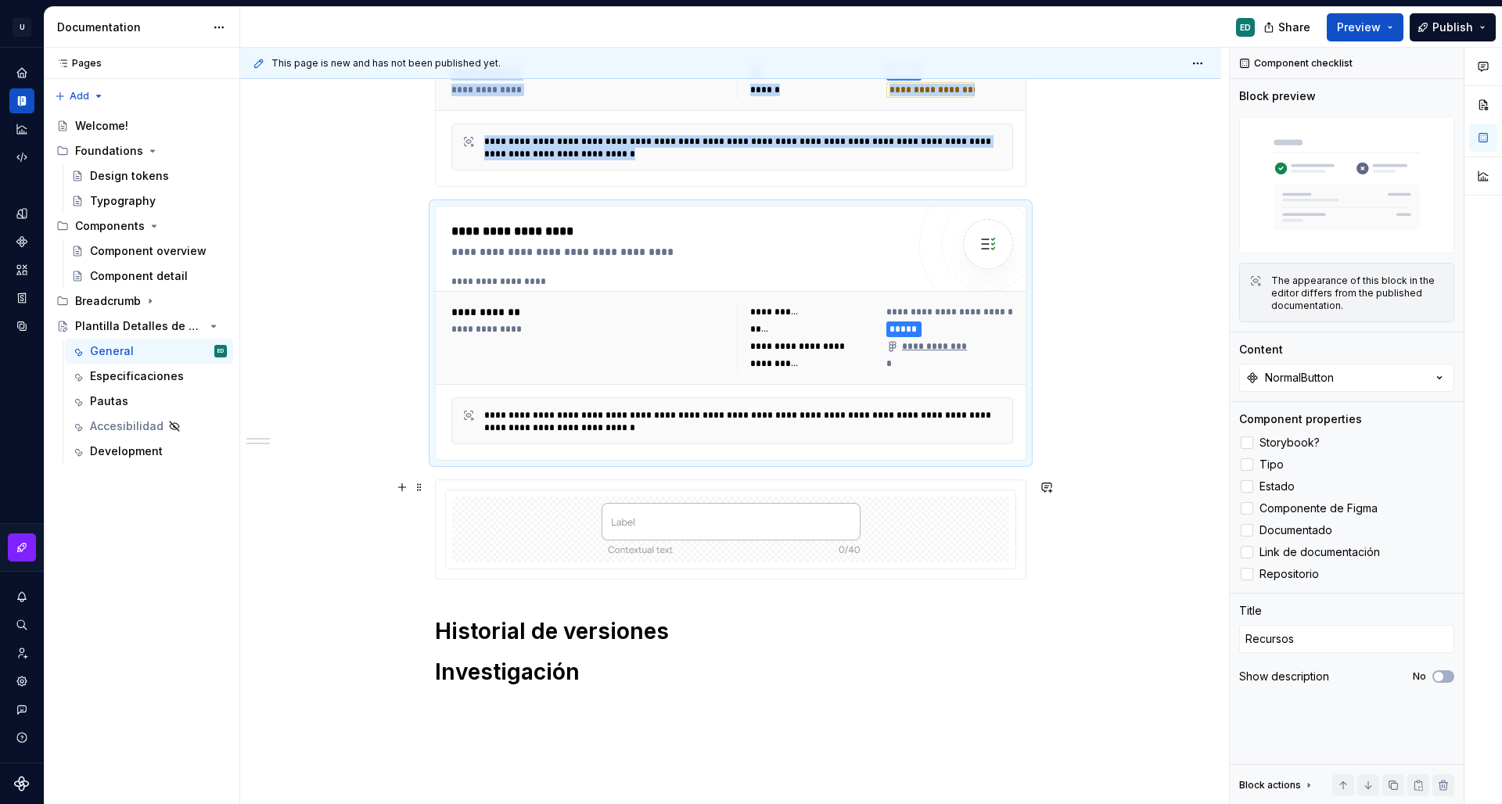
scroll to position [383, 0]
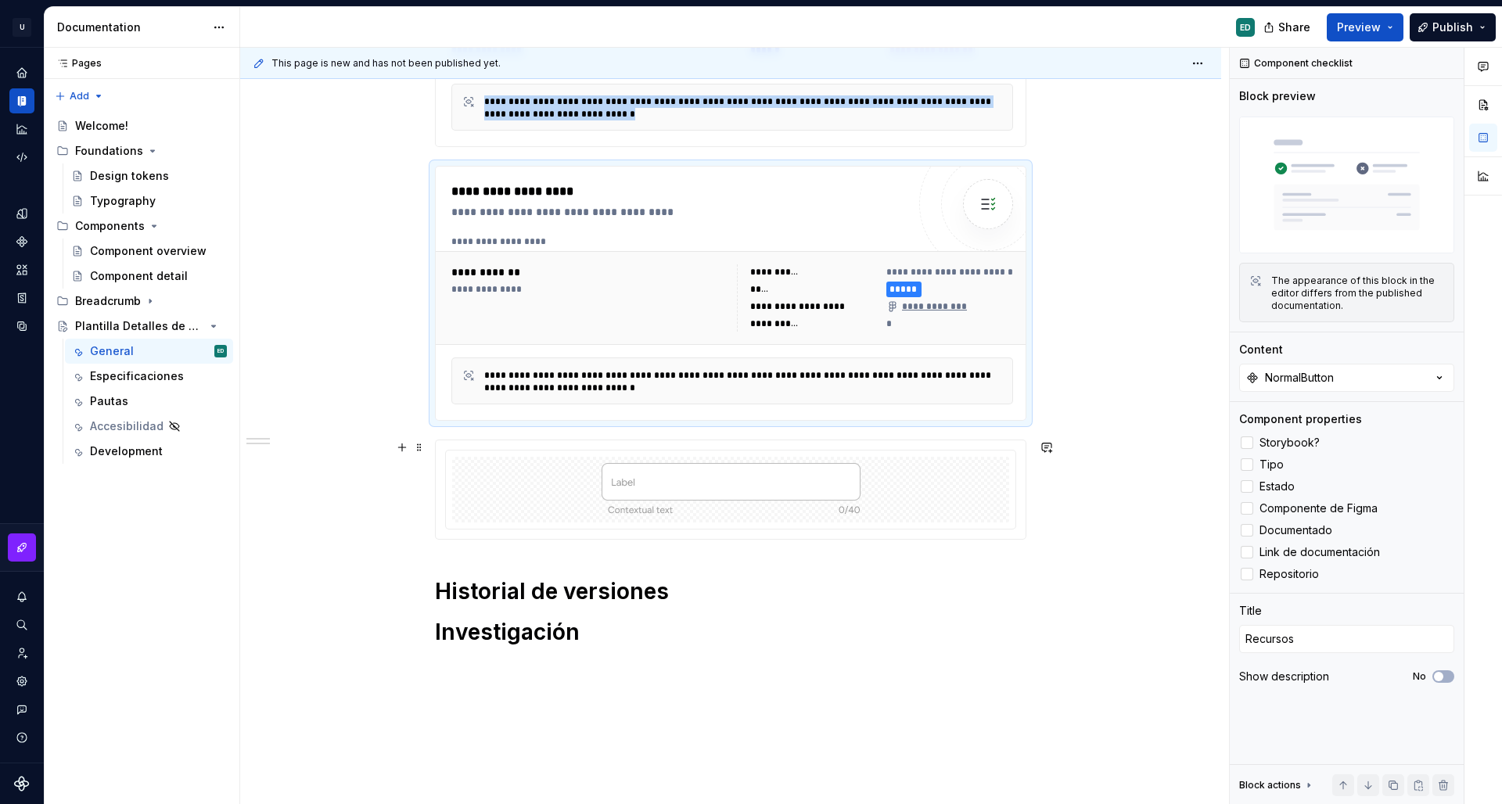
click at [843, 503] on img at bounding box center [731, 489] width 259 height 53
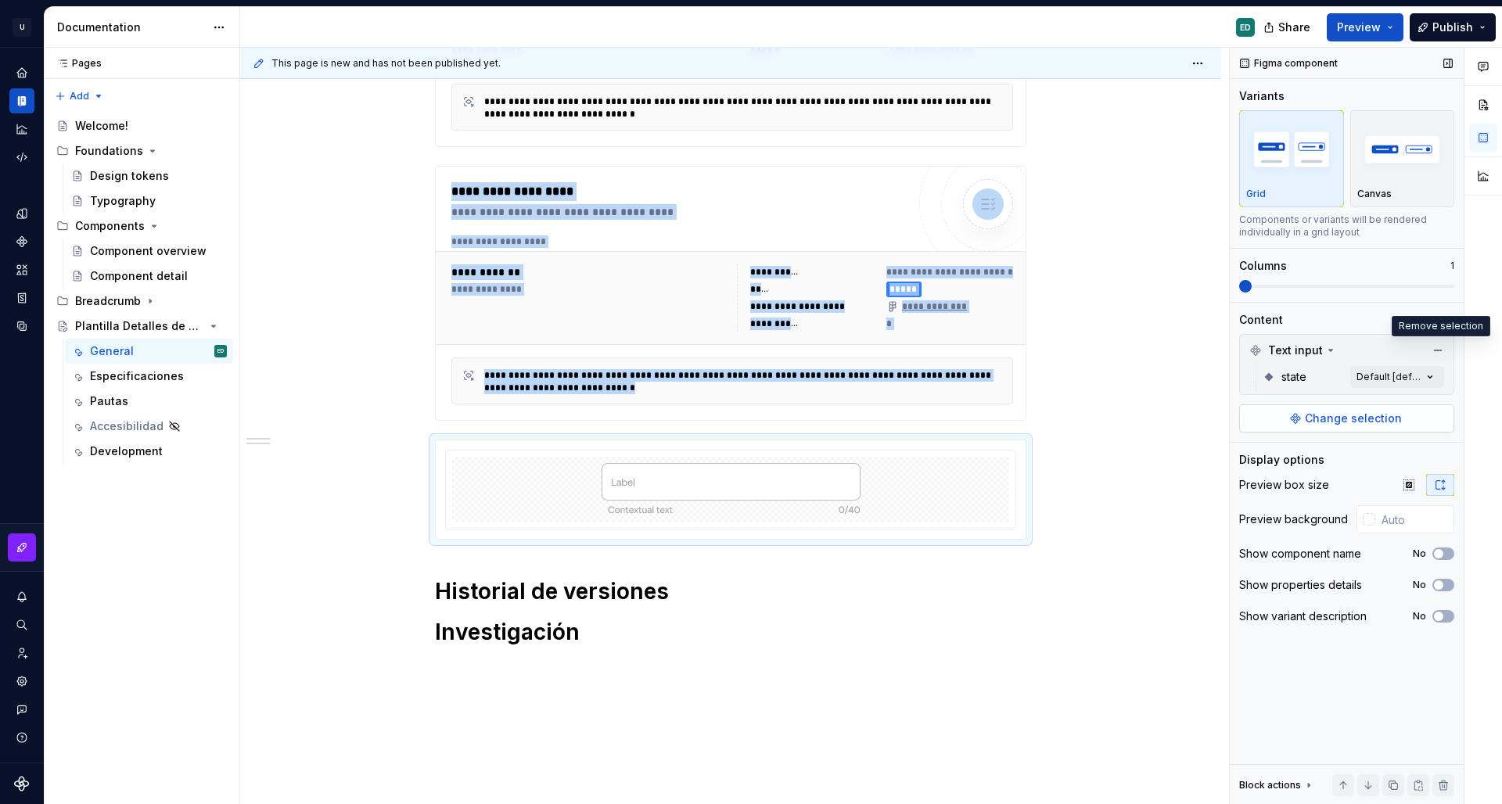
click at [1445, 351] on button "button" at bounding box center [1438, 351] width 22 height 22
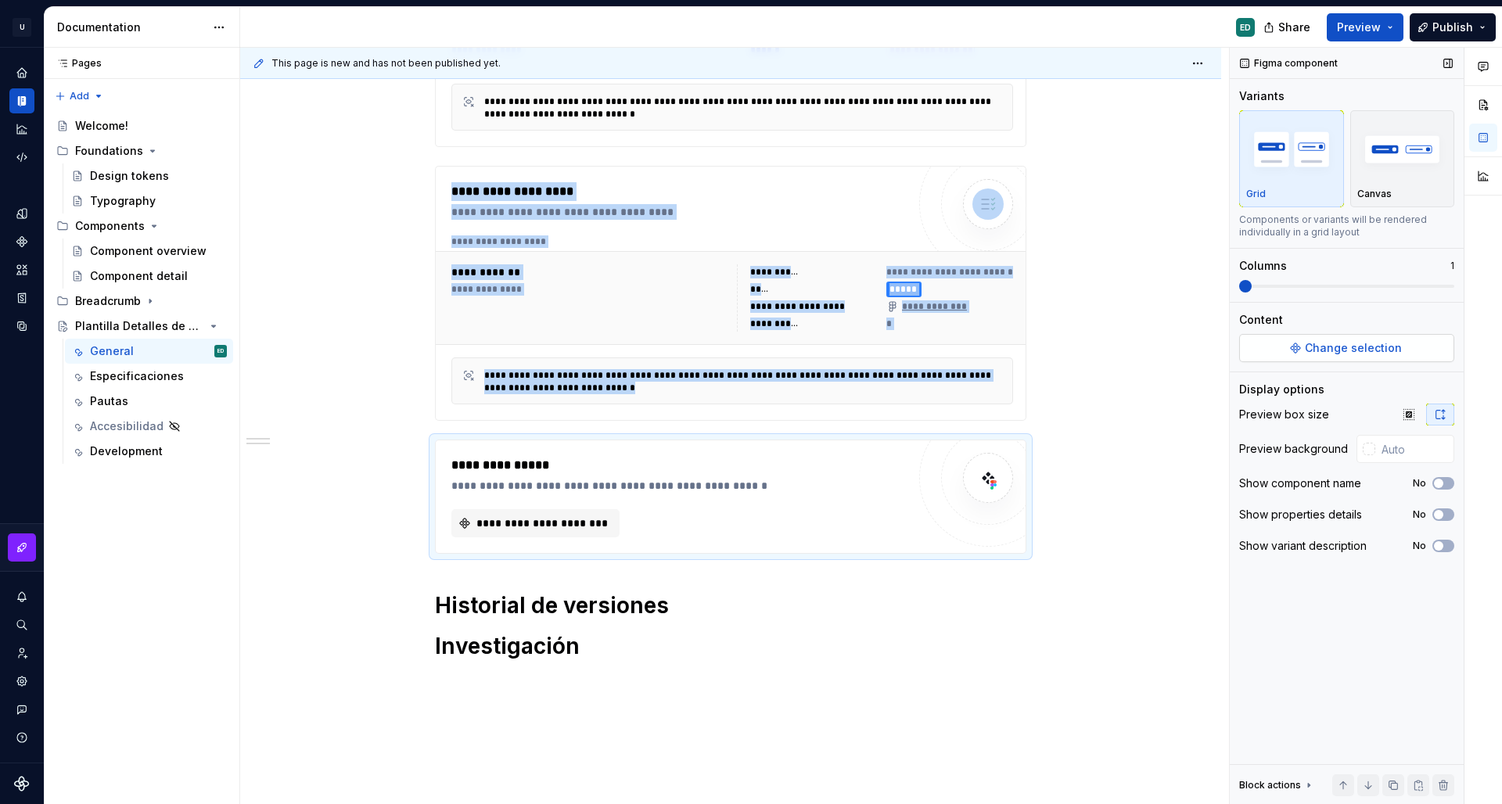
click at [1376, 350] on span "Change selection" at bounding box center [1353, 348] width 97 height 16
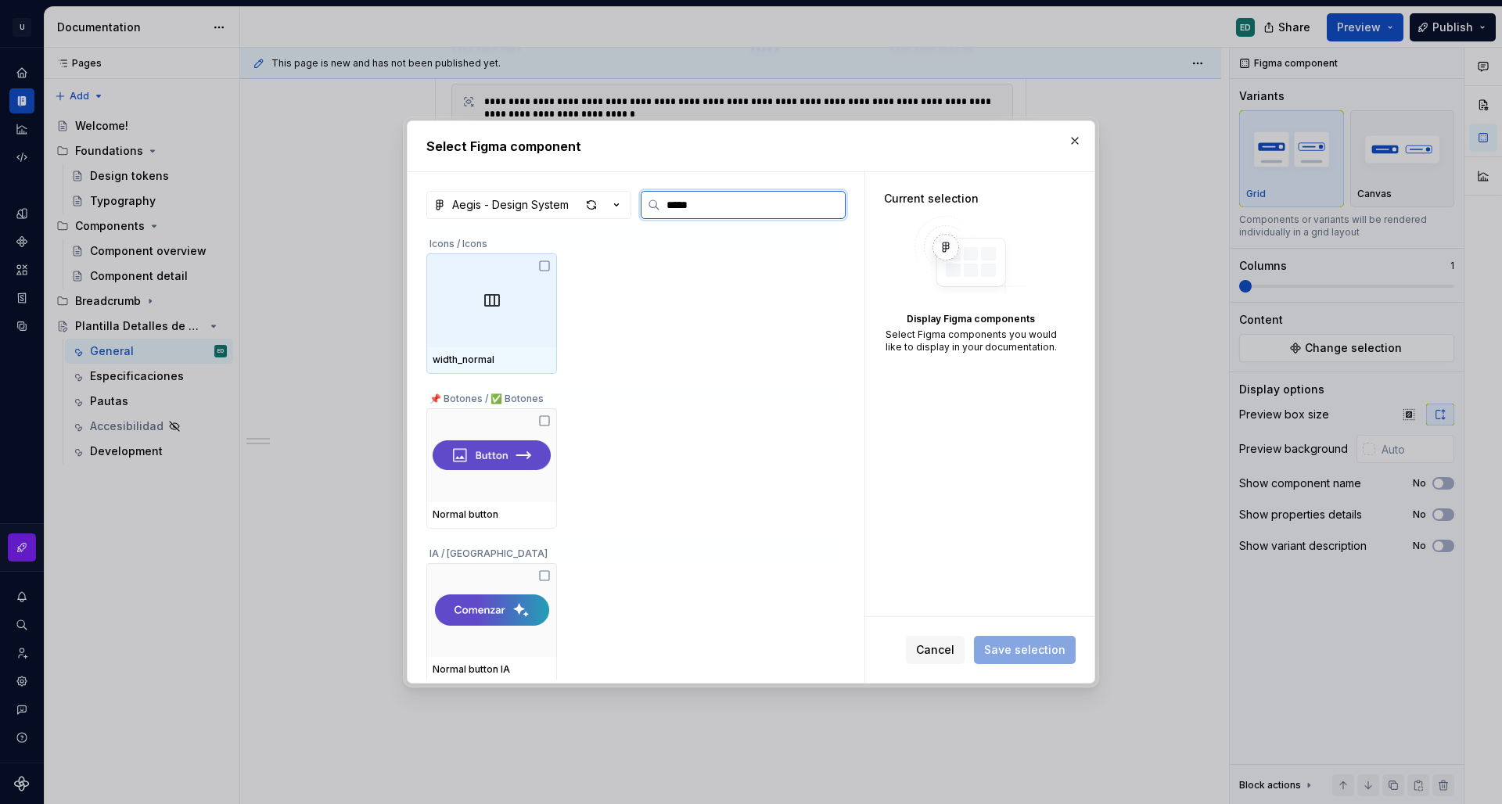
type input "******"
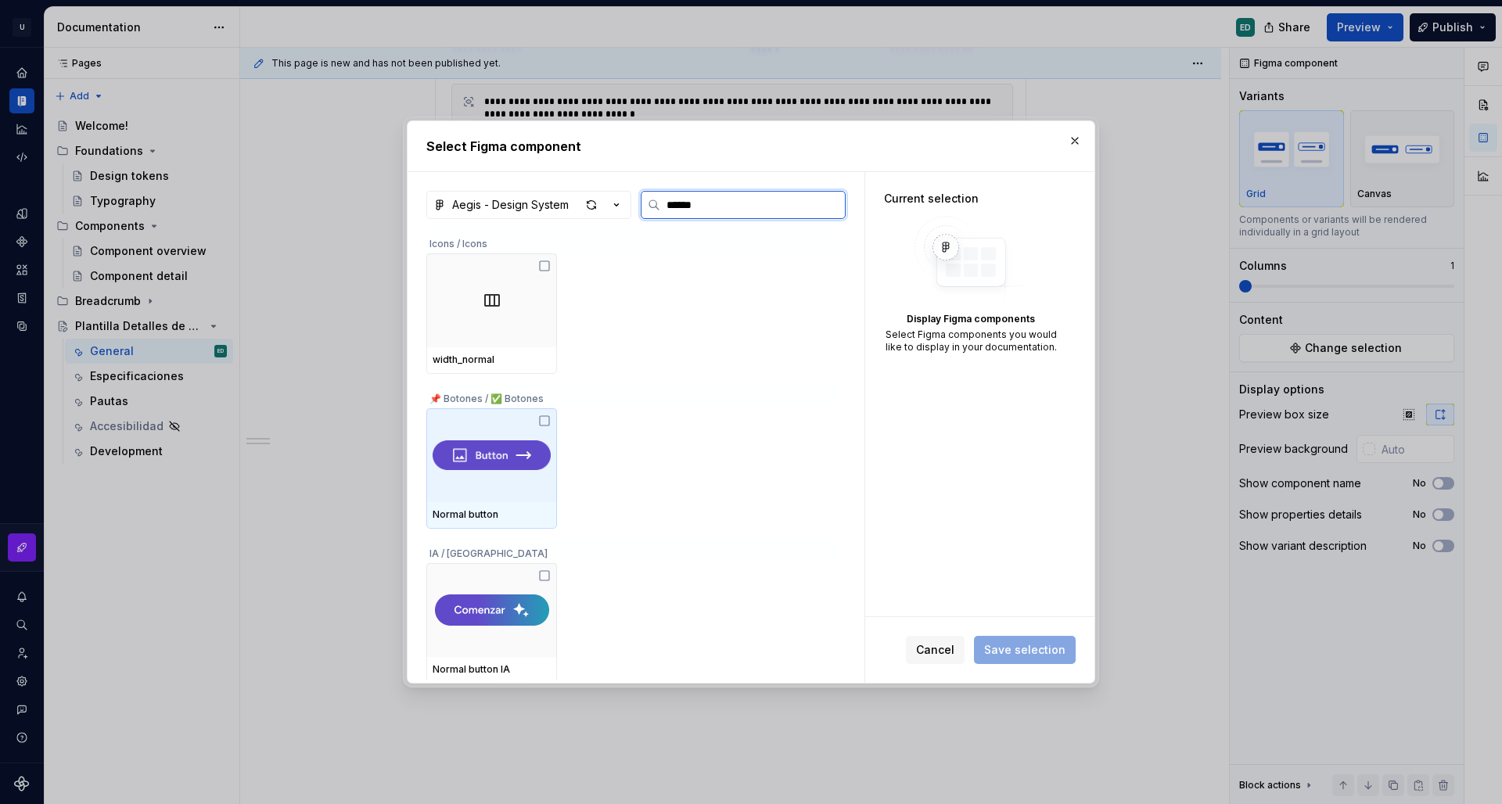
click at [489, 480] on div at bounding box center [491, 455] width 131 height 94
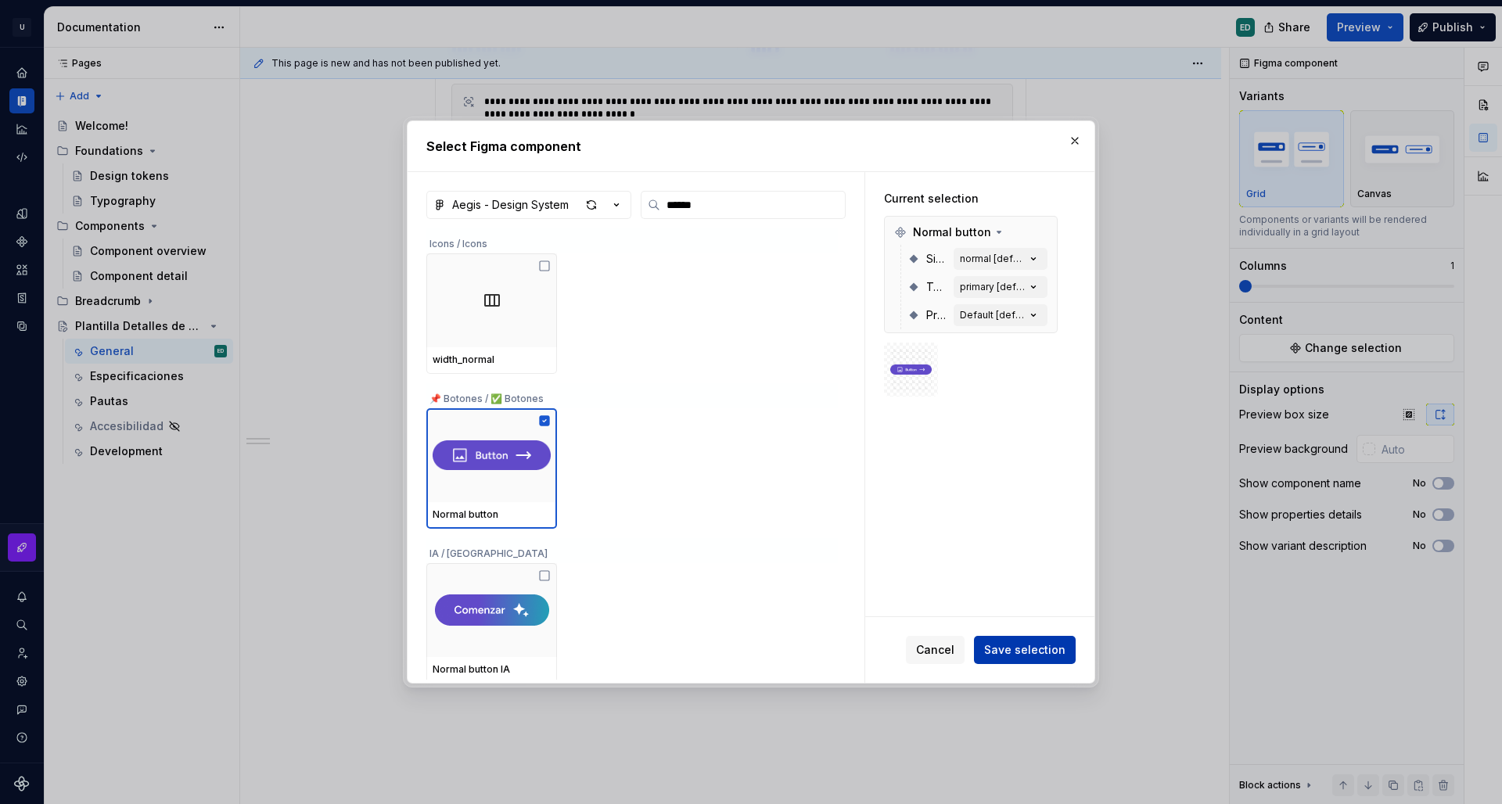
click at [1035, 659] on button "Save selection" at bounding box center [1025, 650] width 102 height 28
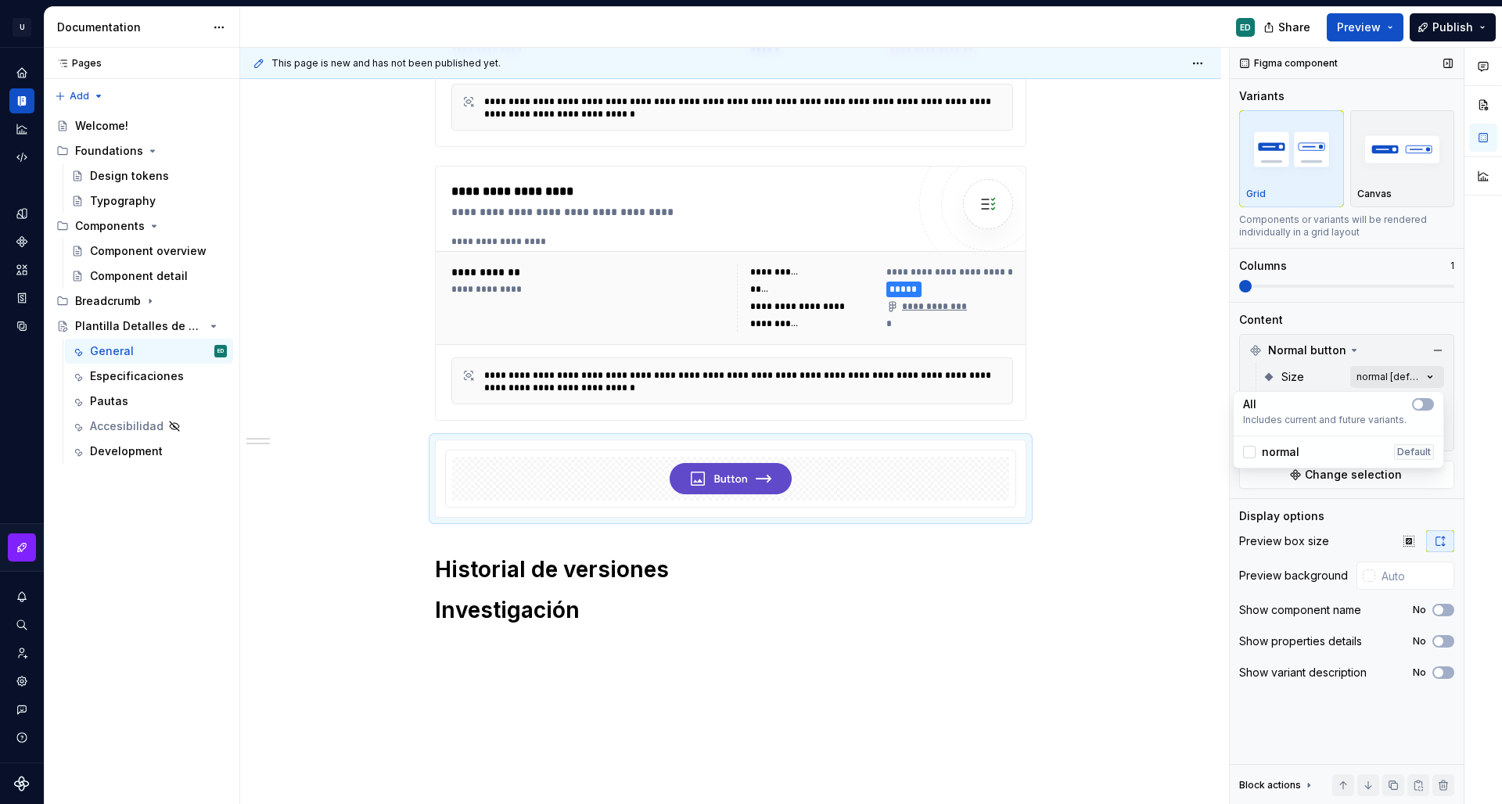
click at [1423, 379] on div "Comments Open comments No comments yet Select ‘Comment’ from the block context …" at bounding box center [1366, 426] width 272 height 757
click at [1410, 376] on div "Comments Open comments No comments yet Select ‘Comment’ from the block context …" at bounding box center [1366, 426] width 272 height 757
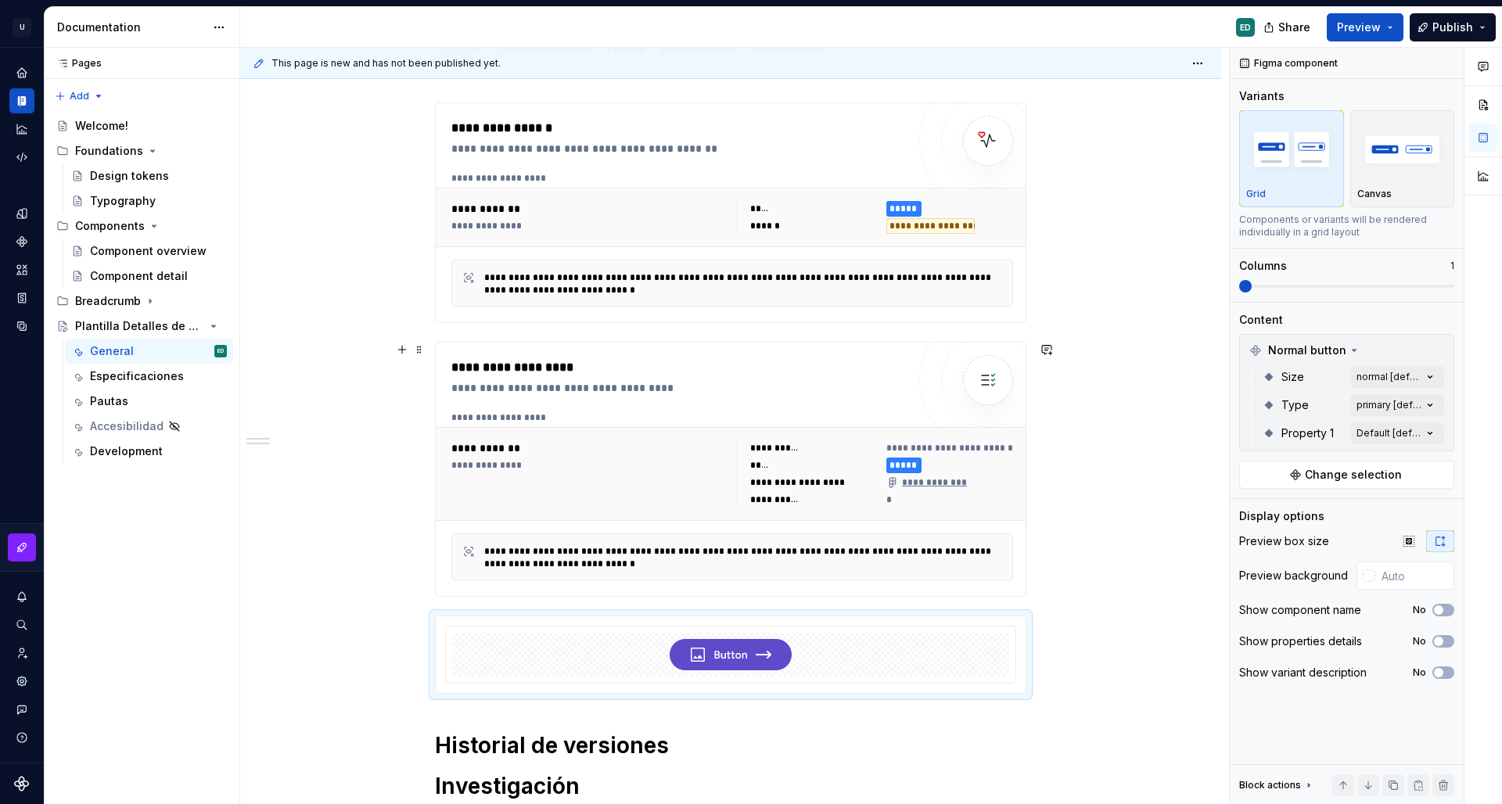
scroll to position [0, 0]
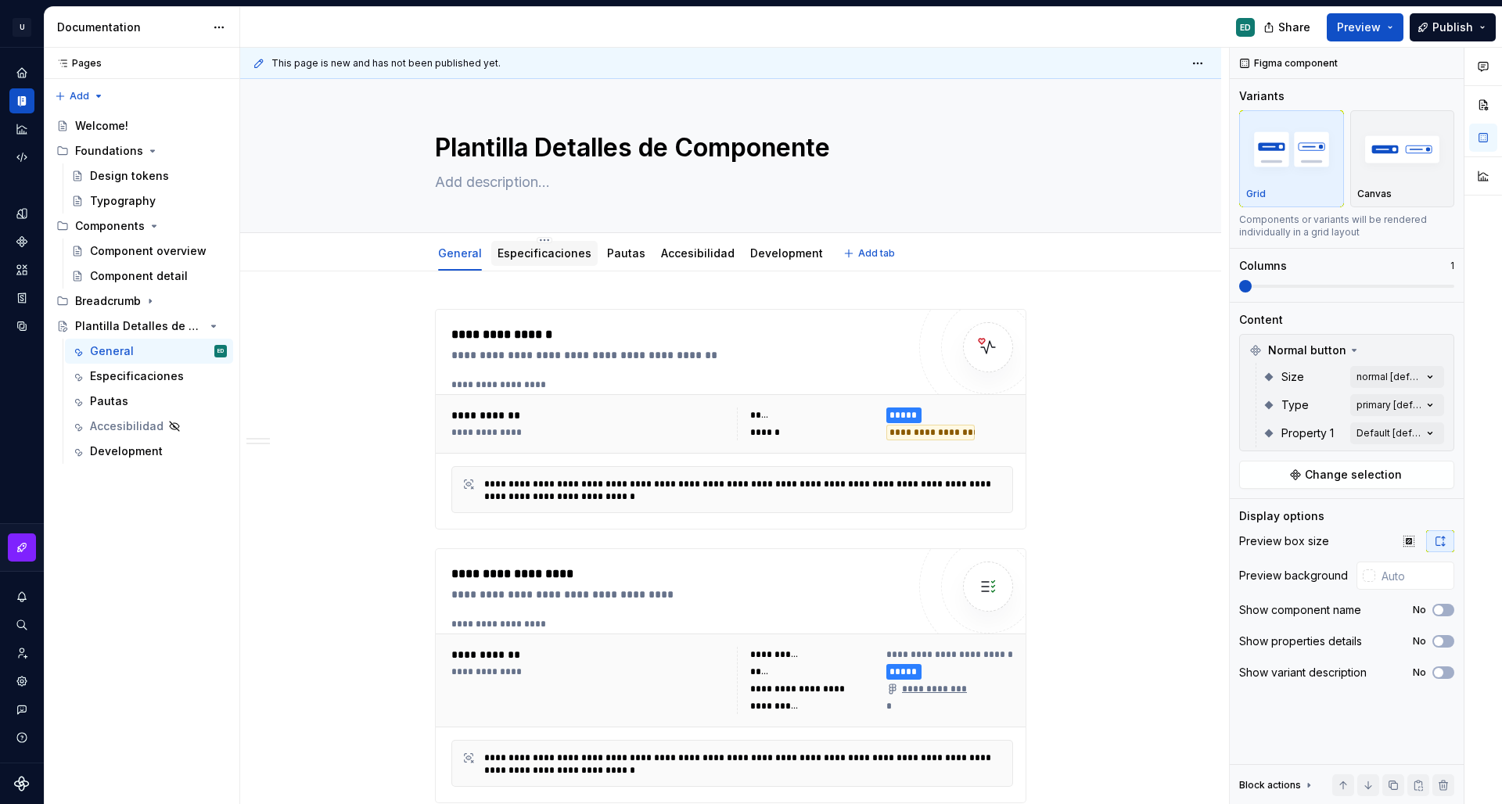
click at [553, 253] on link "Especificaciones" at bounding box center [545, 252] width 94 height 13
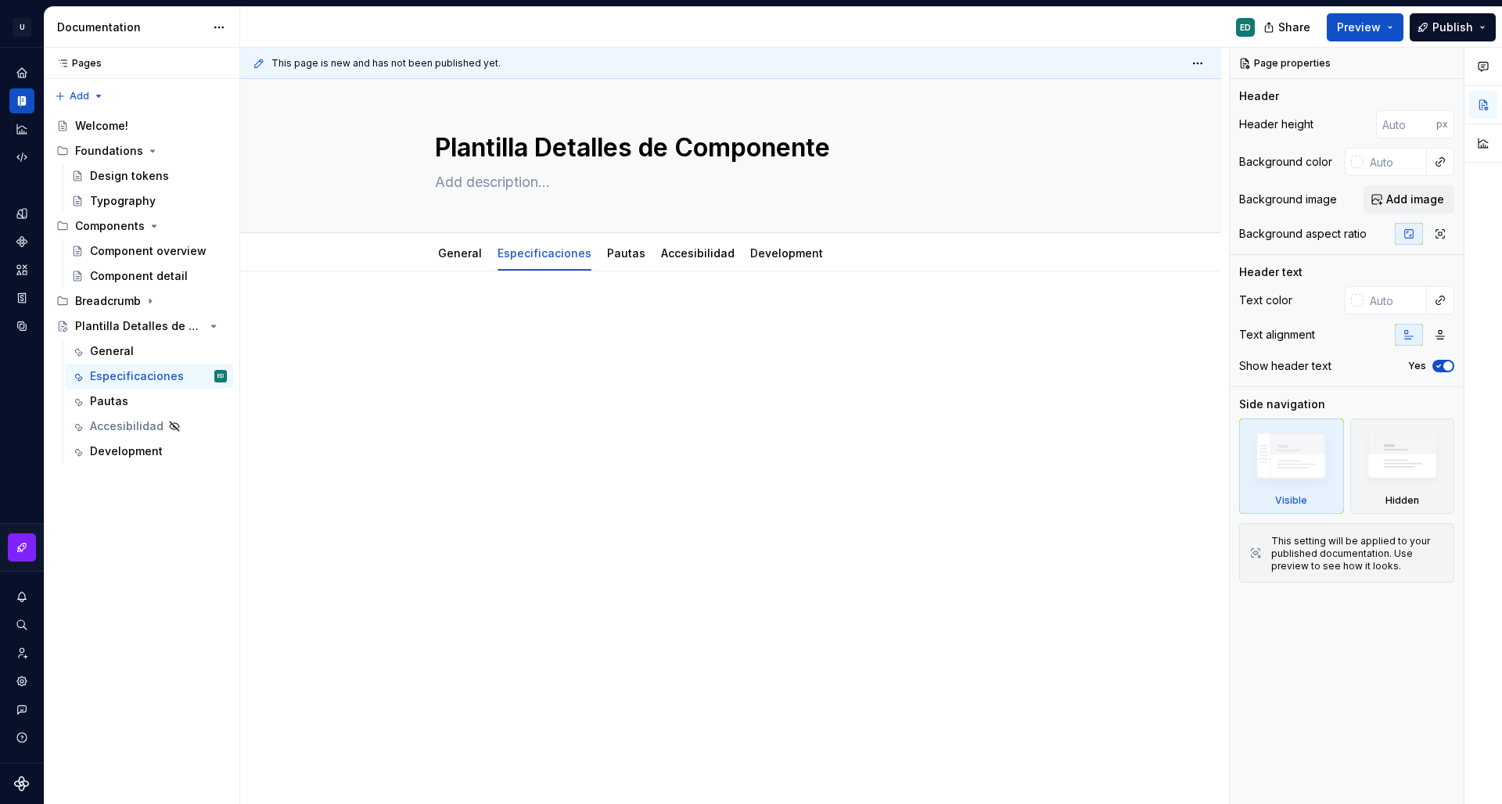
type textarea "*"
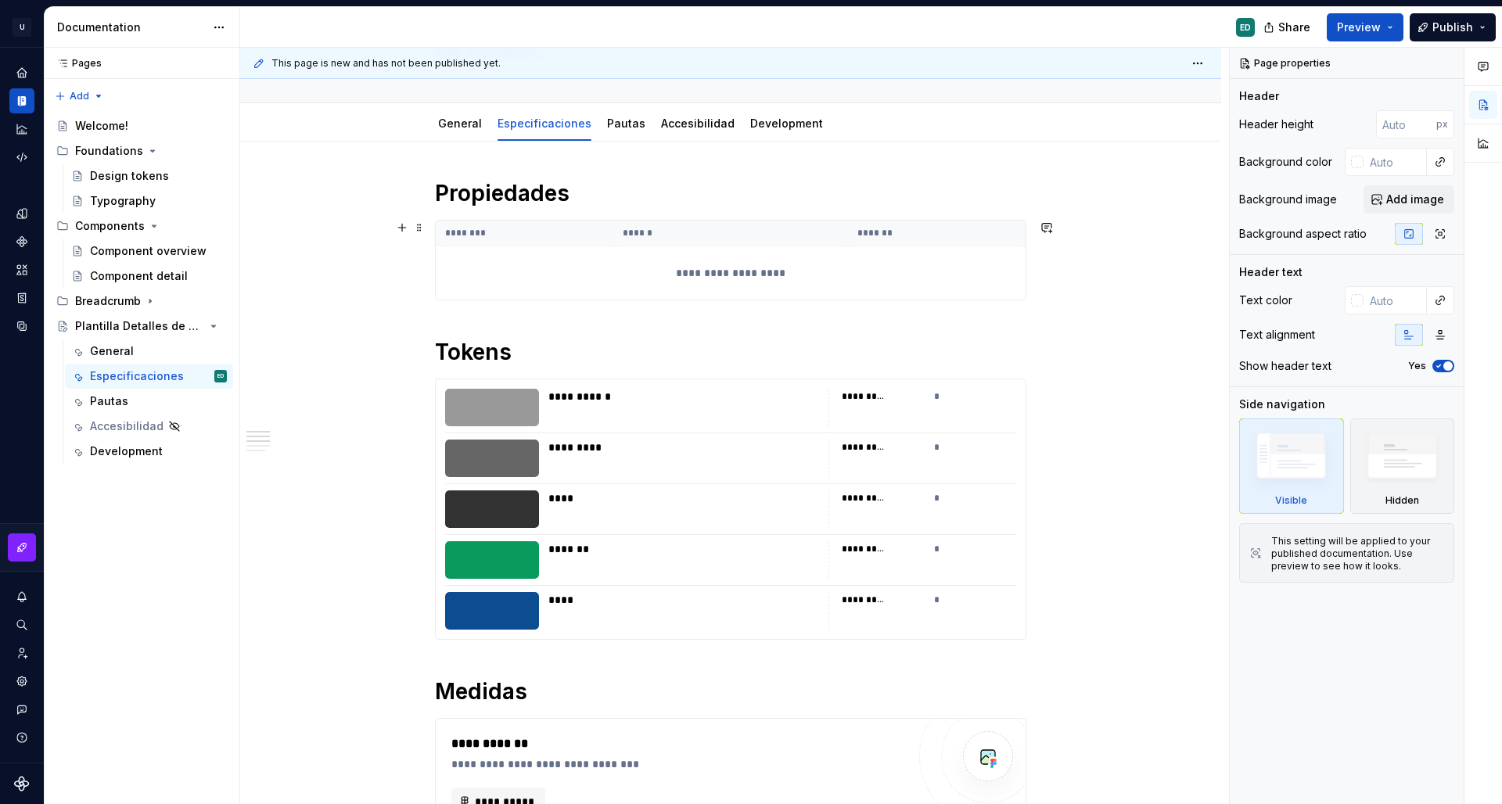
scroll to position [228, 0]
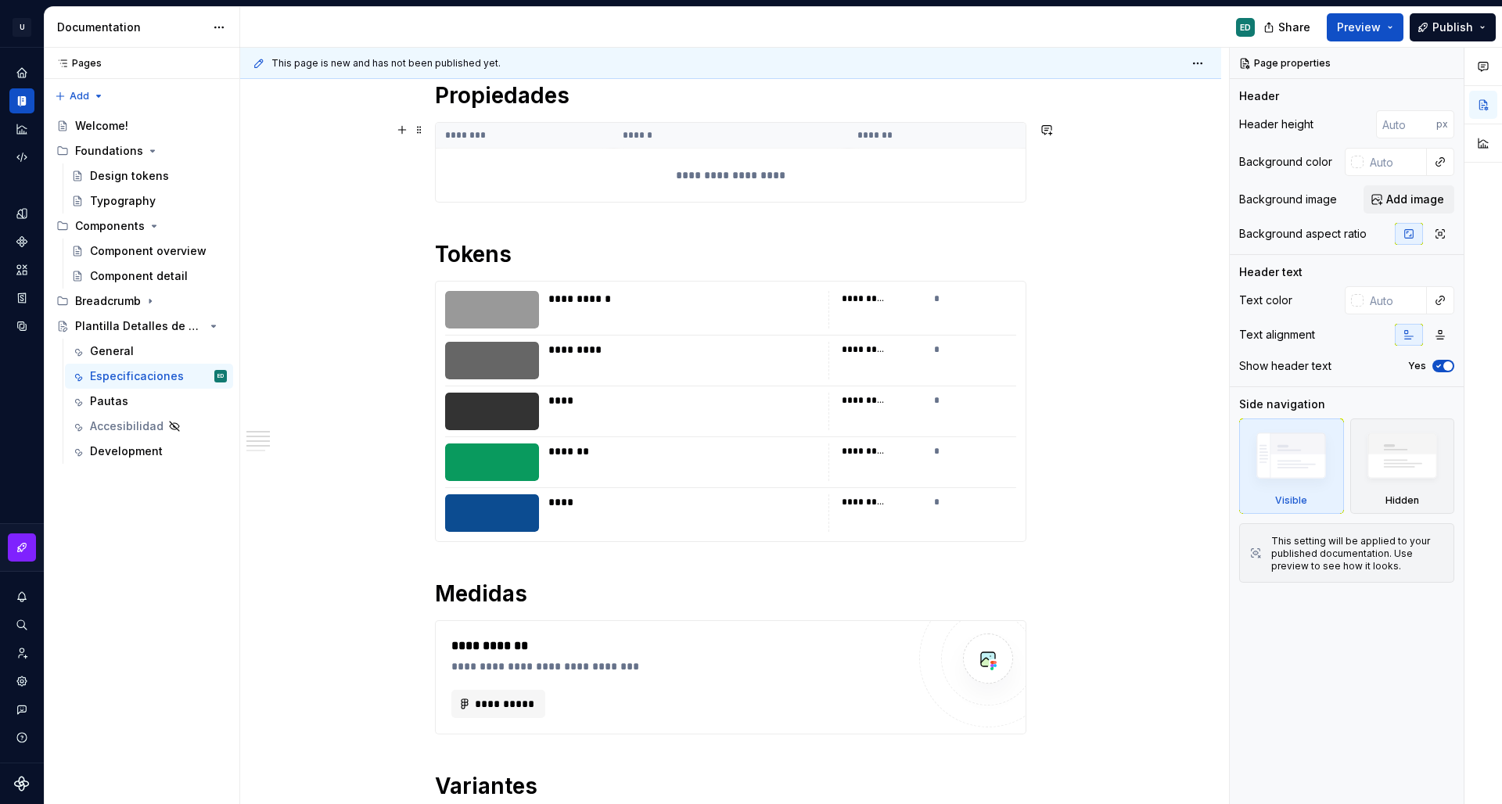
click at [724, 182] on div "**********" at bounding box center [731, 175] width 590 height 53
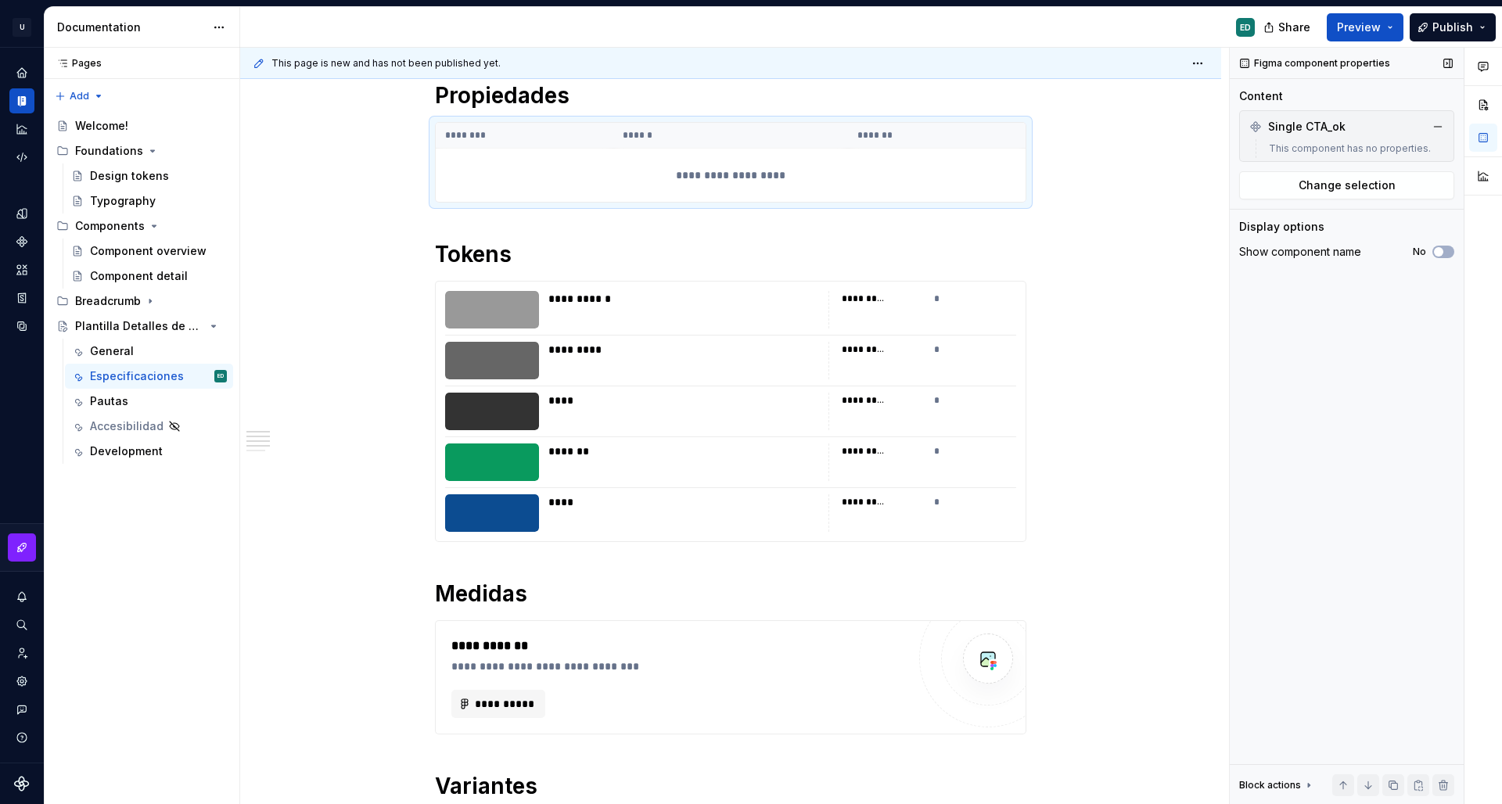
click at [1451, 129] on div "Single CTA_ok This component has no properties." at bounding box center [1346, 136] width 215 height 52
click at [1443, 125] on button "button" at bounding box center [1438, 127] width 22 height 22
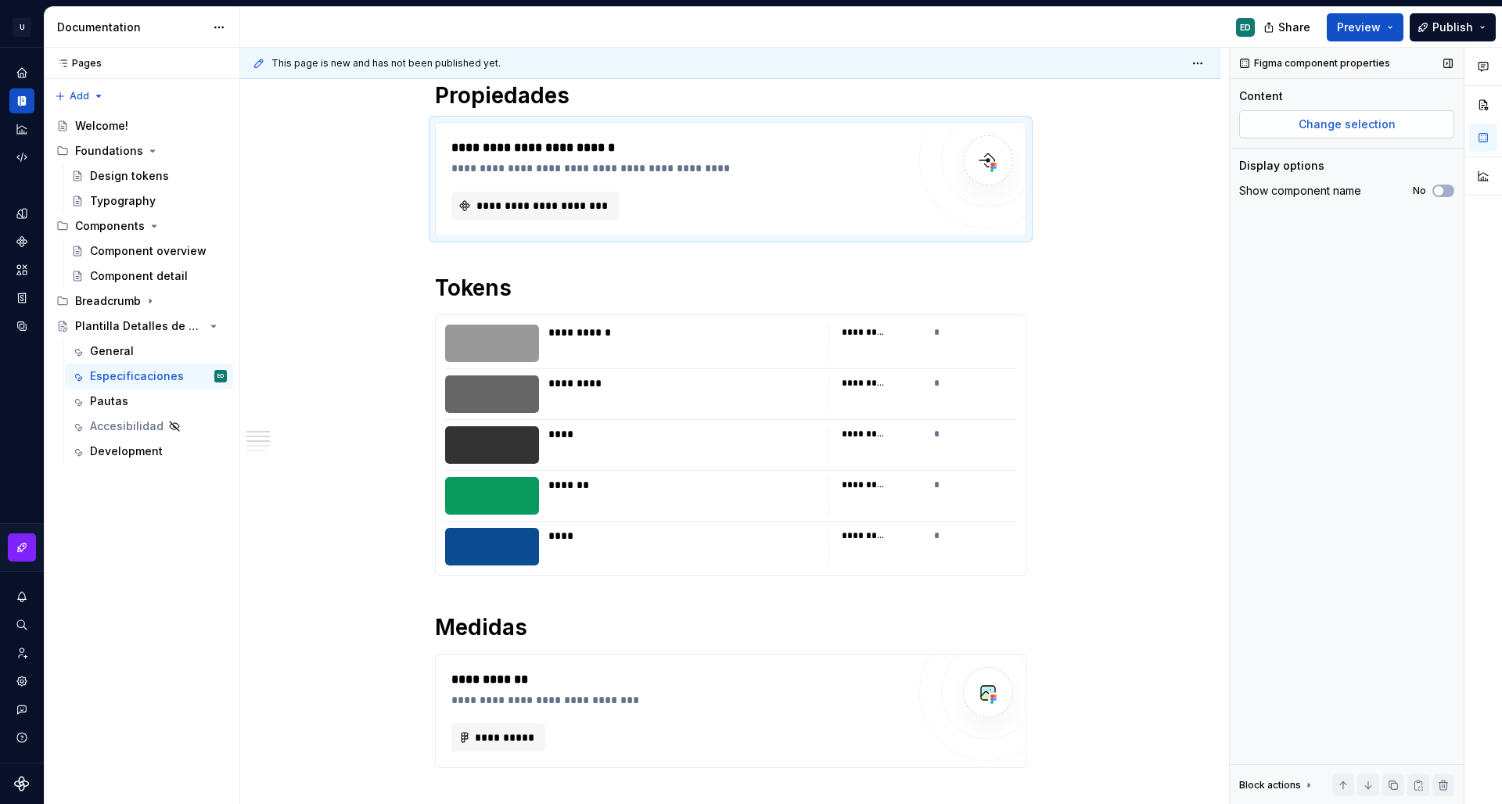
click at [1360, 130] on span "Change selection" at bounding box center [1347, 125] width 97 height 16
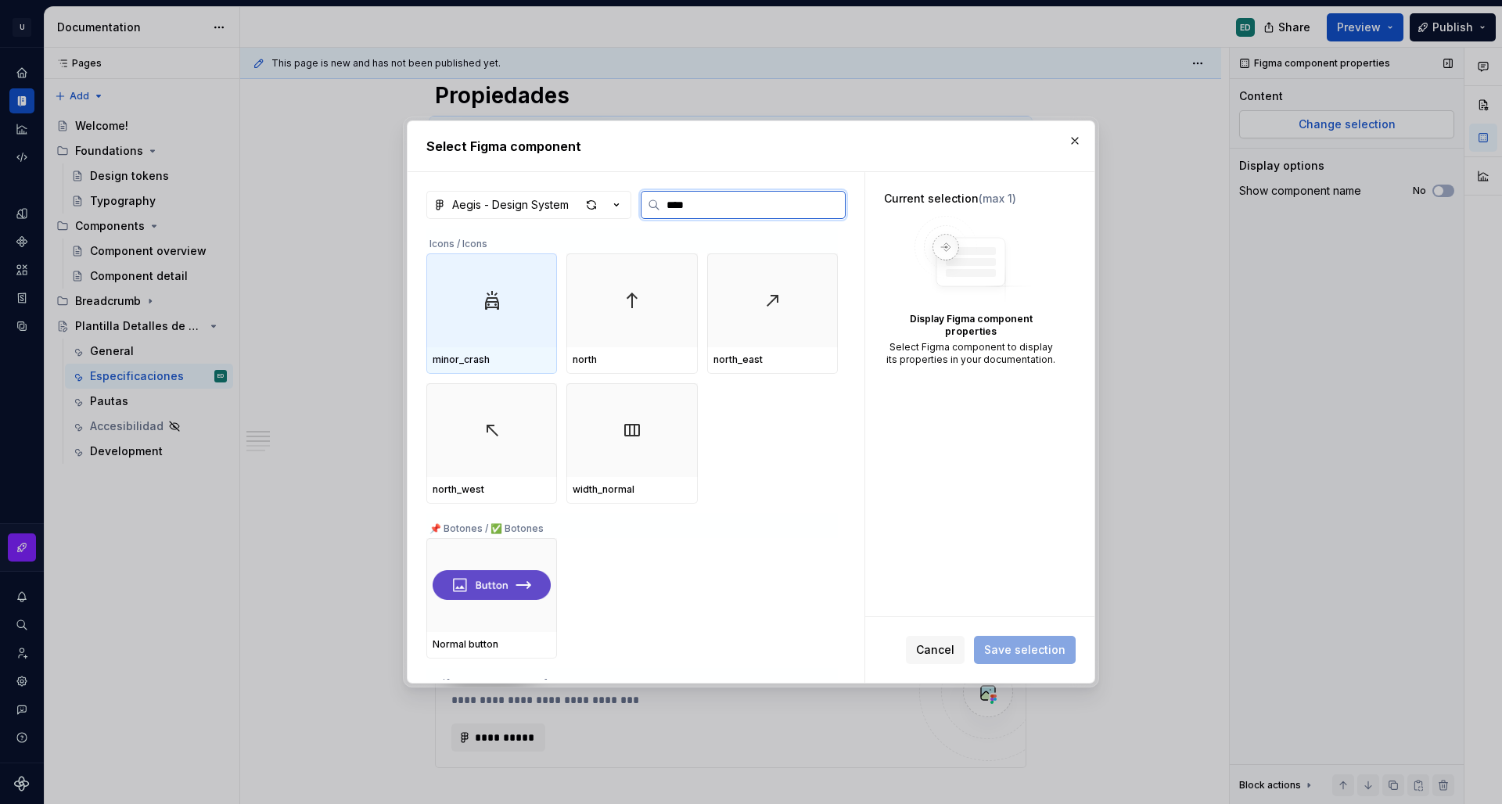
type input "*****"
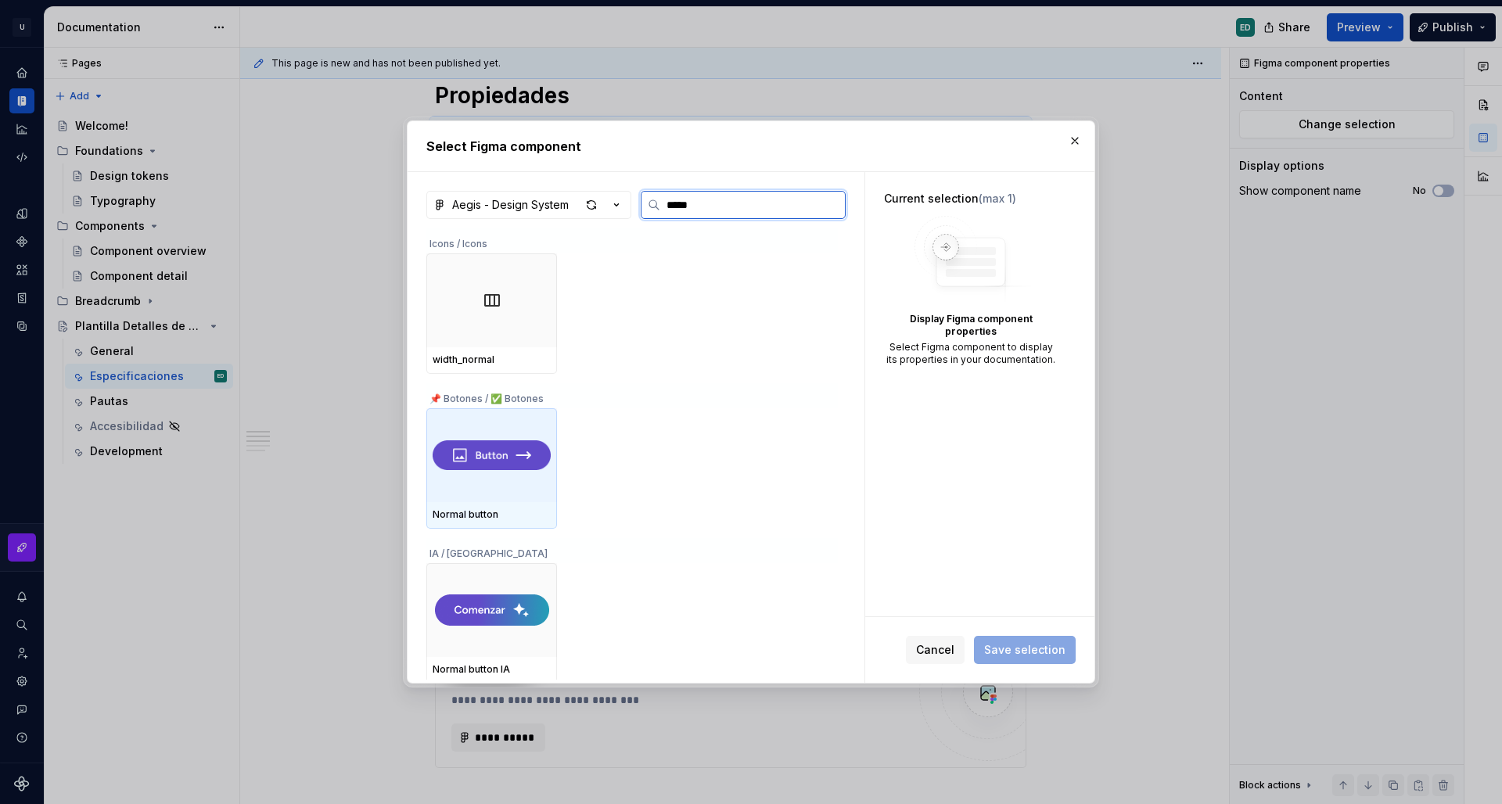
click at [519, 488] on div at bounding box center [491, 455] width 131 height 94
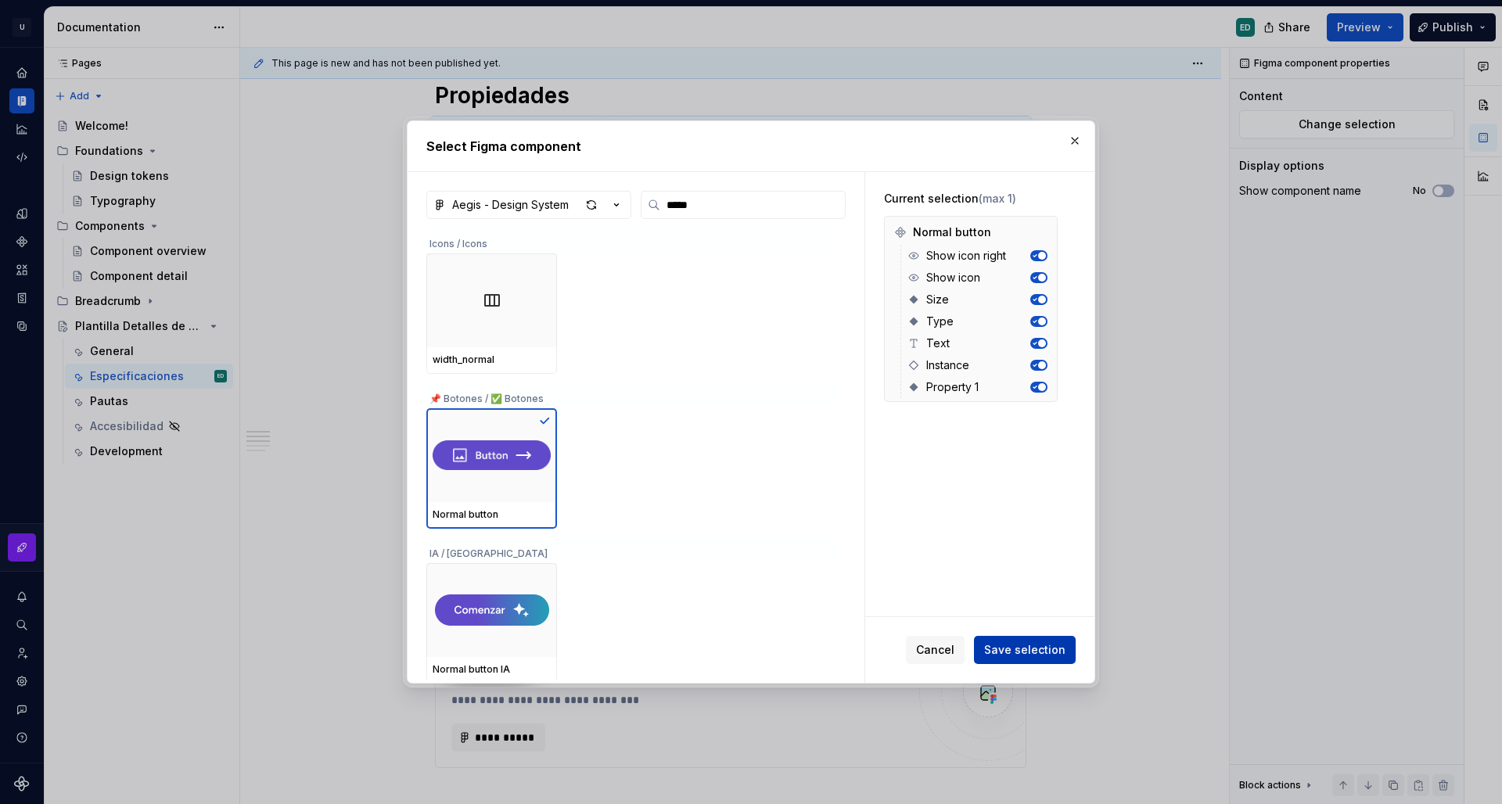
drag, startPoint x: 1013, startPoint y: 669, endPoint x: 1028, endPoint y: 638, distance: 34.6
click at [1014, 667] on div "Cancel Save selection" at bounding box center [979, 650] width 229 height 66
click at [1032, 647] on span "Save selection" at bounding box center [1024, 650] width 81 height 16
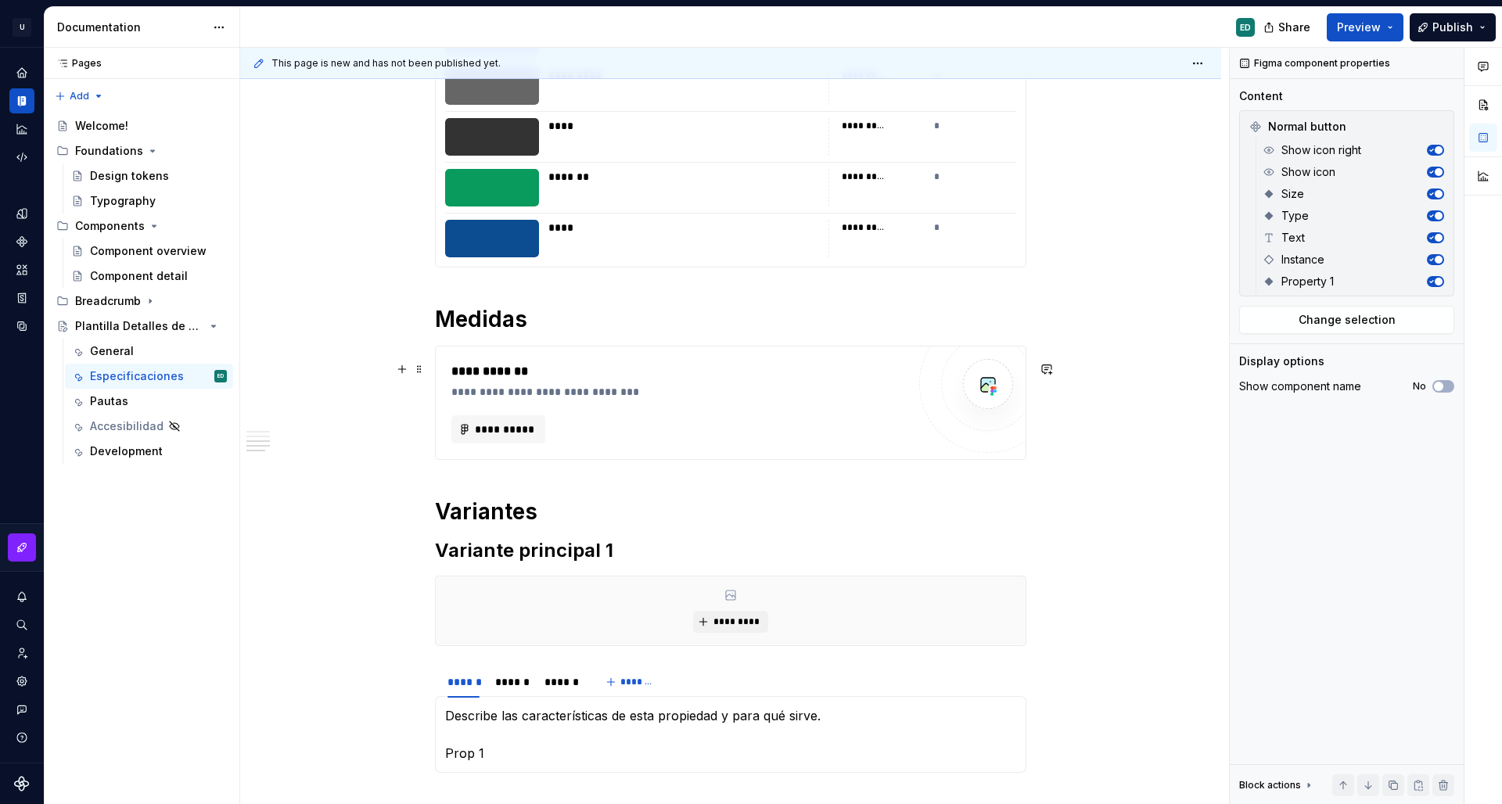
scroll to position [838, 0]
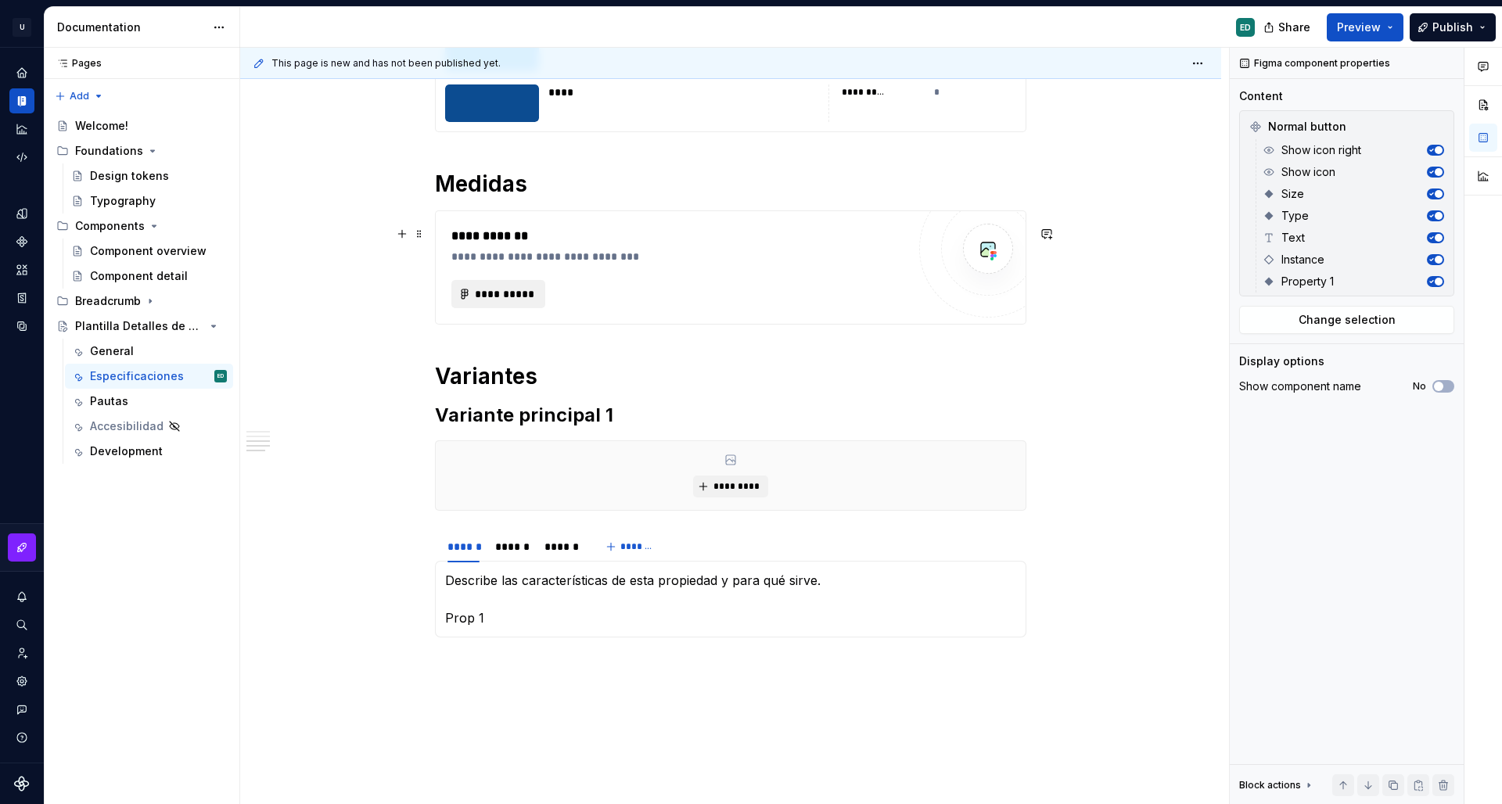
click at [516, 302] on span "**********" at bounding box center [504, 294] width 61 height 16
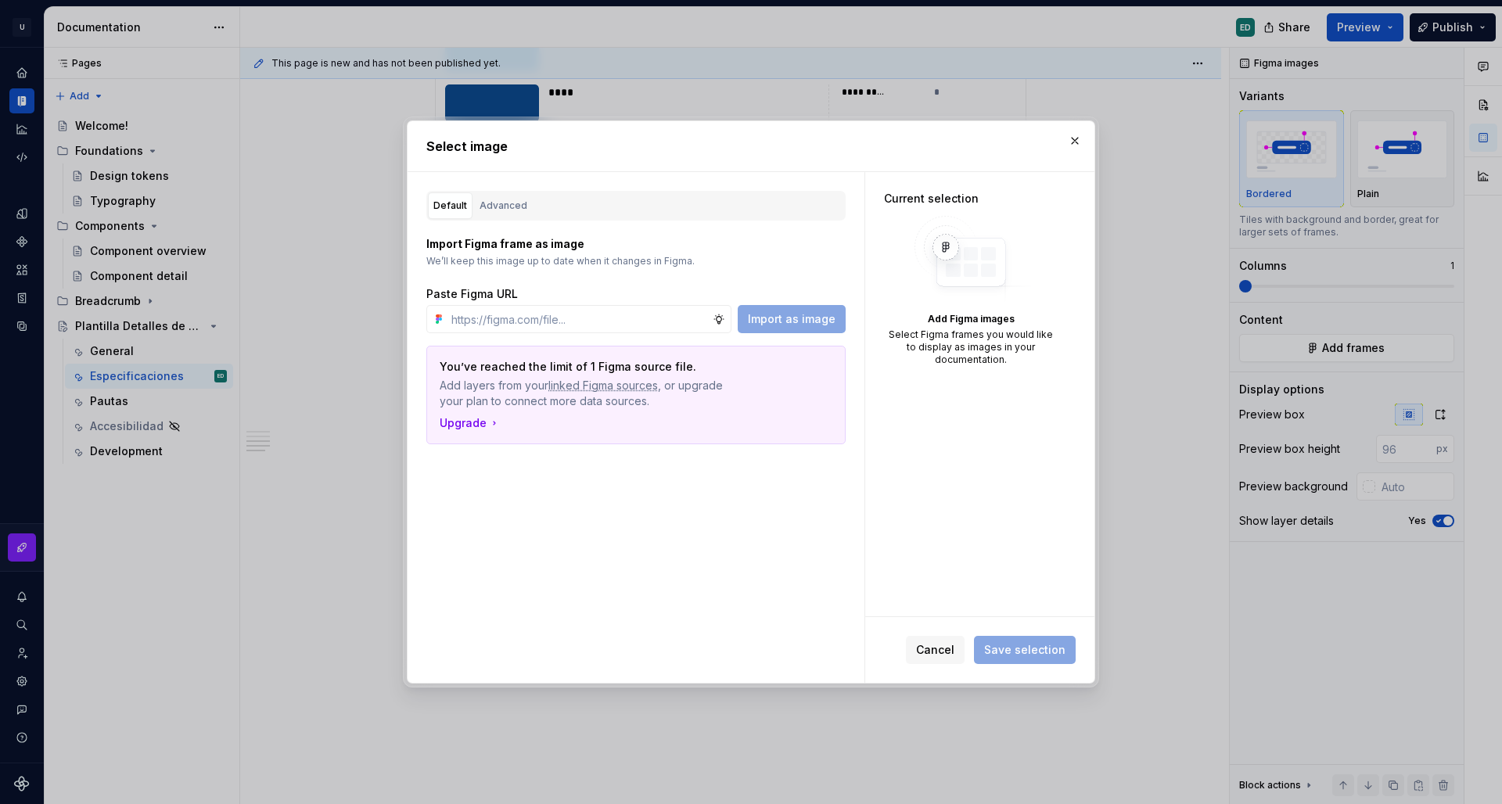
type textarea "*"
paste input "https://www.figma.com/design/oWLeTQd6ed3HpgBfgVPn9z/Aegis---Design-System?node-…"
type input "https://www.figma.com/design/oWLeTQd6ed3HpgBfgVPn9z/Aegis---Design-System?node-…"
click at [832, 321] on span "Import as image" at bounding box center [792, 319] width 88 height 16
click at [1041, 655] on span "Save selection" at bounding box center [1024, 650] width 81 height 16
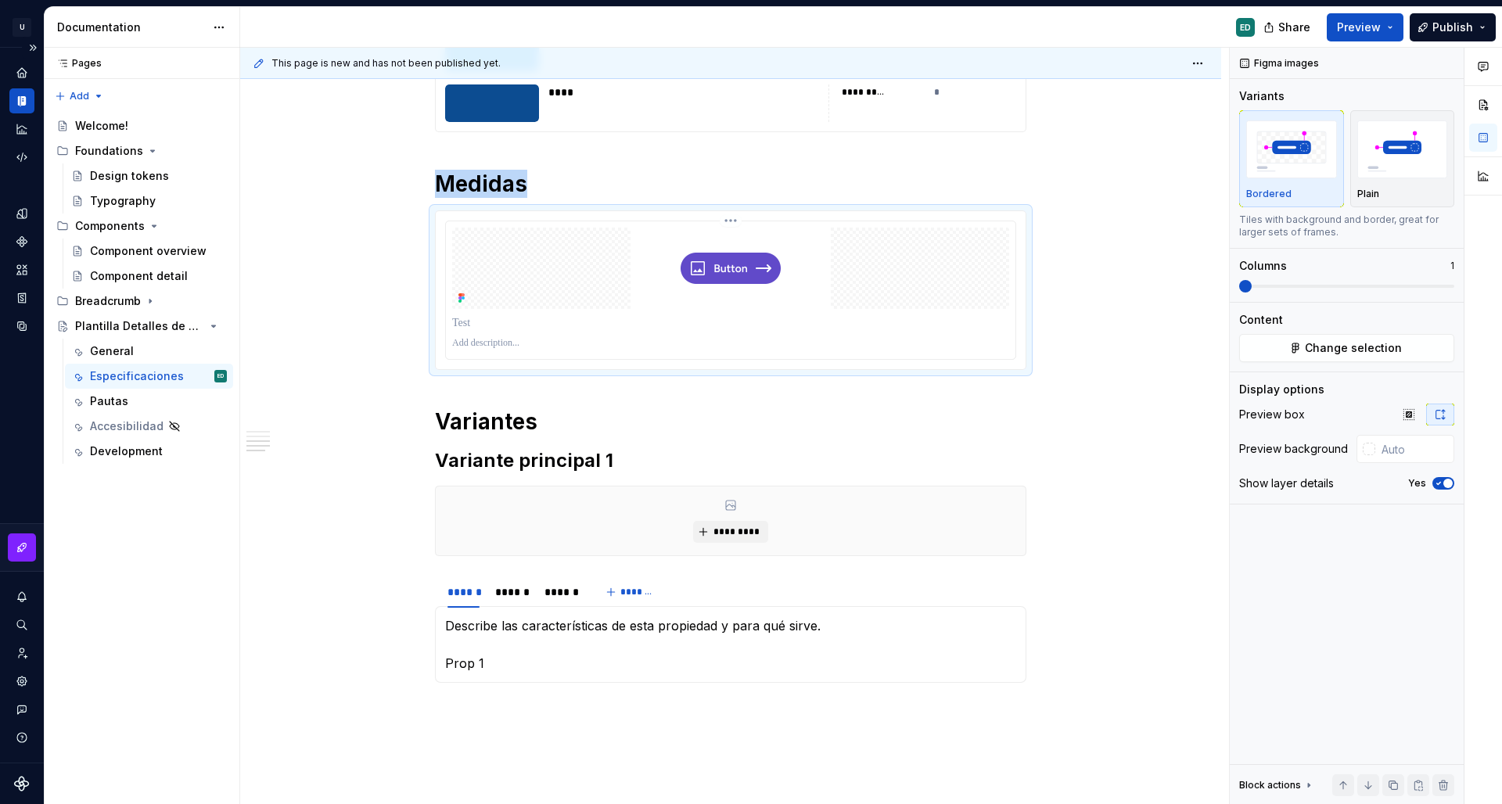
click at [726, 240] on div at bounding box center [730, 290] width 571 height 139
click at [1348, 340] on button "Change selection" at bounding box center [1346, 348] width 215 height 28
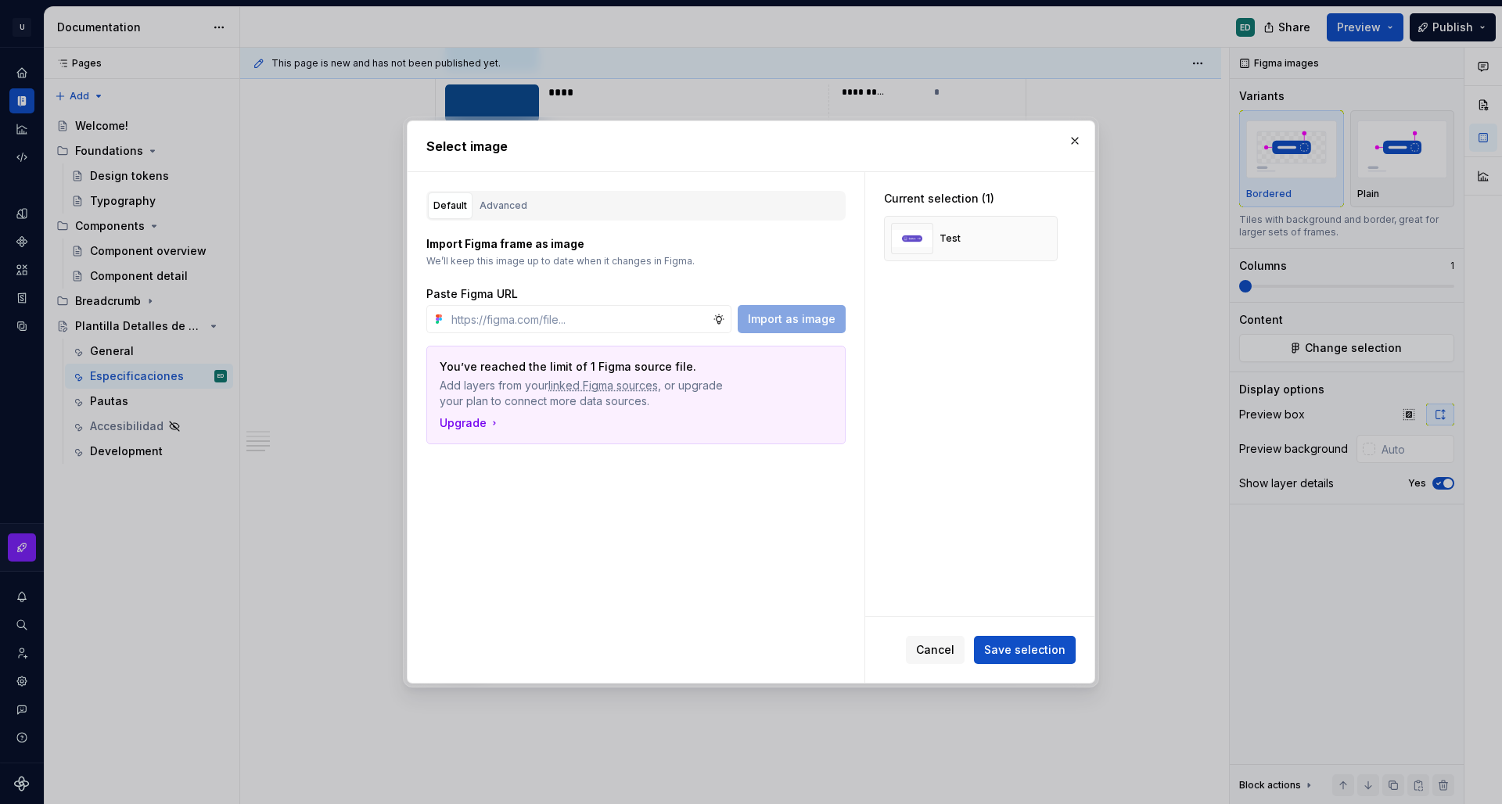
type textarea "*"
type input "https://www.figma.com/design/oWLeTQd6ed3HpgBfgVPn9z/Aegis---Design-System?node-…"
click at [511, 207] on div "Advanced" at bounding box center [504, 206] width 48 height 16
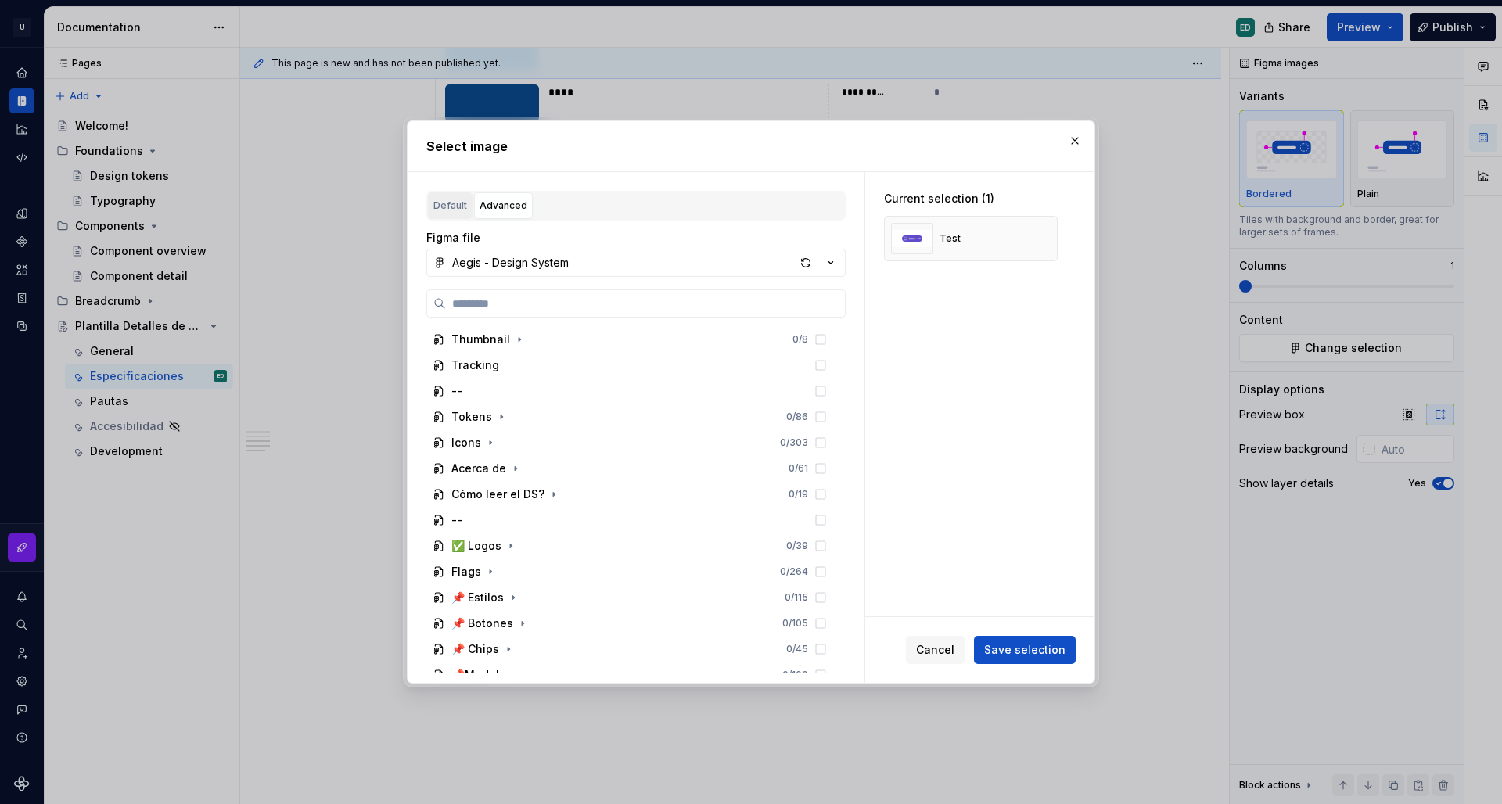
click at [459, 208] on div "Default" at bounding box center [450, 206] width 34 height 16
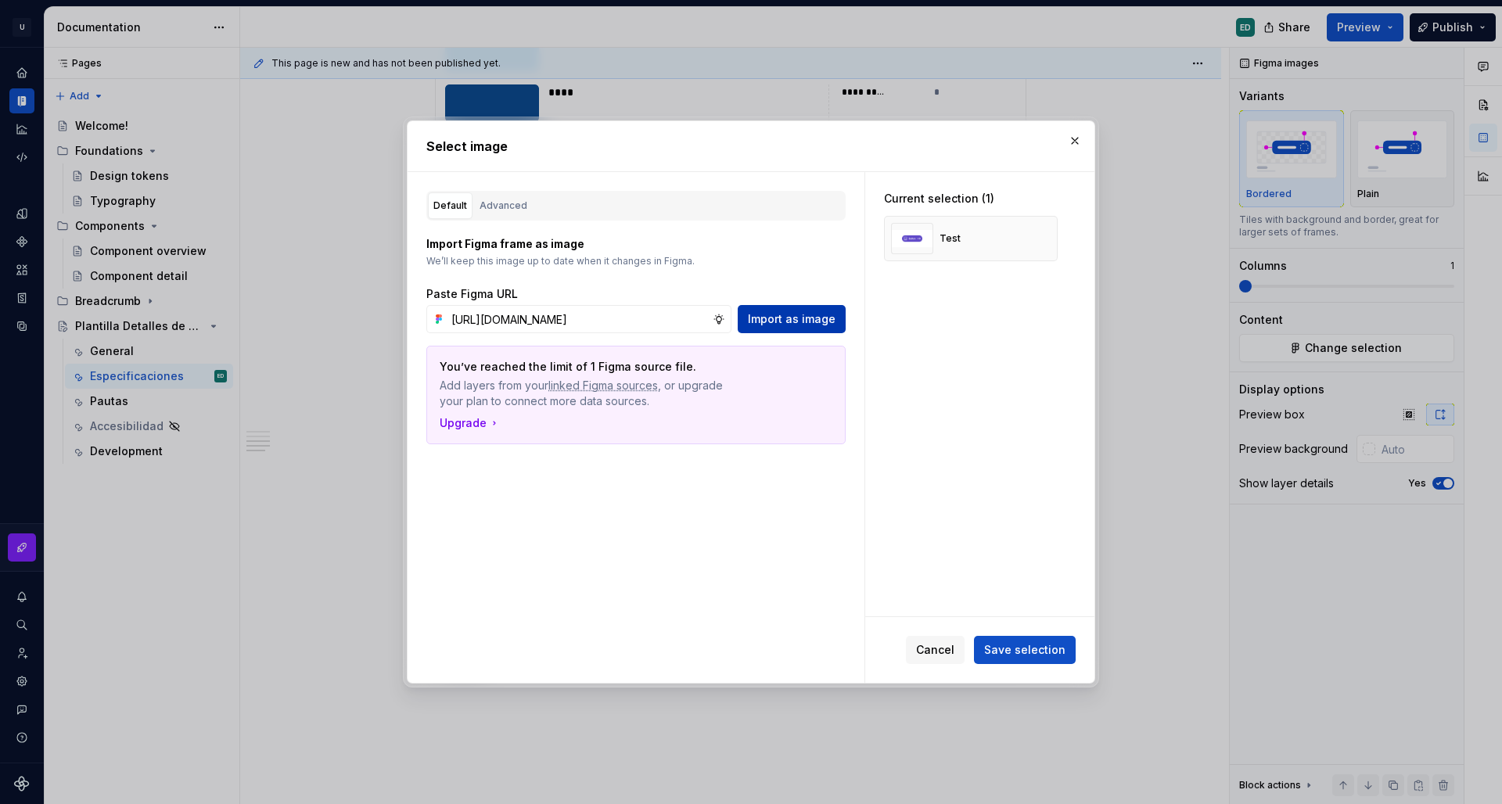
click at [820, 311] on button "Import as image" at bounding box center [792, 319] width 108 height 28
click at [1038, 234] on button "button" at bounding box center [1040, 239] width 22 height 22
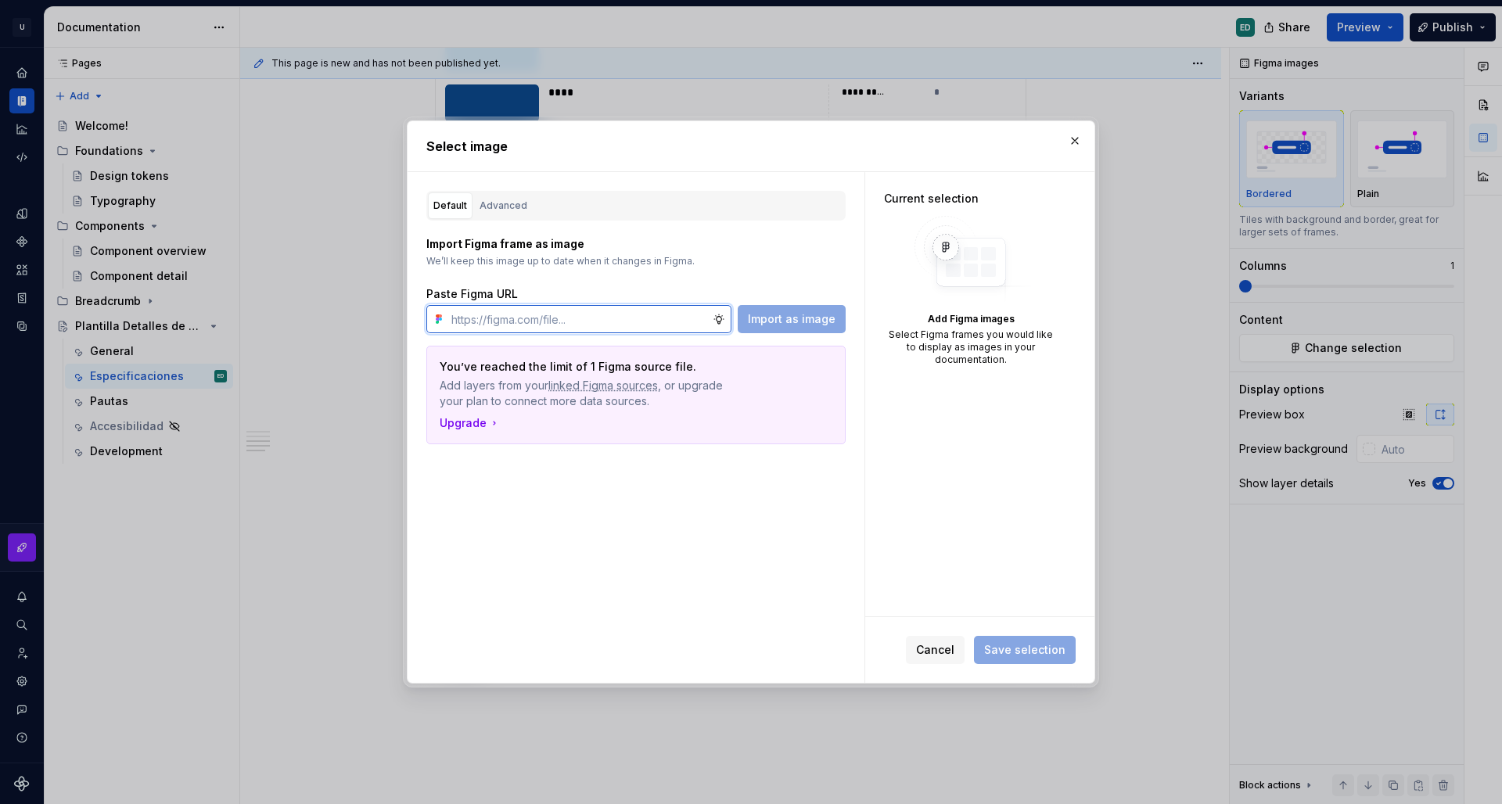
drag, startPoint x: 526, startPoint y: 329, endPoint x: 609, endPoint y: 329, distance: 82.9
click at [526, 329] on input "text" at bounding box center [579, 319] width 268 height 28
paste input "https://www.figma.com/design/oWLeTQd6ed3HpgBfgVPn9z/Aegis---Design-System?node-…"
type input "https://www.figma.com/design/oWLeTQd6ed3HpgBfgVPn9z/Aegis---Design-System?node-…"
click at [822, 315] on span "Import as image" at bounding box center [792, 319] width 88 height 16
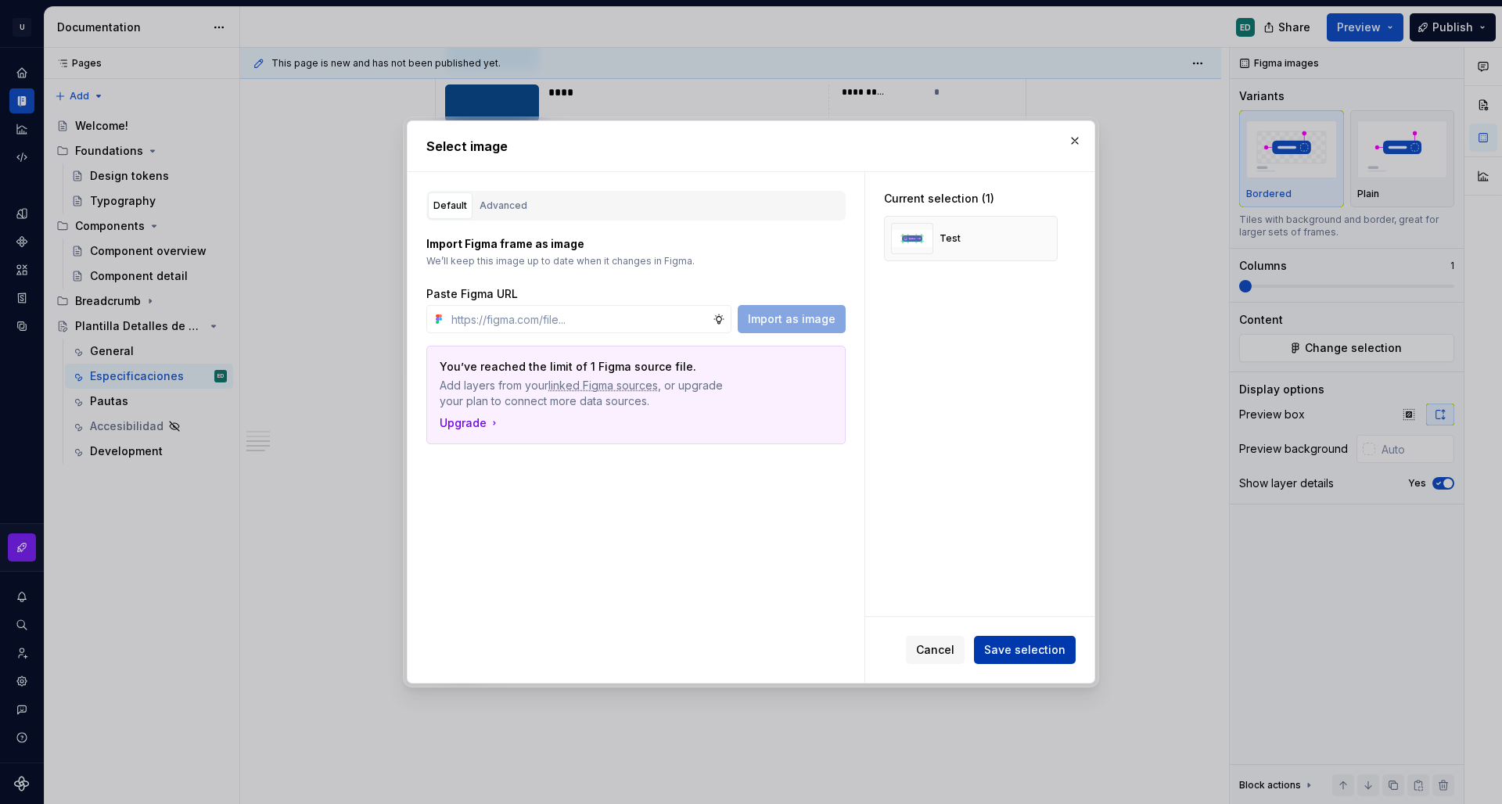
click at [1022, 646] on span "Save selection" at bounding box center [1024, 650] width 81 height 16
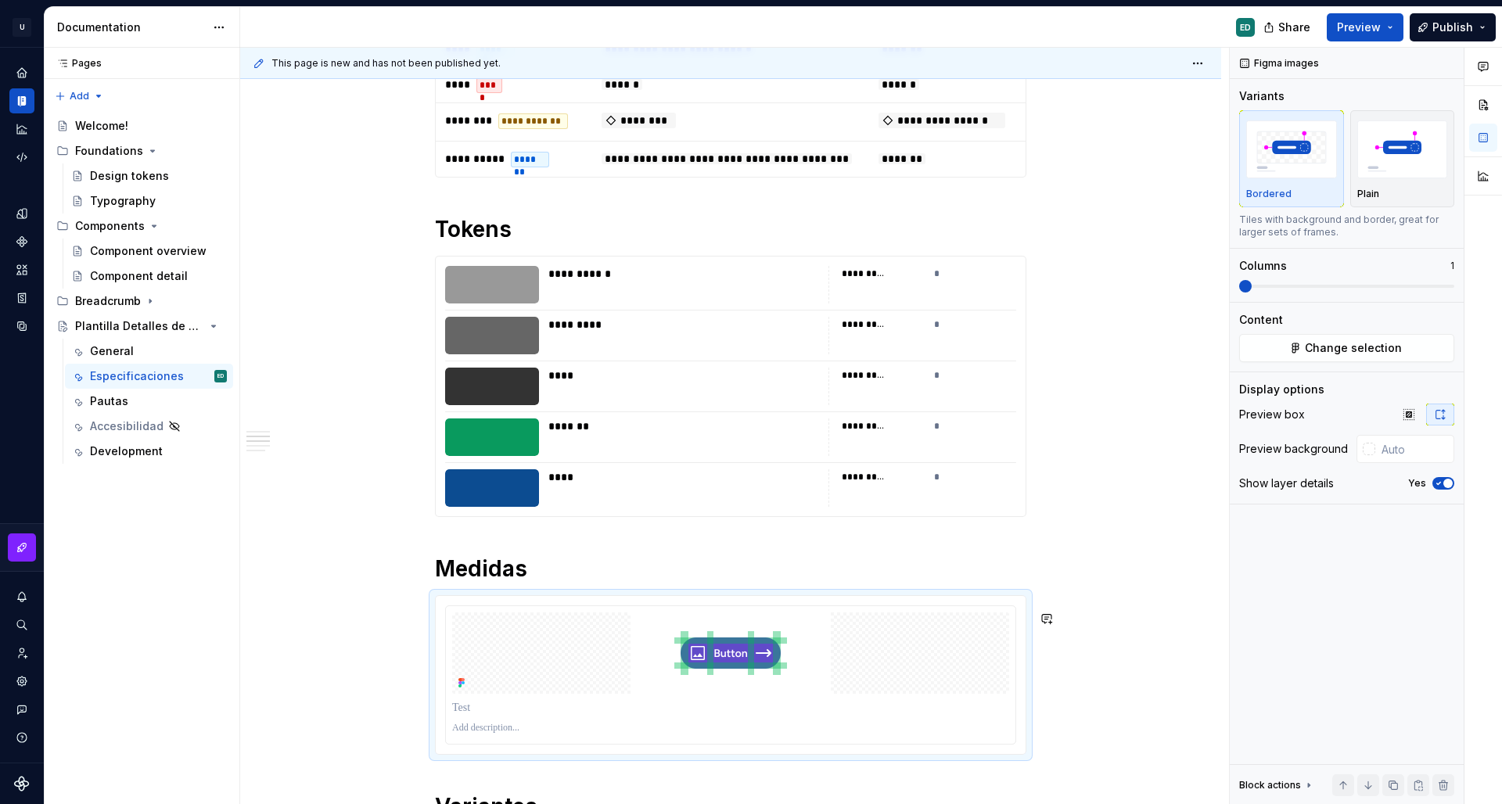
scroll to position [0, 0]
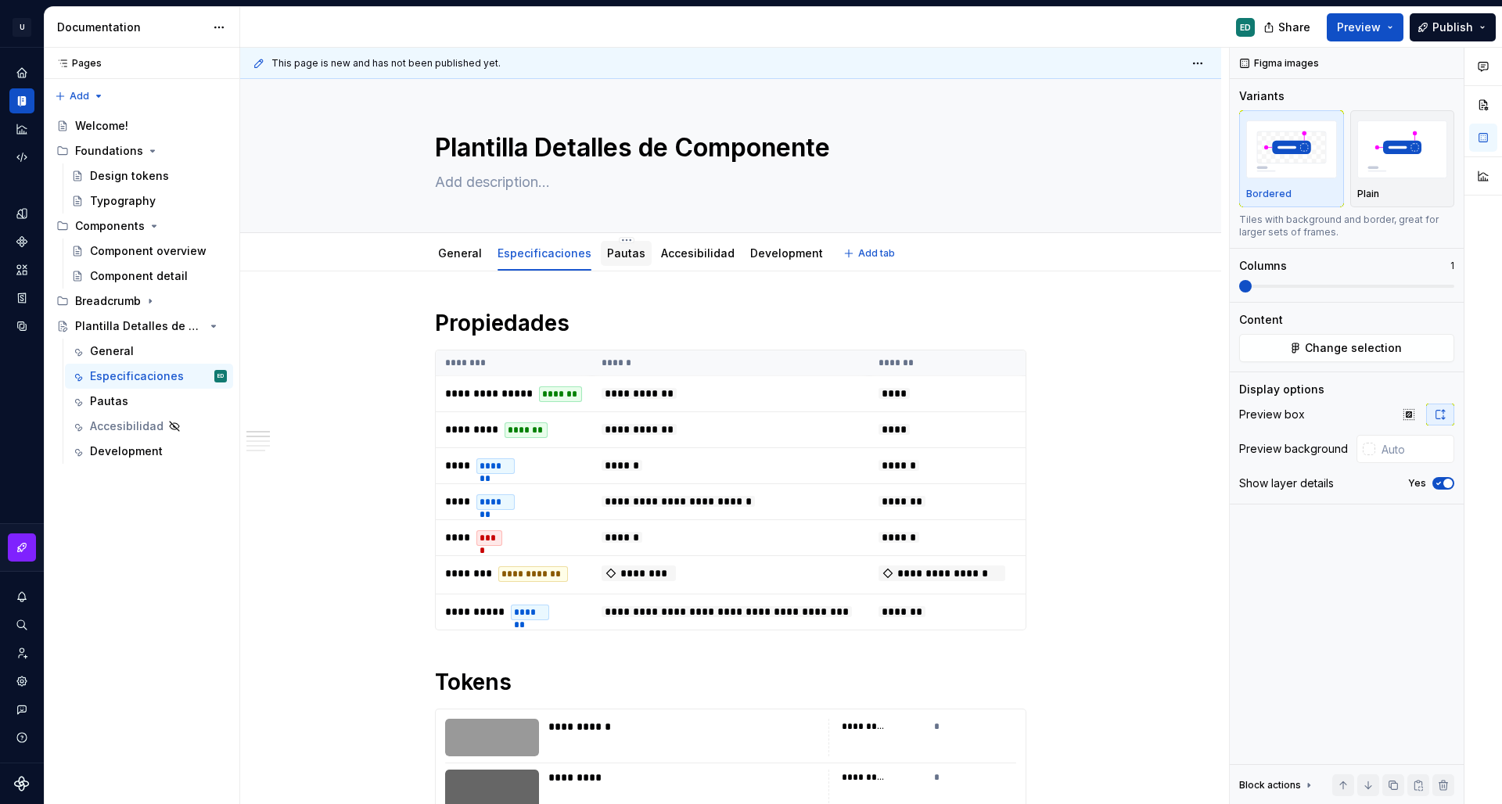
click at [611, 246] on div "Pautas" at bounding box center [626, 254] width 38 height 16
click at [624, 262] on div "Pautas" at bounding box center [626, 253] width 38 height 19
click at [619, 253] on link "Pautas" at bounding box center [626, 252] width 38 height 13
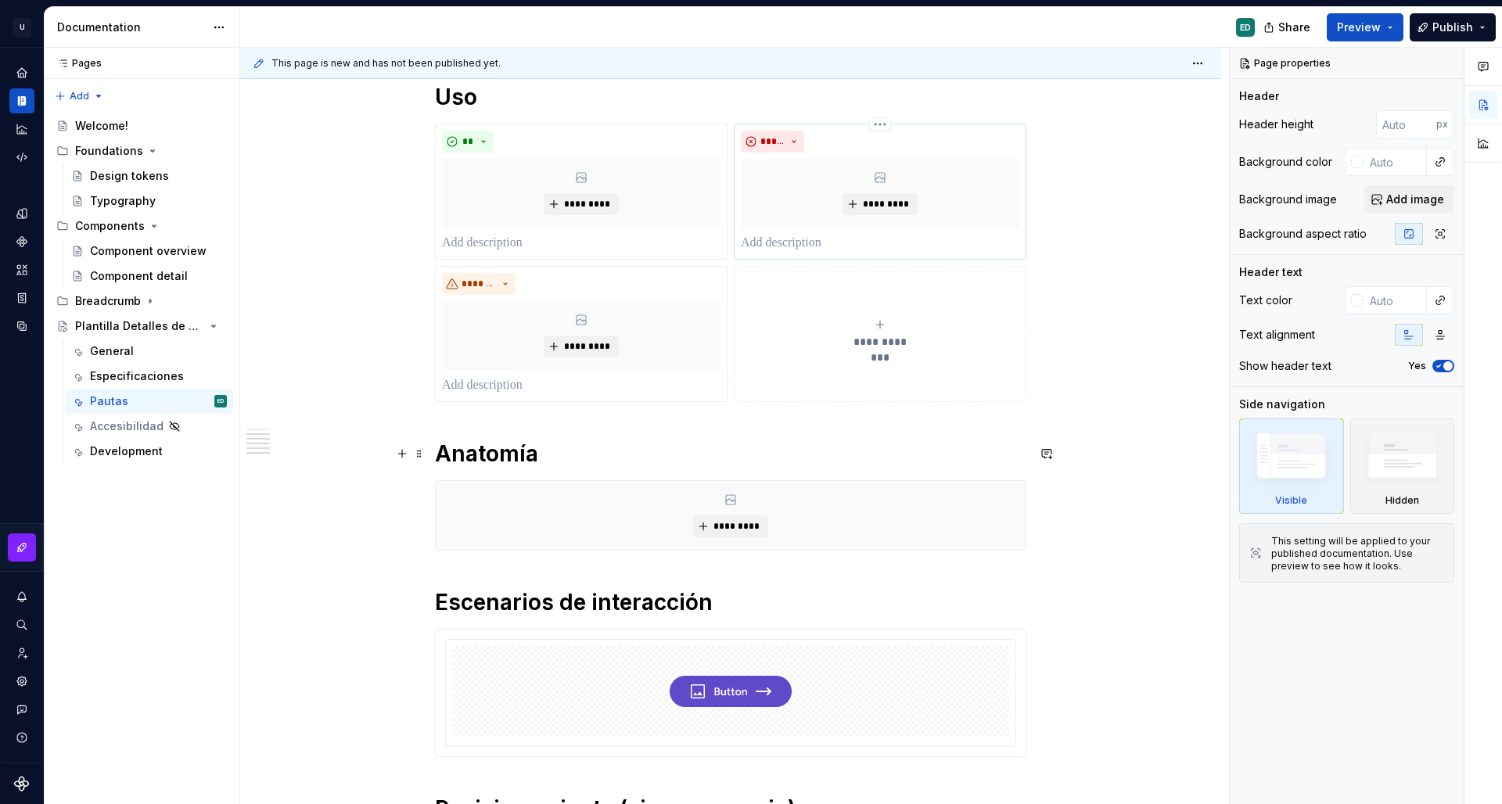
scroll to position [473, 0]
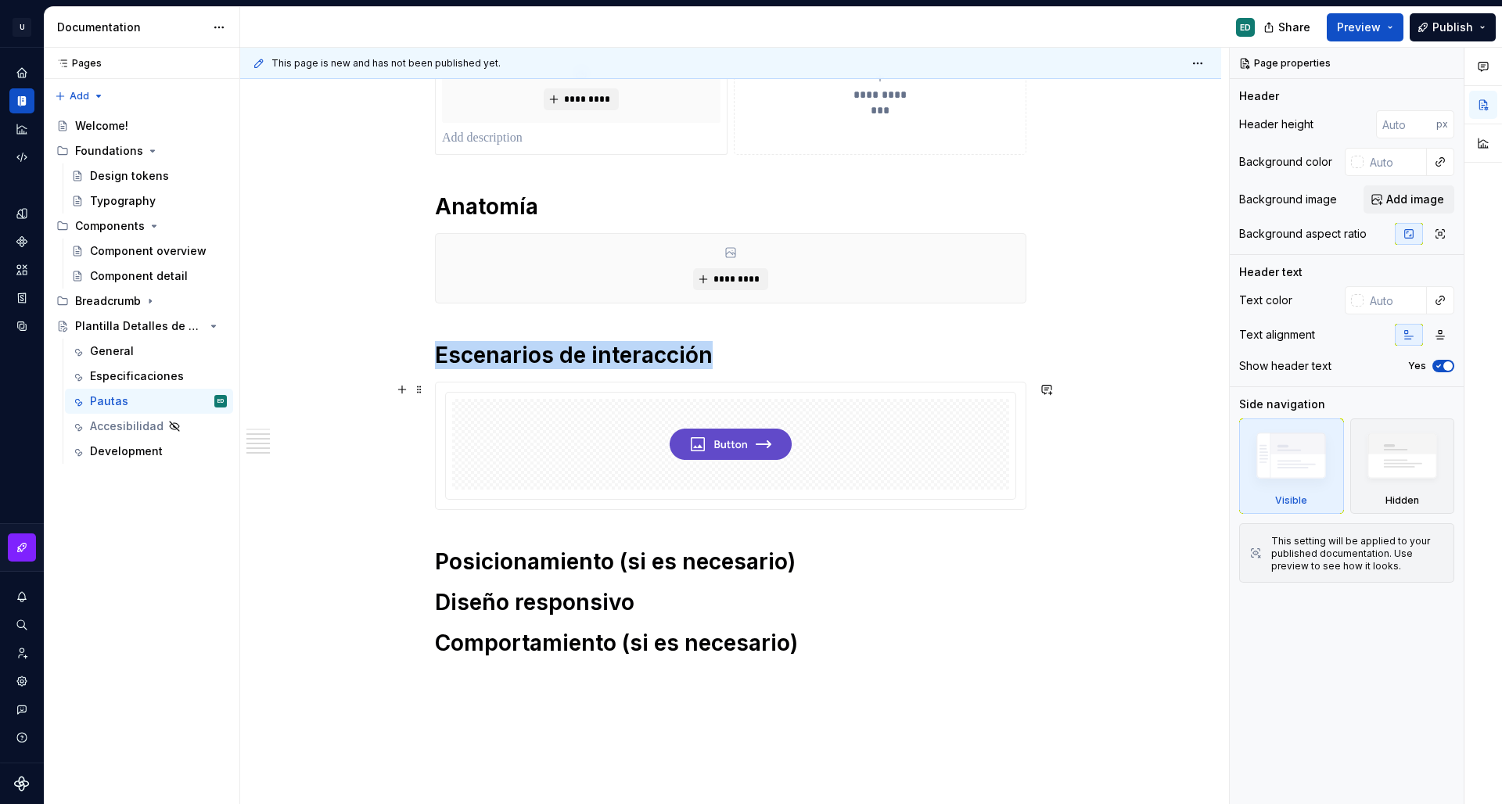
click at [779, 434] on img at bounding box center [731, 444] width 122 height 78
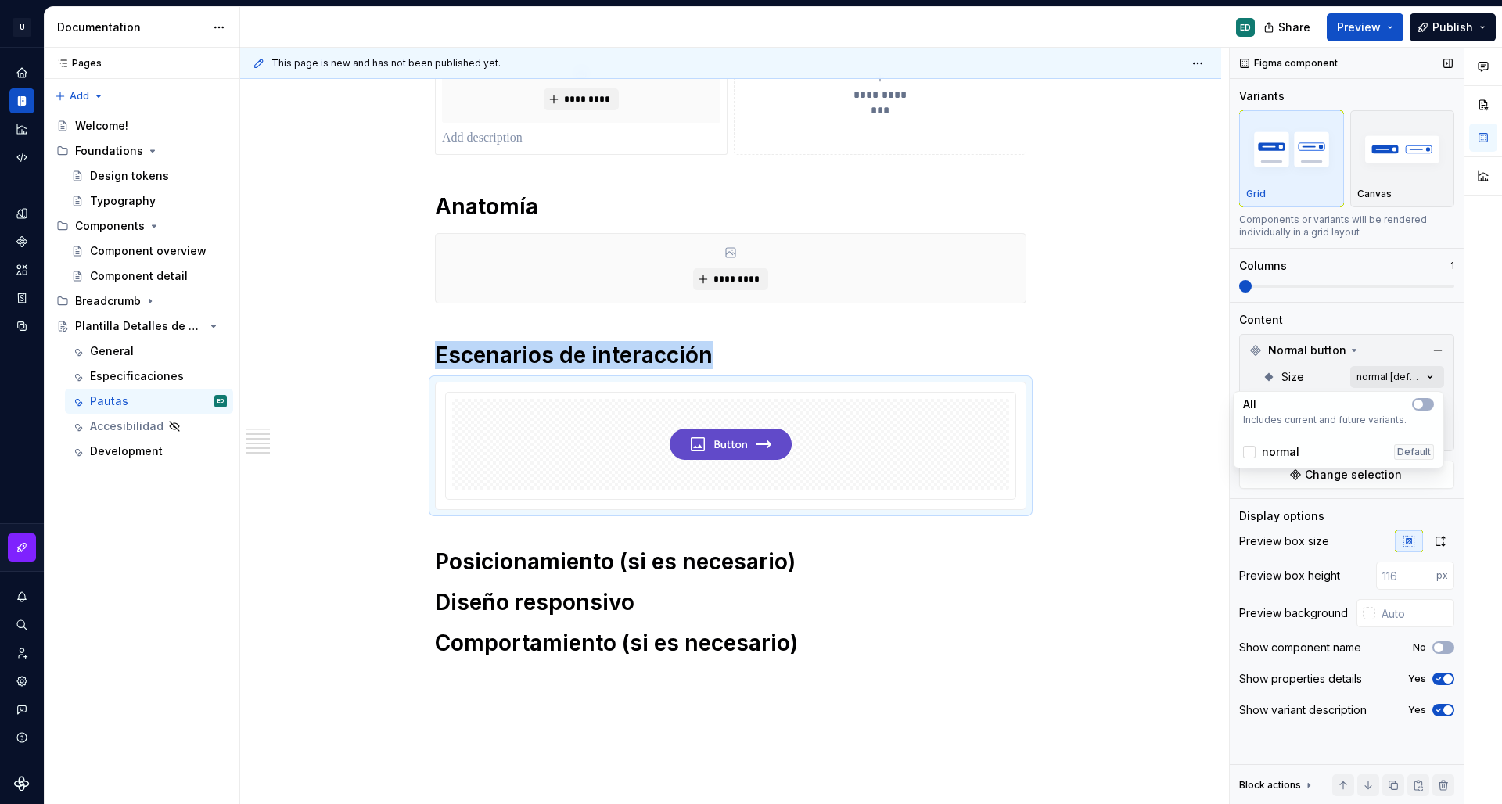
click at [1401, 373] on div "Comments Open comments No comments yet Select ‘Comment’ from the block context …" at bounding box center [1366, 426] width 272 height 757
click at [1426, 407] on button "button" at bounding box center [1423, 404] width 22 height 13
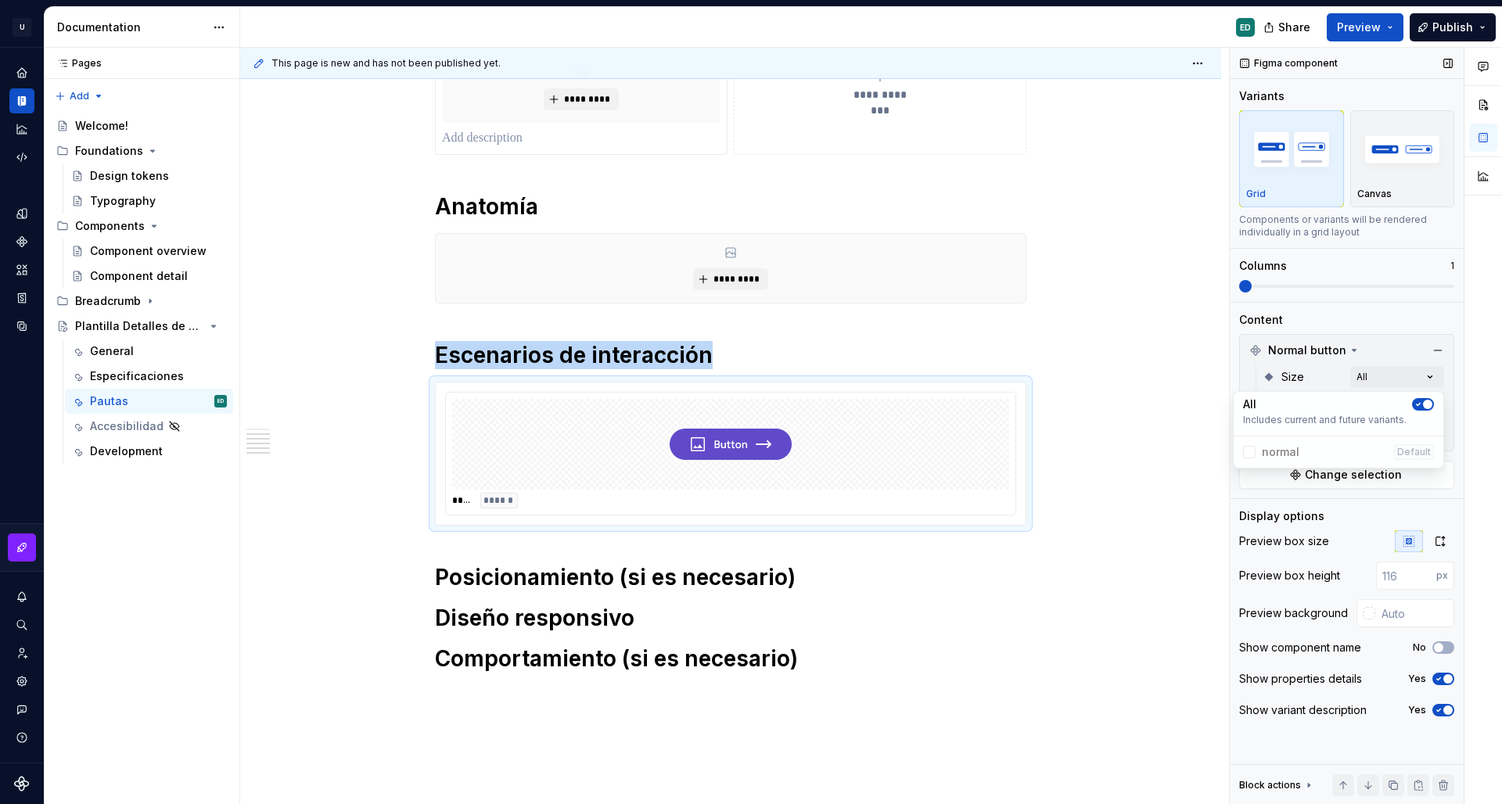
click at [1397, 365] on div "Comments Open comments No comments yet Select ‘Comment’ from the block context …" at bounding box center [1366, 426] width 272 height 757
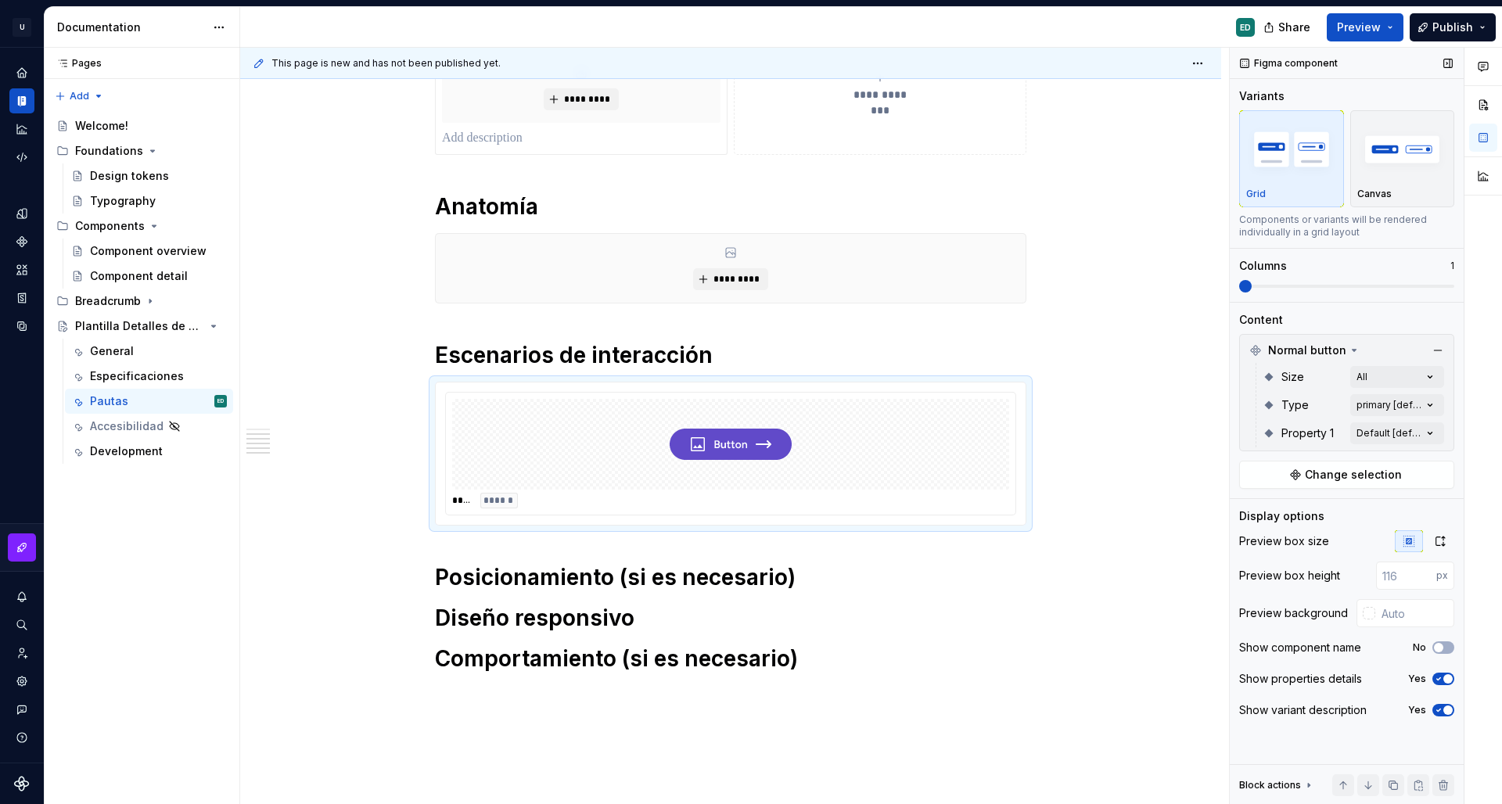
click at [1307, 380] on div "Size" at bounding box center [1313, 377] width 63 height 16
click at [1401, 409] on div "Comments Open comments No comments yet Select ‘Comment’ from the block context …" at bounding box center [1366, 426] width 272 height 757
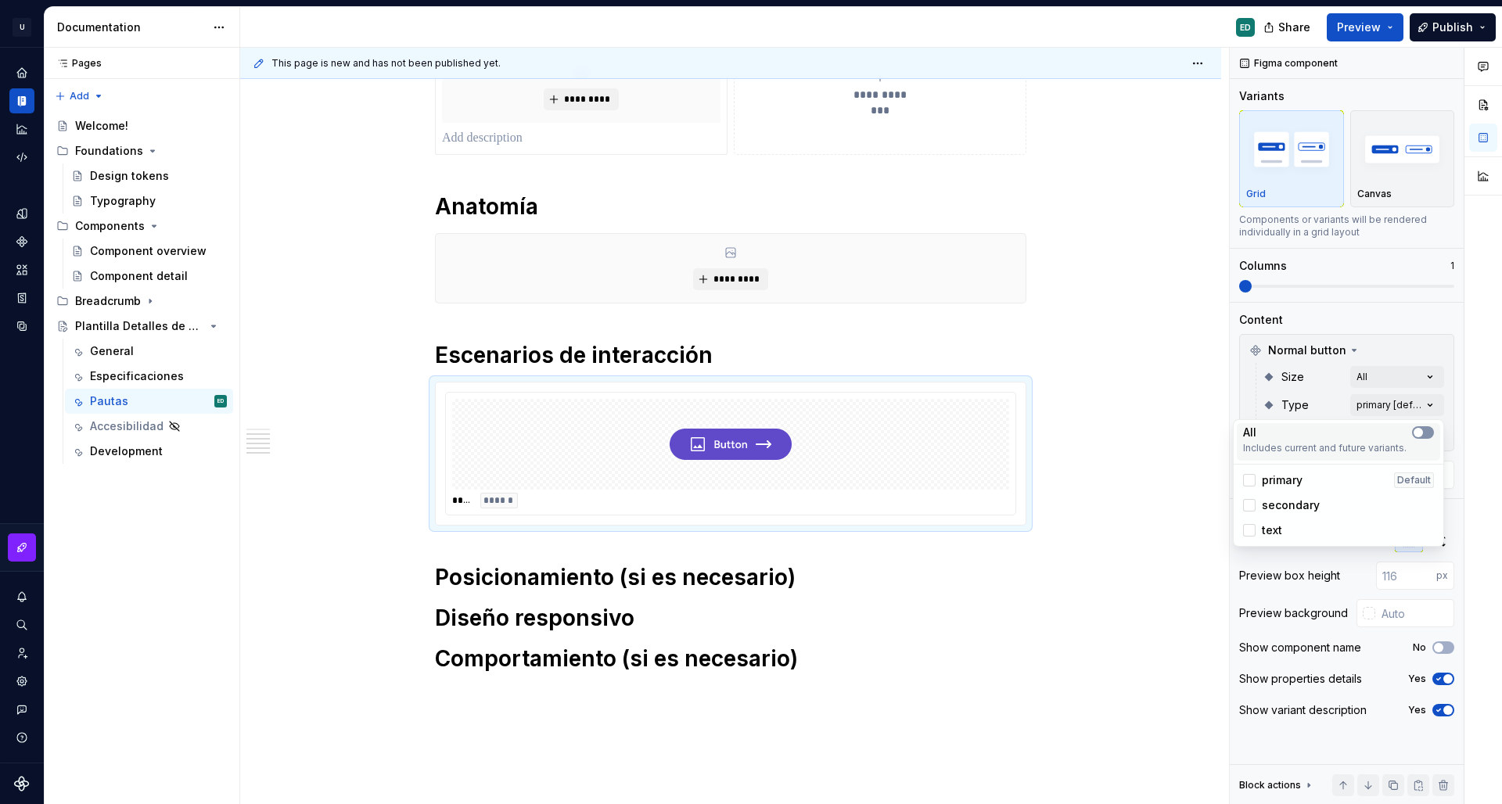
click at [1420, 430] on span "button" at bounding box center [1418, 432] width 9 height 9
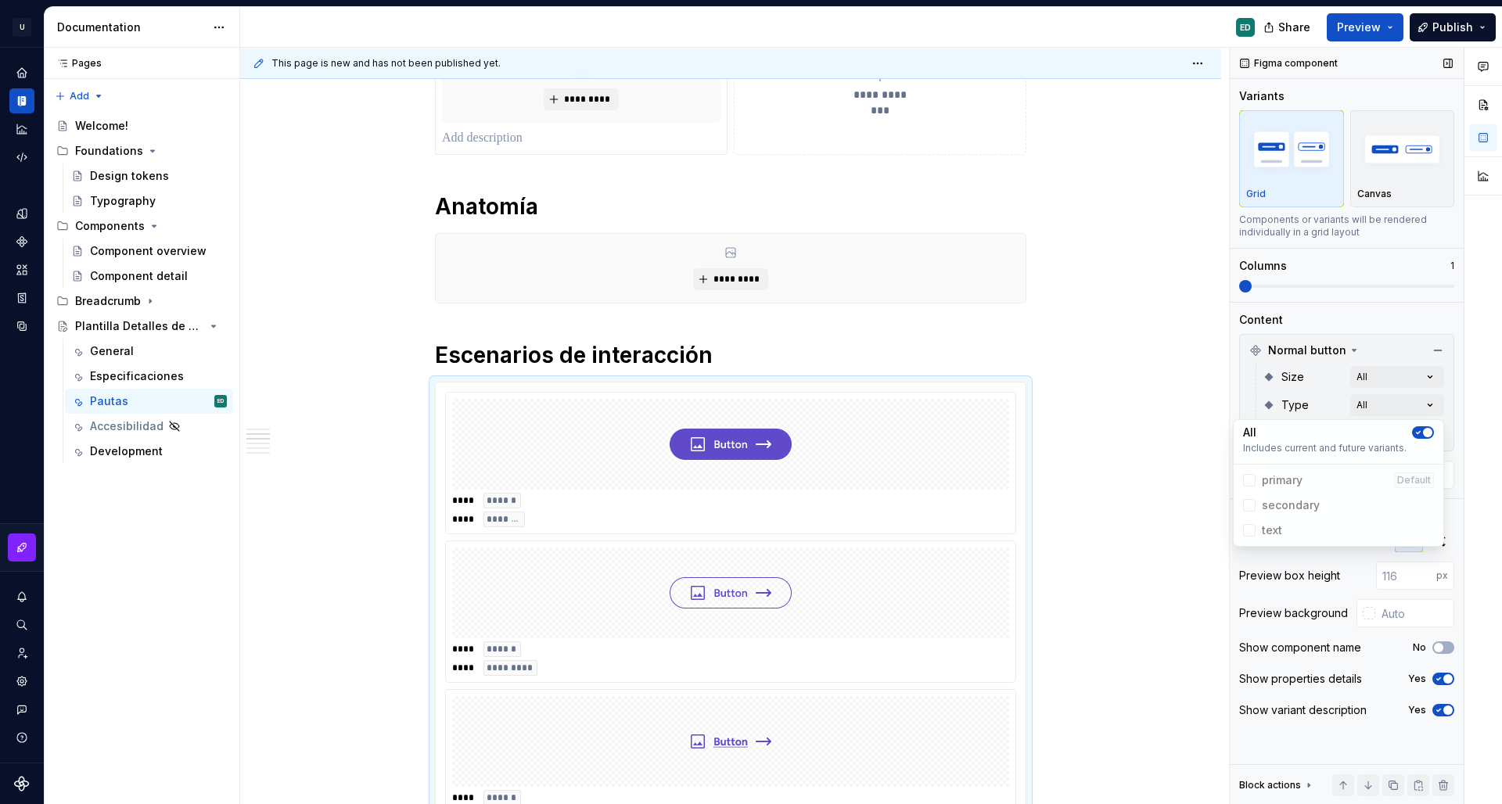
click at [1308, 398] on div "Comments Open comments No comments yet Select ‘Comment’ from the block context …" at bounding box center [1366, 426] width 272 height 757
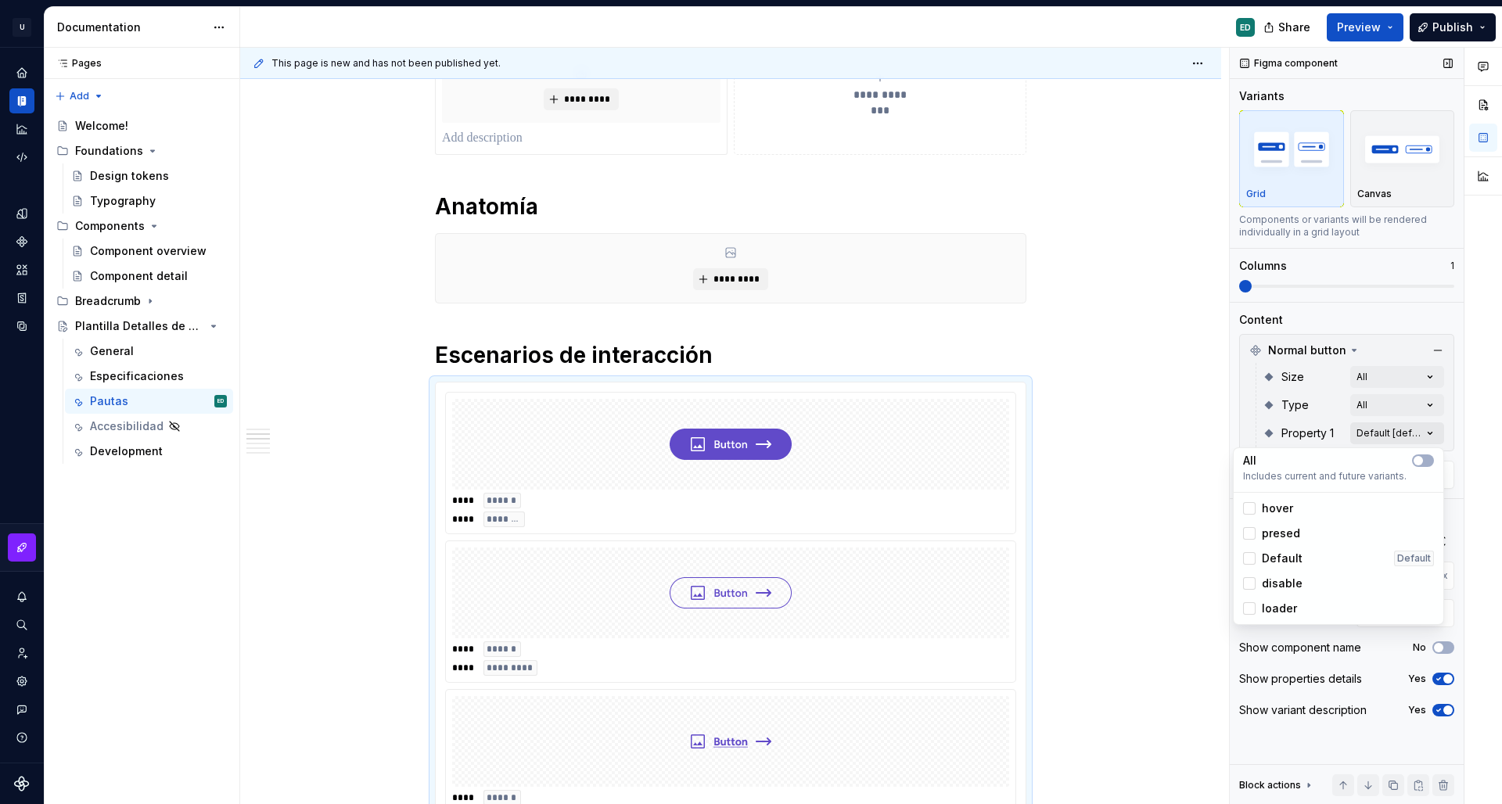
click at [1400, 433] on div "Comments Open comments No comments yet Select ‘Comment’ from the block context …" at bounding box center [1366, 426] width 272 height 757
click at [1416, 415] on div "Comments Open comments No comments yet Select ‘Comment’ from the block context …" at bounding box center [1366, 426] width 272 height 757
click at [1415, 408] on div "Comments Open comments No comments yet Select ‘Comment’ from the block context …" at bounding box center [1366, 426] width 272 height 757
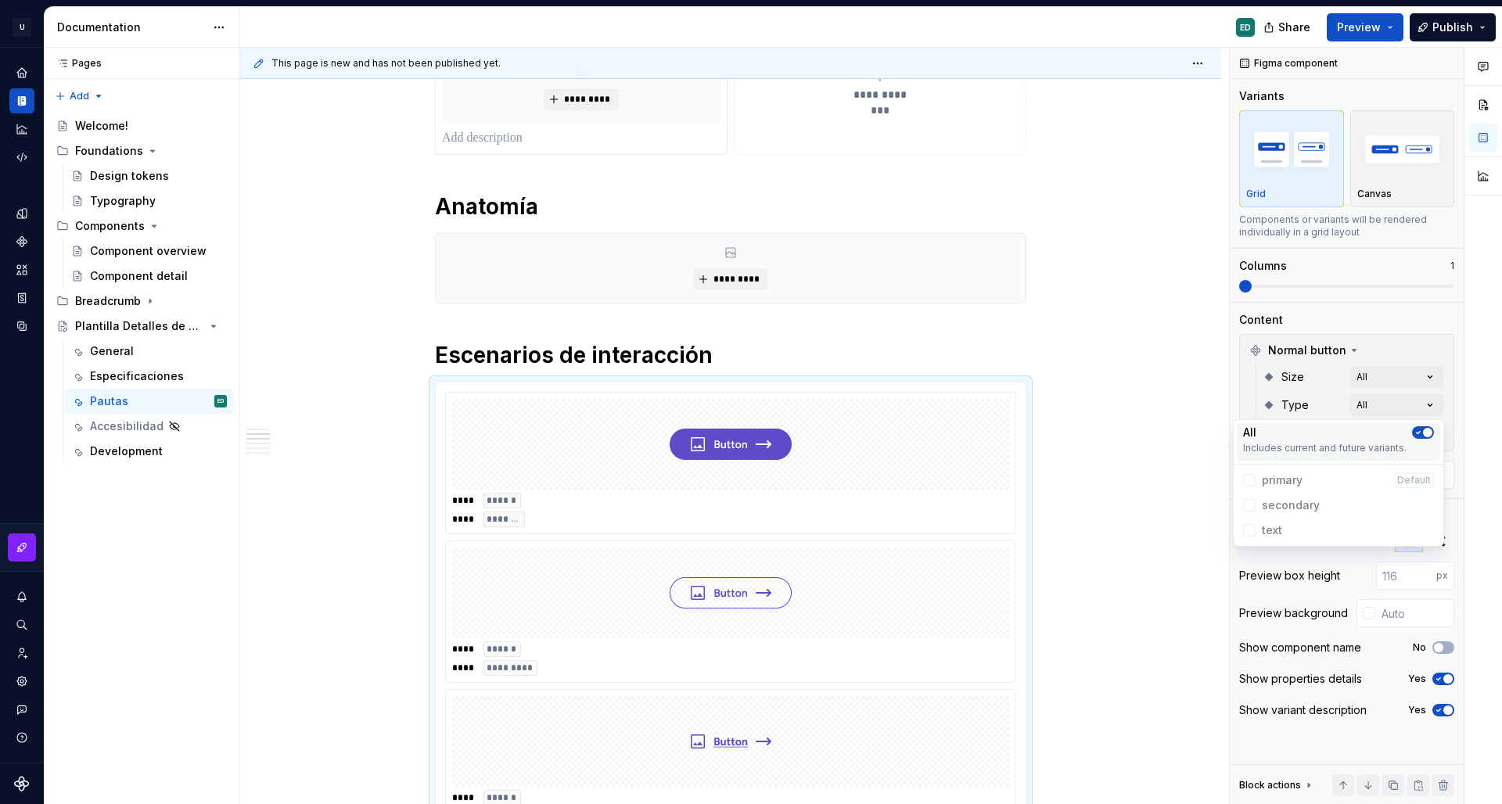
click at [1431, 431] on span "button" at bounding box center [1427, 432] width 9 height 9
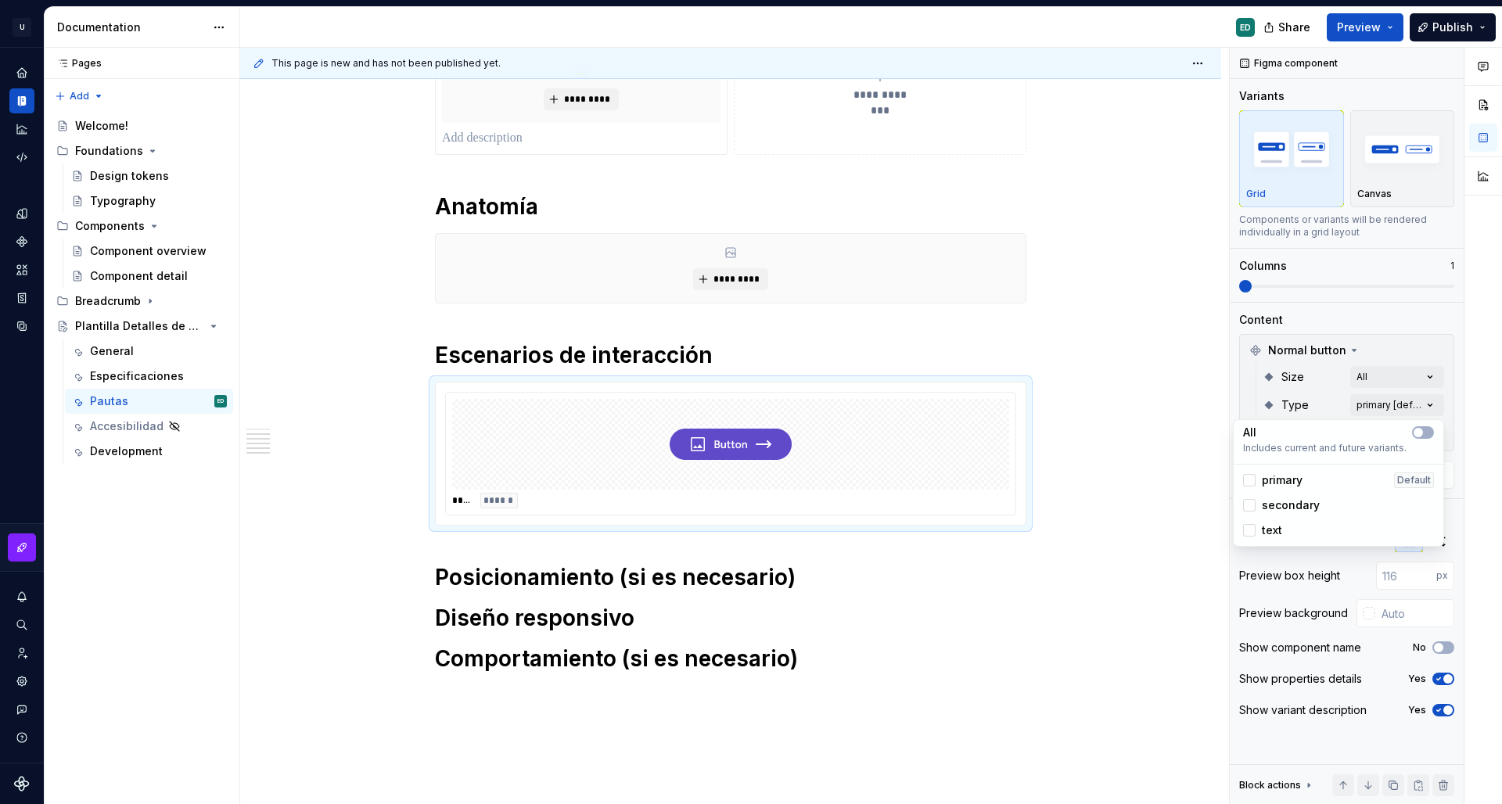
click at [1282, 398] on div "Comments Open comments No comments yet Select ‘Comment’ from the block context …" at bounding box center [1366, 426] width 272 height 757
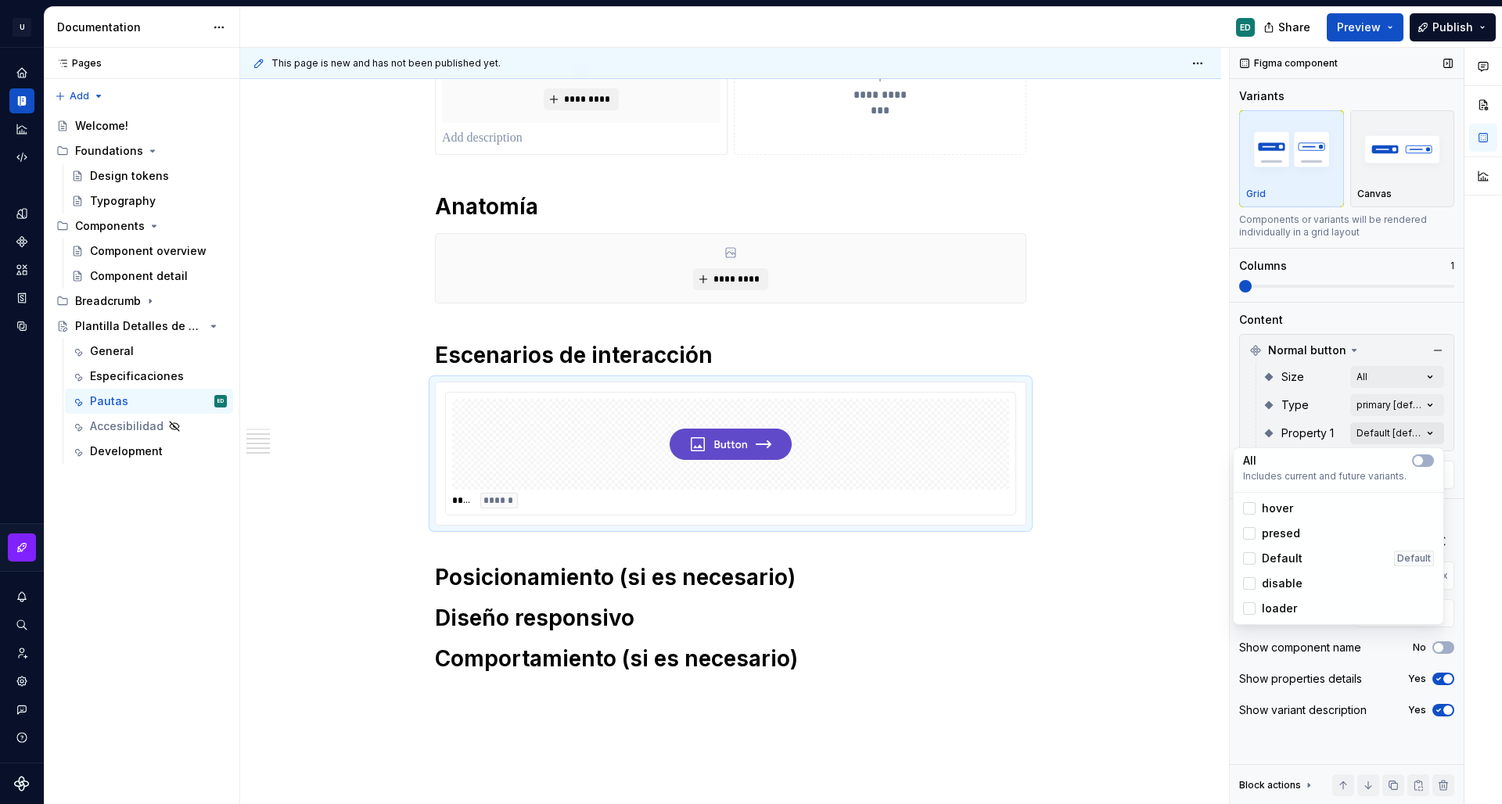
click at [1386, 428] on div "Comments Open comments No comments yet Select ‘Comment’ from the block context …" at bounding box center [1366, 426] width 272 height 757
click at [1424, 459] on icon "button" at bounding box center [1418, 460] width 13 height 9
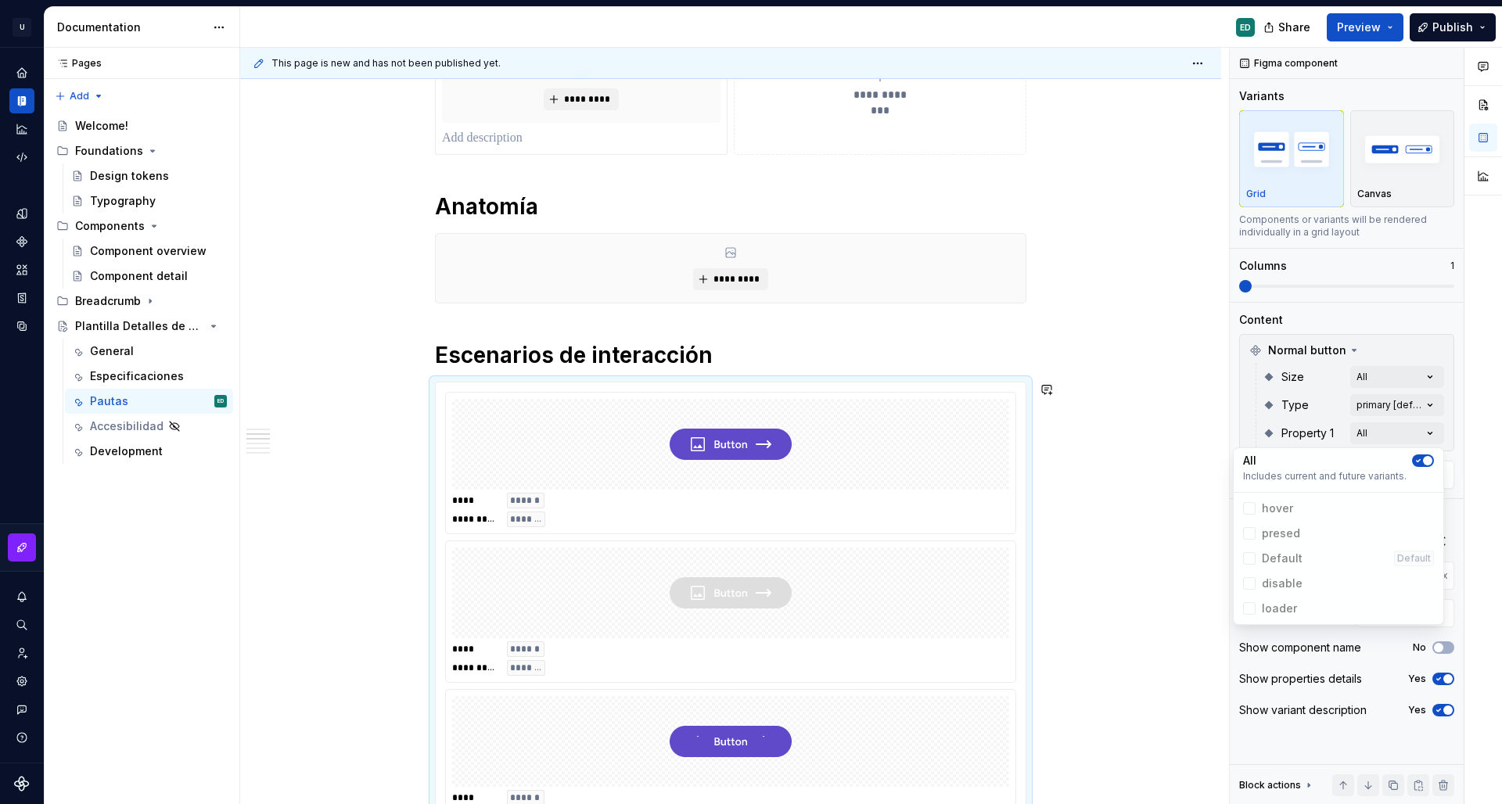
click at [1136, 459] on html "U Aegis on the Web ED Design system data Documentation ED Share Preview Publish…" at bounding box center [751, 402] width 1502 height 804
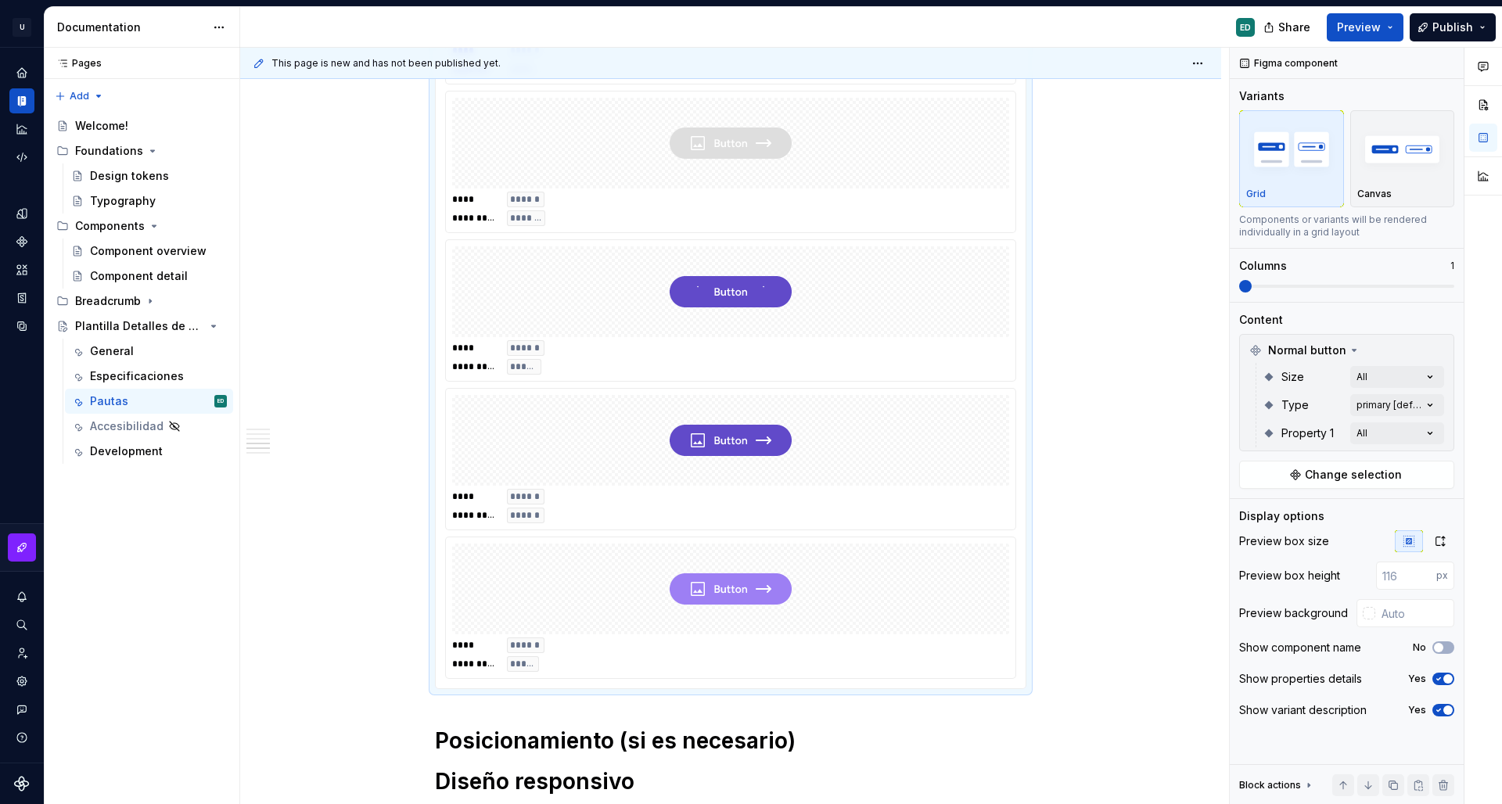
scroll to position [920, 0]
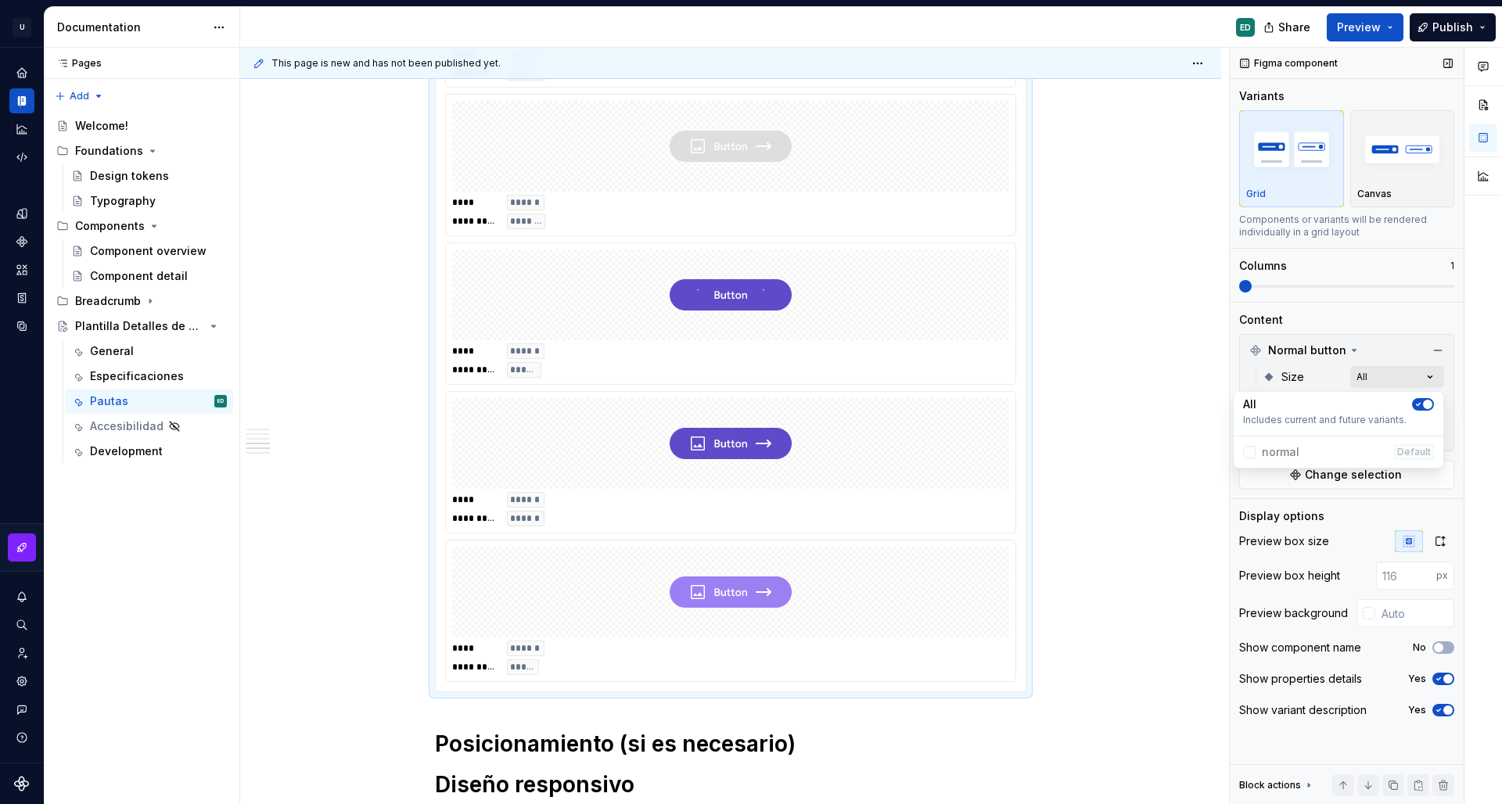
click at [1414, 377] on div "Comments Open comments No comments yet Select ‘Comment’ from the block context …" at bounding box center [1366, 426] width 272 height 757
click at [1420, 405] on icon "button" at bounding box center [1418, 404] width 13 height 9
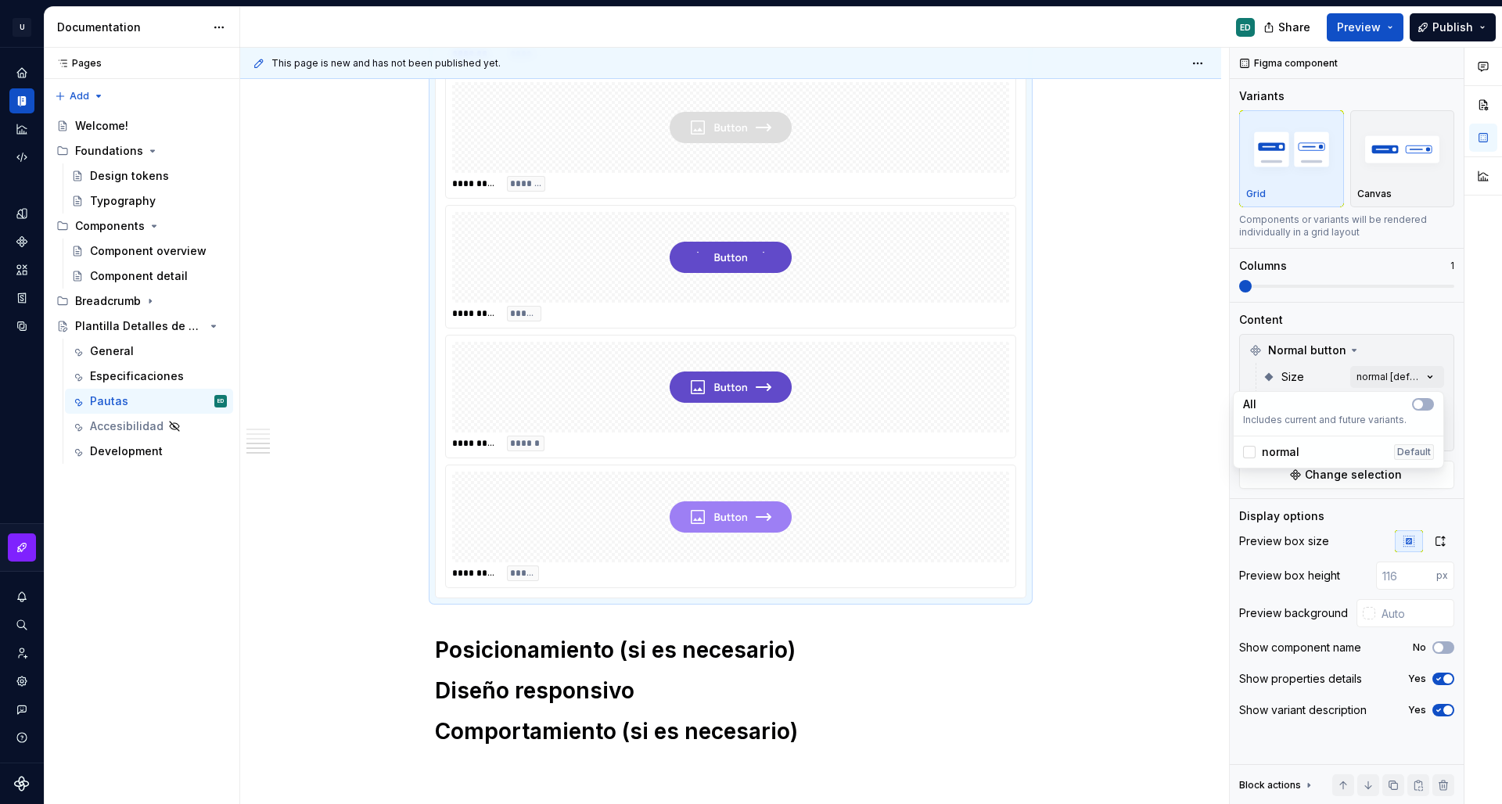
click at [1069, 387] on html "U Aegis on the Web ED Design system data Documentation ED Share Preview Publish…" at bounding box center [751, 402] width 1502 height 804
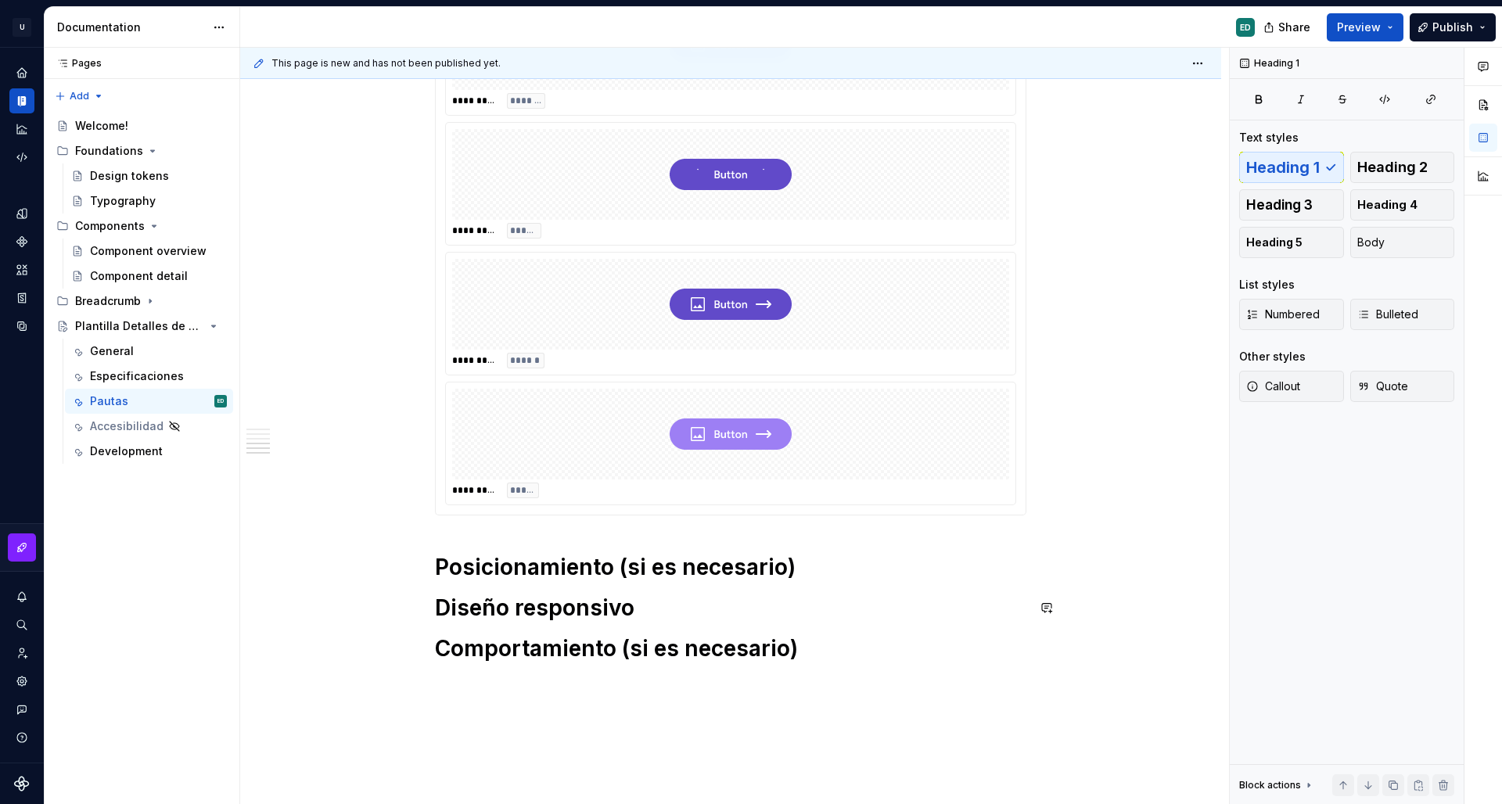
scroll to position [16, 0]
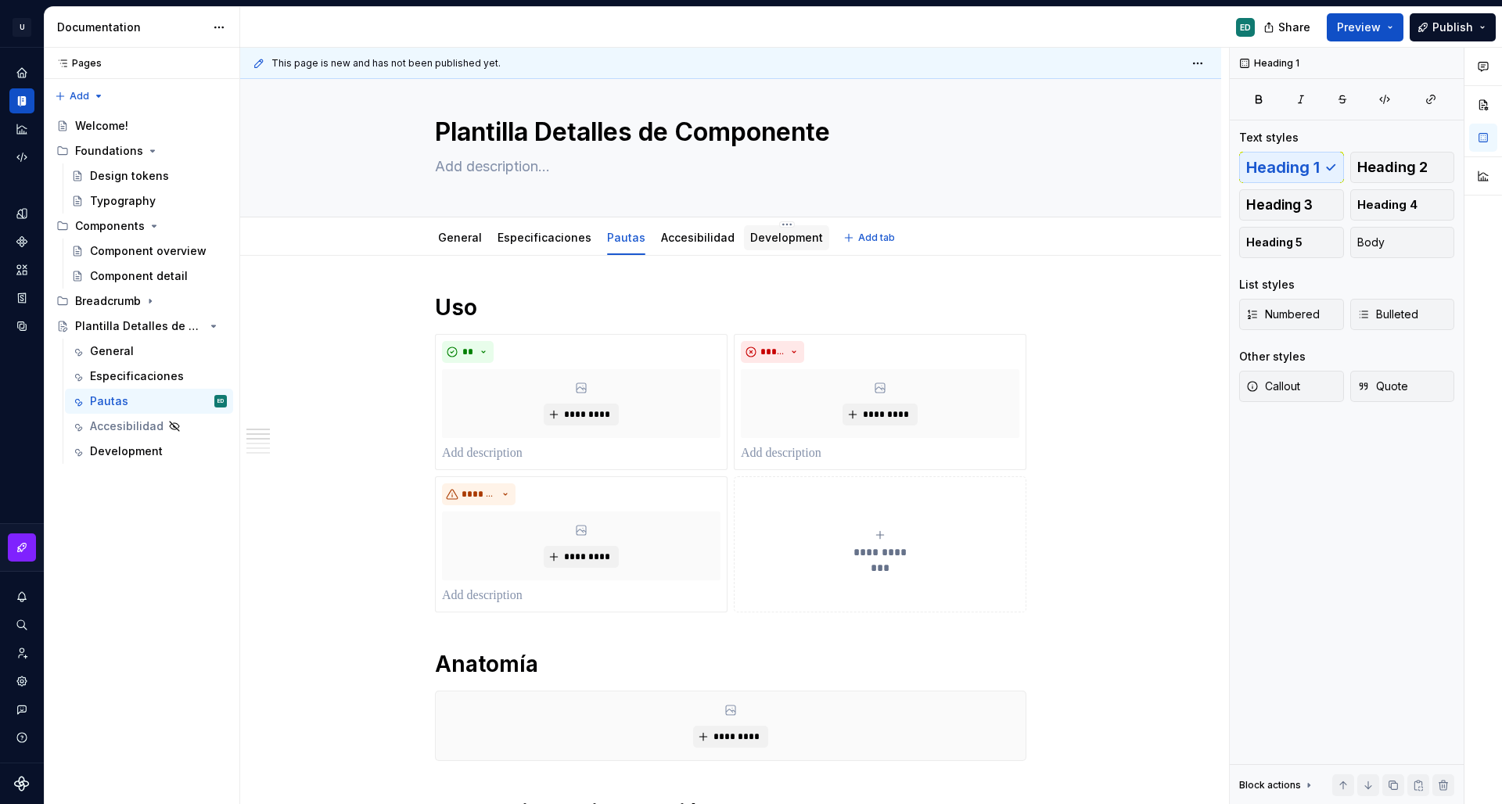
click at [779, 239] on link "Development" at bounding box center [786, 237] width 73 height 13
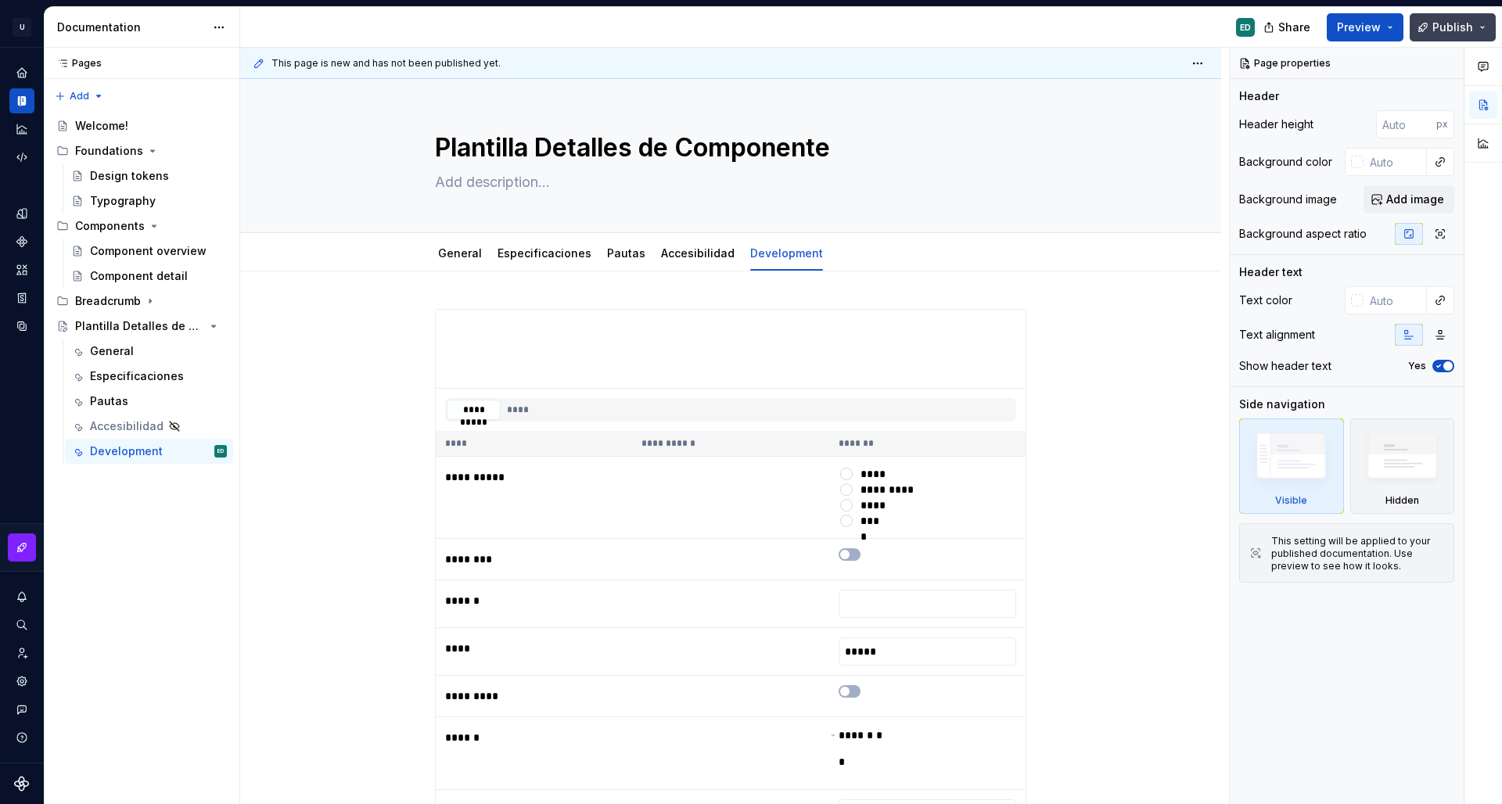
click at [1432, 26] on button "Publish" at bounding box center [1453, 27] width 86 height 28
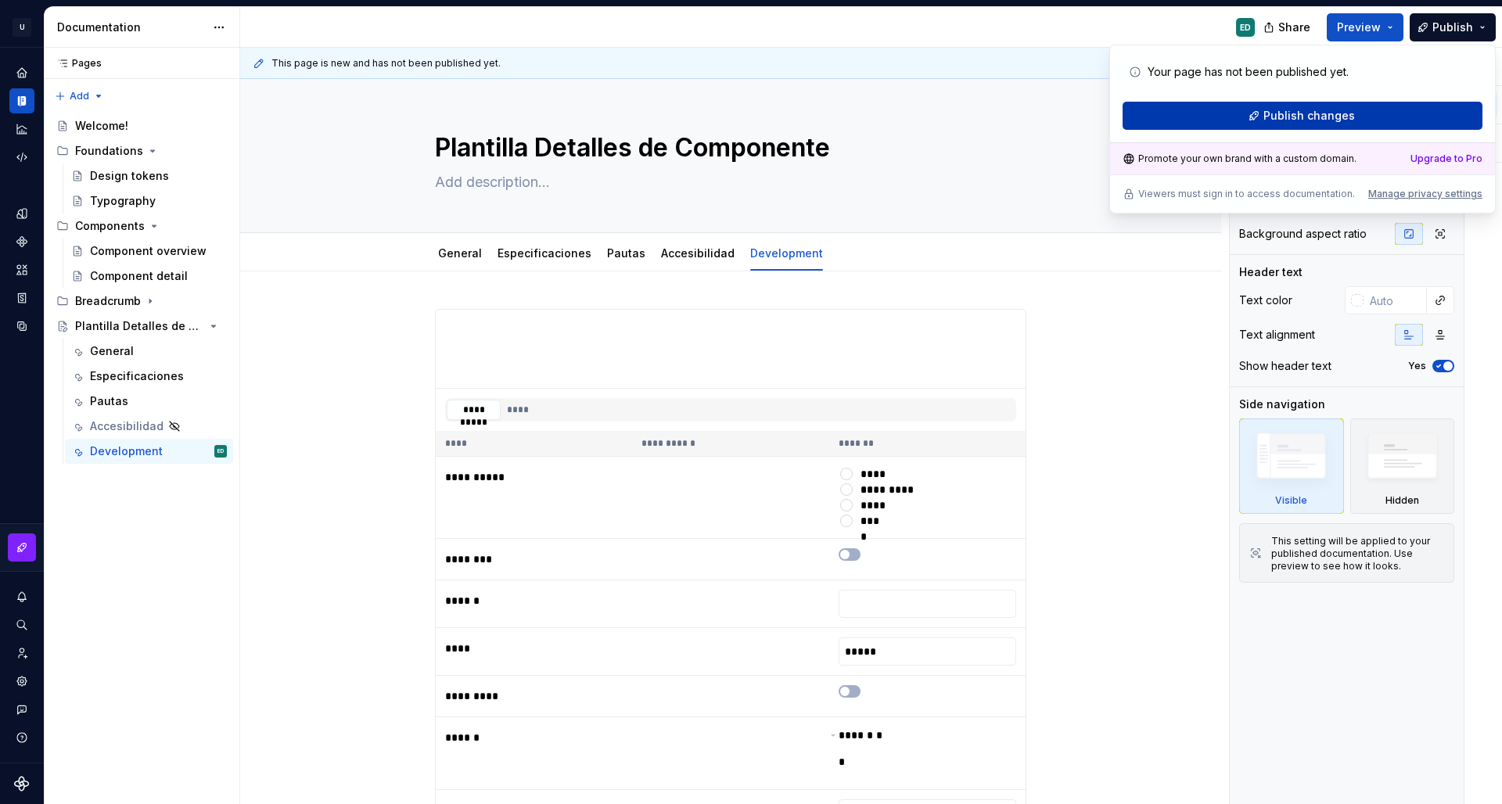
click at [1354, 118] on button "Publish changes" at bounding box center [1303, 116] width 360 height 28
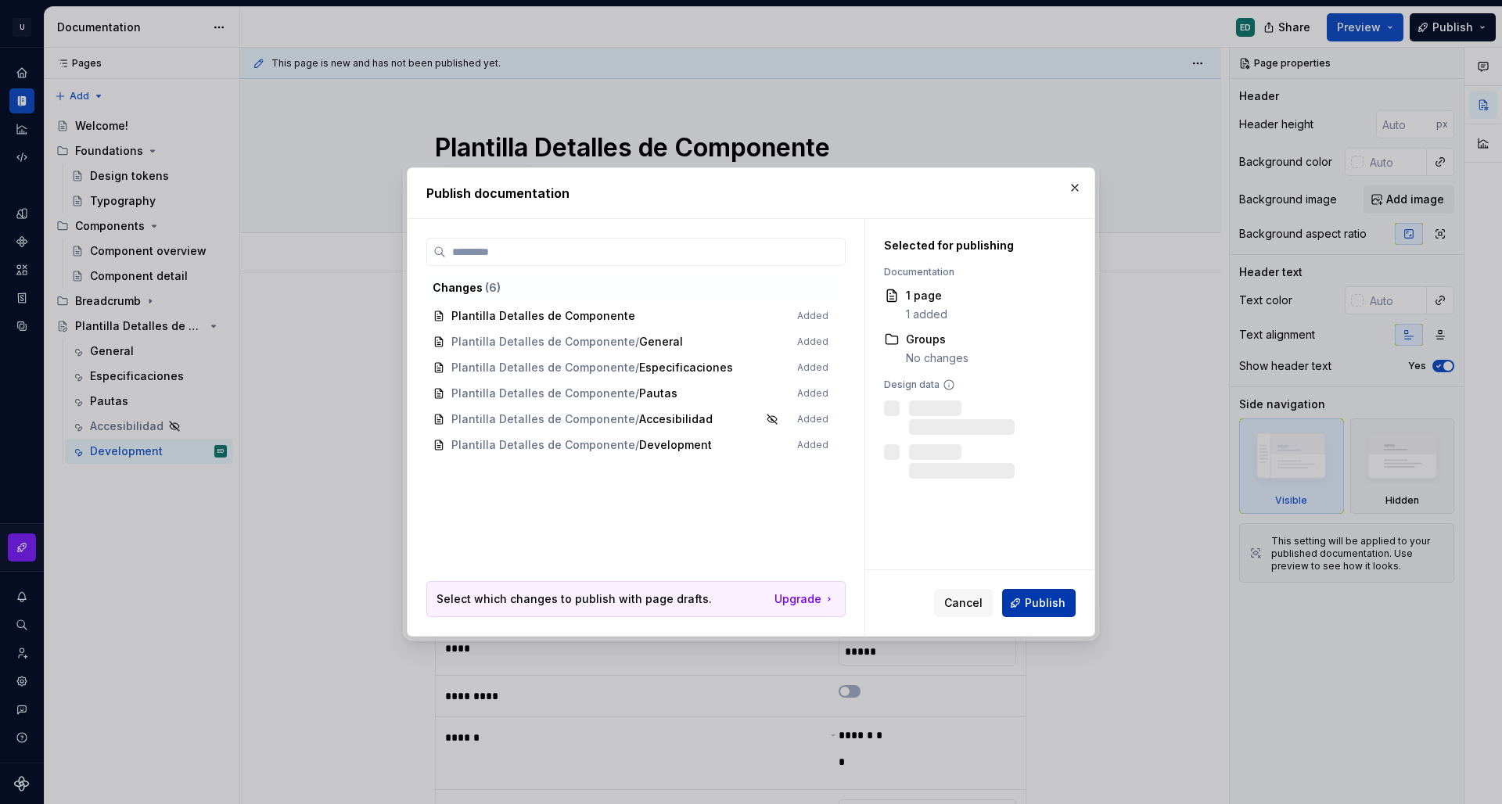
click at [1045, 590] on button "Publish" at bounding box center [1039, 603] width 74 height 28
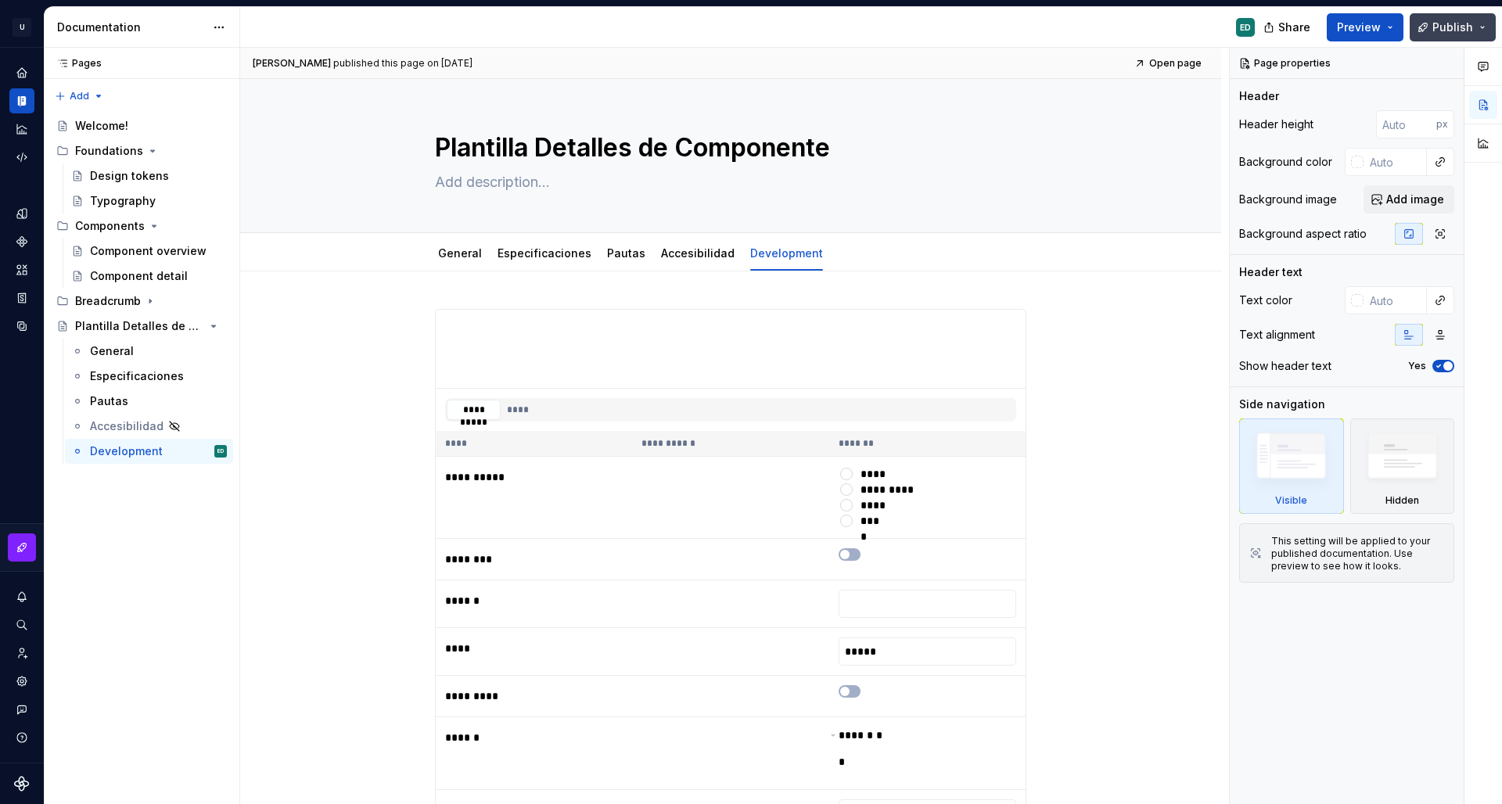
click at [1468, 27] on span "Publish" at bounding box center [1453, 28] width 41 height 16
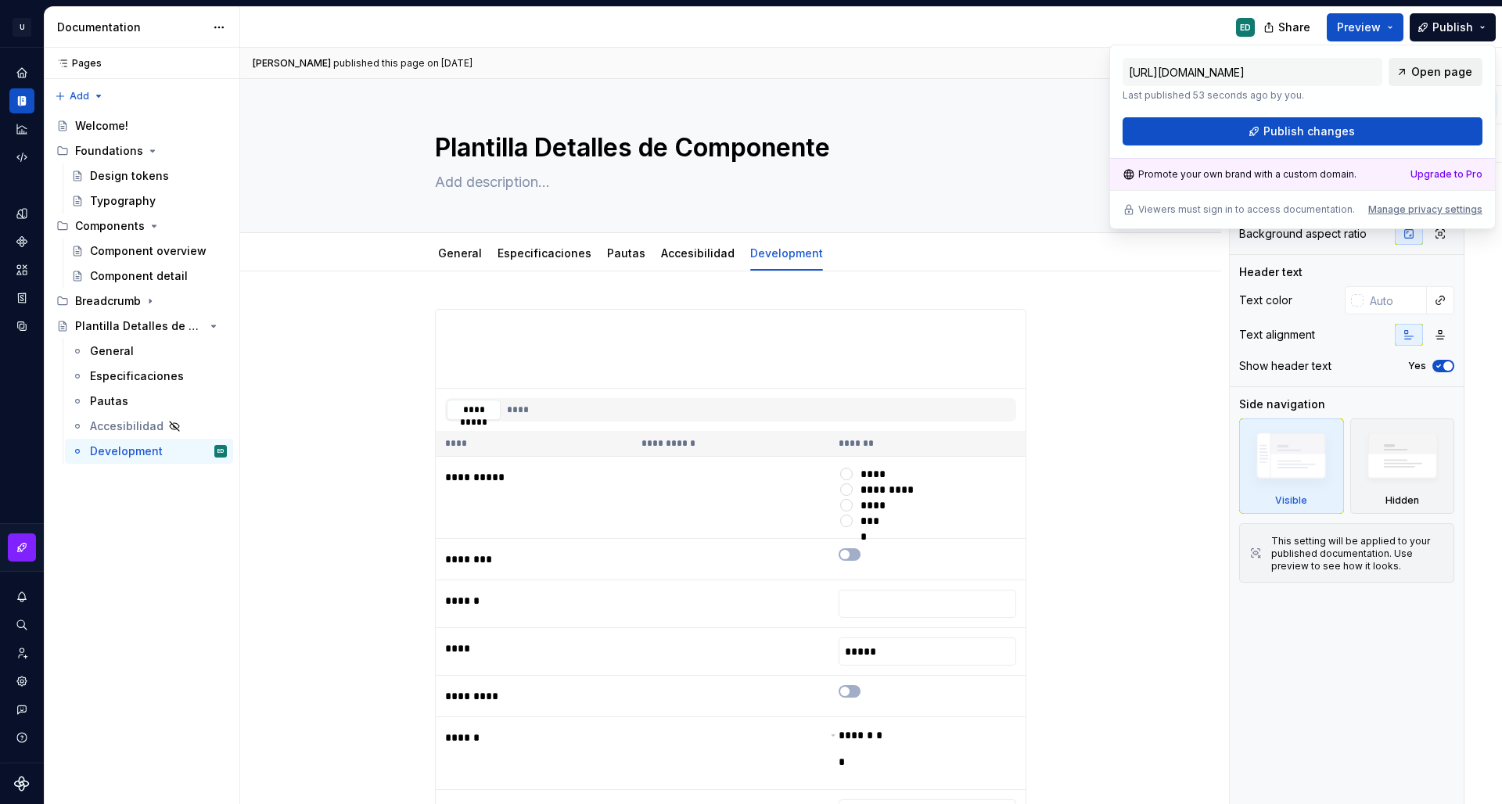
click at [1441, 73] on span "Open page" at bounding box center [1442, 72] width 61 height 16
type textarea "*"
click at [26, 77] on icon "Home" at bounding box center [21, 72] width 10 height 10
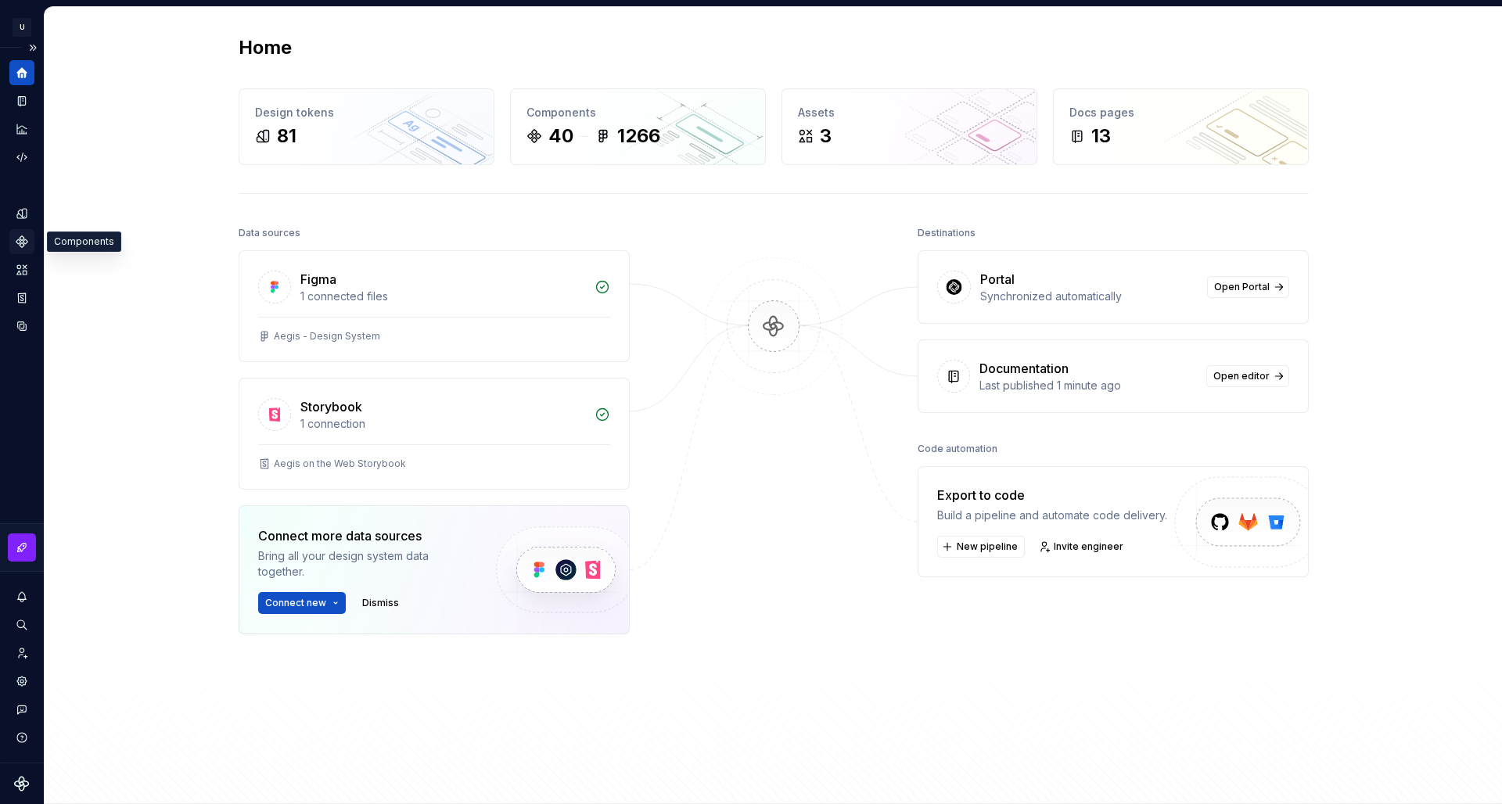
click at [18, 243] on icon "Components" at bounding box center [21, 241] width 11 height 11
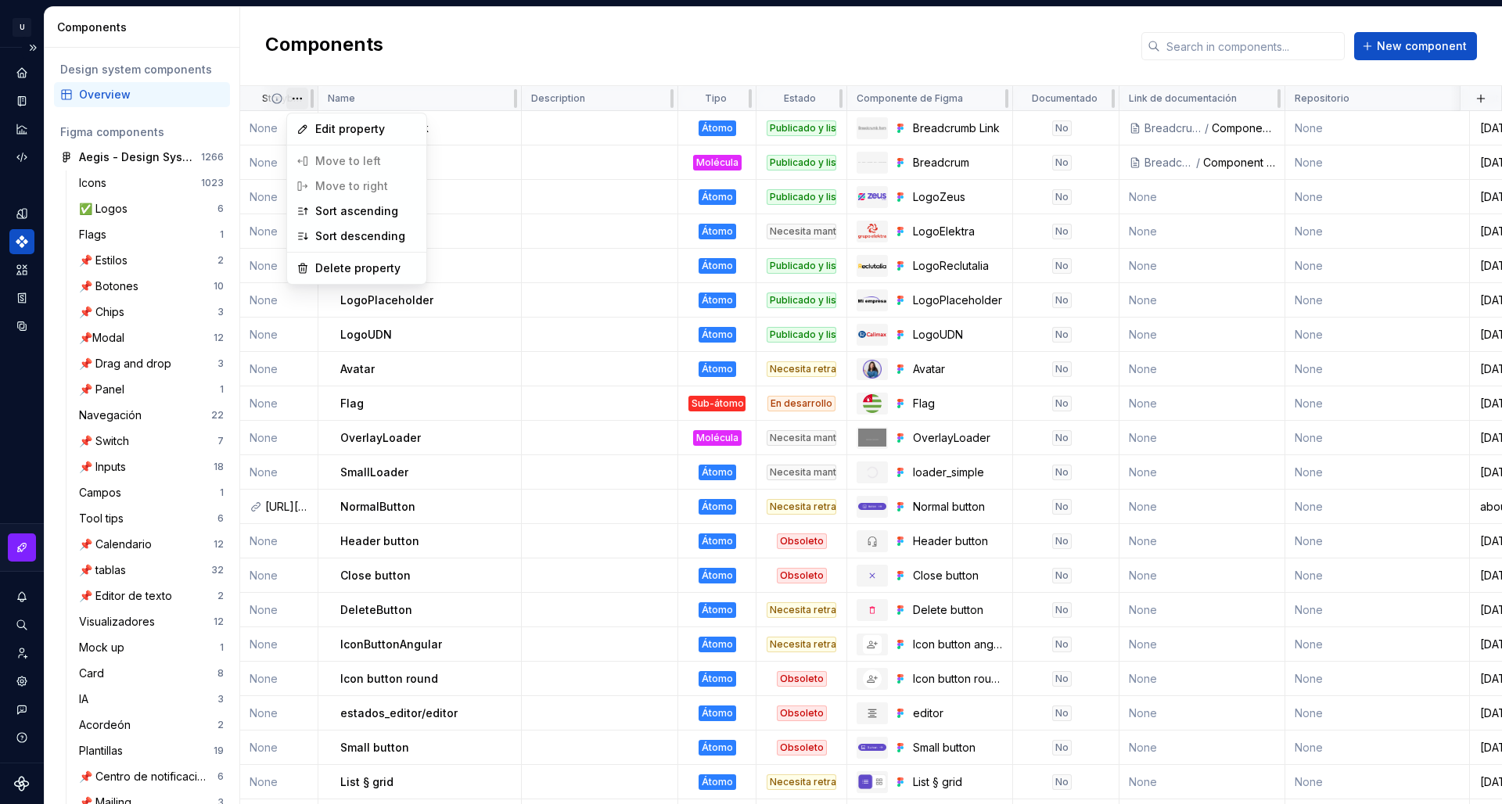
click at [301, 100] on html "U Aegis on the Web ED Design system data Components Design system components Ov…" at bounding box center [751, 402] width 1502 height 804
click at [401, 70] on html "U Aegis on the Web ED Design system data Components Design system components Ov…" at bounding box center [751, 402] width 1502 height 804
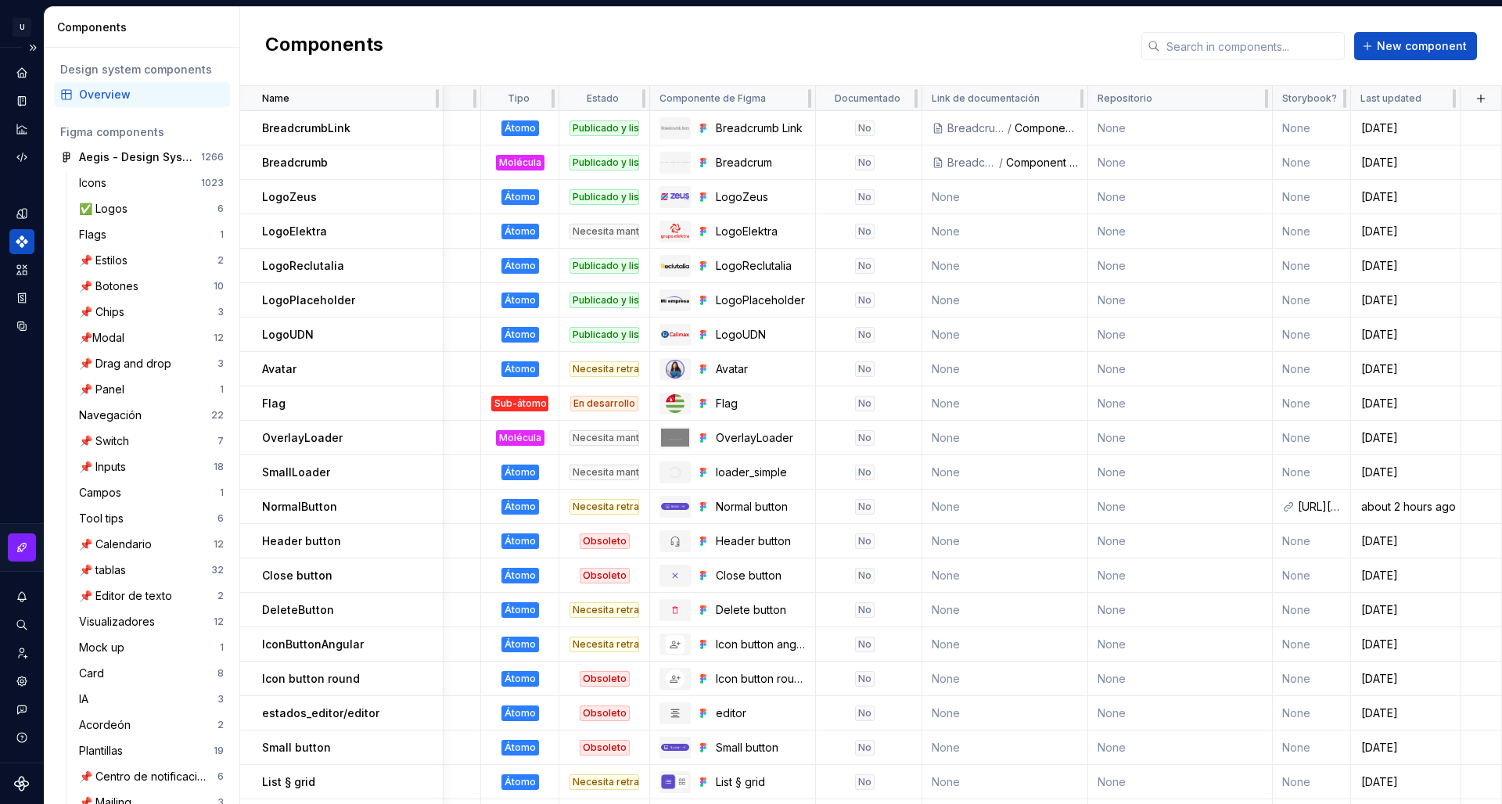
scroll to position [0, 128]
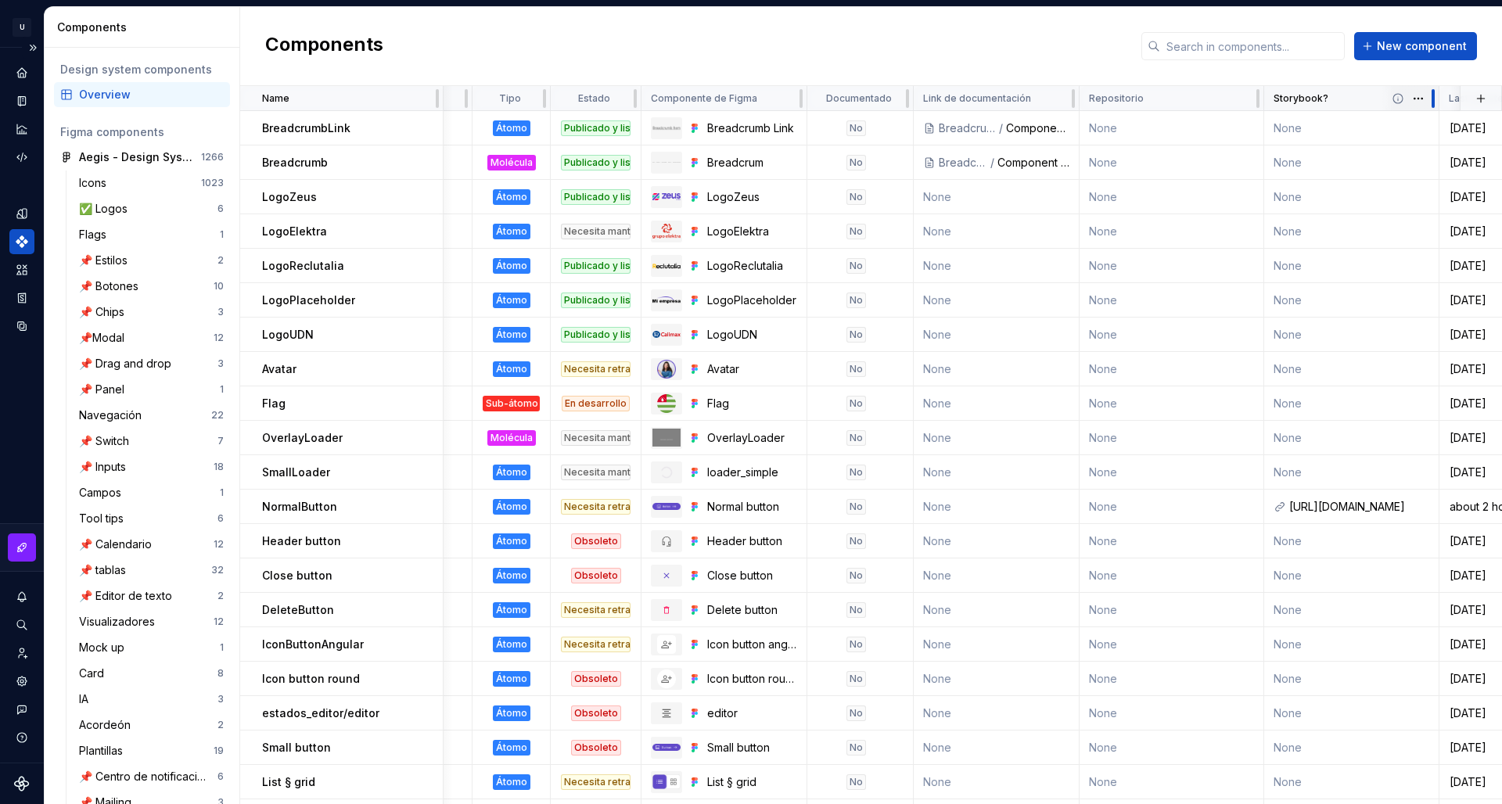
drag, startPoint x: 1340, startPoint y: 103, endPoint x: 1437, endPoint y: 109, distance: 97.2
click at [1437, 109] on div at bounding box center [1433, 98] width 13 height 25
click at [1479, 101] on button "button" at bounding box center [1481, 99] width 22 height 22
click at [1441, 131] on div "New custom property" at bounding box center [1399, 128] width 149 height 16
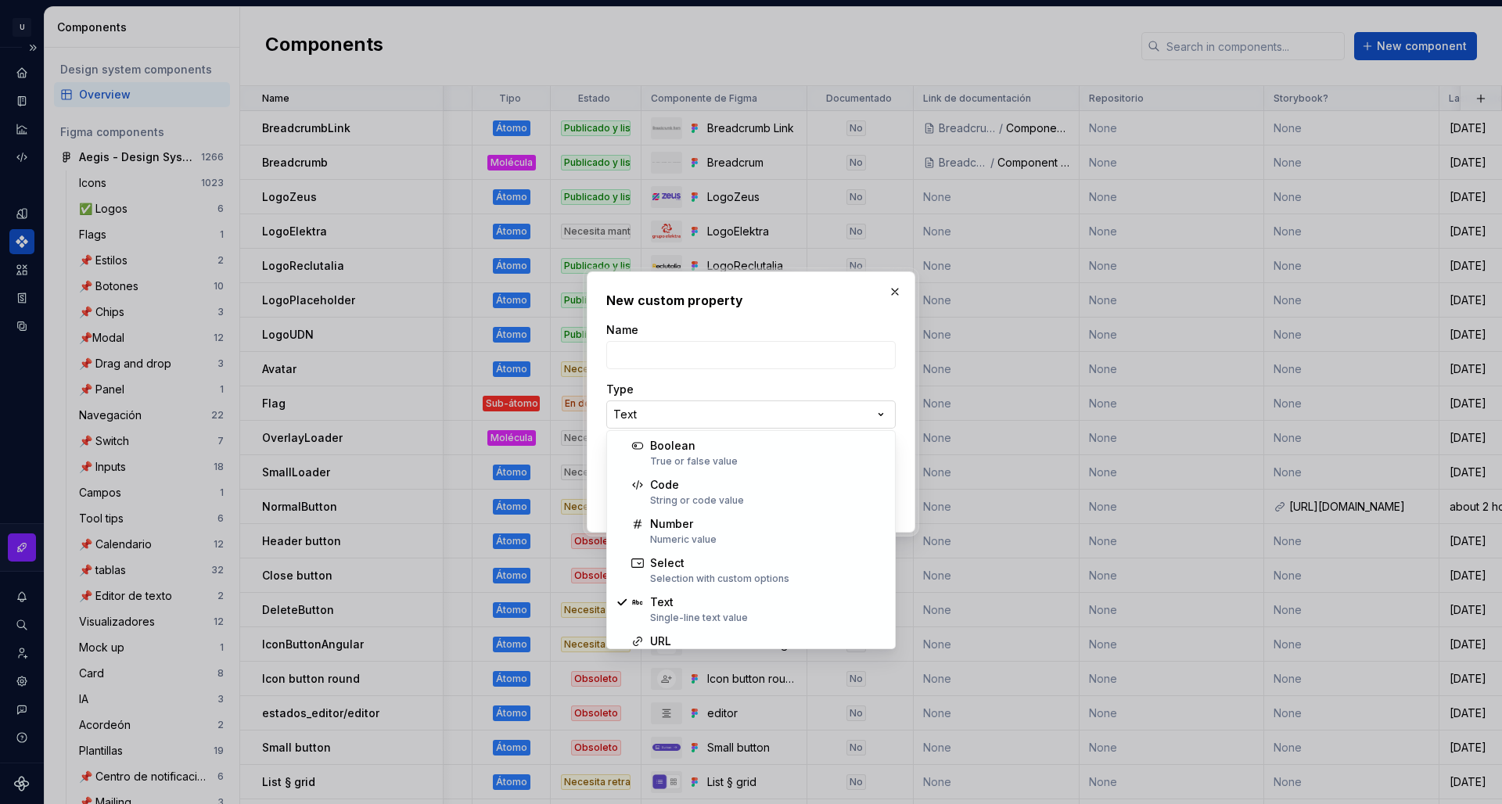
click at [710, 410] on div "**********" at bounding box center [751, 402] width 1502 height 804
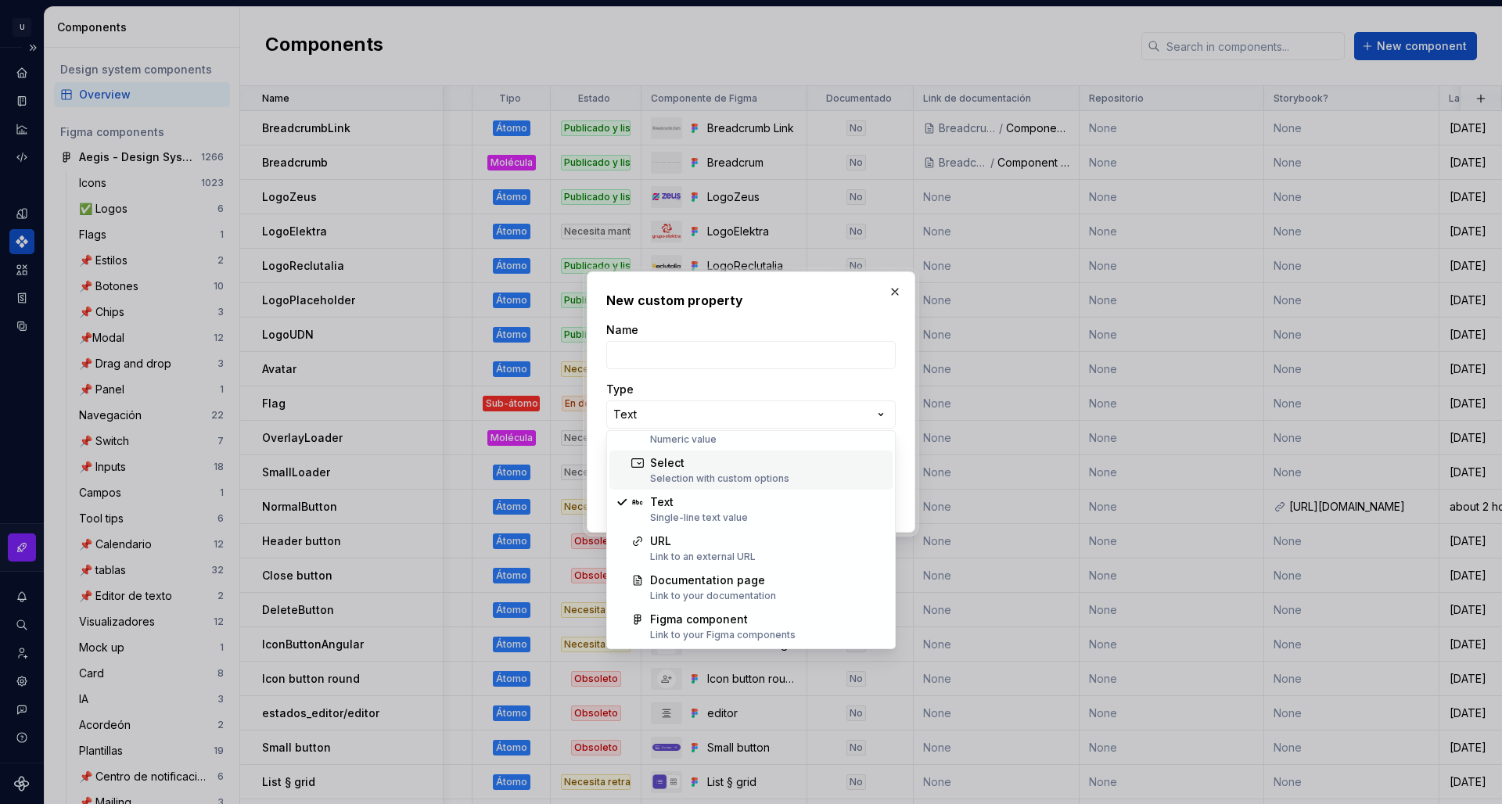
scroll to position [0, 0]
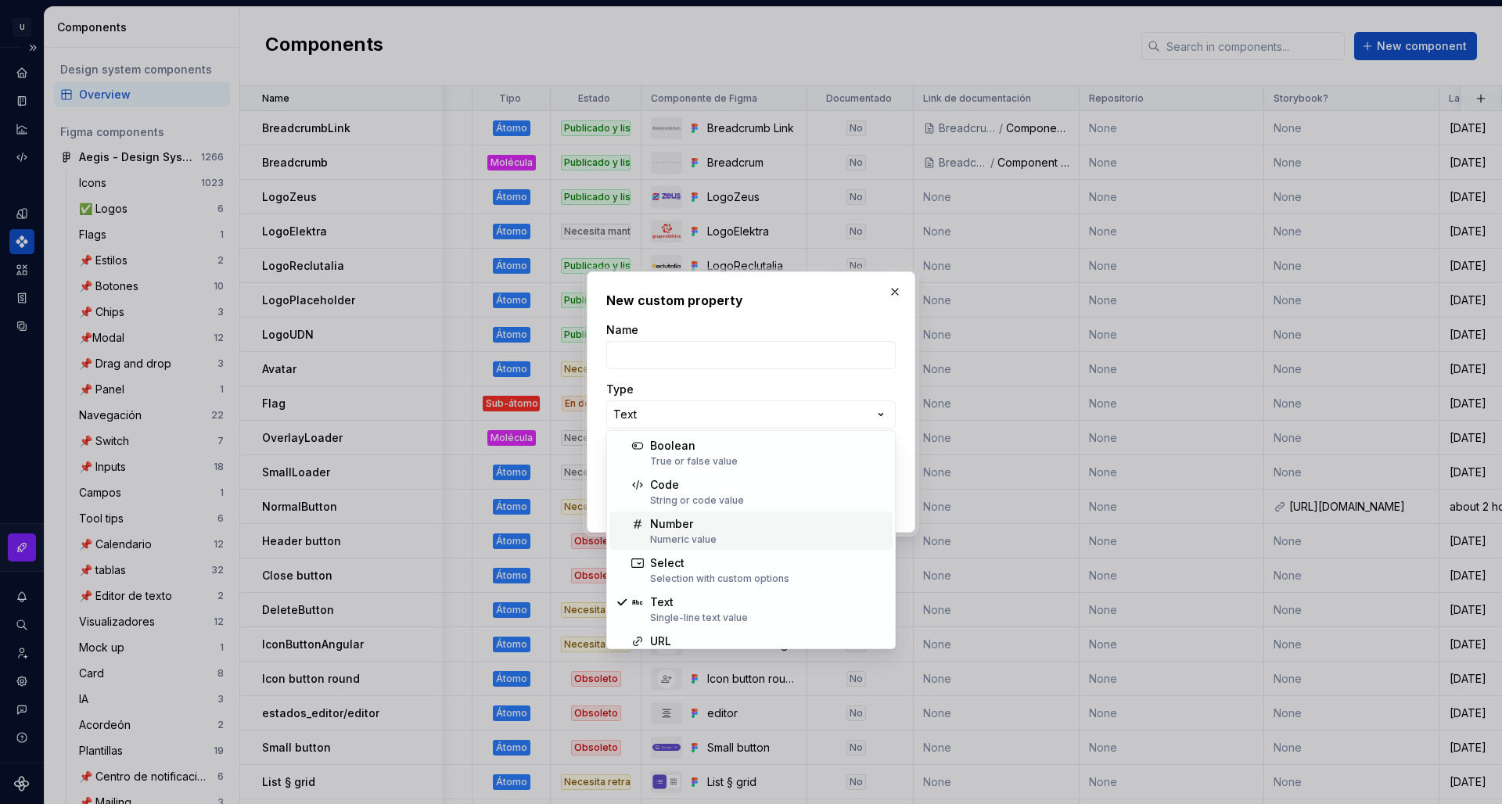
select select "******"
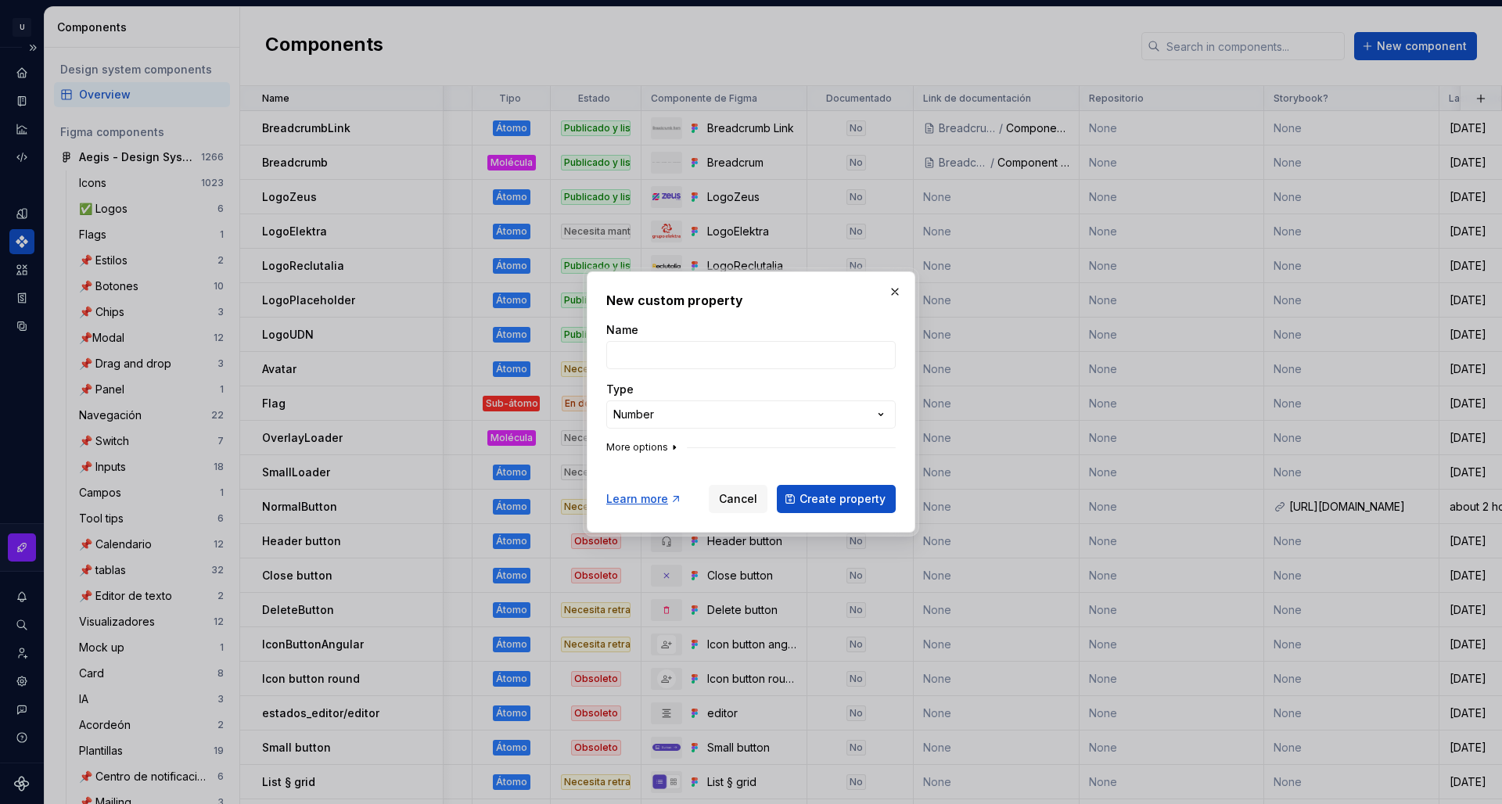
click at [639, 451] on button "More options" at bounding box center [643, 447] width 74 height 13
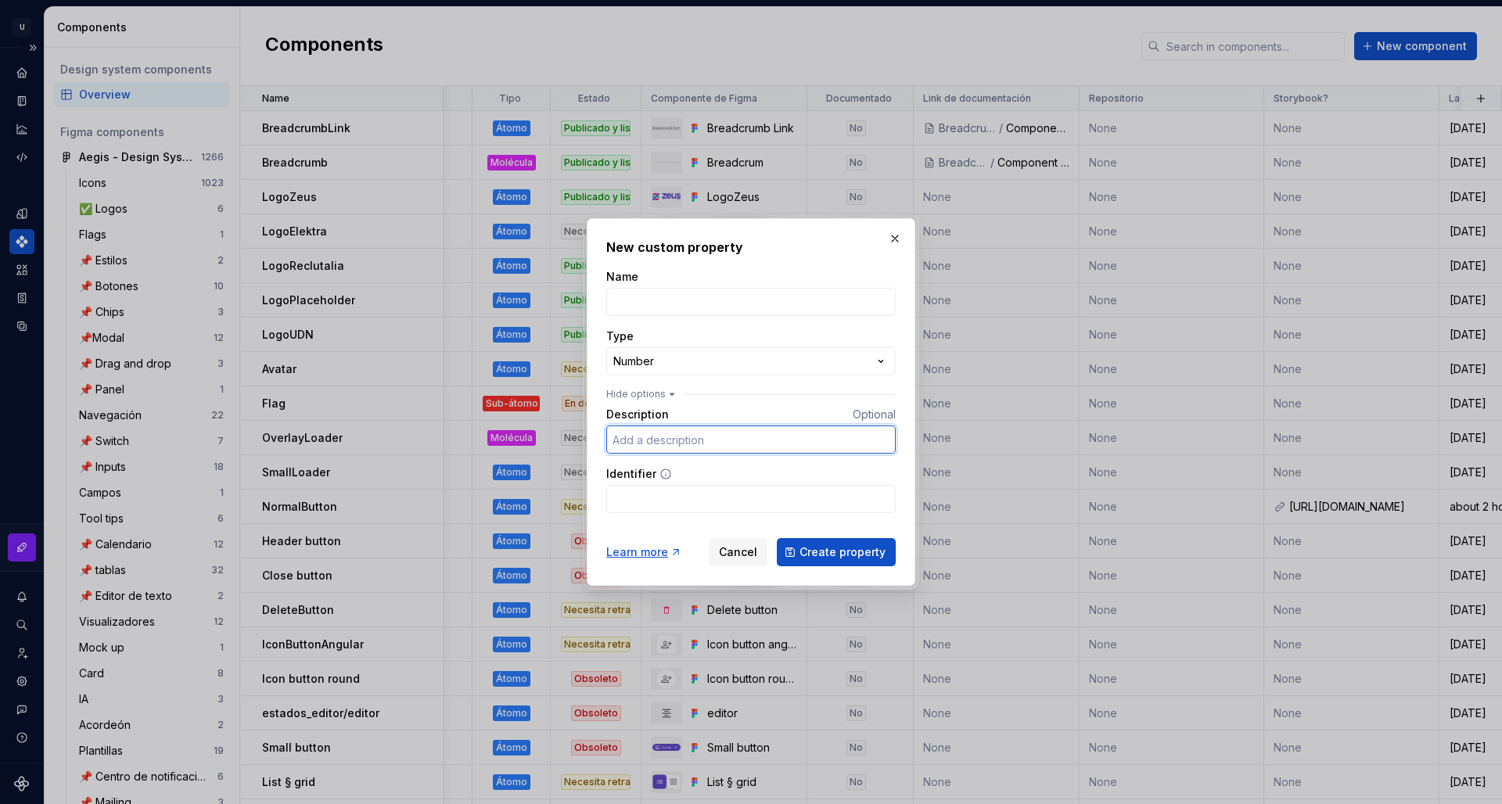
click at [719, 432] on input "Description" at bounding box center [751, 440] width 290 height 28
click at [685, 319] on div "**********" at bounding box center [751, 391] width 290 height 244
click at [685, 297] on input "Name" at bounding box center [751, 302] width 290 height 28
type input "Versión"
click at [720, 449] on input "Description" at bounding box center [751, 440] width 290 height 28
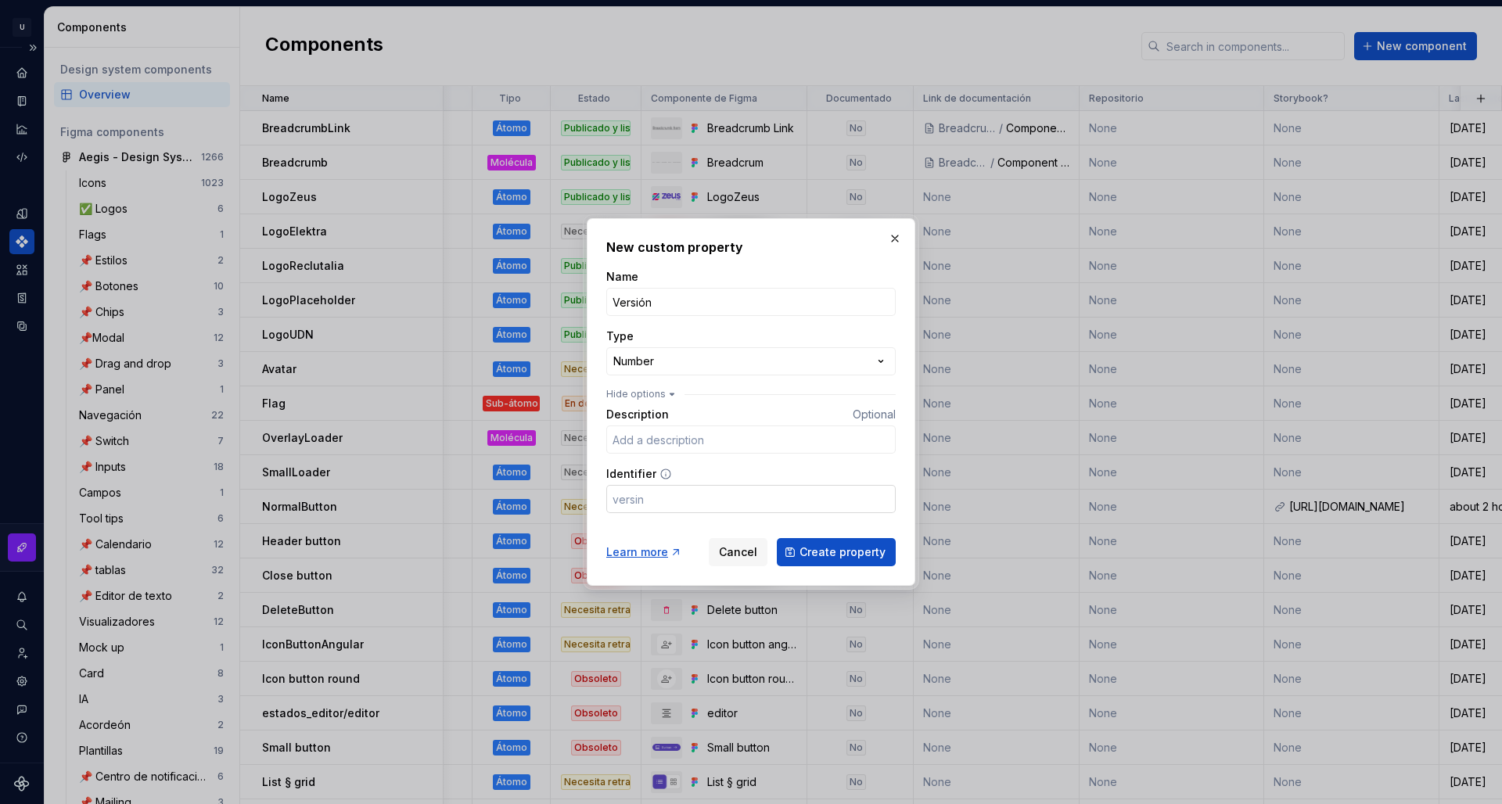
click at [652, 507] on input "Identifier" at bounding box center [751, 499] width 290 height 28
type input "version"
click at [708, 437] on input "Description" at bounding box center [751, 440] width 290 height 28
type input "La versión actual del componente siguiendo Semantic Versioning."
click at [875, 552] on span "Create property" at bounding box center [843, 553] width 86 height 16
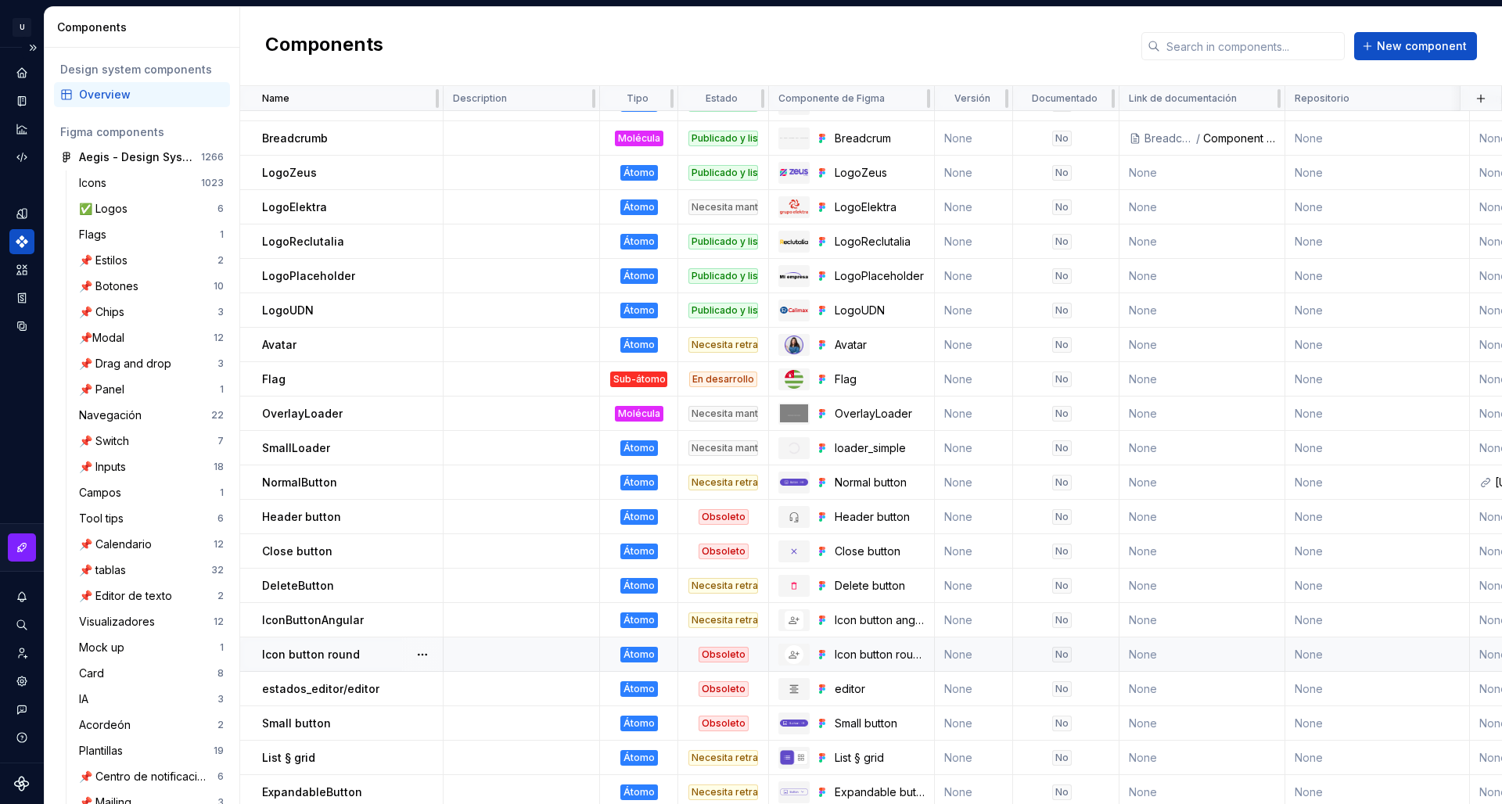
scroll to position [2, 0]
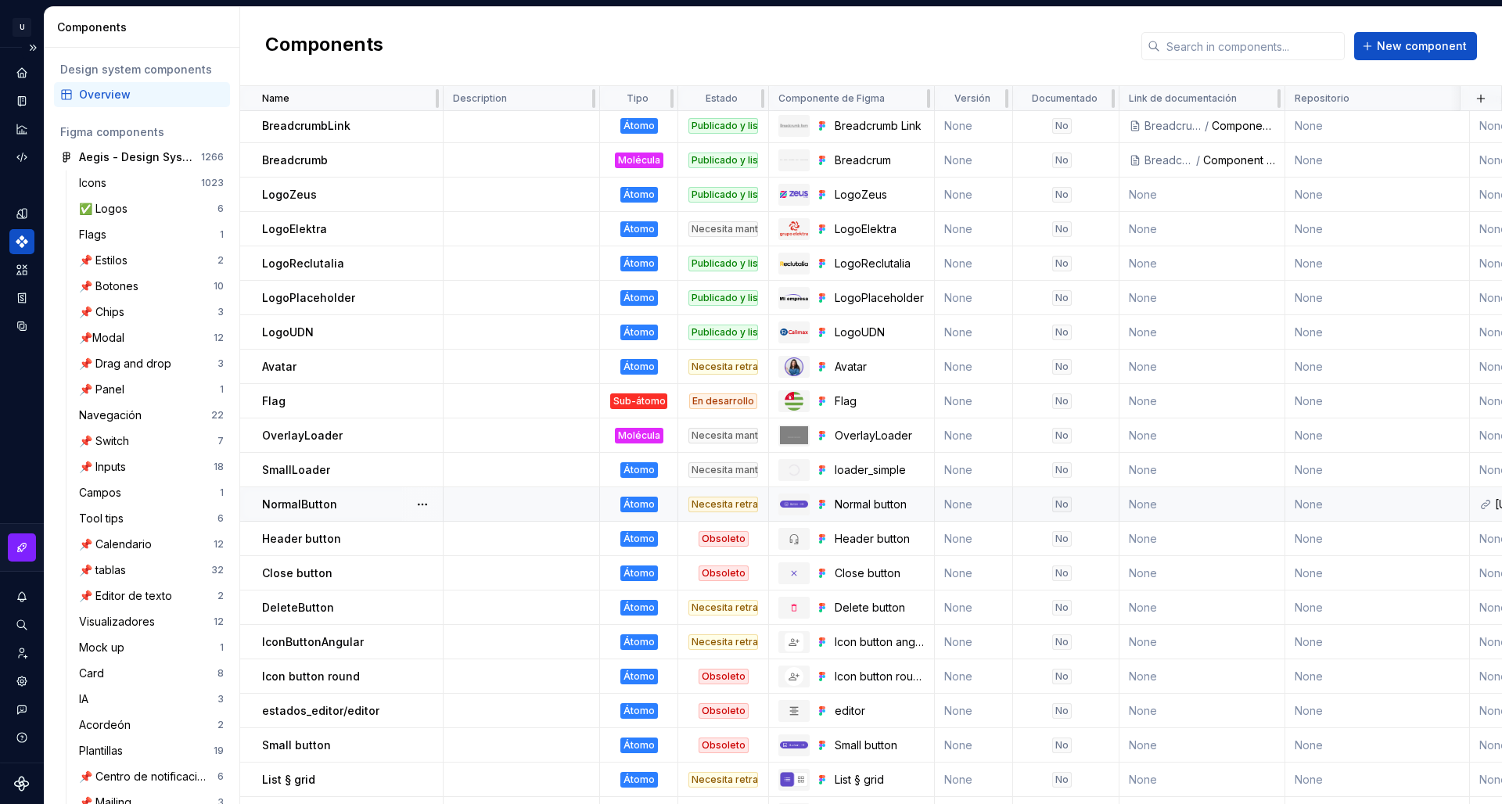
click at [977, 498] on td "None" at bounding box center [974, 504] width 78 height 34
click at [959, 503] on td "None" at bounding box center [974, 504] width 78 height 34
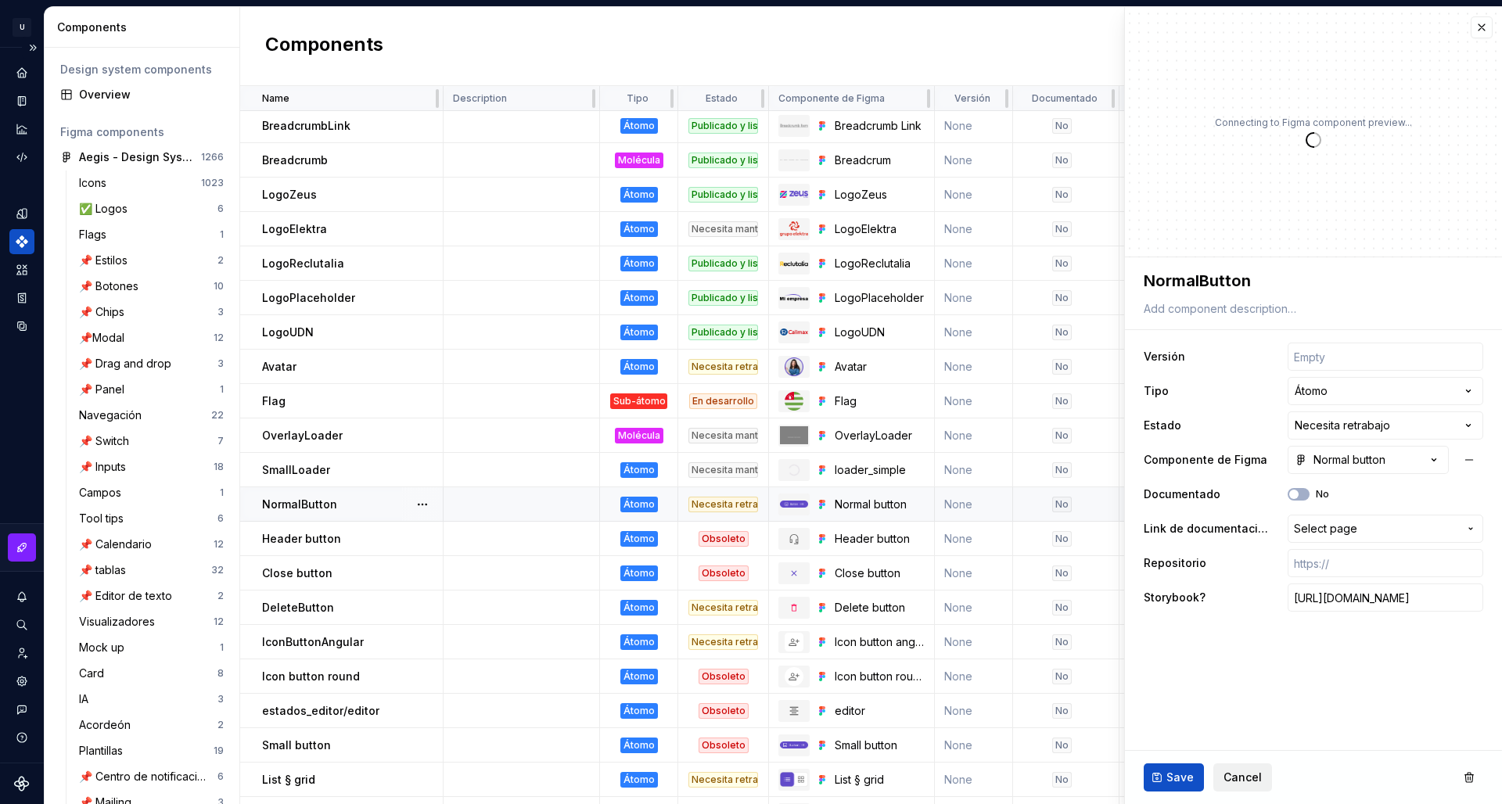
type textarea "*"
click at [1250, 776] on span "Cancel" at bounding box center [1243, 778] width 38 height 16
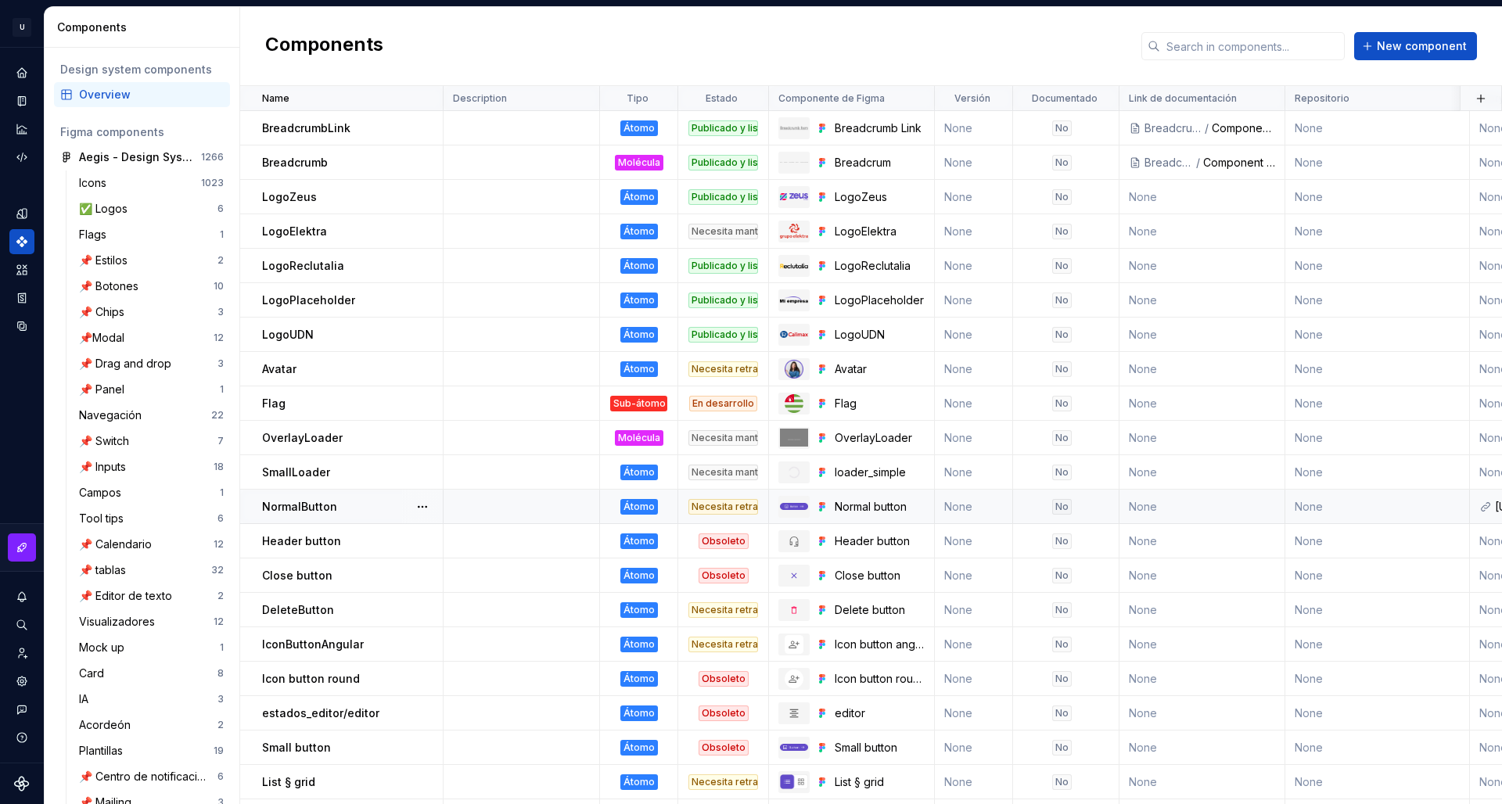
click at [338, 502] on div "NormalButton" at bounding box center [352, 507] width 180 height 16
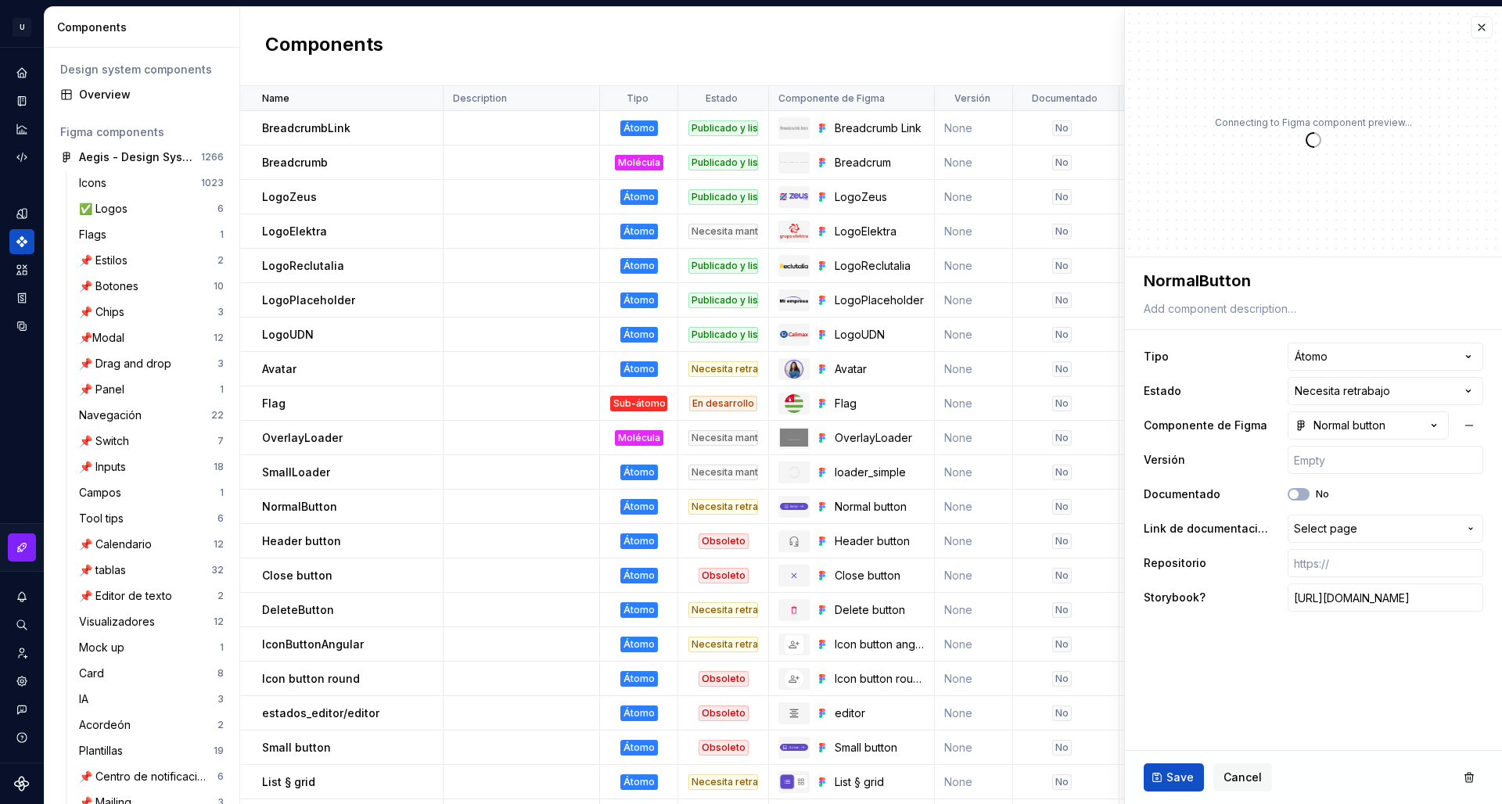
type textarea "*"
click at [1354, 468] on input "number" at bounding box center [1386, 460] width 196 height 28
type input "2"
type textarea "*"
type input "2"
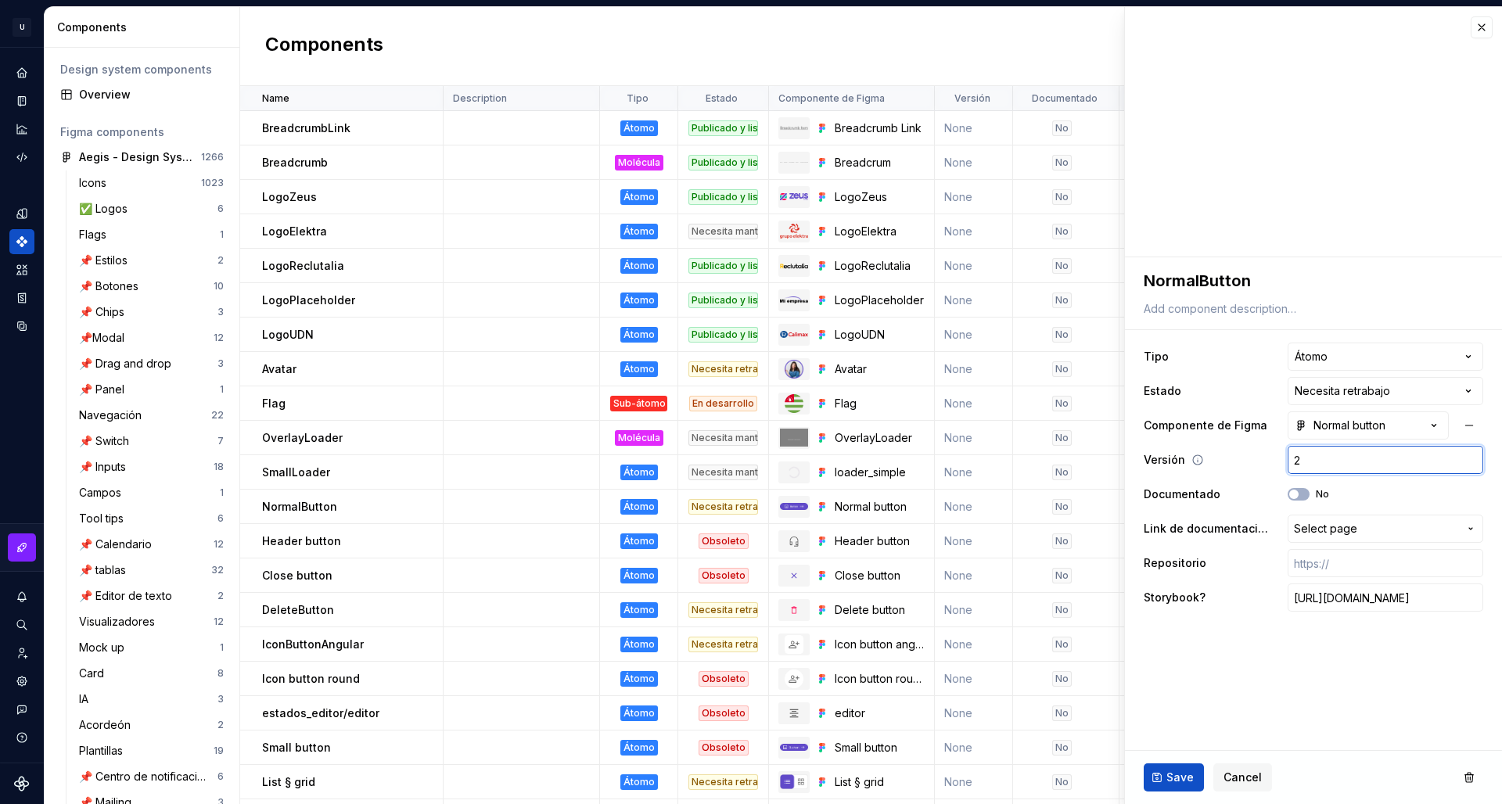
type textarea "*"
type input "1"
type textarea "*"
type input "1"
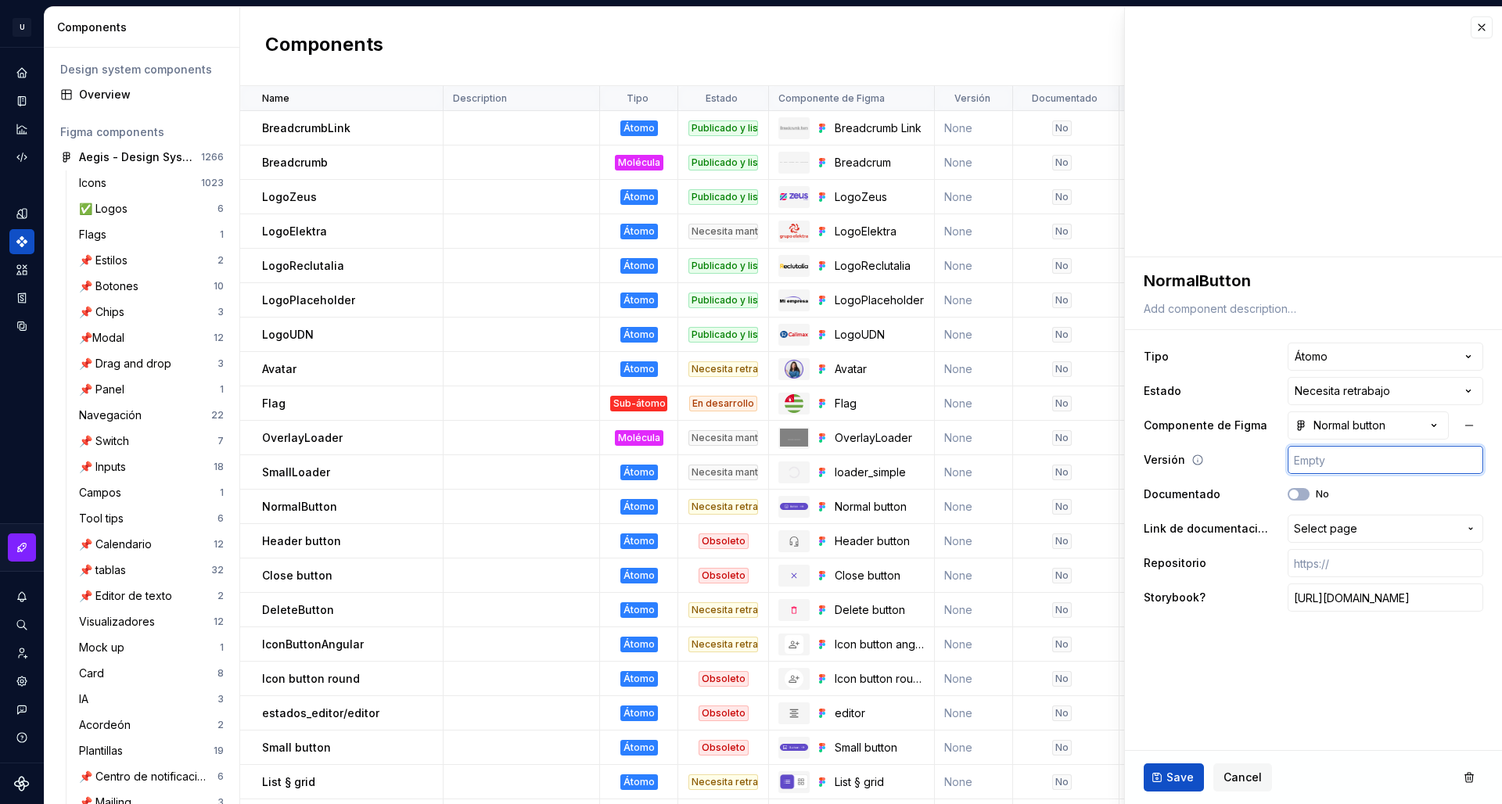
type textarea "*"
type input "1.0"
type textarea "*"
type input "1.0"
type textarea "*"
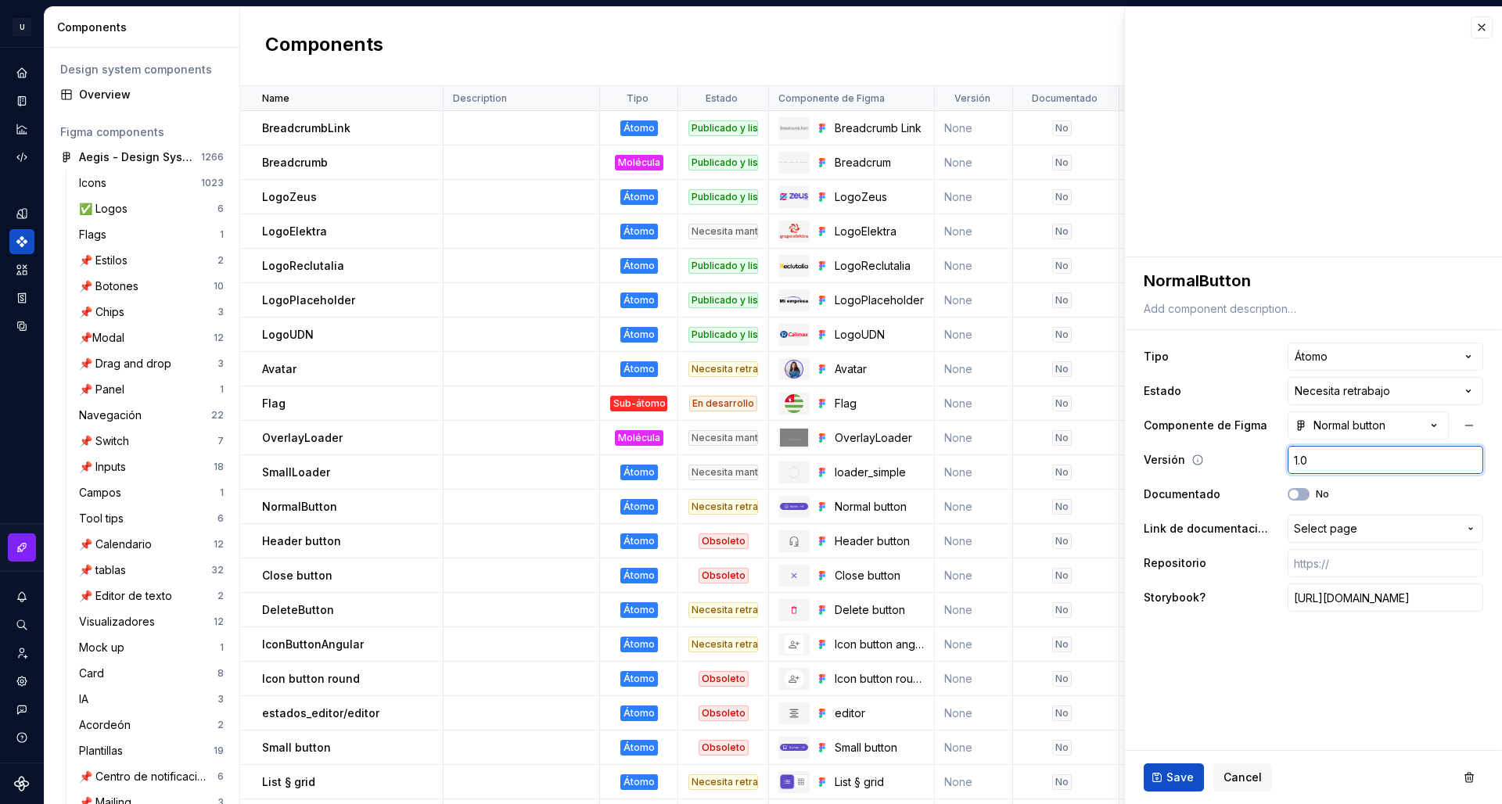
type textarea "*"
click at [1180, 775] on span "Save" at bounding box center [1180, 778] width 27 height 16
click at [1185, 770] on button "Save" at bounding box center [1174, 778] width 60 height 28
type input "1"
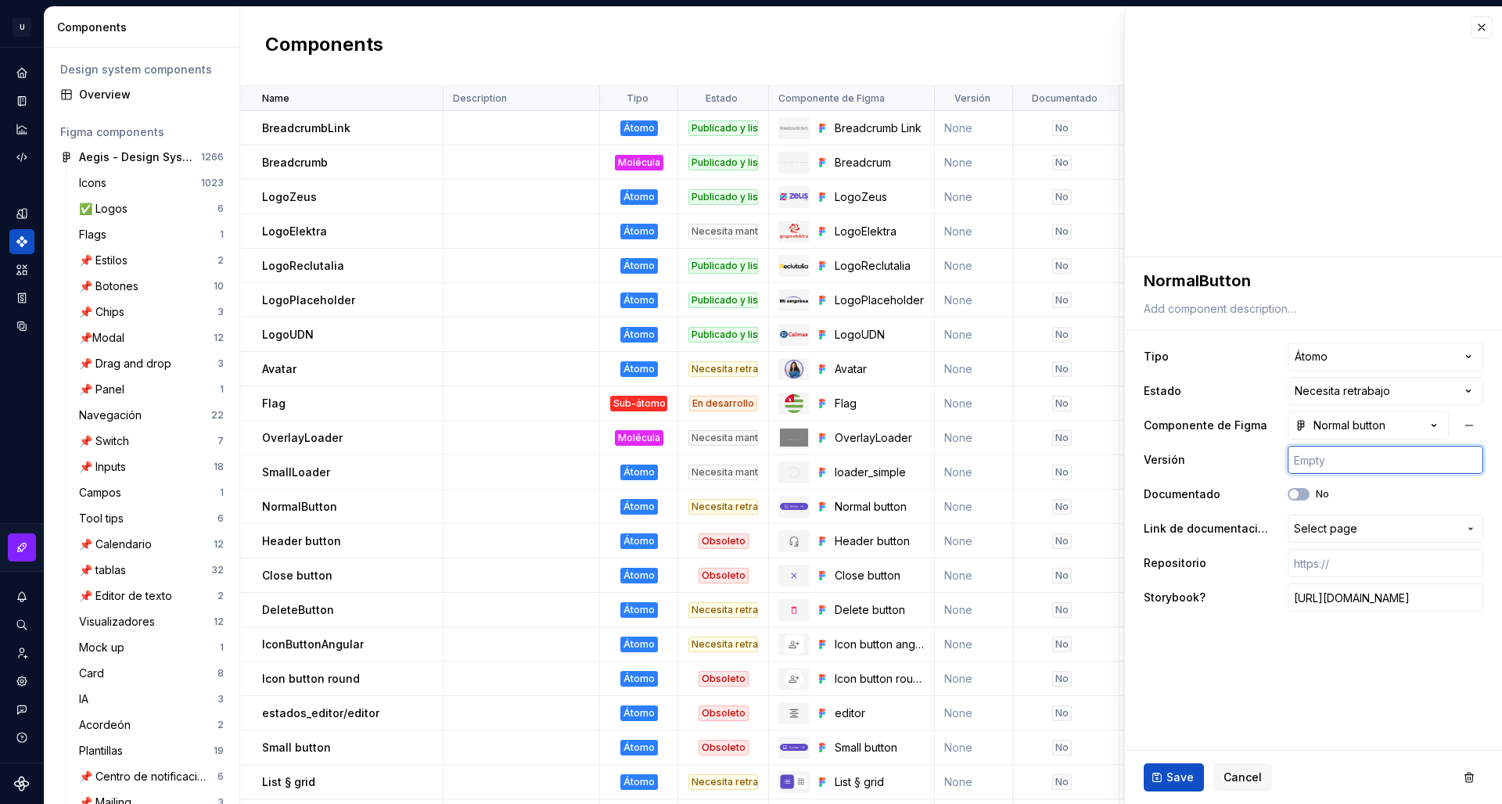
type textarea "*"
type input "1"
click at [1194, 781] on button "Save" at bounding box center [1174, 778] width 60 height 28
type textarea "*"
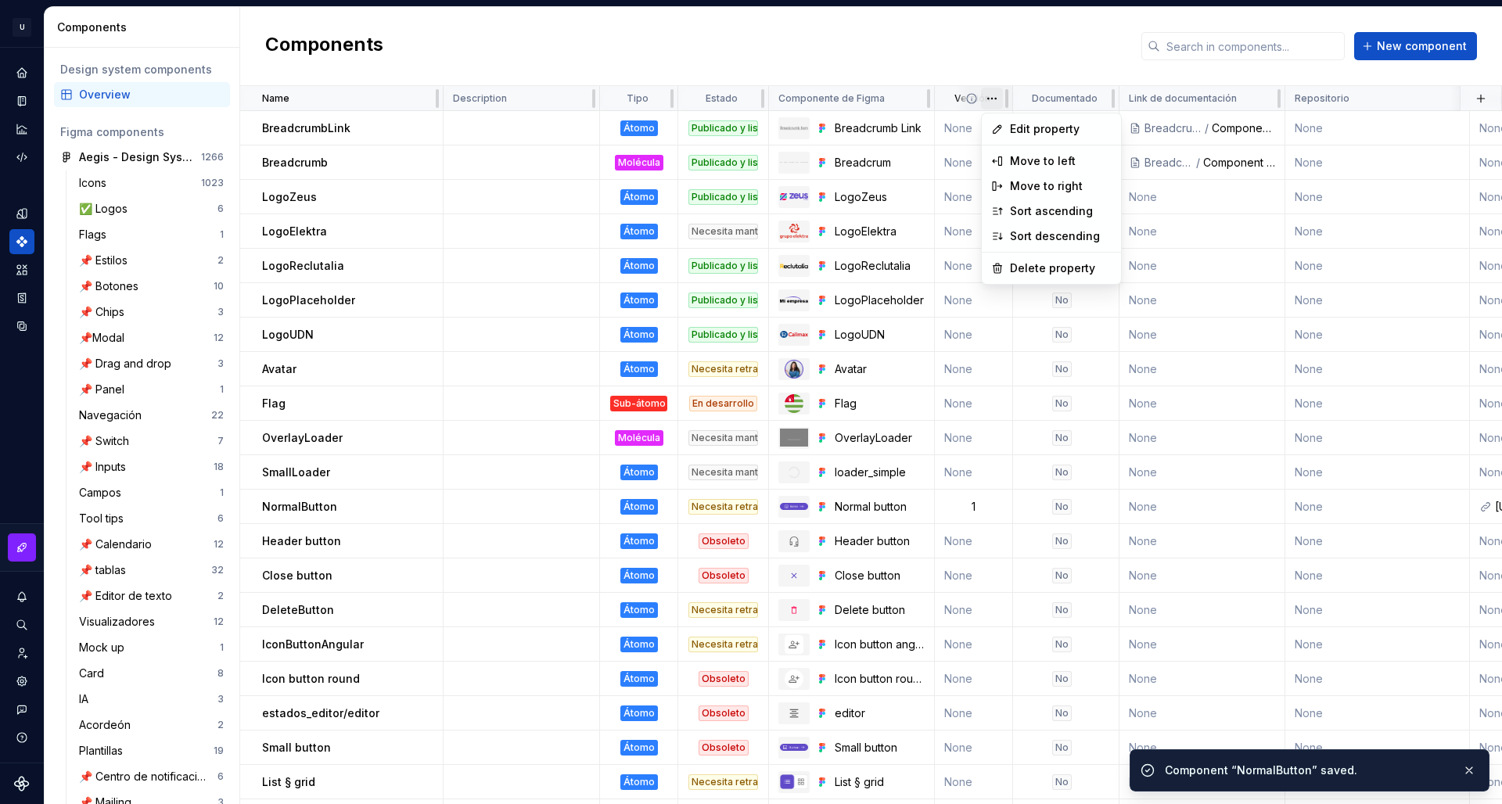
click at [998, 101] on html "U Aegis on the Web ED Design system data Components Design system components Ov…" at bounding box center [751, 402] width 1502 height 804
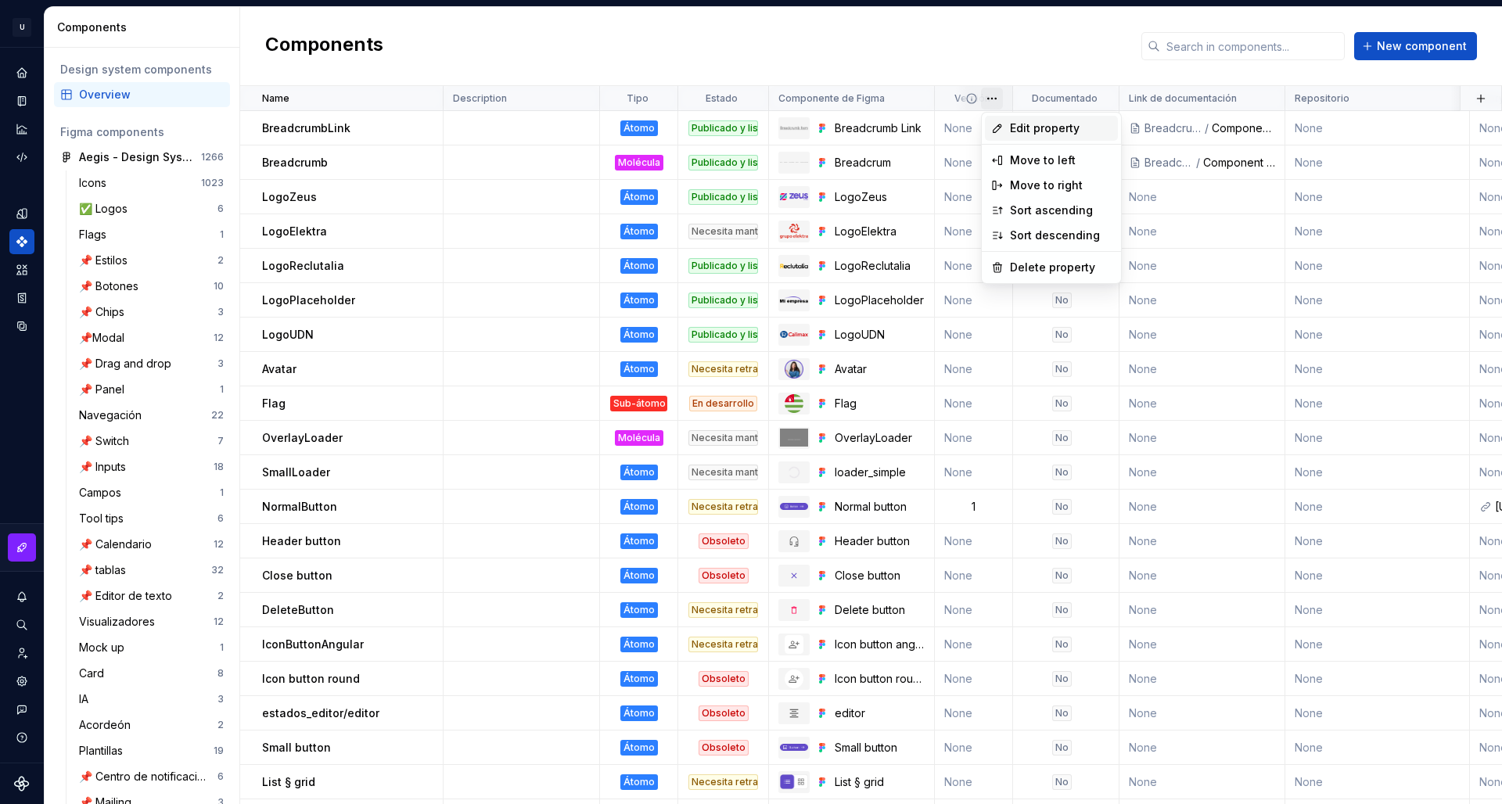
click at [1044, 123] on span "Edit property" at bounding box center [1061, 128] width 102 height 16
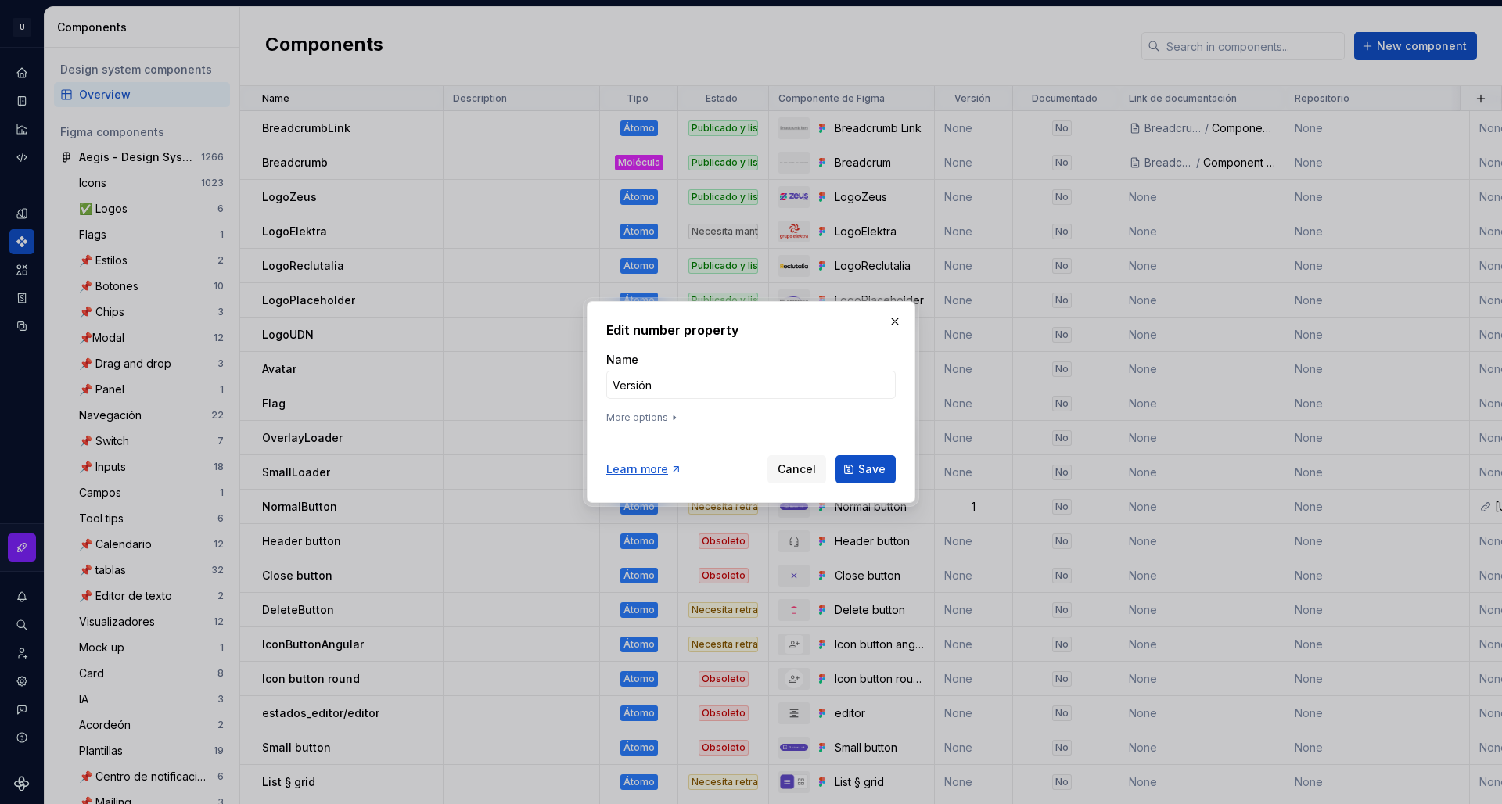
click at [625, 409] on div "Name Versión More options" at bounding box center [751, 391] width 290 height 78
click at [636, 414] on button "More options" at bounding box center [643, 418] width 74 height 13
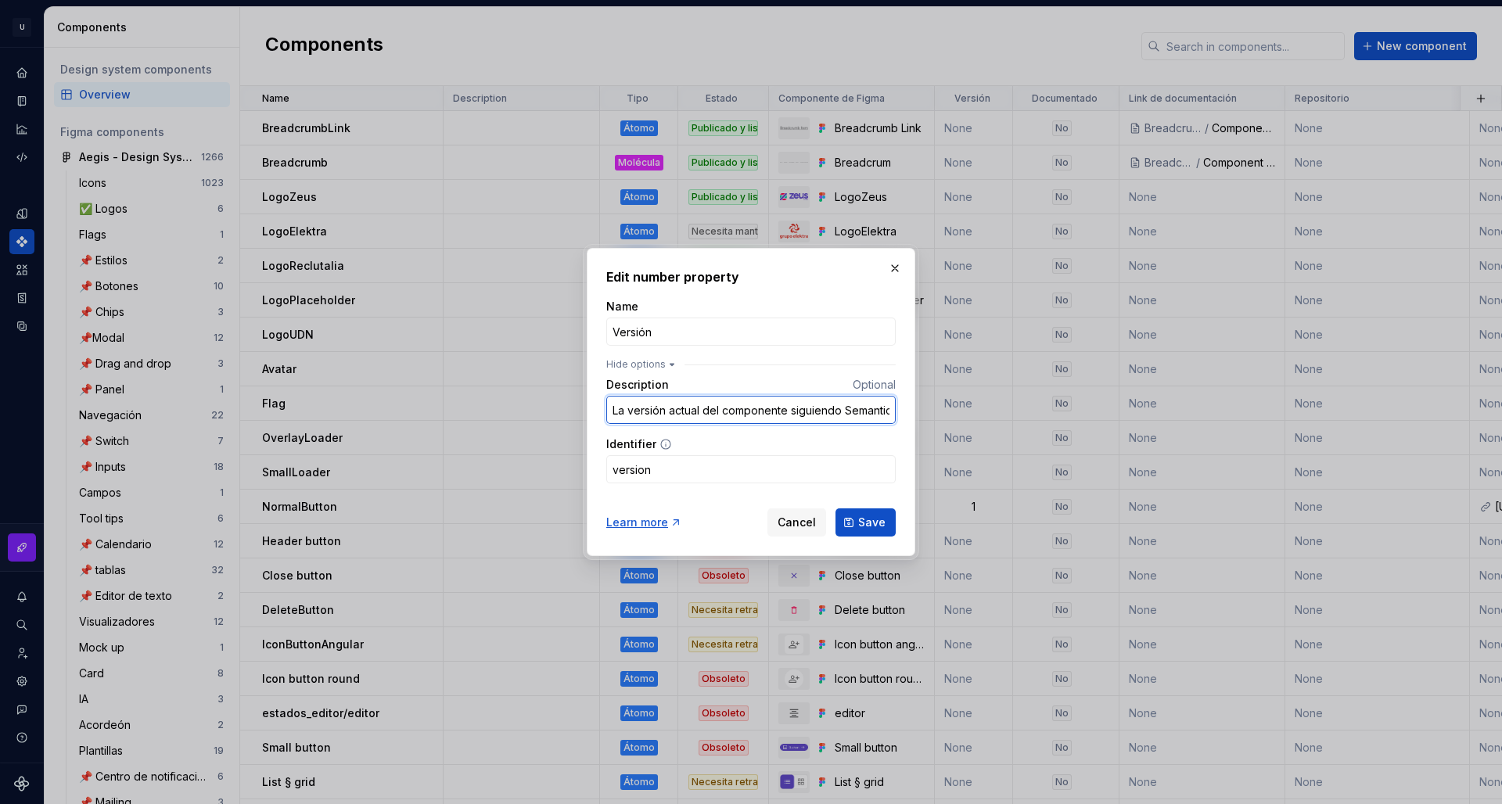
click at [815, 412] on input "La versión actual del componente siguiendo Semantic Versioning." at bounding box center [751, 410] width 290 height 28
click at [786, 527] on span "Cancel" at bounding box center [797, 523] width 38 height 16
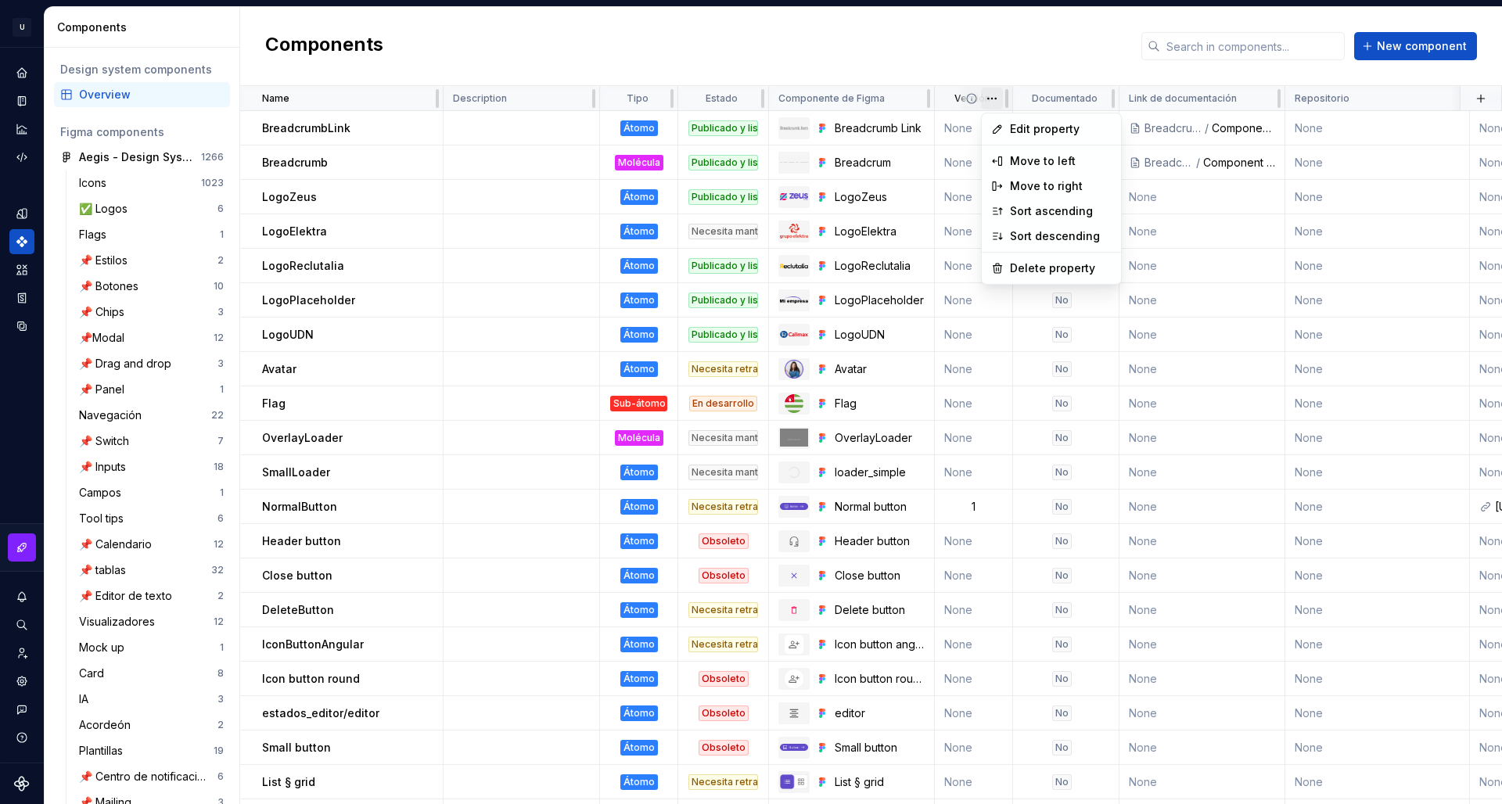
click at [998, 103] on html "U Aegis on the Web ED Design system data Components Design system components Ov…" at bounding box center [751, 402] width 1502 height 804
click at [1062, 274] on div "Delete property" at bounding box center [1061, 268] width 102 height 16
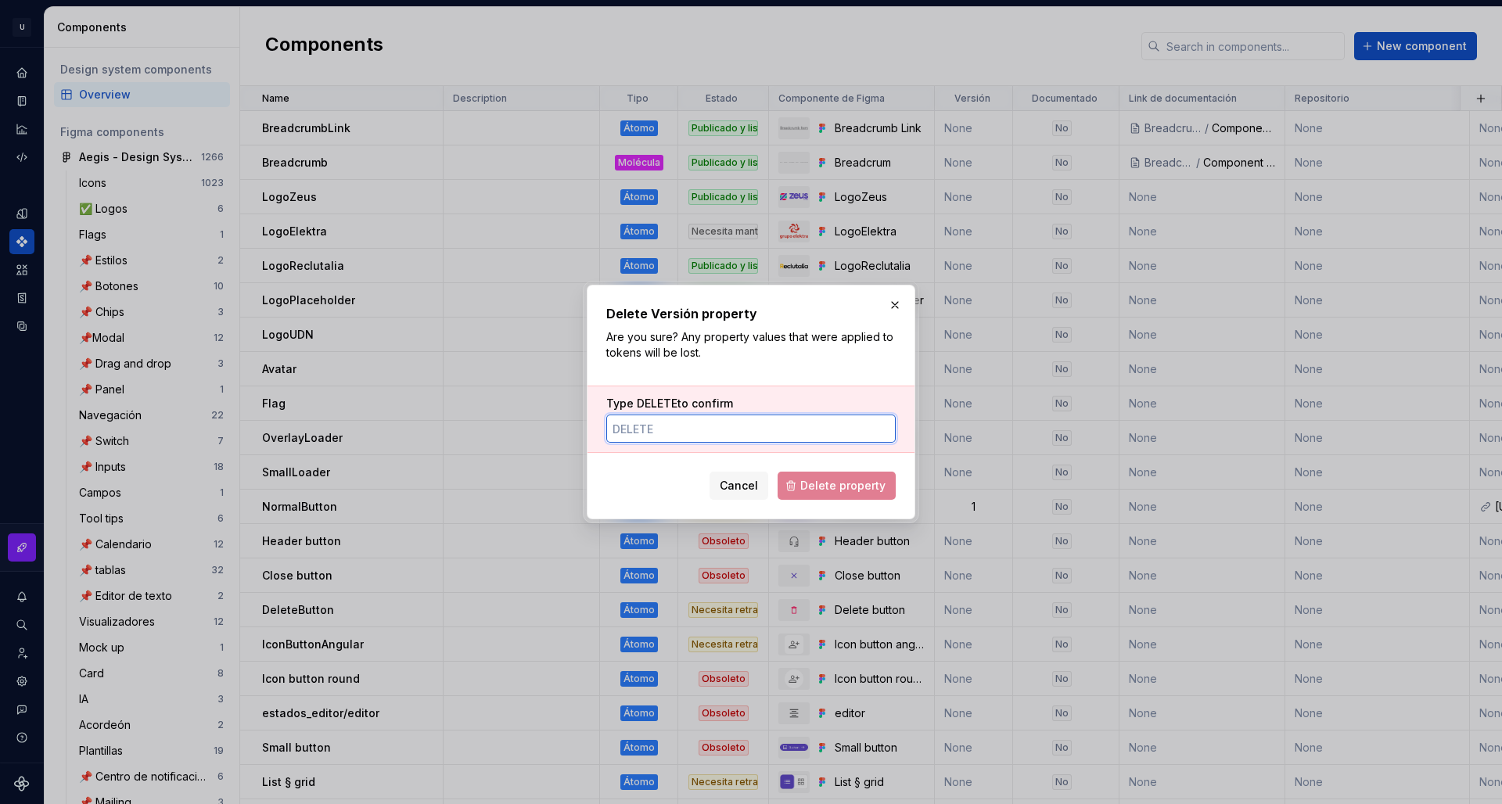
click at [760, 426] on input "Type DELETE to confirm" at bounding box center [751, 429] width 290 height 28
type input "DELETE"
click at [874, 491] on span "Delete property" at bounding box center [842, 486] width 85 height 16
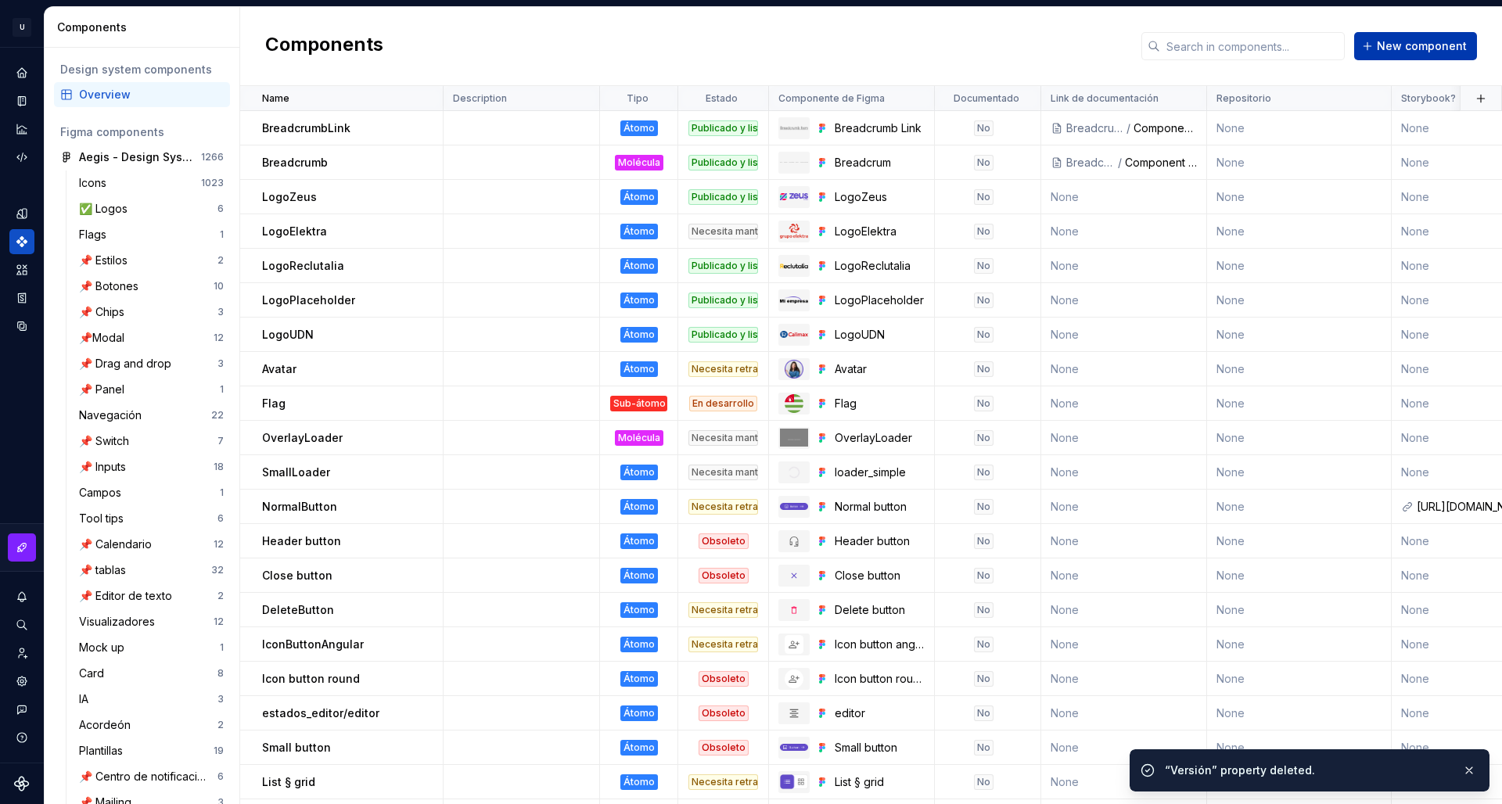
click at [1444, 55] on button "New component" at bounding box center [1415, 46] width 123 height 28
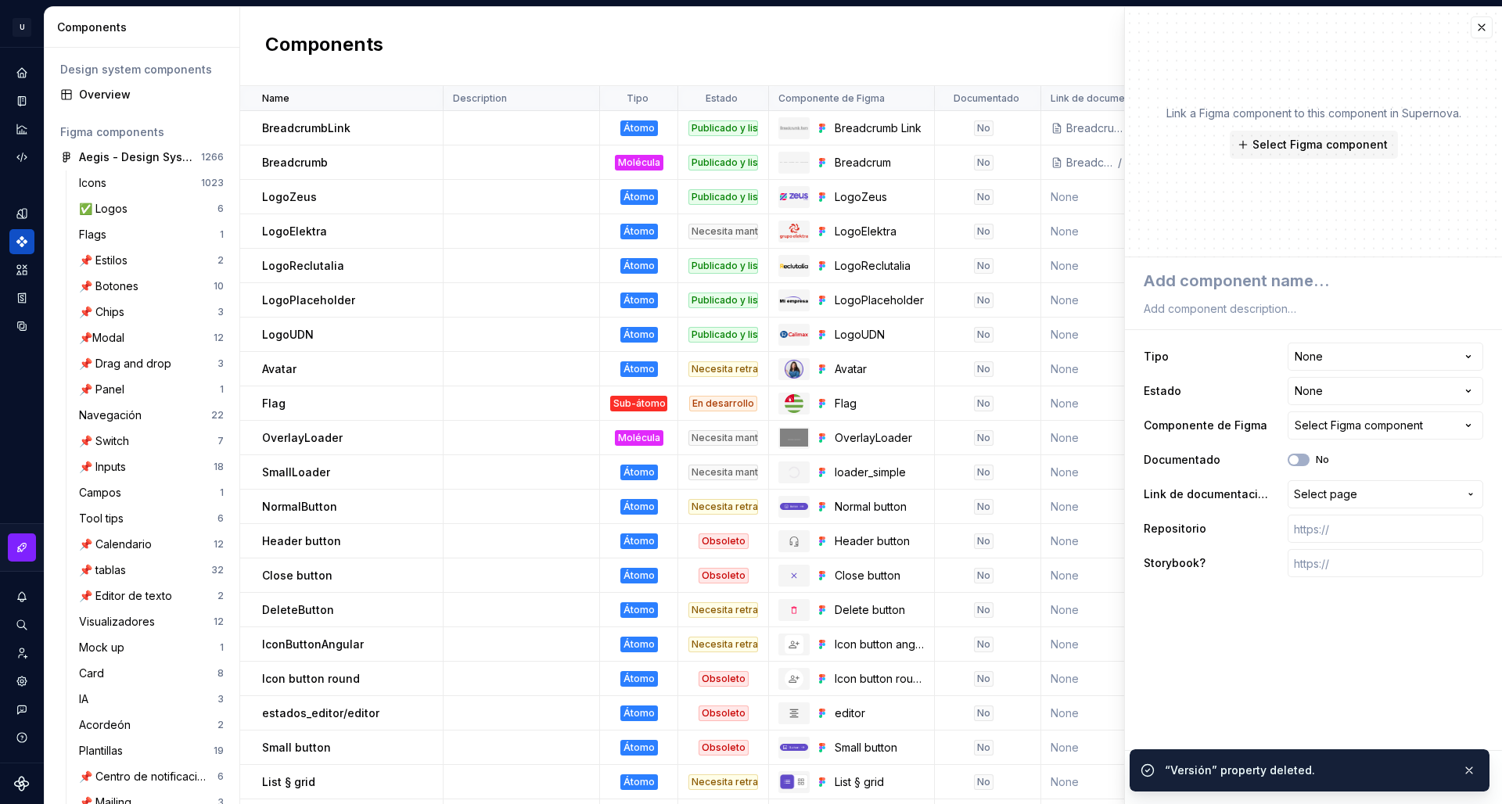
click at [1409, 49] on div "Link a Figma component to this component in Supernova. Select Figma component" at bounding box center [1313, 132] width 377 height 250
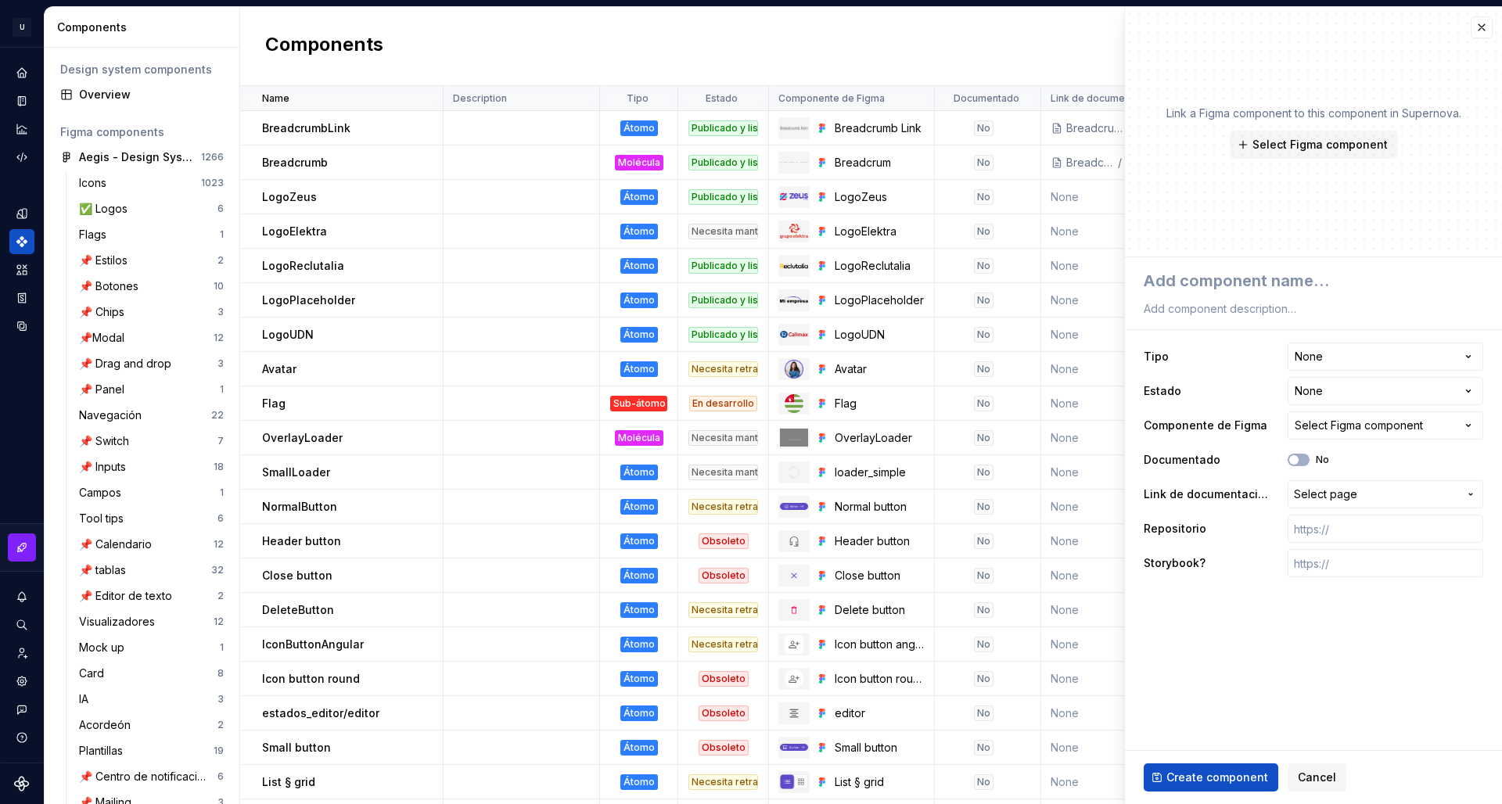
type textarea "*"
click at [1481, 28] on button "button" at bounding box center [1482, 27] width 22 height 22
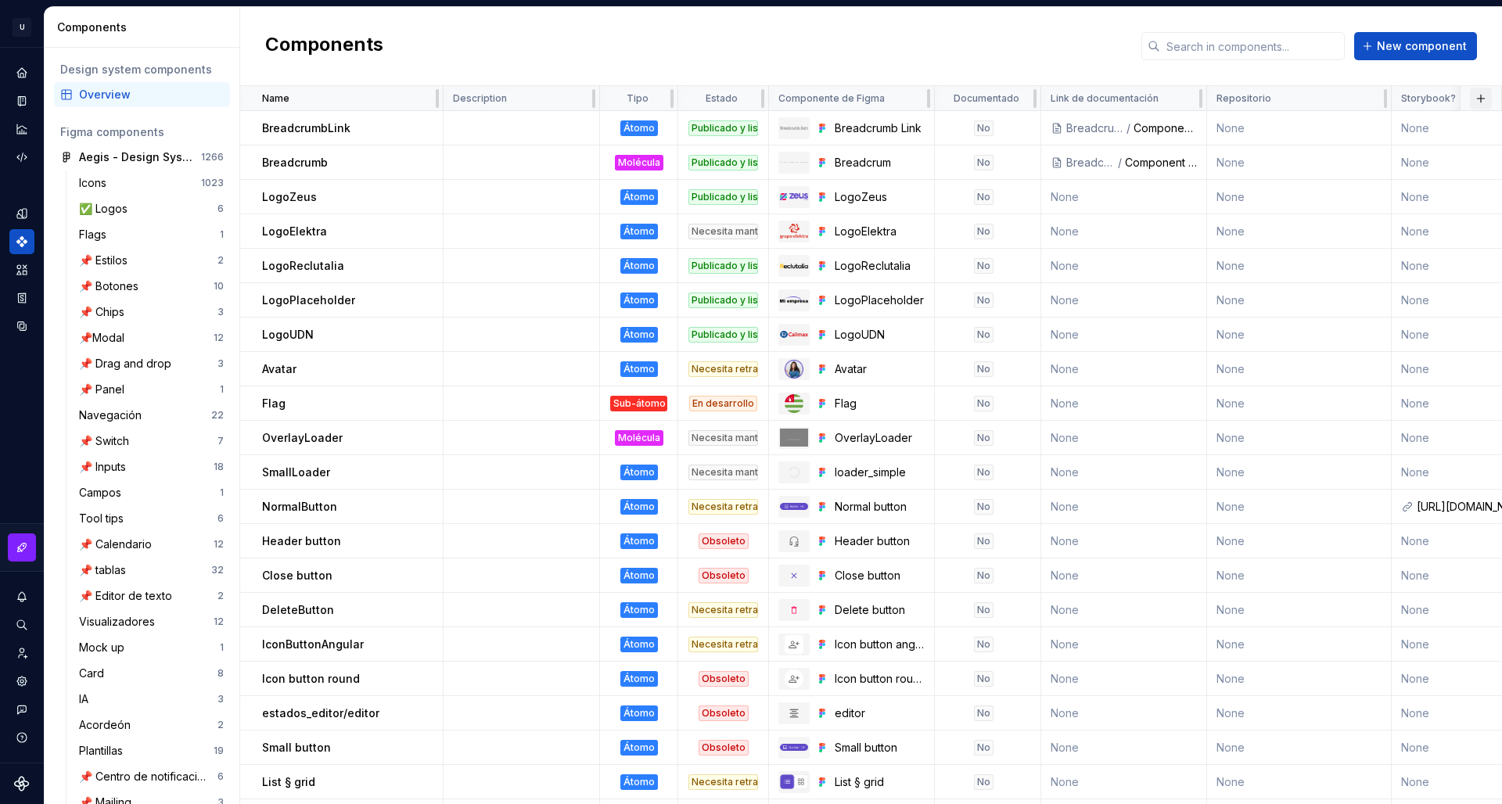
click at [1473, 101] on button "button" at bounding box center [1481, 99] width 22 height 22
click at [1464, 117] on span "New custom property" at bounding box center [1390, 128] width 180 height 25
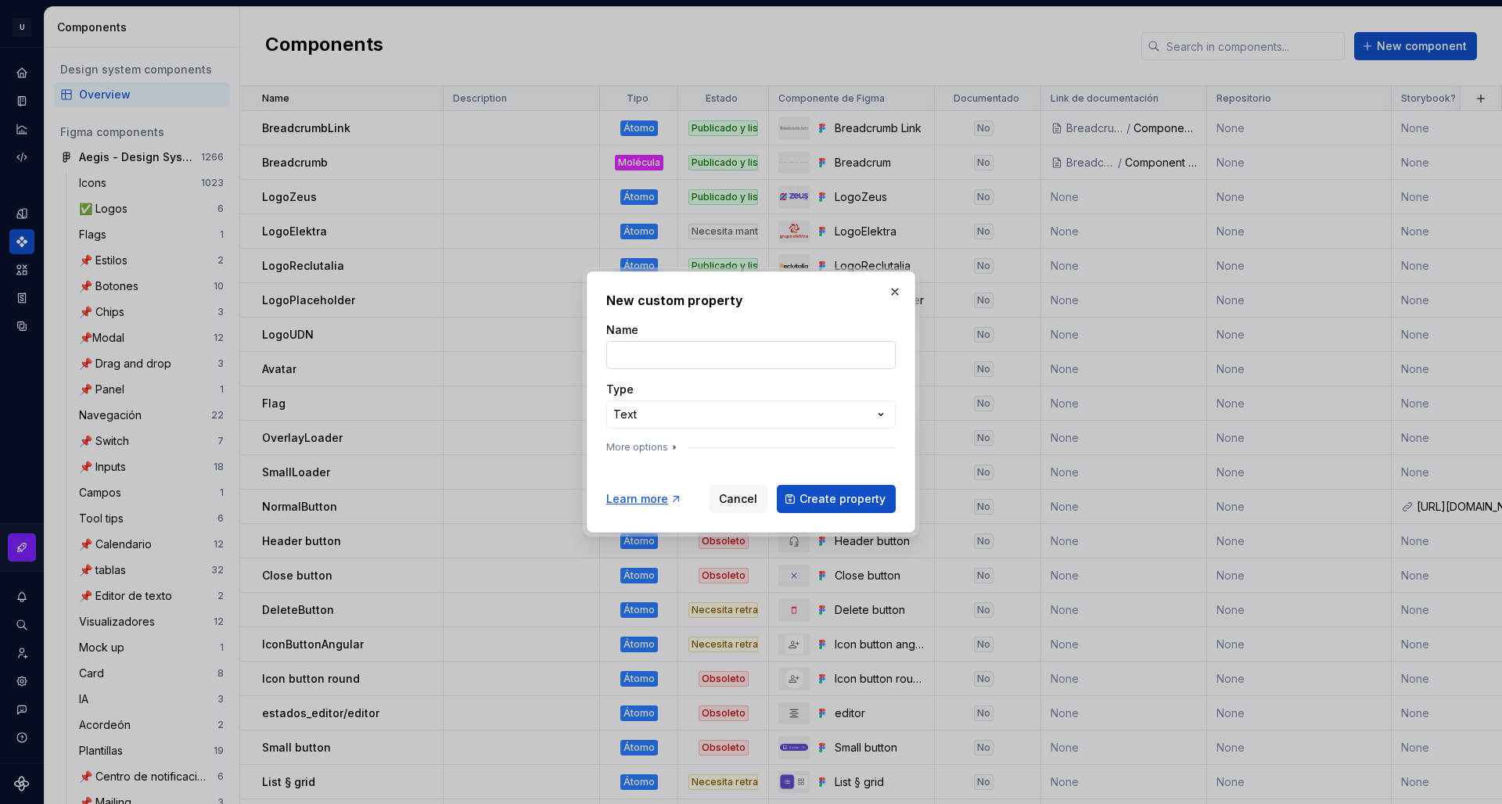
type input "La versión actual del componente siguiendo Semantic Versioning."
type input "Versión"
click at [699, 409] on div "**********" at bounding box center [751, 402] width 1502 height 804
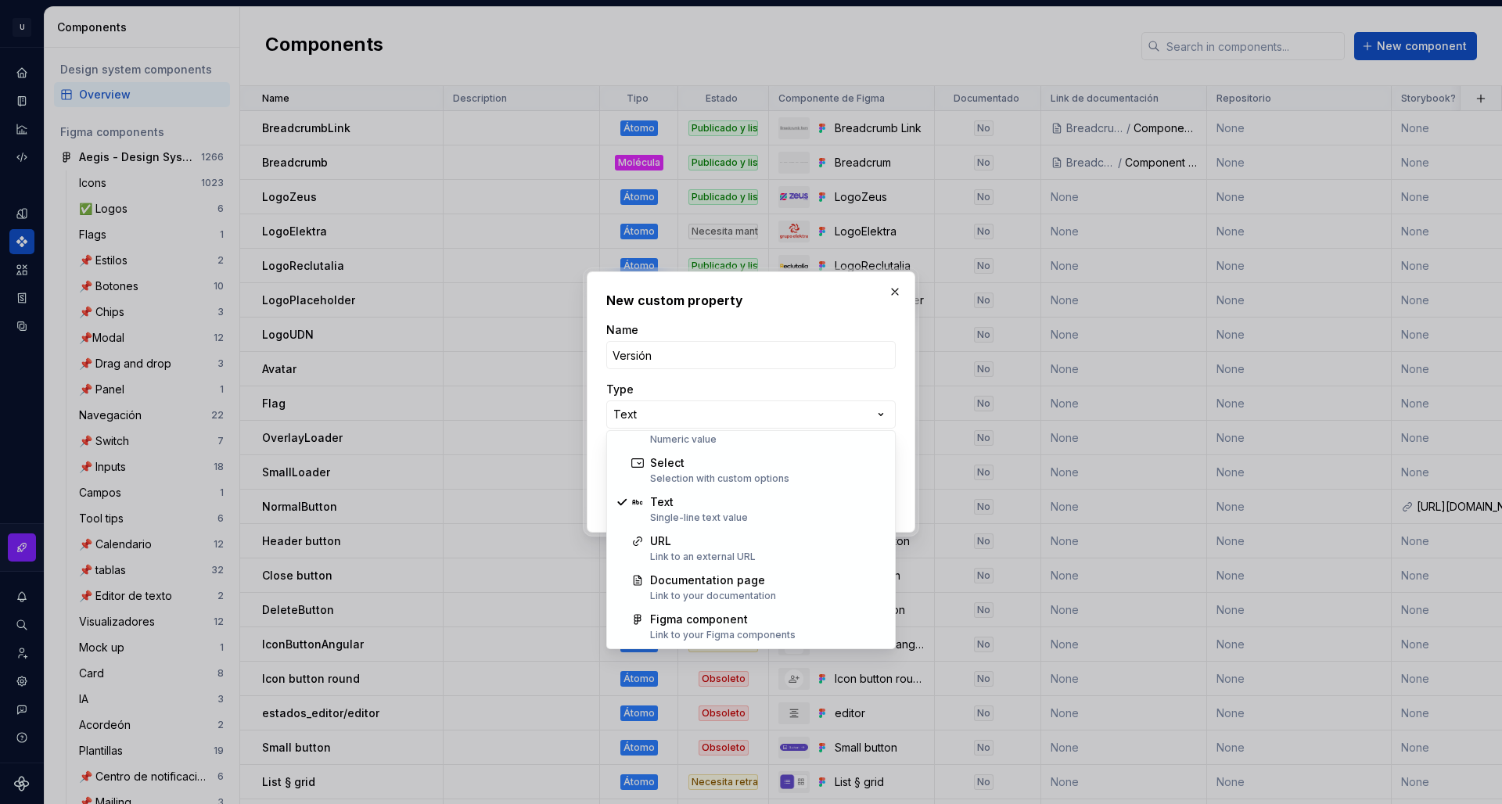
scroll to position [81, 0]
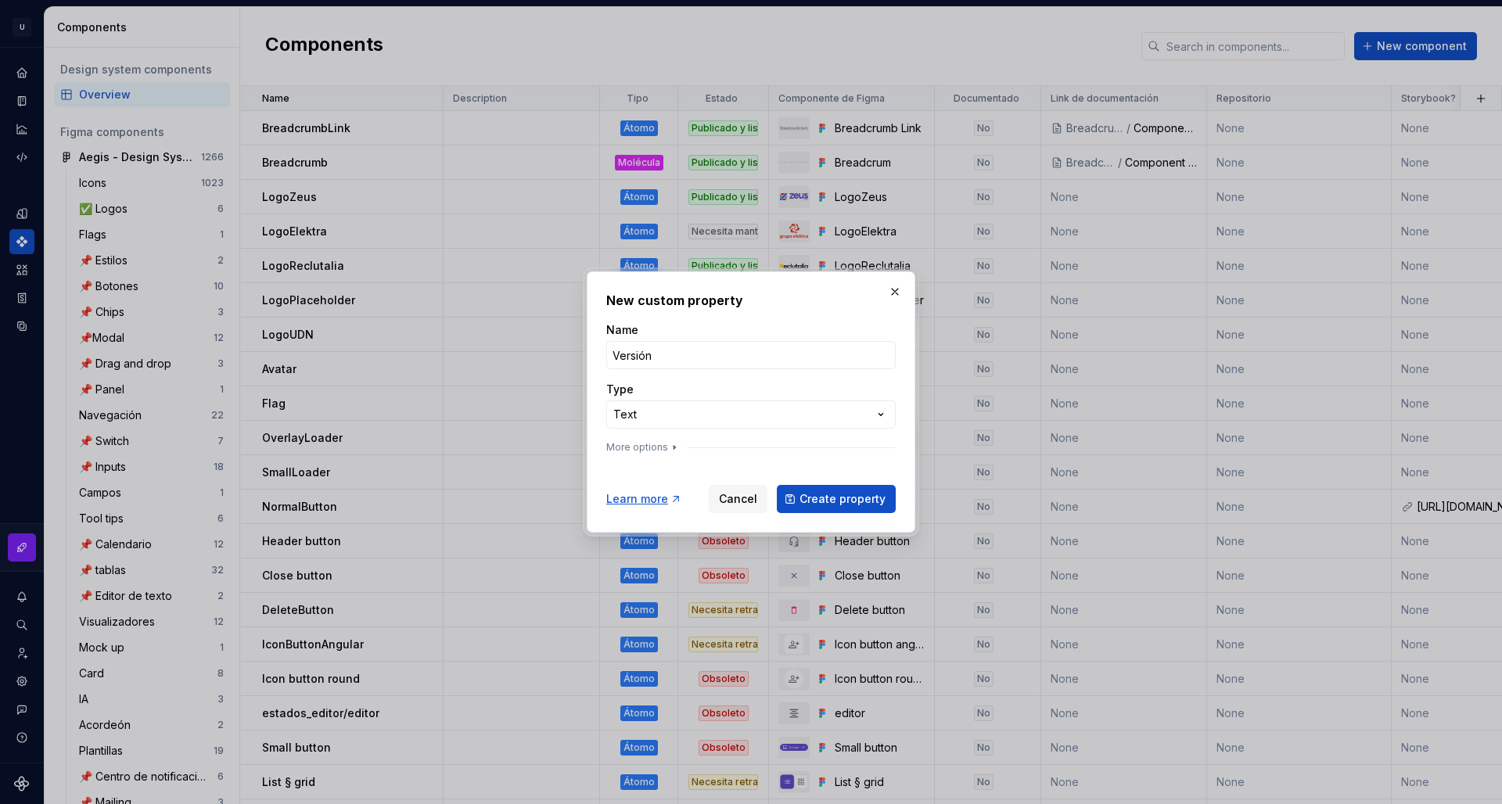
click at [647, 363] on div "**********" at bounding box center [751, 402] width 1502 height 804
drag, startPoint x: 702, startPoint y: 460, endPoint x: 689, endPoint y: 457, distance: 13.7
click at [692, 458] on form "**********" at bounding box center [751, 417] width 290 height 191
click at [674, 448] on icon "button" at bounding box center [675, 448] width 2 height 4
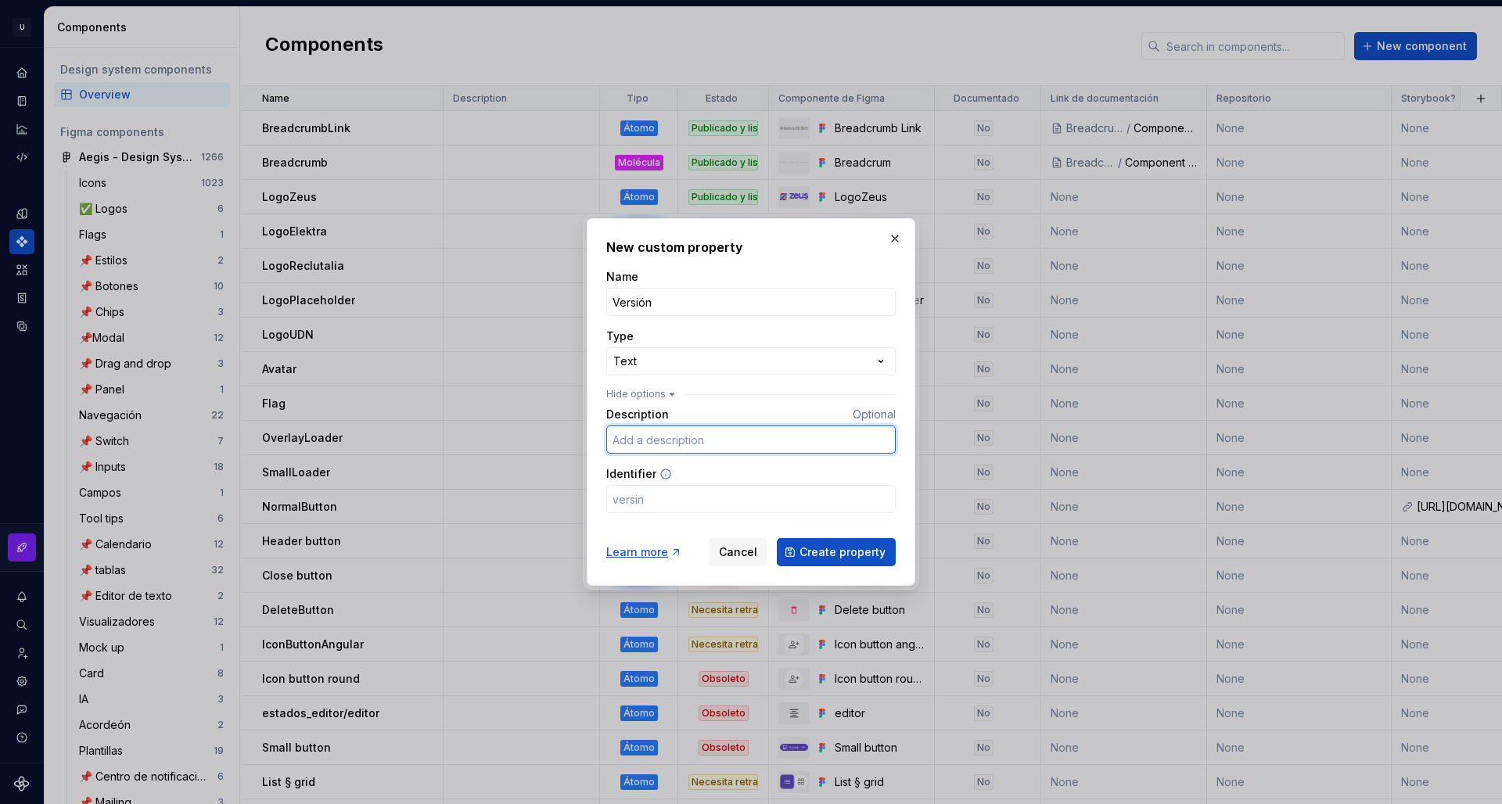
click at [704, 441] on input "Description" at bounding box center [751, 440] width 290 height 28
paste input "La versión actual del componente siguiendo Semantic Versioning."
type input "La versión actual del componente siguiendo Semantic Versioning."
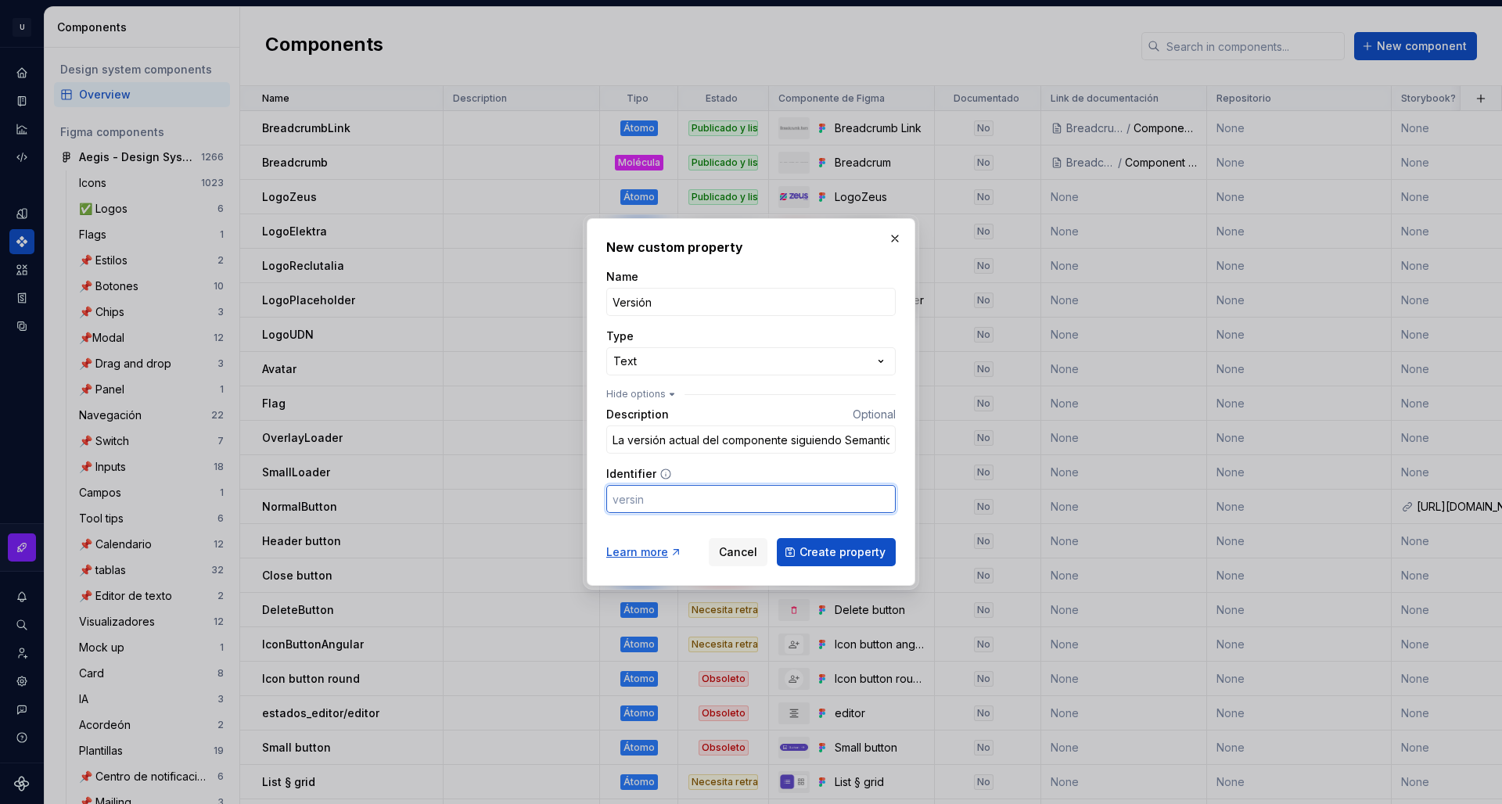
click at [701, 511] on input "Identifier" at bounding box center [751, 499] width 290 height 28
type input "version"
click at [679, 532] on div "Learn more Cancel Create property" at bounding box center [751, 549] width 290 height 34
click at [869, 552] on span "Create property" at bounding box center [843, 553] width 86 height 16
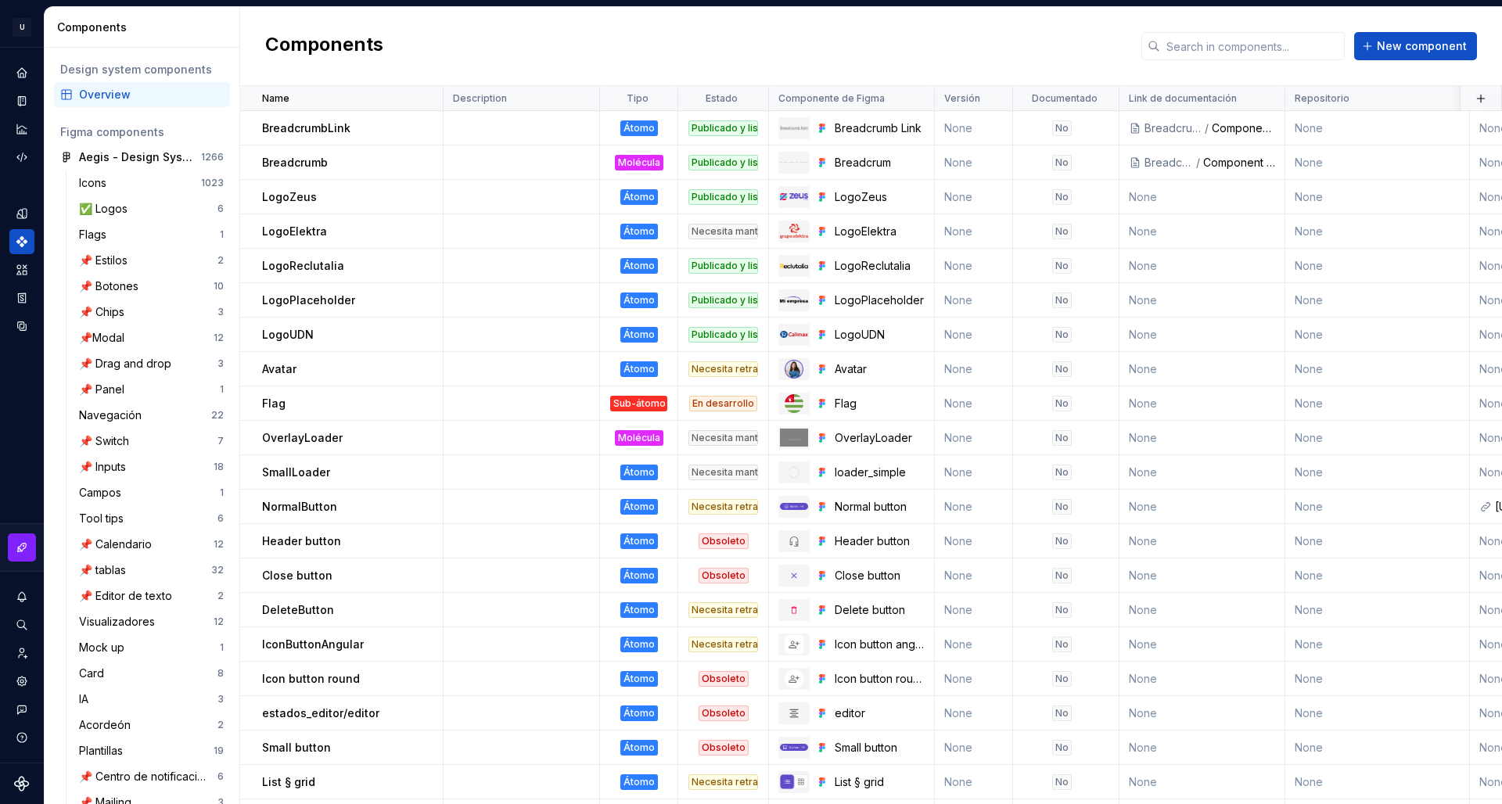
click at [1066, 58] on div "Components New component" at bounding box center [871, 46] width 1262 height 79
click at [333, 513] on p "NormalButton" at bounding box center [299, 507] width 75 height 16
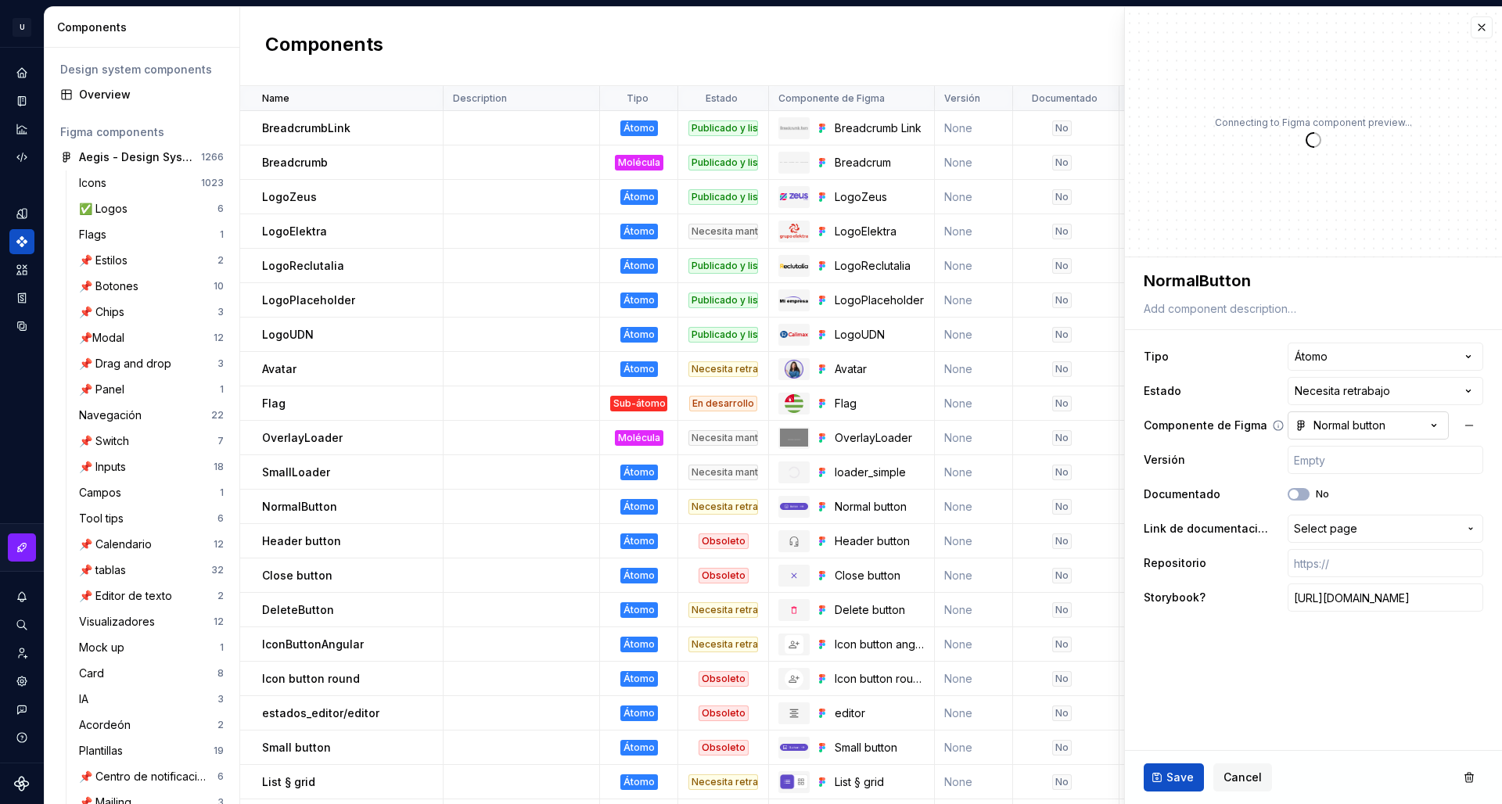
type textarea "*"
click at [1328, 459] on input "text" at bounding box center [1386, 460] width 196 height 28
type input "1"
type textarea "*"
type input "1."
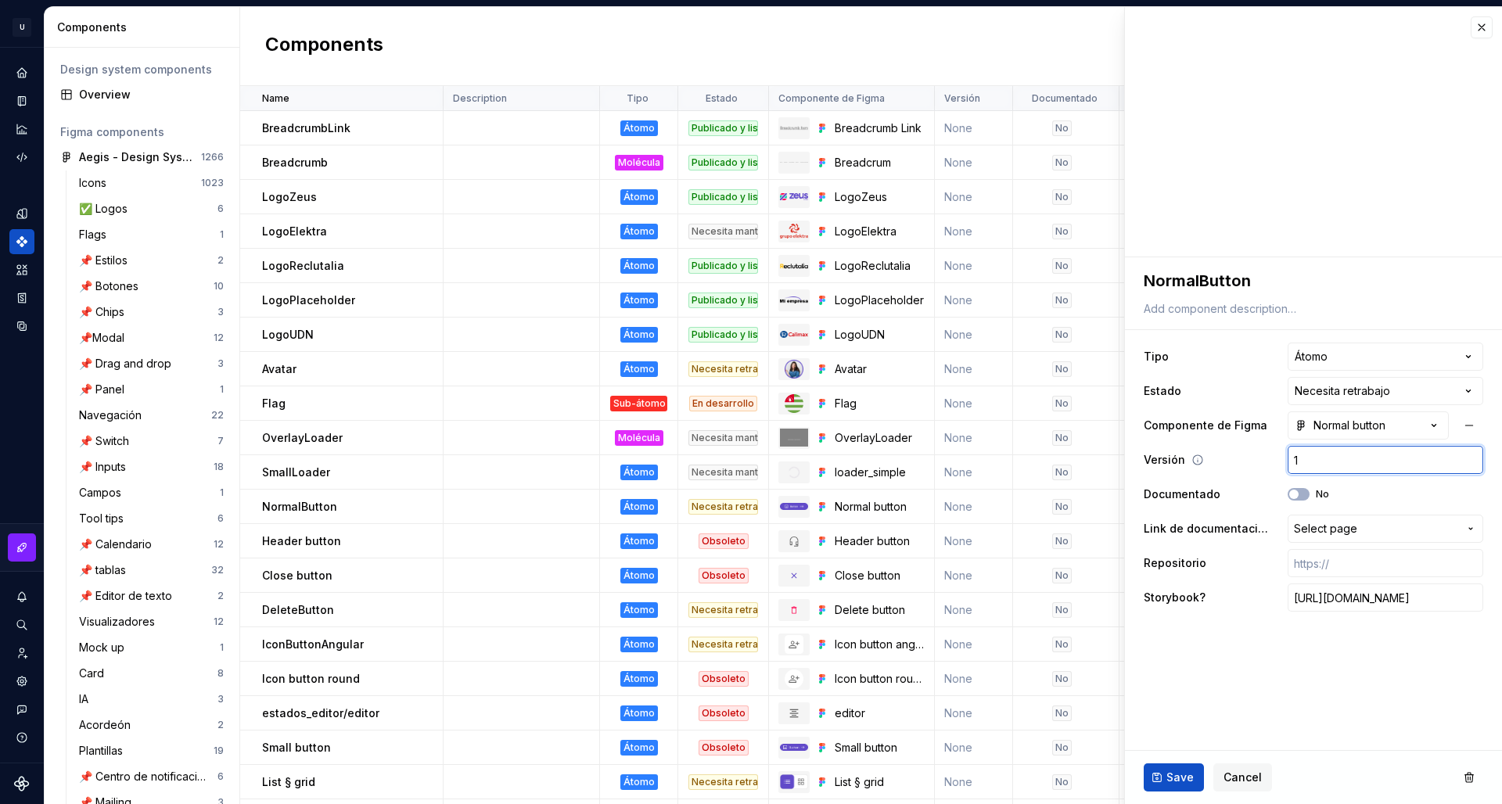
type textarea "*"
type input "1.0"
type textarea "*"
type input "1.0."
type textarea "*"
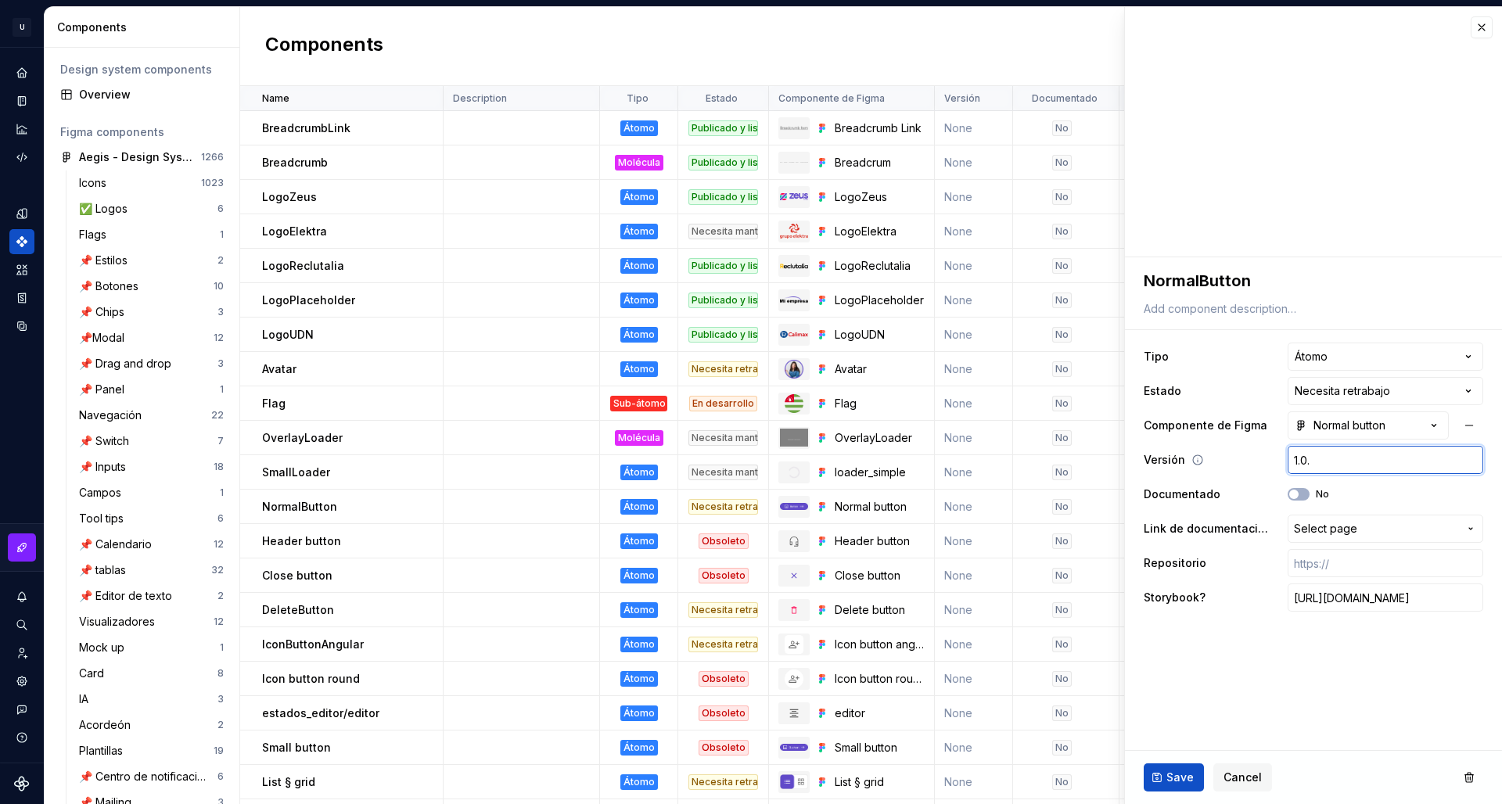
type input "1.0.0"
type textarea "*"
type input "1.0.0"
click at [1181, 777] on span "Save" at bounding box center [1180, 778] width 27 height 16
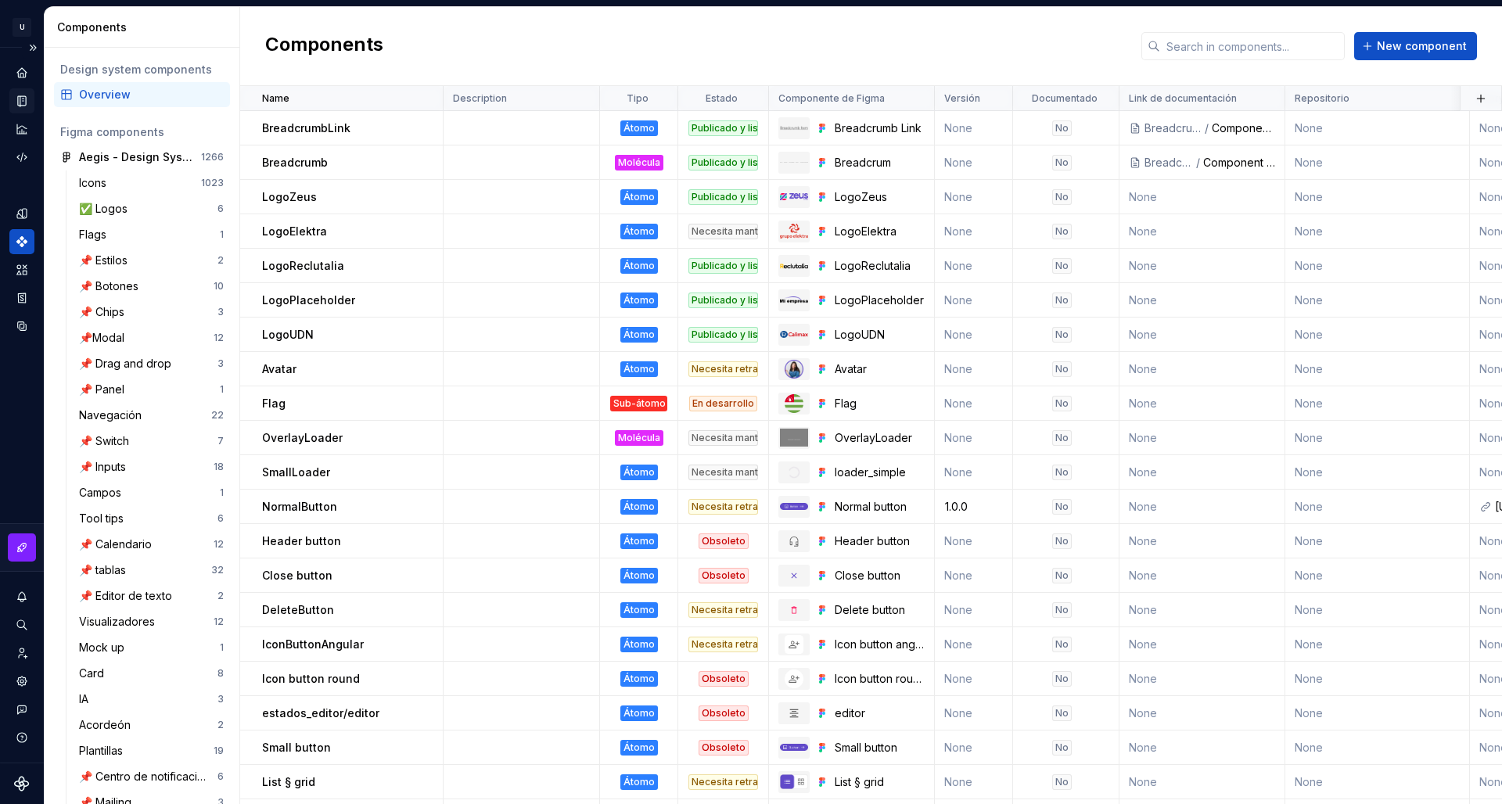
click at [29, 105] on div "Documentation" at bounding box center [21, 100] width 25 height 25
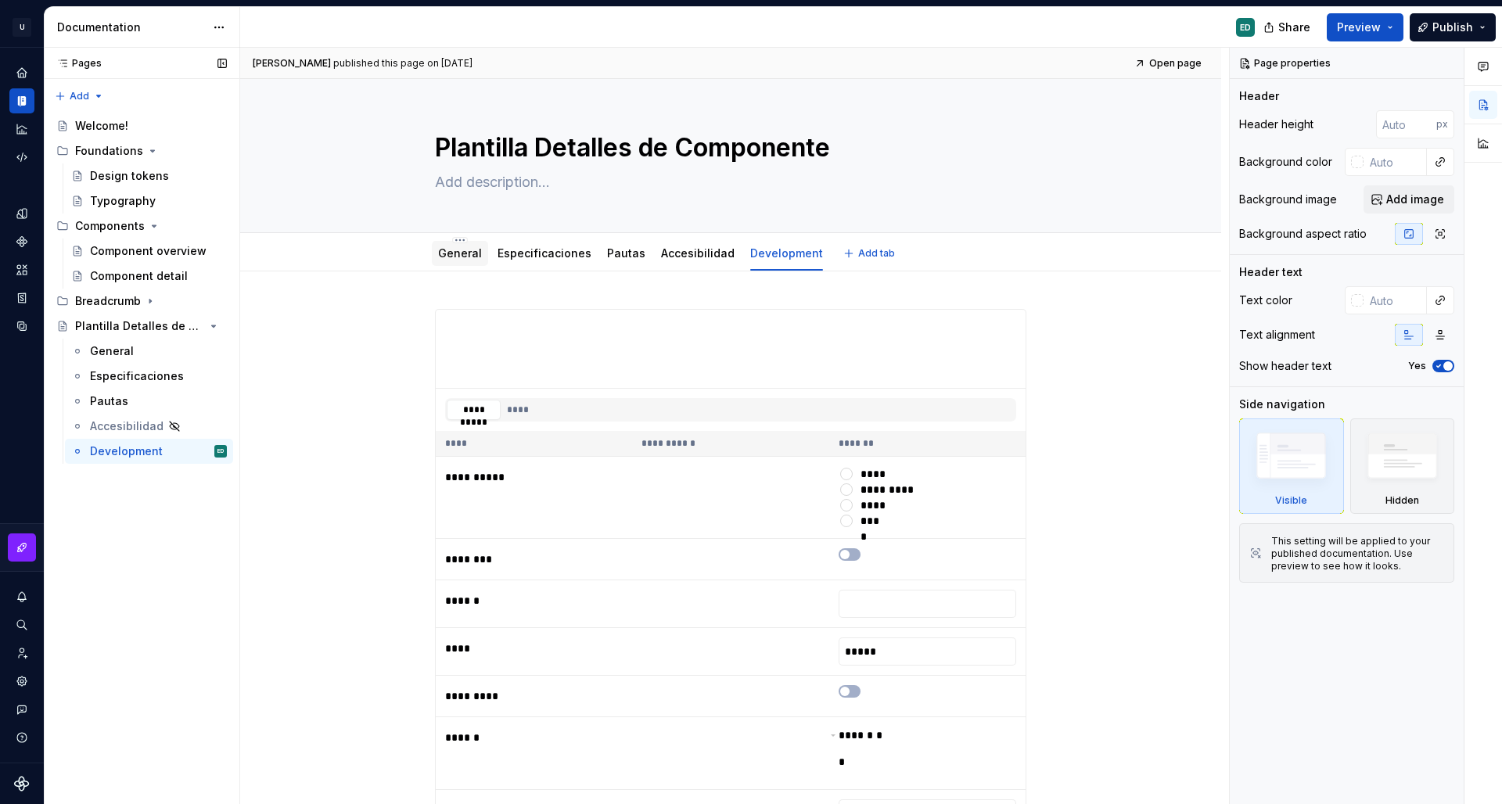
click at [467, 261] on div "General" at bounding box center [460, 254] width 44 height 16
click at [471, 253] on link "General" at bounding box center [460, 252] width 44 height 13
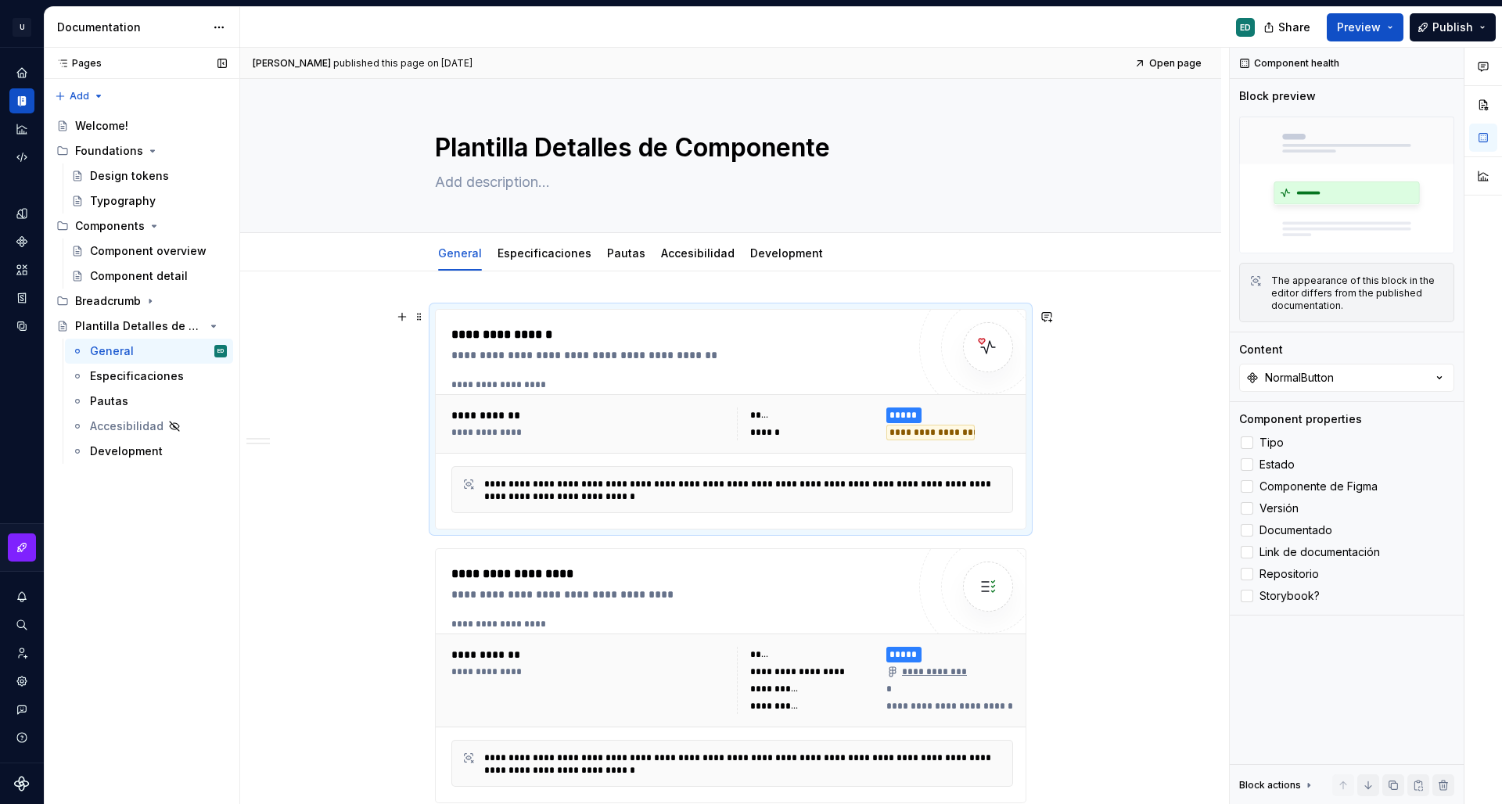
click at [559, 393] on div "**********" at bounding box center [732, 416] width 562 height 75
click at [1247, 465] on icon at bounding box center [1247, 465] width 0 height 0
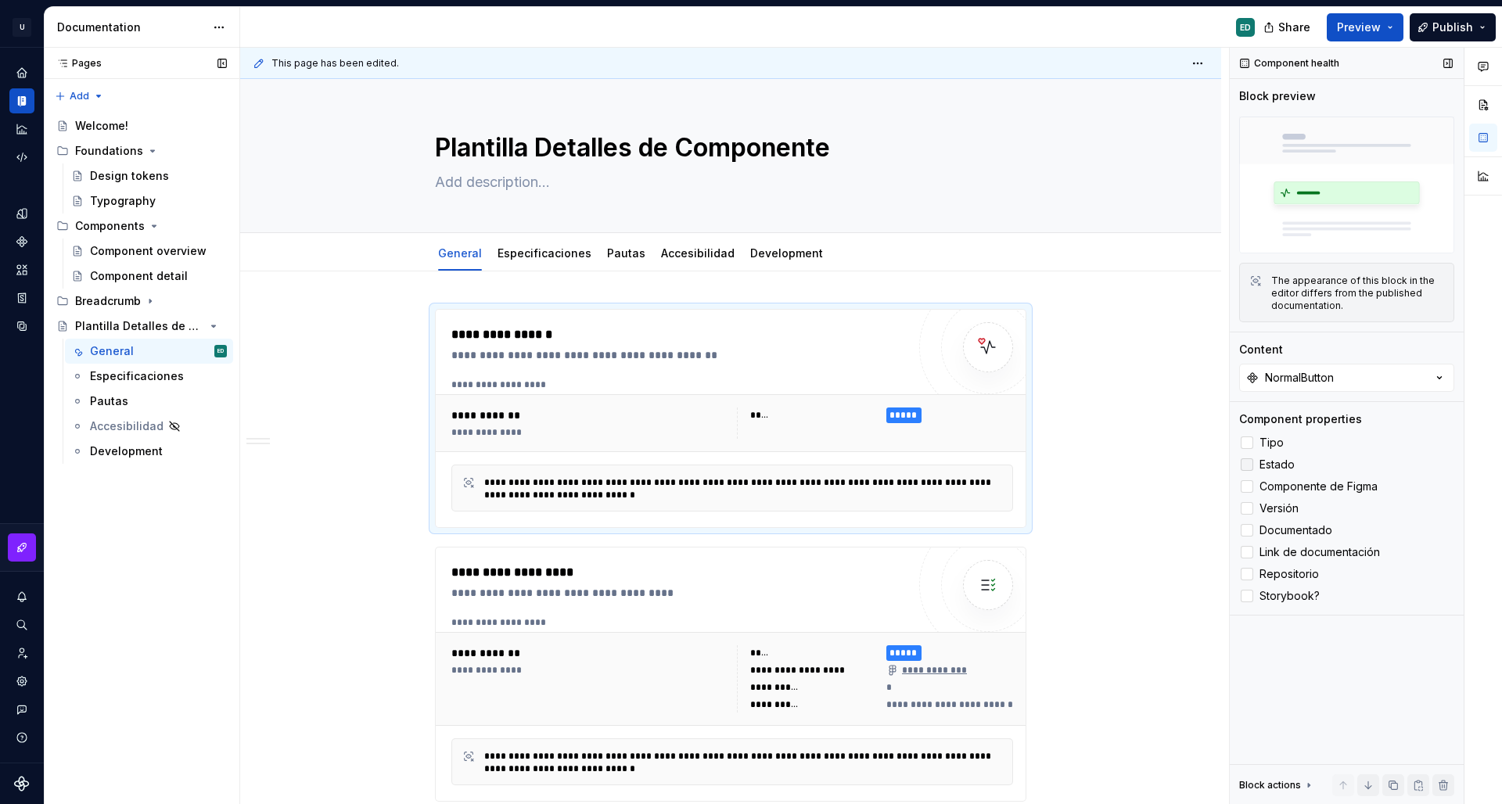
click at [1251, 466] on div at bounding box center [1247, 465] width 13 height 13
click at [1247, 443] on icon at bounding box center [1247, 443] width 0 height 0
click at [1257, 509] on label "Versión" at bounding box center [1346, 508] width 215 height 19
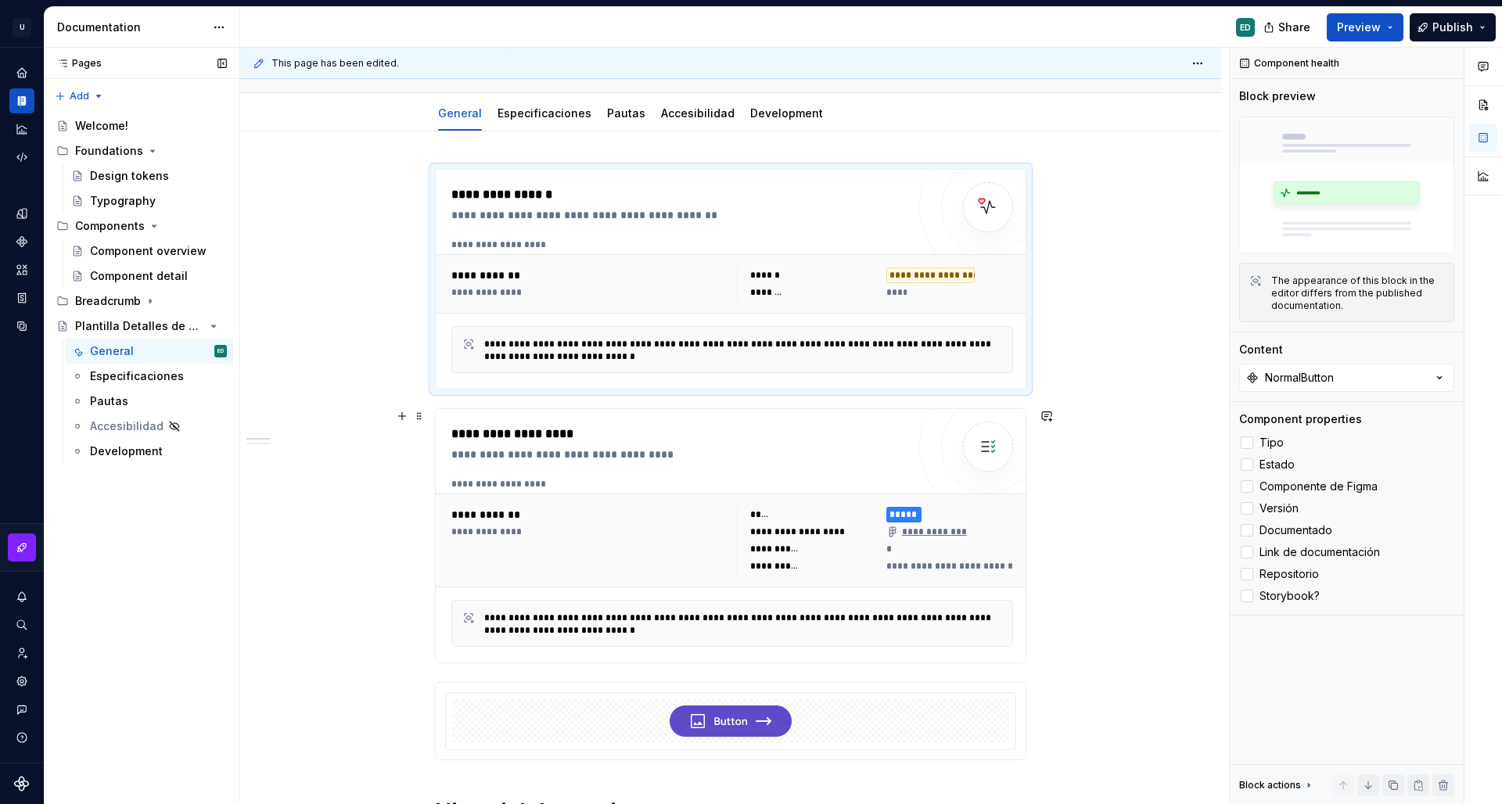
scroll to position [137, 0]
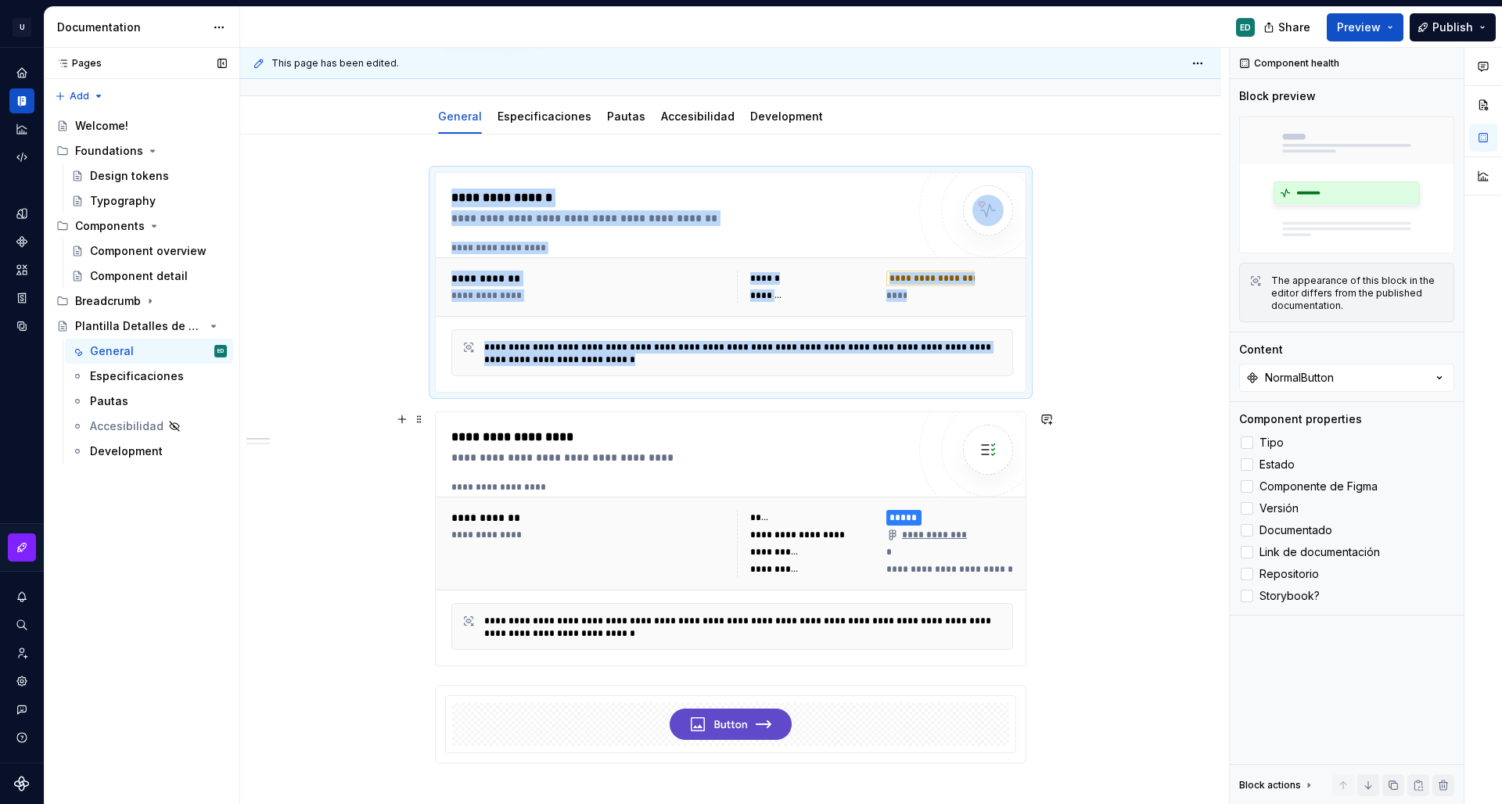
click at [679, 509] on div "**********" at bounding box center [732, 544] width 574 height 80
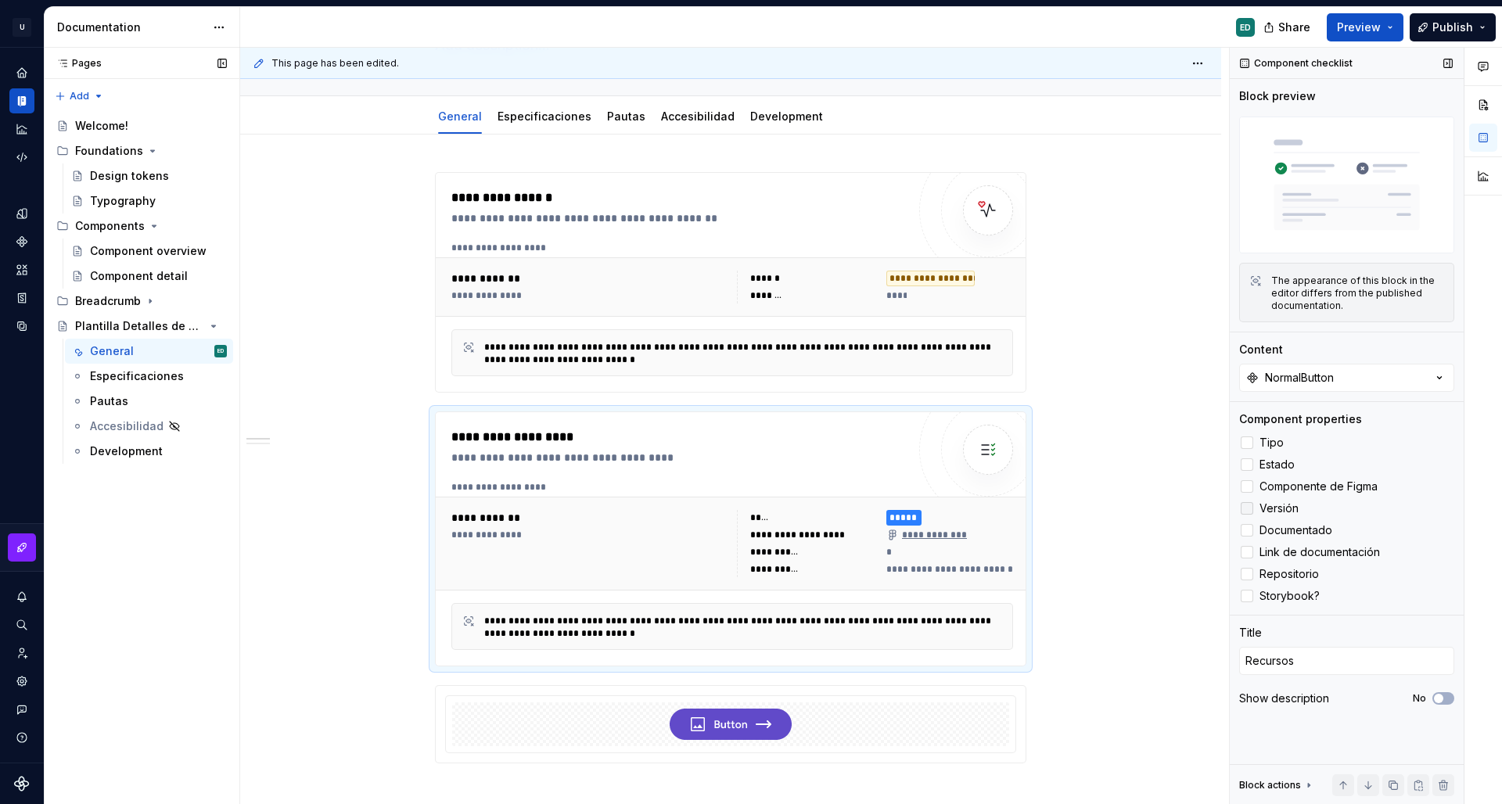
click at [1267, 513] on span "Versión" at bounding box center [1279, 508] width 39 height 13
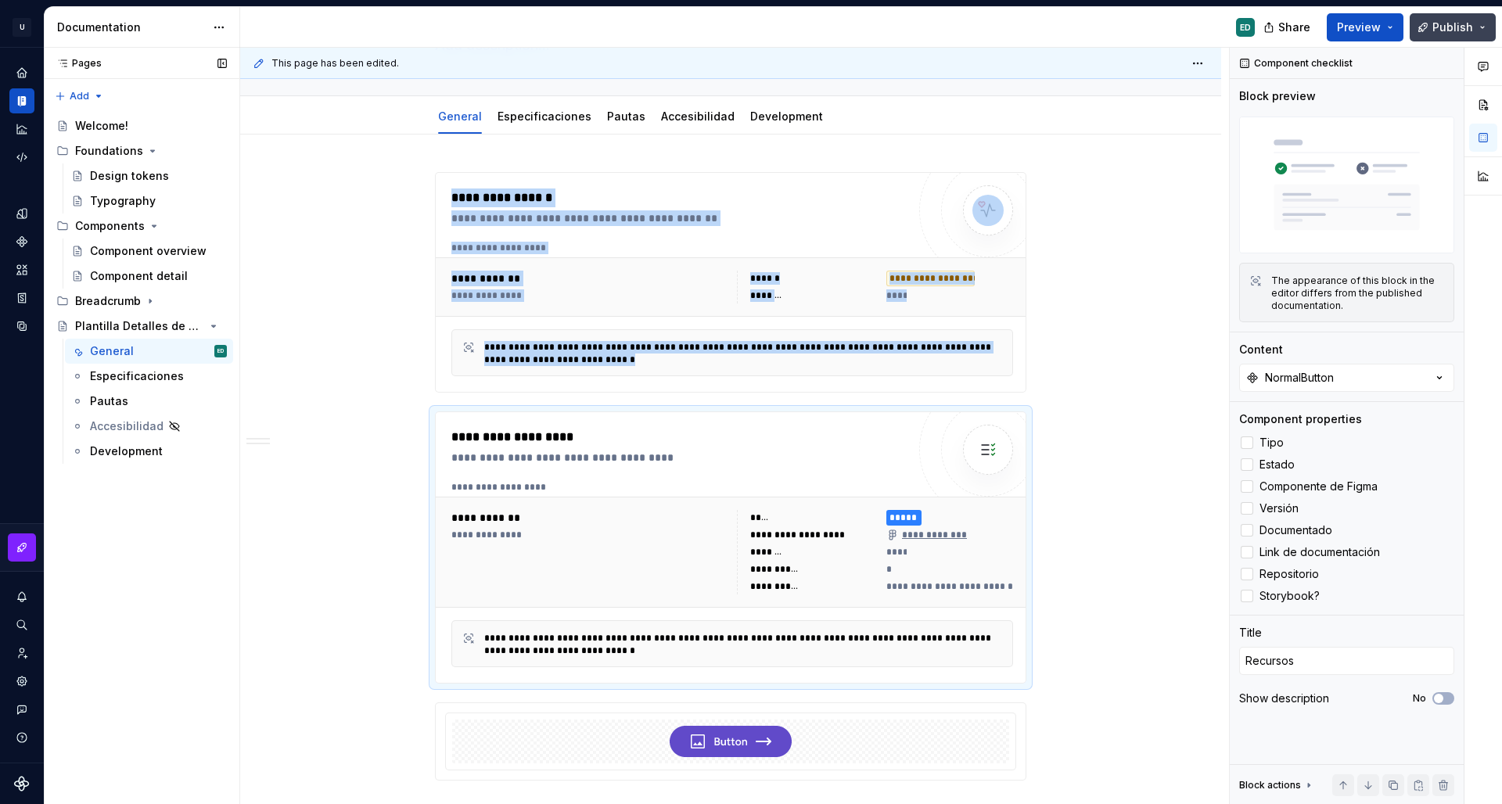
click at [1451, 29] on span "Publish" at bounding box center [1453, 28] width 41 height 16
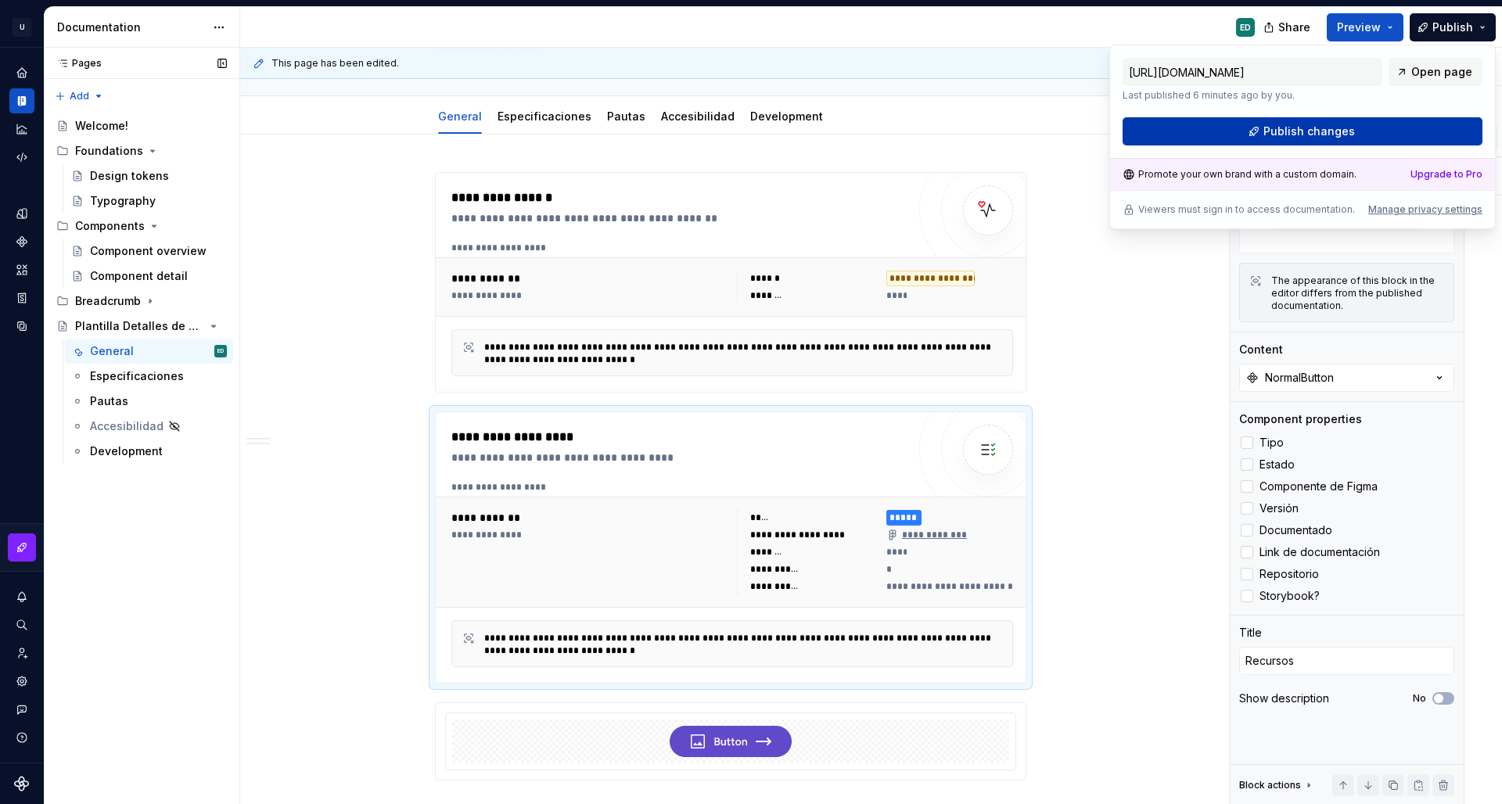
click at [1310, 142] on button "Publish changes" at bounding box center [1303, 131] width 360 height 28
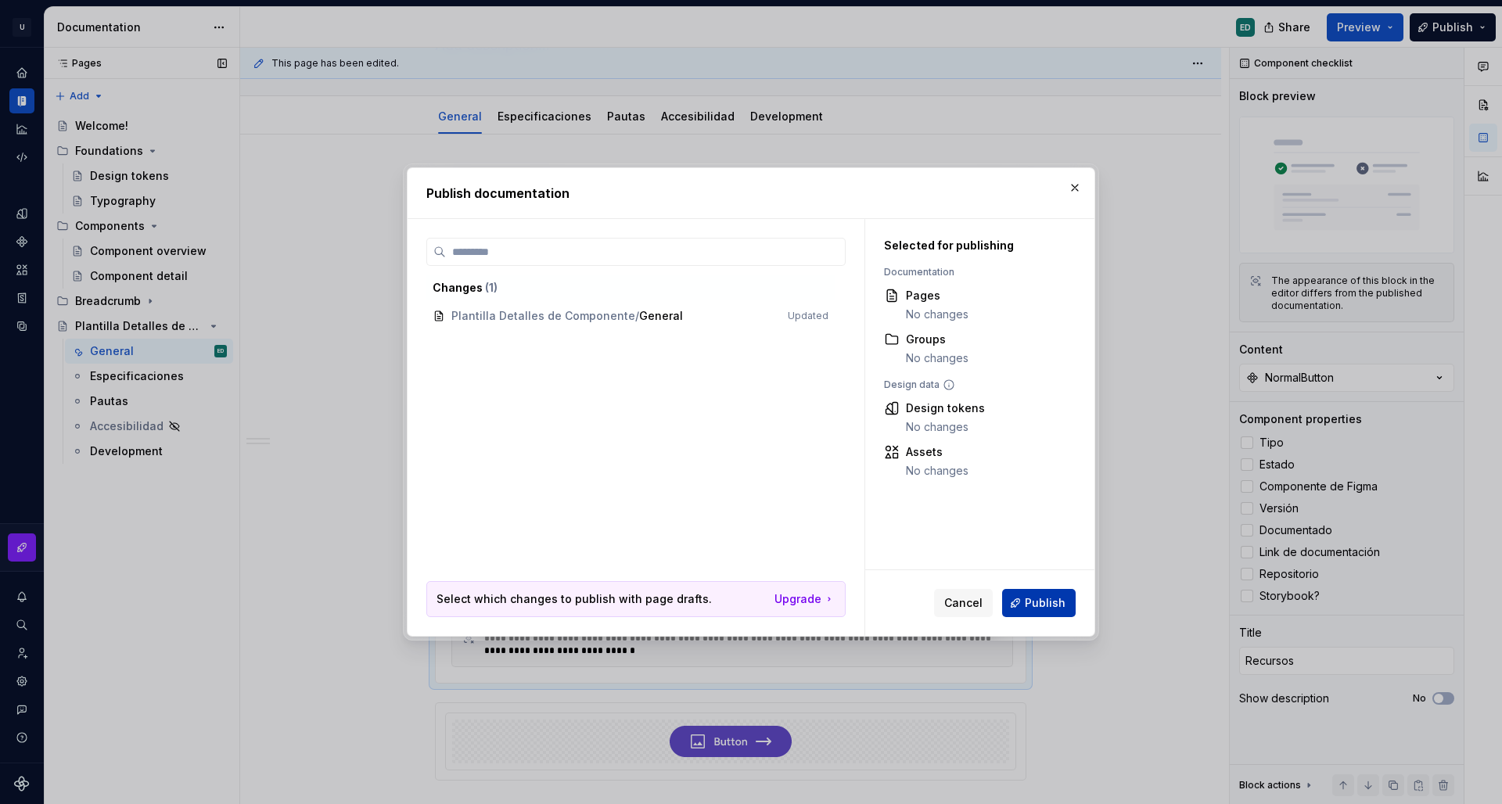
click at [1050, 605] on span "Publish" at bounding box center [1045, 603] width 41 height 16
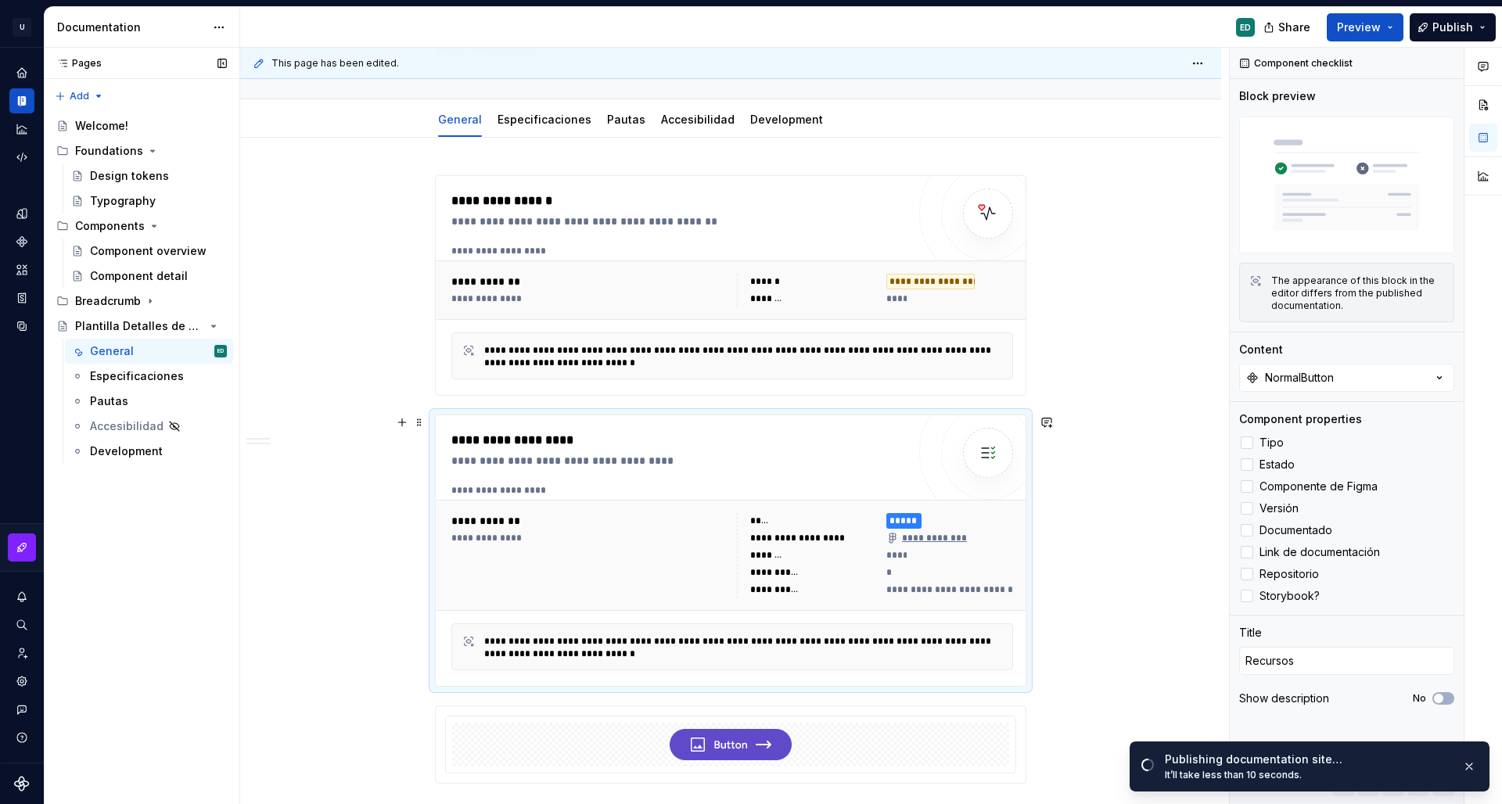
scroll to position [0, 0]
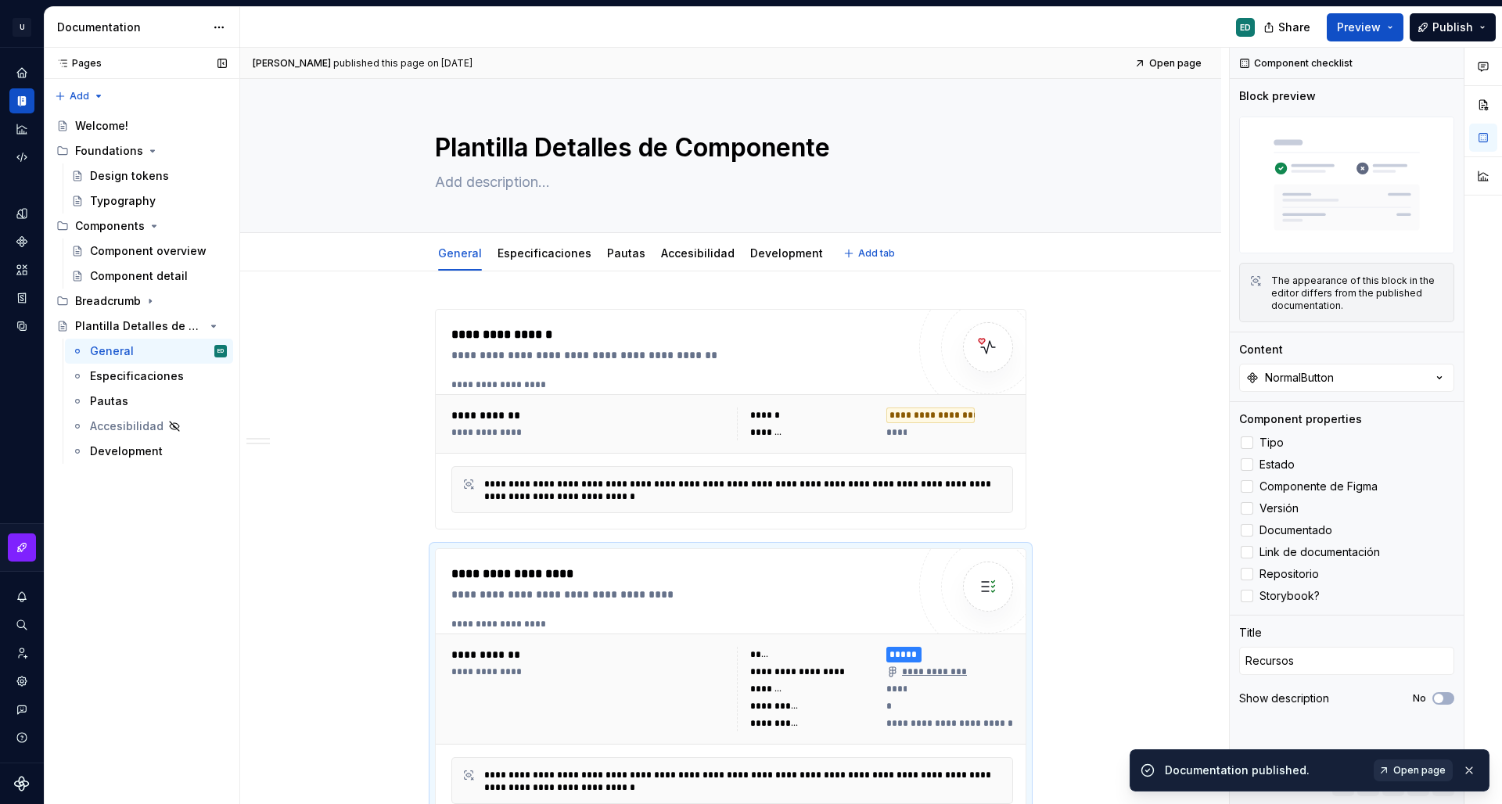
click at [1428, 765] on span "Open page" at bounding box center [1420, 770] width 52 height 13
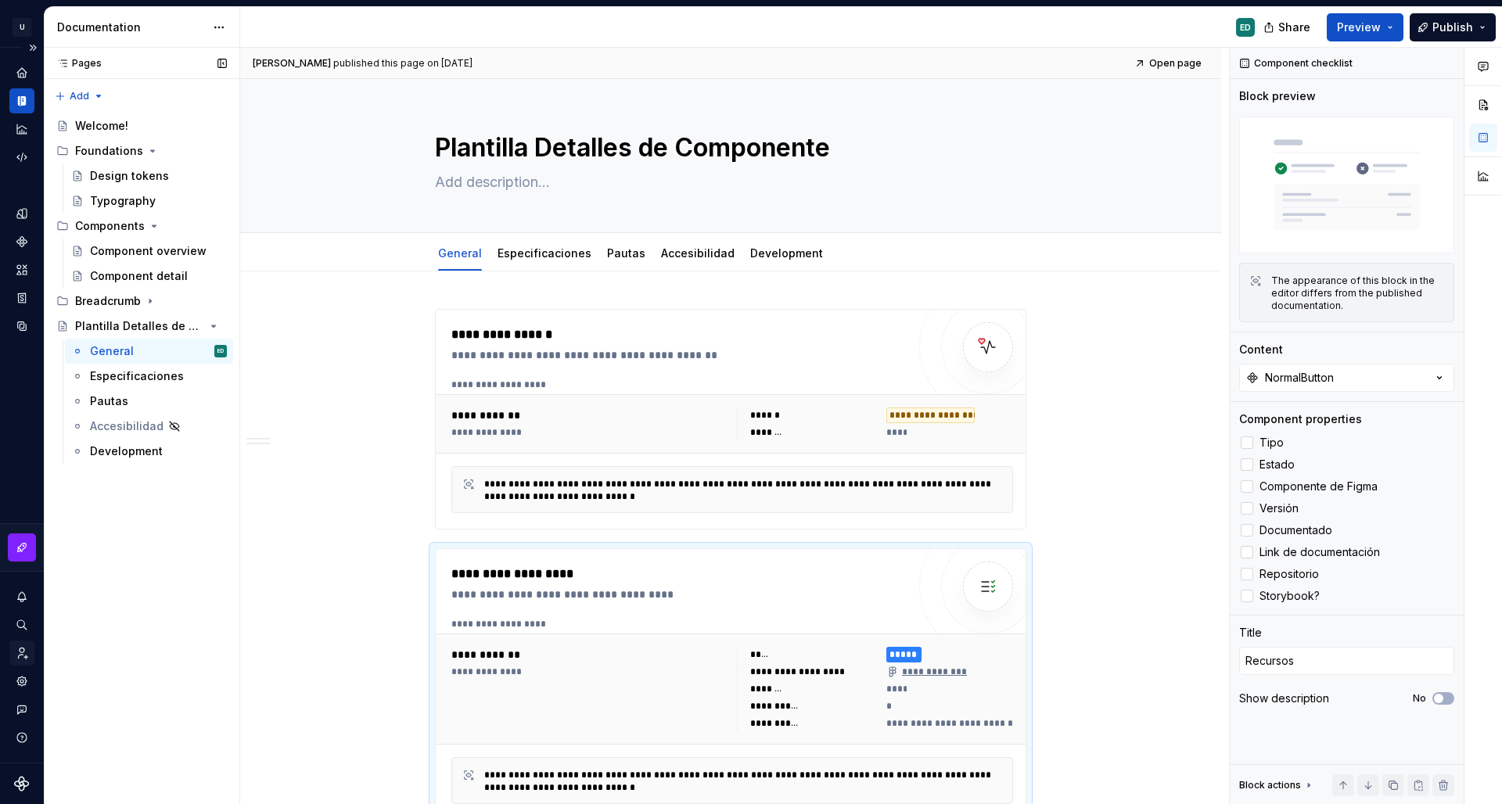
click at [20, 649] on icon "Invite team" at bounding box center [23, 653] width 9 height 11
type textarea "*"
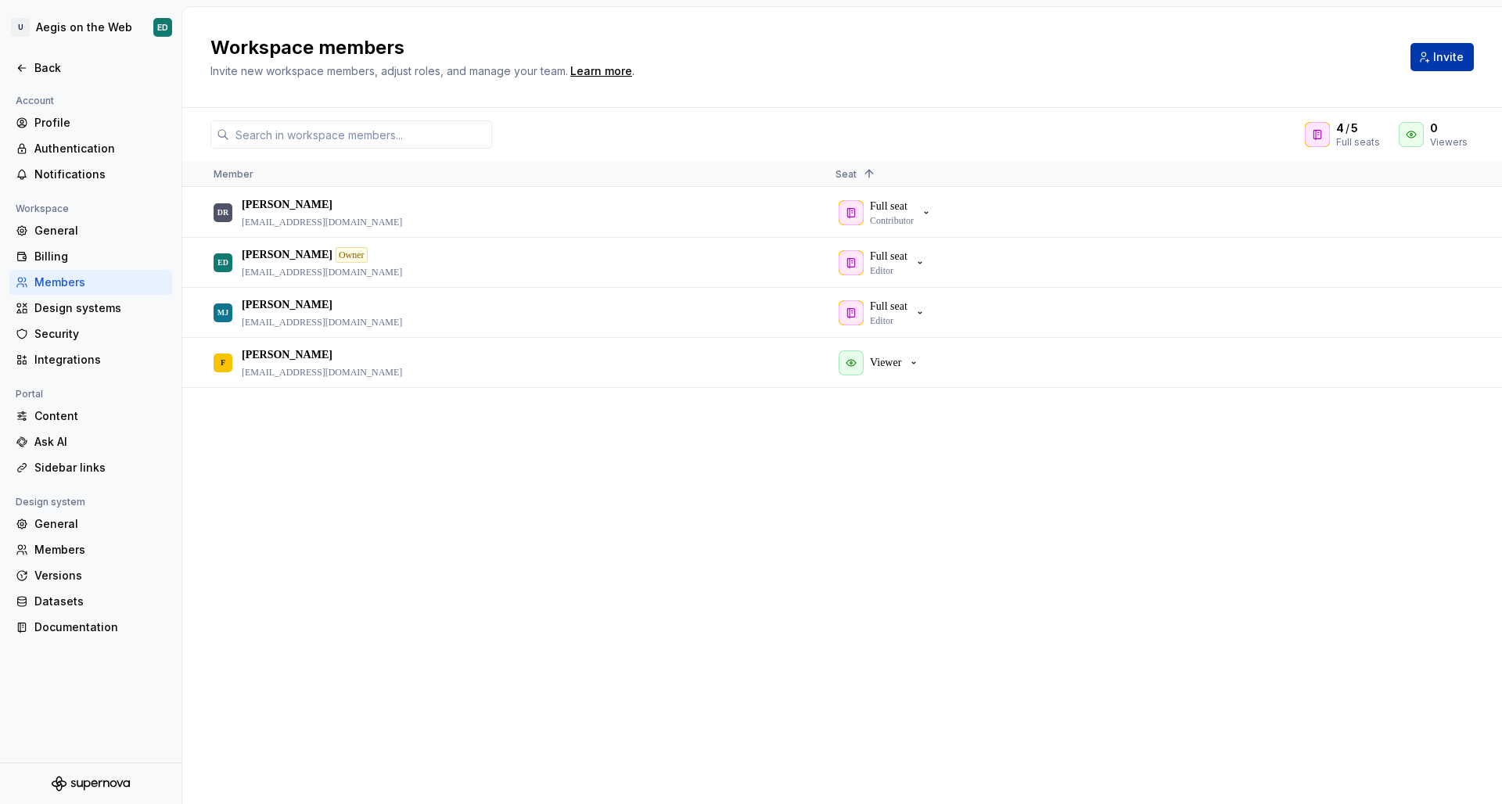
click at [1455, 63] on span "Invite" at bounding box center [1448, 57] width 31 height 16
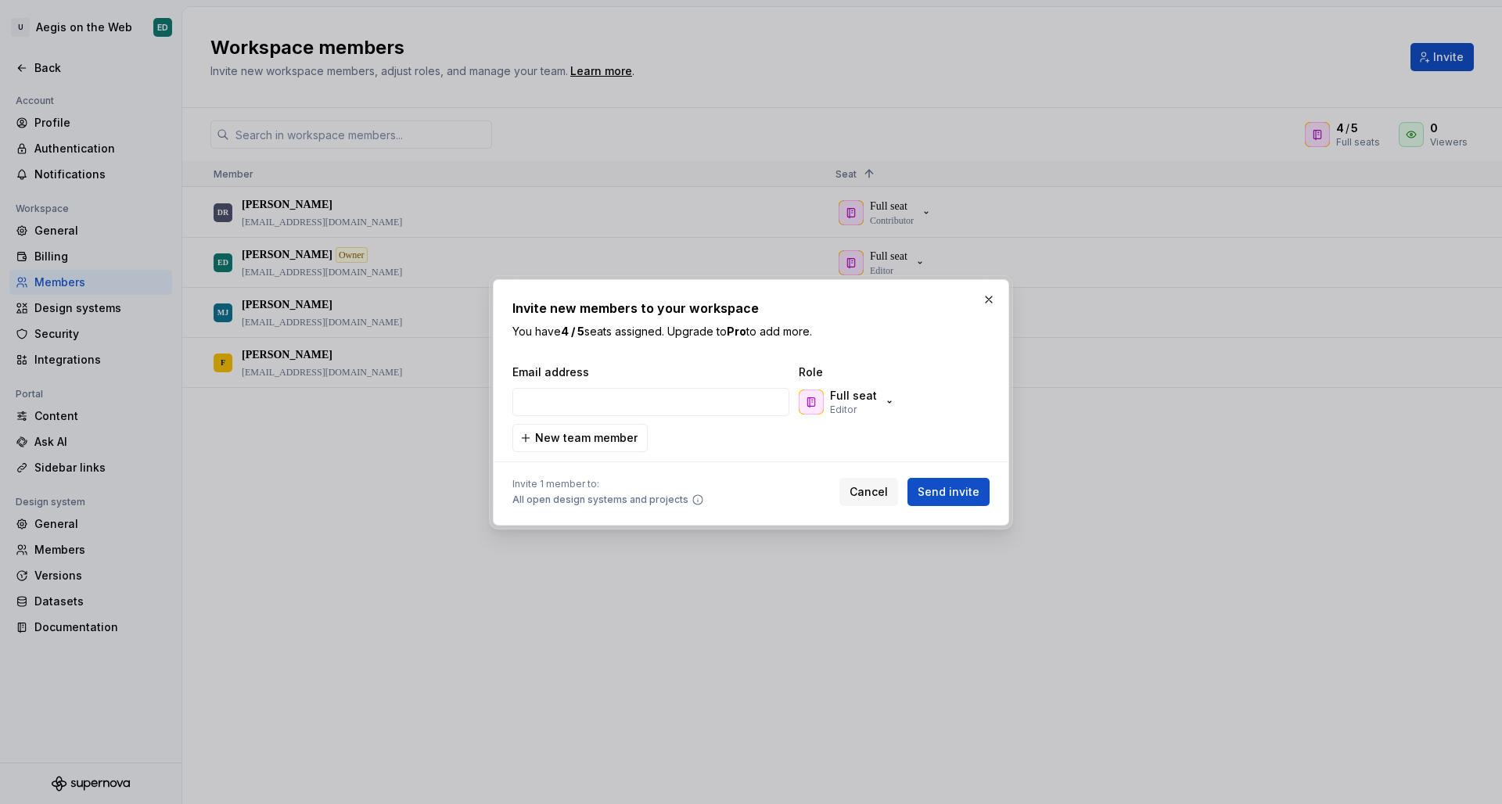
type input "samanta.camacho@upax.com.mx"
click at [879, 405] on div "Full seat Editor" at bounding box center [847, 402] width 97 height 28
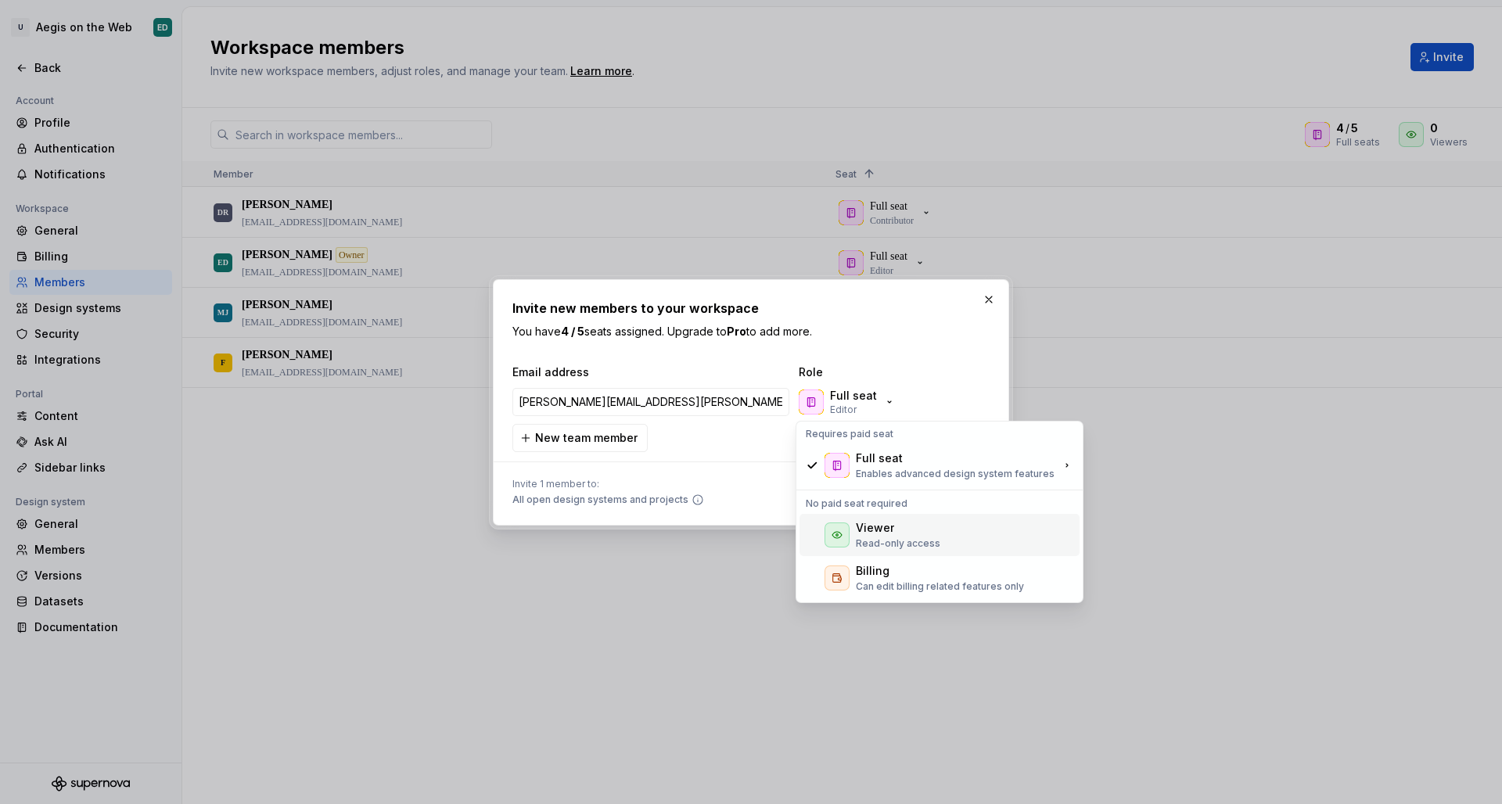
click at [910, 534] on div "Viewer" at bounding box center [898, 528] width 85 height 16
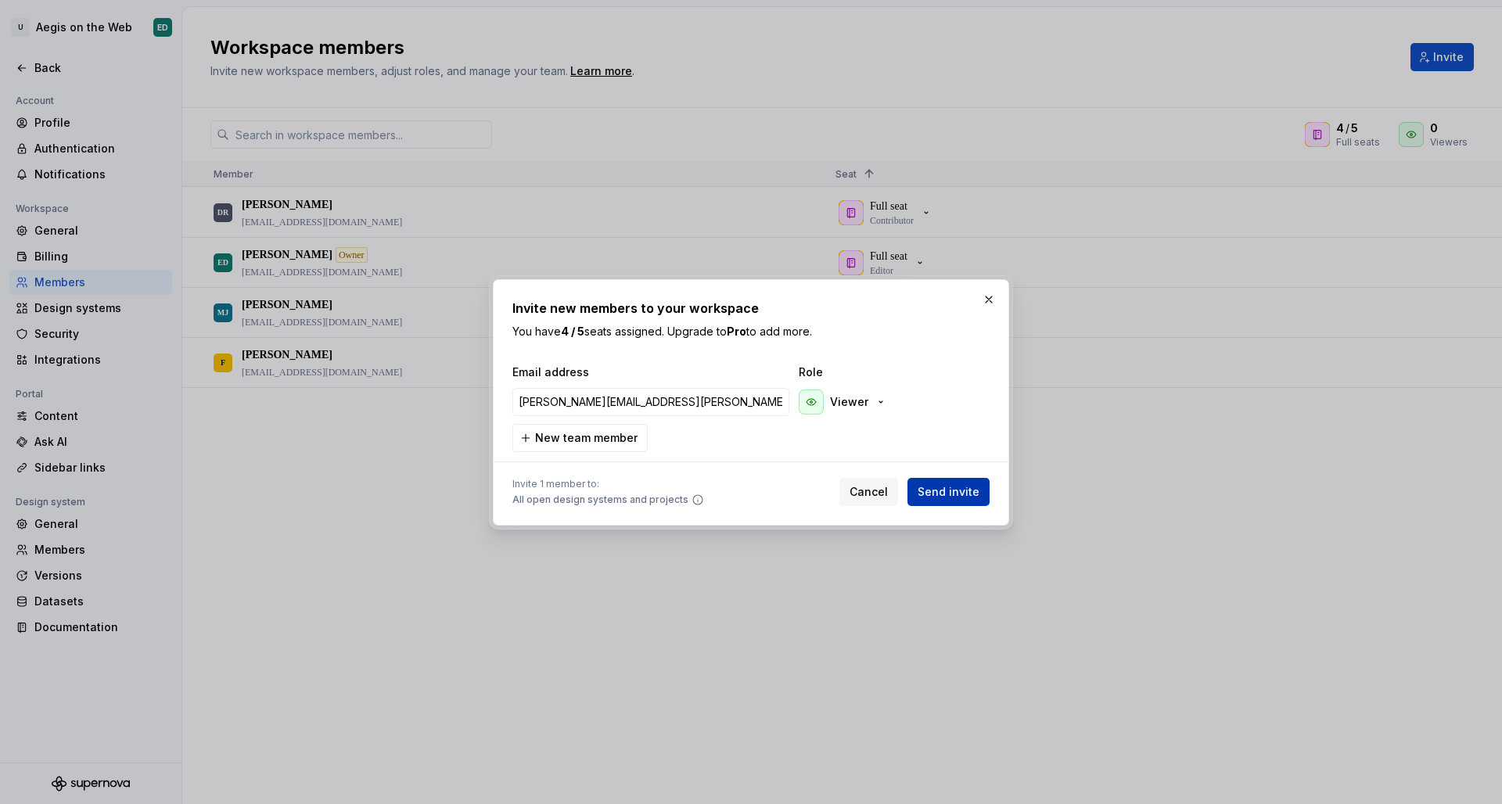
click at [978, 497] on span "Send invite" at bounding box center [949, 492] width 62 height 16
